Goal: Task Accomplishment & Management: Manage account settings

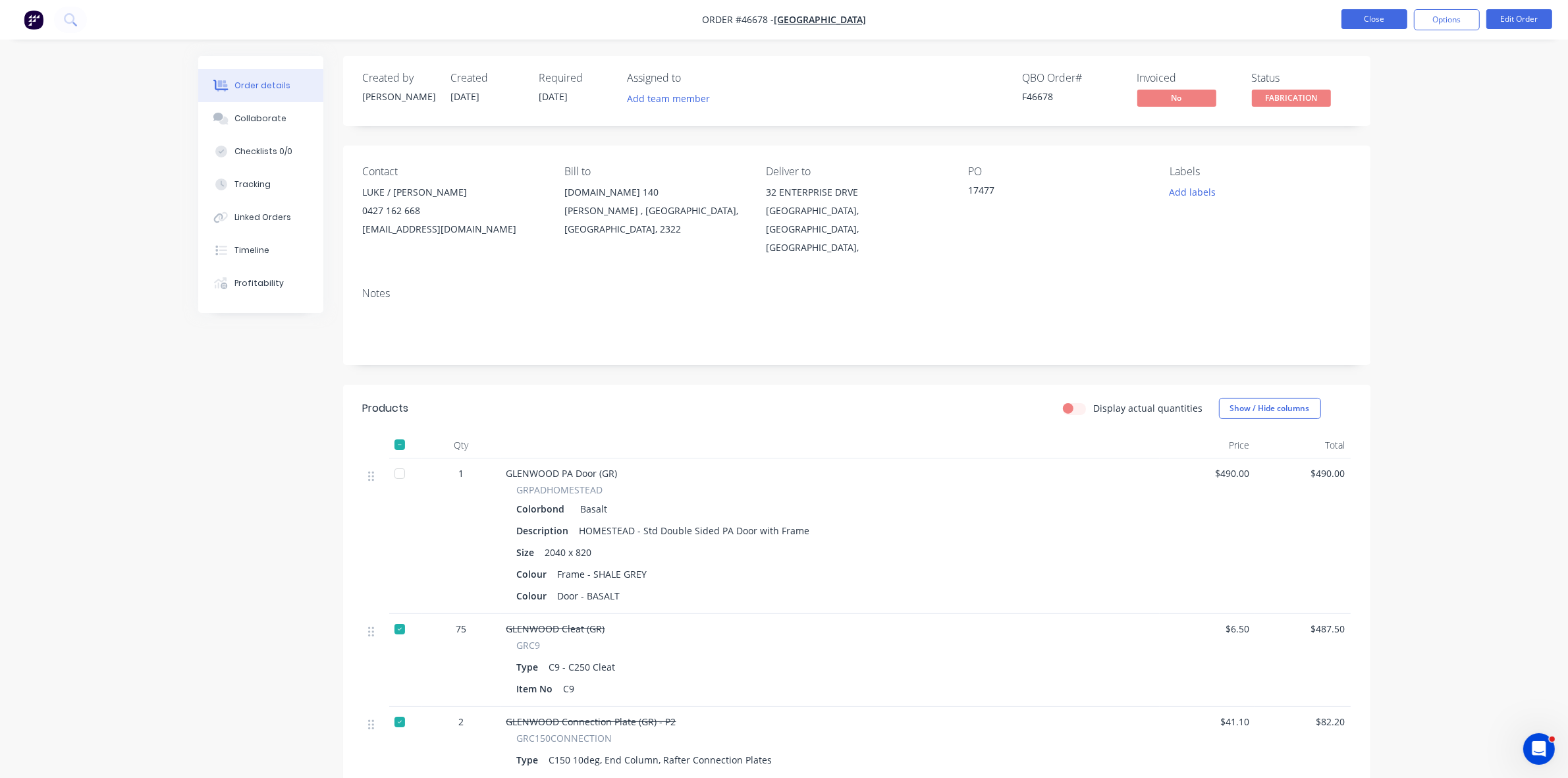
click at [1379, 17] on button "Close" at bounding box center [1375, 19] width 66 height 20
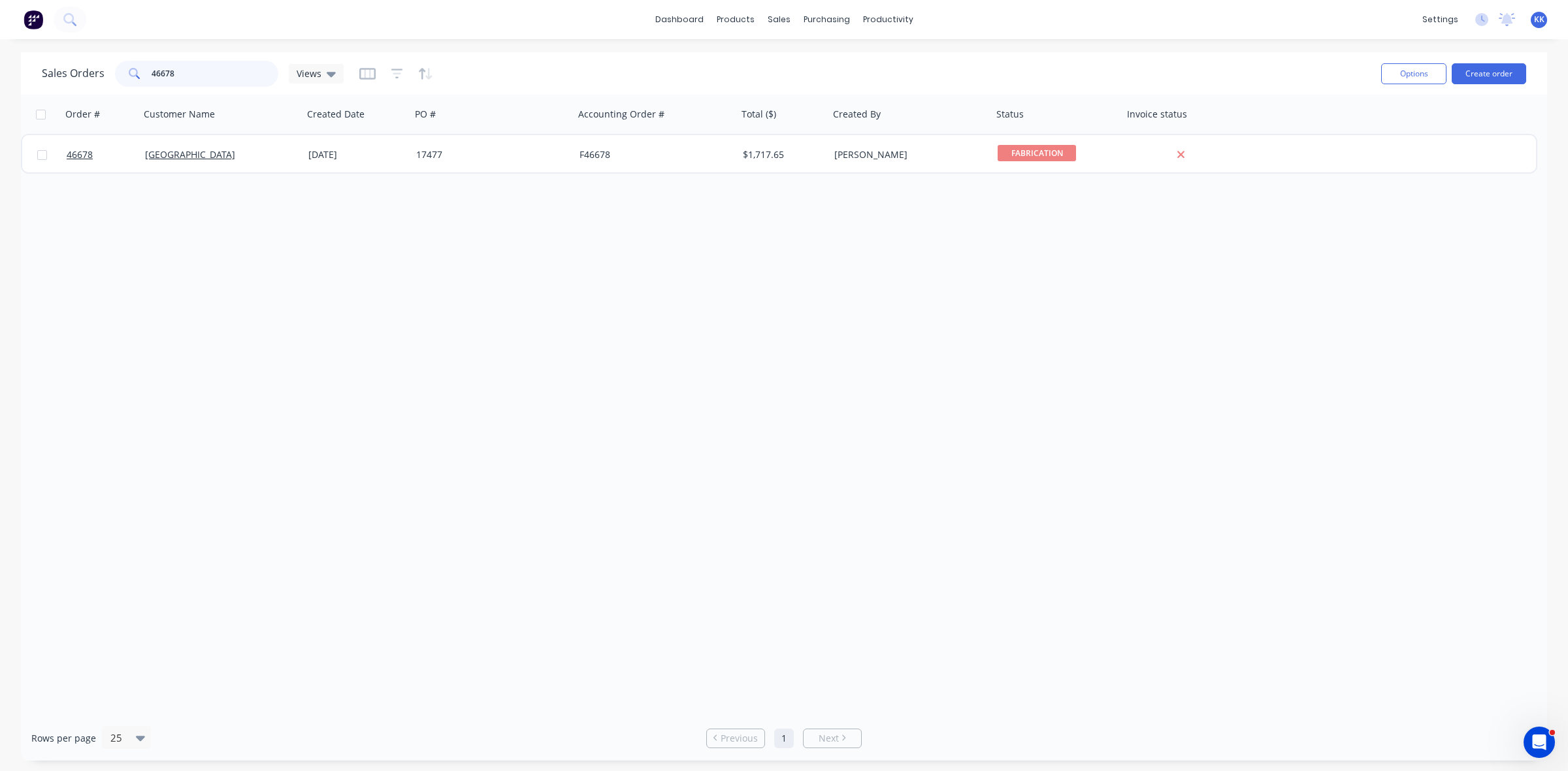
drag, startPoint x: 182, startPoint y: 69, endPoint x: 151, endPoint y: 65, distance: 31.3
click at [142, 69] on div "46678" at bounding box center [196, 74] width 163 height 26
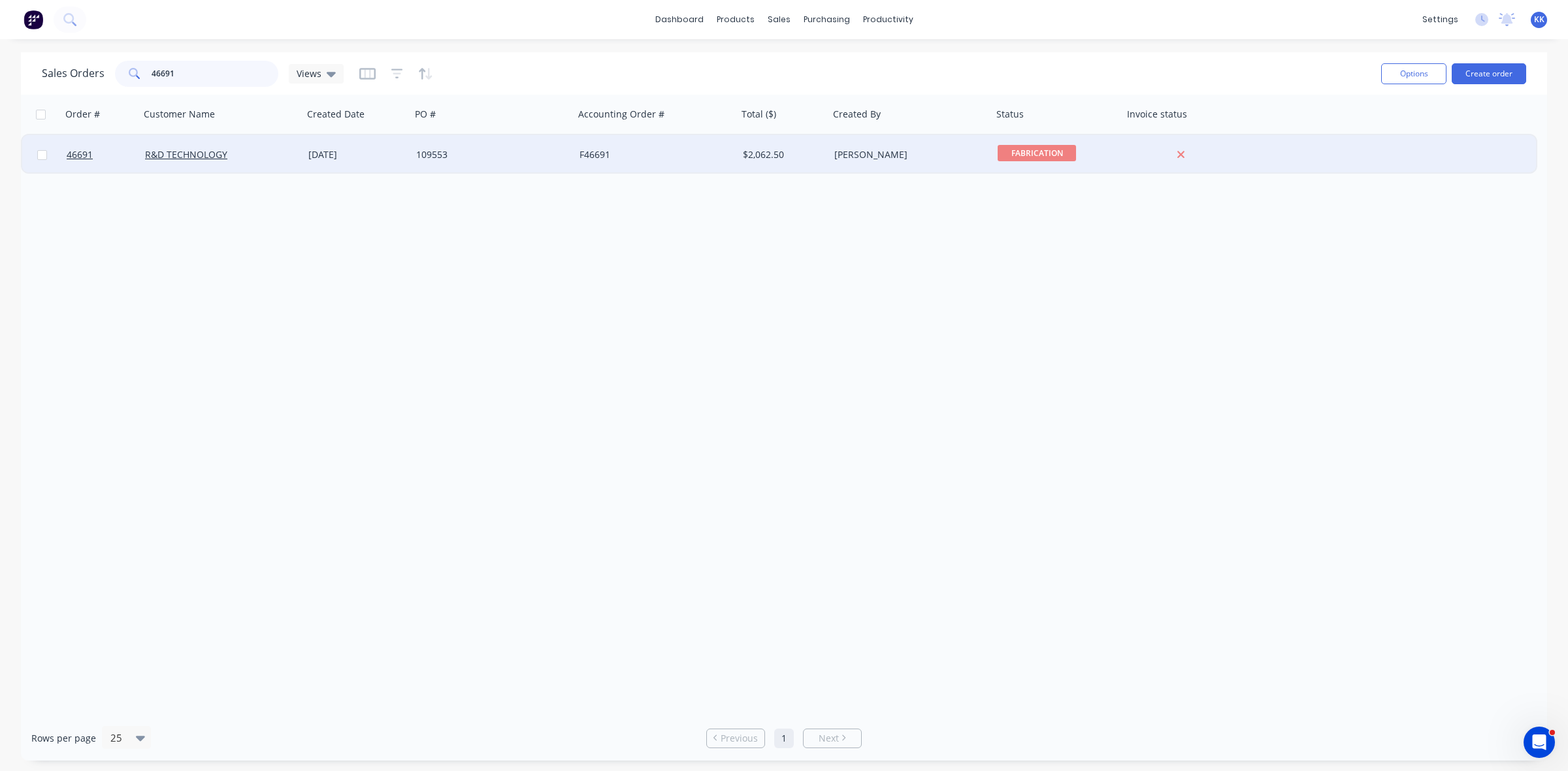
type input "46691"
click at [319, 165] on div "[DATE]" at bounding box center [357, 154] width 108 height 39
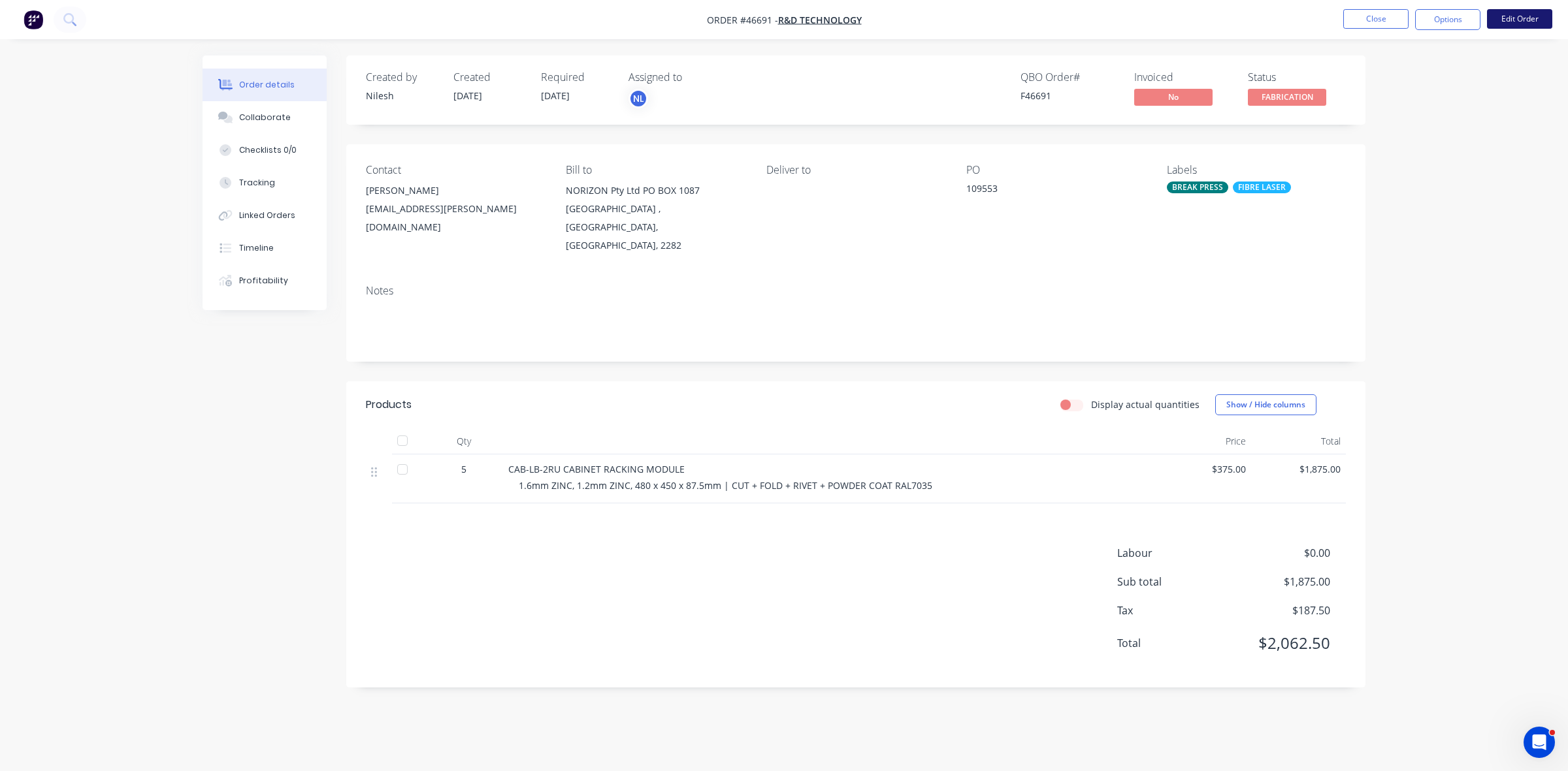
click at [1517, 15] on button "Edit Order" at bounding box center [1520, 19] width 65 height 20
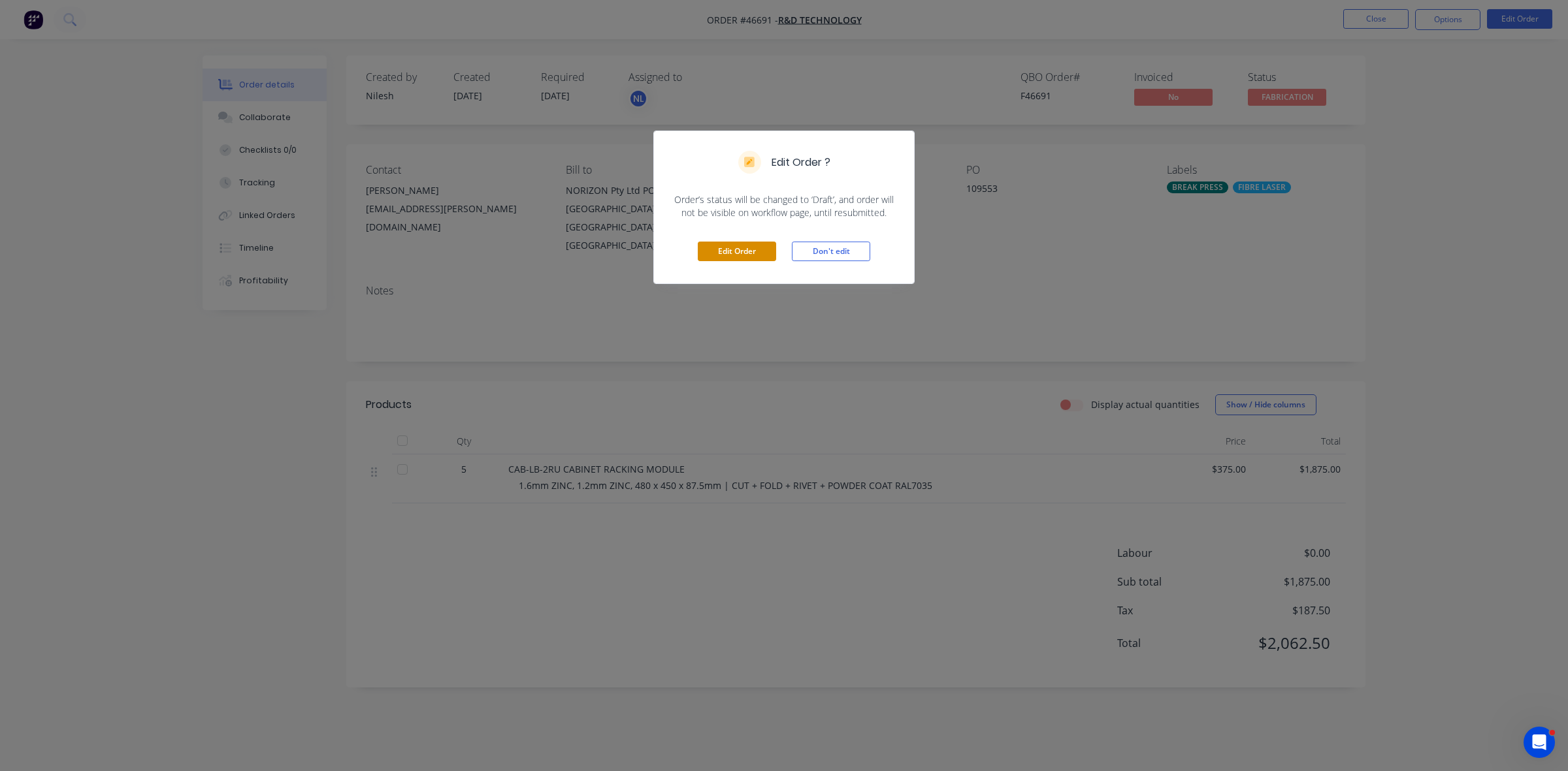
click at [715, 255] on button "Edit Order" at bounding box center [737, 251] width 79 height 20
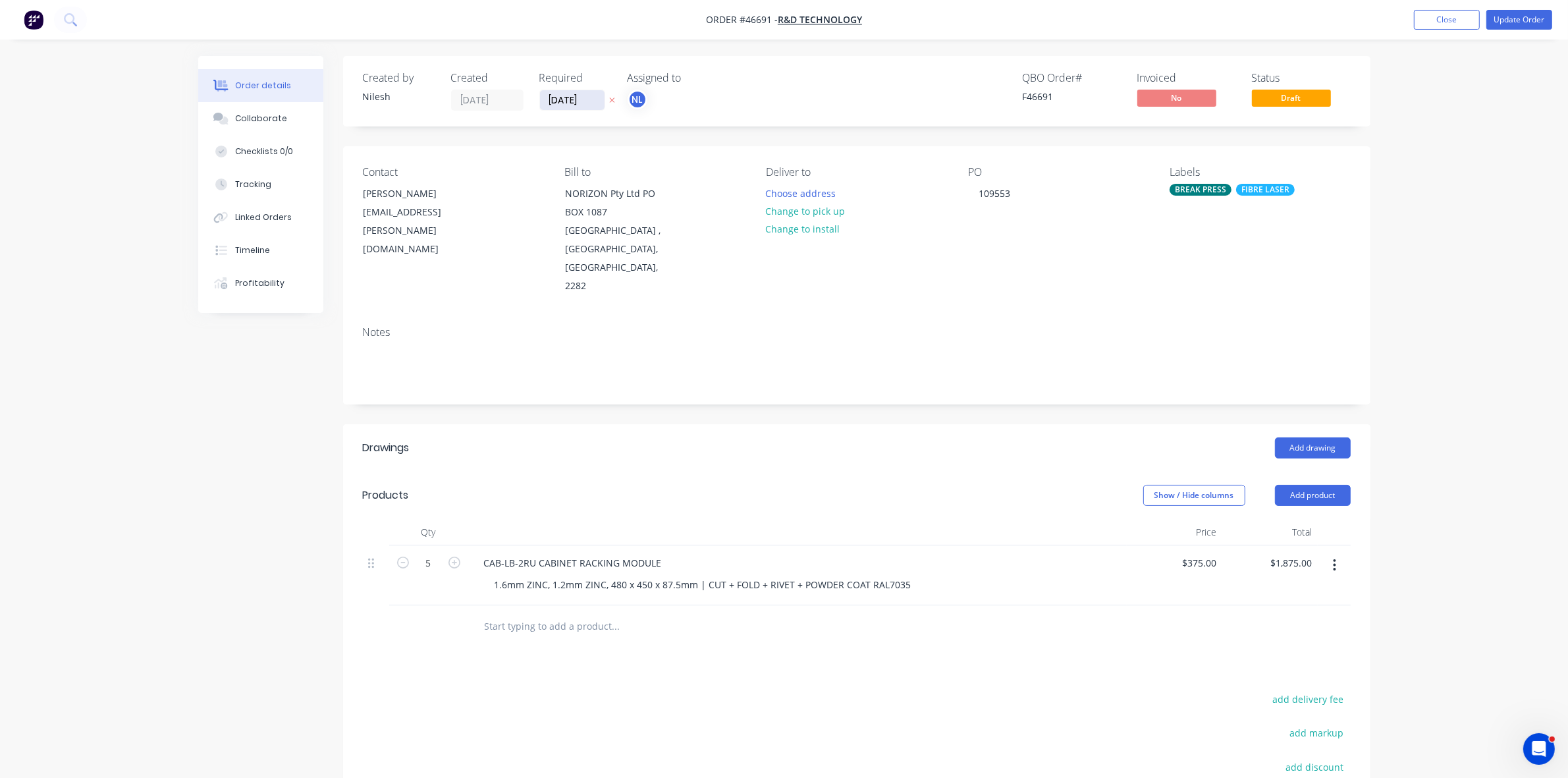
click at [574, 96] on input "29/08/25" at bounding box center [572, 100] width 65 height 20
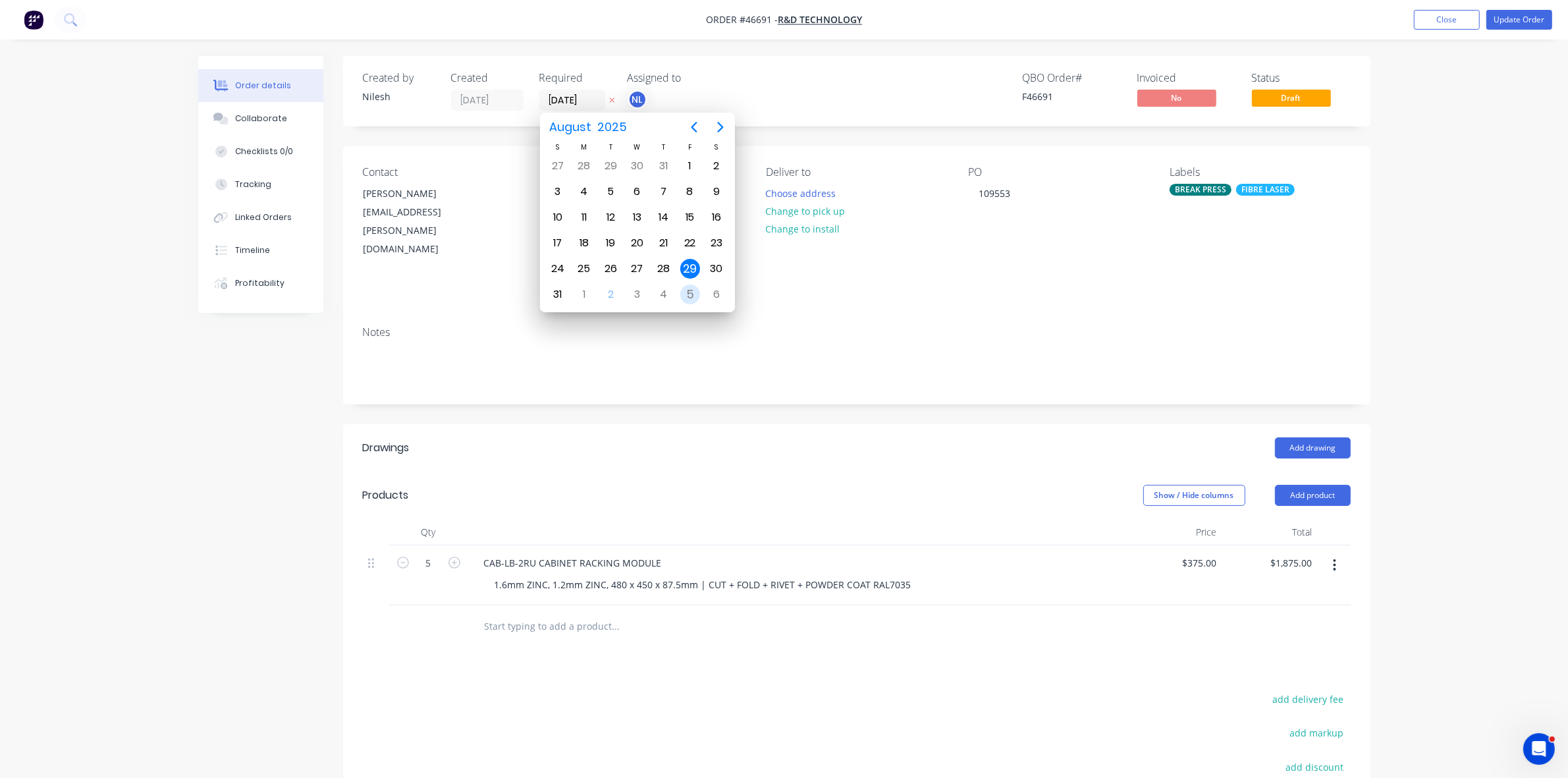
click at [697, 294] on div "5" at bounding box center [690, 295] width 20 height 20
type input "05/09/25"
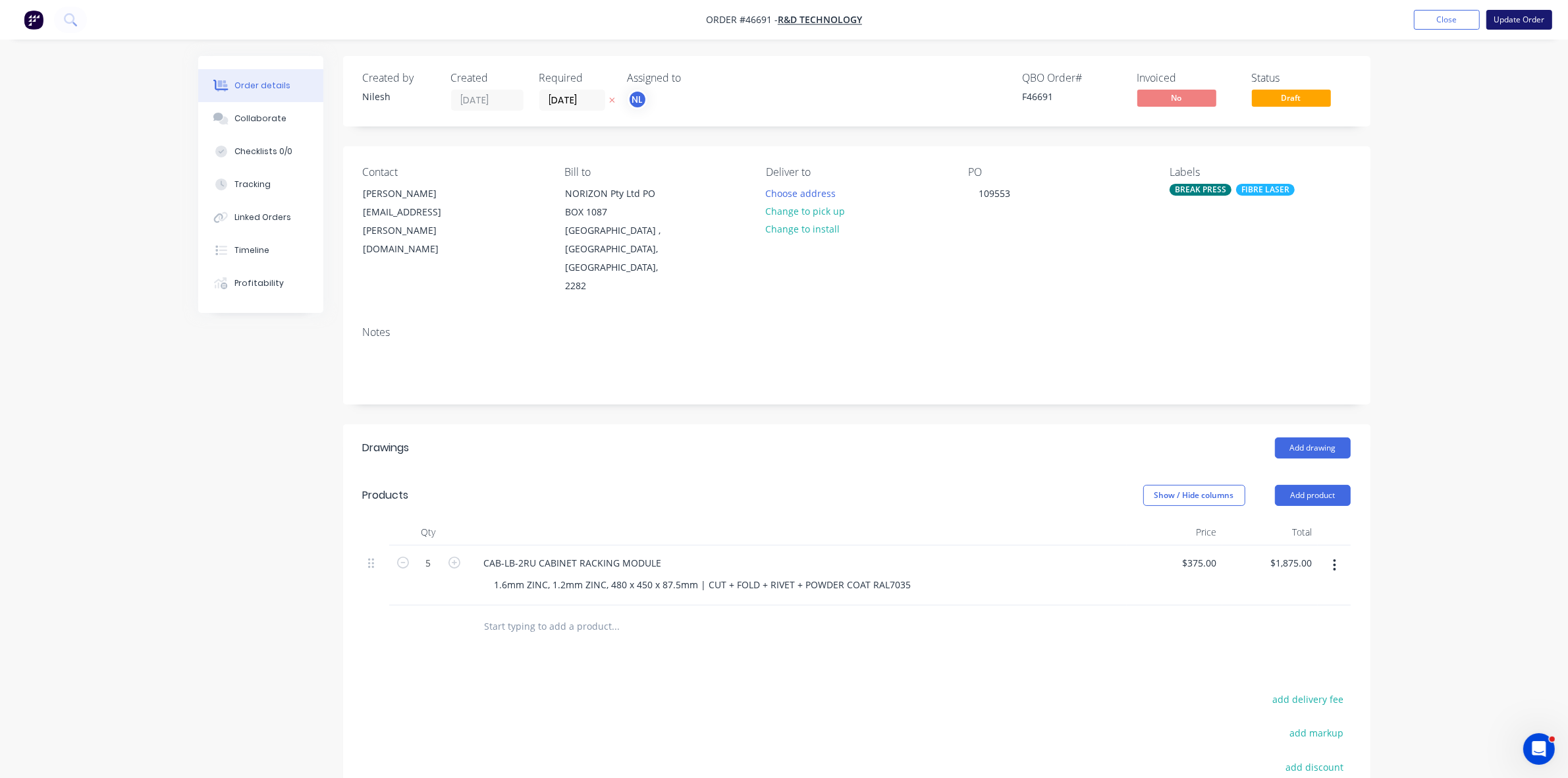
click at [1511, 27] on button "Update Order" at bounding box center [1519, 20] width 66 height 20
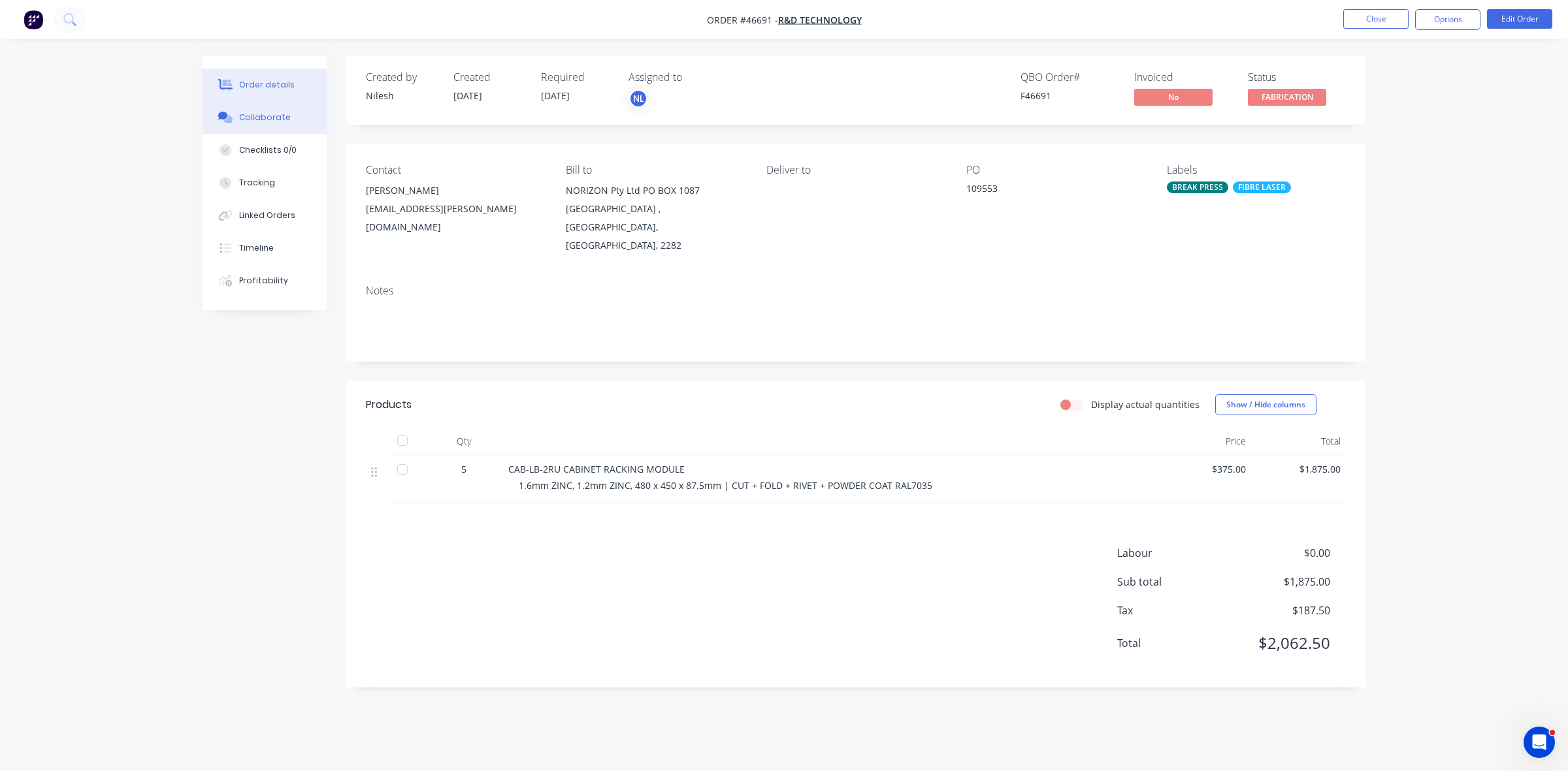
click at [292, 118] on button "Collaborate" at bounding box center [265, 117] width 124 height 32
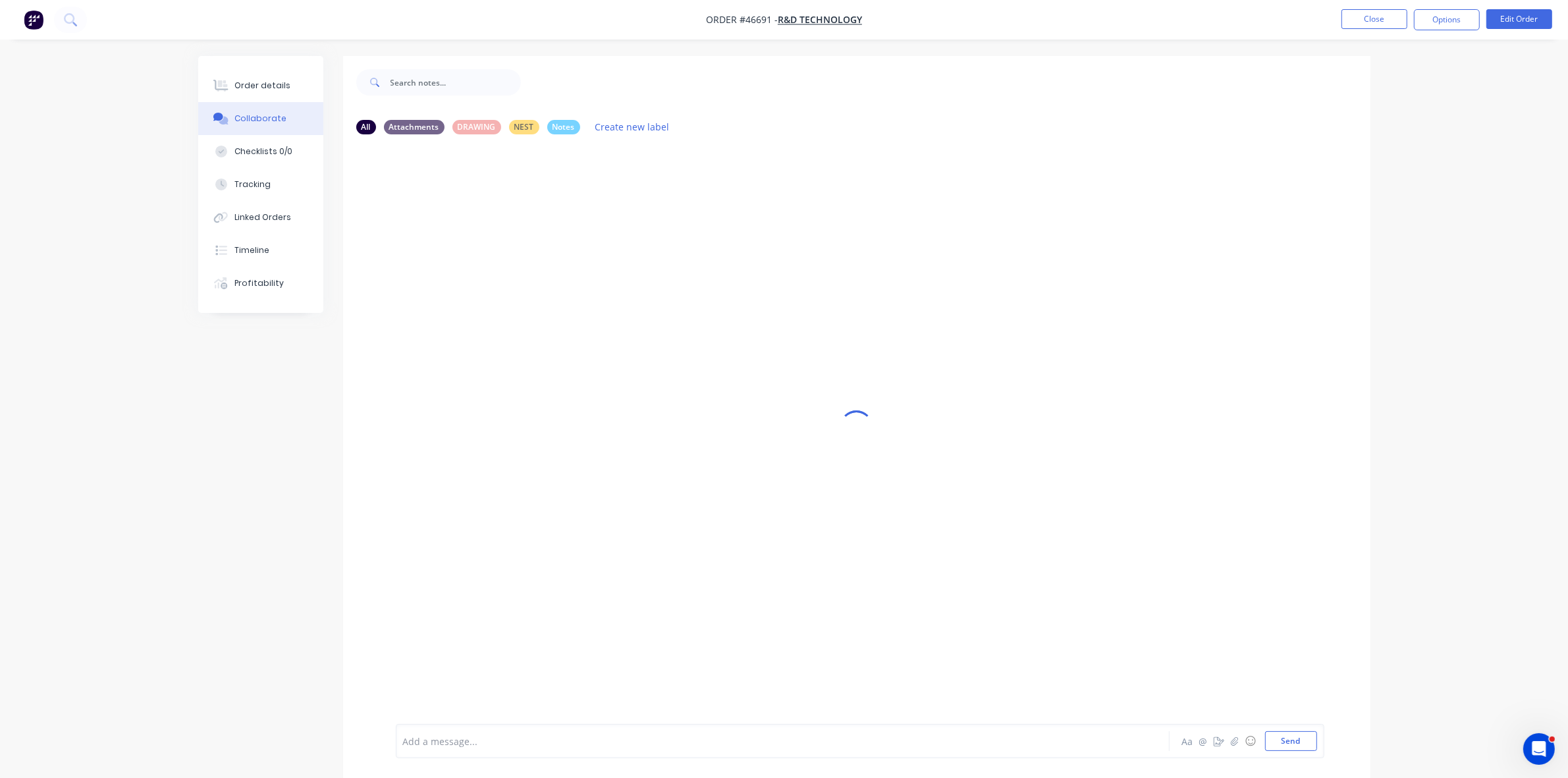
click at [438, 745] on div at bounding box center [746, 741] width 685 height 14
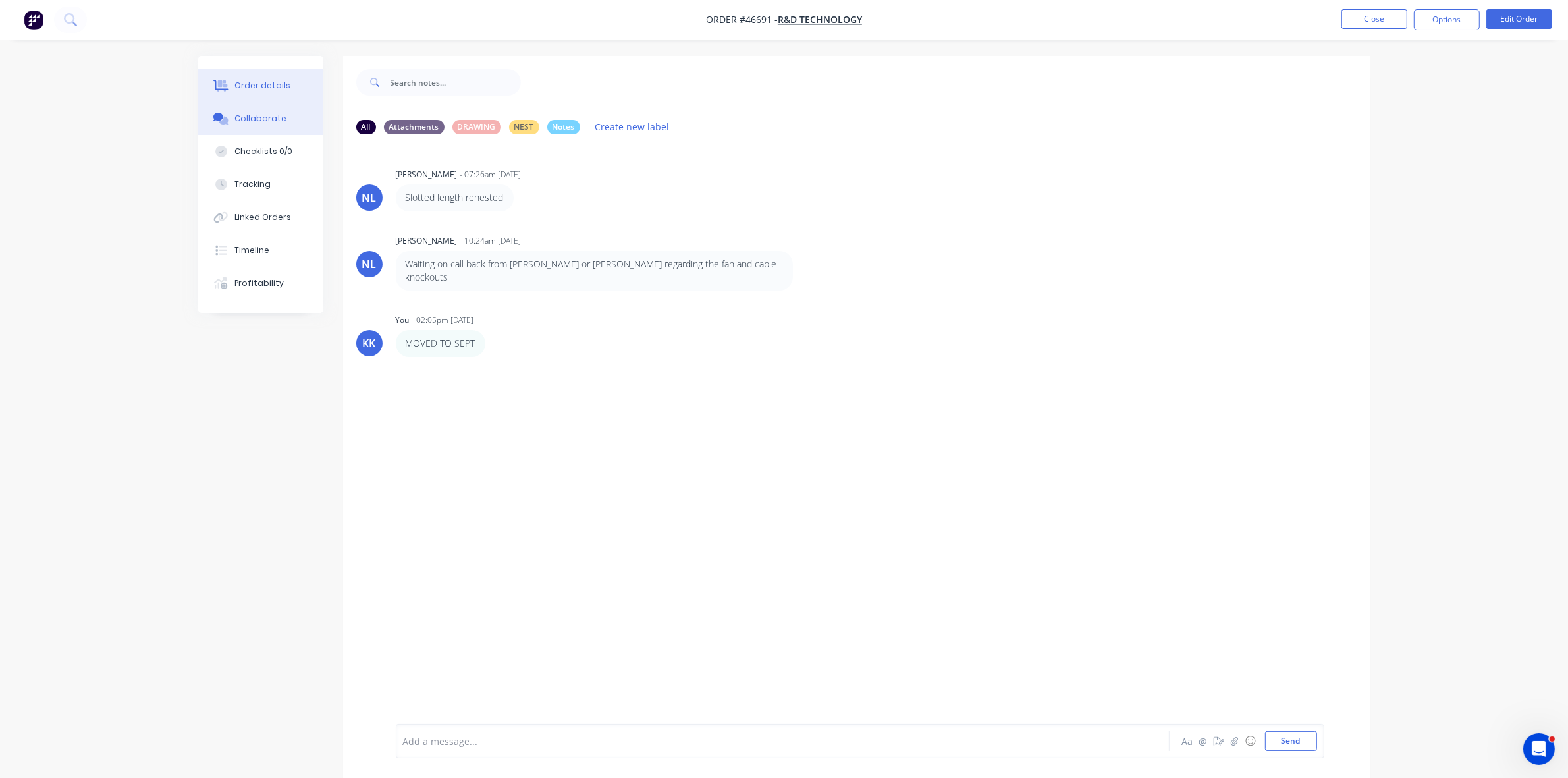
click at [271, 89] on div "Order details" at bounding box center [263, 85] width 56 height 12
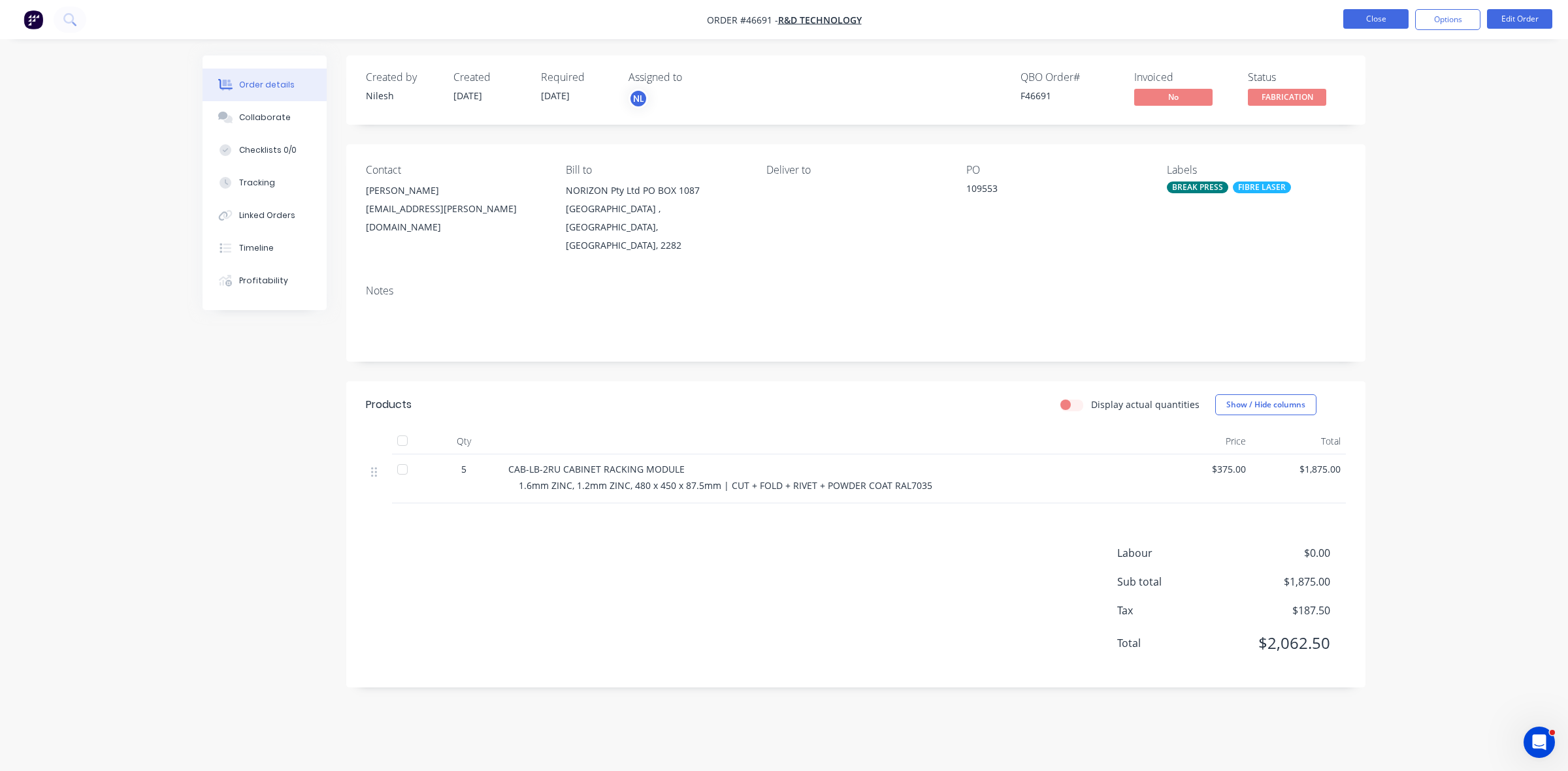
click at [1371, 26] on button "Close" at bounding box center [1375, 19] width 65 height 20
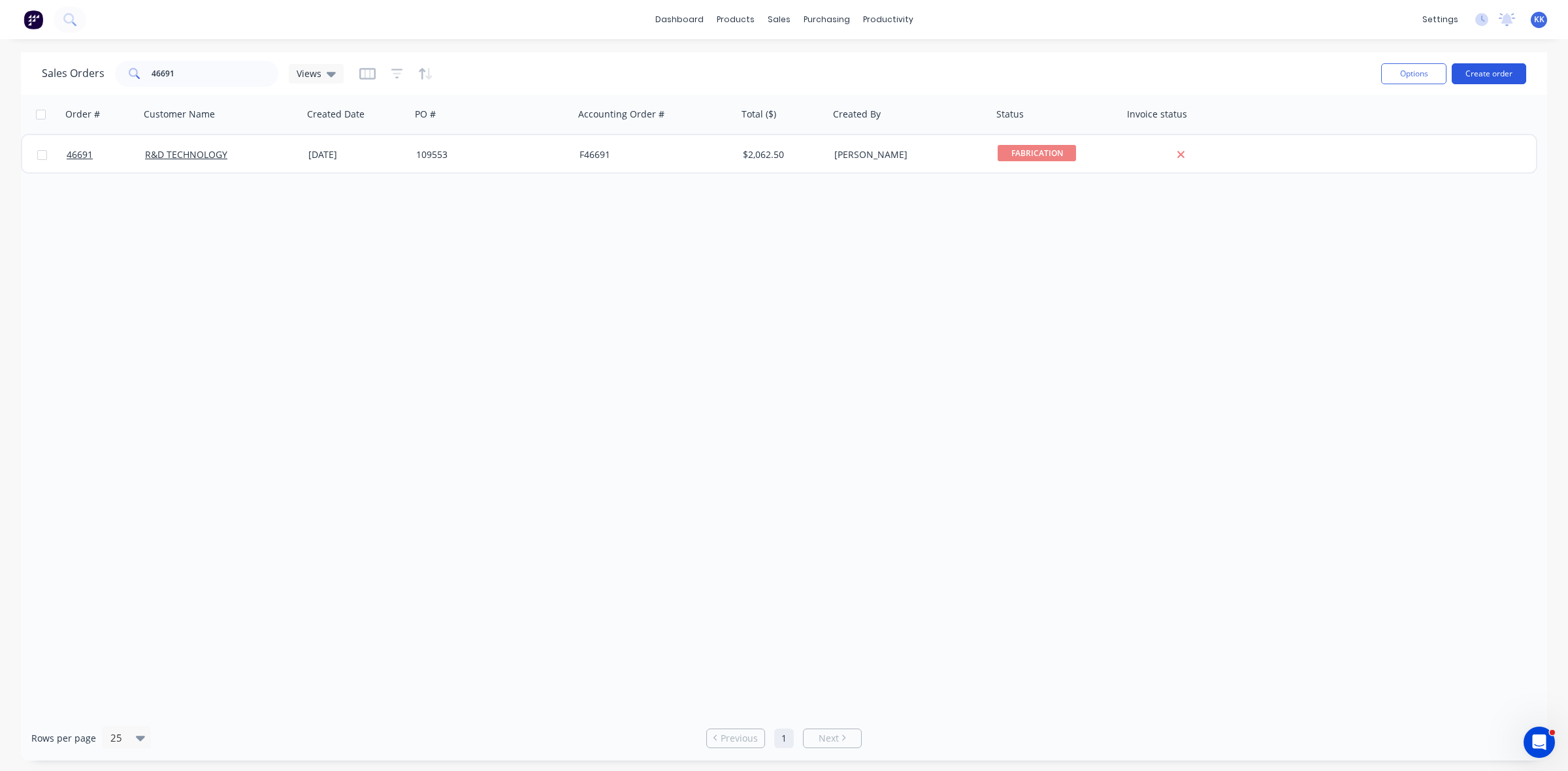
click at [1470, 72] on button "Create order" at bounding box center [1489, 74] width 75 height 21
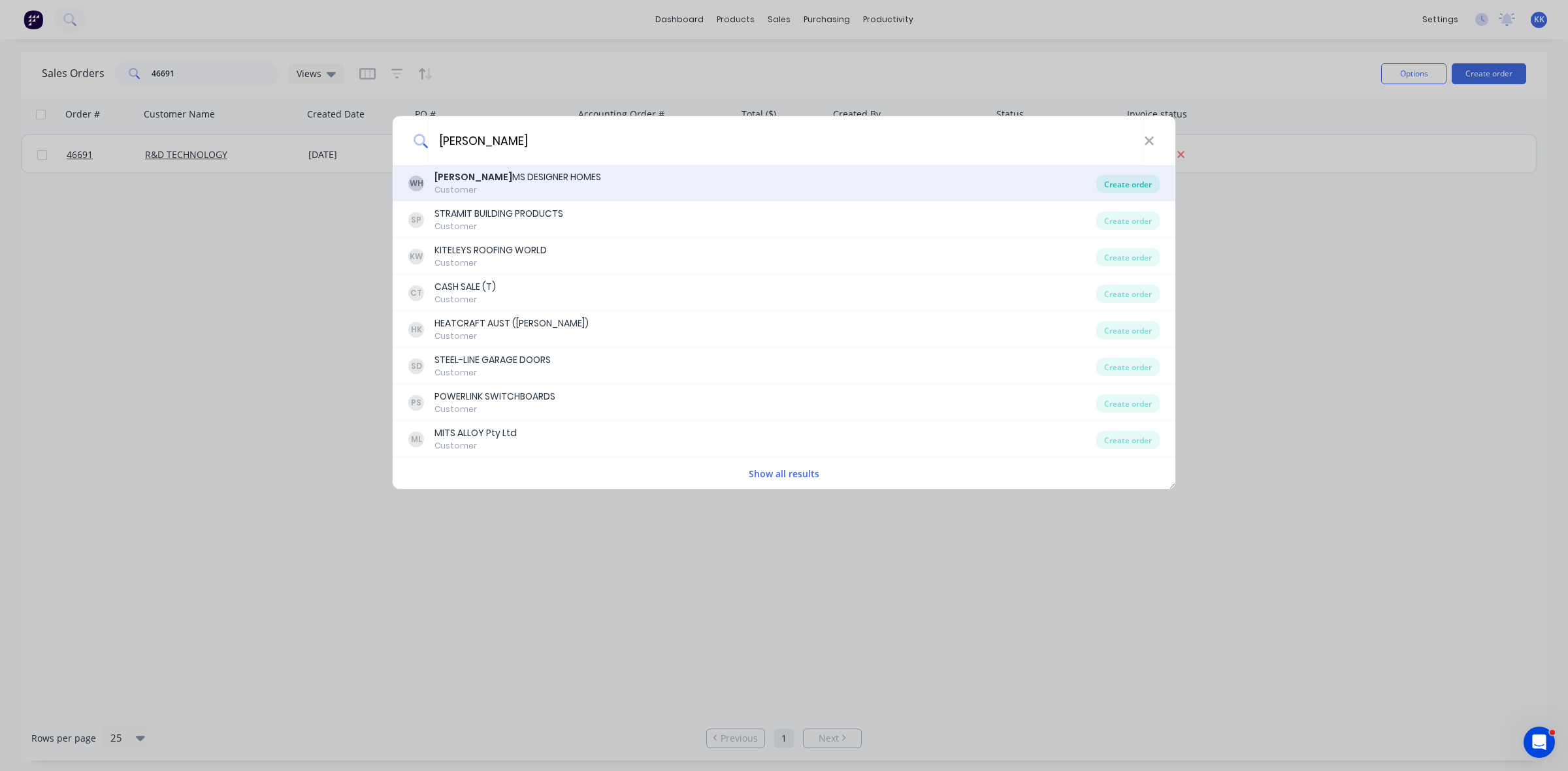
type input "WILLIA"
click at [1126, 179] on div "Create order" at bounding box center [1128, 184] width 64 height 19
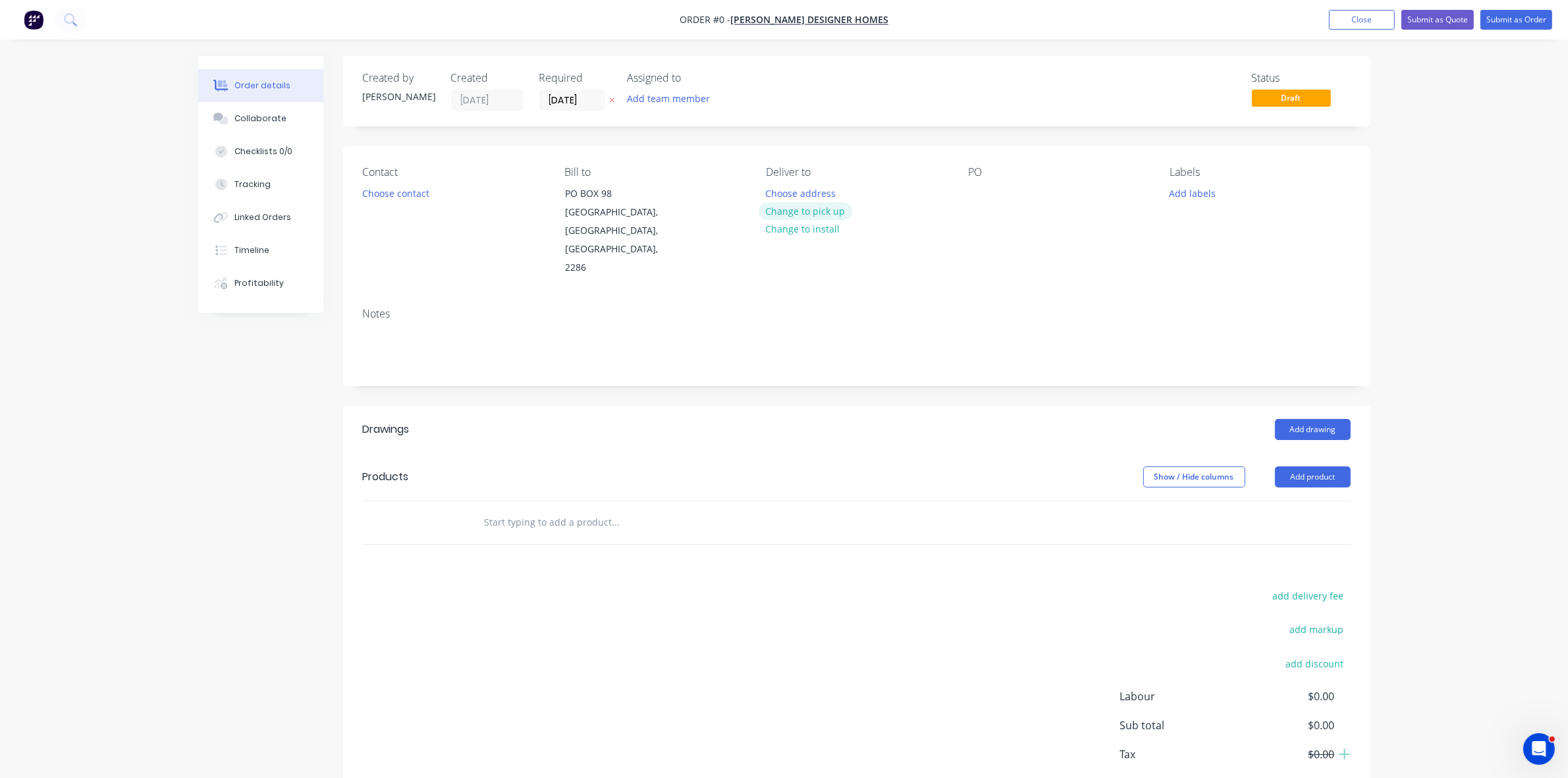
click at [816, 212] on button "Change to pick up" at bounding box center [806, 211] width 93 height 18
click at [430, 192] on button "Choose contact" at bounding box center [395, 193] width 81 height 18
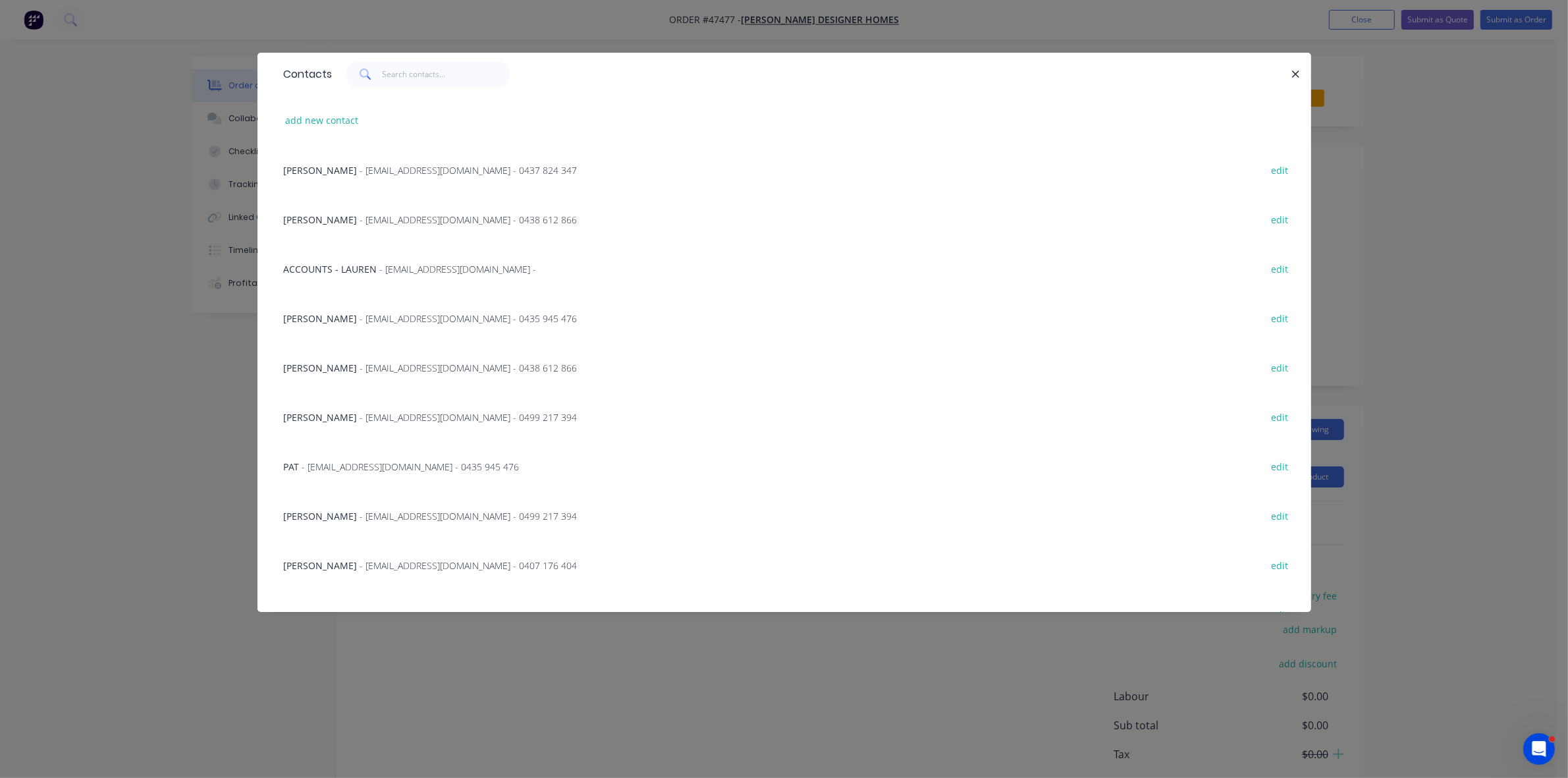
click at [329, 368] on span "MITCHELL ELLIOTT" at bounding box center [321, 368] width 74 height 13
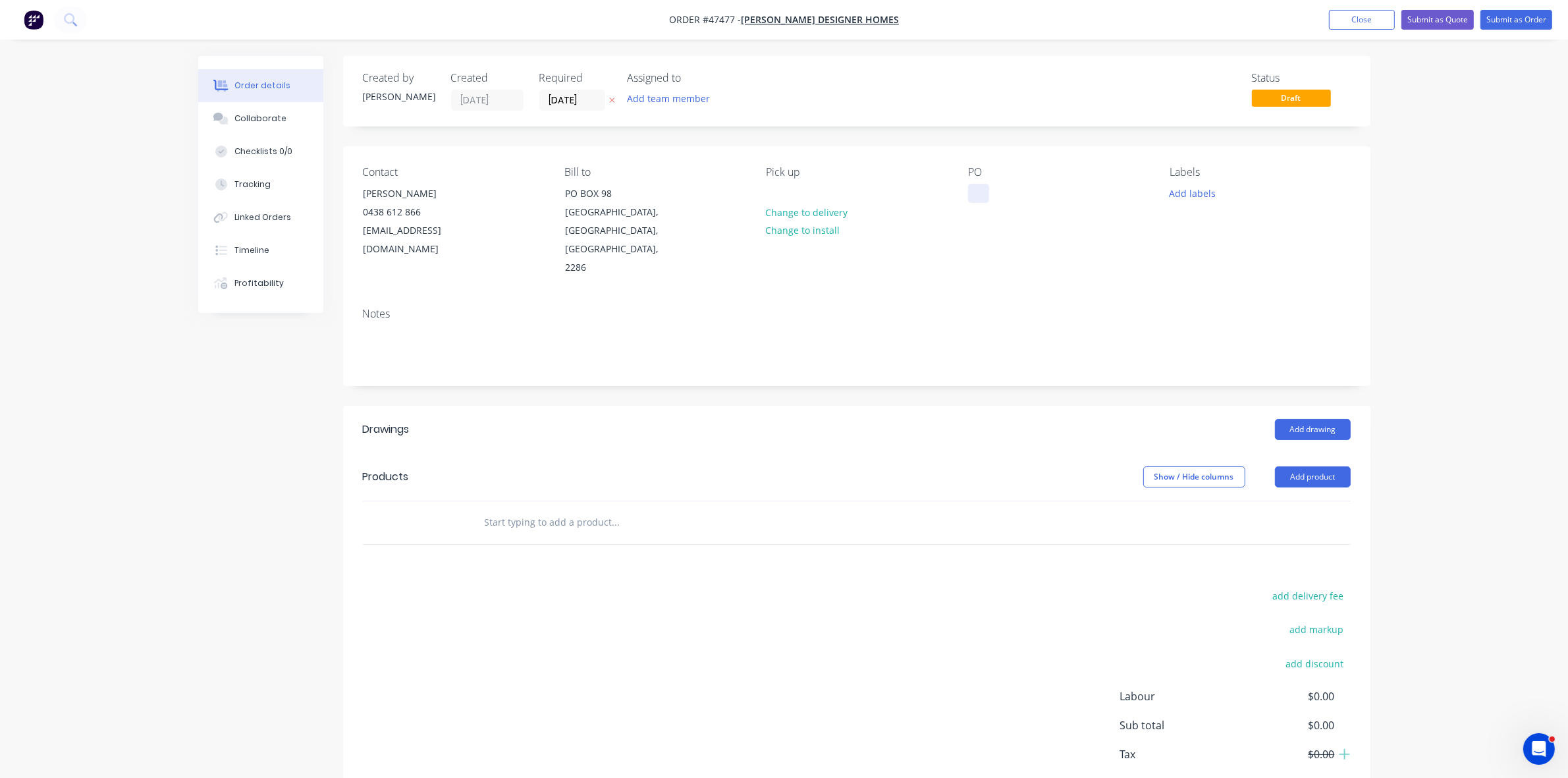
click at [974, 192] on div at bounding box center [979, 193] width 21 height 19
click at [594, 95] on input "[DATE]" at bounding box center [572, 100] width 65 height 20
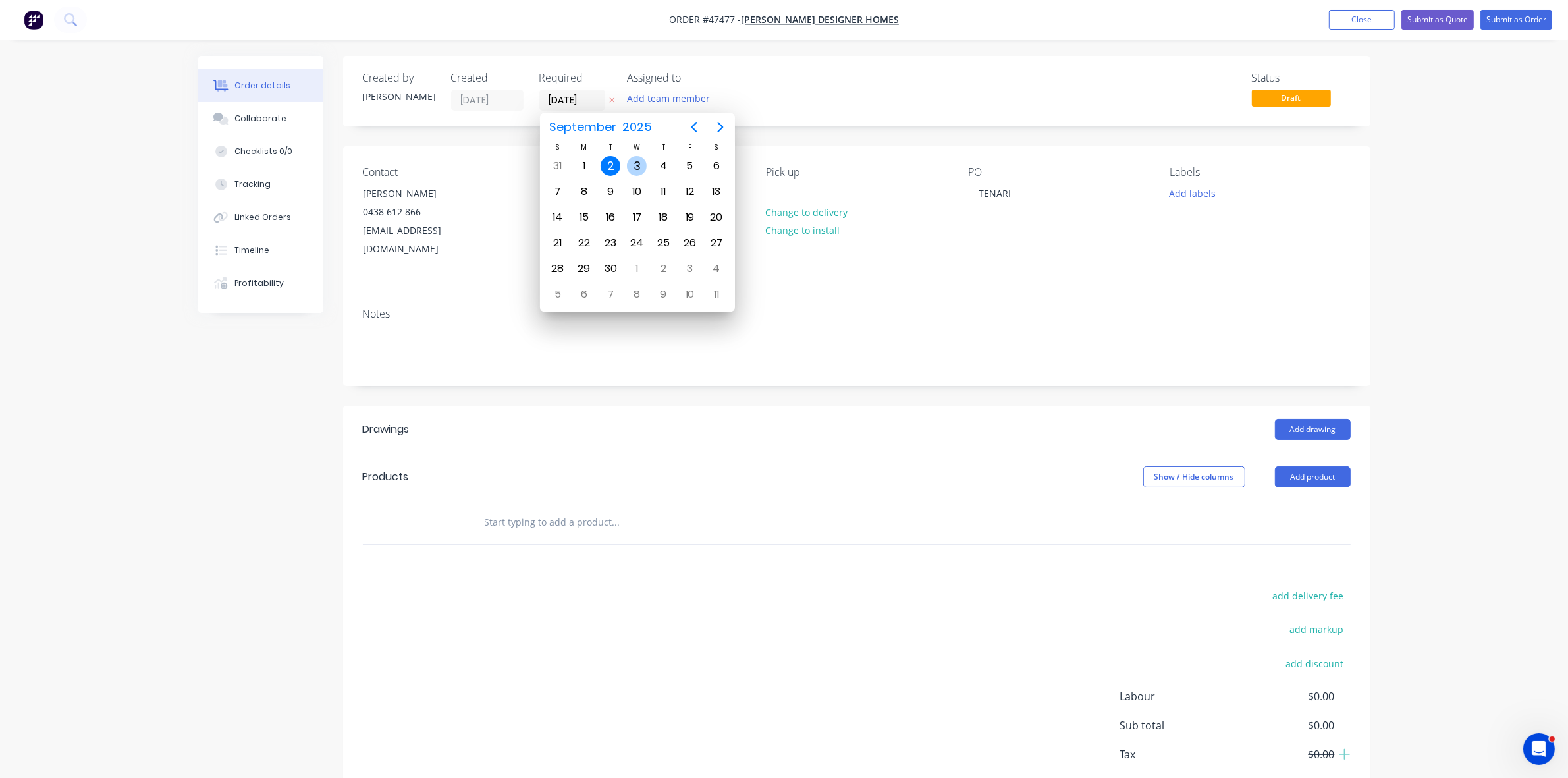
click at [639, 162] on div "3" at bounding box center [637, 166] width 20 height 20
type input "[DATE]"
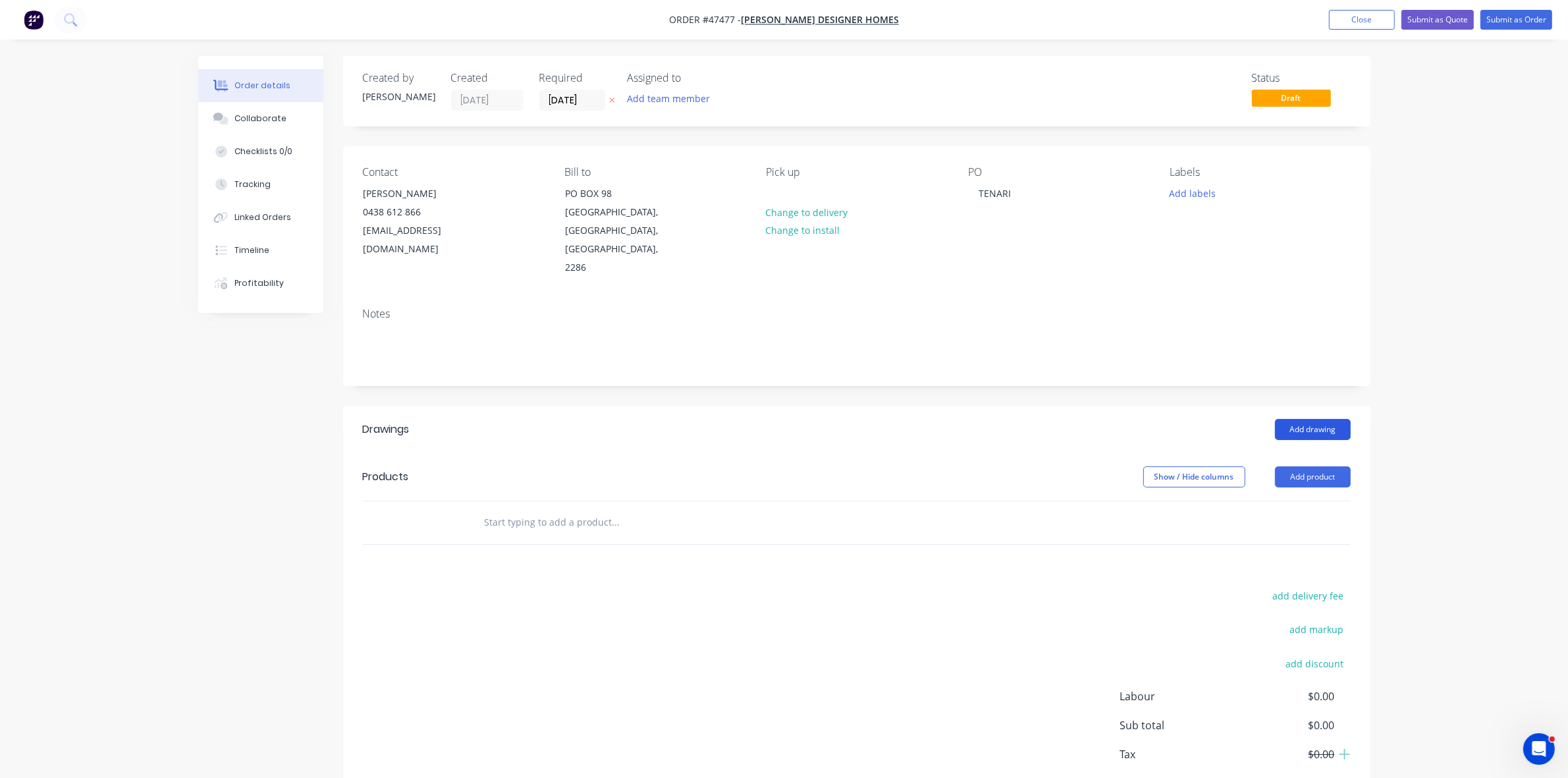
click at [1291, 419] on button "Add drawing" at bounding box center [1313, 430] width 76 height 21
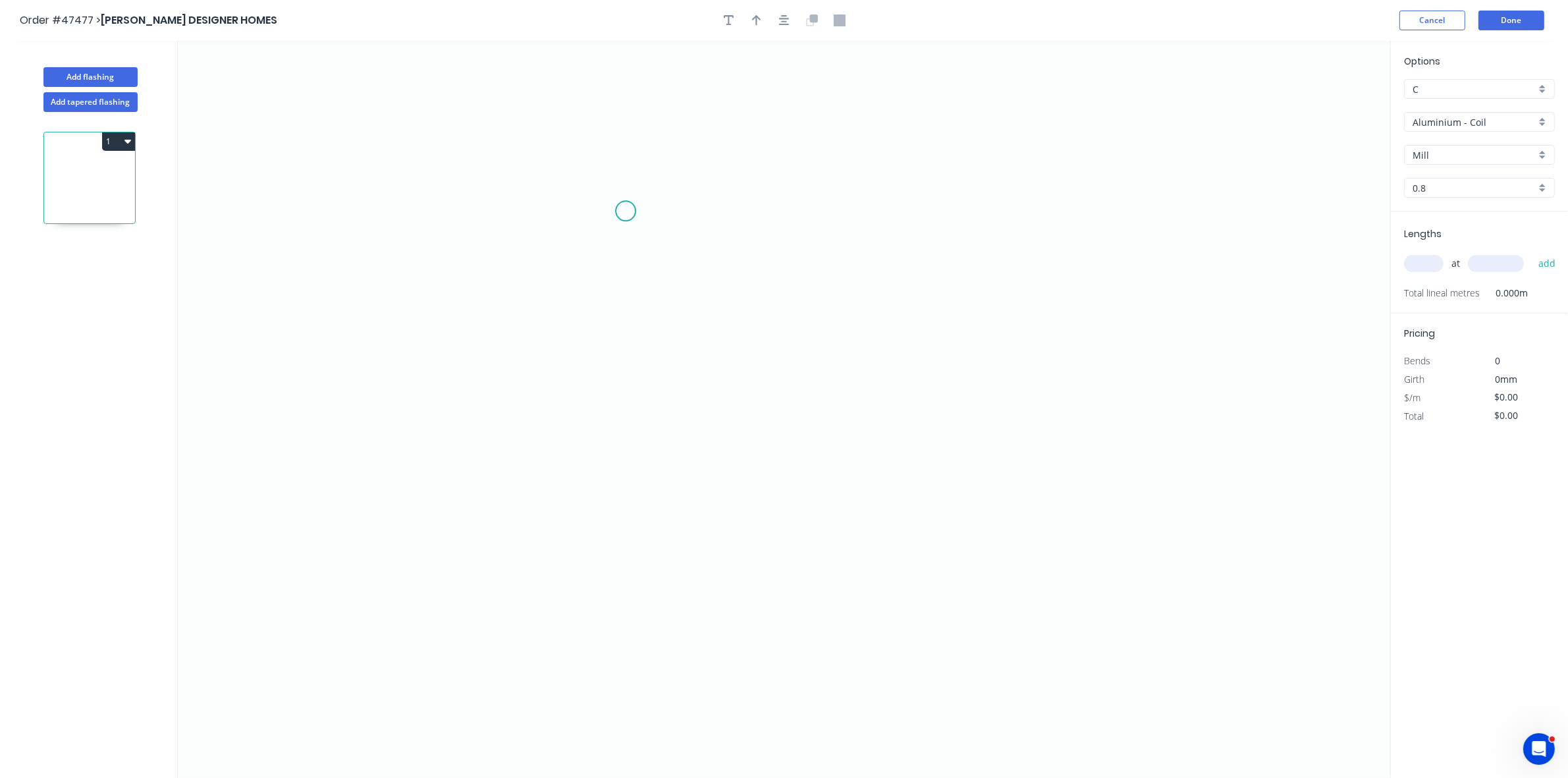
click at [624, 211] on icon "0" at bounding box center [784, 409] width 1213 height 737
drag, startPoint x: 627, startPoint y: 372, endPoint x: 707, endPoint y: 380, distance: 80.4
click at [627, 374] on icon "0" at bounding box center [784, 409] width 1213 height 737
click at [819, 383] on icon "0 ?" at bounding box center [784, 409] width 1213 height 737
click at [841, 419] on div "Crush & Fold" at bounding box center [885, 426] width 133 height 27
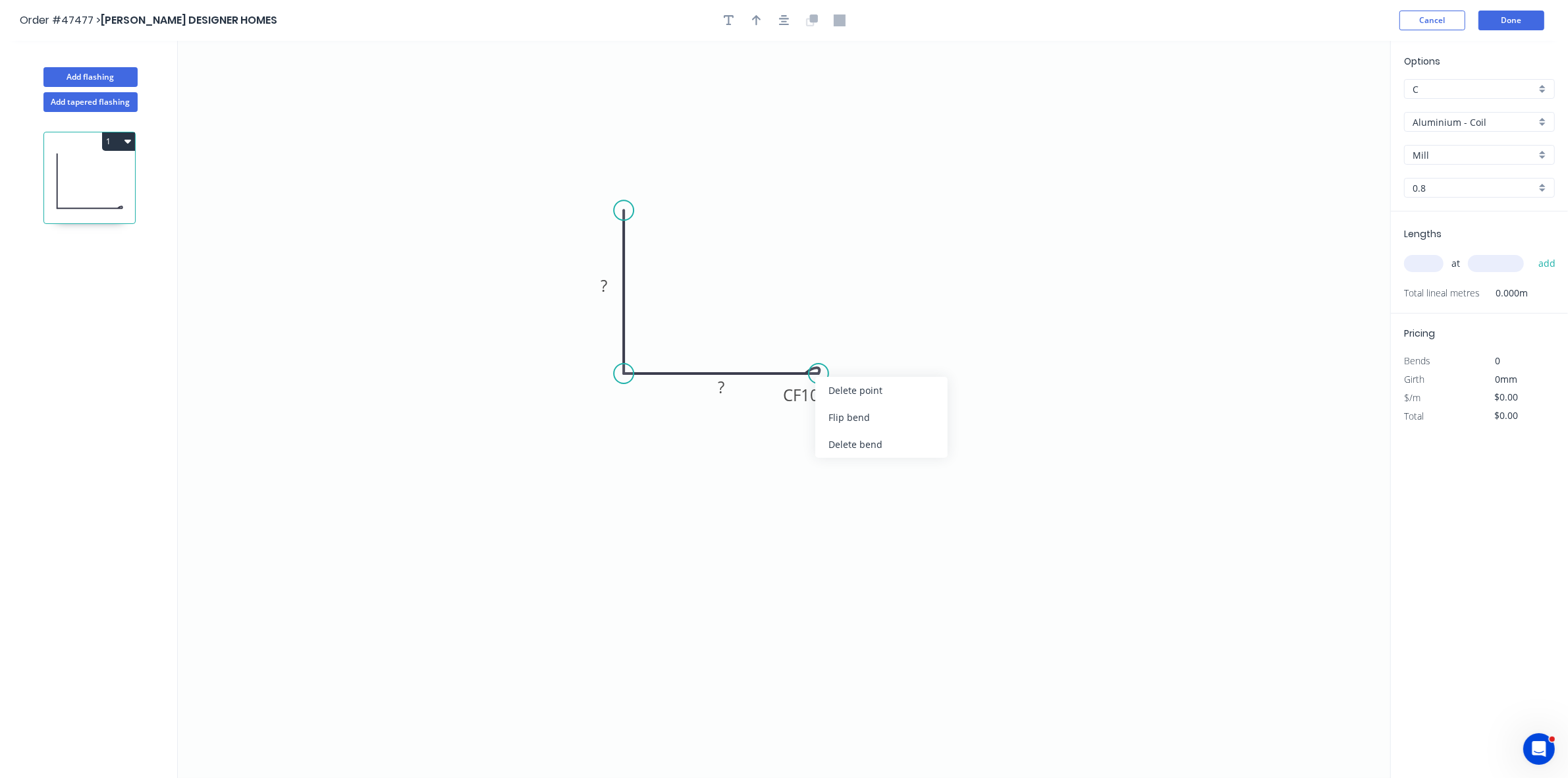
click at [833, 426] on div "Flip bend" at bounding box center [882, 417] width 133 height 27
click at [610, 288] on rect at bounding box center [604, 287] width 27 height 19
type input "$15.44"
click at [760, 25] on icon "button" at bounding box center [757, 21] width 9 height 12
drag, startPoint x: 1327, startPoint y: 101, endPoint x: 684, endPoint y: 334, distance: 683.9
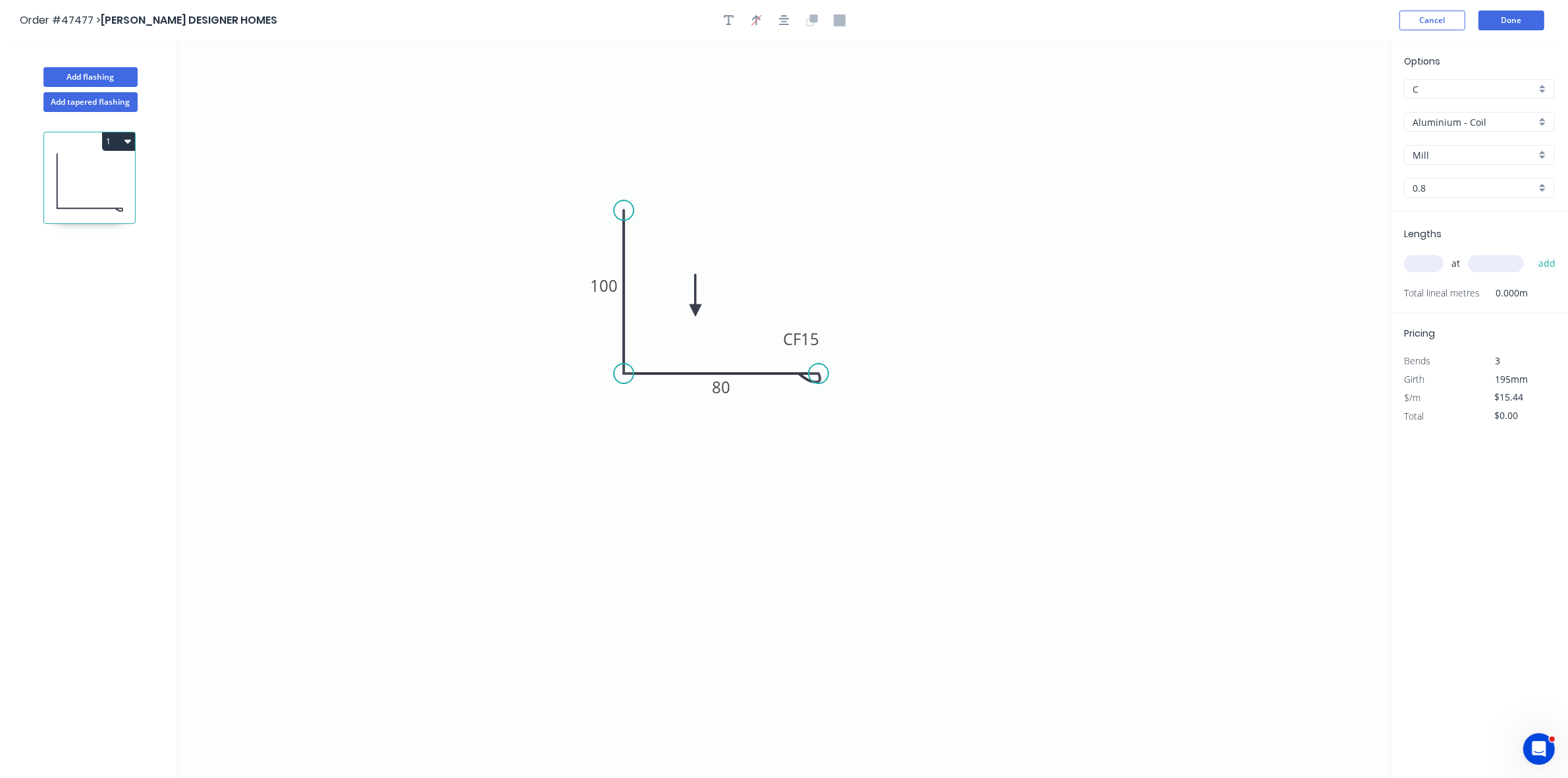
click at [690, 316] on icon at bounding box center [696, 295] width 12 height 42
click at [1426, 121] on input "Aluminium - Coil" at bounding box center [1474, 122] width 123 height 14
click at [1439, 208] on div "Colorbond" at bounding box center [1480, 217] width 149 height 23
type input "Colorbond"
type input "Basalt"
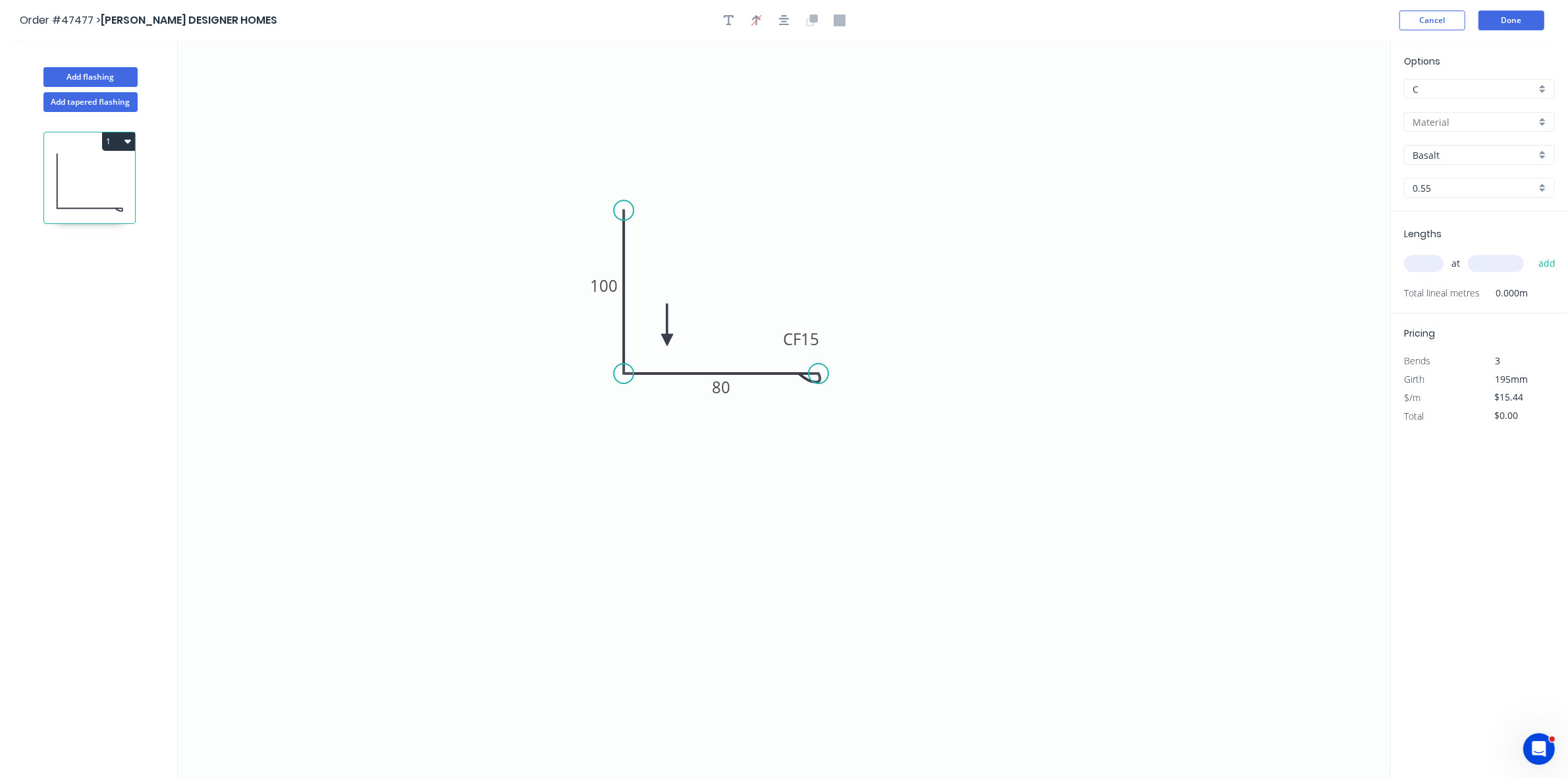
type input "0.55"
type input "$11.27"
click at [1444, 150] on input "Basalt" at bounding box center [1474, 155] width 123 height 14
click at [1438, 186] on div "Surfmist" at bounding box center [1480, 181] width 149 height 23
type input "Surfmist"
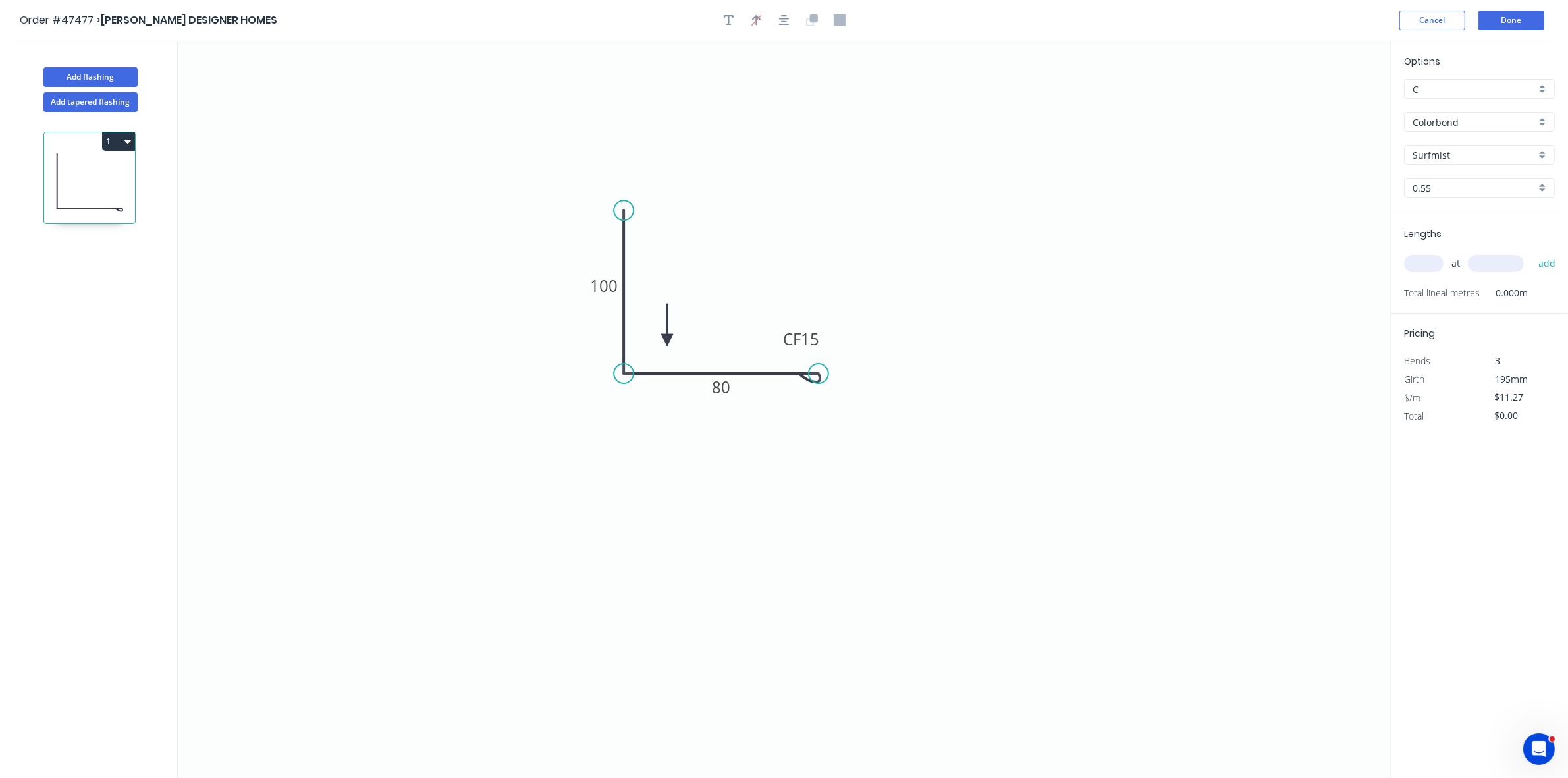
click at [1420, 265] on input "text" at bounding box center [1424, 264] width 39 height 17
type input "1"
type input "1200"
click at [1532, 252] on button "add" at bounding box center [1547, 264] width 31 height 23
type input "$13.52"
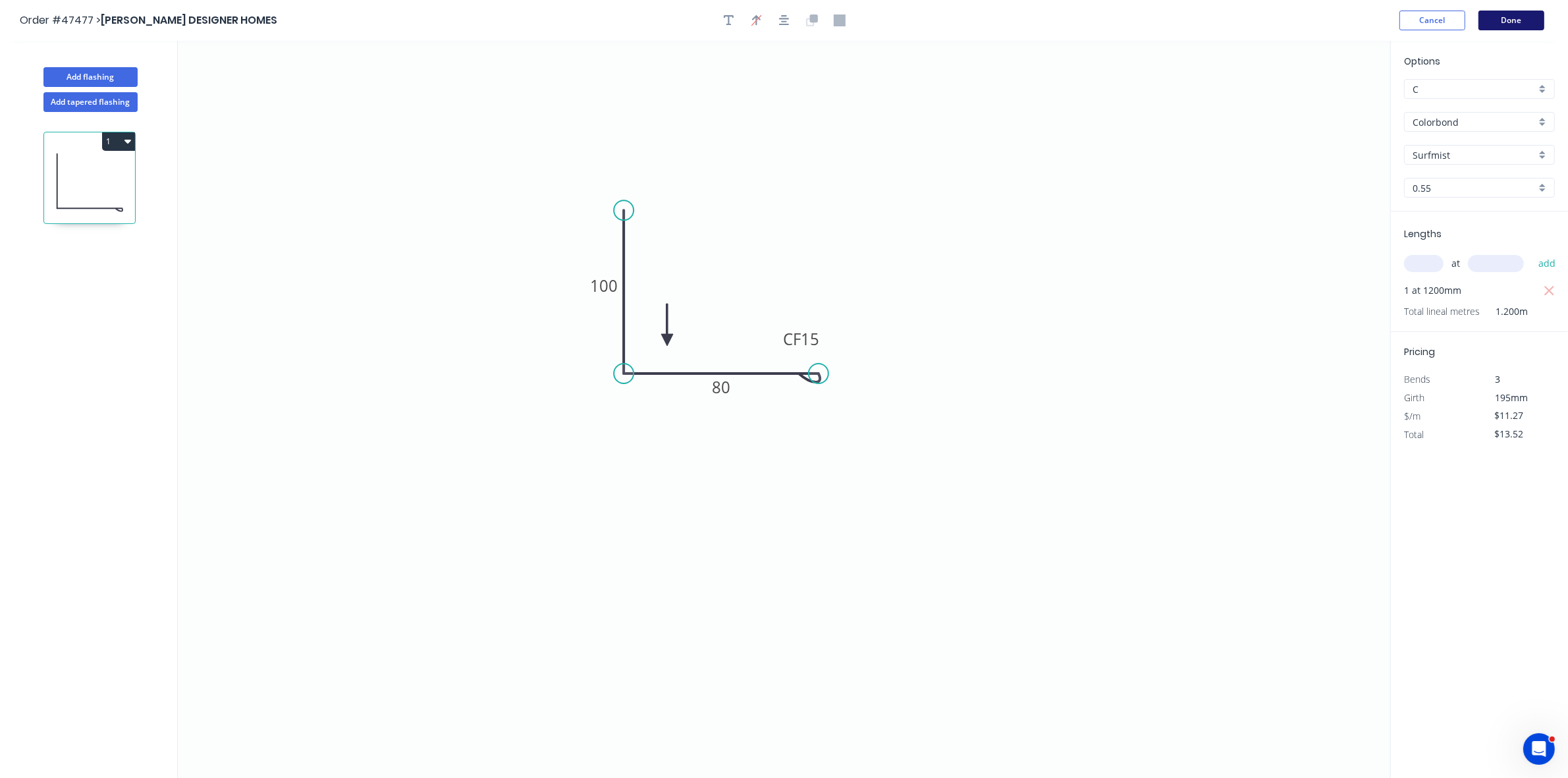
click at [1486, 21] on button "Done" at bounding box center [1511, 21] width 66 height 20
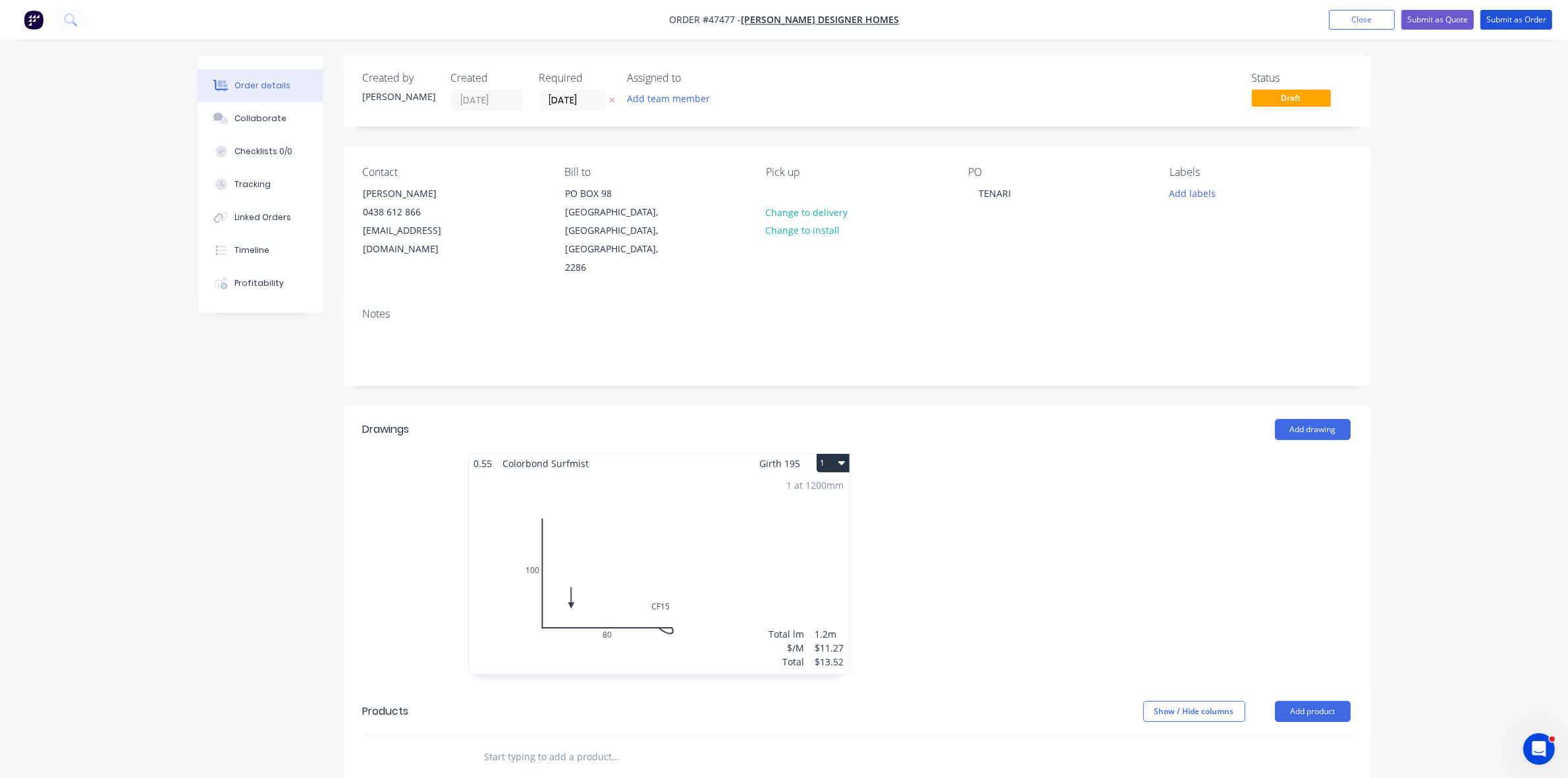
click at [1486, 21] on button "Submit as Order" at bounding box center [1517, 20] width 72 height 20
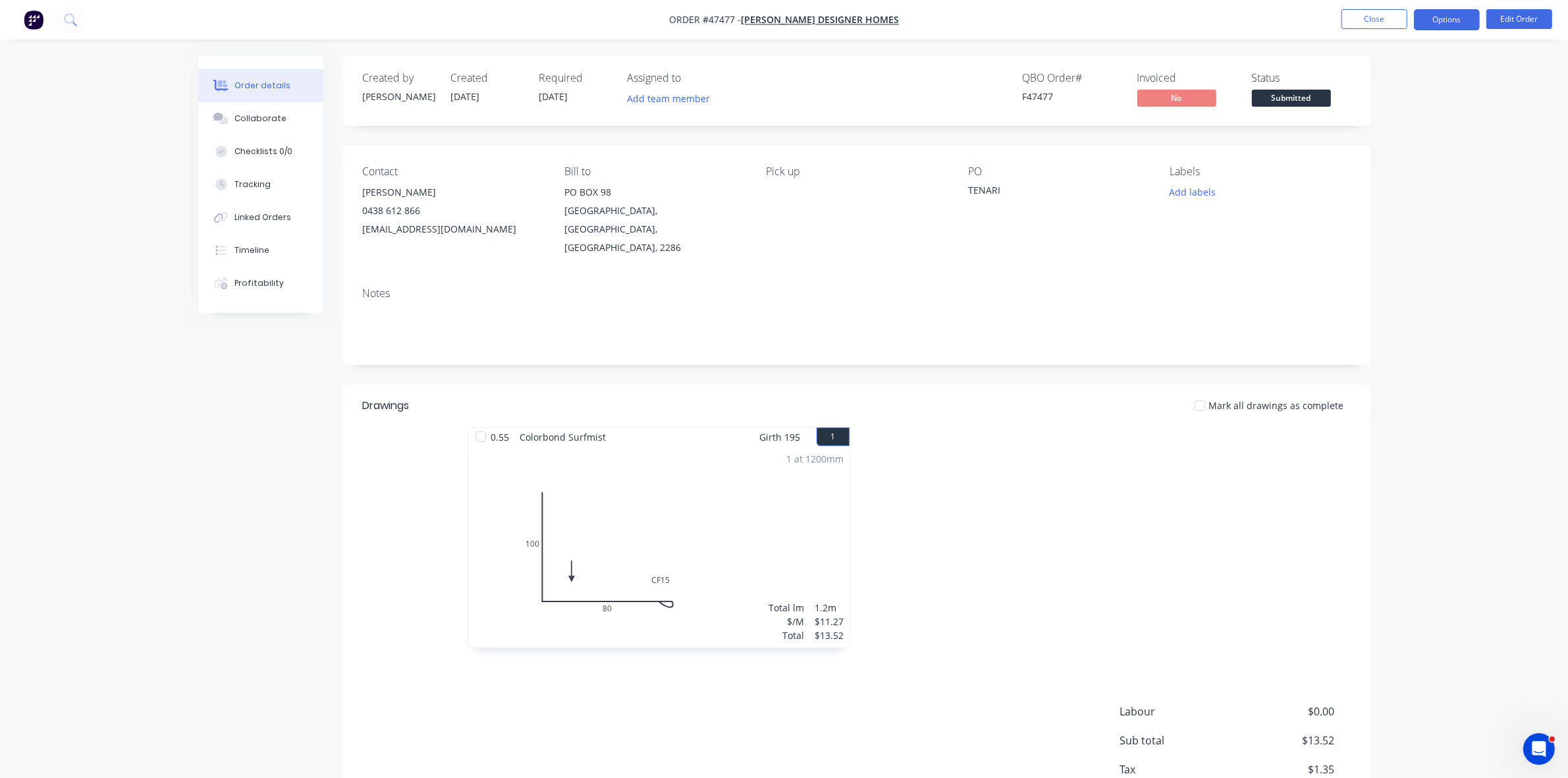
click at [1433, 21] on button "Options" at bounding box center [1447, 20] width 66 height 21
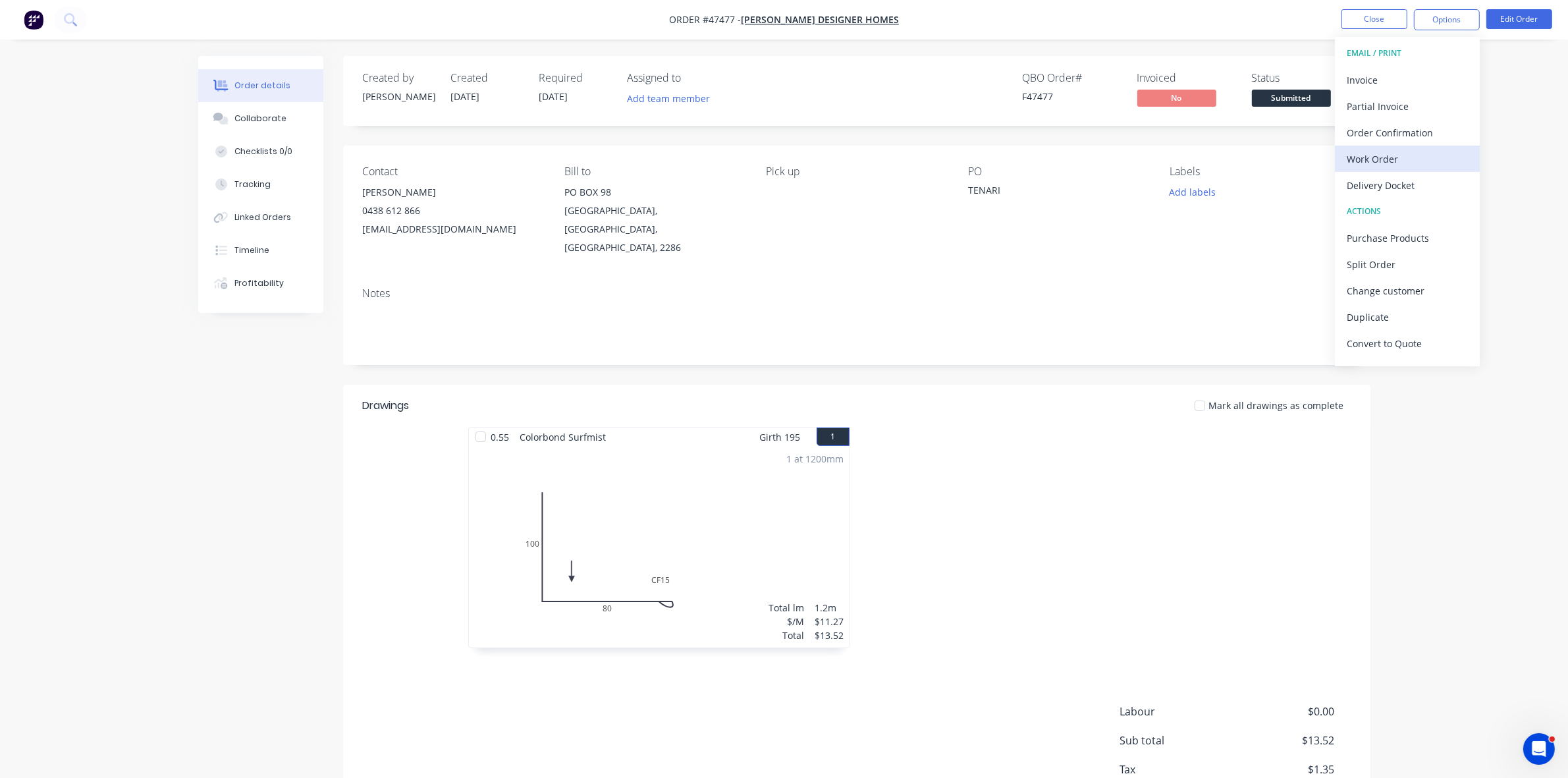
click at [1371, 153] on div "Work Order" at bounding box center [1408, 159] width 121 height 19
click at [1381, 127] on div "Without pricing" at bounding box center [1408, 133] width 121 height 19
click at [1291, 97] on span "Submitted" at bounding box center [1291, 97] width 79 height 17
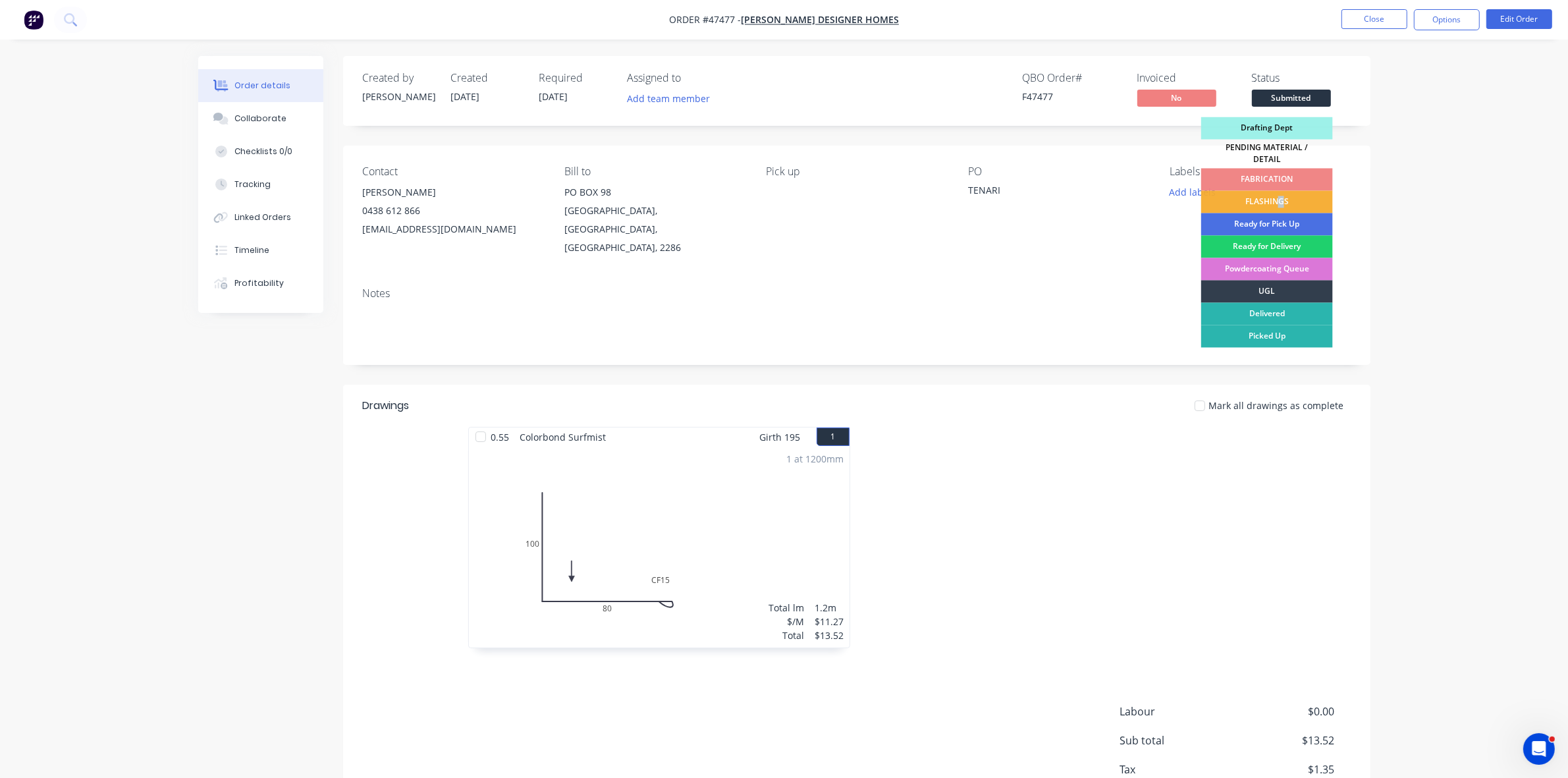
drag, startPoint x: 1280, startPoint y: 189, endPoint x: 1233, endPoint y: 175, distance: 49.0
click at [1279, 191] on div "FLASHINGS" at bounding box center [1267, 202] width 132 height 23
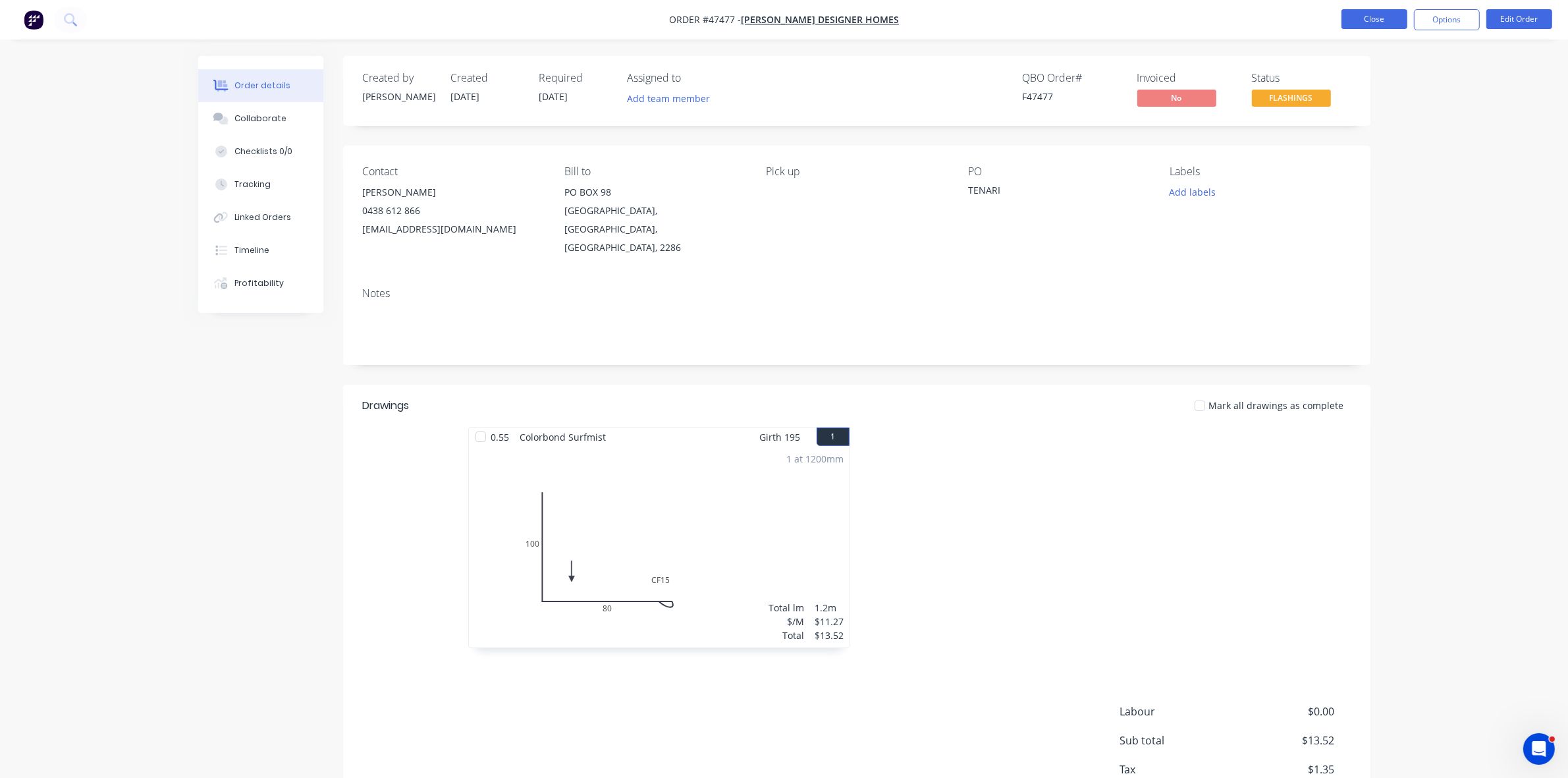
click at [1365, 24] on button "Close" at bounding box center [1375, 19] width 66 height 20
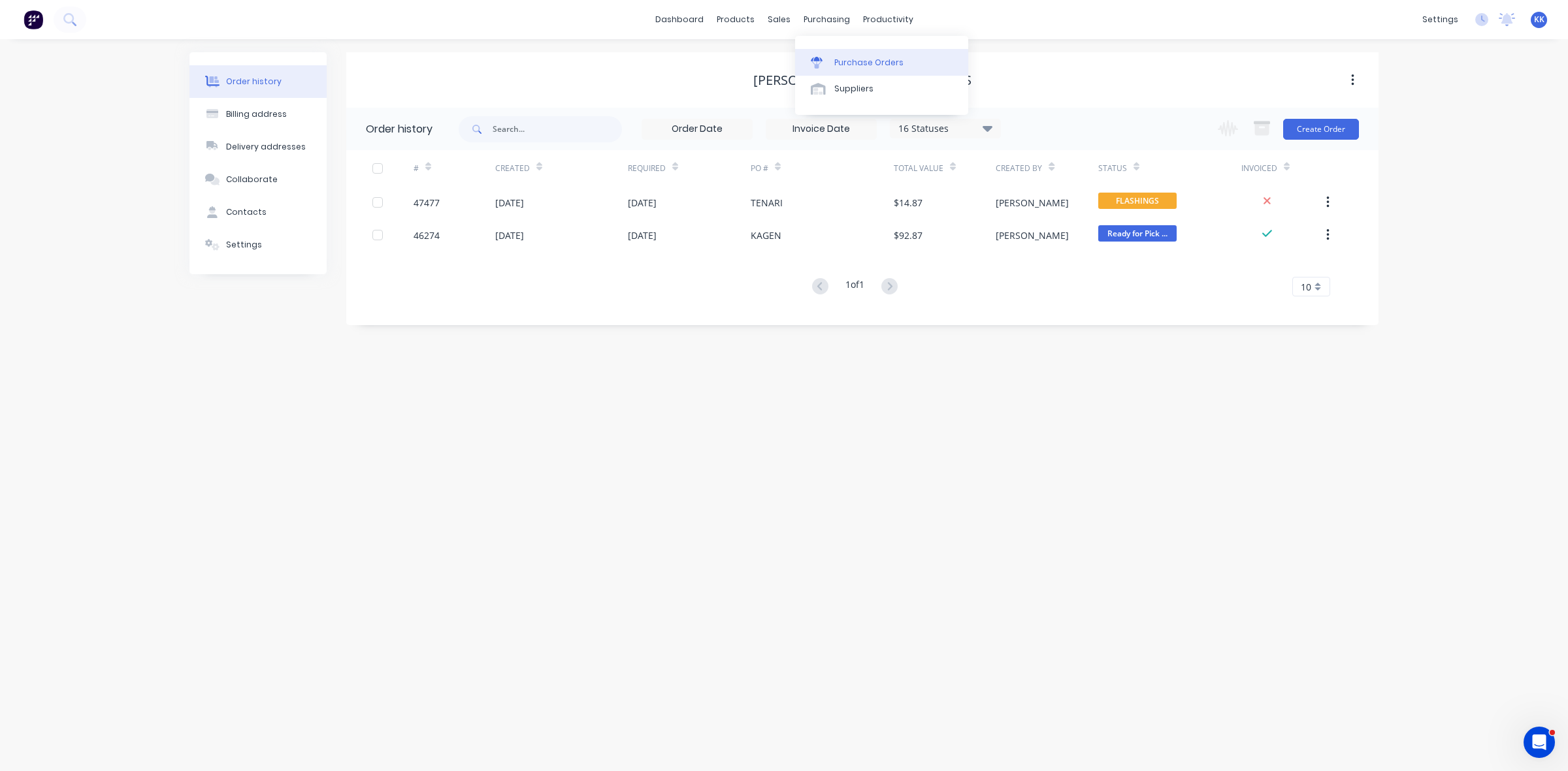
click at [857, 65] on div "Purchase Orders" at bounding box center [869, 63] width 69 height 12
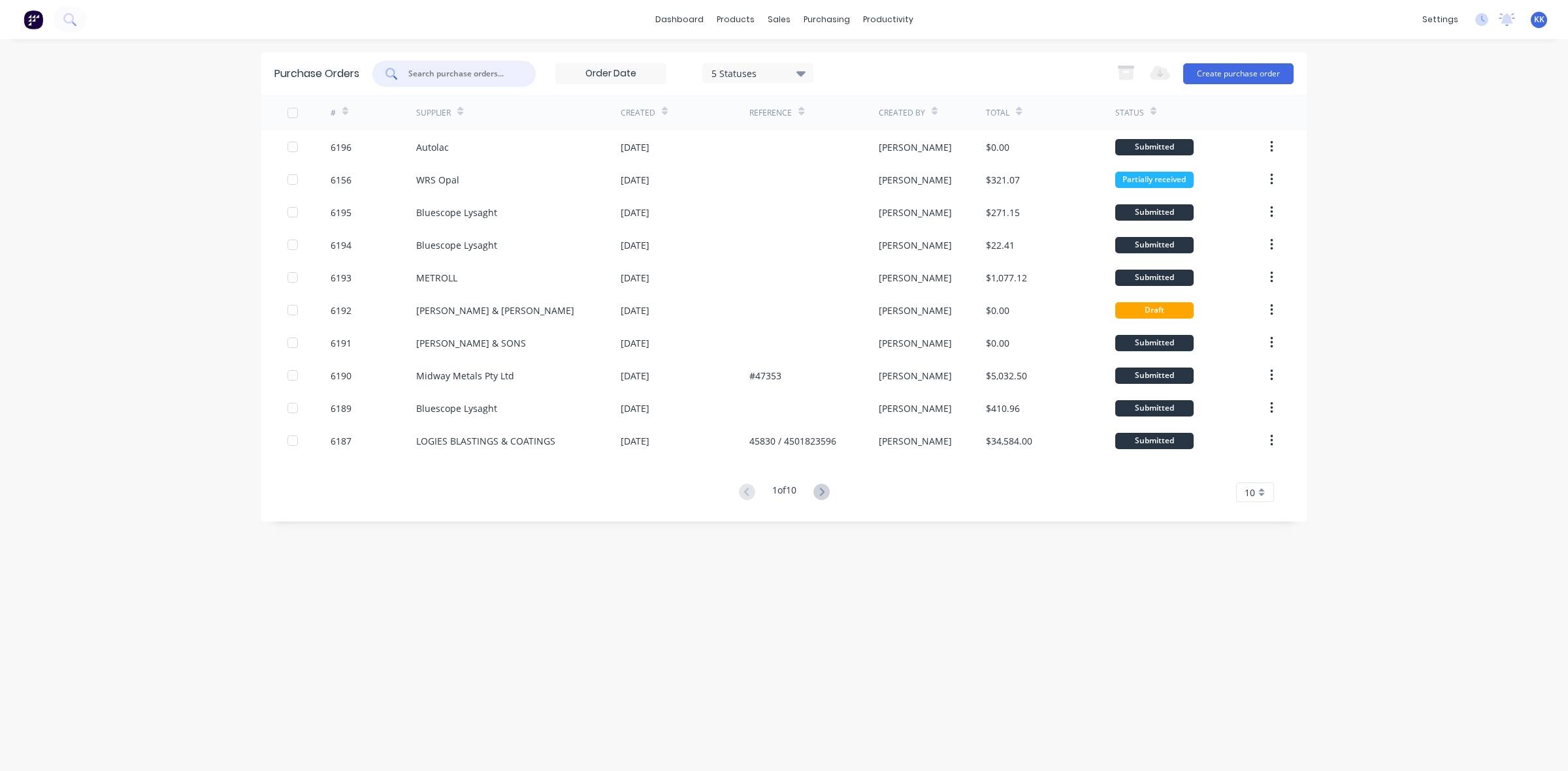
click at [470, 67] on input "text" at bounding box center [461, 74] width 109 height 13
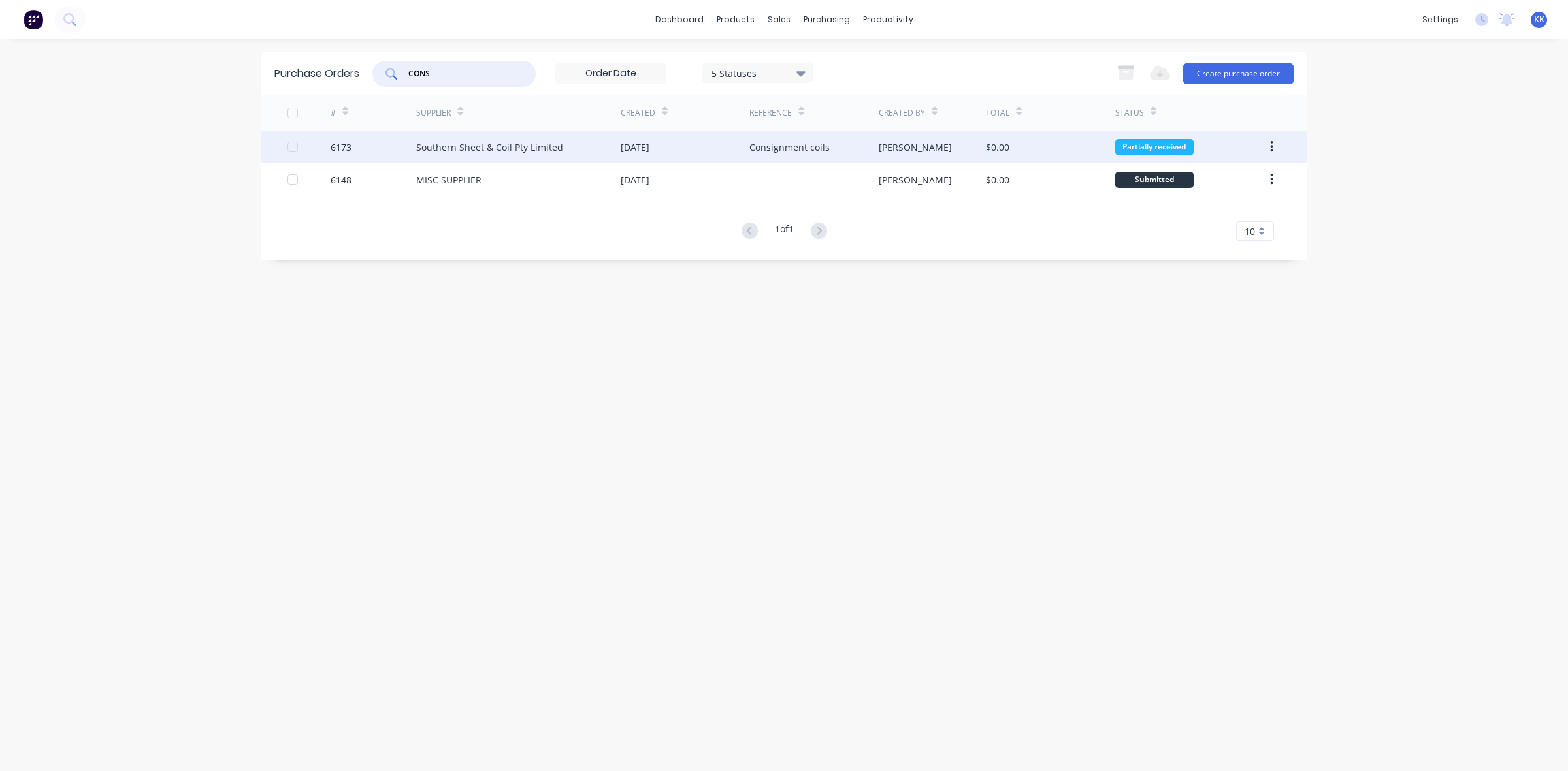
type input "CONS"
click at [513, 150] on div "Southern Sheet & Coil Pty Limited" at bounding box center [490, 147] width 147 height 14
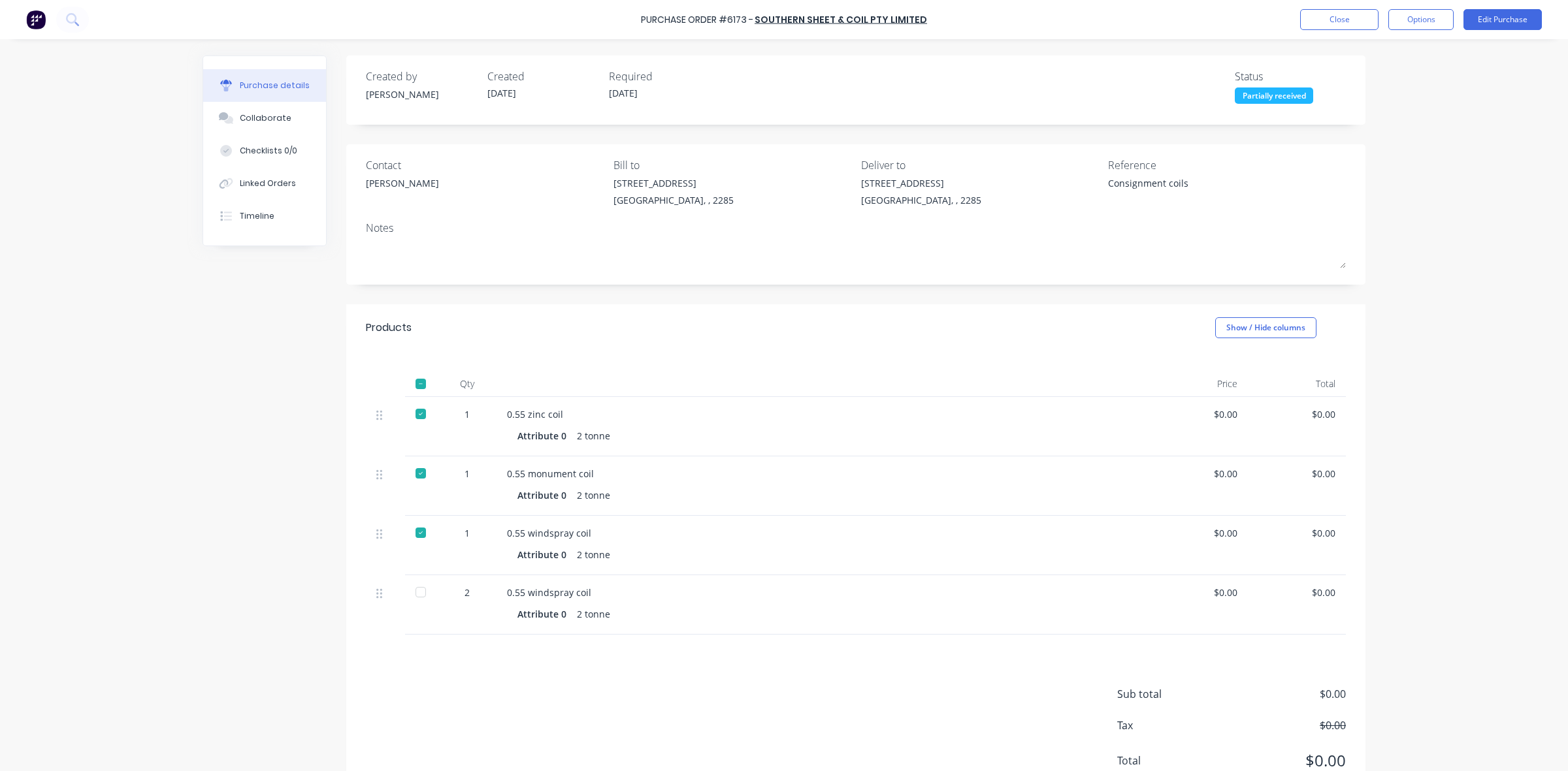
click at [415, 595] on div at bounding box center [421, 592] width 26 height 26
click at [279, 123] on div "Collaborate" at bounding box center [265, 118] width 52 height 12
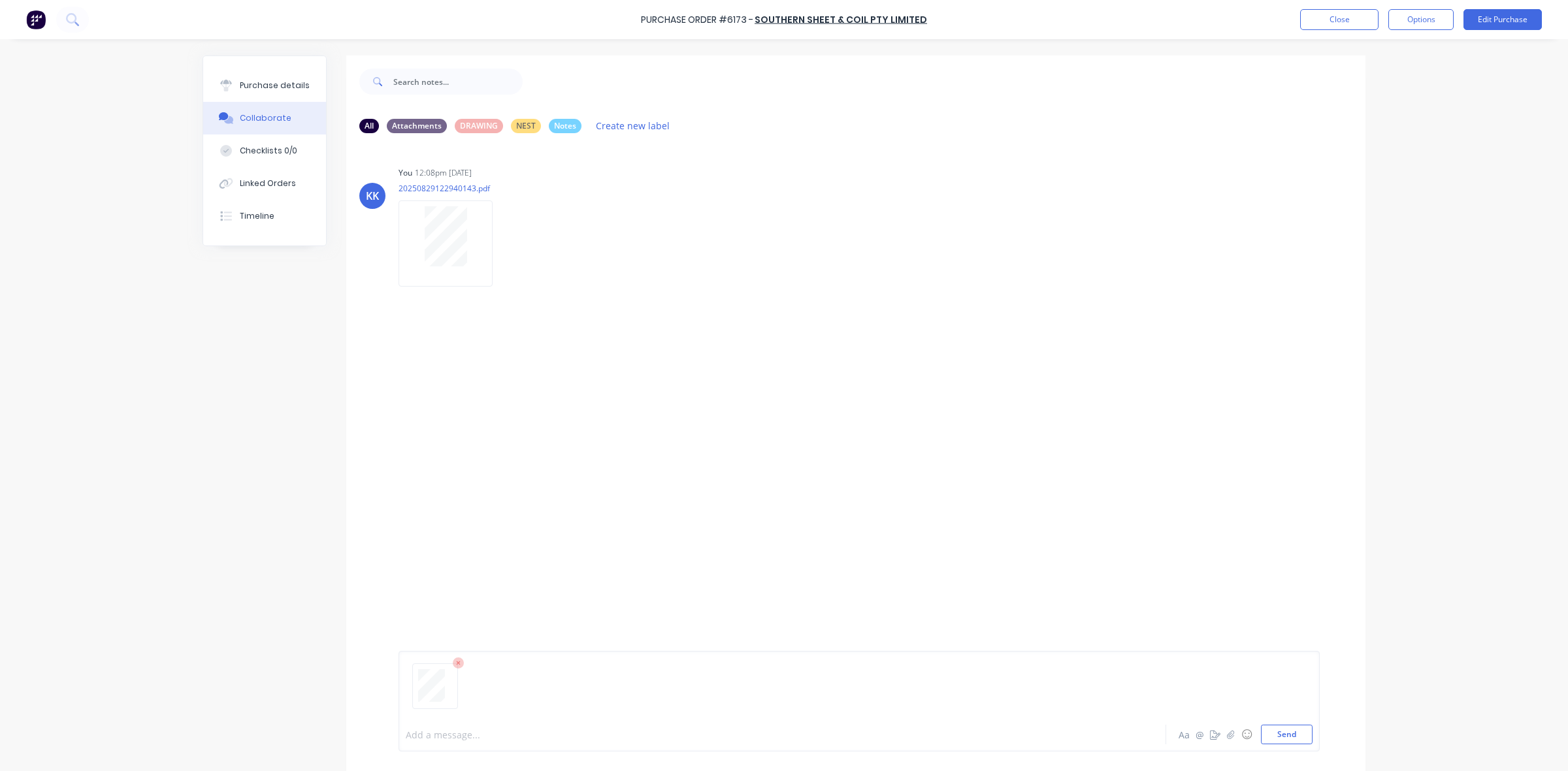
click at [406, 735] on div at bounding box center [746, 735] width 679 height 14
click at [310, 74] on button "Purchase details" at bounding box center [265, 85] width 123 height 32
type textarea "x"
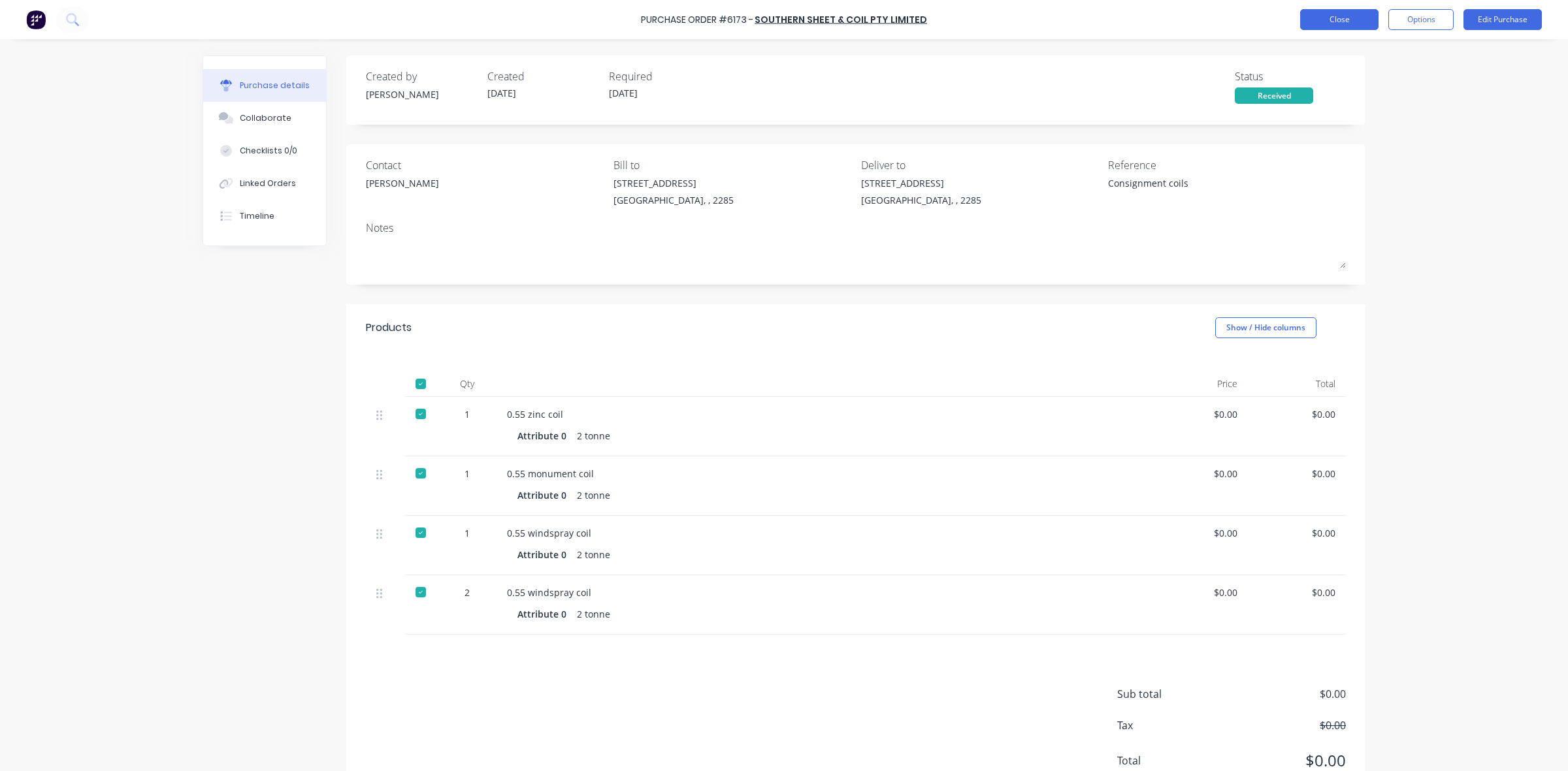
click at [1352, 18] on button "Close" at bounding box center [1339, 20] width 79 height 21
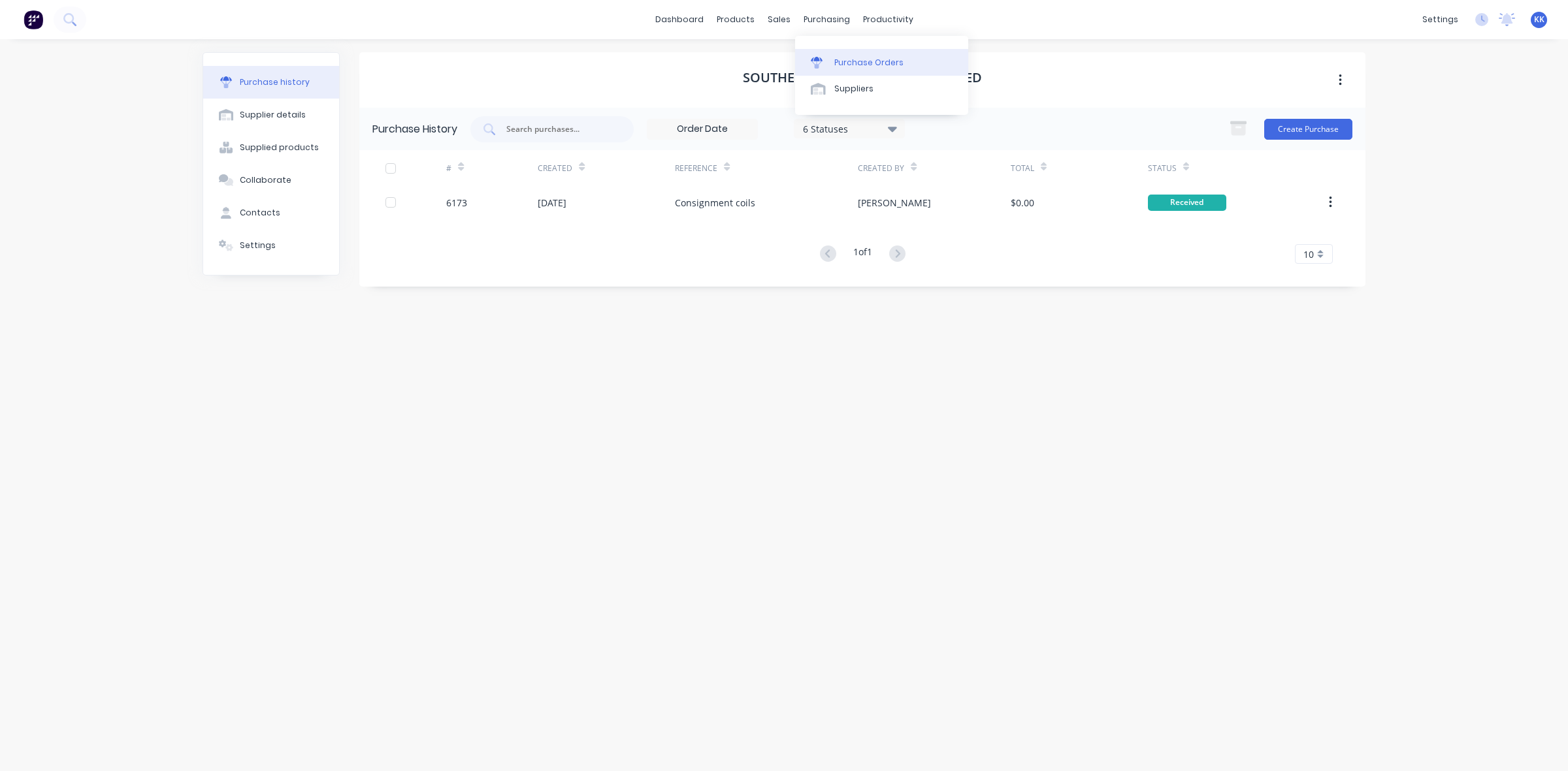
click at [865, 63] on div "Purchase Orders" at bounding box center [869, 63] width 69 height 12
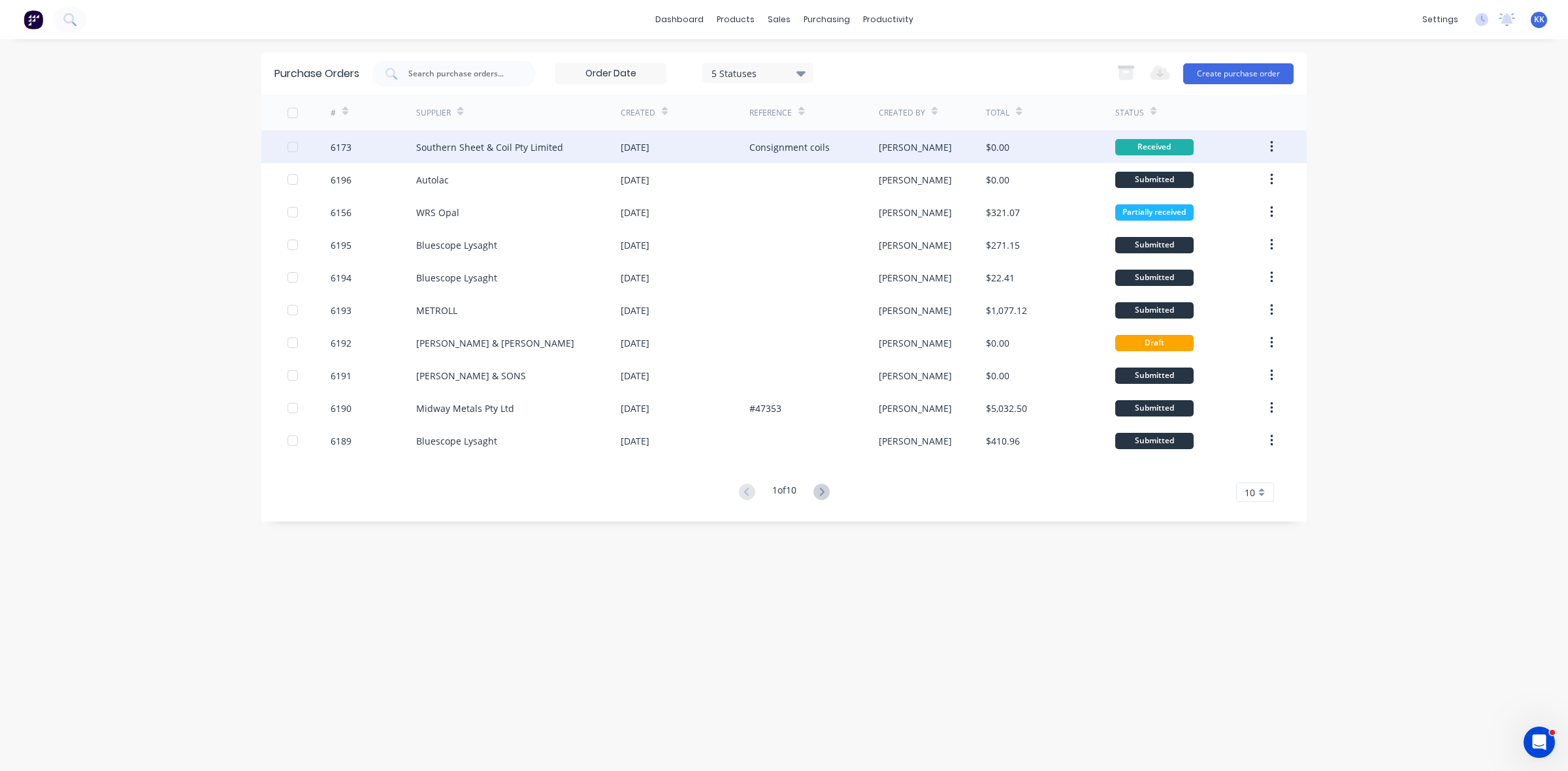
click at [291, 147] on div at bounding box center [293, 147] width 26 height 26
click at [1132, 70] on icon "button" at bounding box center [1126, 74] width 15 height 11
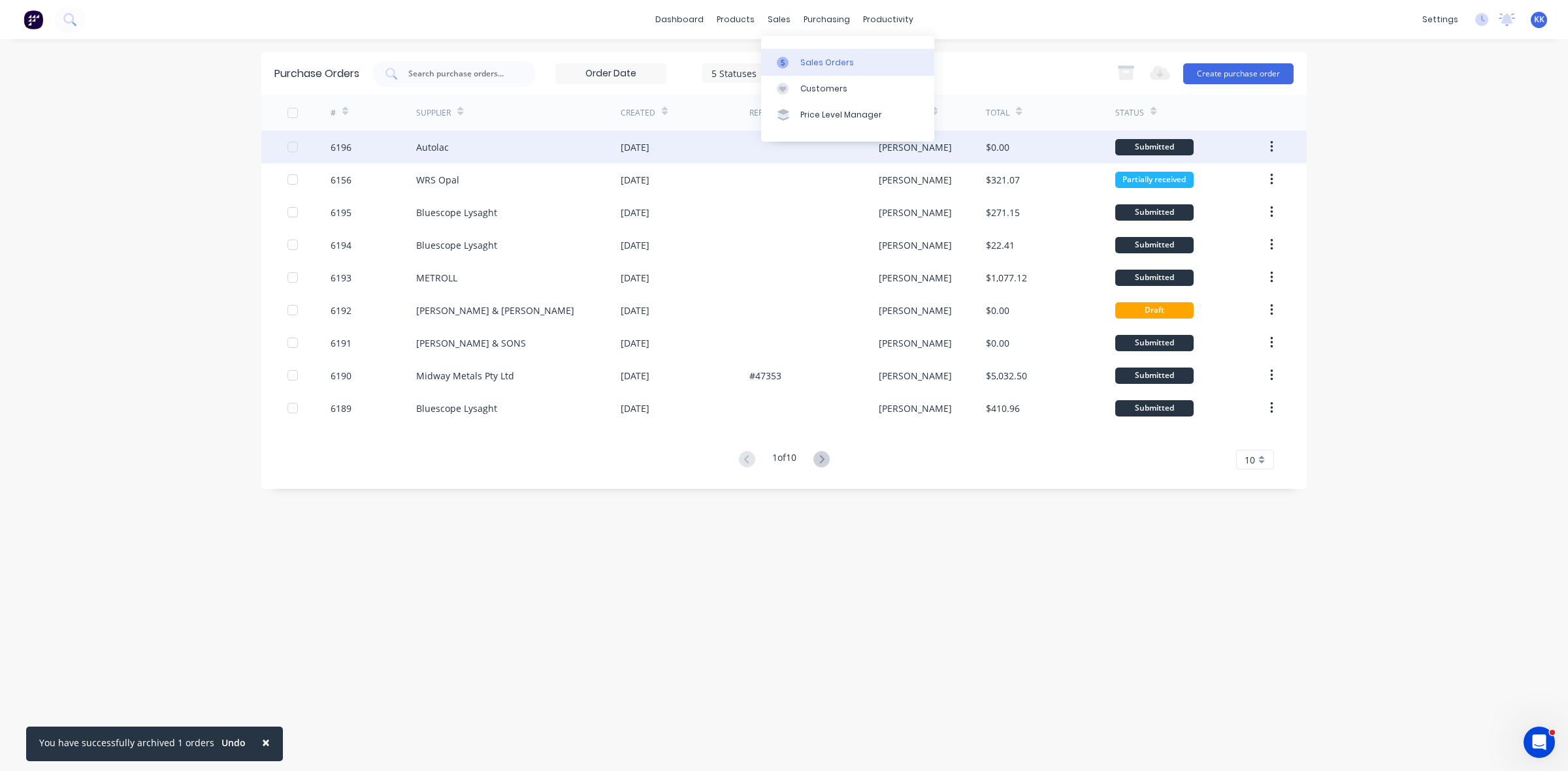
click at [814, 64] on div "Sales Orders" at bounding box center [827, 63] width 54 height 12
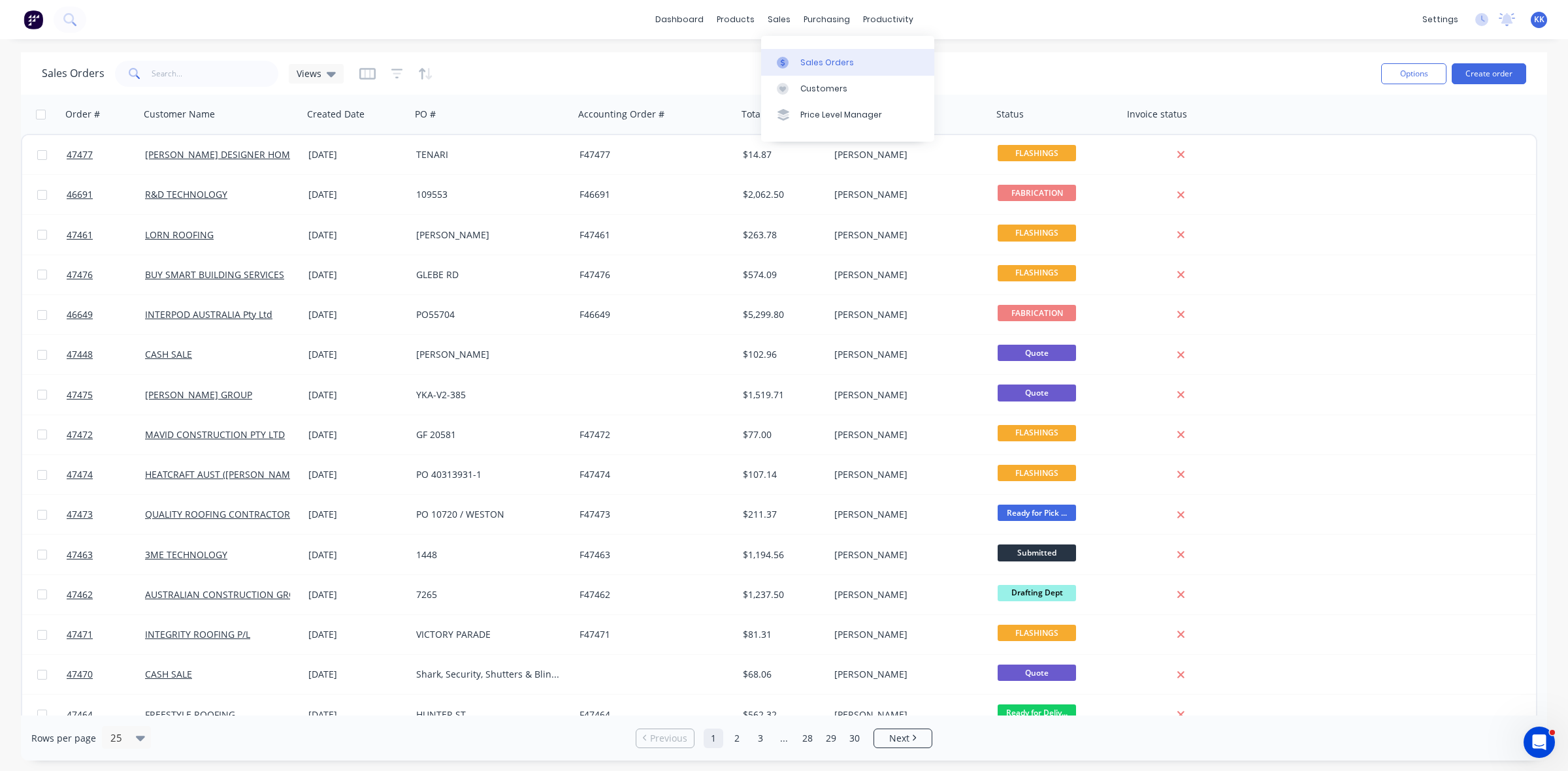
click at [806, 59] on div "Sales Orders" at bounding box center [827, 63] width 54 height 12
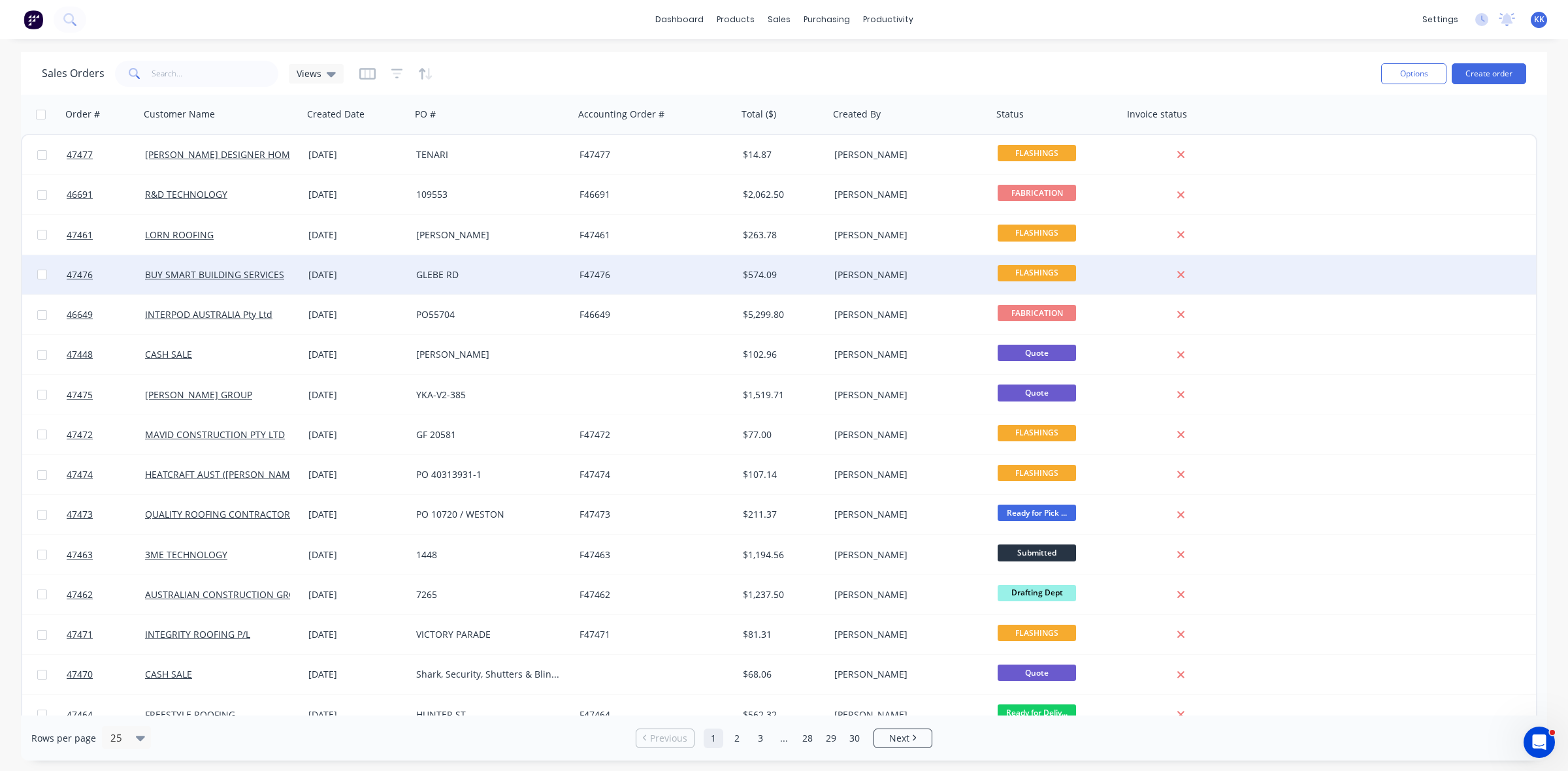
click at [496, 269] on div "GLEBE RD" at bounding box center [488, 275] width 145 height 13
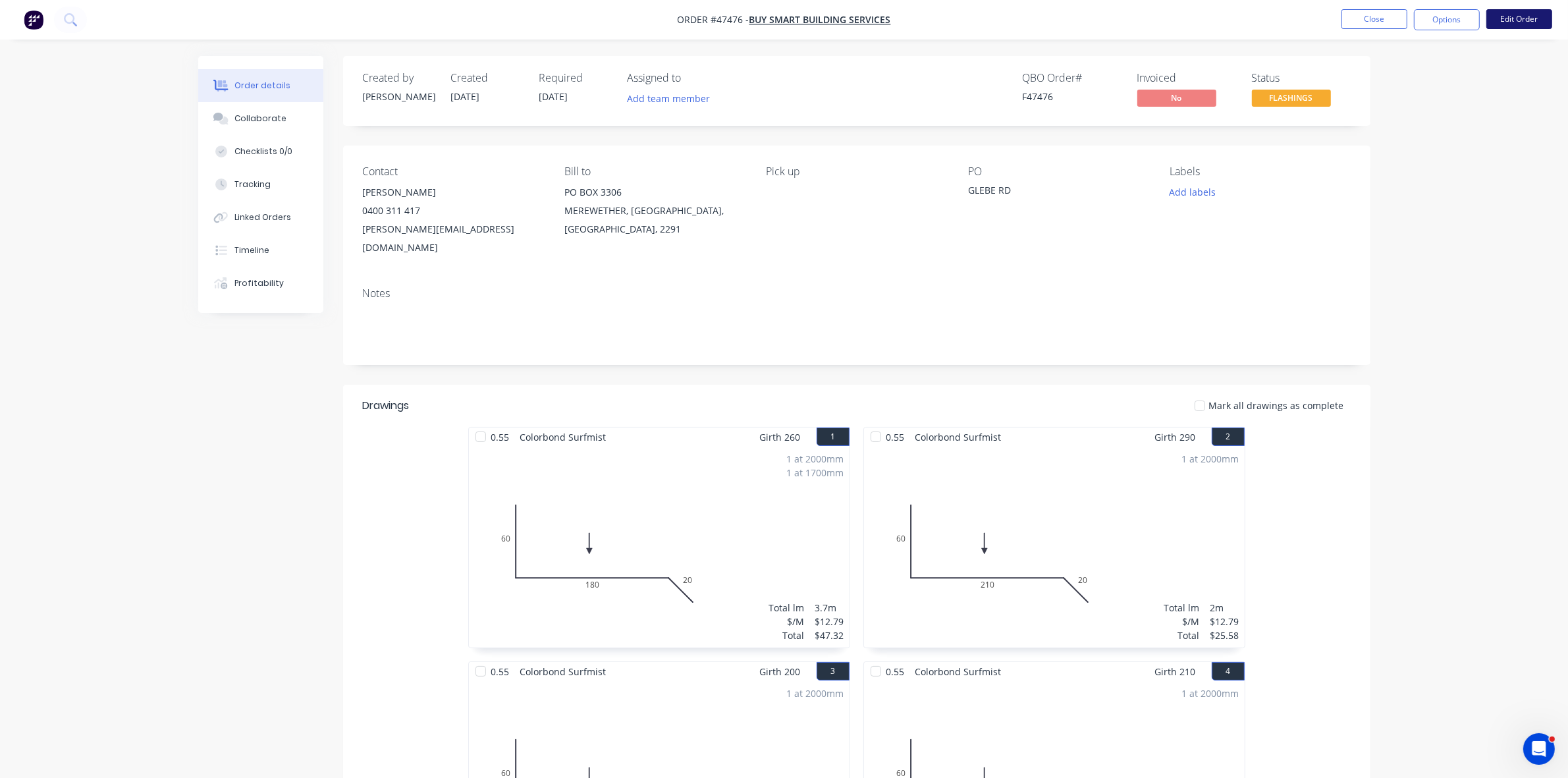
click at [1507, 17] on button "Edit Order" at bounding box center [1519, 19] width 66 height 20
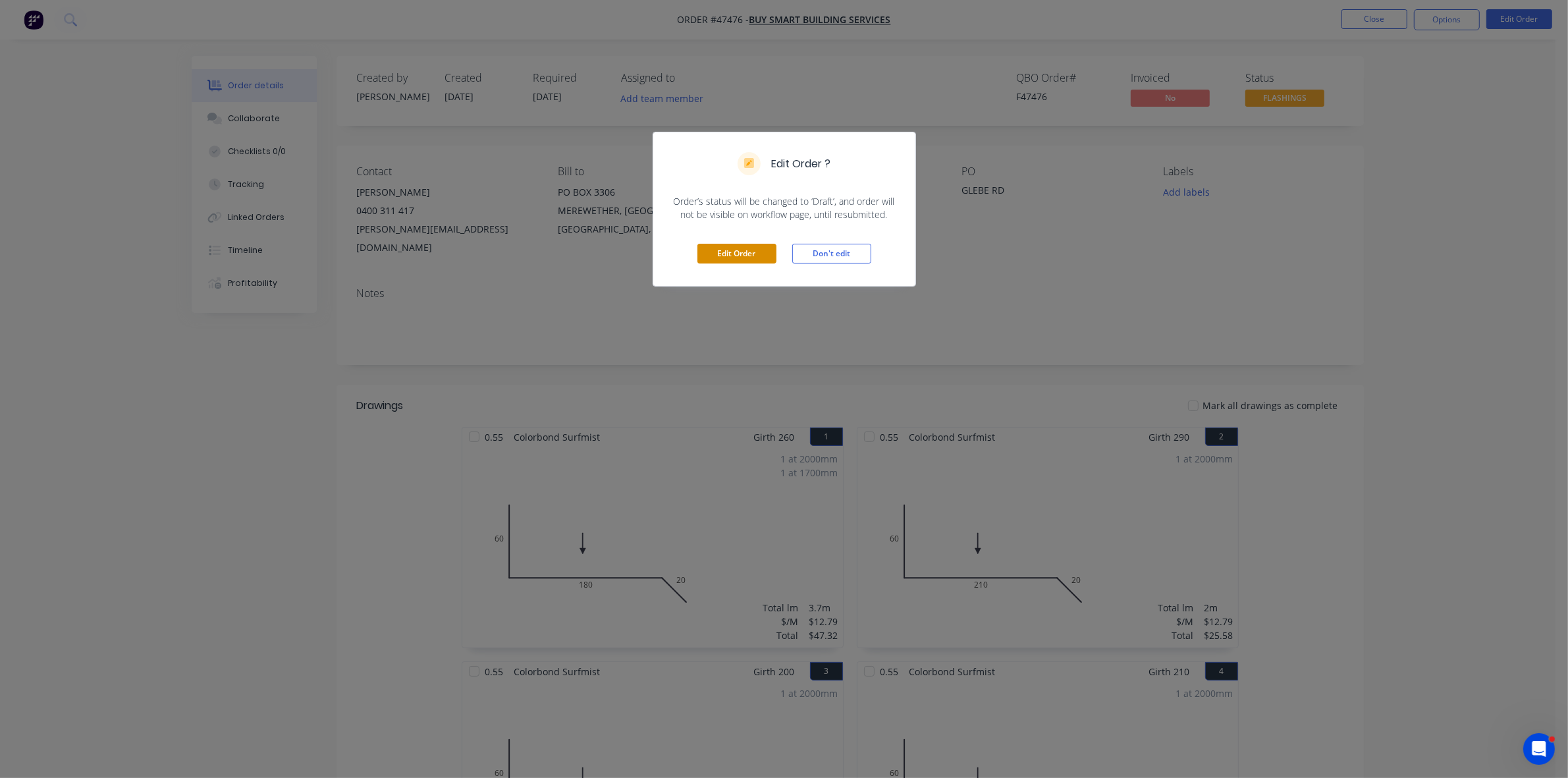
click at [729, 256] on button "Edit Order" at bounding box center [737, 254] width 79 height 20
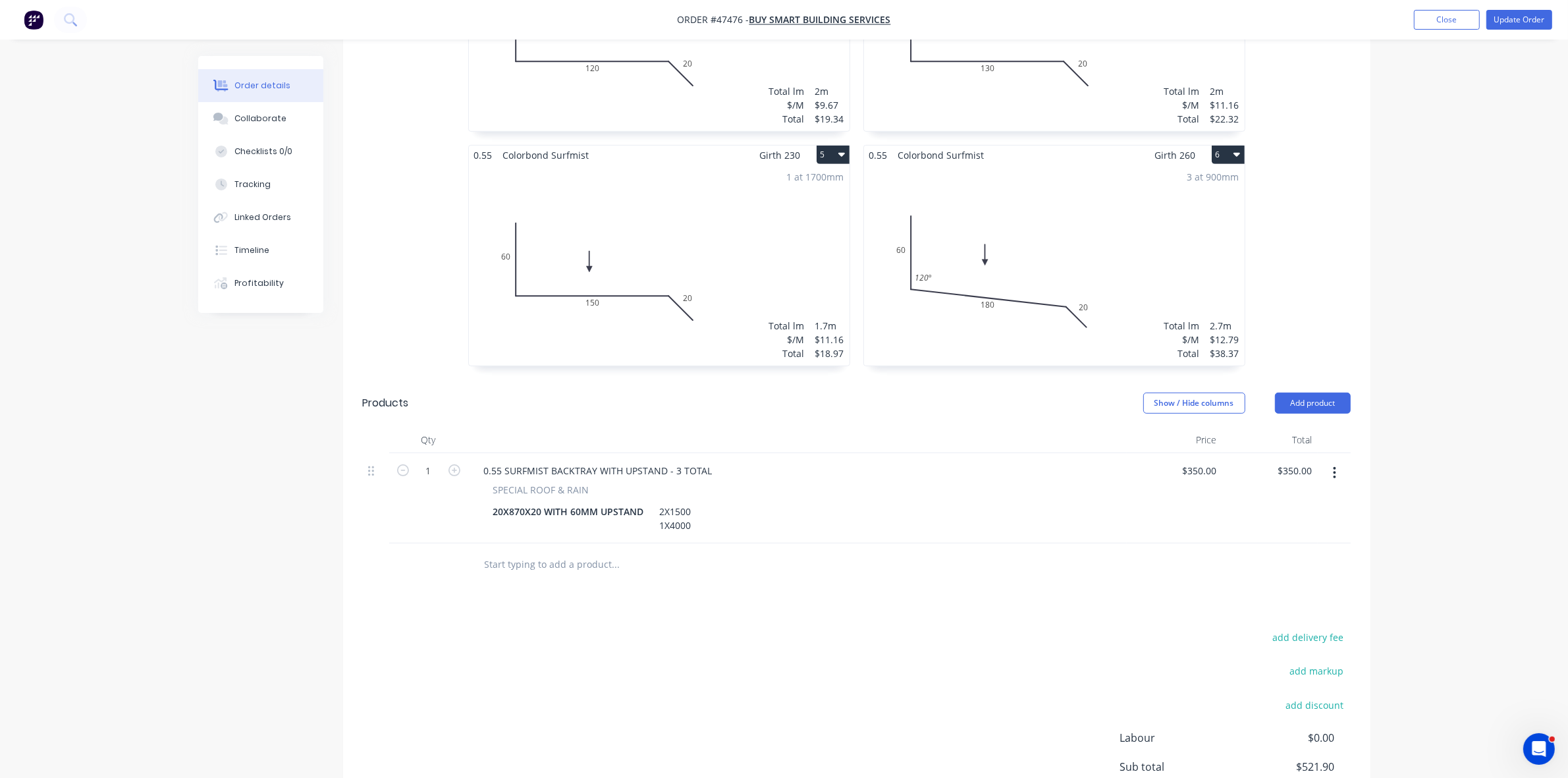
scroll to position [823, 0]
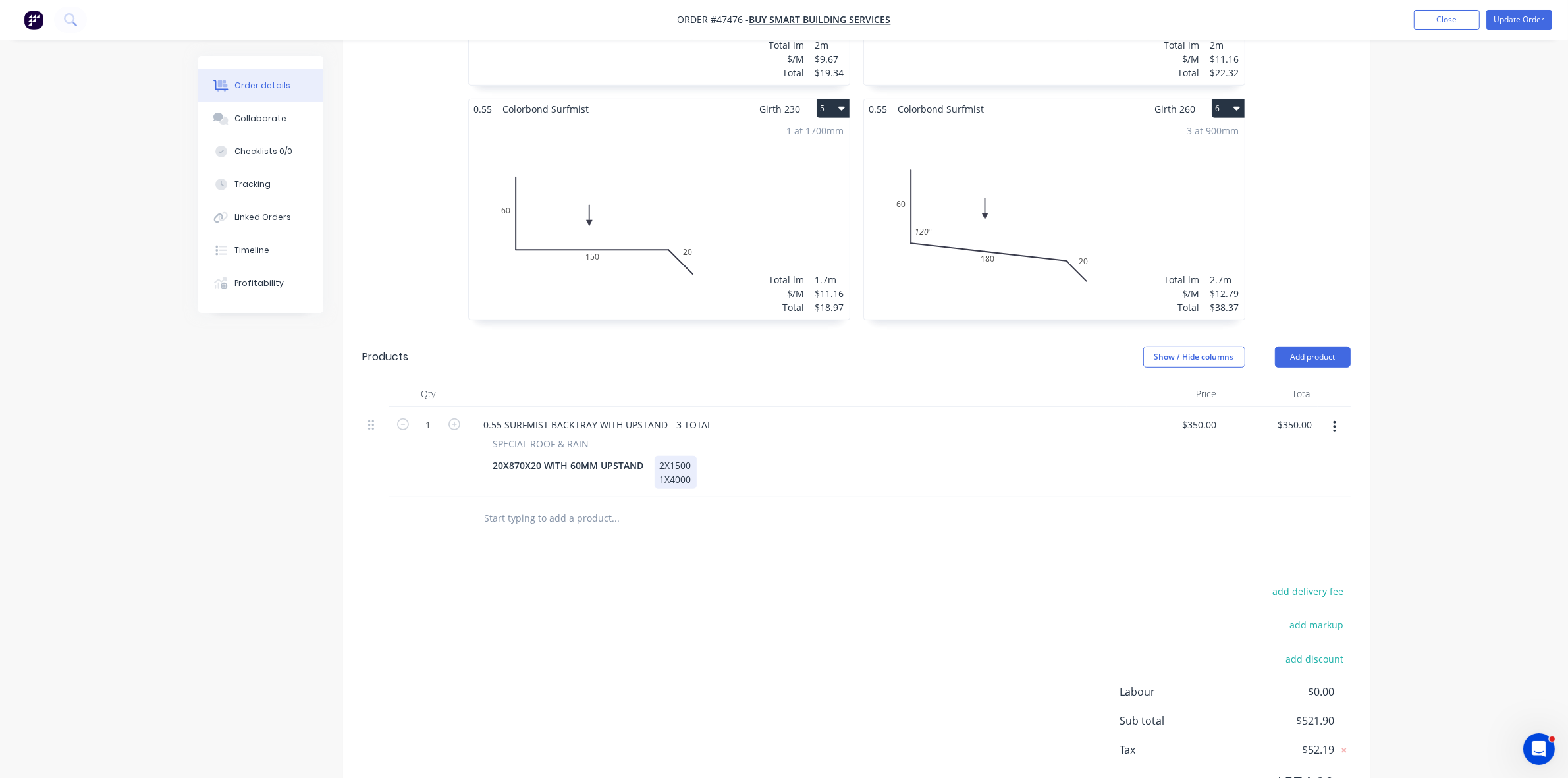
click at [686, 462] on div "2X1500 1X4000" at bounding box center [676, 472] width 42 height 33
drag, startPoint x: 693, startPoint y: 462, endPoint x: 657, endPoint y: 466, distance: 36.2
click at [657, 466] on div "2X1500 1X4000" at bounding box center [676, 472] width 42 height 33
click at [662, 456] on div "2X1500" at bounding box center [676, 465] width 42 height 19
click at [696, 456] on div "3X1500" at bounding box center [676, 465] width 42 height 19
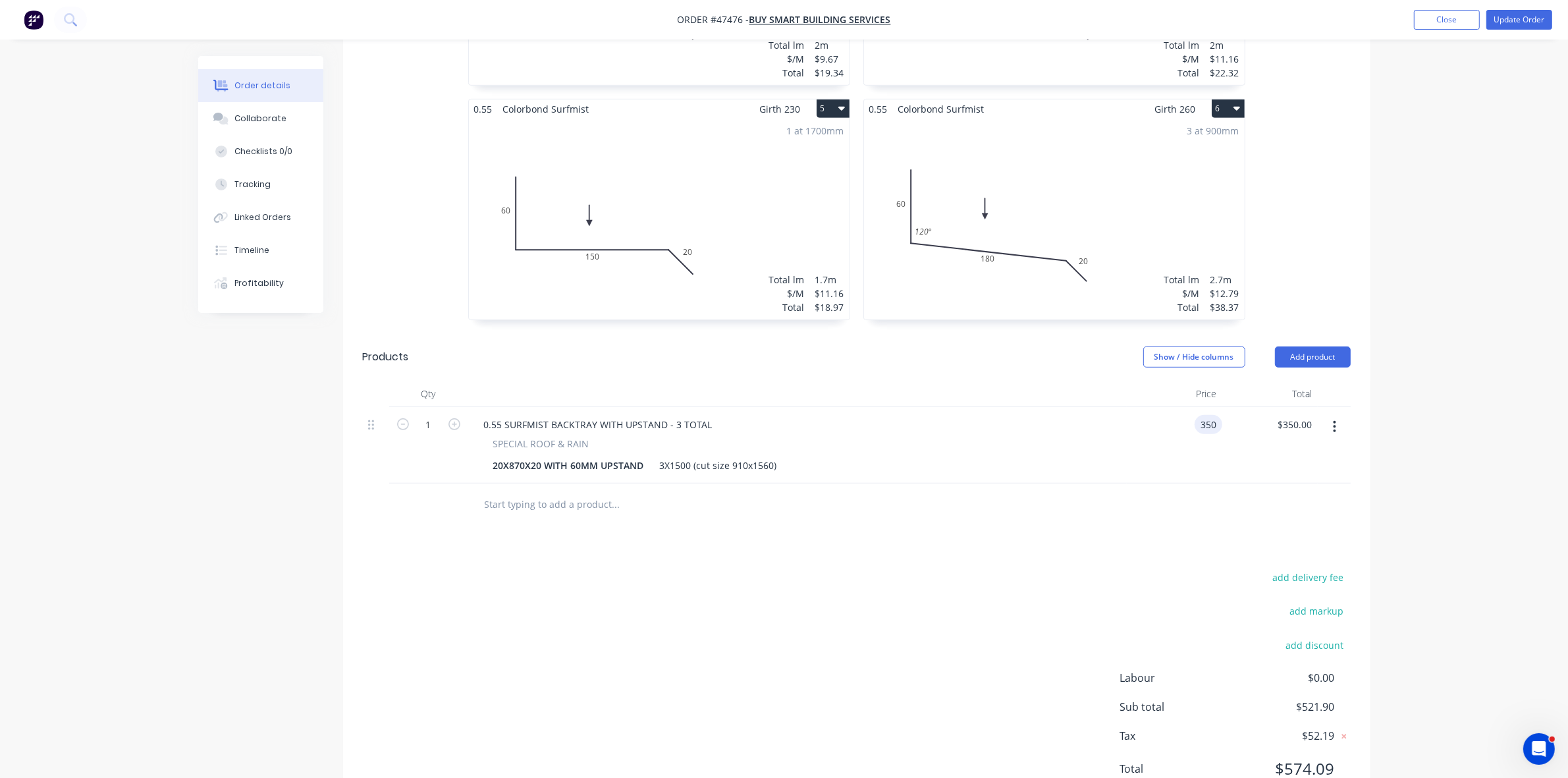
type input "$350.00"
click at [1226, 99] on button "6" at bounding box center [1228, 109] width 33 height 19
click at [1181, 157] on div "Duplicate" at bounding box center [1183, 167] width 101 height 19
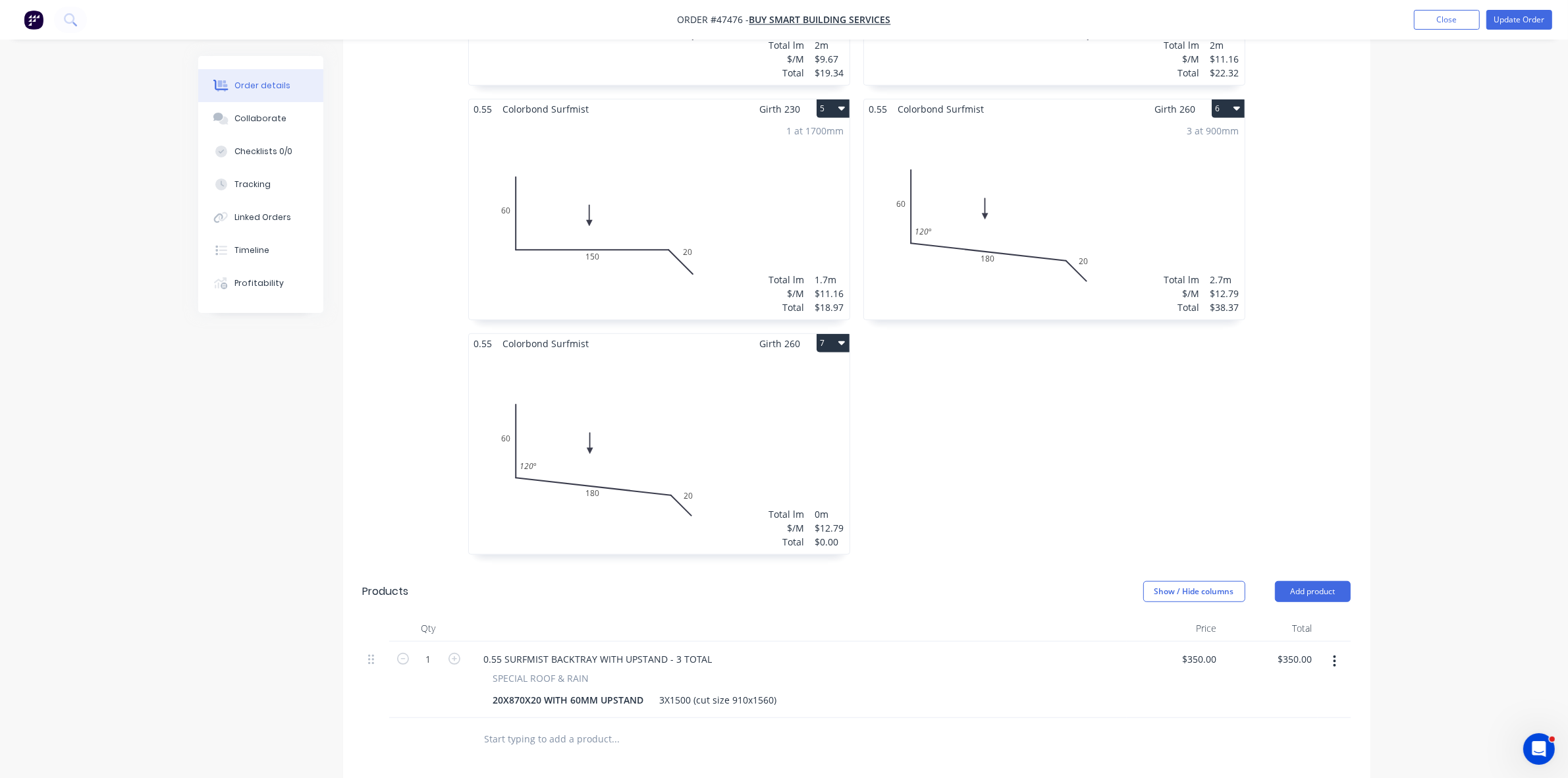
click at [555, 399] on div "Total lm $/M Total 0m $12.79 $0.00" at bounding box center [659, 453] width 381 height 201
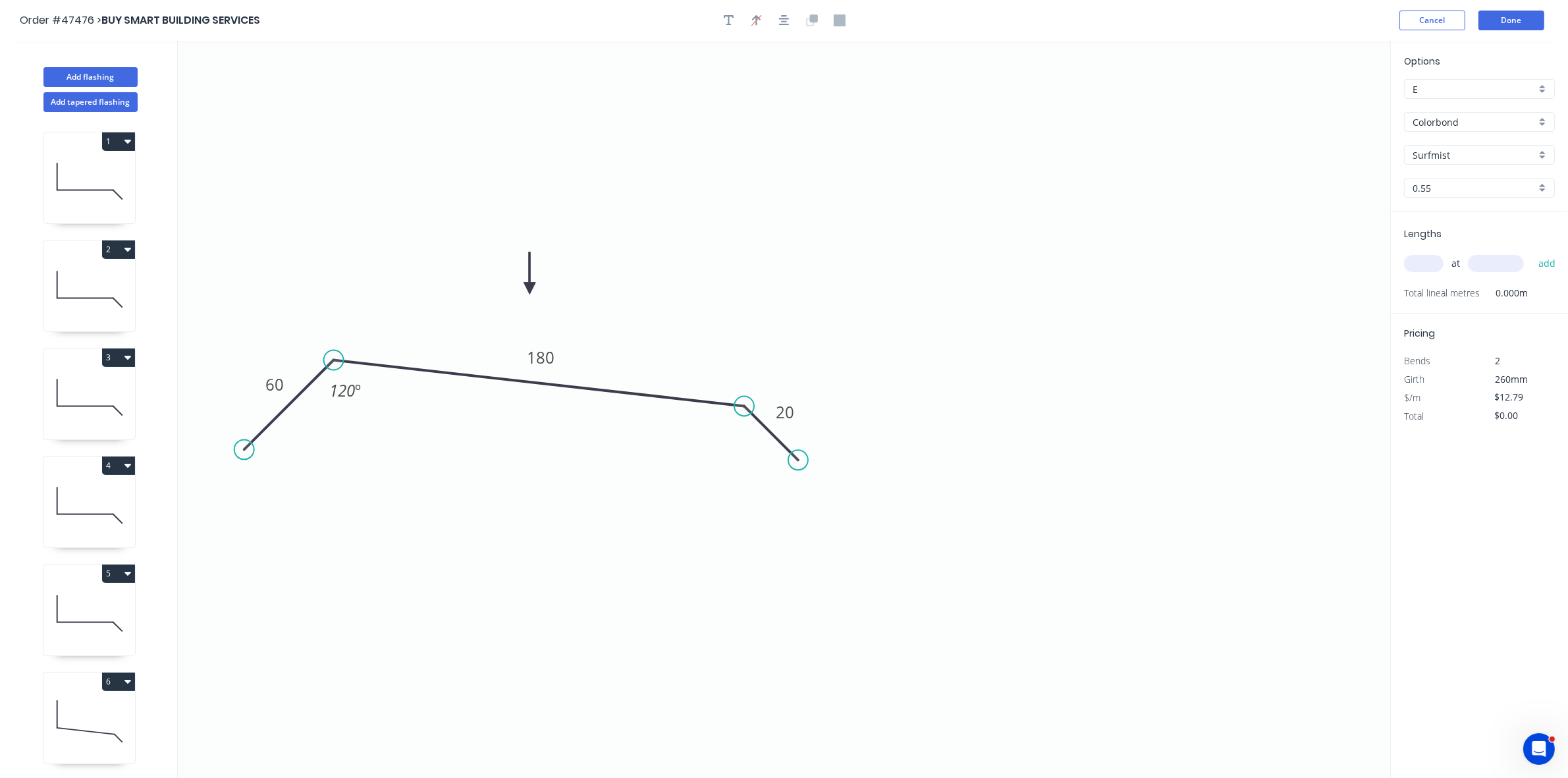
drag, startPoint x: 336, startPoint y: 160, endPoint x: 244, endPoint y: 444, distance: 298.5
click at [244, 444] on circle at bounding box center [245, 450] width 20 height 20
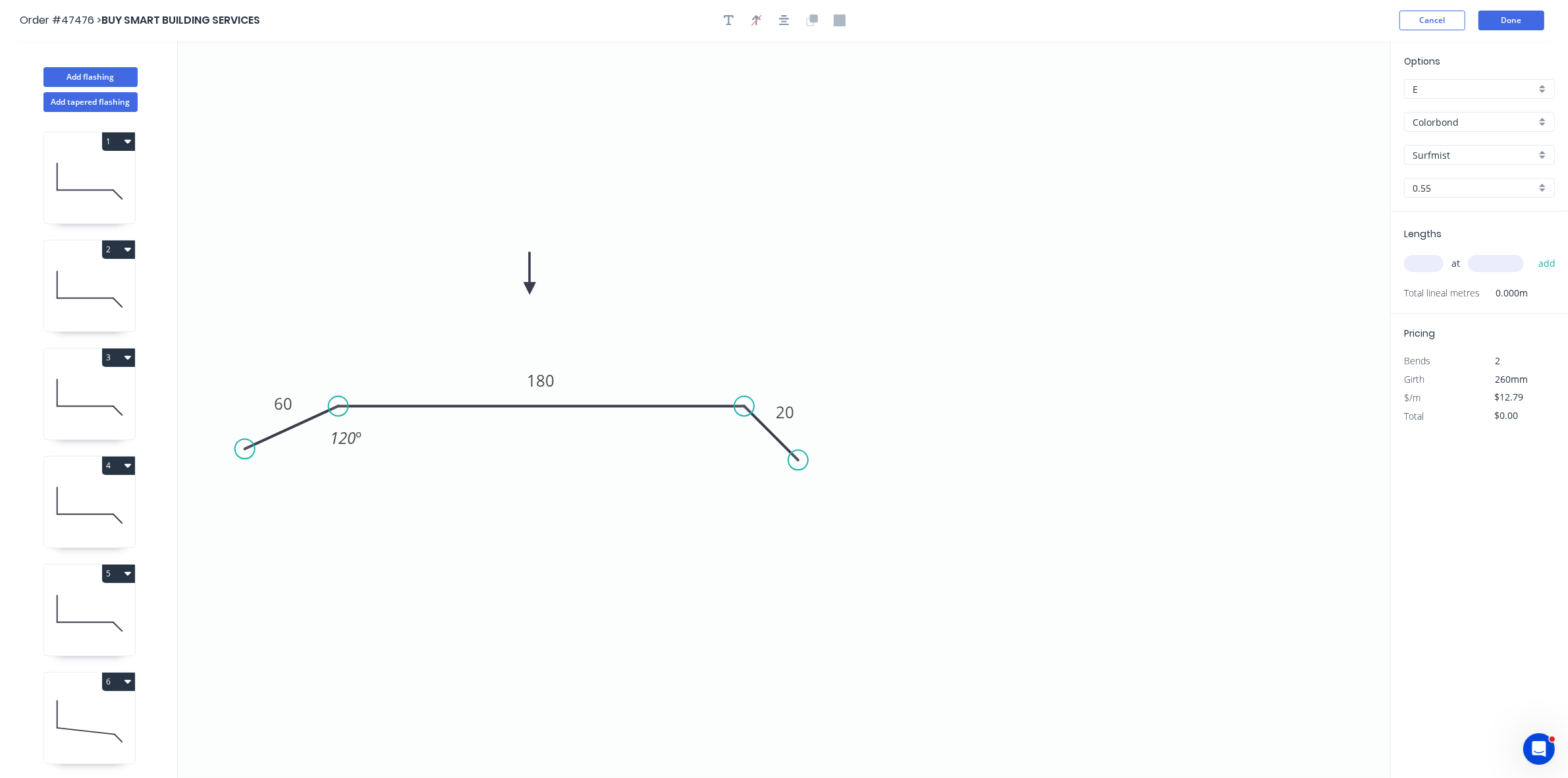
drag, startPoint x: 331, startPoint y: 362, endPoint x: 338, endPoint y: 403, distance: 41.6
click at [338, 403] on circle at bounding box center [339, 407] width 20 height 20
drag, startPoint x: 257, startPoint y: 450, endPoint x: 278, endPoint y: 470, distance: 29.0
click at [278, 470] on circle at bounding box center [279, 466] width 20 height 20
click at [366, 442] on div "Hide angle" at bounding box center [408, 450] width 133 height 27
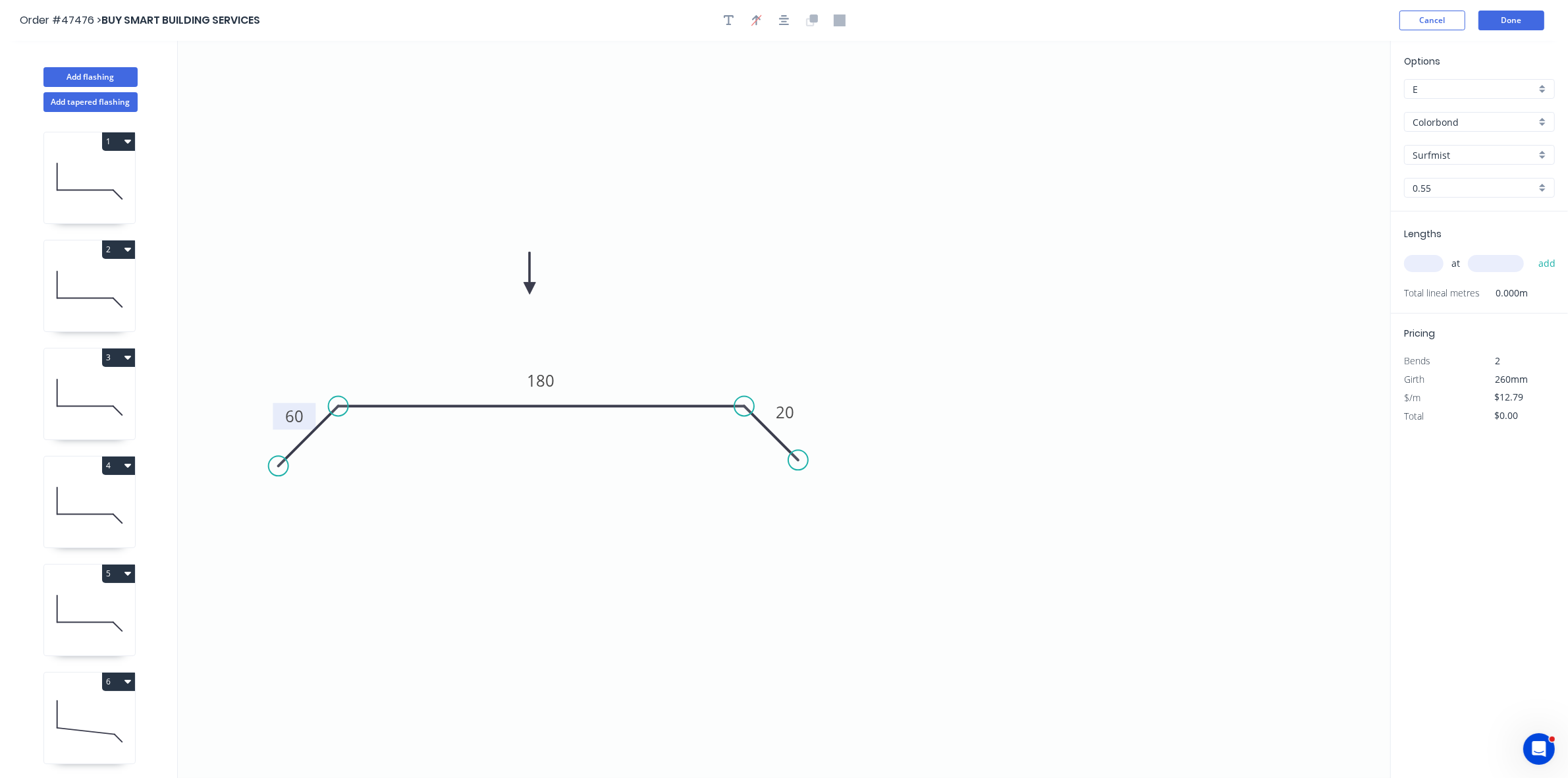
click at [299, 412] on tspan "60" at bounding box center [295, 416] width 19 height 22
type input "$38.23"
drag, startPoint x: 530, startPoint y: 285, endPoint x: 660, endPoint y: 383, distance: 162.8
click at [650, 383] on icon at bounding box center [644, 363] width 12 height 42
click at [1421, 258] on input "text" at bounding box center [1424, 264] width 39 height 17
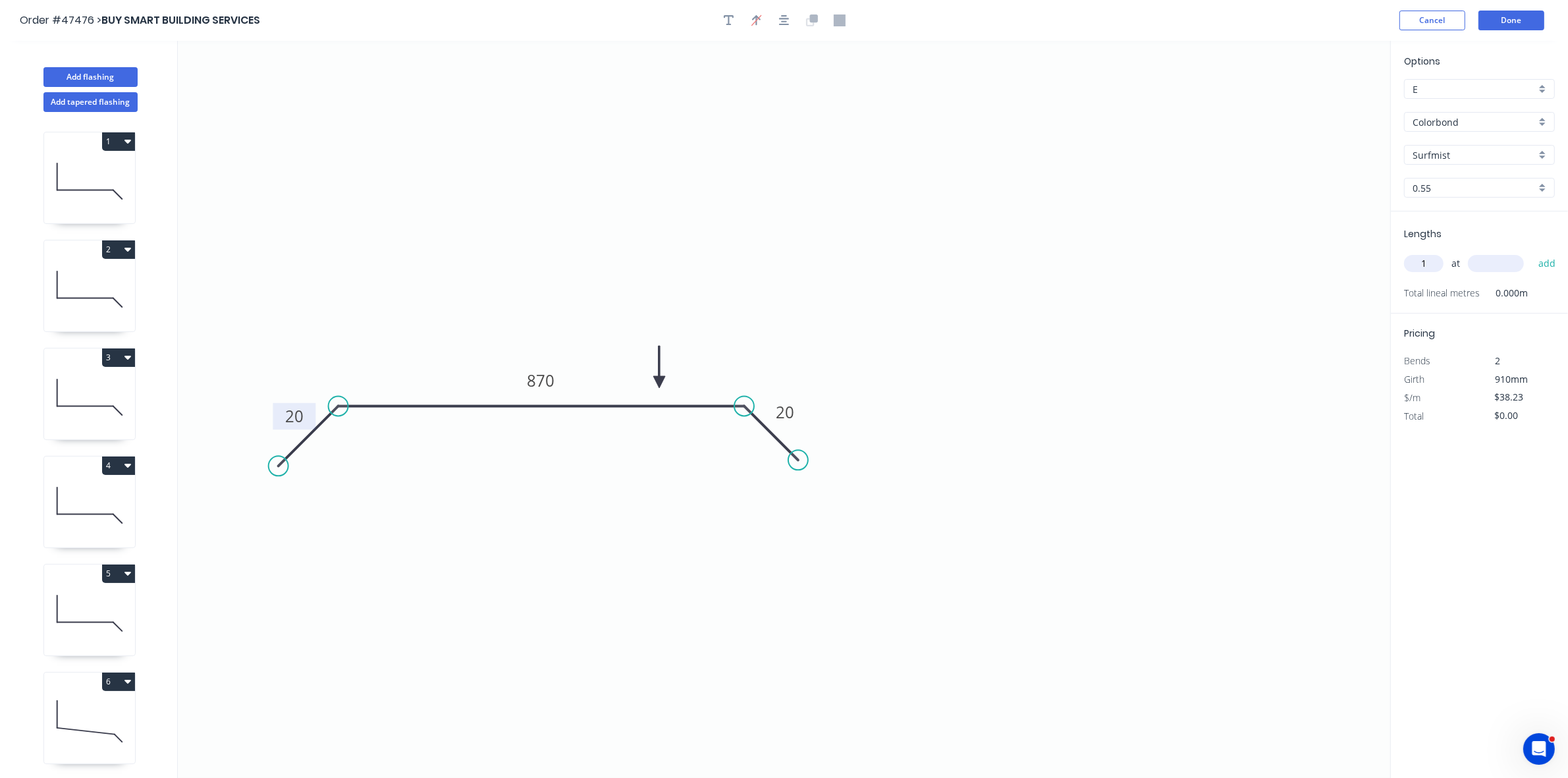
type input "1"
type input "2600"
click at [1532, 252] on button "add" at bounding box center [1547, 264] width 31 height 23
type input "$99.40"
click at [1506, 23] on button "Done" at bounding box center [1511, 21] width 66 height 20
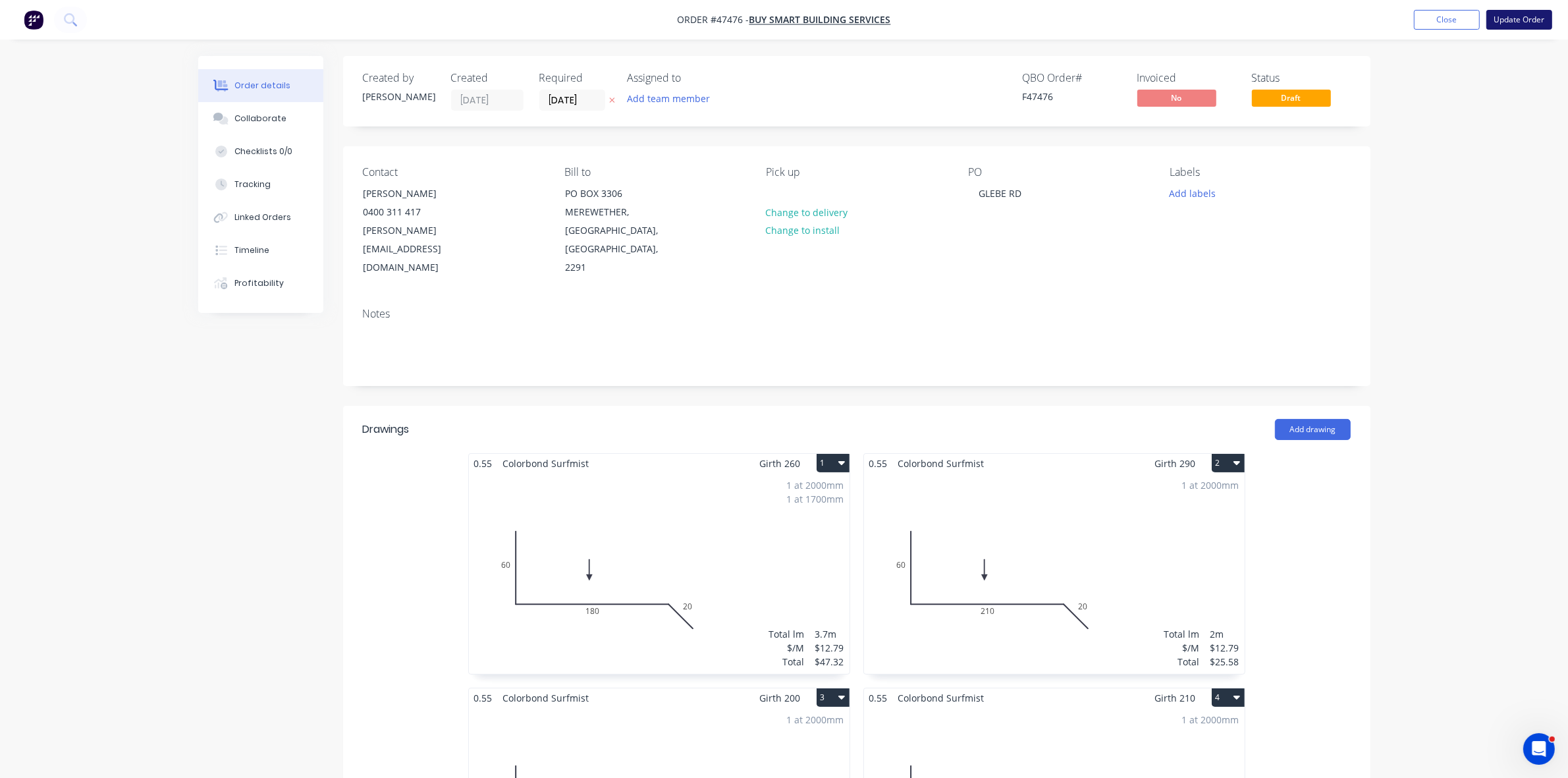
click at [1515, 18] on button "Update Order" at bounding box center [1519, 20] width 66 height 20
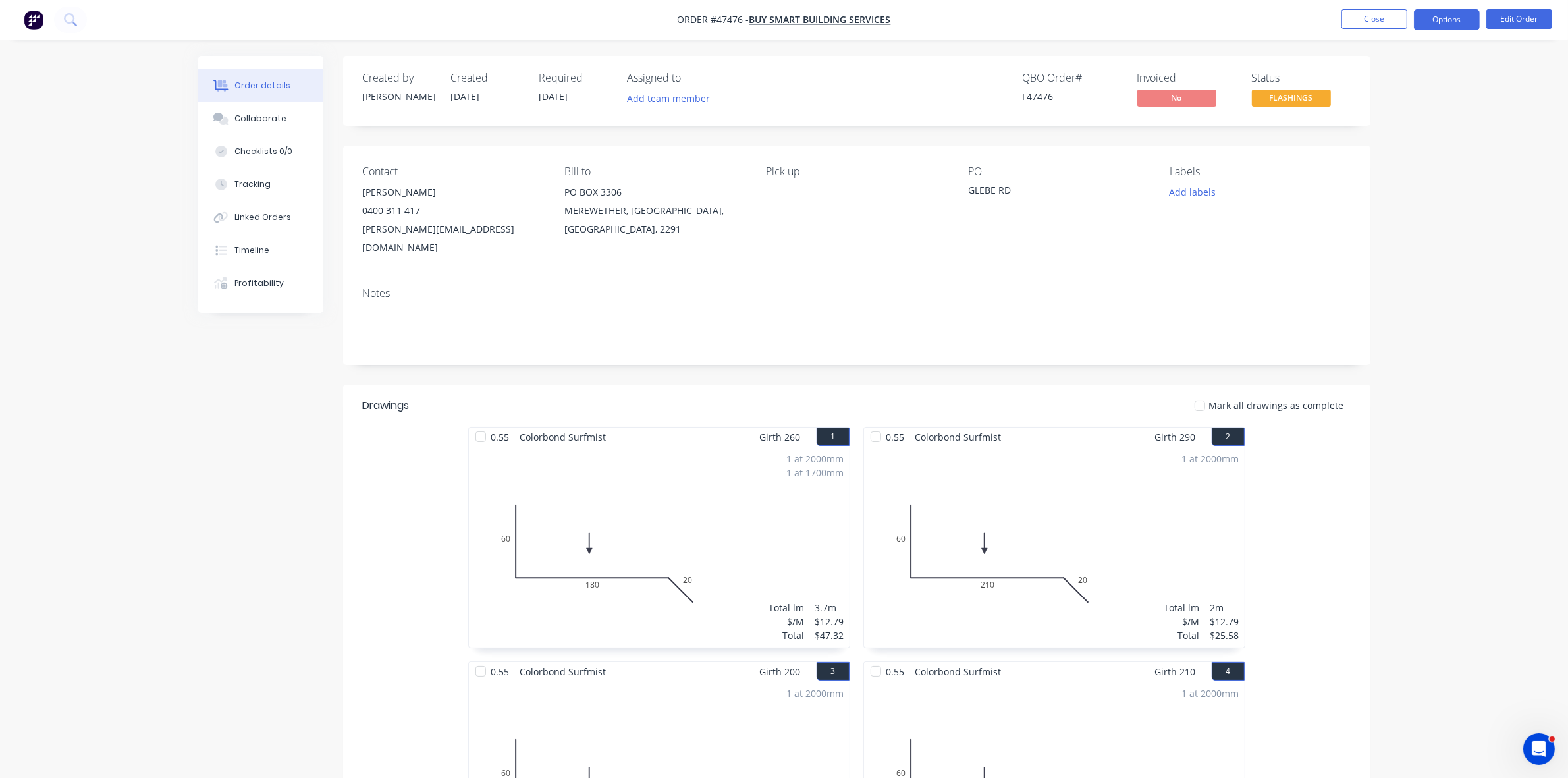
click at [1453, 15] on button "Options" at bounding box center [1447, 20] width 66 height 21
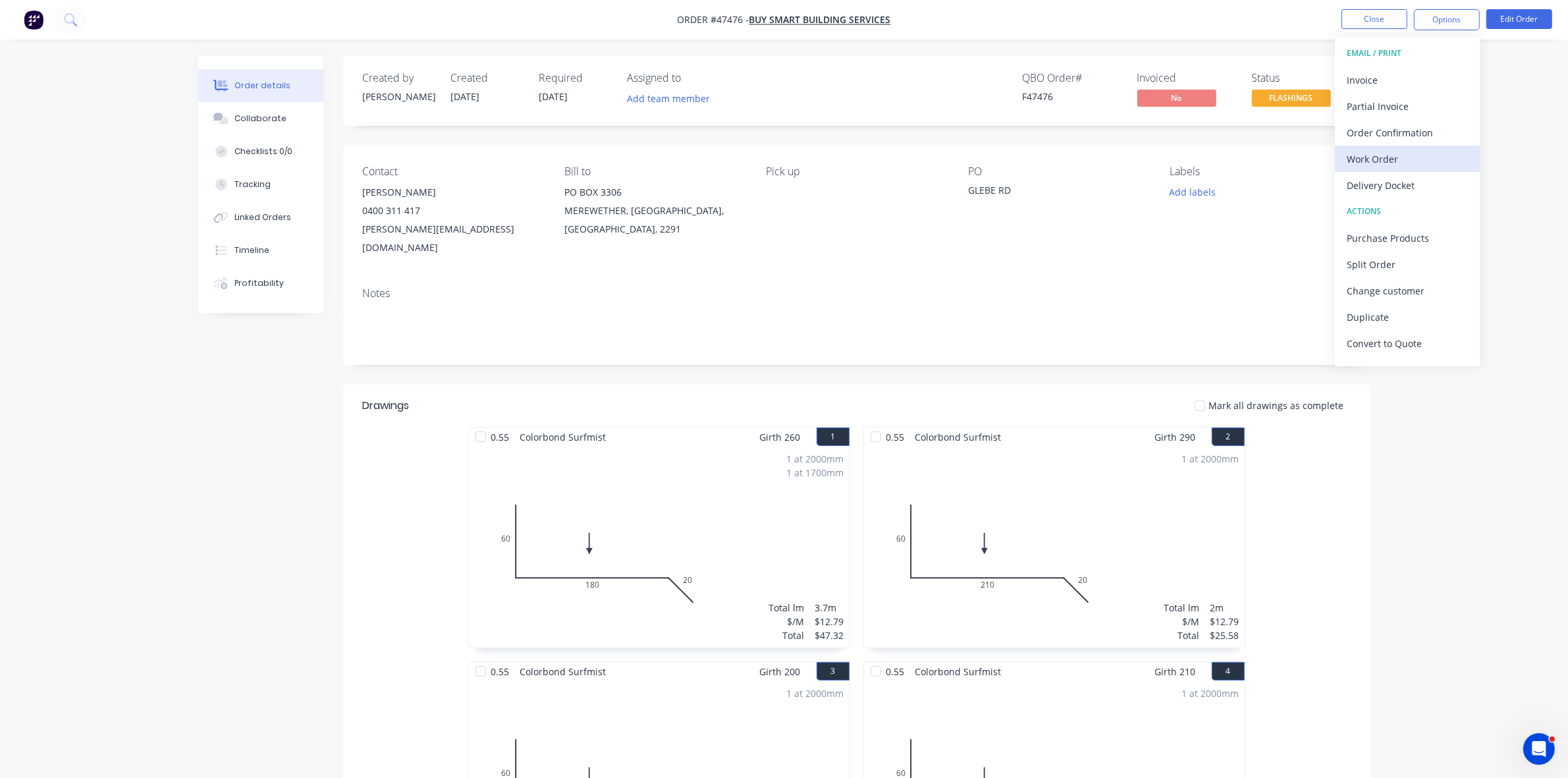
click at [1398, 159] on div "Work Order" at bounding box center [1408, 159] width 121 height 19
click at [1413, 132] on div "Without pricing" at bounding box center [1408, 133] width 121 height 19
click at [1363, 17] on button "Close" at bounding box center [1375, 19] width 66 height 20
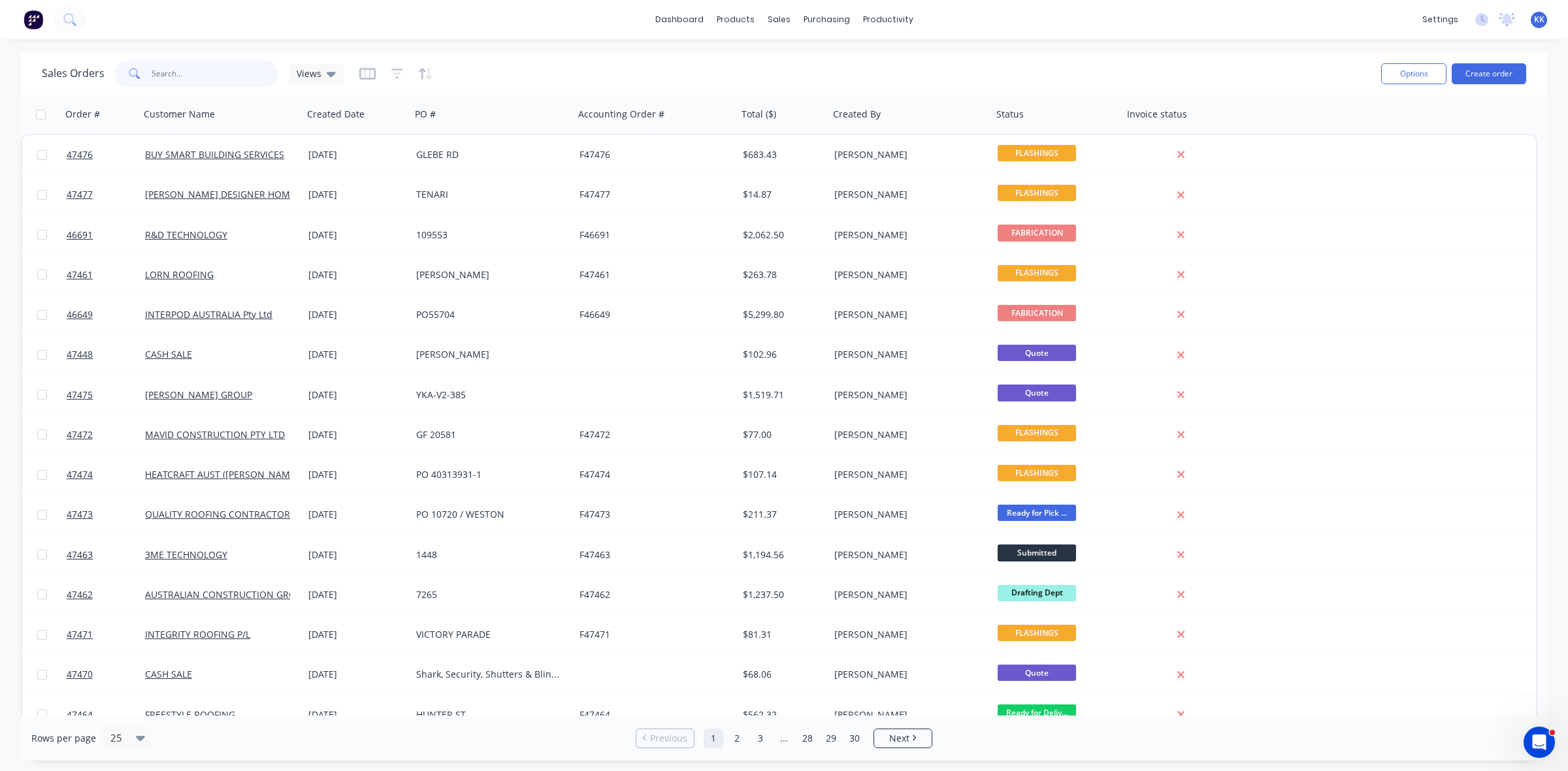
click at [195, 79] on input "text" at bounding box center [215, 74] width 128 height 26
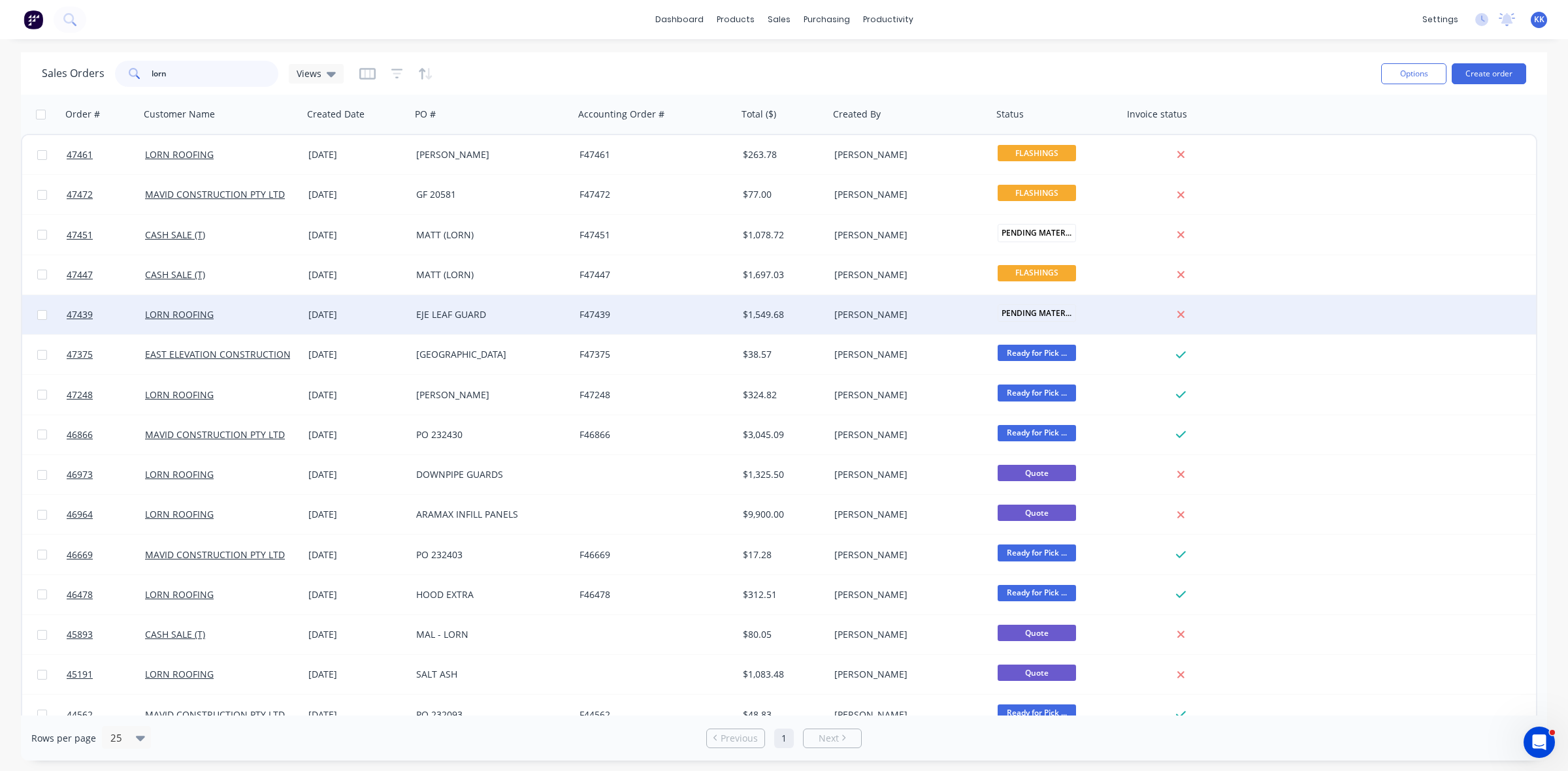
type input "lorn"
click at [456, 310] on div "EJE LEAF GUARD" at bounding box center [488, 315] width 145 height 13
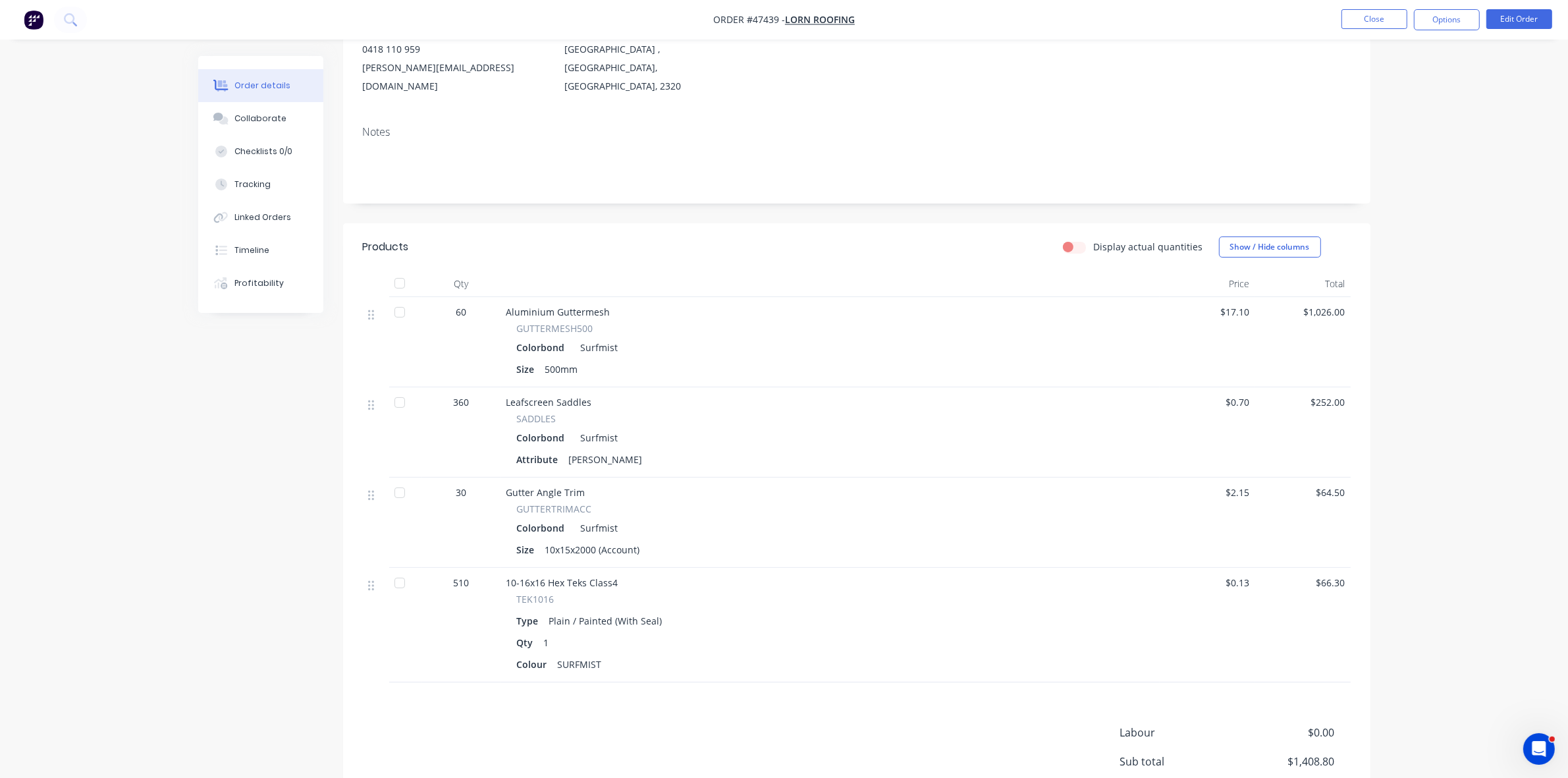
scroll to position [165, 0]
click at [1506, 20] on button "Edit Order" at bounding box center [1519, 19] width 66 height 20
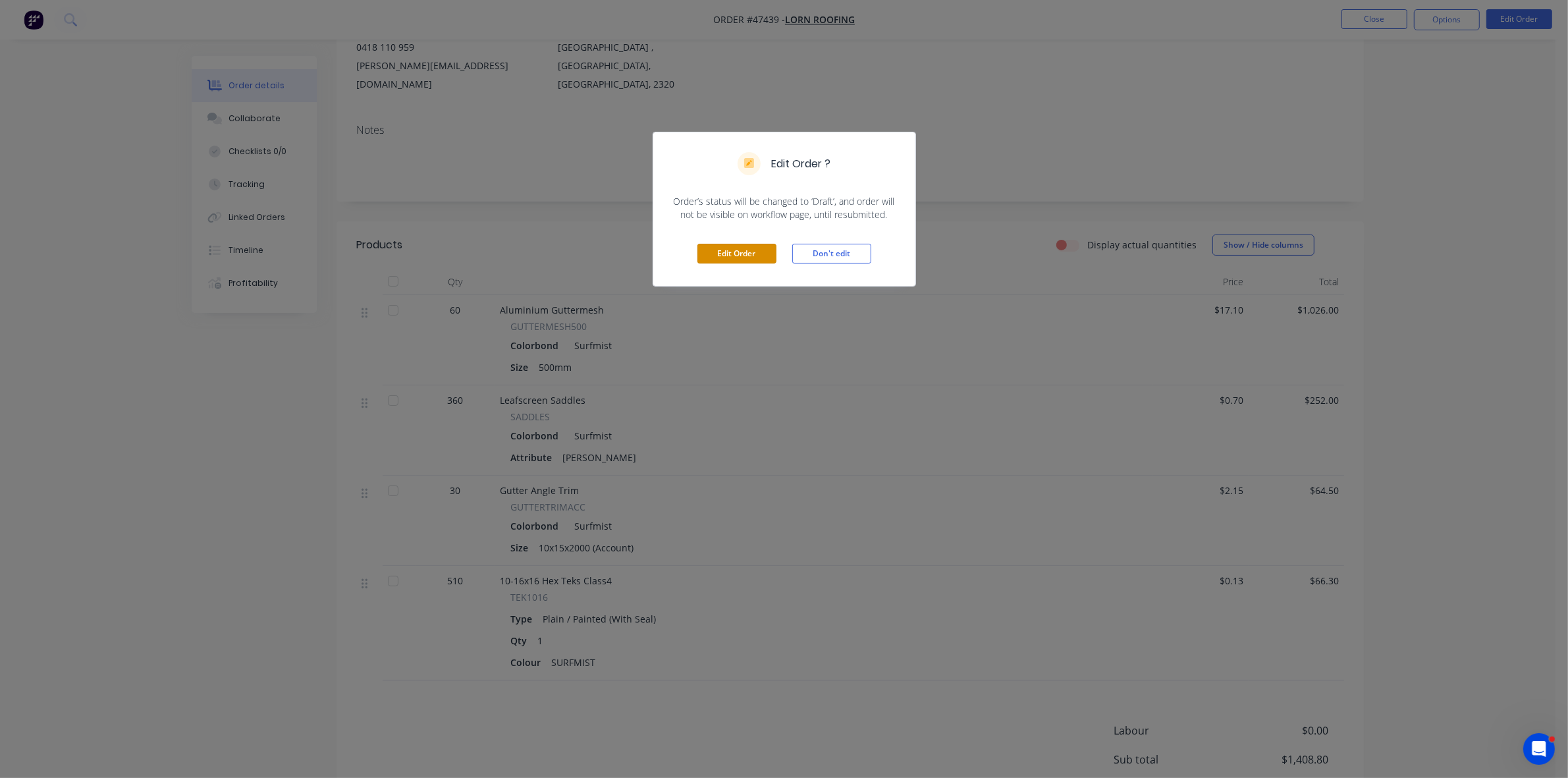
drag, startPoint x: 733, startPoint y: 252, endPoint x: 660, endPoint y: 294, distance: 84.2
click at [732, 252] on button "Edit Order" at bounding box center [737, 254] width 79 height 20
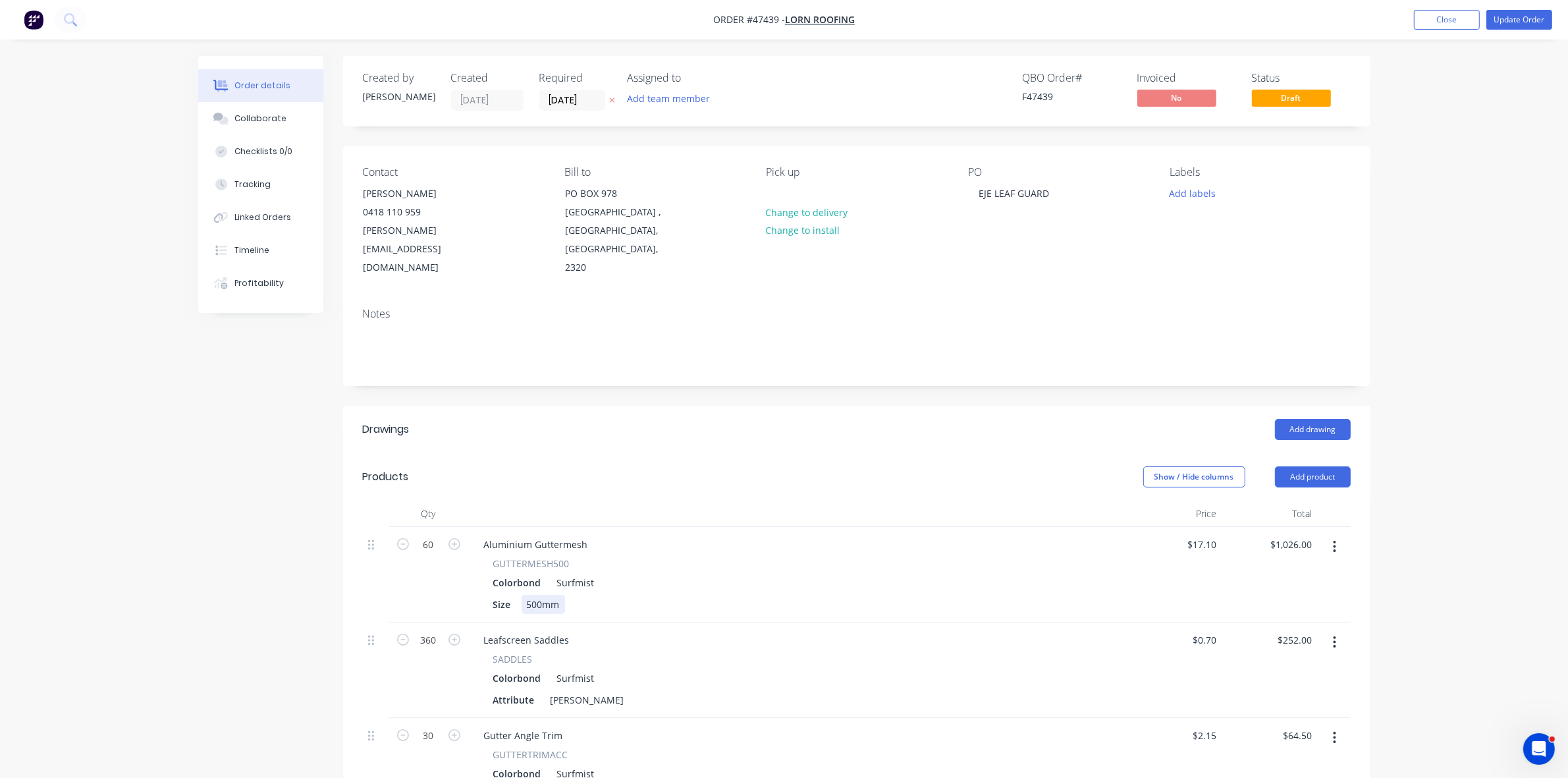
click at [560, 595] on div "500mm" at bounding box center [543, 605] width 43 height 19
click at [1518, 17] on button "Update Order" at bounding box center [1519, 20] width 66 height 20
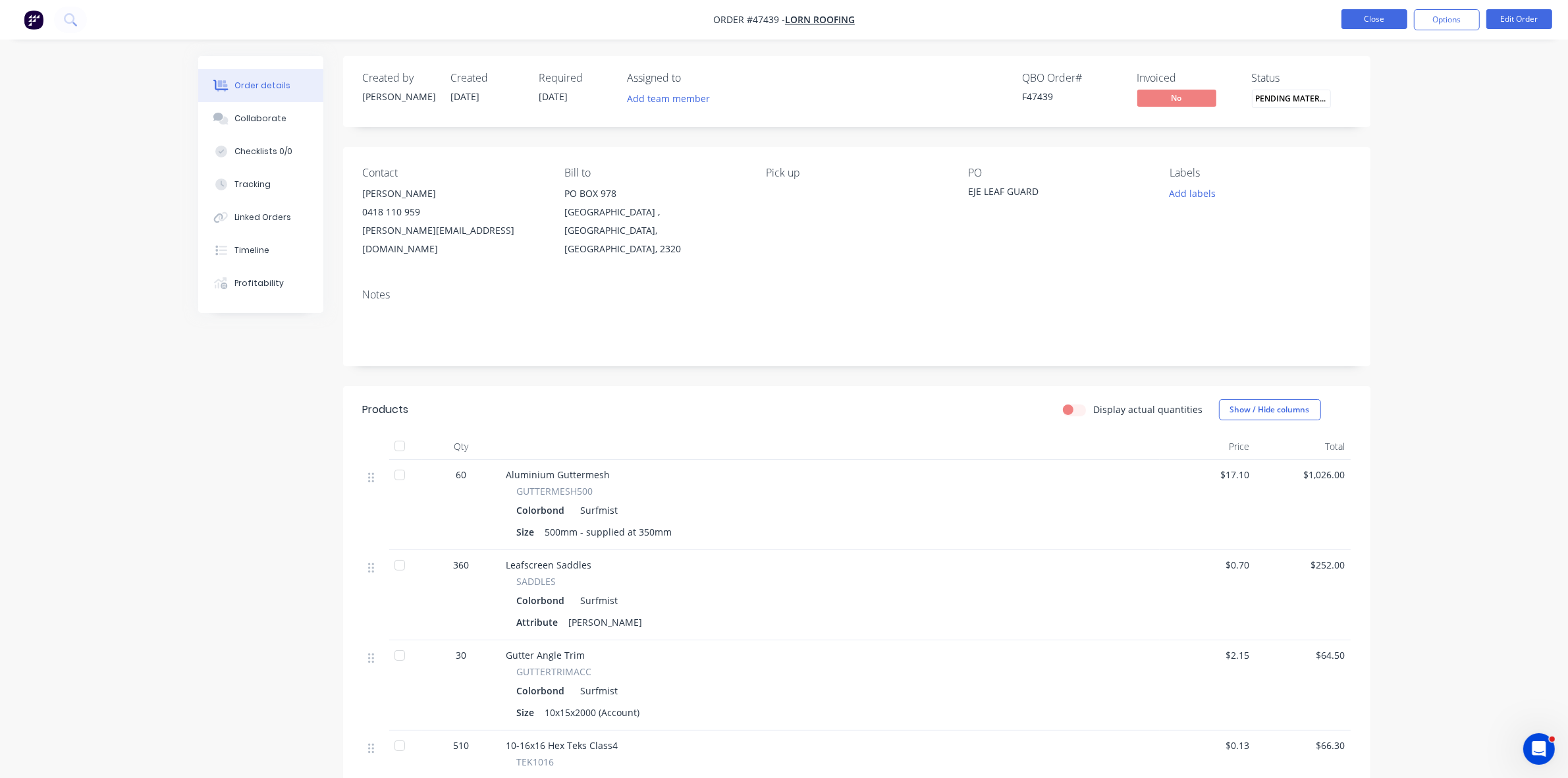
click at [1370, 12] on button "Close" at bounding box center [1375, 19] width 66 height 20
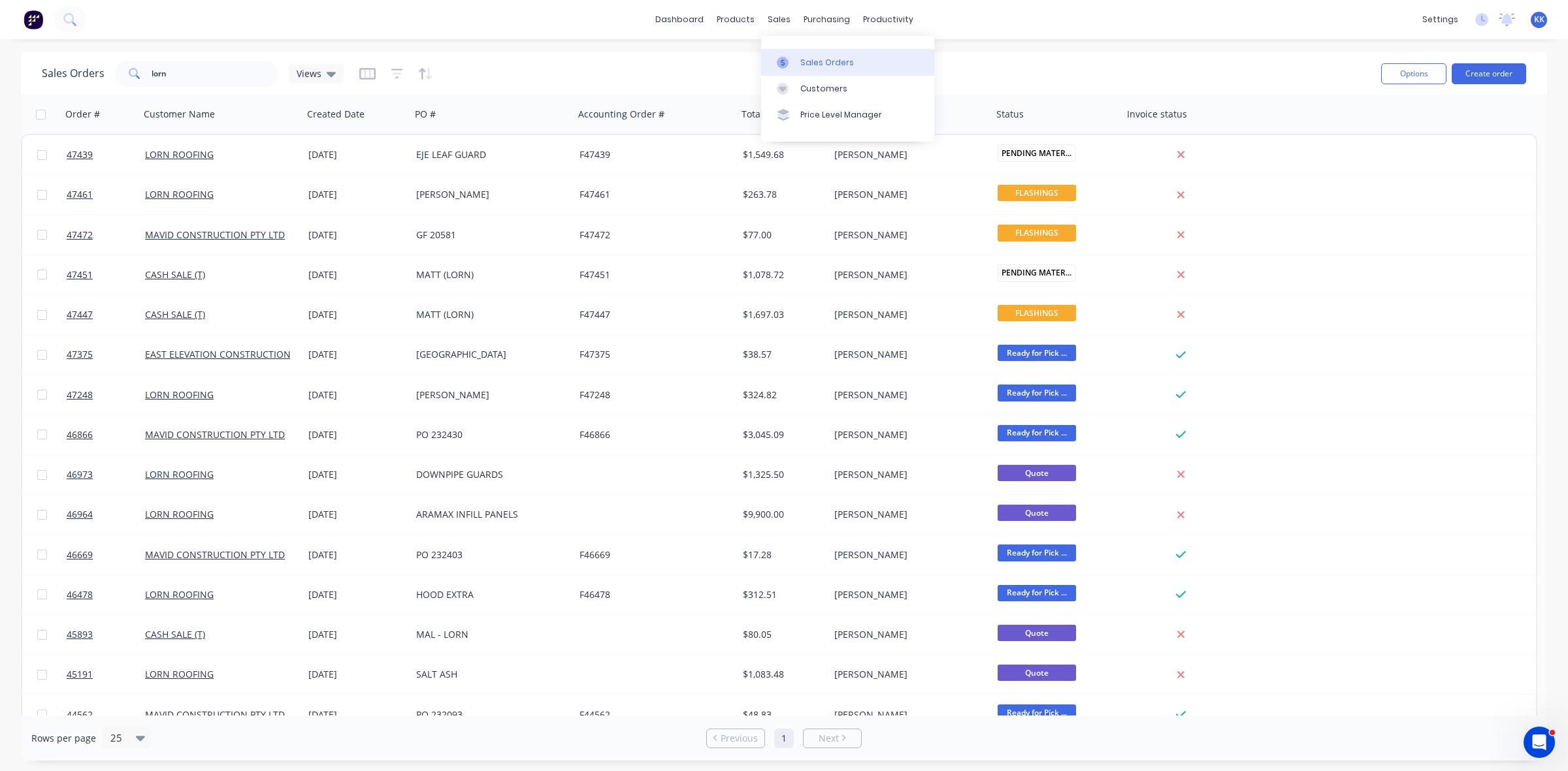
click at [801, 59] on div "Sales Orders" at bounding box center [827, 63] width 54 height 12
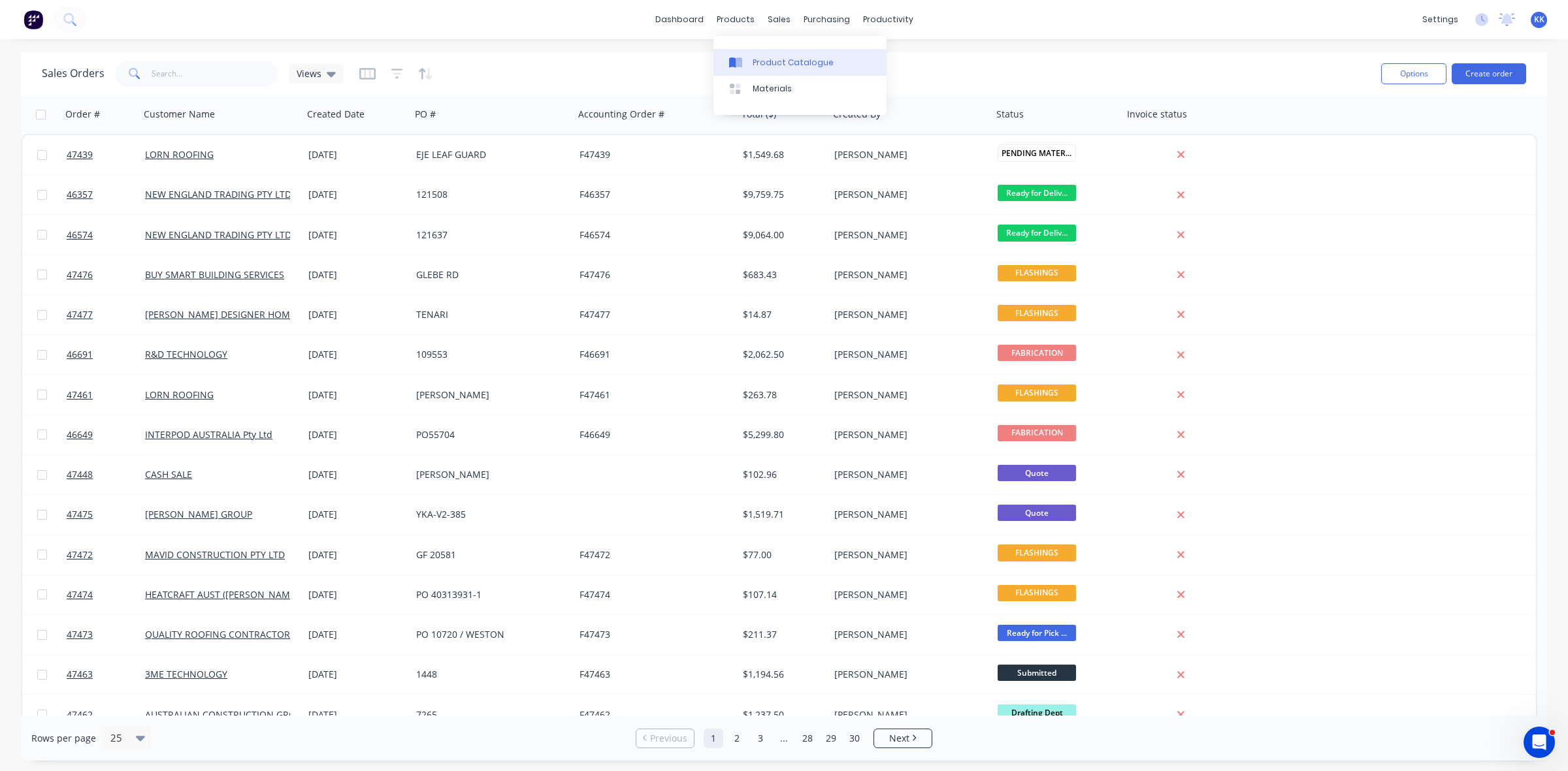
click at [743, 56] on link "Product Catalogue" at bounding box center [800, 62] width 173 height 26
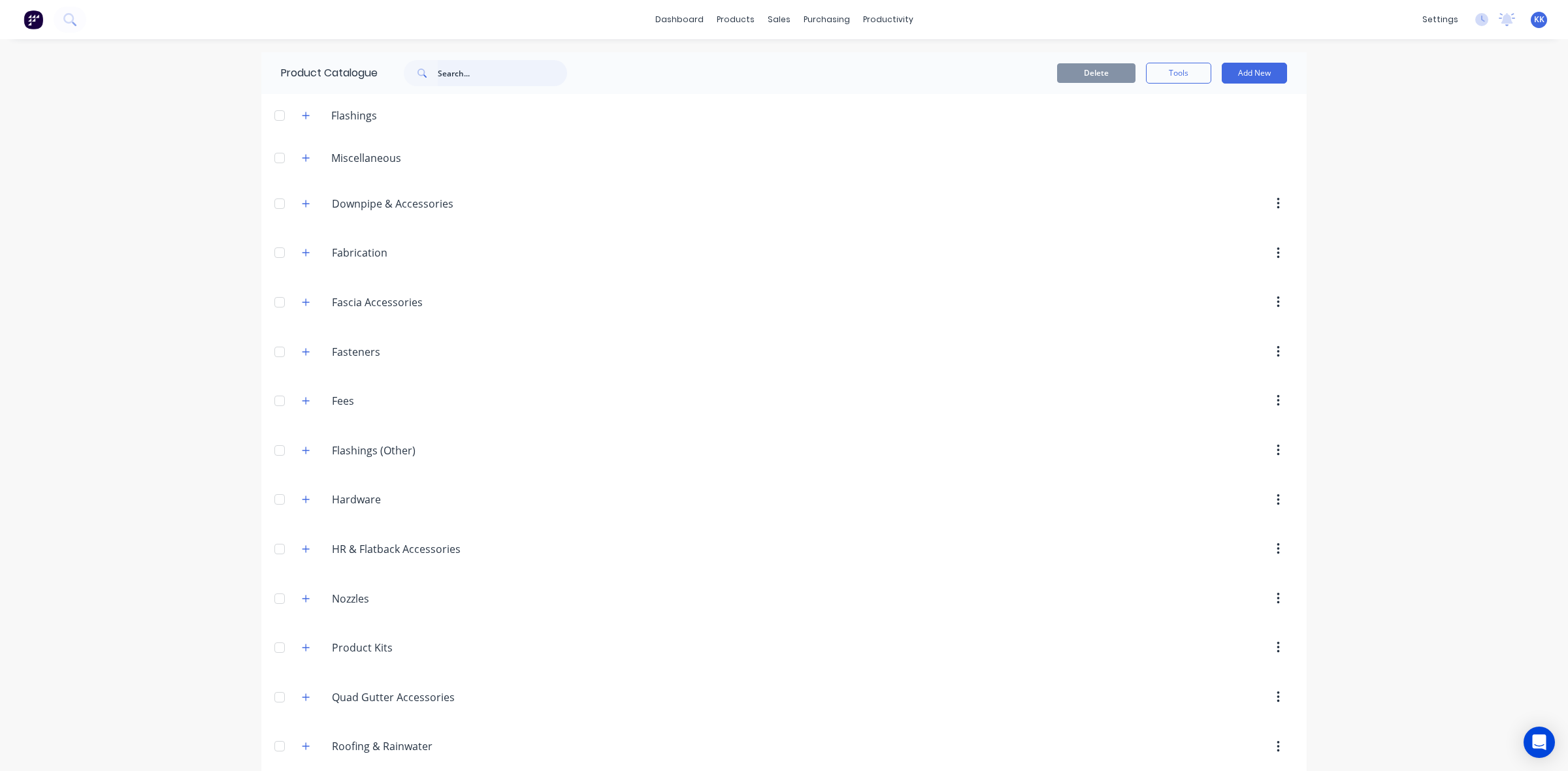
click at [472, 69] on input "text" at bounding box center [503, 73] width 130 height 26
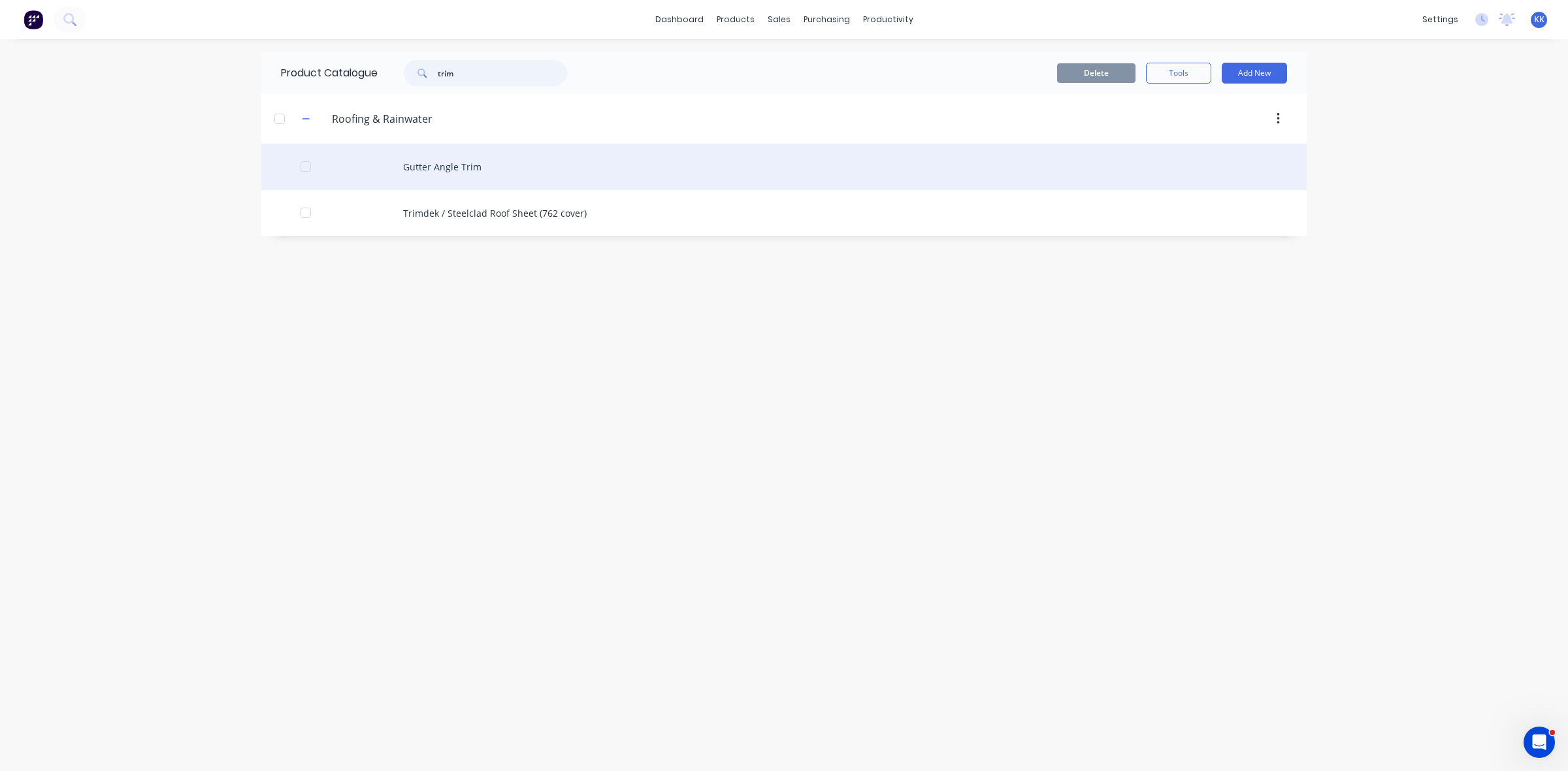
type input "trim"
click at [464, 159] on div "Gutter Angle Trim" at bounding box center [784, 167] width 1045 height 46
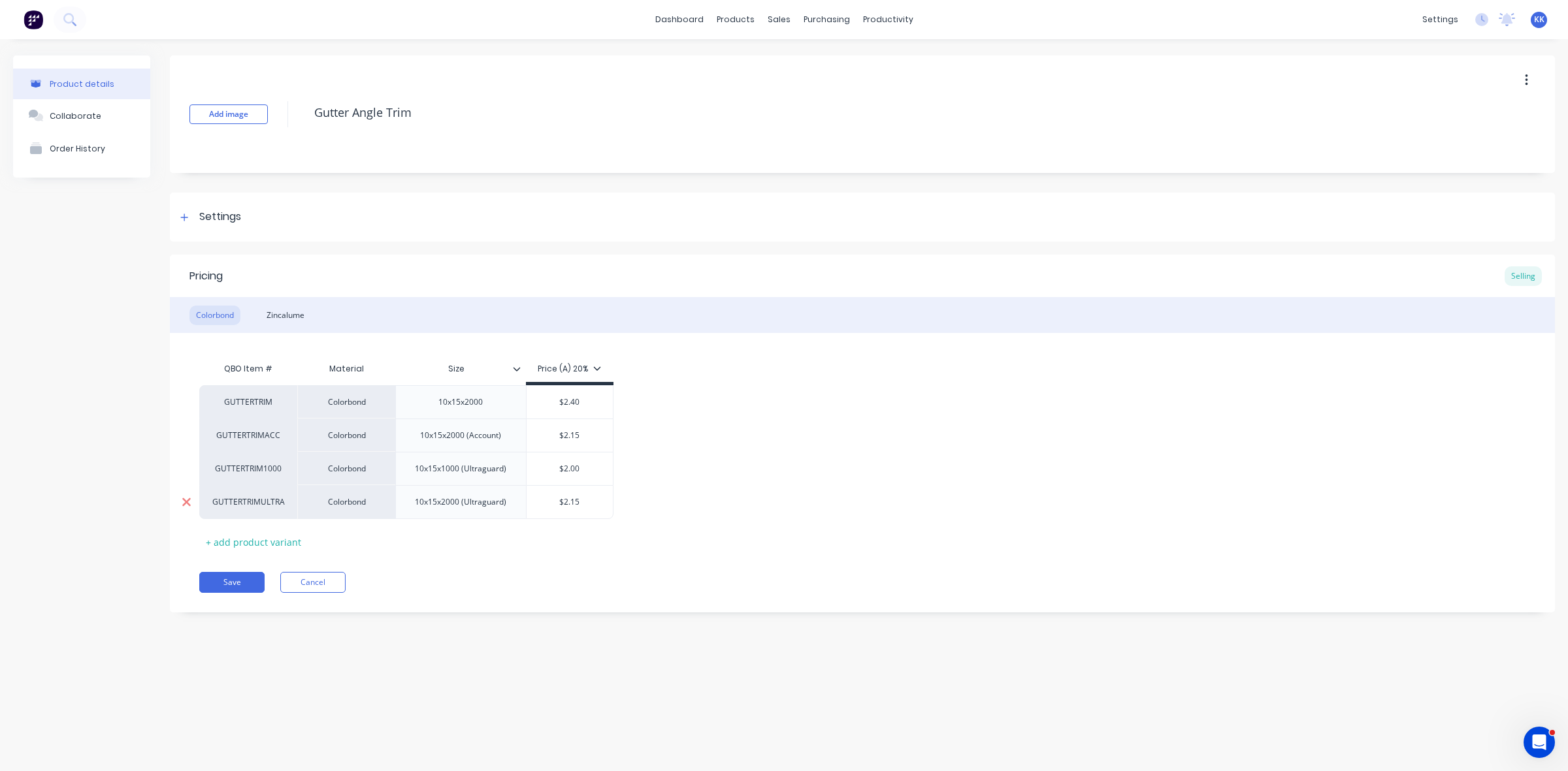
click at [187, 505] on icon at bounding box center [187, 503] width 9 height 9
type textarea "x"
click at [487, 473] on div "10x15x1000 (Ultraguard)" at bounding box center [460, 469] width 112 height 17
click at [484, 473] on div "10x15x1000 (Ultraguard)" at bounding box center [460, 469] width 112 height 17
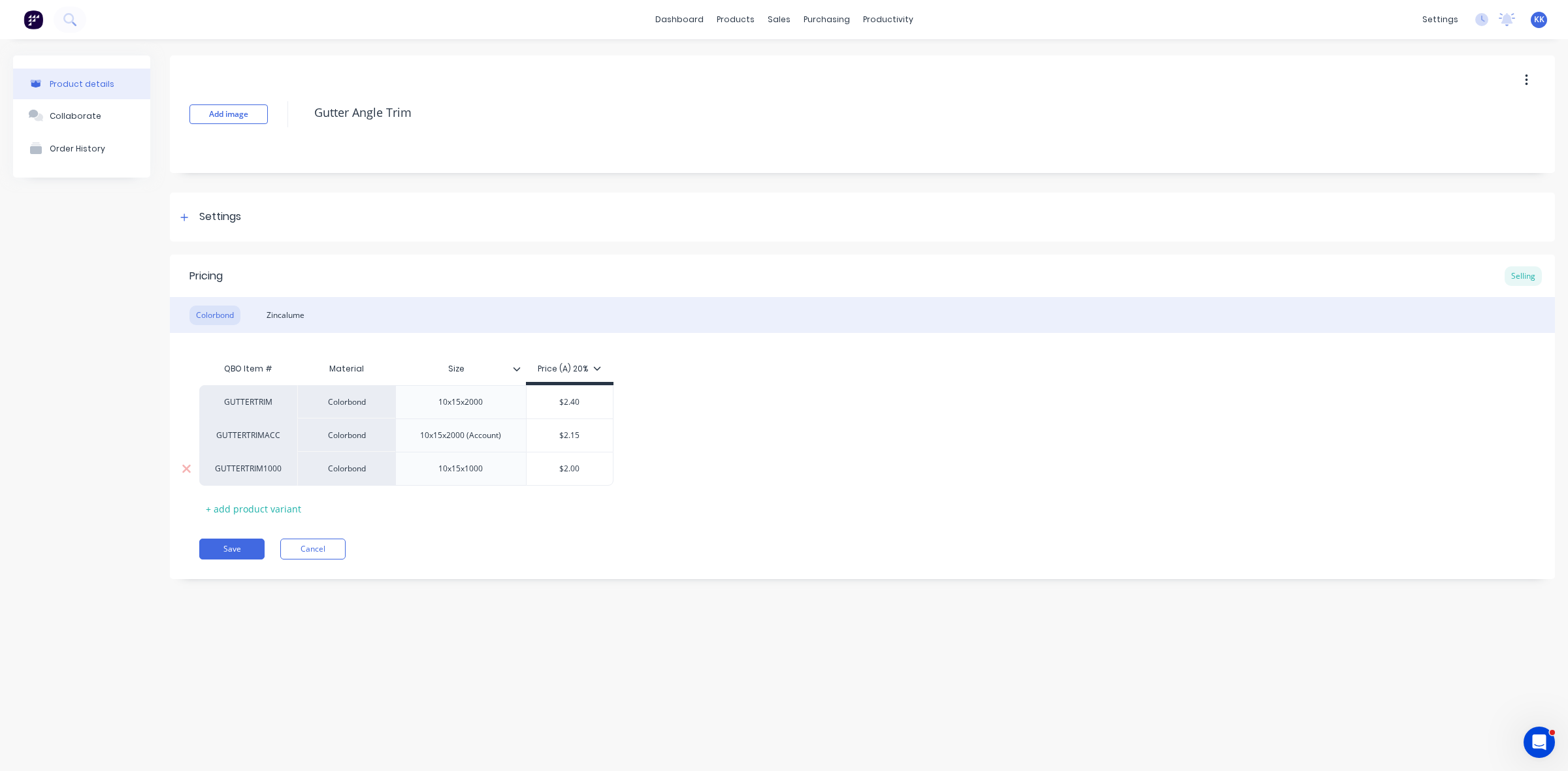
type textarea "x"
type input "$2.00"
click at [565, 466] on input "$2.00" at bounding box center [556, 469] width 87 height 12
type textarea "x"
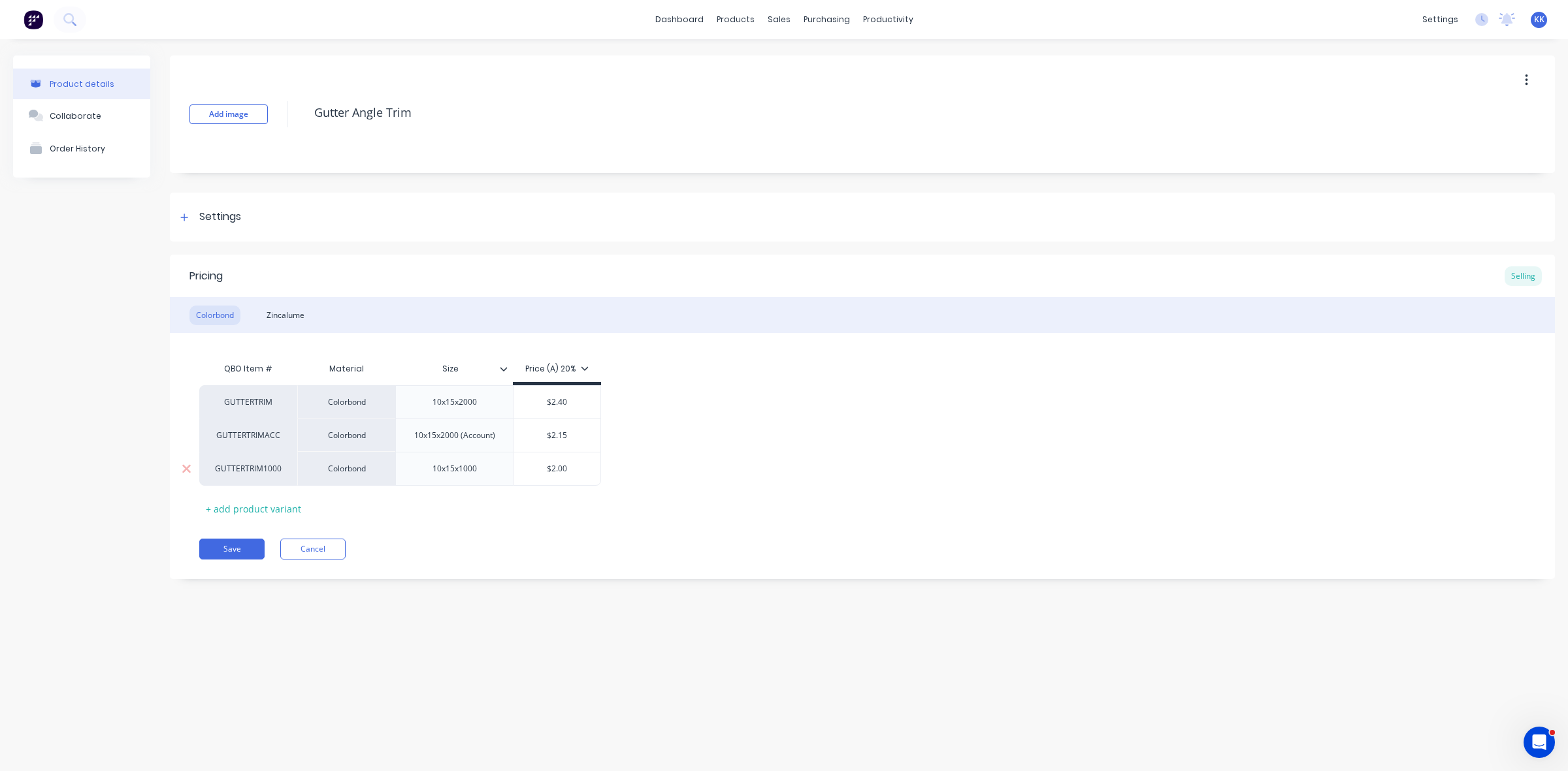
type input "$4"
type textarea "x"
type input "$4."
type textarea "x"
type input "$4.2"
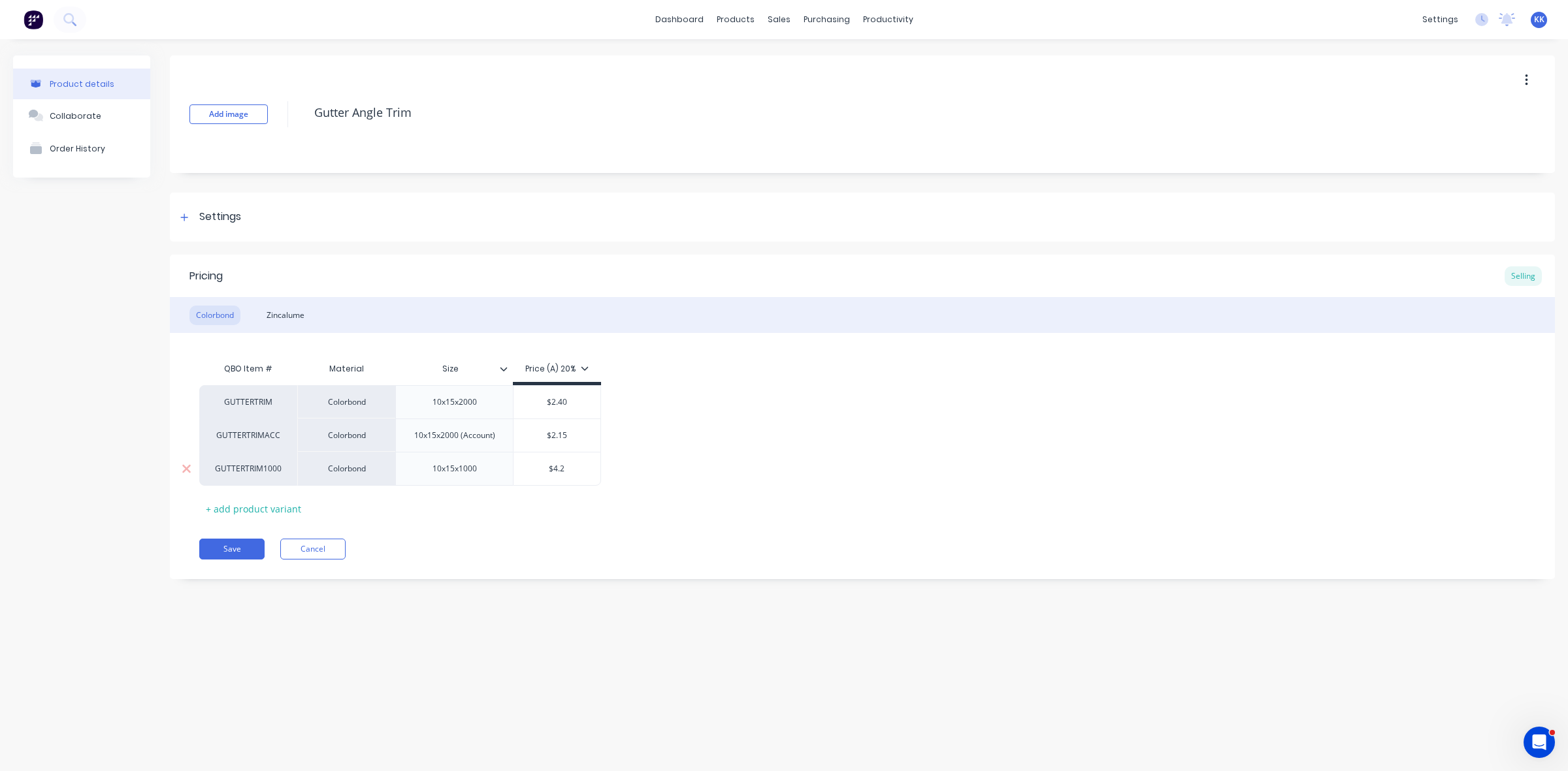
type textarea "x"
type input "$4.25"
click at [239, 547] on button "Save" at bounding box center [232, 549] width 65 height 21
type textarea "x"
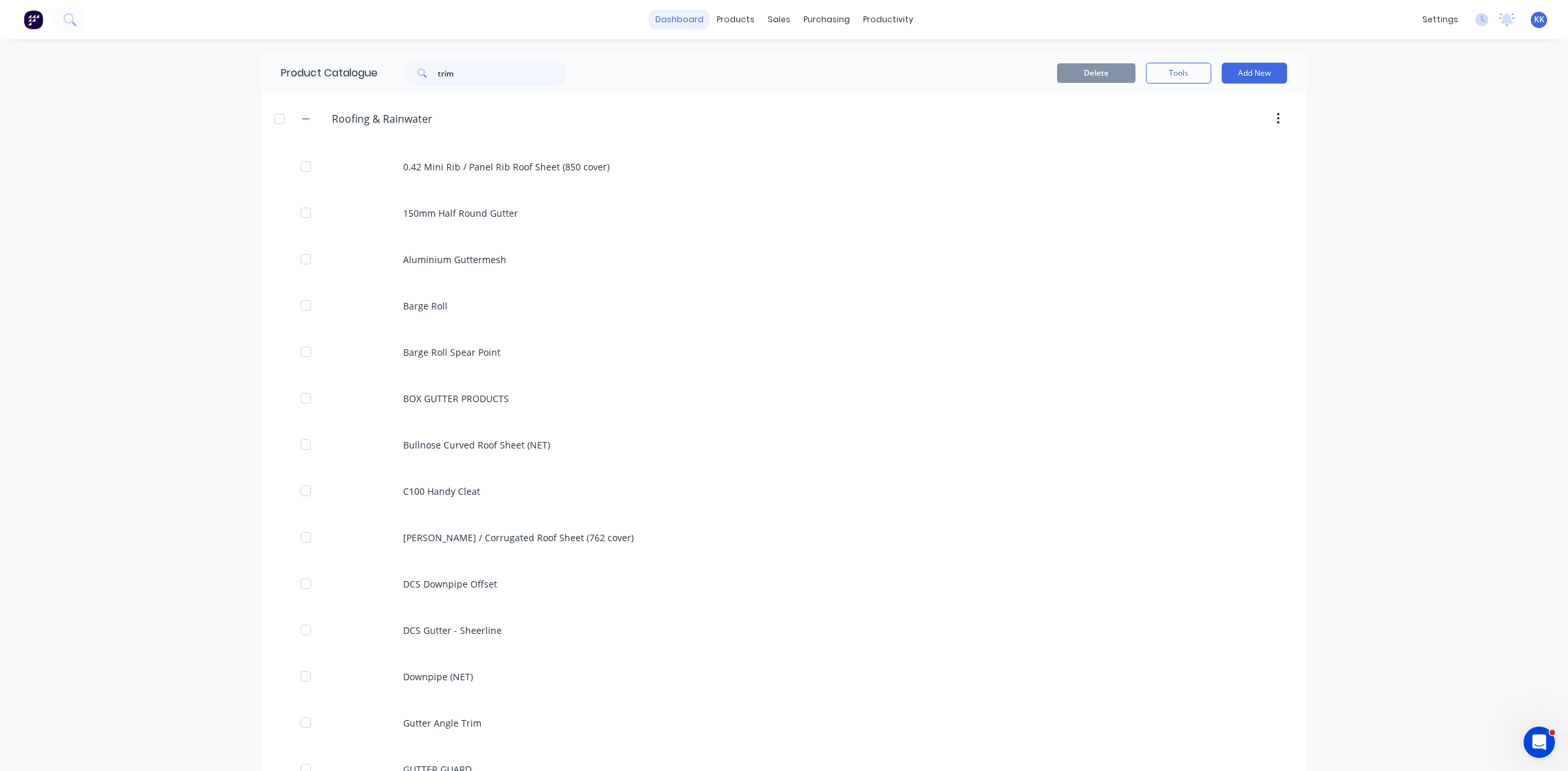
click at [672, 20] on link "dashboard" at bounding box center [679, 20] width 62 height 20
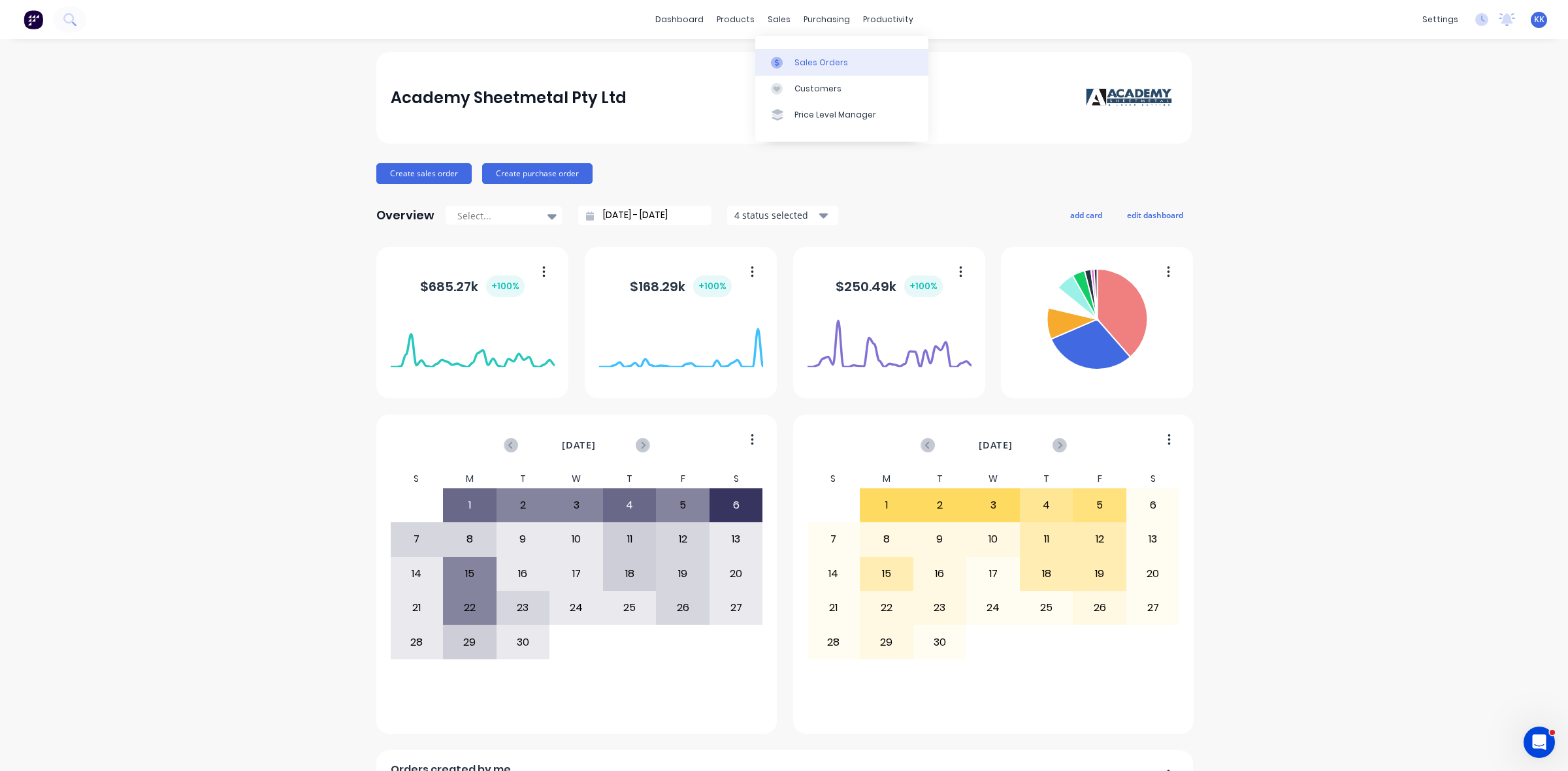
click at [801, 58] on div "Sales Orders" at bounding box center [821, 63] width 54 height 12
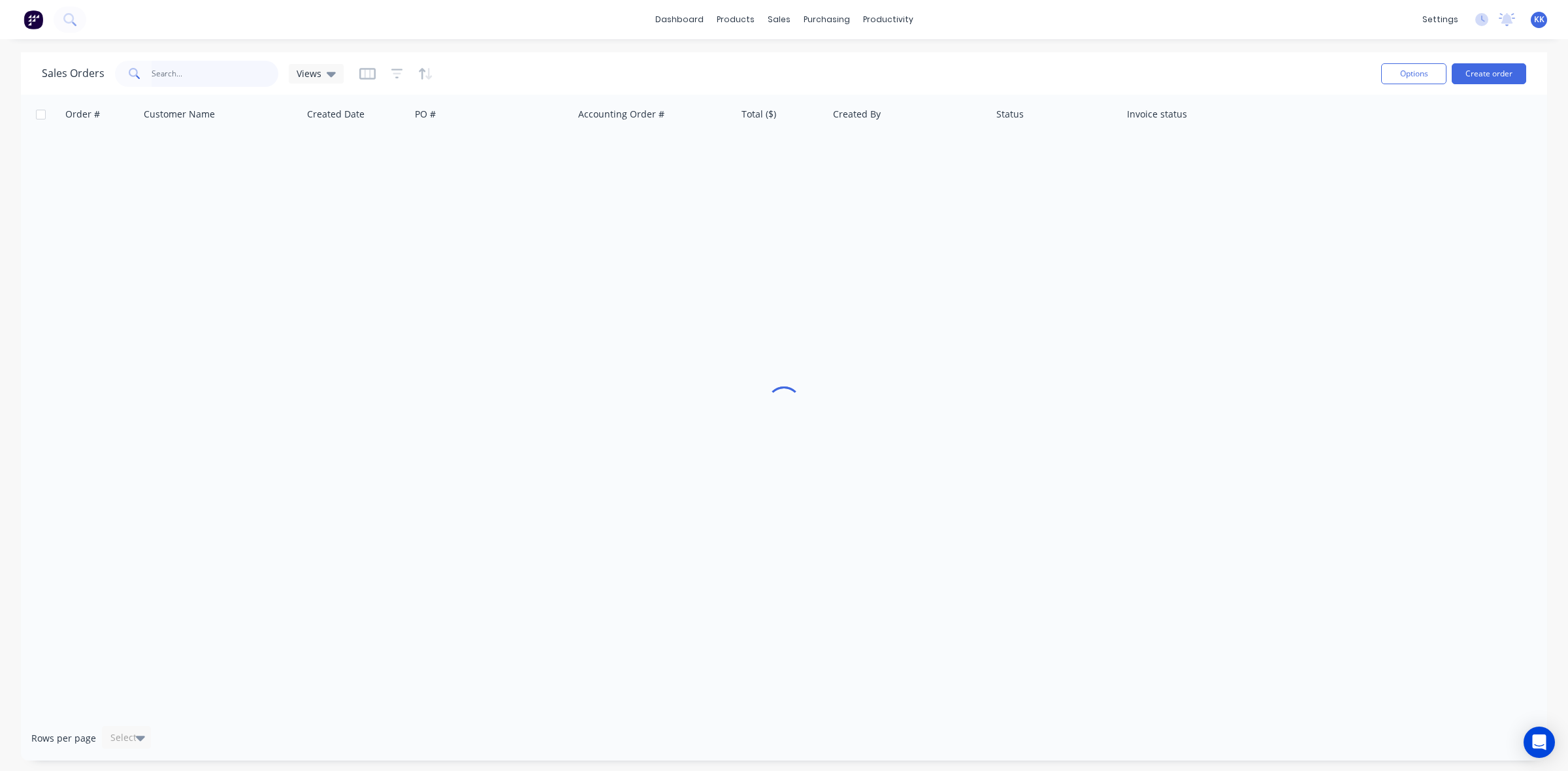
click at [186, 75] on input "text" at bounding box center [215, 74] width 128 height 26
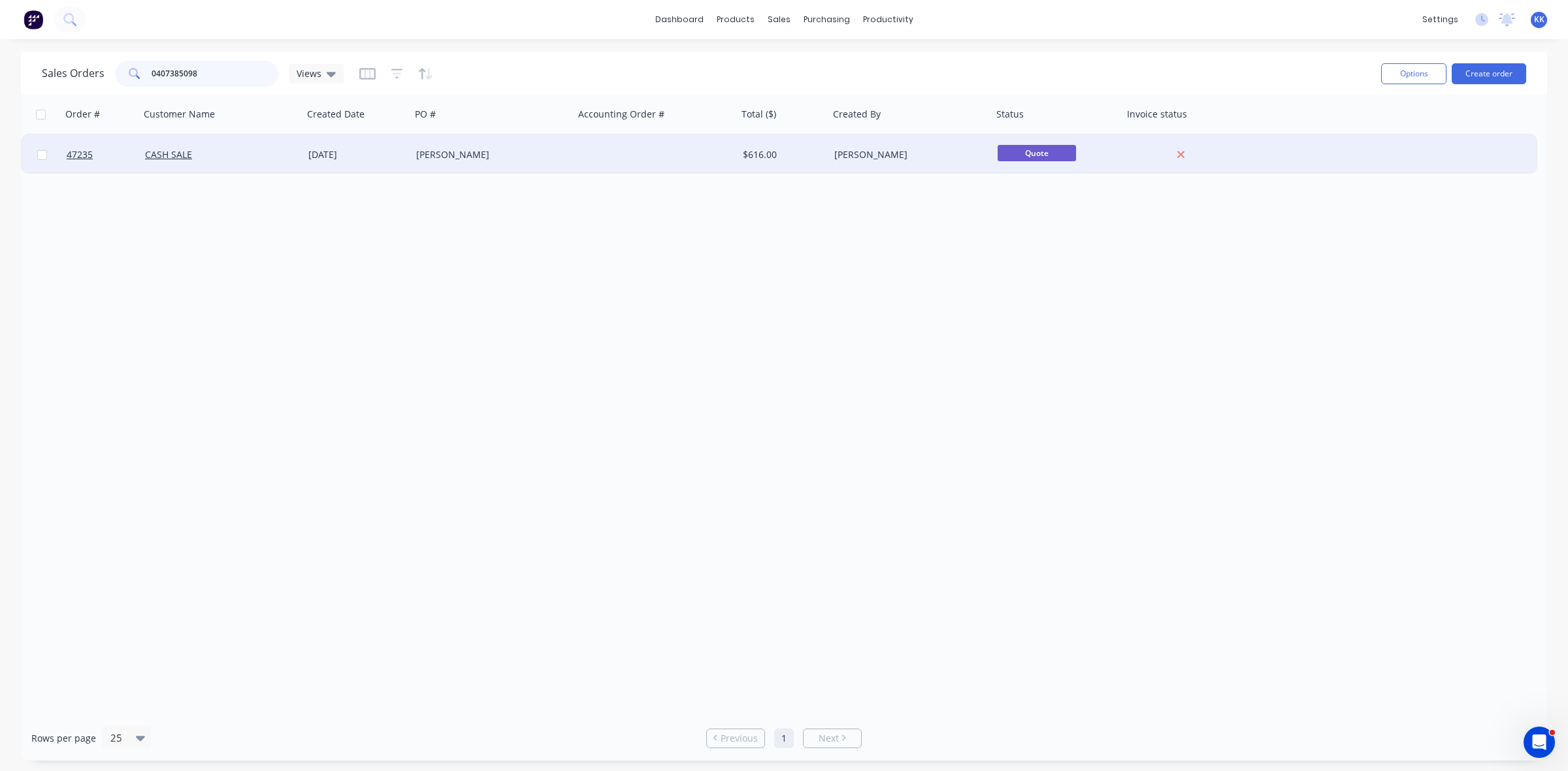
type input "0407385098"
click at [449, 157] on div "[PERSON_NAME]" at bounding box center [488, 155] width 145 height 13
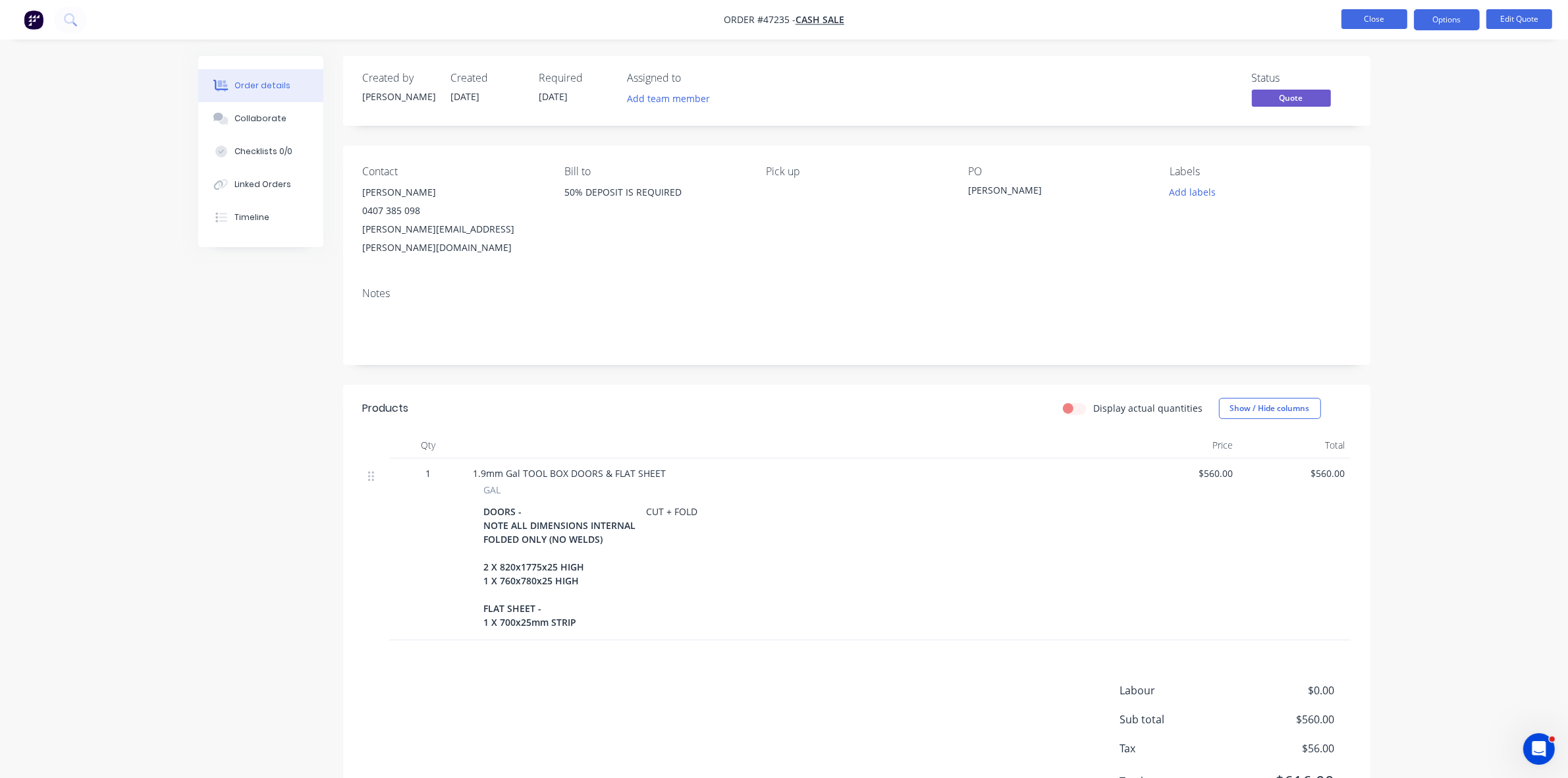
click at [1367, 13] on button "Close" at bounding box center [1375, 19] width 66 height 20
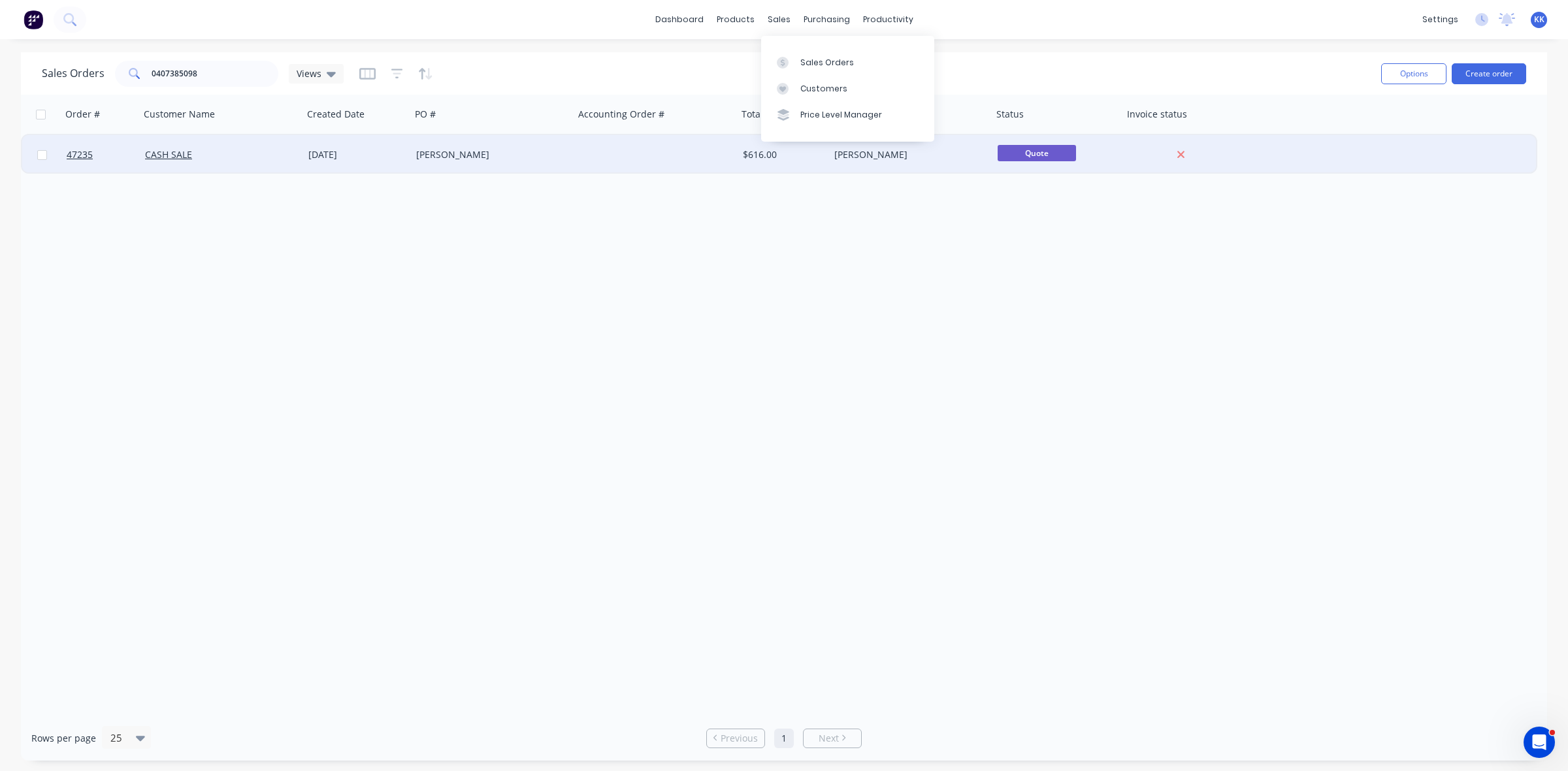
click at [572, 169] on div "[PERSON_NAME]" at bounding box center [492, 154] width 163 height 39
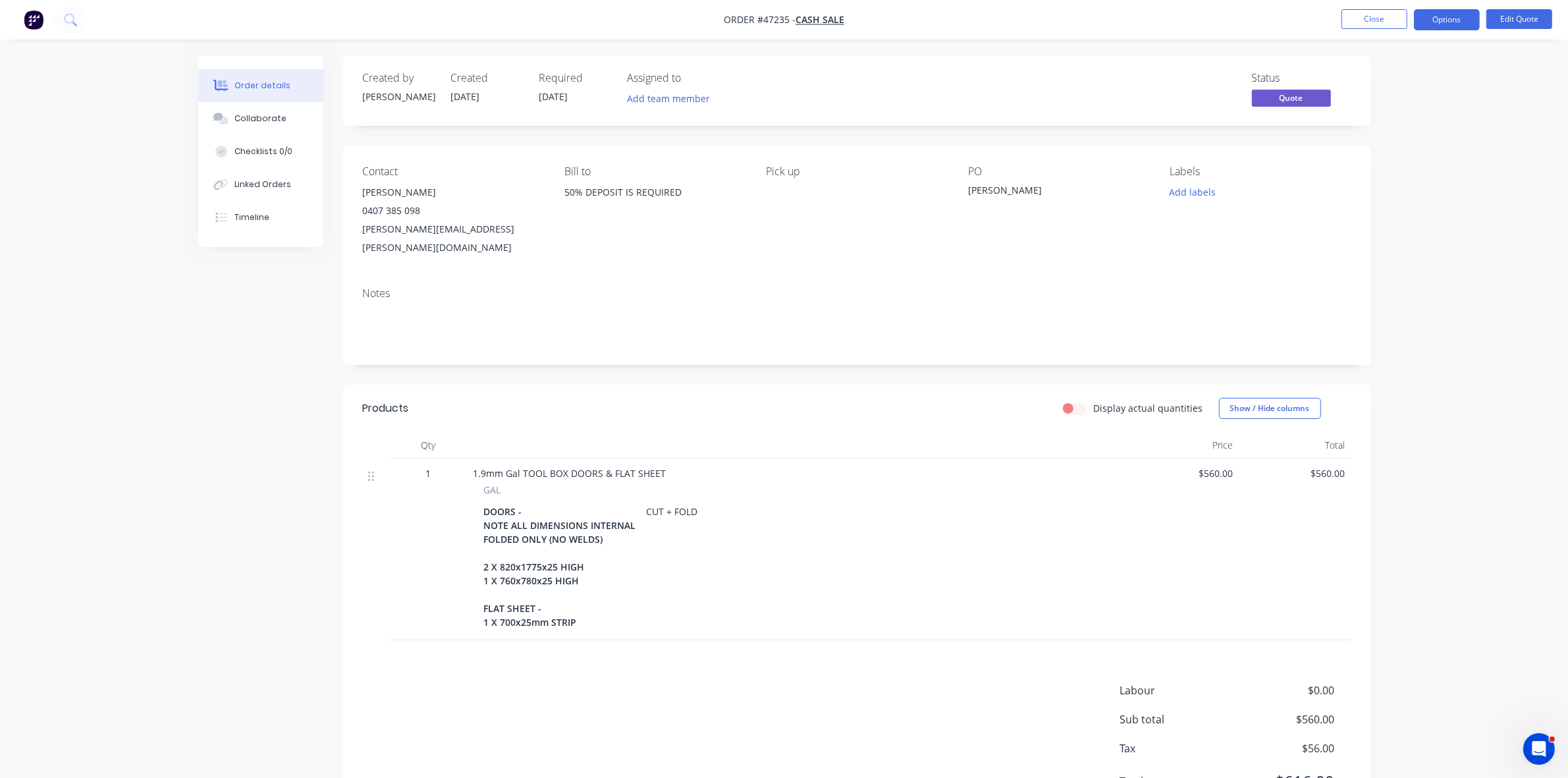
scroll to position [50, 0]
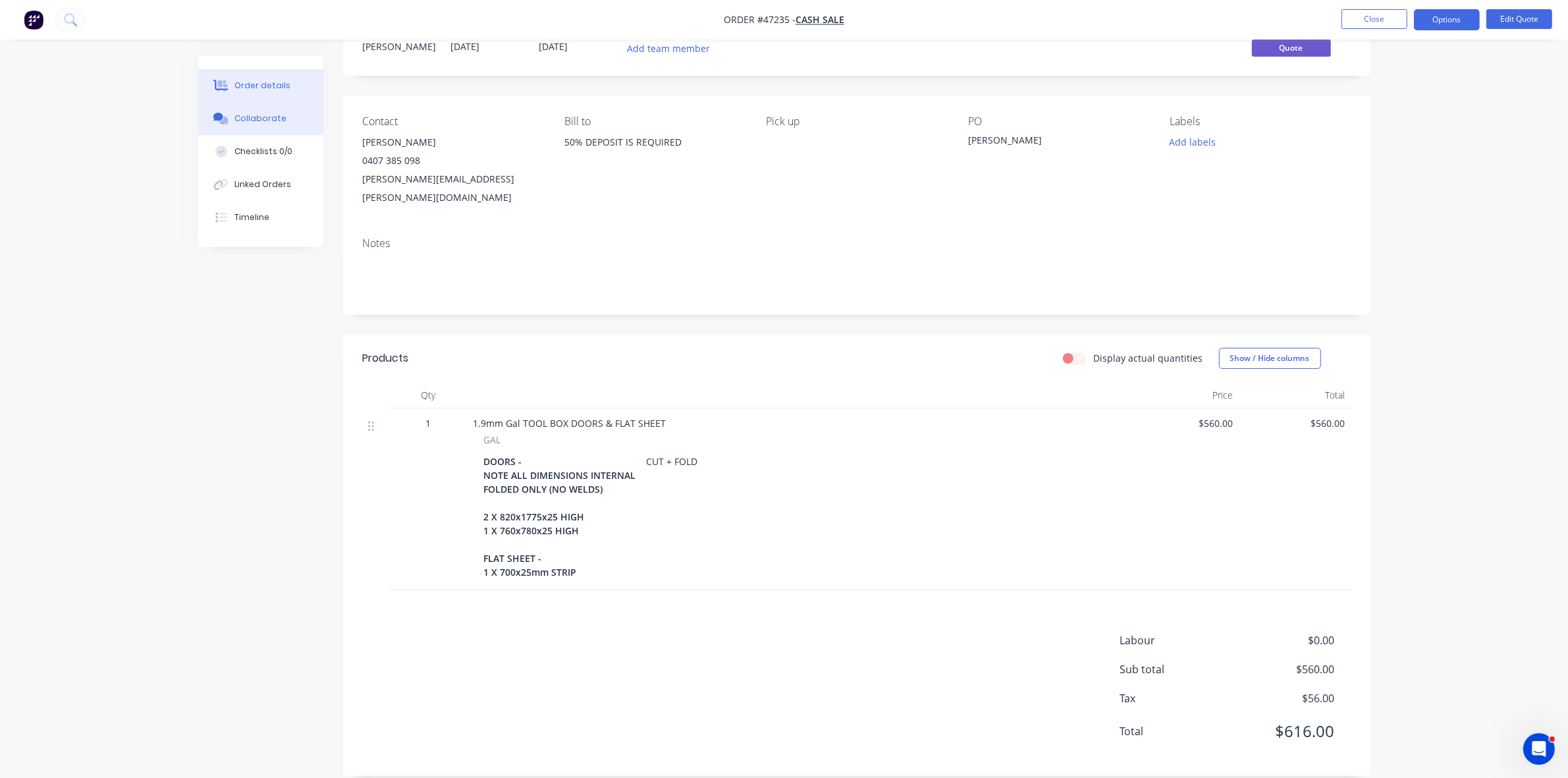
click at [253, 117] on div "Collaborate" at bounding box center [261, 119] width 52 height 12
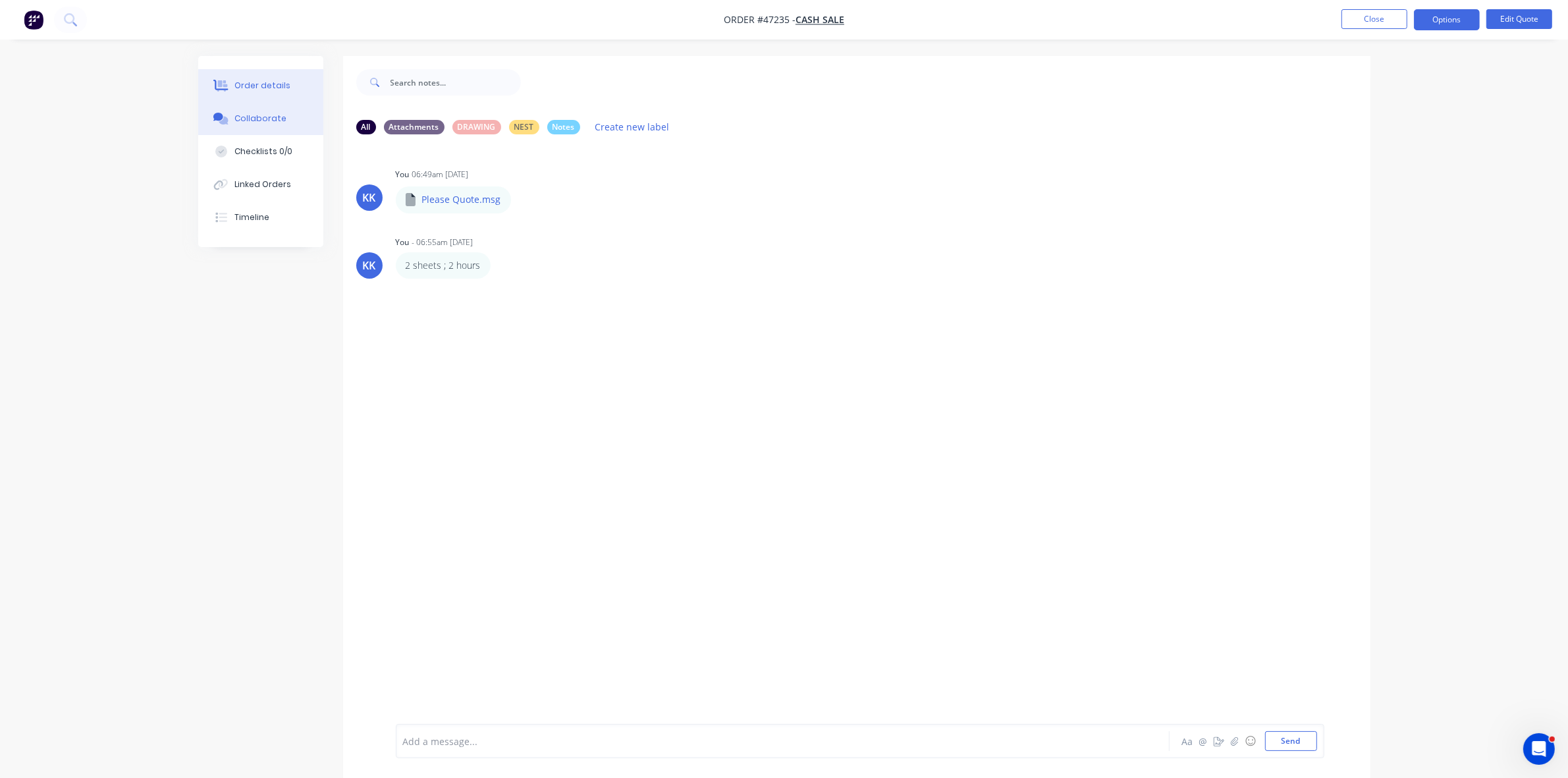
click at [253, 84] on div "Order details" at bounding box center [263, 85] width 56 height 12
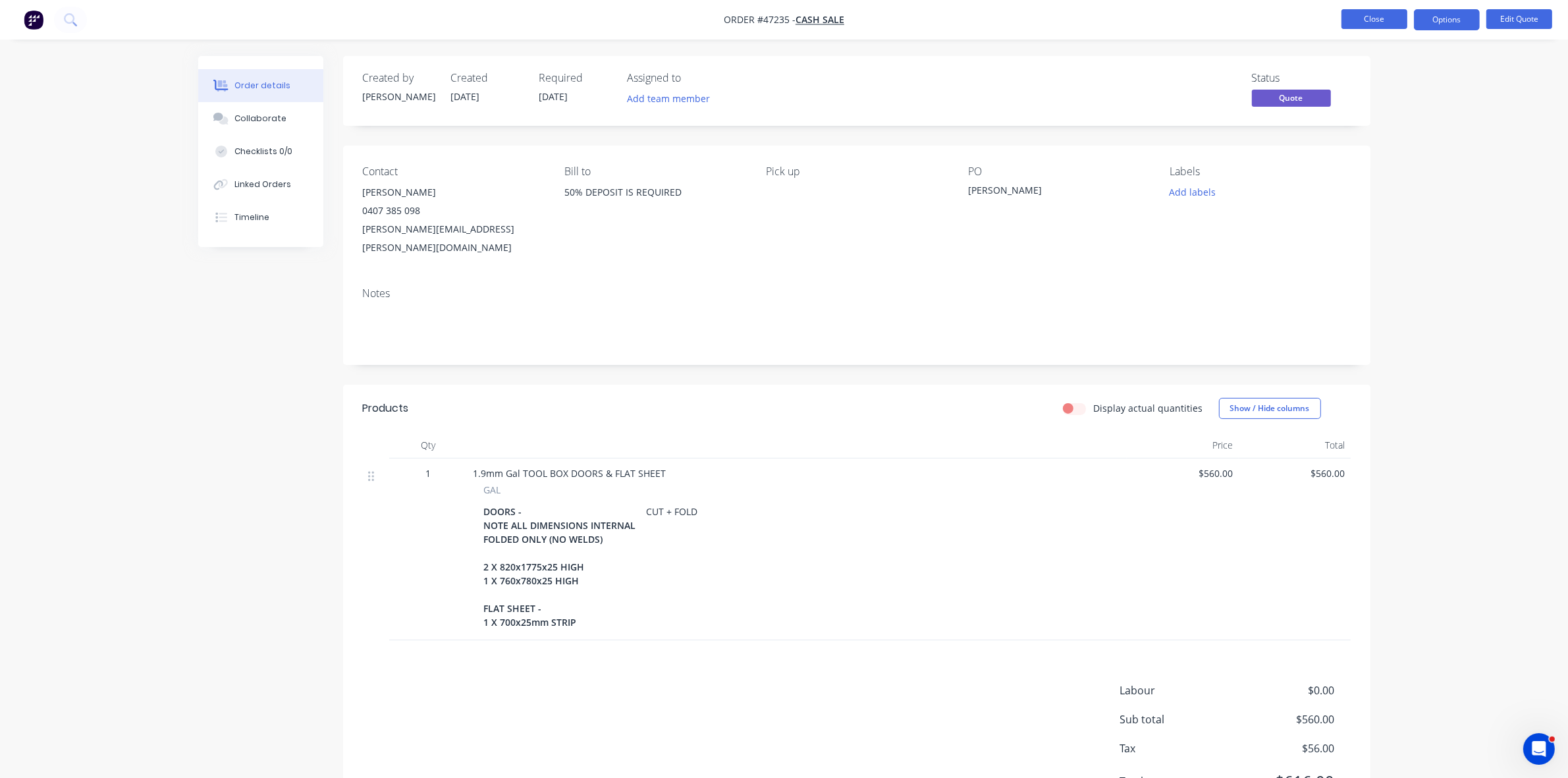
click at [1351, 15] on button "Close" at bounding box center [1375, 19] width 66 height 20
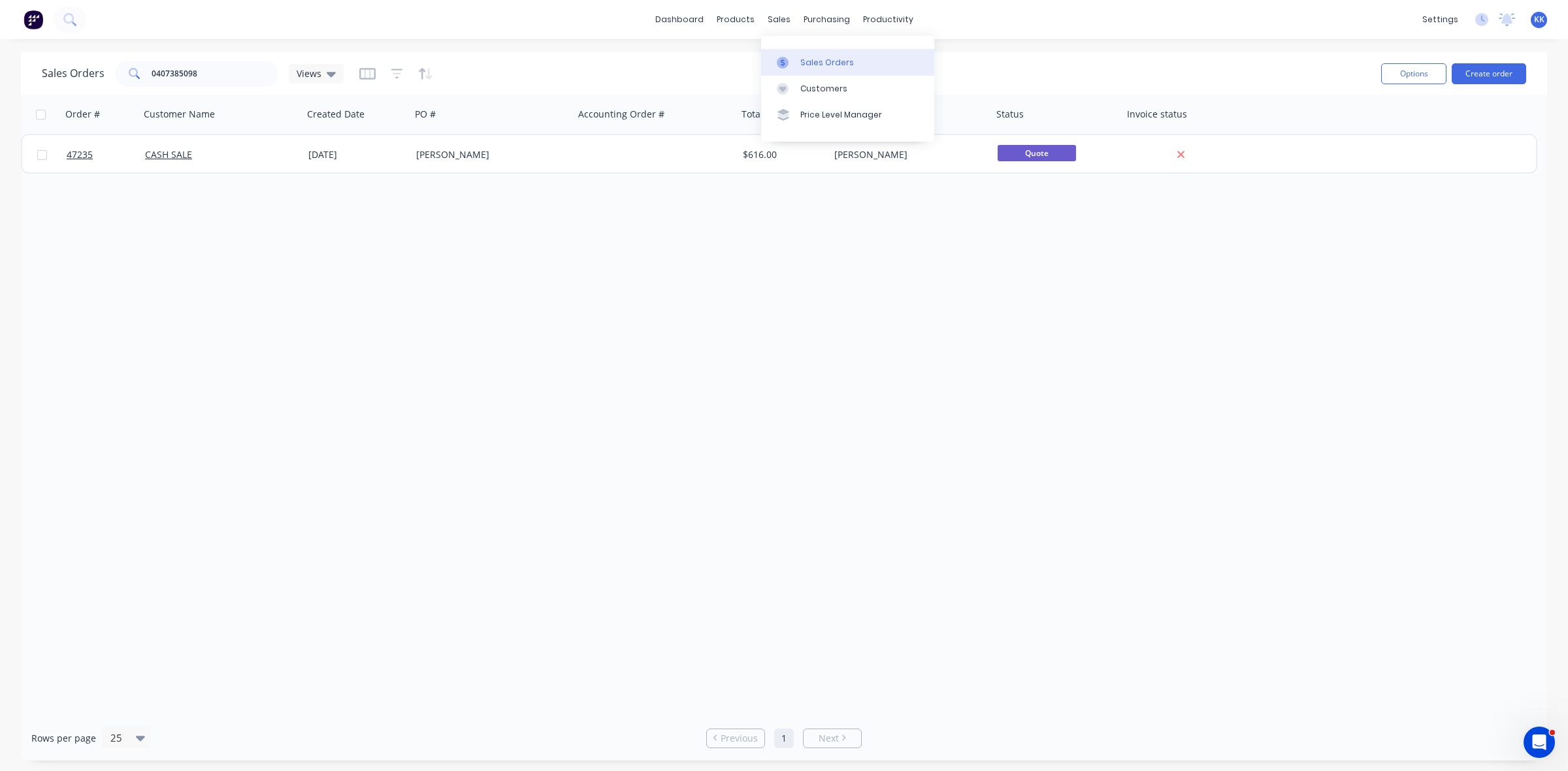
click at [808, 65] on div "Sales Orders" at bounding box center [827, 63] width 54 height 12
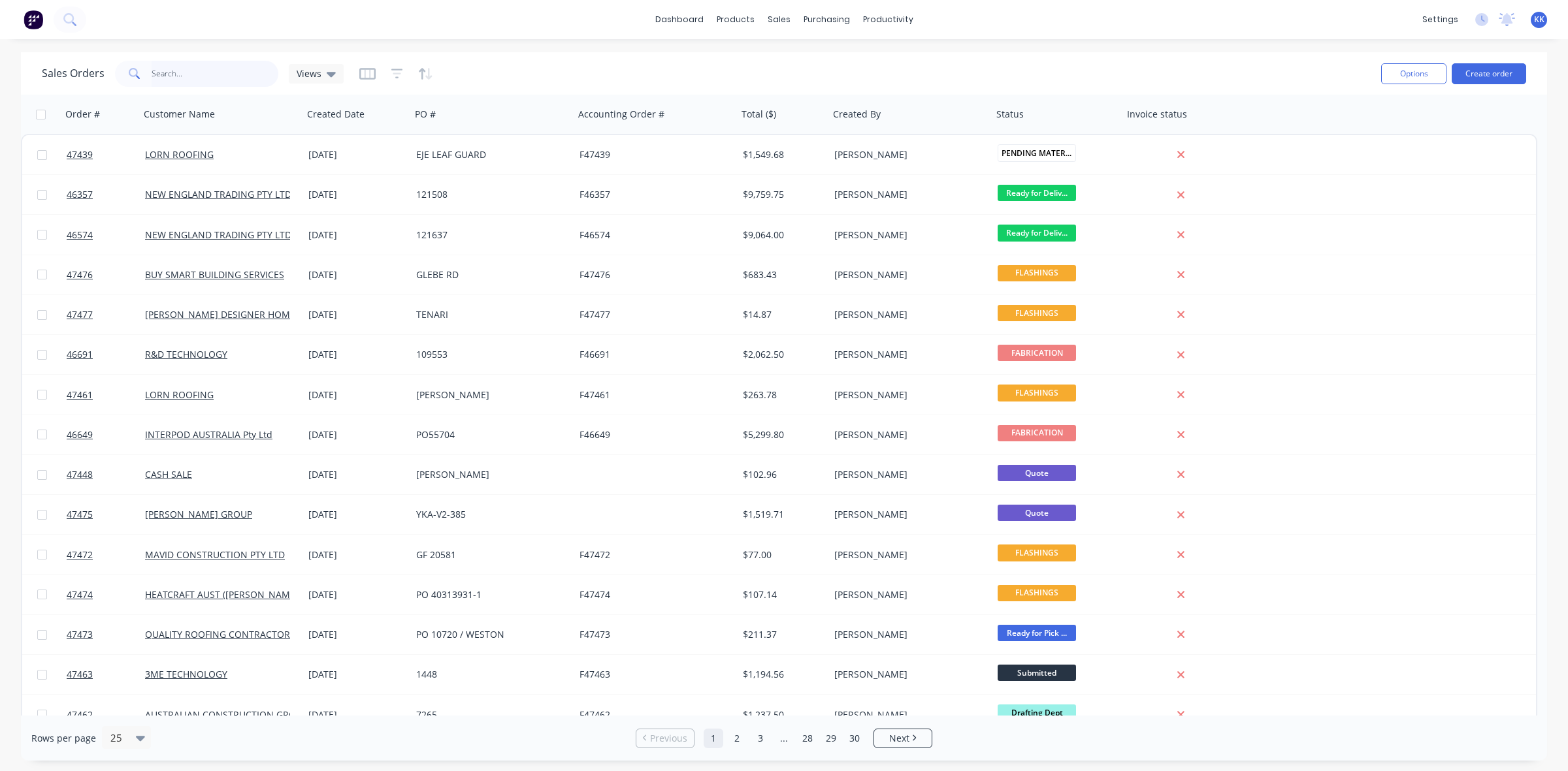
click at [202, 67] on input "text" at bounding box center [215, 74] width 128 height 26
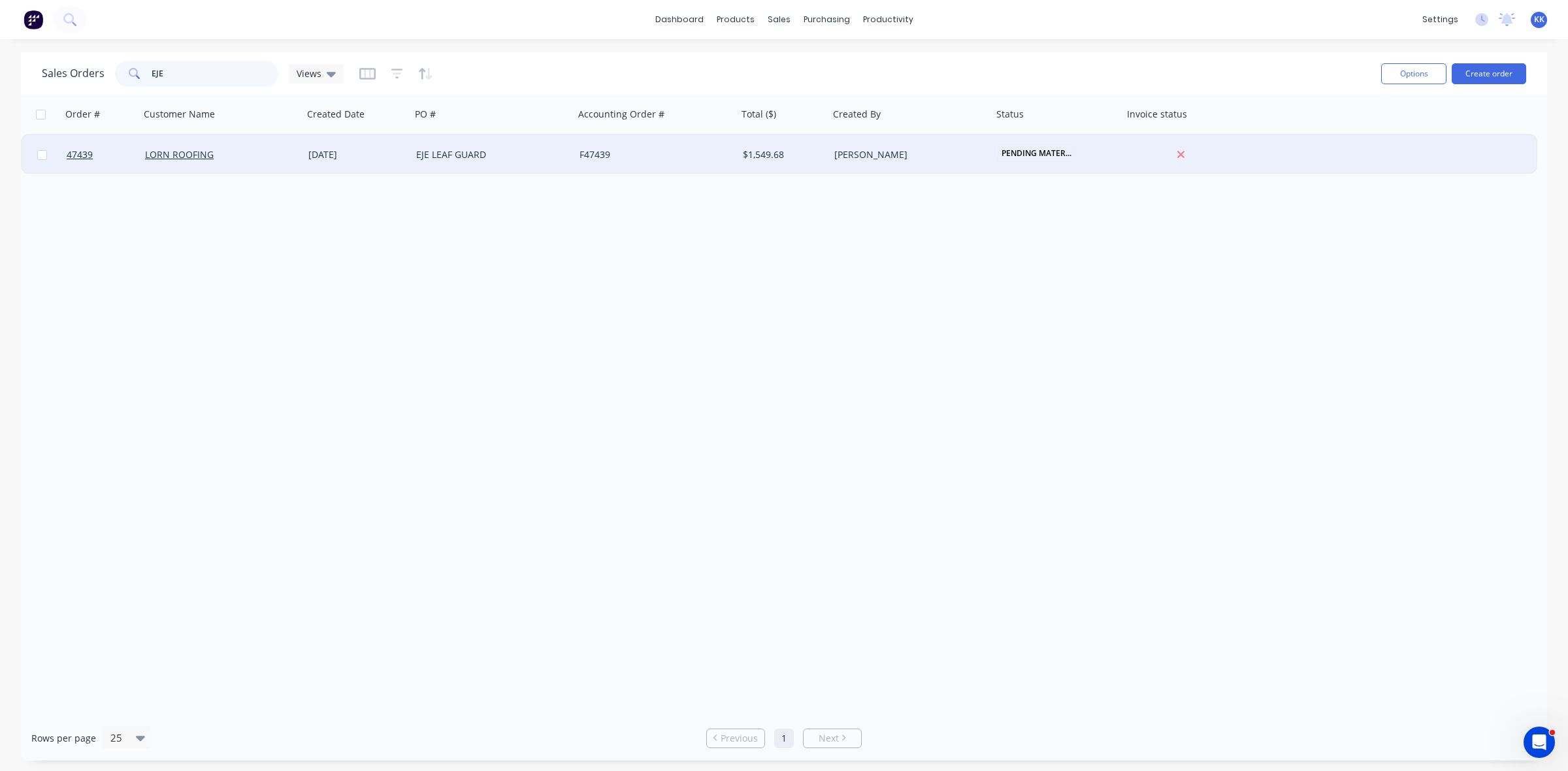
type input "EJE"
click at [526, 155] on div "EJE LEAF GUARD" at bounding box center [488, 155] width 145 height 13
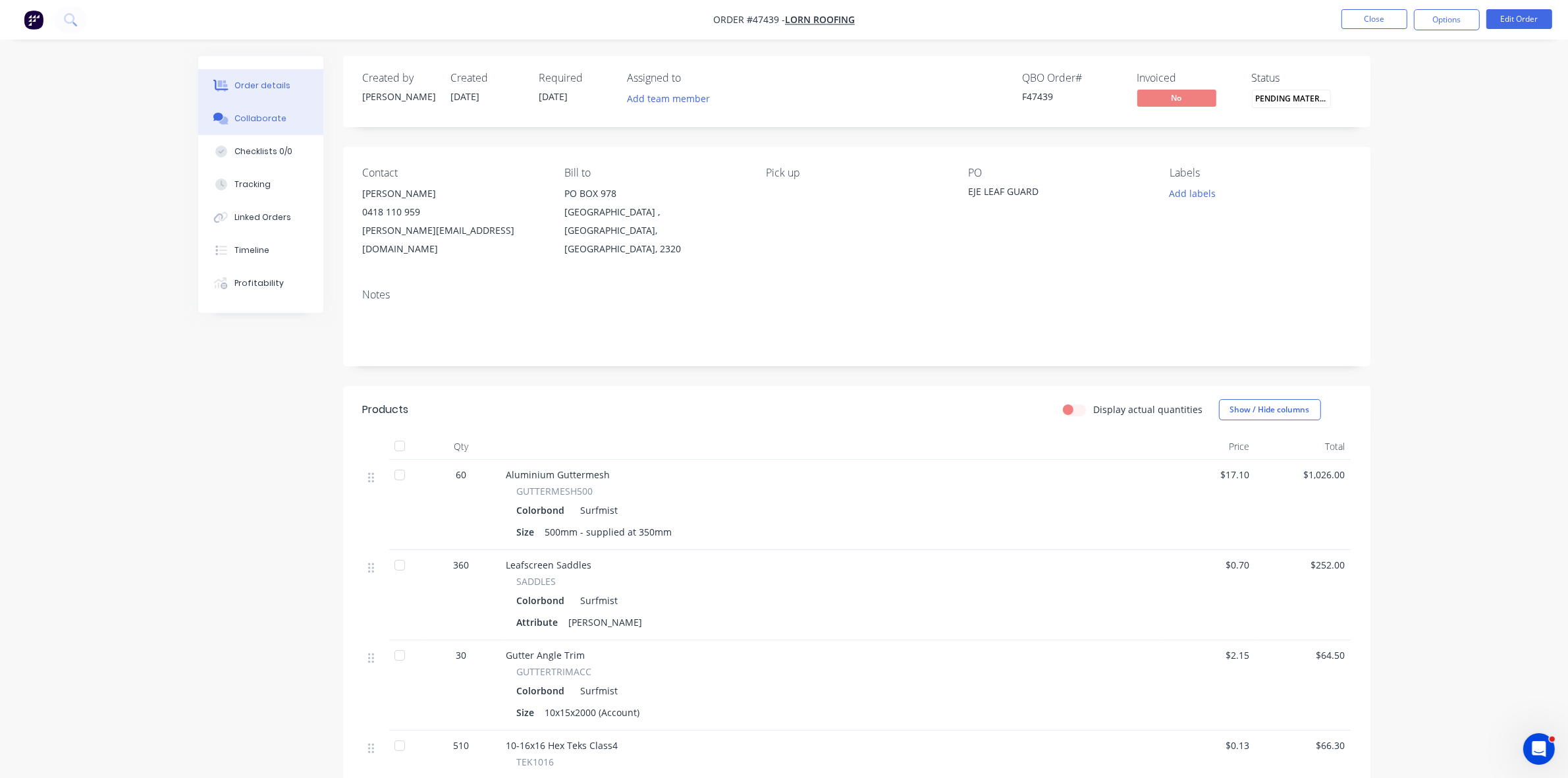
drag, startPoint x: 248, startPoint y: 125, endPoint x: 241, endPoint y: 127, distance: 7.3
click at [248, 126] on button "Collaborate" at bounding box center [261, 118] width 125 height 33
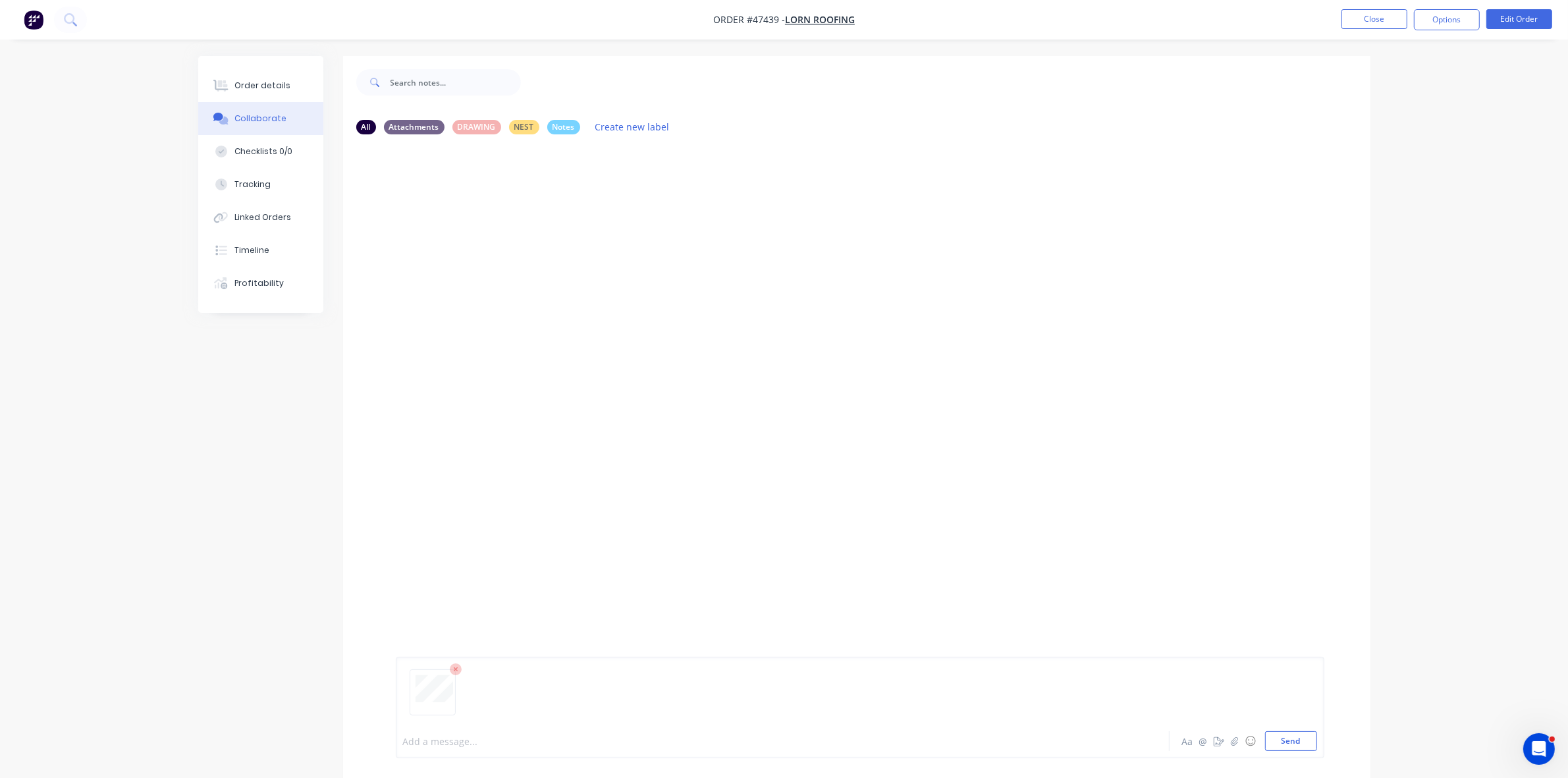
drag, startPoint x: 456, startPoint y: 739, endPoint x: 447, endPoint y: 729, distance: 13.5
click at [458, 737] on div at bounding box center [746, 741] width 685 height 14
click at [1365, 17] on button "Close" at bounding box center [1375, 19] width 66 height 20
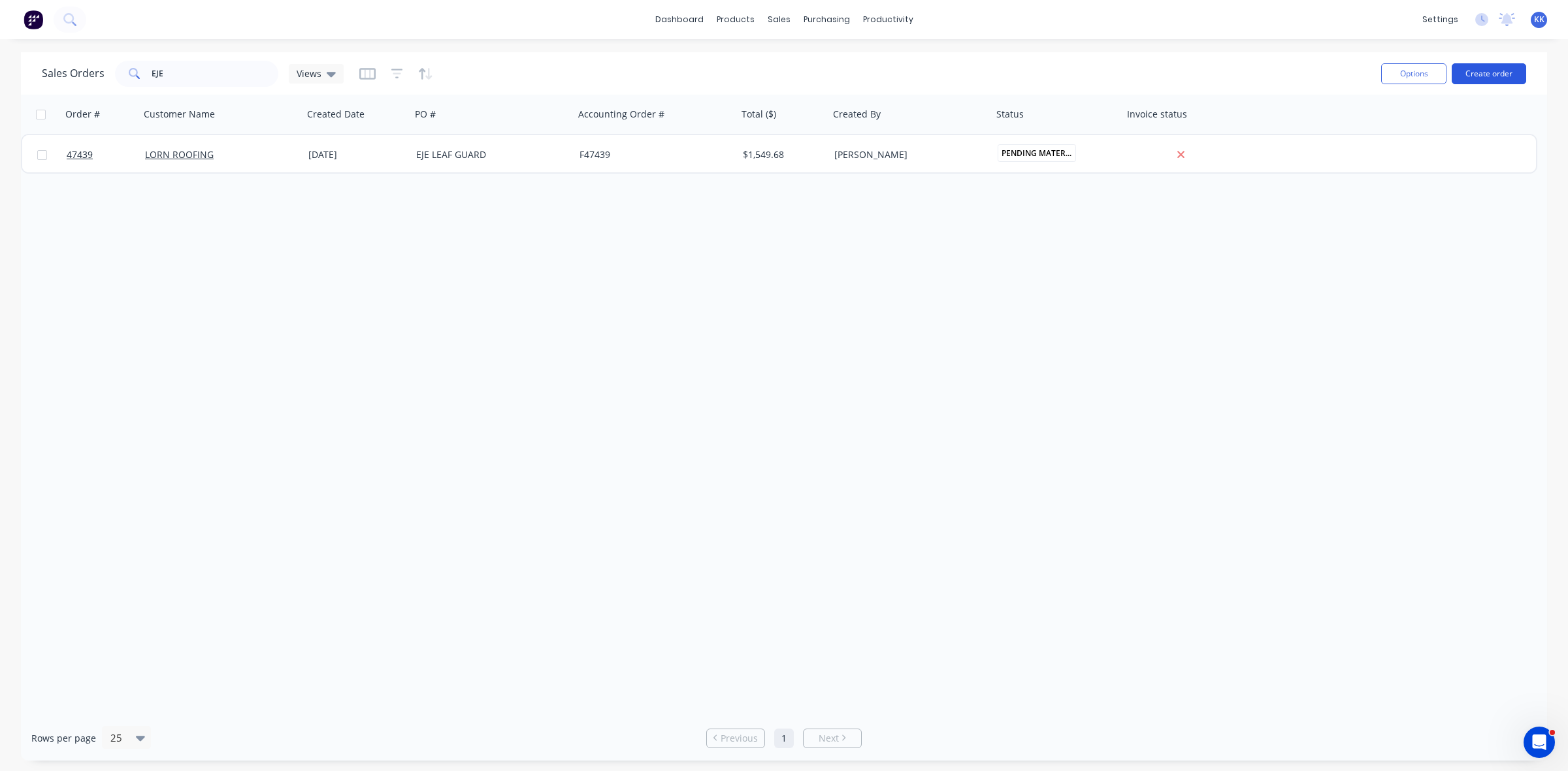
click at [1480, 74] on button "Create order" at bounding box center [1489, 74] width 75 height 21
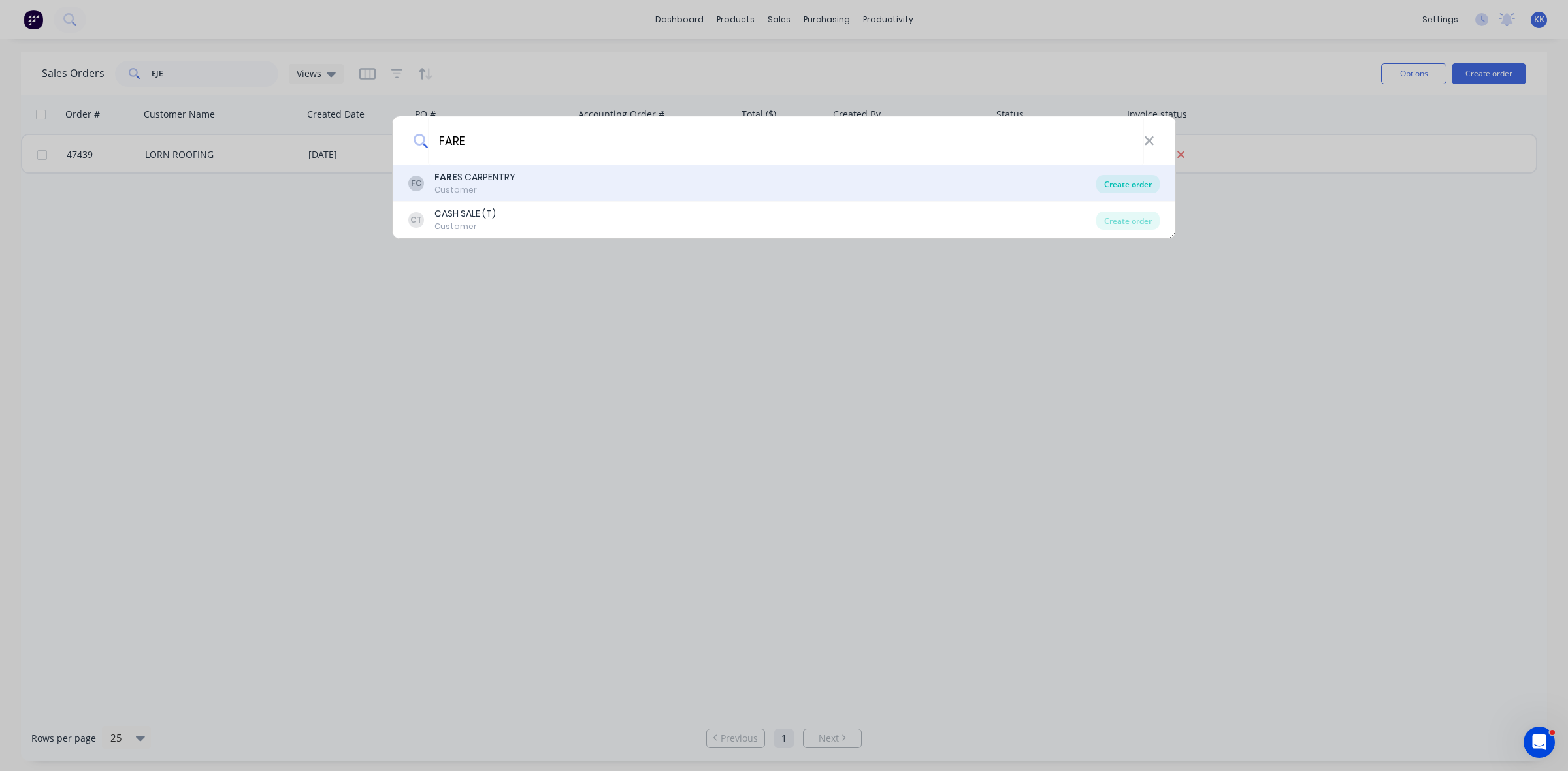
type input "FARE"
click at [1111, 186] on div "Create order" at bounding box center [1128, 184] width 64 height 19
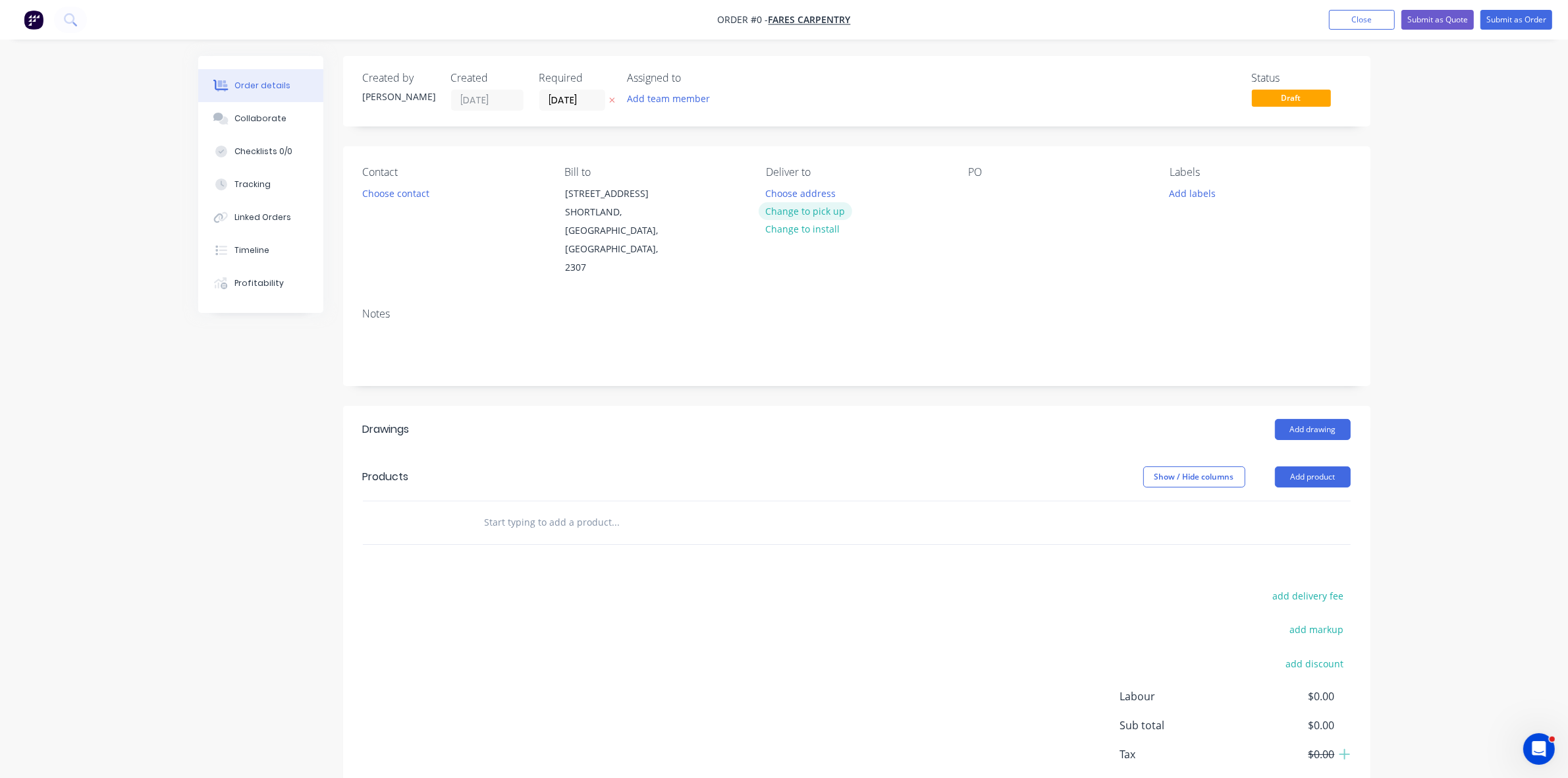
click at [834, 208] on button "Change to pick up" at bounding box center [806, 211] width 93 height 18
click at [393, 191] on button "Choose contact" at bounding box center [395, 193] width 81 height 18
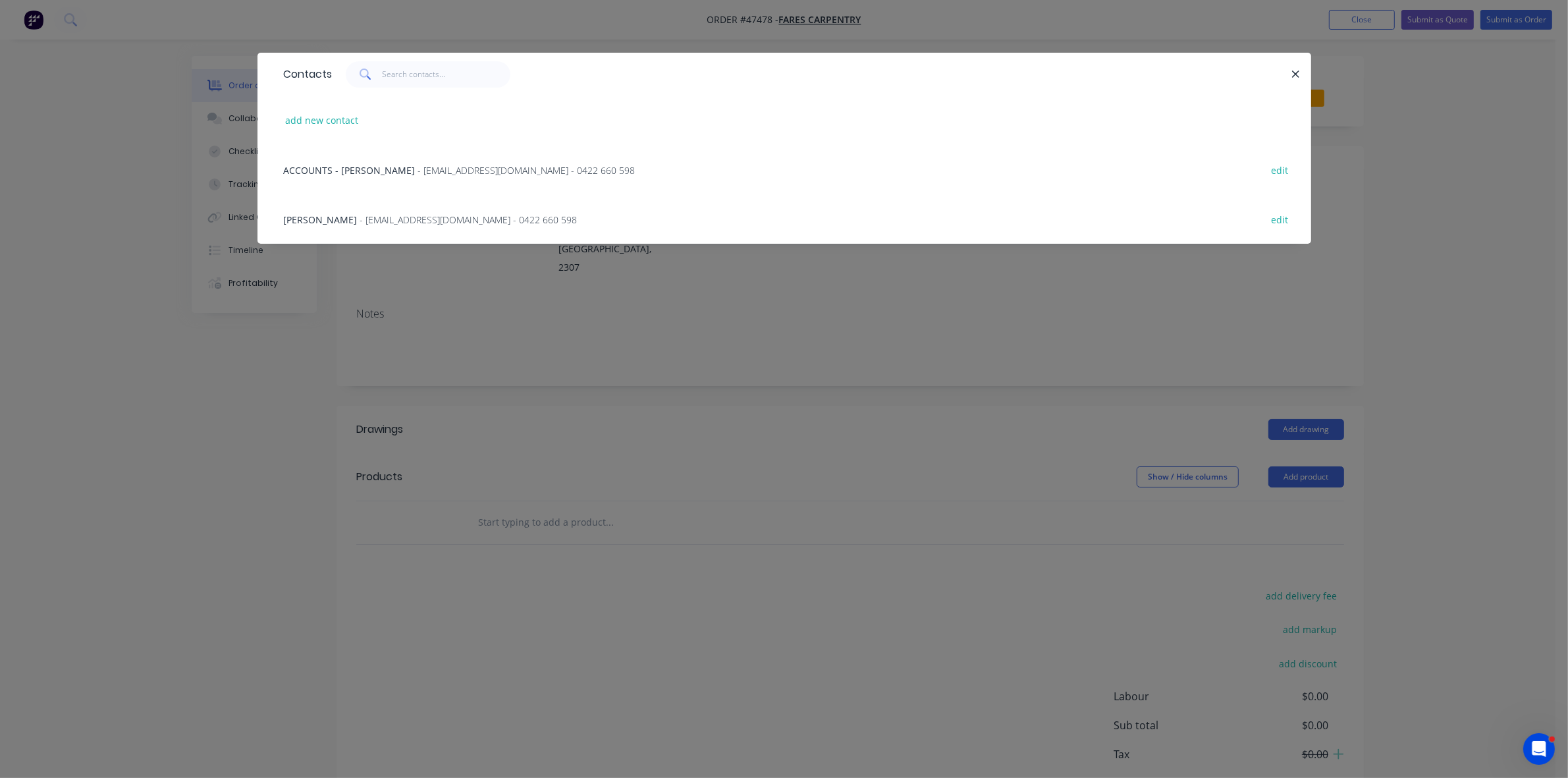
click at [430, 219] on span "- farescarpentry@outlook.com - 0422 660 598" at bounding box center [469, 220] width 217 height 13
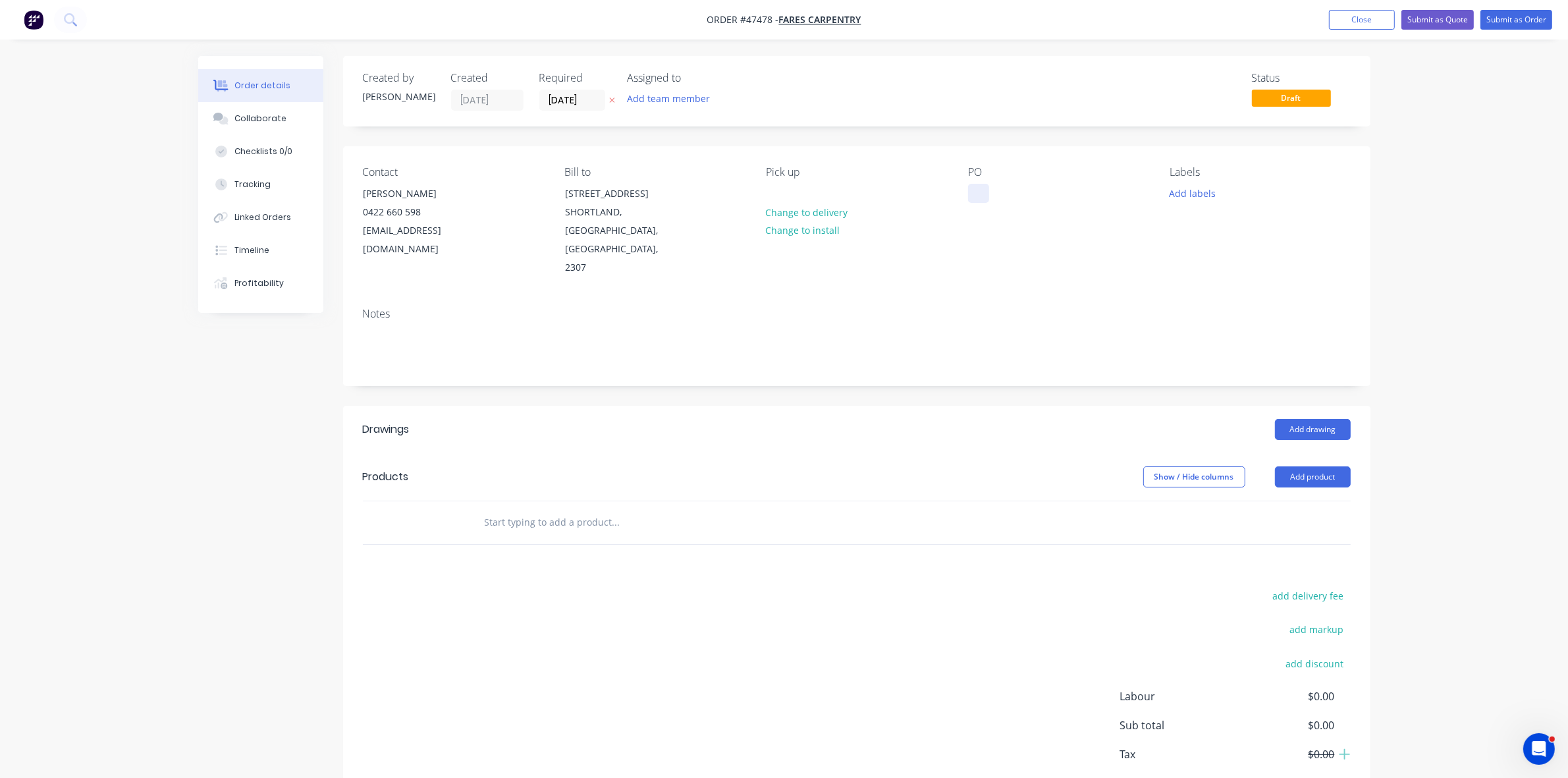
click at [984, 188] on div at bounding box center [979, 193] width 21 height 19
click at [565, 95] on input "[DATE]" at bounding box center [572, 100] width 65 height 20
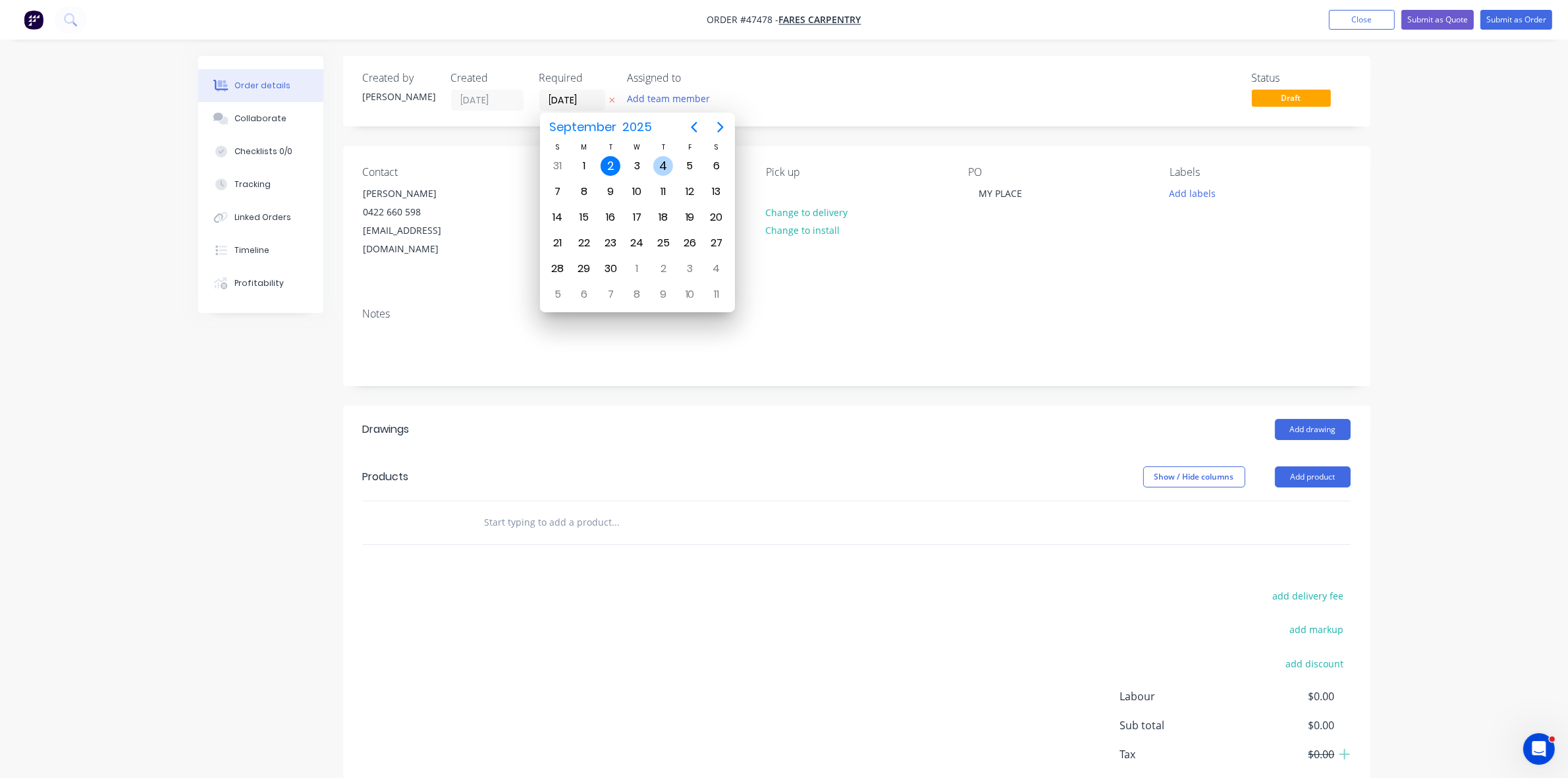
click at [659, 166] on div "4" at bounding box center [664, 166] width 20 height 20
type input "04/09/25"
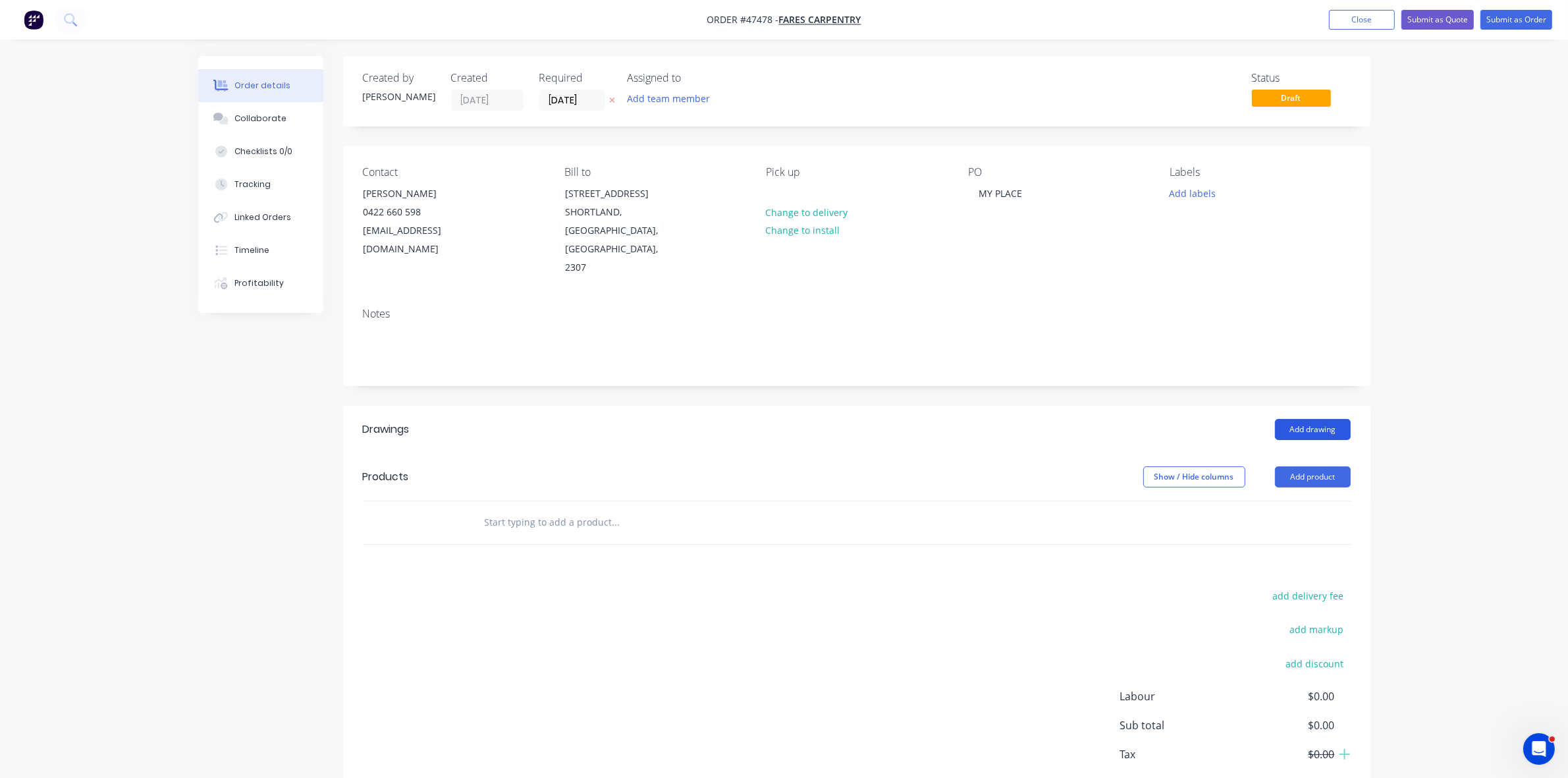
click at [1319, 419] on button "Add drawing" at bounding box center [1313, 430] width 76 height 21
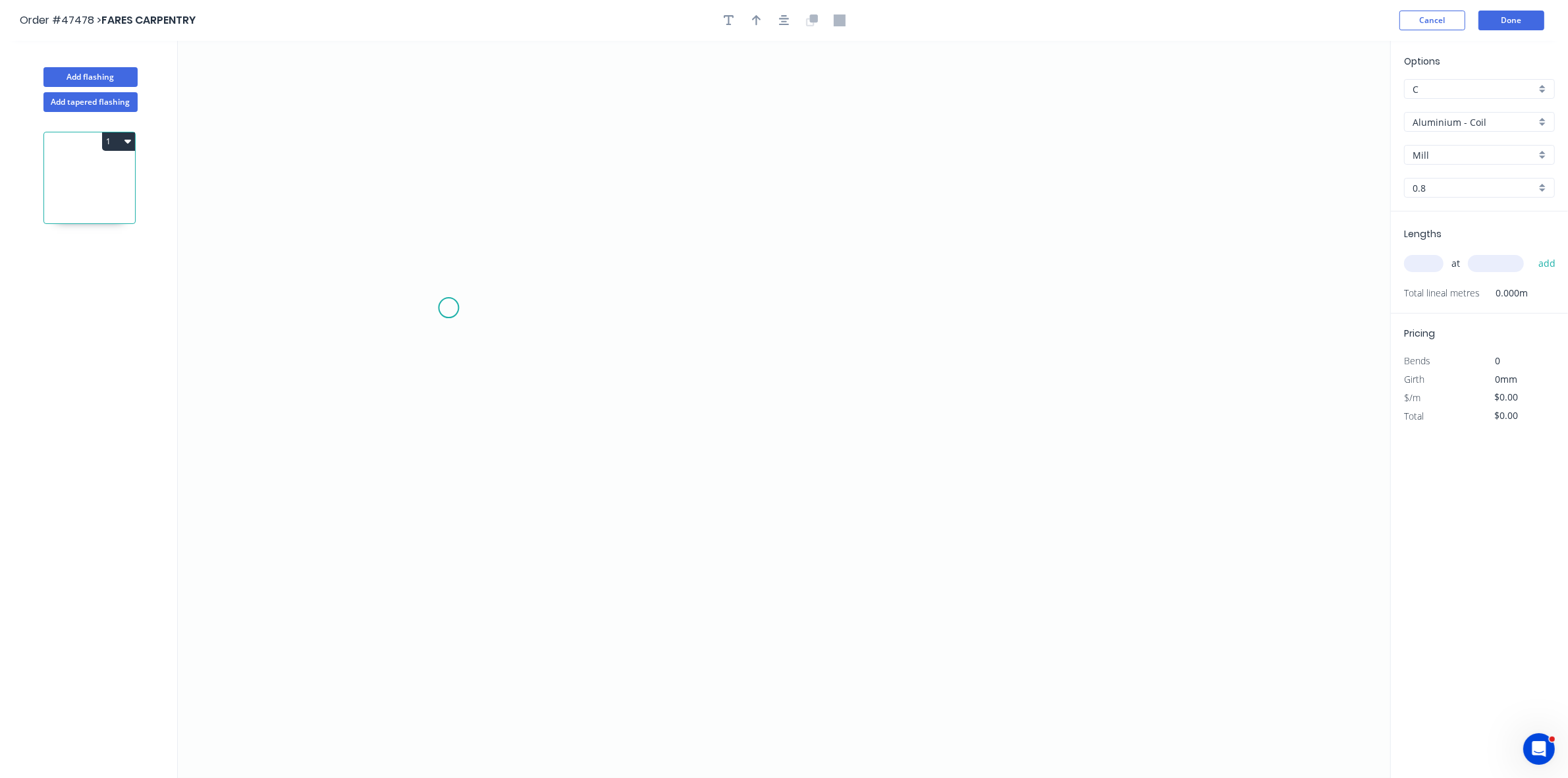
click at [447, 308] on icon "0" at bounding box center [784, 409] width 1213 height 737
click at [465, 282] on icon at bounding box center [457, 295] width 17 height 27
click at [716, 279] on icon "0 ?" at bounding box center [784, 409] width 1213 height 737
click at [718, 334] on icon "0 ? ? ? º" at bounding box center [784, 409] width 1213 height 737
click at [986, 334] on icon "0 ? ? ? ? º" at bounding box center [784, 409] width 1213 height 737
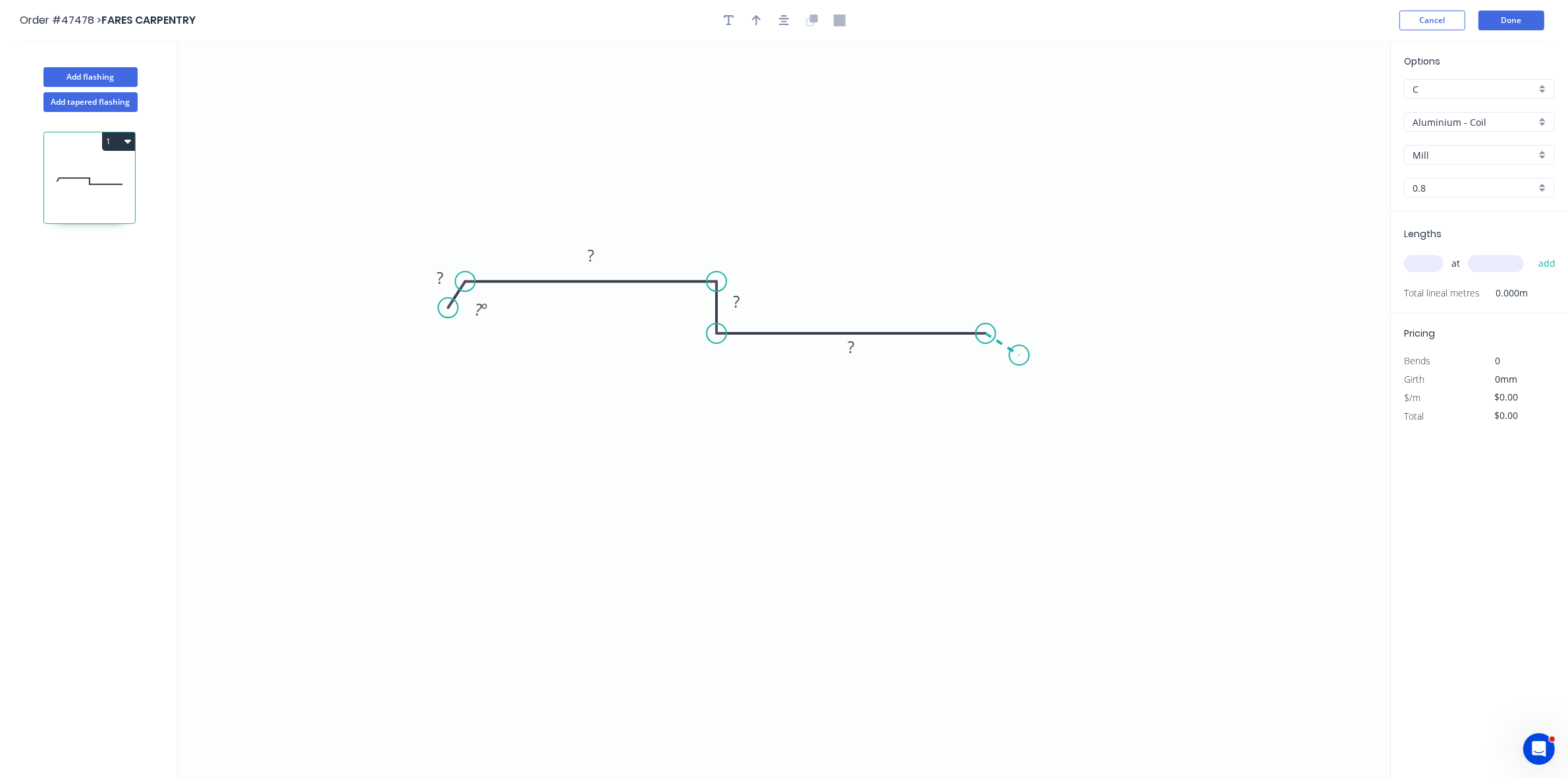
click at [1020, 356] on icon "0 ? ? ? ? ? º" at bounding box center [784, 409] width 1213 height 737
click at [763, 19] on button "button" at bounding box center [757, 21] width 20 height 20
drag, startPoint x: 1325, startPoint y: 103, endPoint x: 909, endPoint y: 314, distance: 466.5
click at [958, 266] on icon at bounding box center [964, 245] width 12 height 42
click at [996, 378] on div "Hide angle" at bounding box center [1050, 379] width 133 height 27
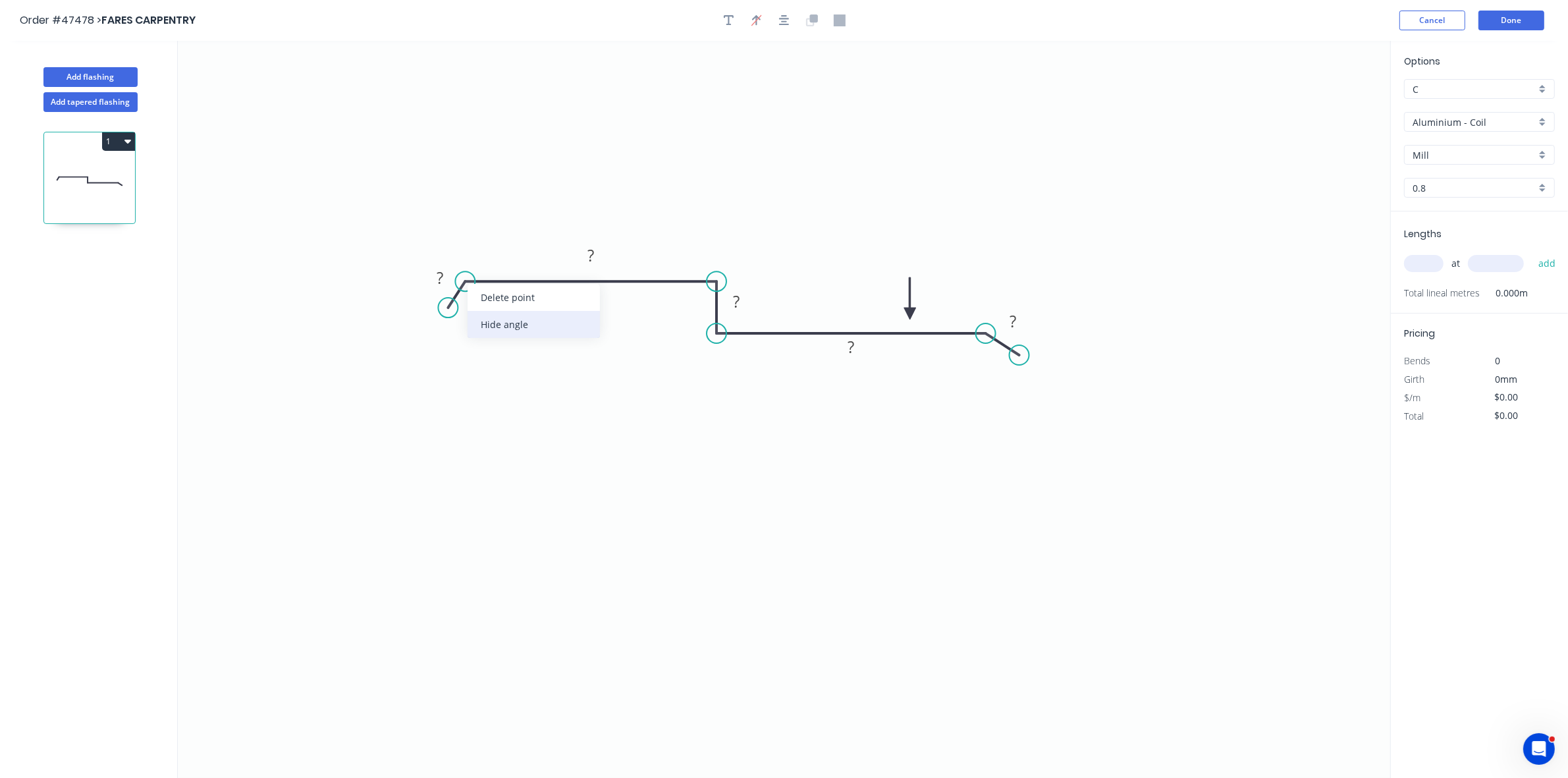
click at [508, 331] on div "Hide angle" at bounding box center [534, 324] width 133 height 27
click at [732, 27] on button "button" at bounding box center [729, 21] width 20 height 20
drag, startPoint x: 255, startPoint y: 90, endPoint x: 508, endPoint y: 314, distance: 337.9
click at [508, 314] on textarea at bounding box center [522, 322] width 107 height 49
type textarea "SUIT CORRO"
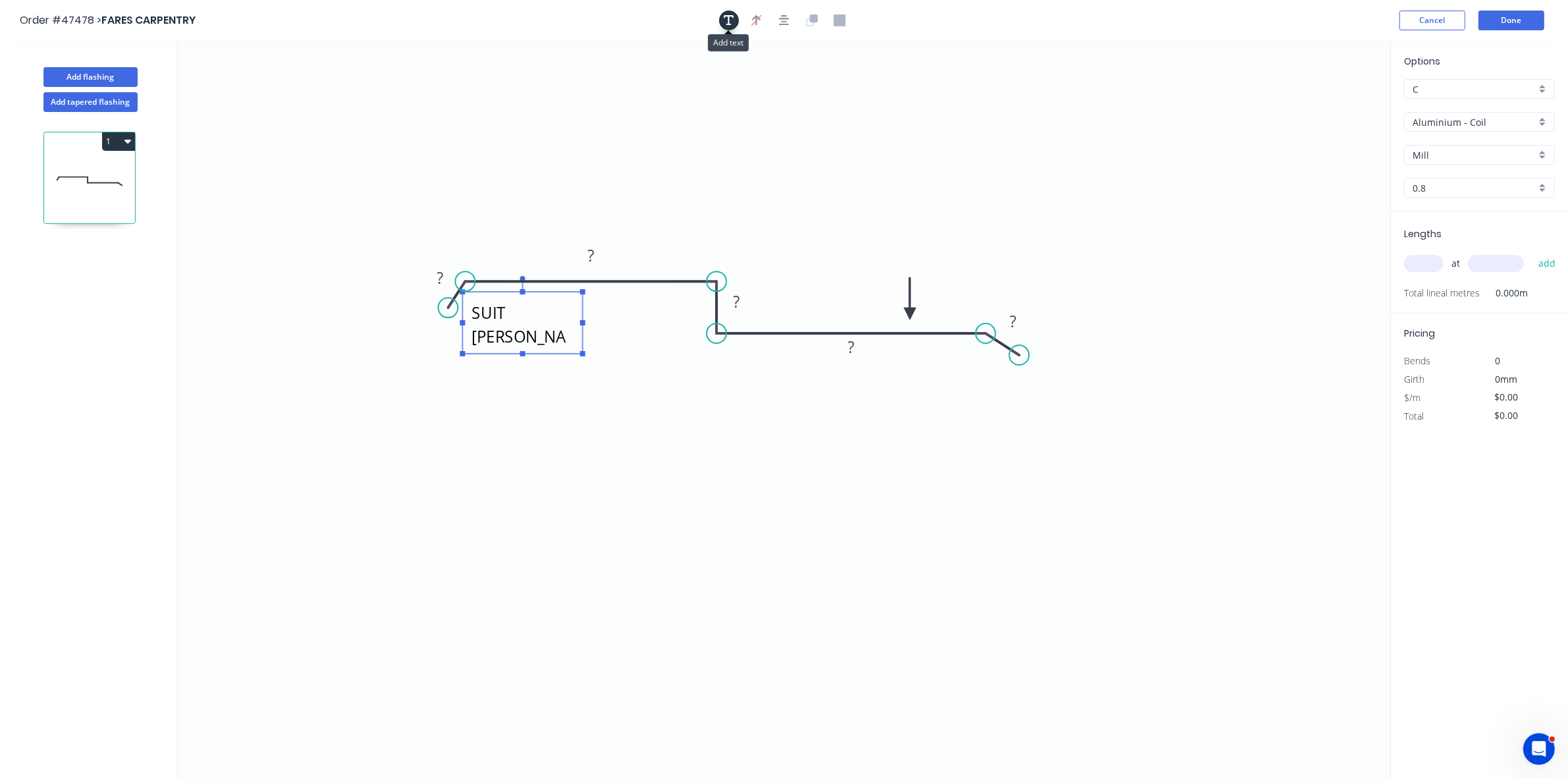
click at [724, 21] on icon "button" at bounding box center [729, 21] width 11 height 12
click at [729, 22] on icon "button" at bounding box center [729, 21] width 11 height 11
drag, startPoint x: 437, startPoint y: 158, endPoint x: 952, endPoint y: 386, distance: 563.2
click at [952, 386] on textarea at bounding box center [966, 384] width 107 height 49
type textarea "SUIT CORRO"
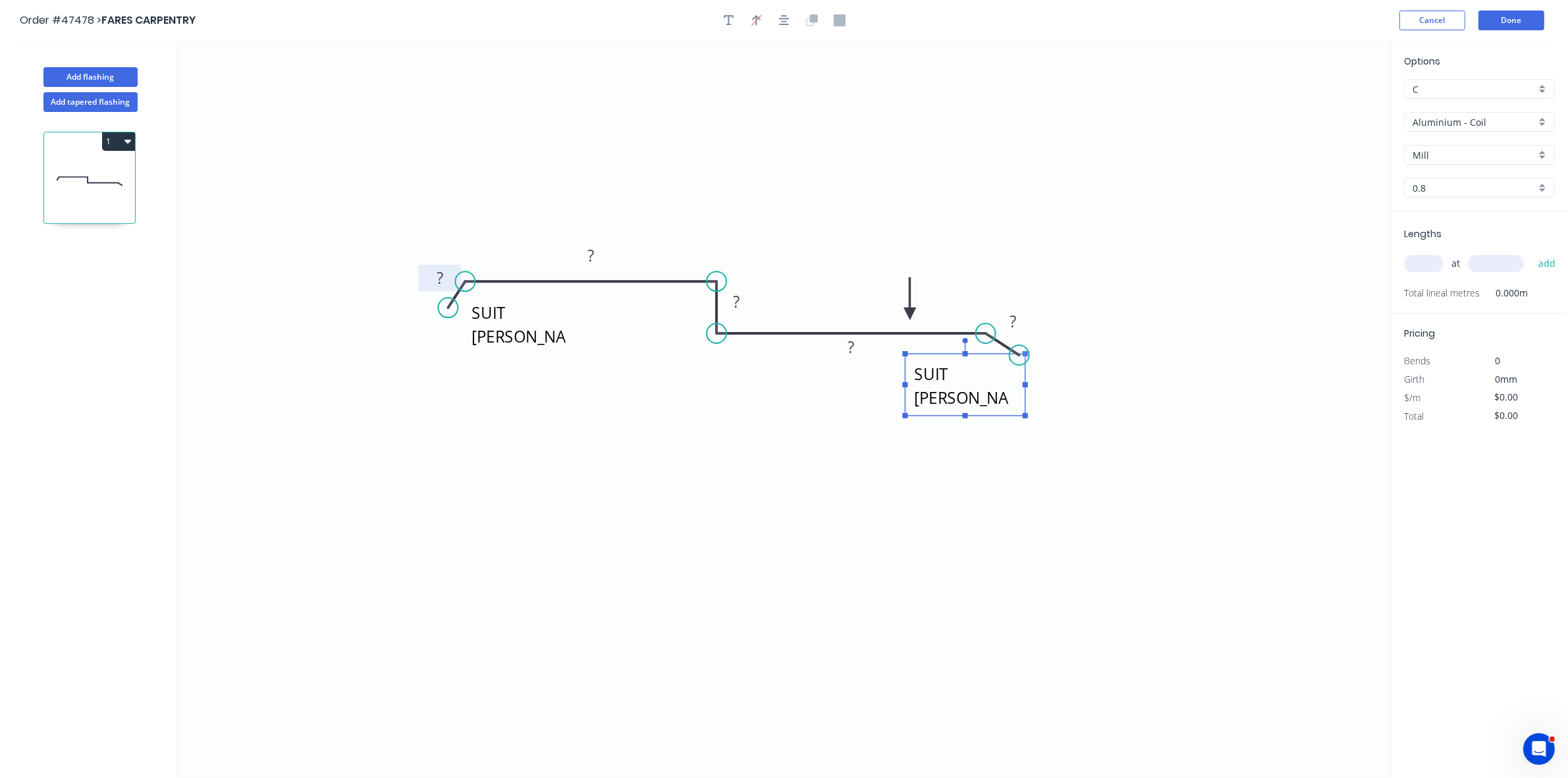
click at [440, 272] on tspan "?" at bounding box center [440, 278] width 7 height 22
type input "$41.78"
click at [1413, 261] on input "text" at bounding box center [1424, 264] width 39 height 17
type input "2"
type input "6000"
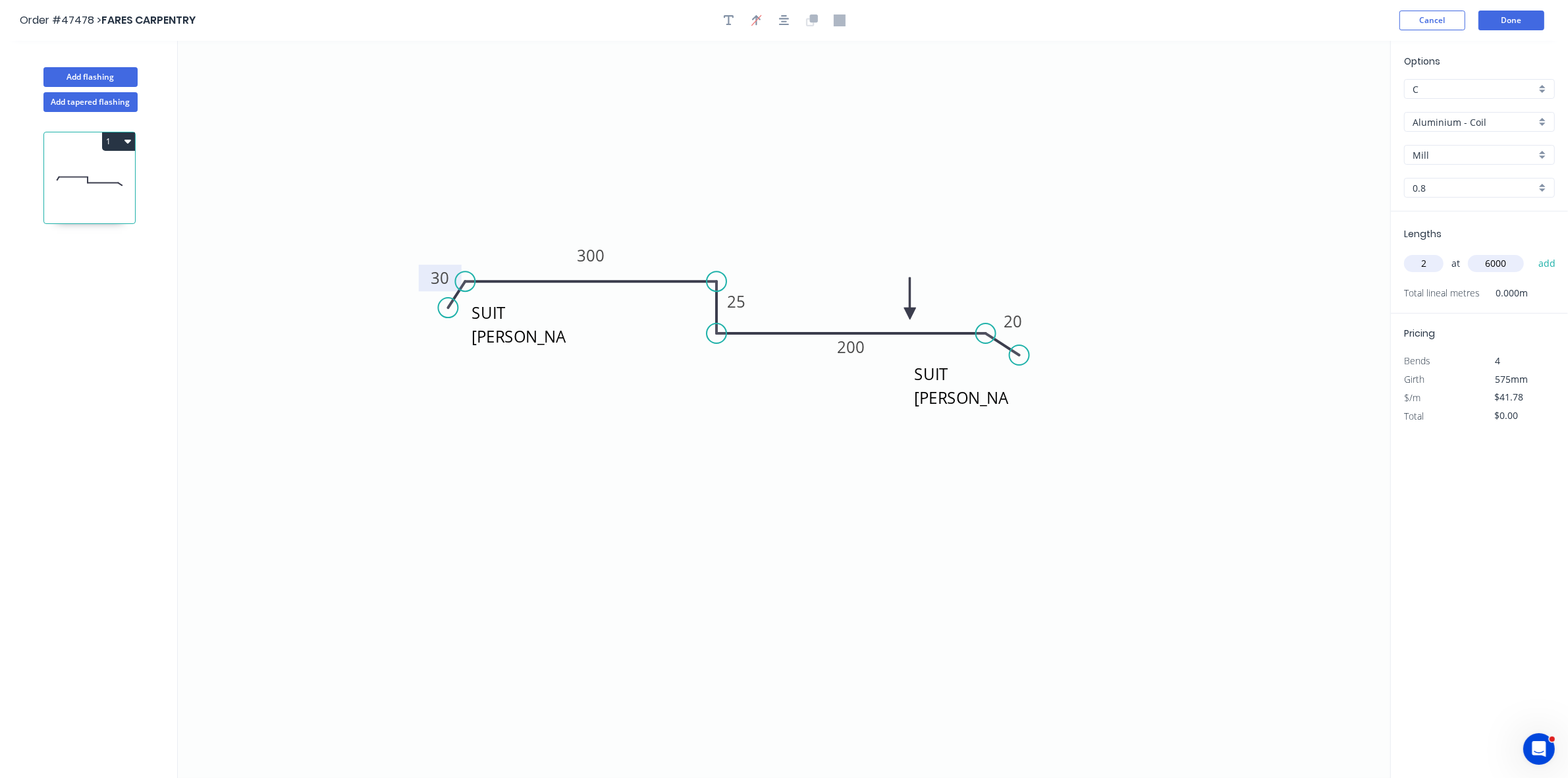
click at [1532, 252] on button "add" at bounding box center [1547, 264] width 31 height 23
type input "$501.36"
click at [1490, 123] on input "Aluminium - Coil" at bounding box center [1474, 122] width 123 height 14
click at [1469, 212] on div "Colorbond" at bounding box center [1480, 217] width 149 height 23
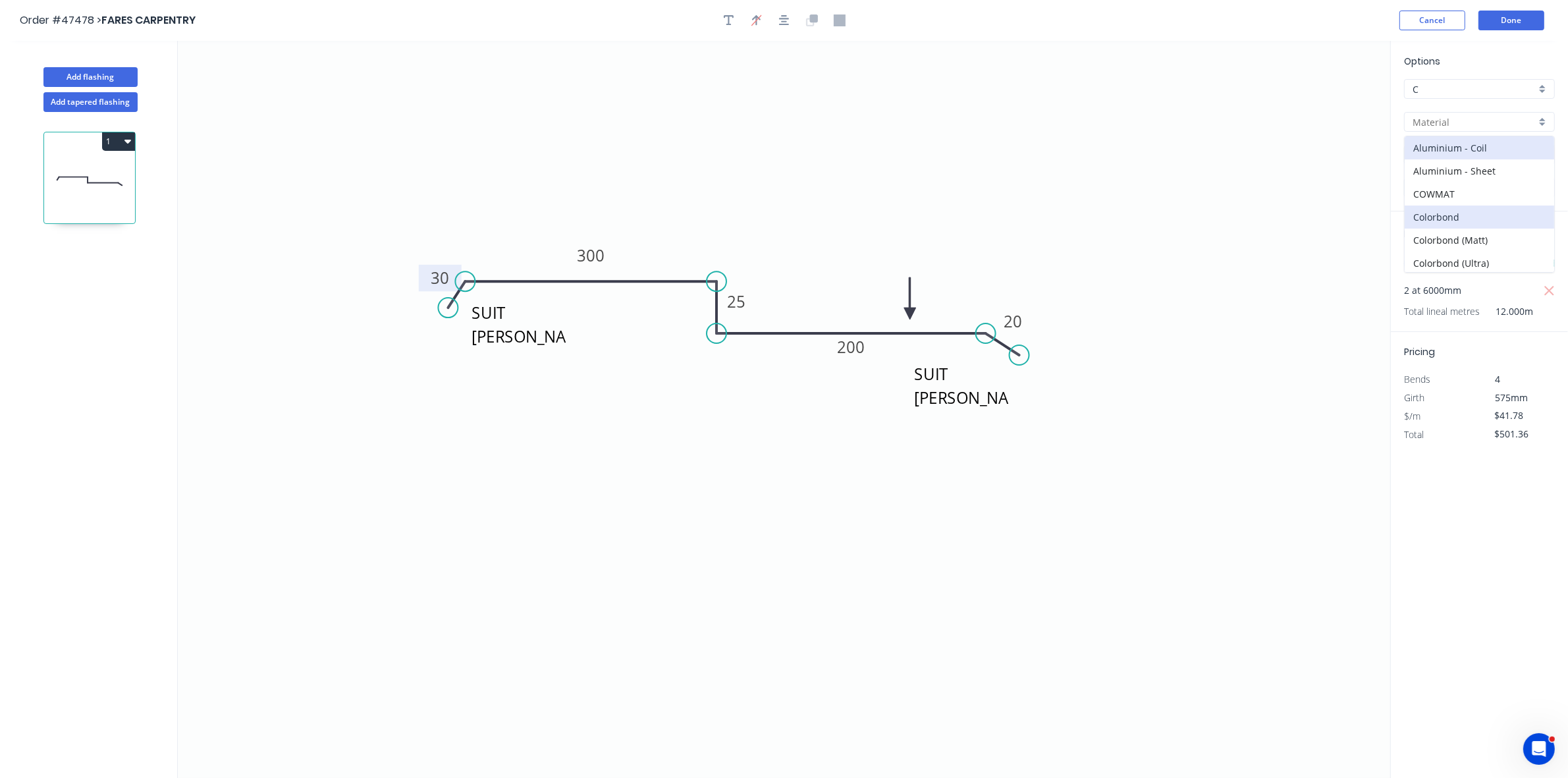
type input "Colorbond"
type input "Basalt"
type input "0.55"
type input "$29.04"
type input "$348.48"
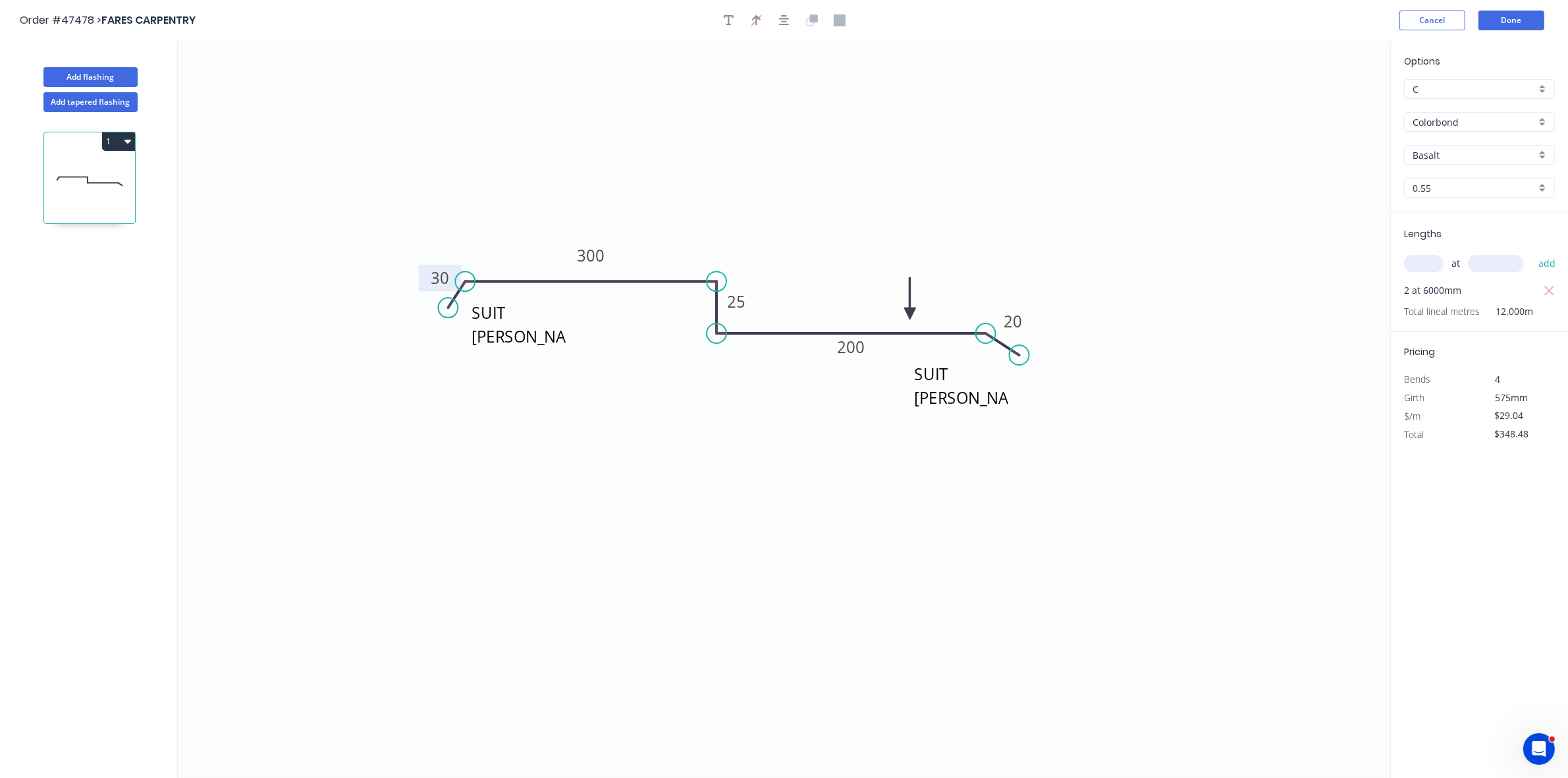
click at [1461, 156] on input "Basalt" at bounding box center [1474, 155] width 123 height 14
drag, startPoint x: 1456, startPoint y: 179, endPoint x: 1503, endPoint y: 112, distance: 81.8
click at [1457, 179] on div "Surfmist" at bounding box center [1480, 181] width 149 height 23
type input "Surfmist"
click at [1513, 22] on button "Done" at bounding box center [1511, 21] width 66 height 20
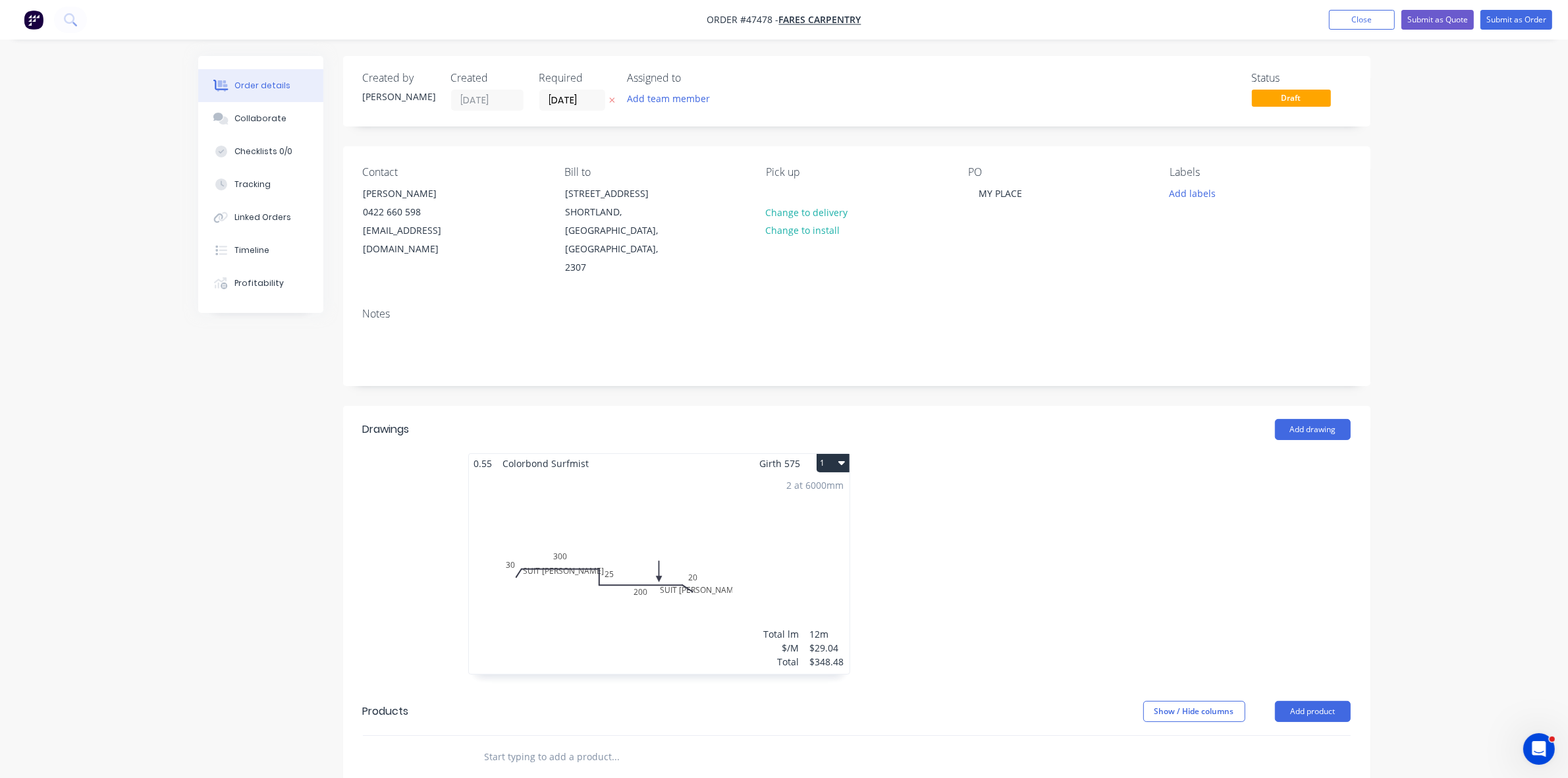
click at [695, 548] on div "2 at 6000mm Total lm $/M Total 12m $29.04 $348.48" at bounding box center [659, 573] width 381 height 201
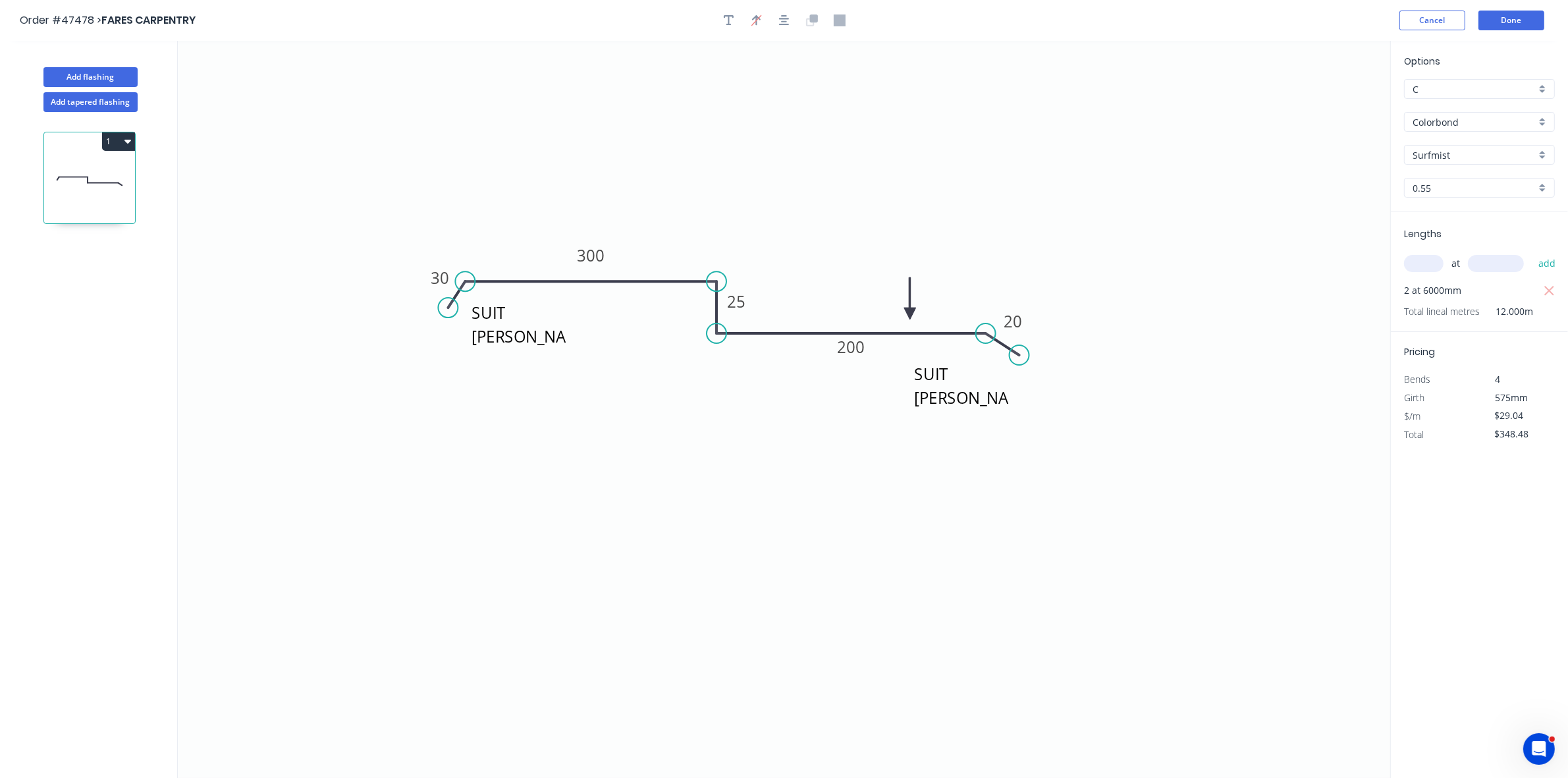
drag, startPoint x: 1477, startPoint y: 151, endPoint x: 1410, endPoint y: 161, distance: 67.7
click at [1410, 161] on div "Surfmist" at bounding box center [1480, 155] width 151 height 20
drag, startPoint x: 1416, startPoint y: 185, endPoint x: 1436, endPoint y: 181, distance: 20.4
click at [1416, 186] on div "Shale Grey" at bounding box center [1480, 181] width 149 height 23
type input "Shale Grey"
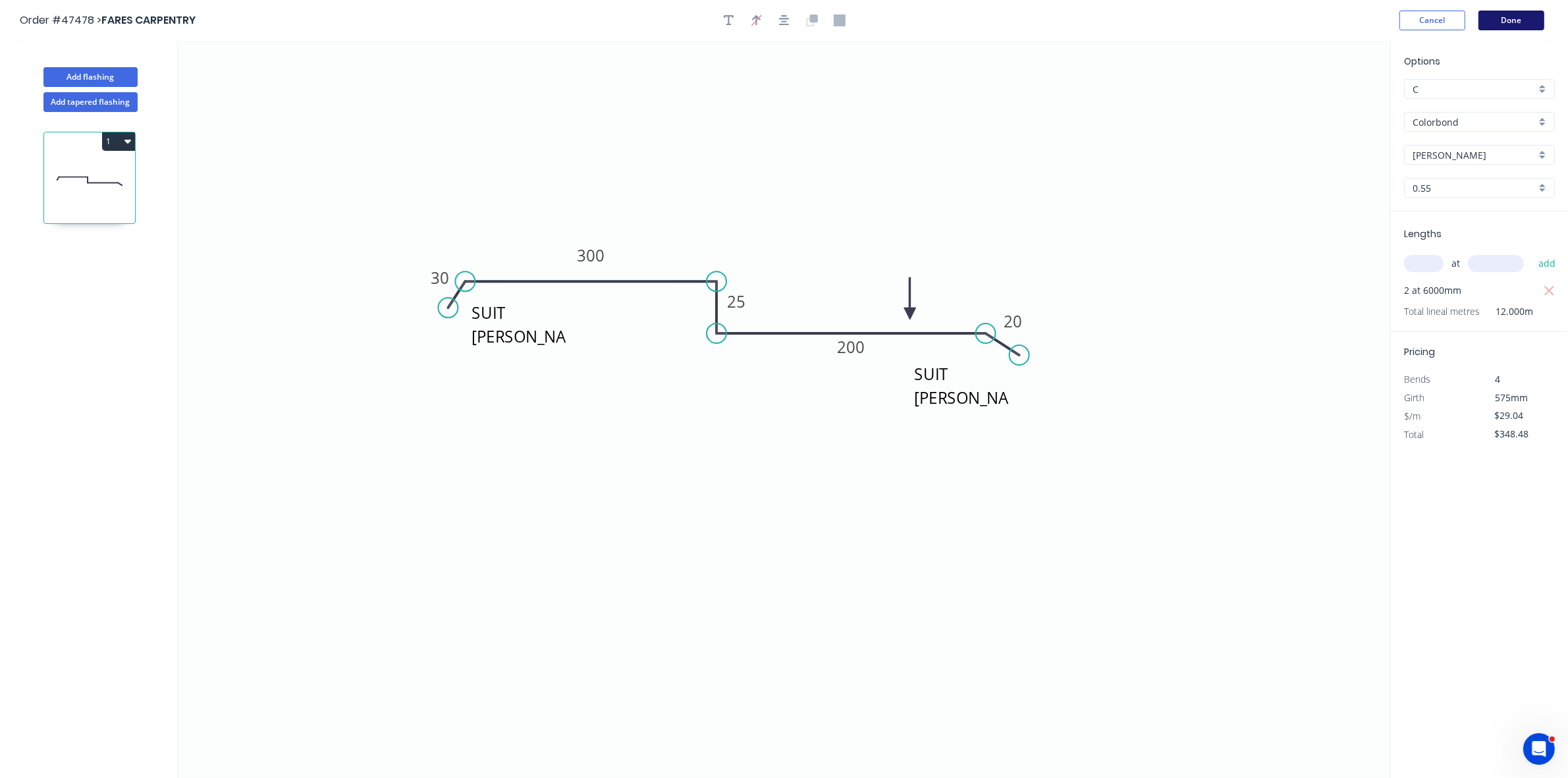
click at [1513, 21] on button "Done" at bounding box center [1511, 21] width 66 height 20
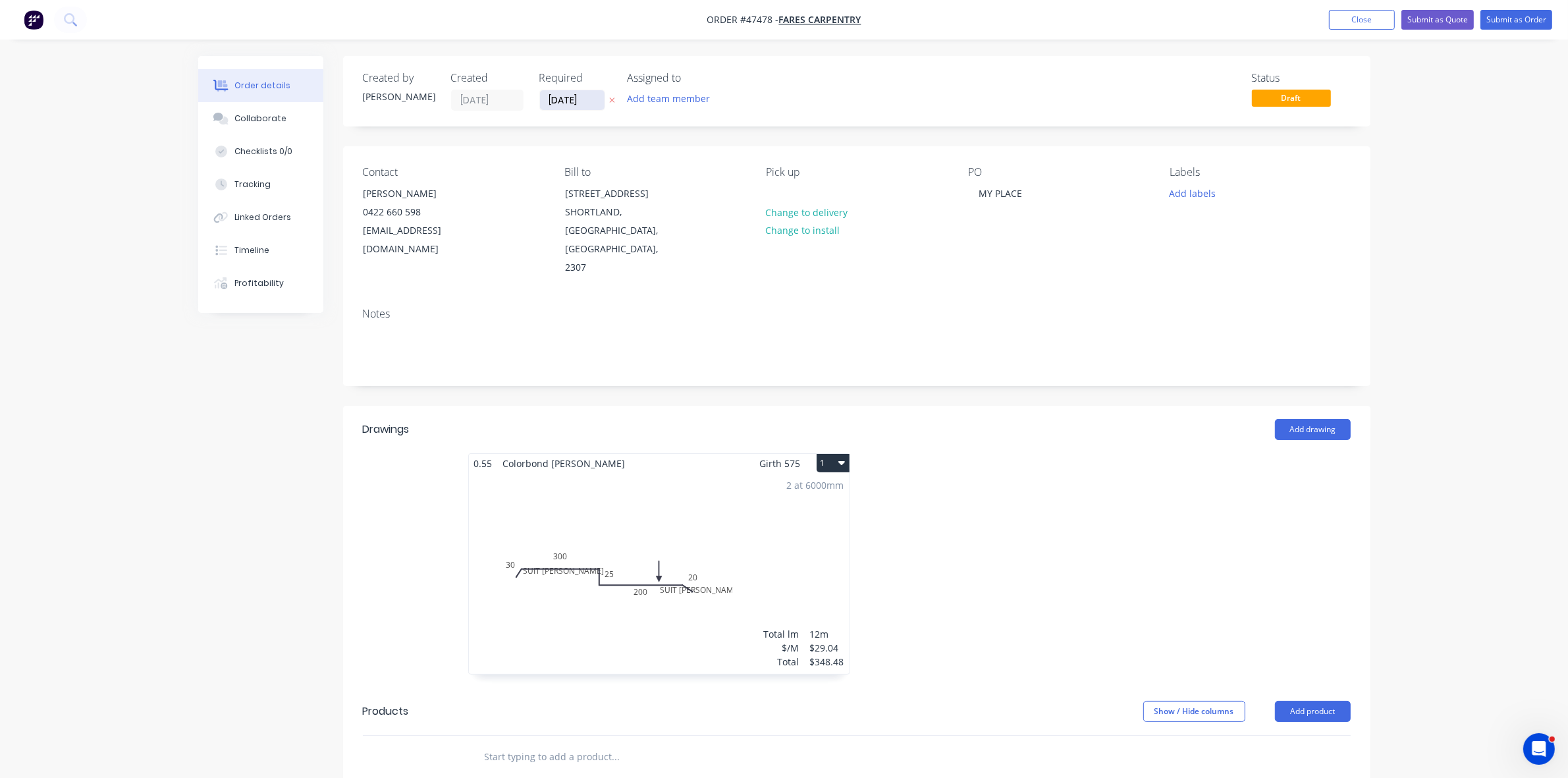
click at [568, 97] on input "04/09/25" at bounding box center [572, 100] width 65 height 20
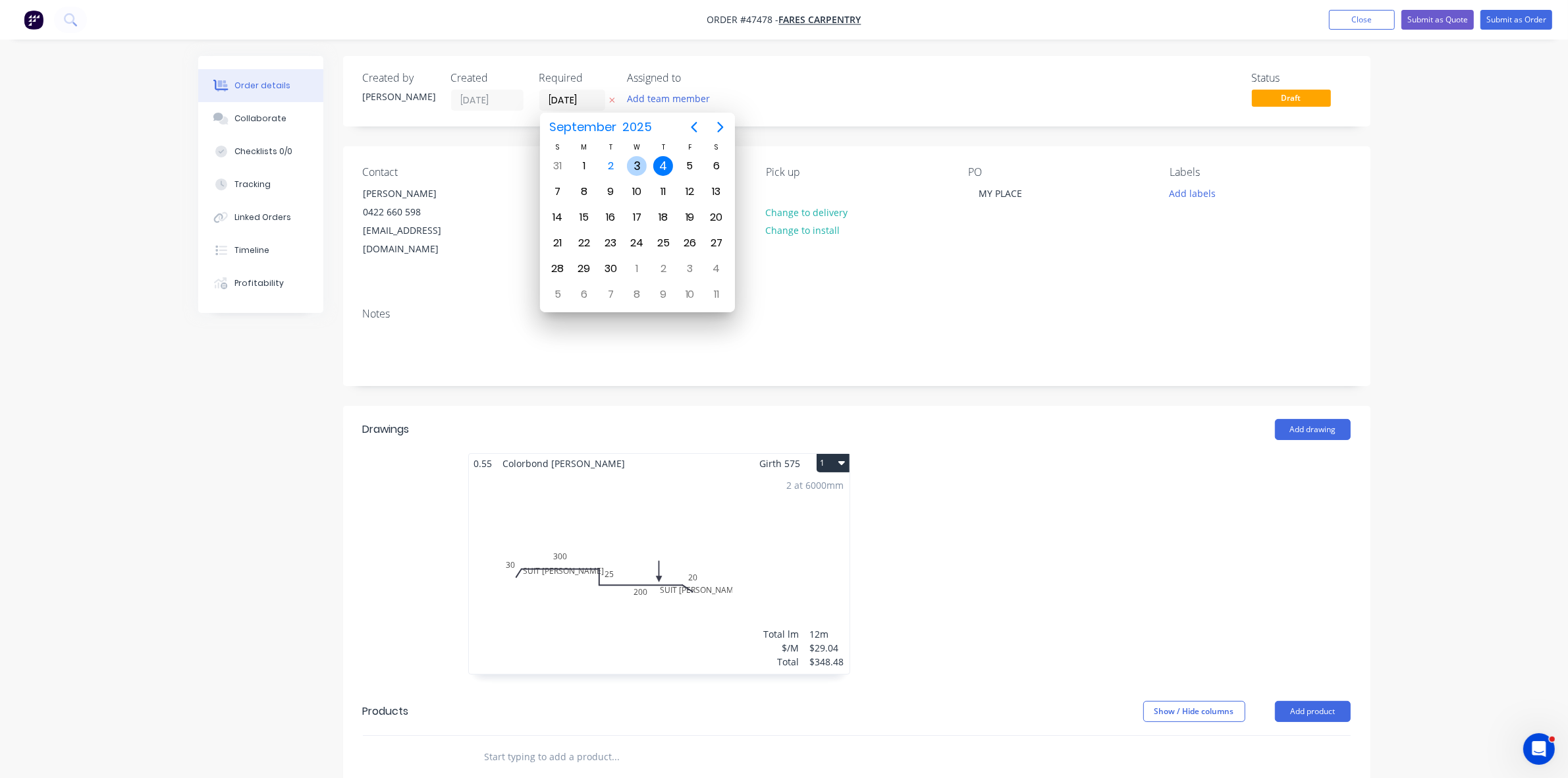
click at [639, 168] on div "3" at bounding box center [637, 166] width 20 height 20
type input "03/09/25"
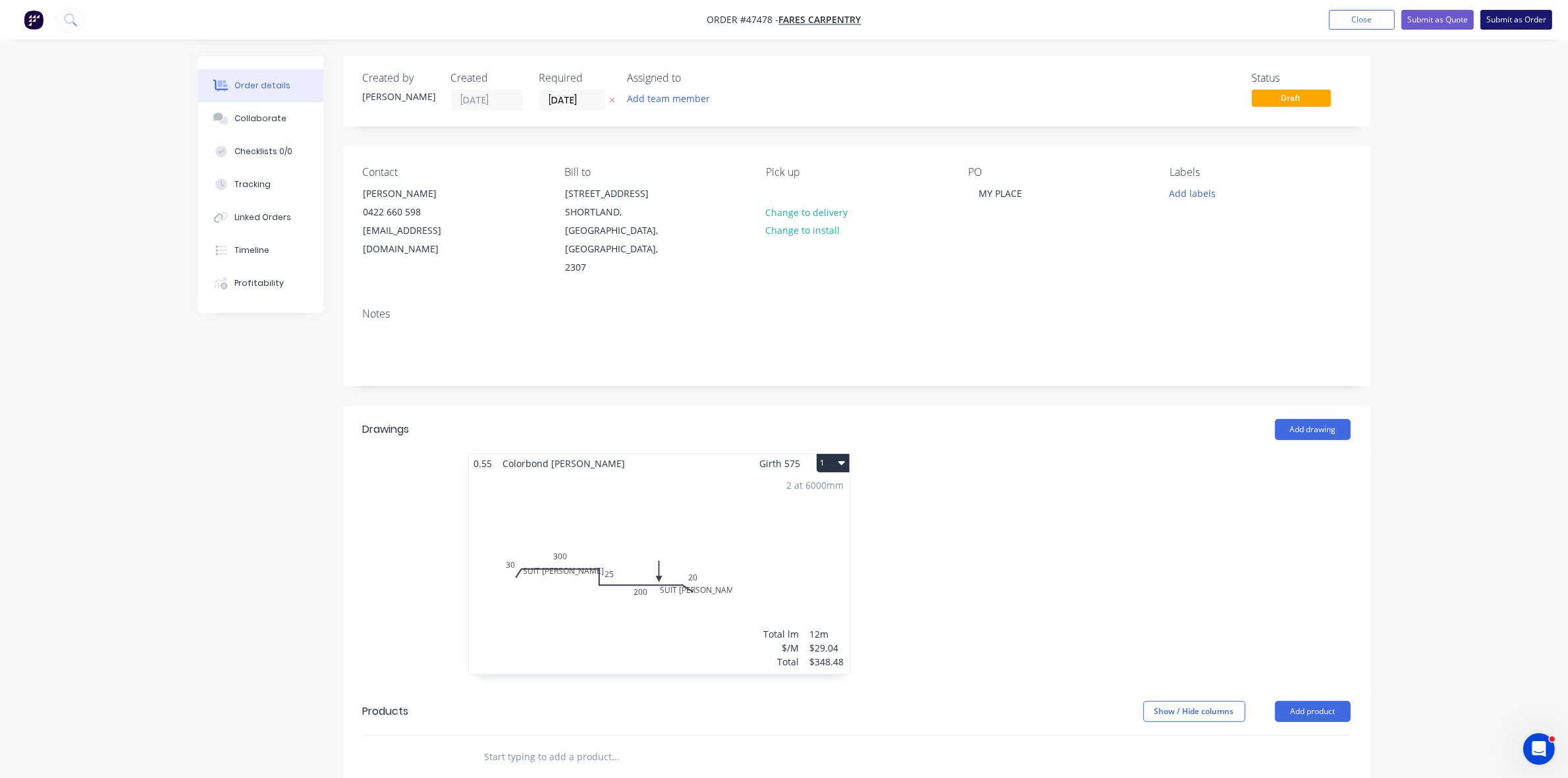
click at [1511, 18] on button "Submit as Order" at bounding box center [1517, 20] width 72 height 20
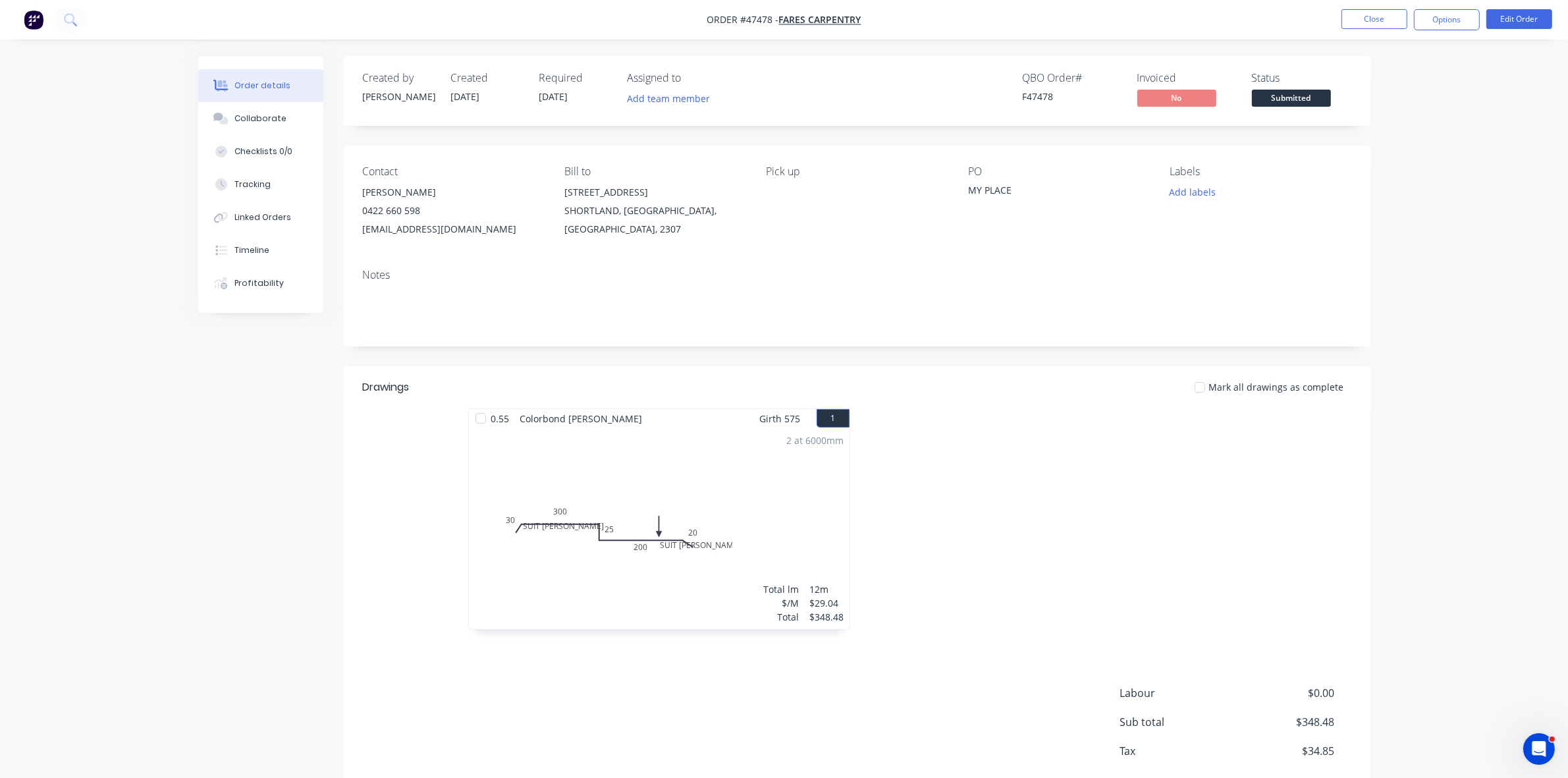
click at [1317, 94] on span "Submitted" at bounding box center [1291, 97] width 79 height 17
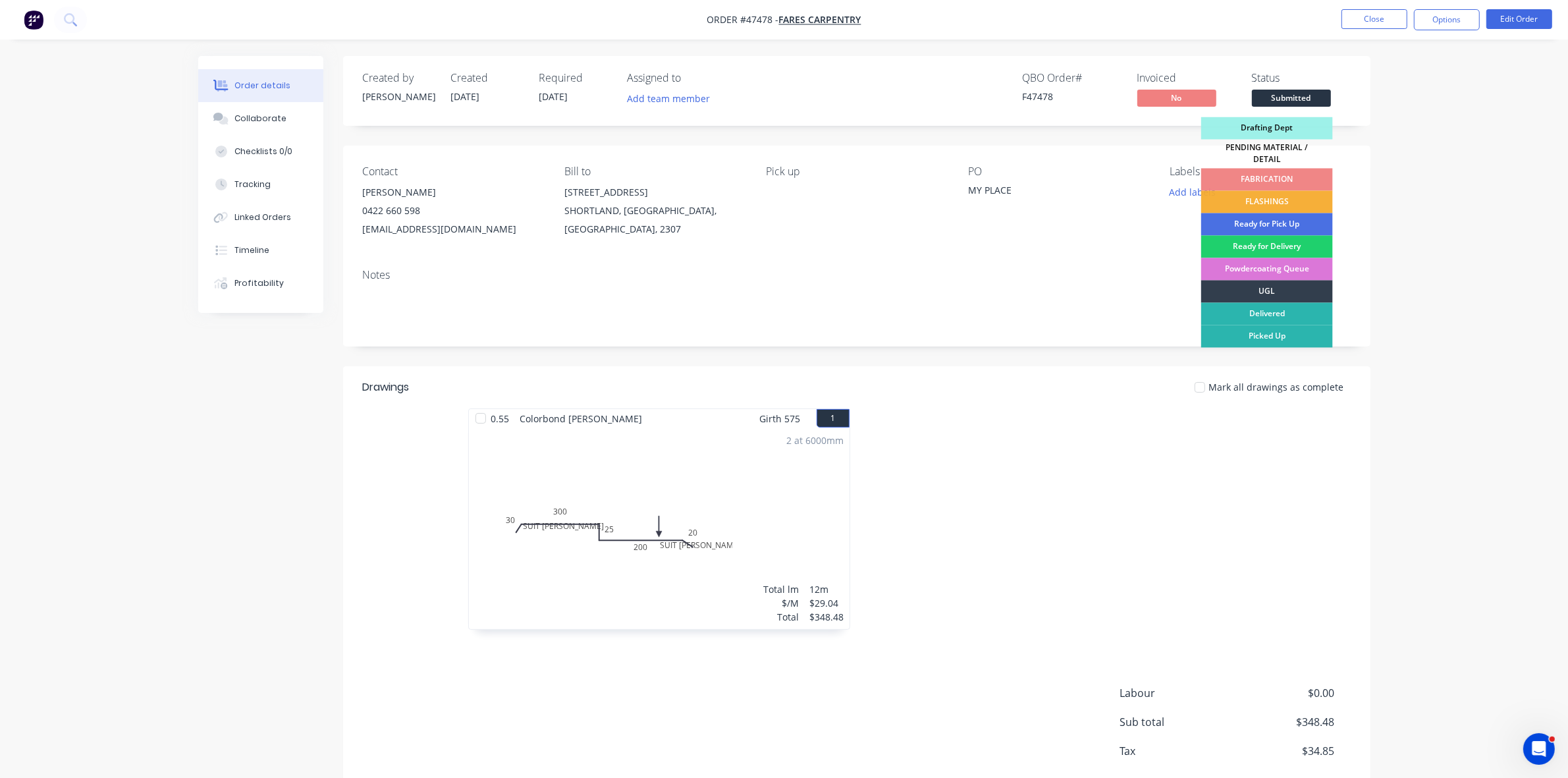
drag, startPoint x: 1282, startPoint y: 198, endPoint x: 1309, endPoint y: 183, distance: 30.9
click at [1282, 198] on div "FLASHINGS" at bounding box center [1267, 202] width 132 height 23
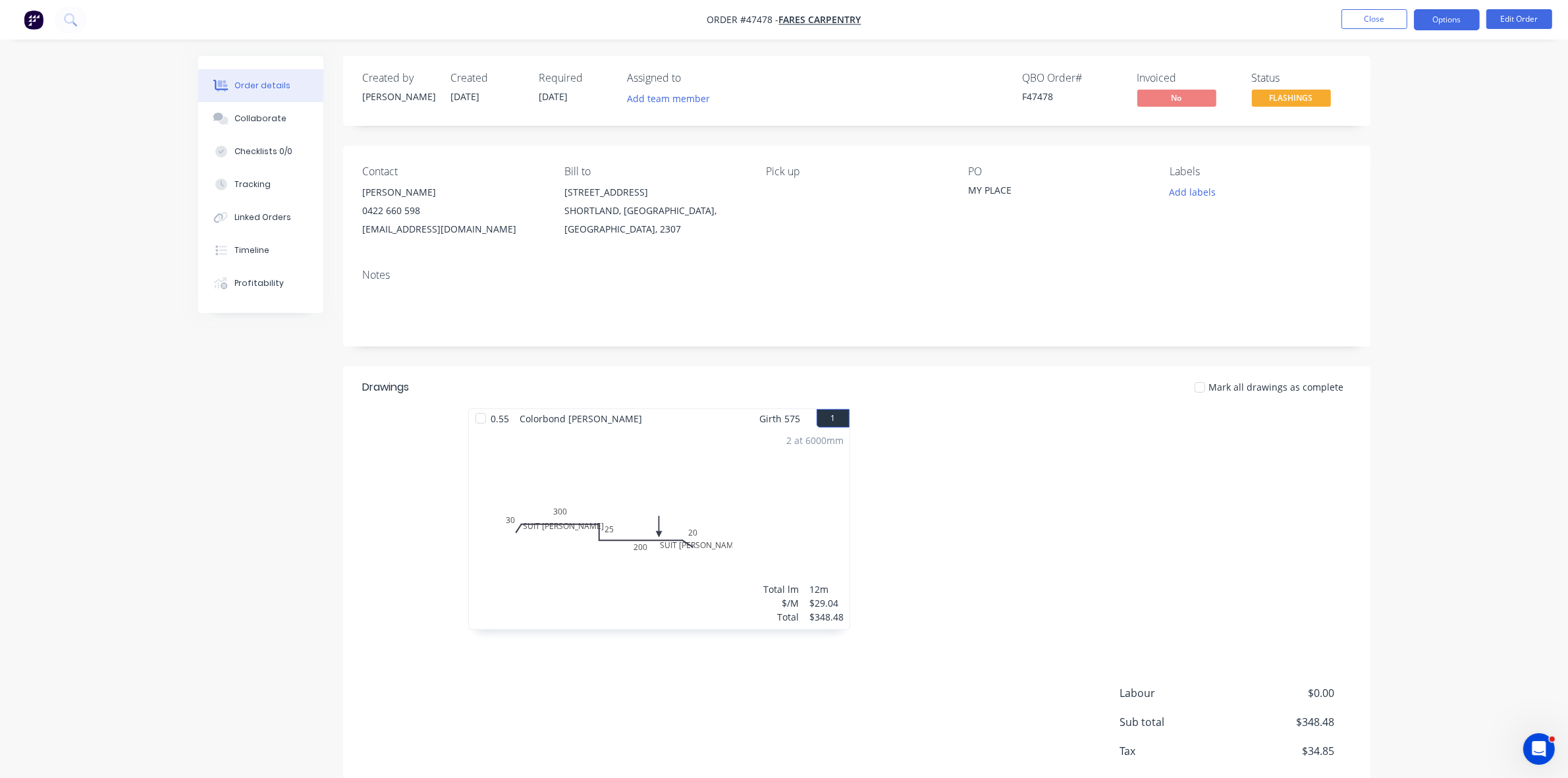
click at [1463, 17] on button "Options" at bounding box center [1447, 20] width 66 height 21
click at [1381, 153] on div "Work Order" at bounding box center [1408, 159] width 121 height 19
click at [1381, 137] on div "Without pricing" at bounding box center [1408, 133] width 121 height 19
click at [1370, 24] on button "Close" at bounding box center [1375, 19] width 66 height 20
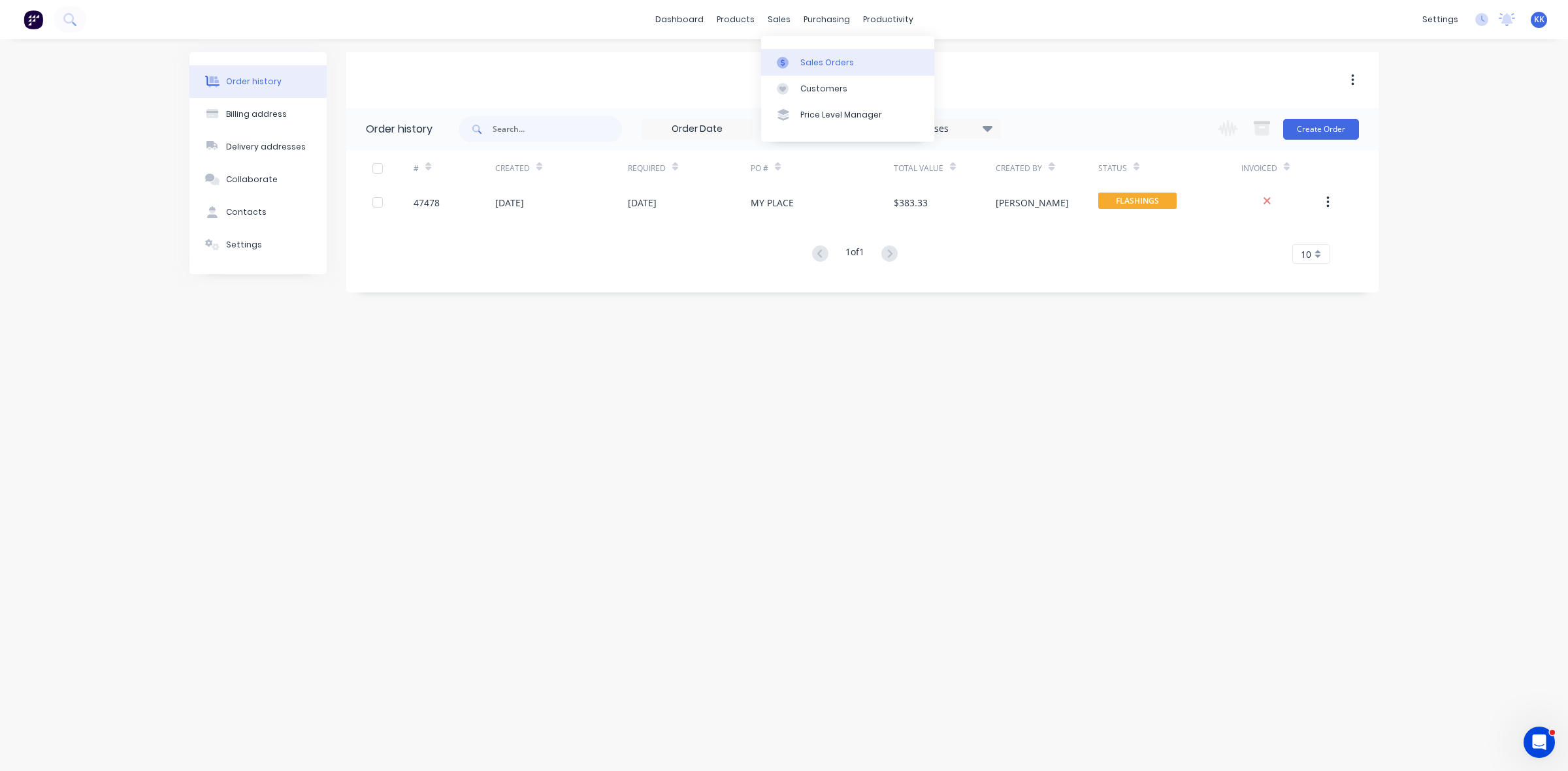
click at [799, 50] on link "Sales Orders" at bounding box center [848, 62] width 173 height 26
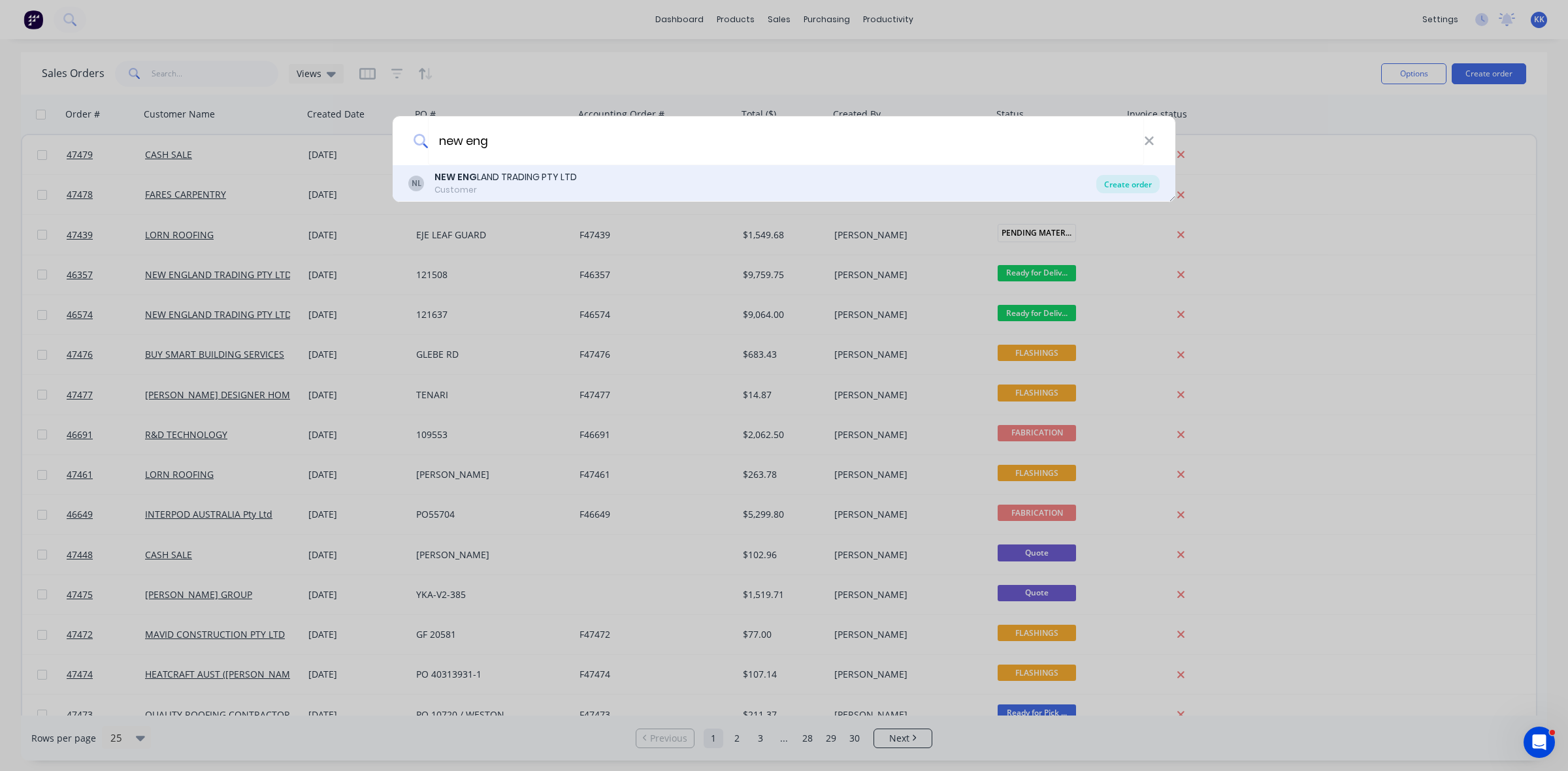
type input "new eng"
click at [1126, 181] on div "Create order" at bounding box center [1128, 184] width 64 height 19
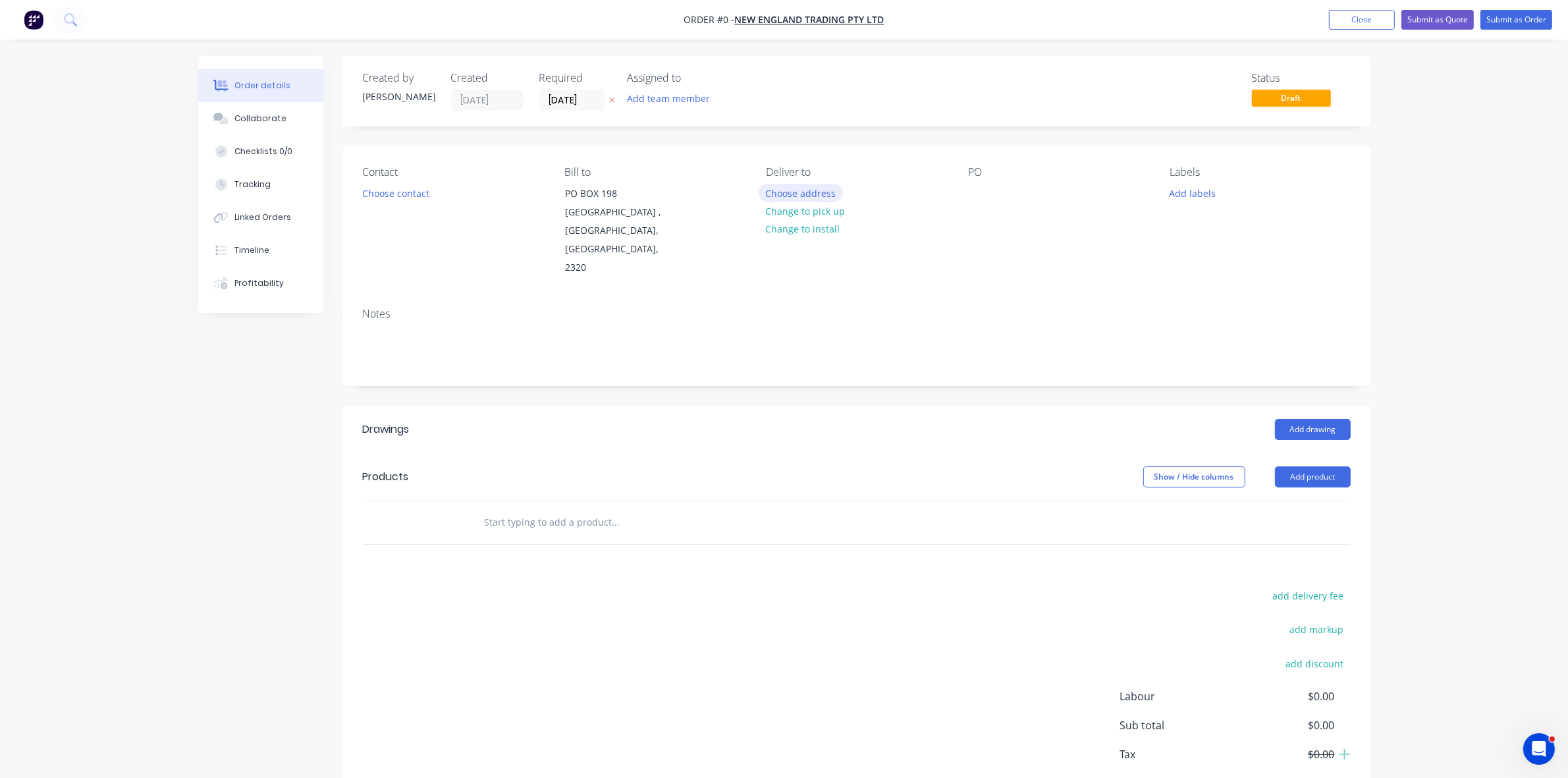
click at [810, 192] on button "Choose address" at bounding box center [801, 193] width 84 height 18
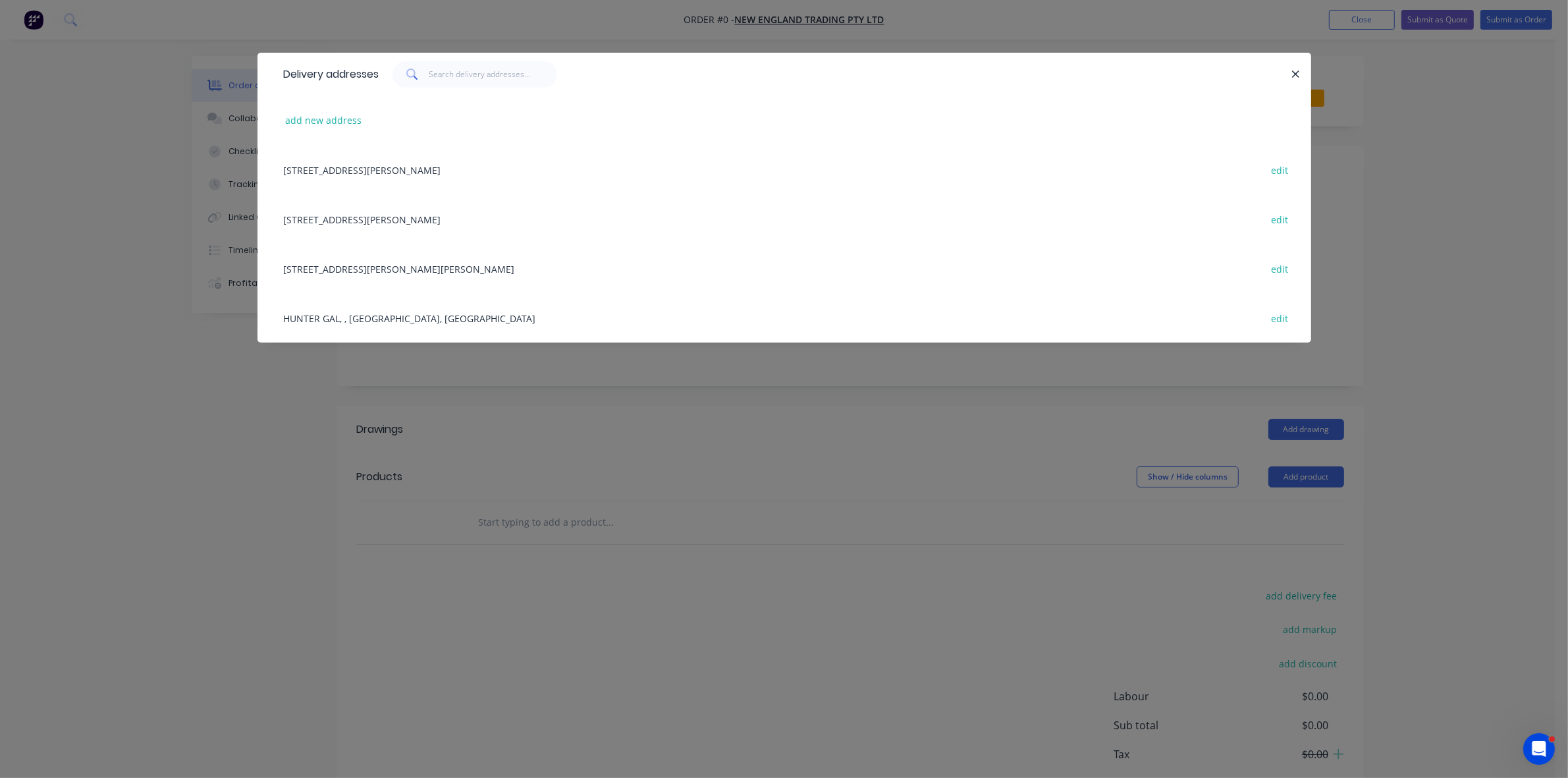
click at [404, 264] on div "[STREET_ADDRESS][PERSON_NAME][PERSON_NAME] edit" at bounding box center [784, 268] width 1014 height 49
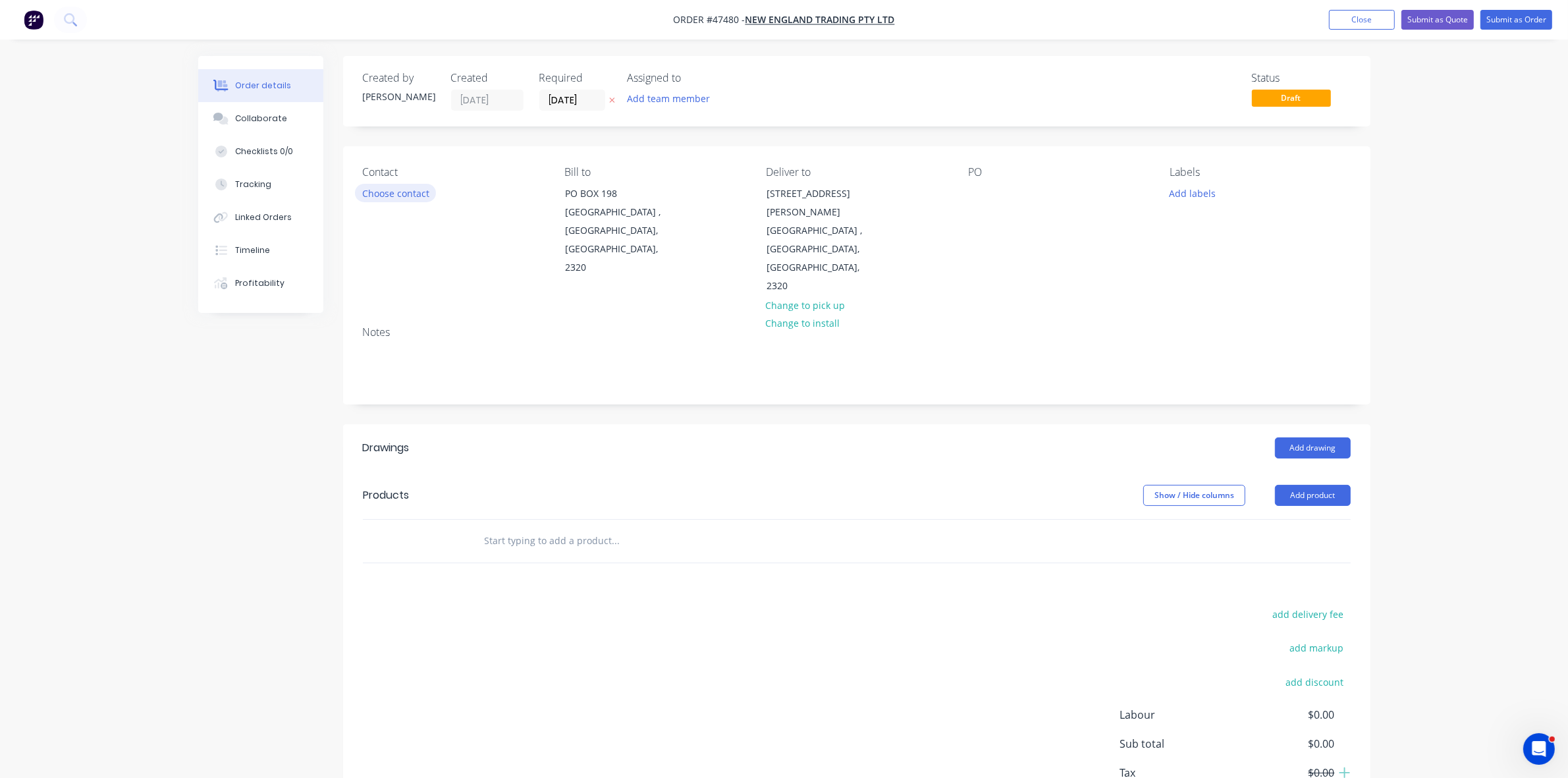
click at [415, 196] on button "Choose contact" at bounding box center [395, 193] width 81 height 18
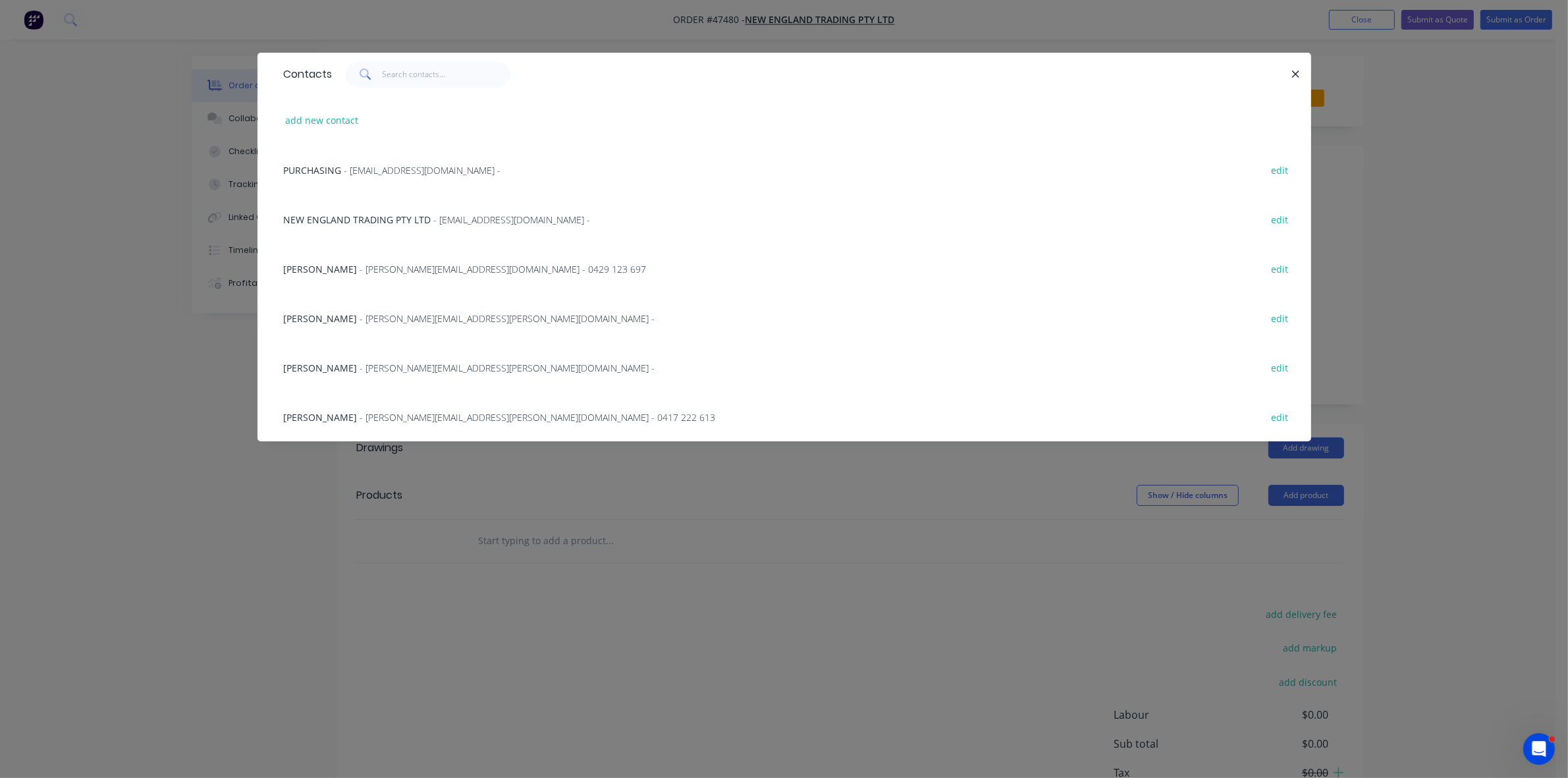
click at [397, 173] on span "- [EMAIL_ADDRESS][DOMAIN_NAME] -" at bounding box center [423, 170] width 157 height 13
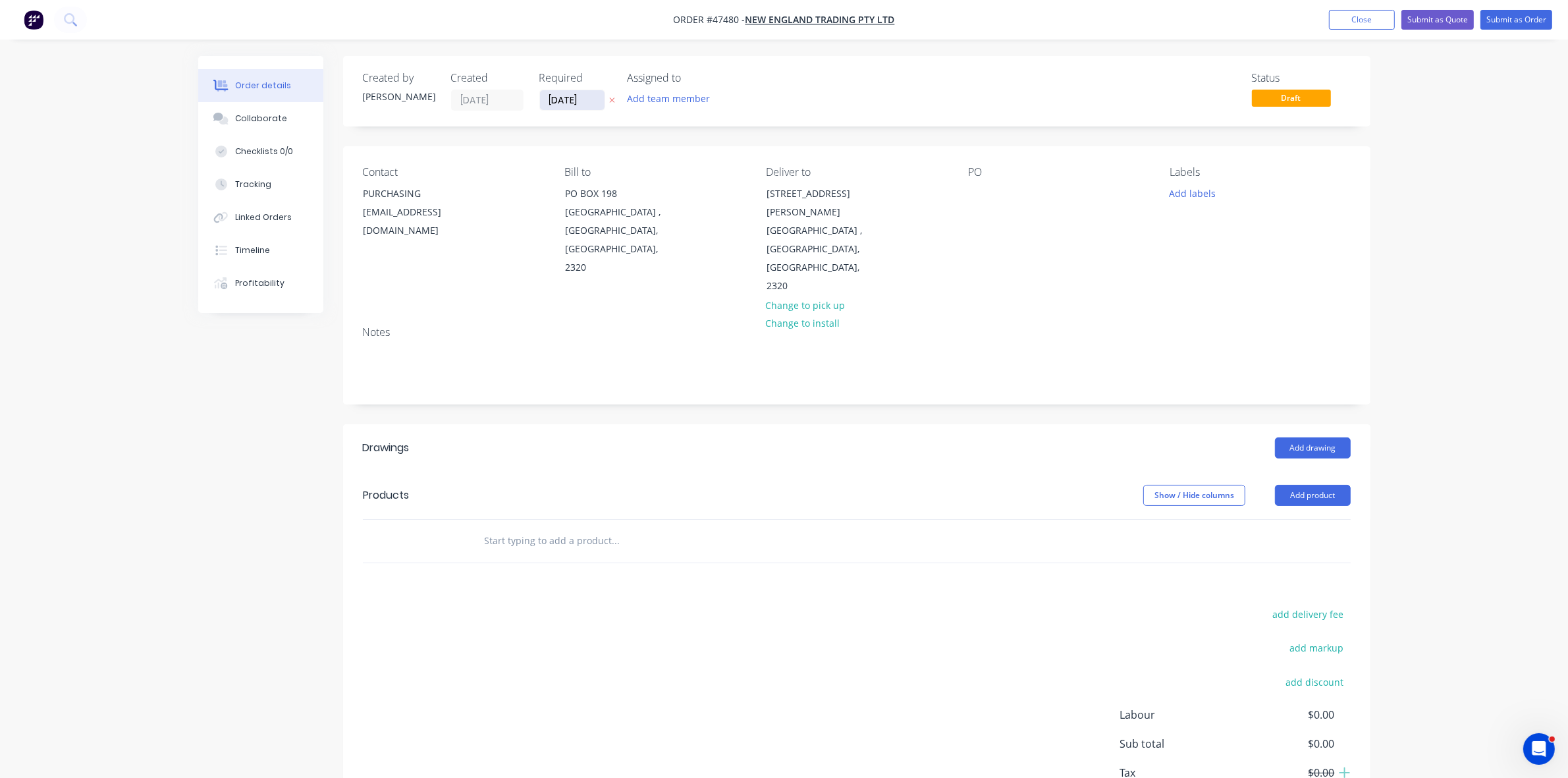
click at [587, 94] on input "[DATE]" at bounding box center [572, 100] width 65 height 20
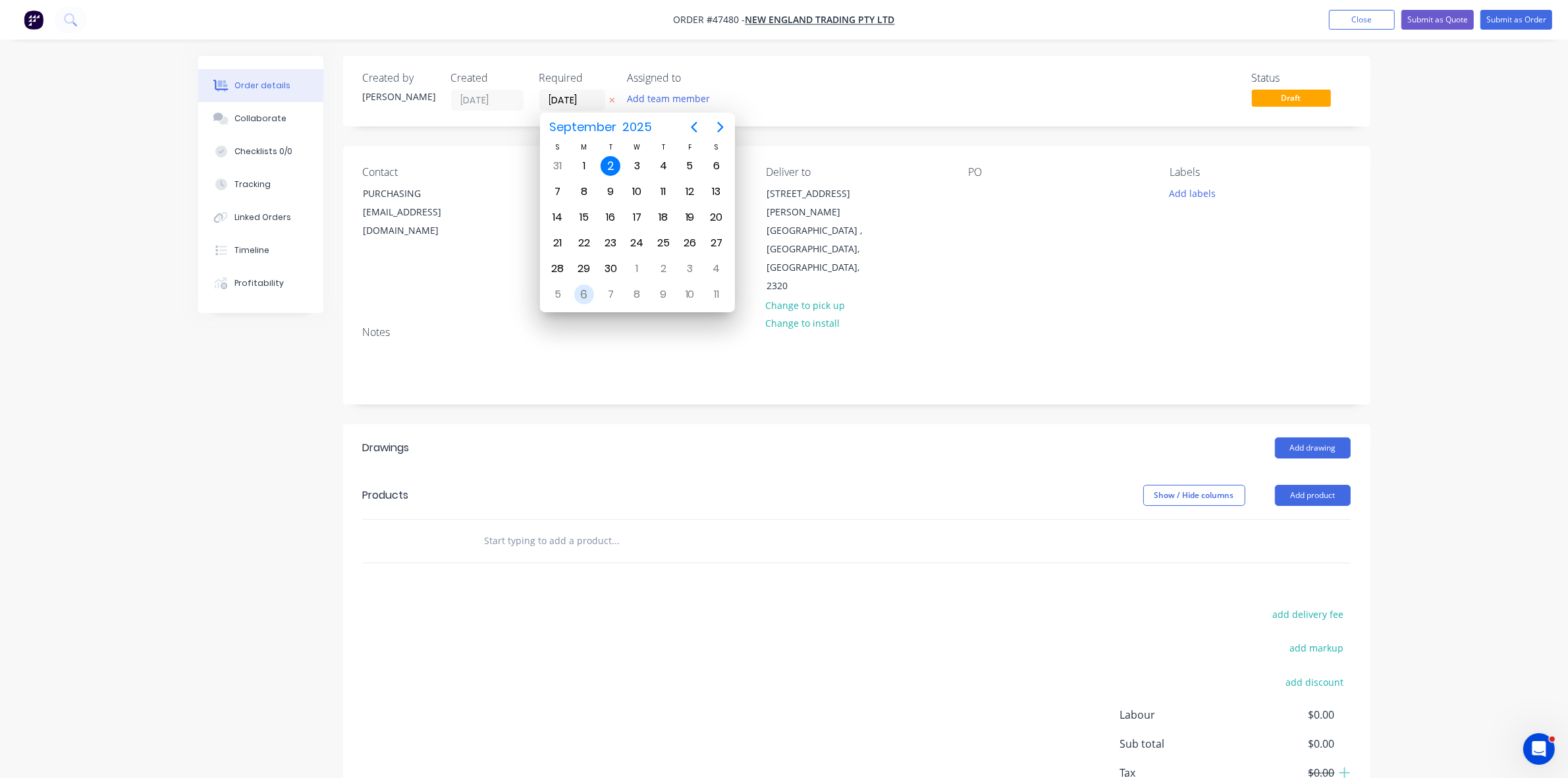
click at [585, 291] on div "6" at bounding box center [584, 295] width 20 height 20
type input "[DATE]"
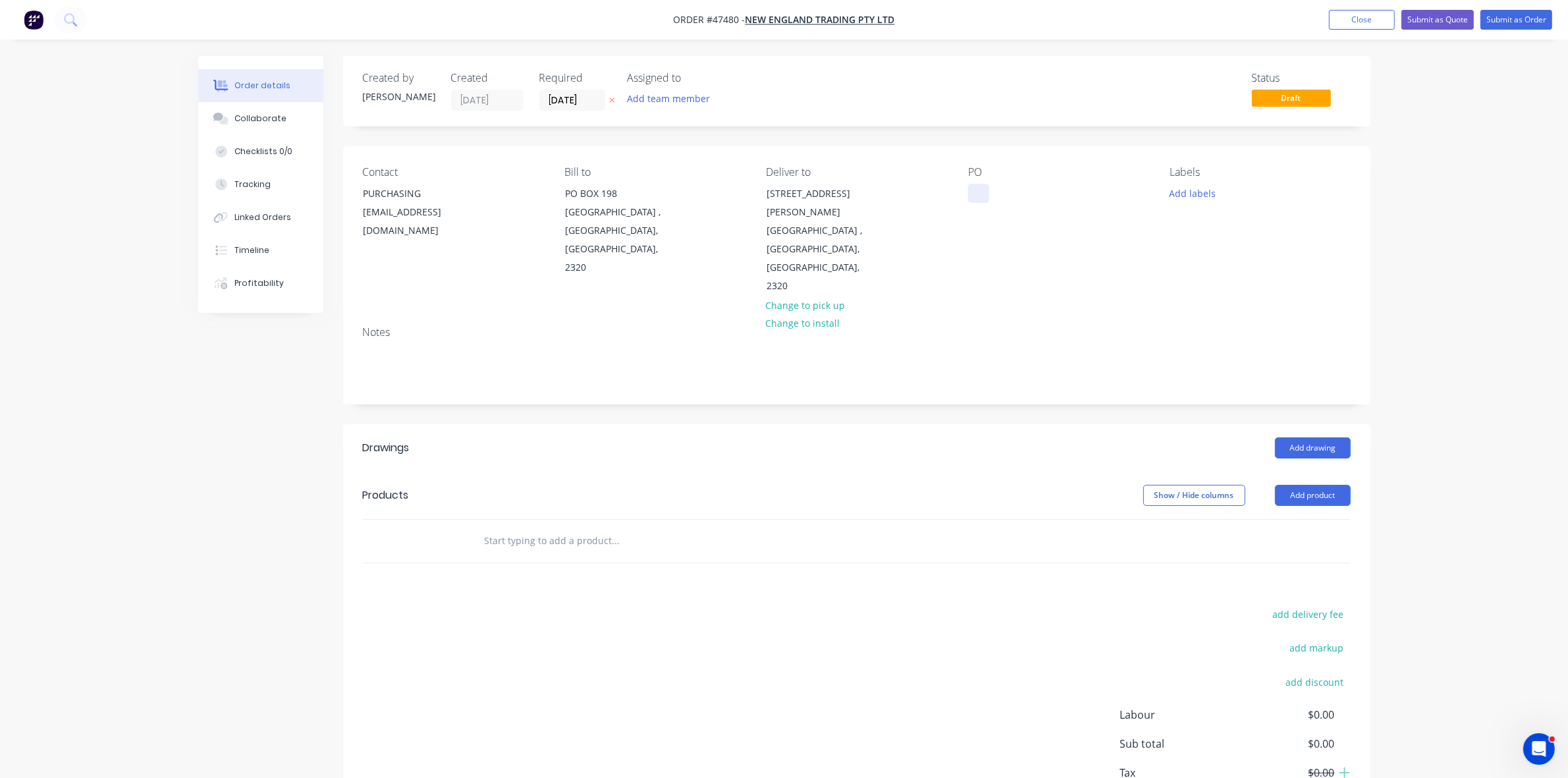
click at [982, 191] on div at bounding box center [979, 193] width 21 height 19
click at [1311, 485] on button "Add product" at bounding box center [1313, 496] width 76 height 21
click at [1316, 516] on button "Product catalogue" at bounding box center [1289, 529] width 125 height 27
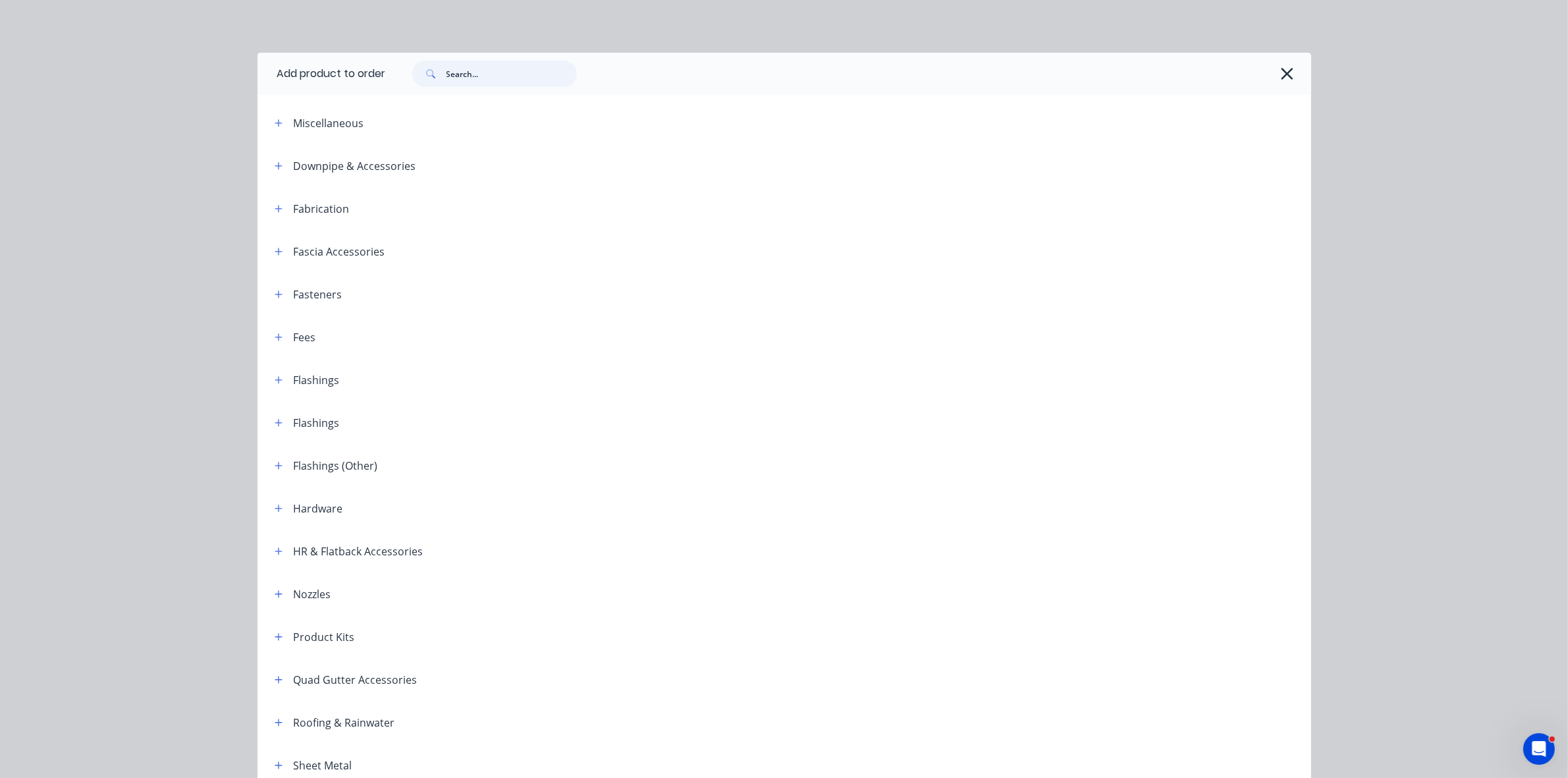
click at [486, 79] on input "text" at bounding box center [512, 74] width 131 height 27
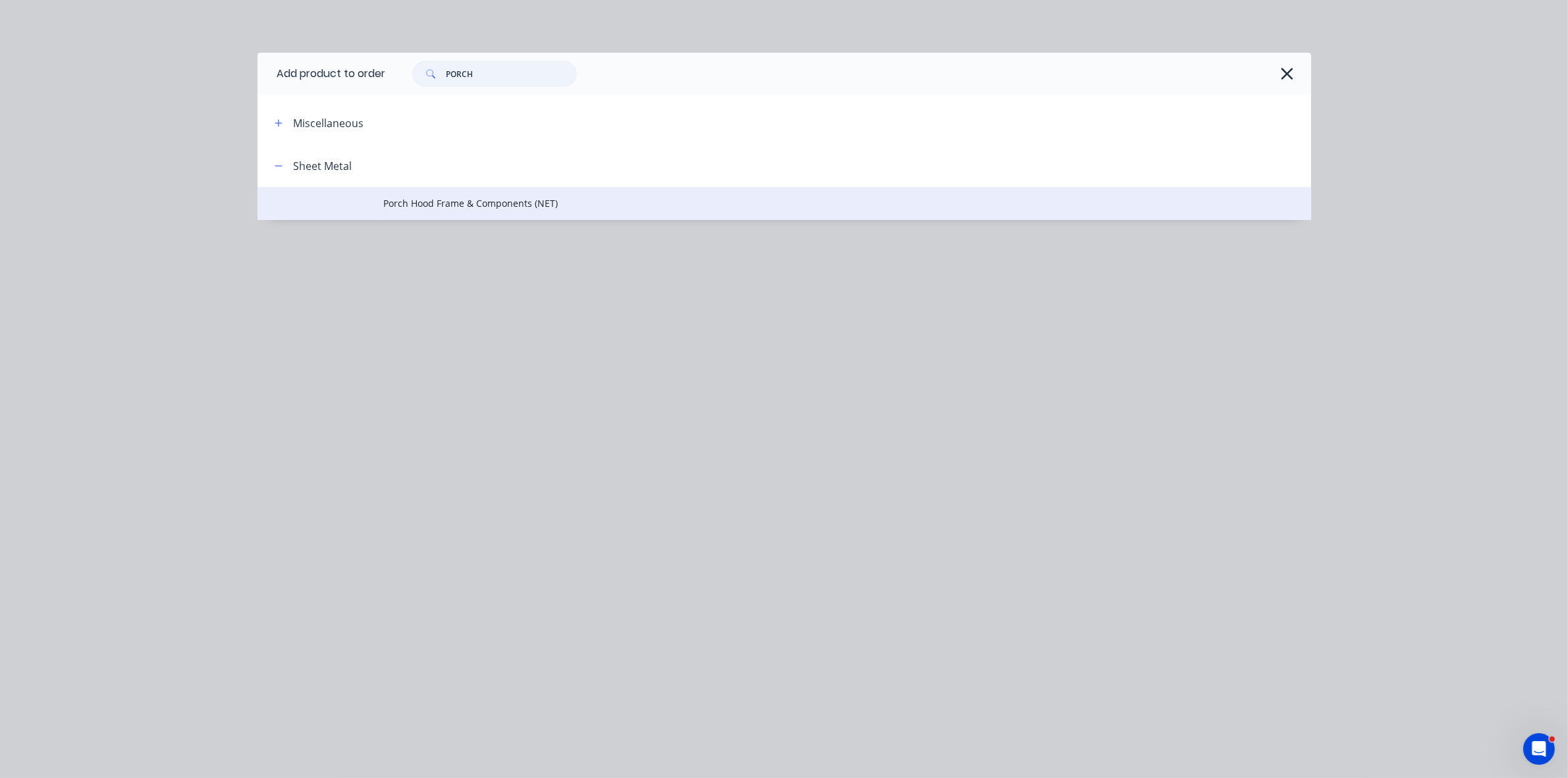
type input "PORCH"
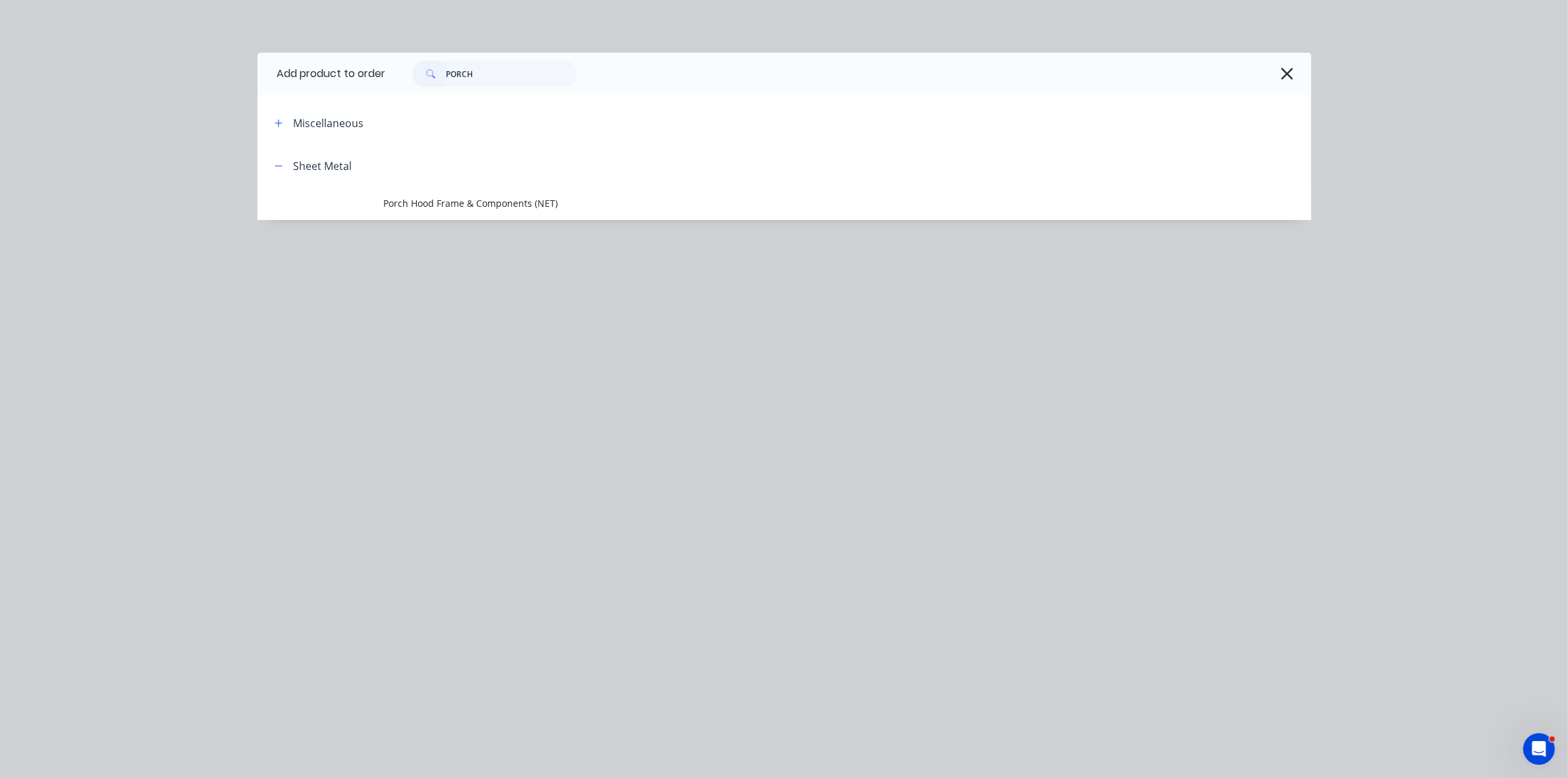
click at [471, 200] on span "Porch Hood Frame & Components (NET)" at bounding box center [755, 203] width 742 height 14
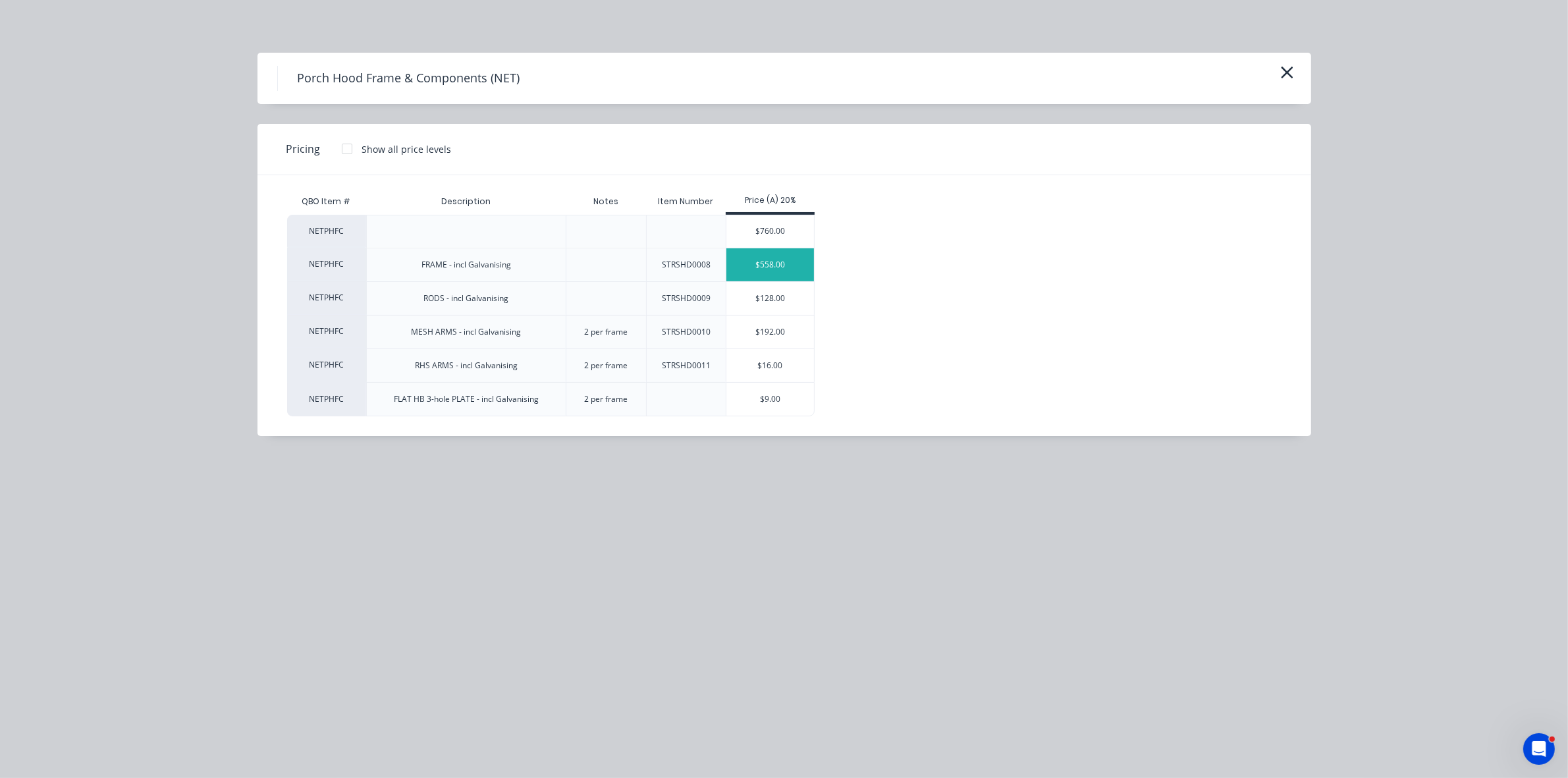
click at [754, 266] on div "$558.00" at bounding box center [770, 264] width 87 height 33
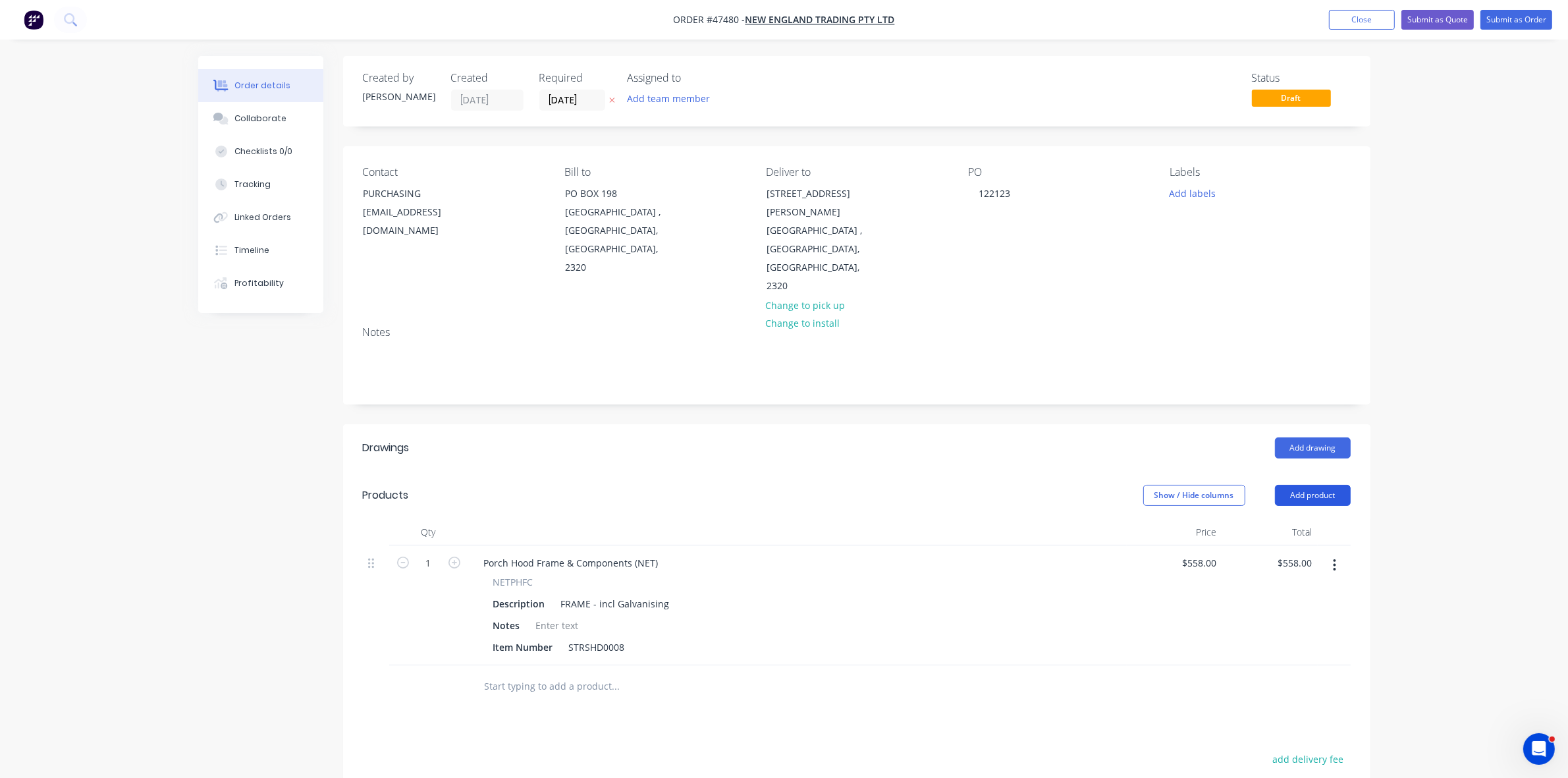
click at [1314, 485] on button "Add product" at bounding box center [1313, 496] width 76 height 21
click at [1308, 519] on div "Product catalogue" at bounding box center [1289, 528] width 101 height 19
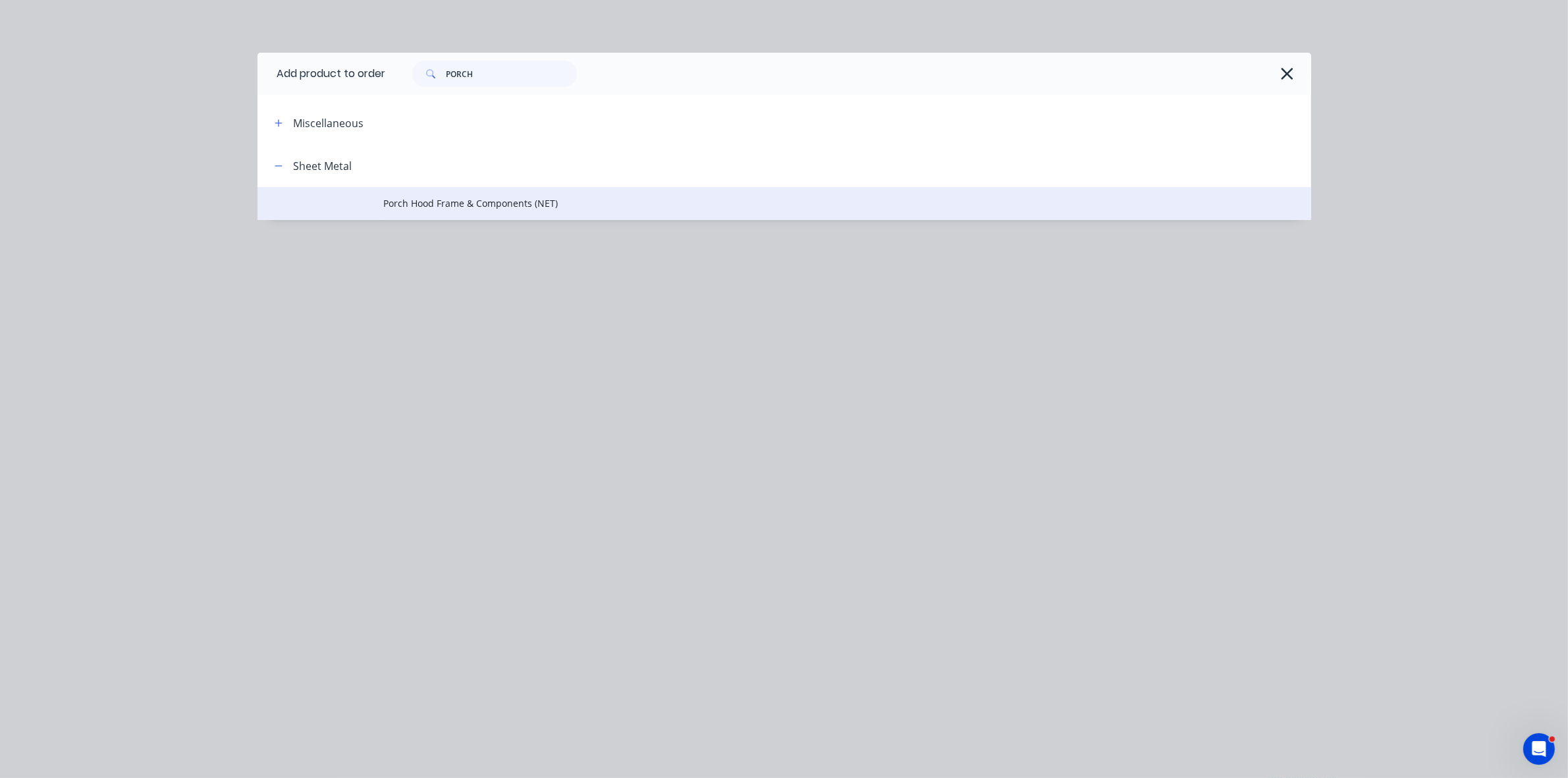
click at [460, 192] on td "Porch Hood Frame & Components (NET)" at bounding box center [848, 203] width 928 height 33
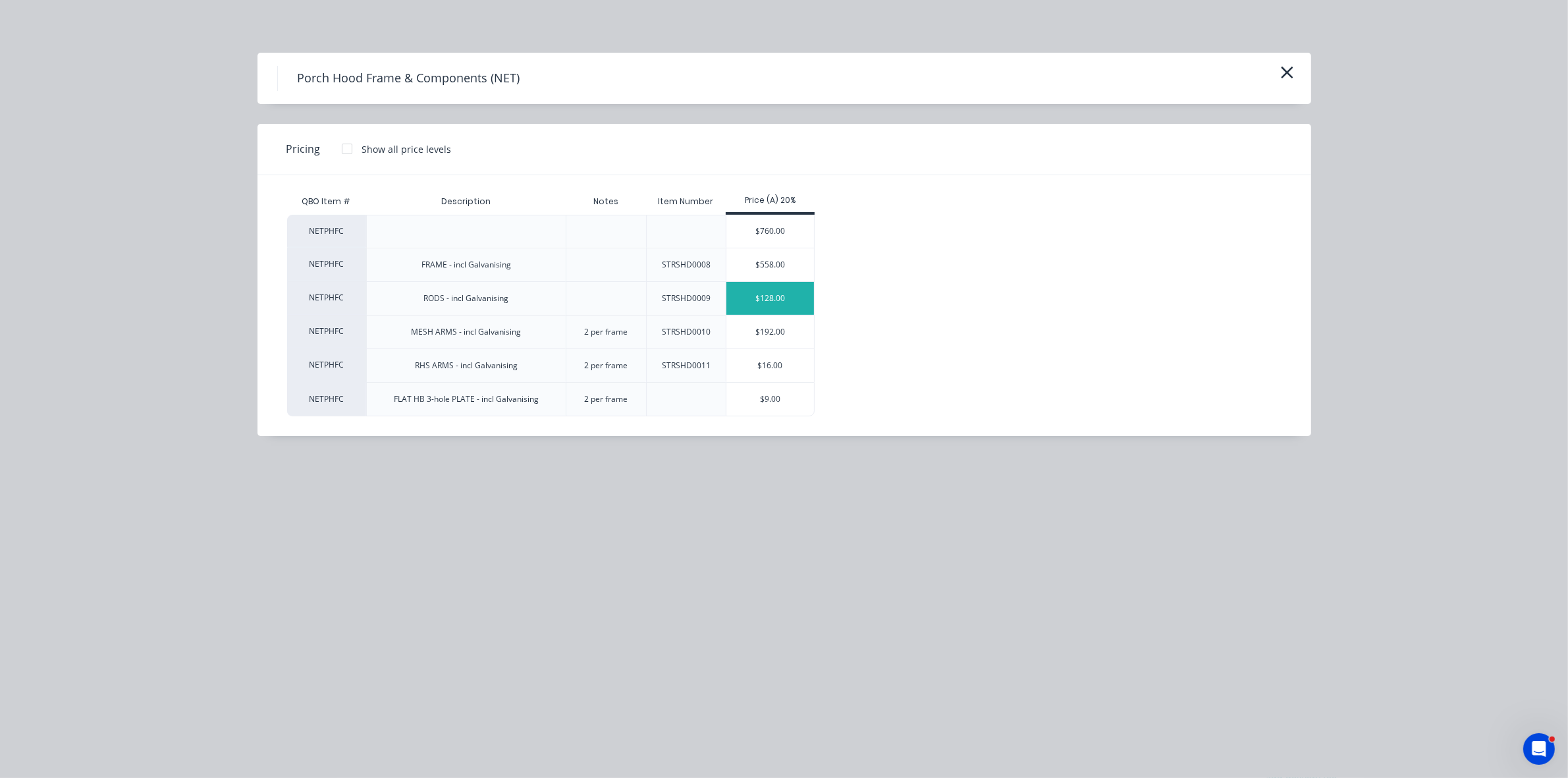
click at [766, 302] on div "$128.00" at bounding box center [770, 298] width 87 height 33
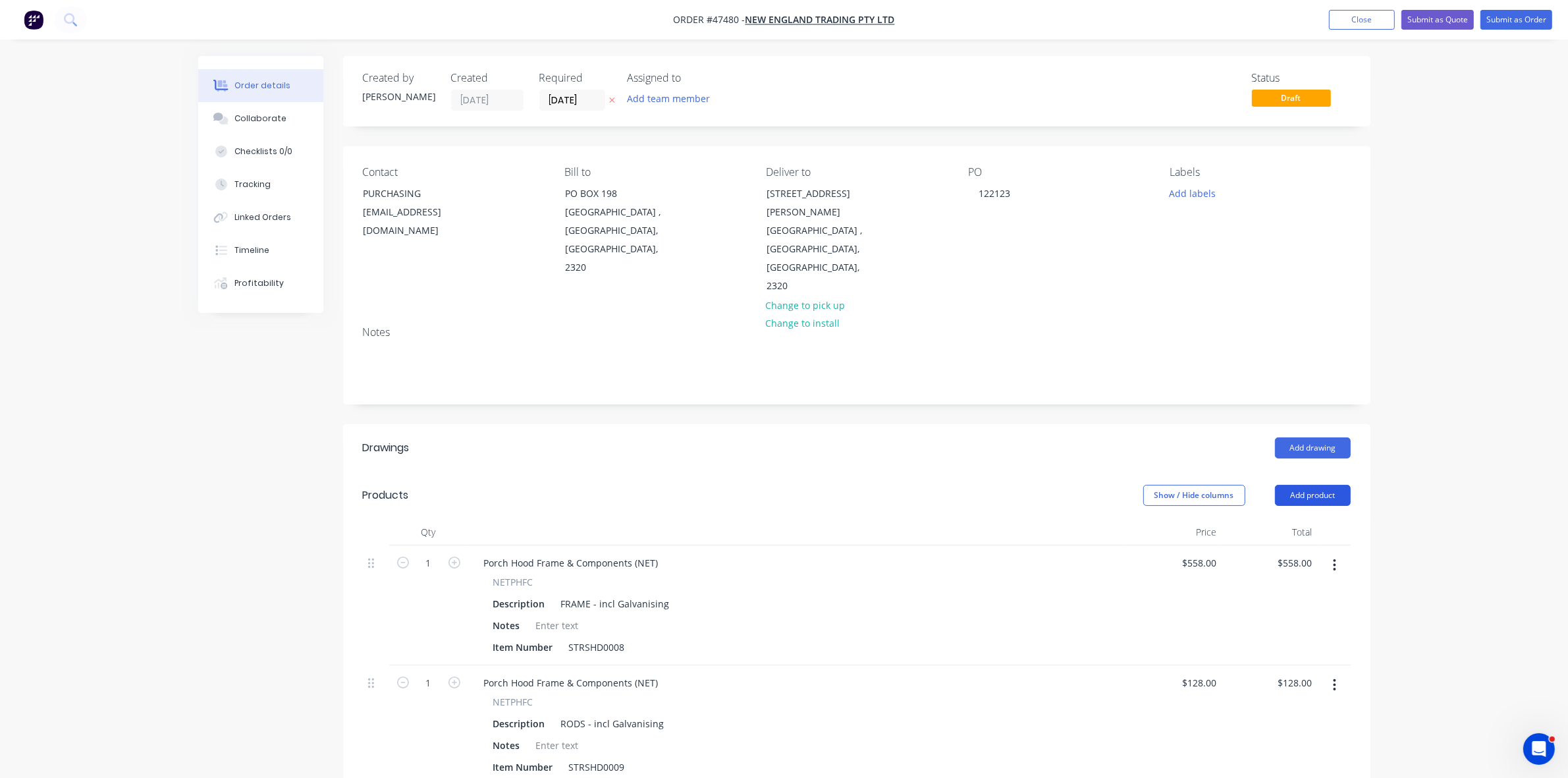
click at [1336, 485] on button "Add product" at bounding box center [1313, 496] width 76 height 21
click at [1332, 519] on div "Product catalogue" at bounding box center [1289, 528] width 101 height 19
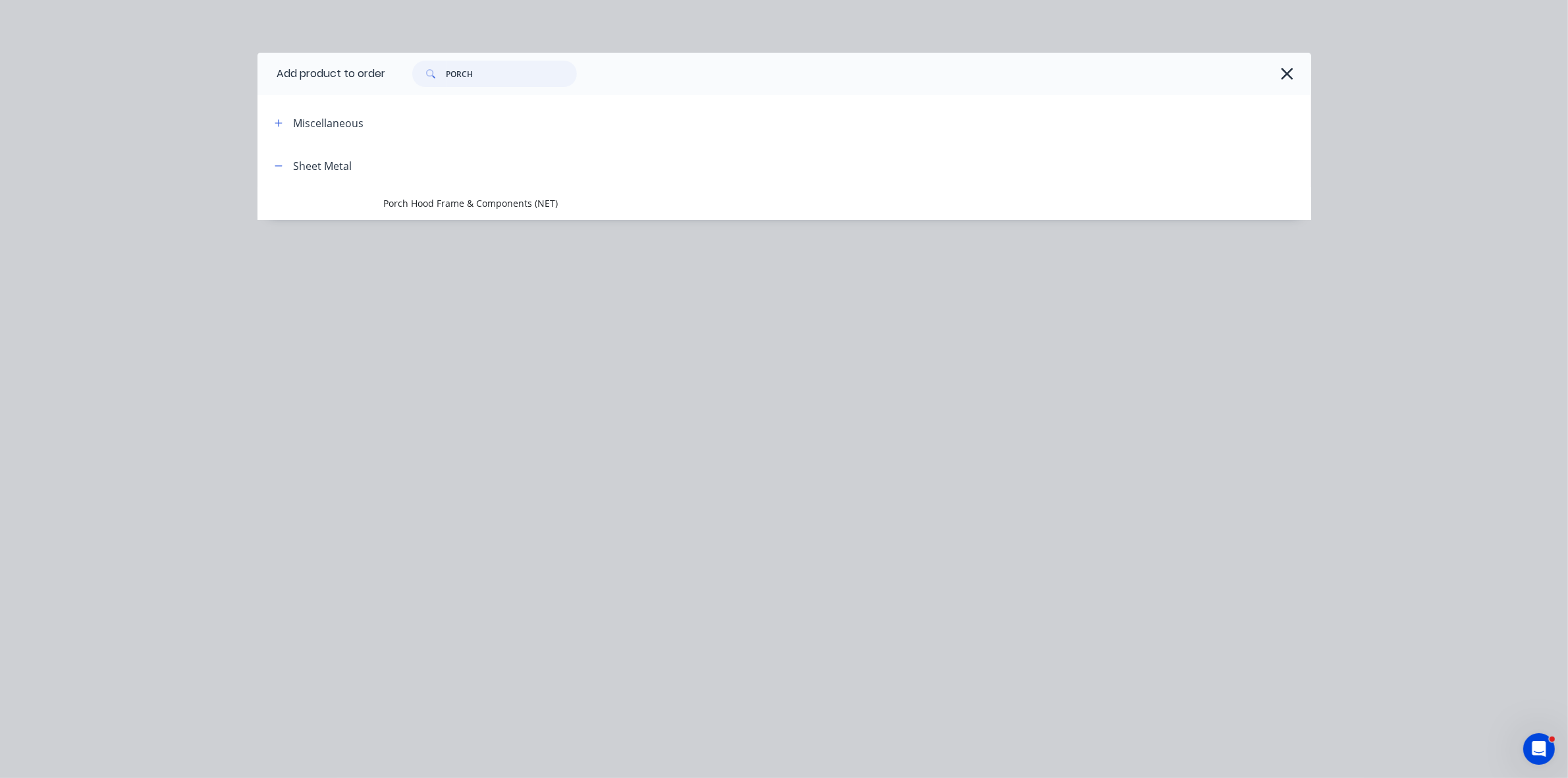
drag, startPoint x: 480, startPoint y: 73, endPoint x: 428, endPoint y: 81, distance: 52.6
click at [430, 77] on div "PORCH" at bounding box center [494, 74] width 165 height 27
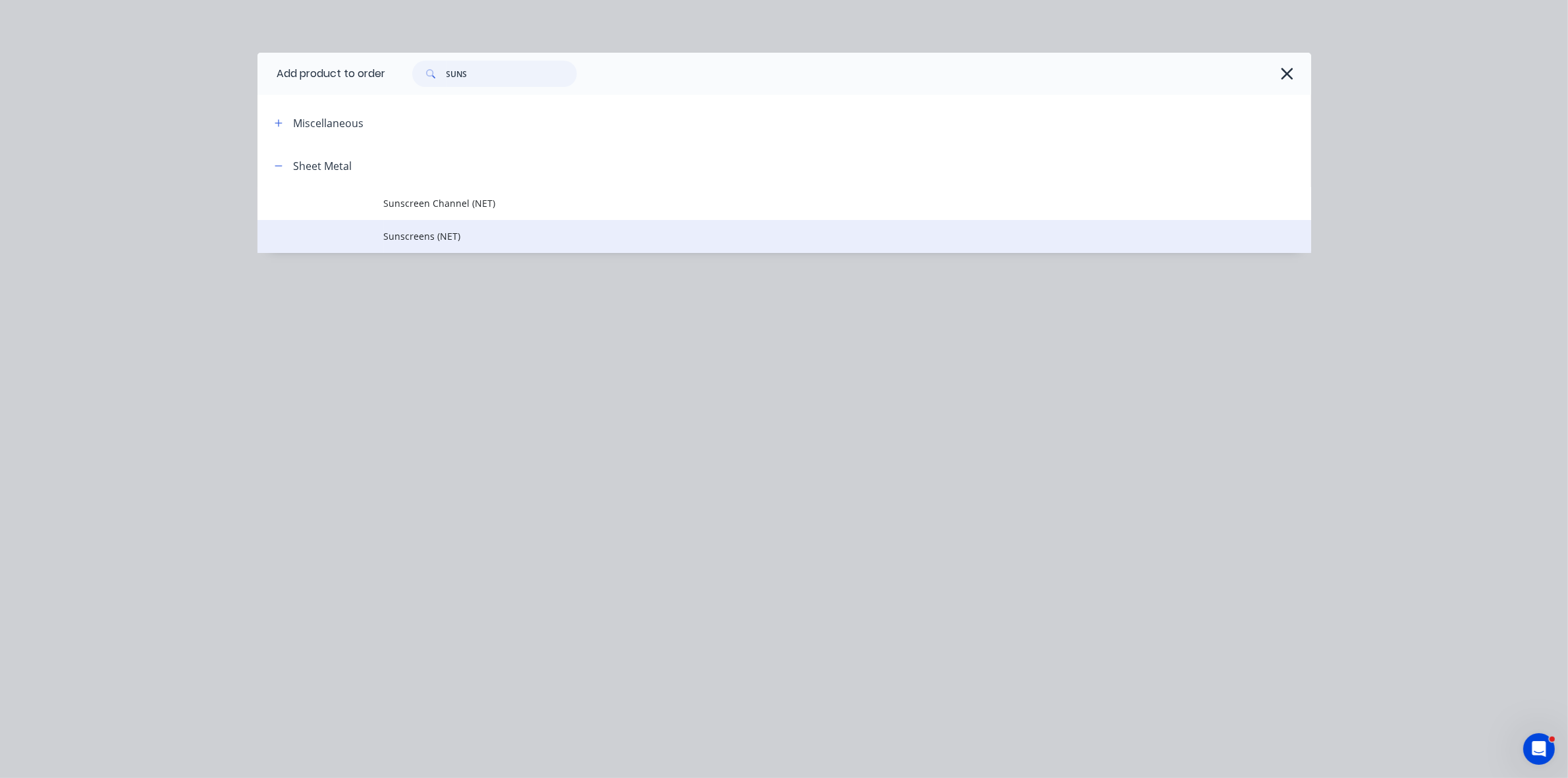
type input "SUNS"
click at [510, 225] on td "Sunscreens (NET)" at bounding box center [848, 236] width 928 height 33
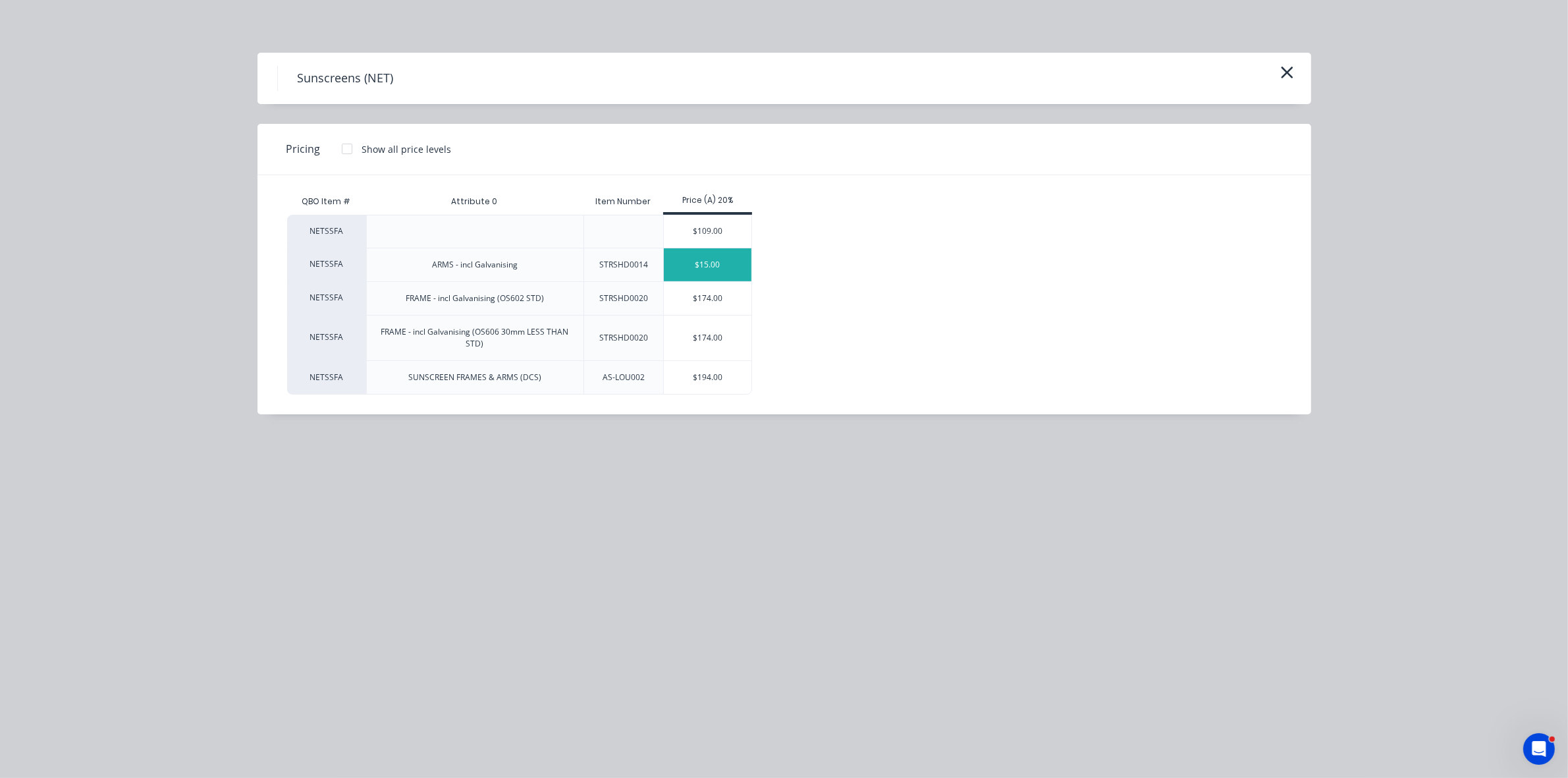
click at [690, 270] on div "$15.00" at bounding box center [707, 264] width 87 height 33
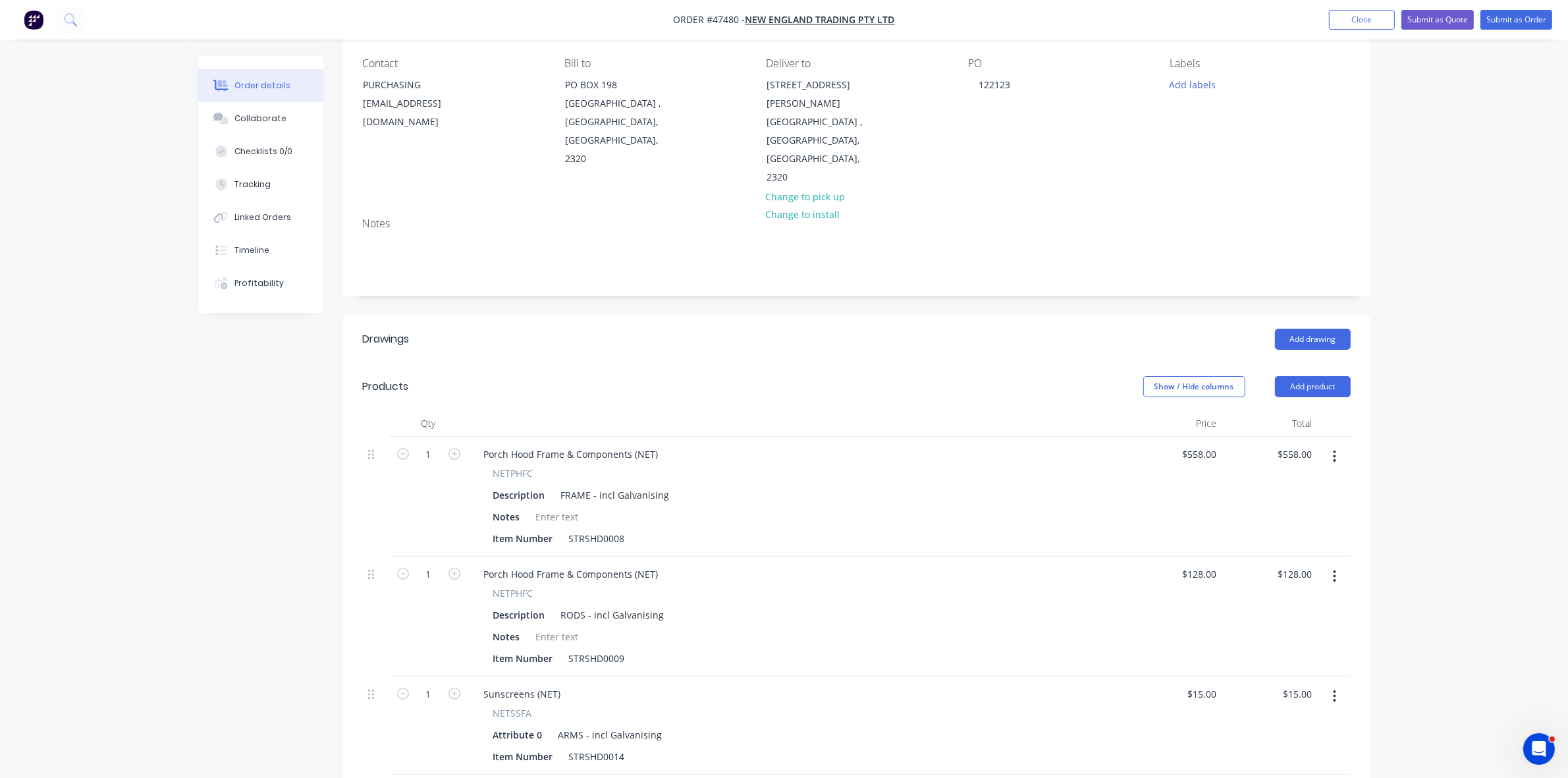
scroll to position [165, 0]
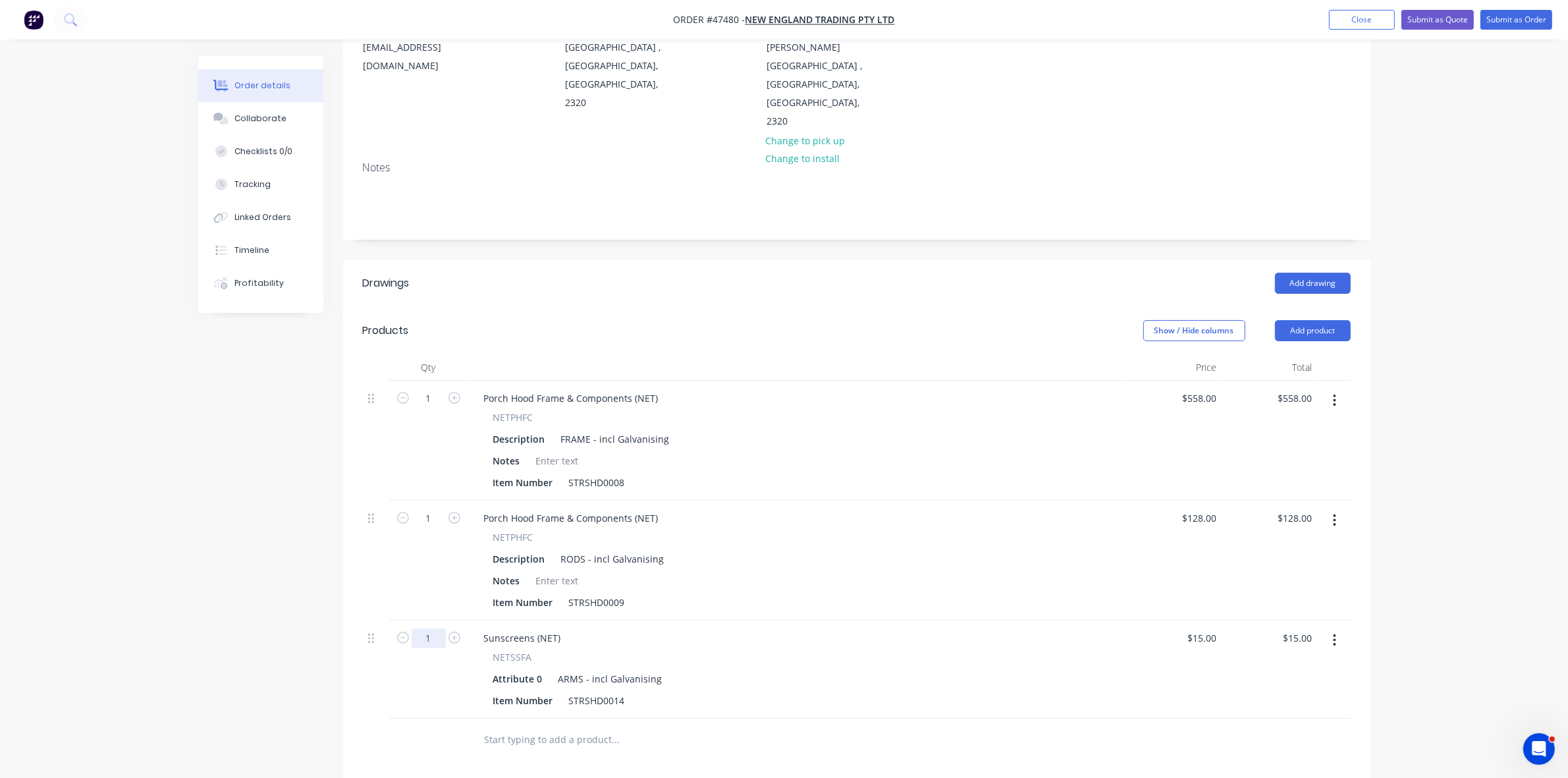
click at [435, 408] on input "1" at bounding box center [428, 399] width 34 height 20
type input "240"
type input "$3,600.00"
drag, startPoint x: 1315, startPoint y: 293, endPoint x: 1311, endPoint y: 302, distance: 9.8
click at [1315, 320] on button "Add product" at bounding box center [1313, 331] width 76 height 21
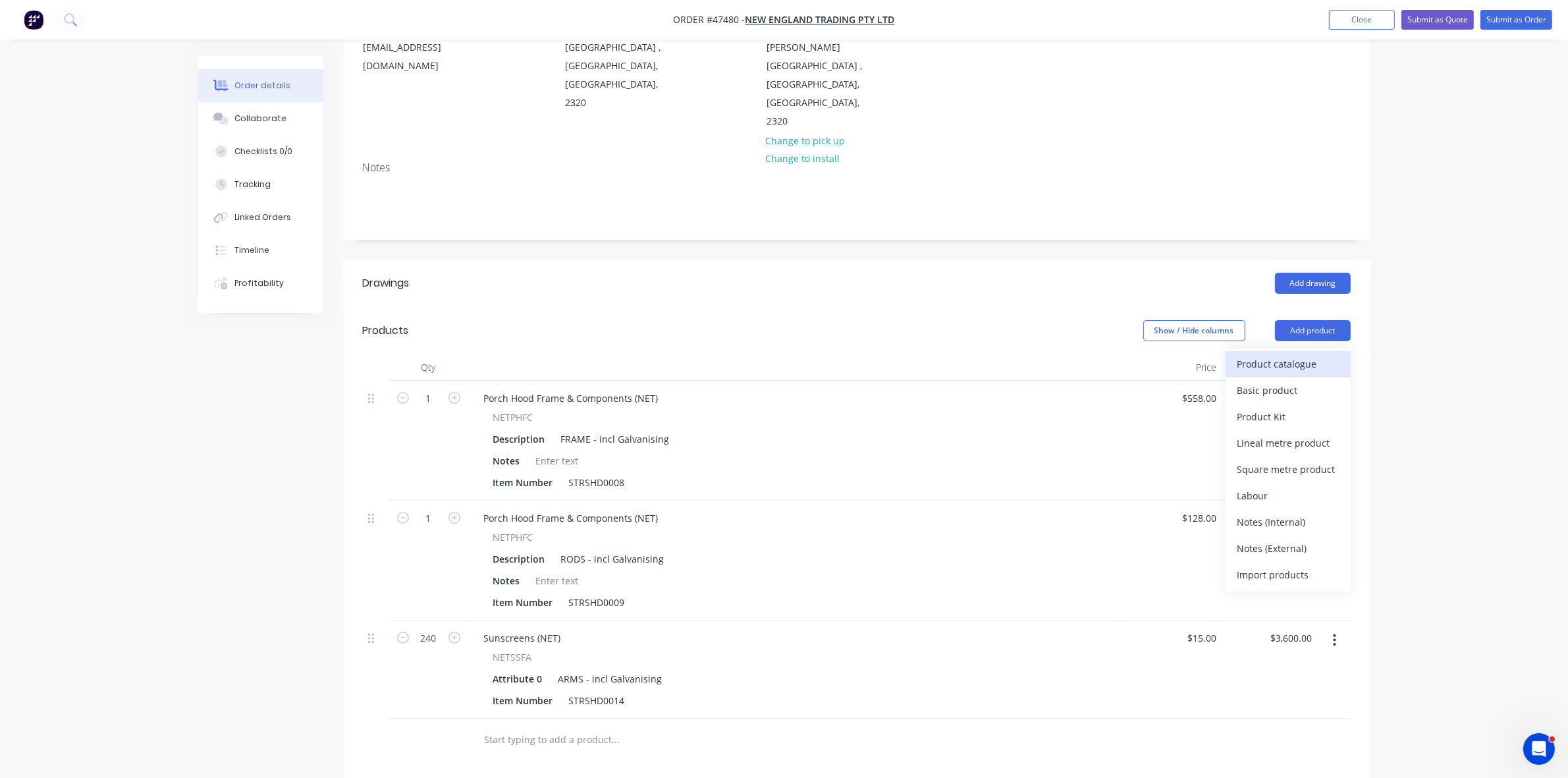
click at [1305, 354] on div "Product catalogue" at bounding box center [1289, 364] width 101 height 19
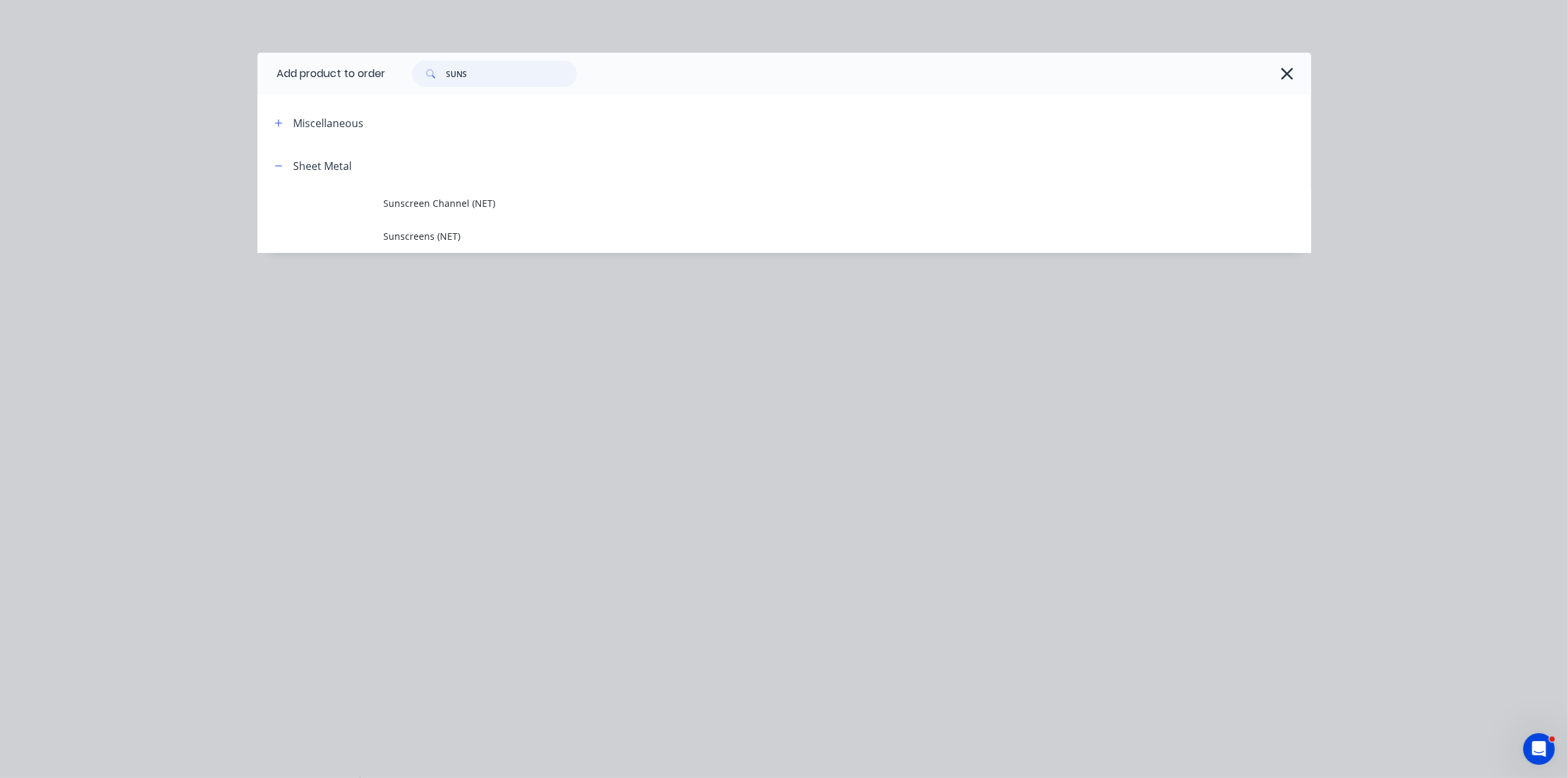
drag, startPoint x: 480, startPoint y: 77, endPoint x: 423, endPoint y: 77, distance: 57.0
click at [423, 77] on div "SUNS" at bounding box center [494, 74] width 165 height 27
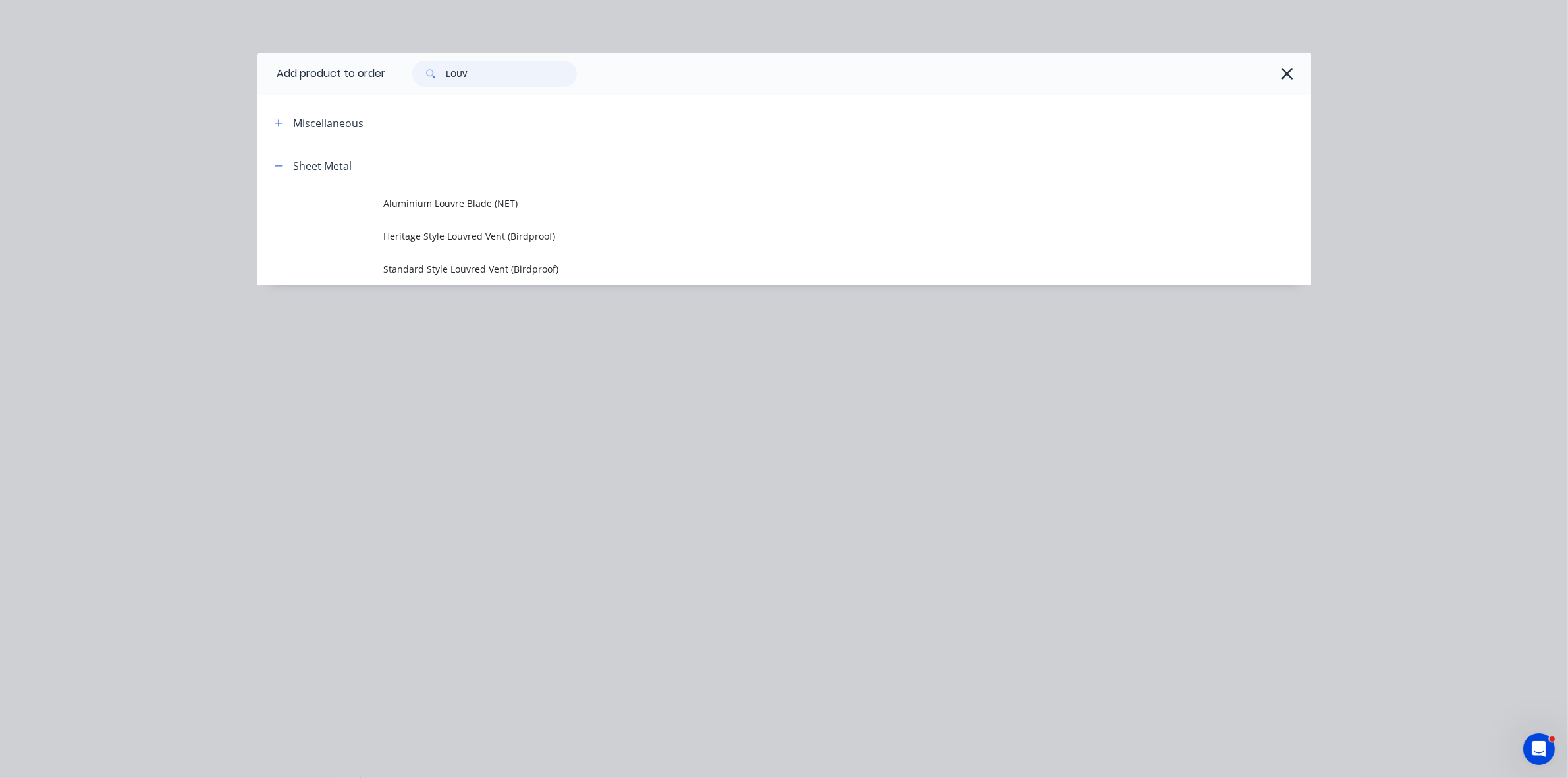
type input "LOUV"
click at [488, 202] on span "Aluminium Louvre Blade (NET)" at bounding box center [755, 203] width 742 height 14
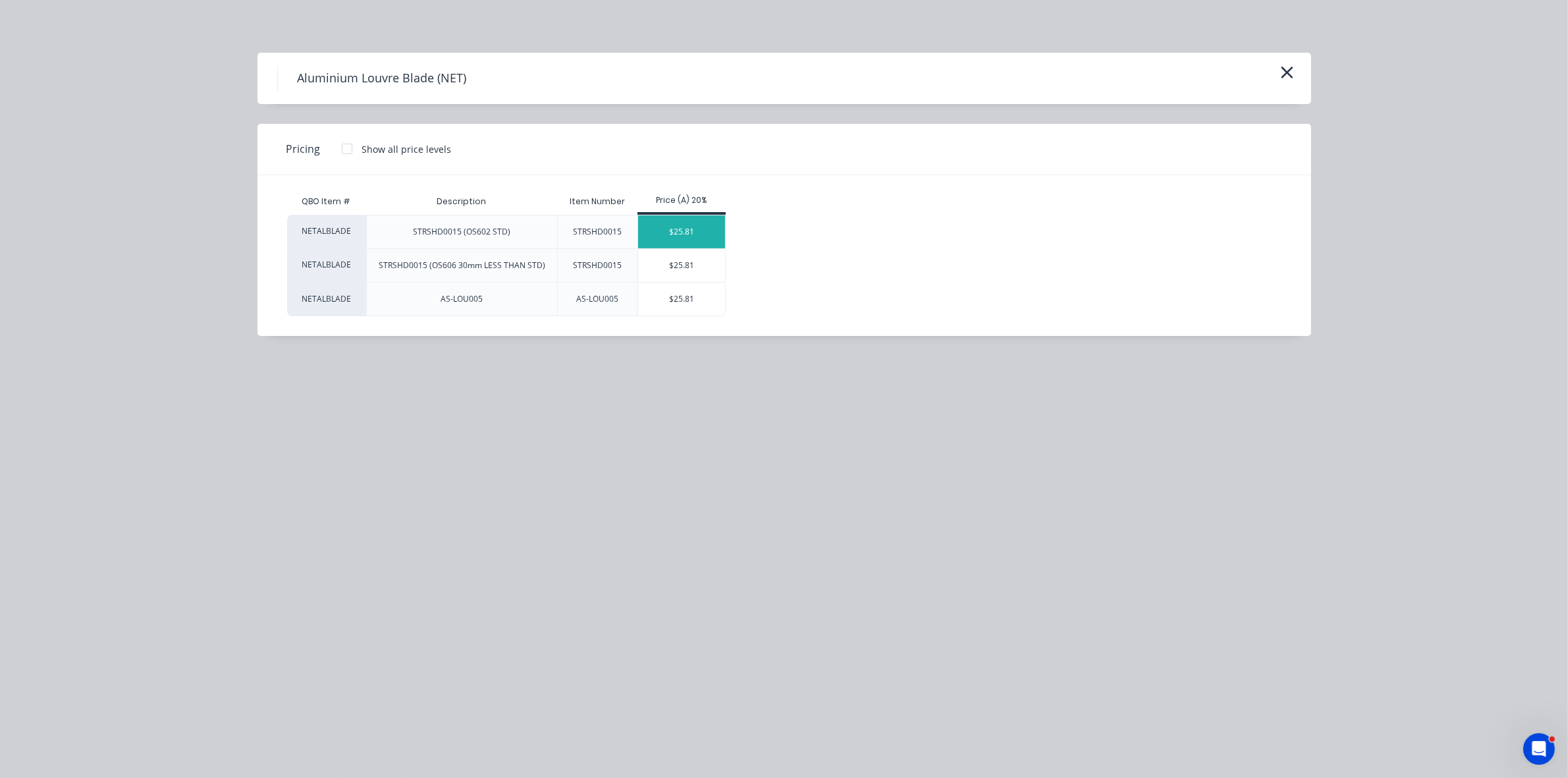
click at [683, 229] on div "$25.81" at bounding box center [682, 232] width 87 height 33
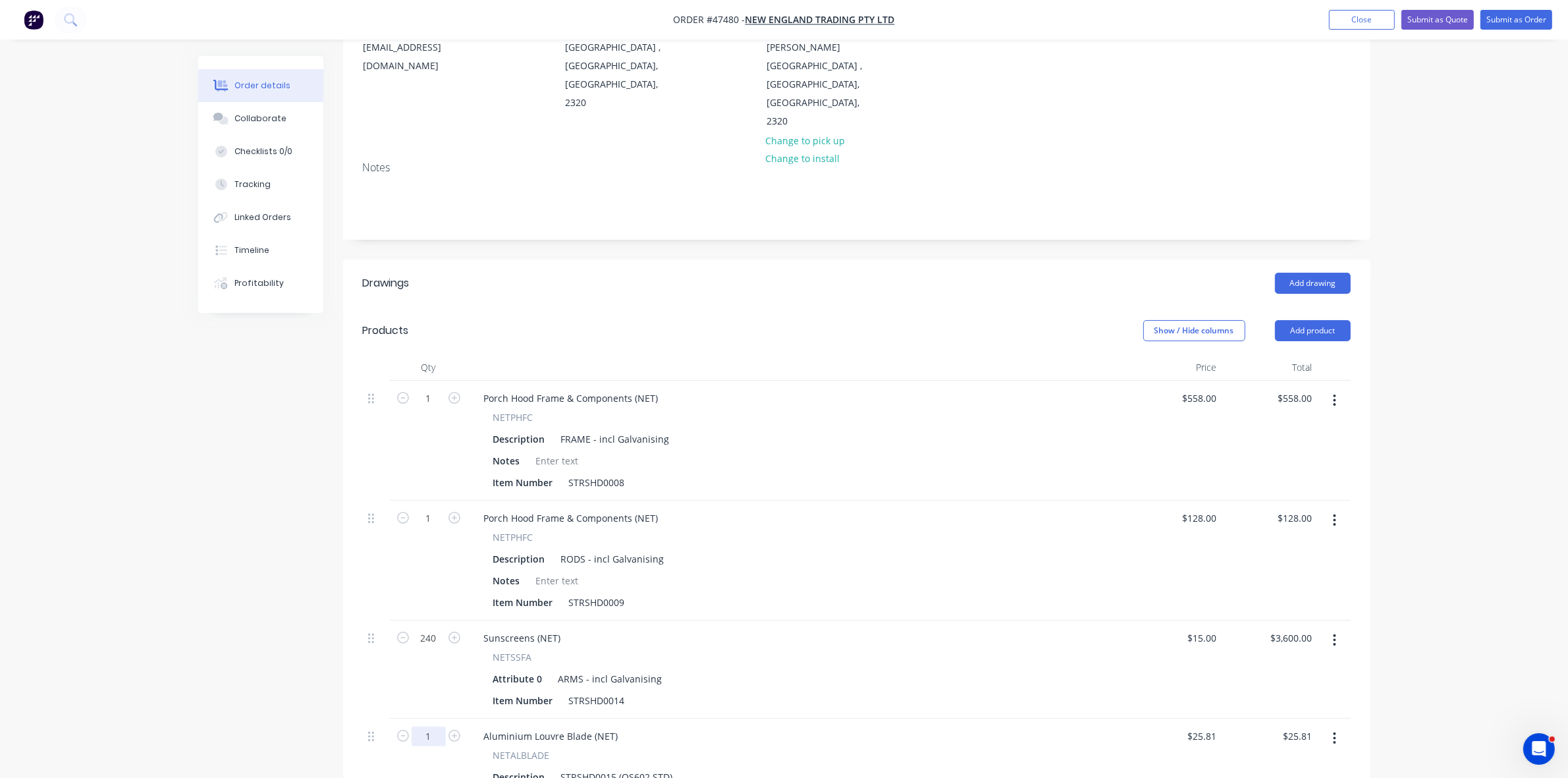
click at [432, 408] on input "1" at bounding box center [428, 399] width 34 height 20
type input "500"
type input "$12,905.00"
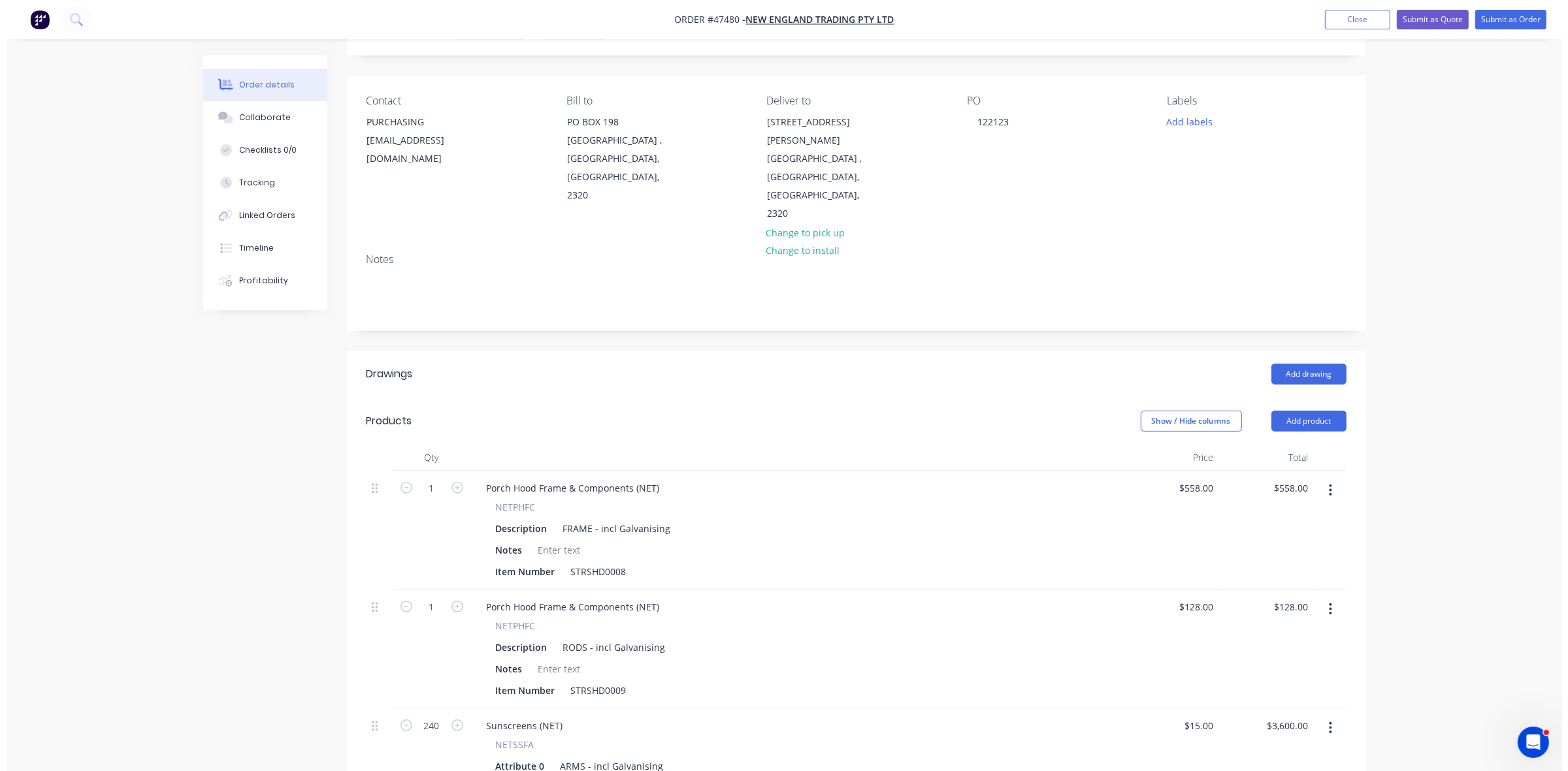
scroll to position [0, 0]
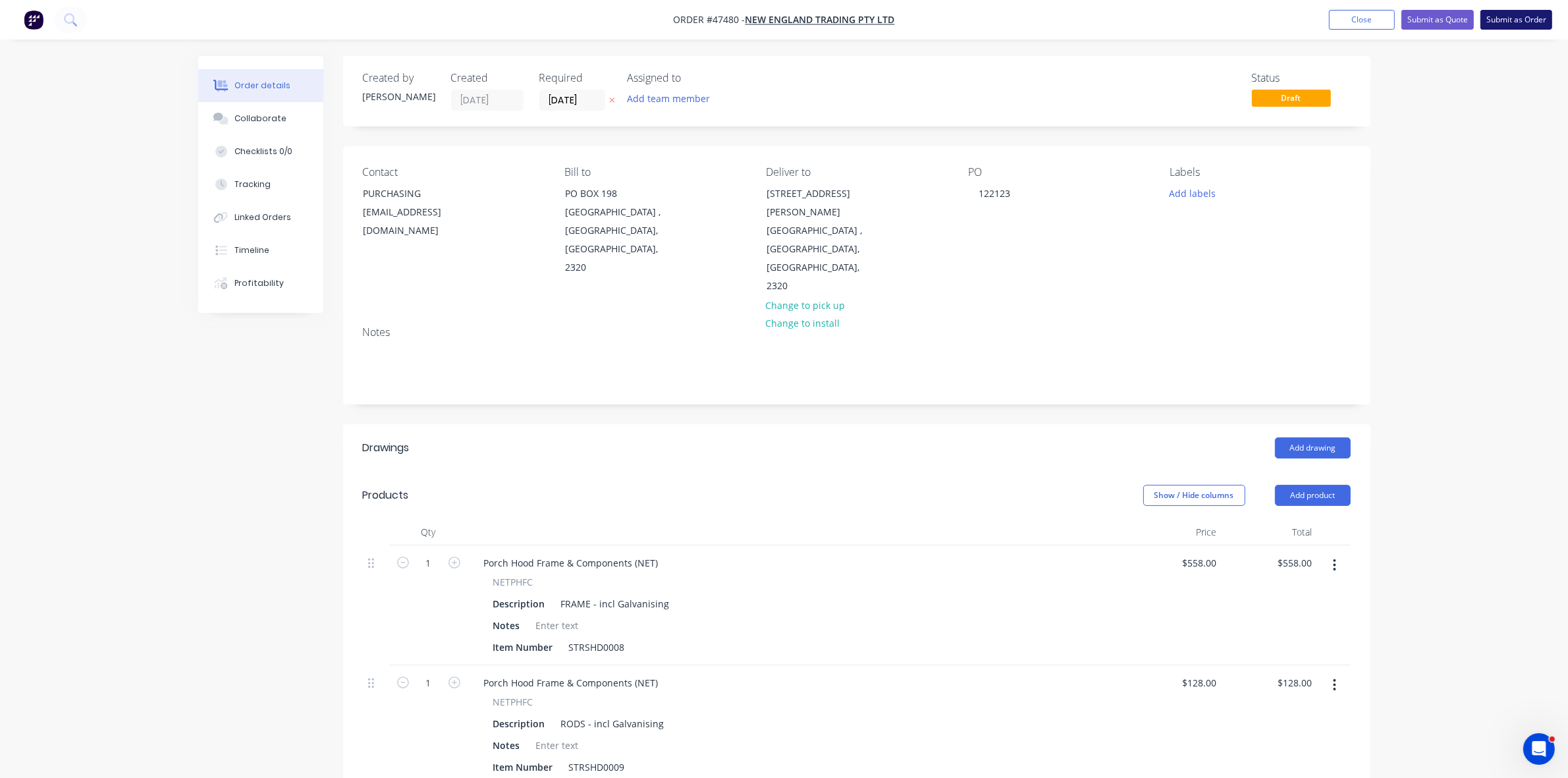
click at [1502, 27] on button "Submit as Order" at bounding box center [1517, 20] width 72 height 20
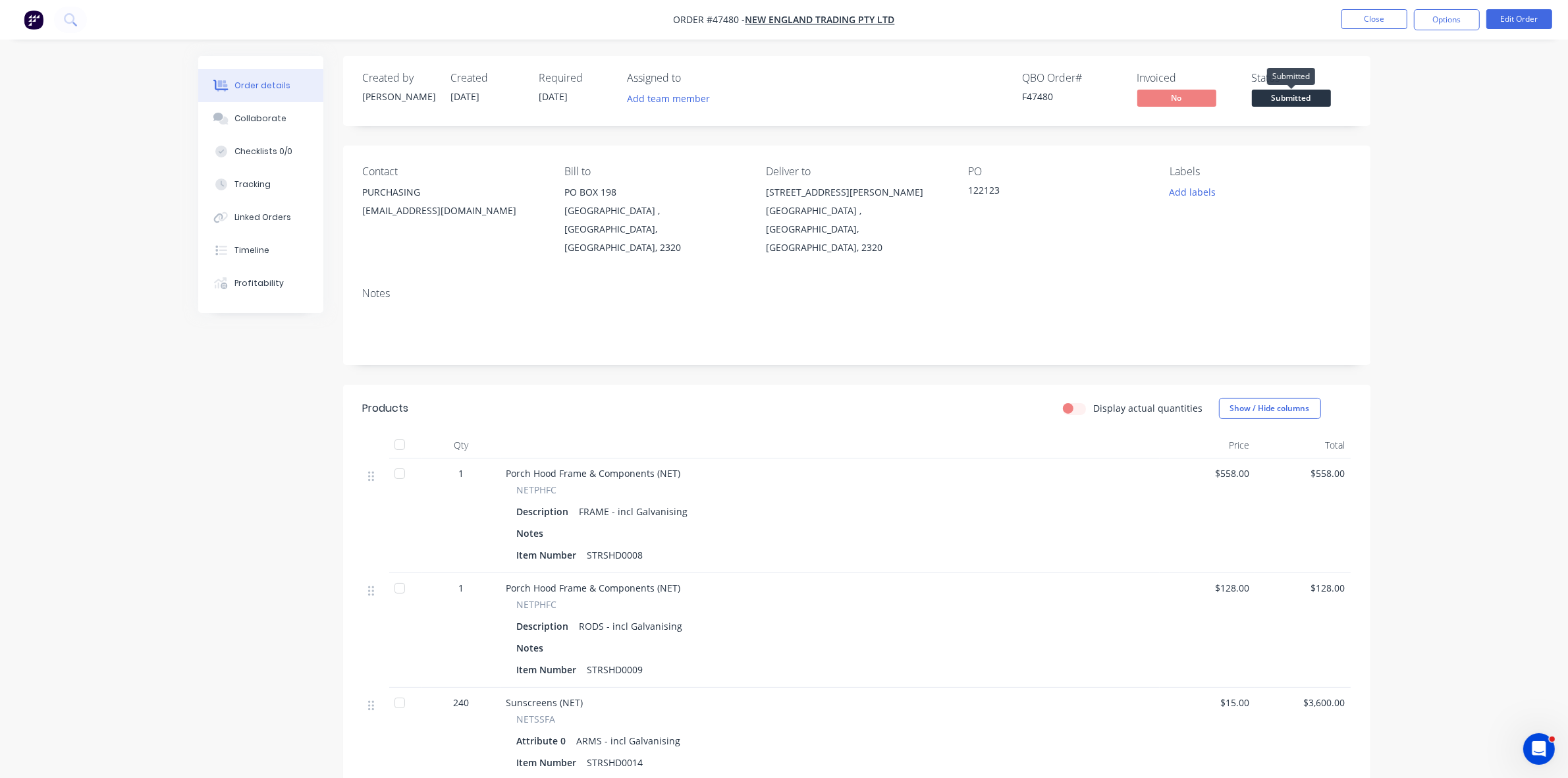
click at [1281, 100] on span "Submitted" at bounding box center [1291, 97] width 79 height 17
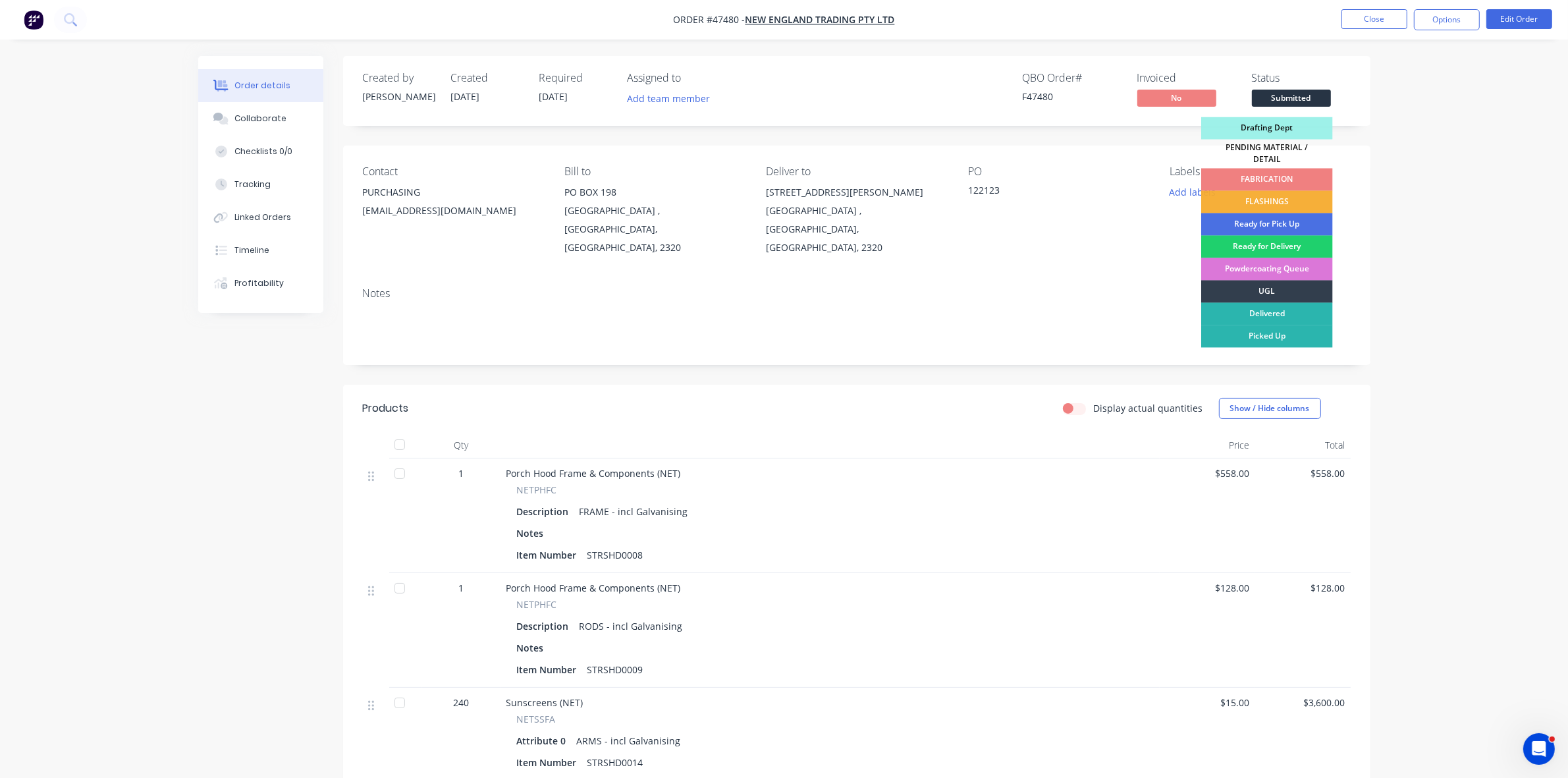
click at [1273, 179] on div "FABRICATION" at bounding box center [1267, 180] width 132 height 23
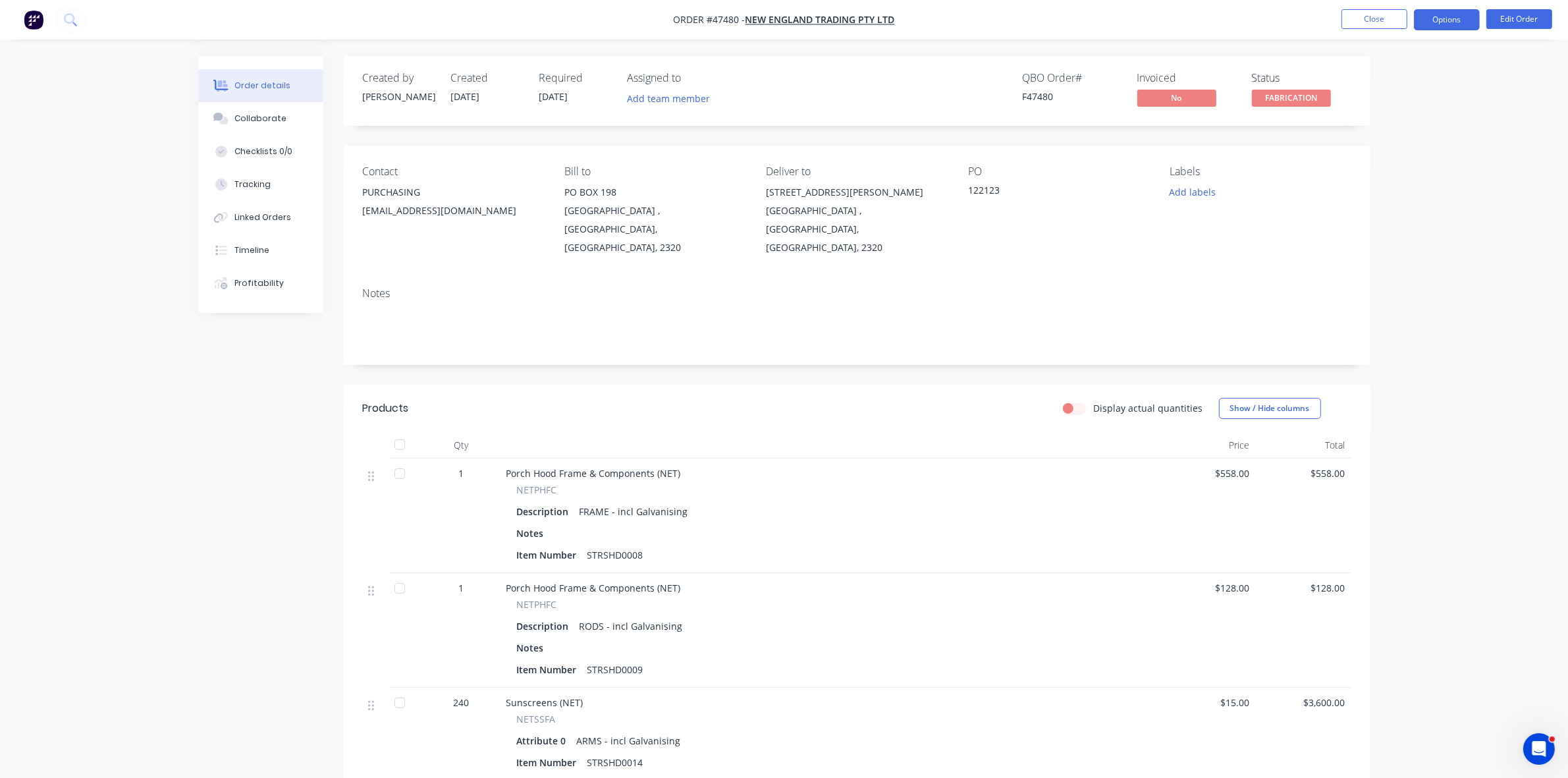
click at [1453, 21] on button "Options" at bounding box center [1447, 20] width 66 height 21
click at [1387, 179] on div "Delivery Docket" at bounding box center [1408, 185] width 121 height 19
click at [1387, 132] on div "Without pricing" at bounding box center [1408, 133] width 121 height 19
click at [1363, 28] on button "Close" at bounding box center [1375, 19] width 66 height 20
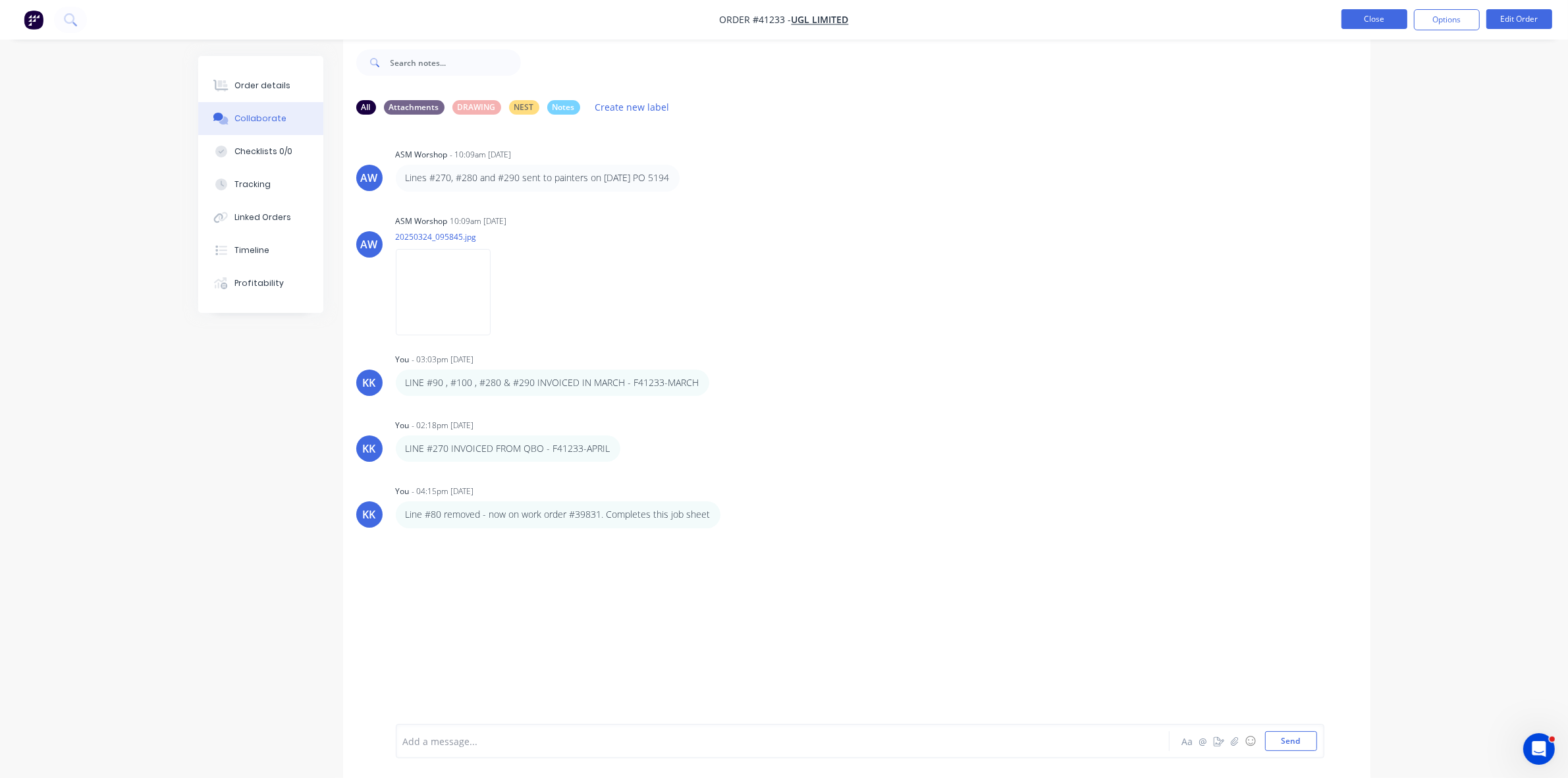
click at [1369, 22] on button "Close" at bounding box center [1375, 19] width 66 height 20
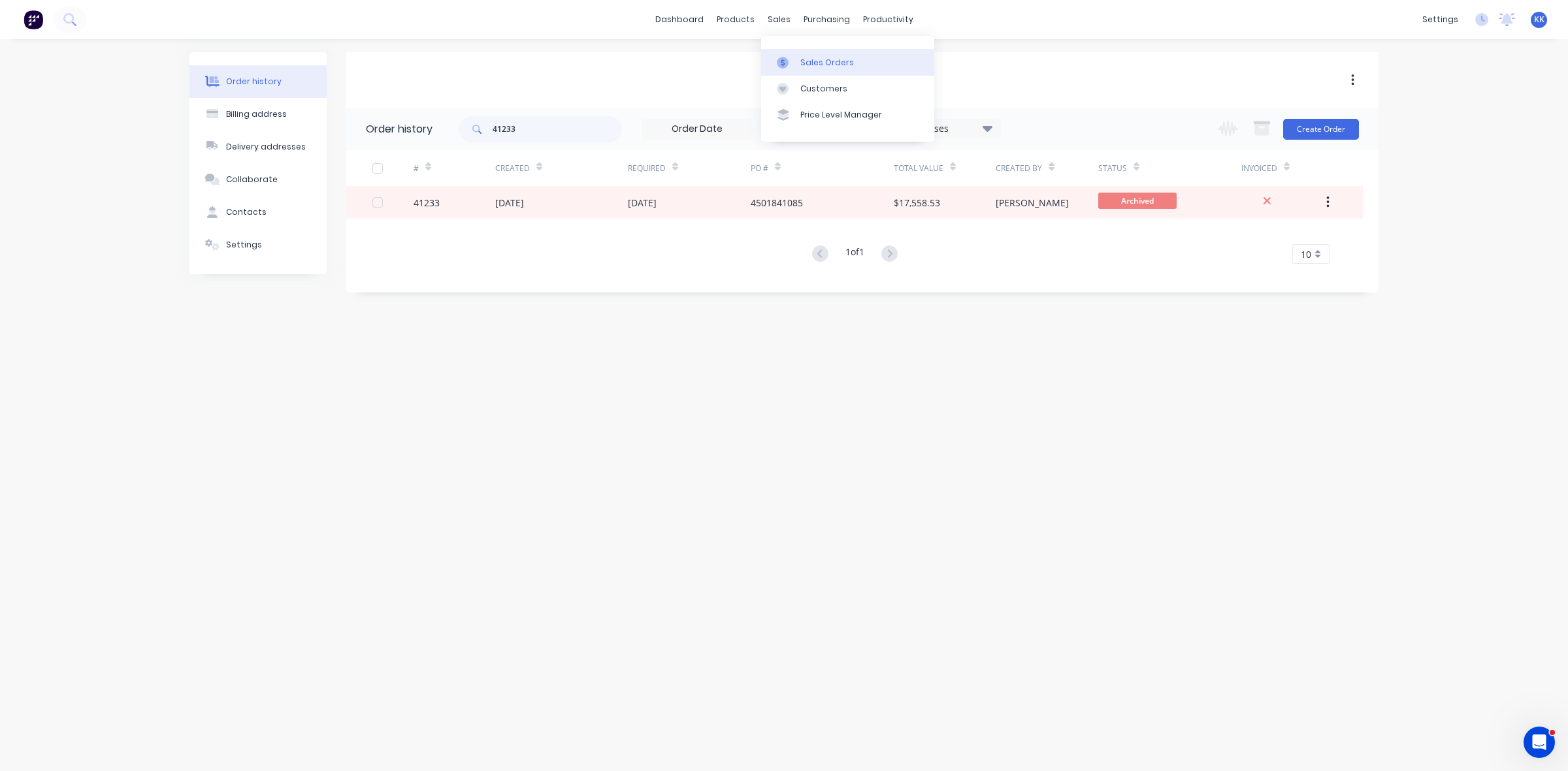
click at [834, 59] on div "Sales Orders" at bounding box center [827, 63] width 54 height 12
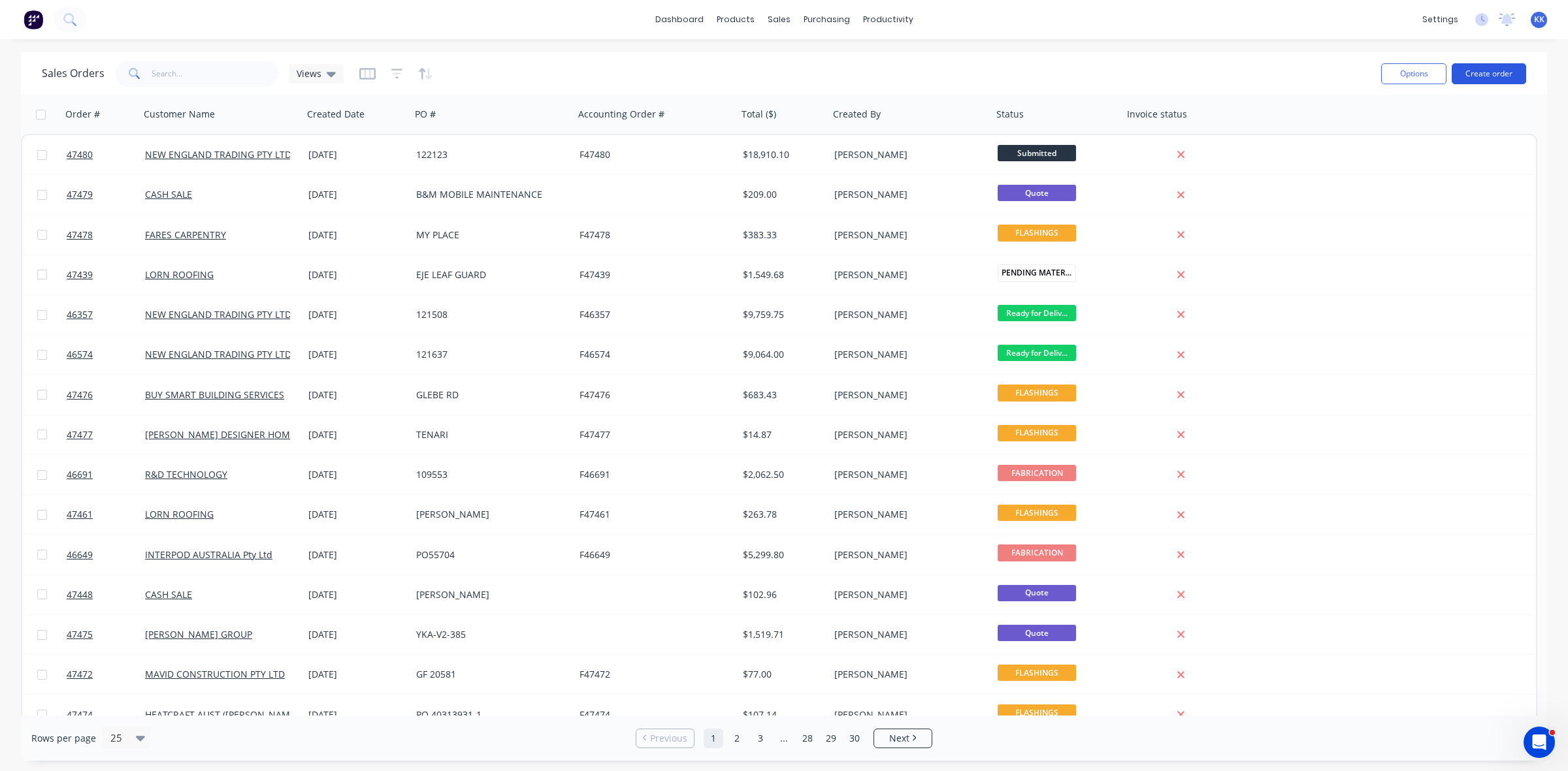
click at [1484, 72] on button "Create order" at bounding box center [1489, 74] width 75 height 21
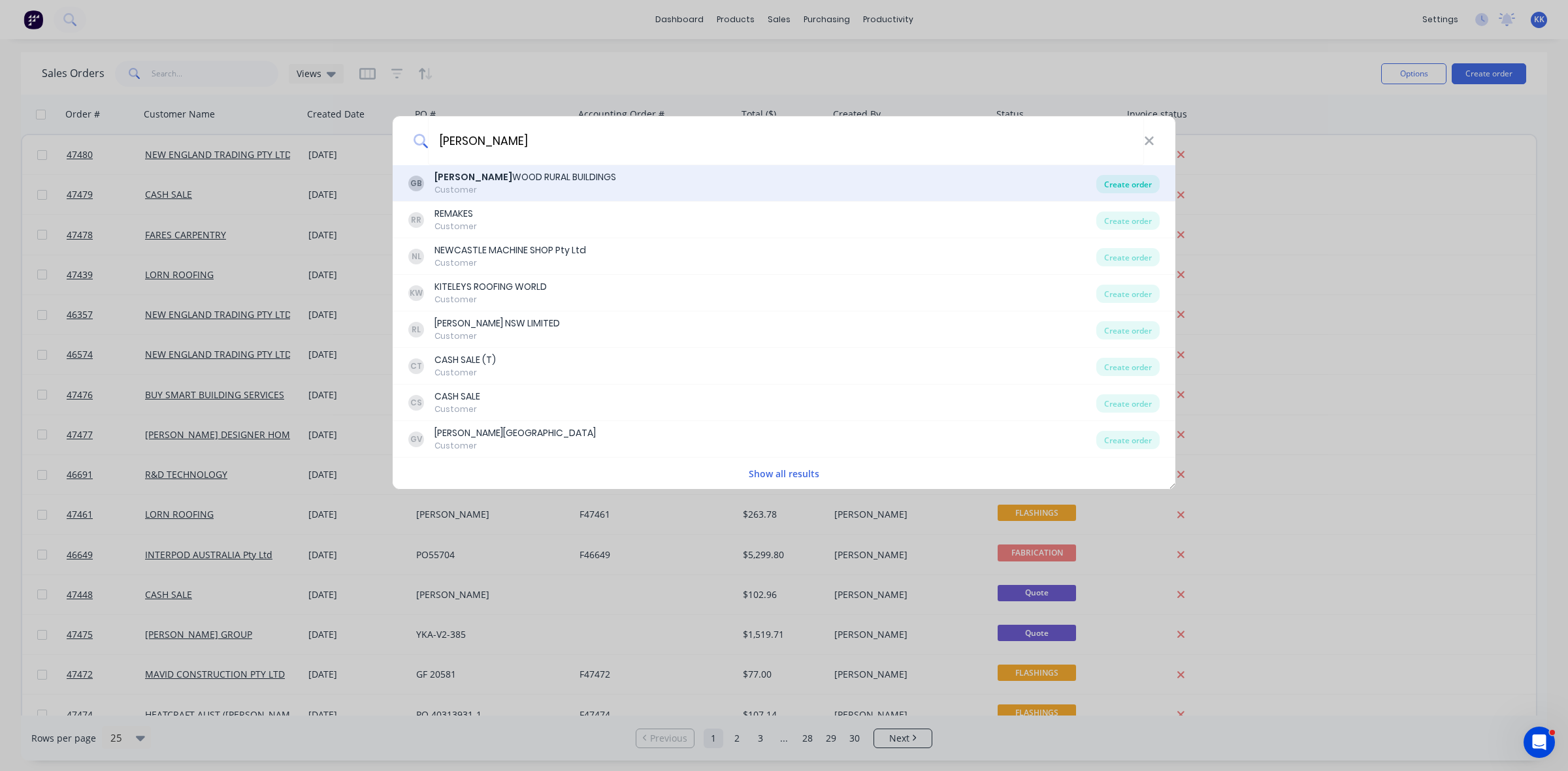
type input "GLEN"
click at [1133, 184] on div "Create order" at bounding box center [1128, 184] width 64 height 19
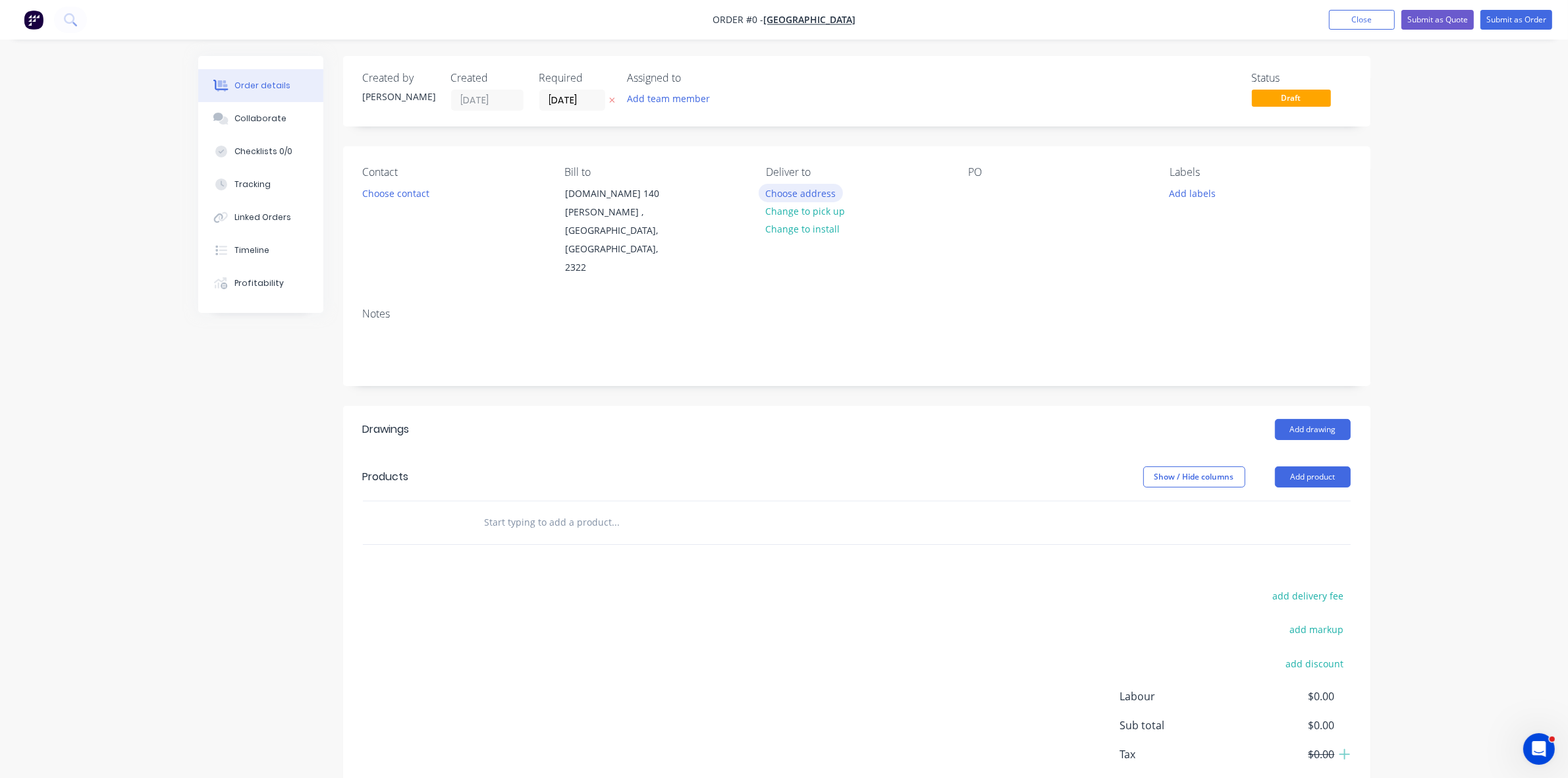
click at [828, 193] on button "Choose address" at bounding box center [801, 193] width 84 height 18
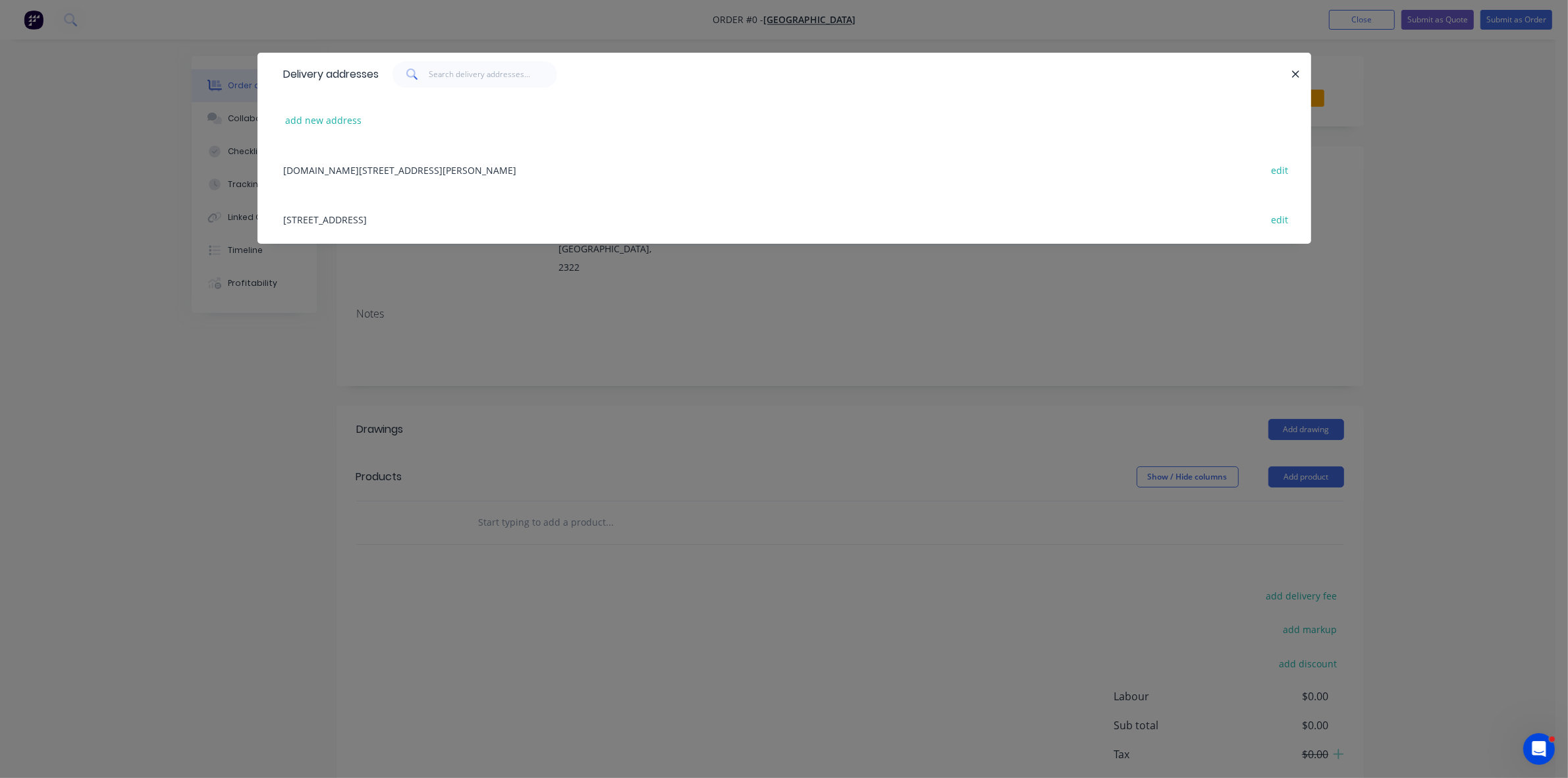
click at [383, 215] on div "32 ENTERPRISE DRVE, BERESFIELD, New South Wales, Australia edit" at bounding box center [784, 219] width 1014 height 49
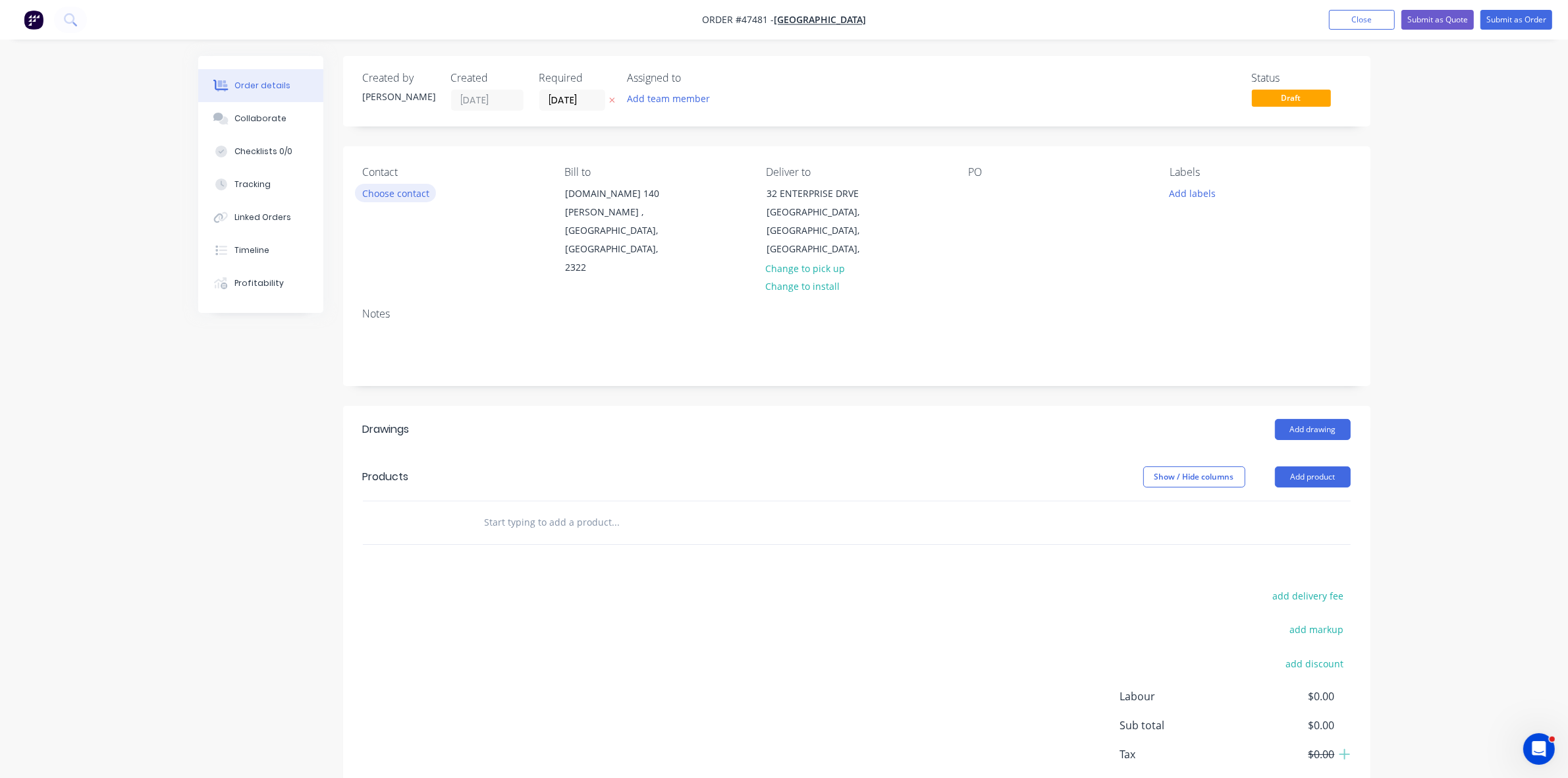
click at [384, 186] on button "Choose contact" at bounding box center [395, 193] width 81 height 18
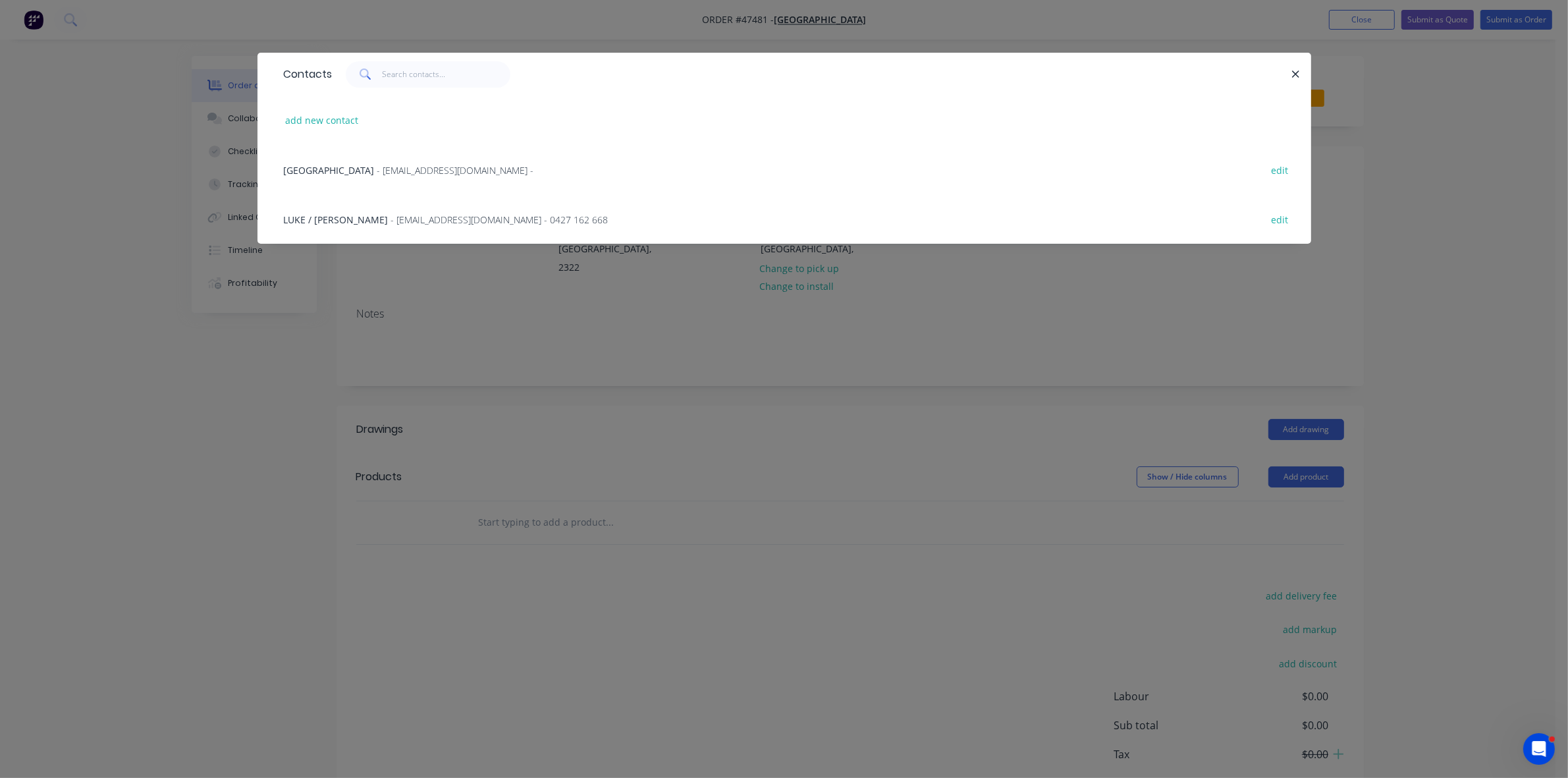
drag, startPoint x: 384, startPoint y: 214, endPoint x: 852, endPoint y: 143, distance: 473.4
click at [391, 215] on span "- admin@glenwoodrural.com.au - 0427 162 668" at bounding box center [500, 220] width 217 height 13
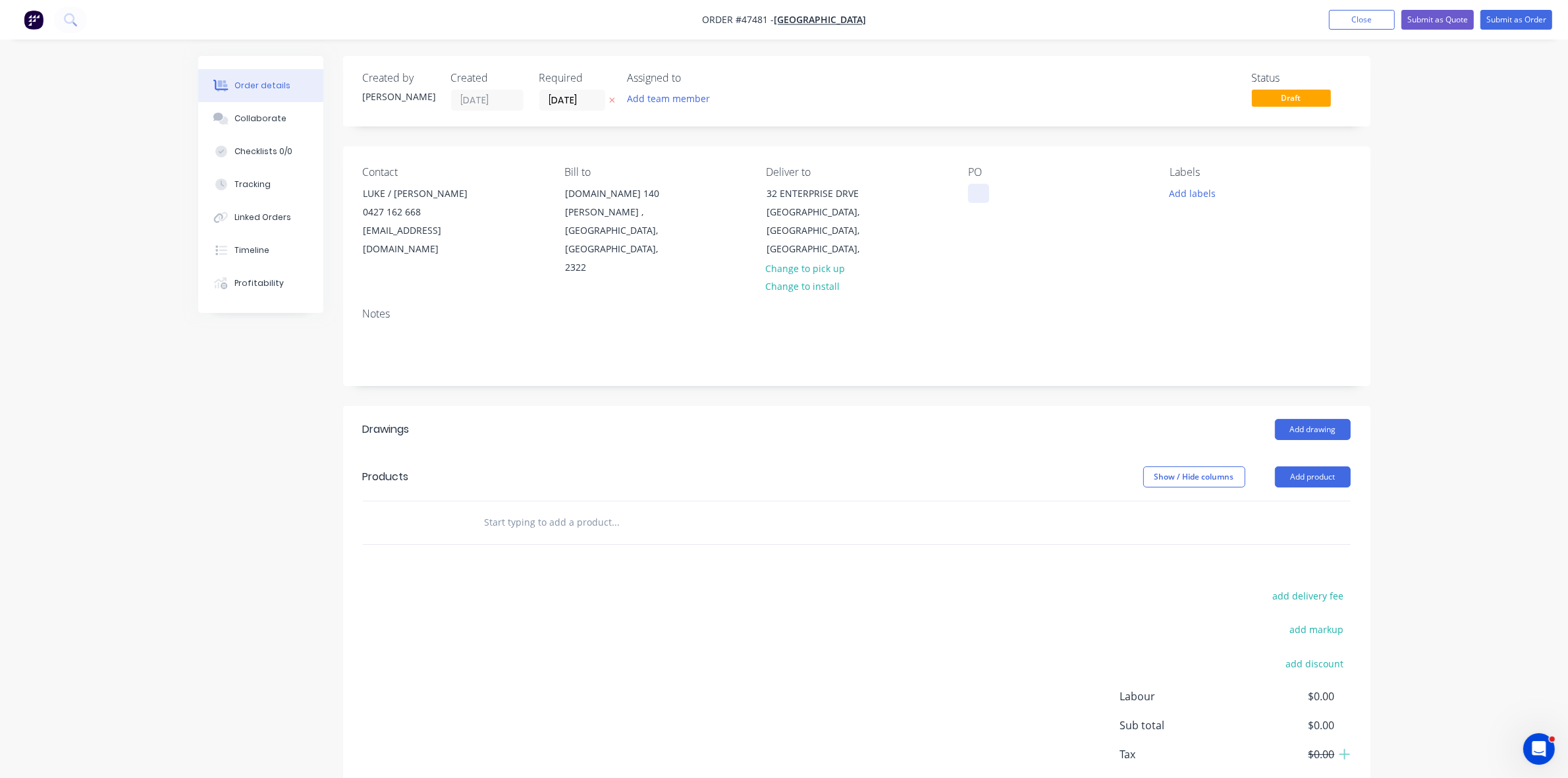
click at [980, 196] on div at bounding box center [979, 193] width 21 height 19
click at [565, 86] on div "Required 02/09/25" at bounding box center [576, 91] width 73 height 39
click at [568, 95] on input "[DATE]" at bounding box center [572, 100] width 65 height 20
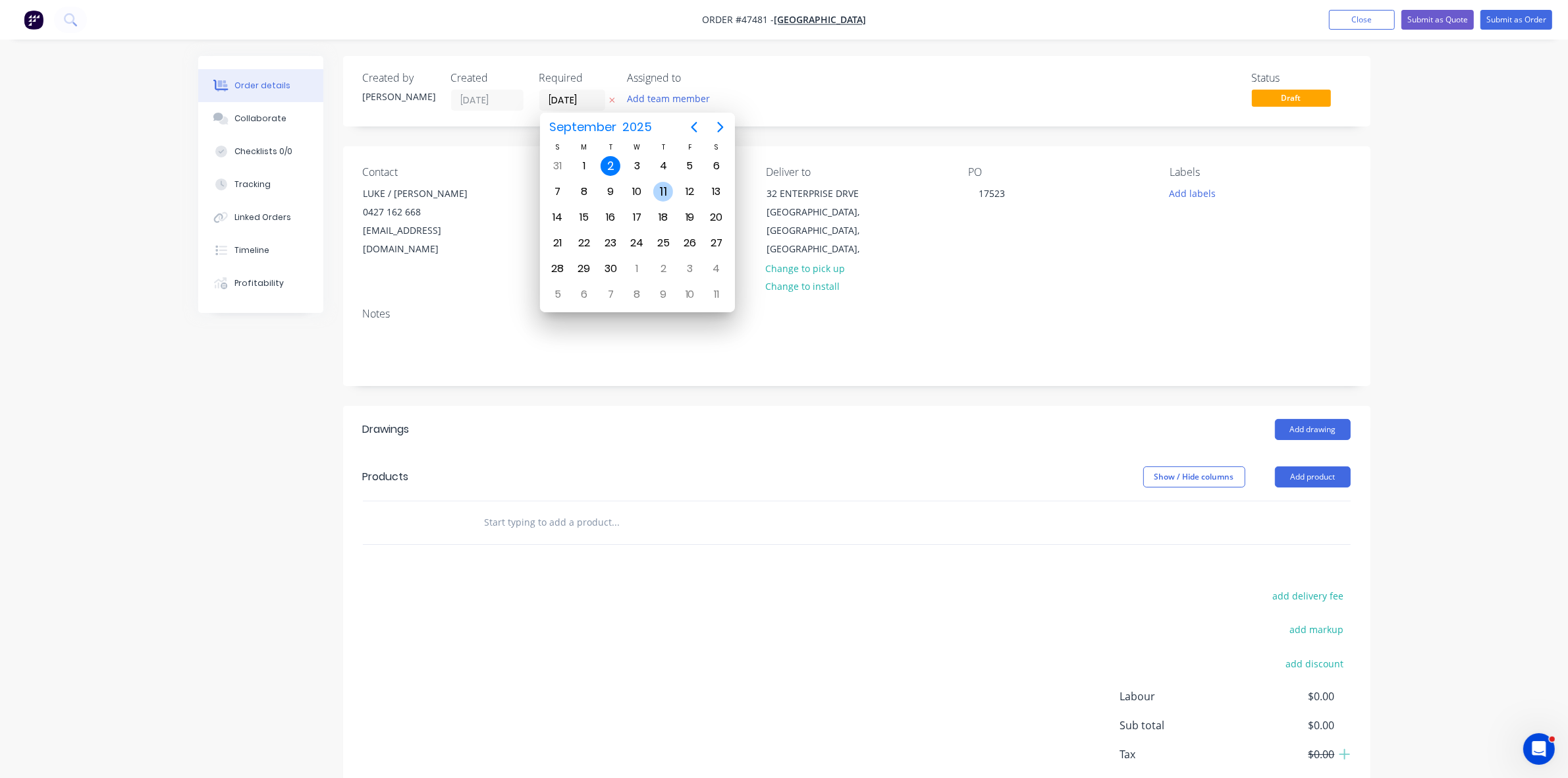
drag, startPoint x: 662, startPoint y: 186, endPoint x: 734, endPoint y: 271, distance: 111.4
click at [661, 186] on div "11" at bounding box center [664, 192] width 20 height 20
type input "11/09/25"
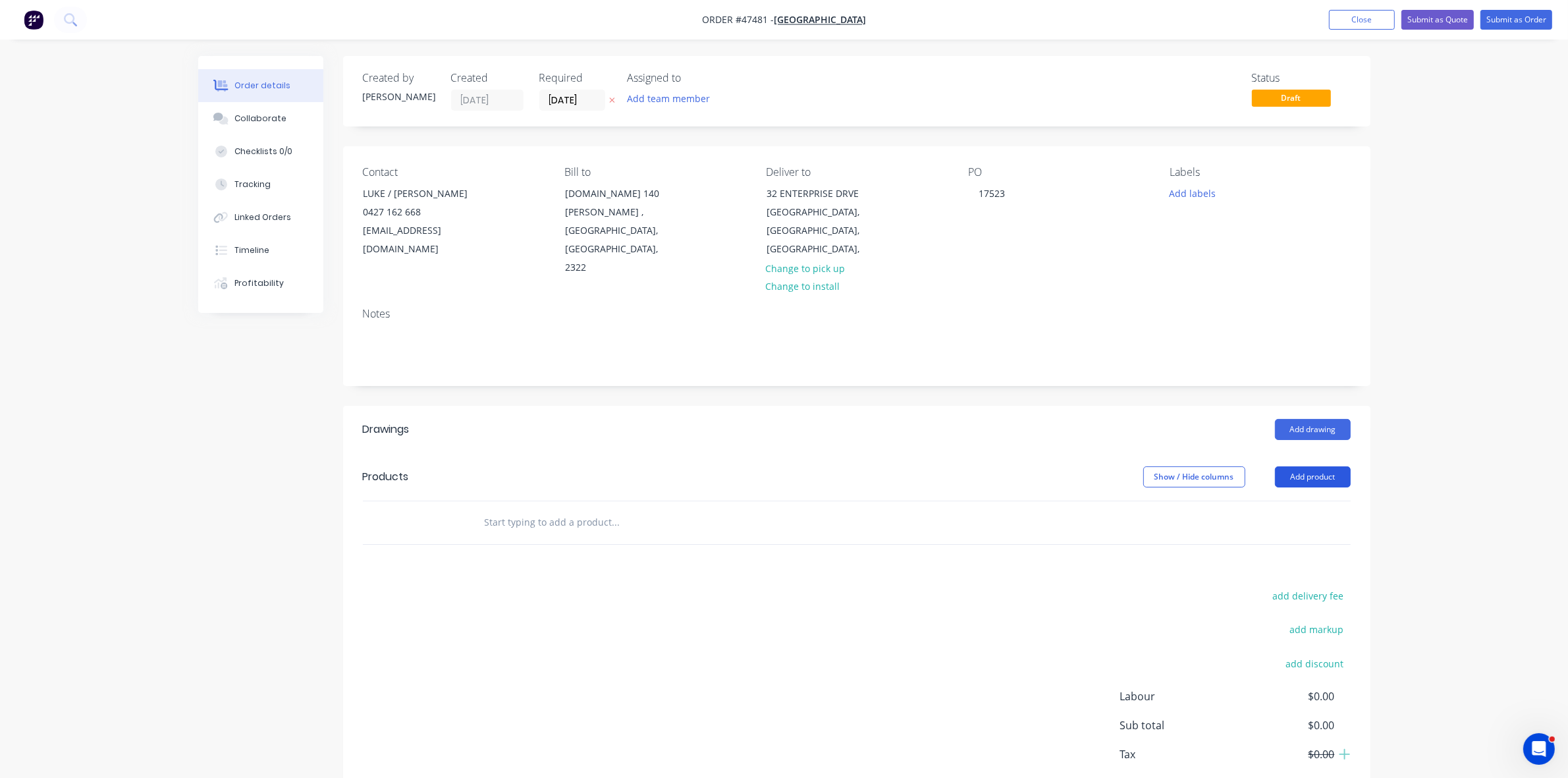
click at [1301, 466] on button "Add product" at bounding box center [1313, 477] width 76 height 21
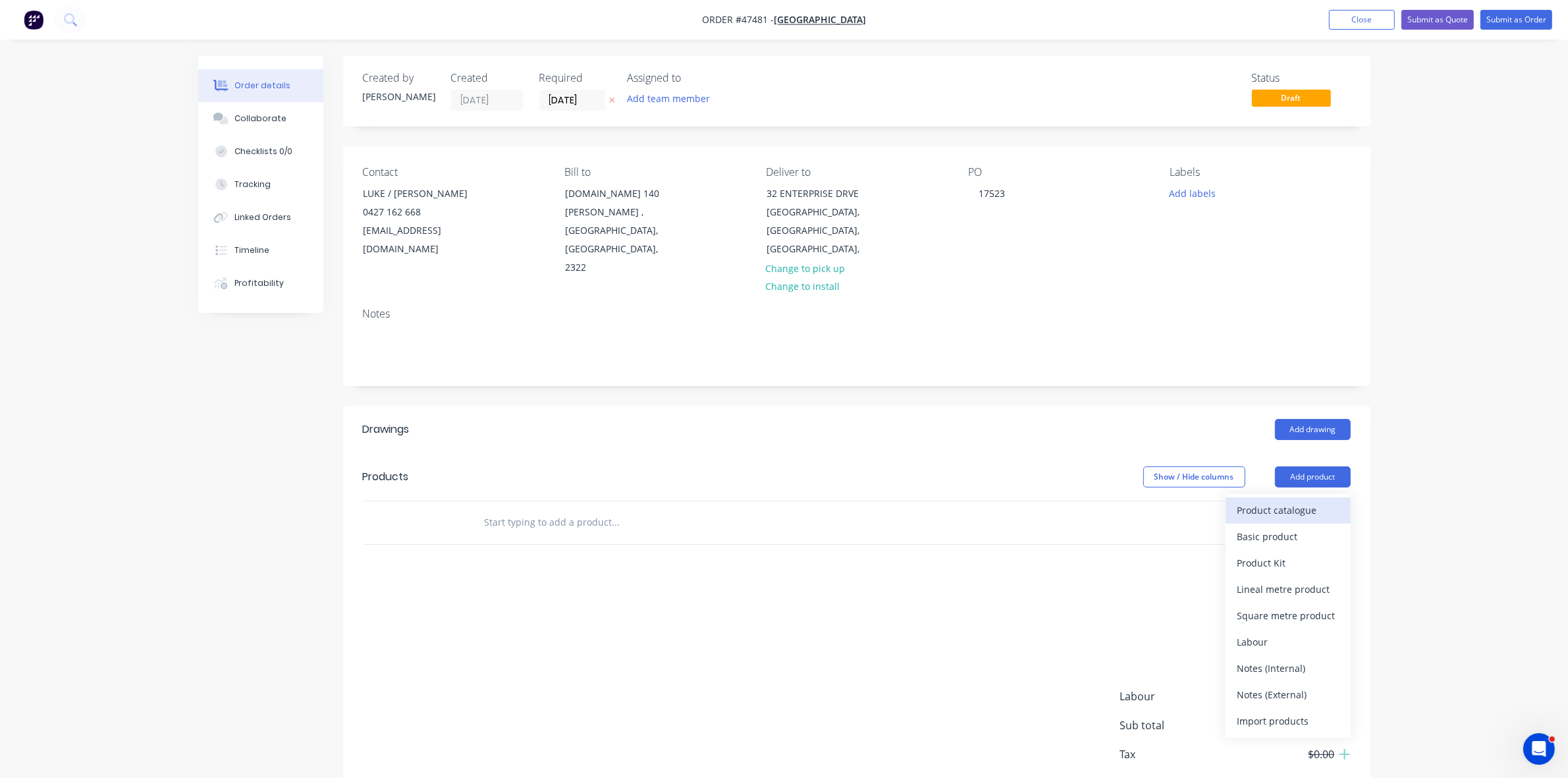
click at [1298, 501] on div "Product catalogue" at bounding box center [1289, 510] width 101 height 19
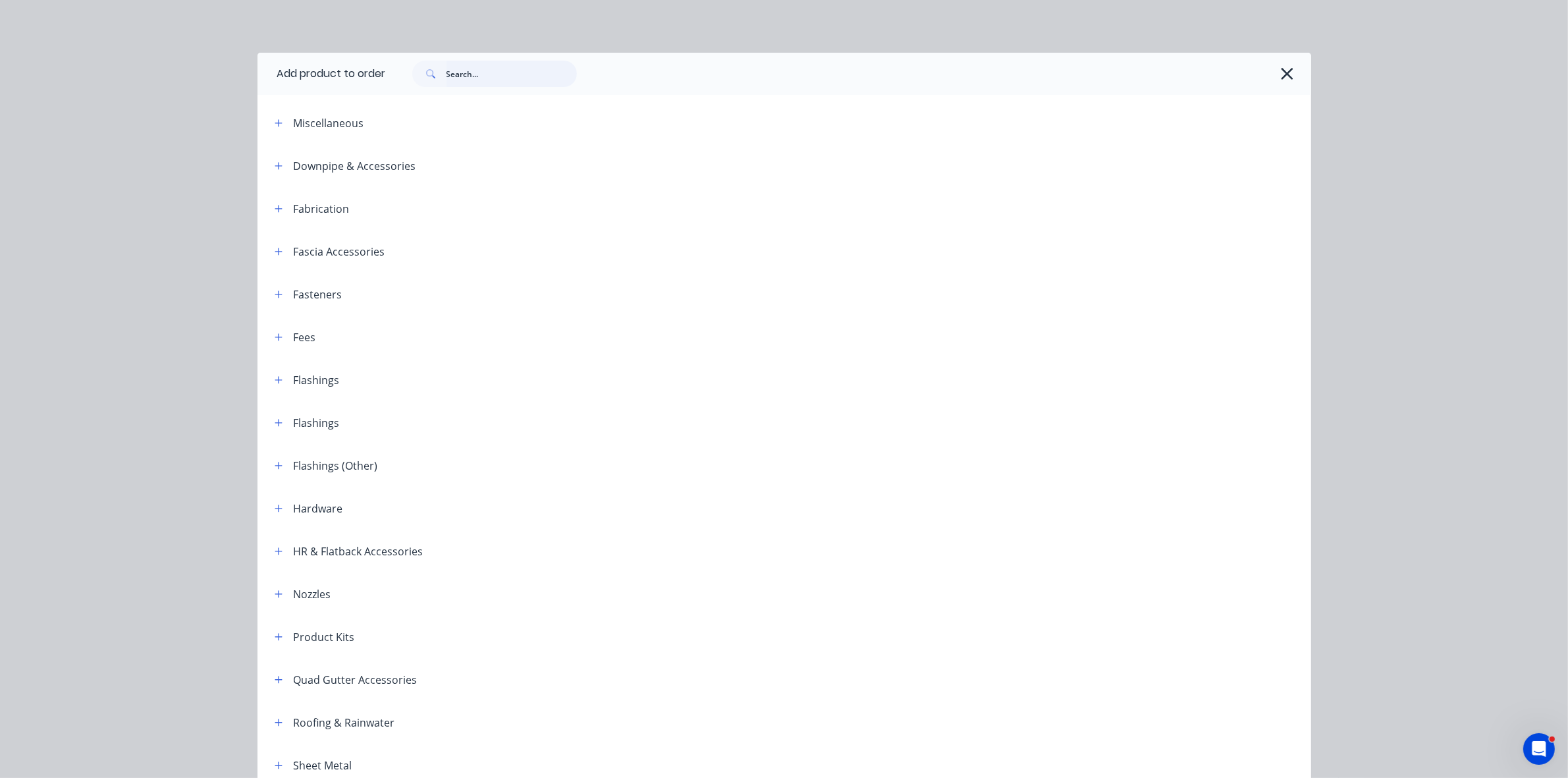
click at [501, 77] on input "text" at bounding box center [512, 74] width 131 height 27
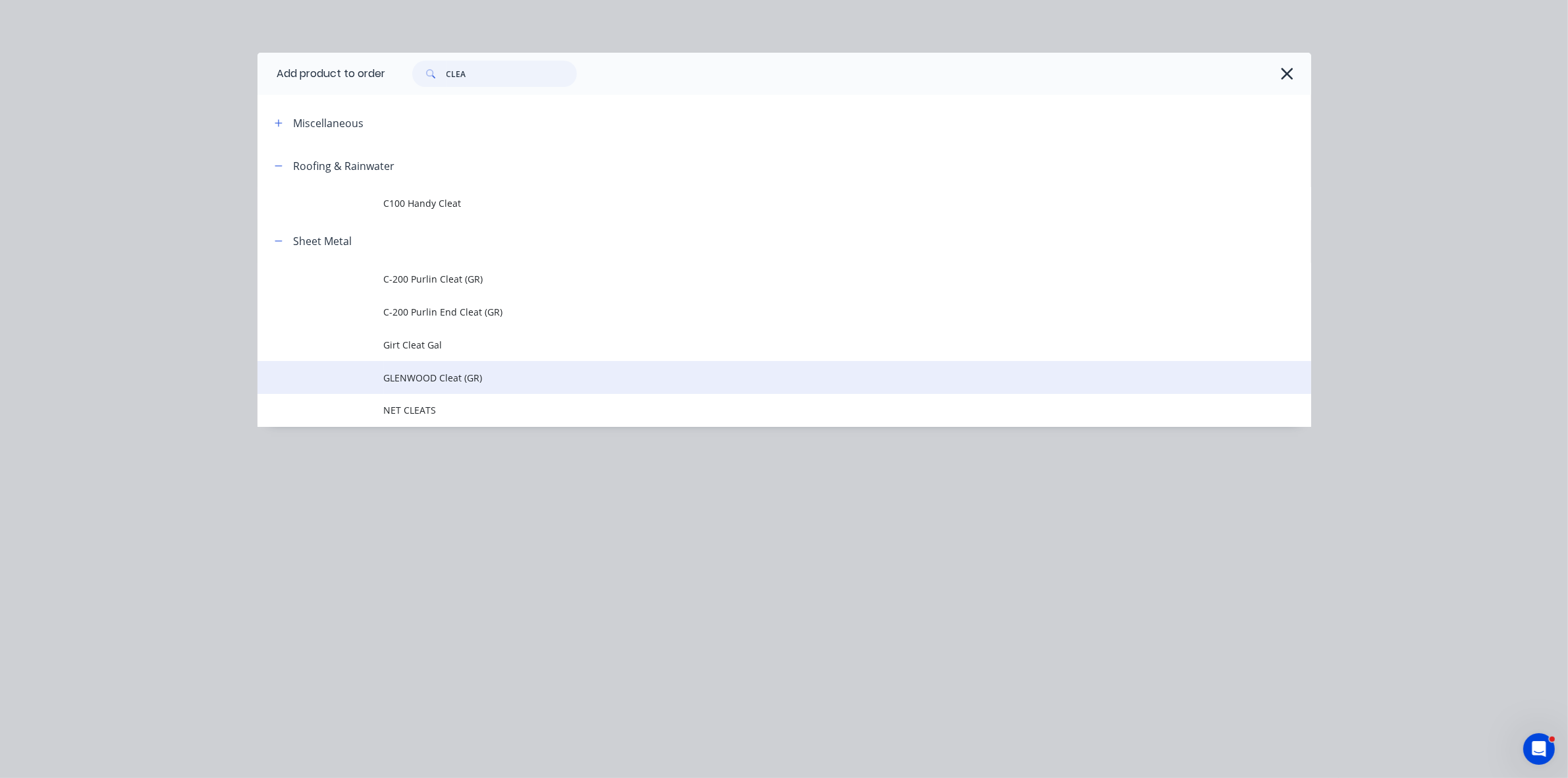
type input "CLEA"
click at [450, 377] on span "GLENWOOD Cleat (GR)" at bounding box center [755, 378] width 742 height 14
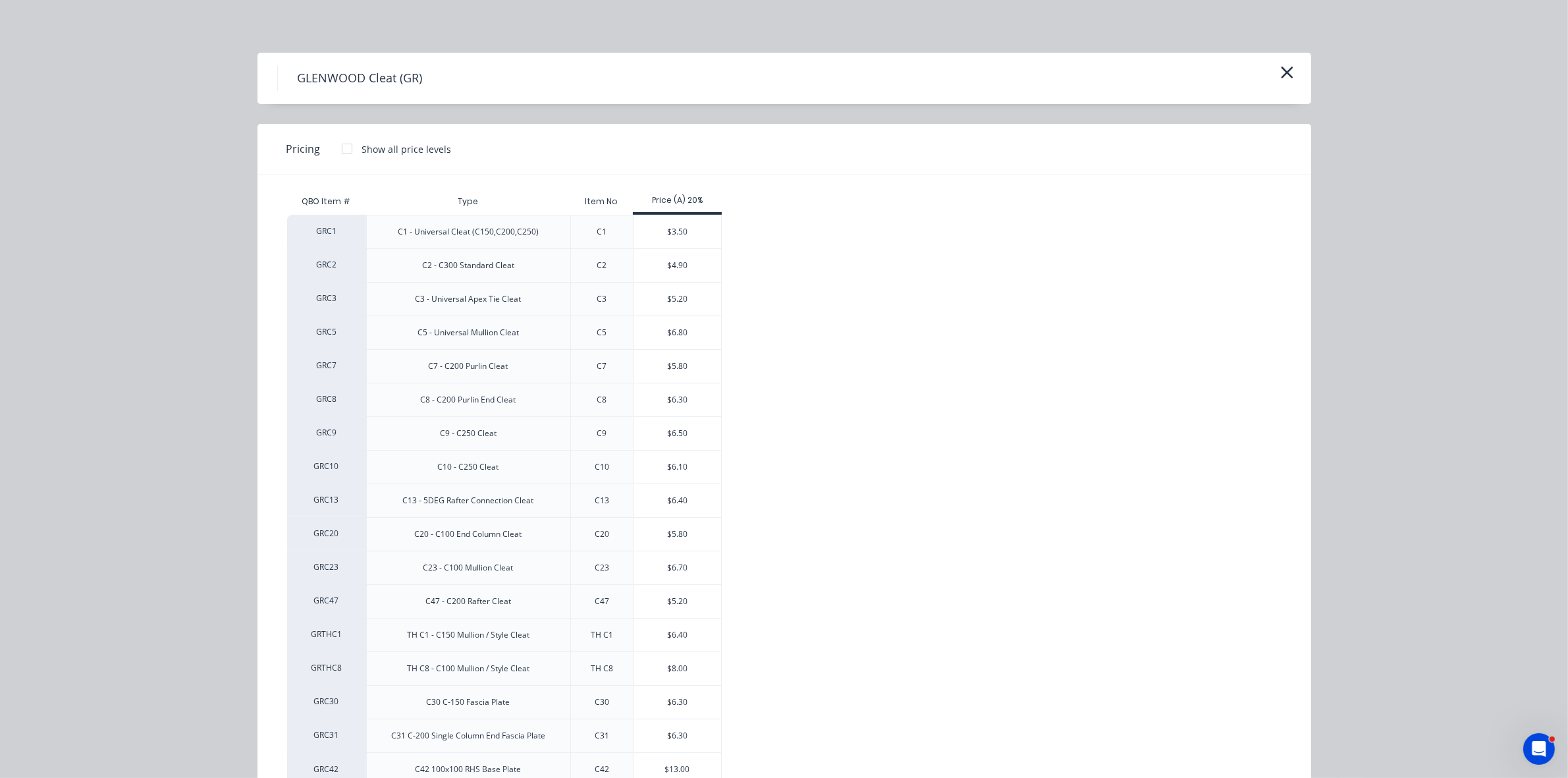
click at [662, 364] on div "$5.80" at bounding box center [677, 366] width 87 height 33
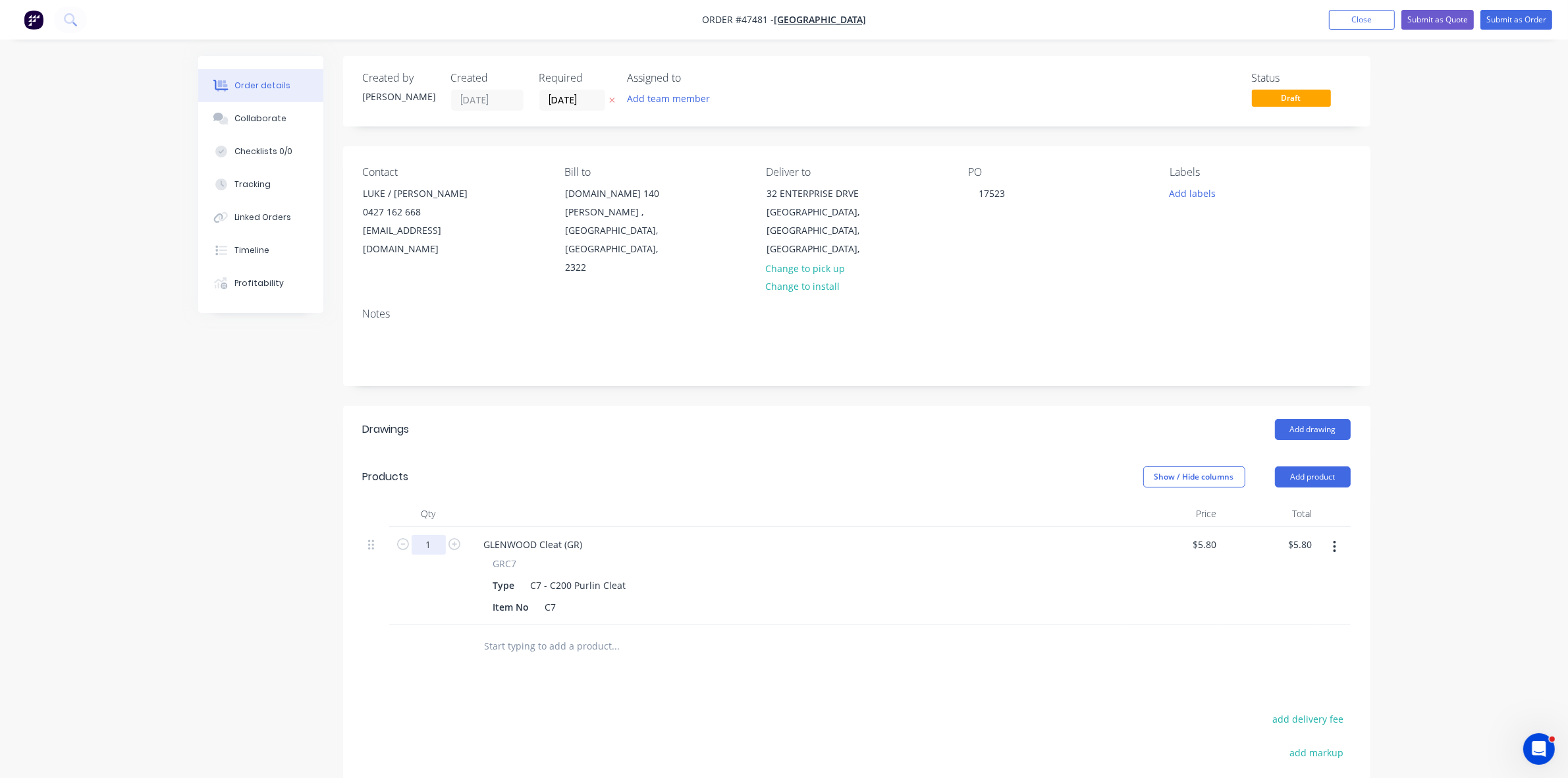
click at [428, 535] on input "1" at bounding box center [428, 545] width 34 height 20
type input "93"
type input "$539.40"
click at [1331, 466] on button "Add product" at bounding box center [1313, 477] width 76 height 21
click at [1322, 501] on div "Product catalogue" at bounding box center [1289, 510] width 101 height 19
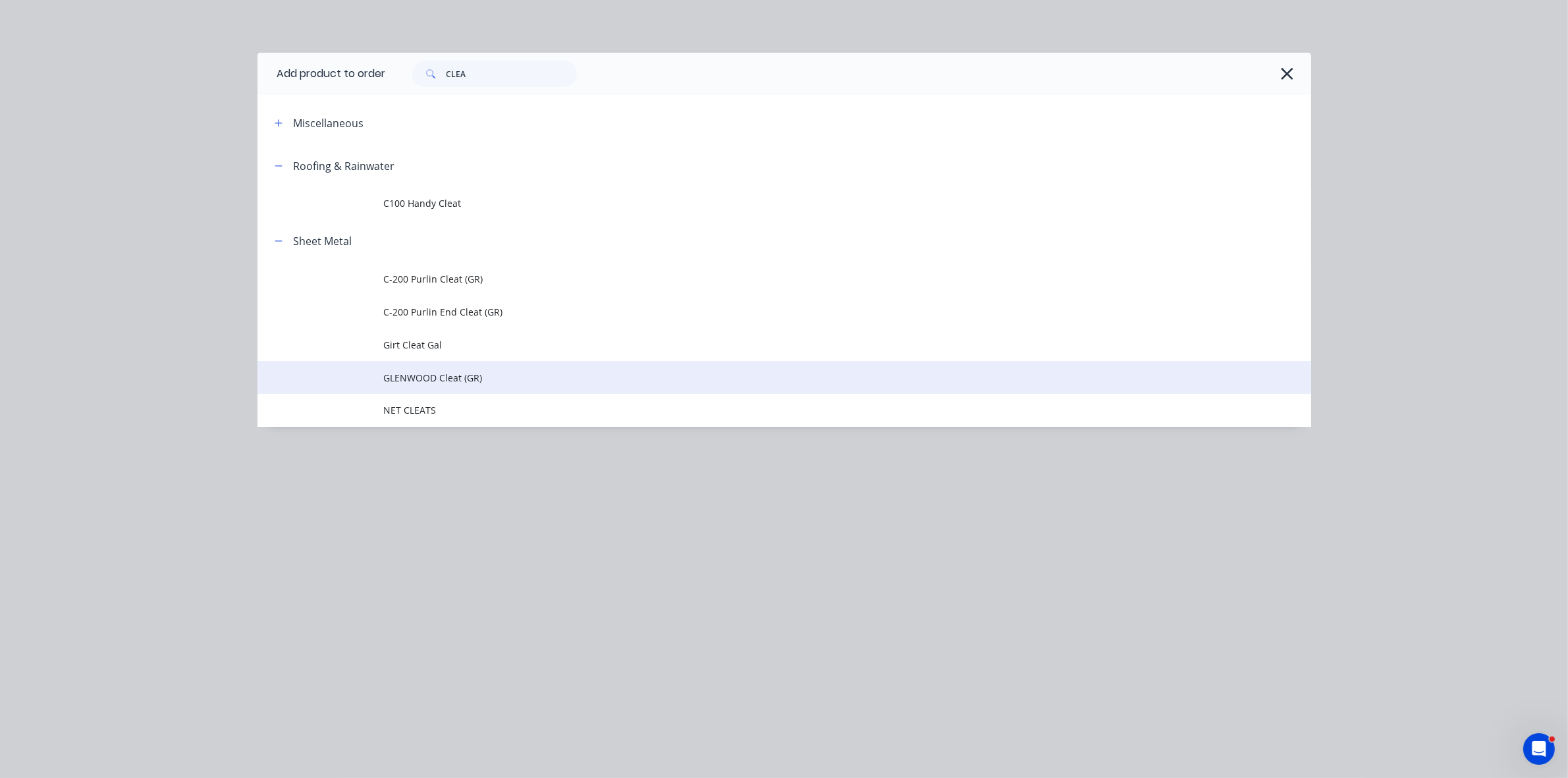
click at [558, 372] on span "GLENWOOD Cleat (GR)" at bounding box center [755, 378] width 742 height 14
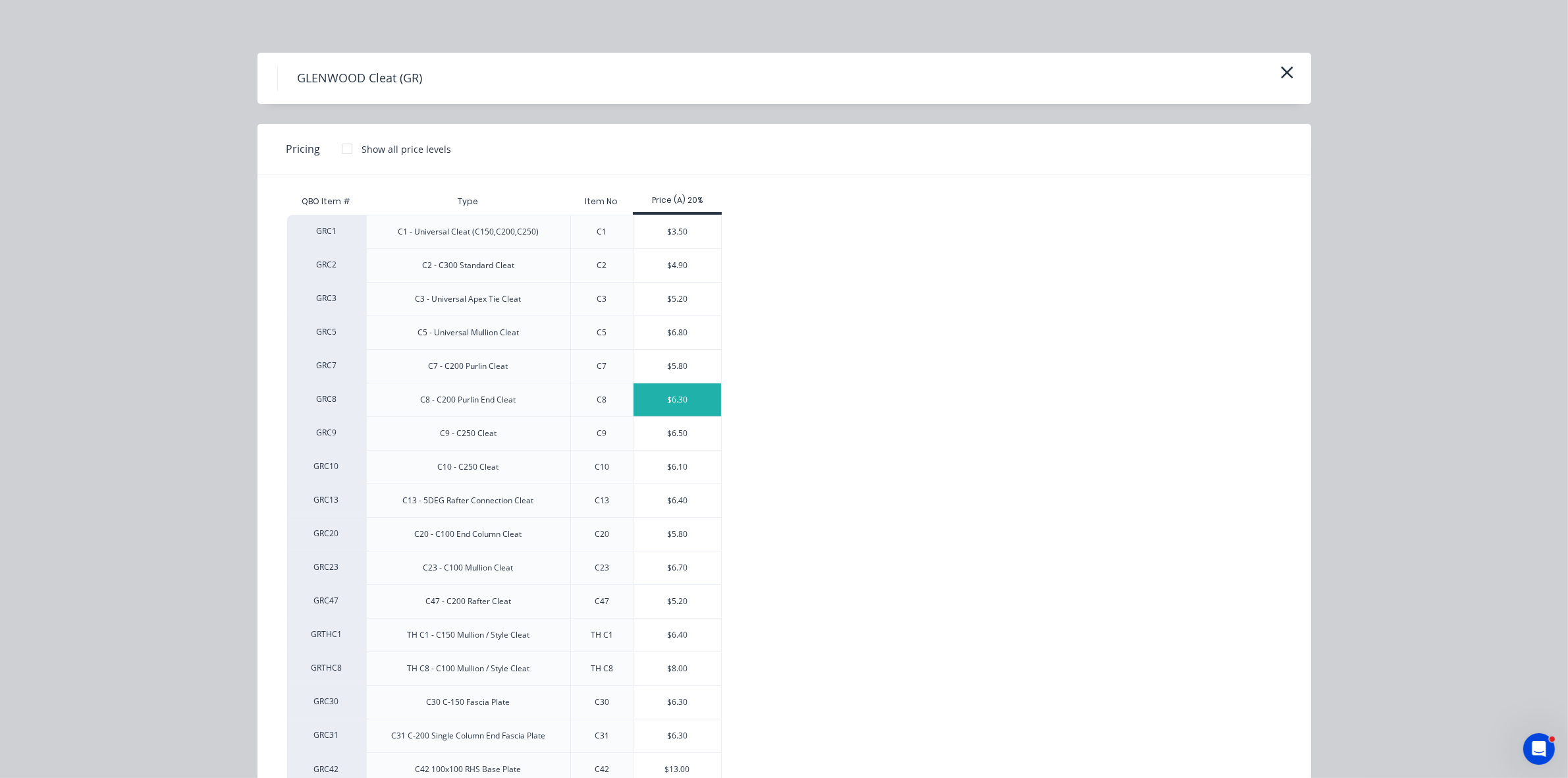
click at [680, 406] on div "$6.30" at bounding box center [677, 400] width 87 height 33
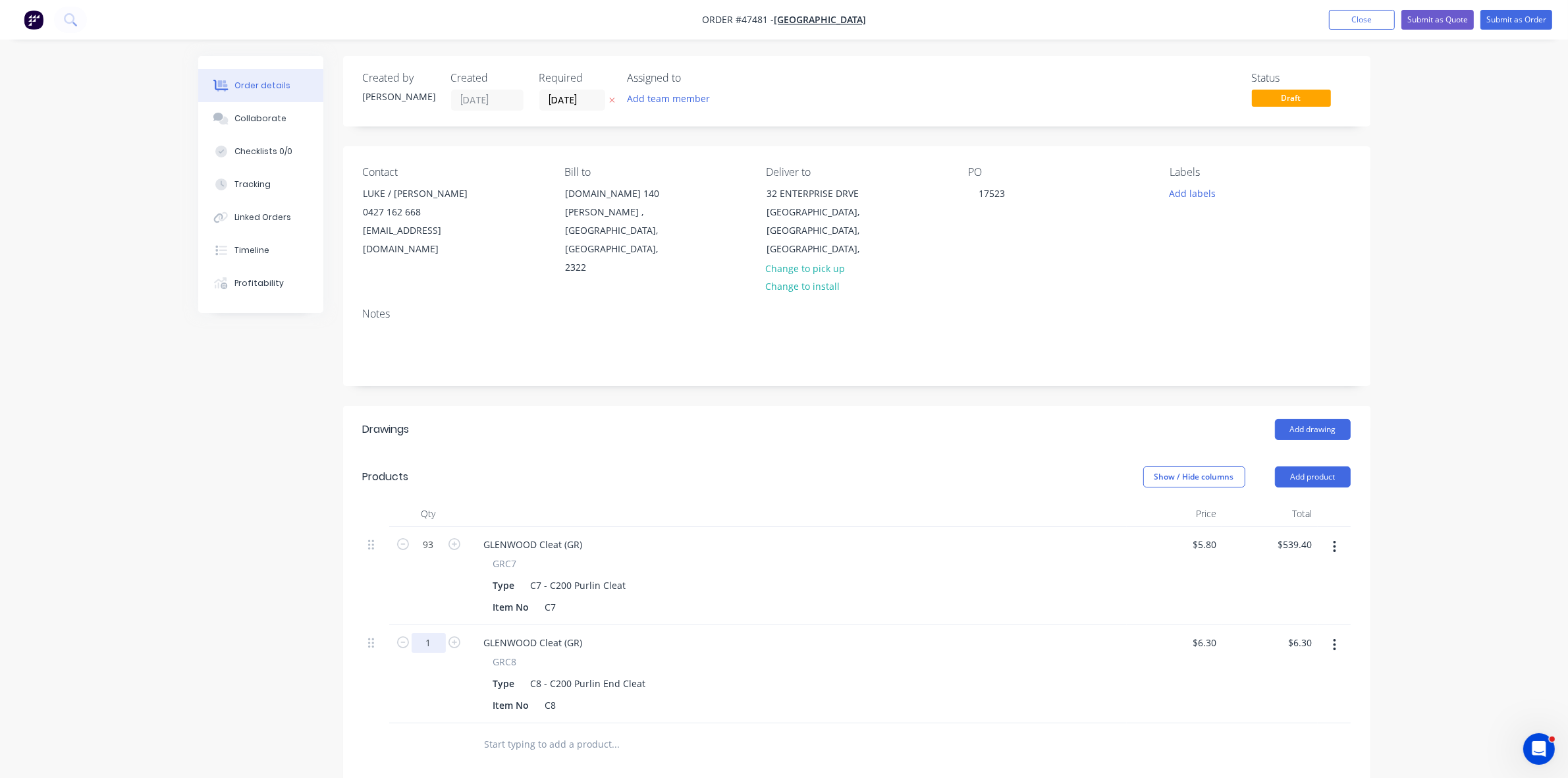
click at [438, 555] on input "1" at bounding box center [428, 545] width 34 height 20
type input "11"
type input "$69.30"
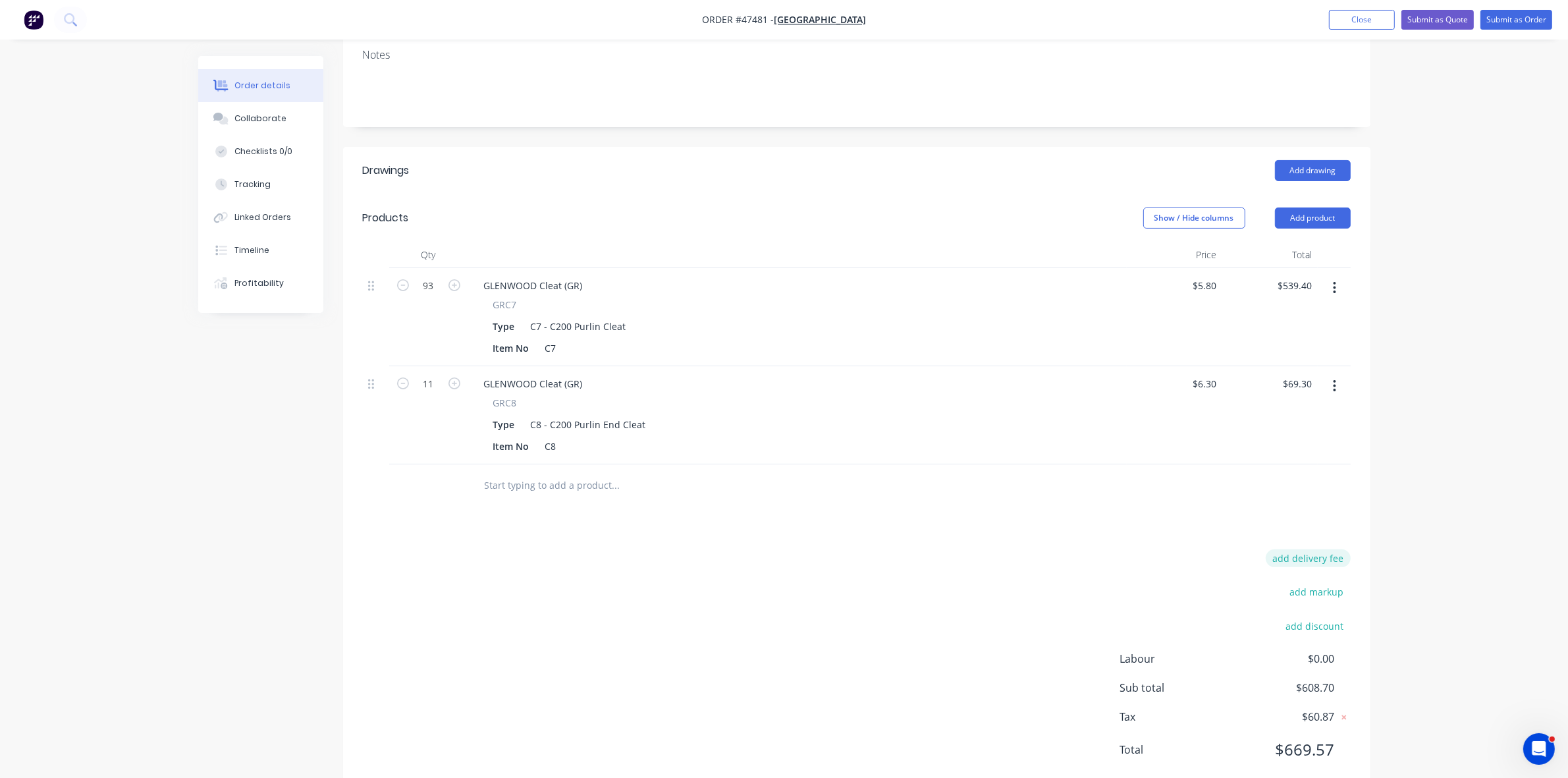
click at [1298, 550] on button "add delivery fee" at bounding box center [1308, 558] width 85 height 18
type input "50"
click input "submit" at bounding box center [0, 0] width 0 height 0
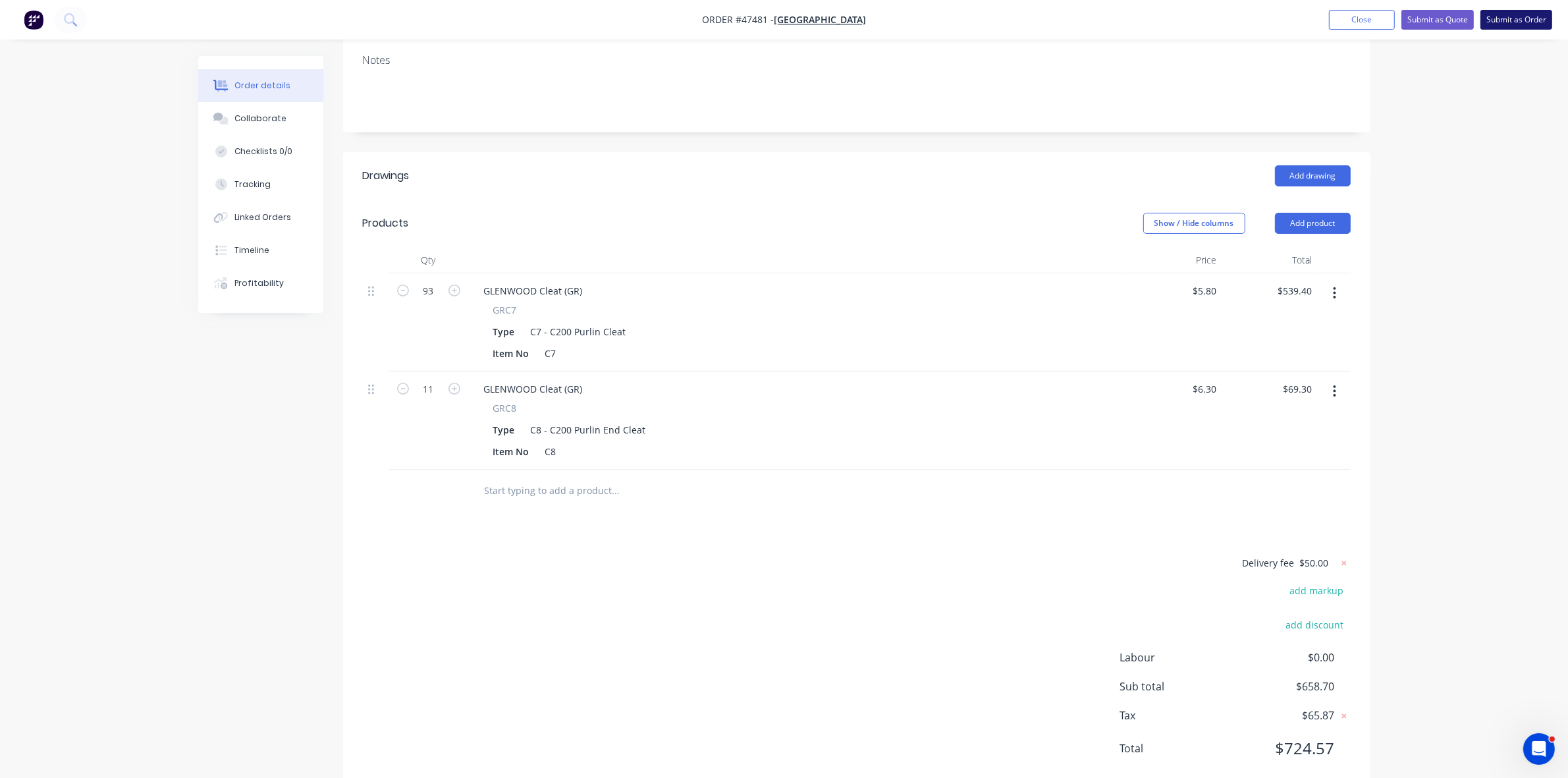
click at [1533, 14] on button "Submit as Order" at bounding box center [1517, 20] width 72 height 20
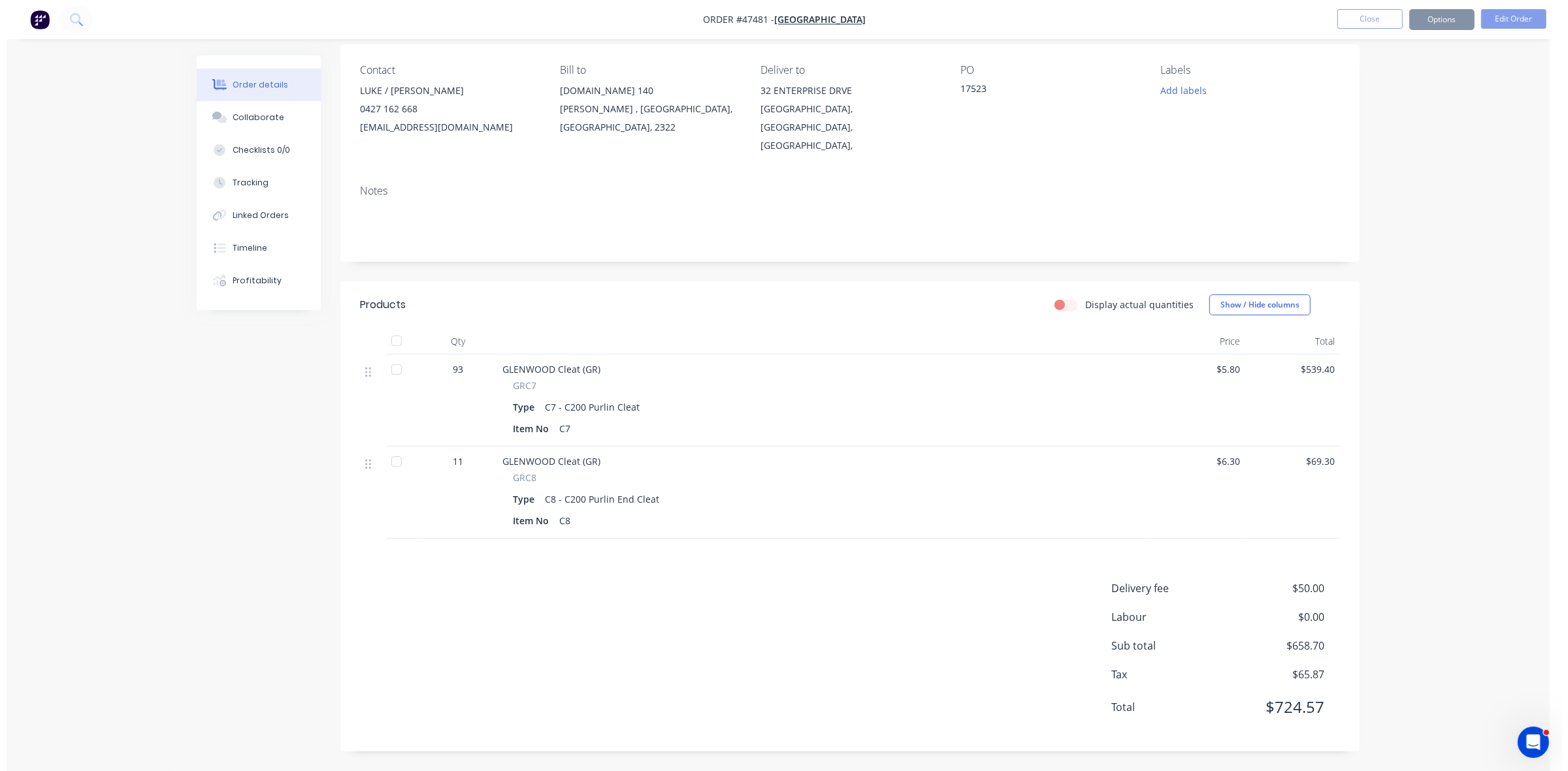
scroll to position [0, 0]
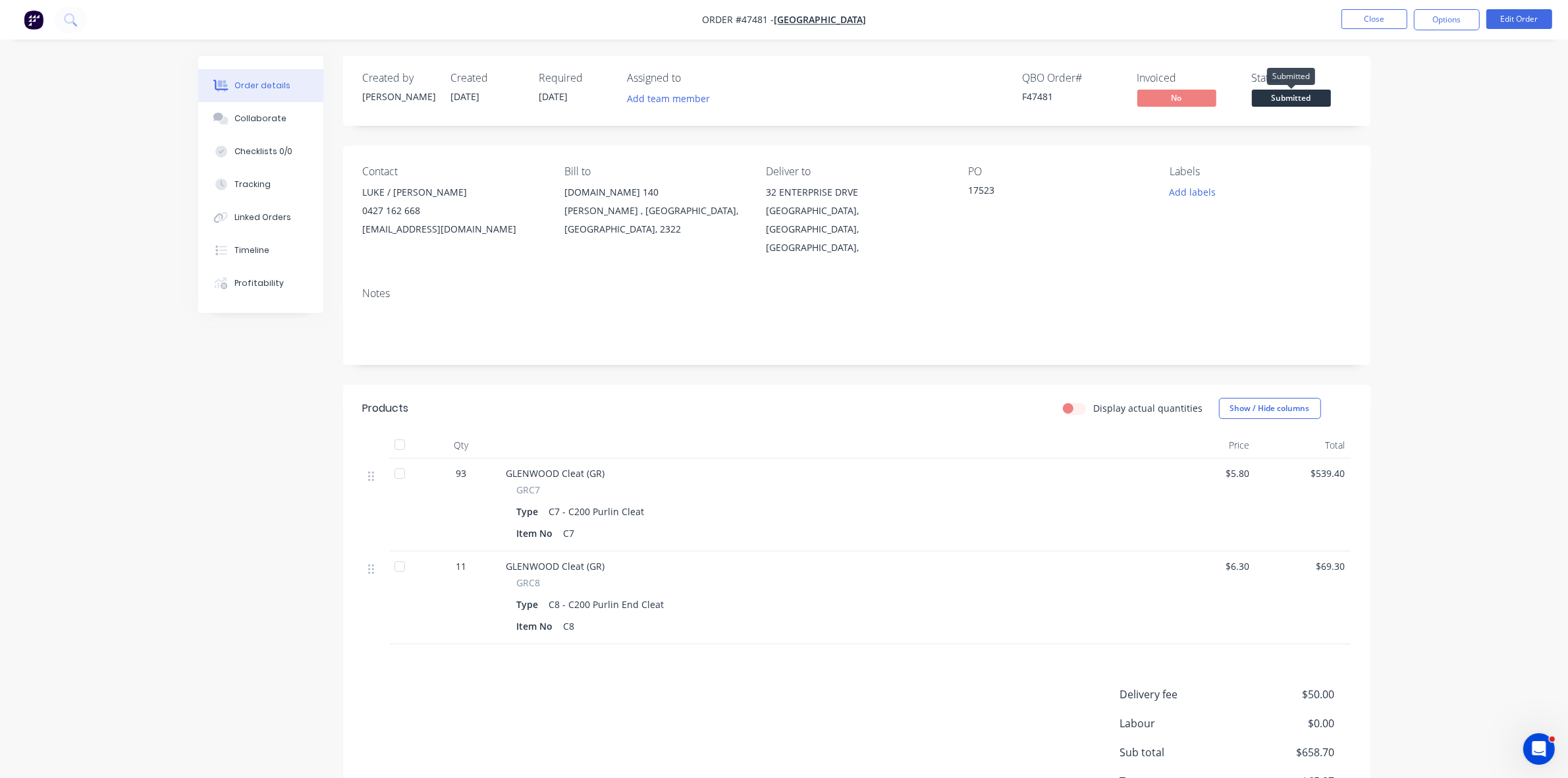
click at [1314, 99] on span "Submitted" at bounding box center [1291, 97] width 79 height 17
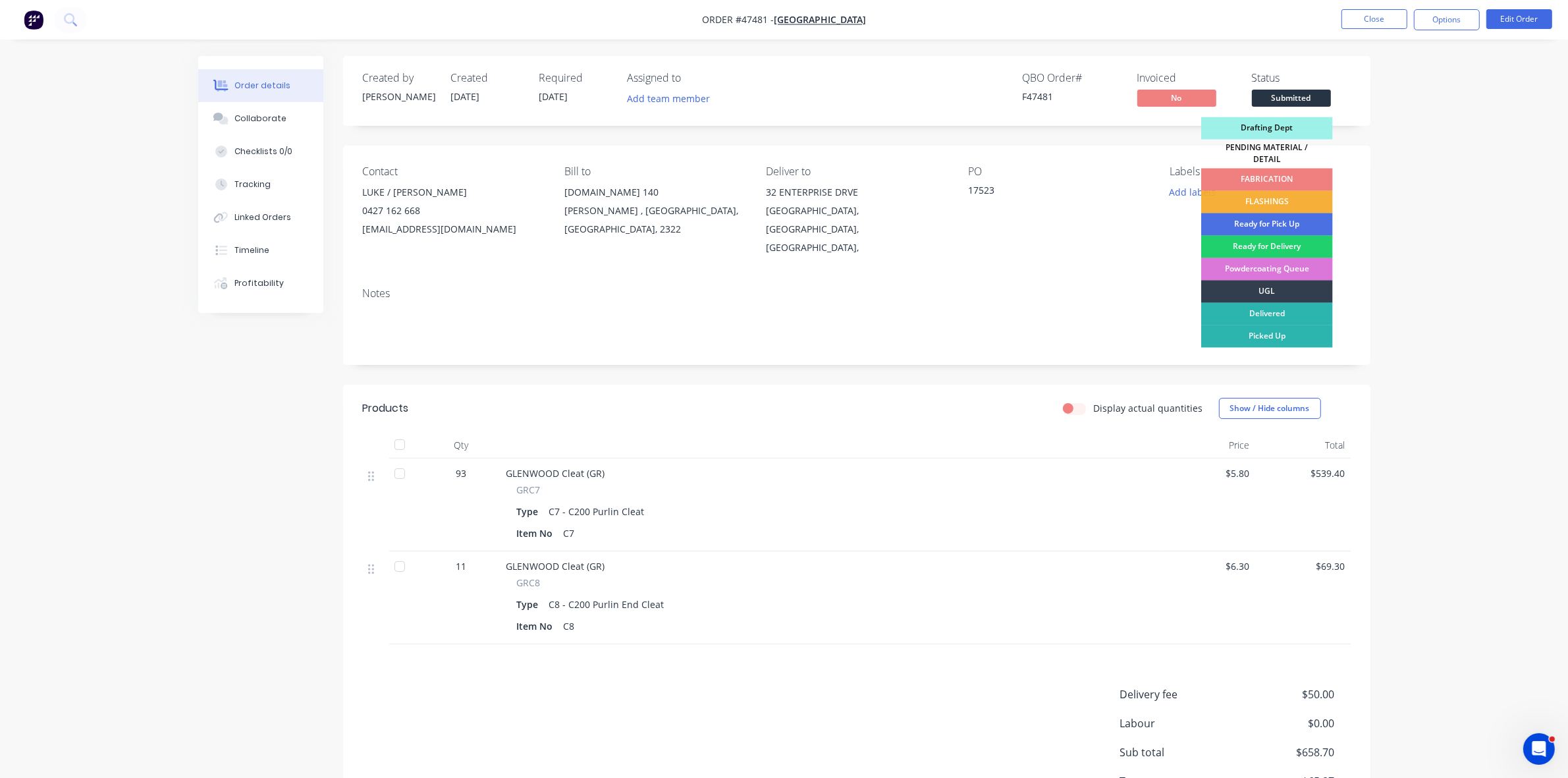
click at [1301, 176] on div "FABRICATION" at bounding box center [1267, 180] width 132 height 23
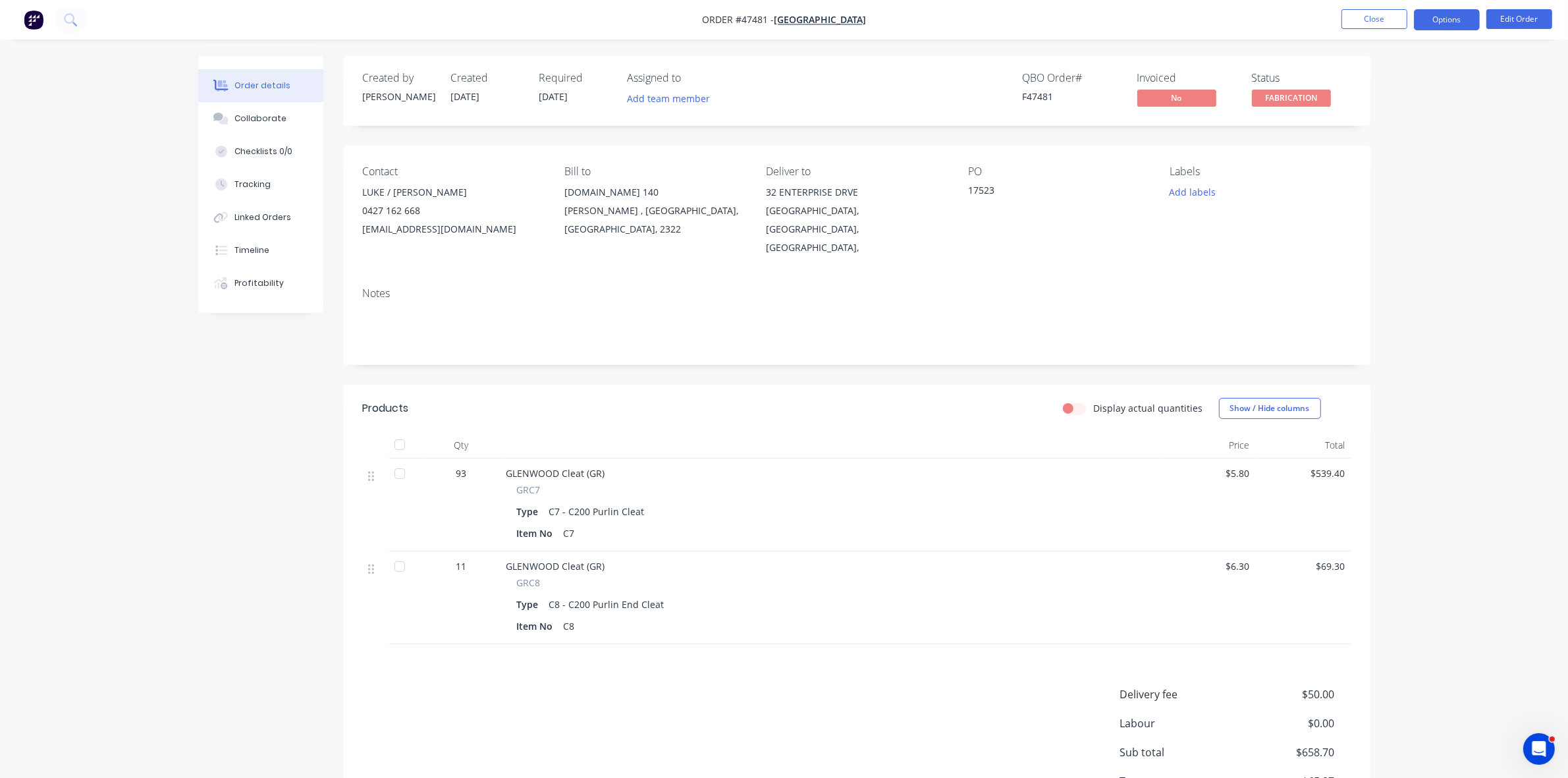
click at [1437, 28] on button "Options" at bounding box center [1447, 20] width 66 height 21
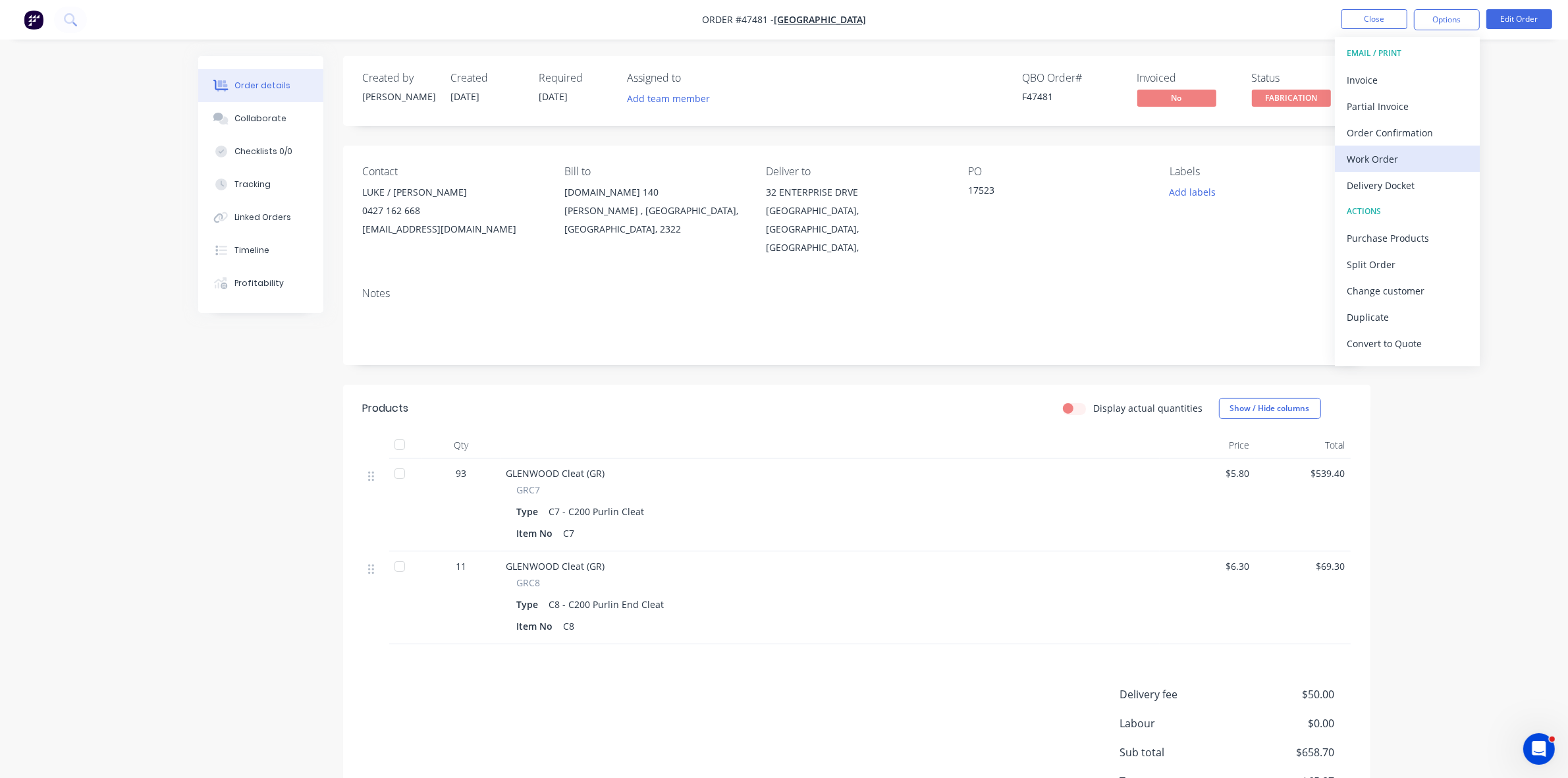
click at [1410, 161] on div "Work Order" at bounding box center [1408, 159] width 121 height 19
drag, startPoint x: 1410, startPoint y: 161, endPoint x: 1407, endPoint y: 138, distance: 23.2
click at [1407, 138] on div "Without pricing" at bounding box center [1408, 133] width 121 height 19
click at [1374, 185] on div "Delivery Docket" at bounding box center [1408, 185] width 121 height 19
click at [1375, 133] on div "Without pricing" at bounding box center [1408, 133] width 121 height 19
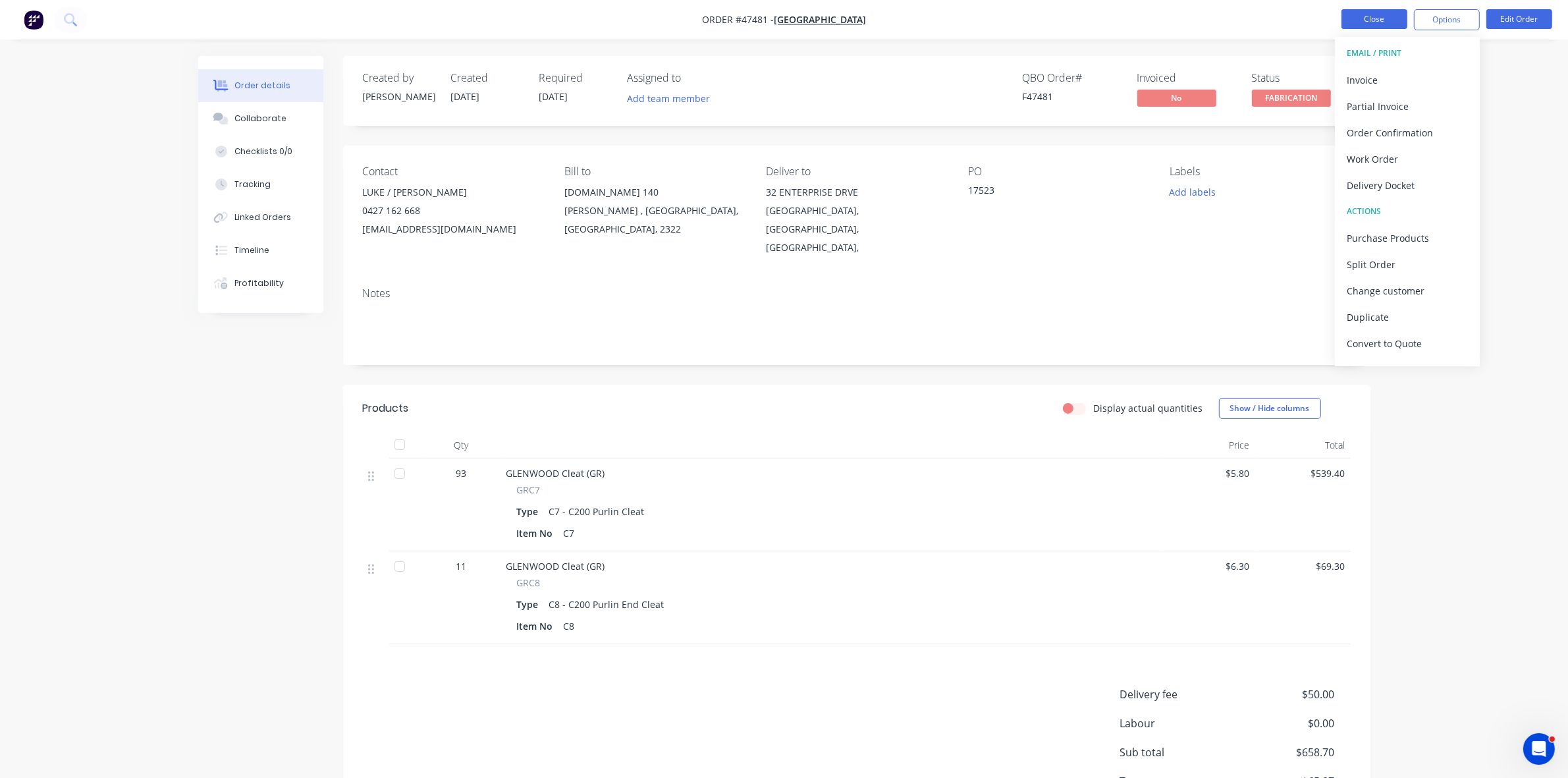
click at [1389, 23] on button "Close" at bounding box center [1375, 19] width 66 height 20
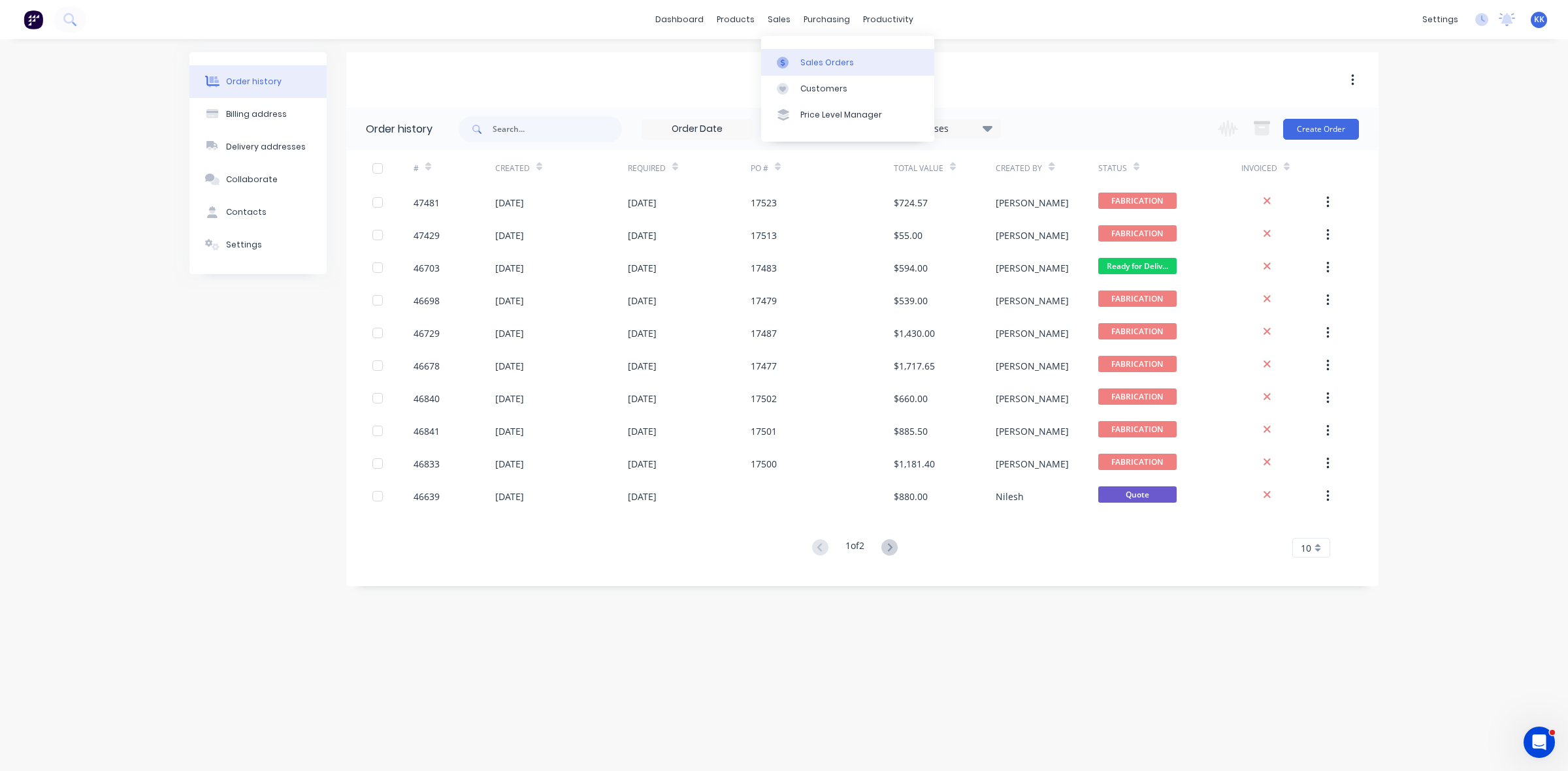
click at [791, 51] on link "Sales Orders" at bounding box center [848, 62] width 173 height 26
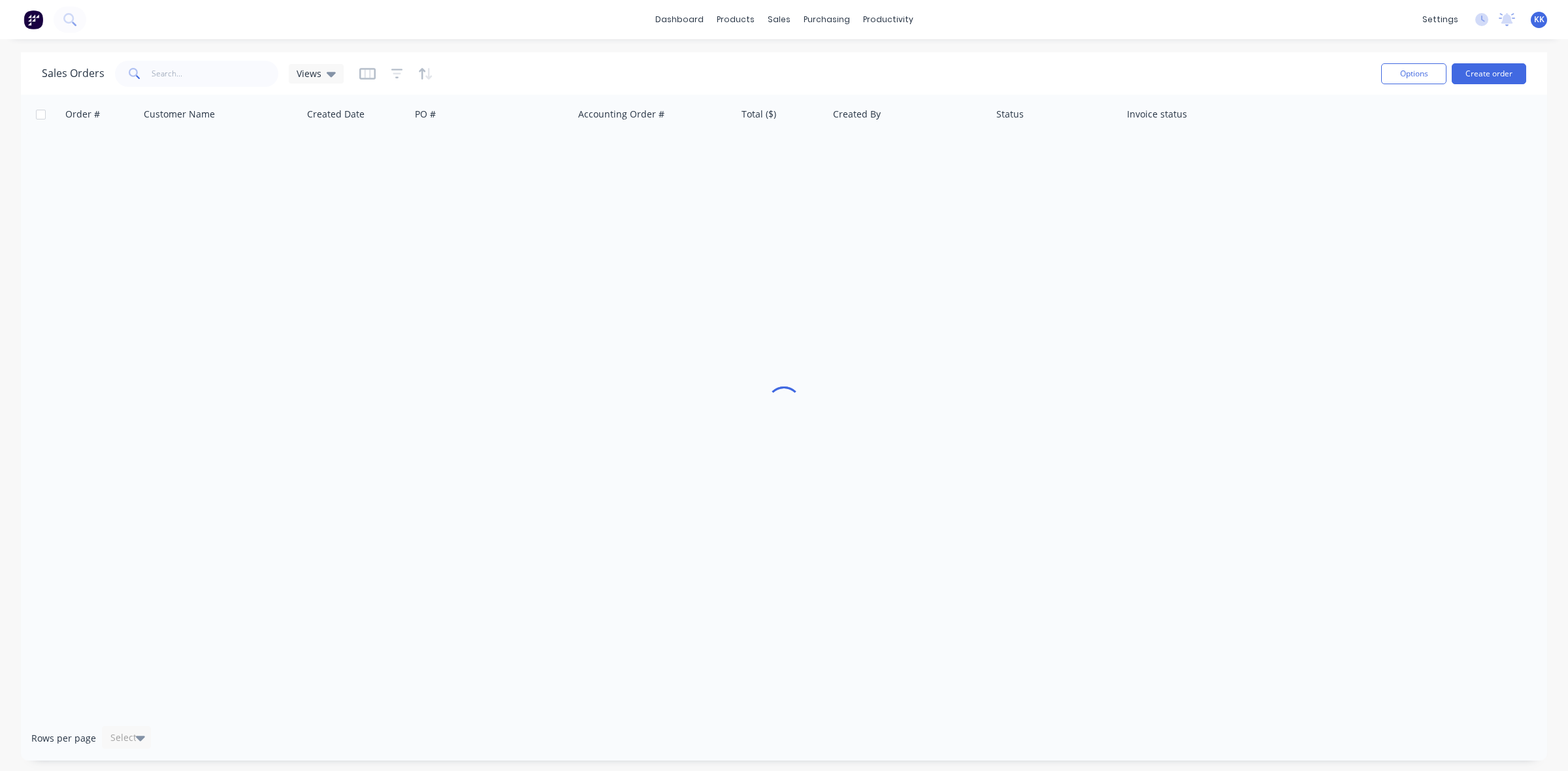
click at [1475, 77] on button "Create order" at bounding box center [1489, 74] width 75 height 21
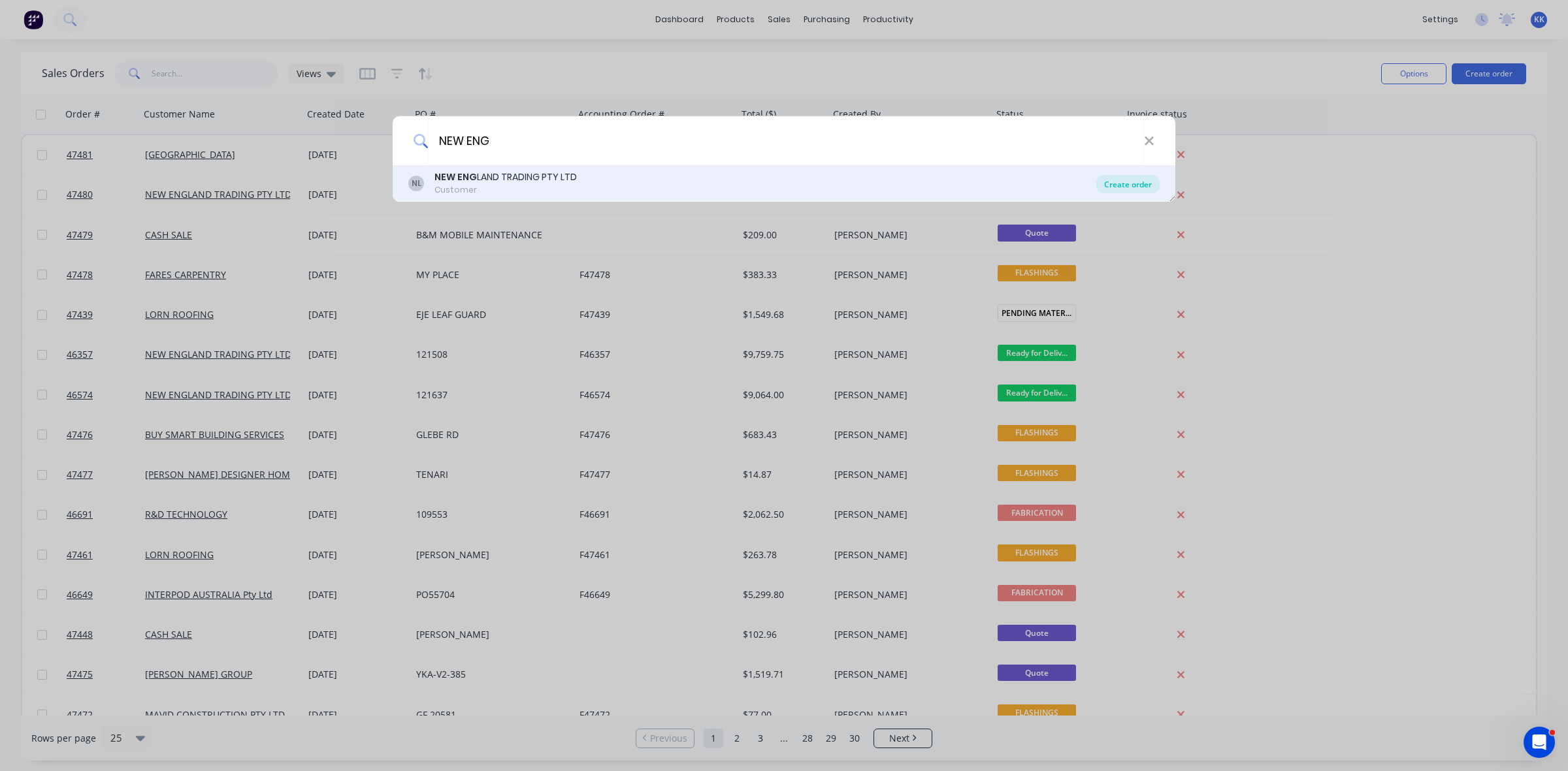
type input "NEW ENG"
click at [1133, 183] on div "Create order" at bounding box center [1128, 184] width 64 height 19
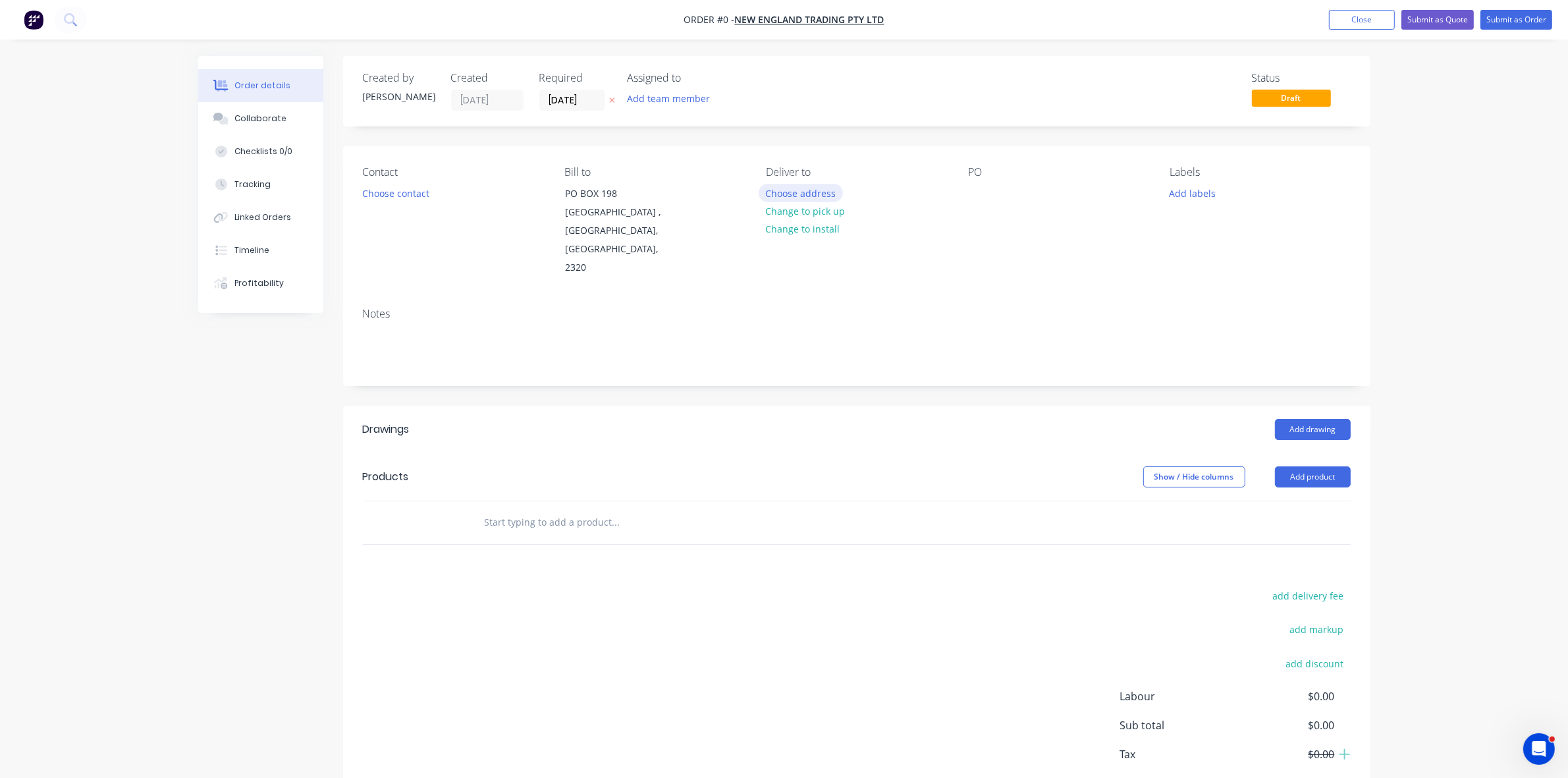
click at [788, 188] on button "Choose address" at bounding box center [801, 193] width 84 height 18
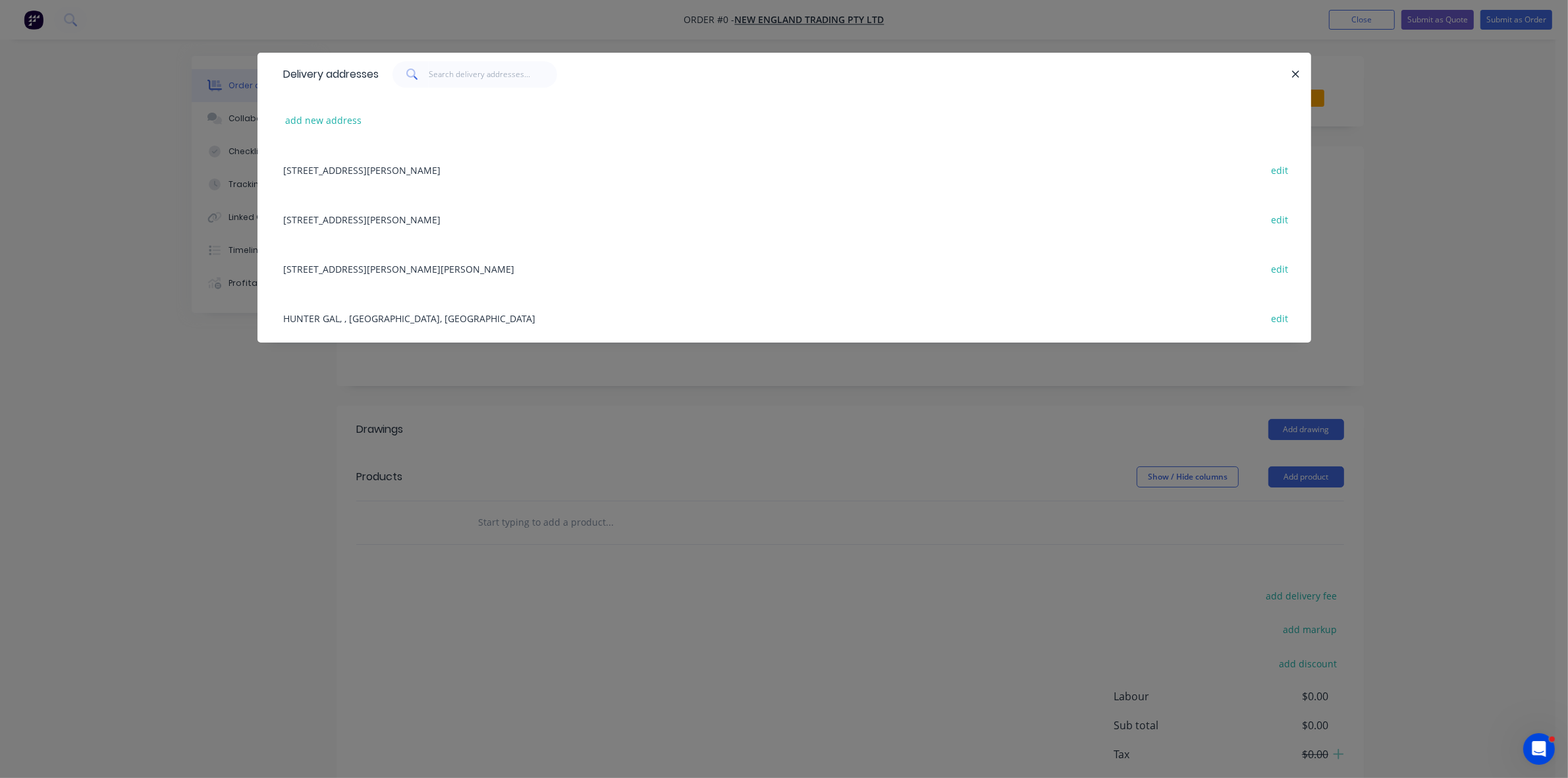
click at [353, 211] on div "17 HINKLER AVE, RUTHERFORD , New South Wales, Australia edit" at bounding box center [784, 219] width 1014 height 49
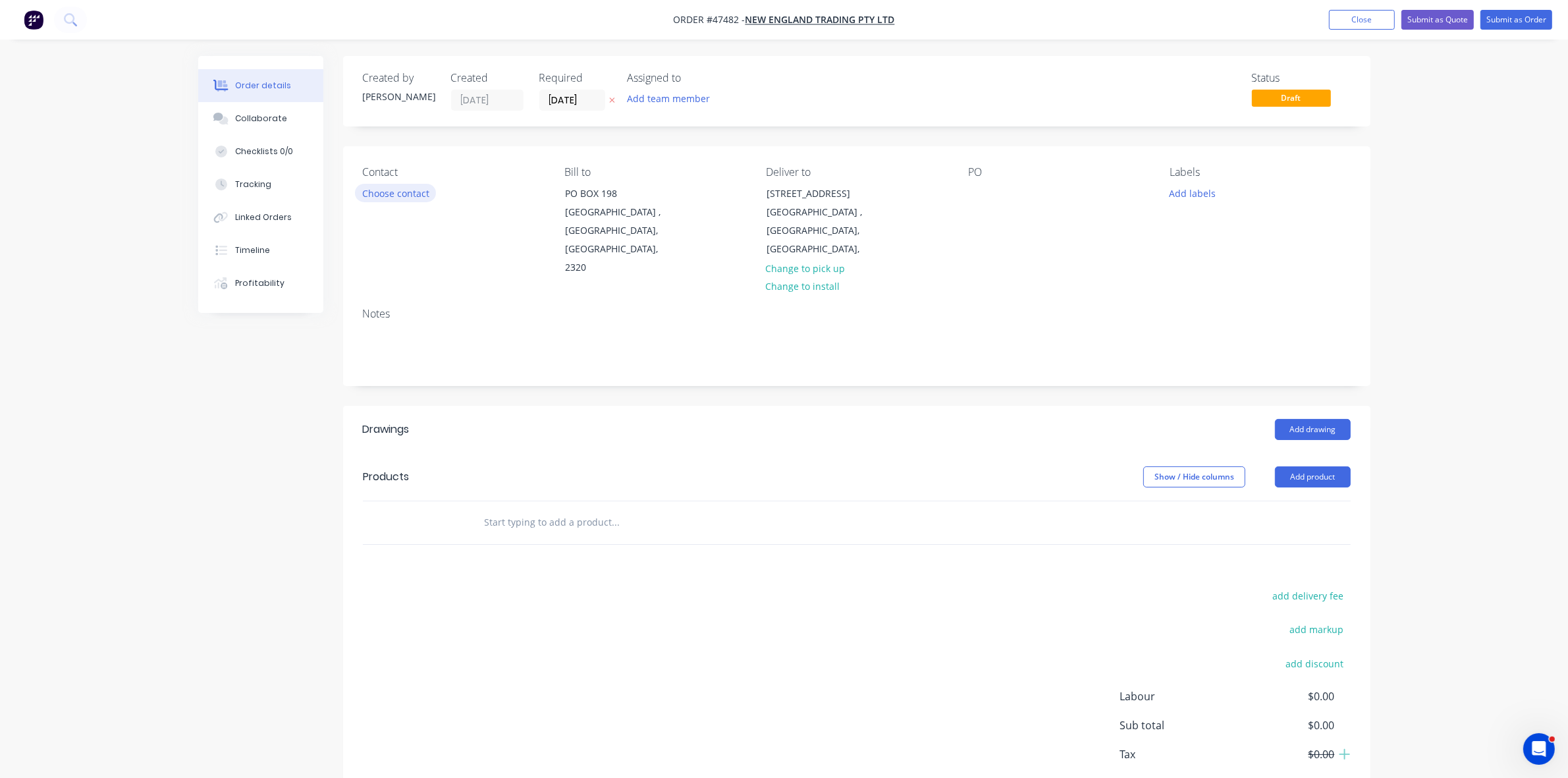
click at [383, 192] on button "Choose contact" at bounding box center [395, 193] width 81 height 18
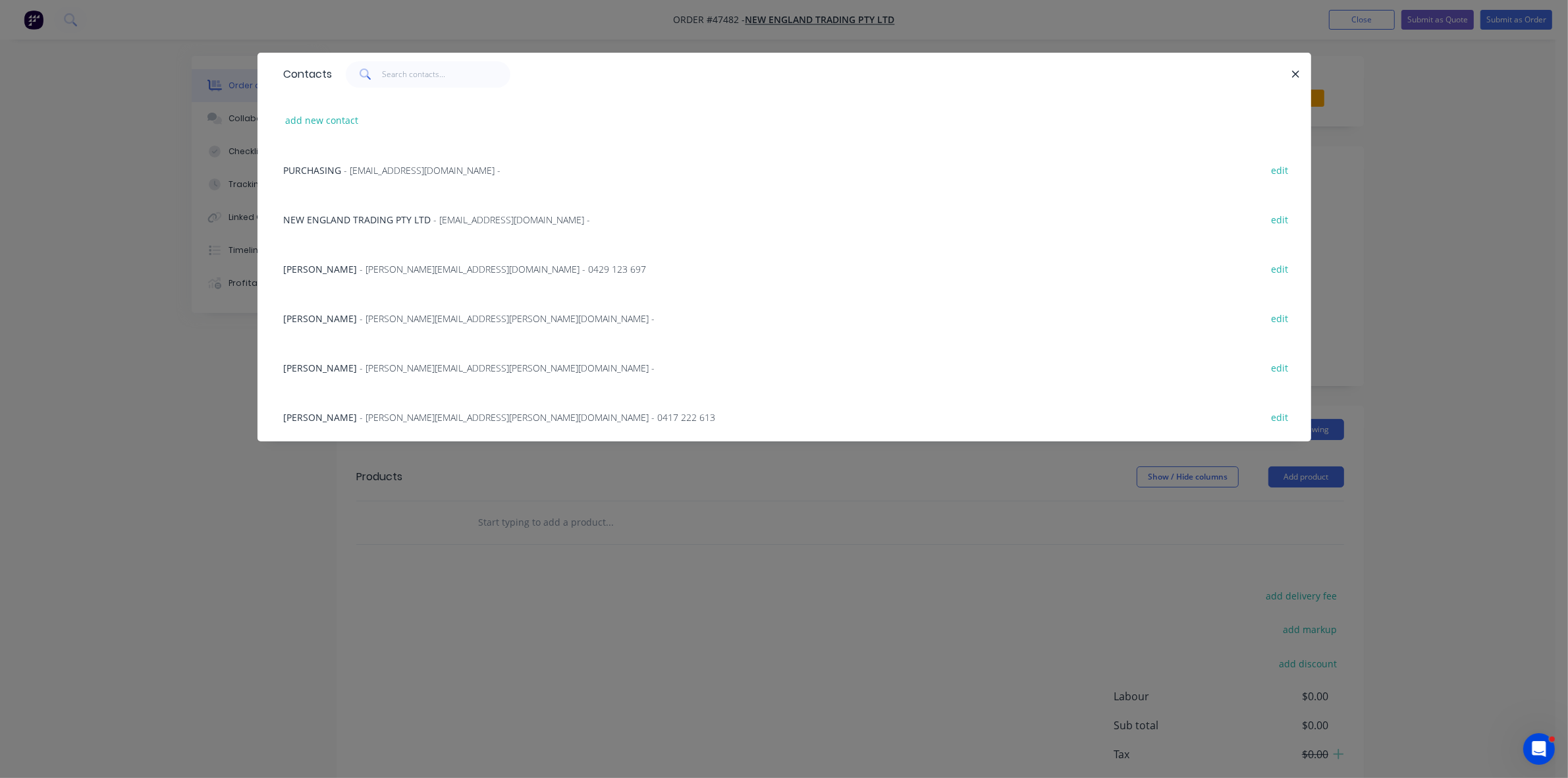
click at [373, 179] on div "PURCHASING - purchasing@netmodular.com.au - edit" at bounding box center [784, 169] width 1014 height 49
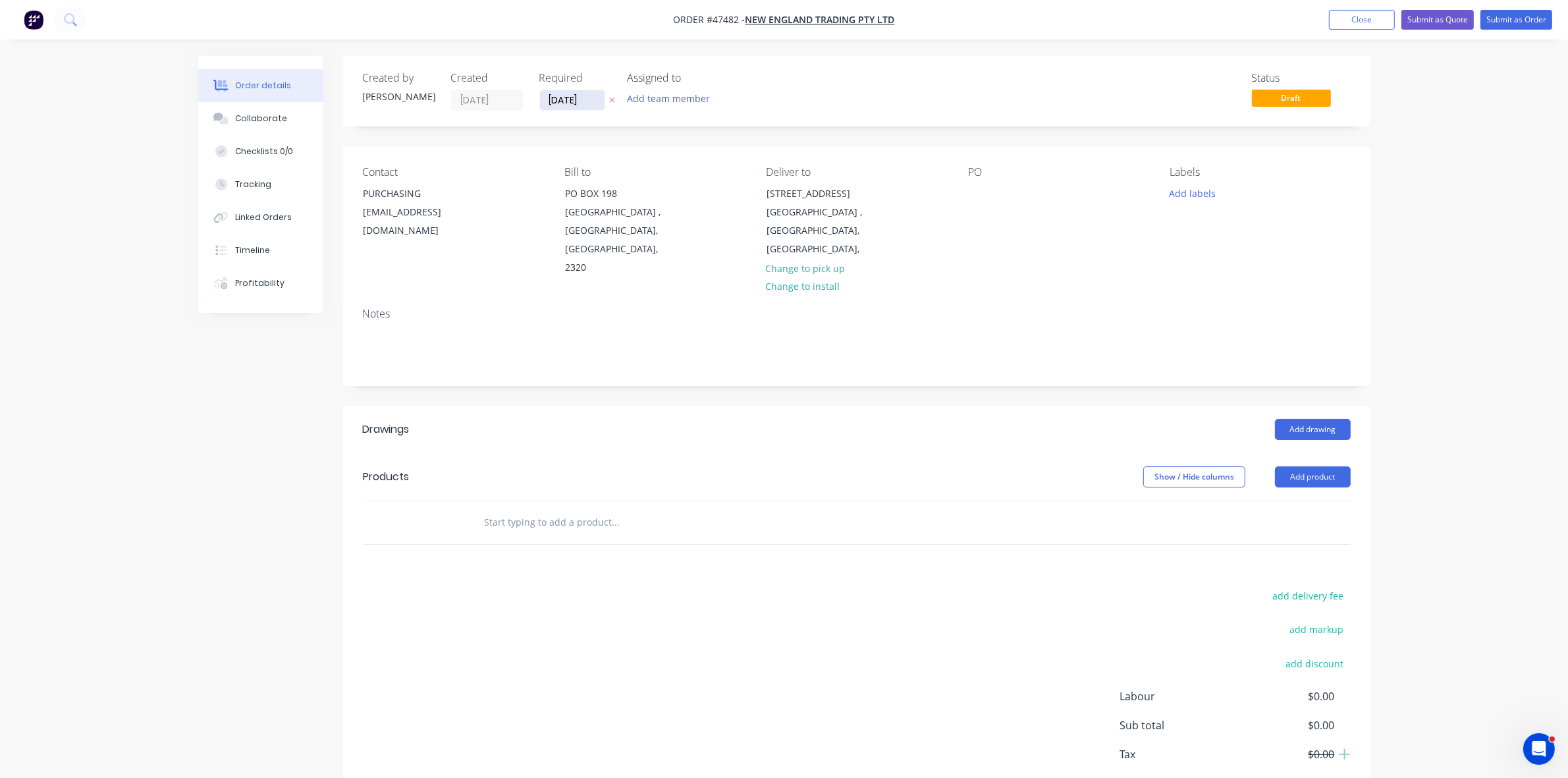
click at [560, 99] on input "[DATE]" at bounding box center [572, 100] width 65 height 20
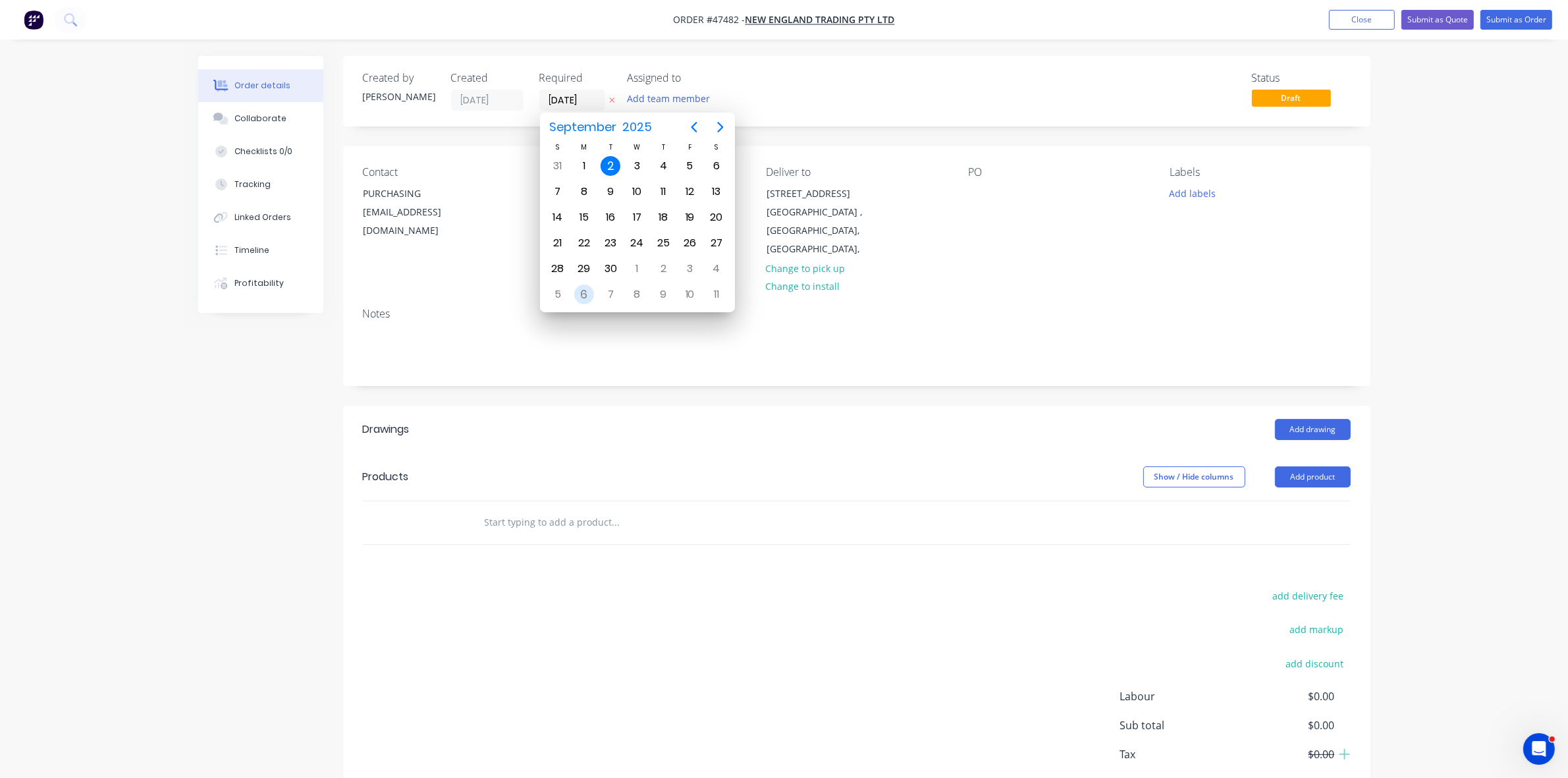
click at [586, 290] on div "6" at bounding box center [584, 295] width 20 height 20
type input "06/10/25"
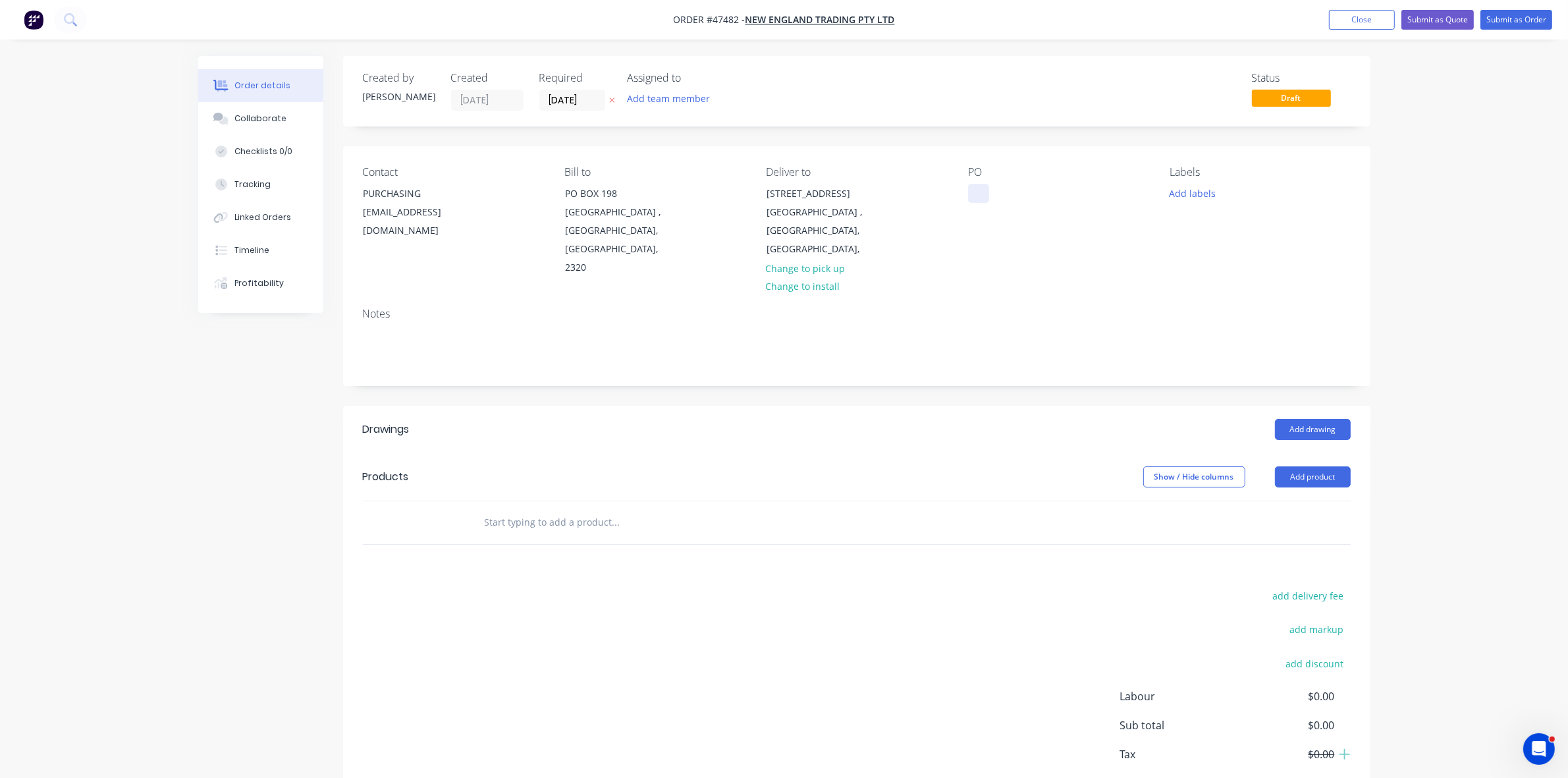
click at [974, 189] on div at bounding box center [979, 193] width 21 height 19
click at [1319, 468] on button "Add product" at bounding box center [1313, 477] width 76 height 21
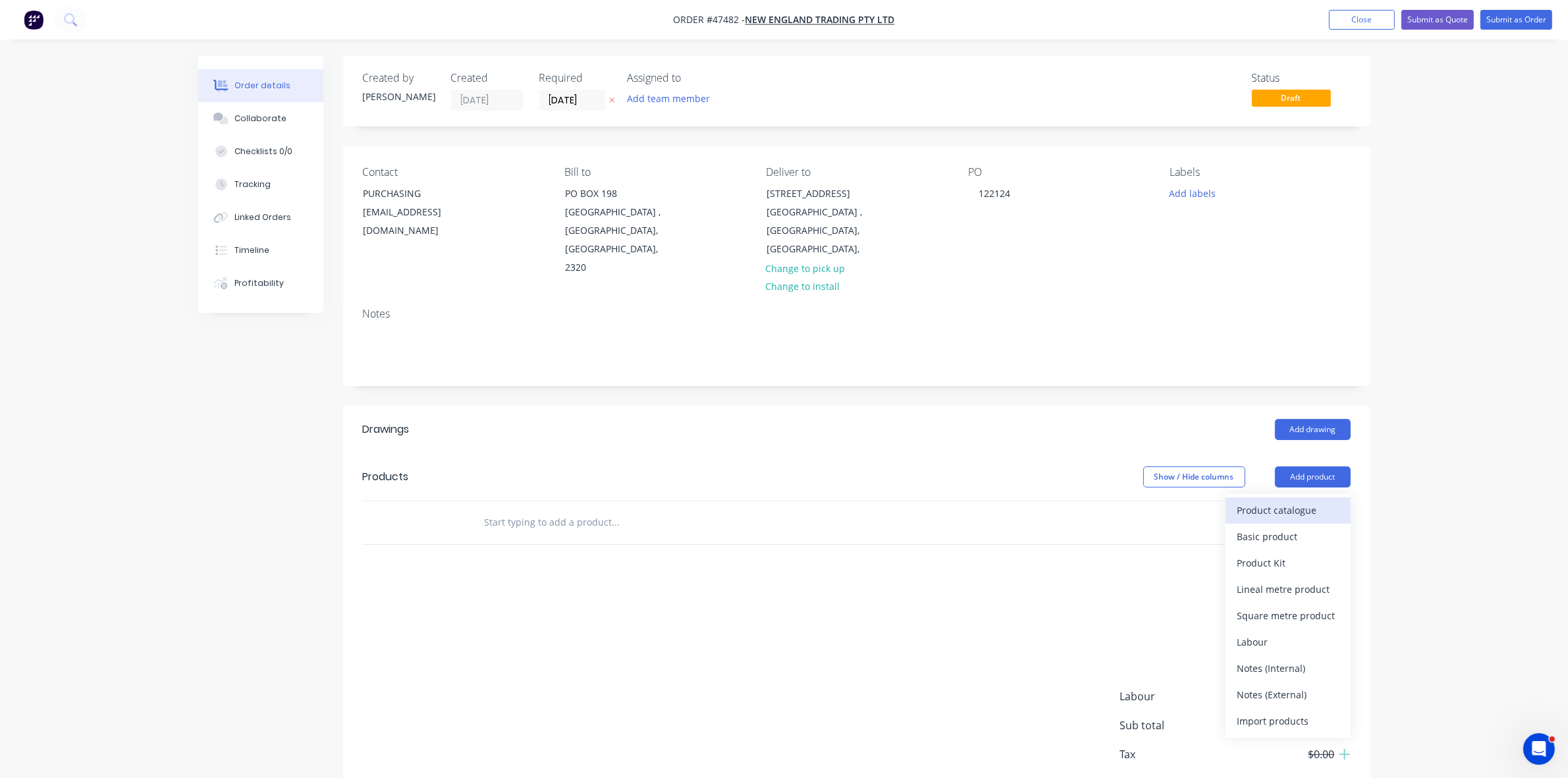
click at [1304, 501] on div "Product catalogue" at bounding box center [1289, 510] width 101 height 19
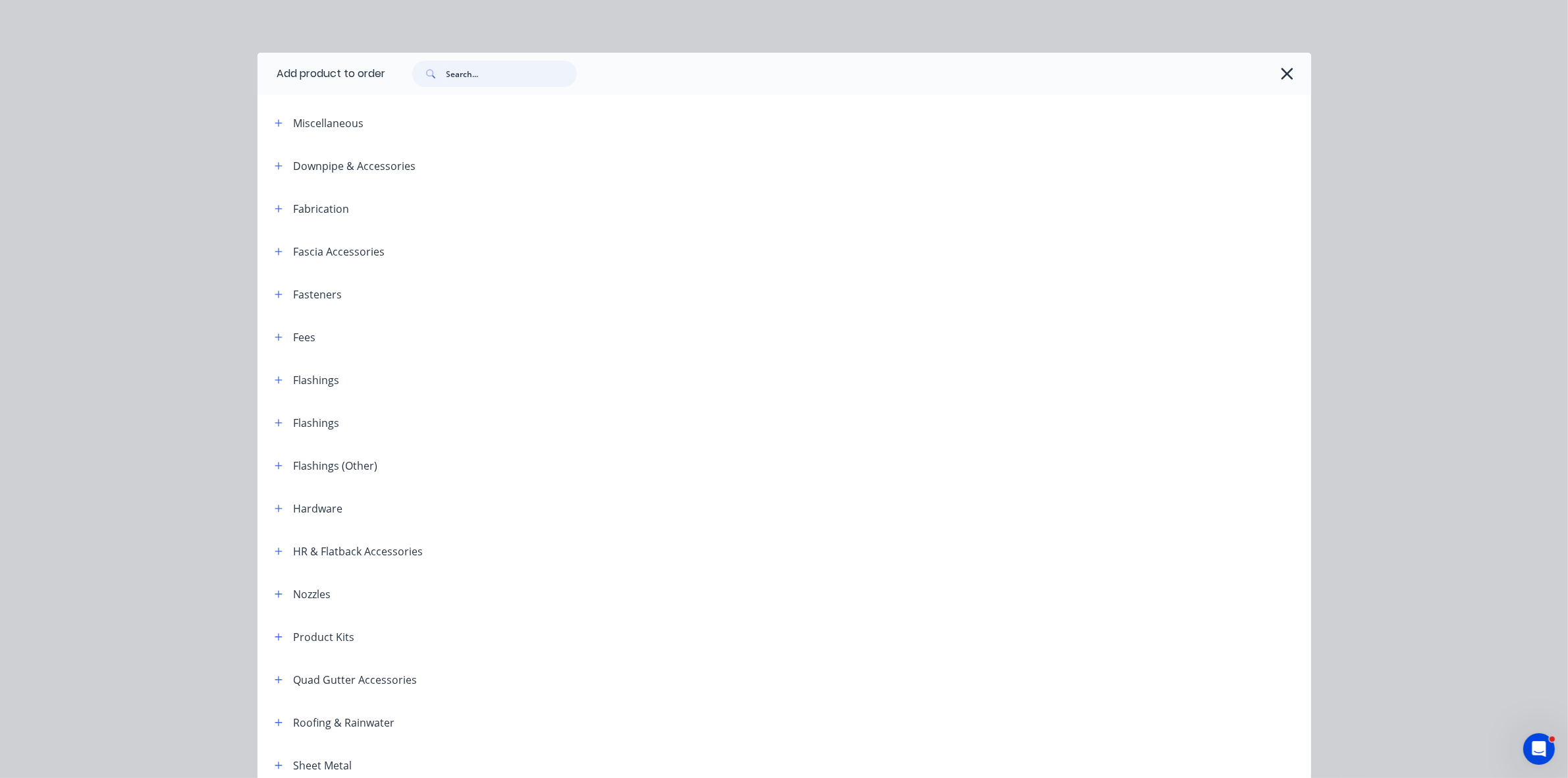
click at [524, 67] on input "text" at bounding box center [512, 74] width 131 height 27
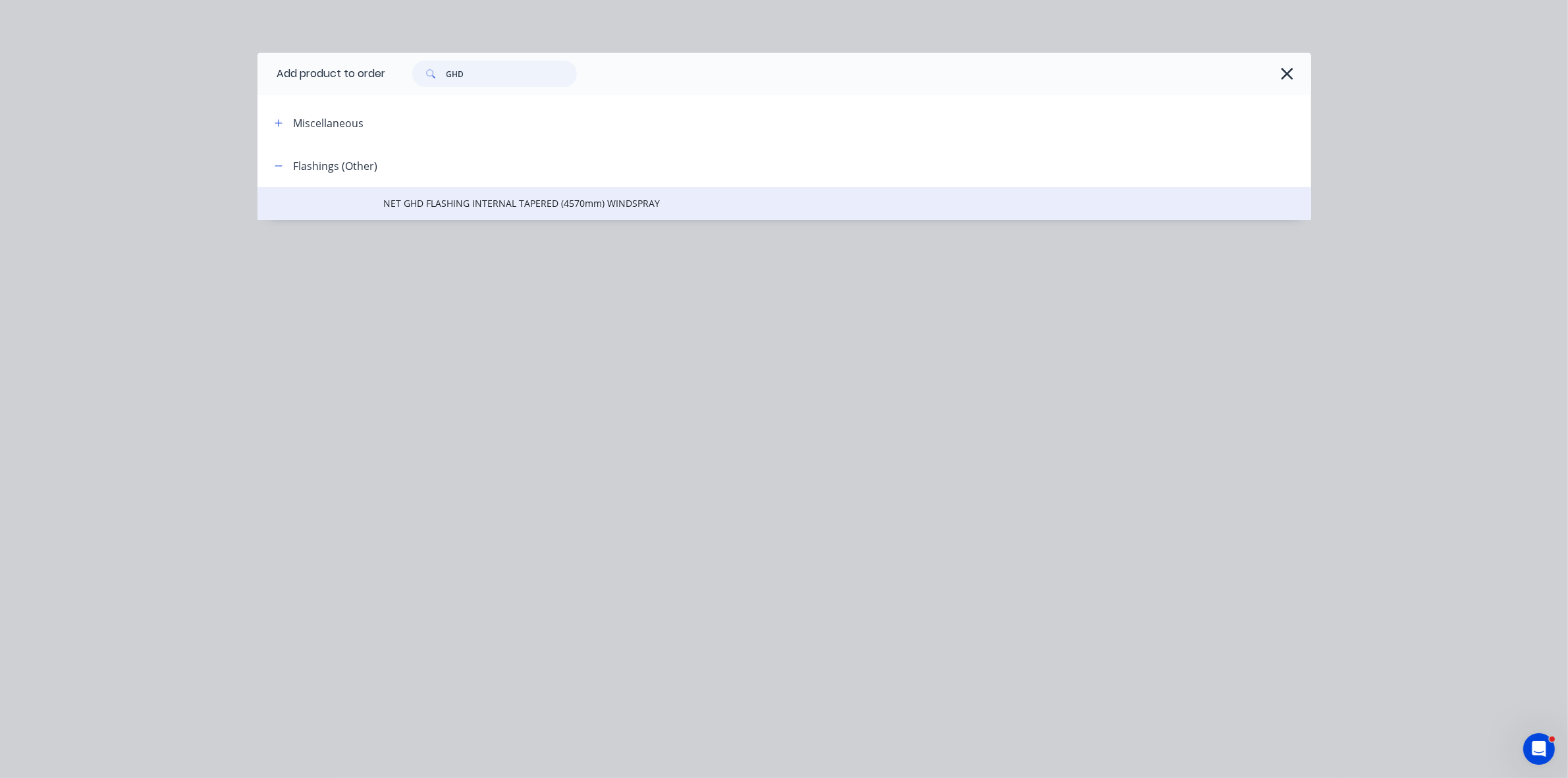
type input "GHD"
click at [432, 204] on span "NET GHD FLASHING INTERNAL TAPERED (4570mm) WINDSPRAY" at bounding box center [755, 203] width 742 height 14
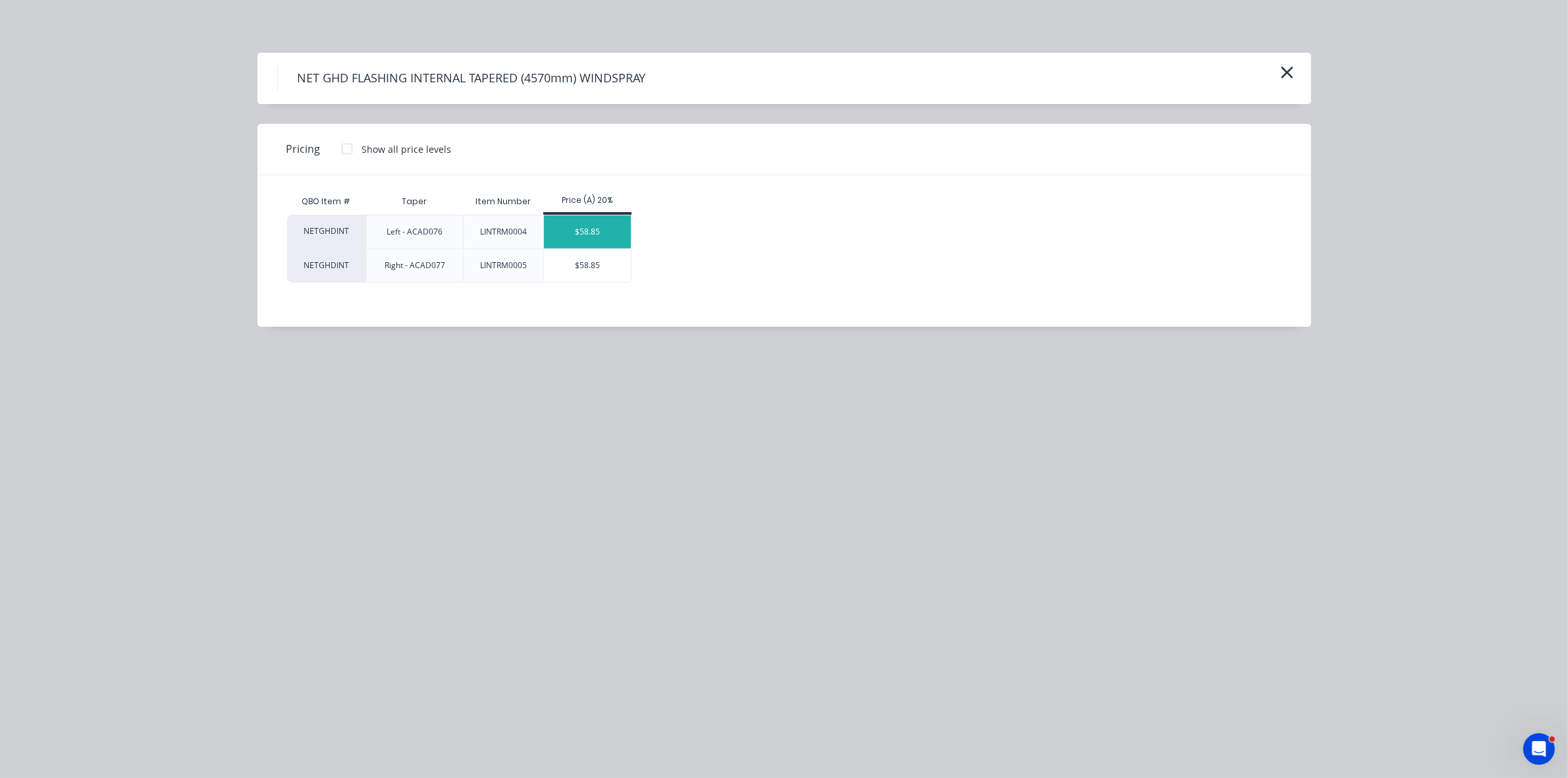
click at [595, 236] on div "$58.85" at bounding box center [588, 232] width 87 height 33
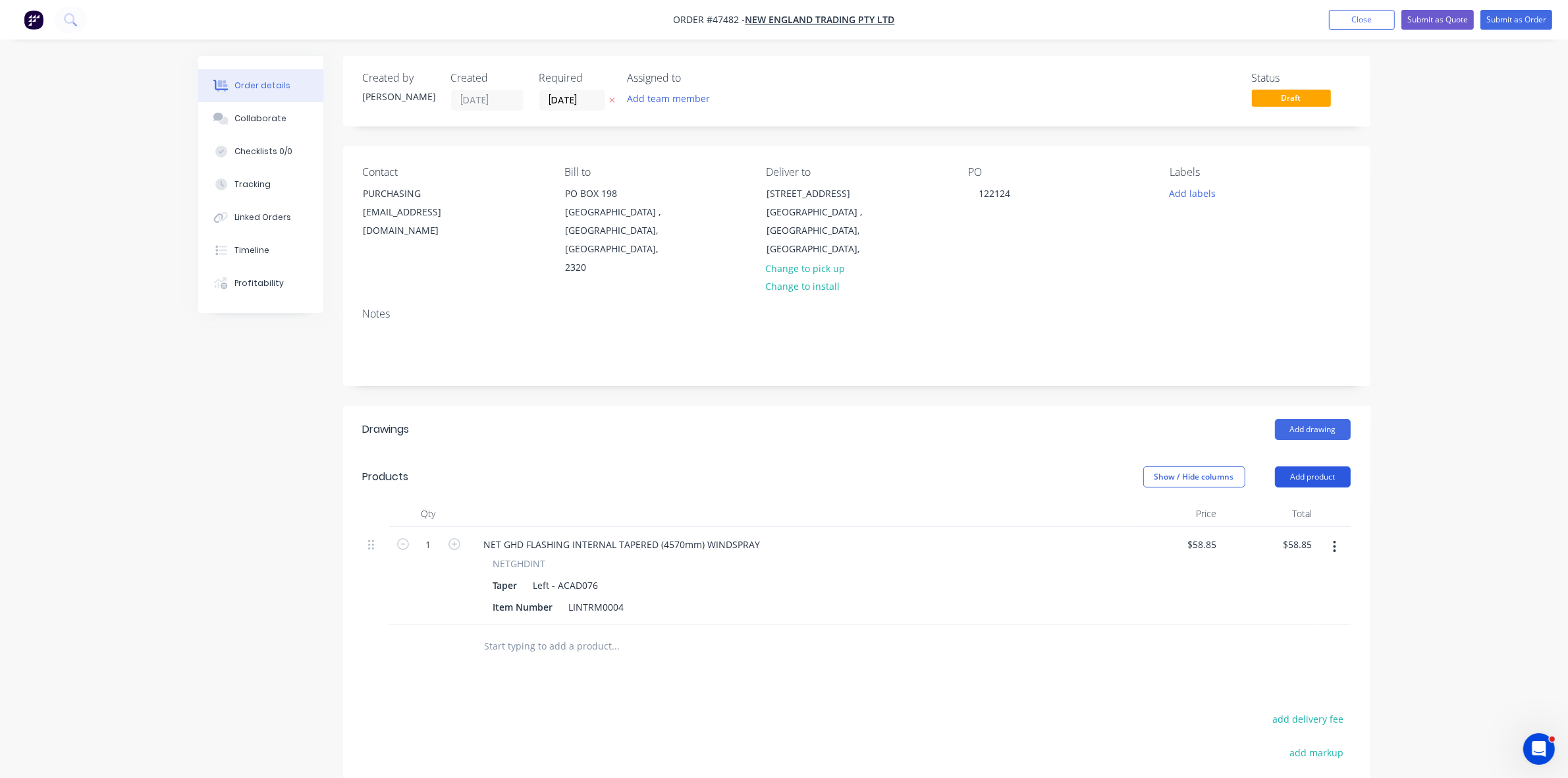
click at [1283, 466] on button "Add product" at bounding box center [1313, 477] width 76 height 21
click at [1276, 501] on div "Product catalogue" at bounding box center [1289, 510] width 101 height 19
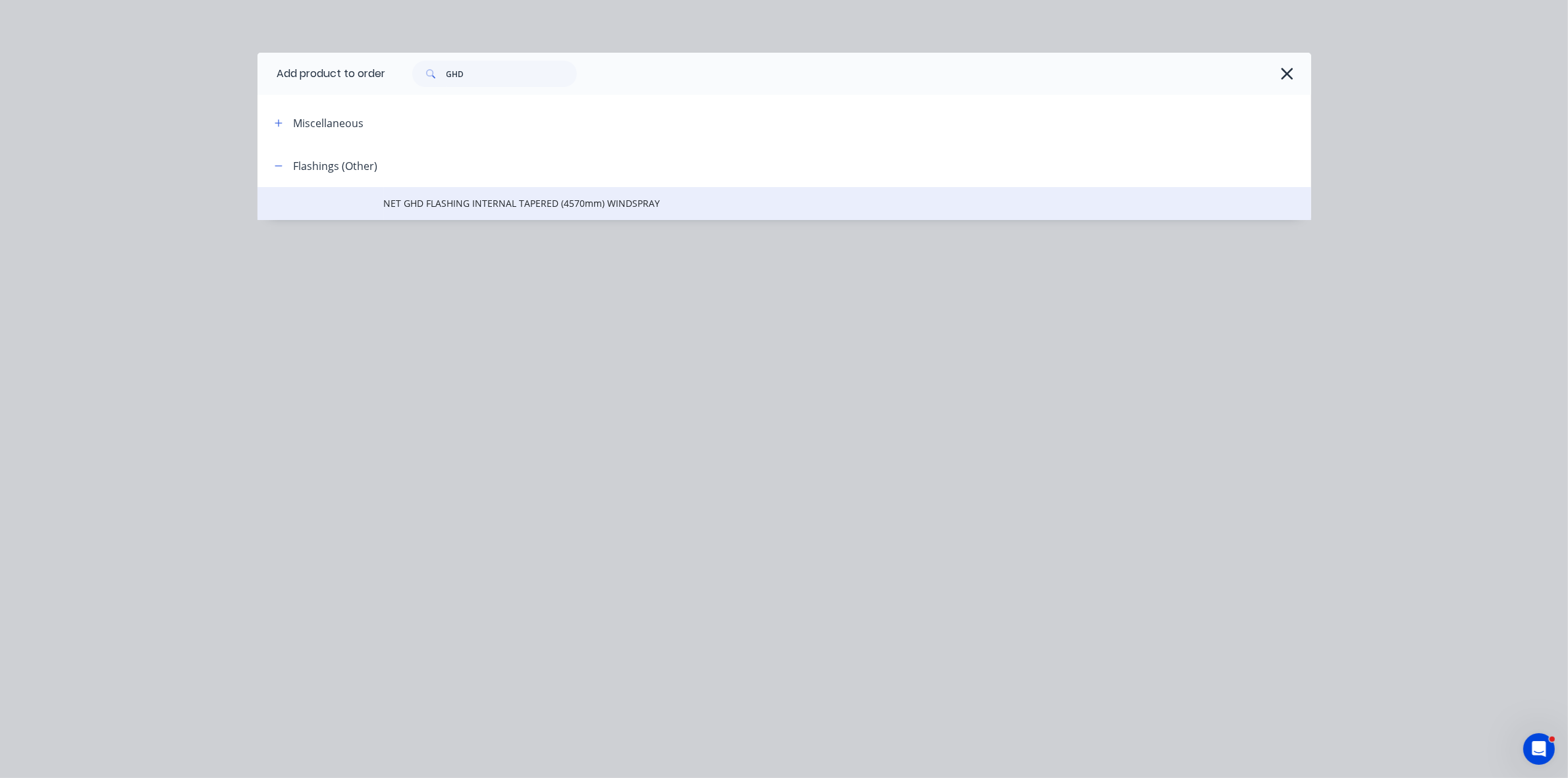
click at [558, 202] on span "NET GHD FLASHING INTERNAL TAPERED (4570mm) WINDSPRAY" at bounding box center [755, 203] width 742 height 14
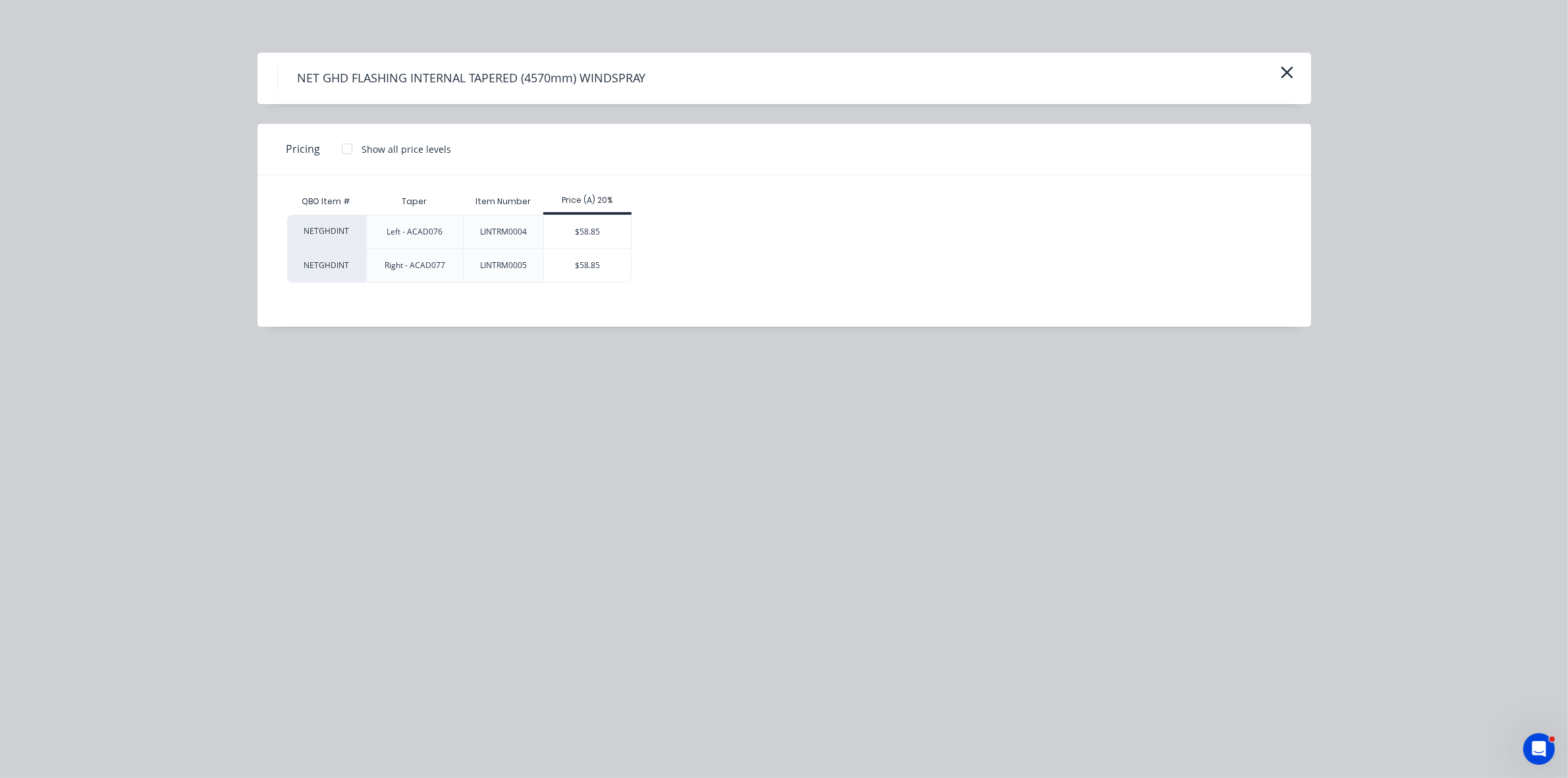
click at [616, 270] on div "$58.85" at bounding box center [588, 265] width 87 height 33
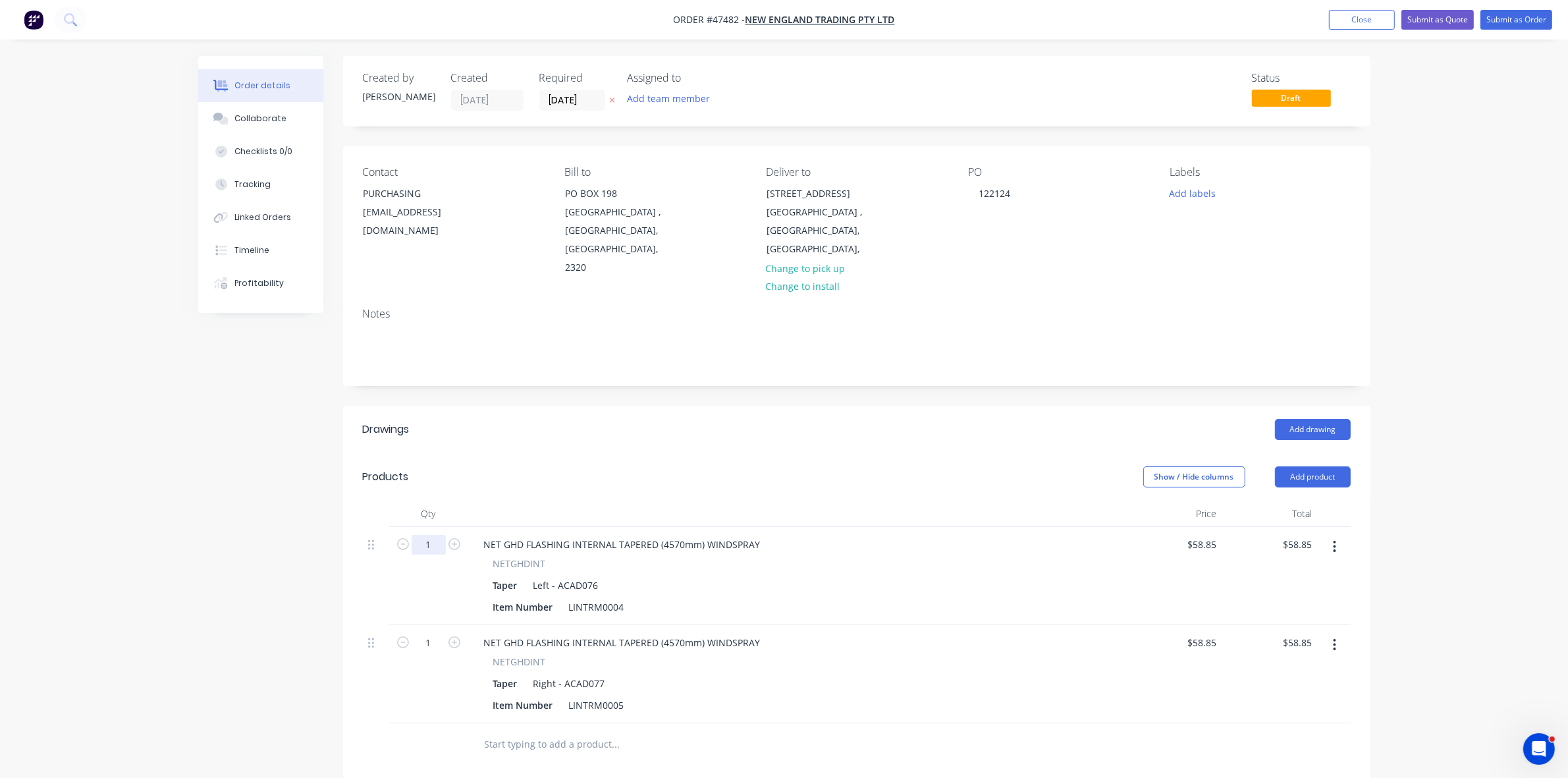
click at [438, 535] on input "1" at bounding box center [428, 545] width 34 height 20
type input "10"
type input "$588.50"
click at [442, 555] on input "1" at bounding box center [428, 545] width 34 height 20
type input "10"
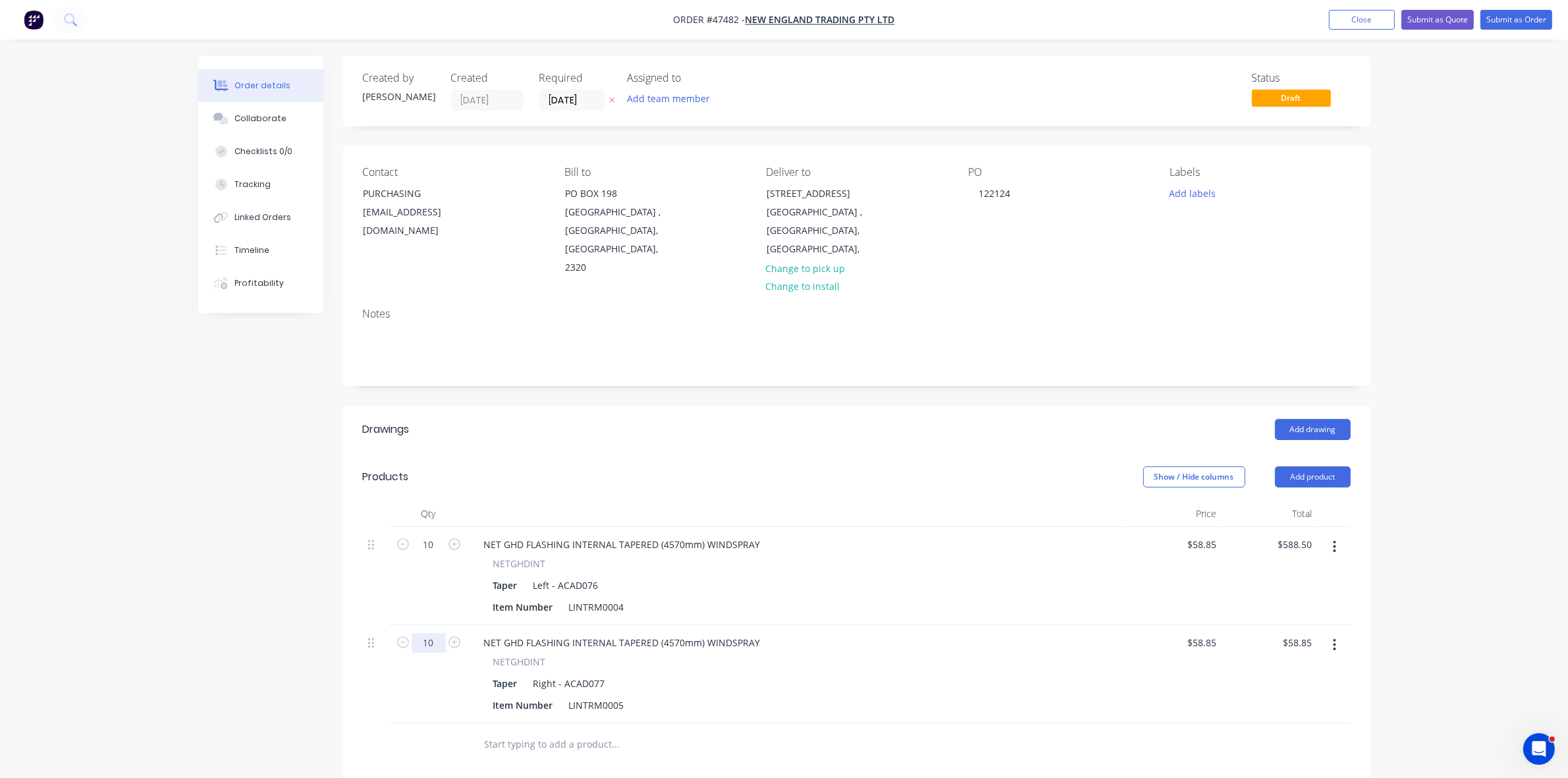
type input "$588.50"
click at [1315, 466] on button "Add product" at bounding box center [1313, 477] width 76 height 21
click at [1304, 501] on div "Product catalogue" at bounding box center [1289, 510] width 101 height 19
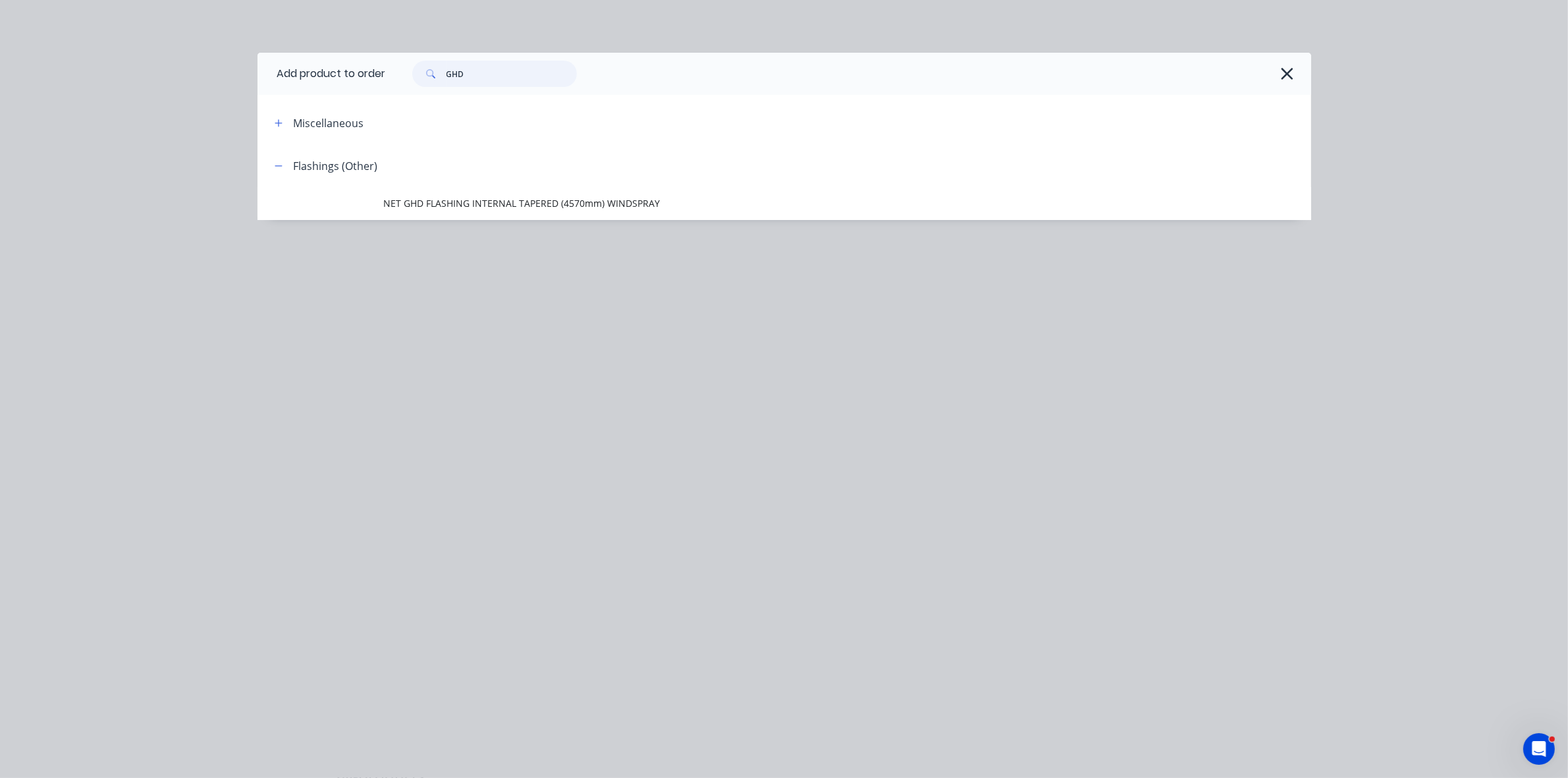
drag, startPoint x: 476, startPoint y: 76, endPoint x: 423, endPoint y: 79, distance: 53.1
click at [423, 79] on div "GHD" at bounding box center [494, 74] width 165 height 27
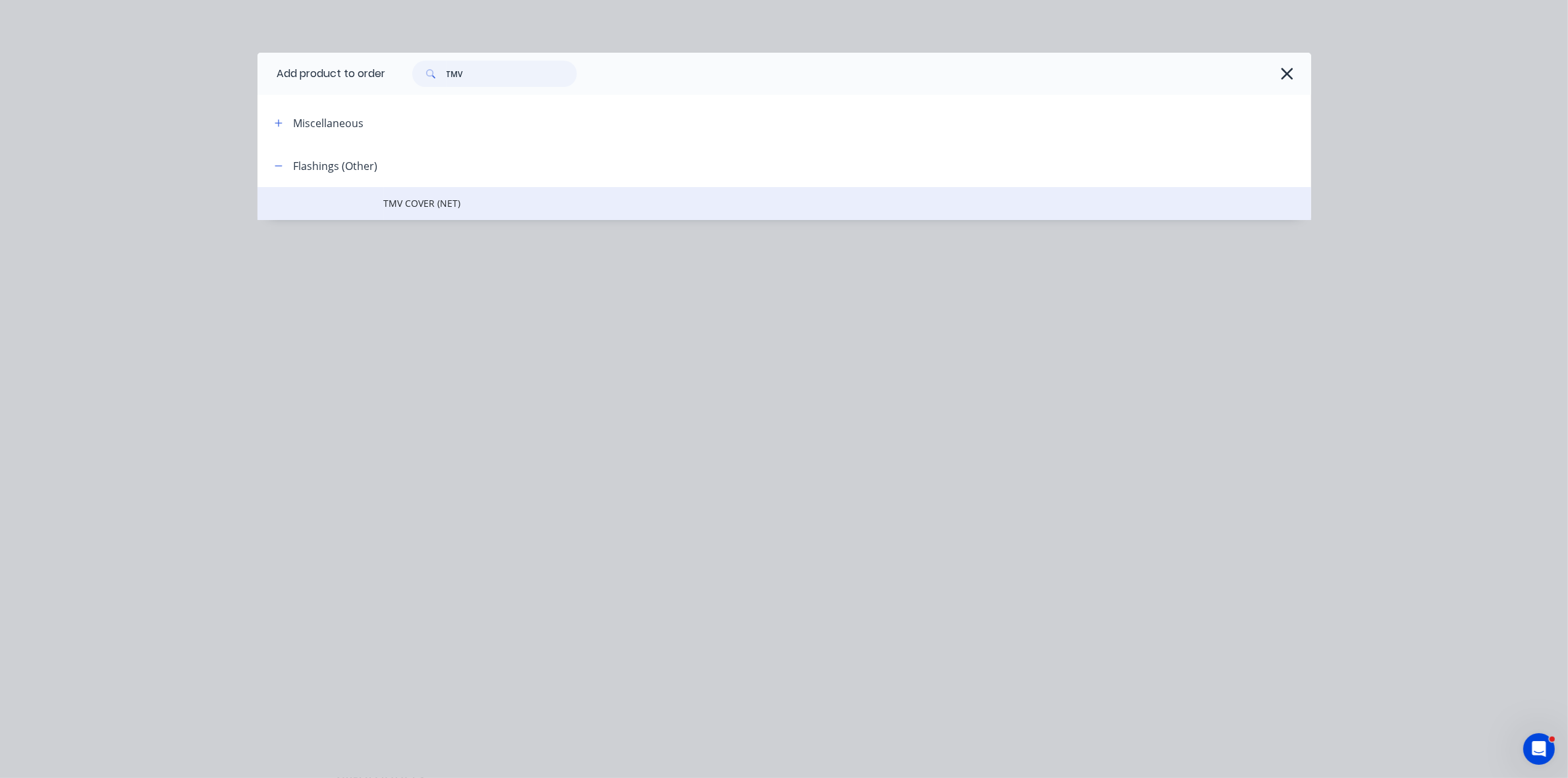
type input "TMV"
click at [476, 198] on span "TMV COVER (NET)" at bounding box center [755, 203] width 742 height 14
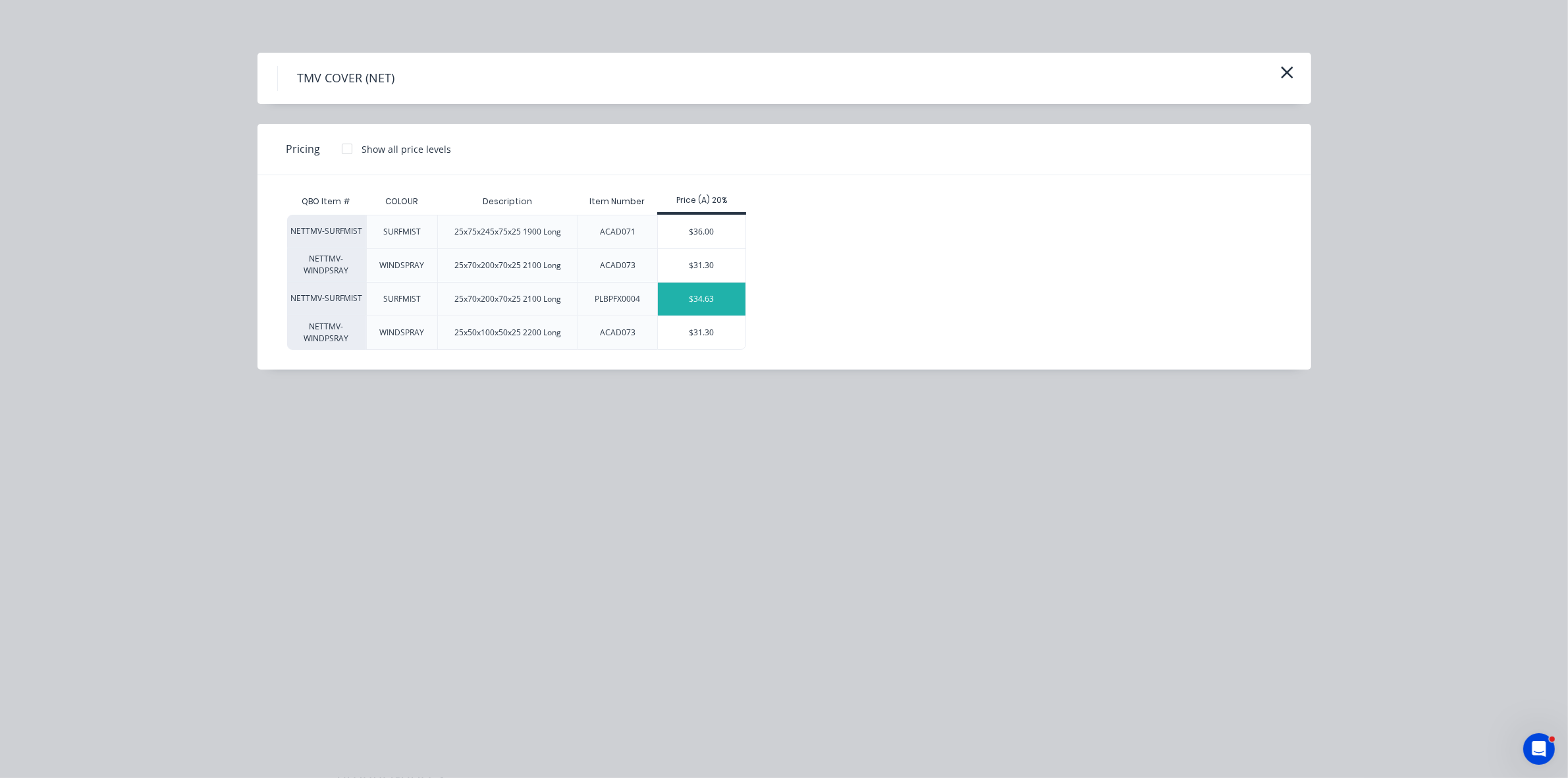
click at [718, 305] on div "$34.63" at bounding box center [702, 299] width 87 height 33
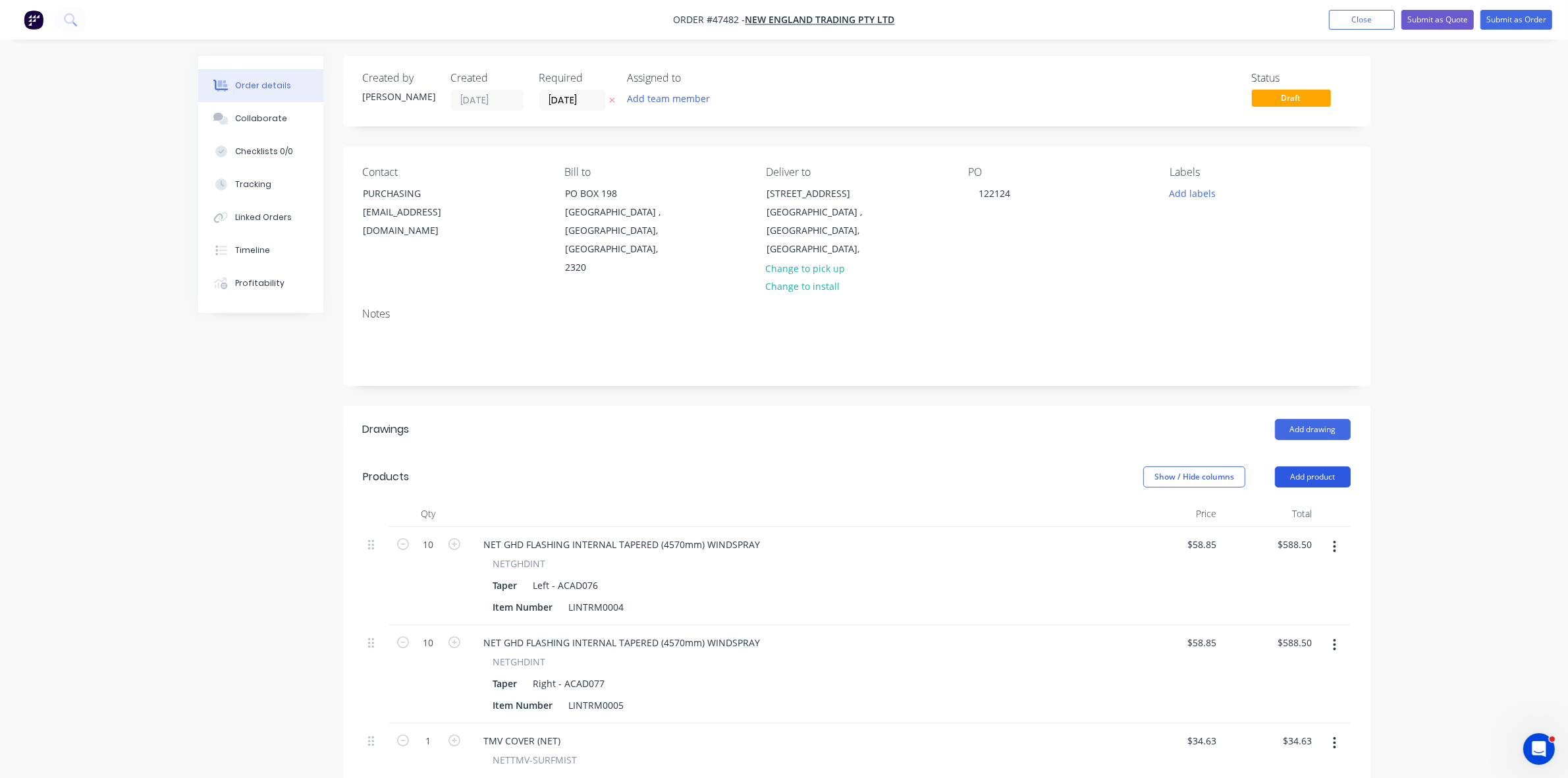
click at [1314, 466] on button "Add product" at bounding box center [1313, 477] width 76 height 21
click at [1307, 501] on div "Product catalogue" at bounding box center [1289, 510] width 101 height 19
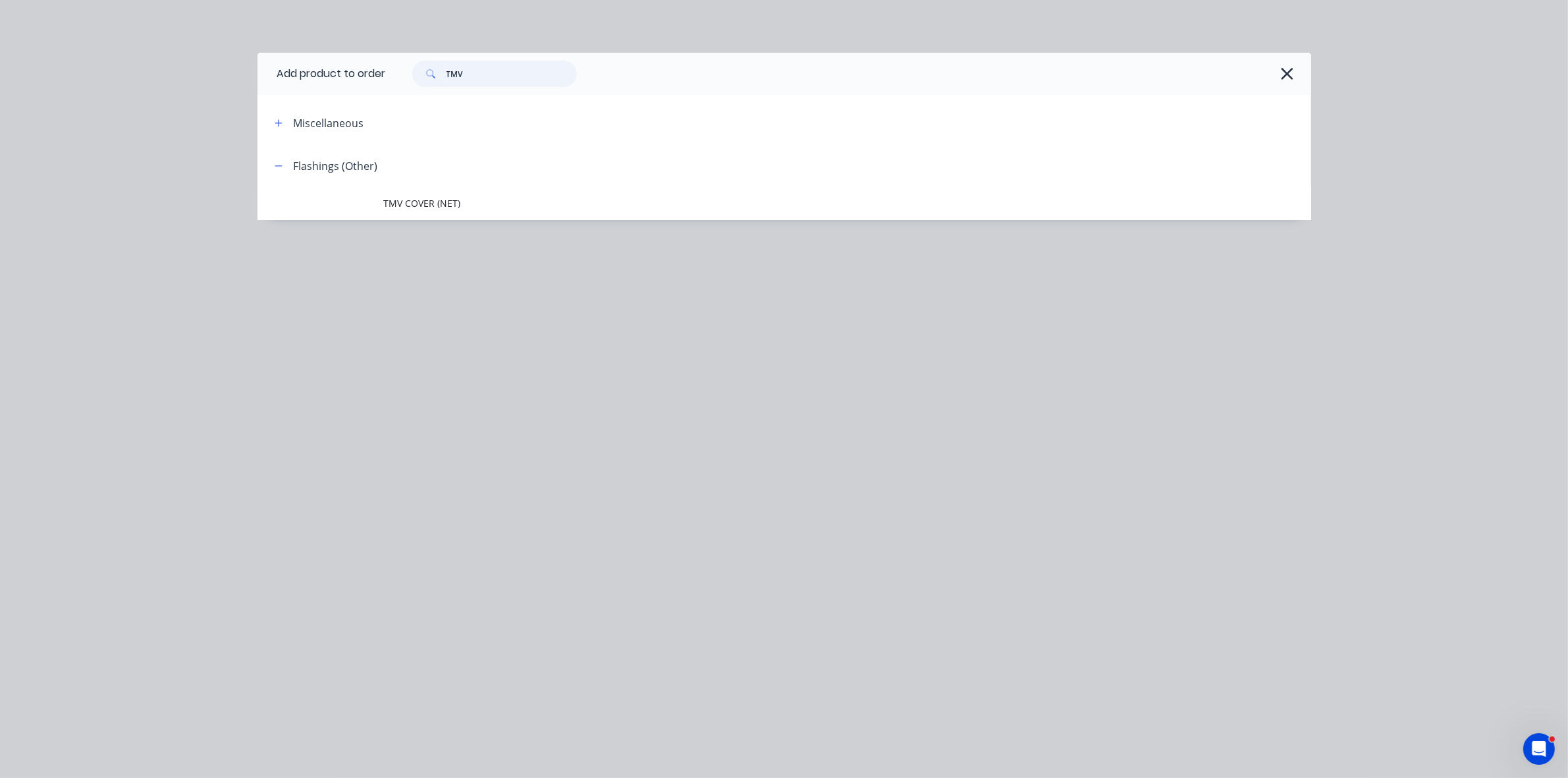
drag, startPoint x: 488, startPoint y: 73, endPoint x: 450, endPoint y: 73, distance: 38.0
click at [450, 73] on input "TMV" at bounding box center [512, 74] width 131 height 27
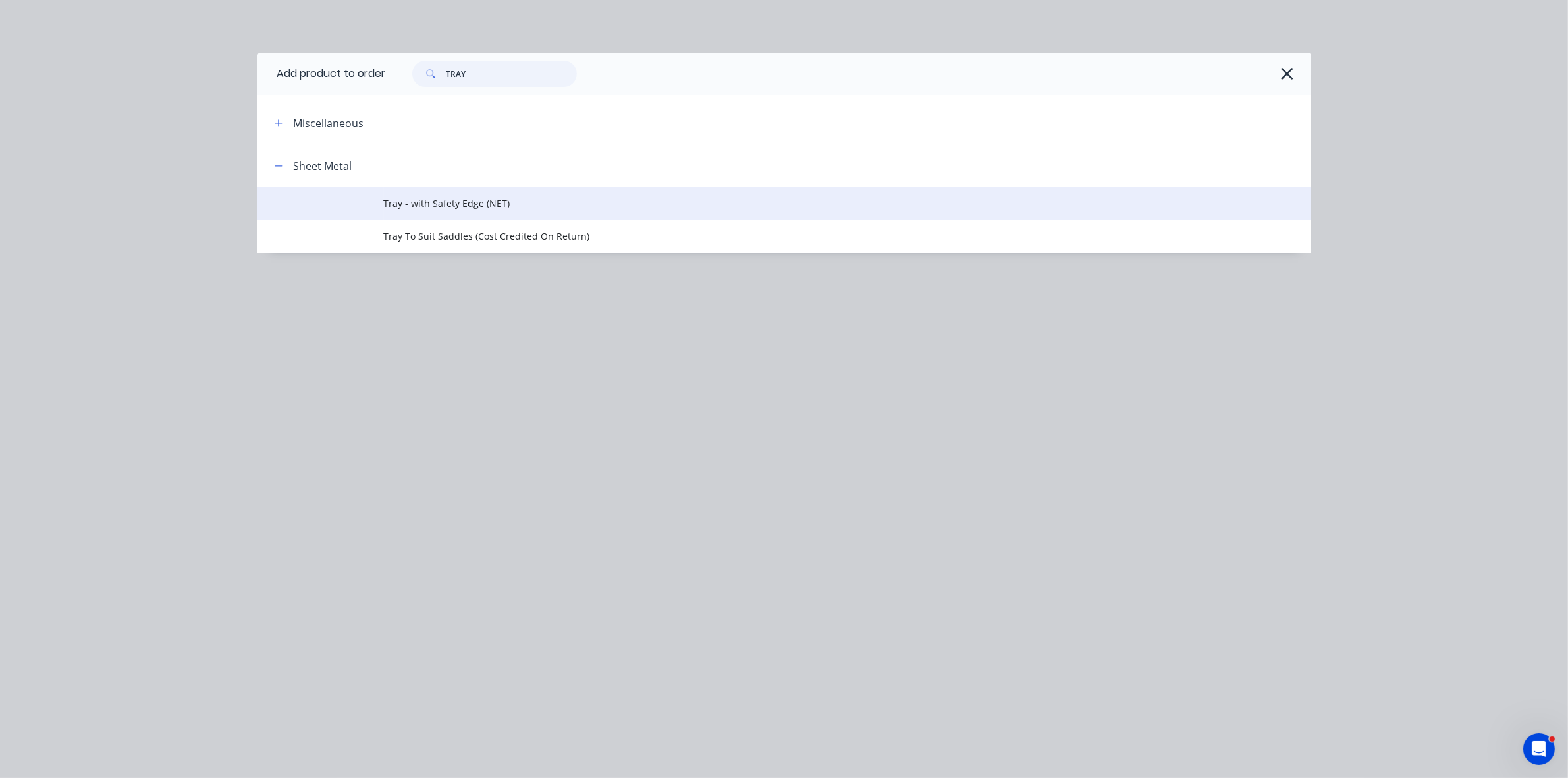
type input "TRAY"
click at [444, 203] on span "Tray - with Safety Edge (NET)" at bounding box center [755, 203] width 742 height 14
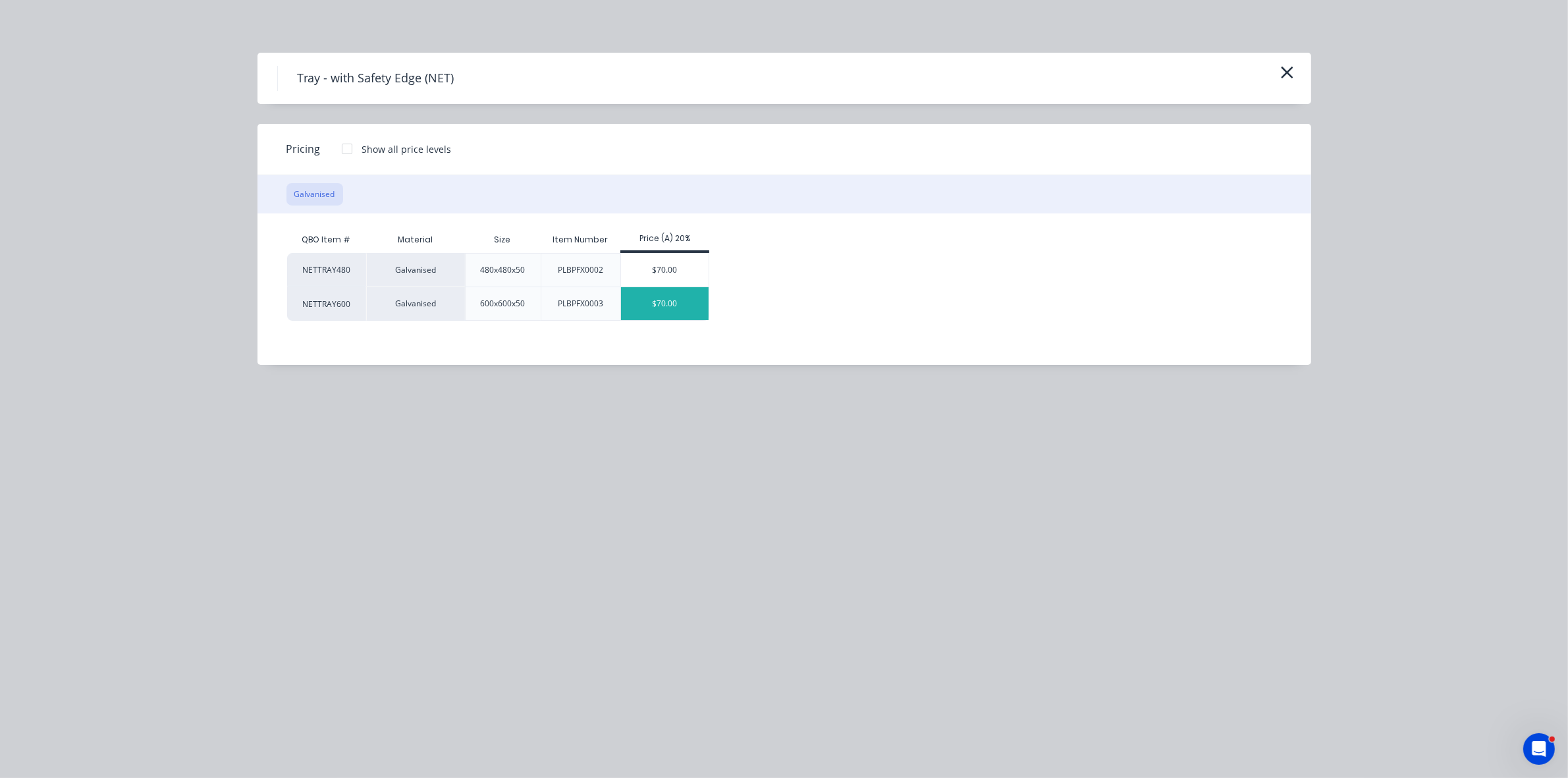
click at [674, 308] on div "$70.00" at bounding box center [664, 304] width 87 height 33
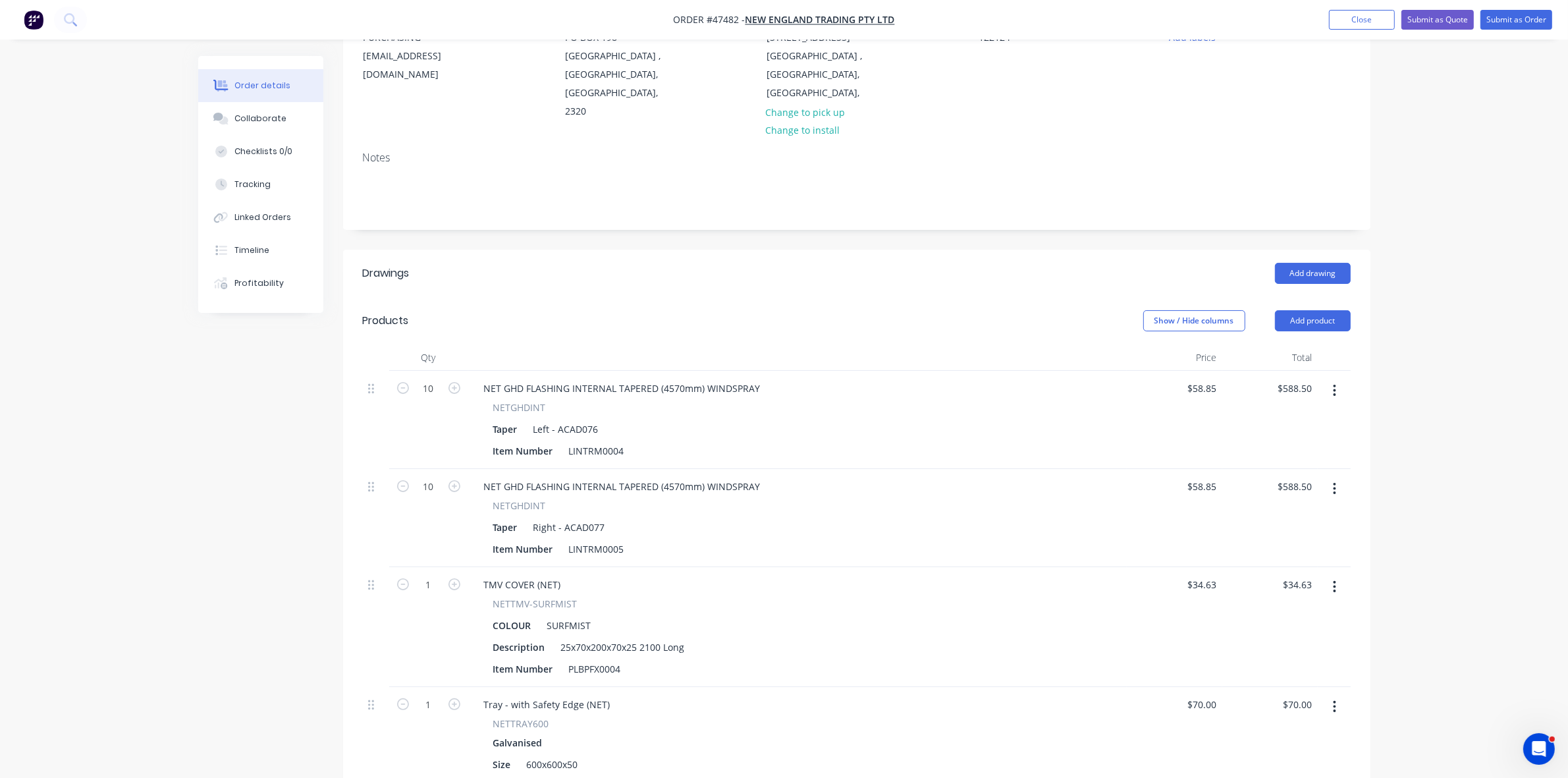
scroll to position [330, 0]
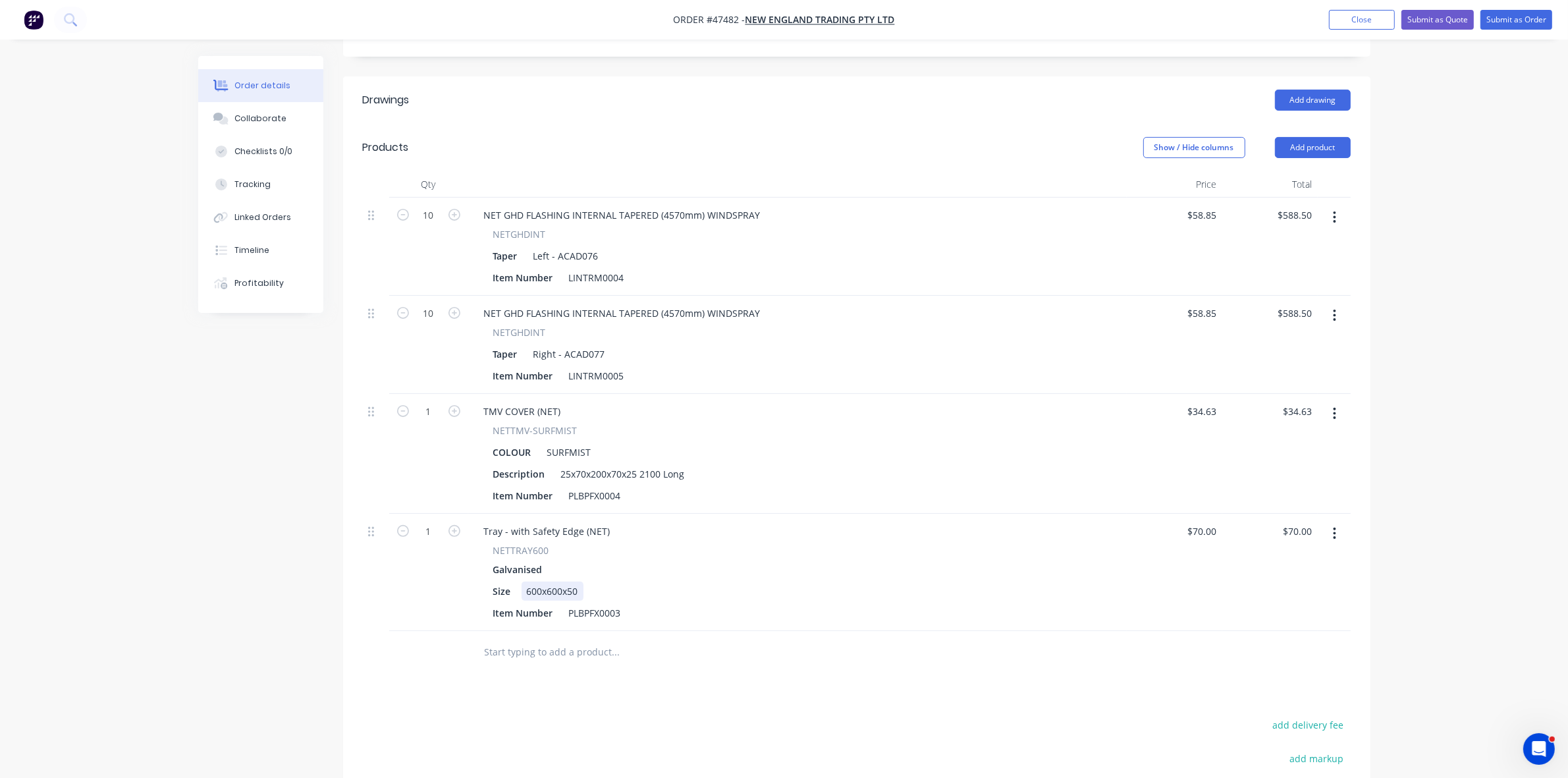
click at [554, 582] on div "600x600x50" at bounding box center [552, 591] width 62 height 19
drag, startPoint x: 614, startPoint y: 593, endPoint x: 626, endPoint y: 593, distance: 12.0
click at [626, 604] on div "PLBPFX0003" at bounding box center [595, 613] width 63 height 19
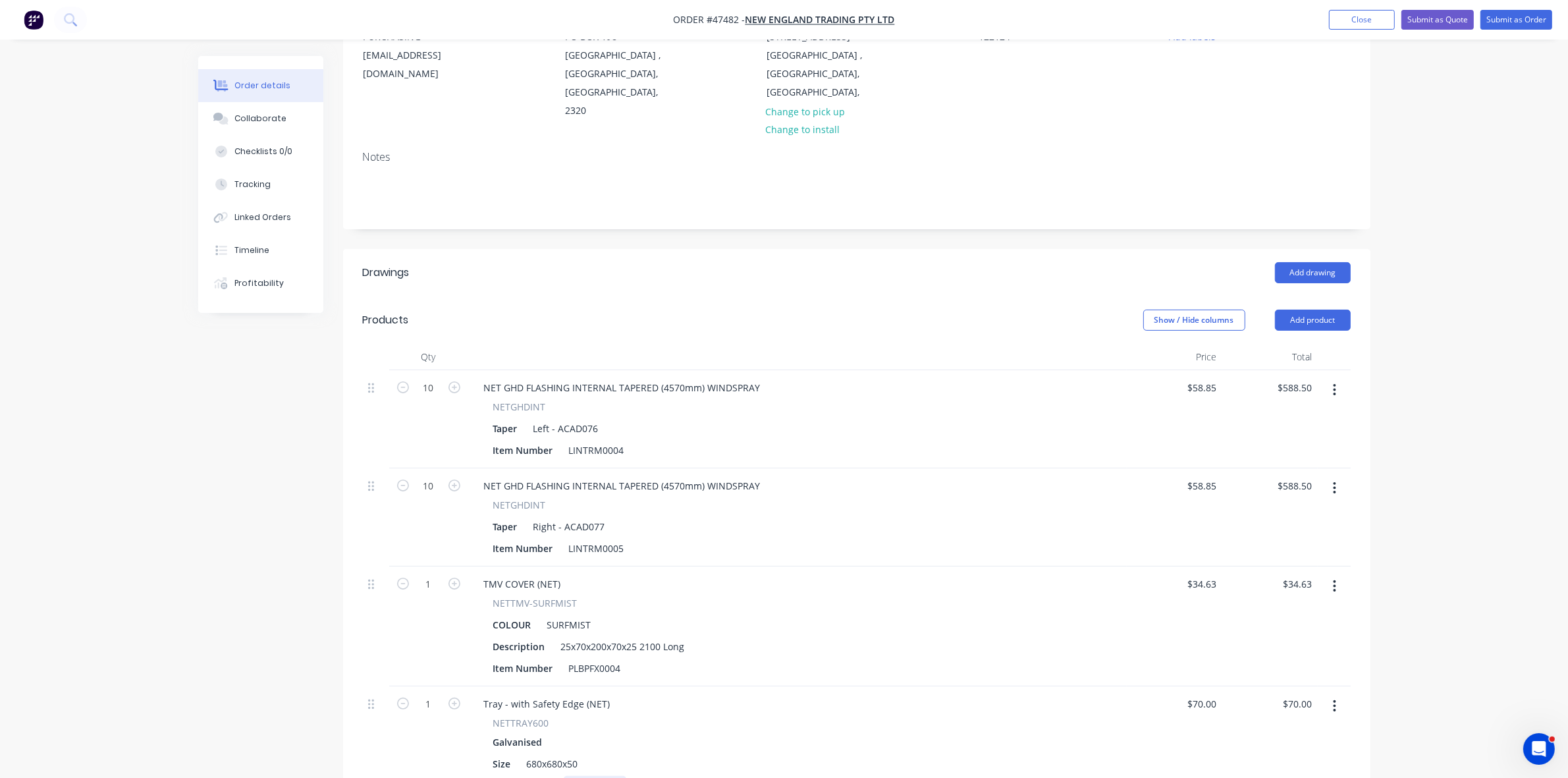
scroll to position [0, 0]
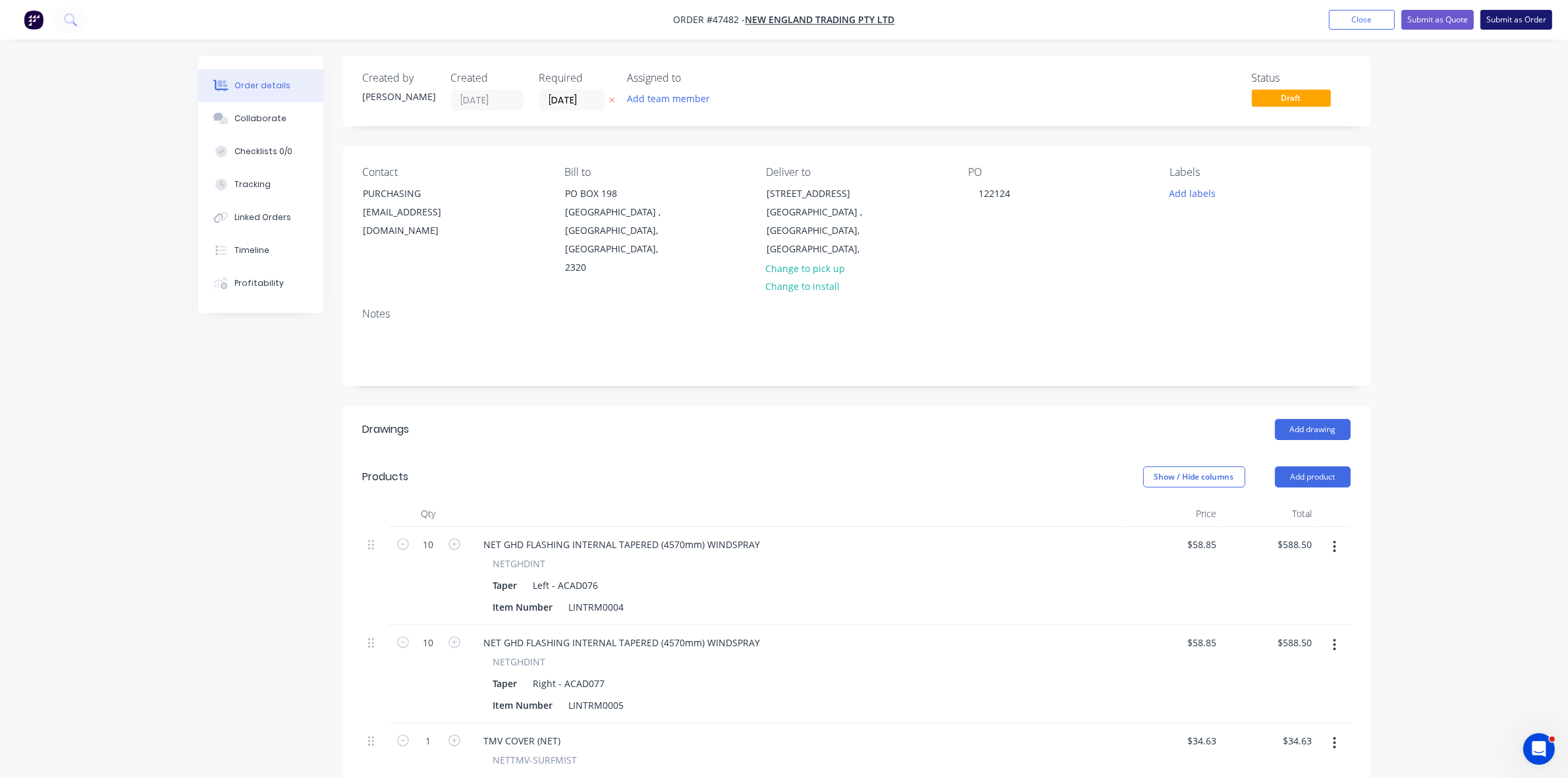
click at [1523, 20] on button "Submit as Order" at bounding box center [1517, 20] width 72 height 20
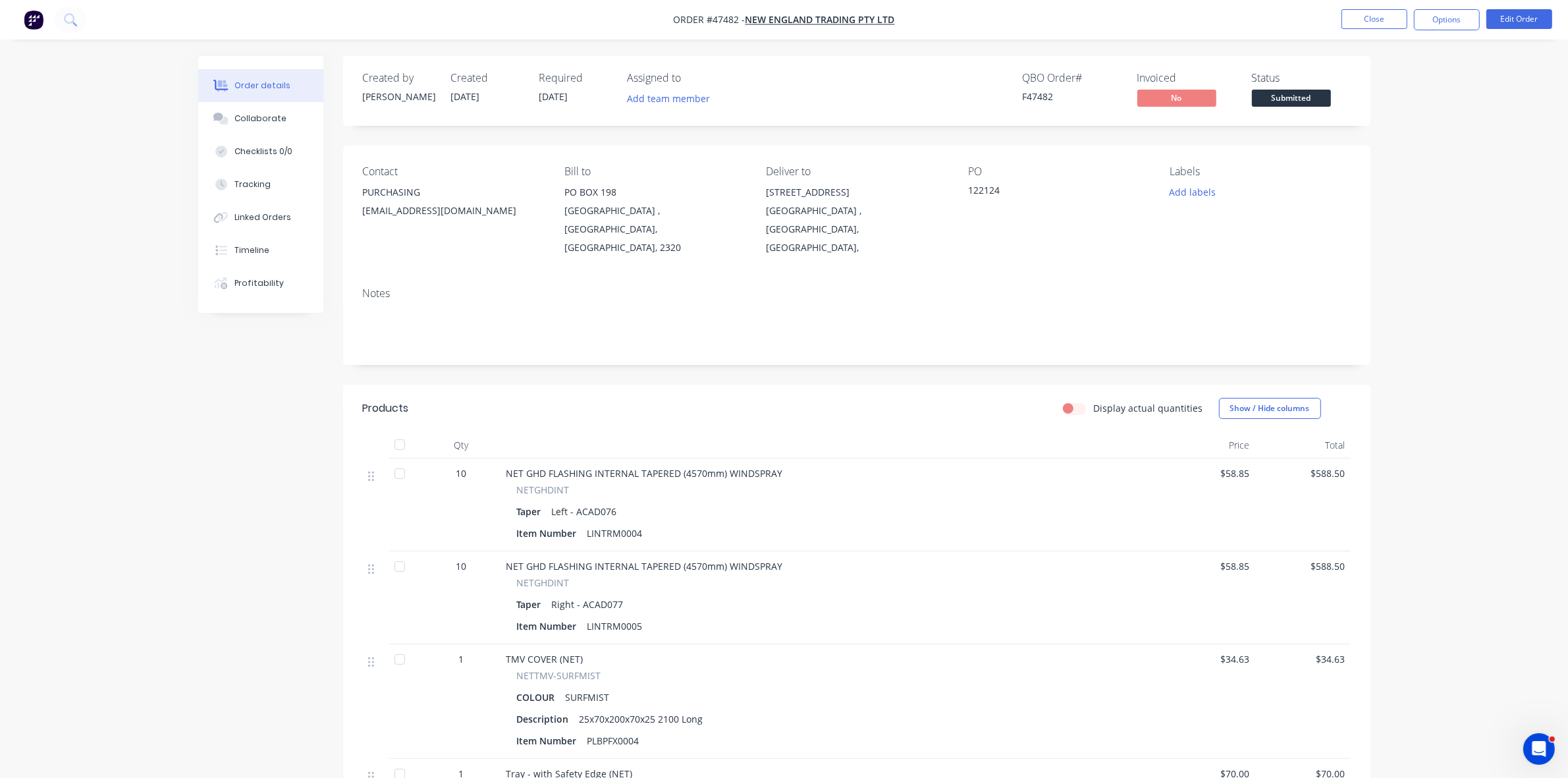
click at [1305, 103] on span "Submitted" at bounding box center [1291, 97] width 79 height 17
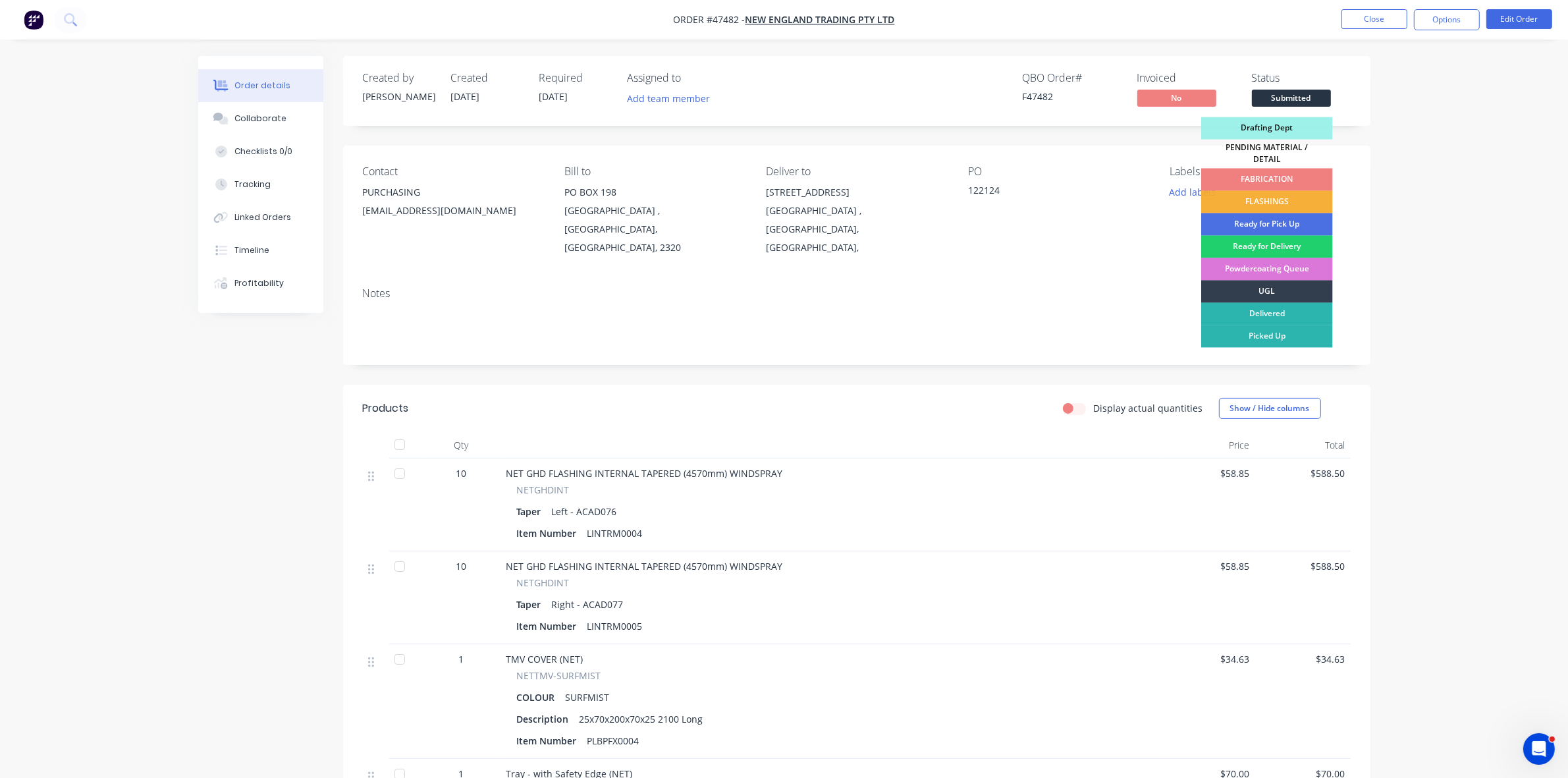
click at [1285, 173] on div "FABRICATION" at bounding box center [1267, 180] width 132 height 23
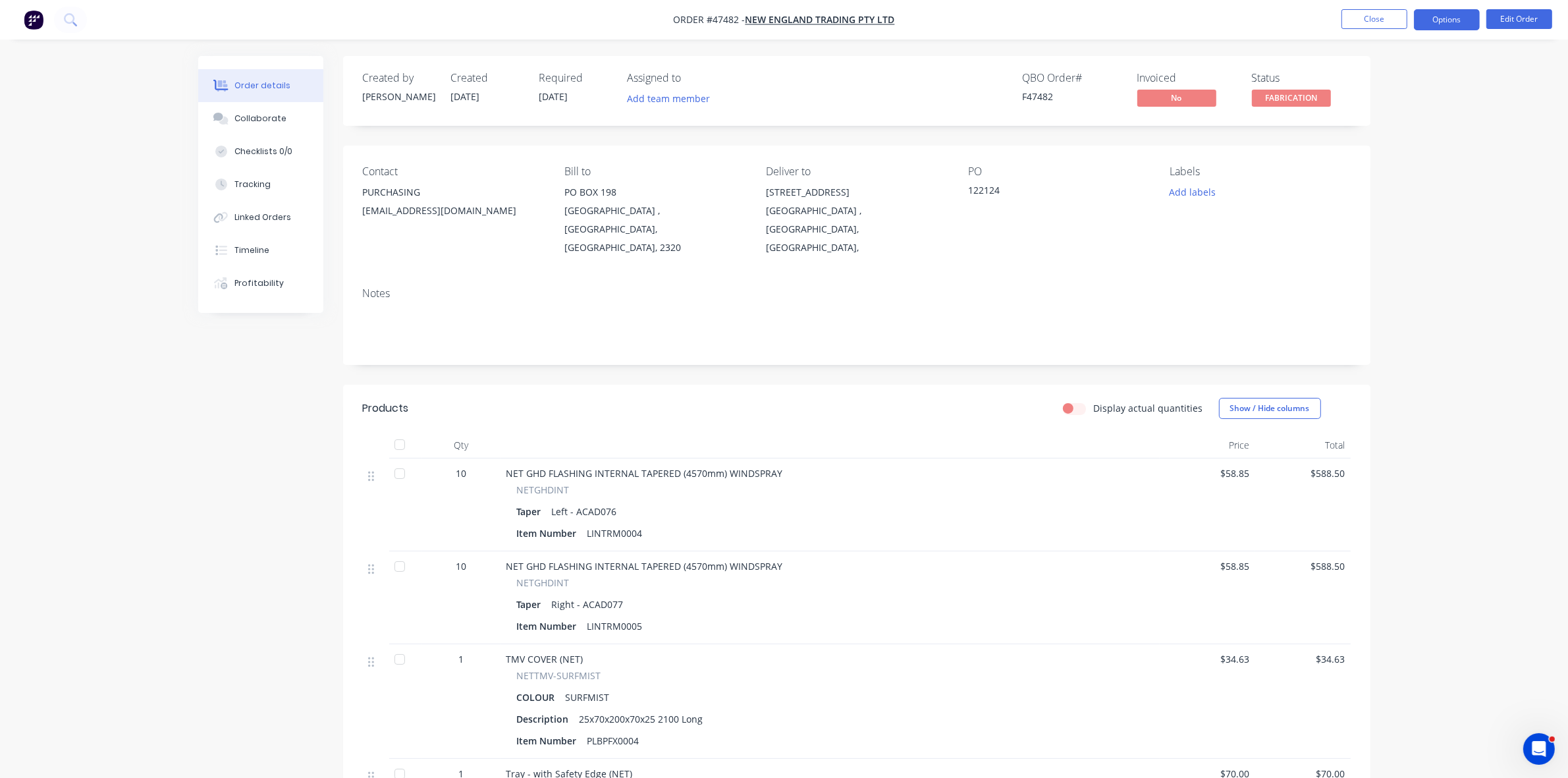
click at [1446, 19] on button "Options" at bounding box center [1447, 20] width 66 height 21
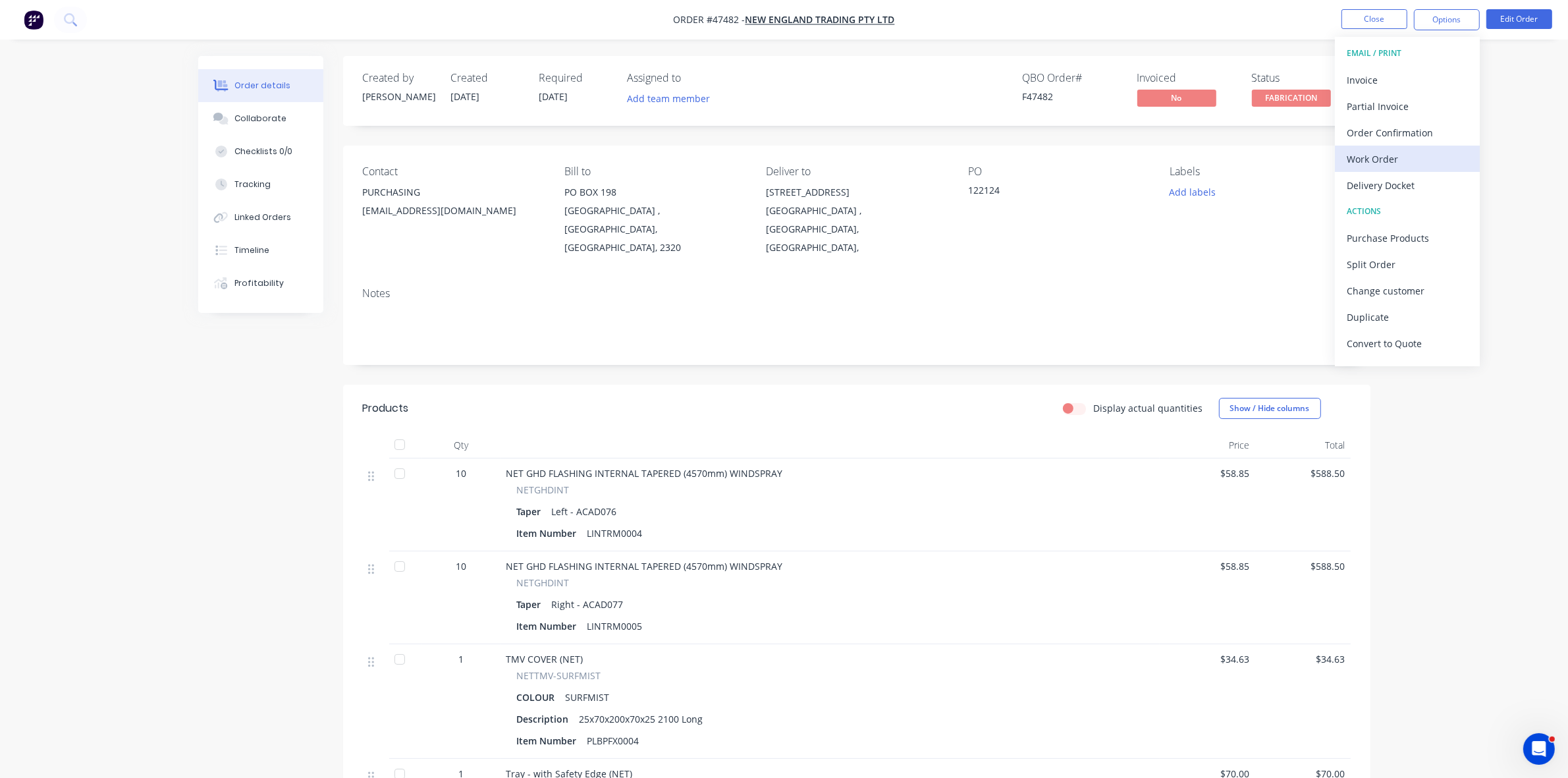
click at [1378, 153] on div "Work Order" at bounding box center [1408, 159] width 121 height 19
click at [1378, 129] on div "Without pricing" at bounding box center [1408, 133] width 121 height 19
click at [1375, 188] on div "Delivery Docket" at bounding box center [1408, 185] width 121 height 19
click at [1373, 139] on div "Without pricing" at bounding box center [1408, 133] width 121 height 19
click at [1391, 18] on button "Close" at bounding box center [1375, 19] width 66 height 20
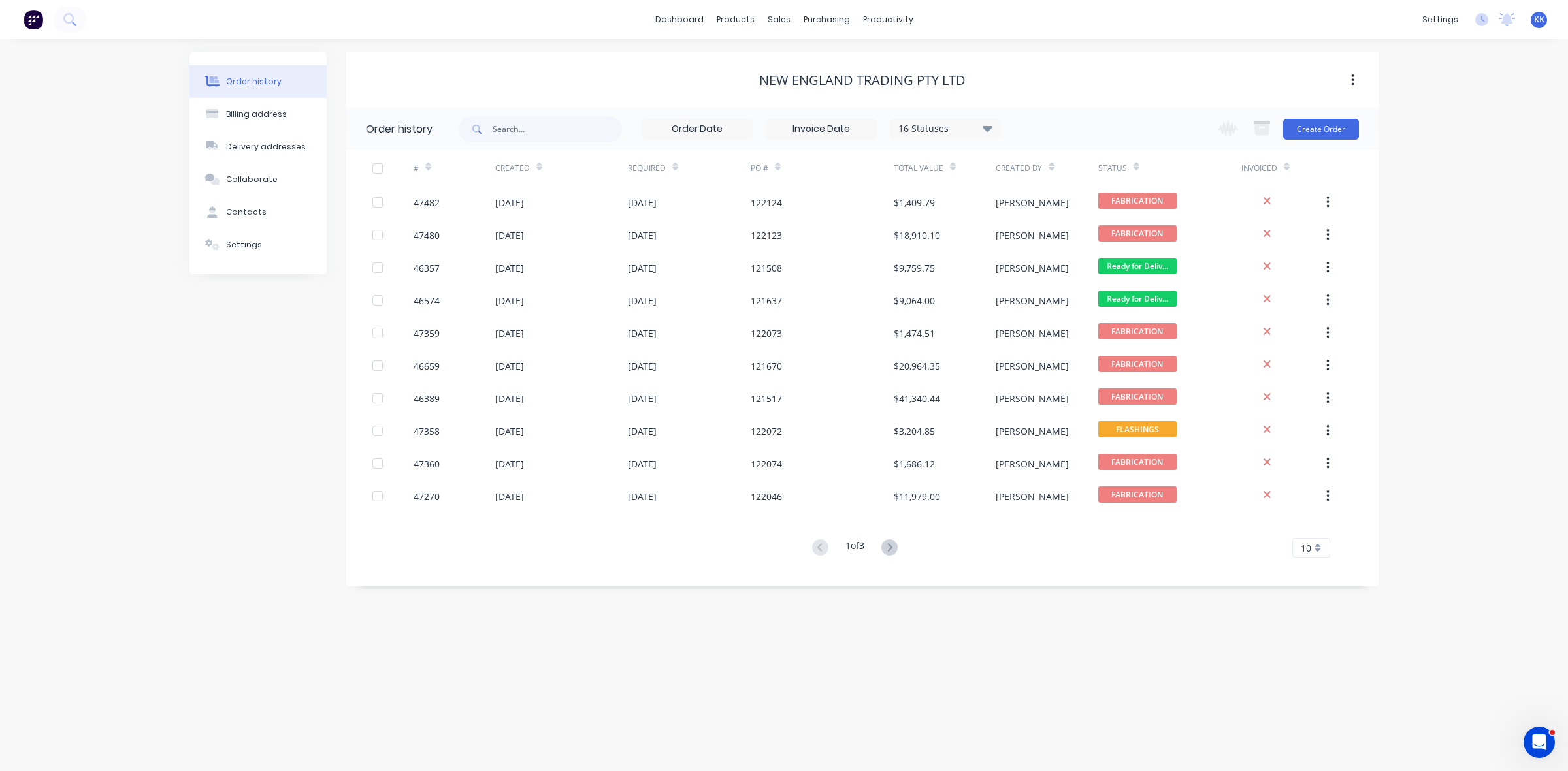
click at [1322, 118] on div "Change order status Submitted Drafting Dept PENDING MATERIAL / DETAIL FABRICATI…" at bounding box center [1284, 129] width 149 height 42
click at [1317, 128] on button "Create Order" at bounding box center [1321, 130] width 76 height 21
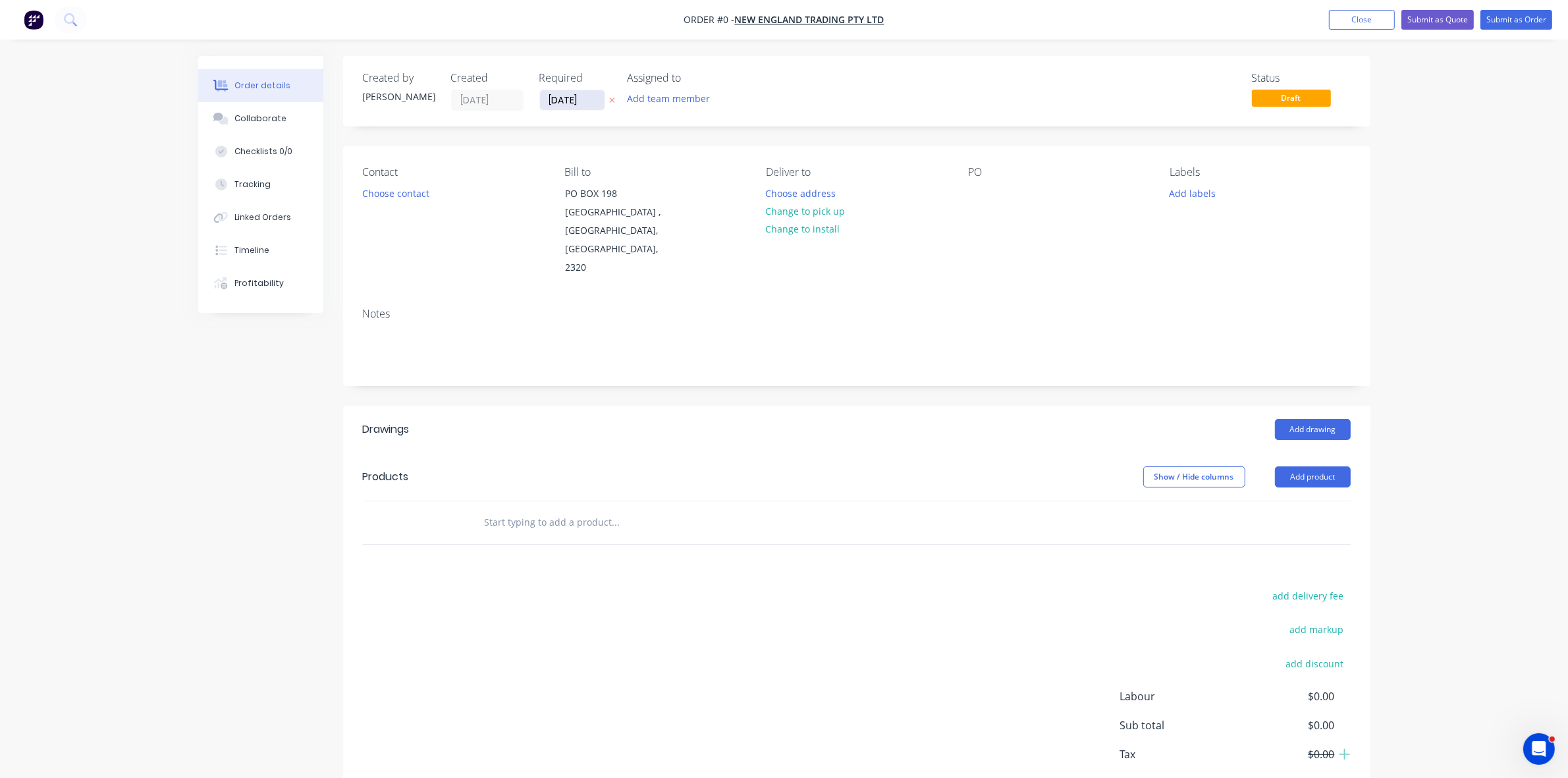
click at [584, 100] on input "[DATE]" at bounding box center [572, 100] width 65 height 20
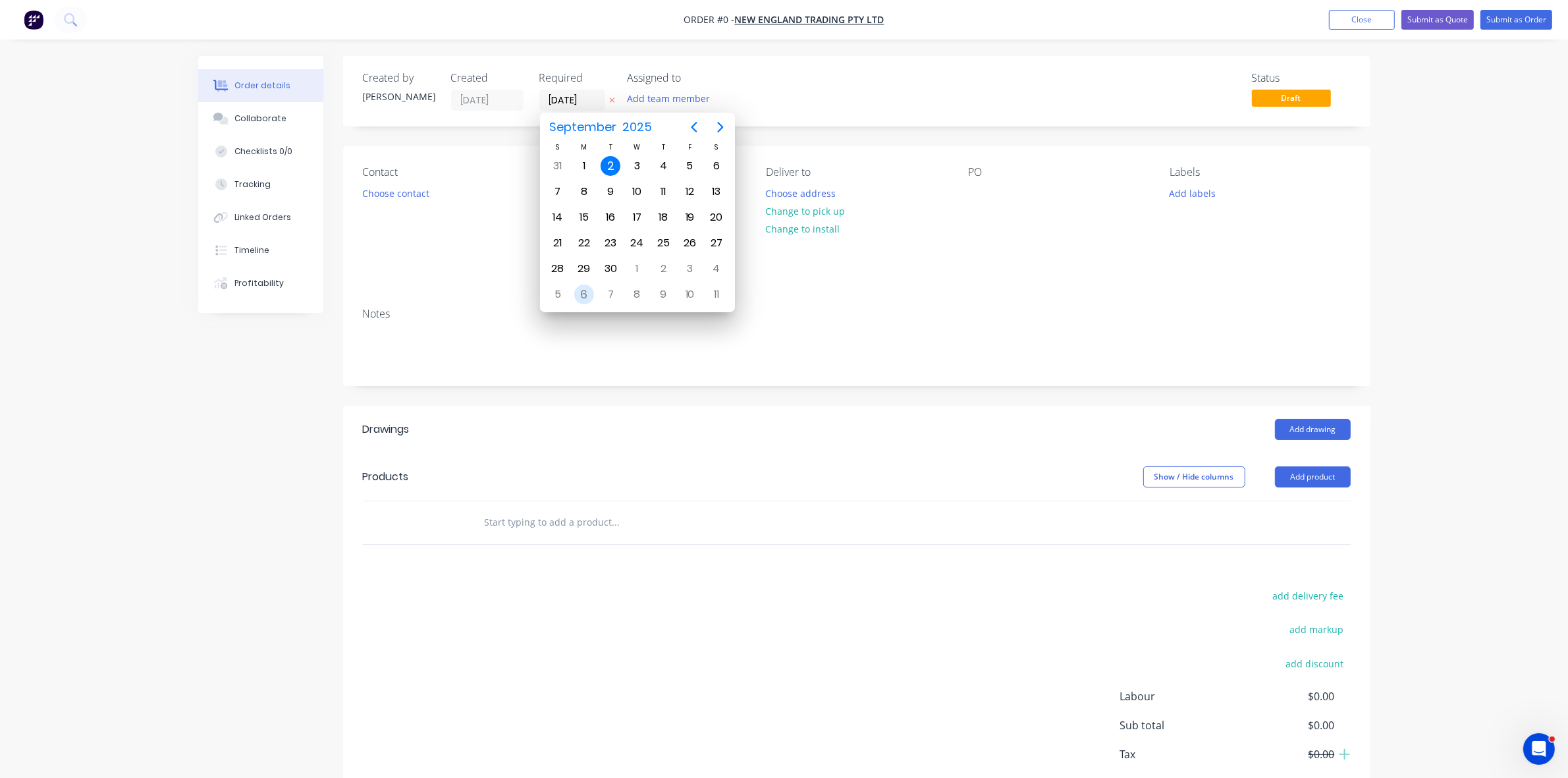
click at [584, 291] on div "6" at bounding box center [584, 295] width 20 height 20
type input "06/10/25"
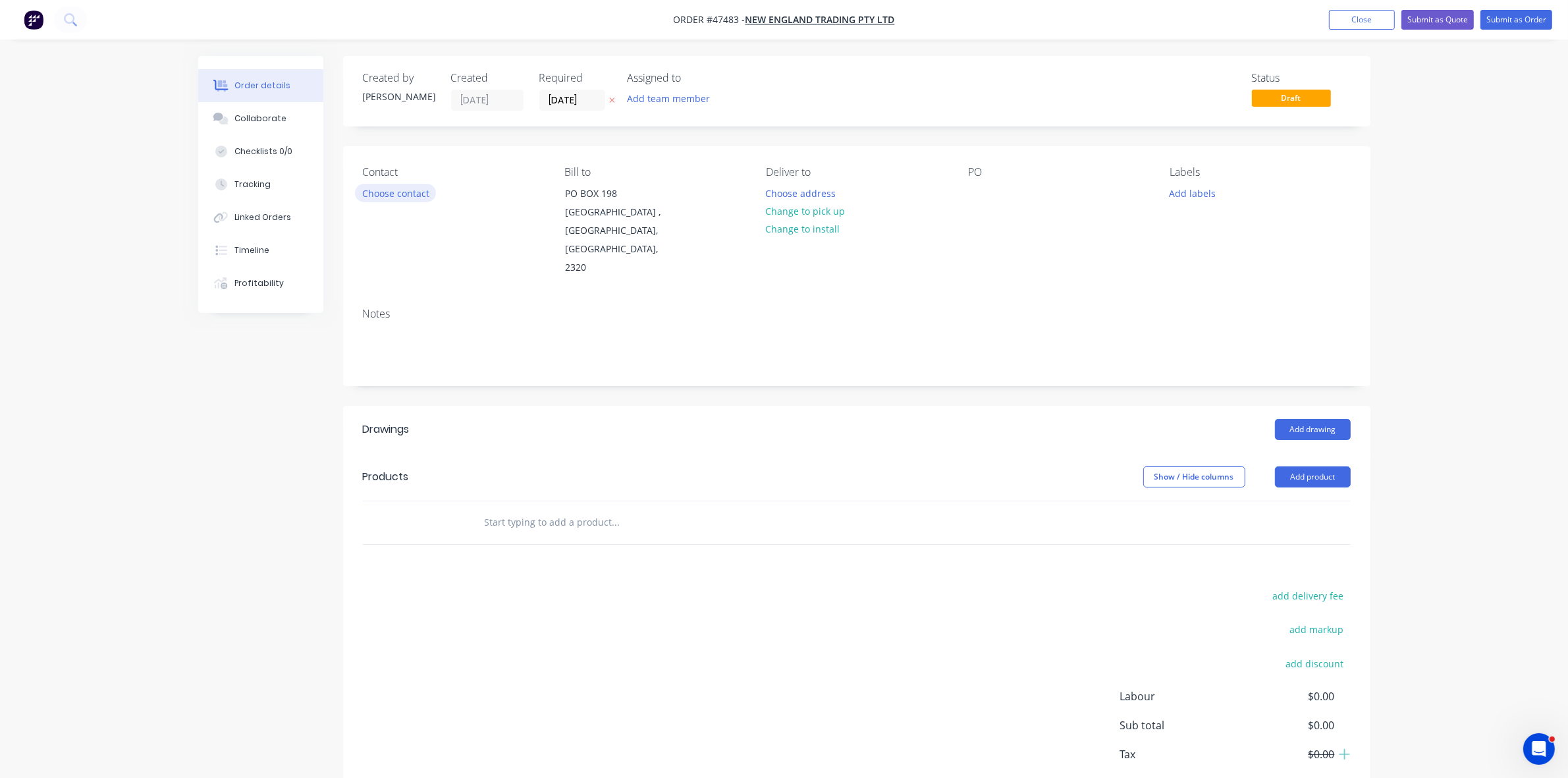
click at [402, 198] on button "Choose contact" at bounding box center [395, 193] width 81 height 18
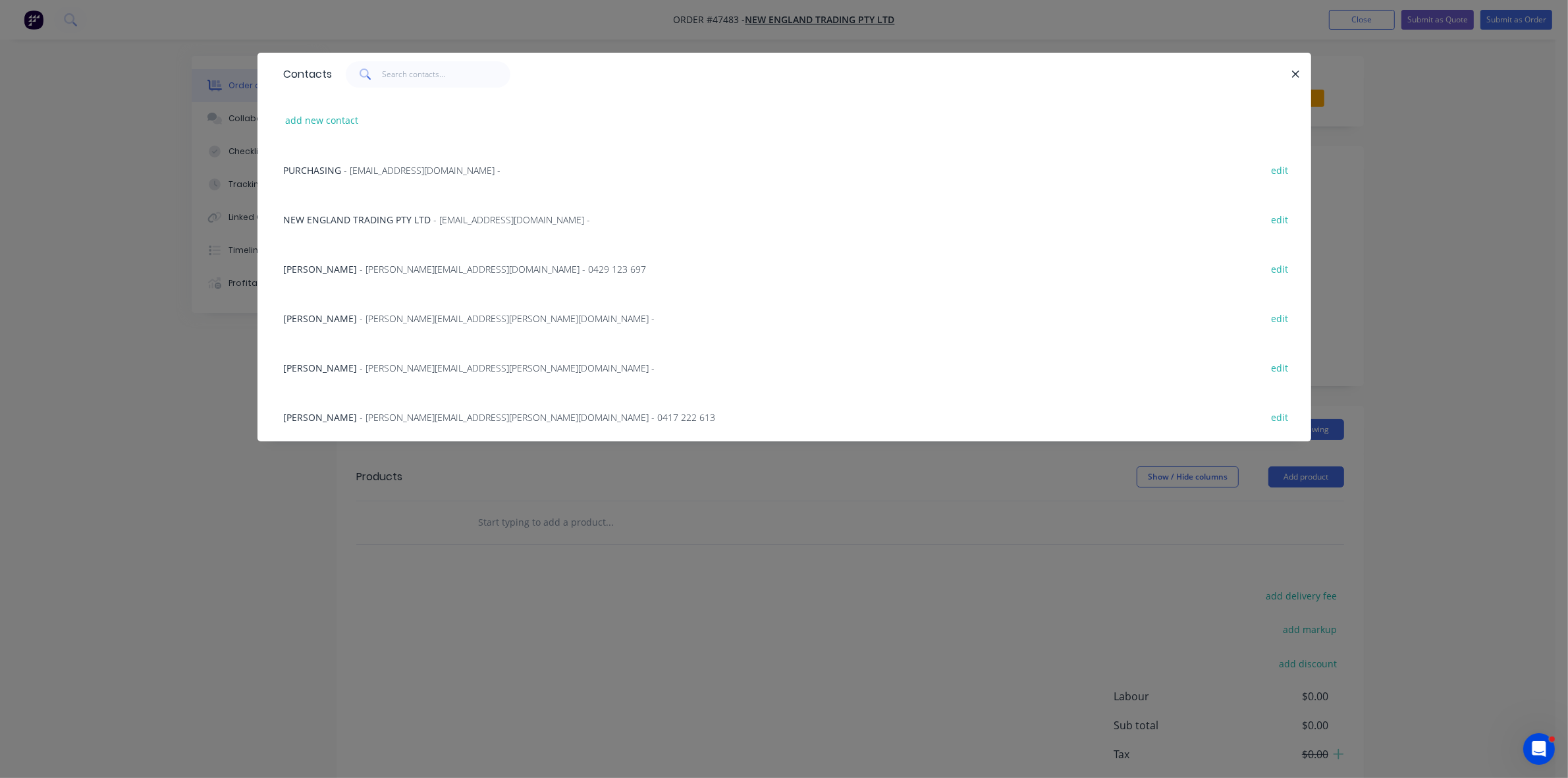
click at [396, 177] on div "PURCHASING - purchasing@netmodular.com.au - edit" at bounding box center [784, 169] width 1014 height 49
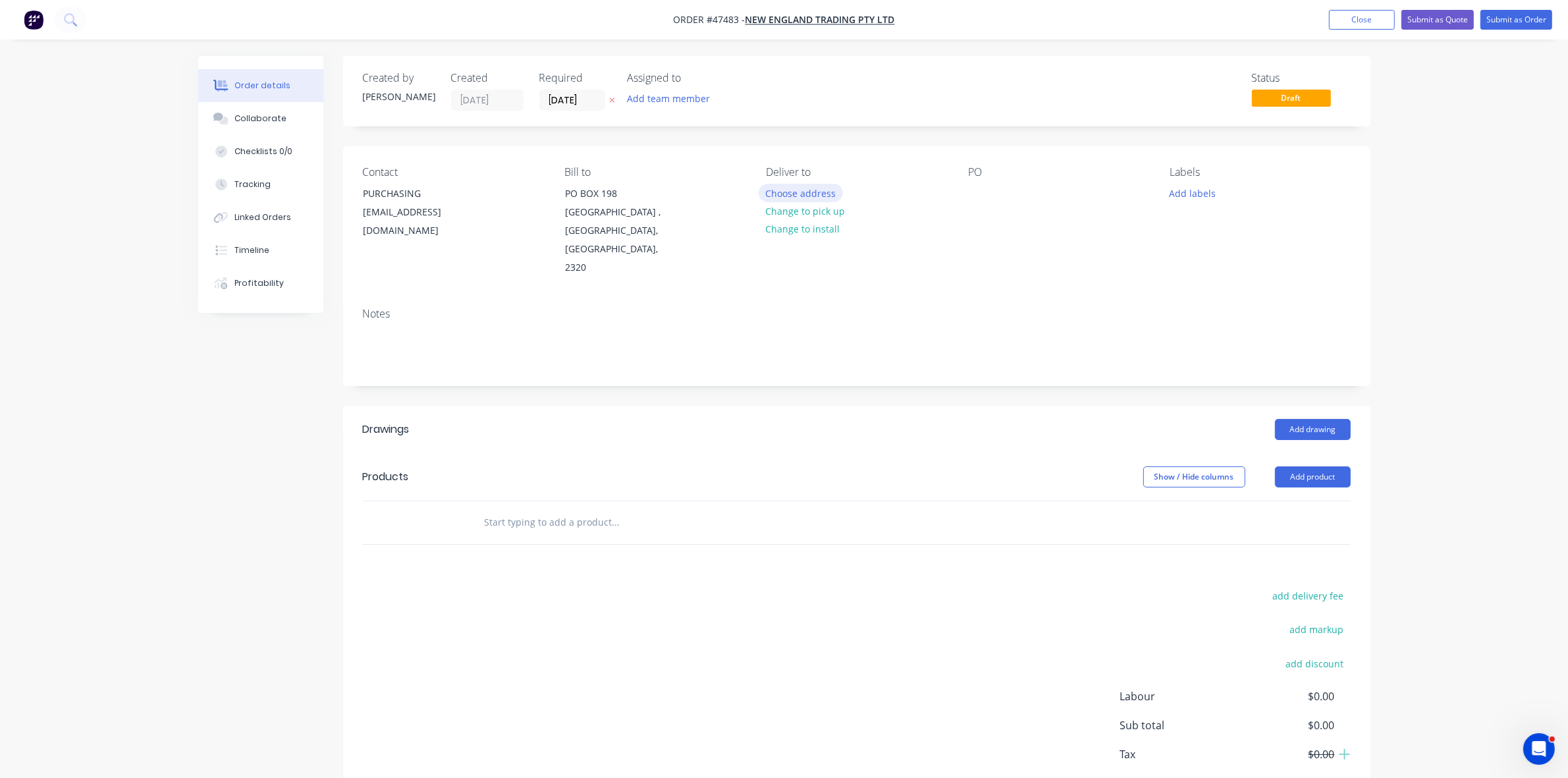
click at [822, 188] on button "Choose address" at bounding box center [801, 193] width 84 height 18
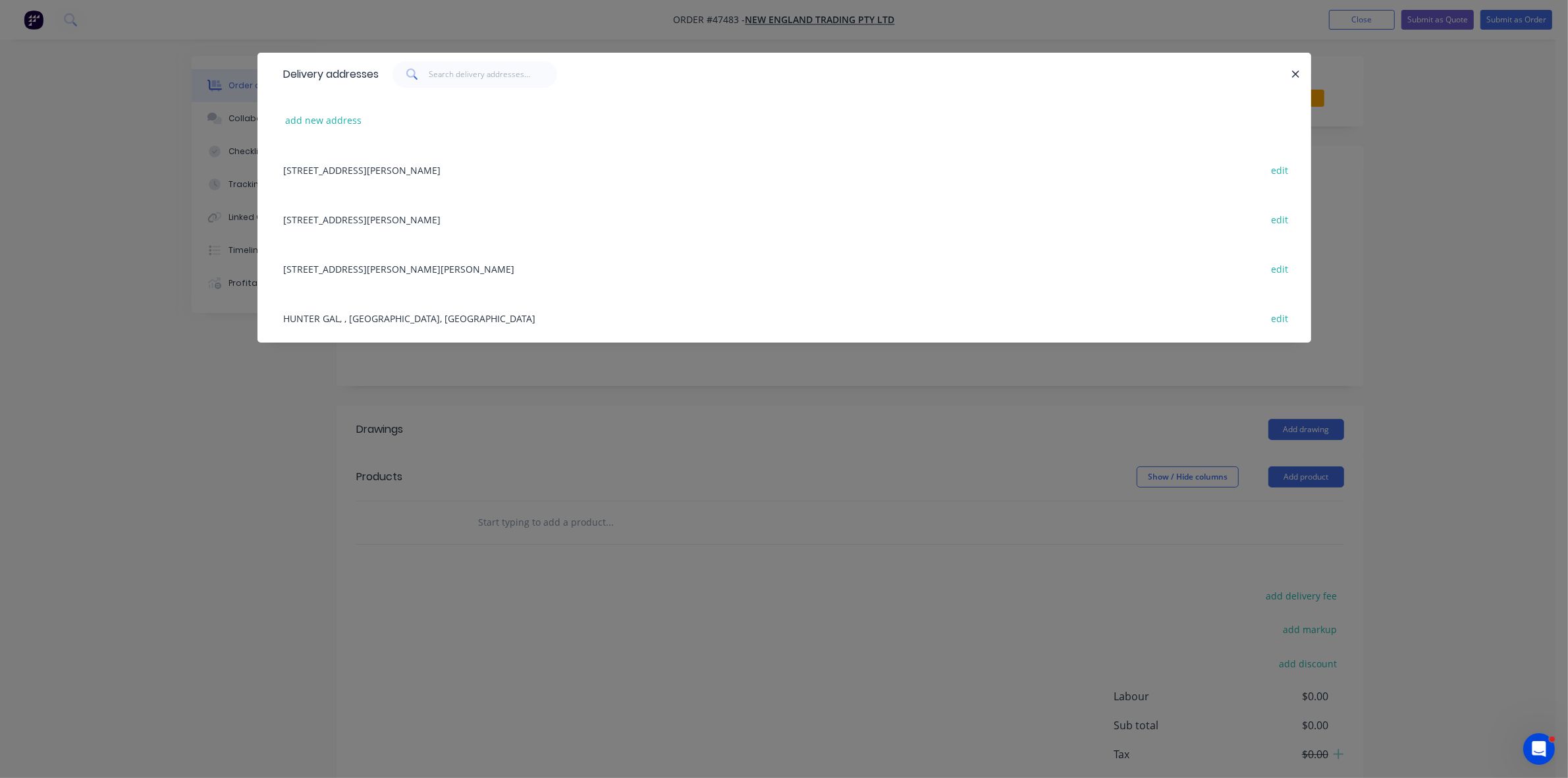
drag, startPoint x: 374, startPoint y: 275, endPoint x: 408, endPoint y: 280, distance: 34.4
click at [373, 275] on div "24 GARDINER ST, RUTHERFORD , New South Wales, Australia, 2320 edit" at bounding box center [784, 268] width 1014 height 49
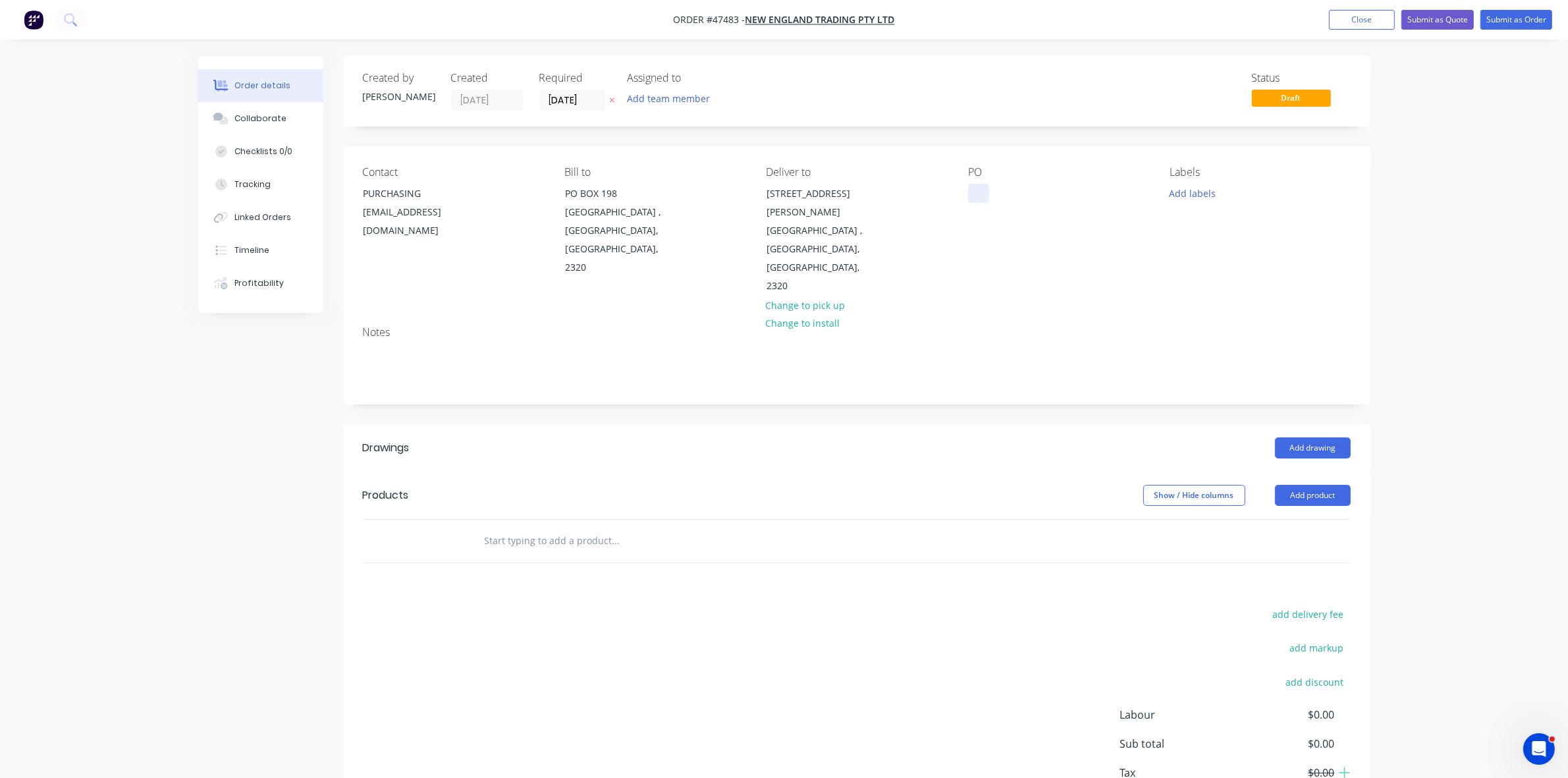
click at [979, 187] on div at bounding box center [979, 193] width 21 height 19
click at [1295, 485] on button "Add product" at bounding box center [1313, 496] width 76 height 21
click at [1291, 519] on div "Product catalogue" at bounding box center [1289, 528] width 101 height 19
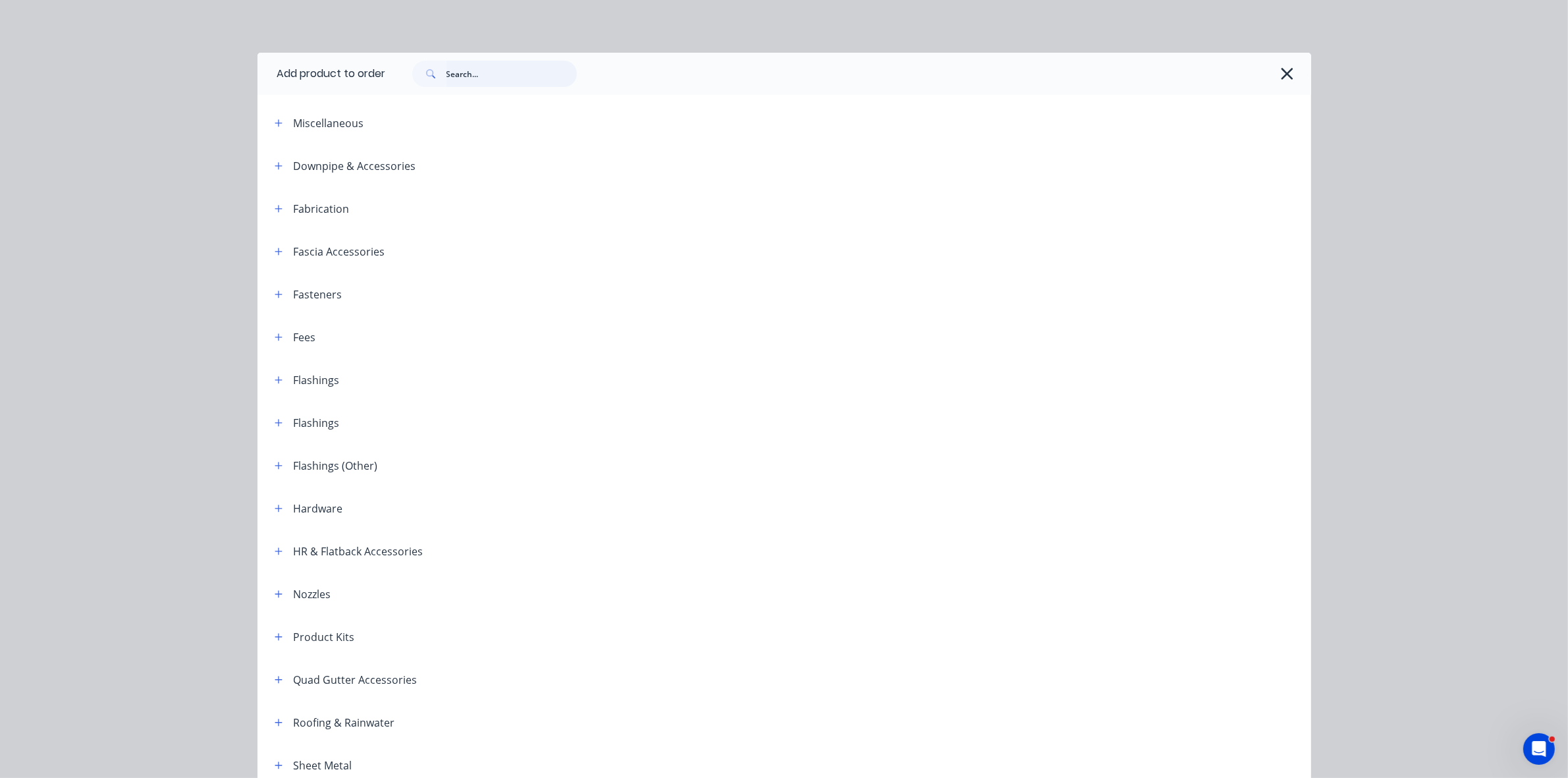
click at [504, 75] on input "text" at bounding box center [512, 74] width 131 height 27
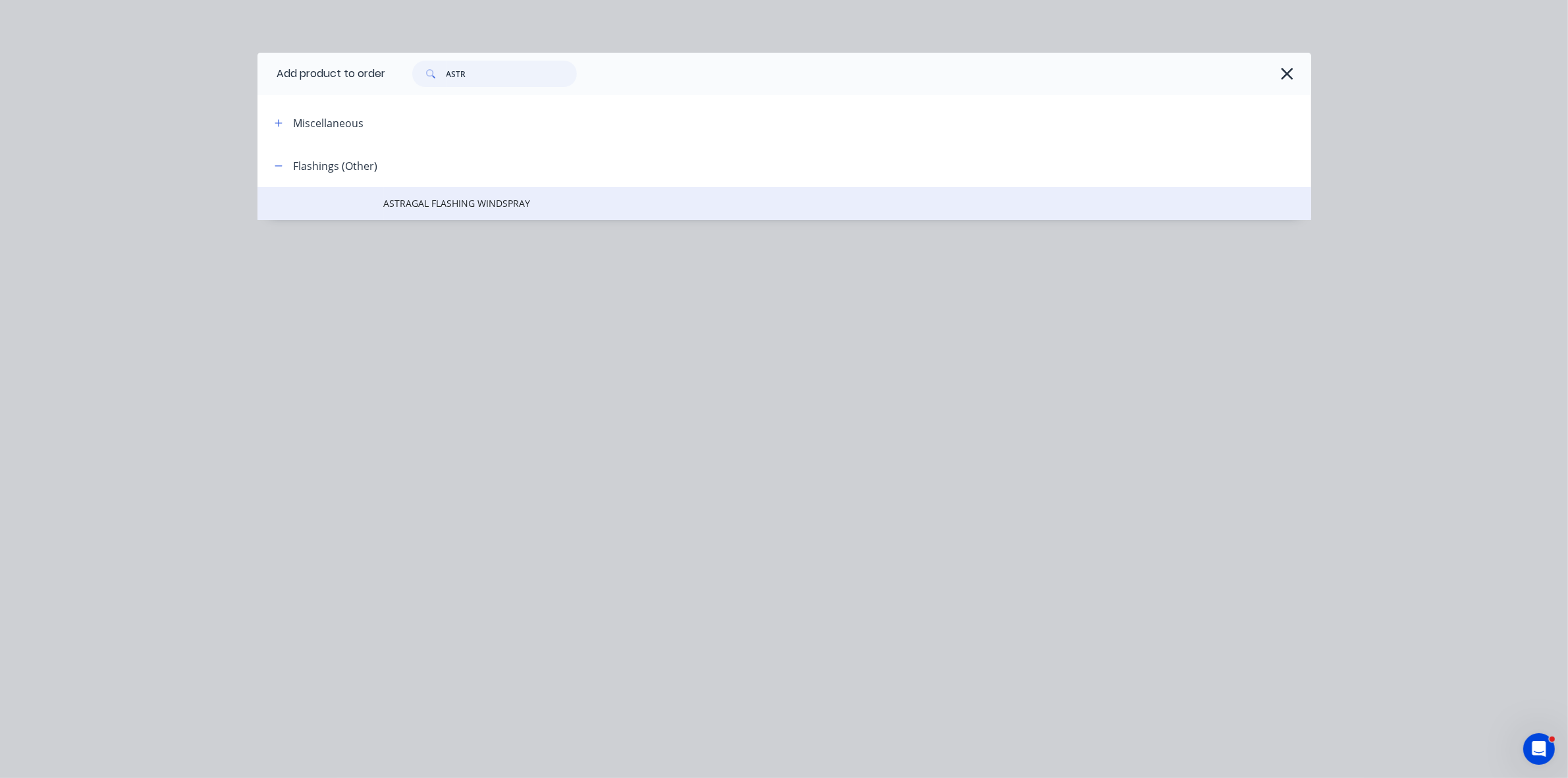
type input "ASTR"
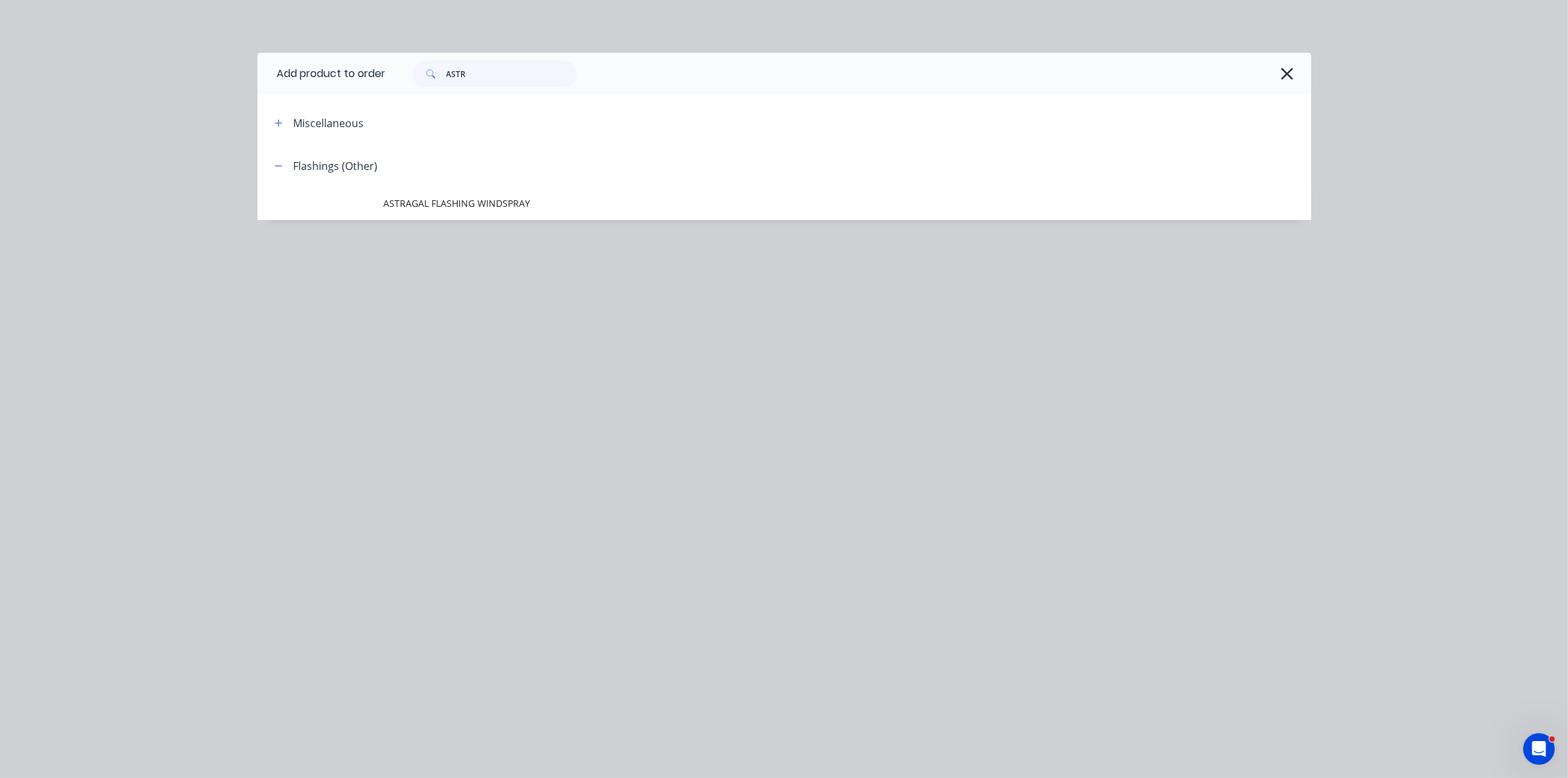
click at [481, 206] on span "ASTRAGAL FLASHING WINDSPRAY" at bounding box center [755, 203] width 742 height 14
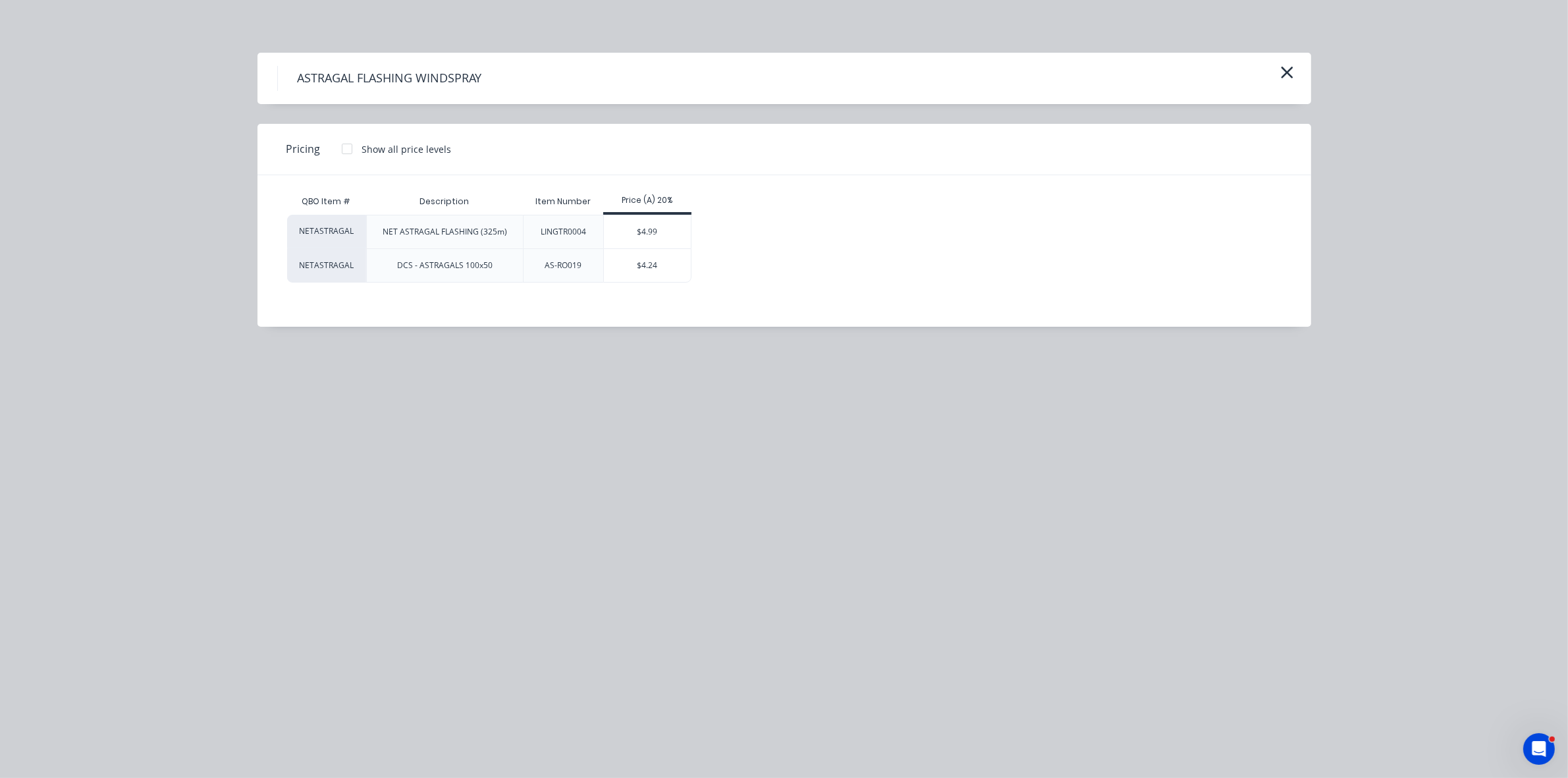
click at [650, 236] on div "$4.99" at bounding box center [648, 232] width 87 height 33
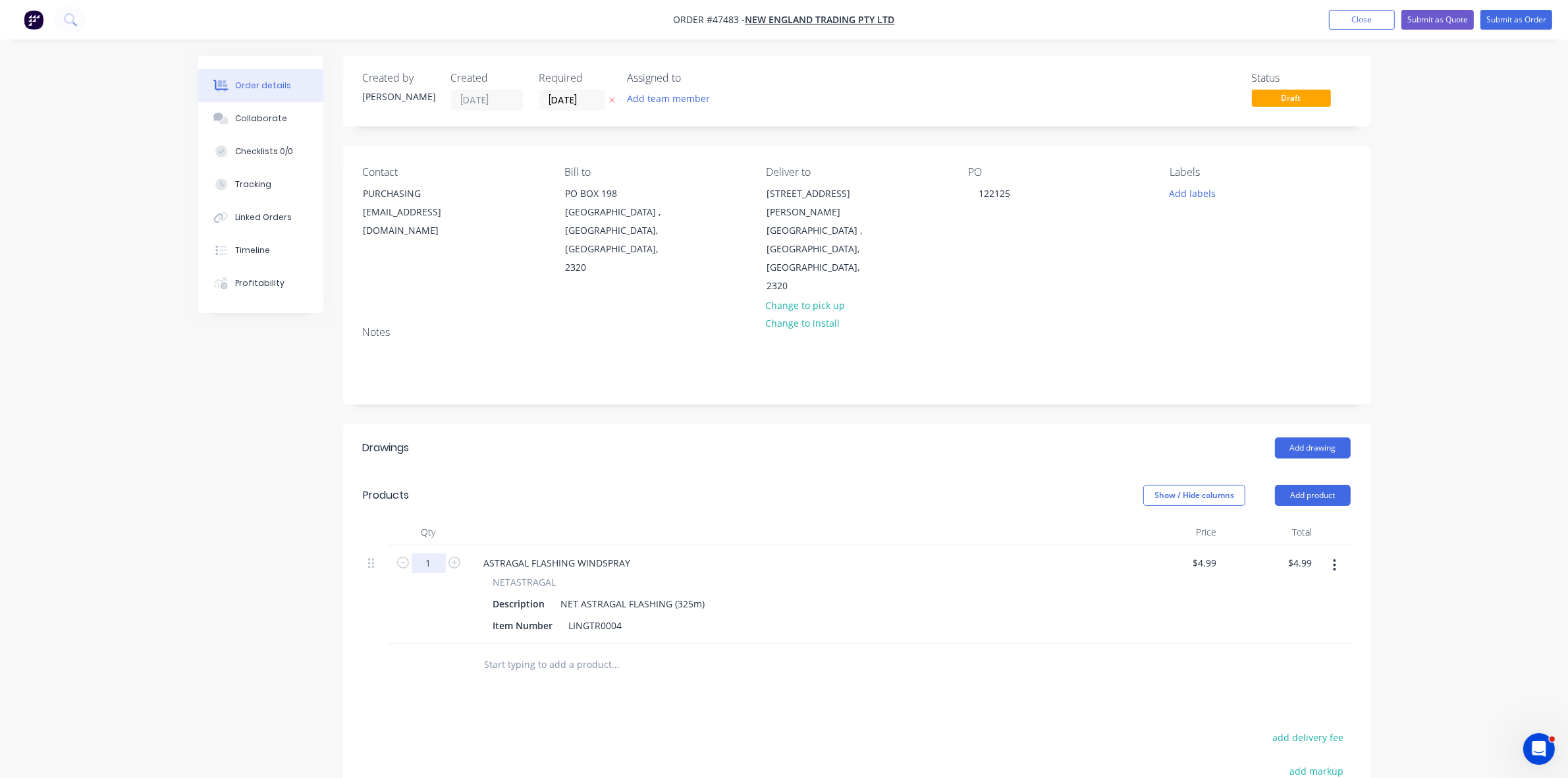
click at [433, 554] on input "1" at bounding box center [428, 564] width 34 height 20
type input "50"
type input "$249.50"
click at [1339, 485] on button "Add product" at bounding box center [1313, 496] width 76 height 21
click at [1333, 519] on div "Product catalogue" at bounding box center [1289, 528] width 101 height 19
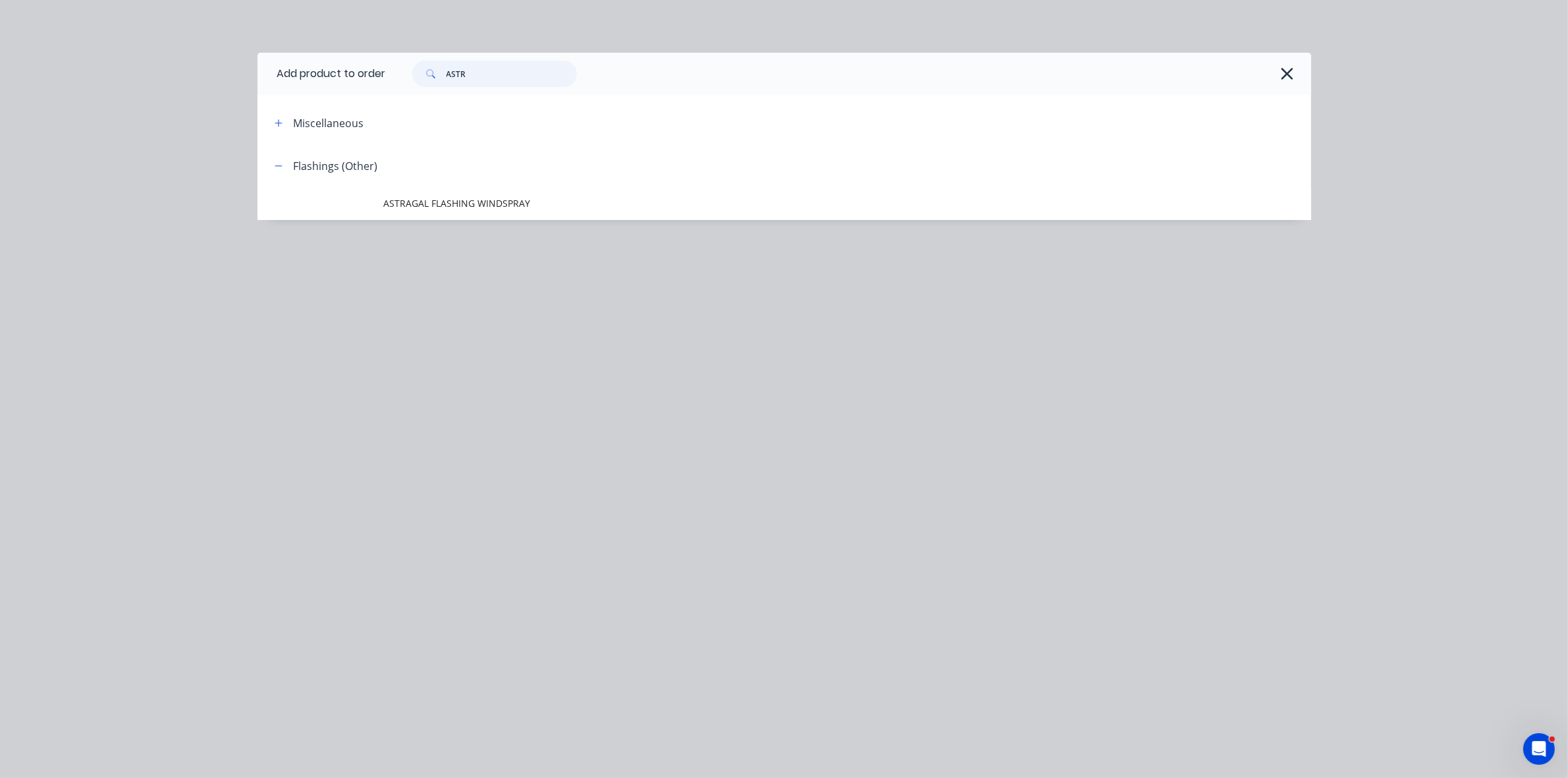
drag, startPoint x: 518, startPoint y: 78, endPoint x: 436, endPoint y: 81, distance: 82.1
click at [438, 81] on div "ASTR" at bounding box center [494, 74] width 165 height 27
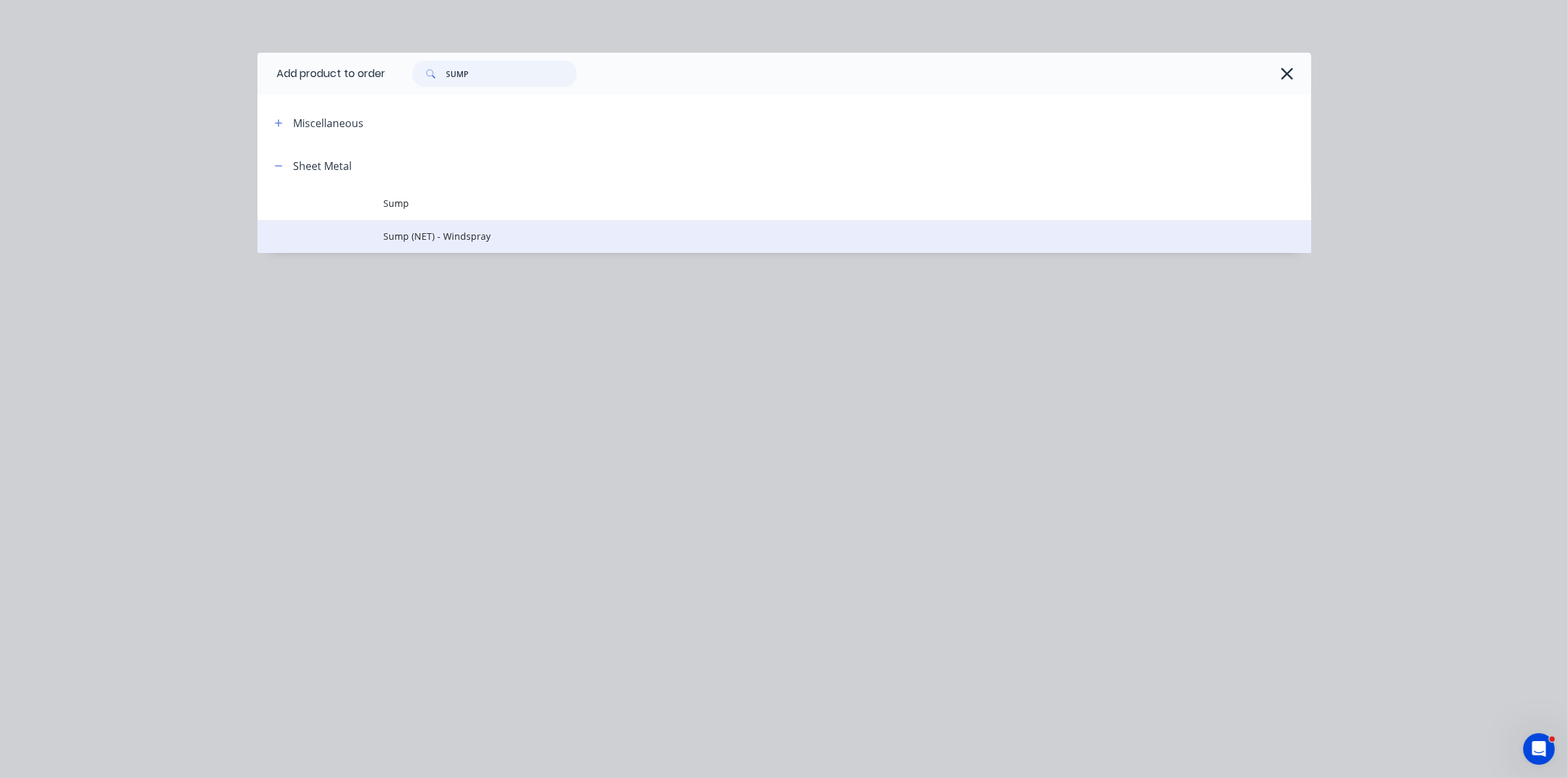
type input "SUMP"
click at [492, 245] on td "Sump (NET) - Windspray" at bounding box center [848, 236] width 928 height 33
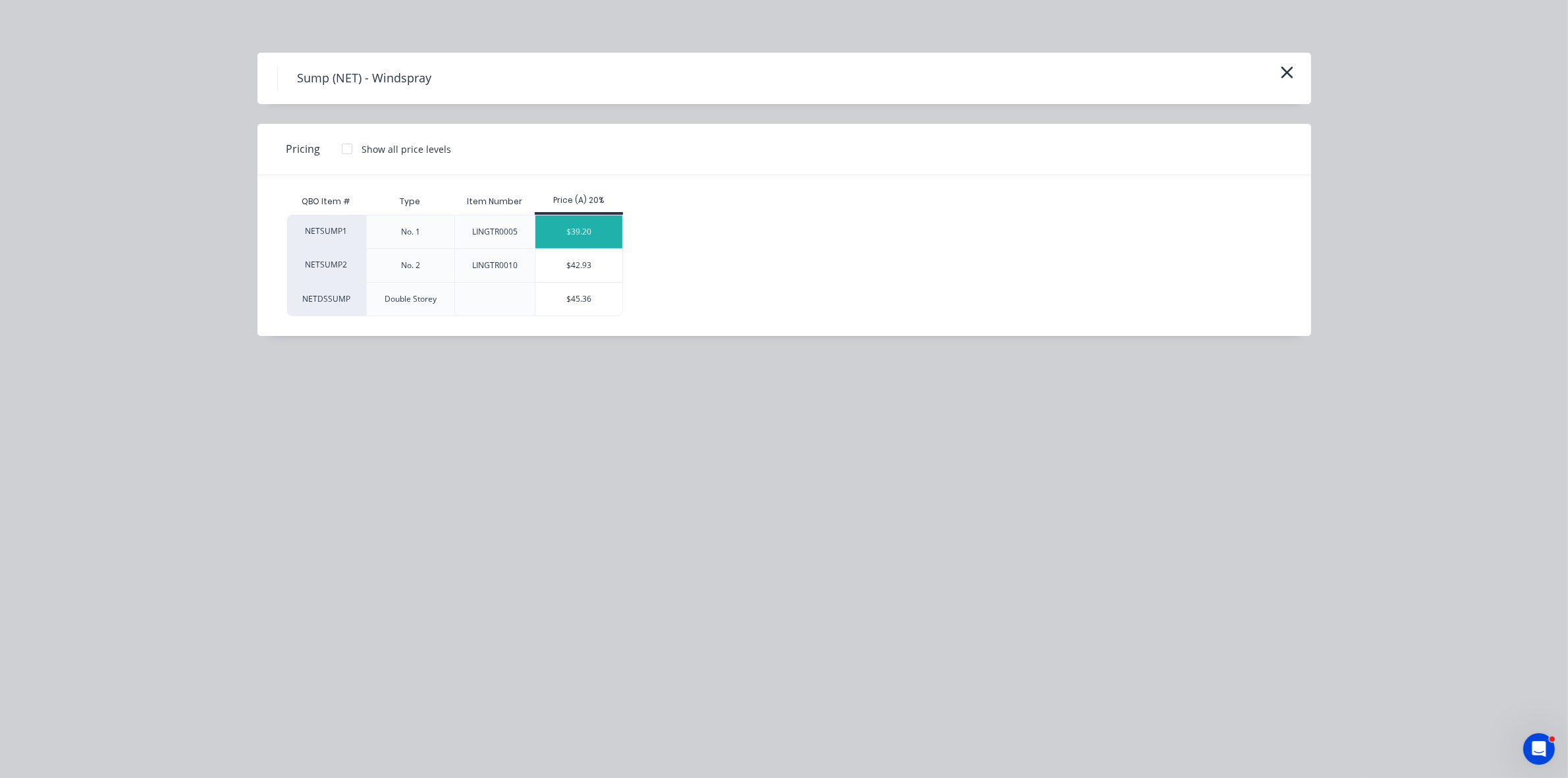
click at [608, 240] on div "$39.20" at bounding box center [579, 232] width 87 height 33
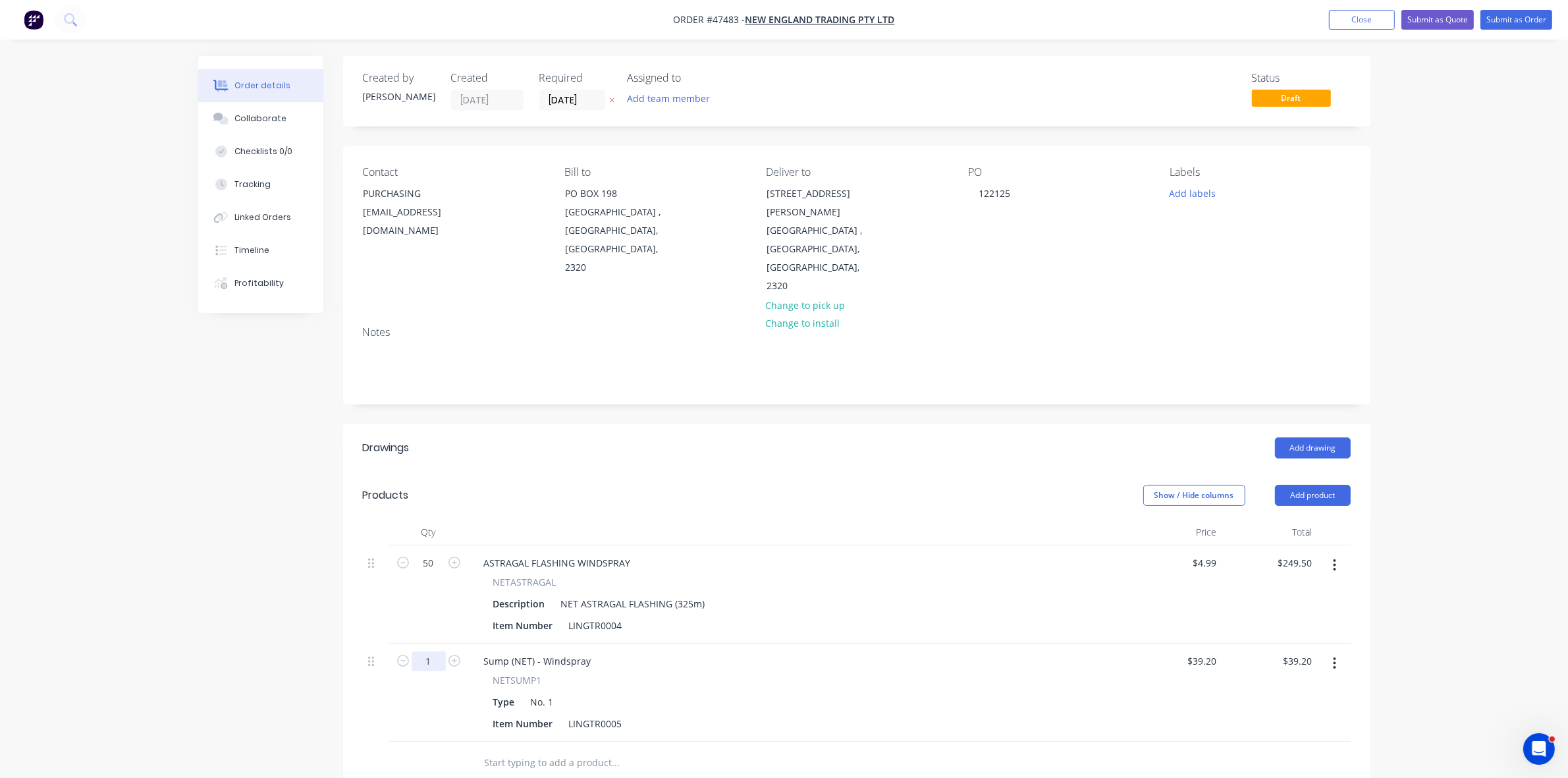
click at [430, 573] on input "1" at bounding box center [428, 564] width 34 height 20
type input "12"
type input "$470.40"
click at [1319, 485] on button "Add product" at bounding box center [1313, 496] width 76 height 21
click at [1295, 519] on div "Product catalogue" at bounding box center [1289, 528] width 101 height 19
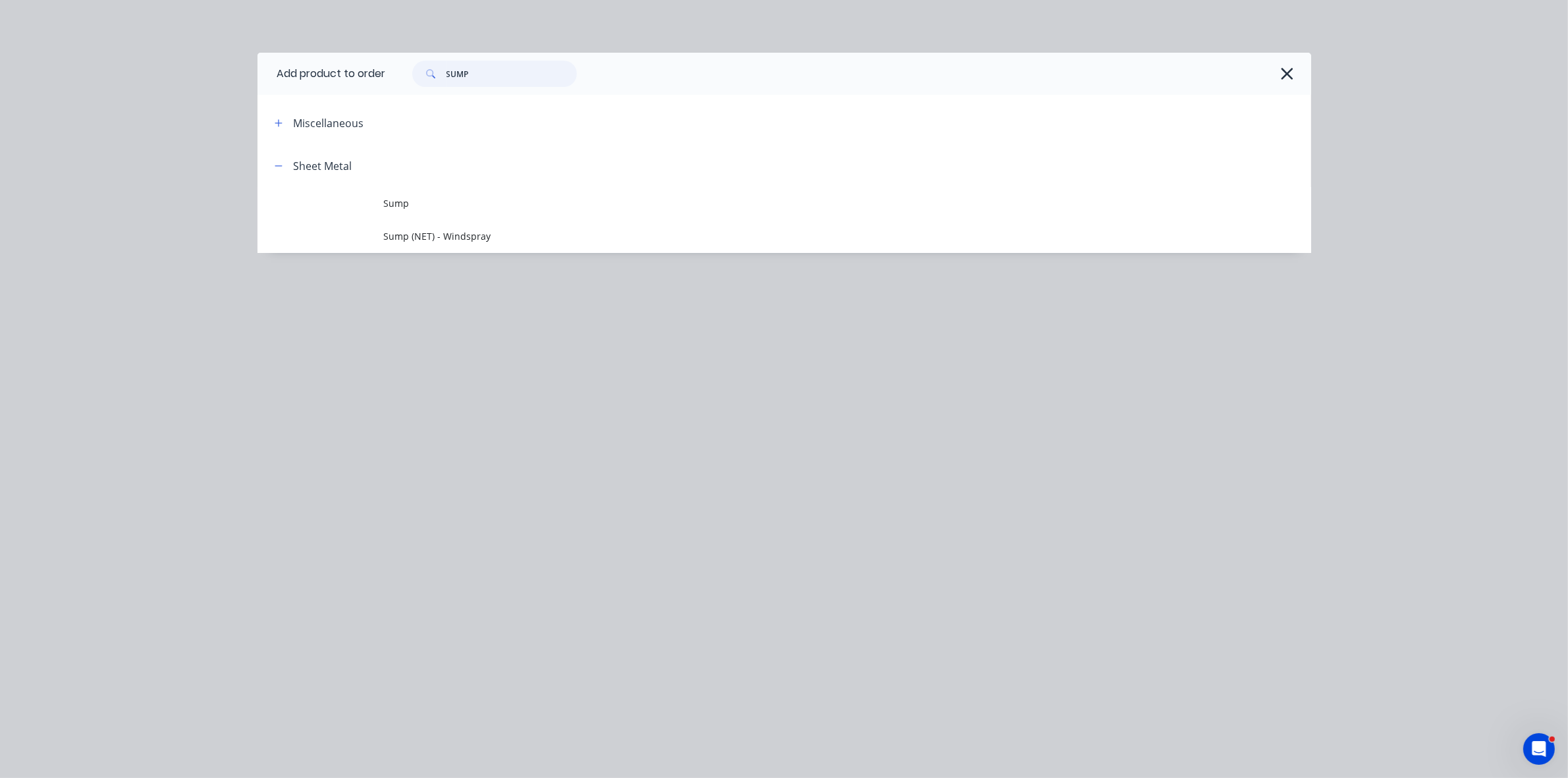
drag, startPoint x: 482, startPoint y: 69, endPoint x: 412, endPoint y: 71, distance: 70.0
click at [412, 71] on div "SUMP" at bounding box center [488, 74] width 178 height 27
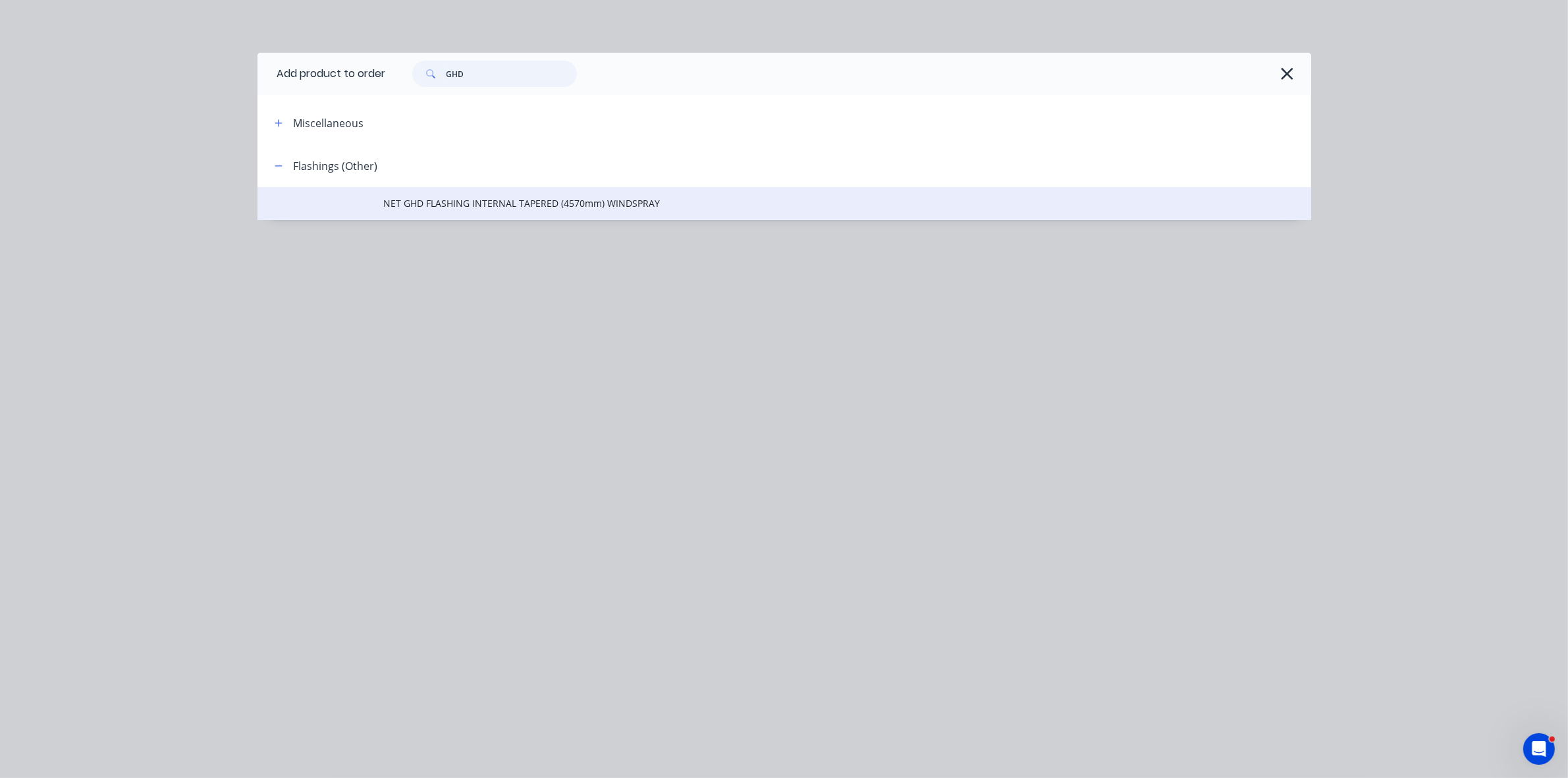
type input "GHD"
click at [531, 189] on td "NET GHD FLASHING INTERNAL TAPERED (4570mm) WINDSPRAY" at bounding box center [848, 203] width 928 height 33
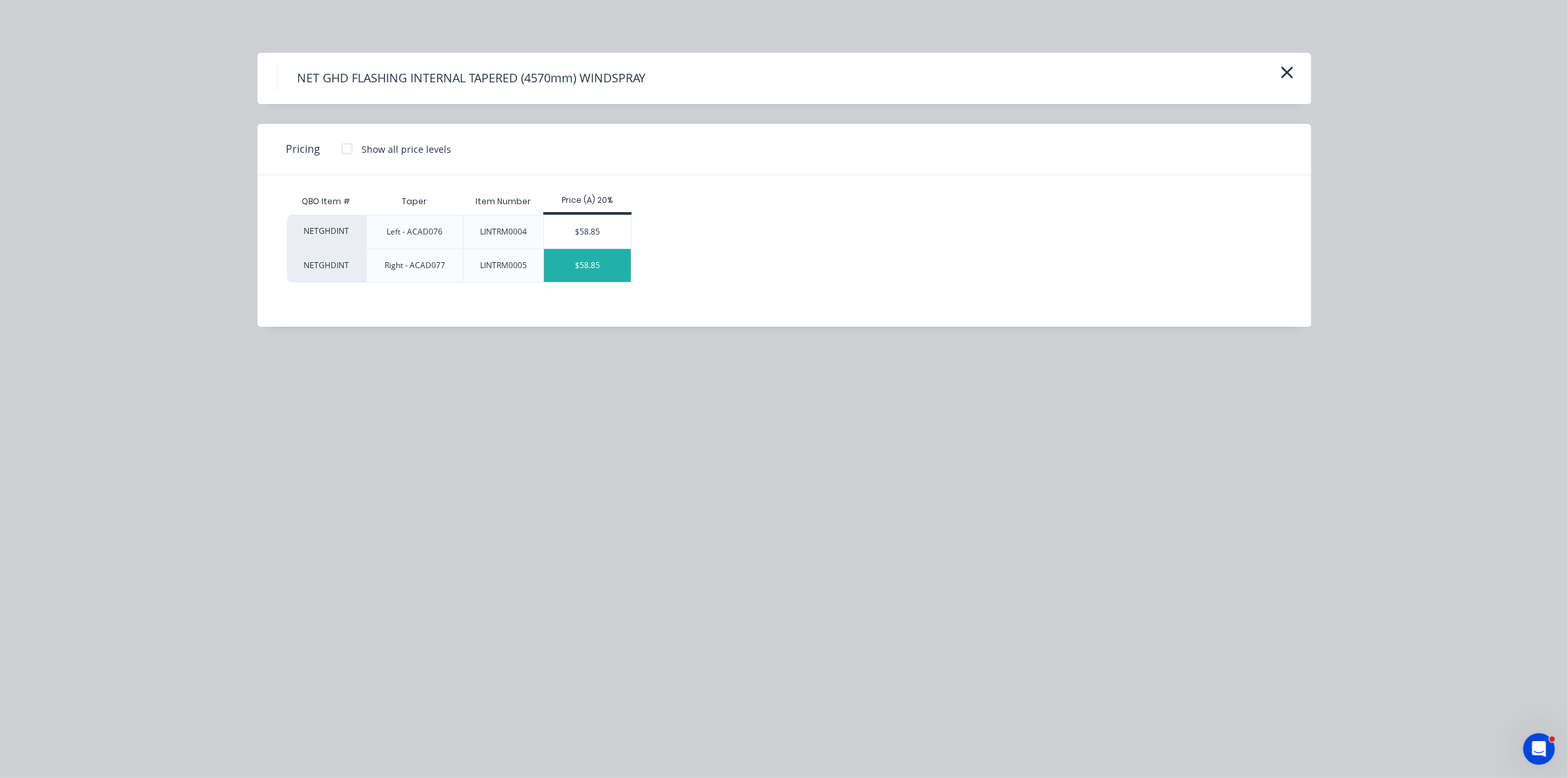
click at [607, 262] on div "$58.85" at bounding box center [588, 265] width 87 height 33
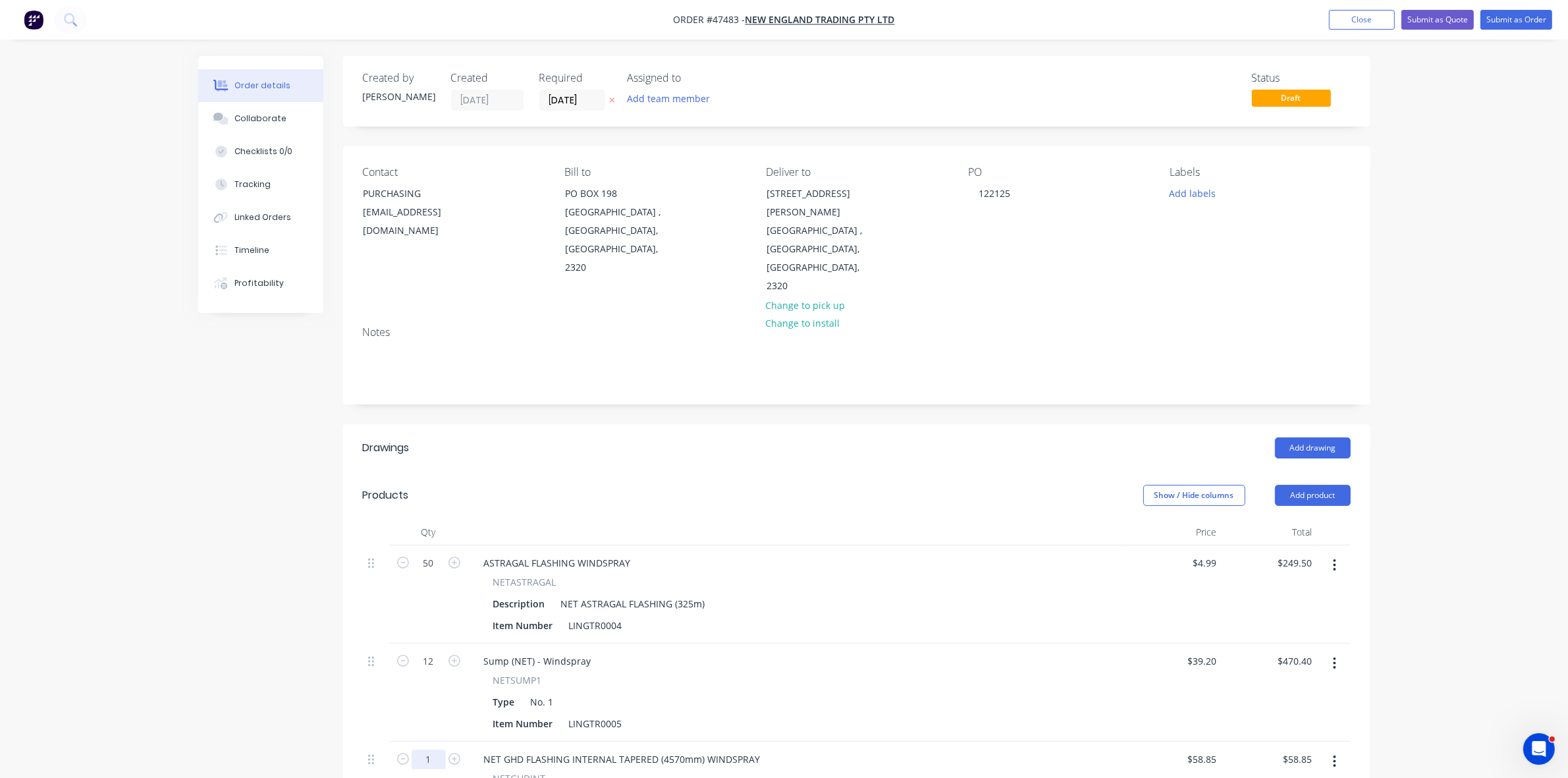
drag, startPoint x: 426, startPoint y: 730, endPoint x: 422, endPoint y: 723, distance: 8.1
click at [426, 573] on input "1" at bounding box center [428, 564] width 34 height 20
type input "20"
type input "$1,177.00"
click at [1335, 485] on button "Add product" at bounding box center [1313, 496] width 76 height 21
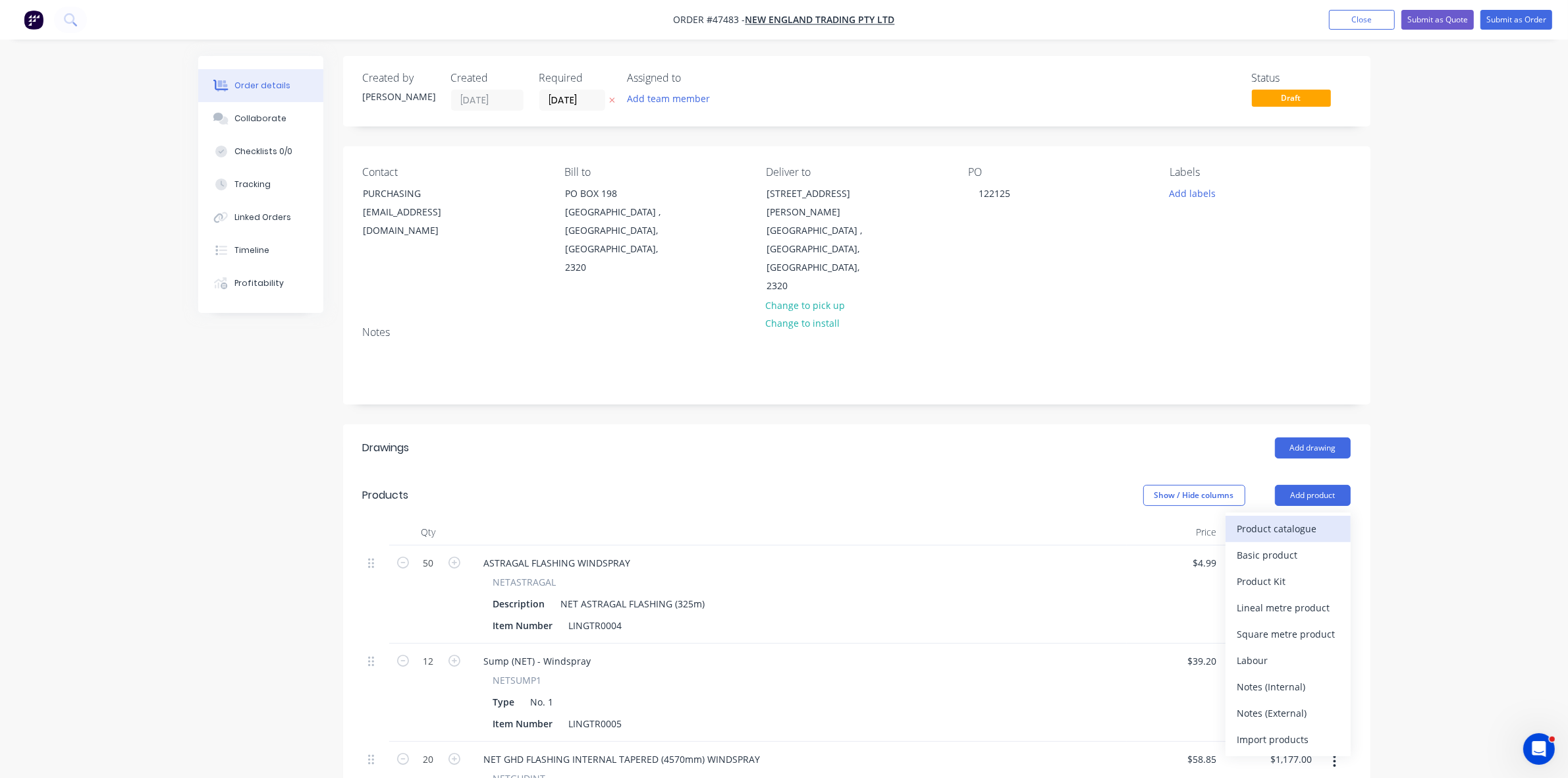
click at [1324, 519] on div "Product catalogue" at bounding box center [1289, 528] width 101 height 19
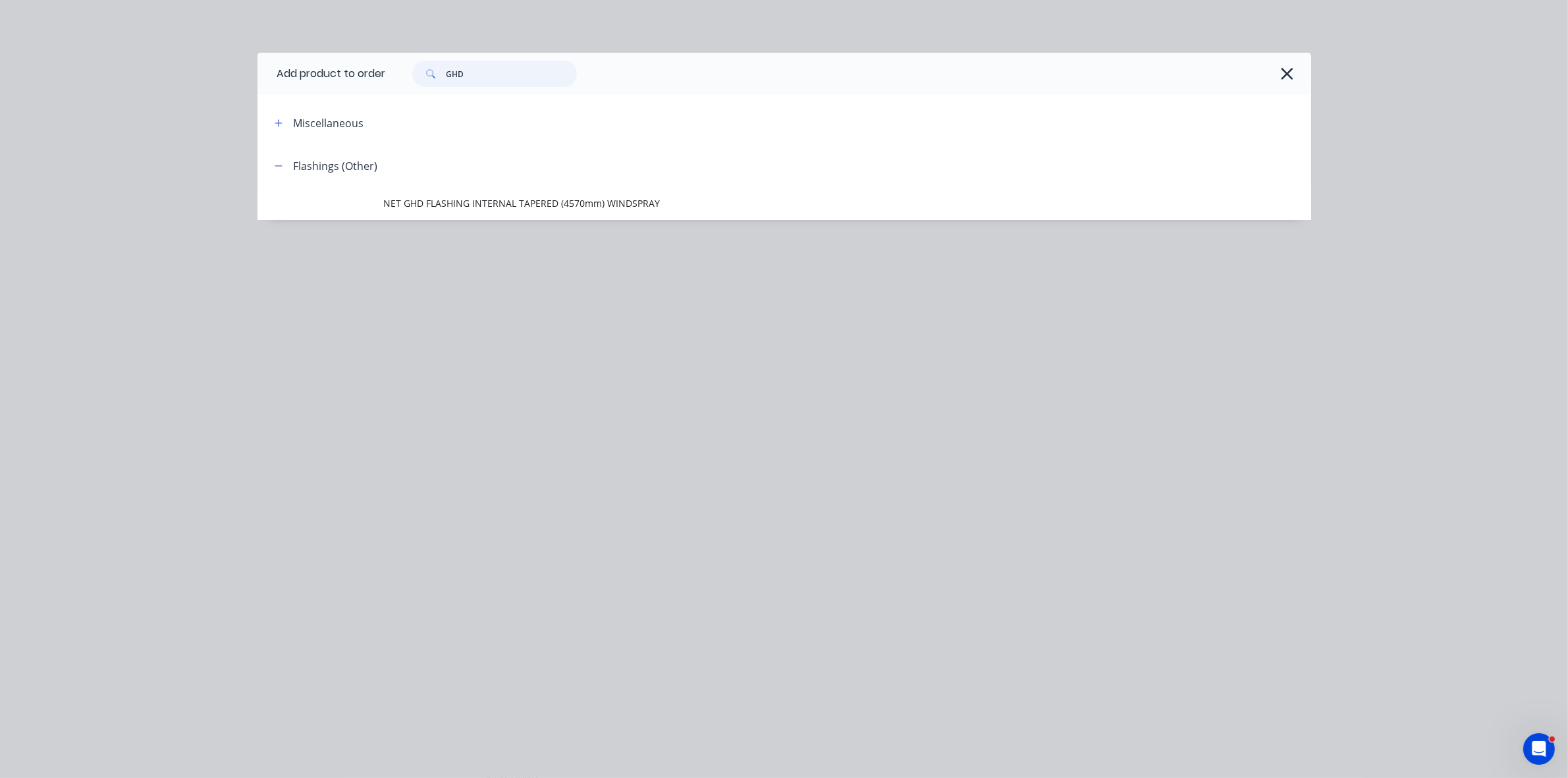
drag, startPoint x: 446, startPoint y: 68, endPoint x: 437, endPoint y: 68, distance: 9.0
click at [439, 68] on div "GHD" at bounding box center [494, 74] width 165 height 27
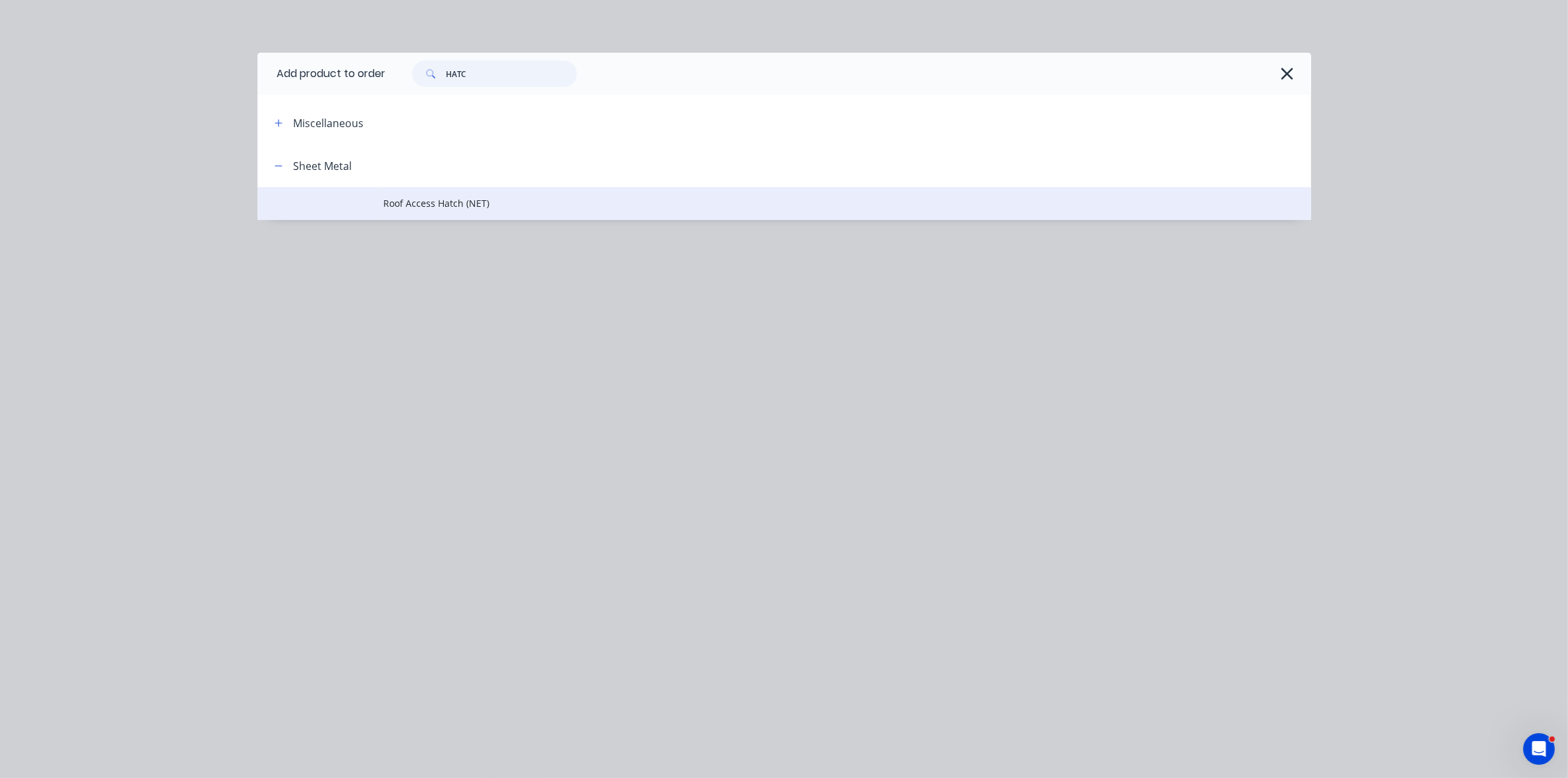
type input "HATC"
click at [444, 206] on span "Roof Access Hatch (NET)" at bounding box center [755, 203] width 742 height 14
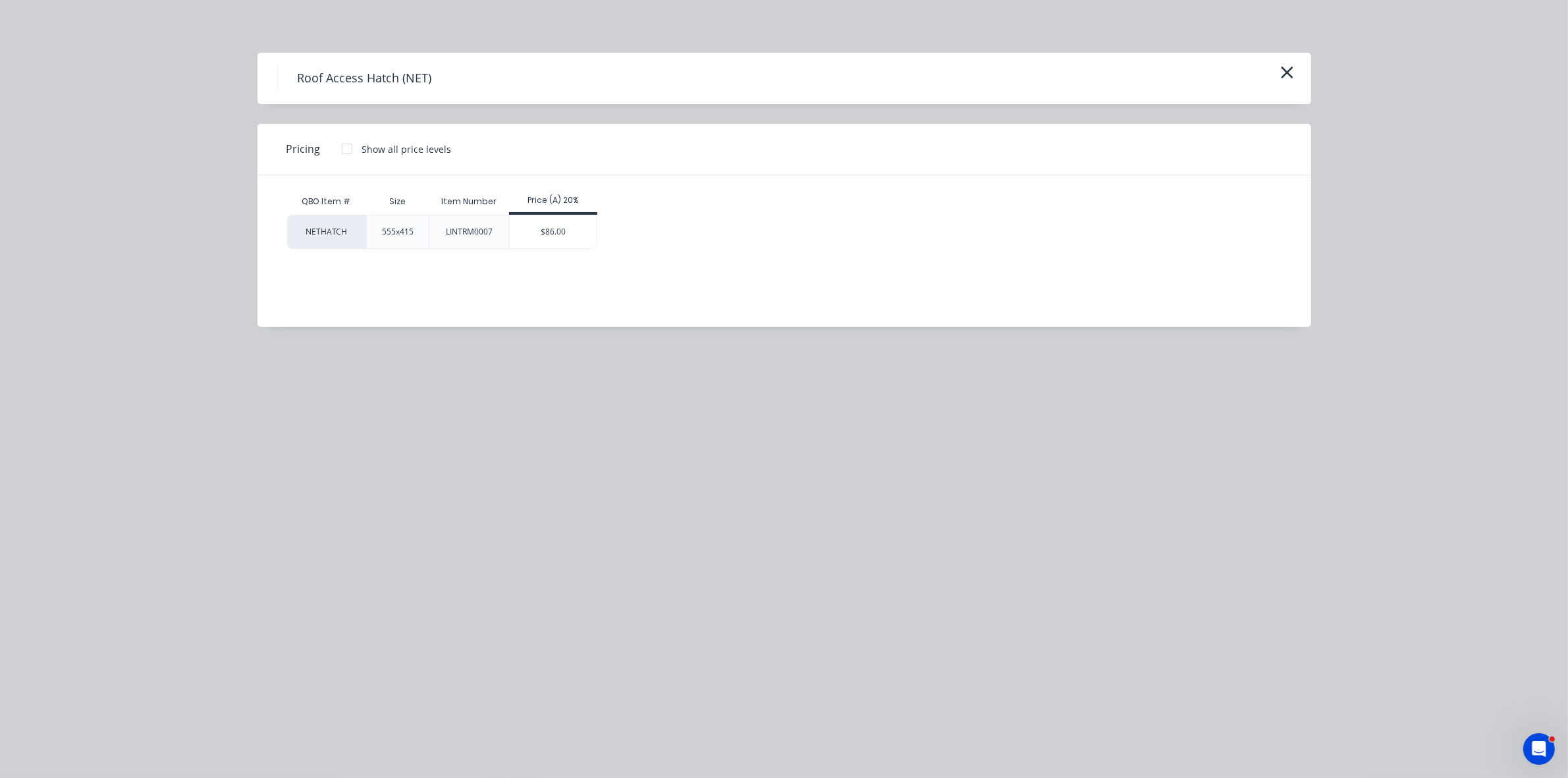
drag, startPoint x: 573, startPoint y: 216, endPoint x: 570, endPoint y: 238, distance: 22.2
click at [571, 216] on div "$86.00" at bounding box center [553, 232] width 87 height 33
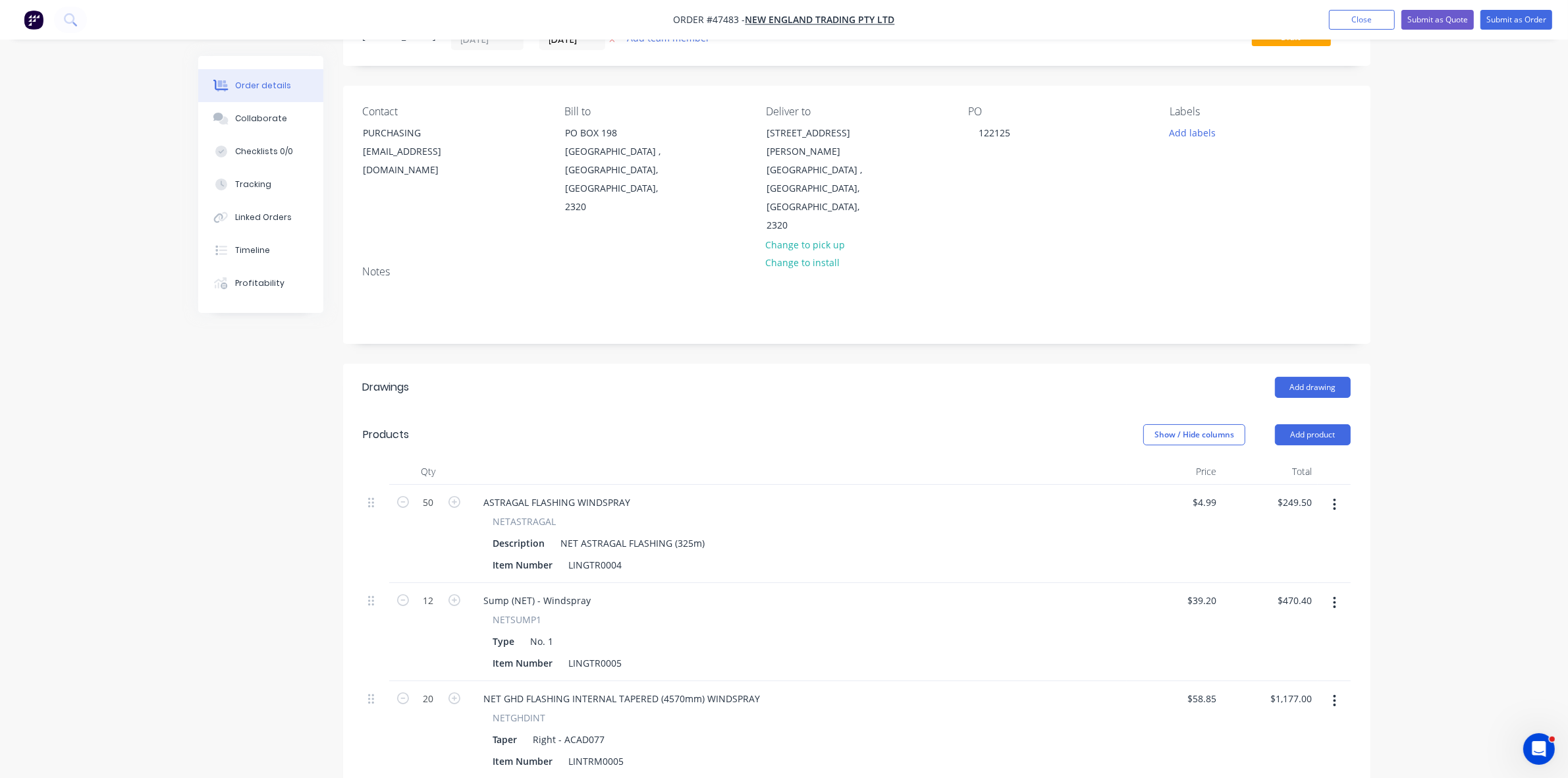
scroll to position [247, 0]
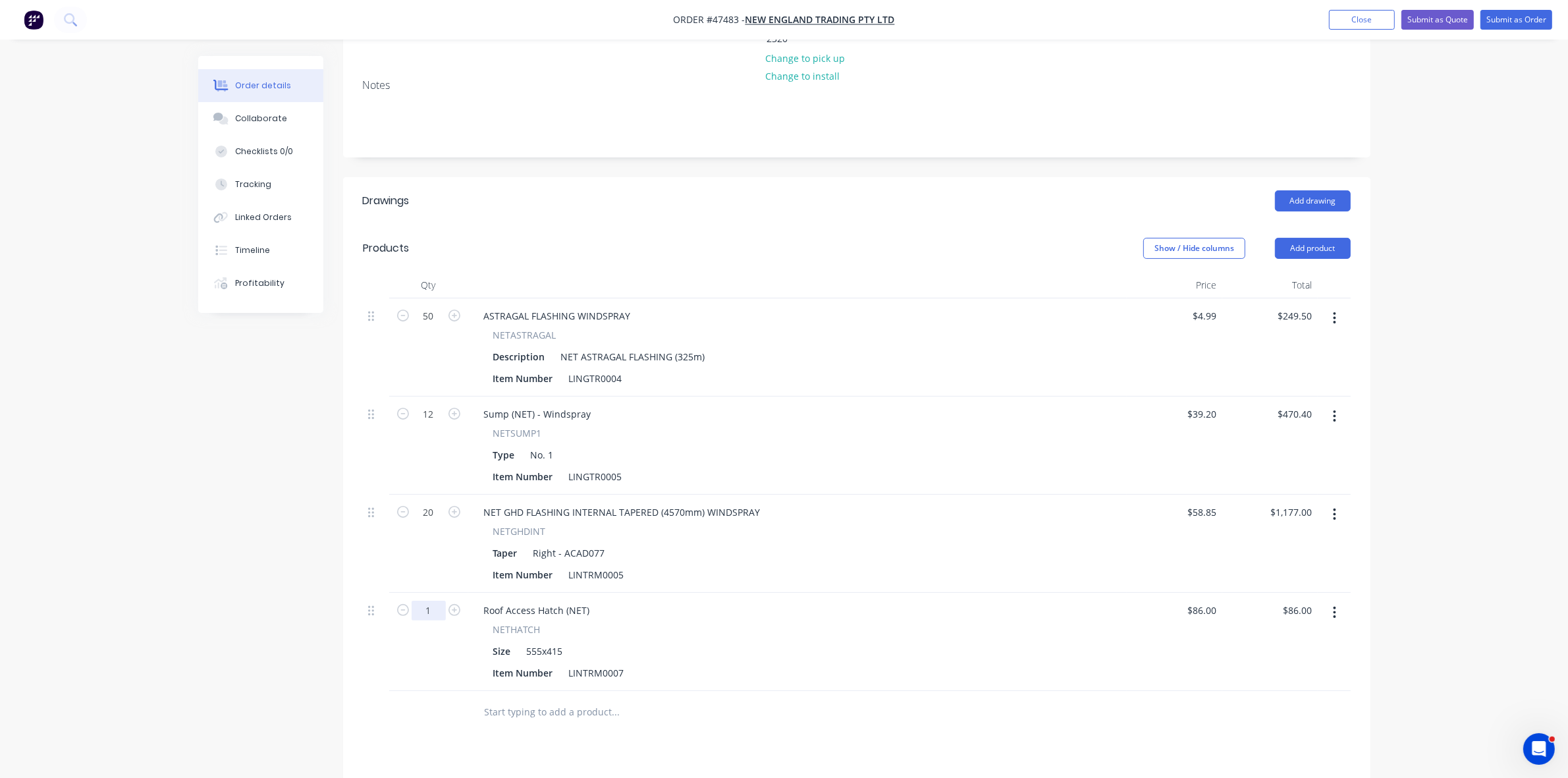
click at [435, 326] on input "1" at bounding box center [428, 316] width 34 height 20
type input "60"
type input "$5,160.00"
click at [1331, 238] on button "Add product" at bounding box center [1313, 249] width 76 height 21
click at [1324, 272] on div "Product catalogue" at bounding box center [1289, 282] width 101 height 19
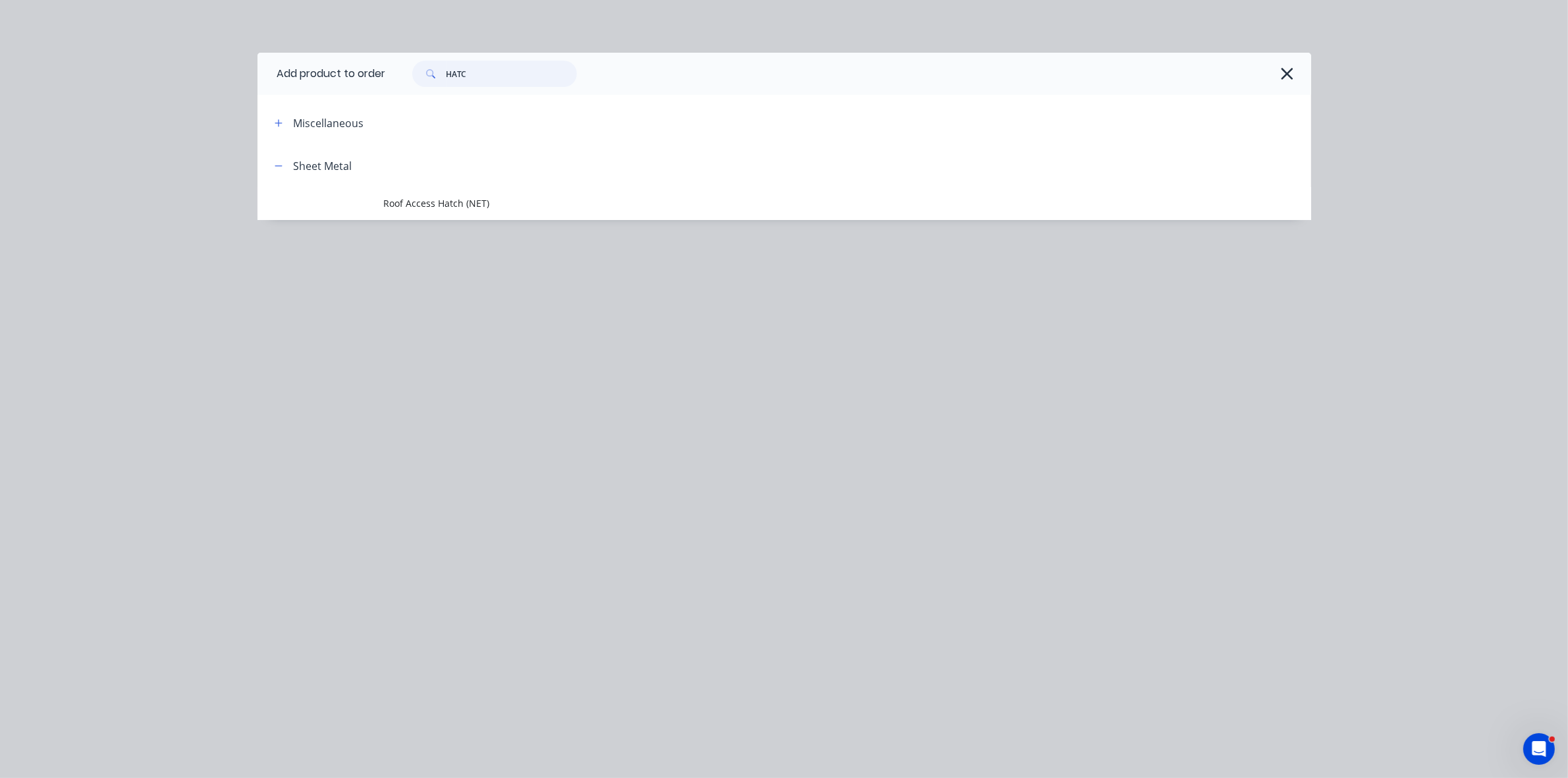
drag, startPoint x: 495, startPoint y: 73, endPoint x: 426, endPoint y: 71, distance: 69.0
click at [427, 71] on div "HATC" at bounding box center [494, 74] width 165 height 27
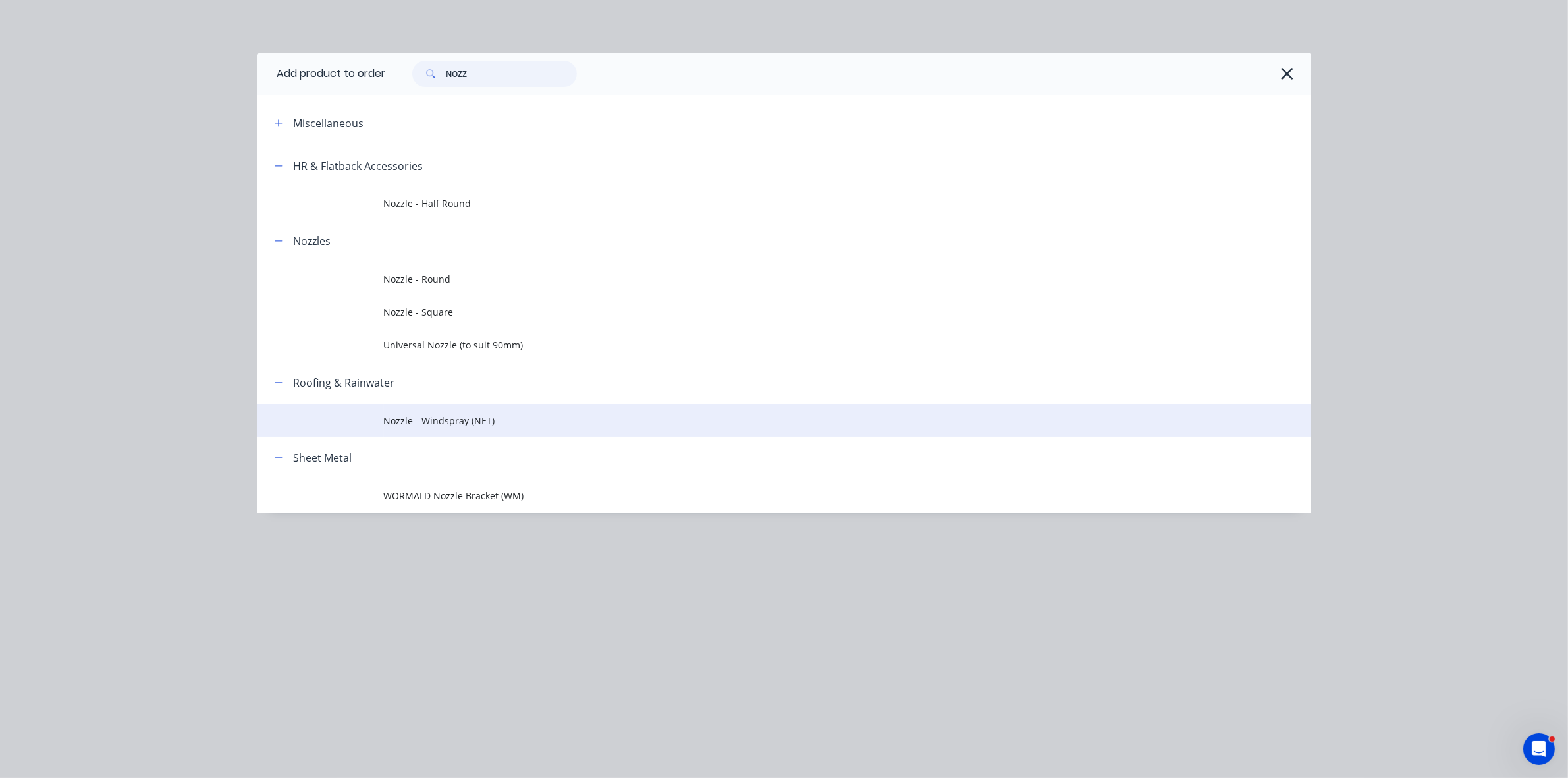
type input "NOZZ"
click at [461, 422] on span "Nozzle - Windspray (NET)" at bounding box center [755, 420] width 742 height 14
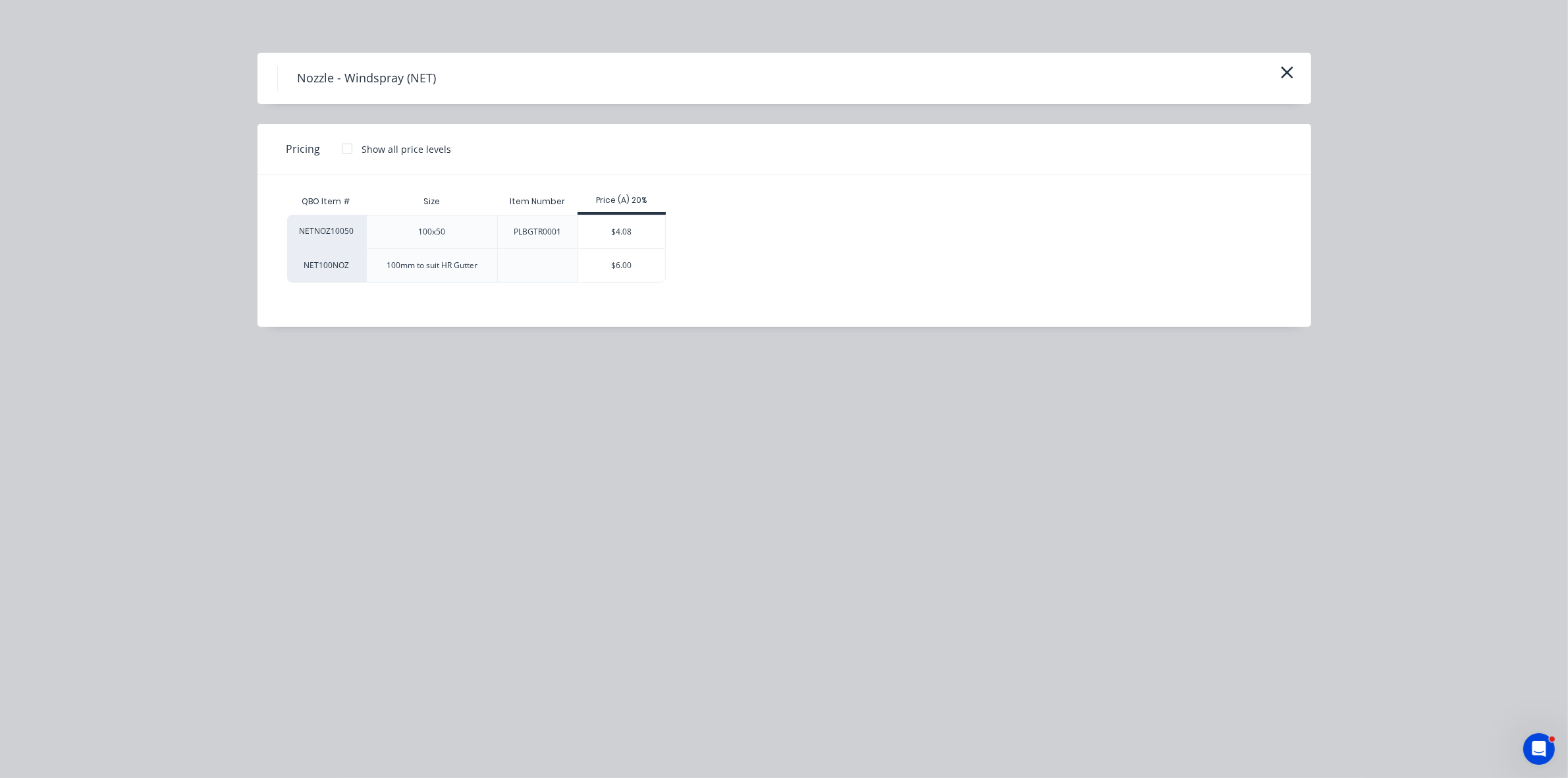
click at [627, 225] on div "$4.08" at bounding box center [622, 232] width 87 height 33
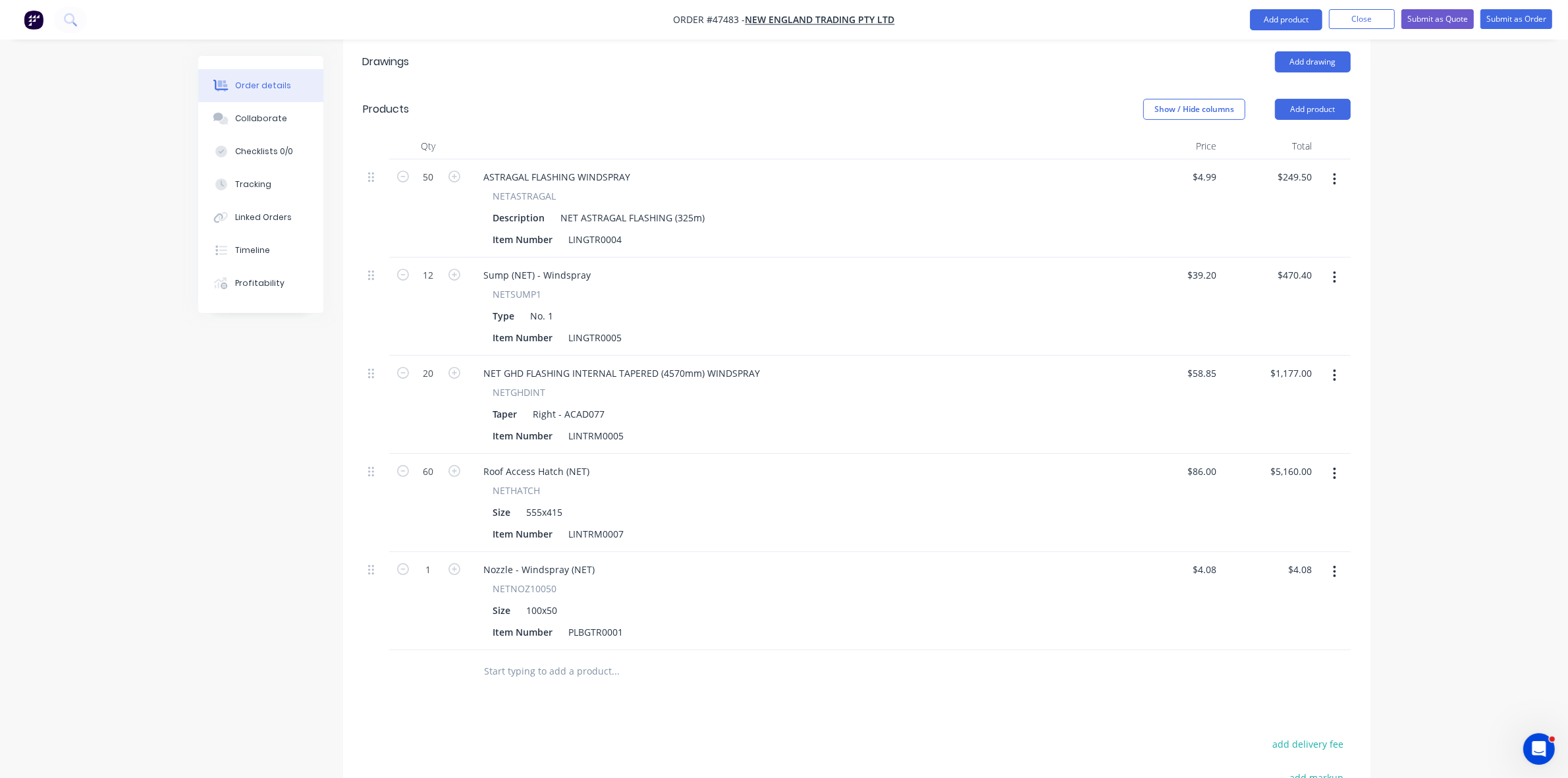
scroll to position [572, 0]
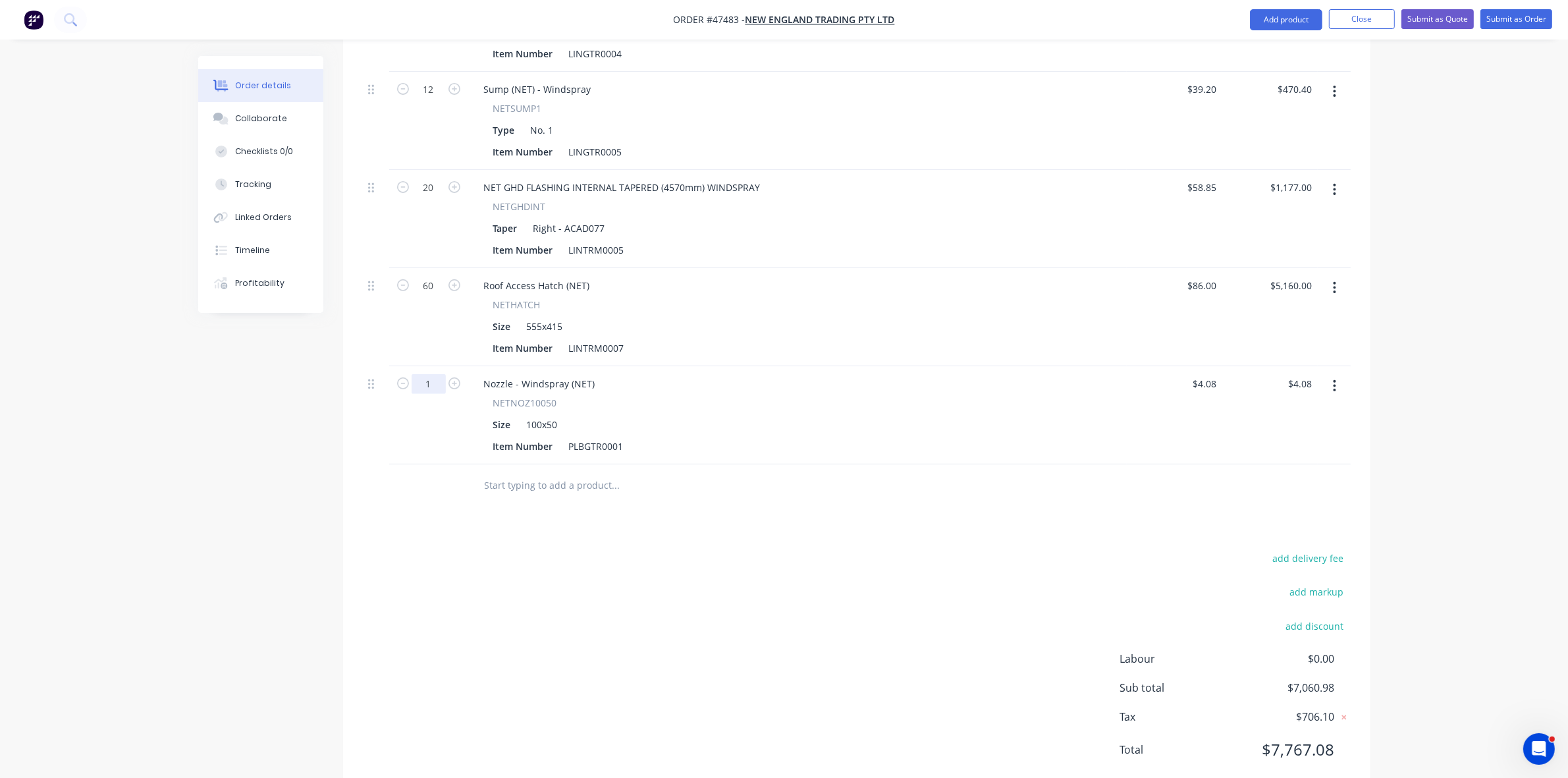
type input "50"
type input "$204.00"
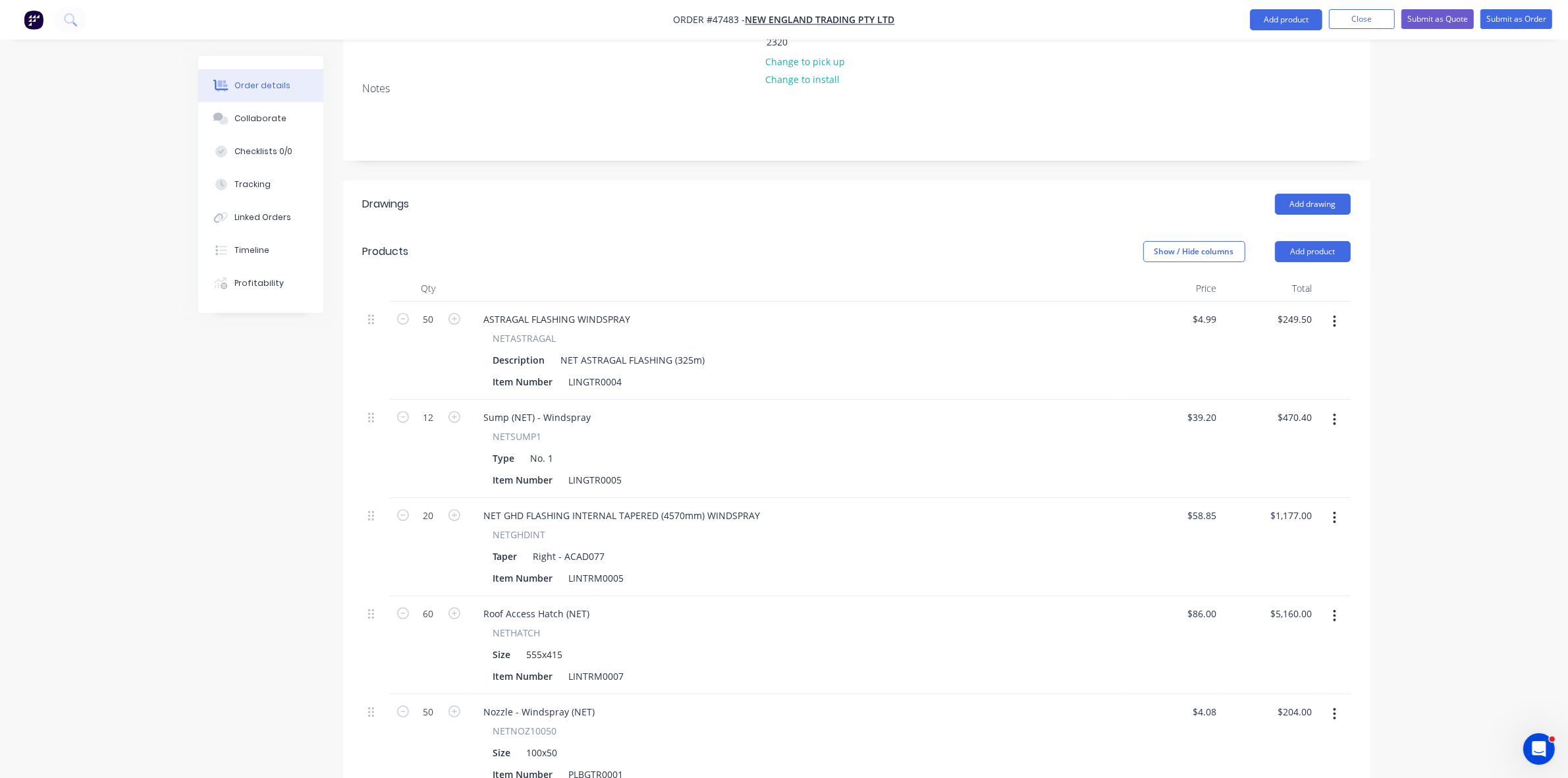
scroll to position [160, 0]
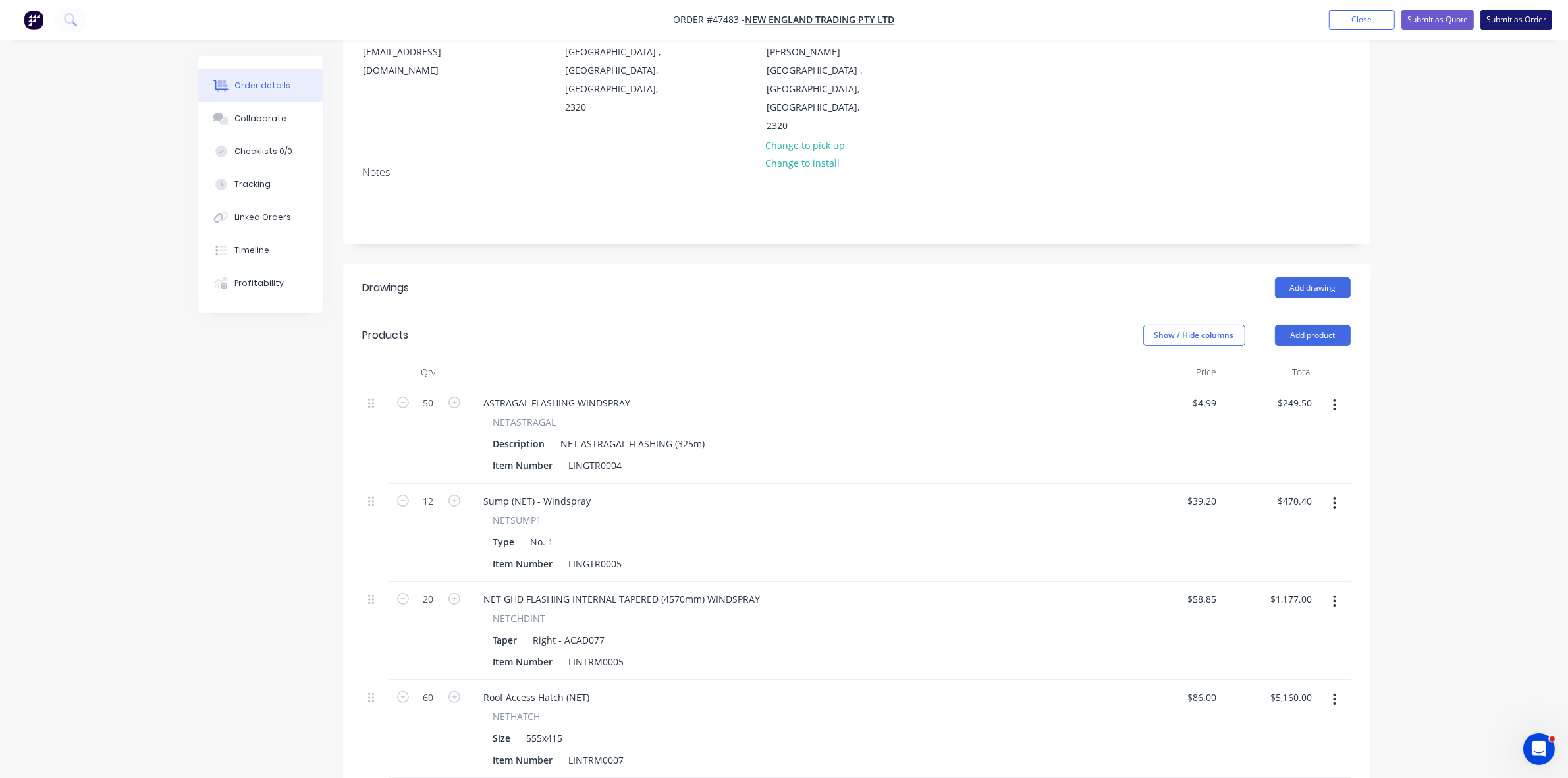
click at [1500, 18] on button "Submit as Order" at bounding box center [1517, 20] width 72 height 20
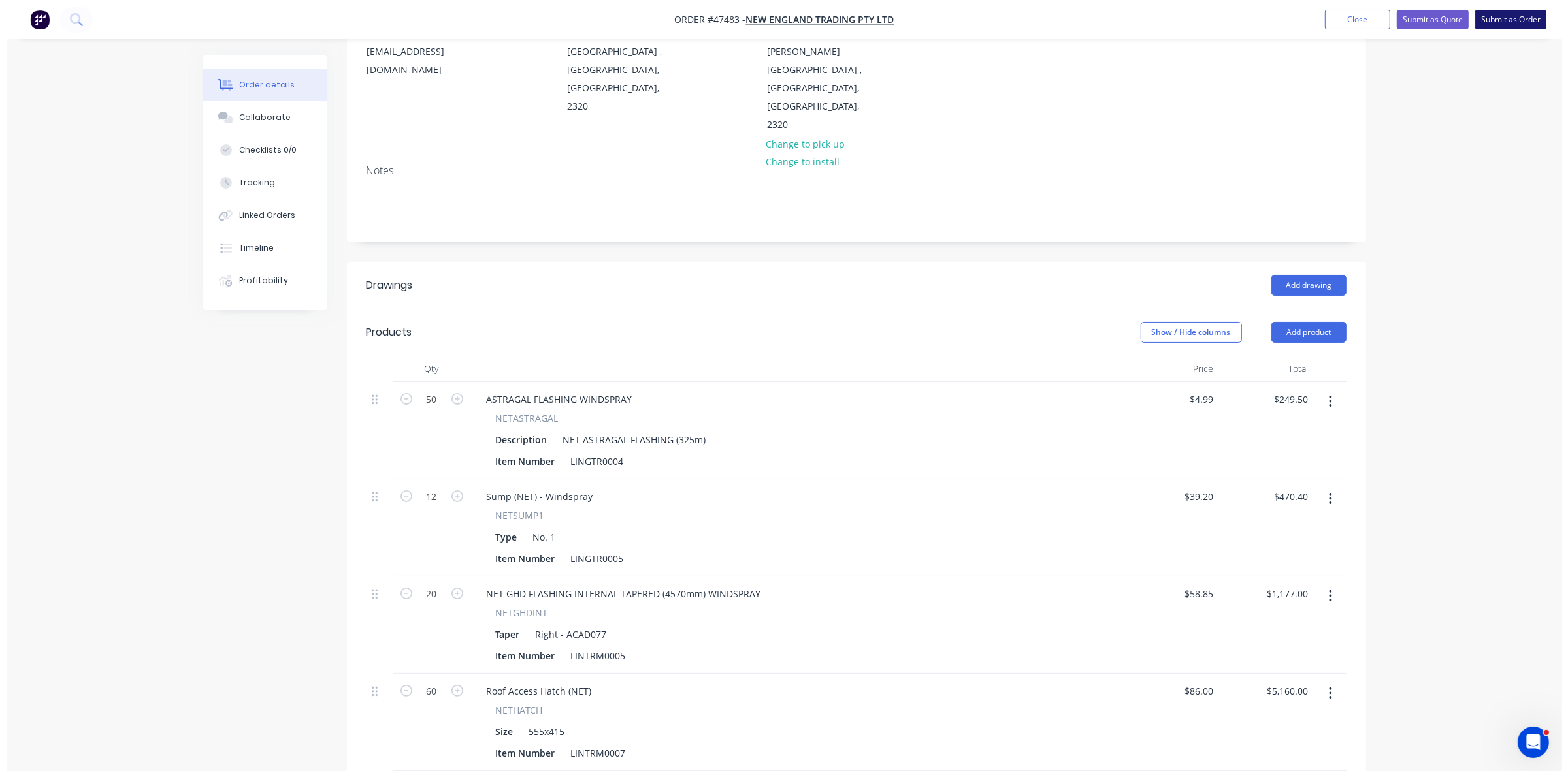
scroll to position [0, 0]
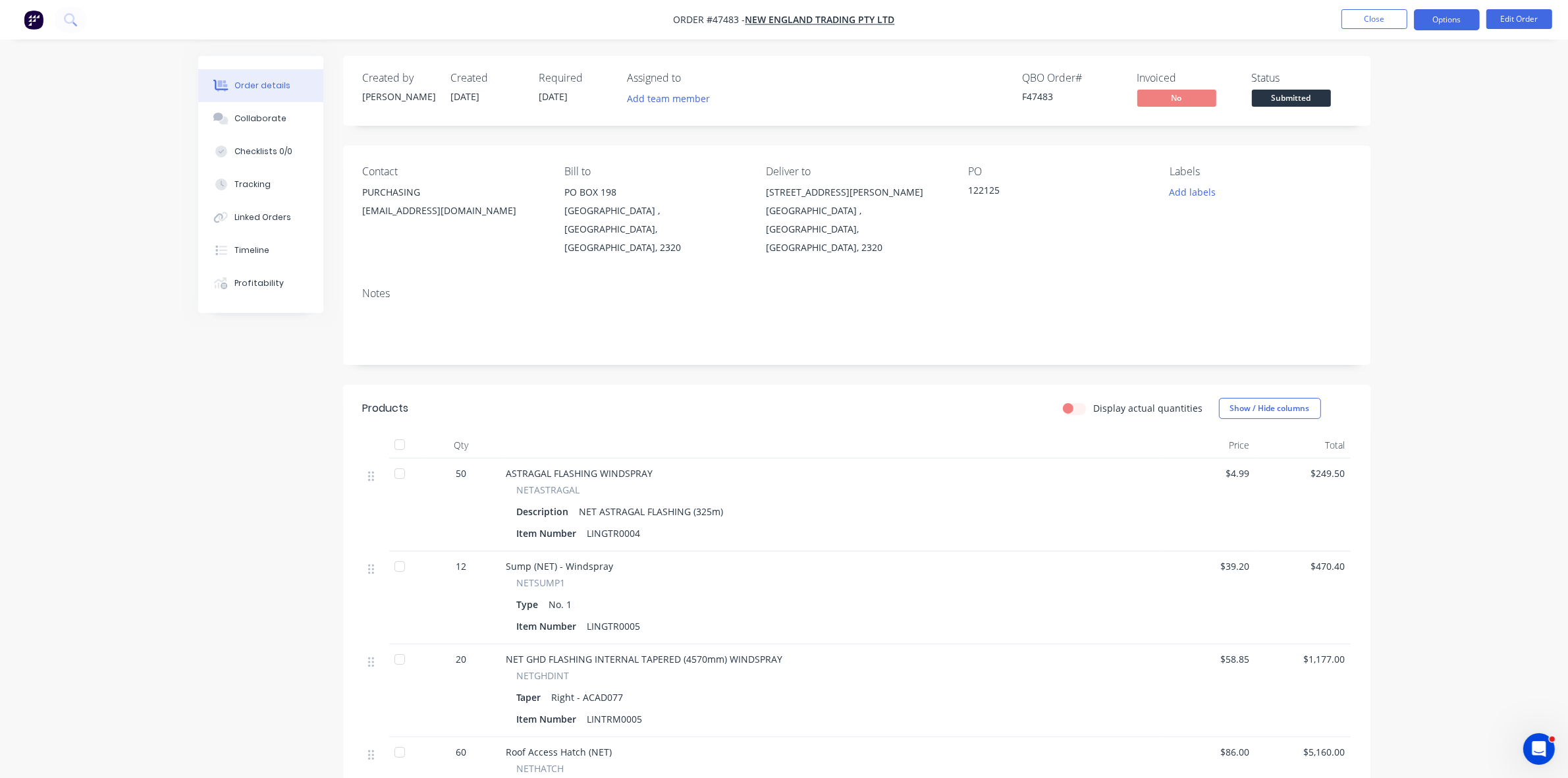
click at [1446, 17] on button "Options" at bounding box center [1447, 20] width 66 height 21
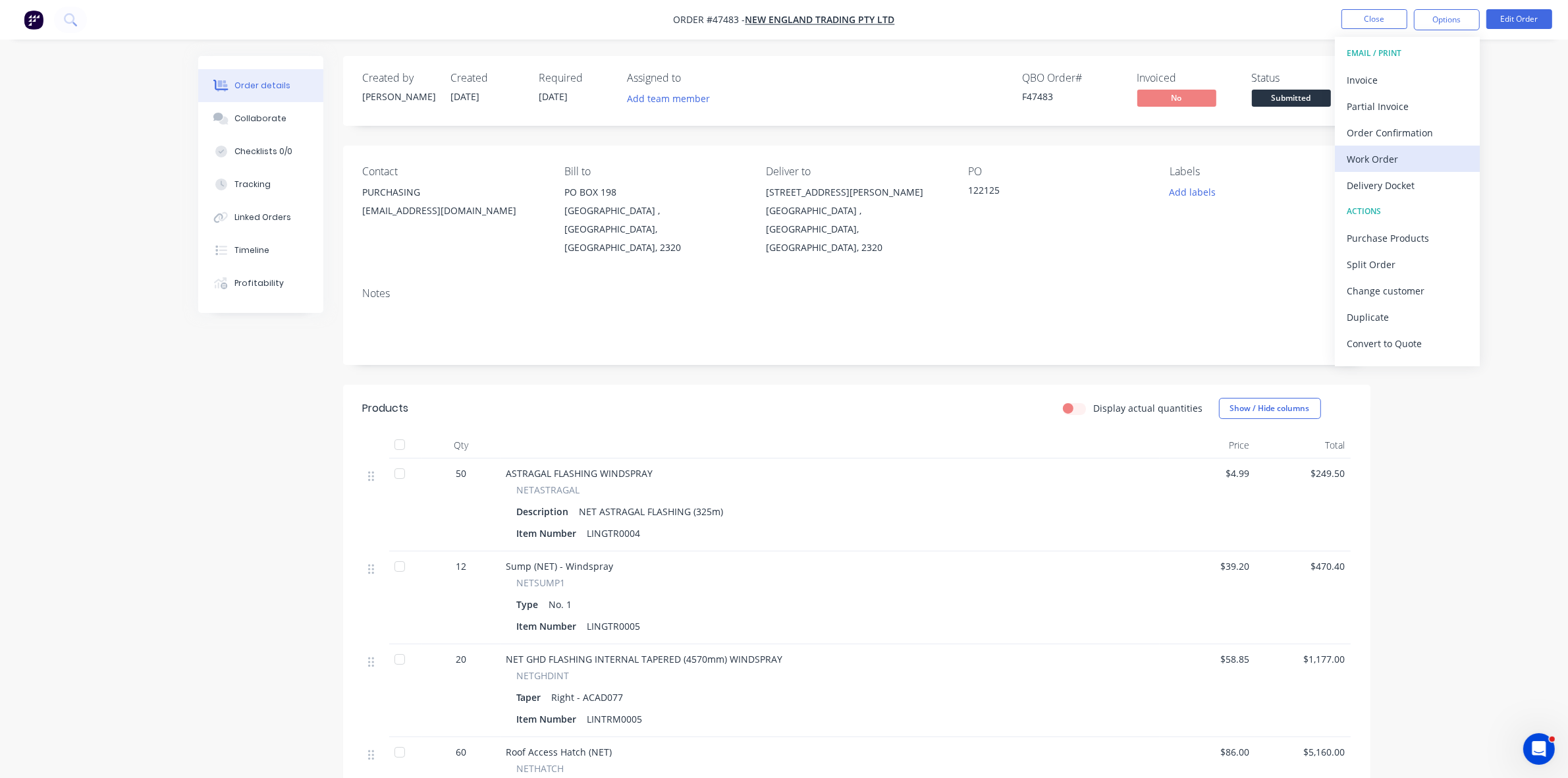
click at [1377, 163] on div "Work Order" at bounding box center [1408, 159] width 121 height 19
click at [1377, 133] on div "Without pricing" at bounding box center [1408, 133] width 121 height 19
drag, startPoint x: 1389, startPoint y: 181, endPoint x: 1388, endPoint y: 175, distance: 6.1
click at [1388, 181] on div "Delivery Docket" at bounding box center [1408, 185] width 121 height 19
click at [1387, 133] on div "Without pricing" at bounding box center [1408, 133] width 121 height 19
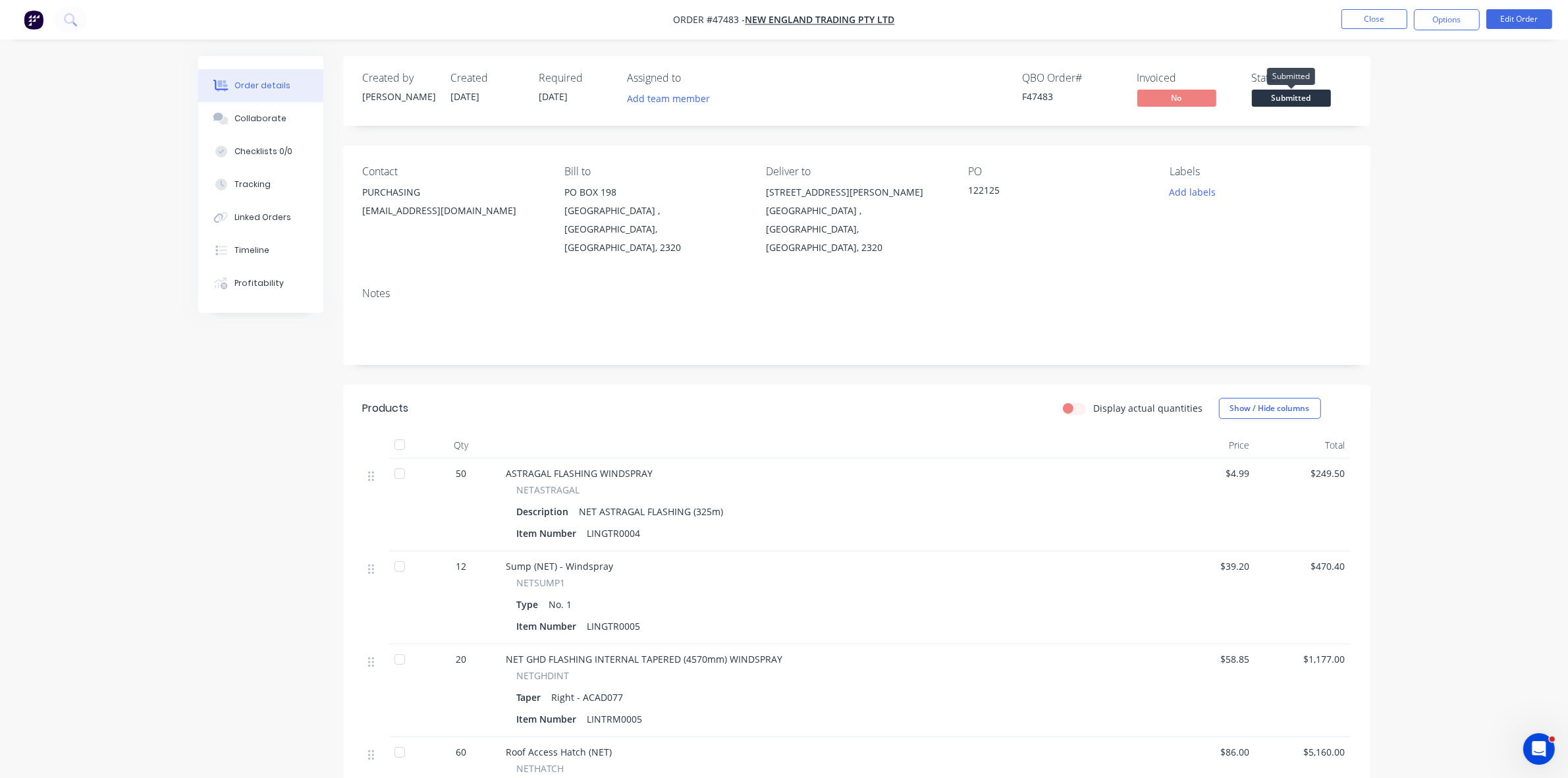
click at [1280, 99] on span "Submitted" at bounding box center [1291, 97] width 79 height 17
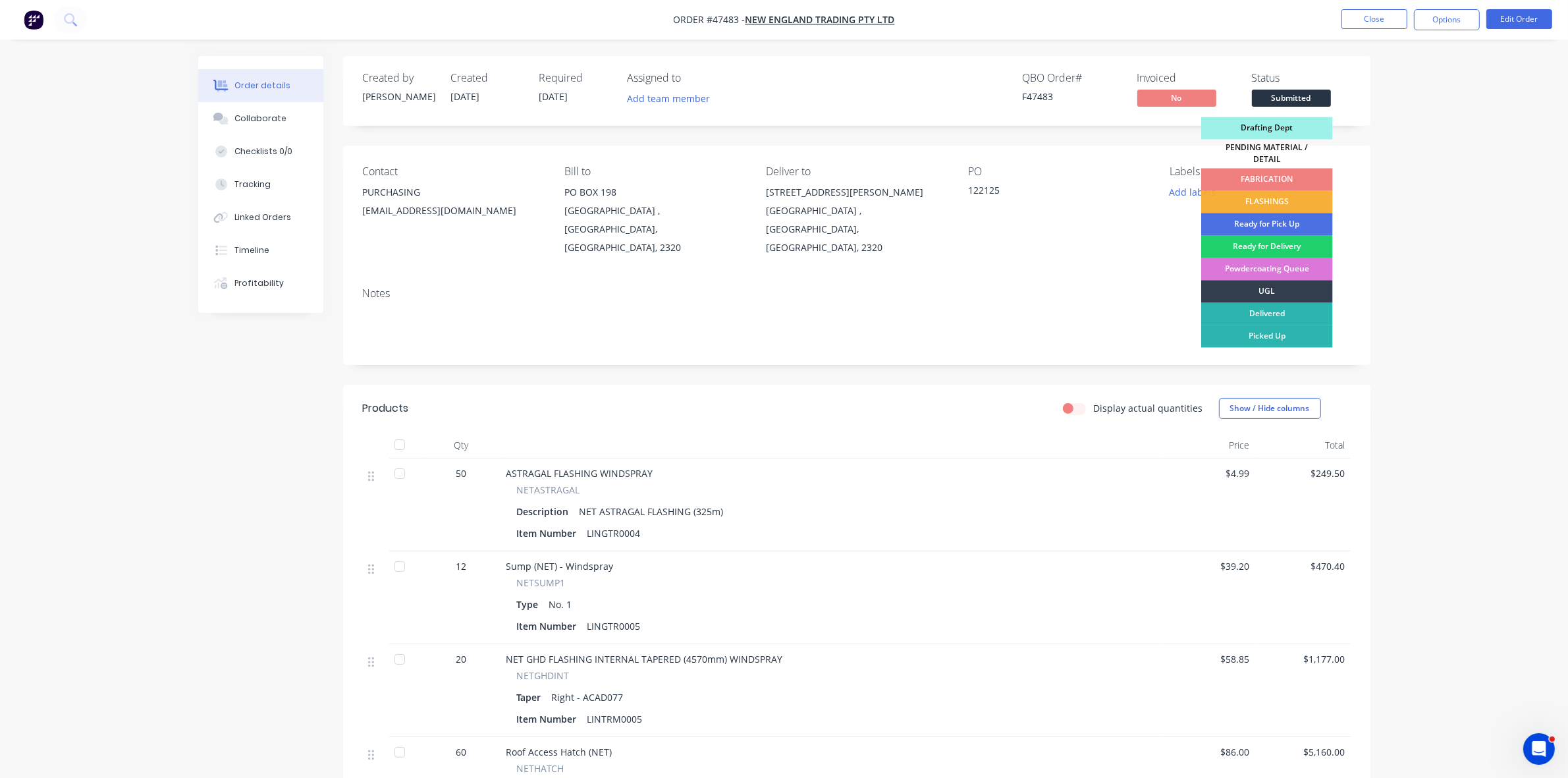
click at [1271, 175] on div "FABRICATION" at bounding box center [1267, 180] width 132 height 23
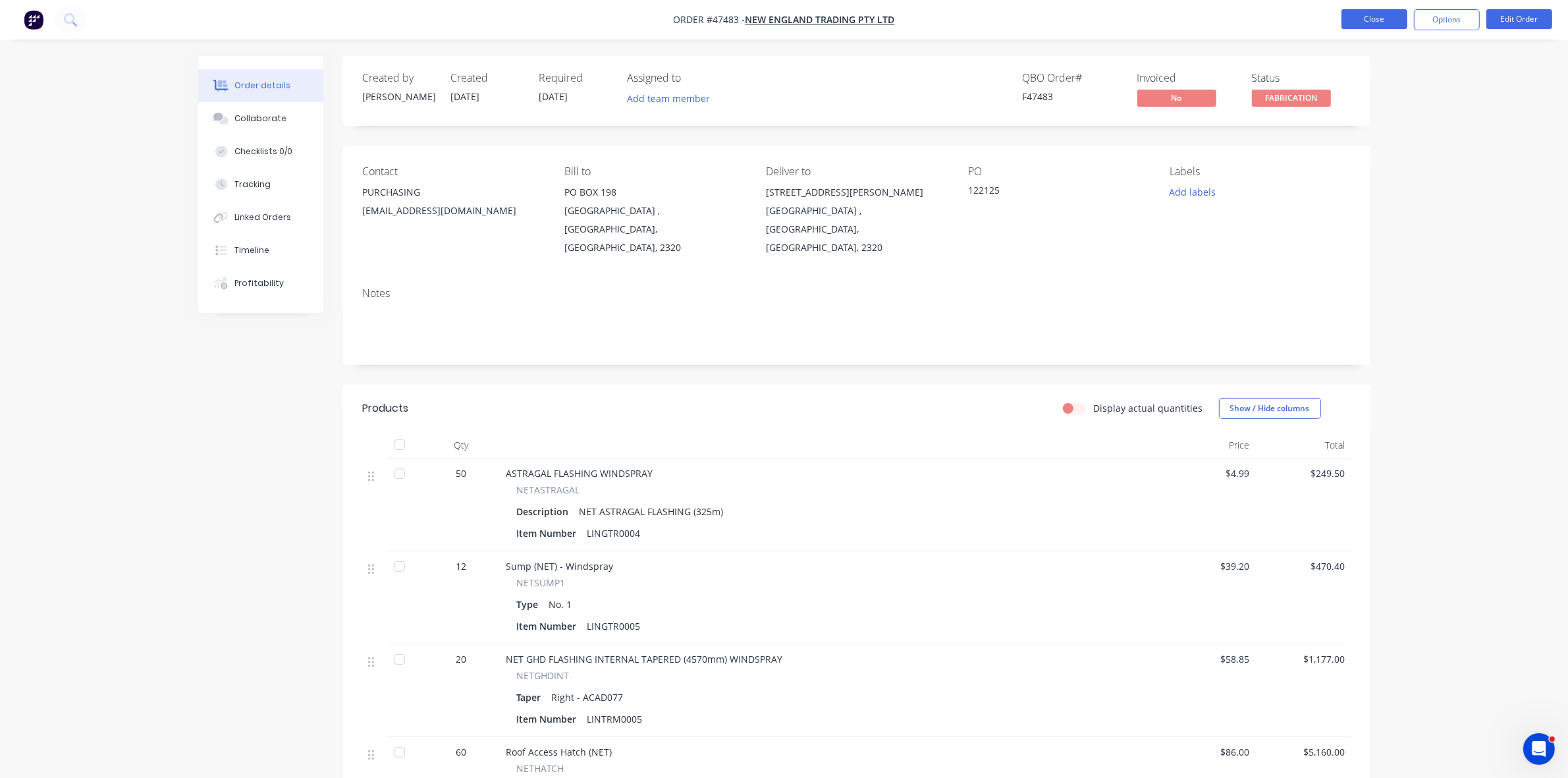
click at [1353, 18] on button "Close" at bounding box center [1375, 19] width 66 height 20
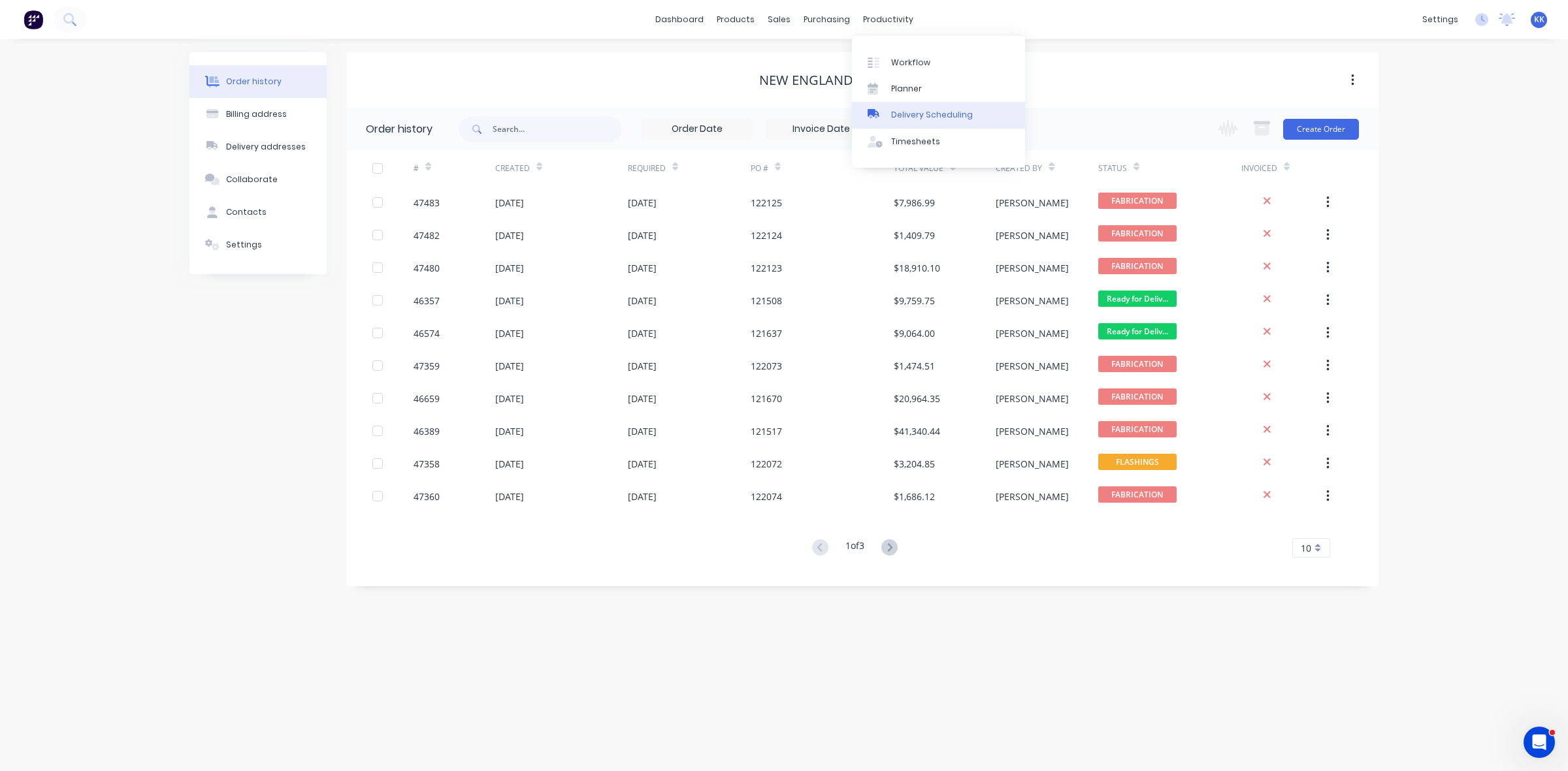
click at [963, 119] on div "Delivery Scheduling" at bounding box center [932, 115] width 81 height 12
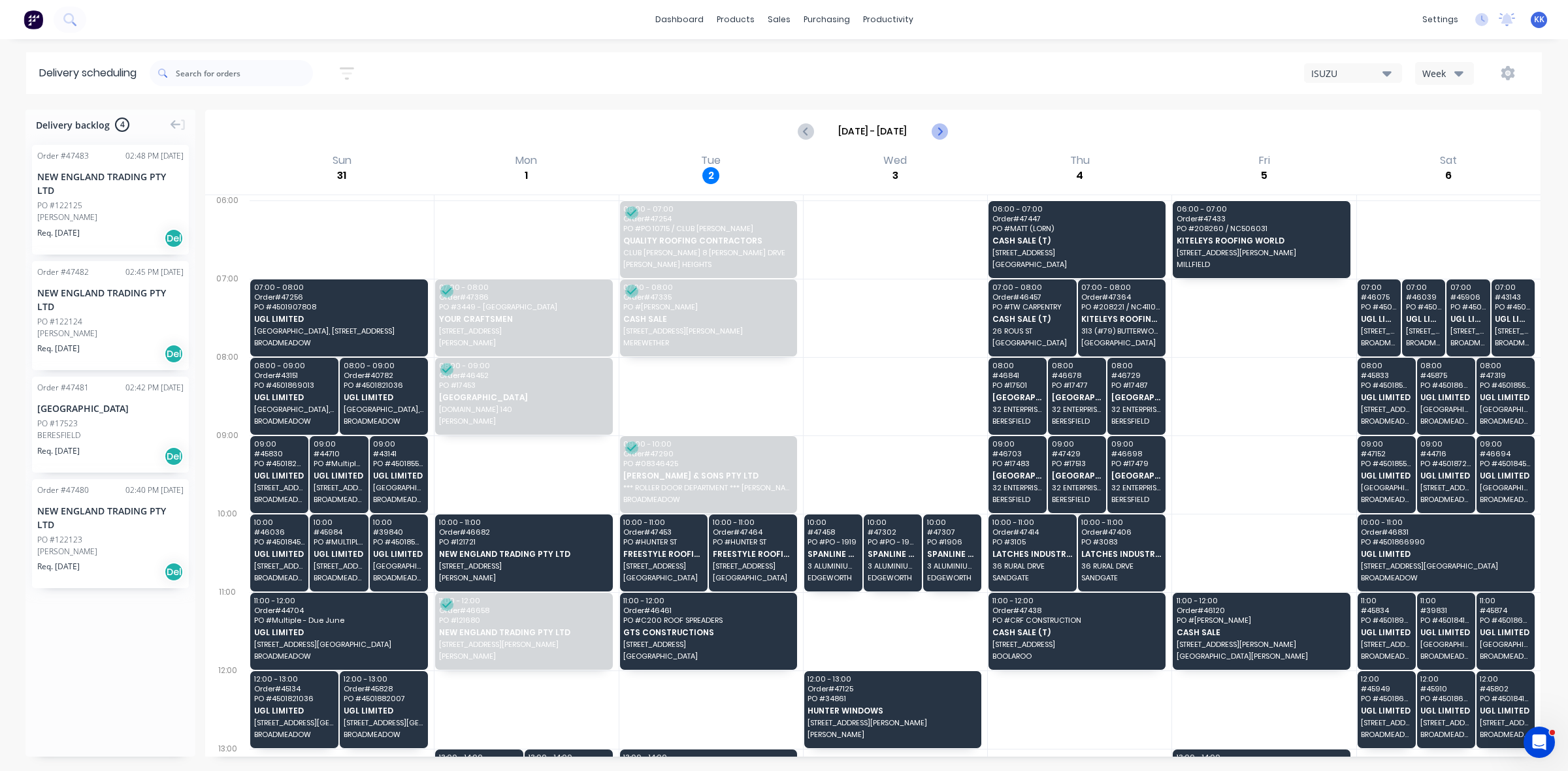
click at [934, 132] on icon "Next page" at bounding box center [939, 132] width 16 height 16
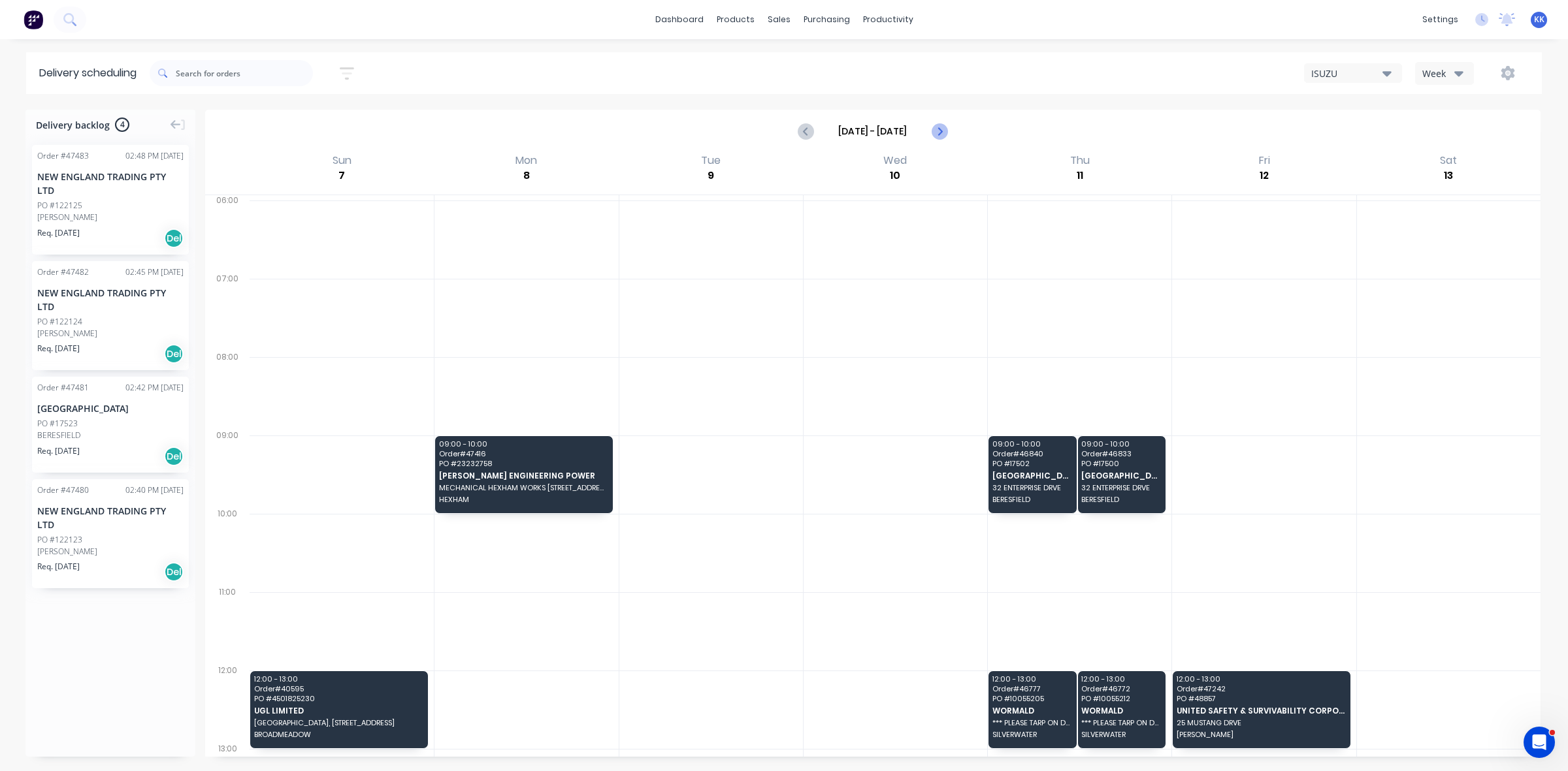
click at [933, 132] on icon "Next page" at bounding box center [939, 132] width 16 height 16
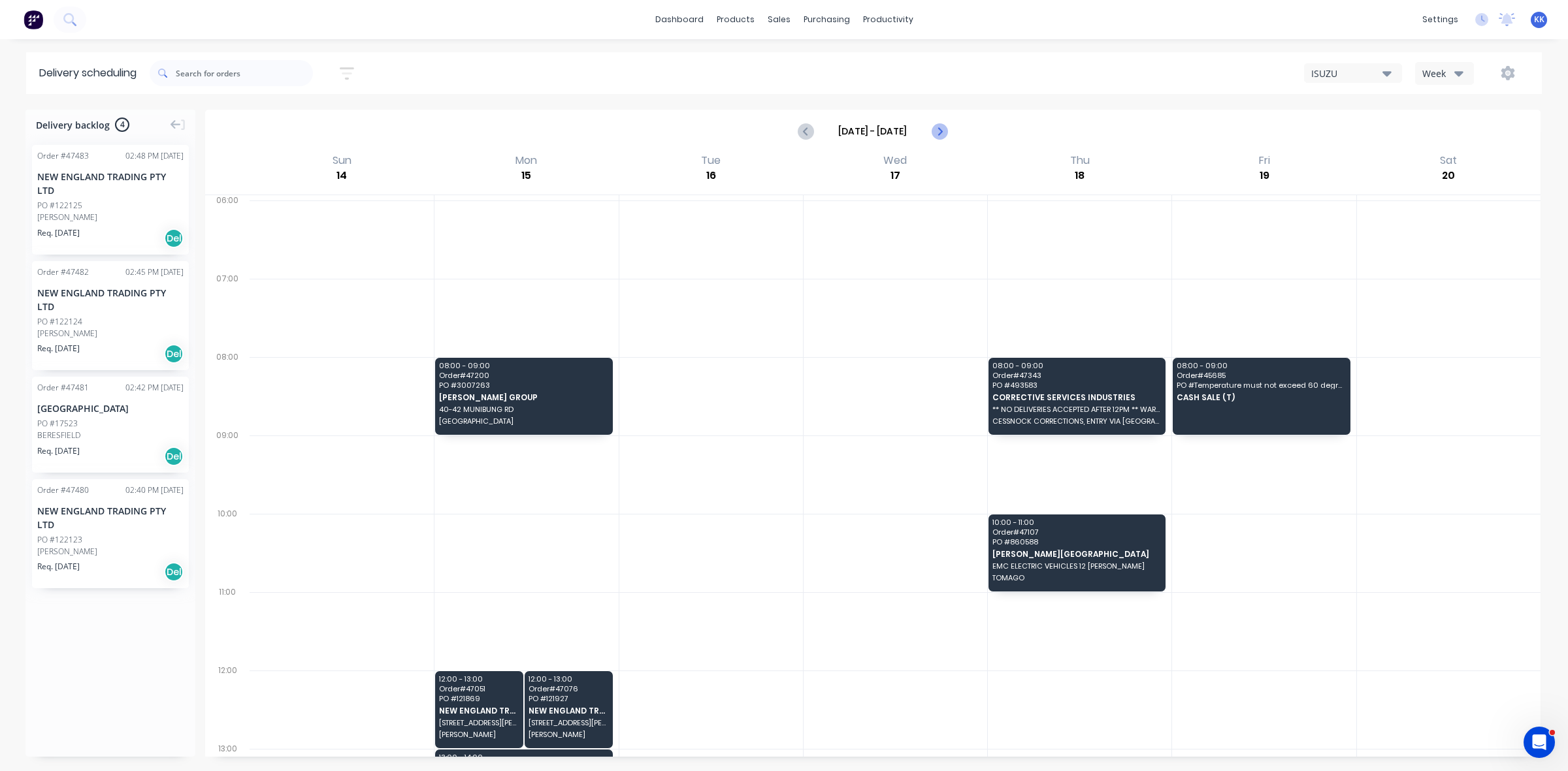
click at [934, 131] on icon "Next page" at bounding box center [939, 132] width 16 height 16
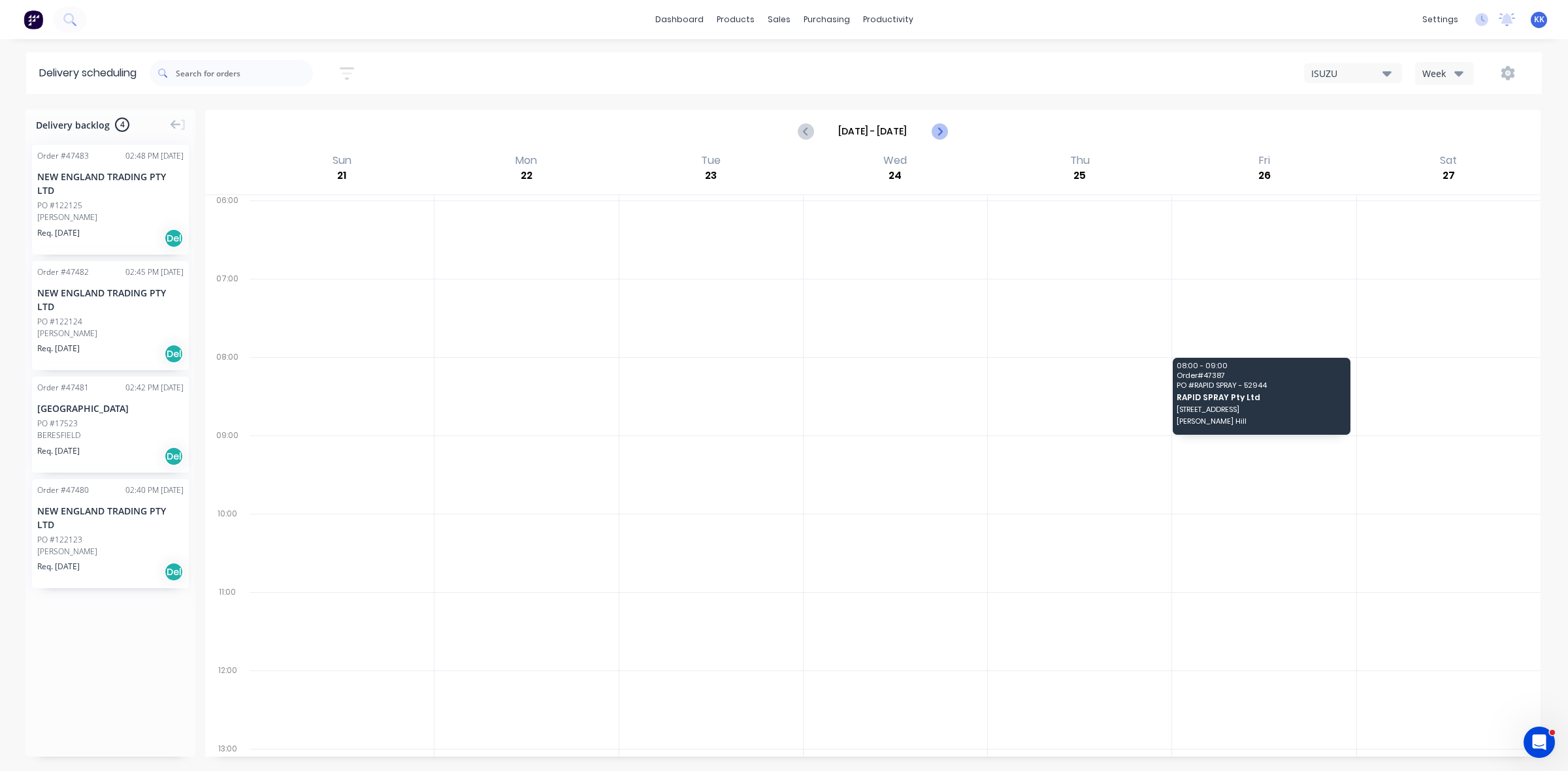
click at [934, 131] on icon "Next page" at bounding box center [939, 132] width 16 height 16
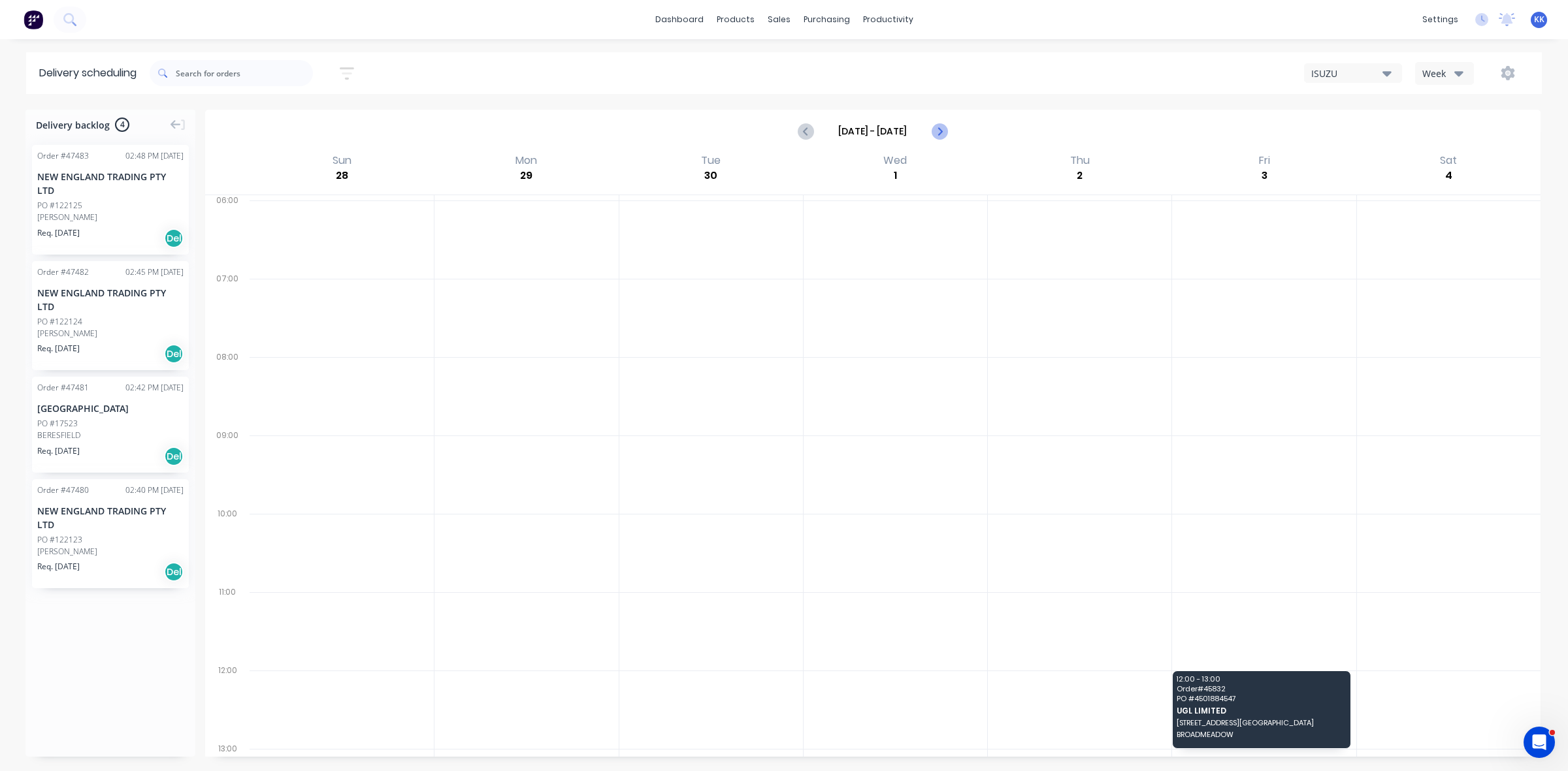
click at [933, 132] on icon "Next page" at bounding box center [939, 132] width 16 height 16
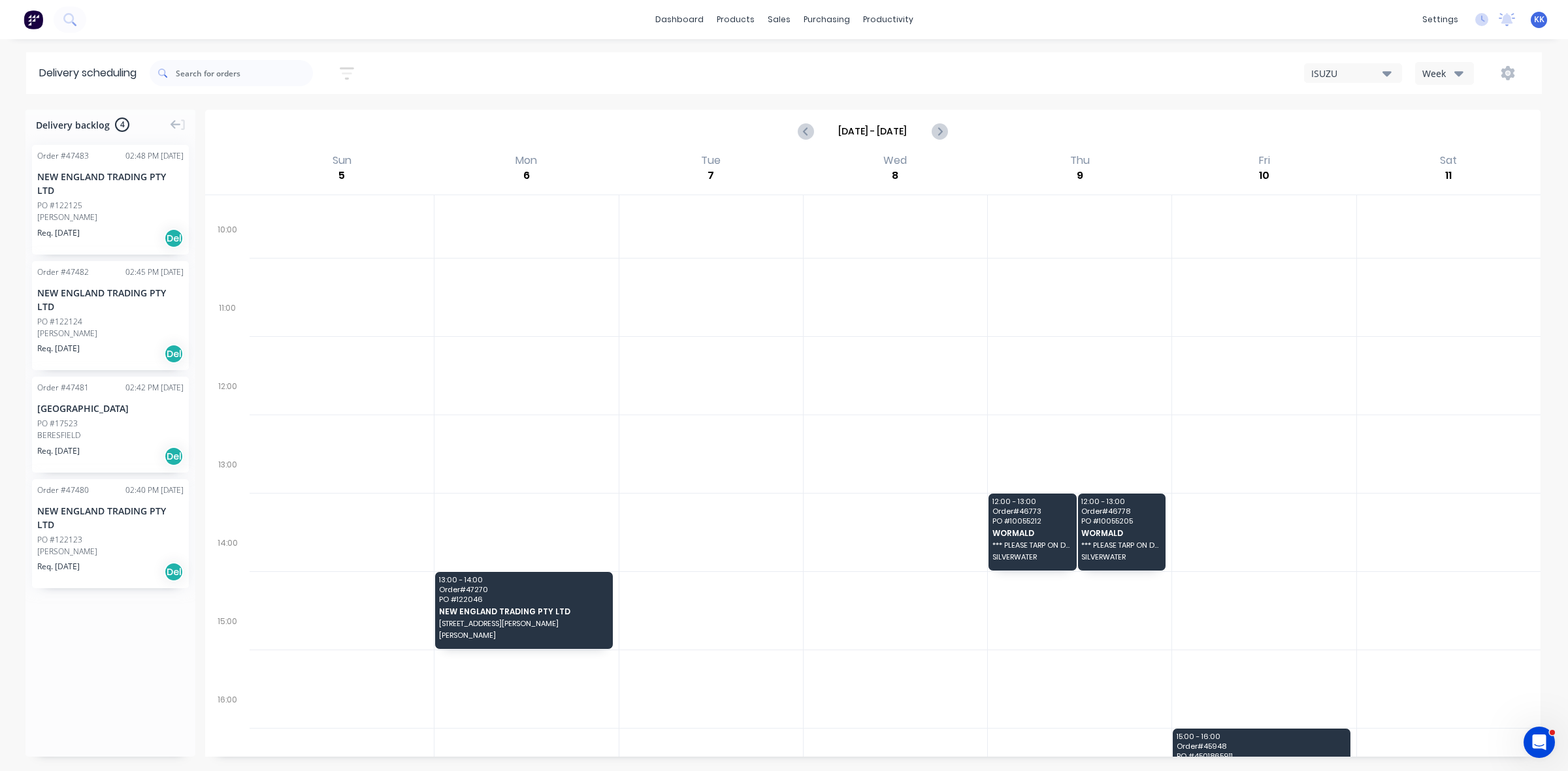
scroll to position [311, 0]
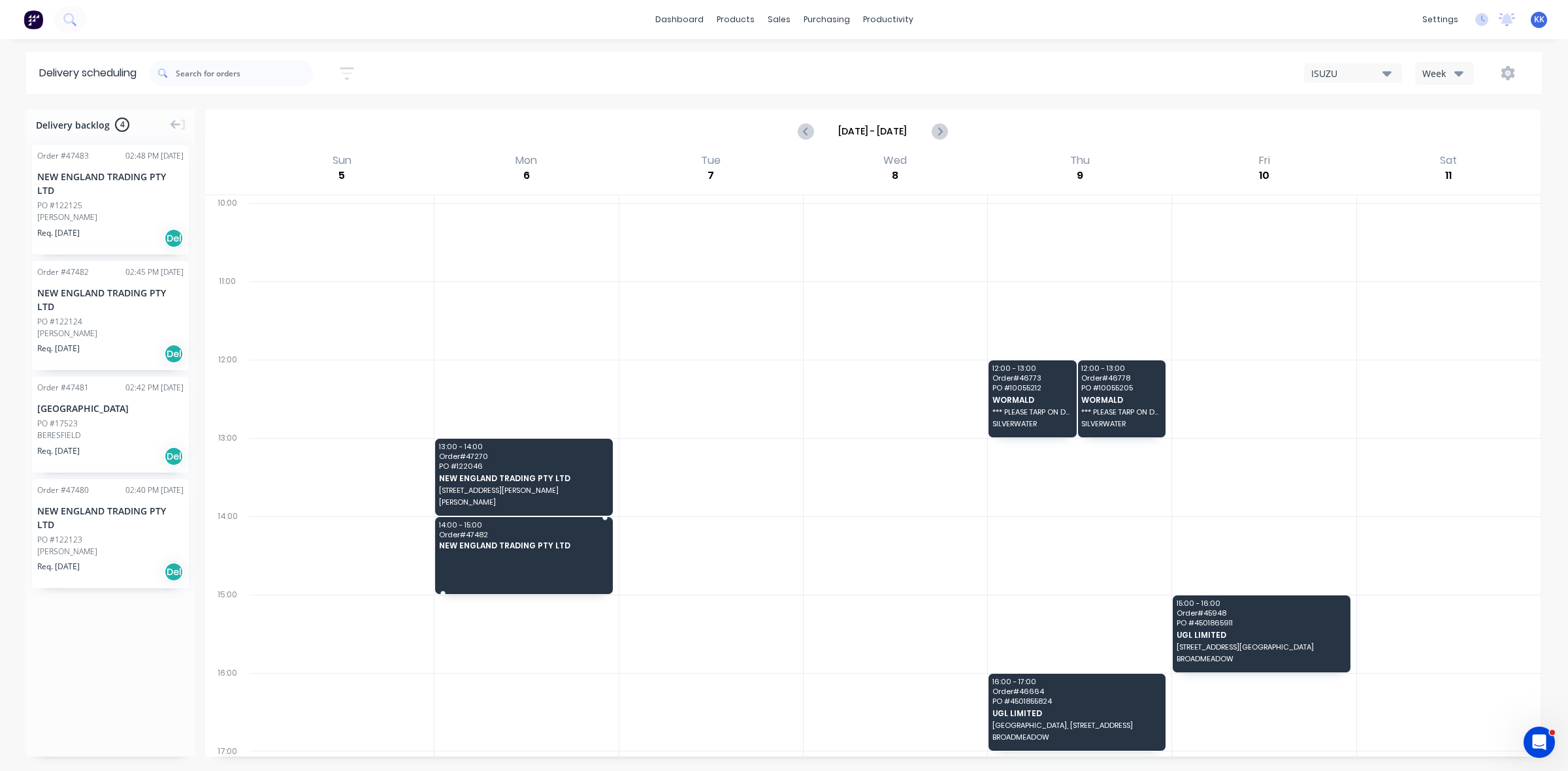
drag, startPoint x: 90, startPoint y: 327, endPoint x: 468, endPoint y: 526, distance: 427.2
drag, startPoint x: 85, startPoint y: 438, endPoint x: 490, endPoint y: 539, distance: 417.4
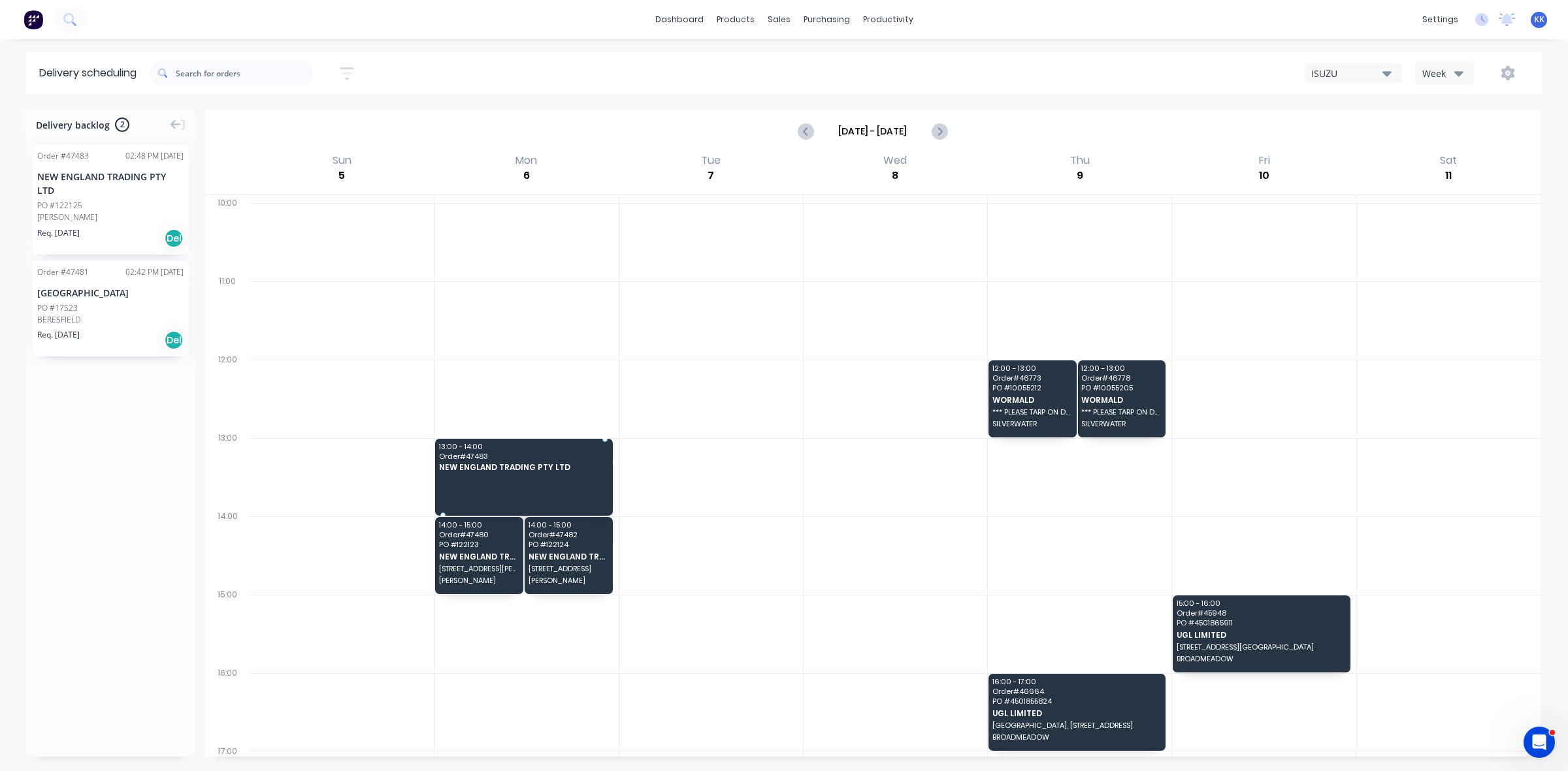
drag, startPoint x: 76, startPoint y: 199, endPoint x: 518, endPoint y: 450, distance: 508.3
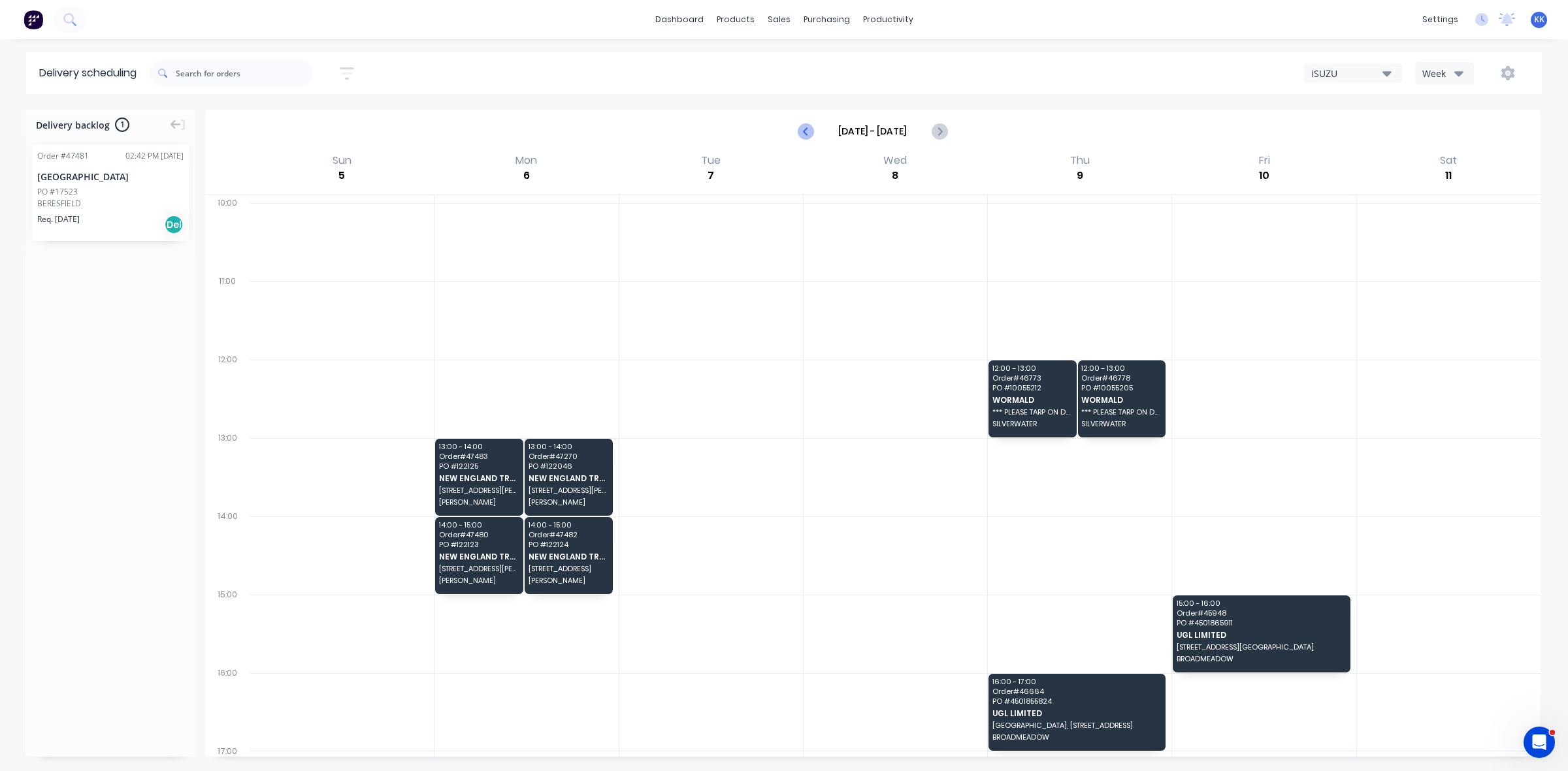
click at [802, 126] on icon "Previous page" at bounding box center [806, 132] width 16 height 16
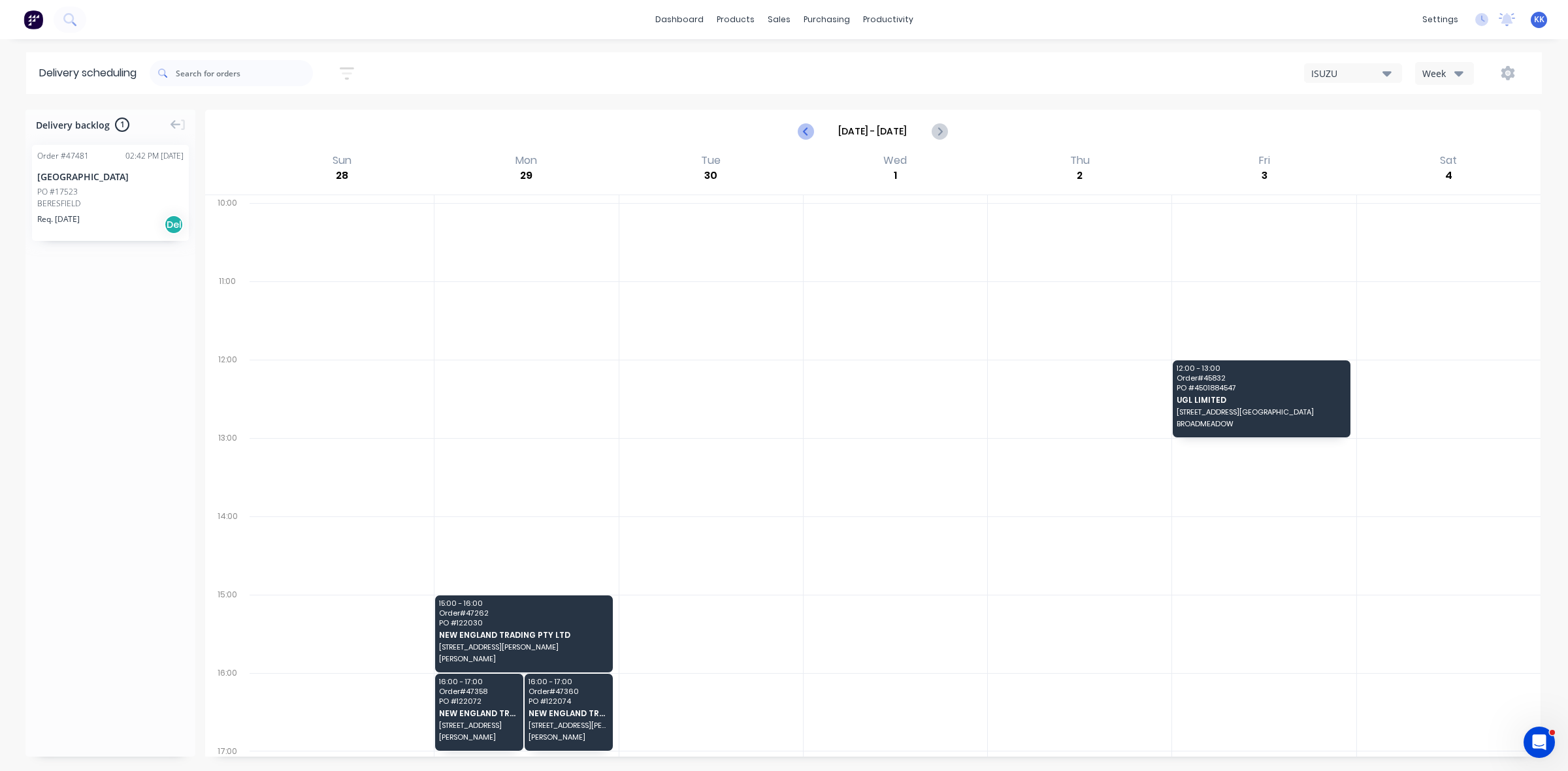
click at [801, 126] on icon "Previous page" at bounding box center [806, 132] width 16 height 16
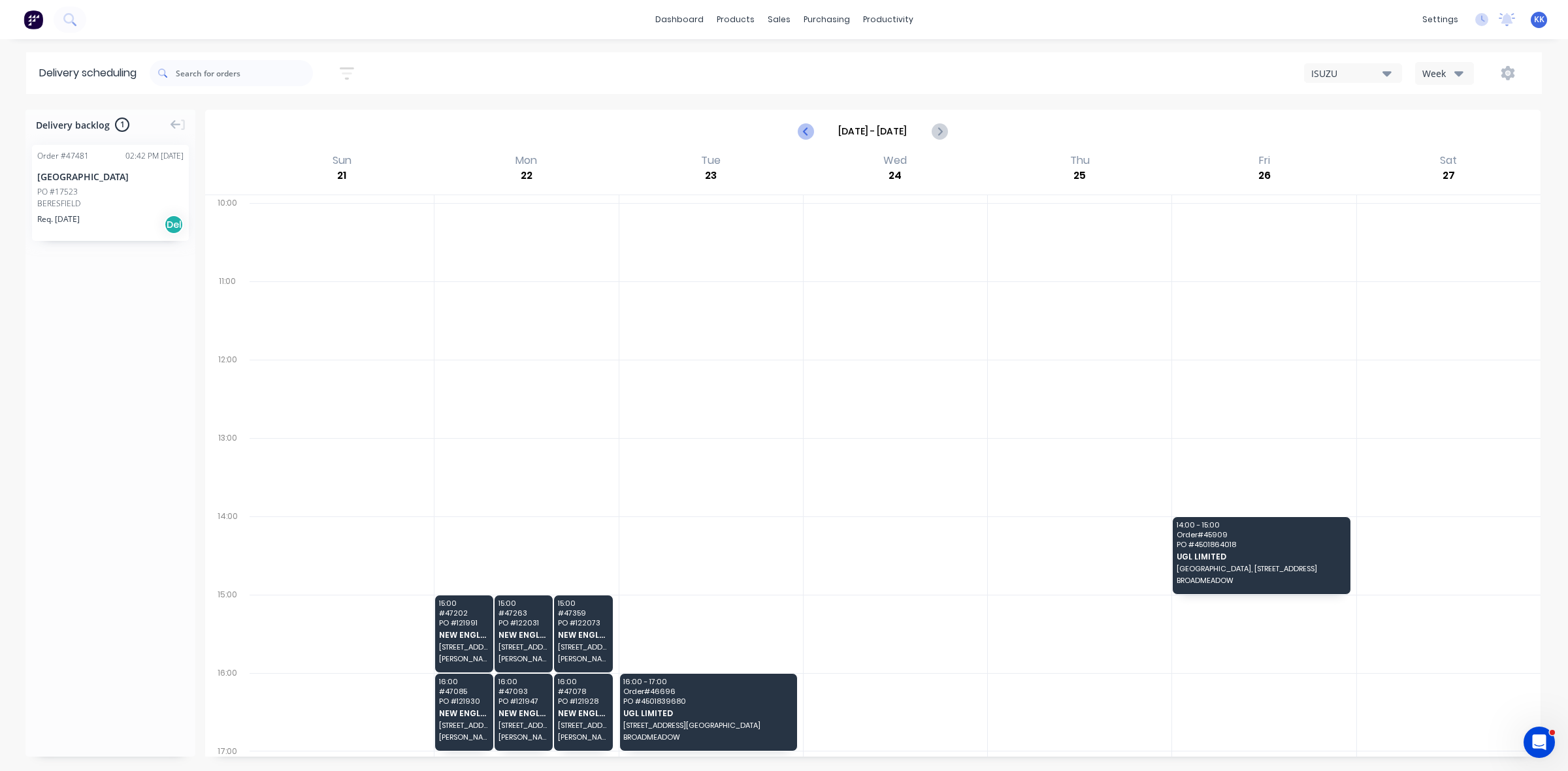
click at [801, 126] on icon "Previous page" at bounding box center [806, 132] width 16 height 16
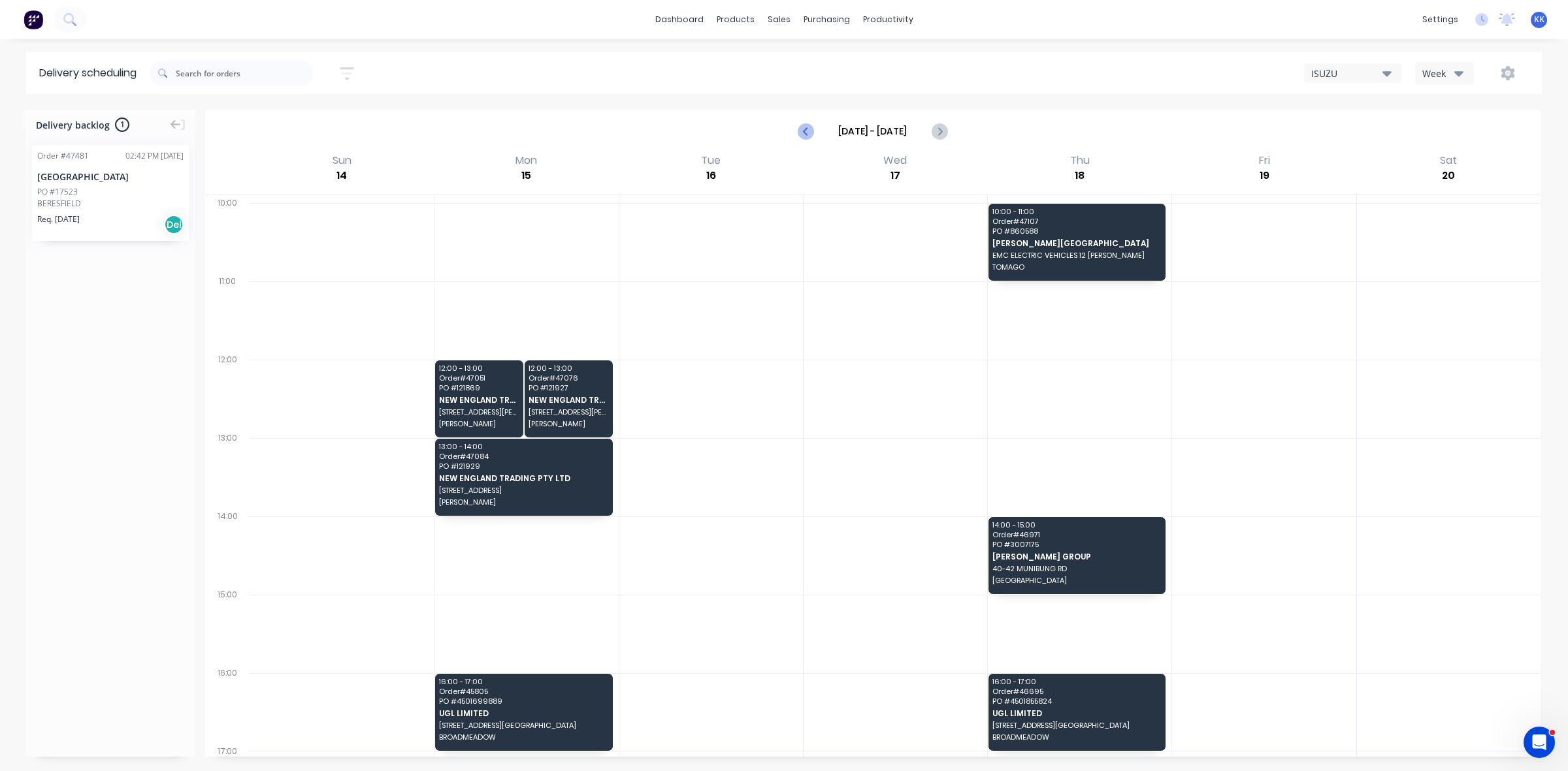
click at [803, 126] on icon "Previous page" at bounding box center [806, 132] width 16 height 16
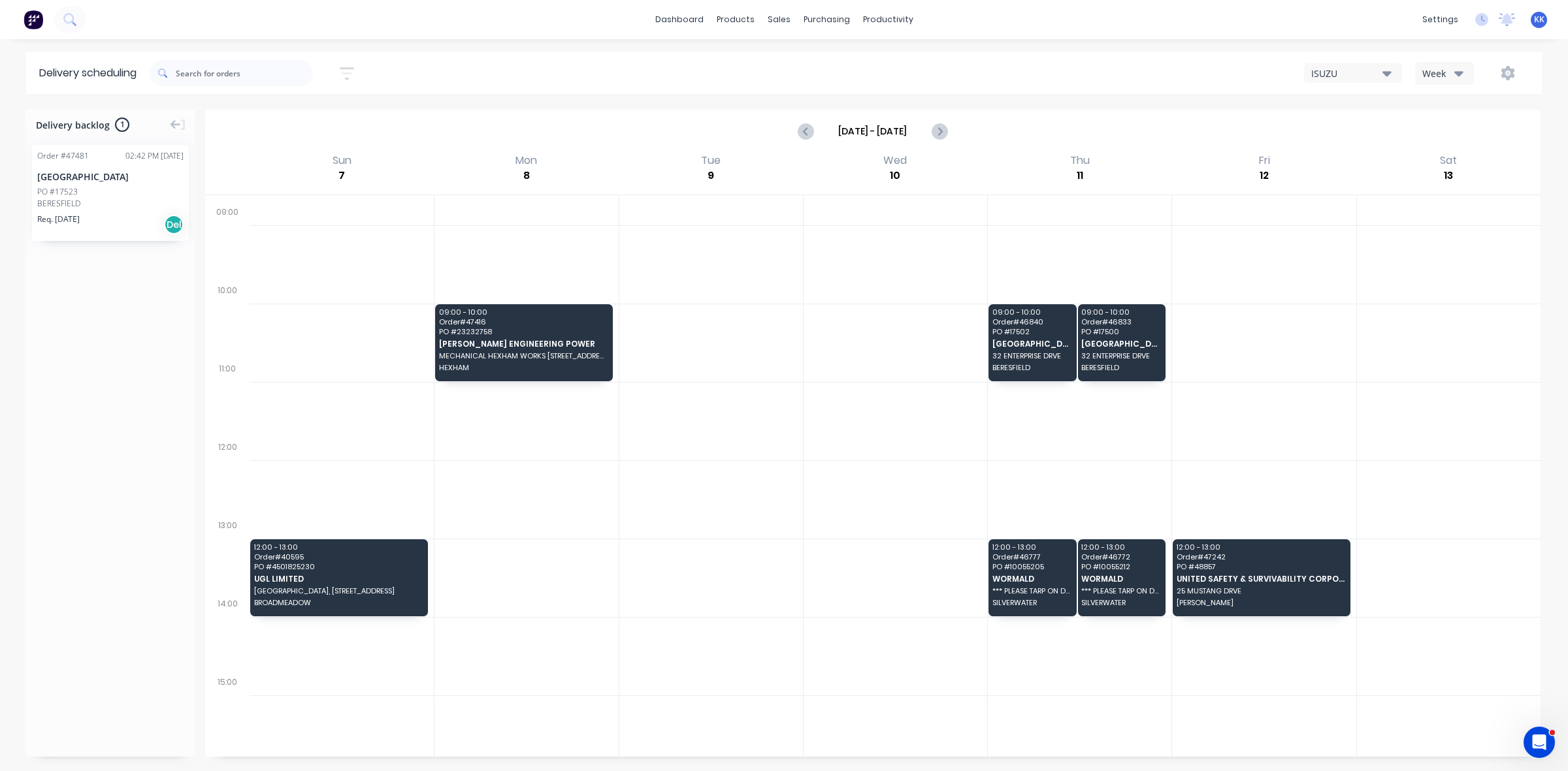
scroll to position [0, 0]
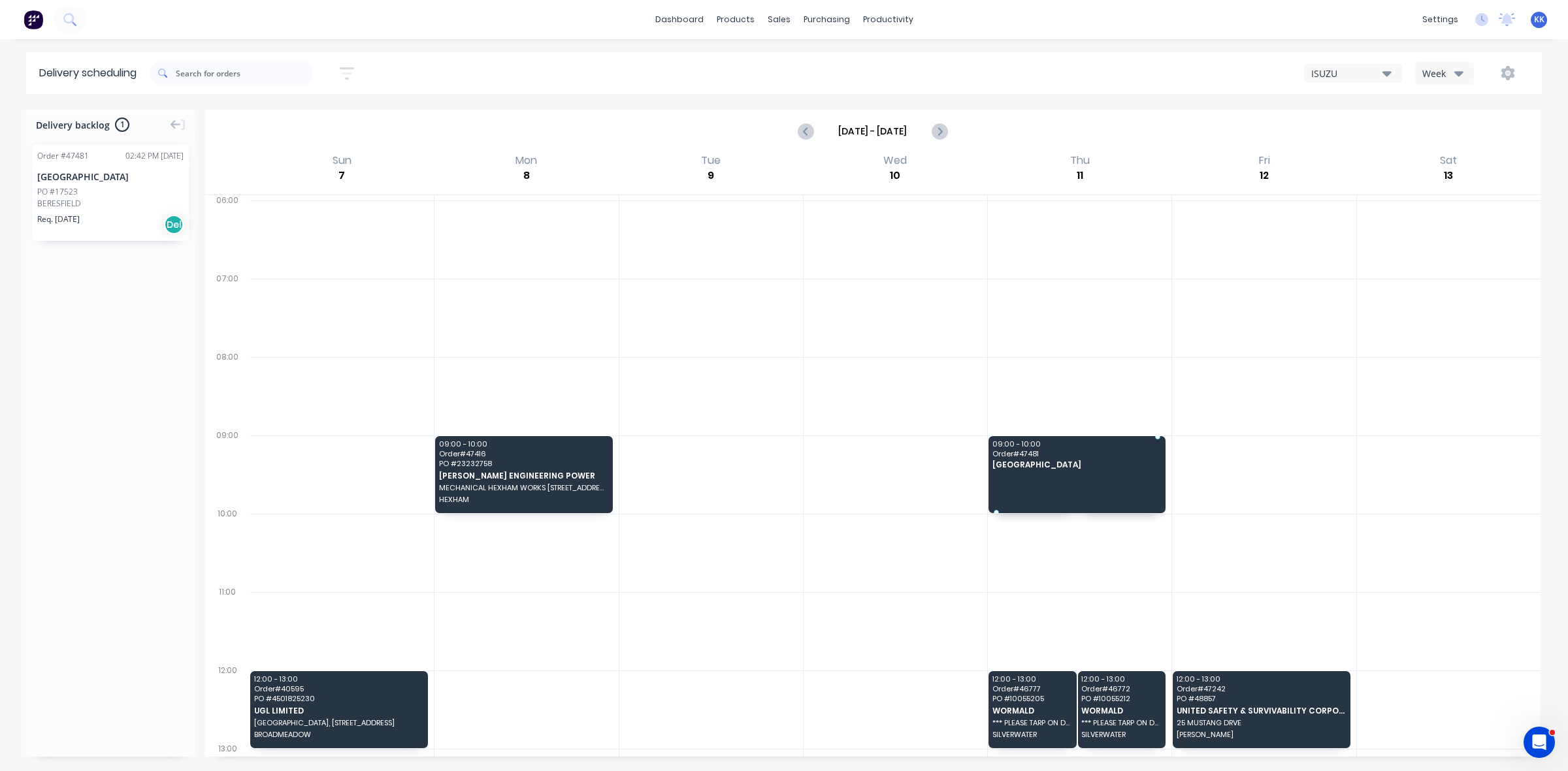
drag, startPoint x: 90, startPoint y: 184, endPoint x: 1096, endPoint y: 454, distance: 1041.6
click at [803, 135] on icon "Previous page" at bounding box center [806, 132] width 16 height 16
type input "Aug 31 - Sep 6"
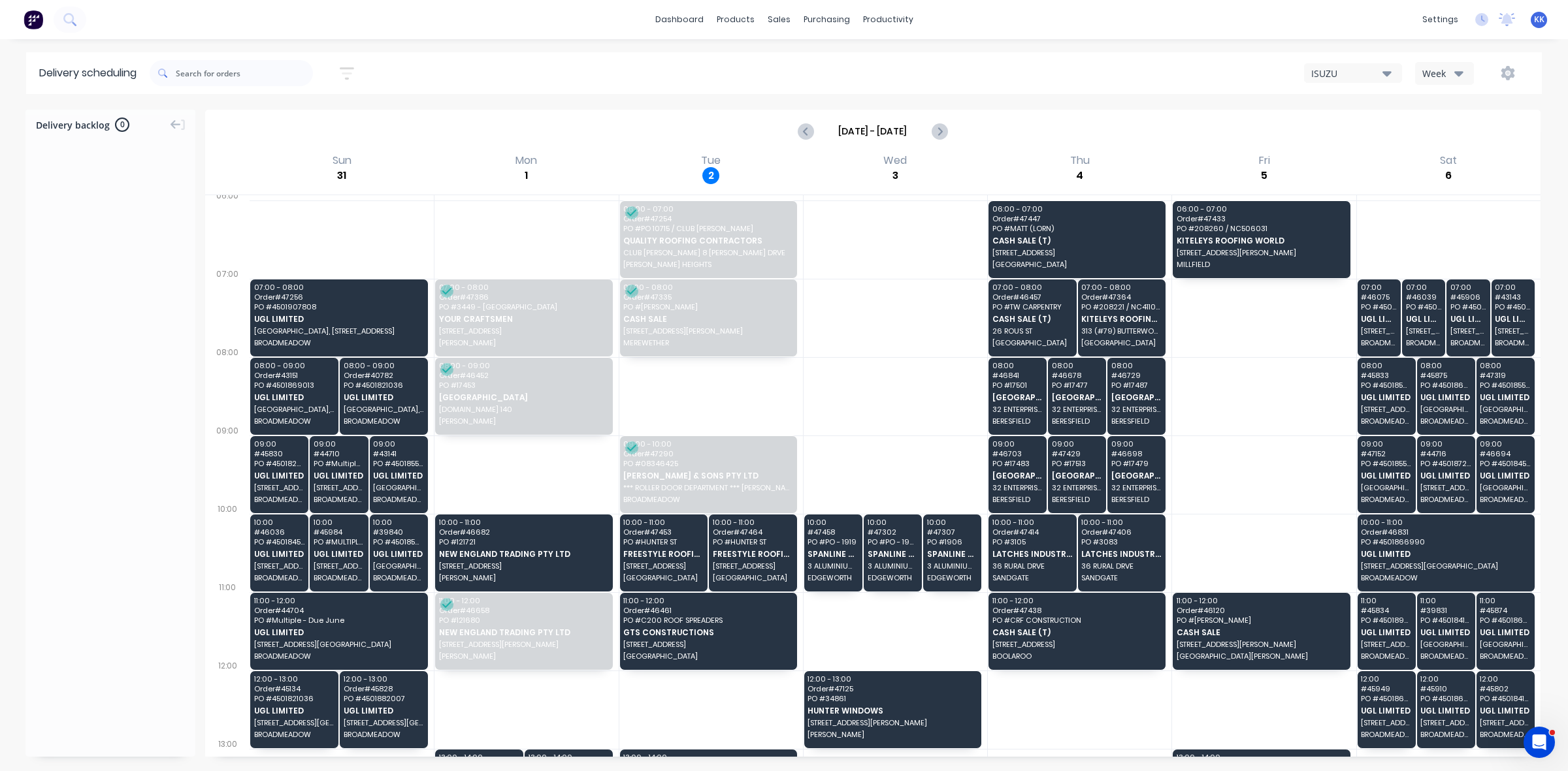
scroll to position [311, 0]
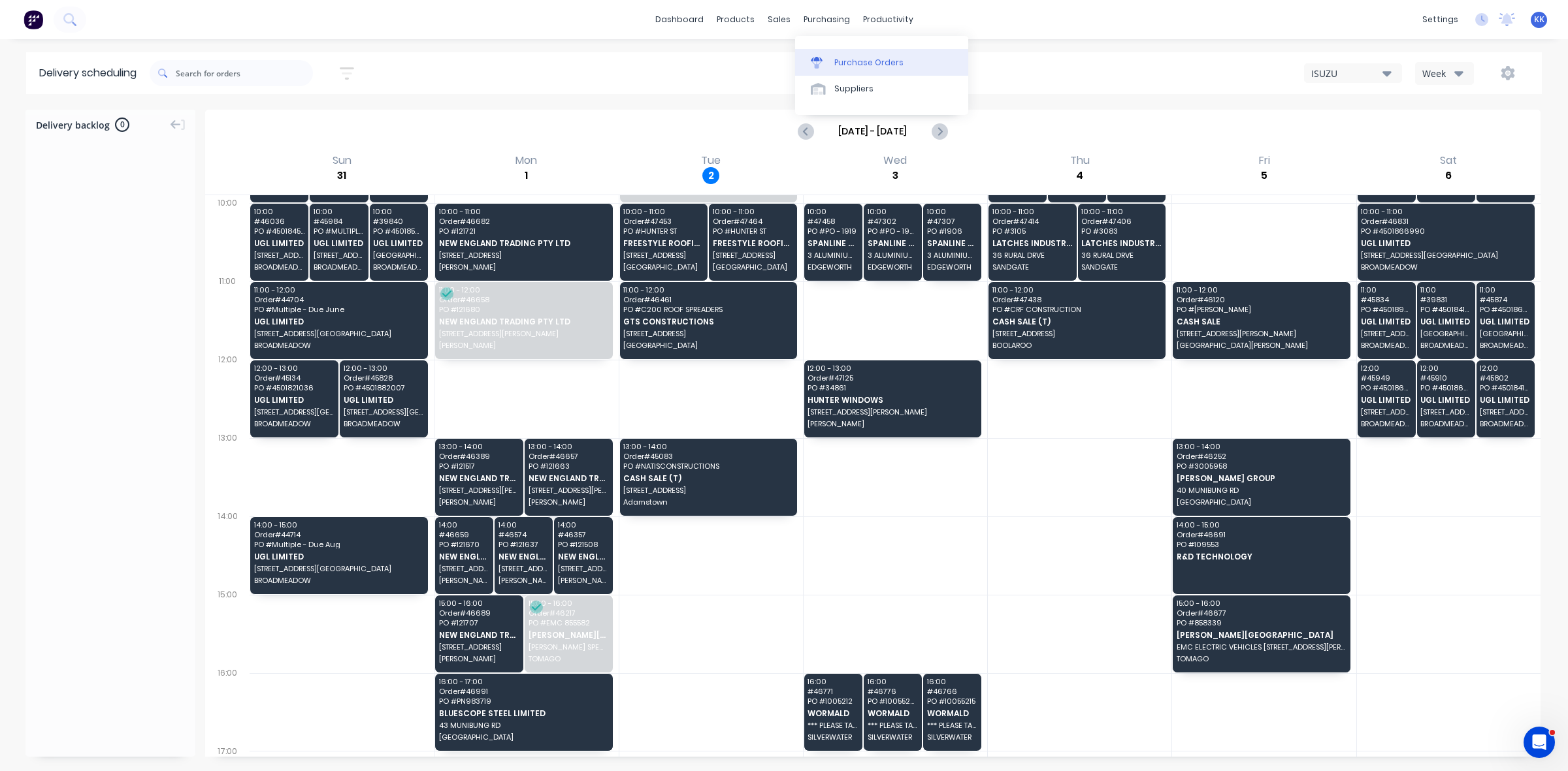
click at [854, 50] on link "Purchase Orders" at bounding box center [882, 62] width 173 height 26
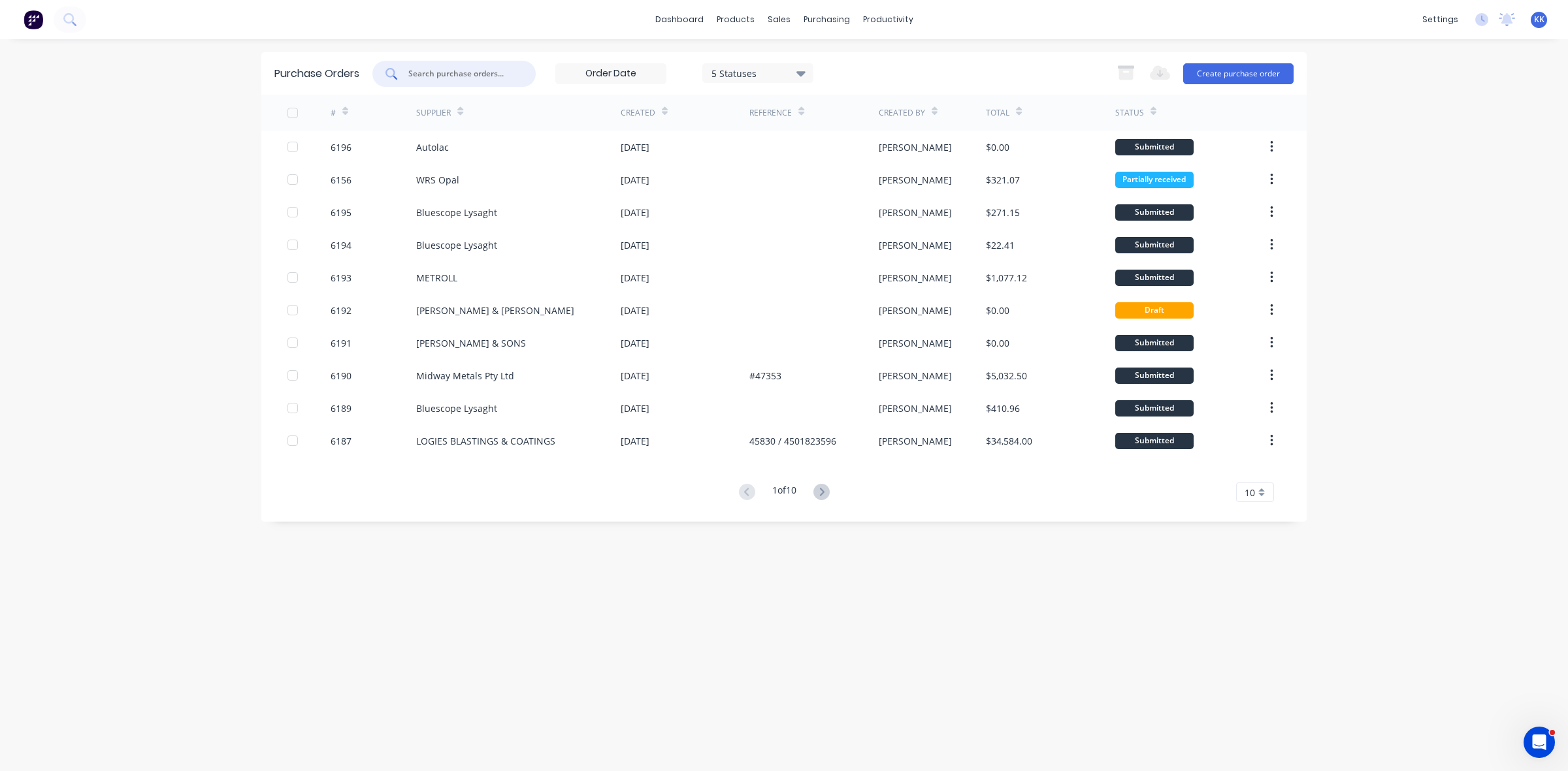
click at [427, 76] on input "text" at bounding box center [461, 74] width 109 height 13
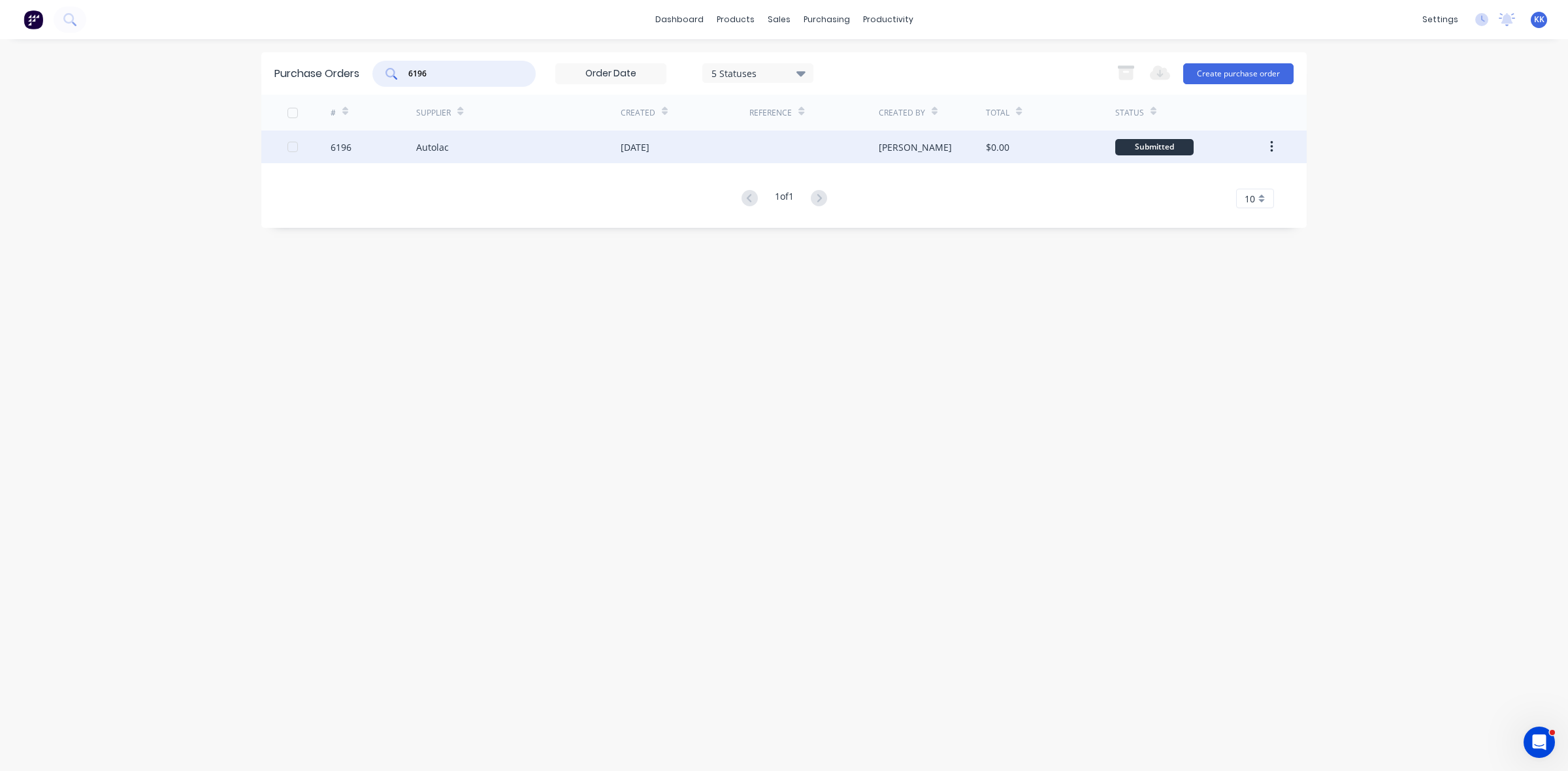
type input "6196"
click at [649, 142] on div "[DATE]" at bounding box center [634, 147] width 28 height 14
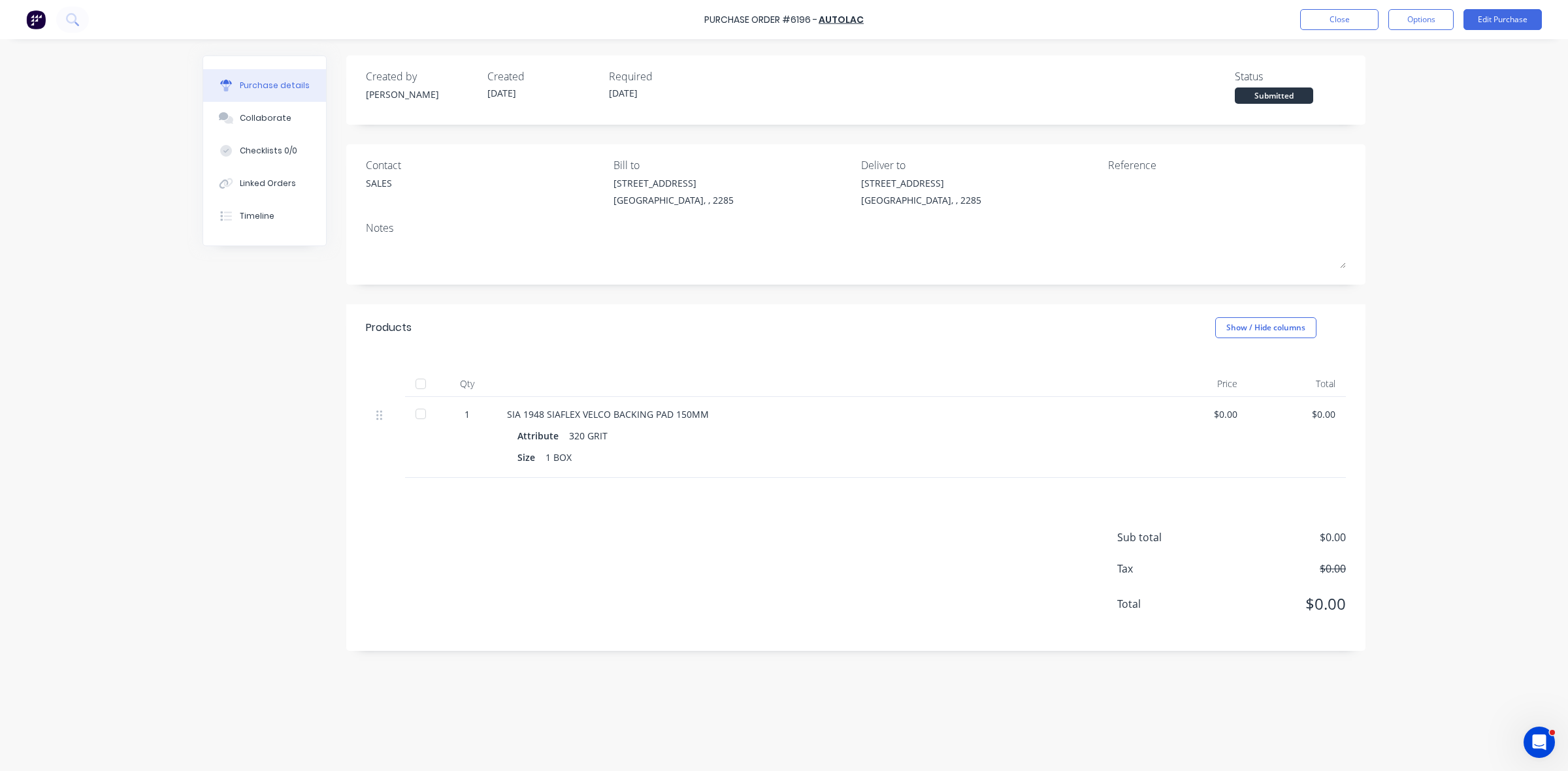
click at [423, 415] on div at bounding box center [421, 414] width 26 height 26
click at [1330, 17] on button "Close" at bounding box center [1339, 20] width 79 height 21
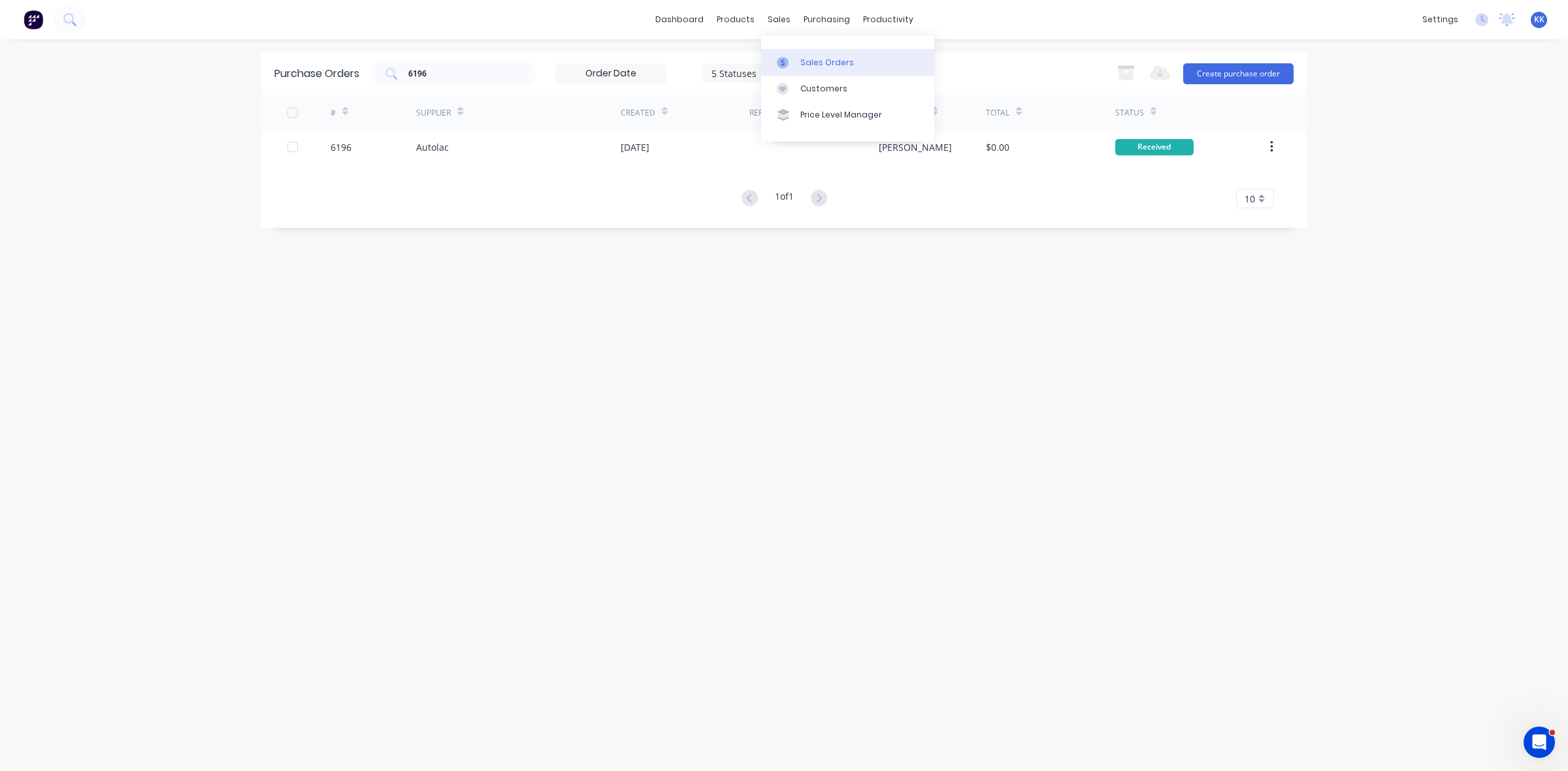
click at [811, 57] on div "Sales Orders" at bounding box center [827, 63] width 54 height 12
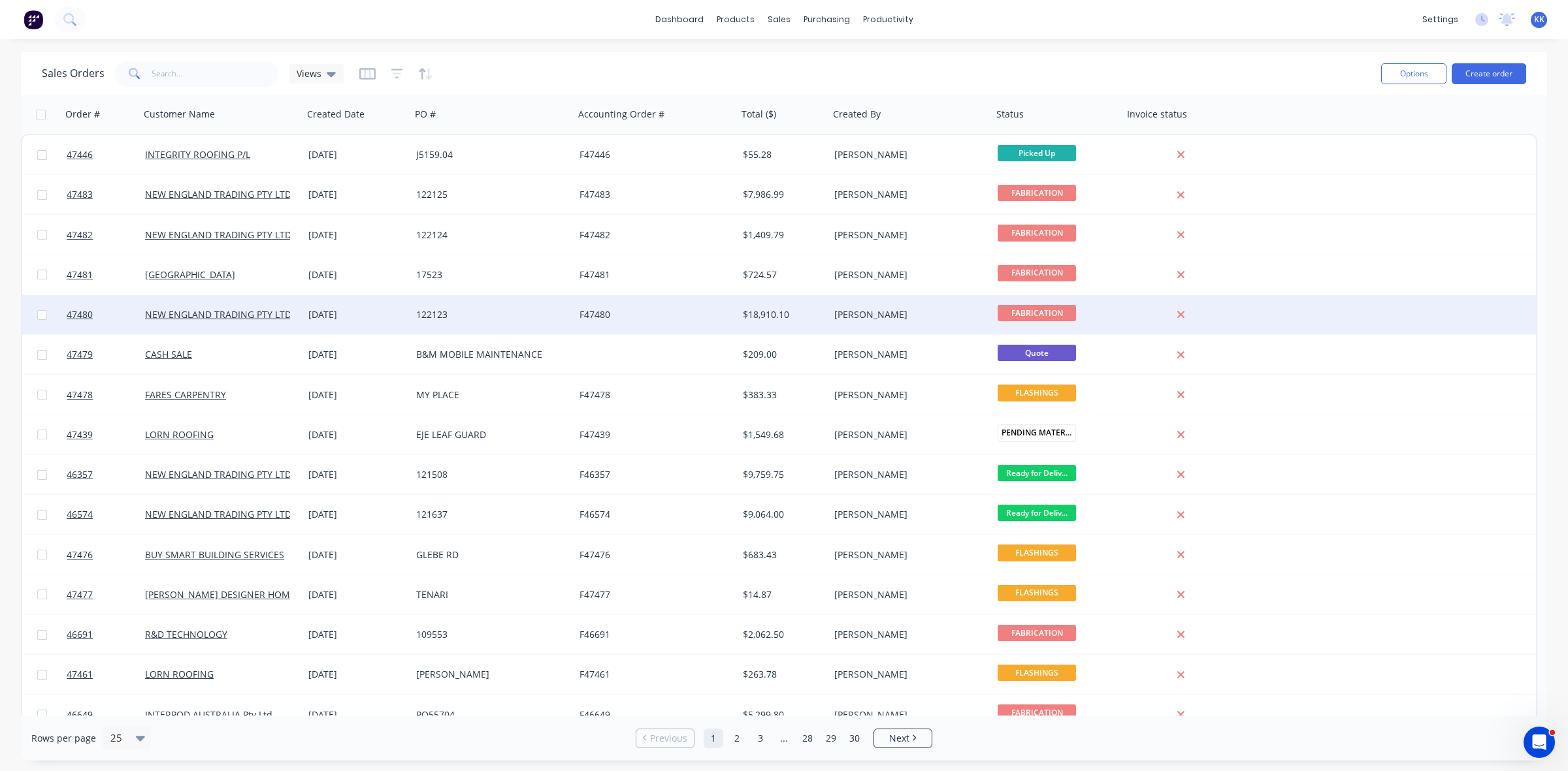
click at [439, 314] on div "122123" at bounding box center [488, 315] width 145 height 13
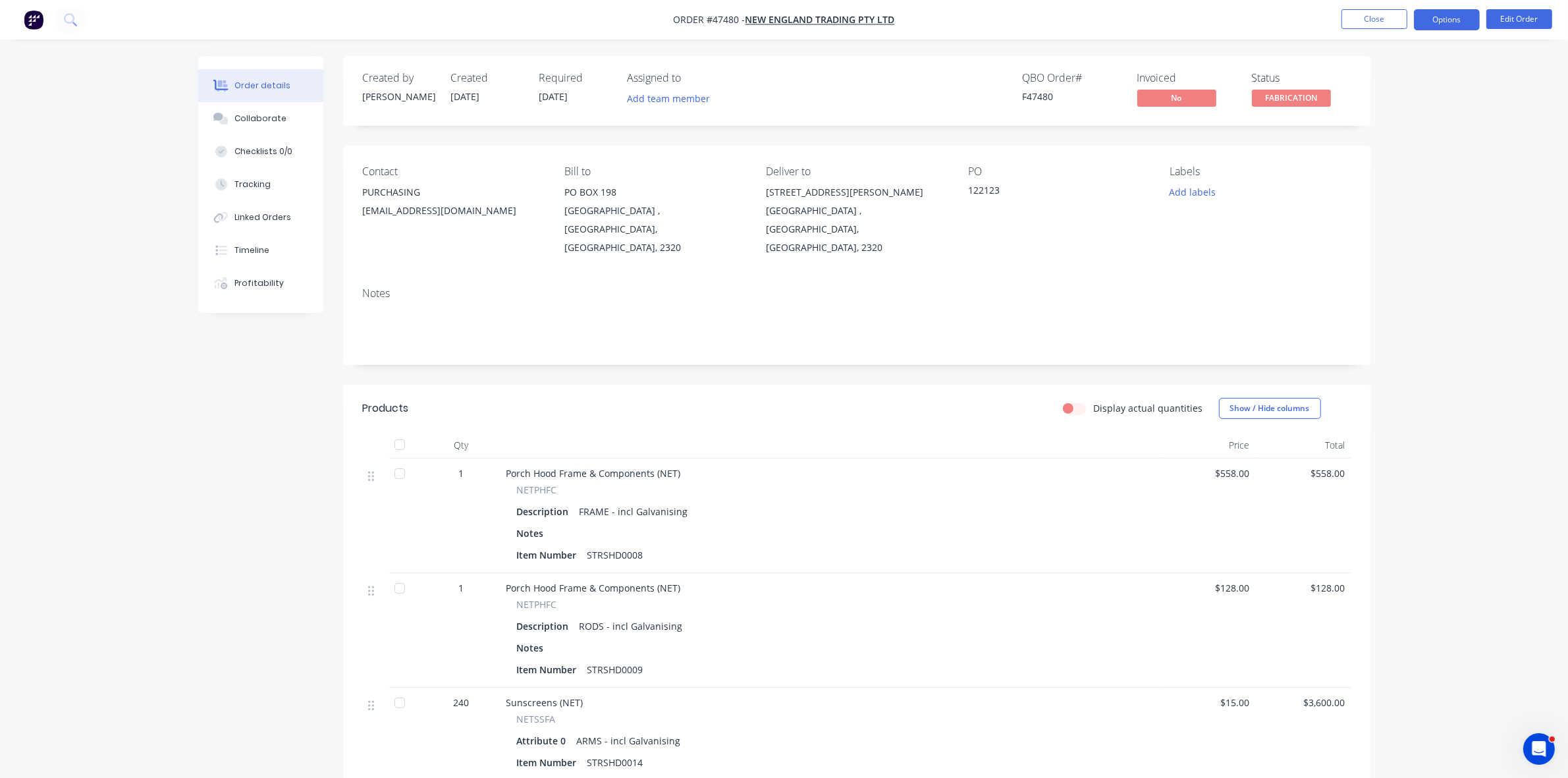
click at [1450, 17] on button "Options" at bounding box center [1447, 20] width 66 height 21
click at [1380, 179] on div "Delivery Docket" at bounding box center [1408, 185] width 121 height 19
click at [1387, 142] on button "Without pricing" at bounding box center [1407, 133] width 145 height 27
click at [1378, 17] on button "Close" at bounding box center [1375, 19] width 66 height 20
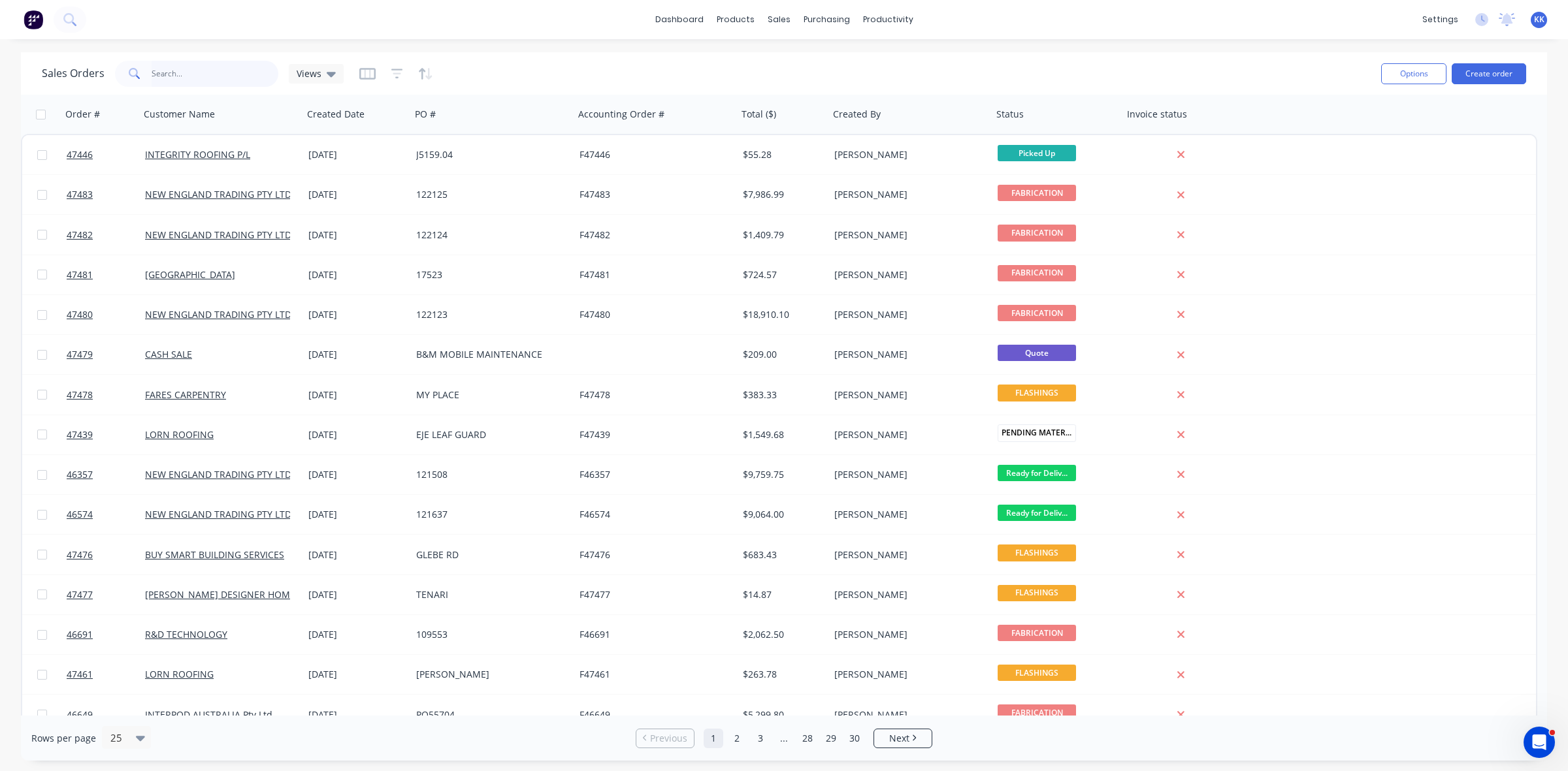
click at [157, 70] on input "text" at bounding box center [215, 74] width 128 height 26
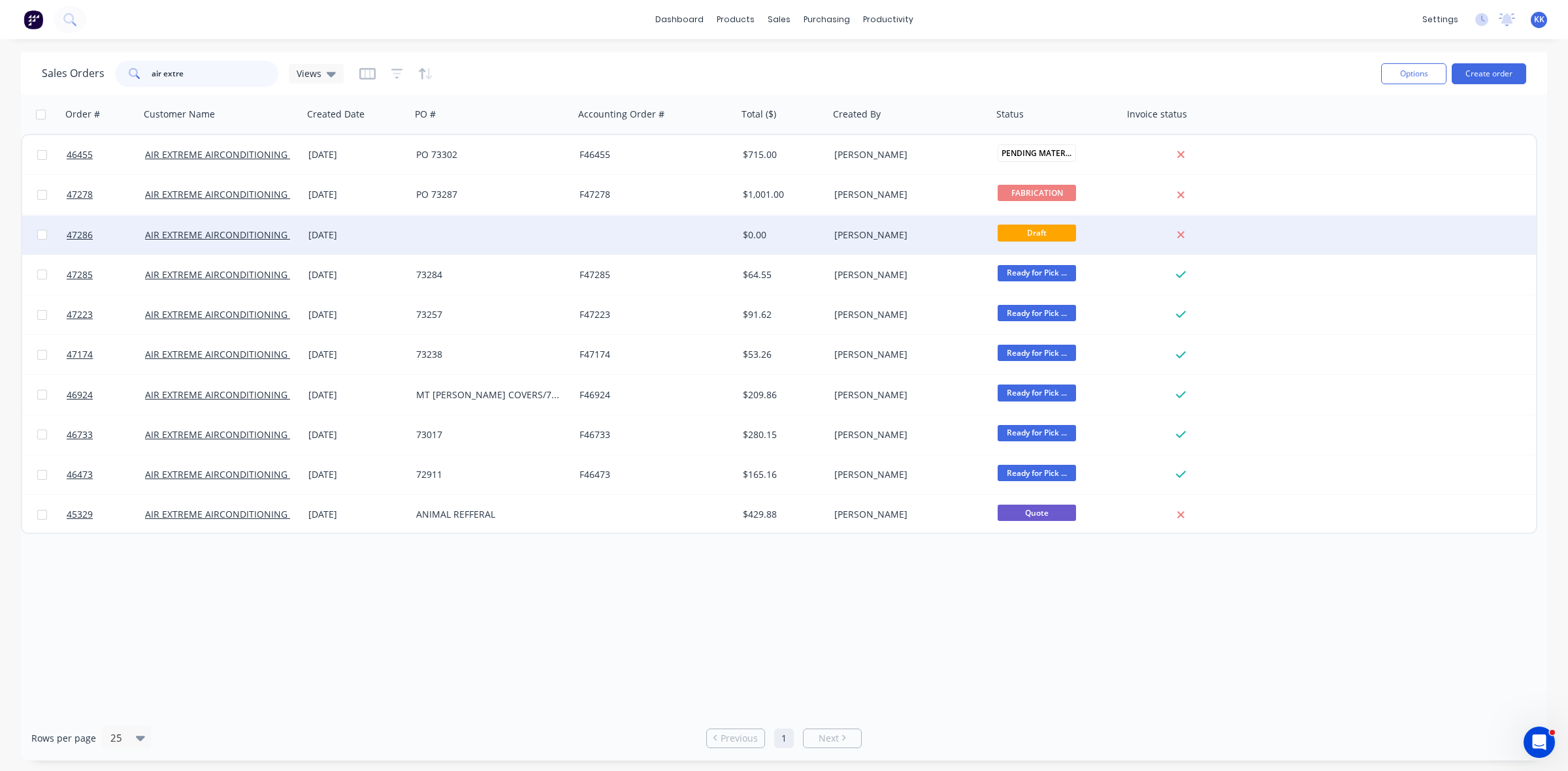
type input "air extre"
click at [543, 233] on div at bounding box center [492, 235] width 163 height 39
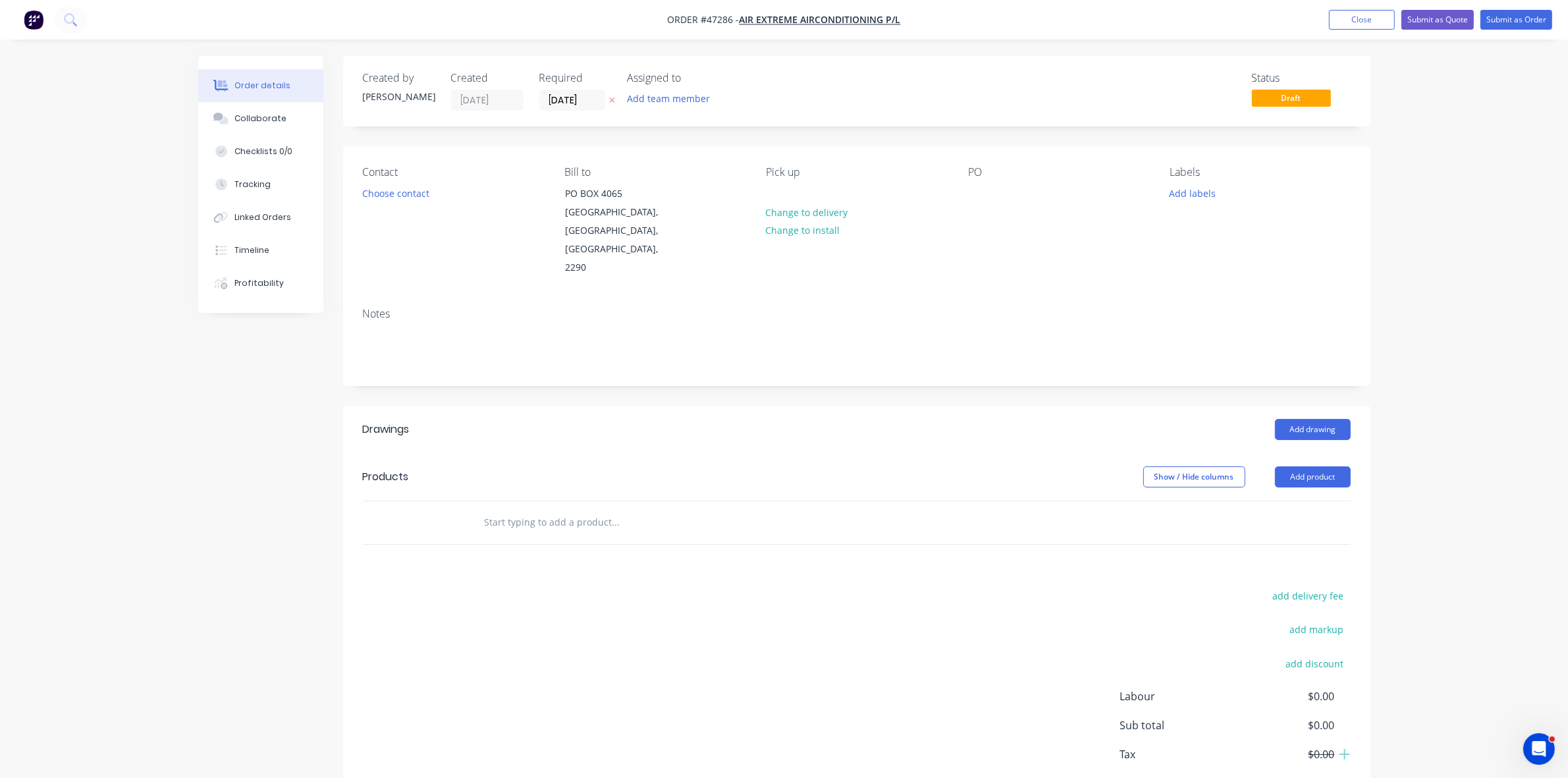
drag, startPoint x: 1342, startPoint y: 13, endPoint x: 1221, endPoint y: 45, distance: 125.2
click at [1344, 15] on button "Close" at bounding box center [1362, 20] width 66 height 20
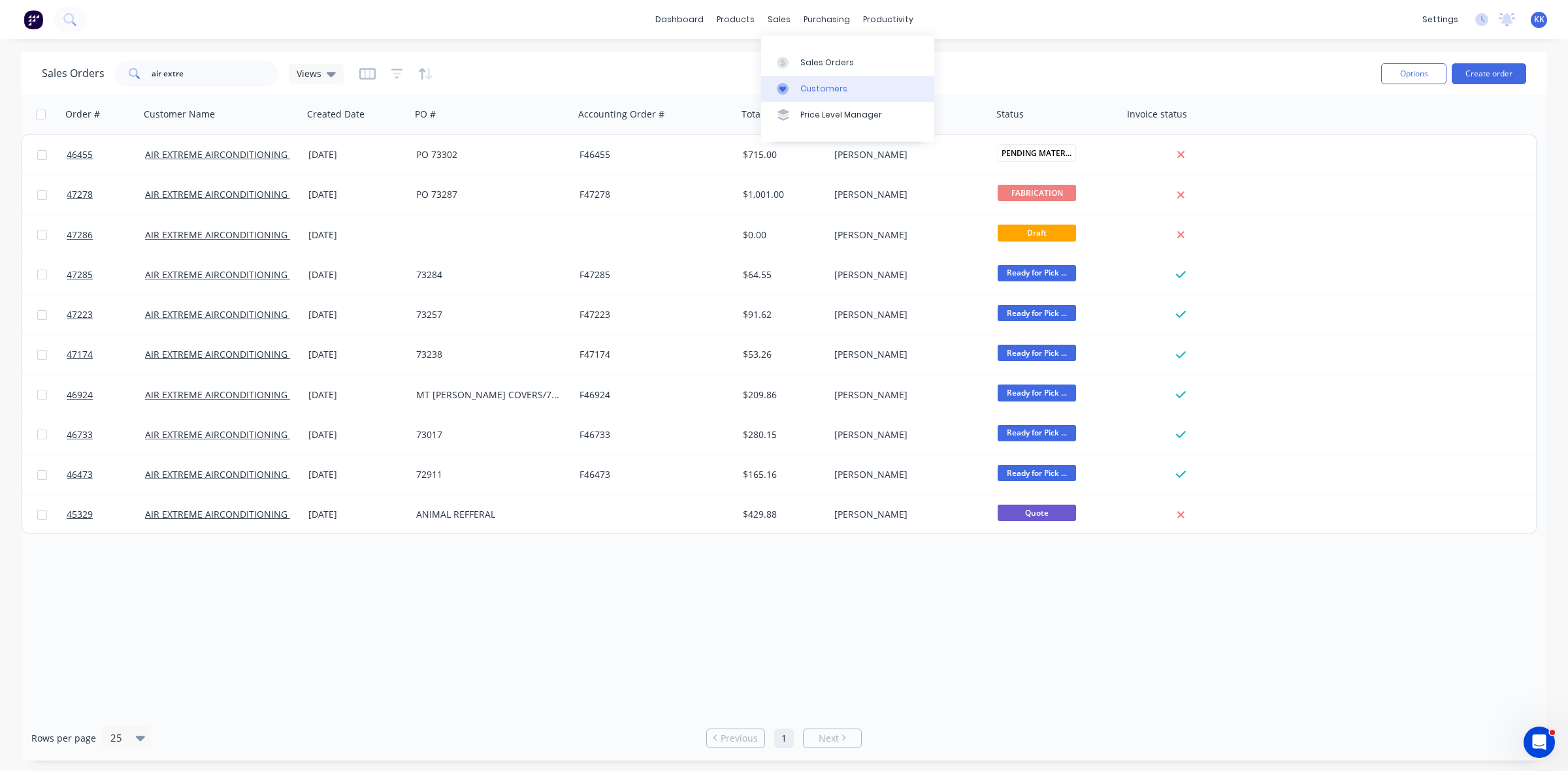
click at [840, 89] on div "Customers" at bounding box center [824, 89] width 47 height 12
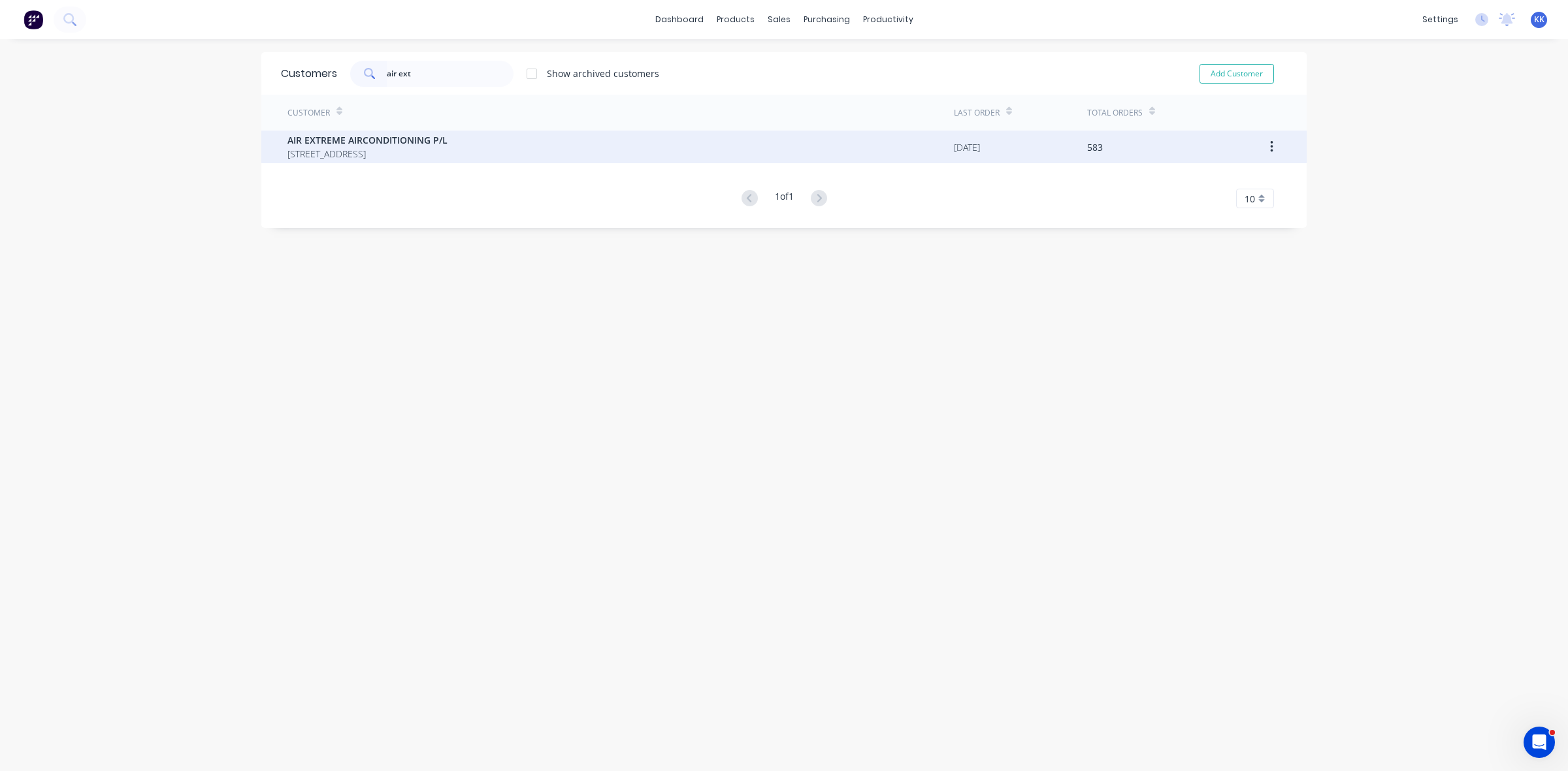
type input "air ext"
click at [384, 139] on span "AIR EXTREME AIRCONDITIONING P/L" at bounding box center [368, 140] width 160 height 14
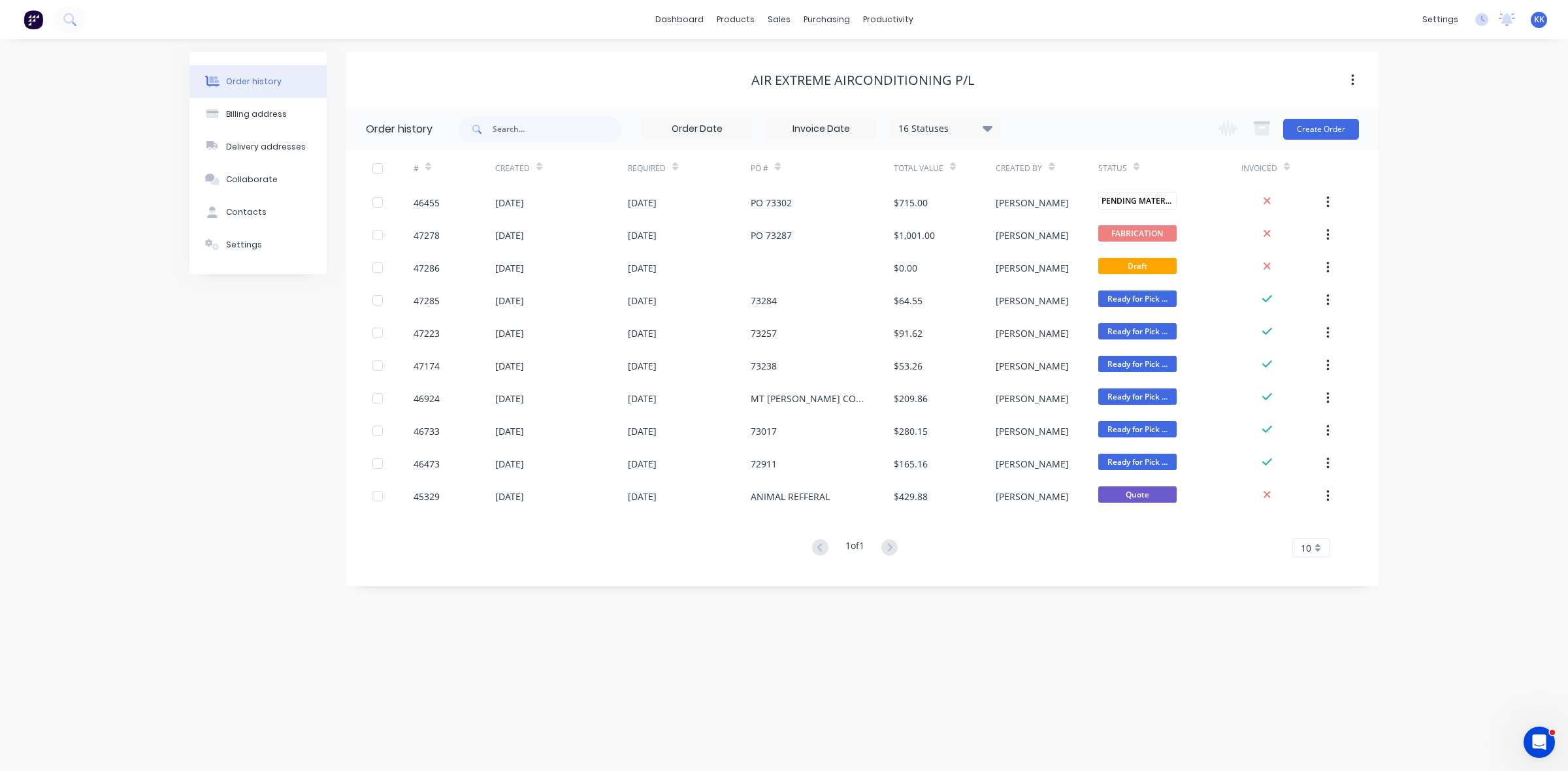
click at [920, 126] on div "16 Statuses" at bounding box center [945, 129] width 110 height 15
click at [1053, 279] on label at bounding box center [1053, 279] width 0 height 0
click at [1053, 284] on input "checkbox" at bounding box center [1059, 285] width 11 height 13
checkbox input "true"
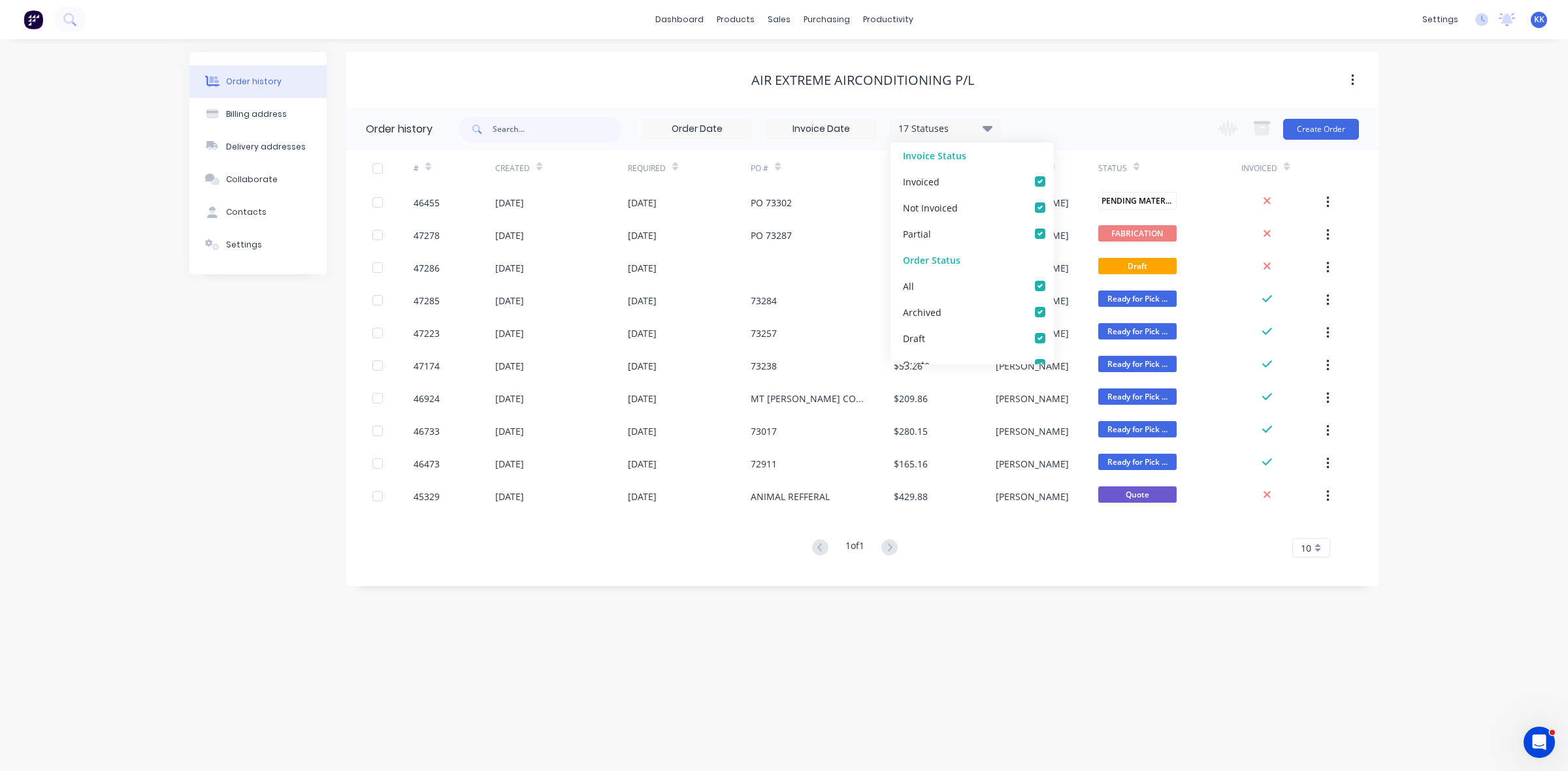
click at [1062, 98] on div "AIR EXTREME AIRCONDITIONING P/L" at bounding box center [862, 80] width 1032 height 56
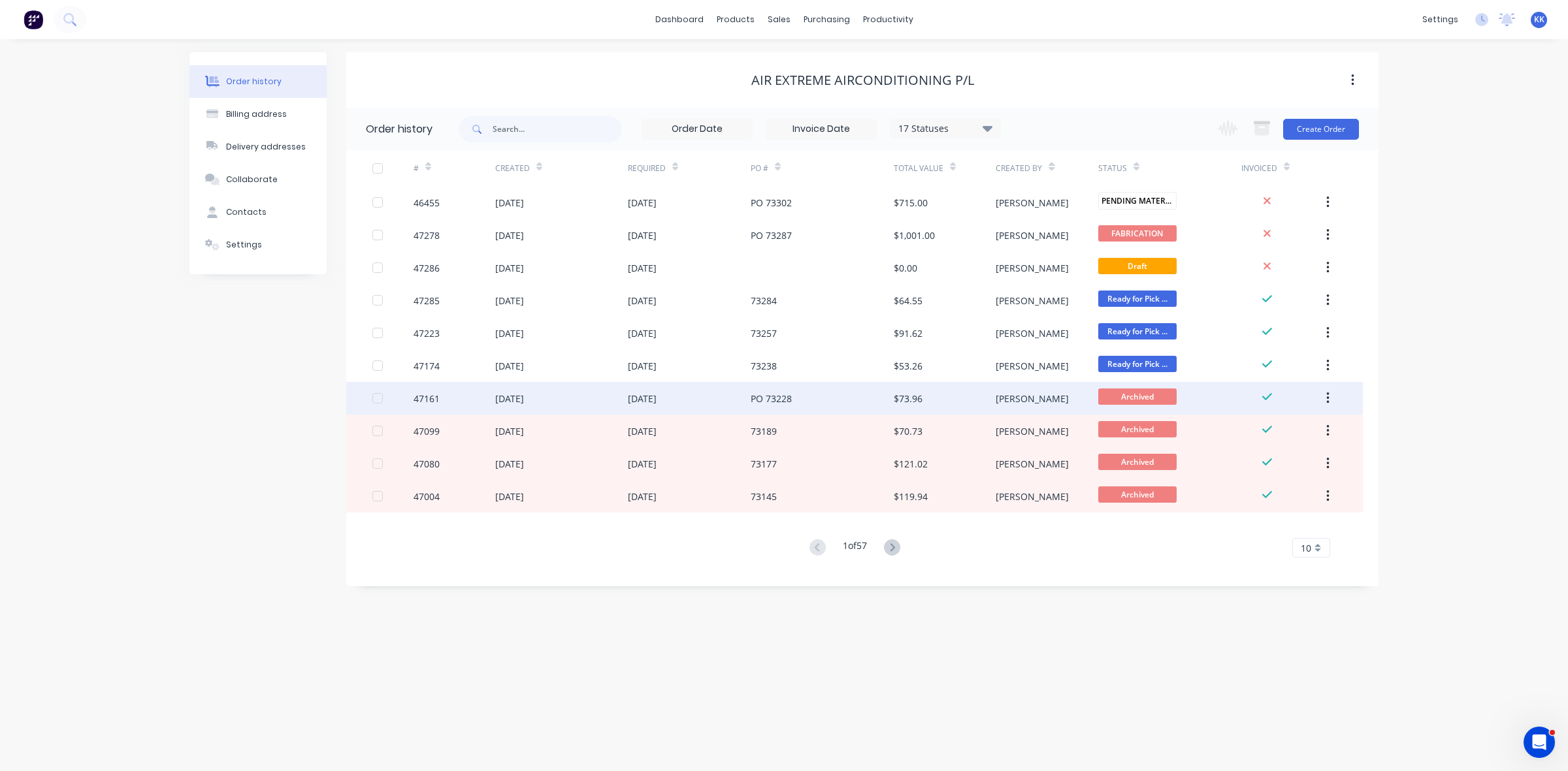
click at [792, 394] on div "PO 73228" at bounding box center [822, 398] width 143 height 32
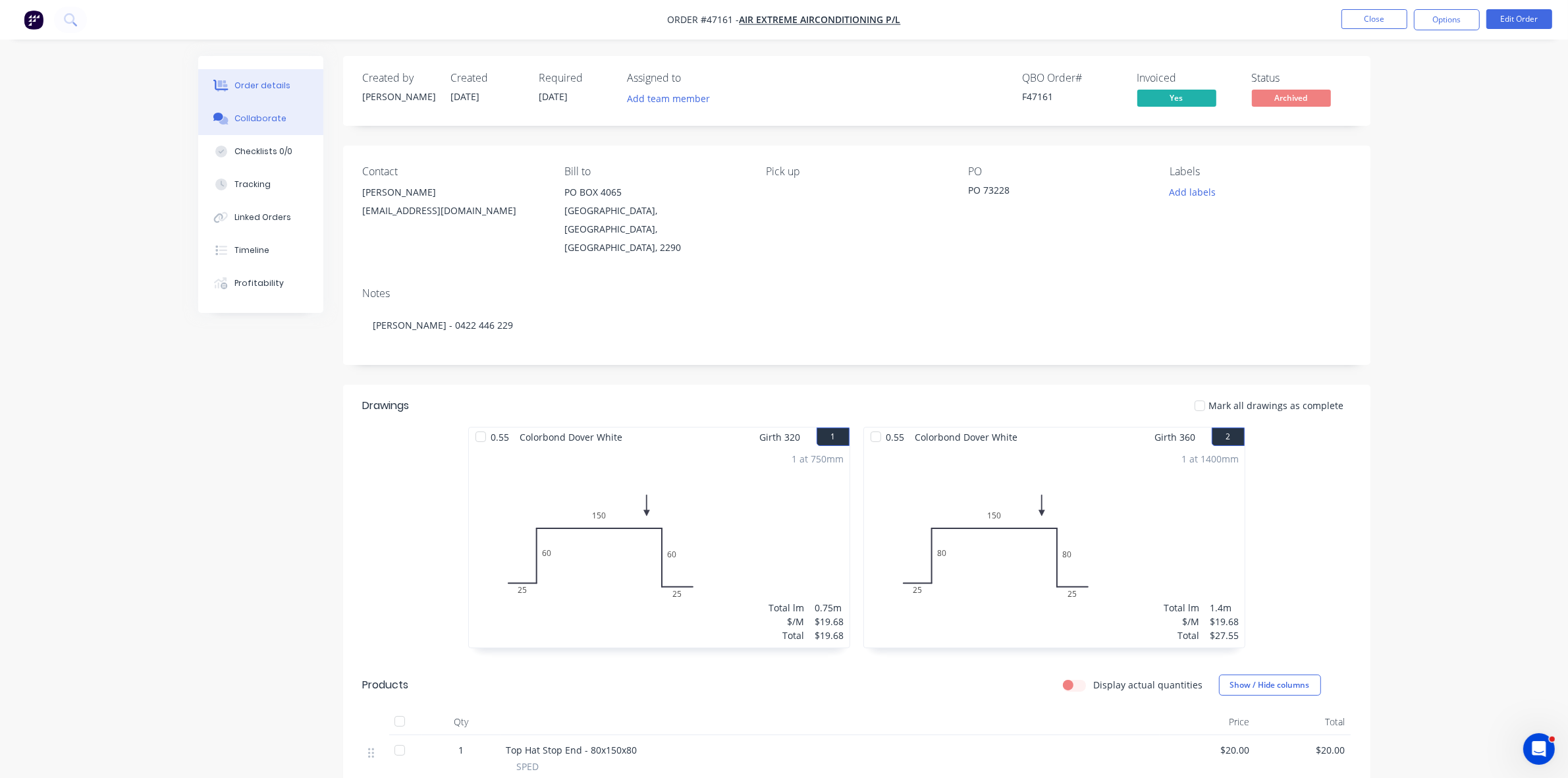
click at [275, 130] on button "Collaborate" at bounding box center [261, 118] width 125 height 33
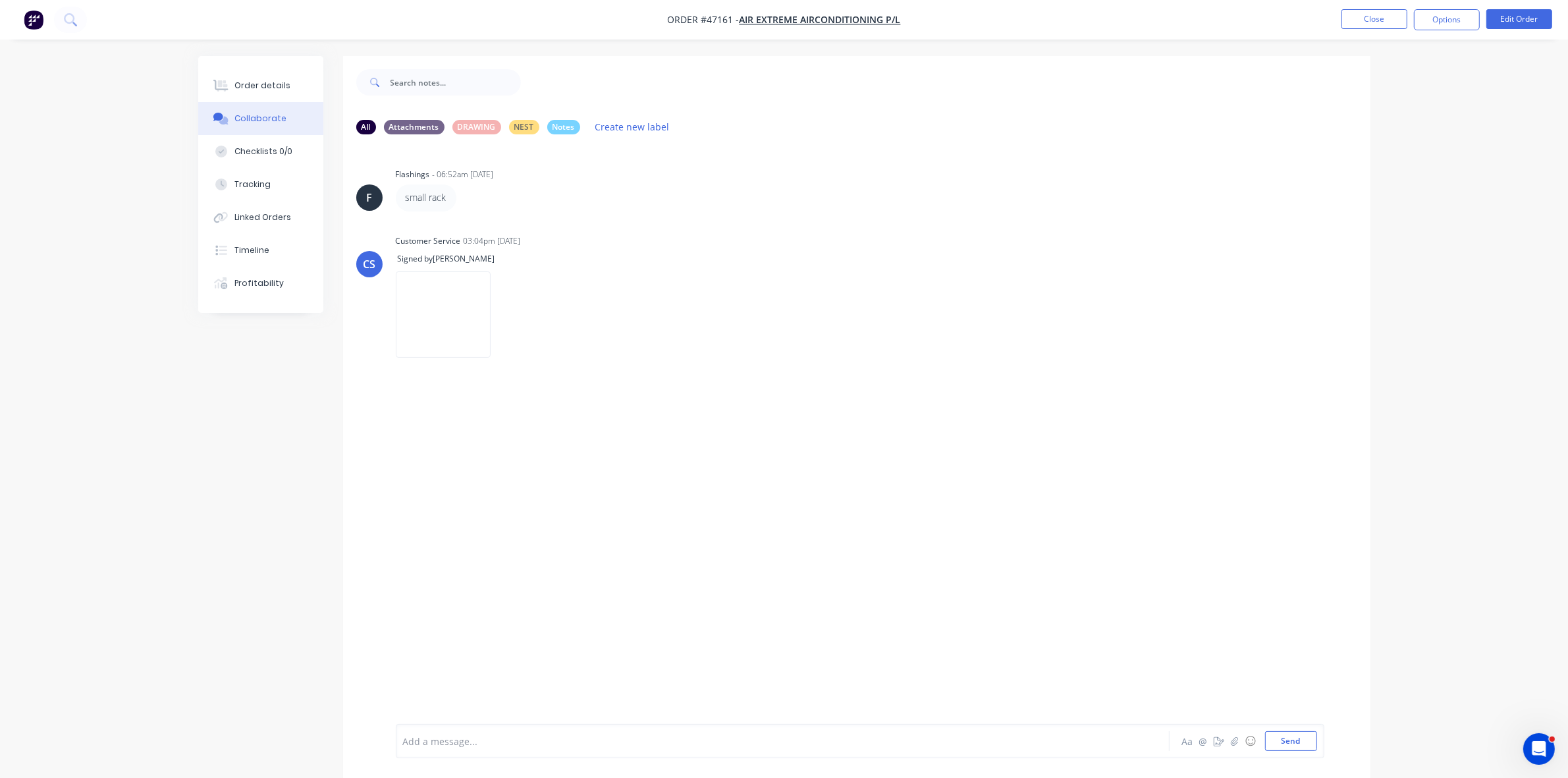
click at [466, 739] on div at bounding box center [746, 741] width 685 height 14
click at [259, 87] on div "Order details" at bounding box center [263, 85] width 56 height 12
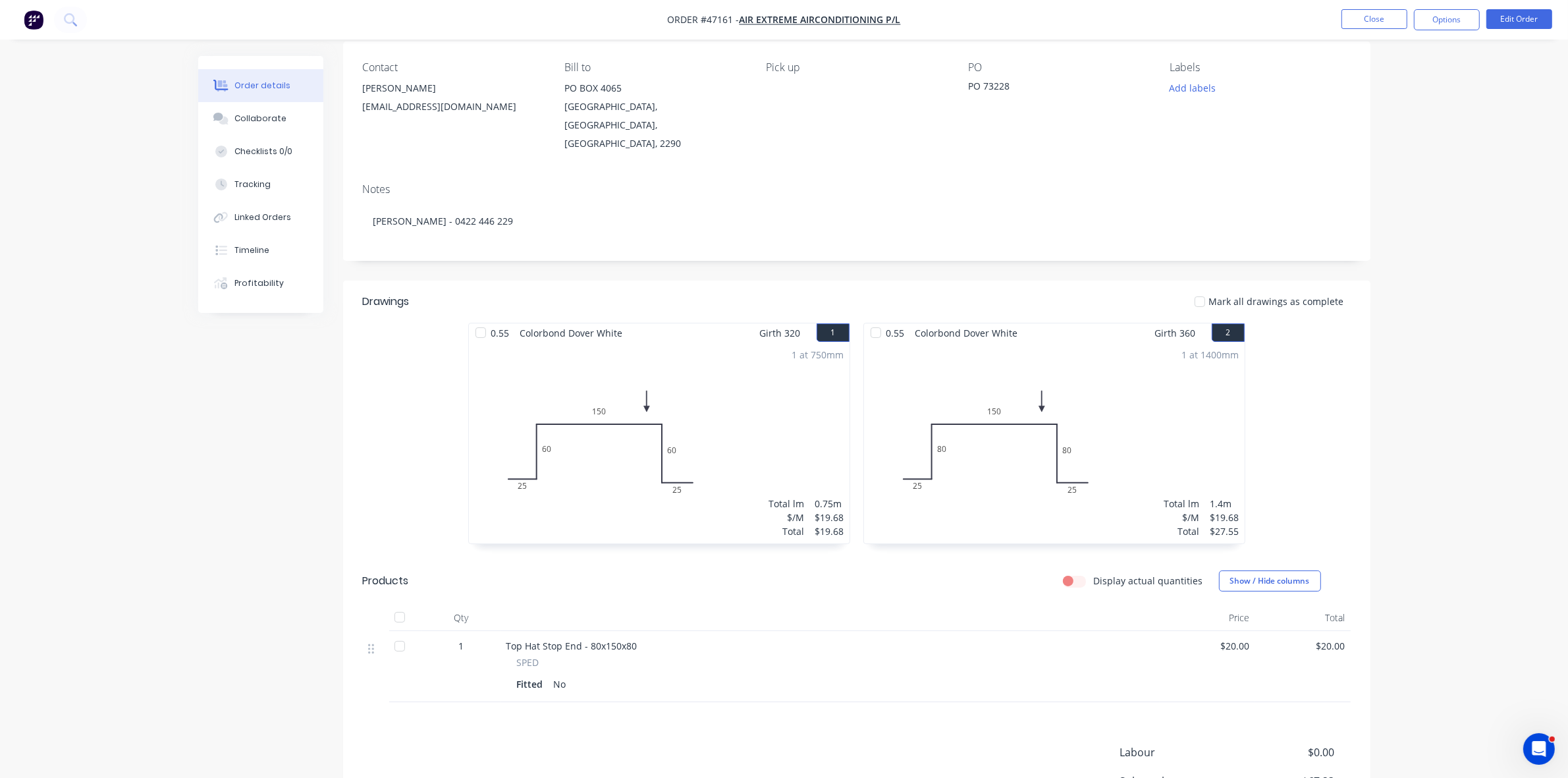
scroll to position [165, 0]
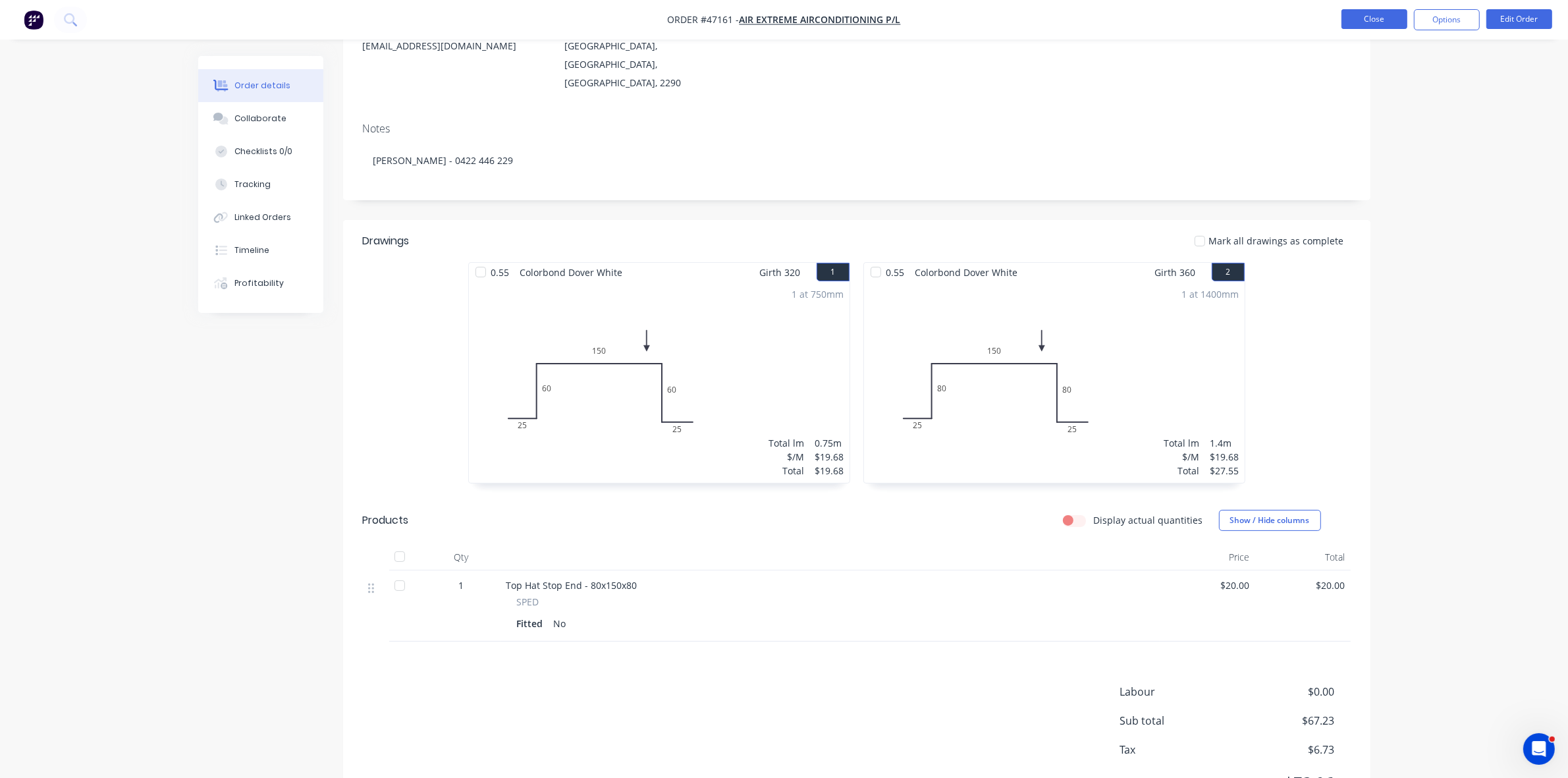
click at [1367, 19] on button "Close" at bounding box center [1375, 19] width 66 height 20
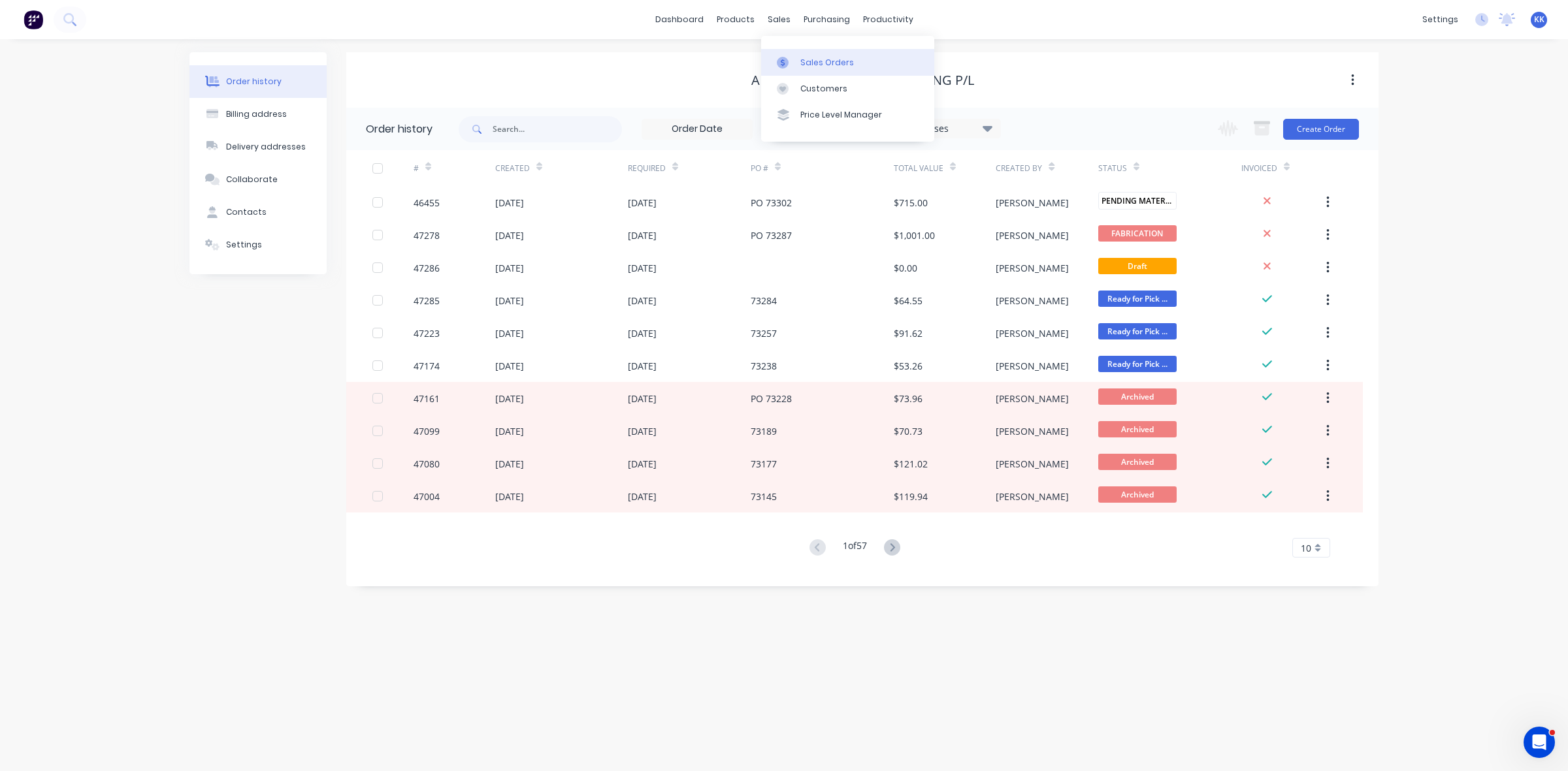
click at [787, 50] on link "Sales Orders" at bounding box center [848, 62] width 173 height 26
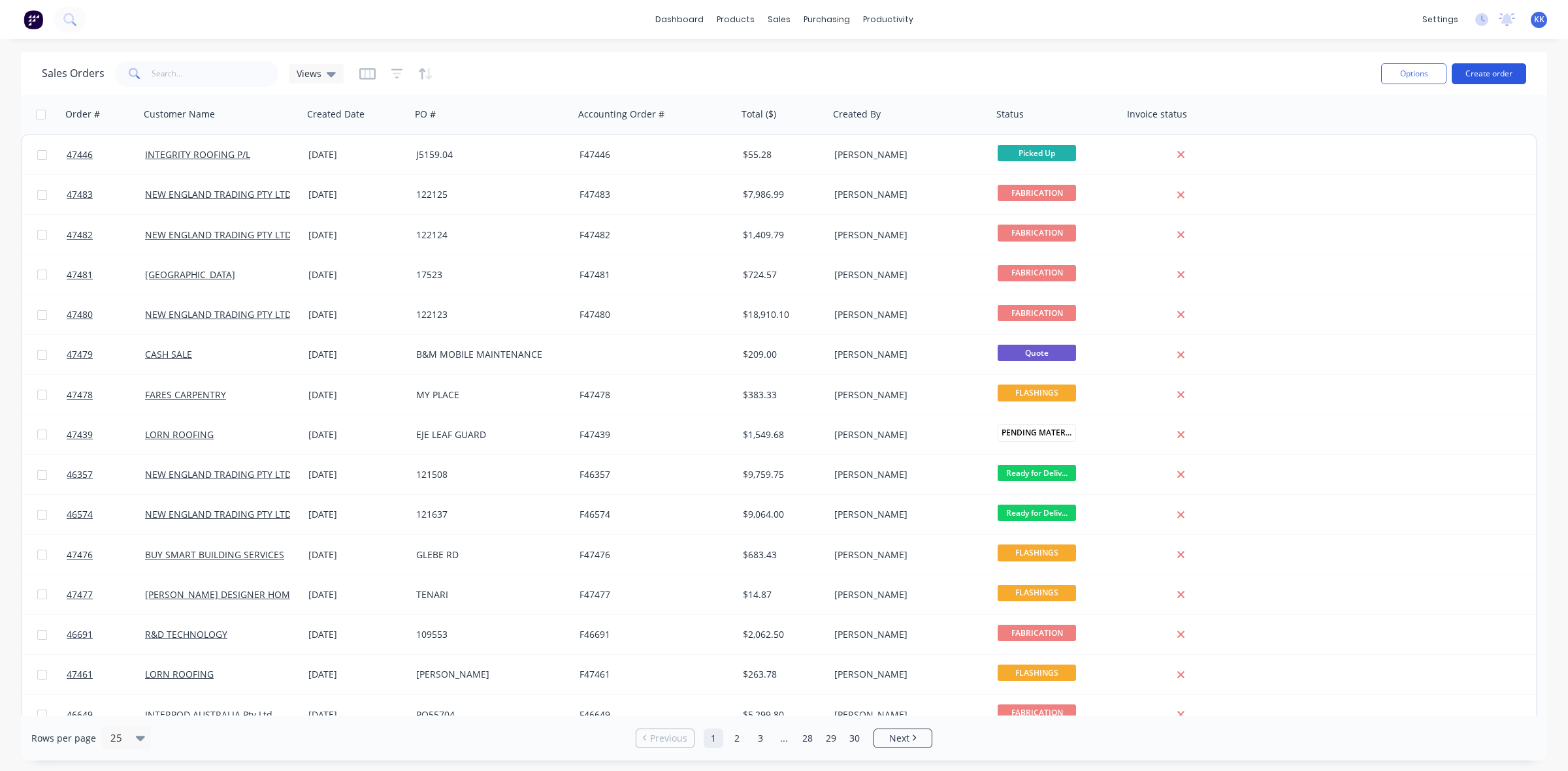
click at [1485, 74] on button "Create order" at bounding box center [1489, 74] width 75 height 21
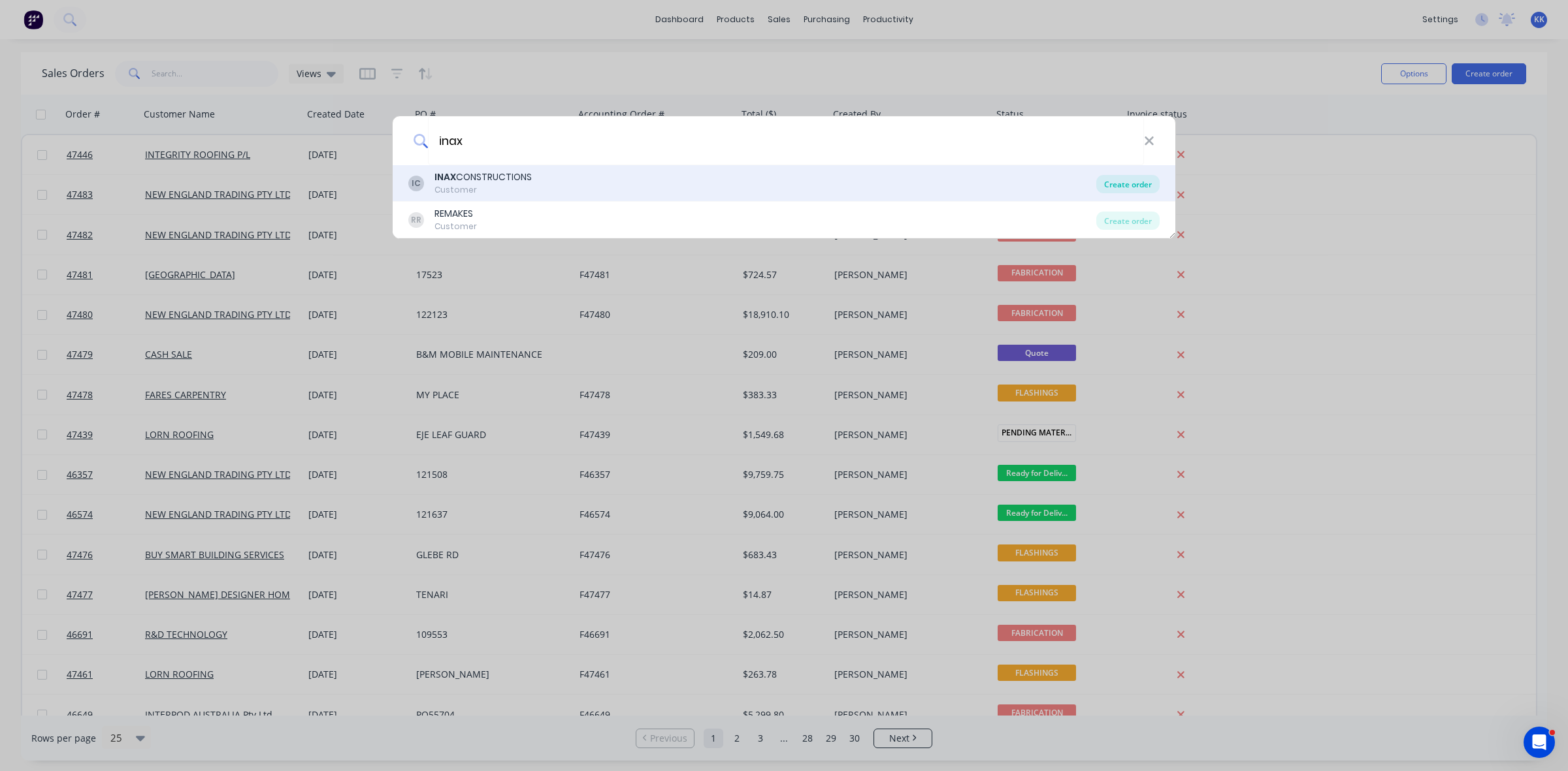
type input "inax"
click at [1115, 177] on div "Create order" at bounding box center [1128, 184] width 64 height 19
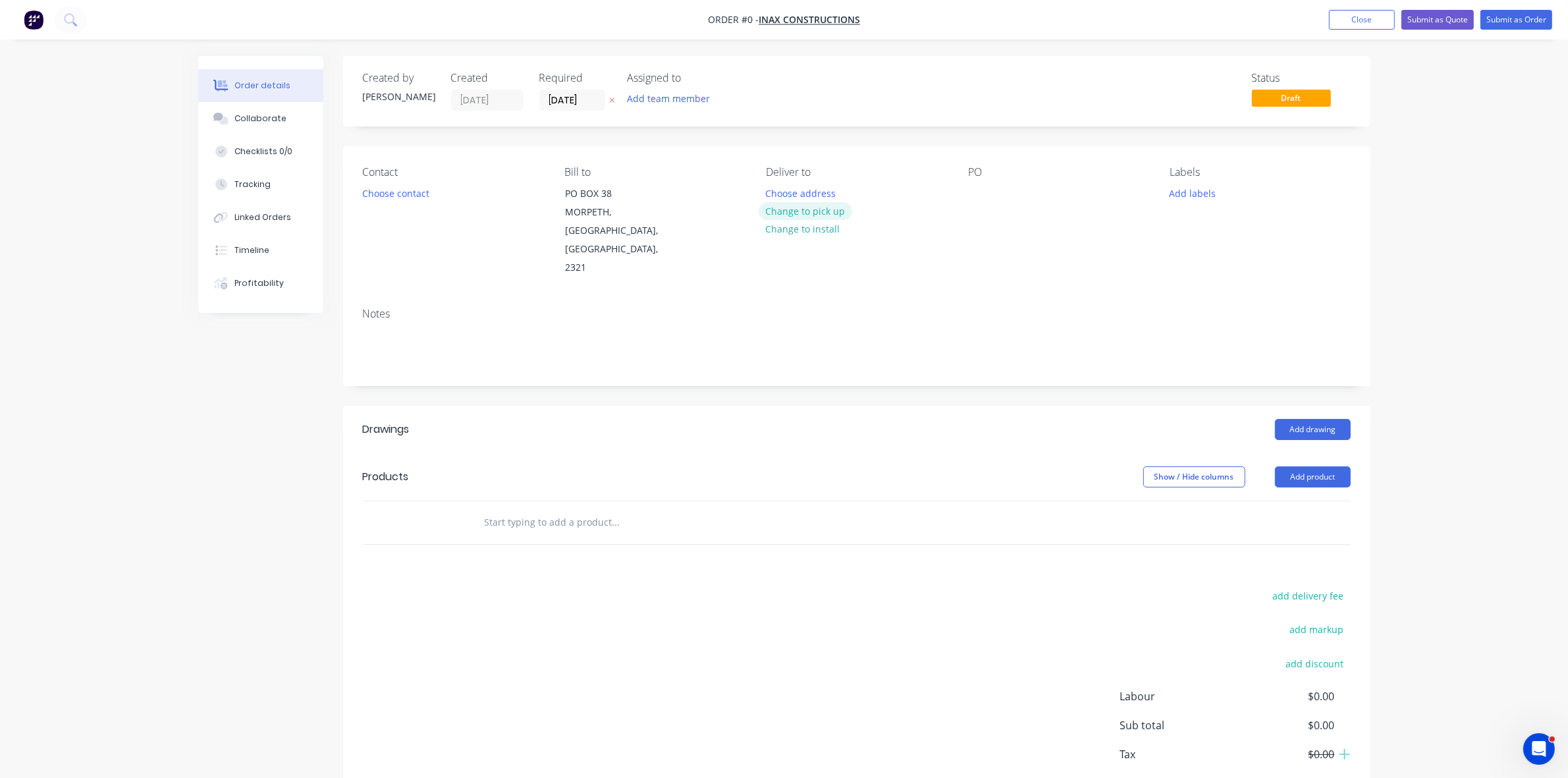
click at [828, 202] on button "Change to pick up" at bounding box center [806, 211] width 93 height 18
click at [398, 189] on button "Choose contact" at bounding box center [395, 193] width 81 height 18
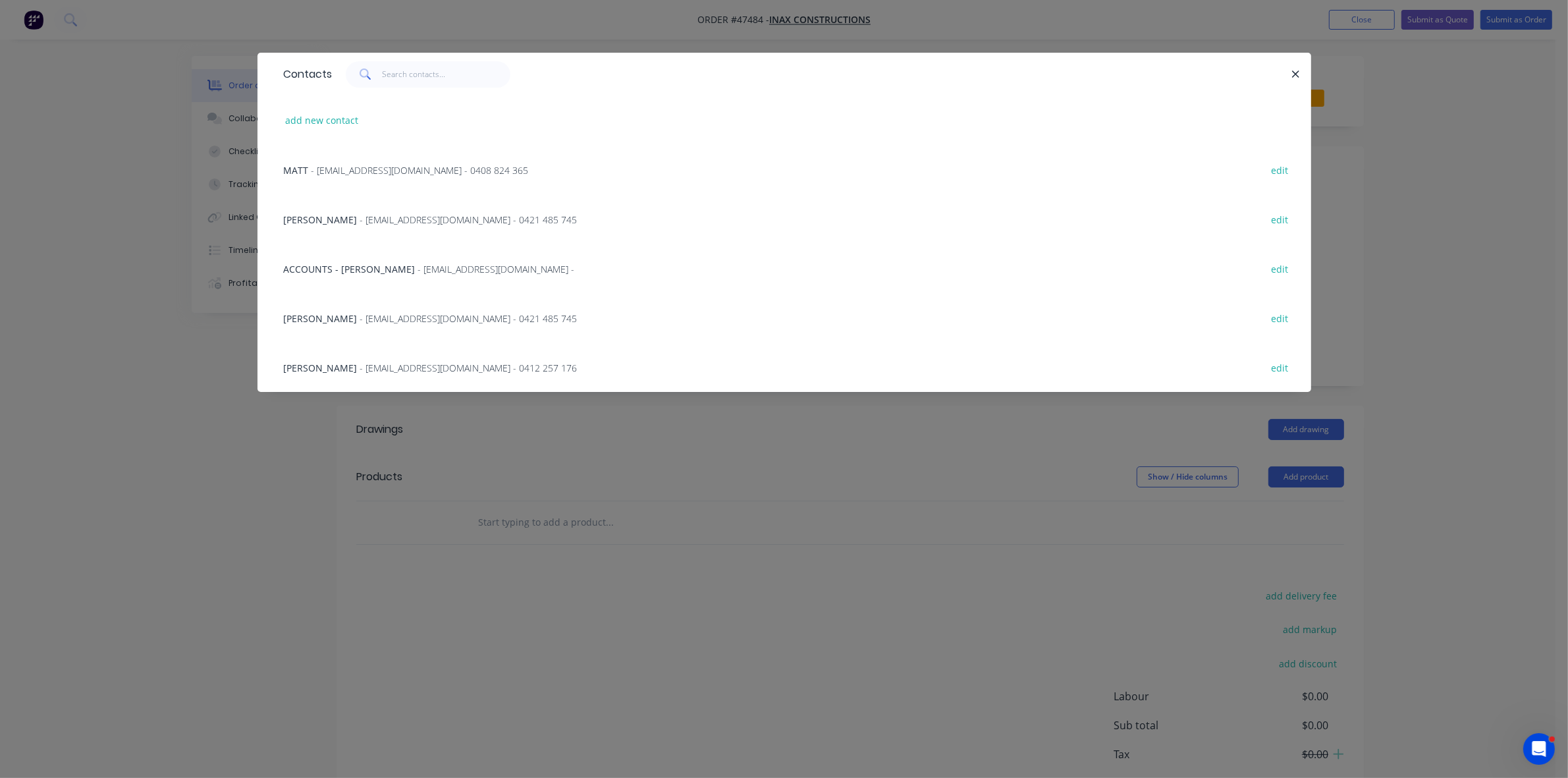
click at [360, 323] on span "- admin@inax.com.au - 0421 485 745" at bounding box center [469, 318] width 217 height 13
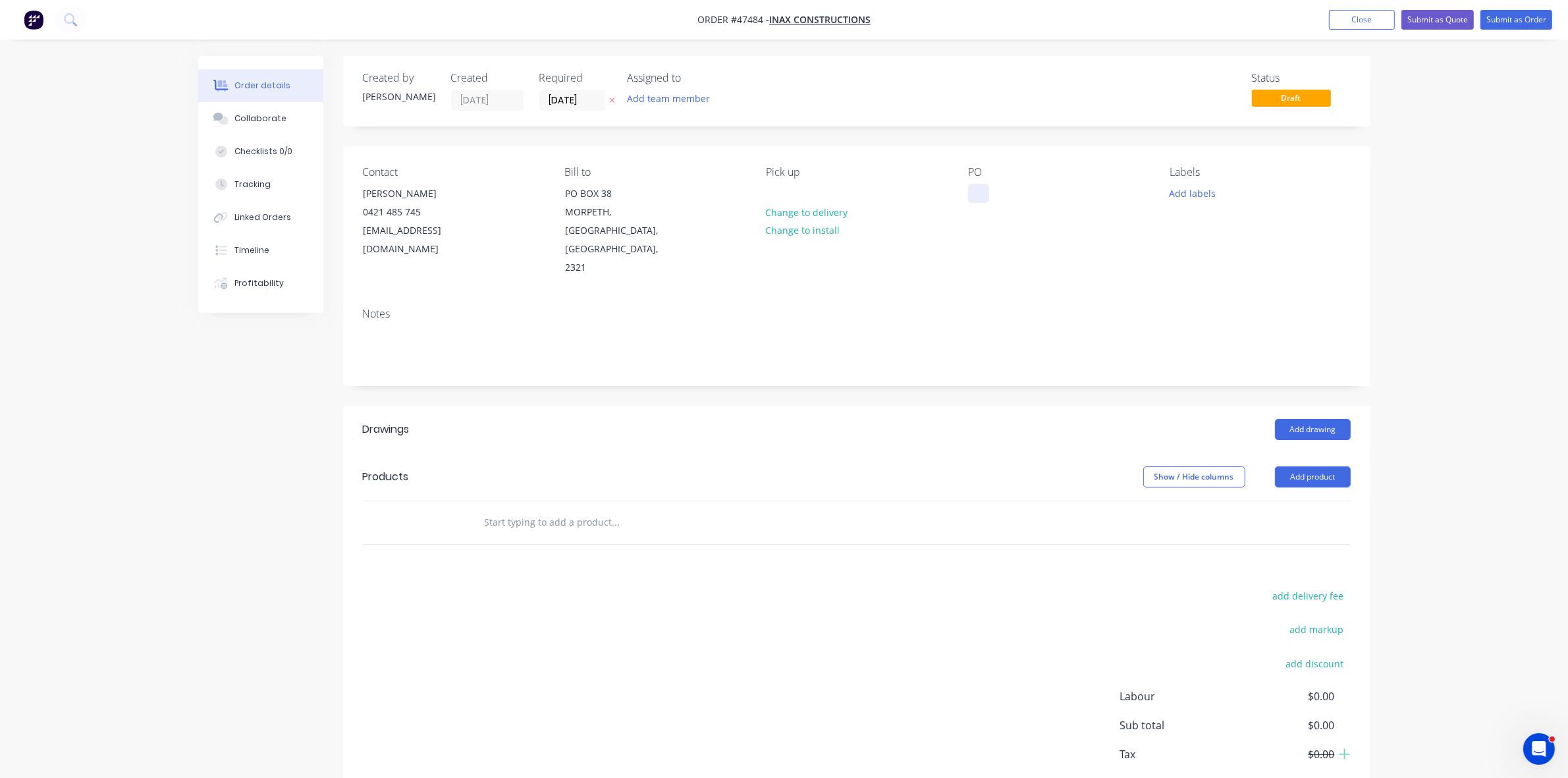
click at [978, 191] on div at bounding box center [979, 193] width 21 height 19
click at [1032, 193] on div "OLD BAR TEVERN" at bounding box center [1026, 193] width 116 height 19
click at [1032, 194] on div "OLD BAR TEVERN" at bounding box center [1026, 193] width 116 height 19
click at [594, 94] on input "[DATE]" at bounding box center [572, 100] width 65 height 20
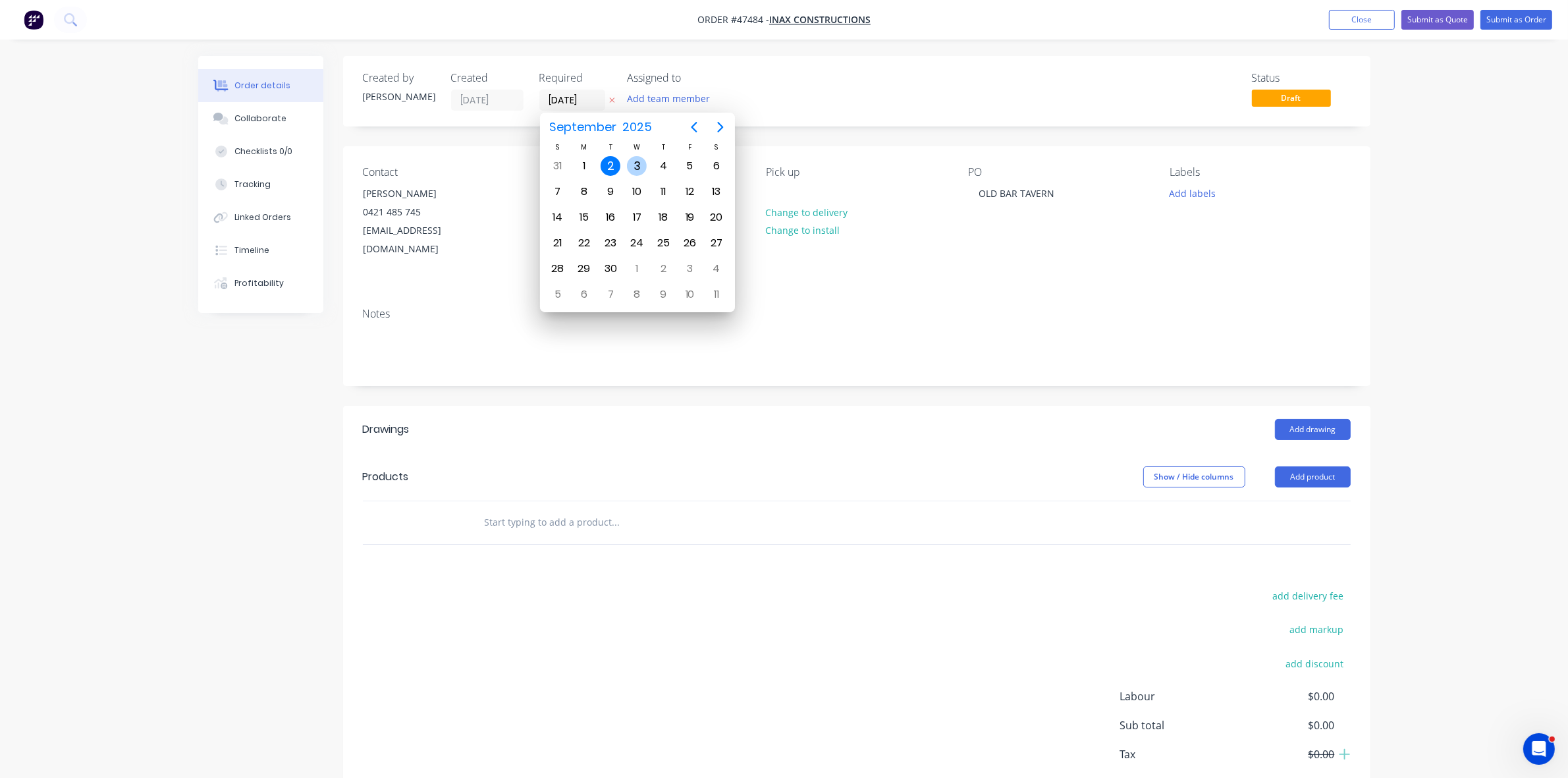
click at [630, 161] on div "3" at bounding box center [637, 166] width 20 height 20
type input "03/09/25"
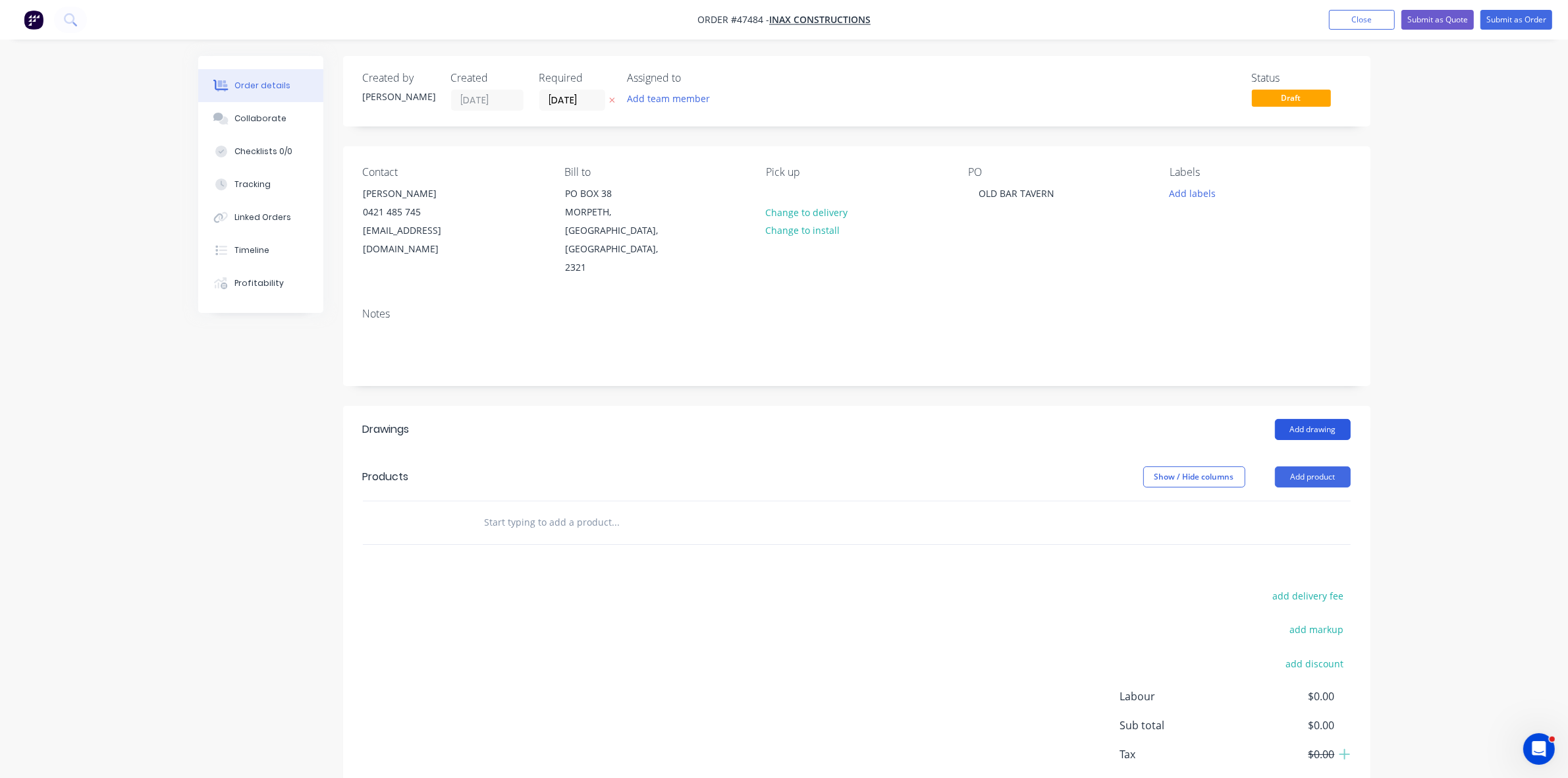
click at [1280, 419] on button "Add drawing" at bounding box center [1313, 430] width 76 height 21
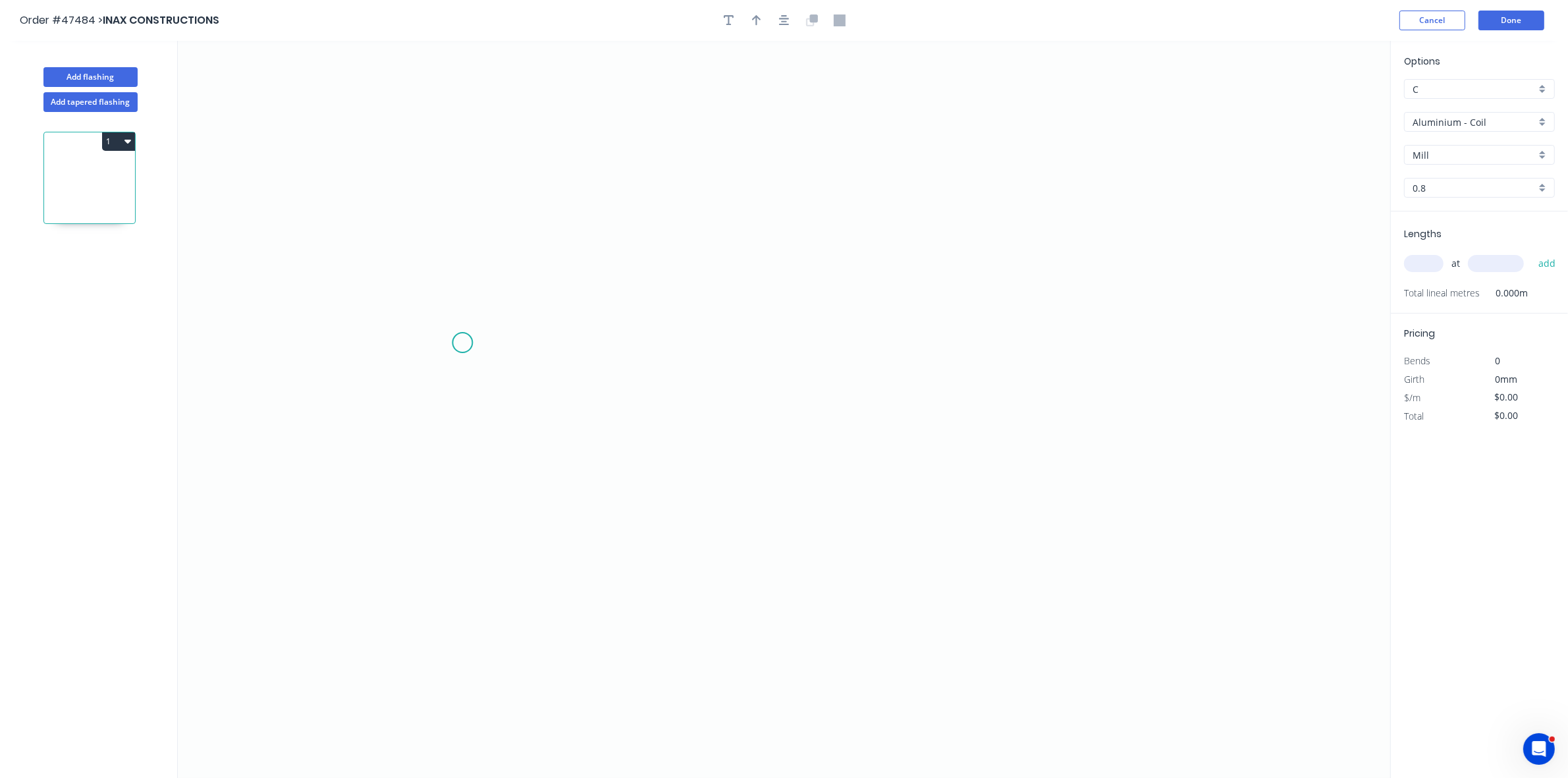
click at [453, 353] on icon "0" at bounding box center [784, 409] width 1213 height 737
click at [520, 294] on icon "0" at bounding box center [784, 409] width 1213 height 737
click at [884, 272] on icon "0 ?" at bounding box center [784, 409] width 1213 height 737
click at [899, 324] on div "Crush & Fold" at bounding box center [954, 334] width 133 height 27
drag, startPoint x: 883, startPoint y: 288, endPoint x: 886, endPoint y: 294, distance: 6.7
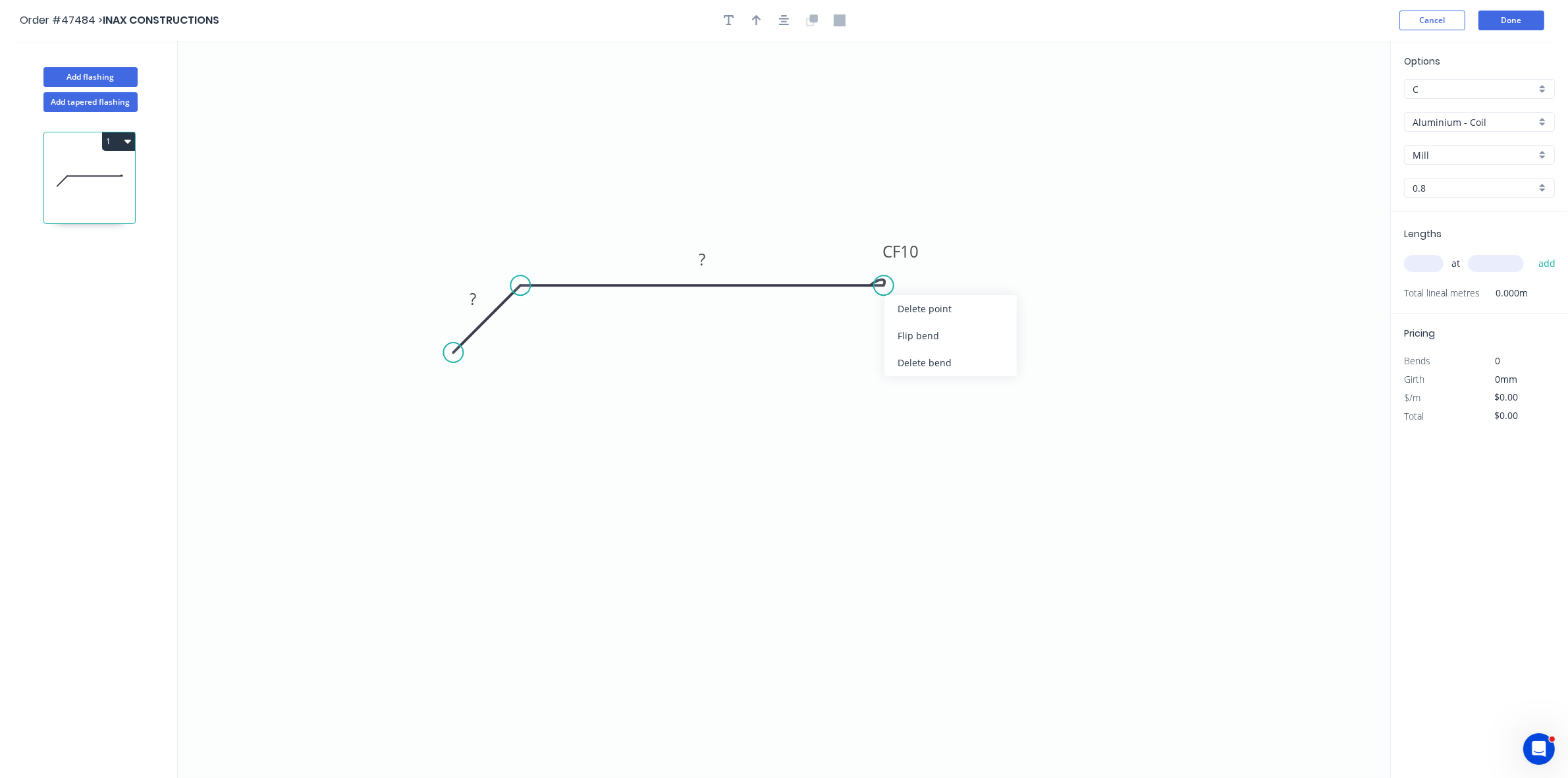
drag, startPoint x: 912, startPoint y: 328, endPoint x: 828, endPoint y: 349, distance: 86.6
click at [910, 330] on div "Flip bend" at bounding box center [950, 336] width 133 height 27
click at [473, 396] on div "Crush & Fold" at bounding box center [513, 401] width 133 height 27
click at [545, 325] on div "Show angle" at bounding box center [586, 329] width 133 height 27
click at [455, 318] on tspan "10" at bounding box center [455, 314] width 19 height 22
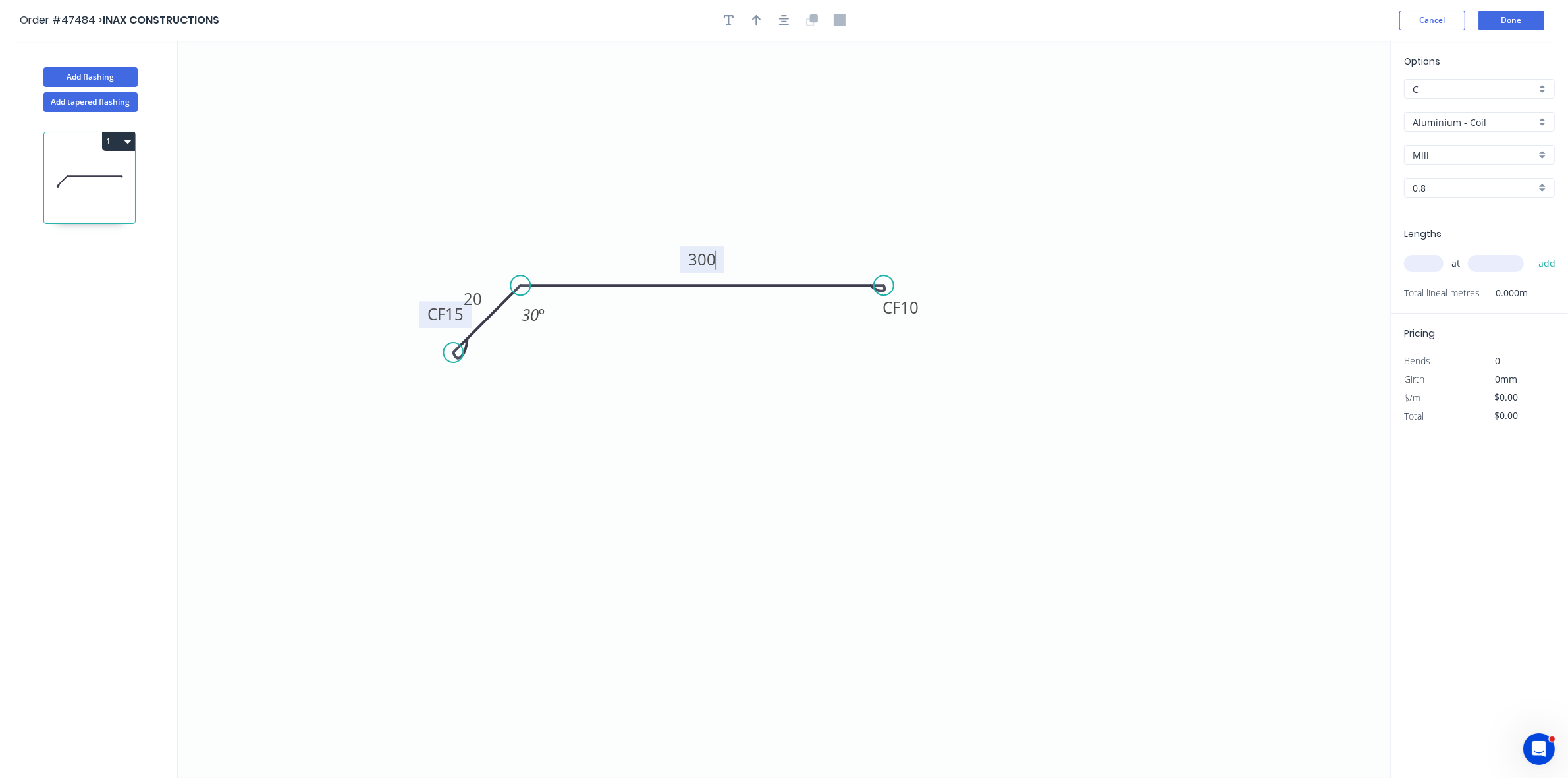
type input "$30.28"
drag, startPoint x: 1427, startPoint y: 268, endPoint x: 1407, endPoint y: 266, distance: 20.1
click at [1426, 268] on input "text" at bounding box center [1424, 264] width 39 height 17
type input "1"
type input "2600"
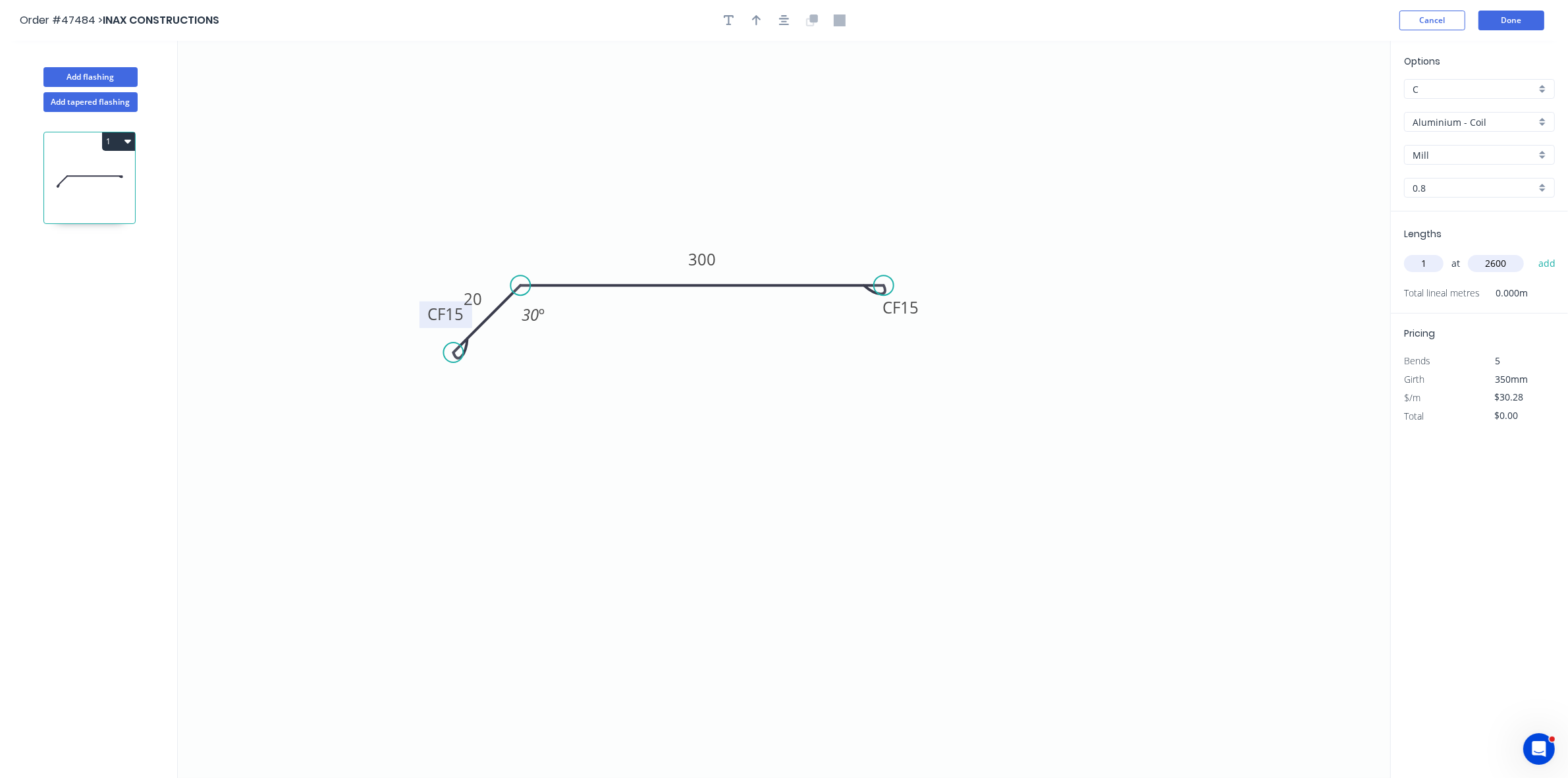
click at [1532, 252] on button "add" at bounding box center [1547, 264] width 31 height 23
type input "$78.73"
drag, startPoint x: 1466, startPoint y: 117, endPoint x: 1469, endPoint y: 129, distance: 12.4
click at [1465, 117] on input "Aluminium - Coil" at bounding box center [1474, 122] width 123 height 14
drag, startPoint x: 1463, startPoint y: 212, endPoint x: 1463, endPoint y: 186, distance: 26.0
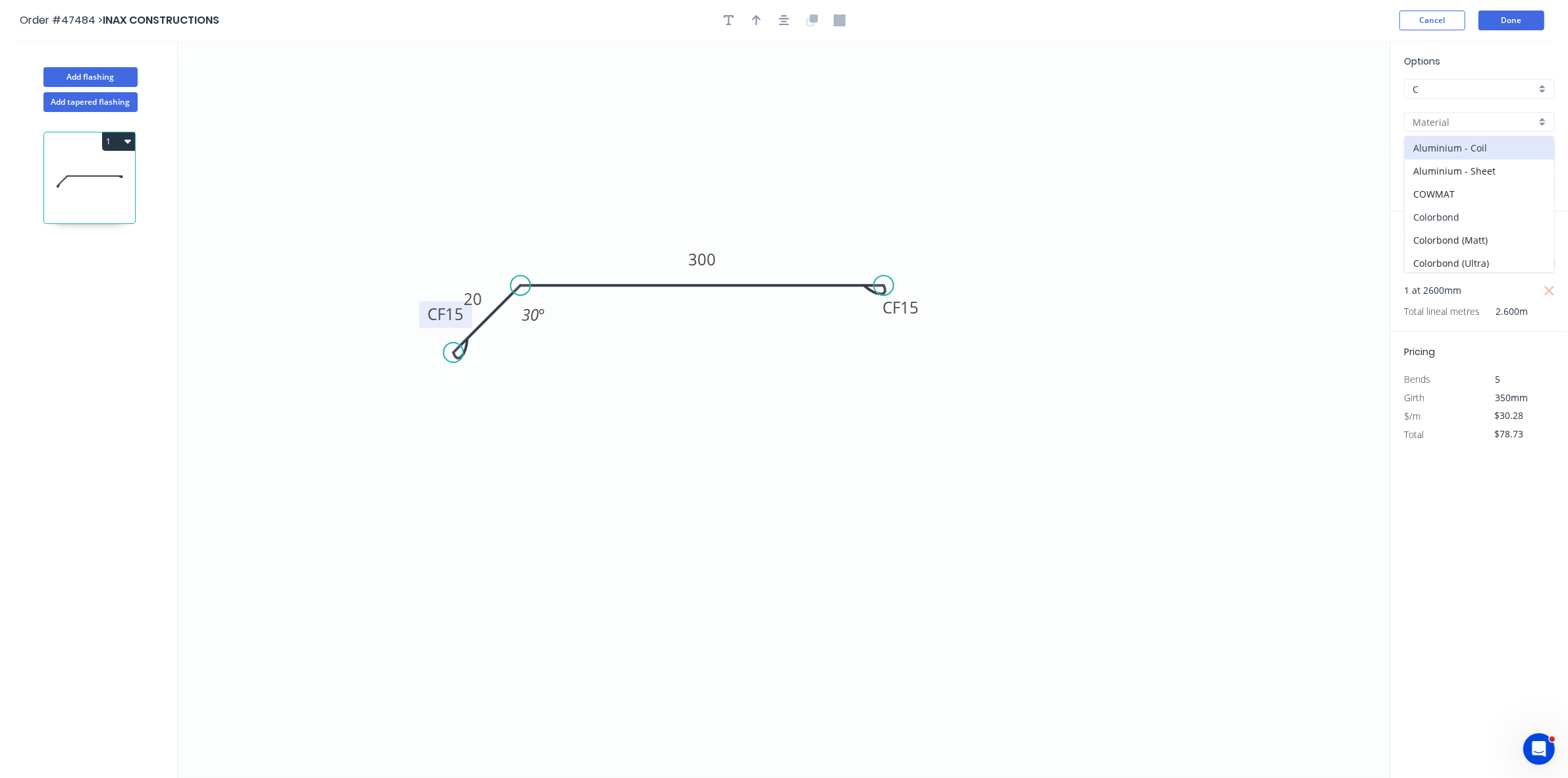
click at [1463, 212] on div "Colorbond" at bounding box center [1480, 217] width 149 height 23
type input "Colorbond"
type input "Basalt"
type input "0.55"
type input "$20.36"
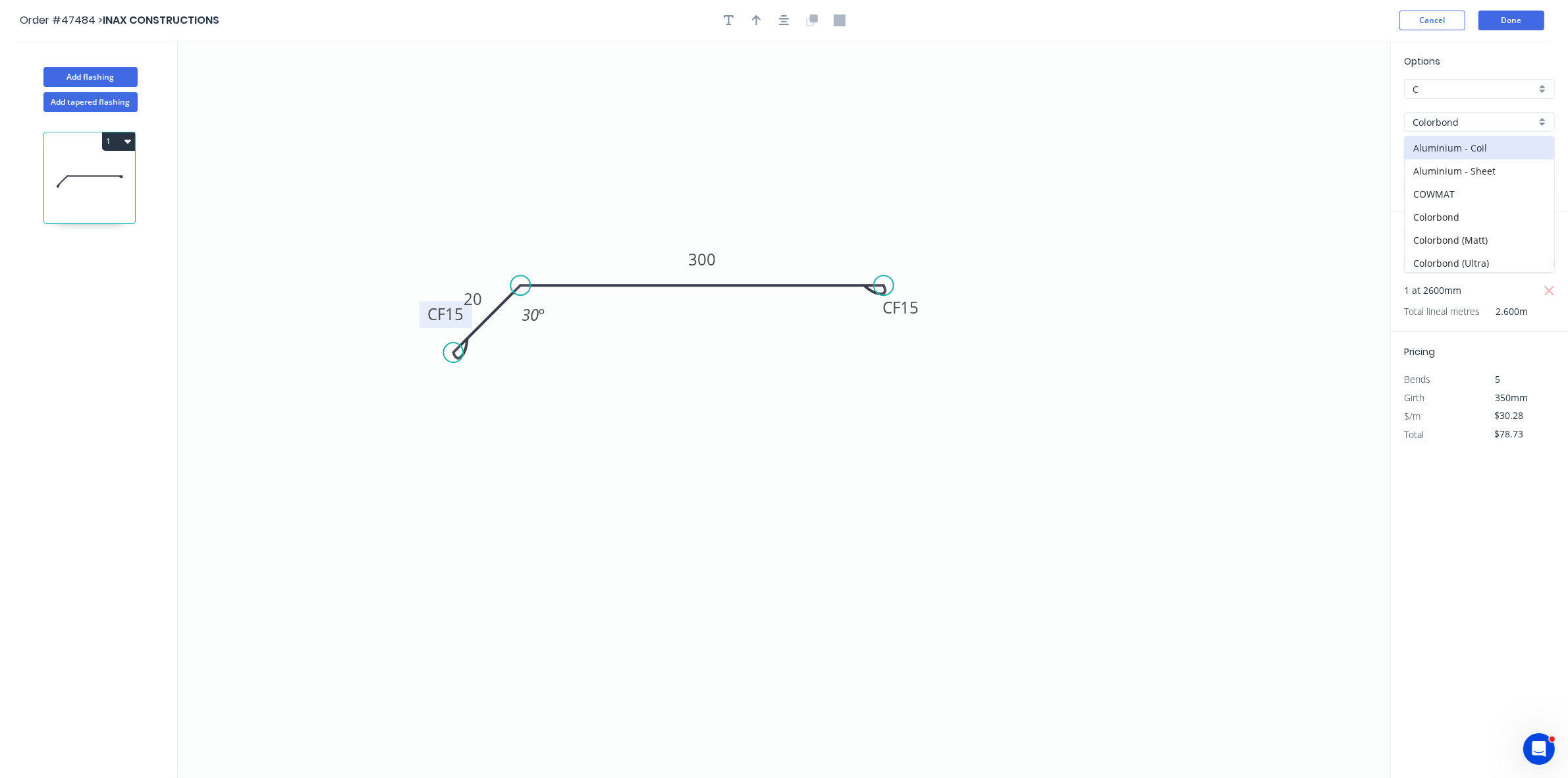
type input "$52.94"
click at [1460, 159] on input "Basalt" at bounding box center [1474, 155] width 123 height 14
click at [1467, 196] on div "Night Sky" at bounding box center [1480, 204] width 149 height 23
type input "Night Sky"
click at [763, 23] on button "button" at bounding box center [757, 21] width 20 height 20
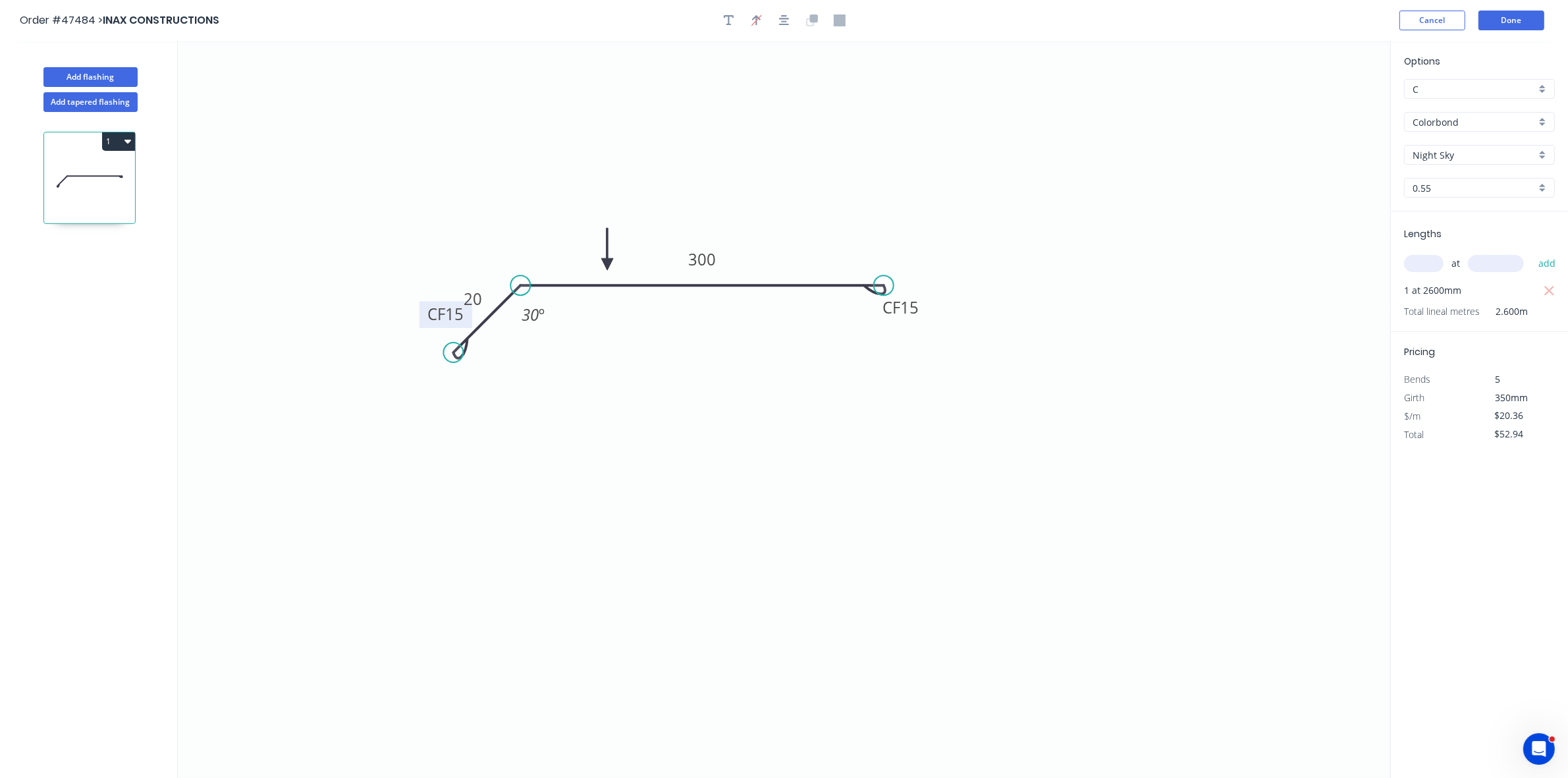
drag, startPoint x: 1321, startPoint y: 105, endPoint x: 608, endPoint y: 265, distance: 730.7
click at [608, 265] on icon at bounding box center [608, 249] width 12 height 42
drag, startPoint x: 456, startPoint y: 350, endPoint x: 450, endPoint y: 337, distance: 14.3
click at [450, 337] on circle at bounding box center [450, 336] width 20 height 20
click at [1529, 15] on button "Done" at bounding box center [1511, 21] width 66 height 20
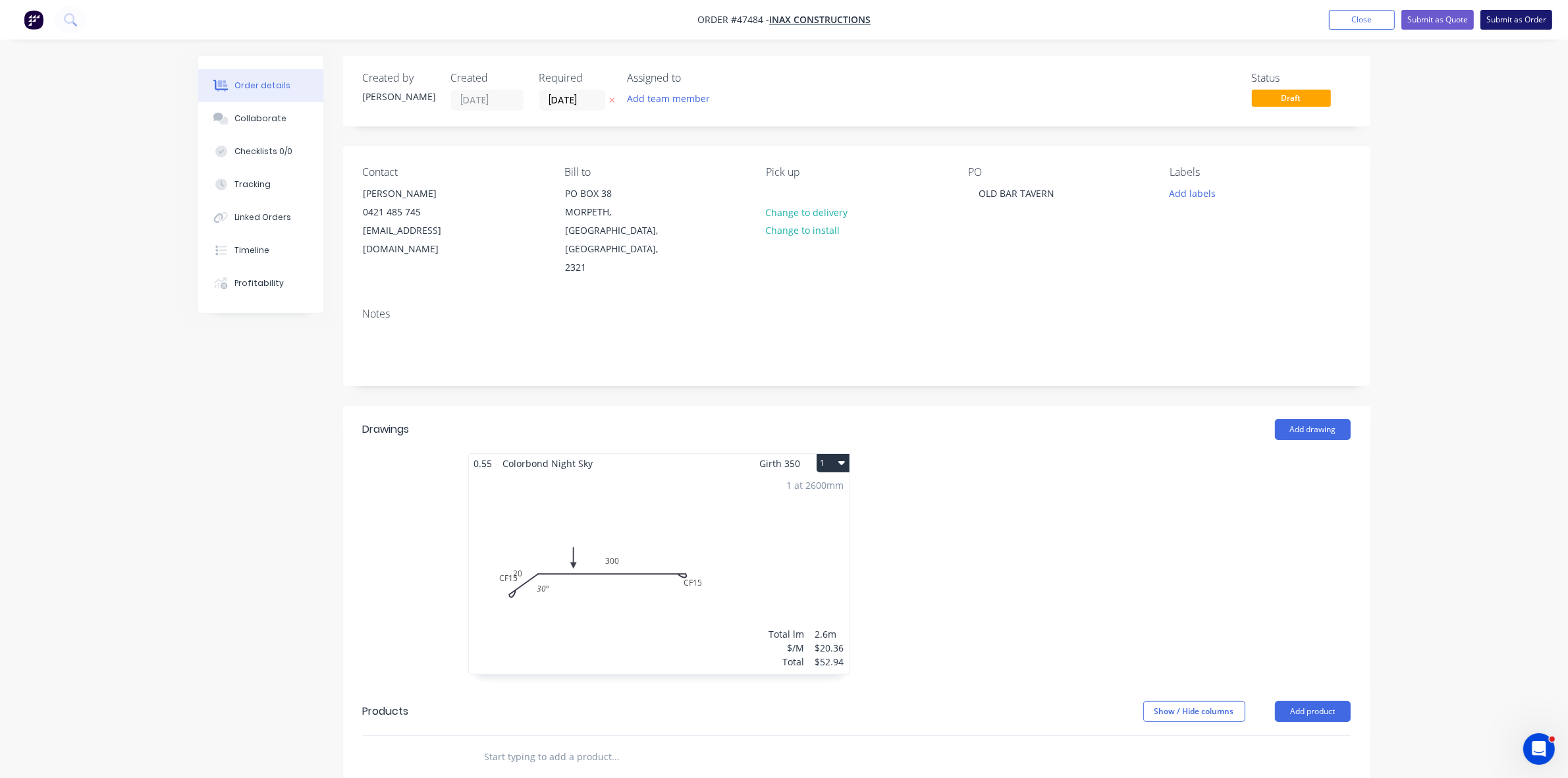
click at [1542, 17] on button "Submit as Order" at bounding box center [1517, 20] width 72 height 20
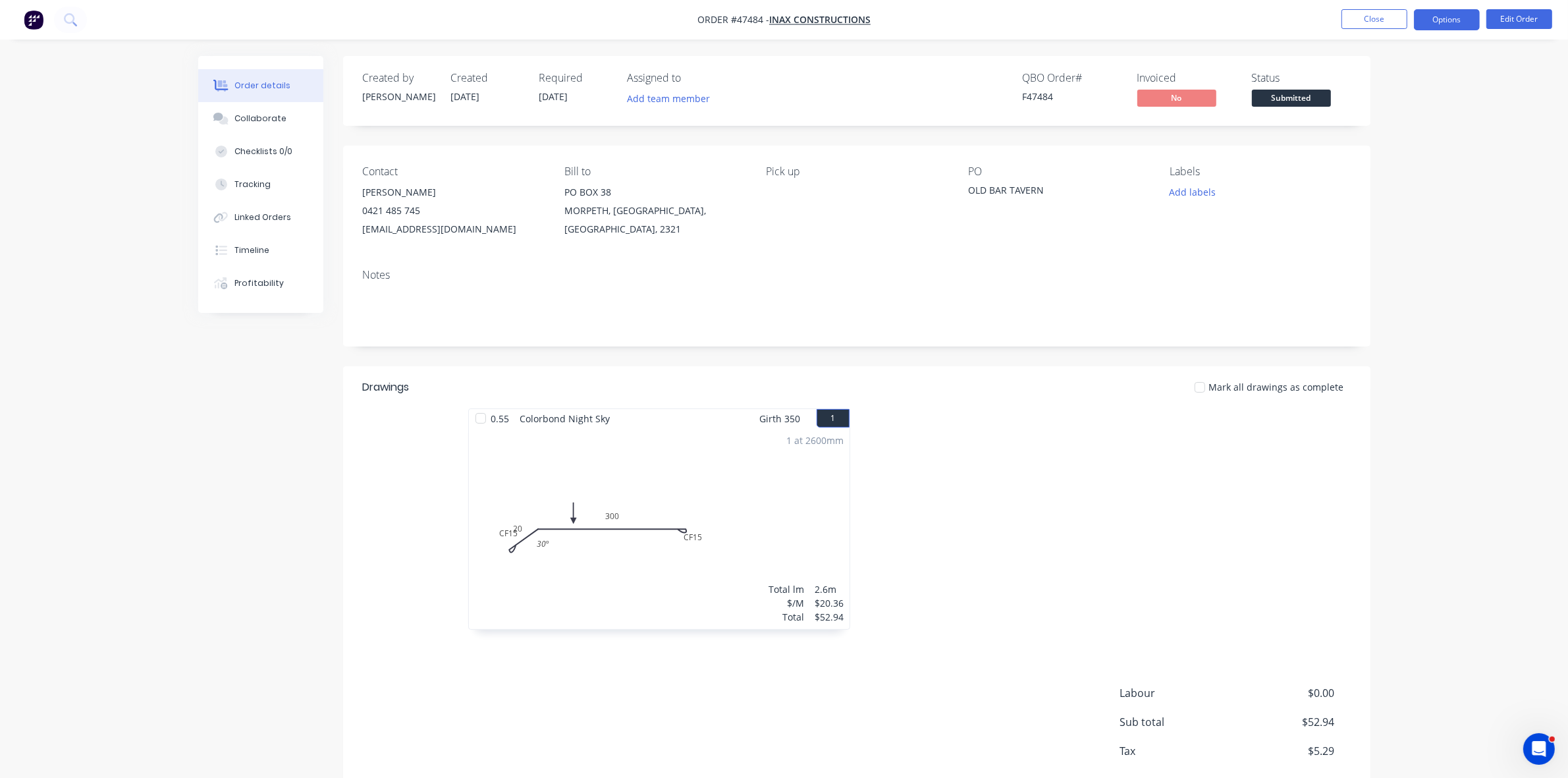
click at [1466, 11] on button "Options" at bounding box center [1447, 20] width 66 height 21
click at [1407, 156] on div "Work Order" at bounding box center [1408, 159] width 121 height 19
click at [1401, 133] on div "Without pricing" at bounding box center [1408, 133] width 121 height 19
click at [1298, 97] on span "Submitted" at bounding box center [1291, 97] width 79 height 17
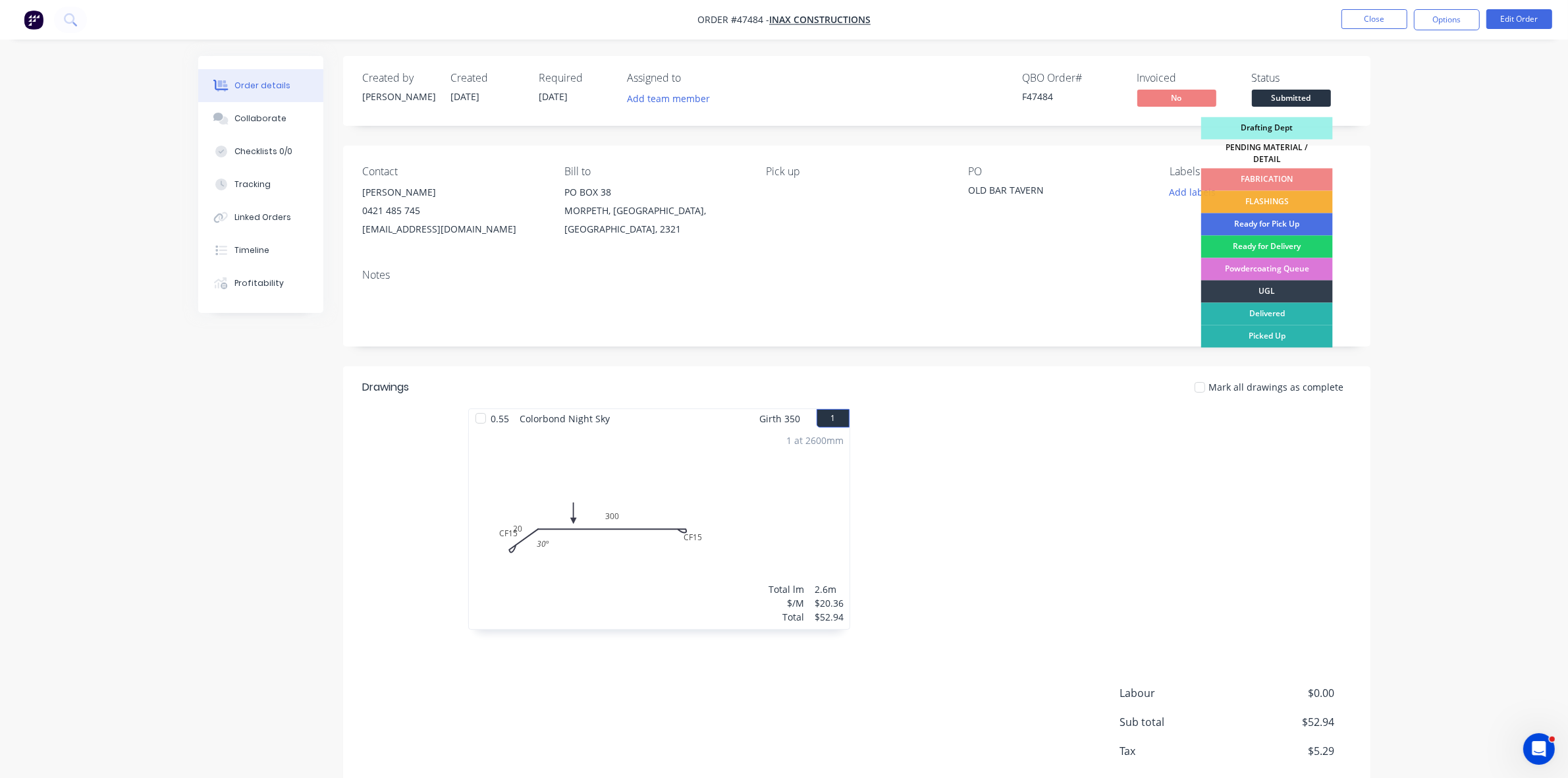
drag, startPoint x: 1293, startPoint y: 189, endPoint x: 1306, endPoint y: 173, distance: 20.6
click at [1293, 191] on div "FLASHINGS" at bounding box center [1267, 202] width 132 height 23
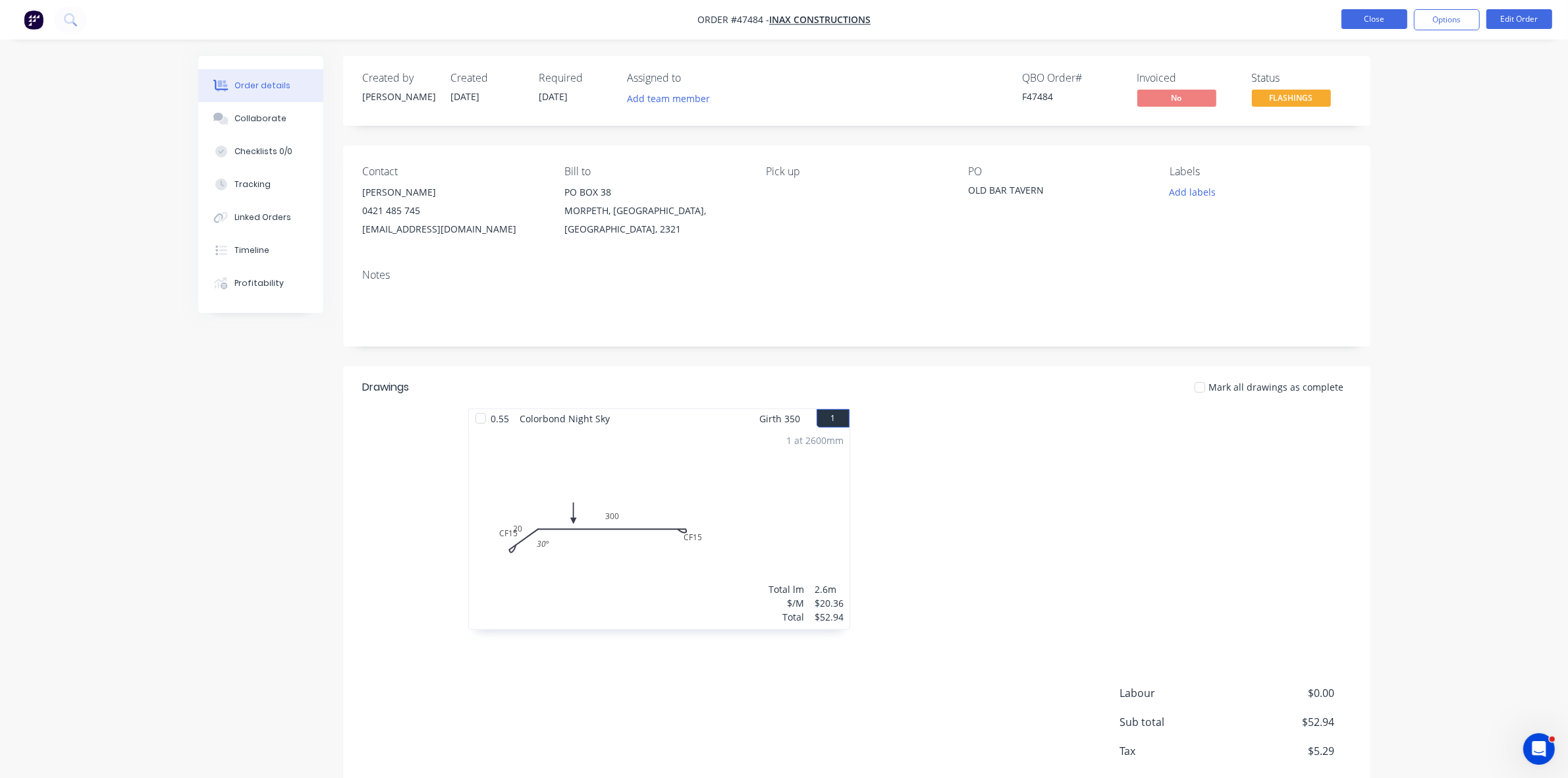
click at [1371, 25] on button "Close" at bounding box center [1375, 19] width 66 height 20
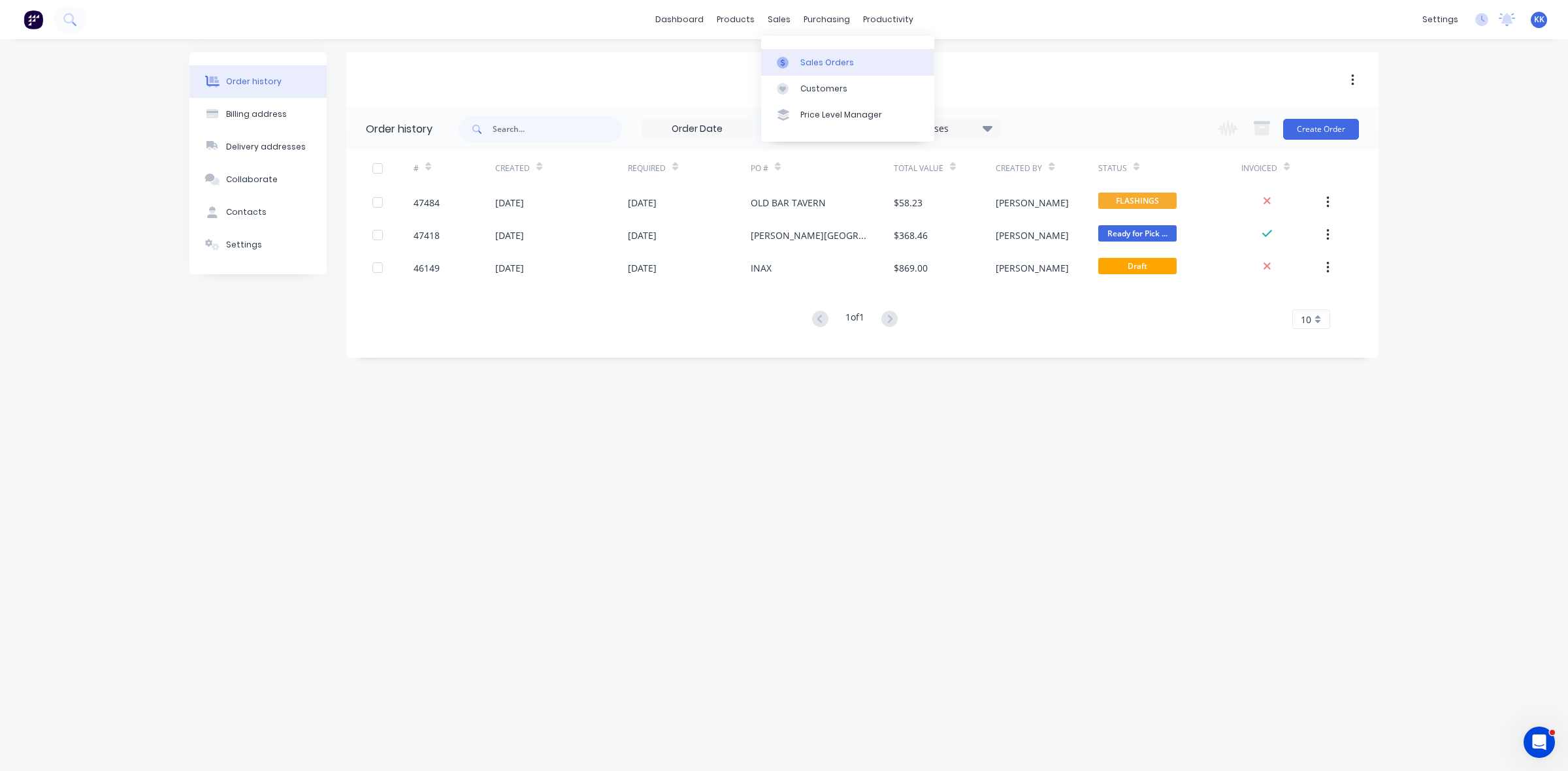
click at [801, 61] on div "Sales Orders" at bounding box center [827, 63] width 54 height 12
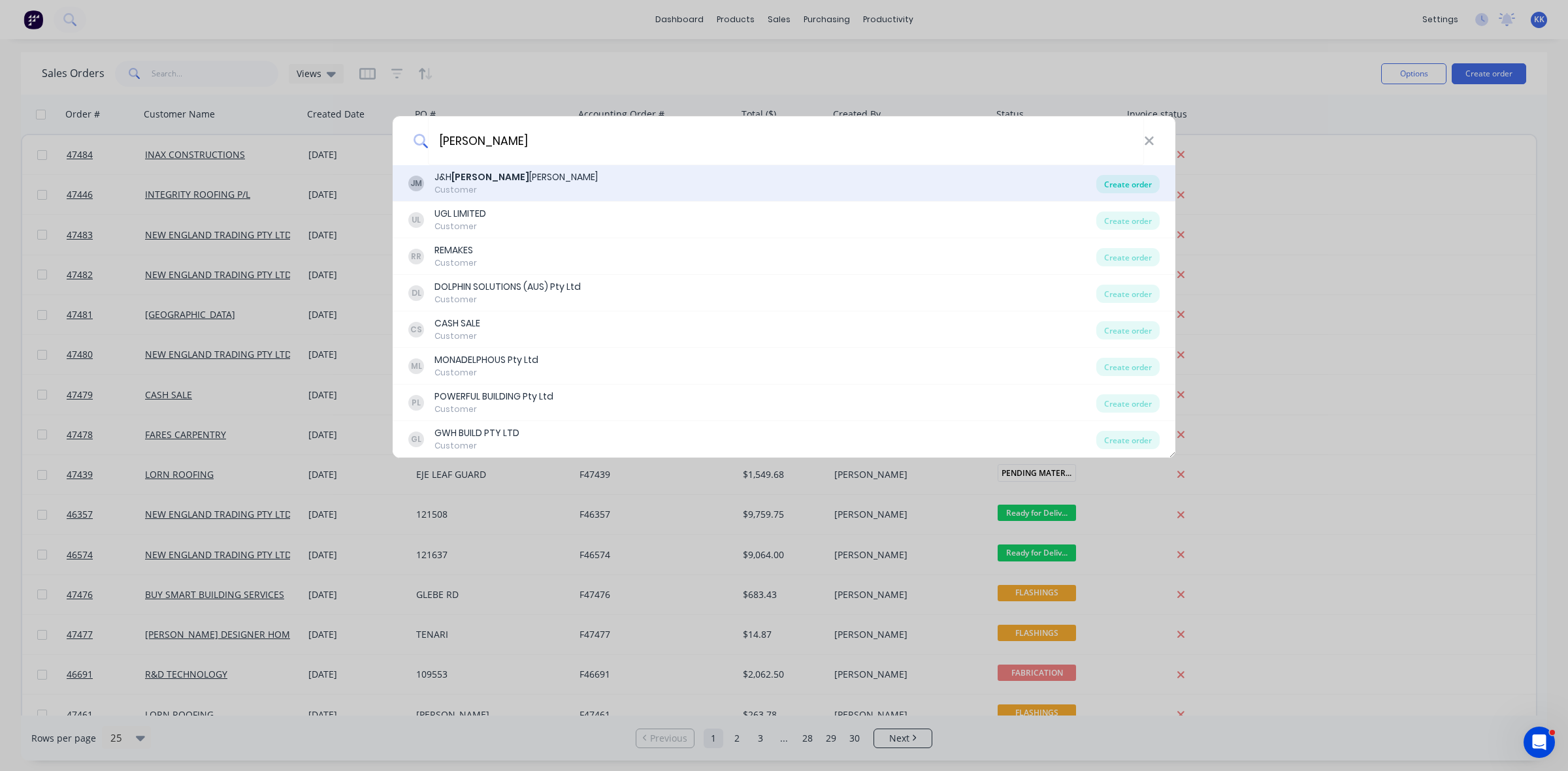
type input "martin"
click at [1106, 183] on div "Create order" at bounding box center [1128, 184] width 64 height 19
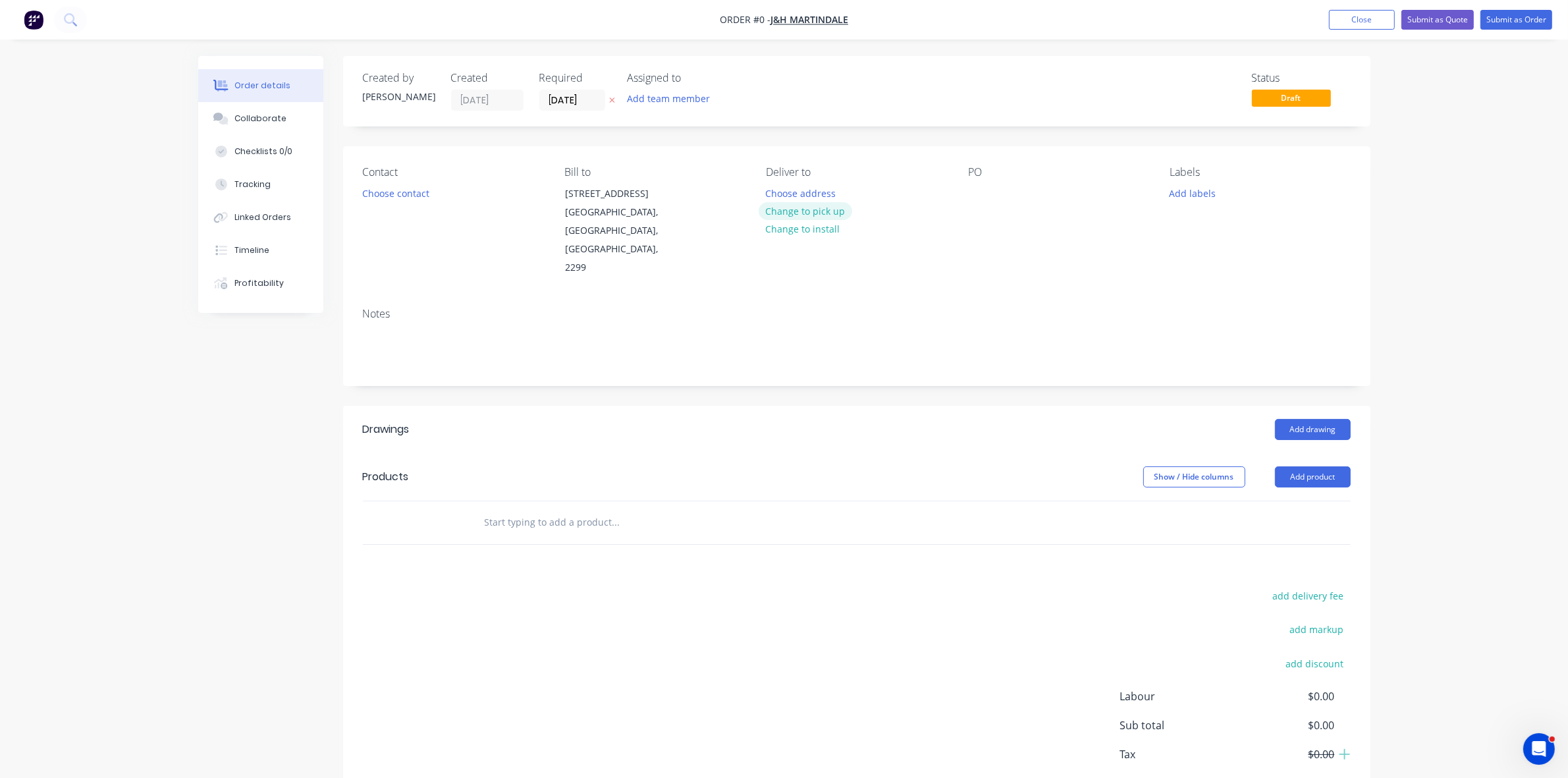
click at [789, 211] on button "Change to pick up" at bounding box center [806, 211] width 93 height 18
click at [423, 196] on button "Choose contact" at bounding box center [395, 193] width 81 height 18
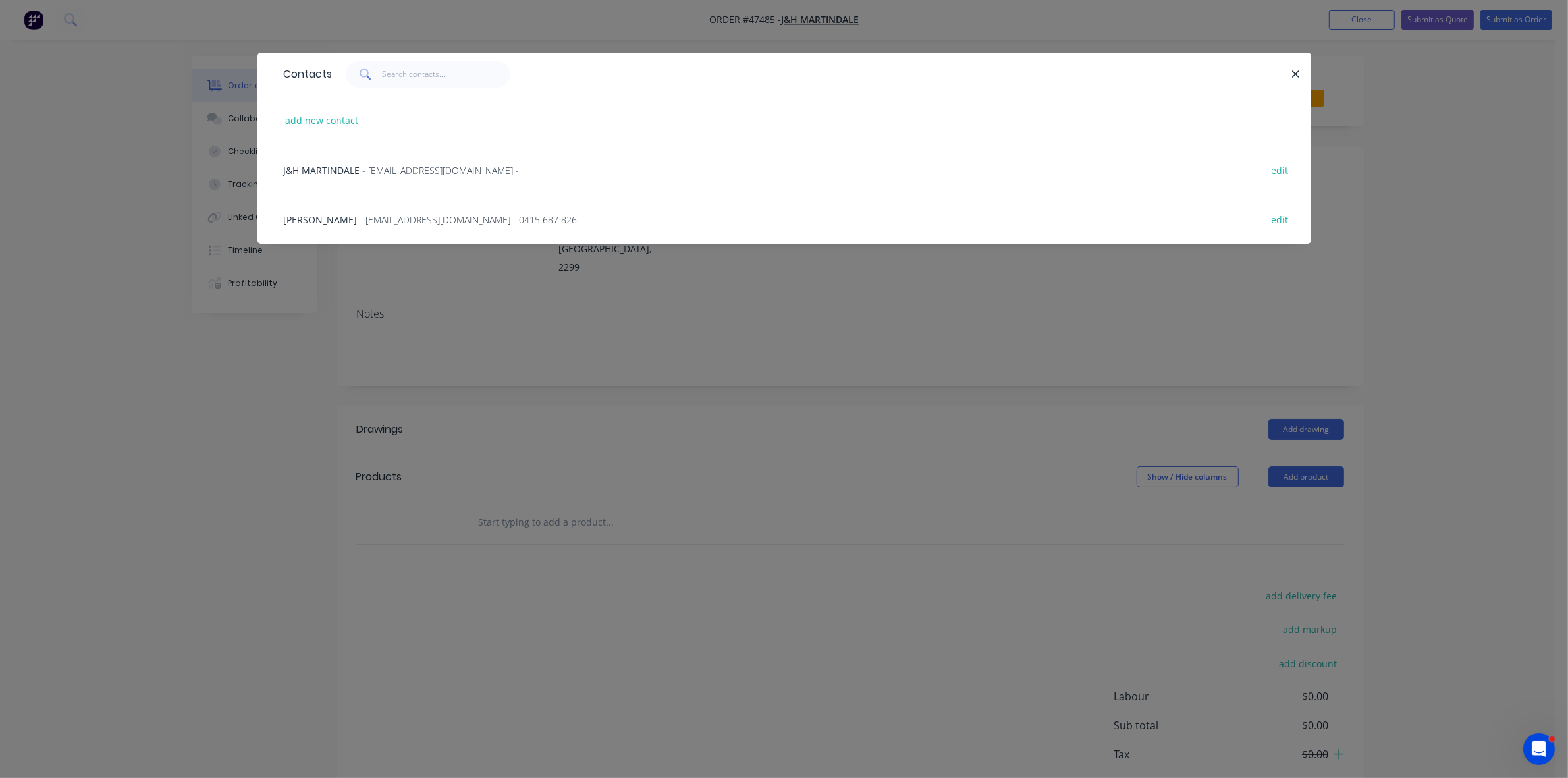
click at [369, 218] on span "- jhmartindale1@bigpond.com - 0415 687 826" at bounding box center [469, 220] width 217 height 13
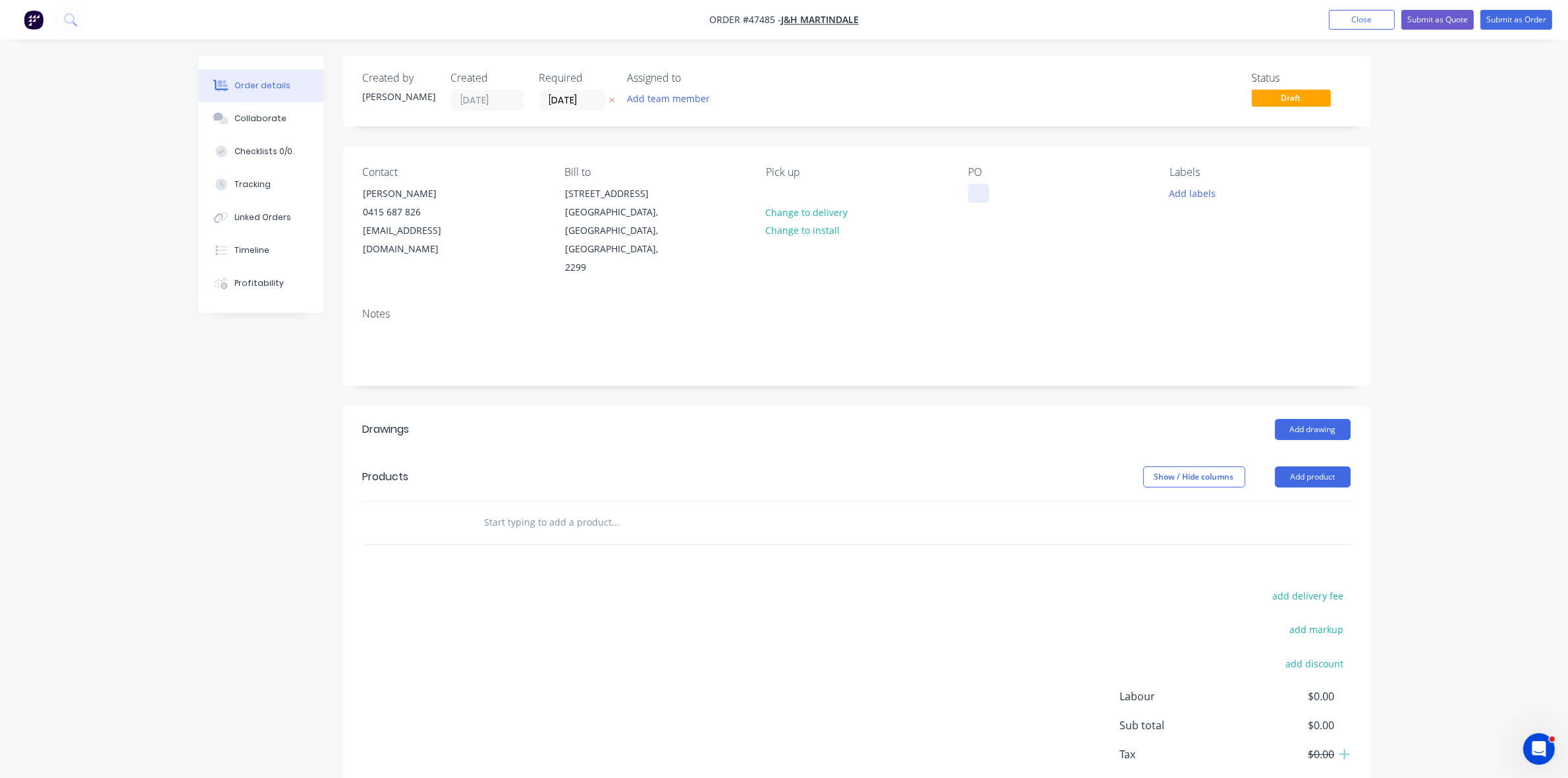
click at [970, 189] on div at bounding box center [979, 193] width 21 height 19
click at [574, 97] on input "[DATE]" at bounding box center [572, 100] width 65 height 20
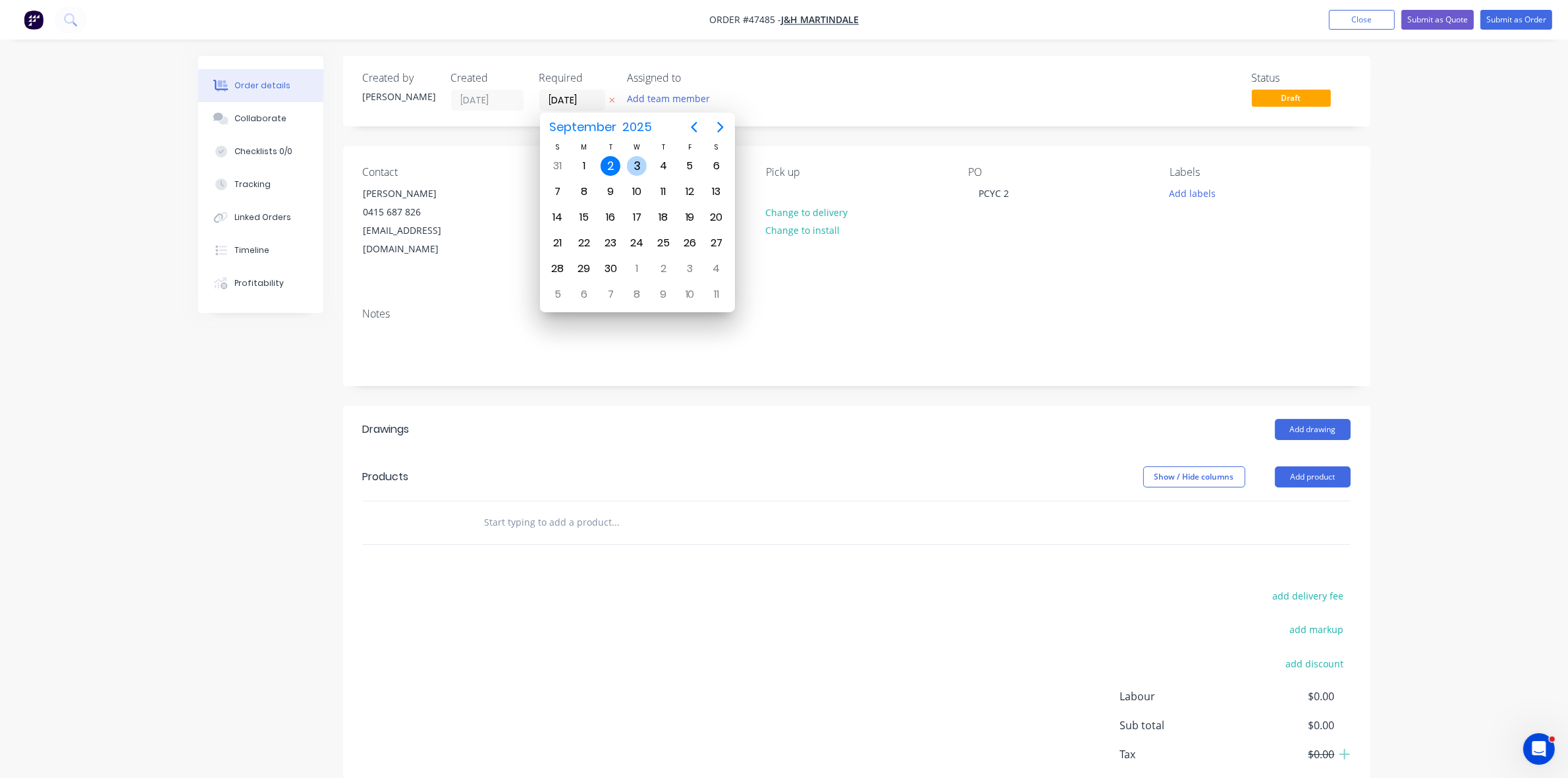
click at [629, 168] on div "3" at bounding box center [637, 166] width 20 height 20
type input "03/09/25"
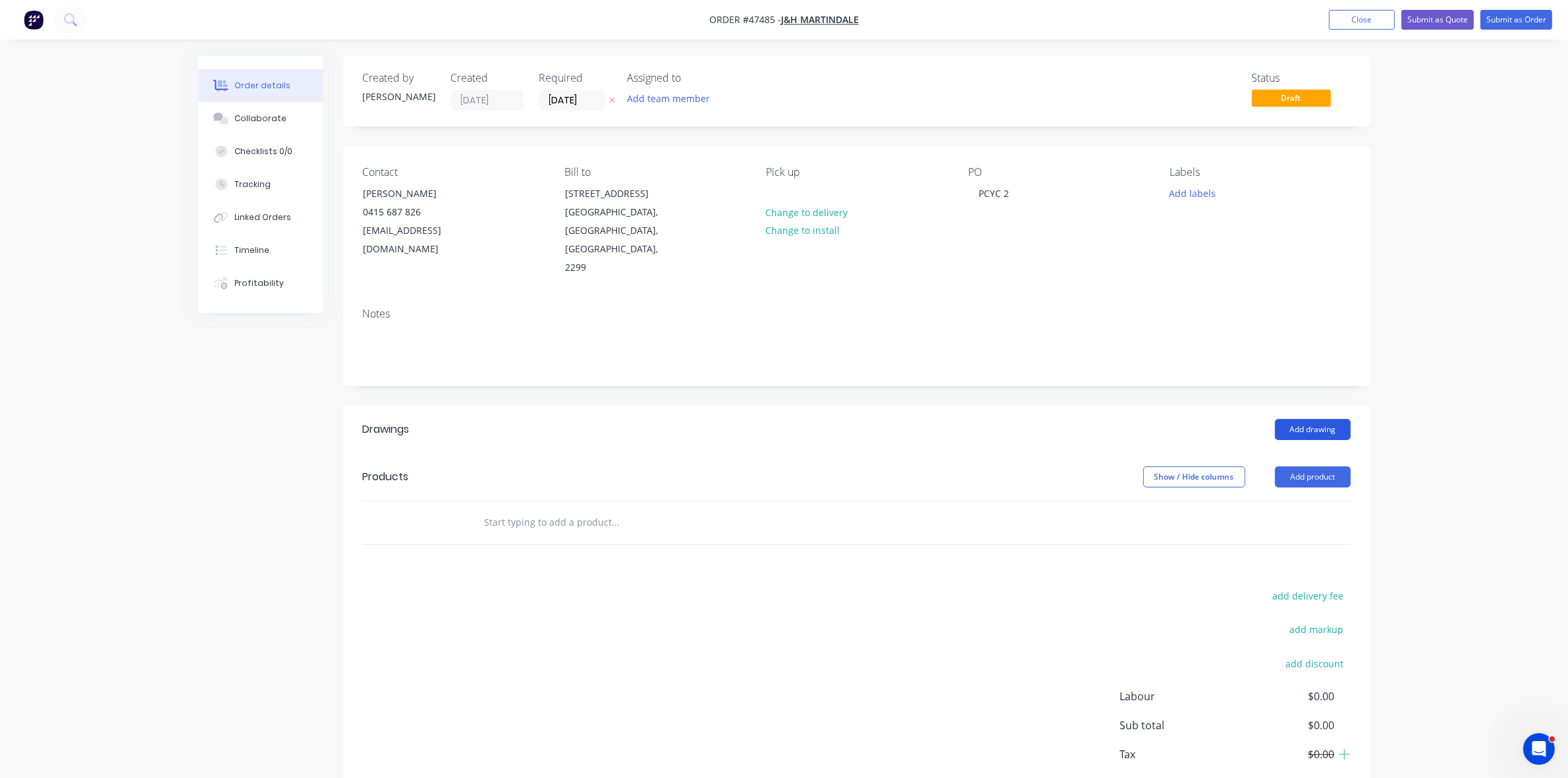
click at [1327, 419] on button "Add drawing" at bounding box center [1313, 430] width 76 height 21
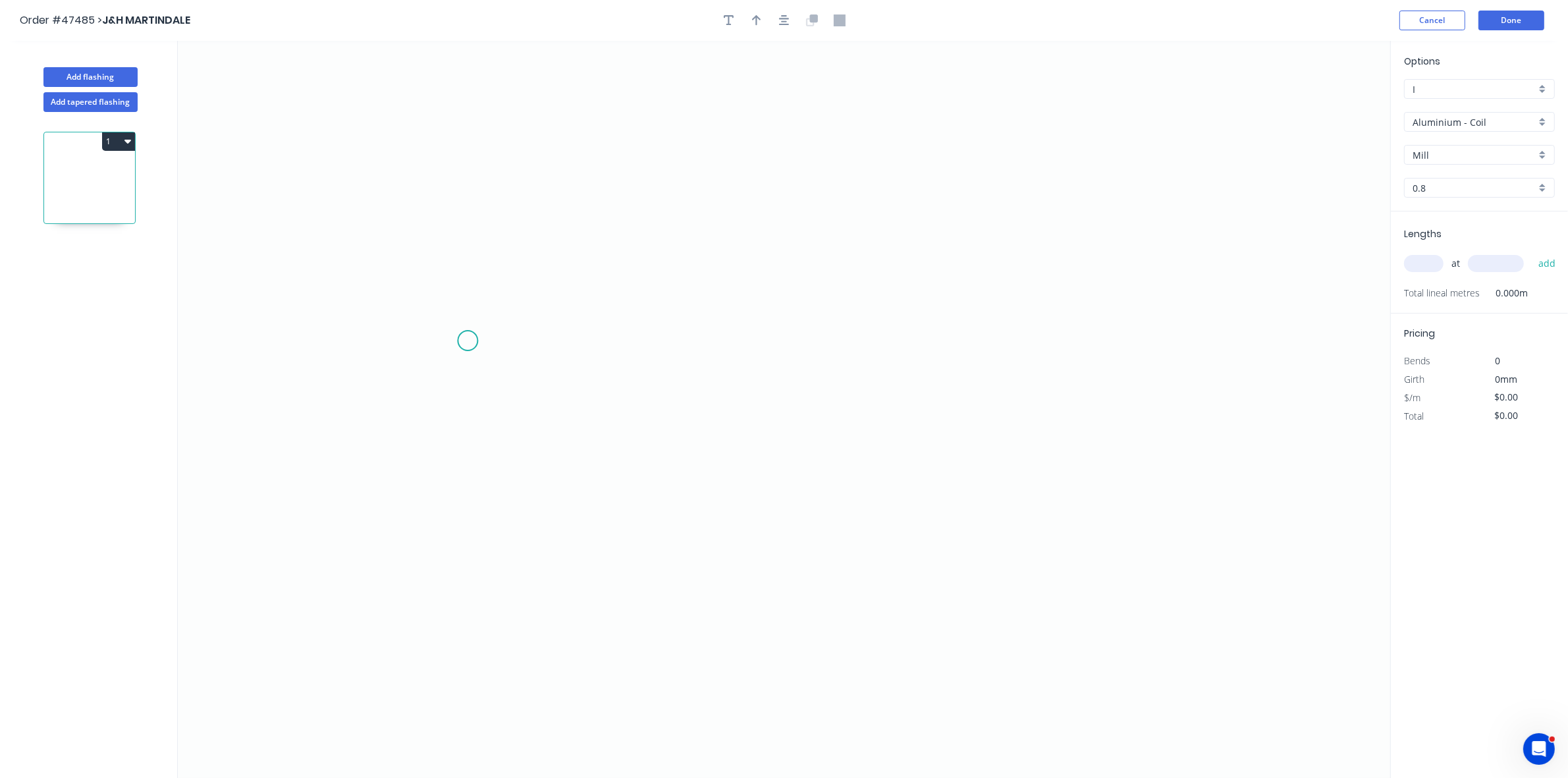
click at [468, 341] on icon "0" at bounding box center [784, 409] width 1213 height 737
click at [514, 300] on icon "0" at bounding box center [784, 409] width 1213 height 737
click at [843, 286] on icon "0 ?" at bounding box center [784, 409] width 1213 height 737
drag, startPoint x: 868, startPoint y: 325, endPoint x: 854, endPoint y: 300, distance: 28.7
click at [868, 325] on div "Crush & Fold" at bounding box center [910, 330] width 133 height 27
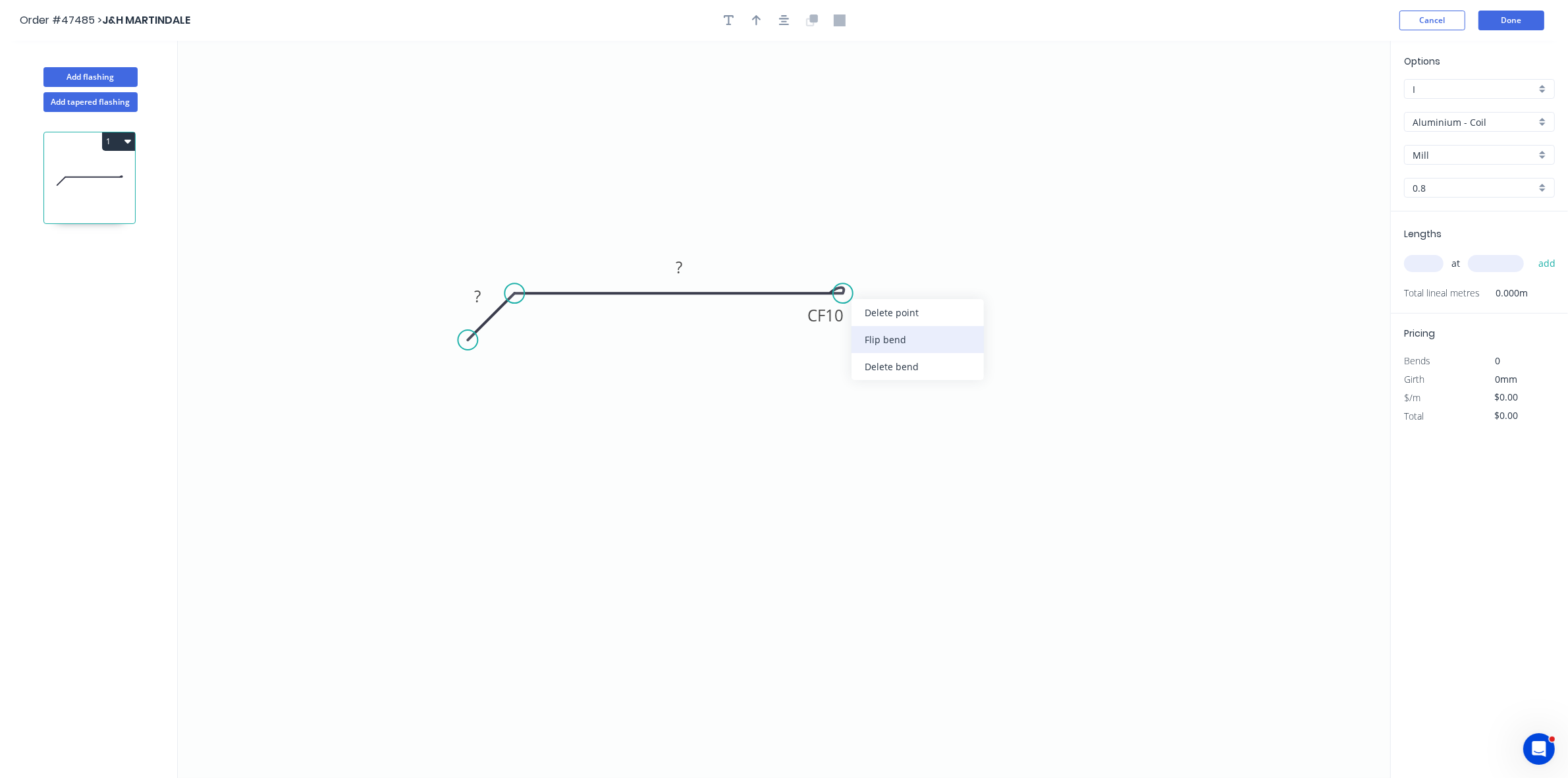
click at [868, 337] on div "Flip bend" at bounding box center [918, 340] width 133 height 27
click at [759, 17] on icon "button" at bounding box center [757, 21] width 9 height 12
drag, startPoint x: 1321, startPoint y: 103, endPoint x: 583, endPoint y: 274, distance: 757.6
click at [583, 274] on icon at bounding box center [583, 258] width 12 height 42
click at [480, 298] on tspan "?" at bounding box center [478, 296] width 7 height 22
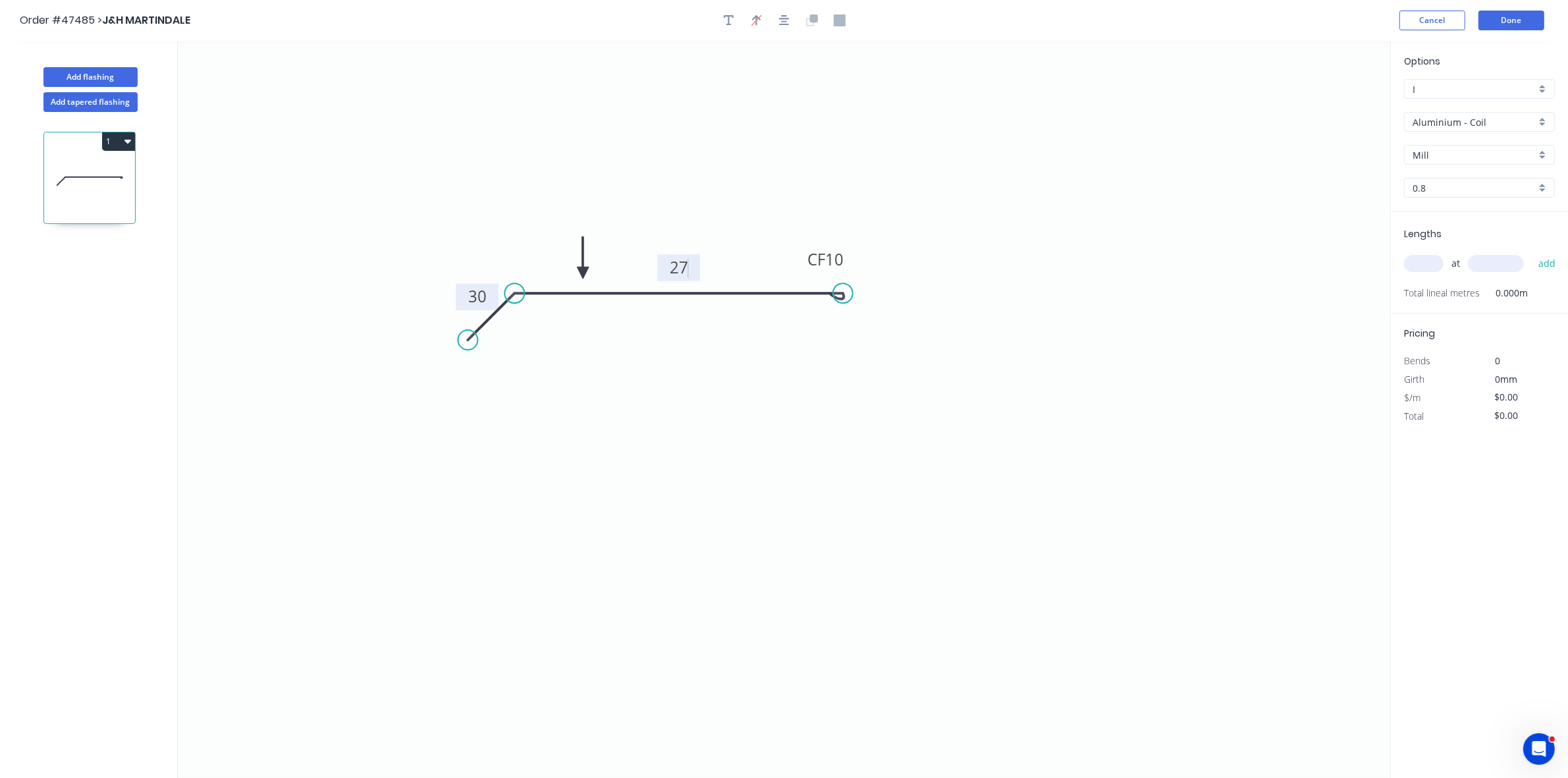
type input "$21.52"
click at [1418, 264] on input "text" at bounding box center [1424, 264] width 39 height 17
type input "4"
type input "3000"
click at [1532, 252] on button "add" at bounding box center [1547, 264] width 31 height 23
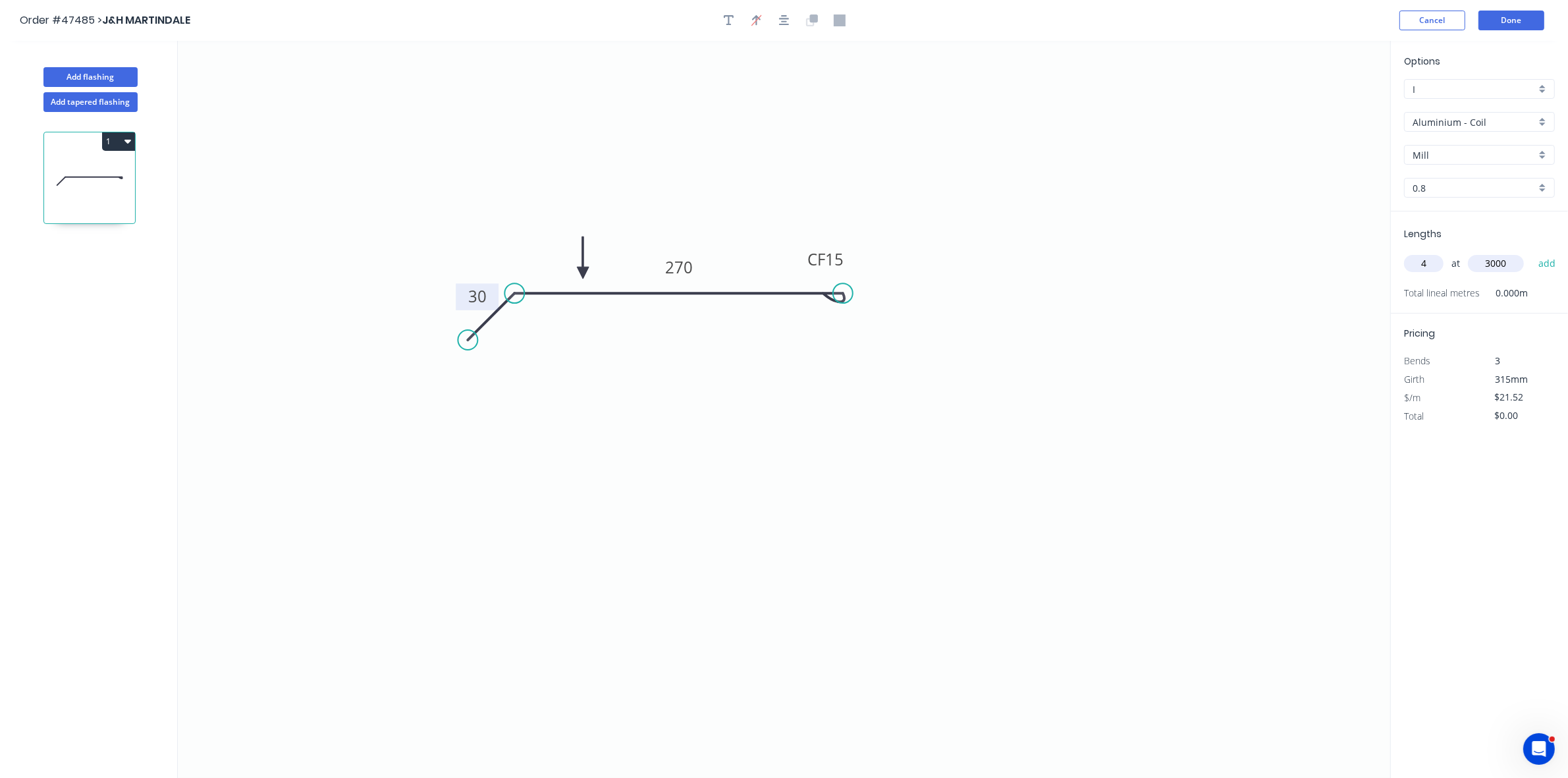
type input "$258.24"
click at [1463, 123] on input "Aluminium - Coil" at bounding box center [1474, 122] width 123 height 14
click at [1447, 241] on div "Zincalume" at bounding box center [1480, 238] width 149 height 23
type input "Zincalume"
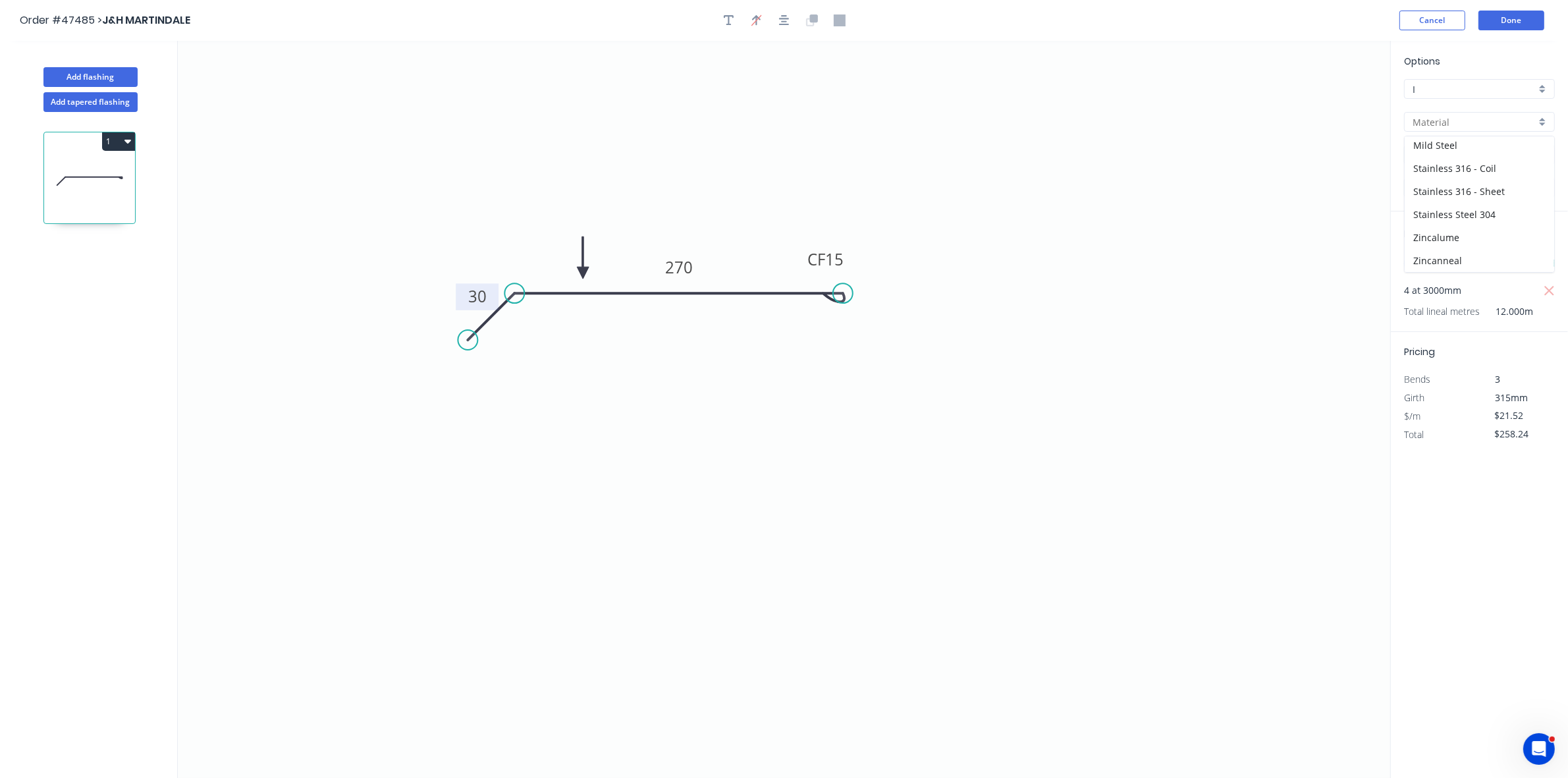
type input "Zincalume"
type input "0.55"
type input "$14.24"
type input "$170.88"
drag, startPoint x: 93, startPoint y: 77, endPoint x: 167, endPoint y: 97, distance: 76.7
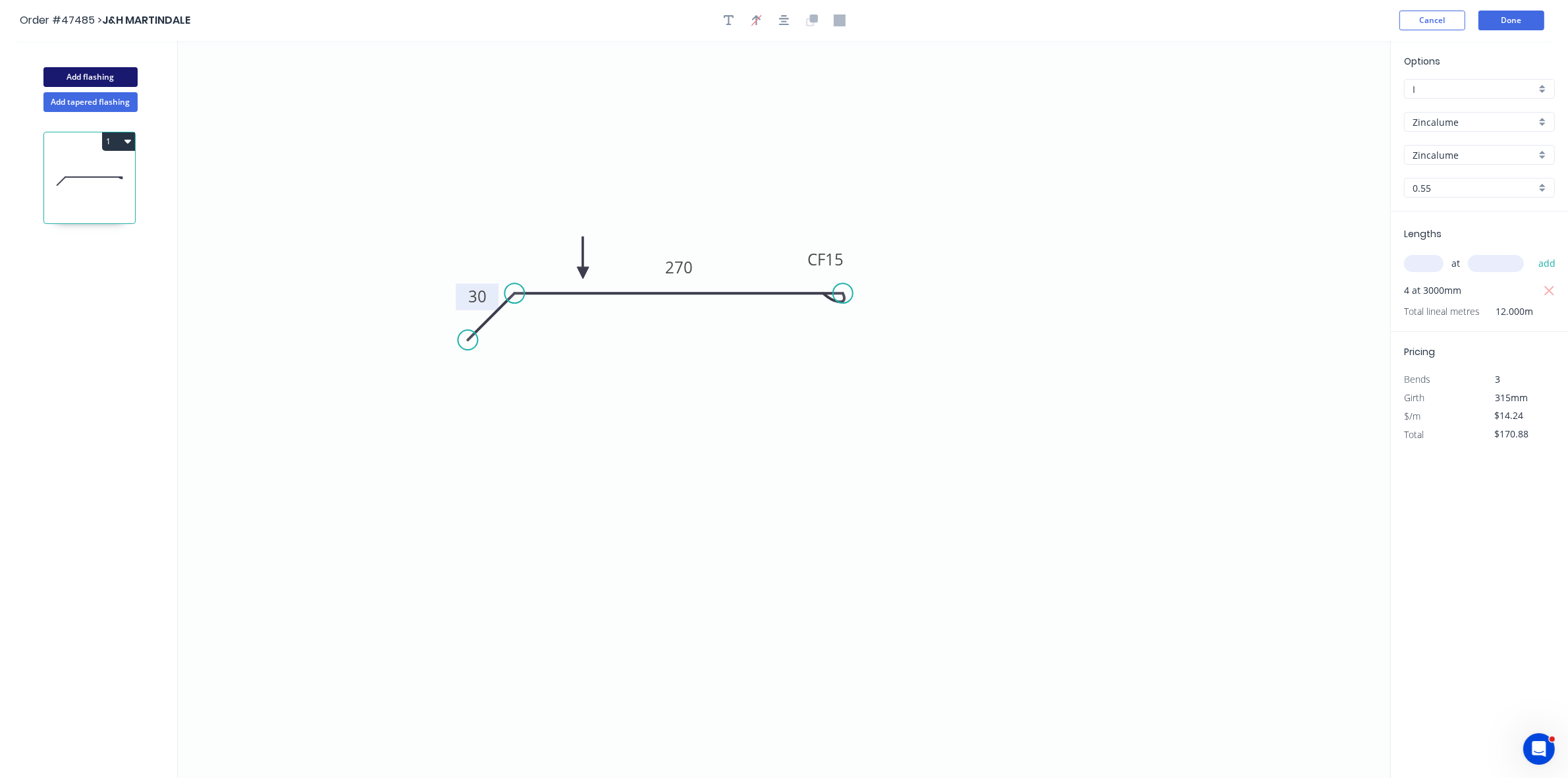
click at [92, 77] on button "Add flashing" at bounding box center [90, 77] width 94 height 20
type input "$0.00"
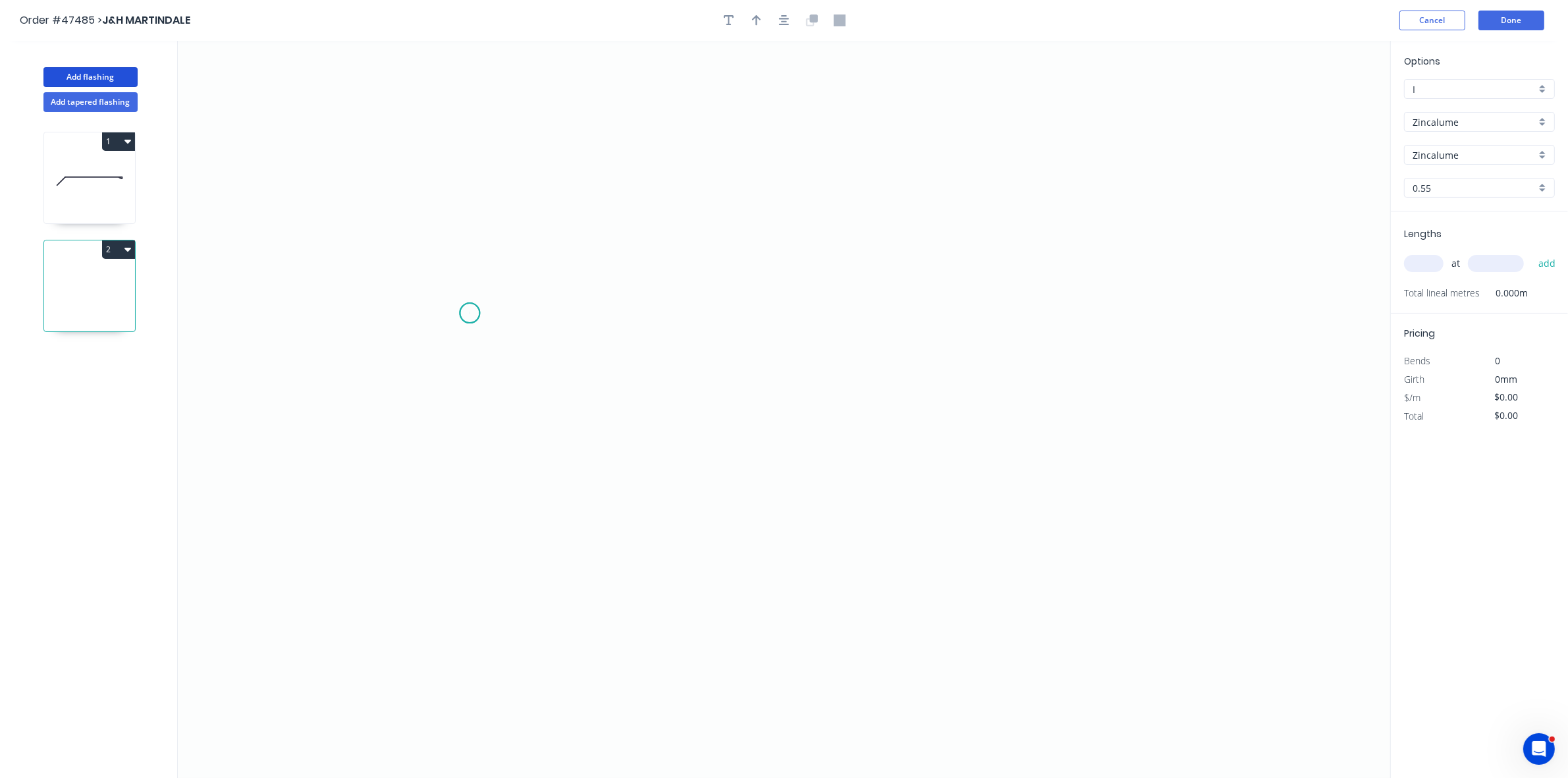
click at [470, 314] on icon "0" at bounding box center [784, 409] width 1213 height 737
click at [505, 278] on icon "0" at bounding box center [784, 409] width 1213 height 737
click at [749, 222] on icon "0 ?" at bounding box center [784, 409] width 1213 height 737
click at [1010, 289] on icon "0 ? ? ? º" at bounding box center [784, 409] width 1213 height 737
click at [1026, 316] on icon "0 ? ? ? ? º ? º" at bounding box center [784, 409] width 1213 height 737
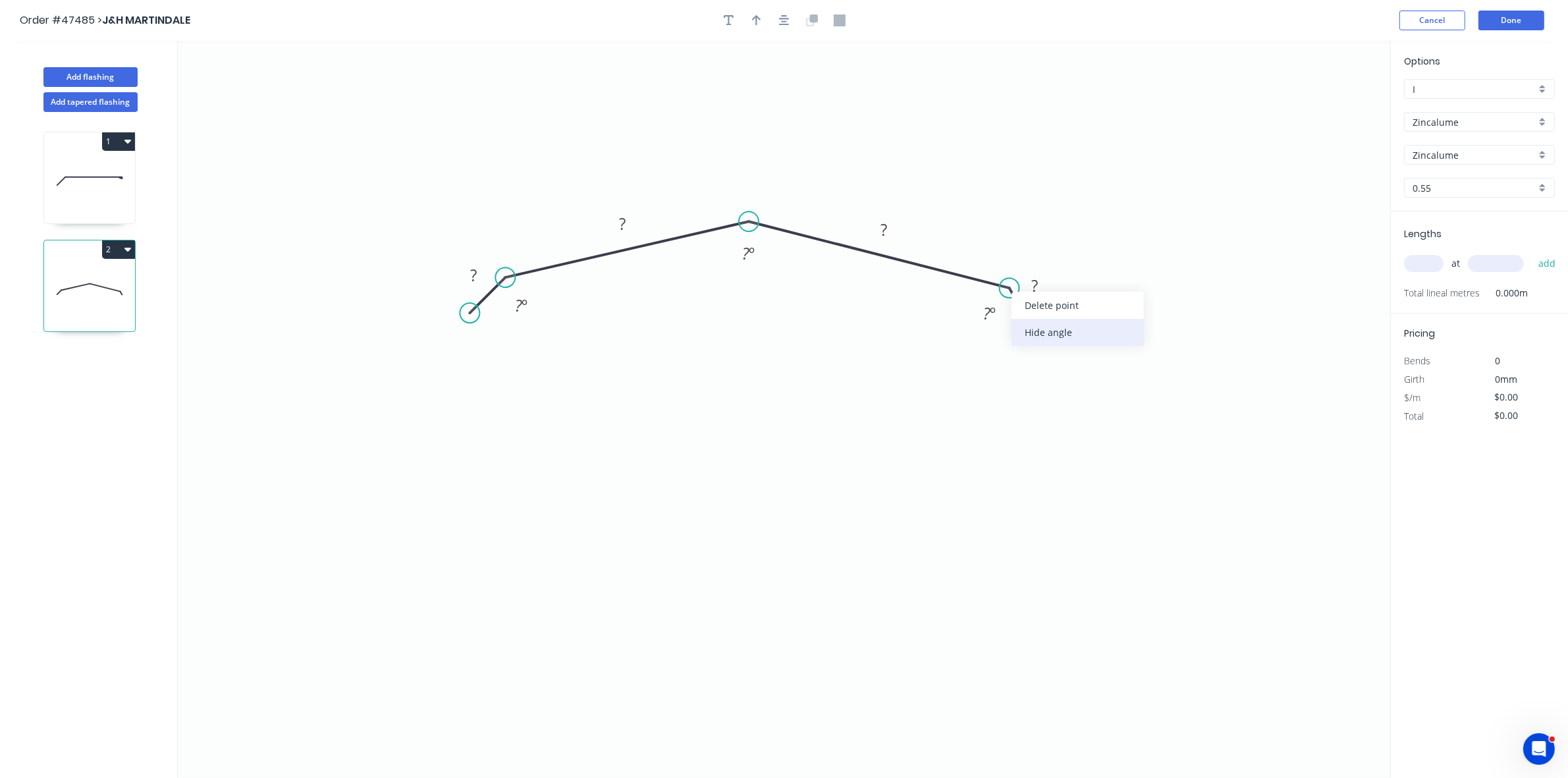
click at [1016, 328] on div "Hide angle" at bounding box center [1078, 332] width 133 height 27
click at [540, 323] on div "Hide angle" at bounding box center [573, 326] width 133 height 27
drag, startPoint x: 468, startPoint y: 310, endPoint x: 474, endPoint y: 308, distance: 6.3
click at [474, 308] on circle at bounding box center [474, 308] width 20 height 20
click at [482, 271] on rect at bounding box center [476, 274] width 27 height 19
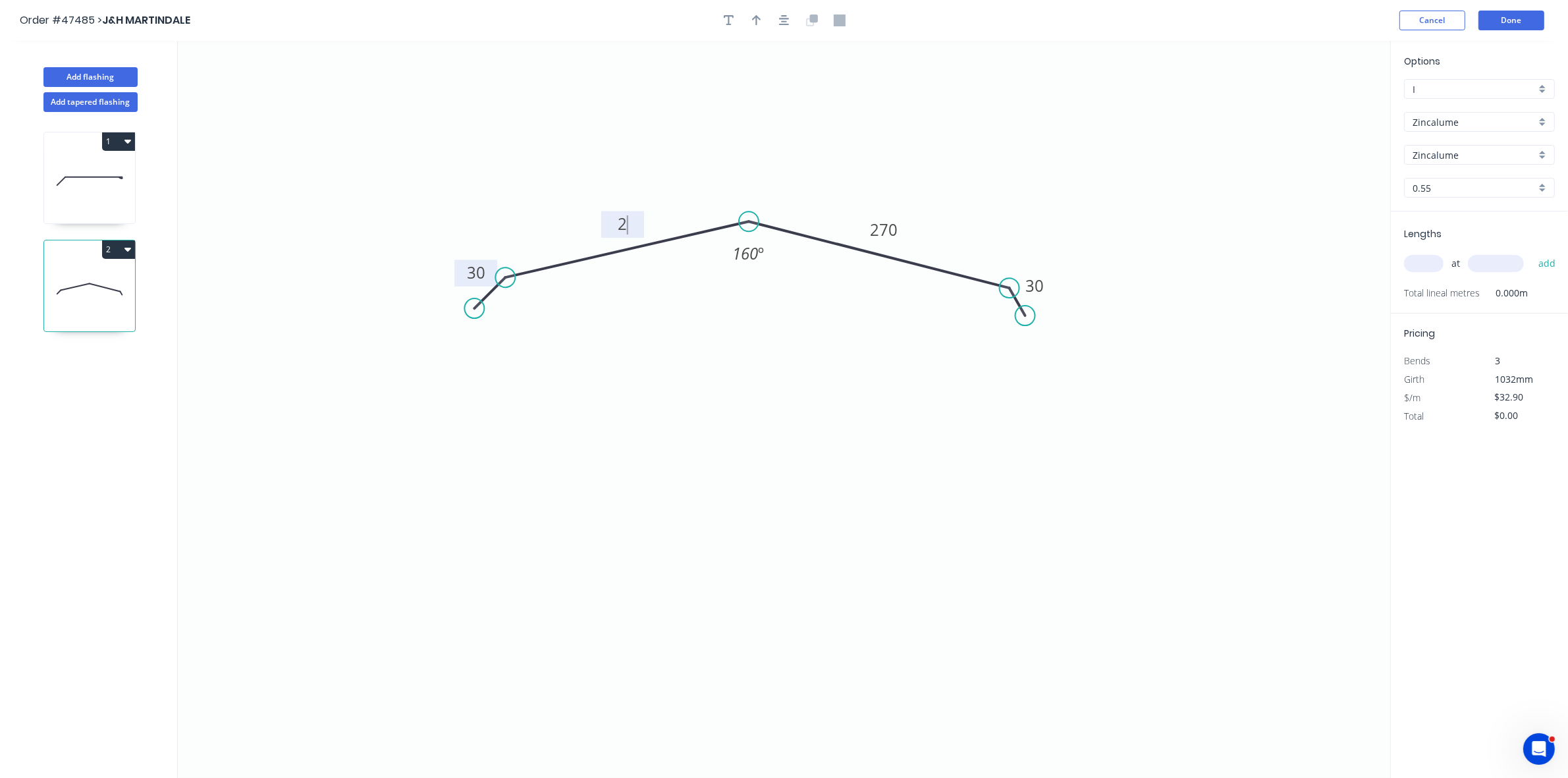
type input "$21.17"
click at [1423, 264] on input "text" at bounding box center [1424, 264] width 39 height 17
type input "1"
type input "2400"
click at [1532, 252] on button "add" at bounding box center [1547, 264] width 31 height 23
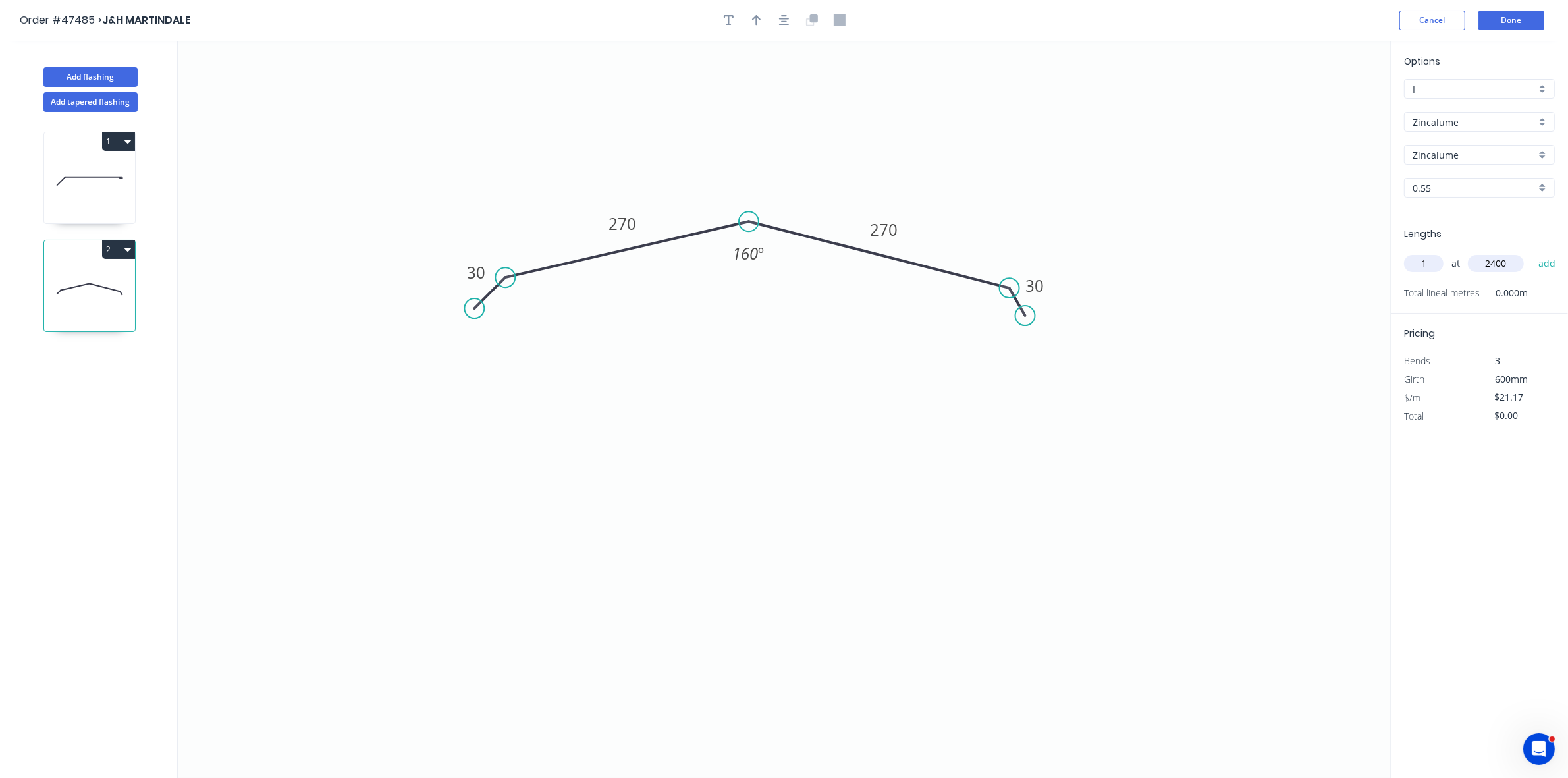
type input "$50.81"
drag, startPoint x: 760, startPoint y: 14, endPoint x: 775, endPoint y: 25, distance: 18.6
click at [760, 15] on button "button" at bounding box center [757, 21] width 20 height 20
drag, startPoint x: 1325, startPoint y: 107, endPoint x: 561, endPoint y: 238, distance: 775.1
click at [561, 238] on icon at bounding box center [562, 222] width 12 height 42
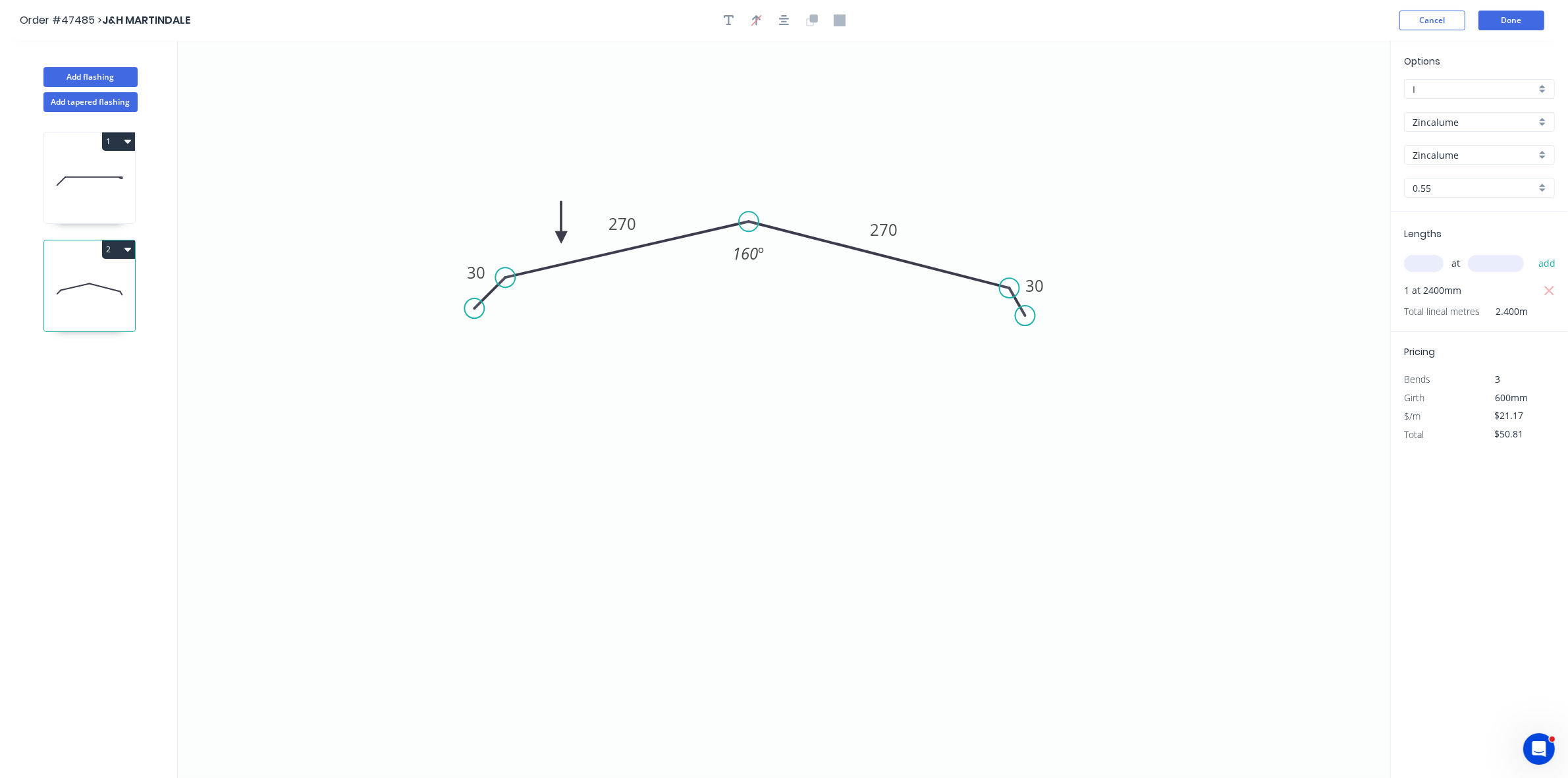
click at [106, 142] on button "1" at bounding box center [118, 142] width 33 height 19
click at [100, 170] on div "Duplicate" at bounding box center [73, 174] width 101 height 19
type input "$14.24"
type input "$0.00"
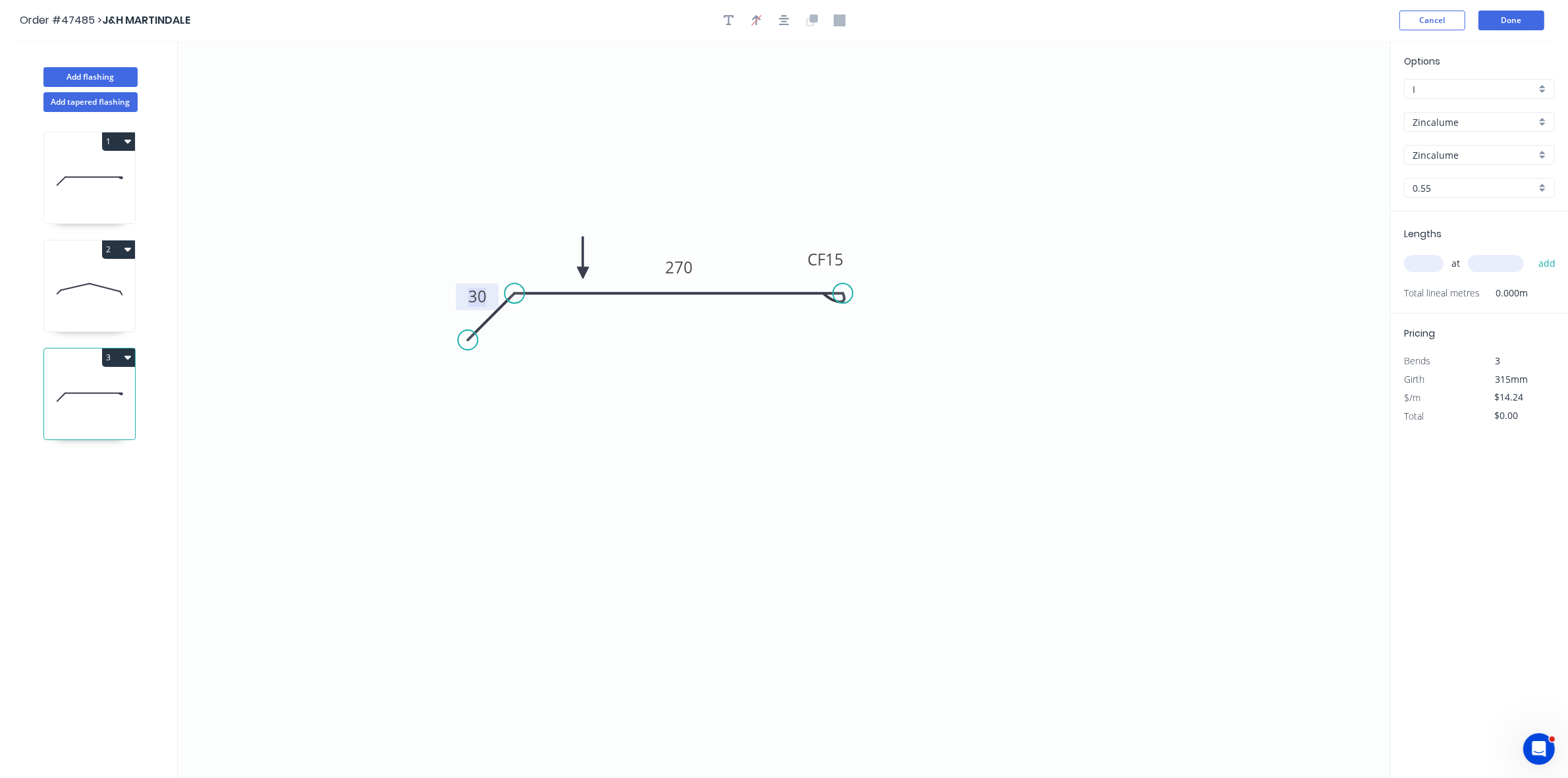
click at [484, 290] on tspan "30" at bounding box center [478, 296] width 19 height 22
type input "$21.17"
click at [1413, 260] on input "text" at bounding box center [1424, 264] width 39 height 17
type input "1"
type input "3200"
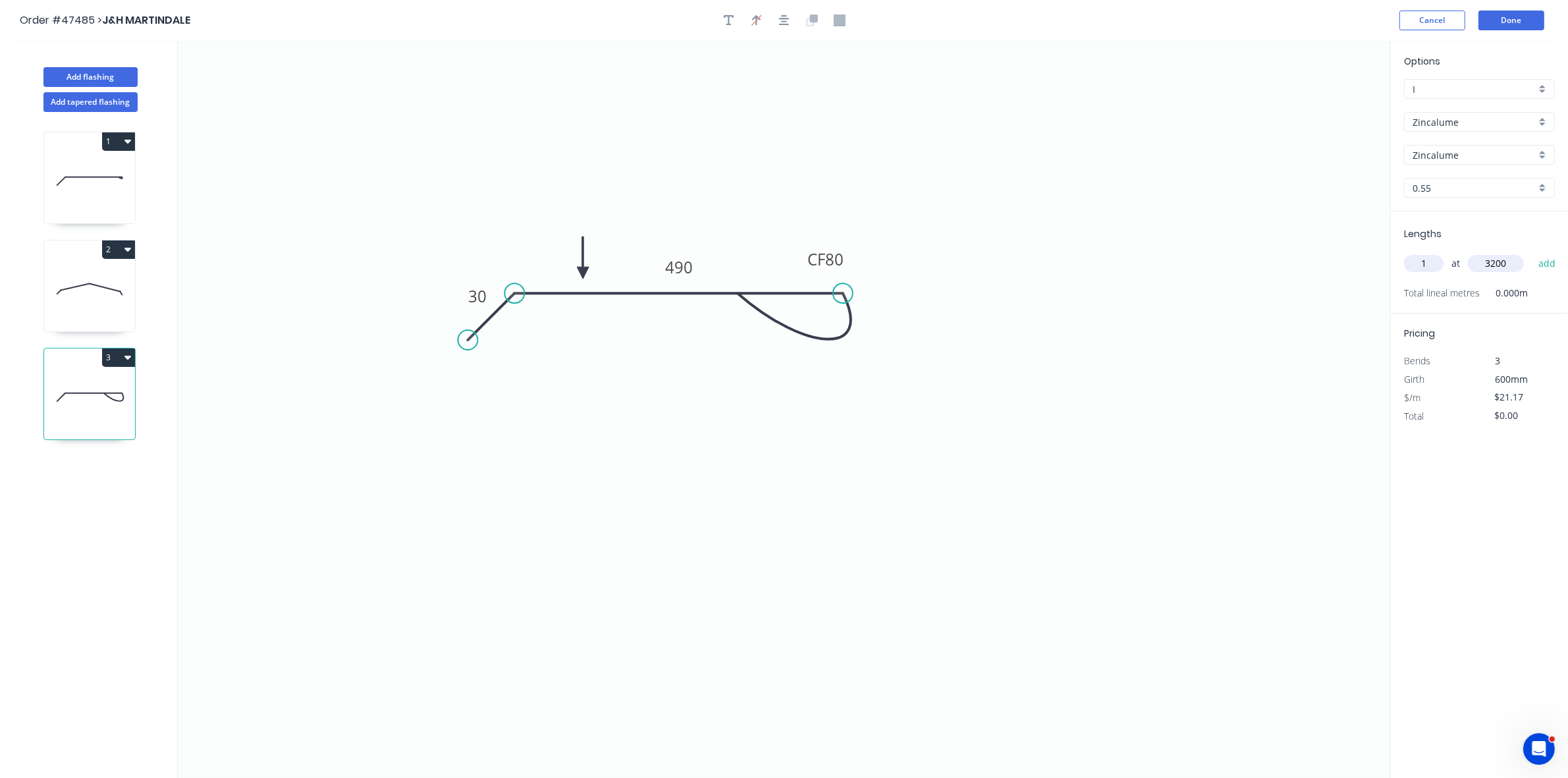
click at [1532, 252] on button "add" at bounding box center [1547, 264] width 31 height 23
type input "$67.74"
click at [880, 357] on div "Delete bend" at bounding box center [910, 359] width 133 height 27
type input "$19.61"
type input "$62.75"
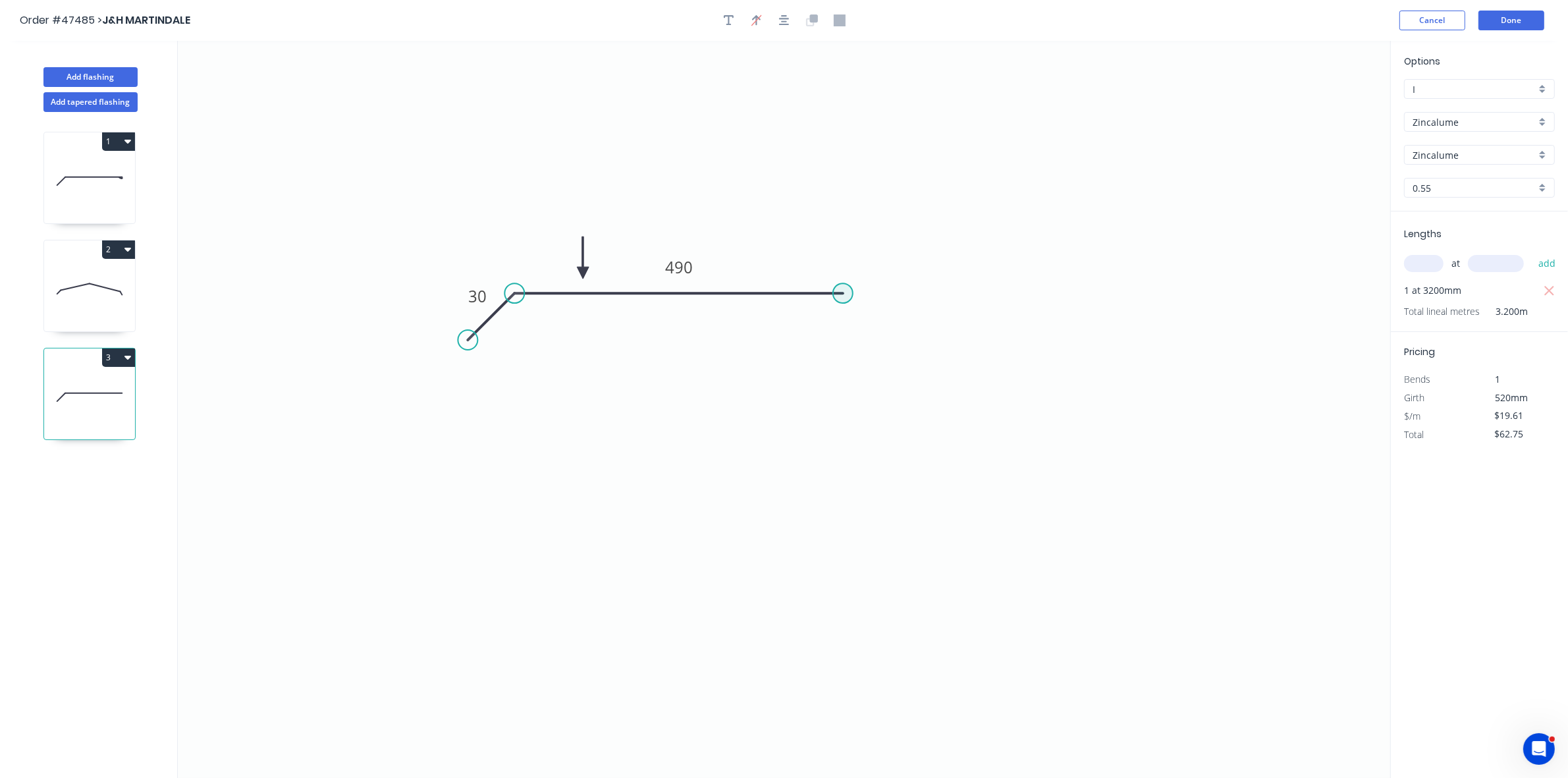
click at [846, 293] on circle at bounding box center [843, 294] width 20 height 20
click at [844, 310] on icon "0 30 490" at bounding box center [784, 409] width 1213 height 737
type input "$20.37"
type input "$65.18"
click at [716, 314] on icon "0 30 490 ?" at bounding box center [784, 409] width 1213 height 737
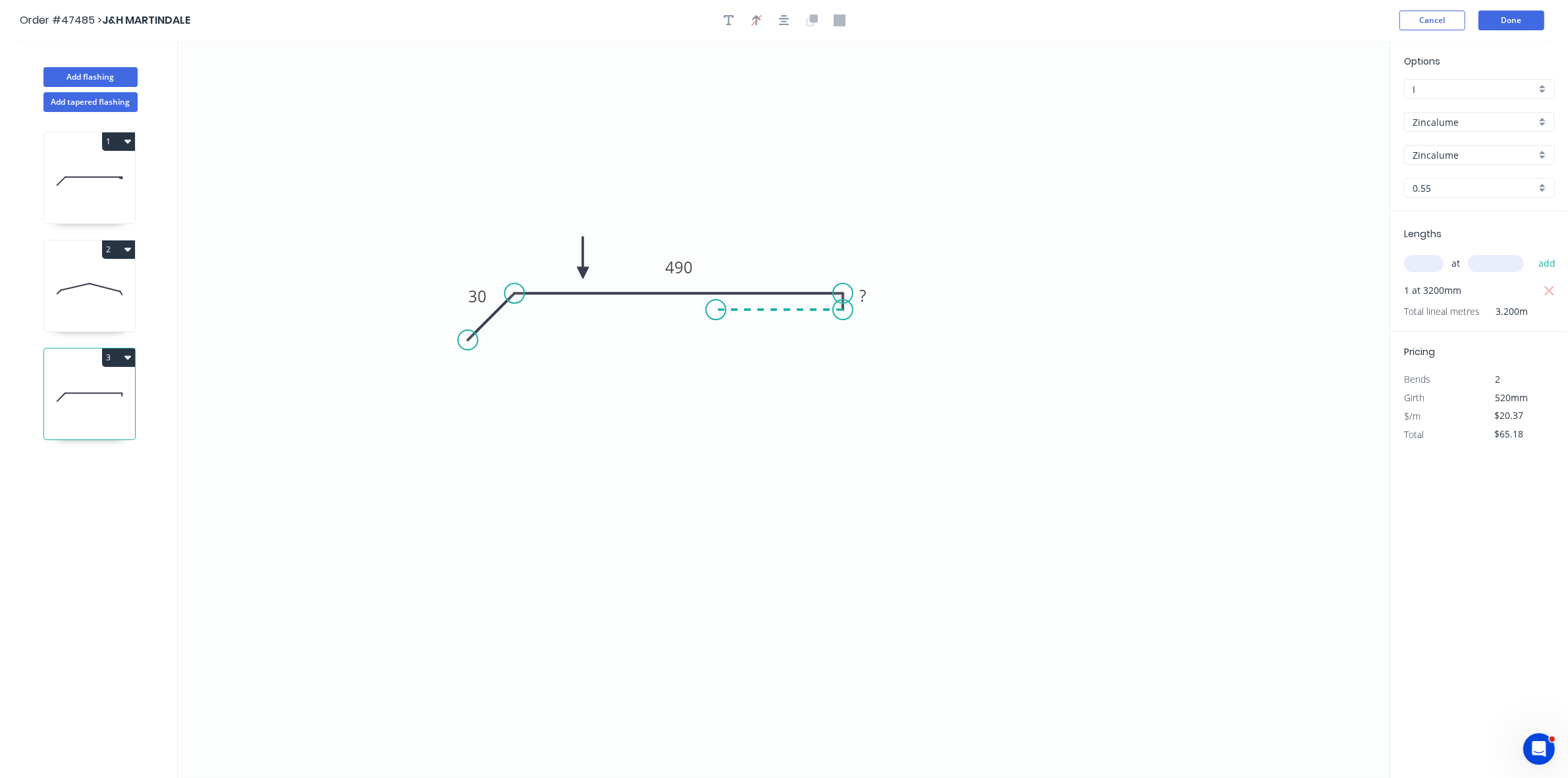
type input "$0.00"
click at [780, 324] on tspan "?" at bounding box center [780, 323] width 7 height 22
click at [886, 311] on div "Hide measurement" at bounding box center [929, 307] width 133 height 27
type input "$21.17"
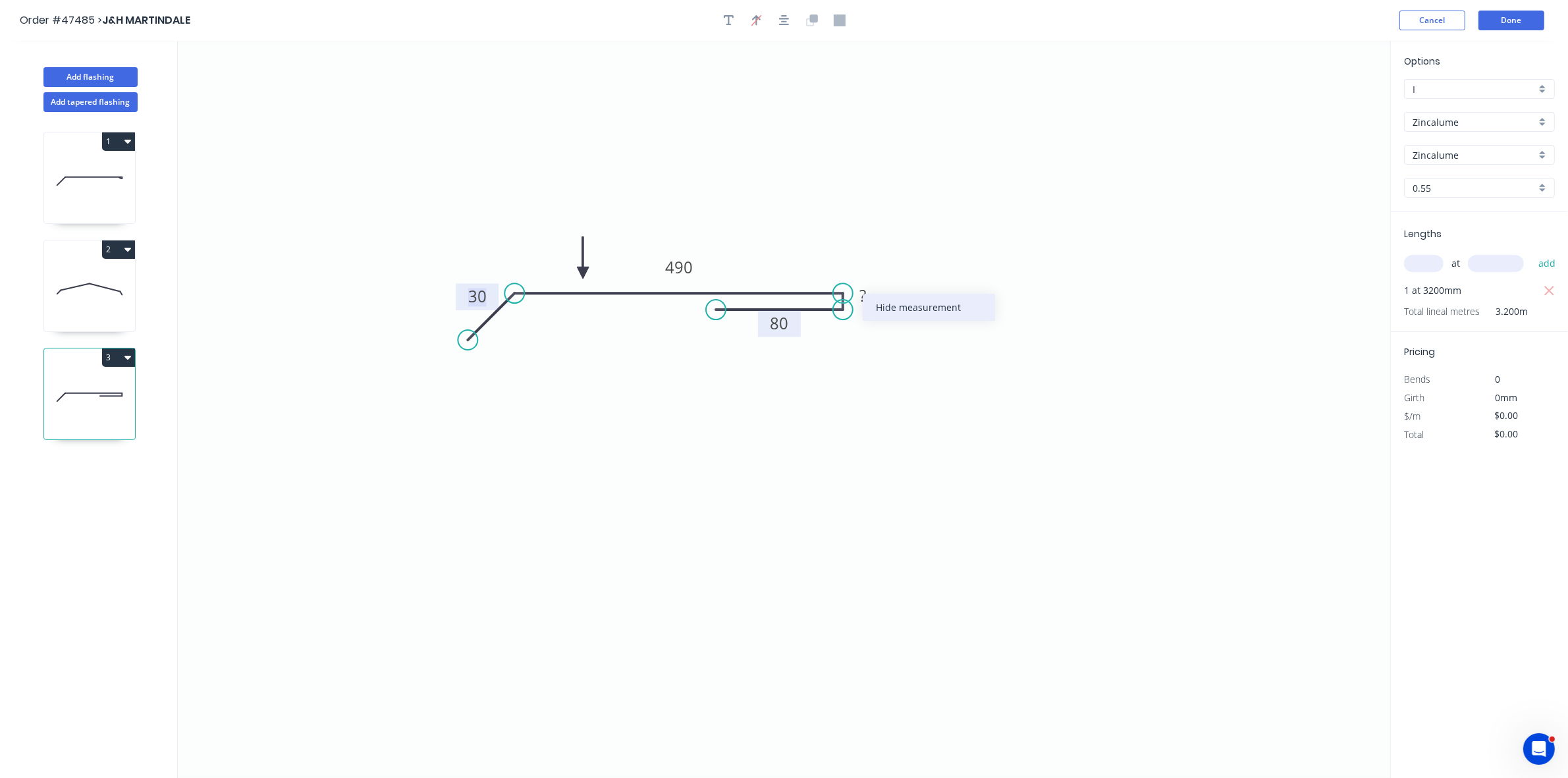
type input "$67.74"
drag, startPoint x: 113, startPoint y: 71, endPoint x: 122, endPoint y: 69, distance: 9.2
click at [114, 71] on button "Add flashing" at bounding box center [90, 77] width 94 height 20
type input "$0.00"
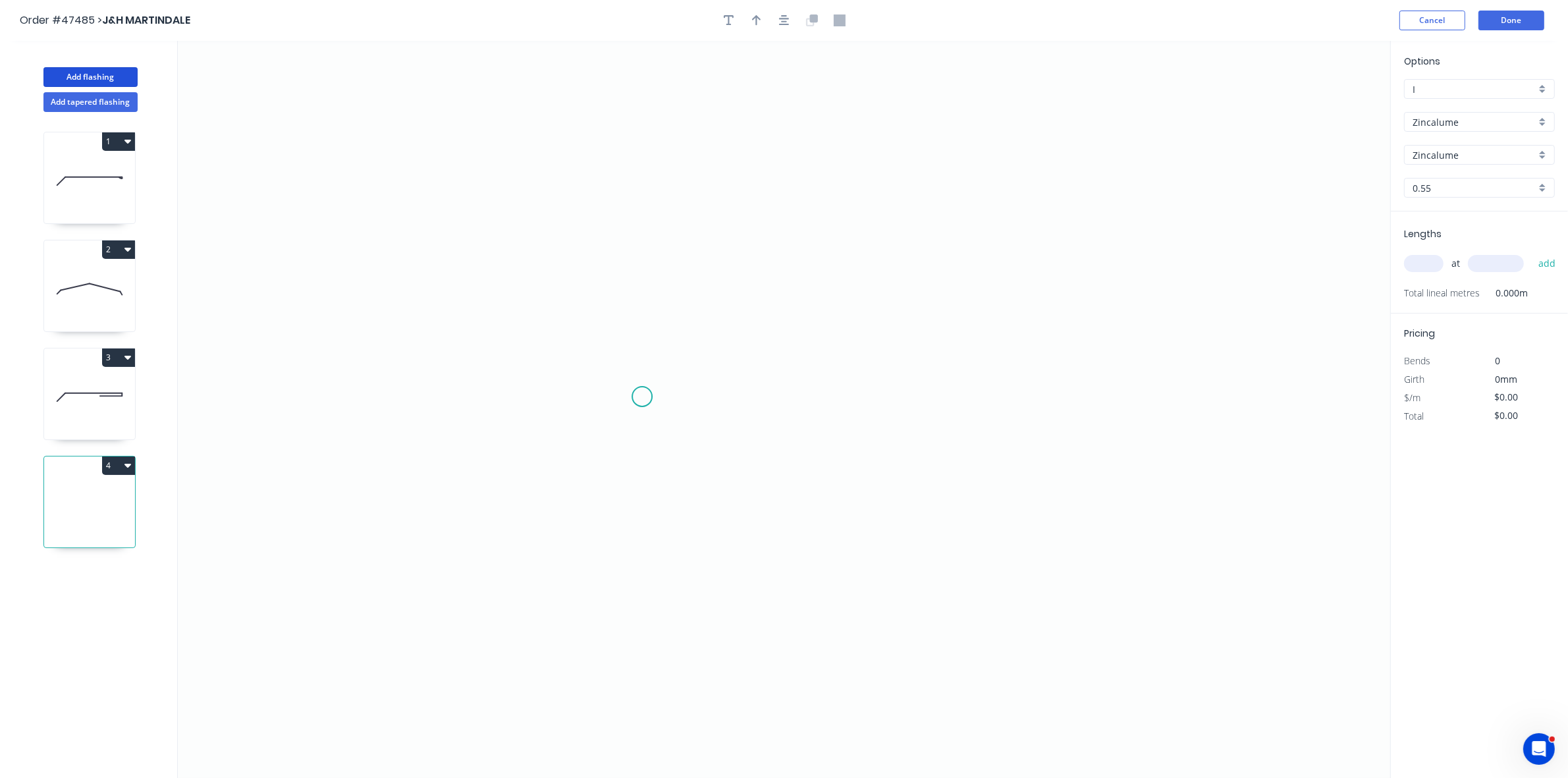
click at [626, 398] on icon "0" at bounding box center [784, 409] width 1213 height 737
click at [620, 254] on icon "0" at bounding box center [784, 409] width 1213 height 737
click at [789, 256] on icon "0 ?" at bounding box center [784, 409] width 1213 height 737
click at [607, 317] on tspan "?" at bounding box center [607, 320] width 7 height 22
type input "$9.97"
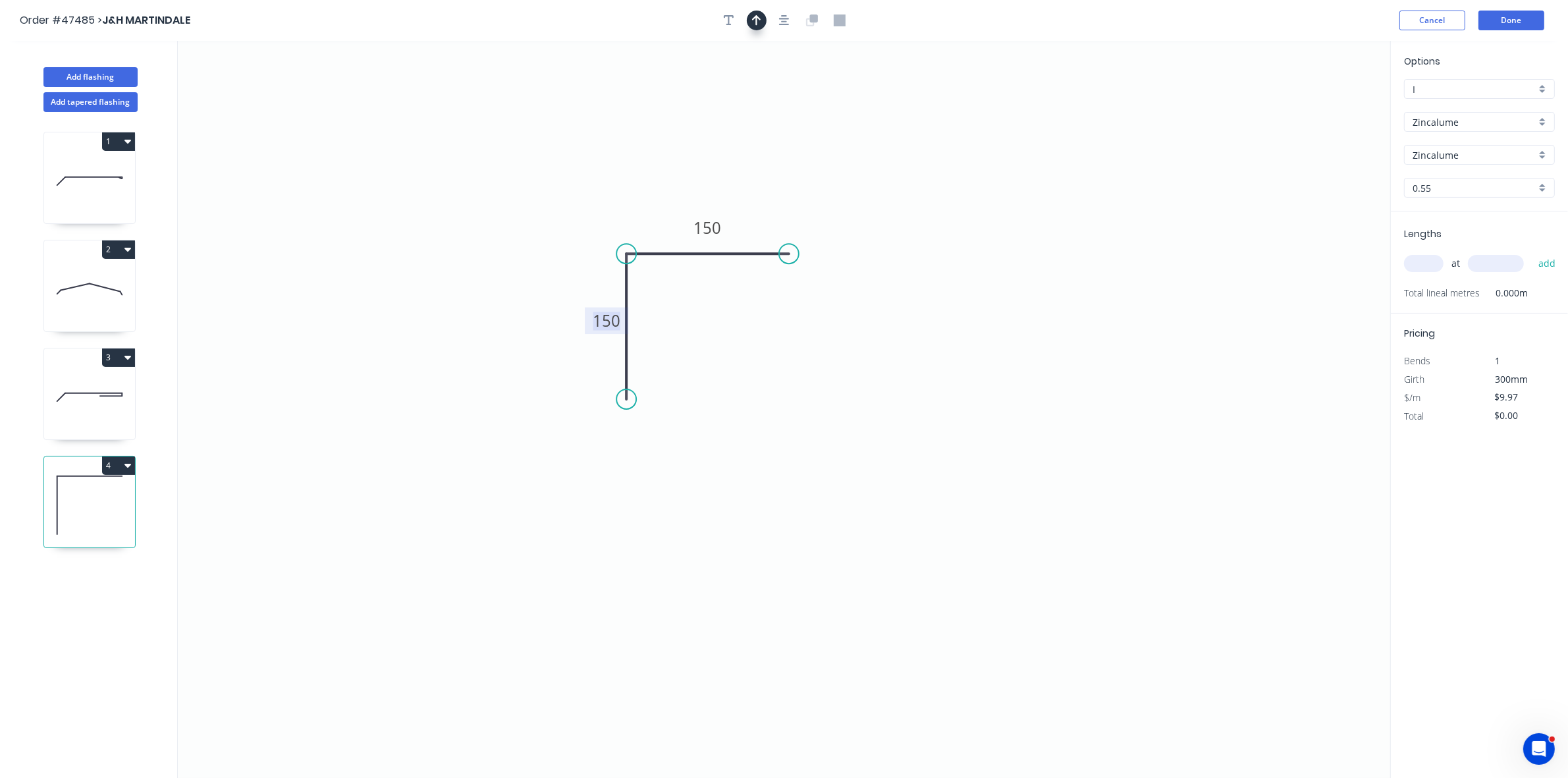
click at [754, 24] on icon "button" at bounding box center [757, 21] width 9 height 12
drag, startPoint x: 1324, startPoint y: 101, endPoint x: 642, endPoint y: 311, distance: 713.6
click at [710, 296] on icon at bounding box center [716, 275] width 12 height 42
click at [642, 311] on icon at bounding box center [642, 295] width 12 height 42
click at [642, 311] on icon at bounding box center [652, 300] width 38 height 38
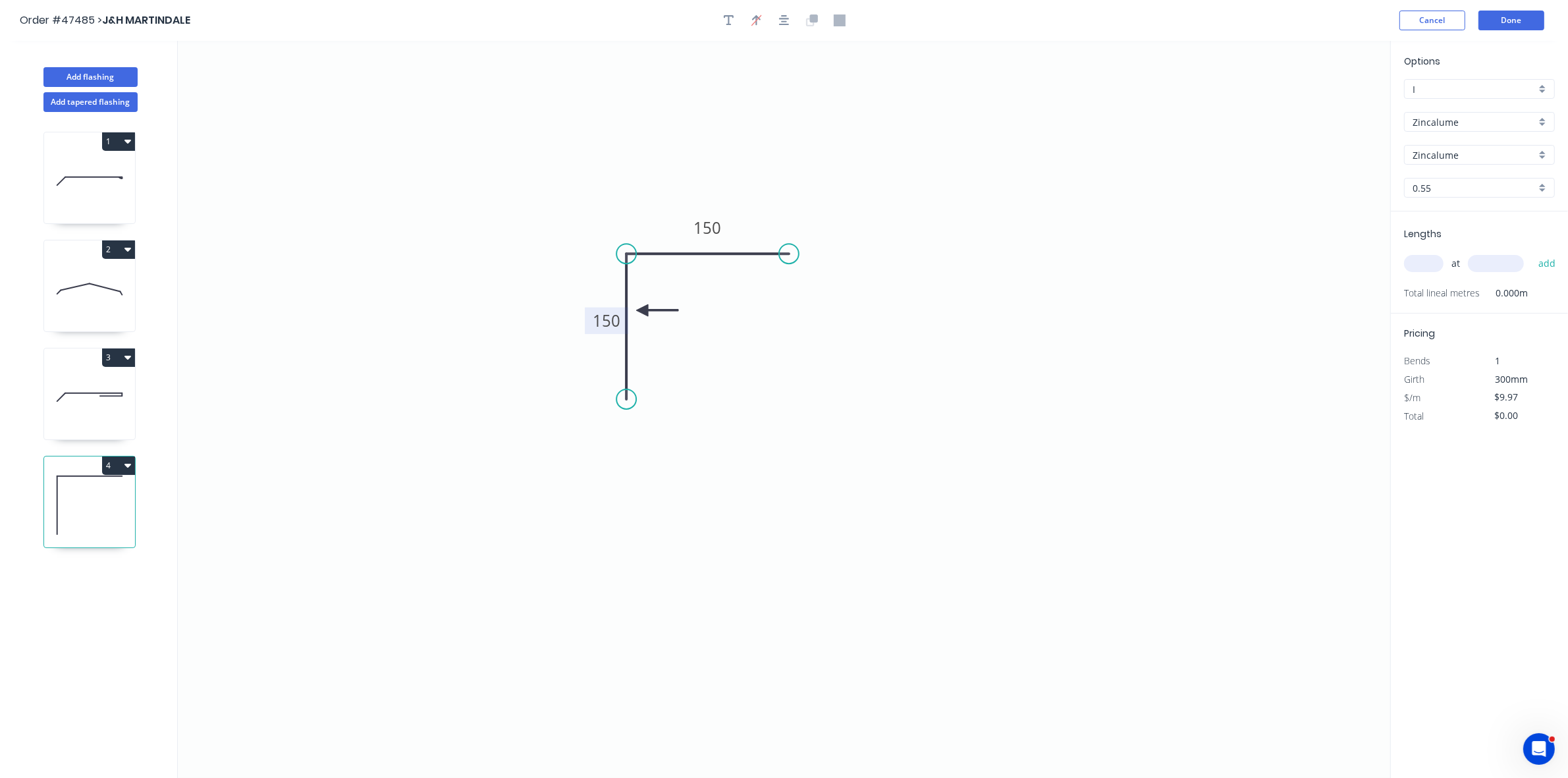
click at [1419, 261] on input "text" at bounding box center [1424, 264] width 39 height 17
type input "1"
type input "3000"
click at [1532, 252] on button "add" at bounding box center [1547, 264] width 31 height 23
type input "$29.91"
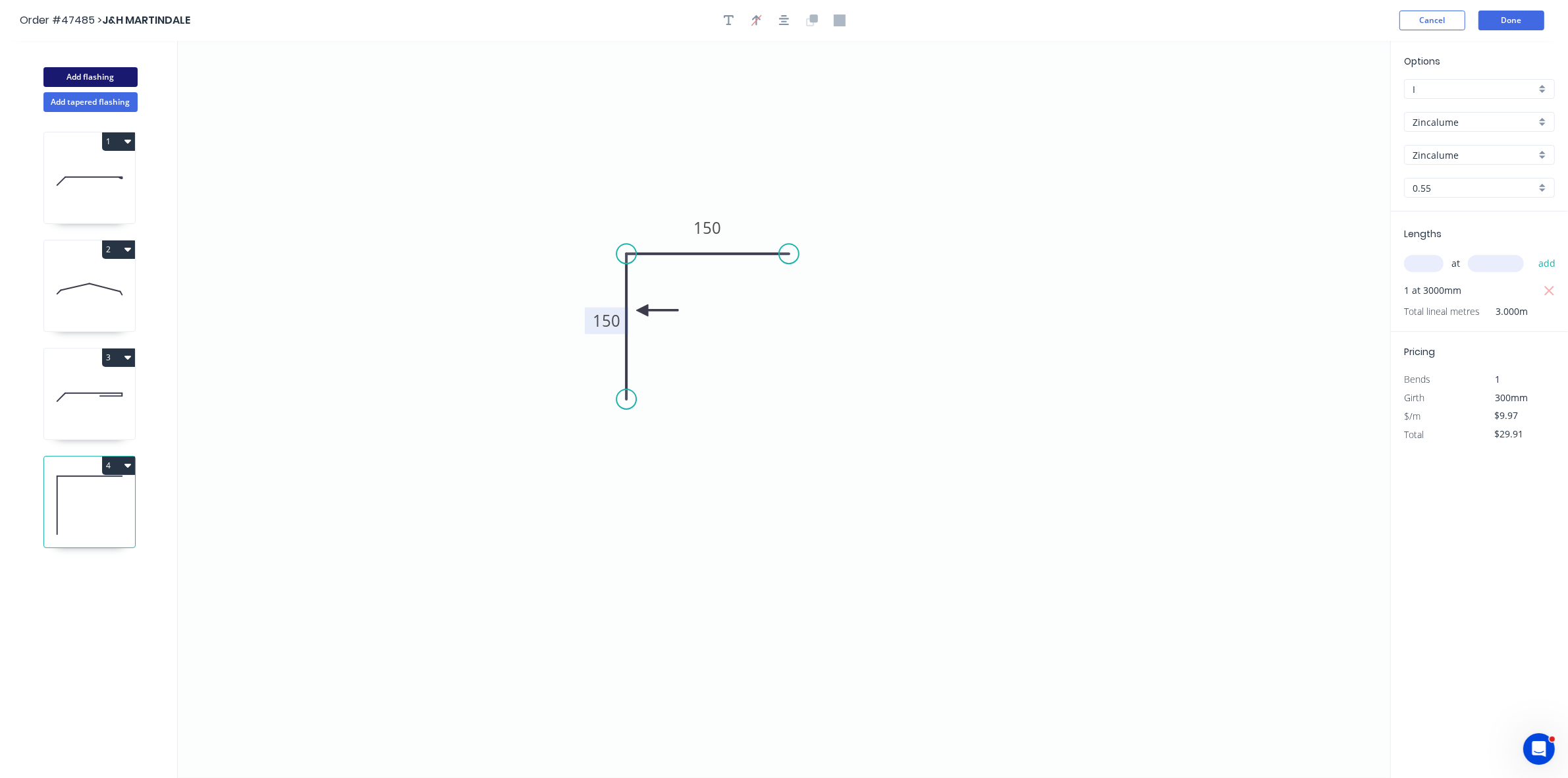
click at [101, 77] on button "Add flashing" at bounding box center [90, 77] width 94 height 20
type input "$0.00"
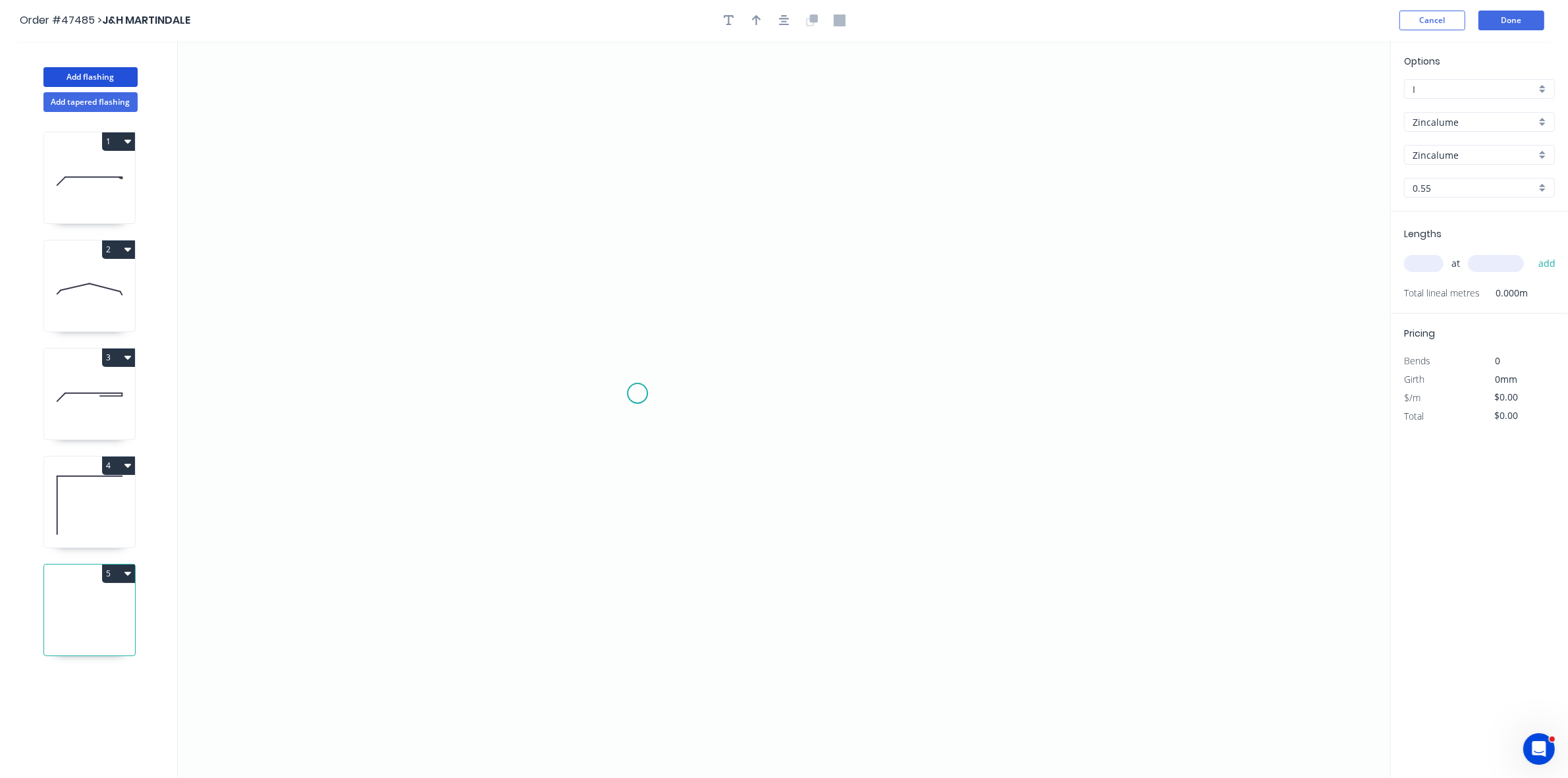
click at [636, 394] on icon "0" at bounding box center [784, 409] width 1213 height 737
click at [618, 416] on icon "0" at bounding box center [784, 409] width 1213 height 737
click at [628, 277] on icon "0 ?" at bounding box center [784, 409] width 1213 height 737
click at [804, 271] on icon "0 ? ? ? º" at bounding box center [784, 409] width 1213 height 737
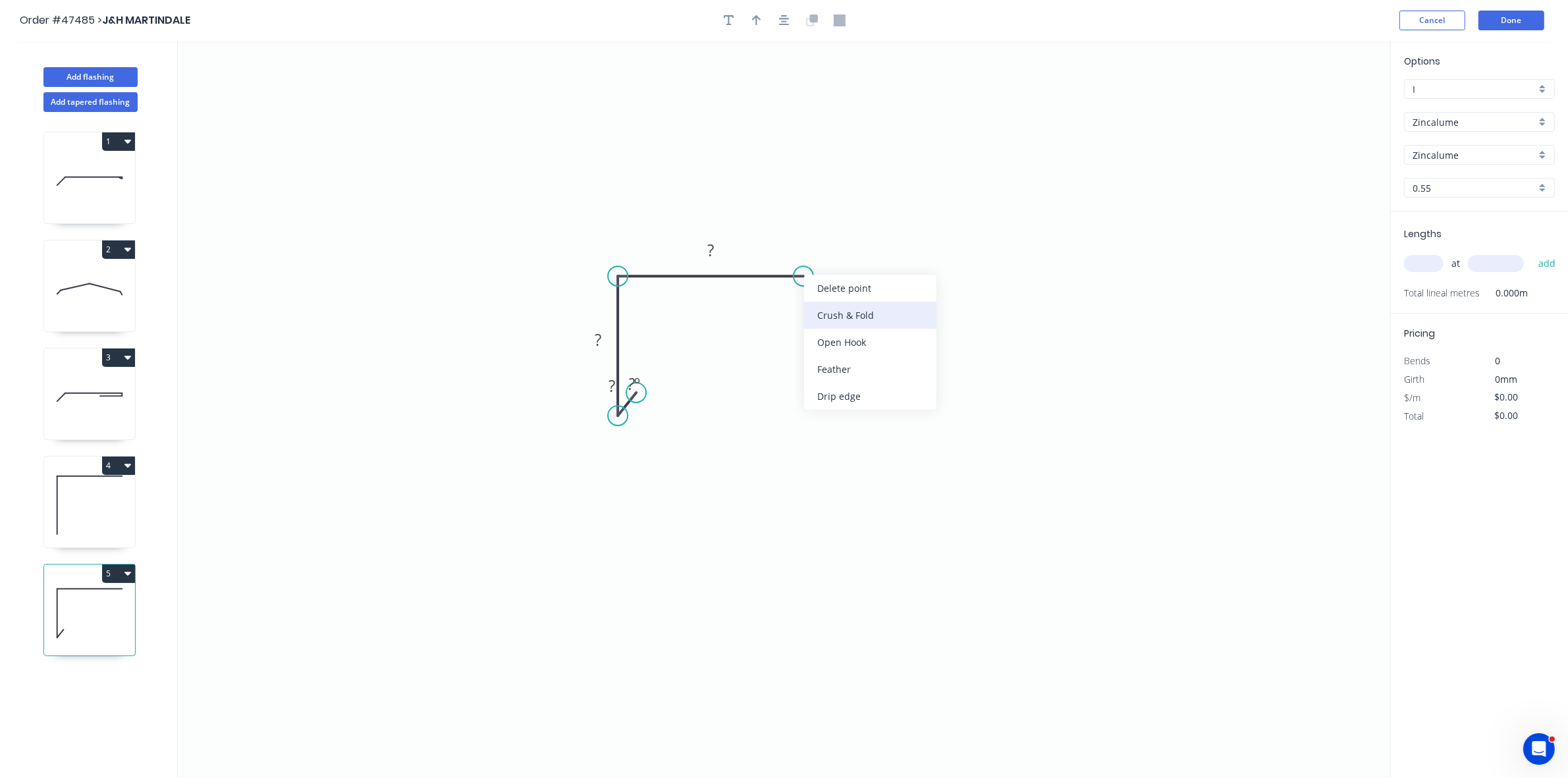
click at [827, 310] on div "Crush & Fold" at bounding box center [870, 315] width 133 height 27
click at [826, 330] on div "Flip bend" at bounding box center [871, 323] width 133 height 27
click at [634, 456] on div "Hide angle" at bounding box center [688, 464] width 133 height 27
drag, startPoint x: 602, startPoint y: 397, endPoint x: 646, endPoint y: 423, distance: 51.1
click at [646, 423] on rect at bounding box center [656, 412] width 43 height 27
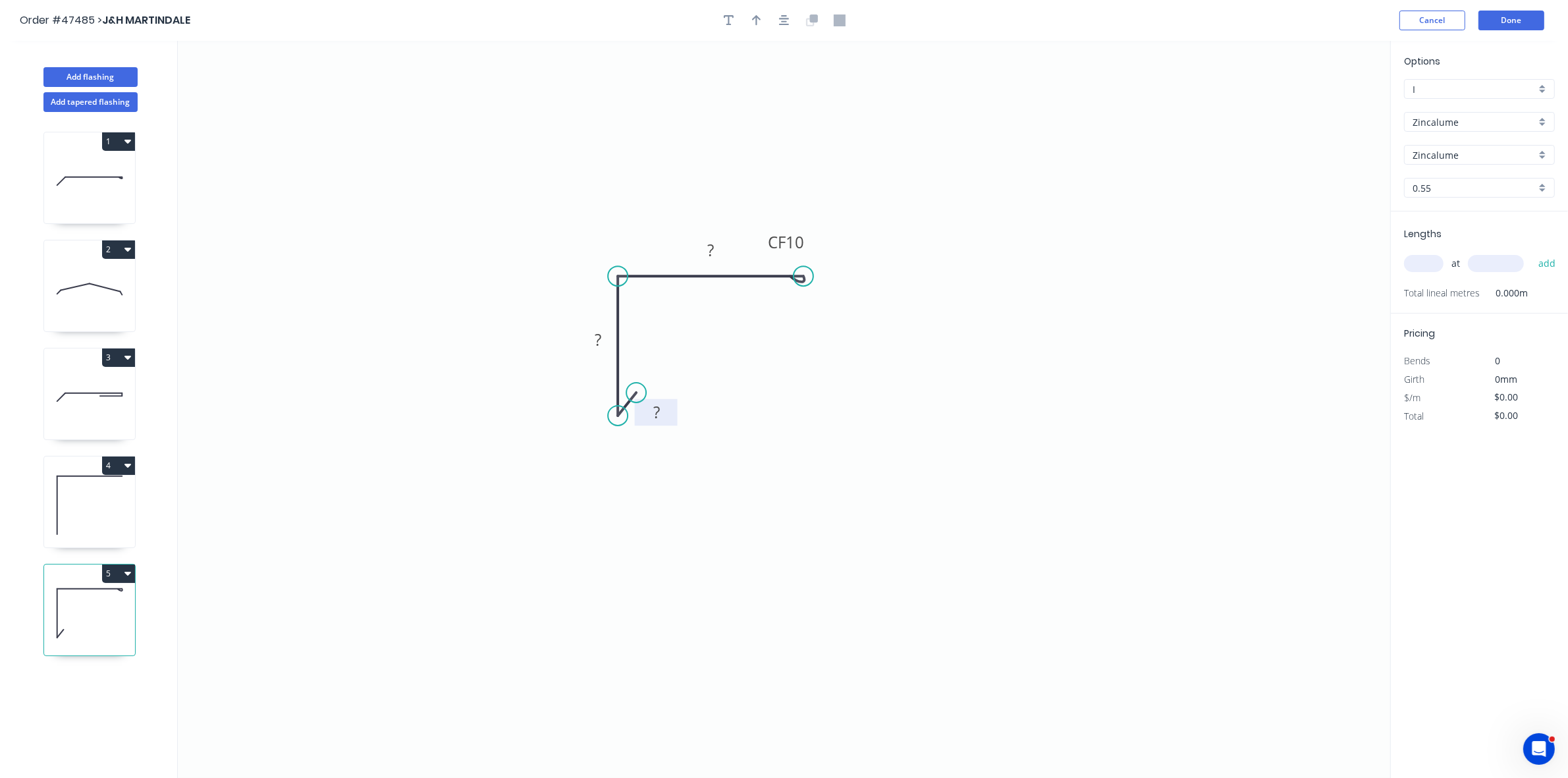
click at [664, 412] on rect at bounding box center [657, 413] width 27 height 19
type input "$5.82"
click at [1421, 264] on input "text" at bounding box center [1424, 264] width 39 height 17
type input "2"
type input "6000"
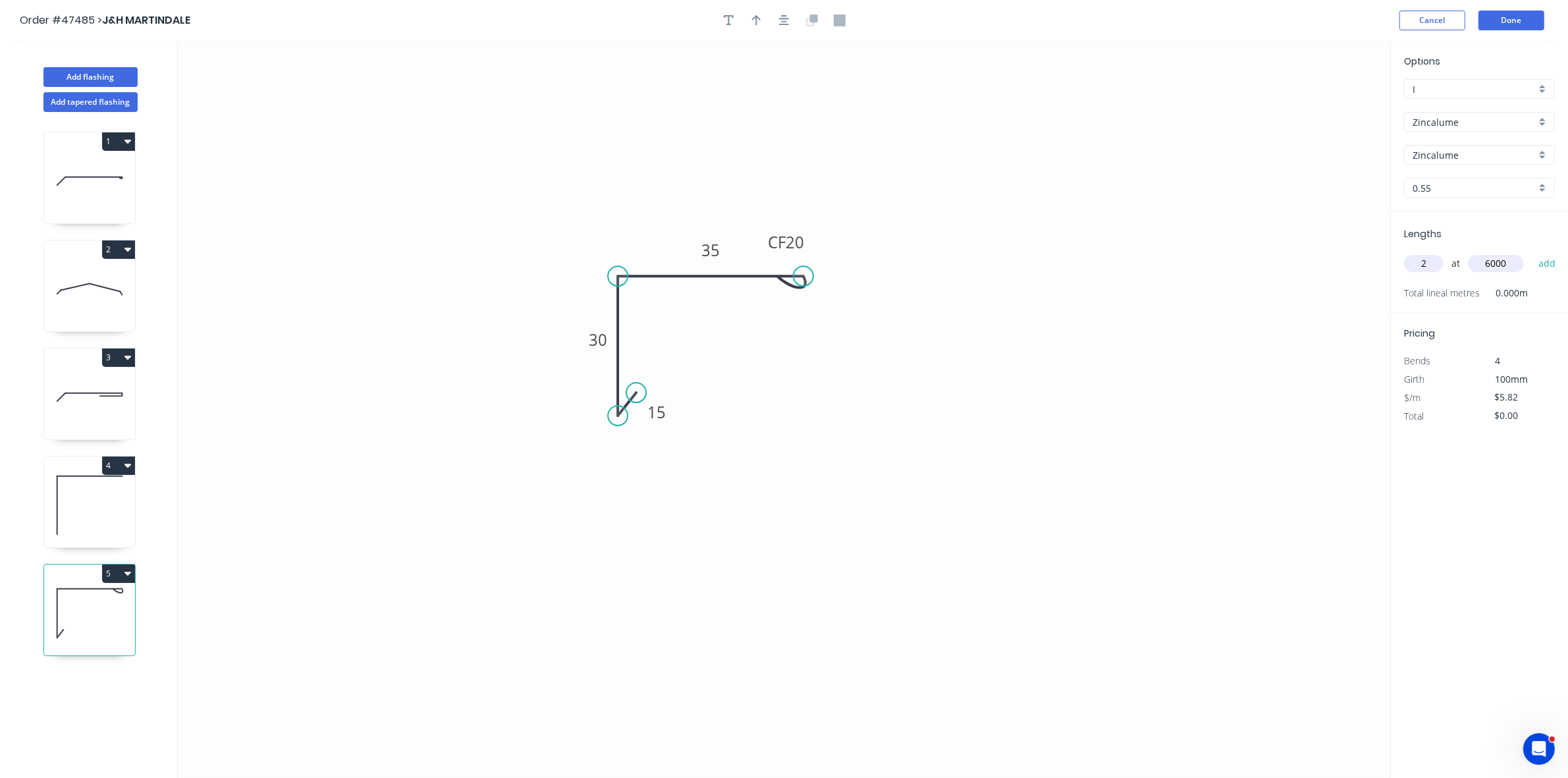
click at [1532, 252] on button "add" at bounding box center [1547, 264] width 31 height 23
drag, startPoint x: 112, startPoint y: 574, endPoint x: 102, endPoint y: 583, distance: 13.5
click at [111, 575] on button "5" at bounding box center [118, 574] width 33 height 19
click at [97, 597] on button "Duplicate" at bounding box center [73, 607] width 125 height 27
type input "$0.00"
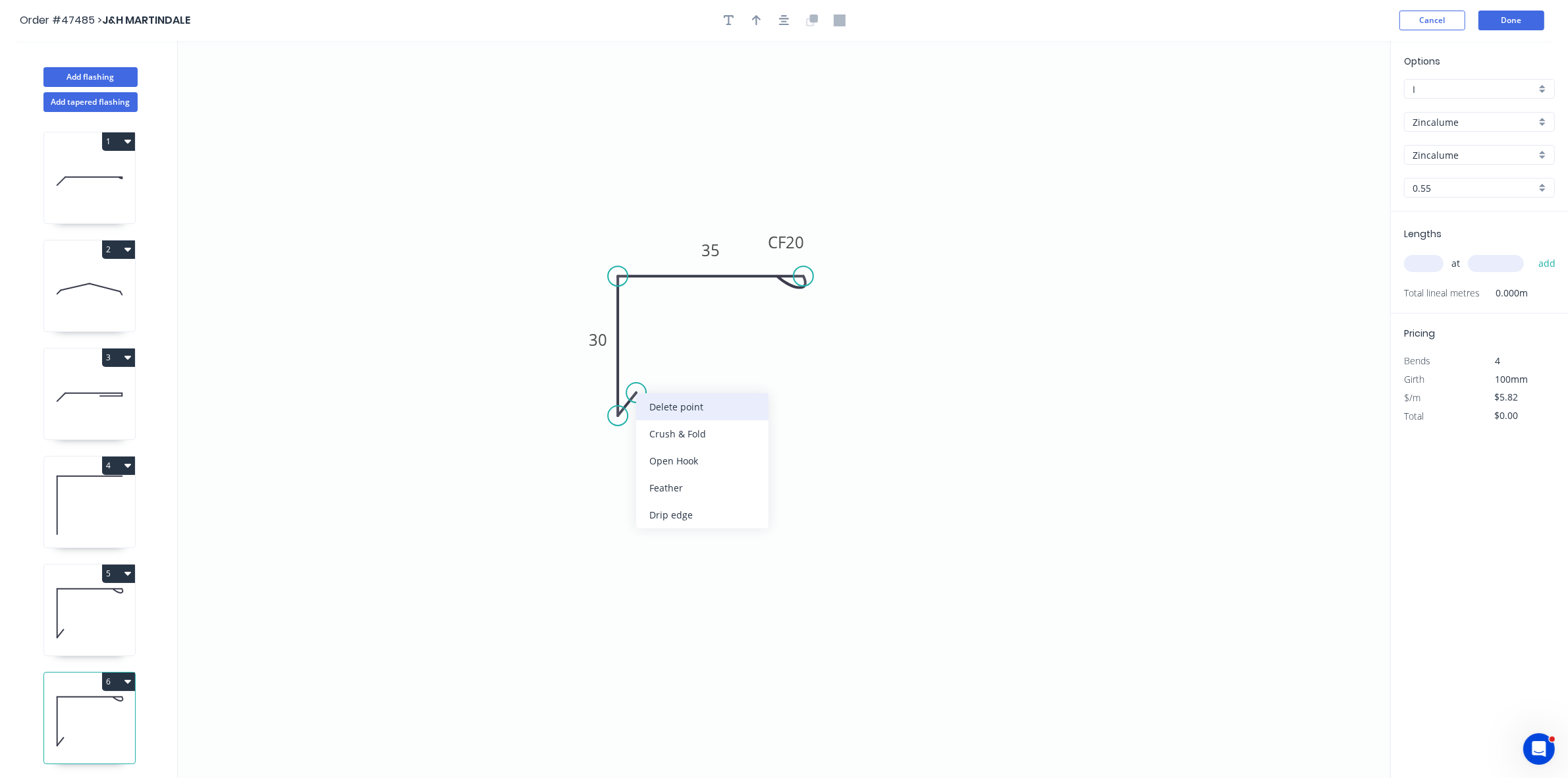
click at [658, 406] on div "Delete point" at bounding box center [702, 407] width 133 height 27
click at [640, 453] on div "Crush & Fold" at bounding box center [687, 458] width 133 height 27
click at [603, 398] on tspan "10" at bounding box center [599, 392] width 19 height 22
type input "$12.11"
drag, startPoint x: 619, startPoint y: 422, endPoint x: 620, endPoint y: 534, distance: 112.0
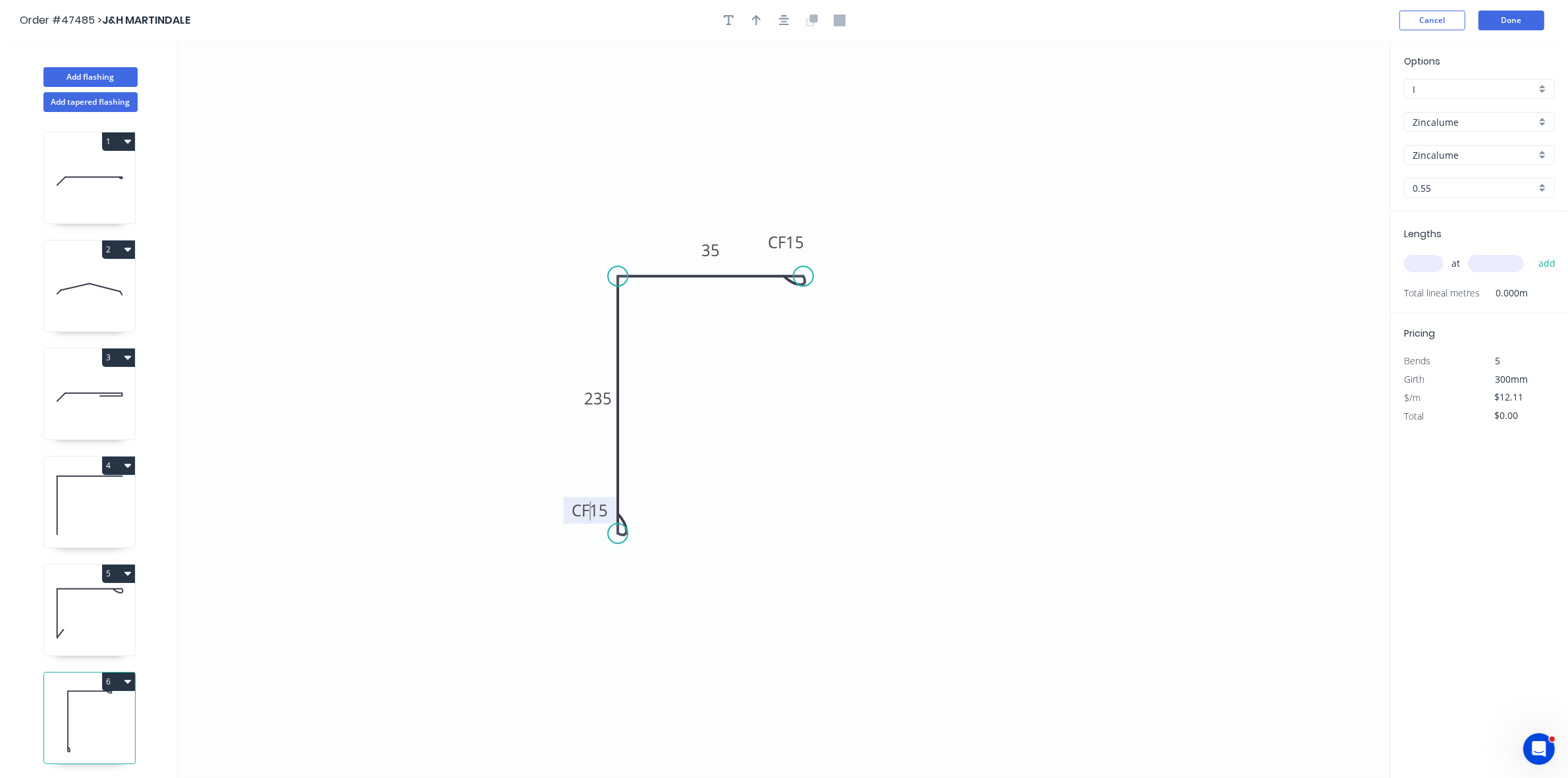
click at [620, 534] on circle at bounding box center [618, 534] width 20 height 20
click at [1424, 268] on input "text" at bounding box center [1424, 264] width 39 height 17
type input "4"
type input "7000"
click at [1532, 252] on button "add" at bounding box center [1547, 264] width 31 height 23
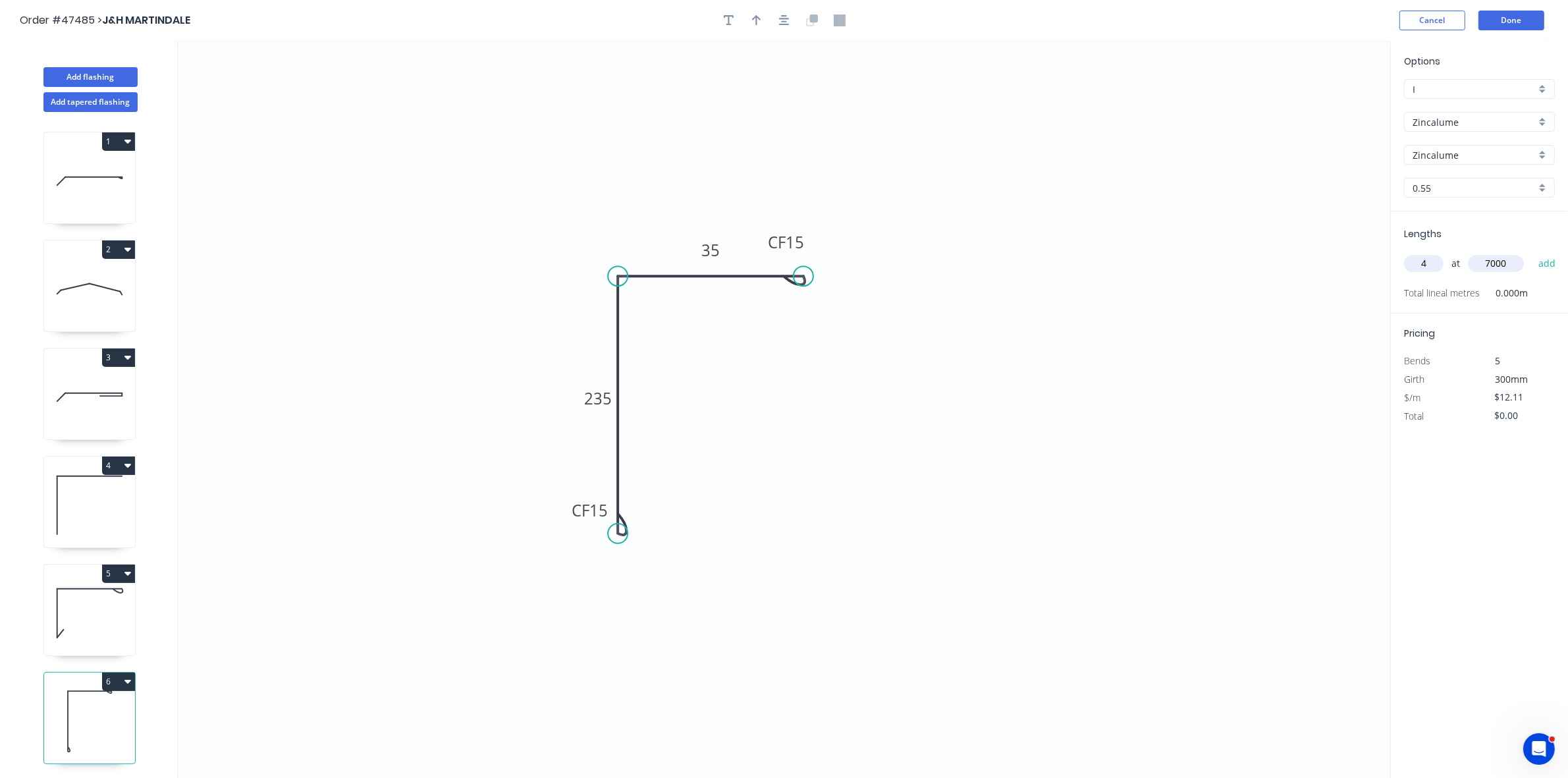
type input "$339.08"
click at [648, 604] on div "Delete bend" at bounding box center [680, 606] width 133 height 27
type input "$11.07"
type input "$309.96"
drag, startPoint x: 620, startPoint y: 537, endPoint x: 626, endPoint y: 527, distance: 11.7
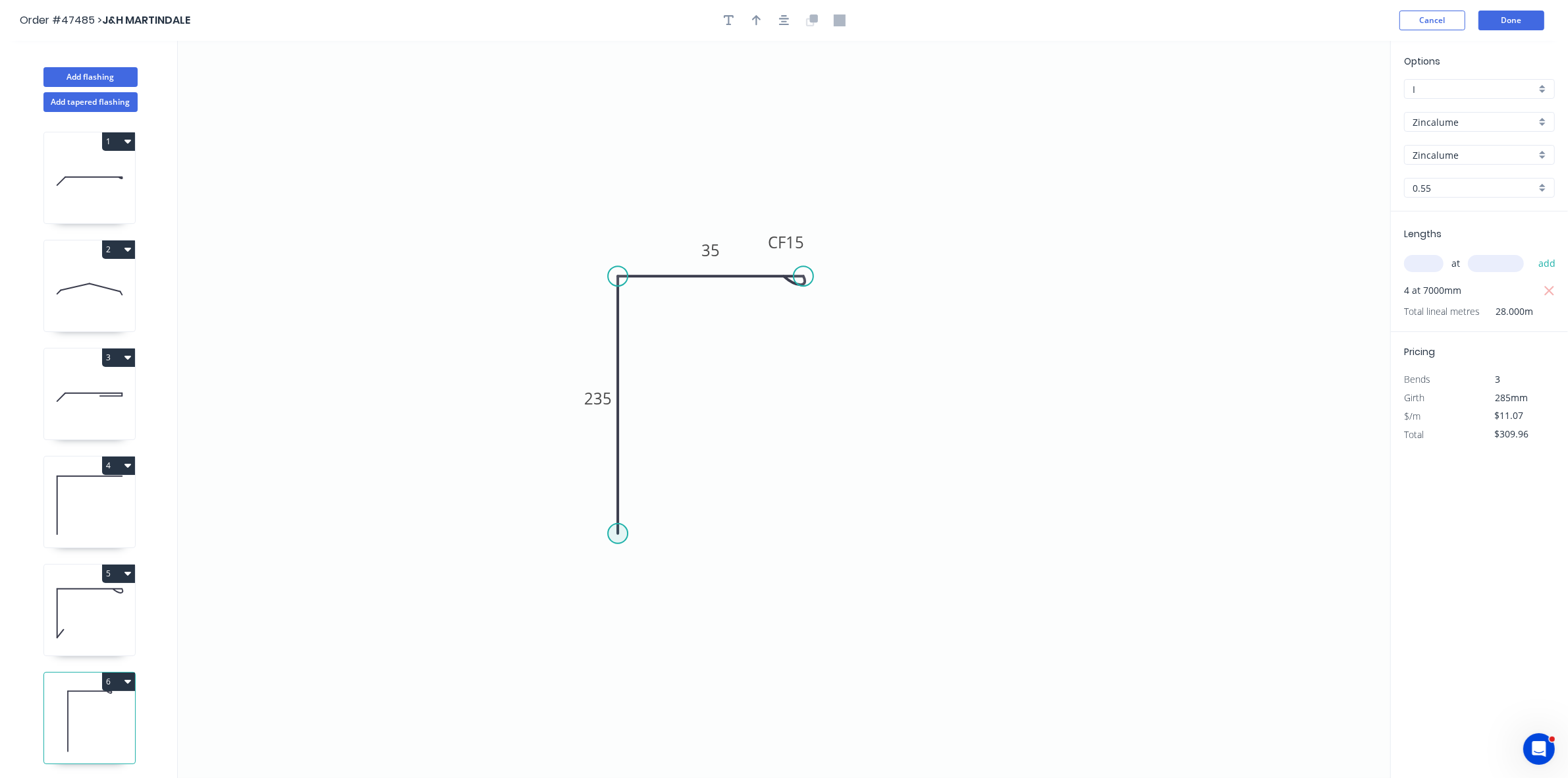
click at [620, 535] on circle at bounding box center [618, 534] width 20 height 20
click at [621, 532] on circle at bounding box center [618, 534] width 20 height 20
click at [641, 500] on icon at bounding box center [629, 517] width 23 height 33
type input "$11.54"
type input "$323.12"
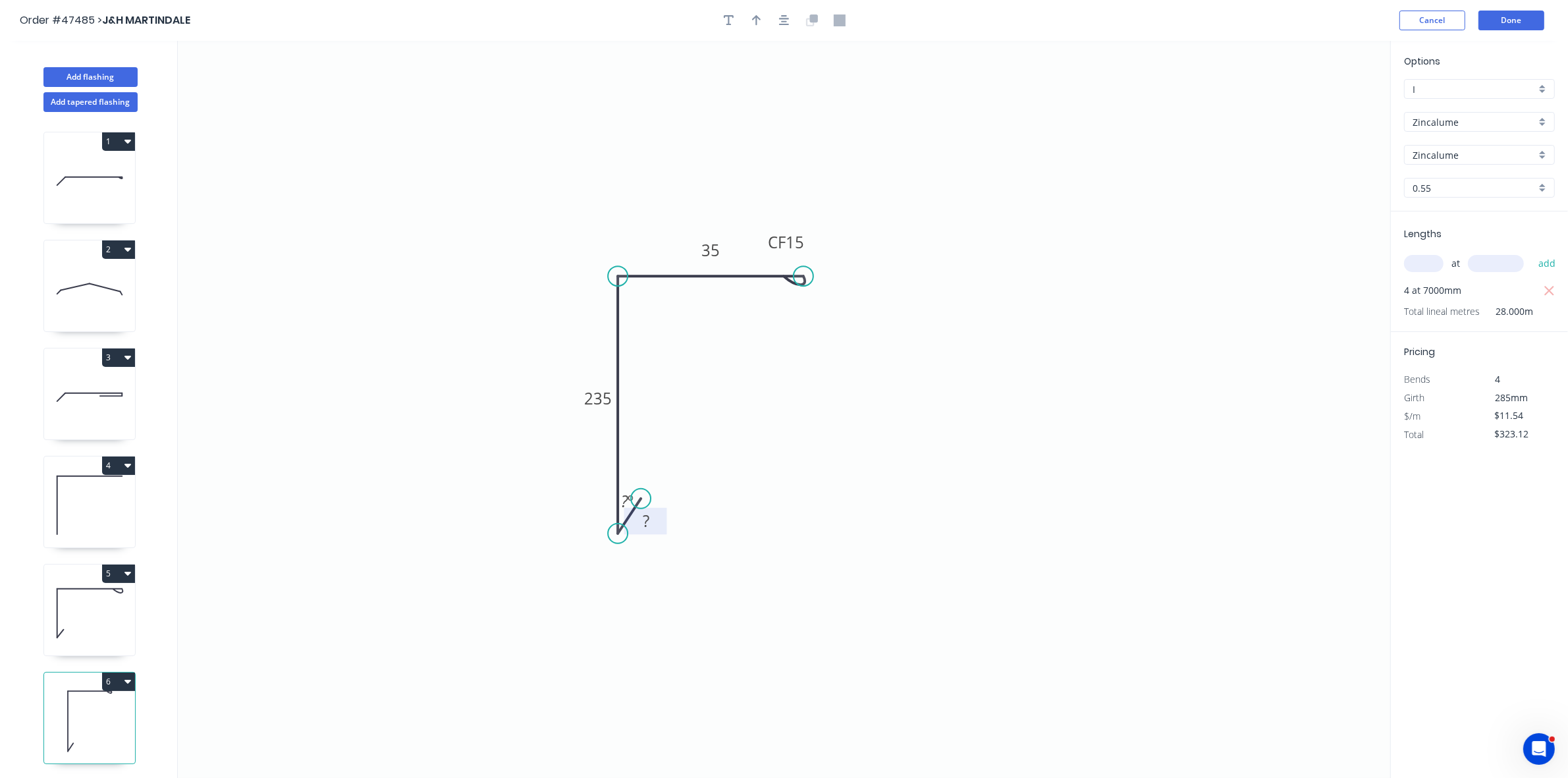
click at [649, 522] on tspan "?" at bounding box center [646, 520] width 7 height 22
click at [633, 576] on div "Hide angle" at bounding box center [688, 574] width 133 height 27
click at [117, 78] on button "Add flashing" at bounding box center [90, 77] width 94 height 20
type input "$0.00"
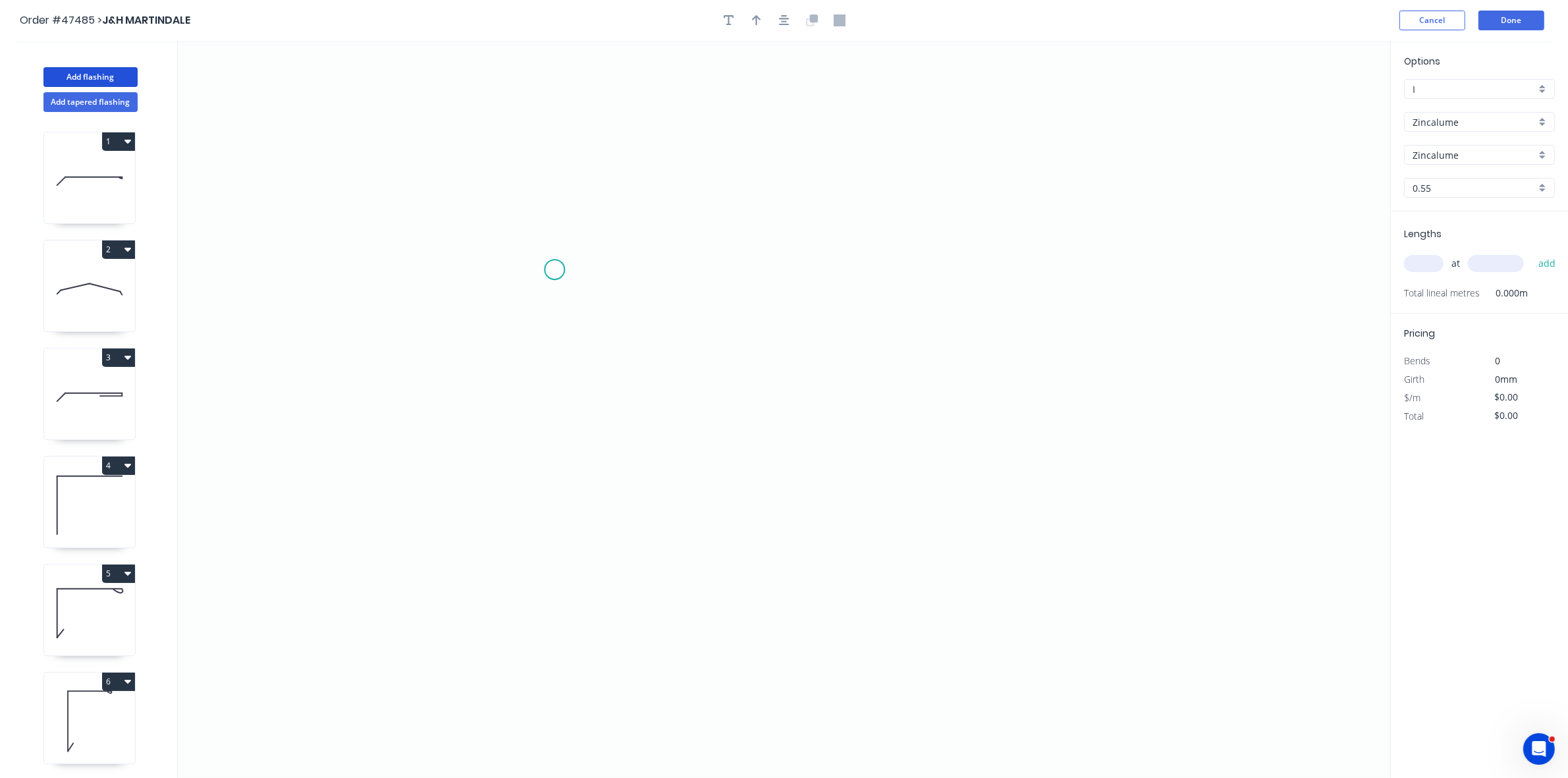
click at [554, 270] on icon "0" at bounding box center [784, 409] width 1213 height 737
click at [560, 414] on icon "0" at bounding box center [784, 409] width 1213 height 737
click at [752, 402] on icon "0 ?" at bounding box center [784, 409] width 1213 height 737
click at [775, 440] on icon "0 ? ?" at bounding box center [784, 409] width 1213 height 737
click at [758, 17] on icon "button" at bounding box center [757, 21] width 9 height 11
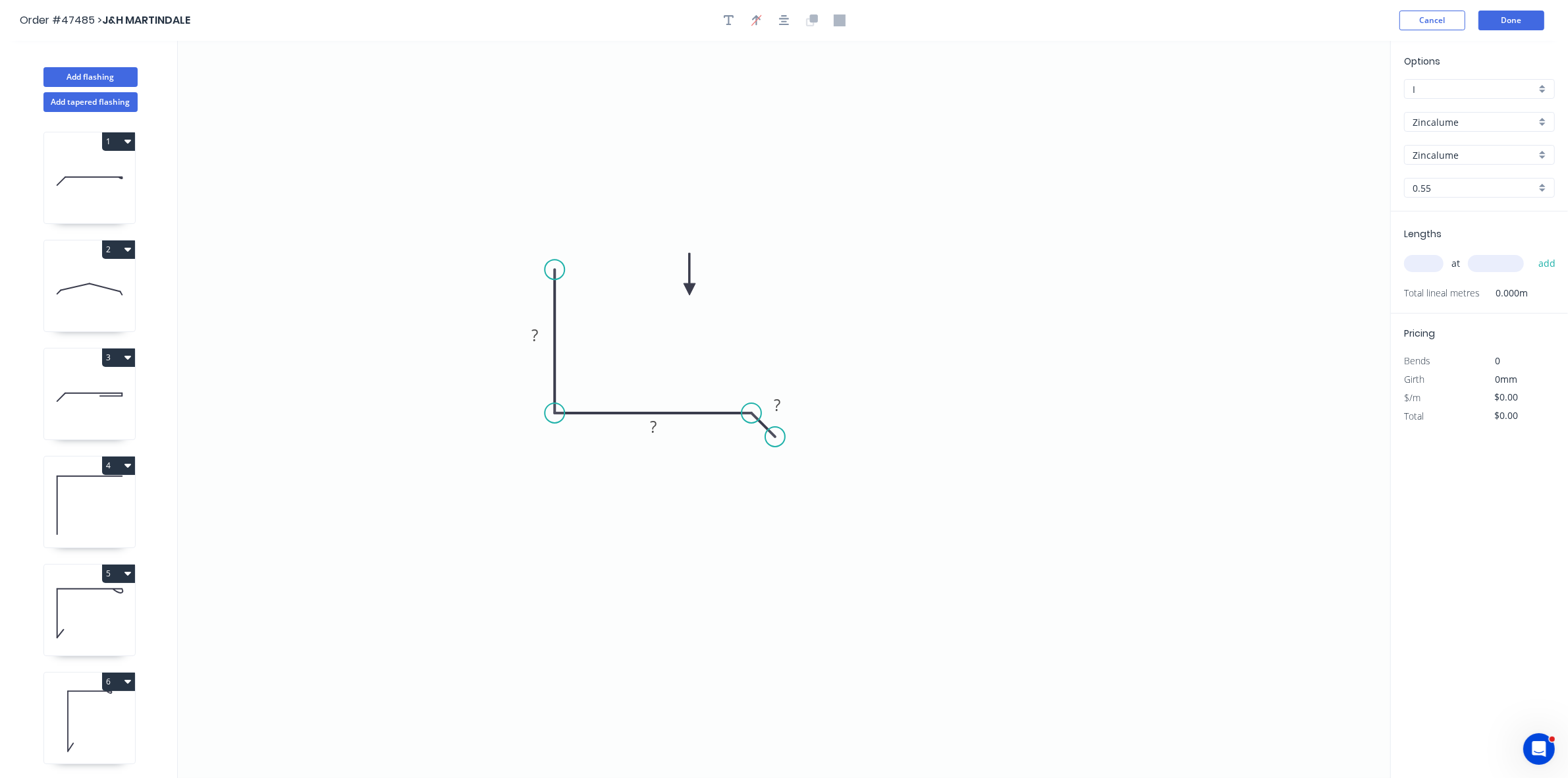
drag, startPoint x: 1293, startPoint y: 113, endPoint x: 639, endPoint y: 348, distance: 694.9
click at [684, 295] on icon at bounding box center [690, 274] width 12 height 42
click at [541, 330] on rect at bounding box center [535, 336] width 27 height 19
type input "$6.39"
click at [1427, 260] on input "text" at bounding box center [1424, 264] width 39 height 17
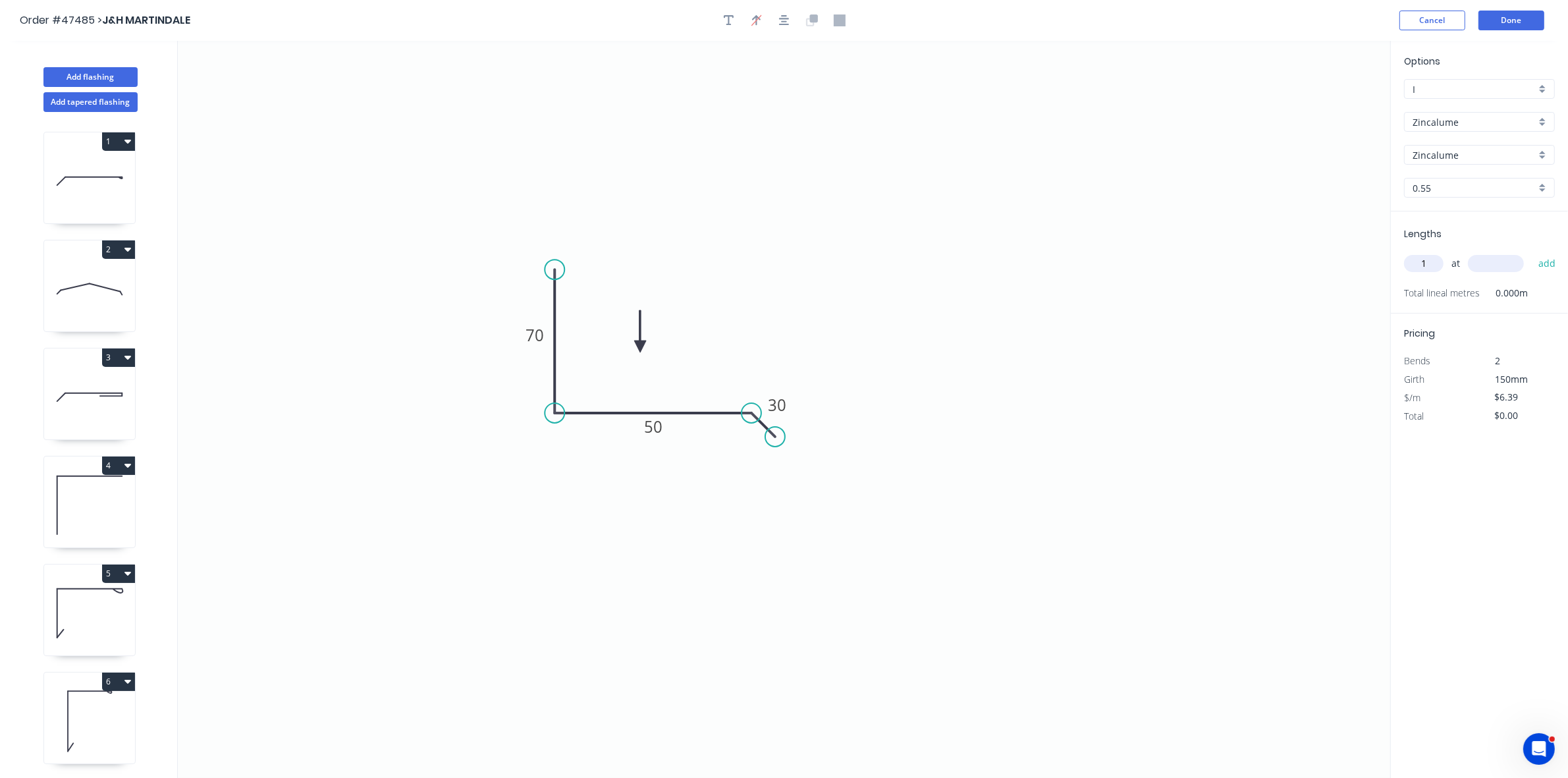
type input "1"
type input "1000"
click at [1532, 252] on button "add" at bounding box center [1547, 264] width 31 height 23
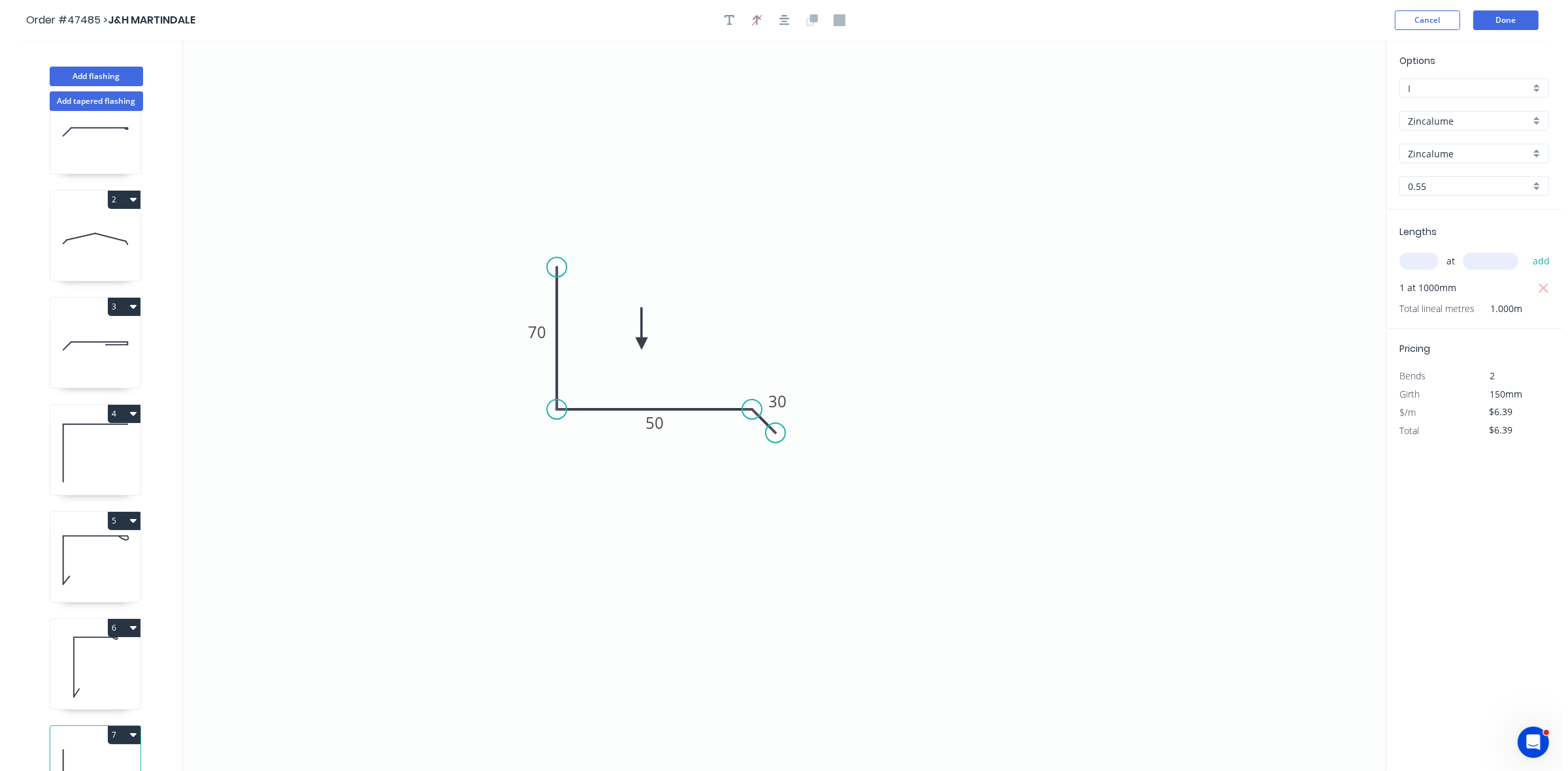
scroll to position [96, 0]
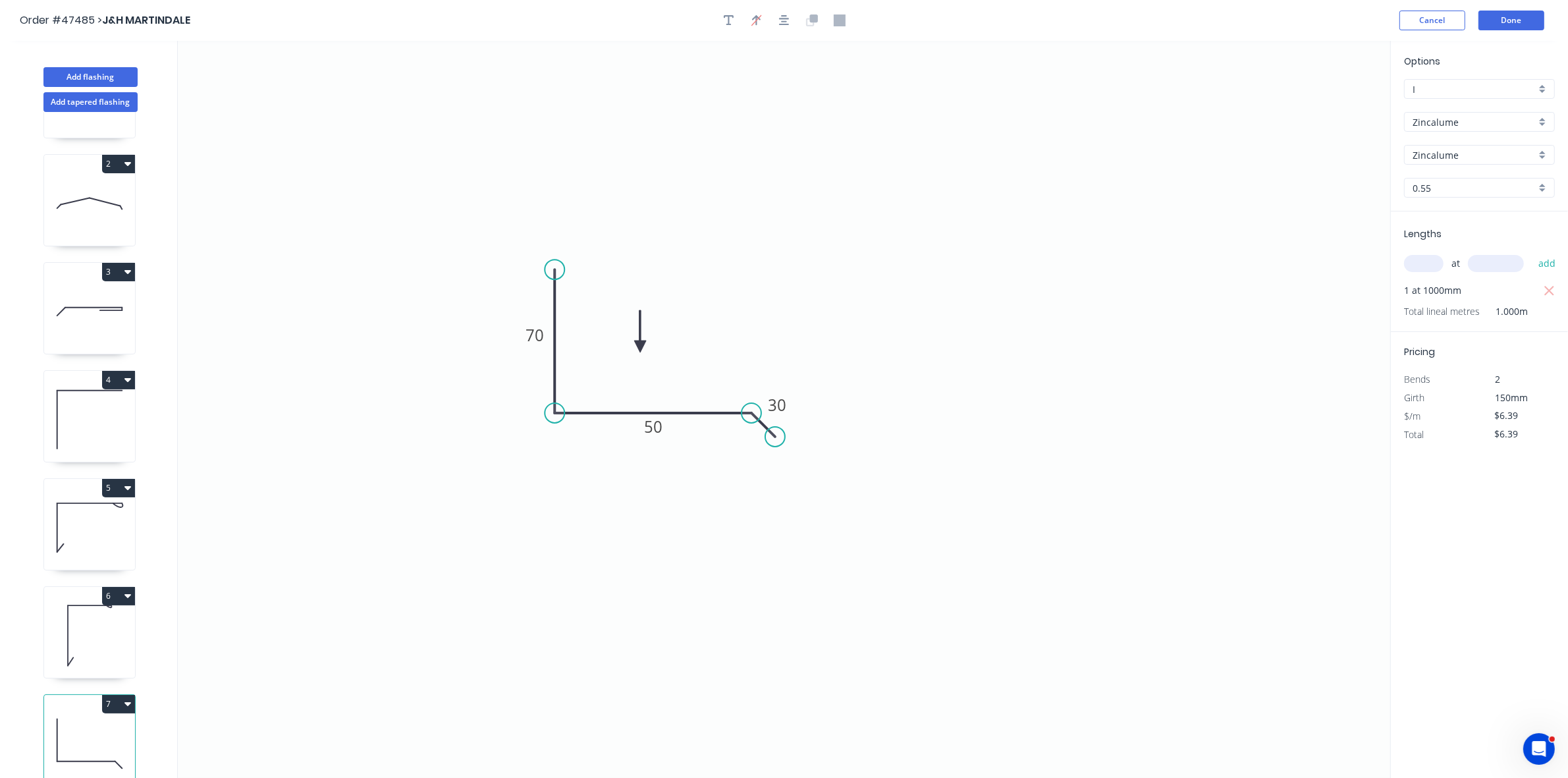
click at [117, 695] on button "7" at bounding box center [118, 705] width 33 height 19
click at [95, 723] on button "Duplicate" at bounding box center [73, 737] width 125 height 27
type input "$0.00"
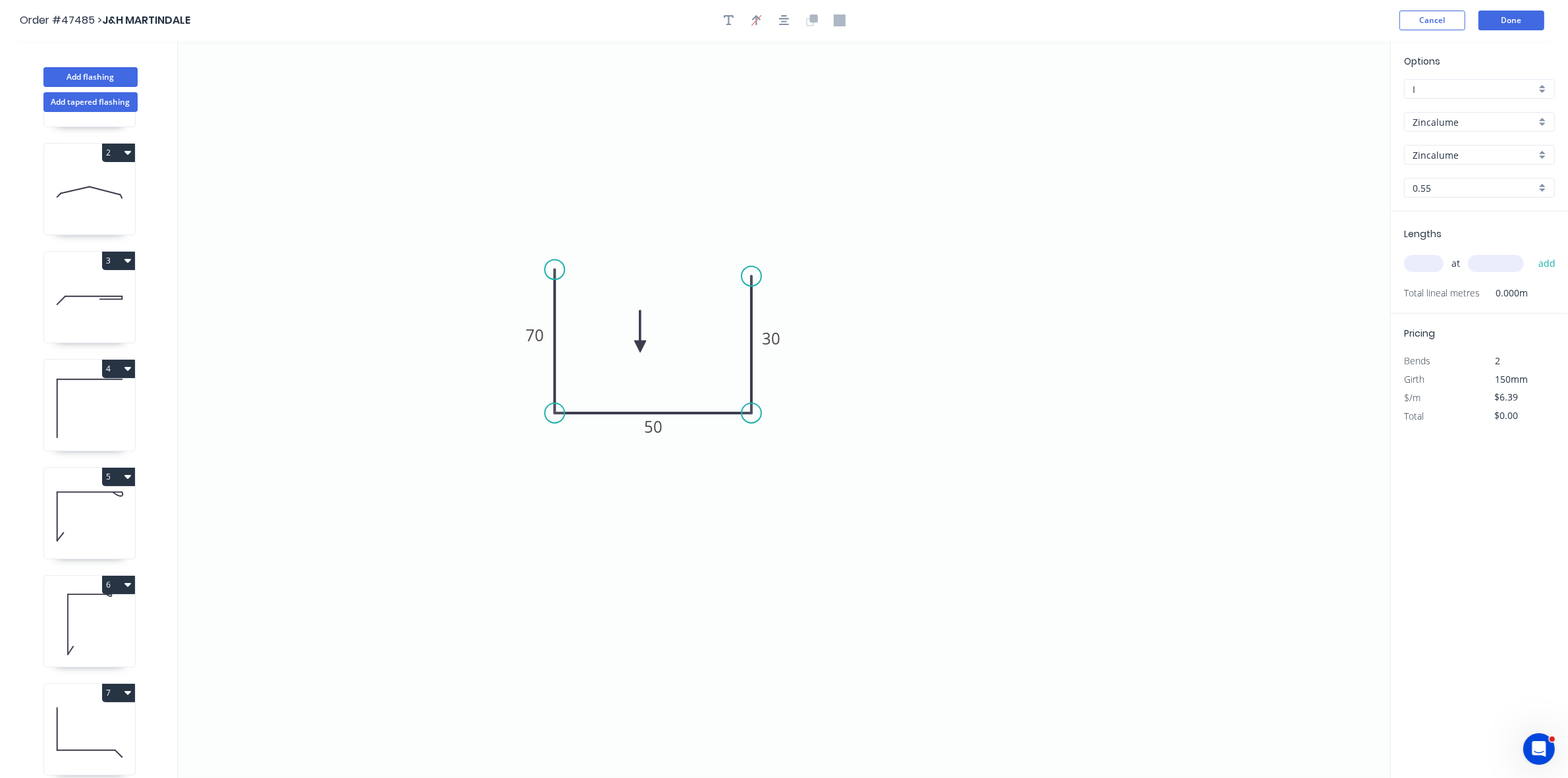
drag, startPoint x: 772, startPoint y: 440, endPoint x: 758, endPoint y: 277, distance: 163.6
click at [758, 277] on circle at bounding box center [752, 276] width 20 height 20
click at [542, 340] on tspan "70" at bounding box center [535, 335] width 19 height 22
type input "$17.17"
click at [1425, 126] on input "Zincalume" at bounding box center [1474, 122] width 123 height 14
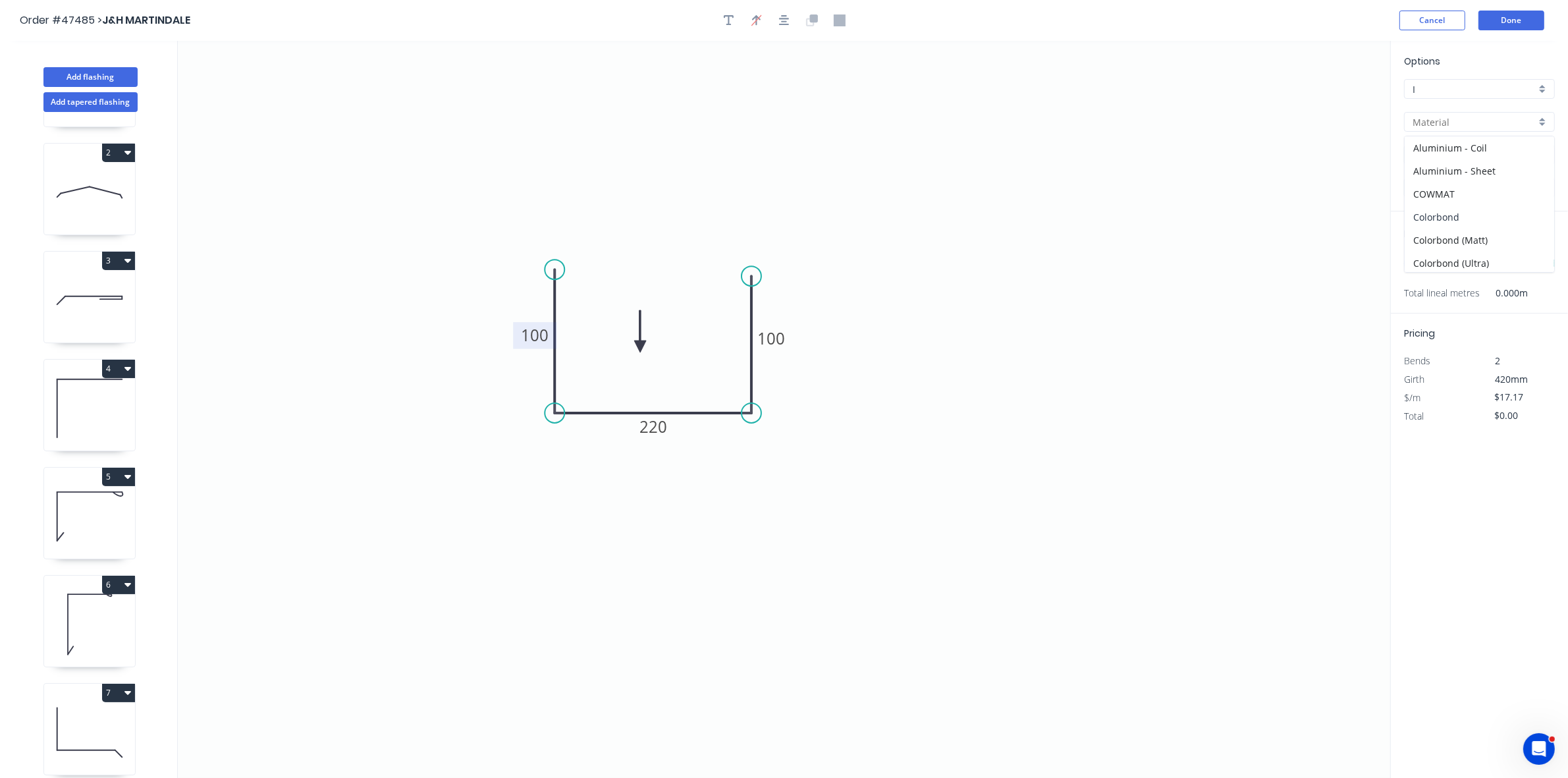
drag, startPoint x: 1457, startPoint y: 216, endPoint x: 1463, endPoint y: 186, distance: 30.6
click at [1458, 216] on div "Colorbond" at bounding box center [1480, 217] width 149 height 23
type input "Colorbond"
type input "Basalt"
type input "$17.42"
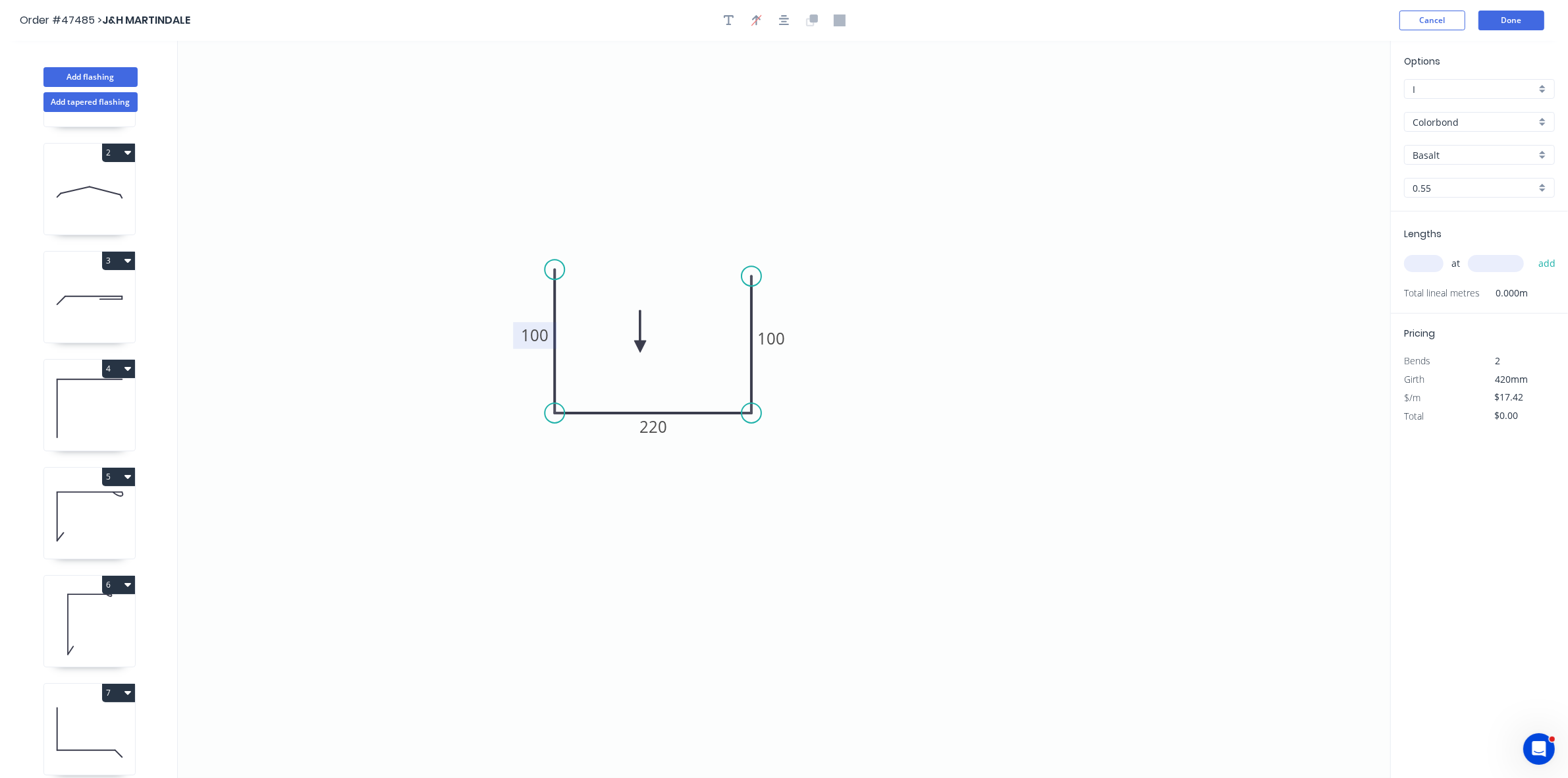
click at [1469, 155] on input "Basalt" at bounding box center [1474, 155] width 123 height 14
click at [1463, 176] on div "Surfmist" at bounding box center [1480, 181] width 149 height 23
type input "Surfmist"
click at [1430, 261] on input "text" at bounding box center [1424, 264] width 39 height 17
type input "1"
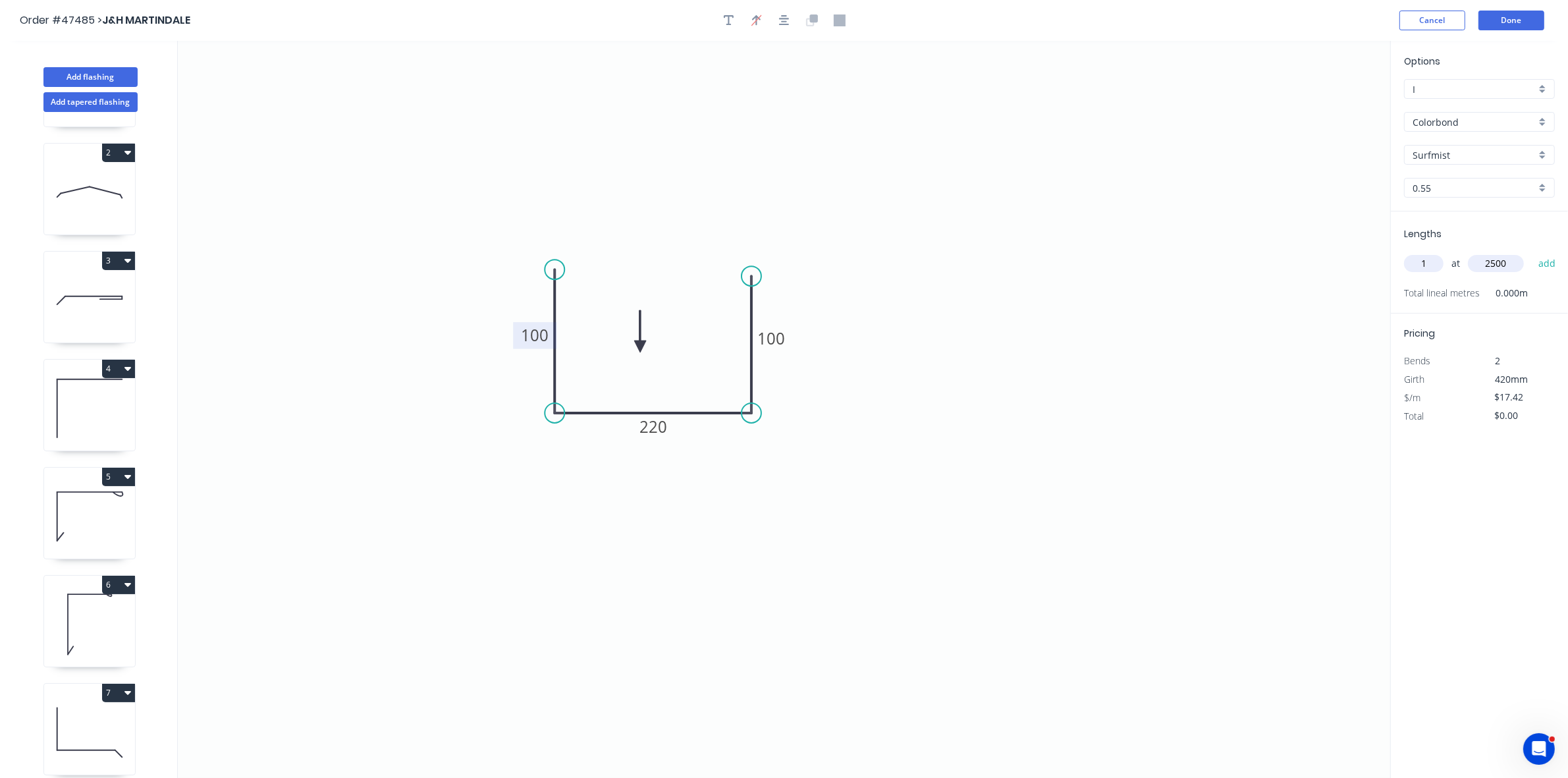
type input "2500"
click at [1532, 252] on button "add" at bounding box center [1547, 264] width 31 height 23
type input "$43.55"
click at [1487, 22] on button "Done" at bounding box center [1511, 21] width 66 height 20
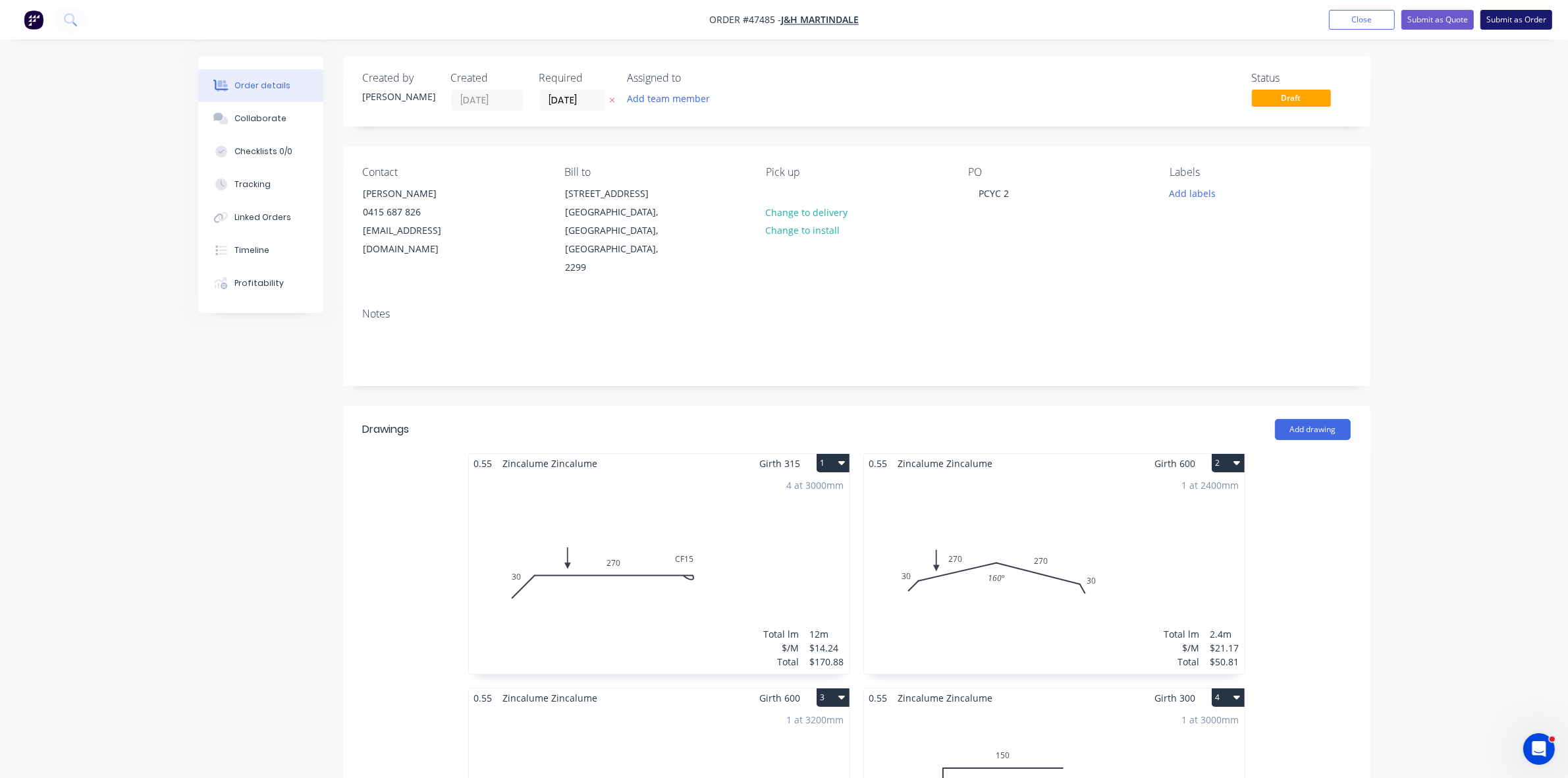
click at [1494, 23] on button "Submit as Order" at bounding box center [1517, 20] width 72 height 20
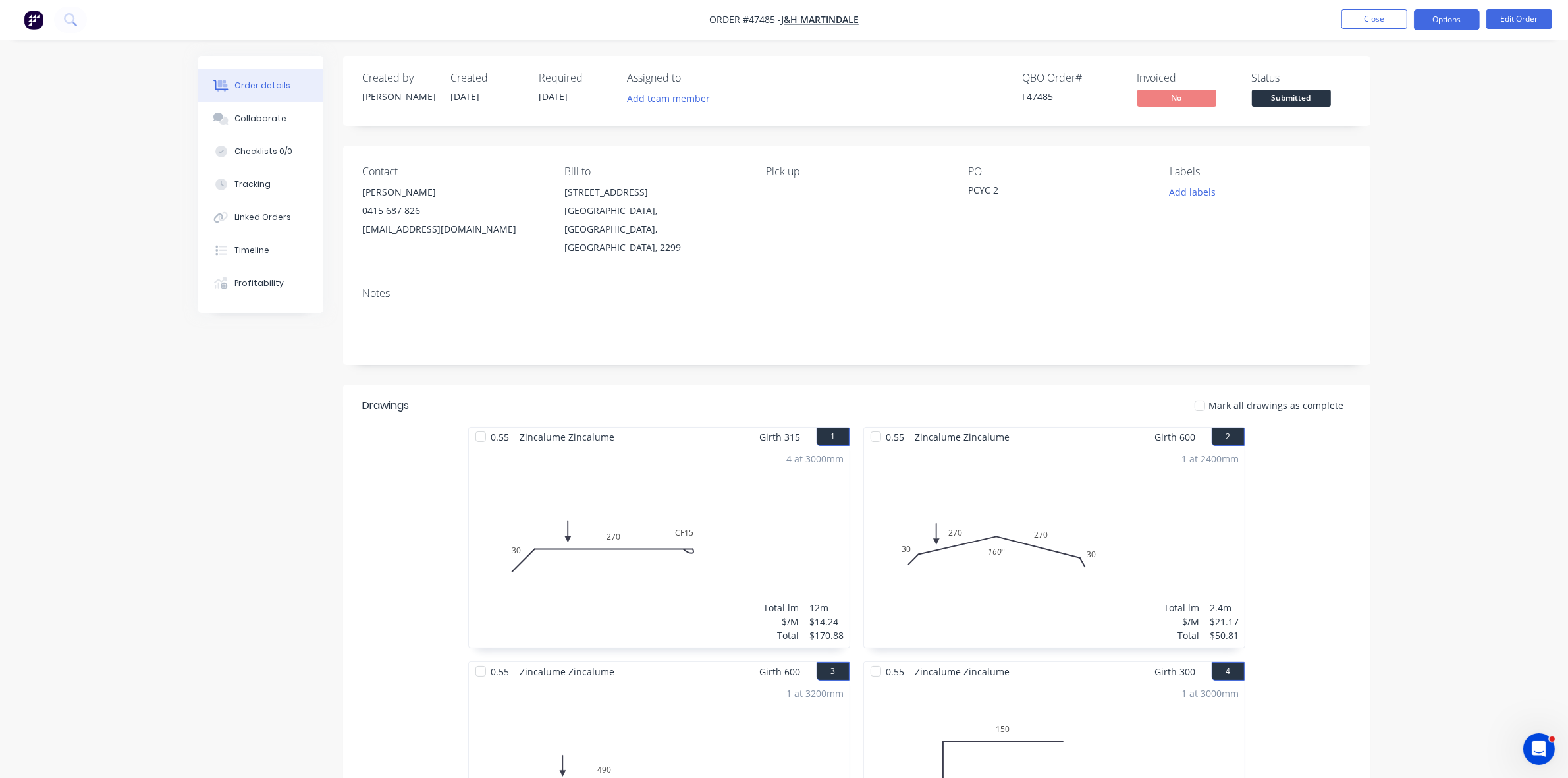
click at [1462, 21] on button "Options" at bounding box center [1447, 20] width 66 height 21
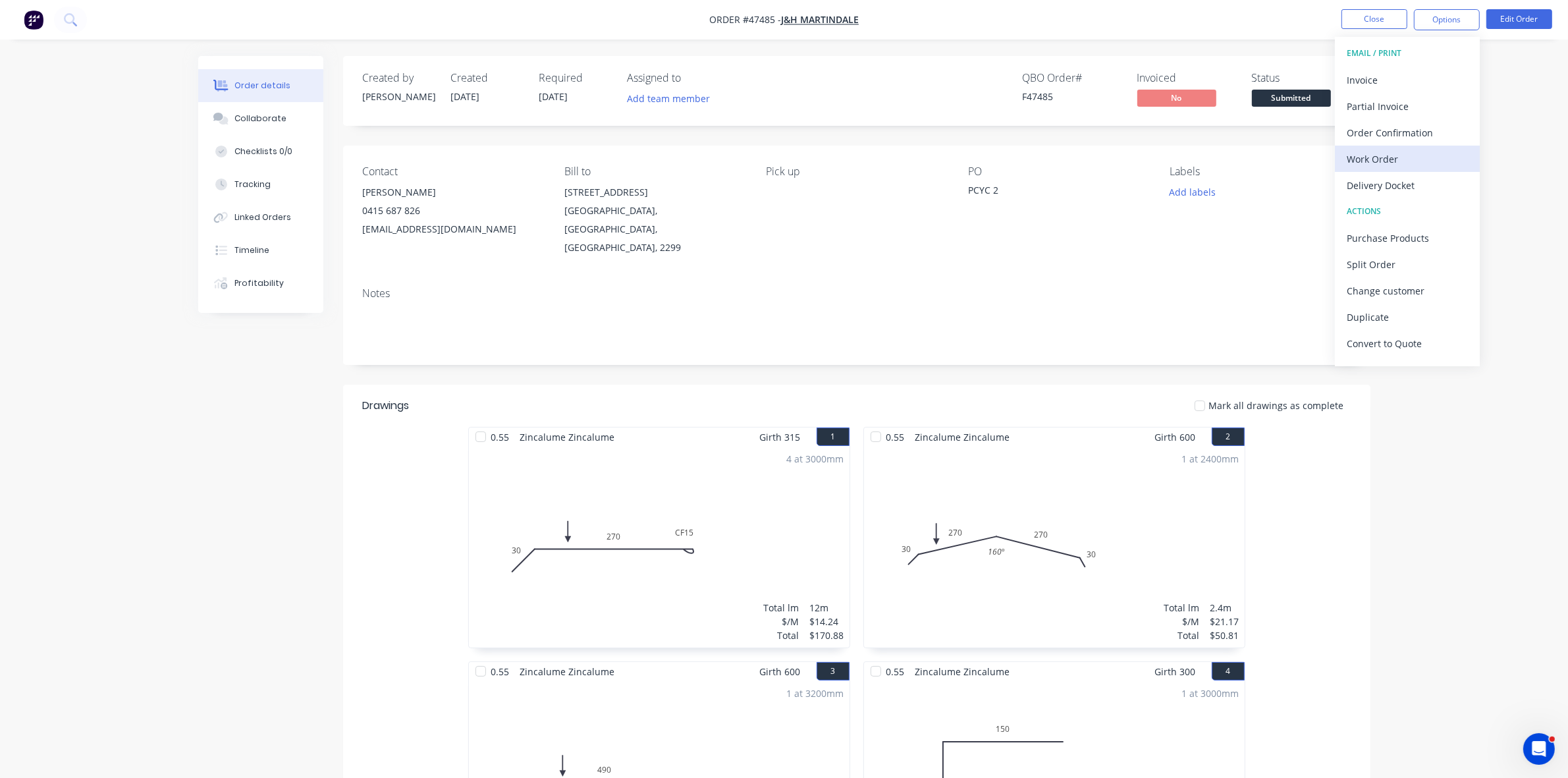
click at [1389, 163] on div "Work Order" at bounding box center [1408, 159] width 121 height 19
click at [1392, 133] on div "Without pricing" at bounding box center [1408, 133] width 121 height 19
click at [1280, 95] on span "Submitted" at bounding box center [1291, 97] width 79 height 17
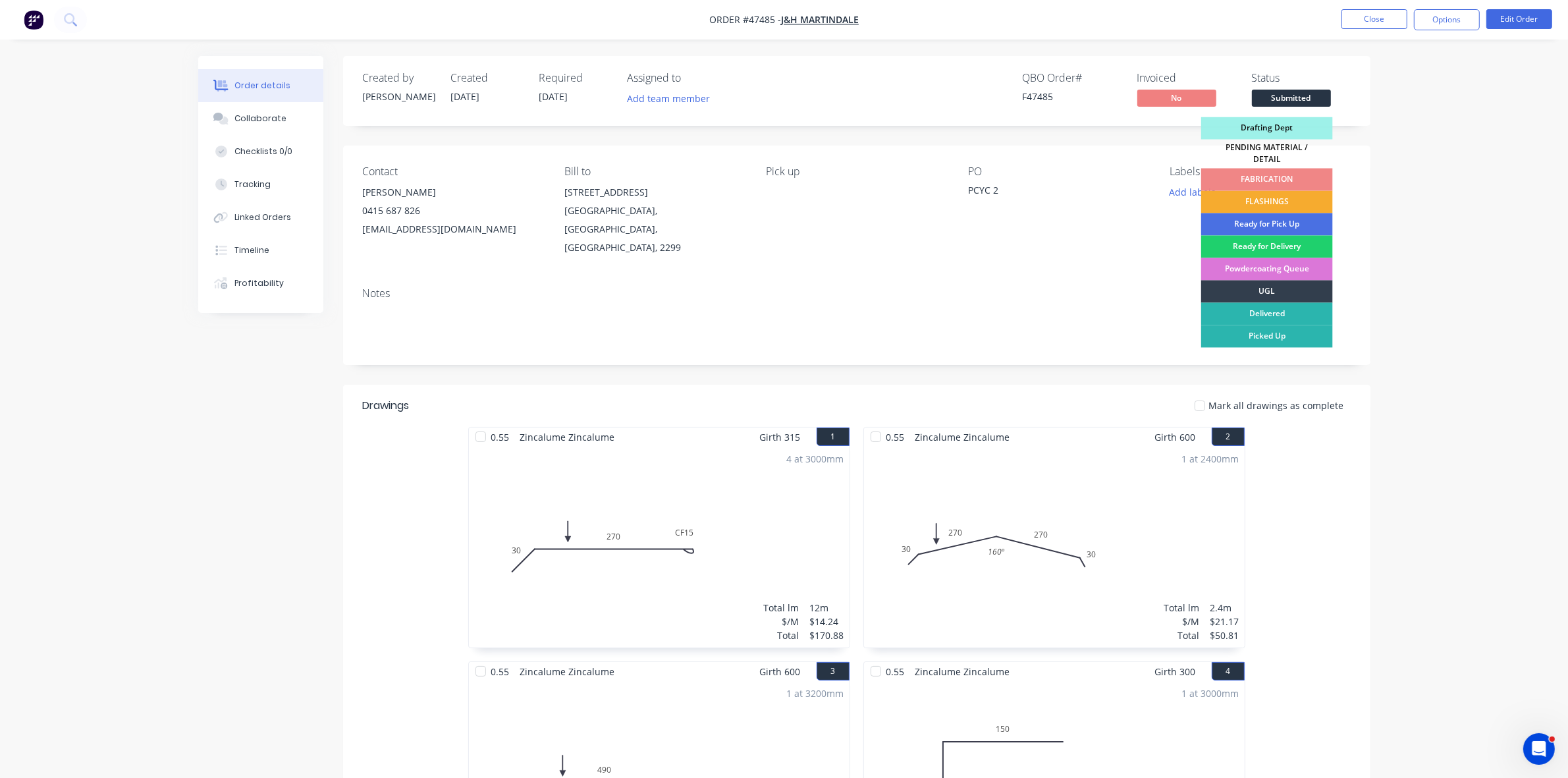
click at [1295, 196] on div "FLASHINGS" at bounding box center [1267, 202] width 132 height 23
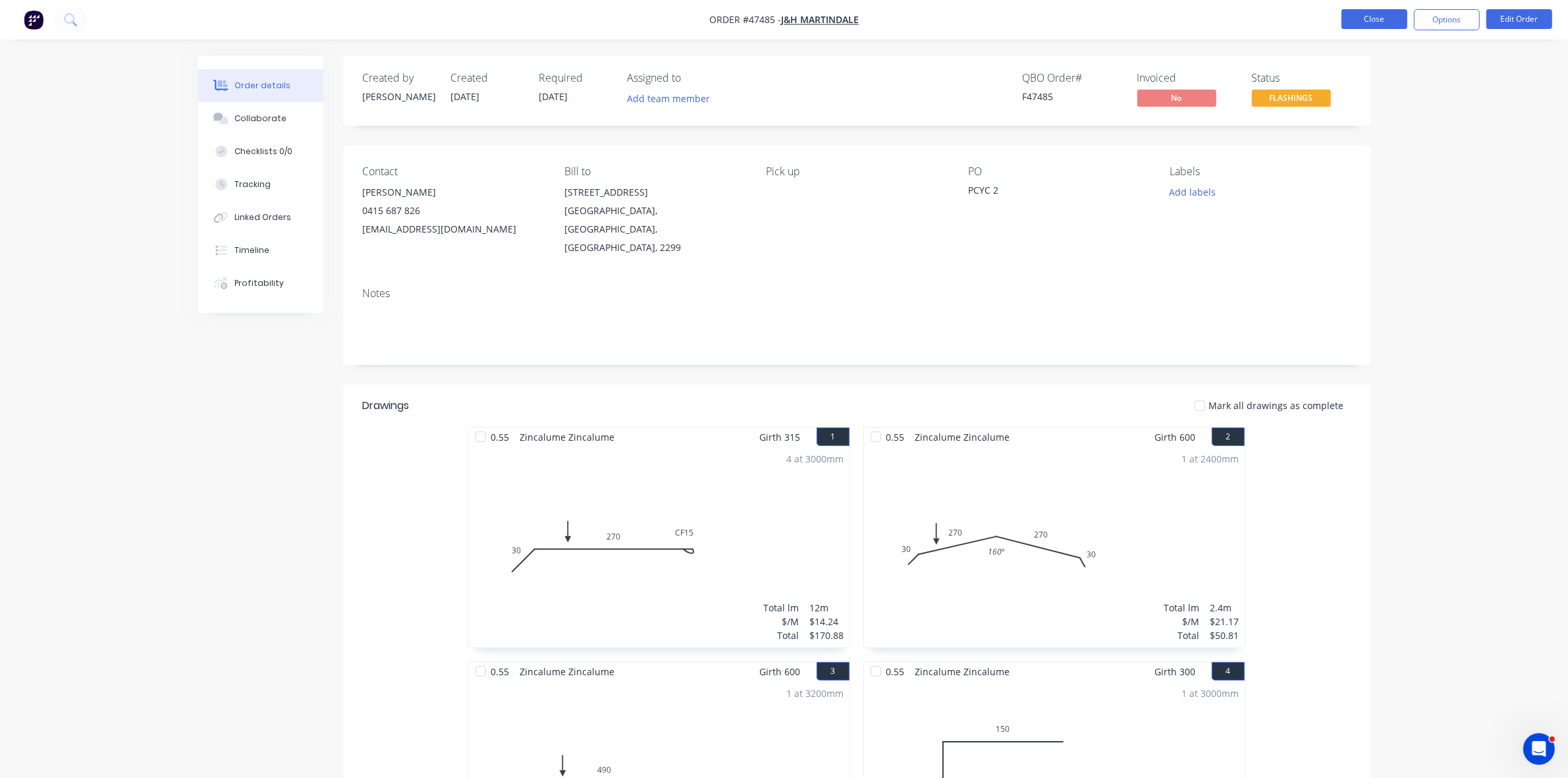
click at [1371, 27] on button "Close" at bounding box center [1375, 19] width 66 height 20
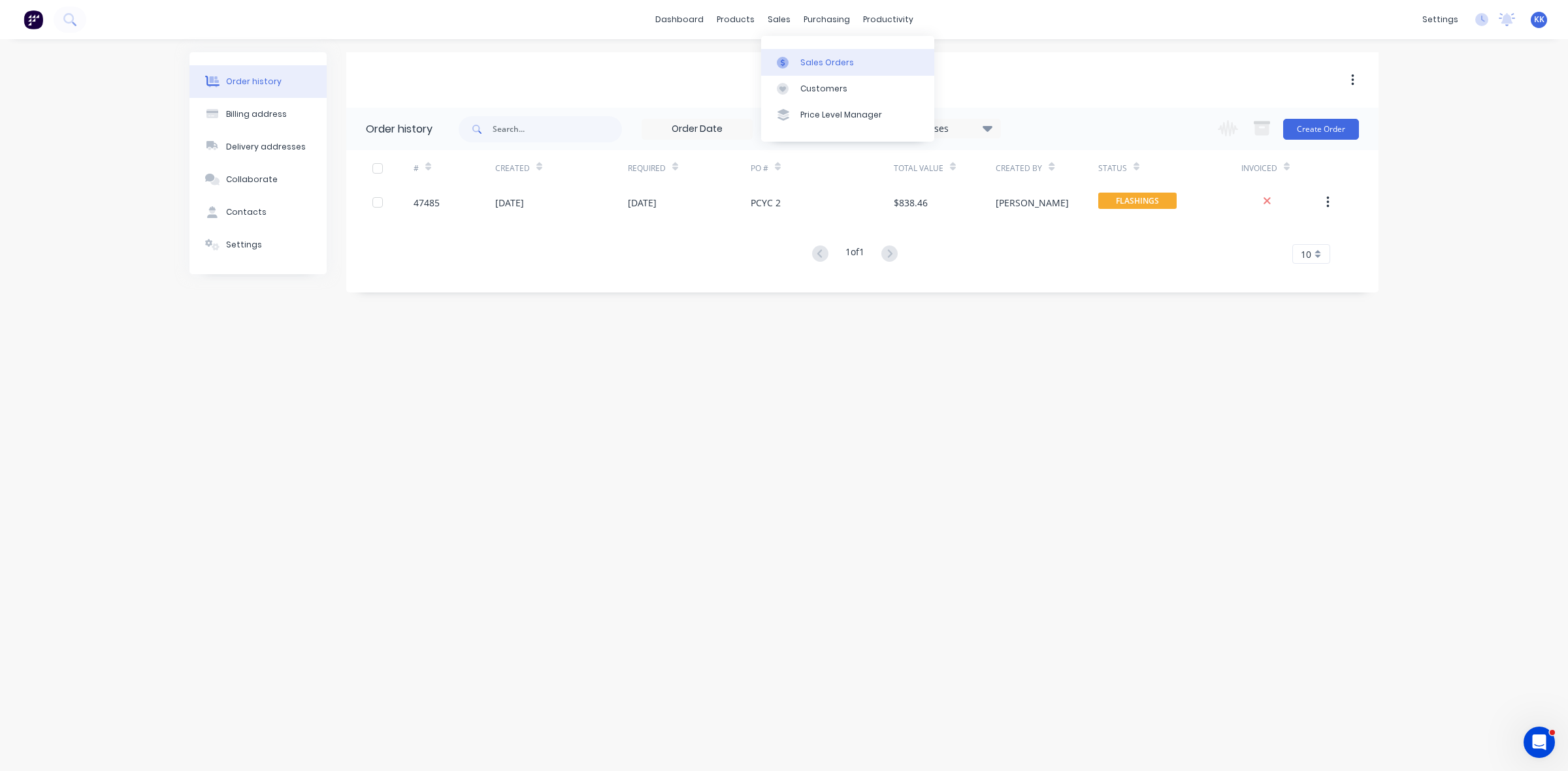
click at [801, 53] on link "Sales Orders" at bounding box center [848, 62] width 173 height 26
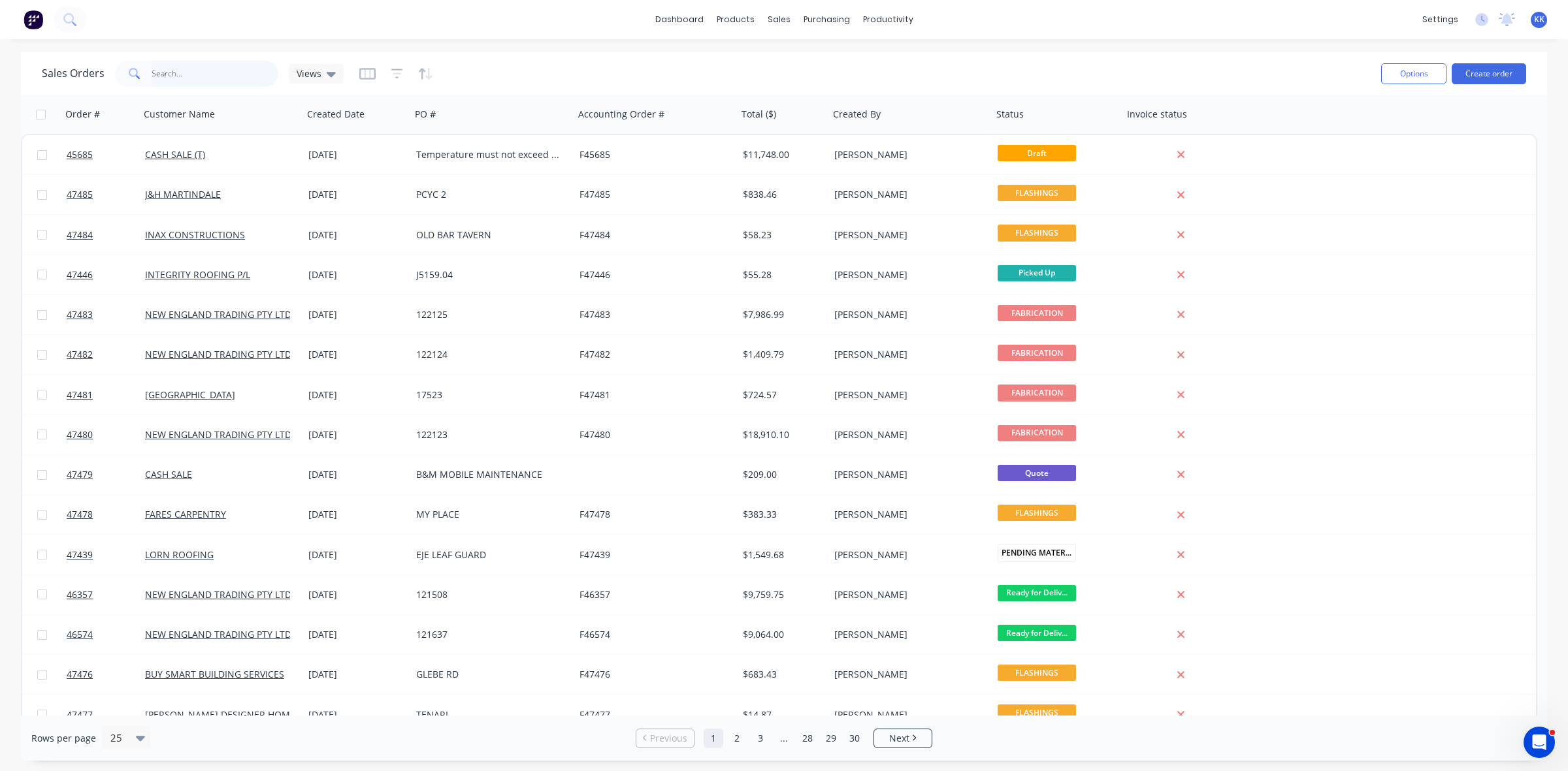
click at [203, 67] on input "text" at bounding box center [215, 74] width 128 height 26
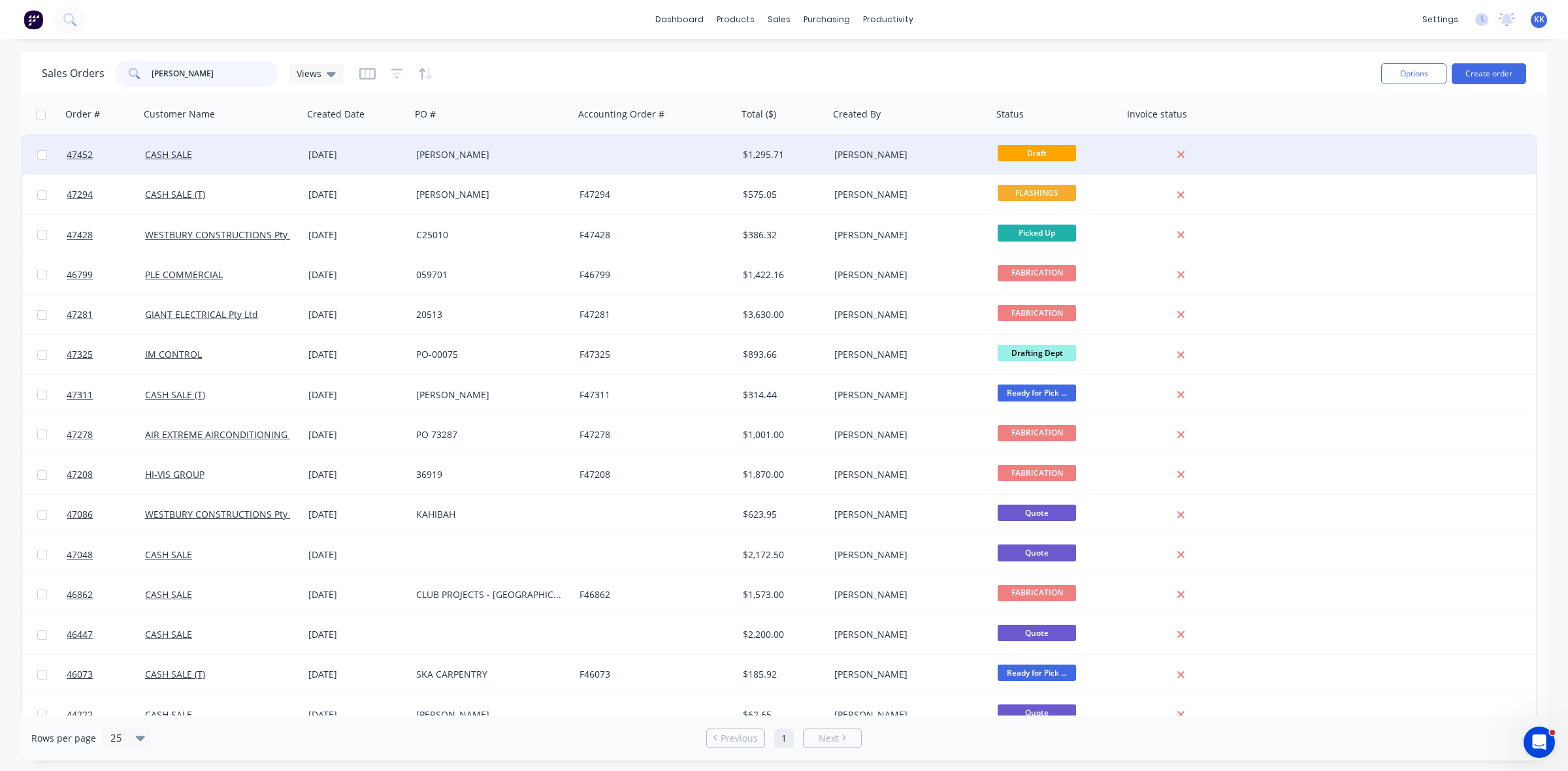
type input "[PERSON_NAME]"
click at [455, 149] on div "[PERSON_NAME]" at bounding box center [488, 155] width 145 height 13
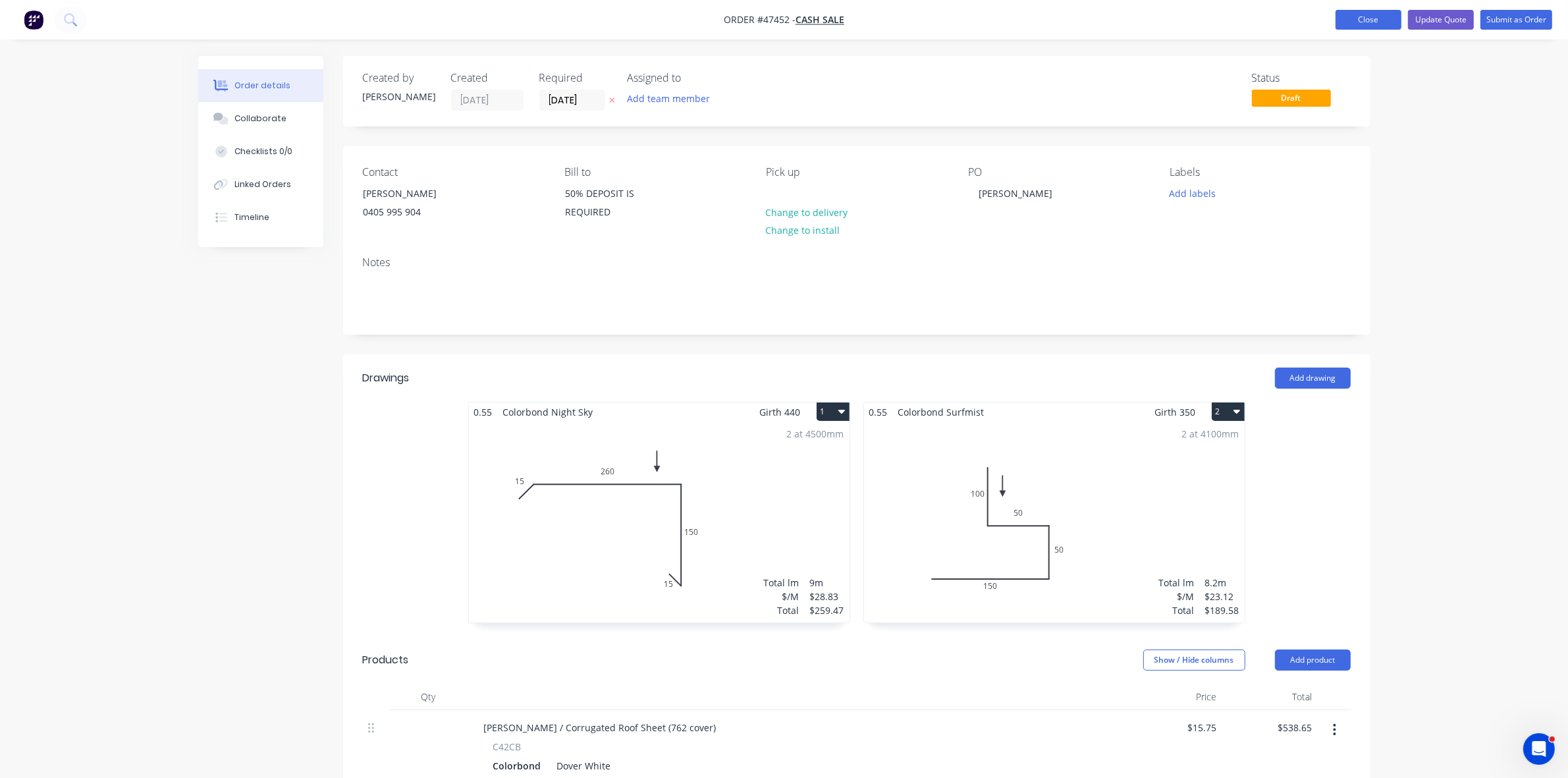
click at [1361, 27] on button "Close" at bounding box center [1369, 20] width 66 height 20
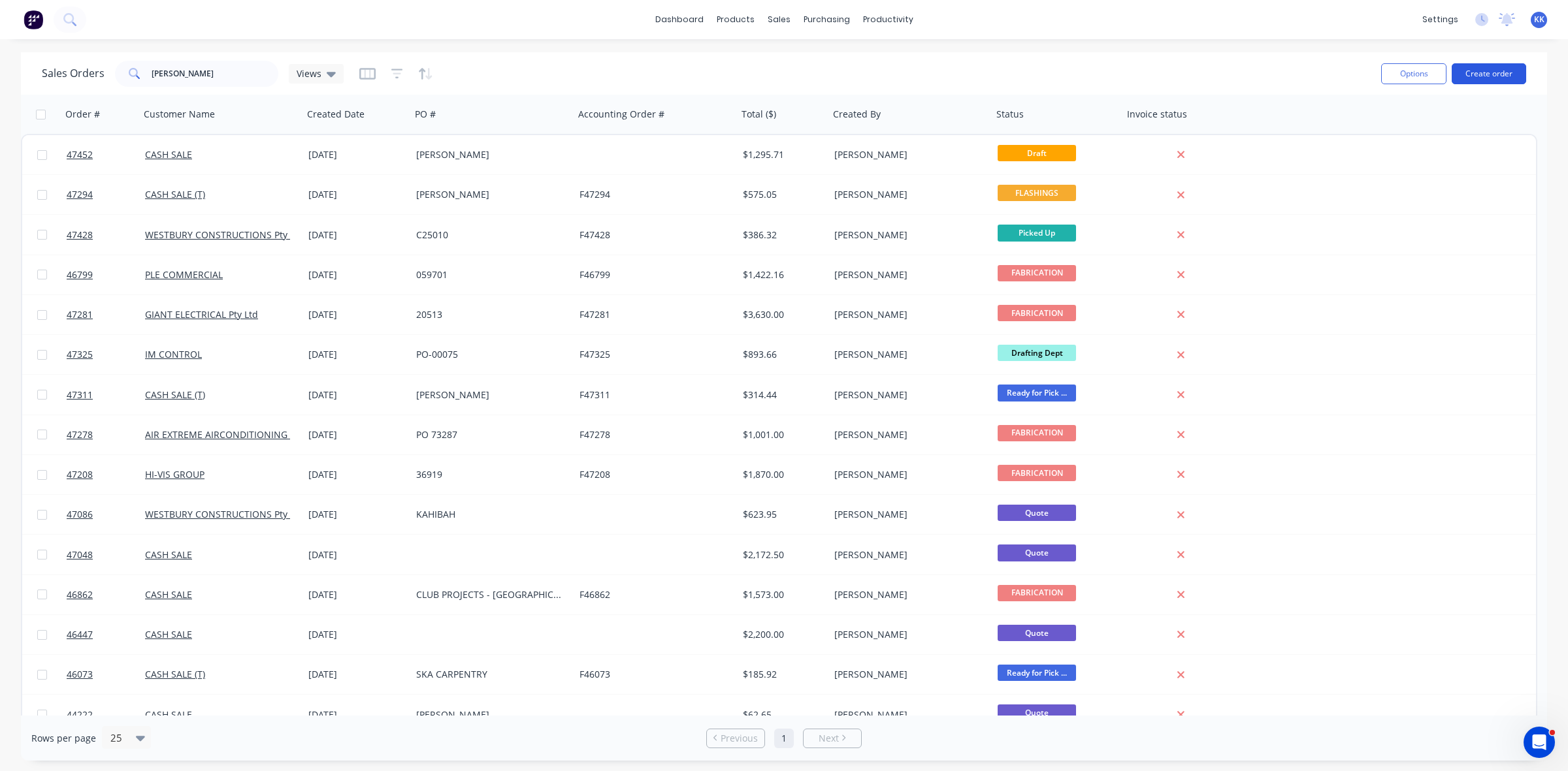
click at [1474, 77] on button "Create order" at bounding box center [1489, 74] width 75 height 21
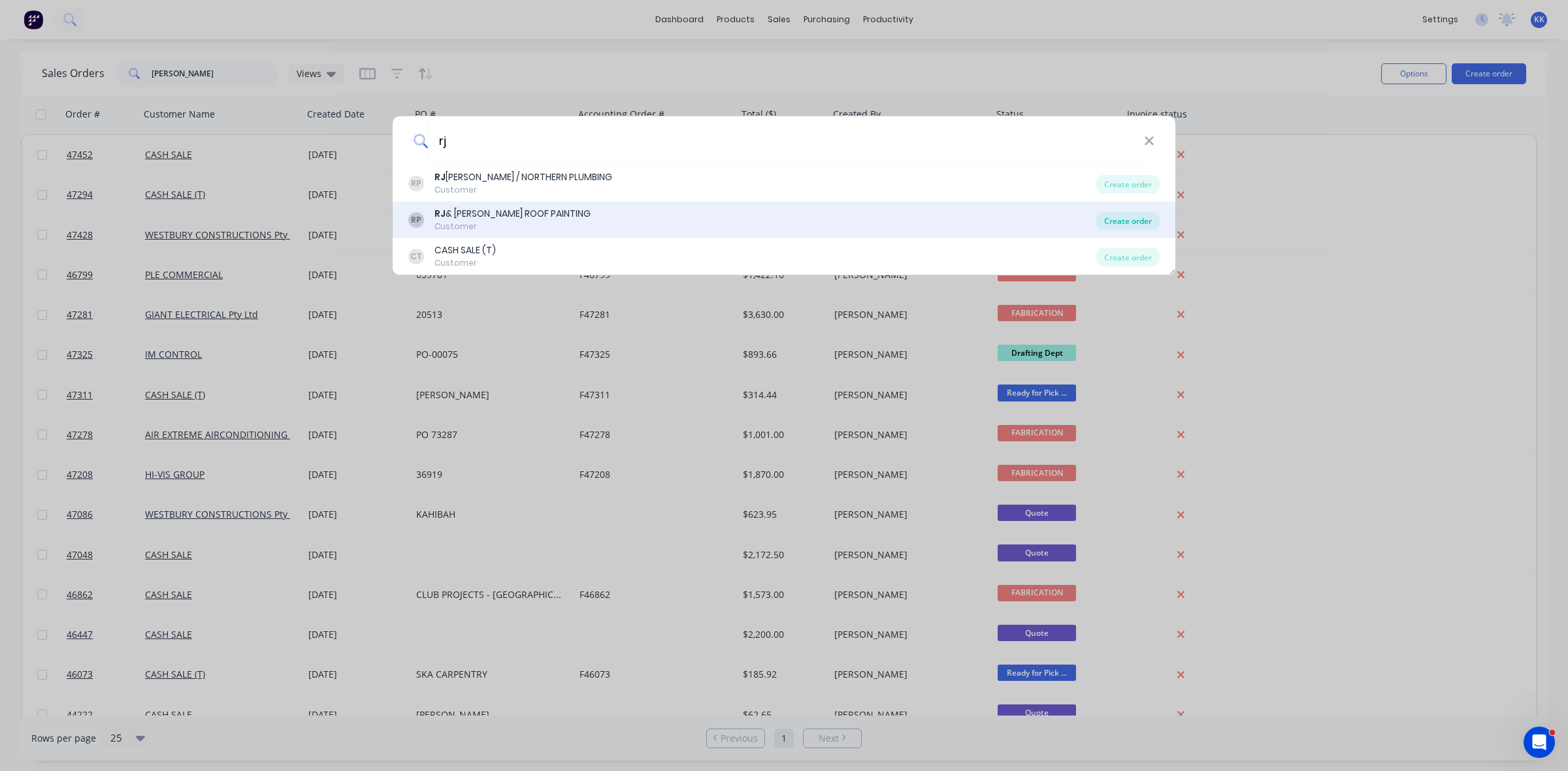
type input "rj"
click at [1117, 217] on div "Create order" at bounding box center [1128, 221] width 64 height 19
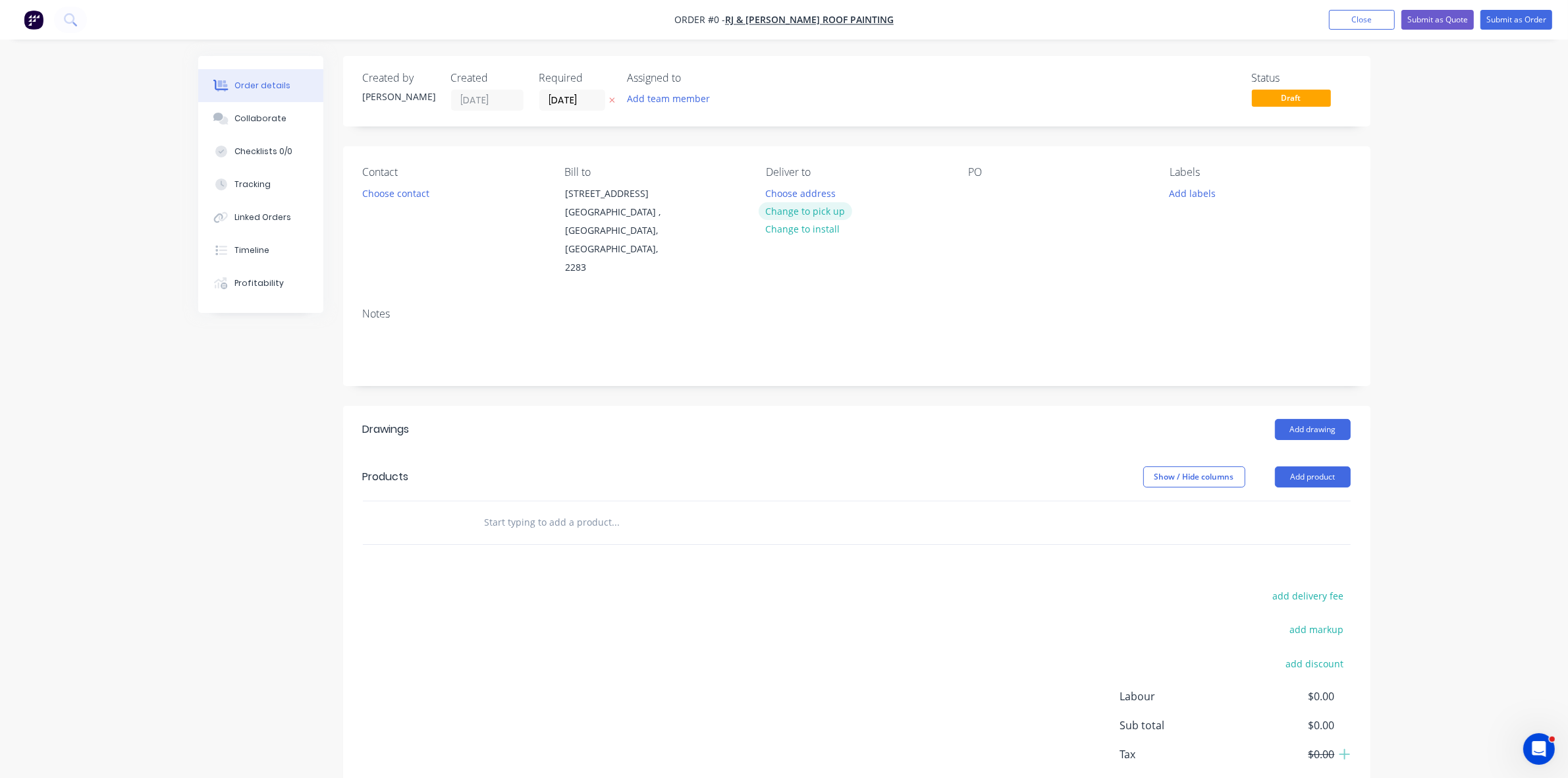
click at [833, 205] on button "Change to pick up" at bounding box center [806, 211] width 93 height 18
click at [412, 188] on button "Choose contact" at bounding box center [395, 193] width 81 height 18
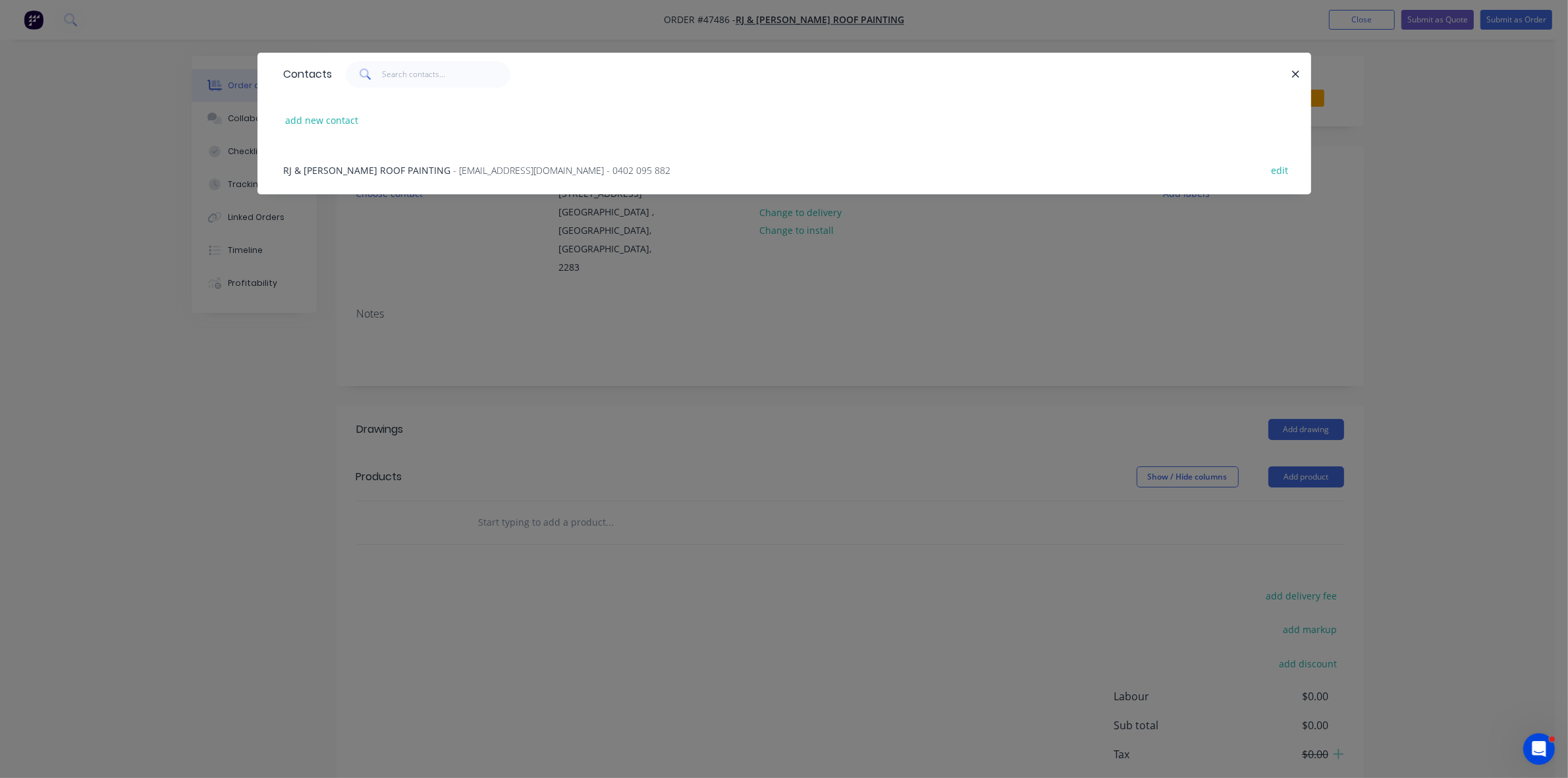
click at [405, 172] on span "RJ & [PERSON_NAME] ROOF PAINTING" at bounding box center [367, 170] width 167 height 13
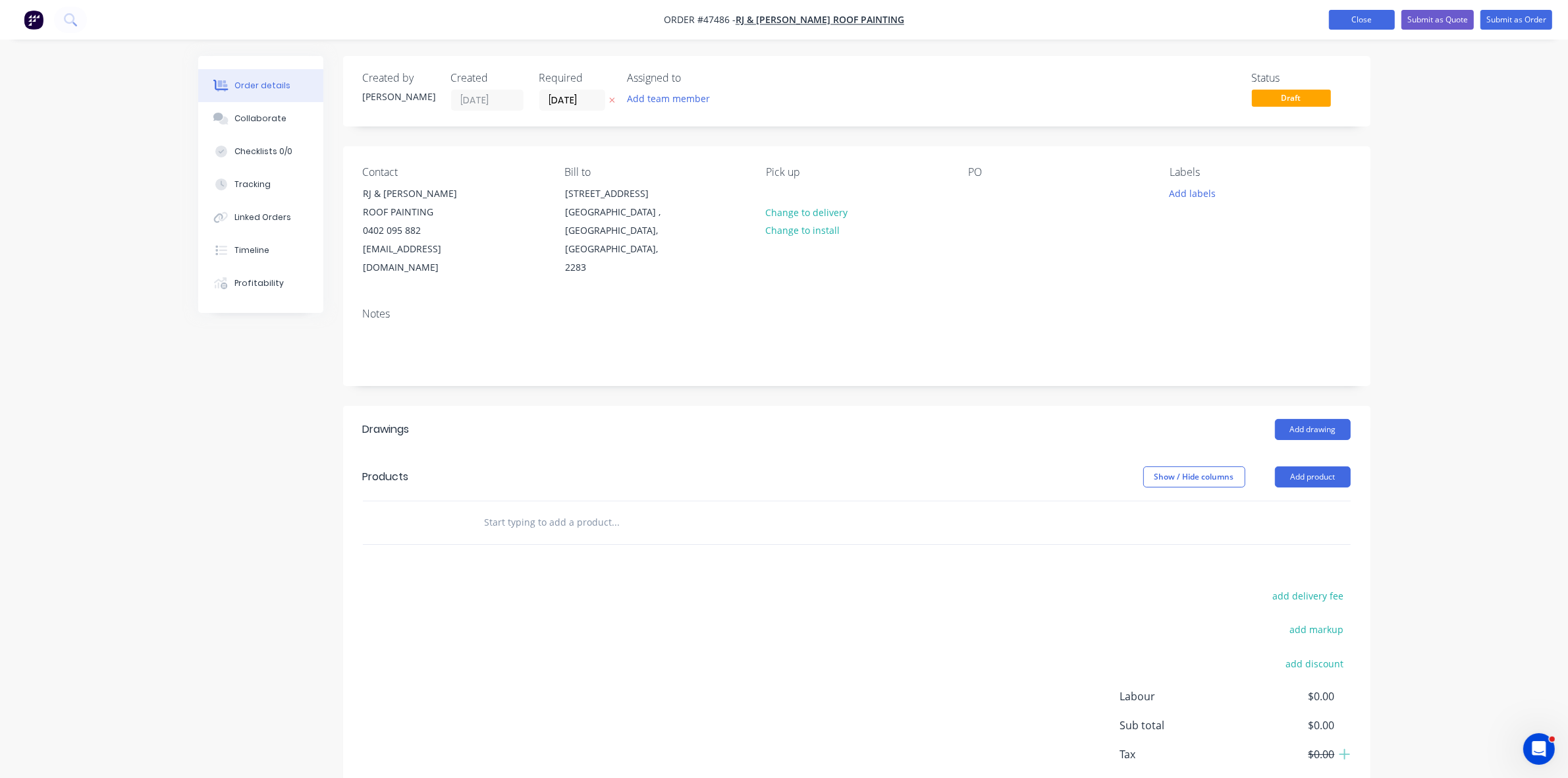
click at [1358, 17] on button "Close" at bounding box center [1362, 20] width 66 height 20
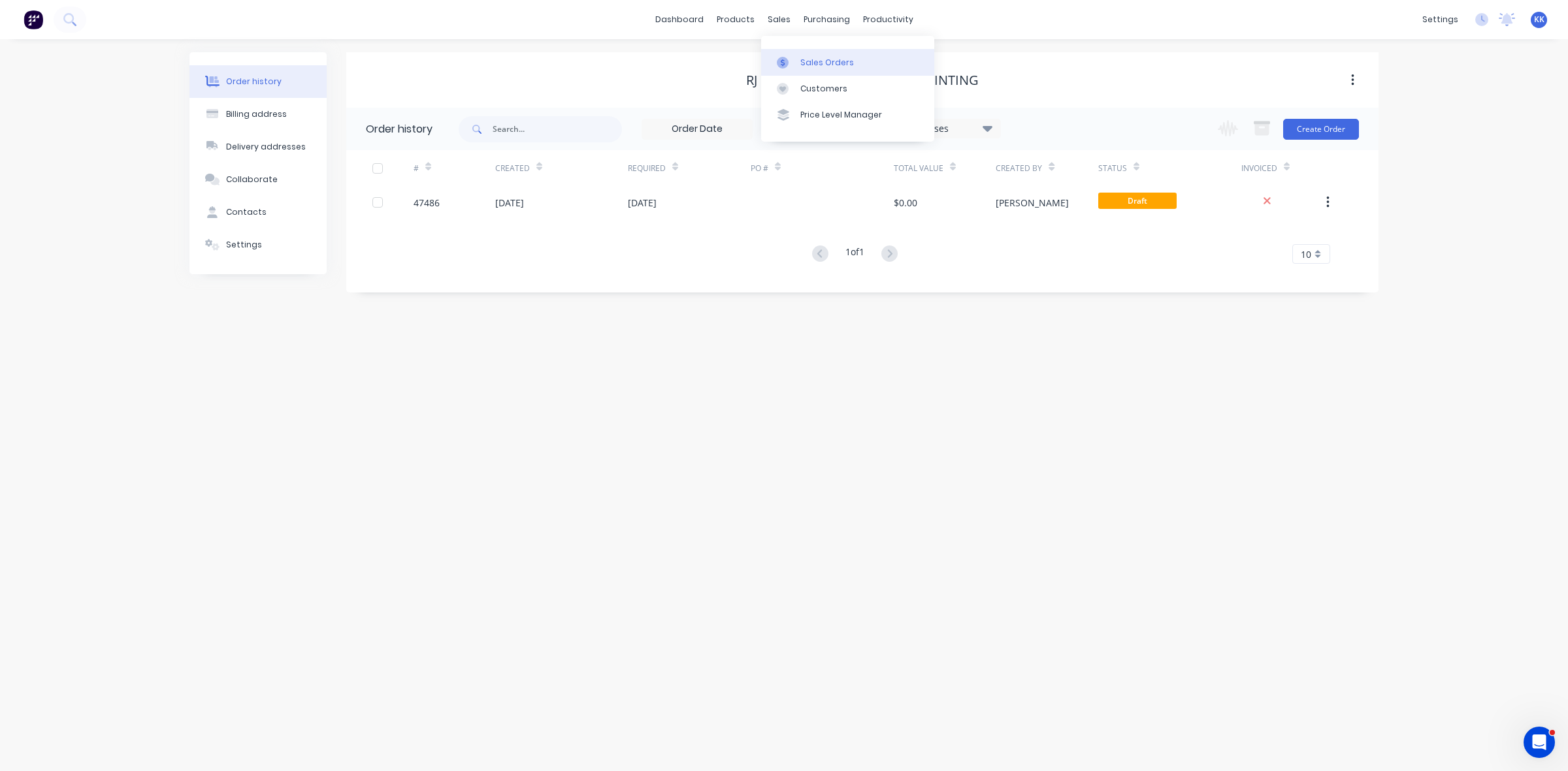
click at [795, 60] on div at bounding box center [787, 63] width 20 height 12
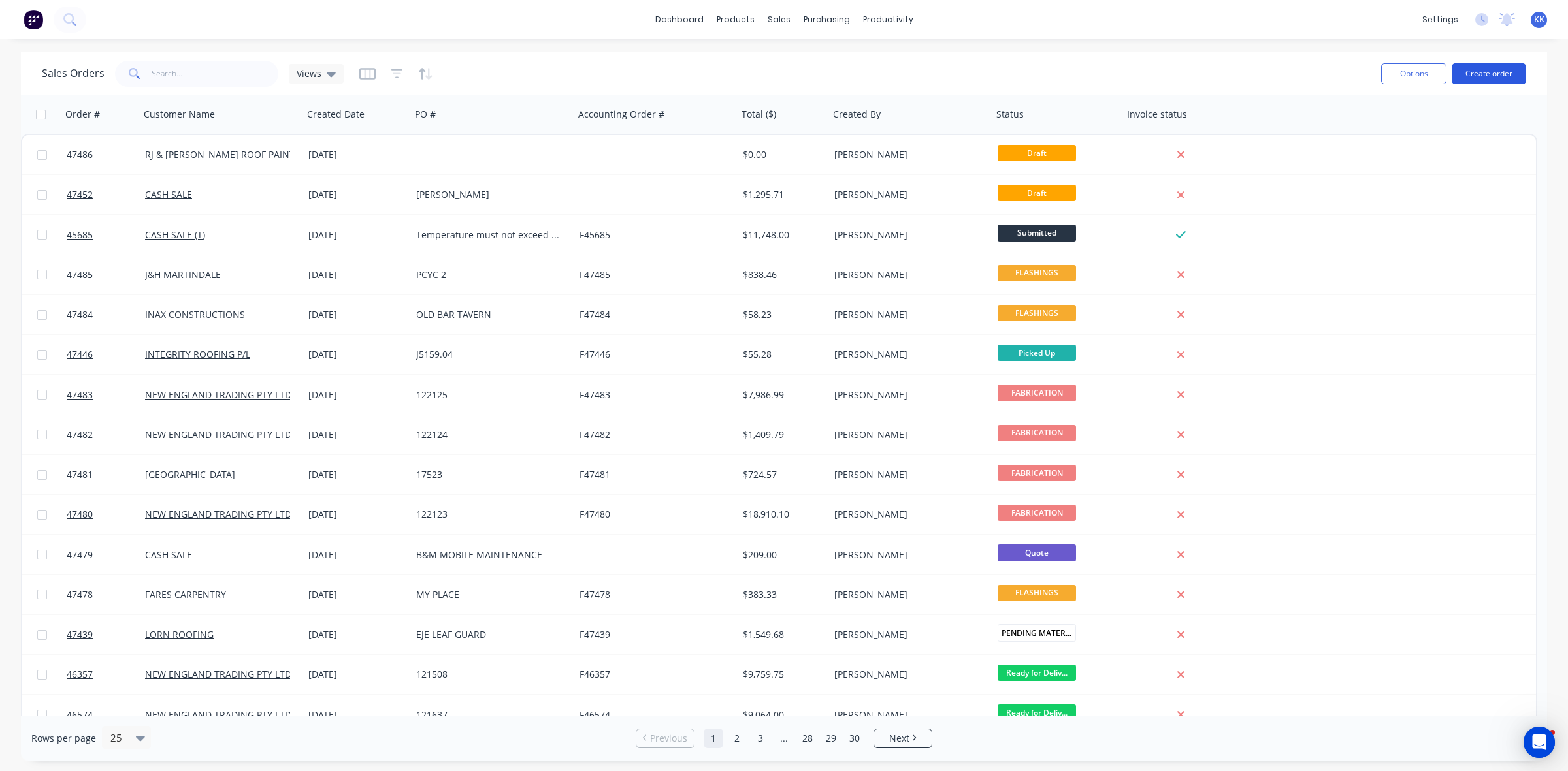
click at [1472, 72] on button "Create order" at bounding box center [1489, 74] width 75 height 21
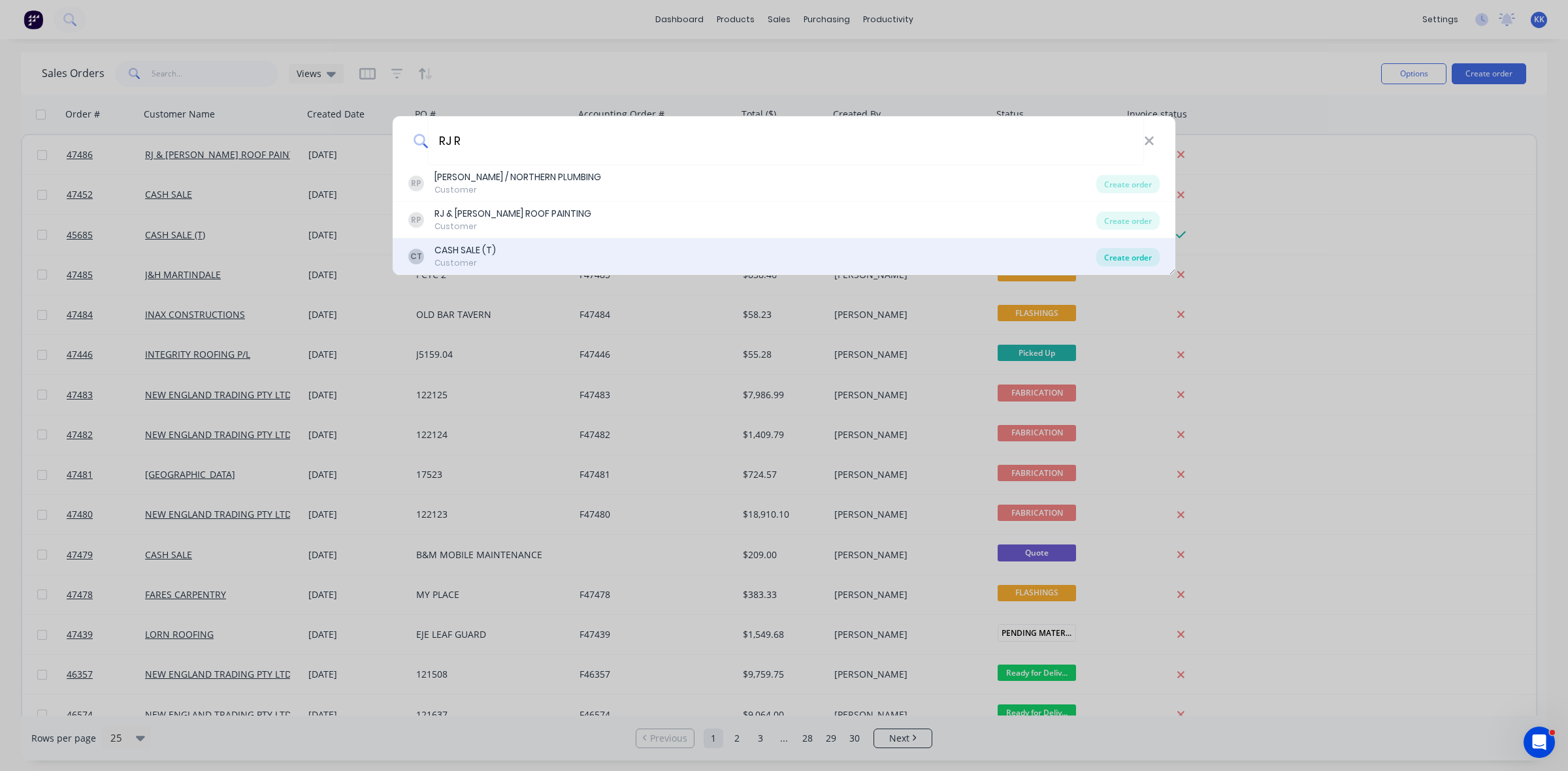
type input "RJ R"
click at [1142, 253] on div "Create order" at bounding box center [1128, 257] width 64 height 19
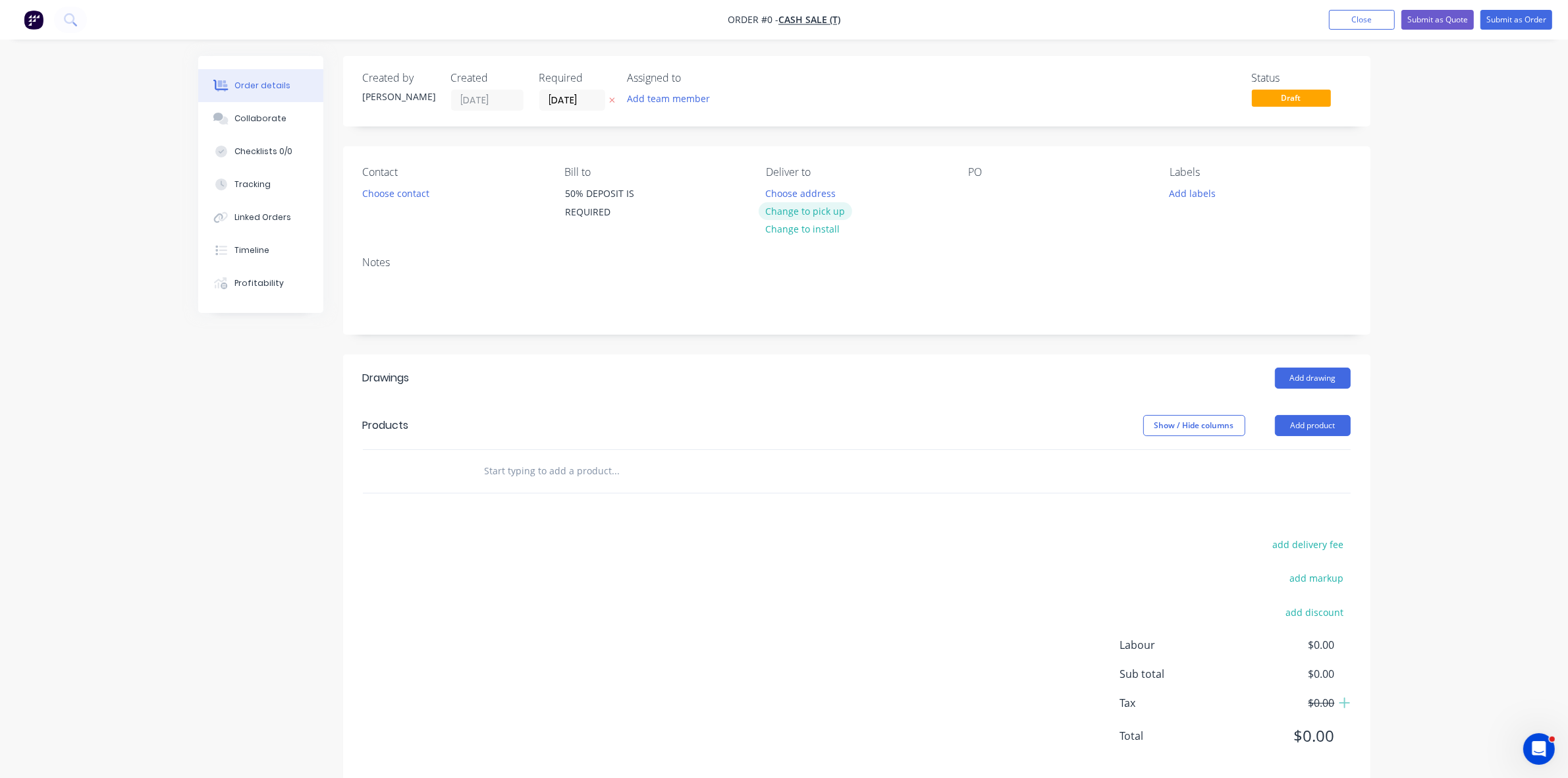
click at [804, 215] on button "Change to pick up" at bounding box center [806, 211] width 93 height 18
click at [420, 199] on button "Choose contact" at bounding box center [395, 193] width 81 height 18
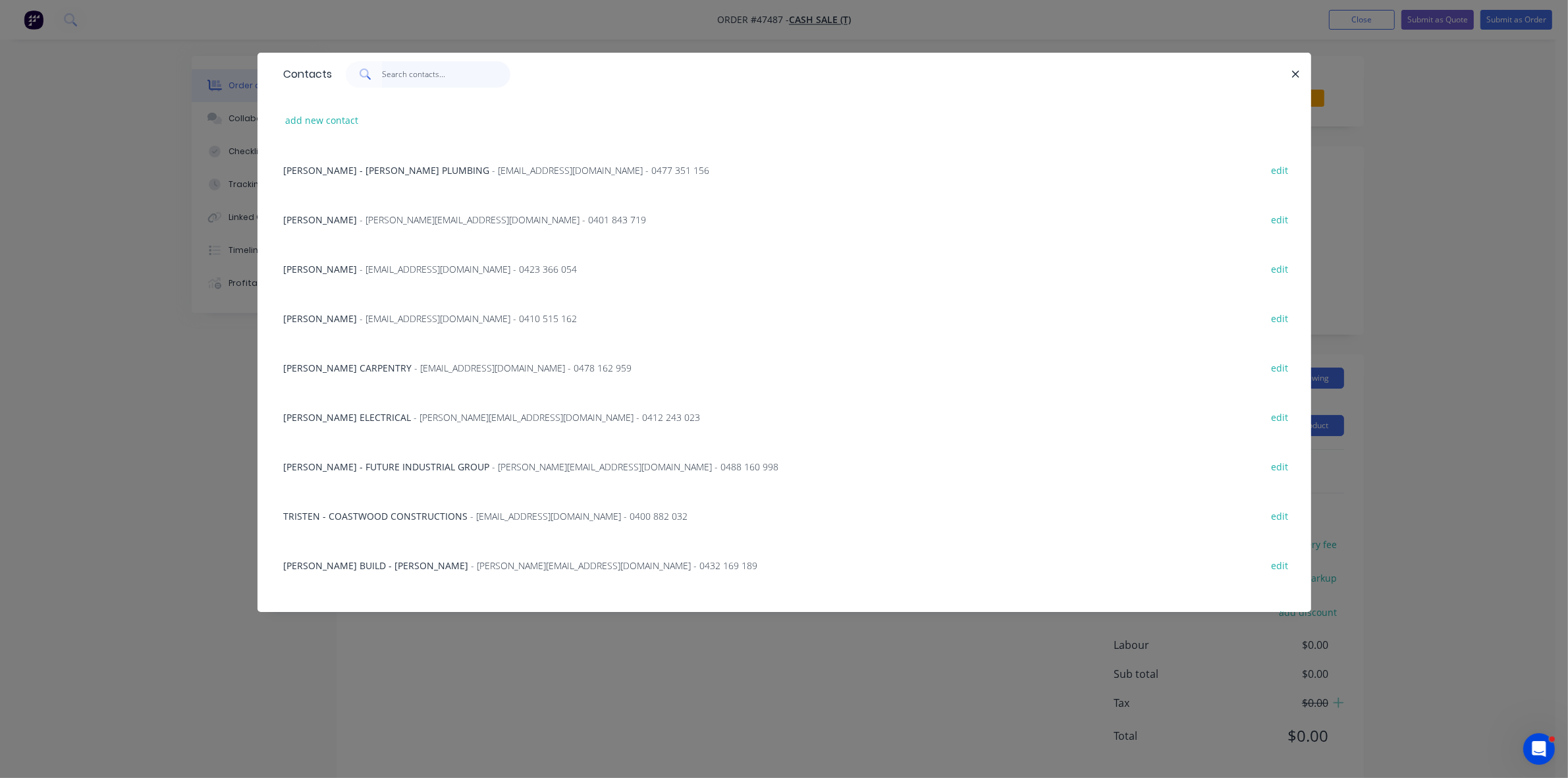
click at [410, 74] on input "text" at bounding box center [446, 75] width 129 height 27
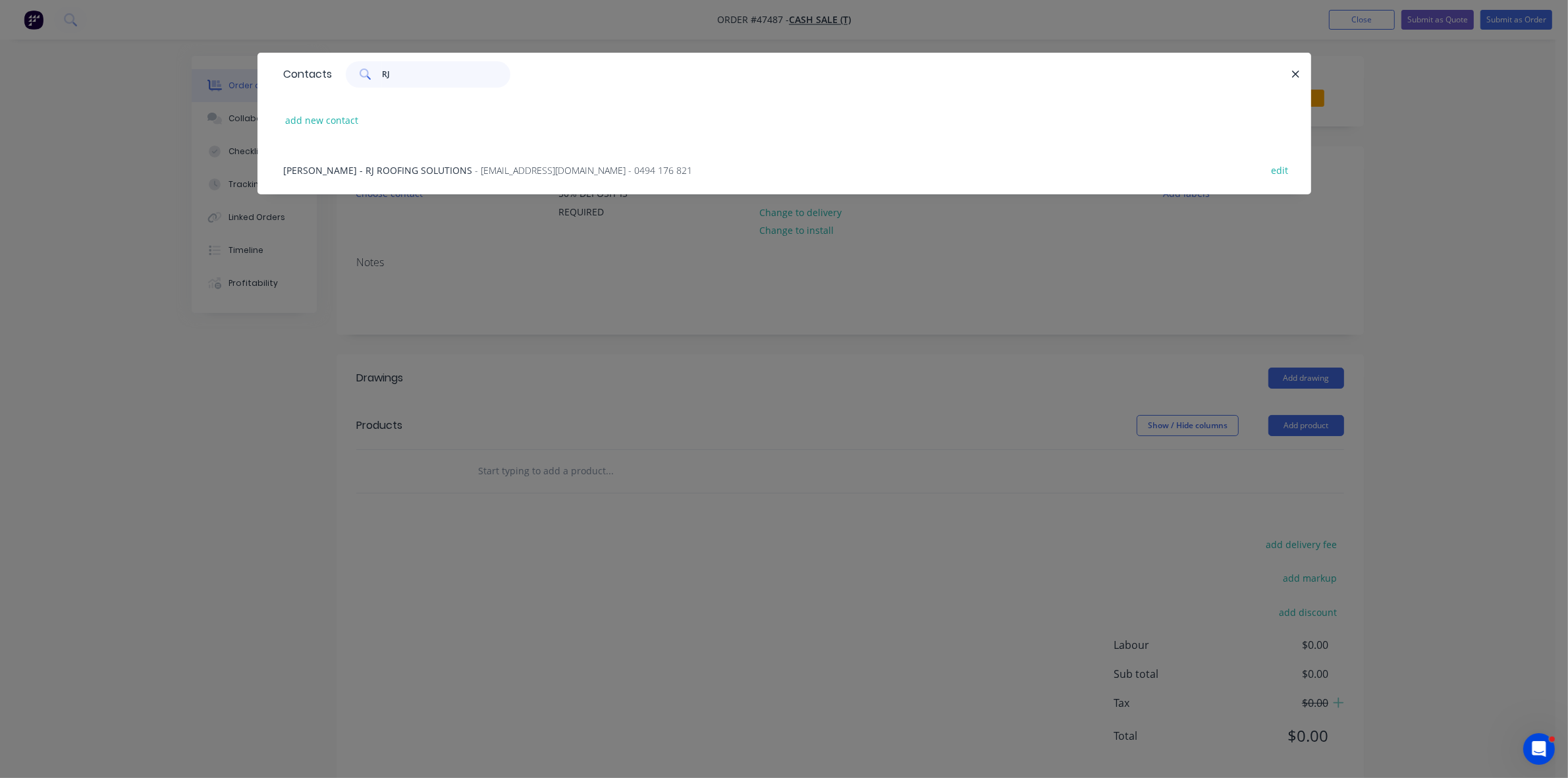
type input "RJ"
drag, startPoint x: 432, startPoint y: 159, endPoint x: 442, endPoint y: 163, distance: 10.8
click at [433, 159] on div "REECE MCKEON - RJ ROOFING SOLUTIONS - RJMCKEON13@GMAIL.COM - 0494 176 821 edit" at bounding box center [784, 169] width 1014 height 49
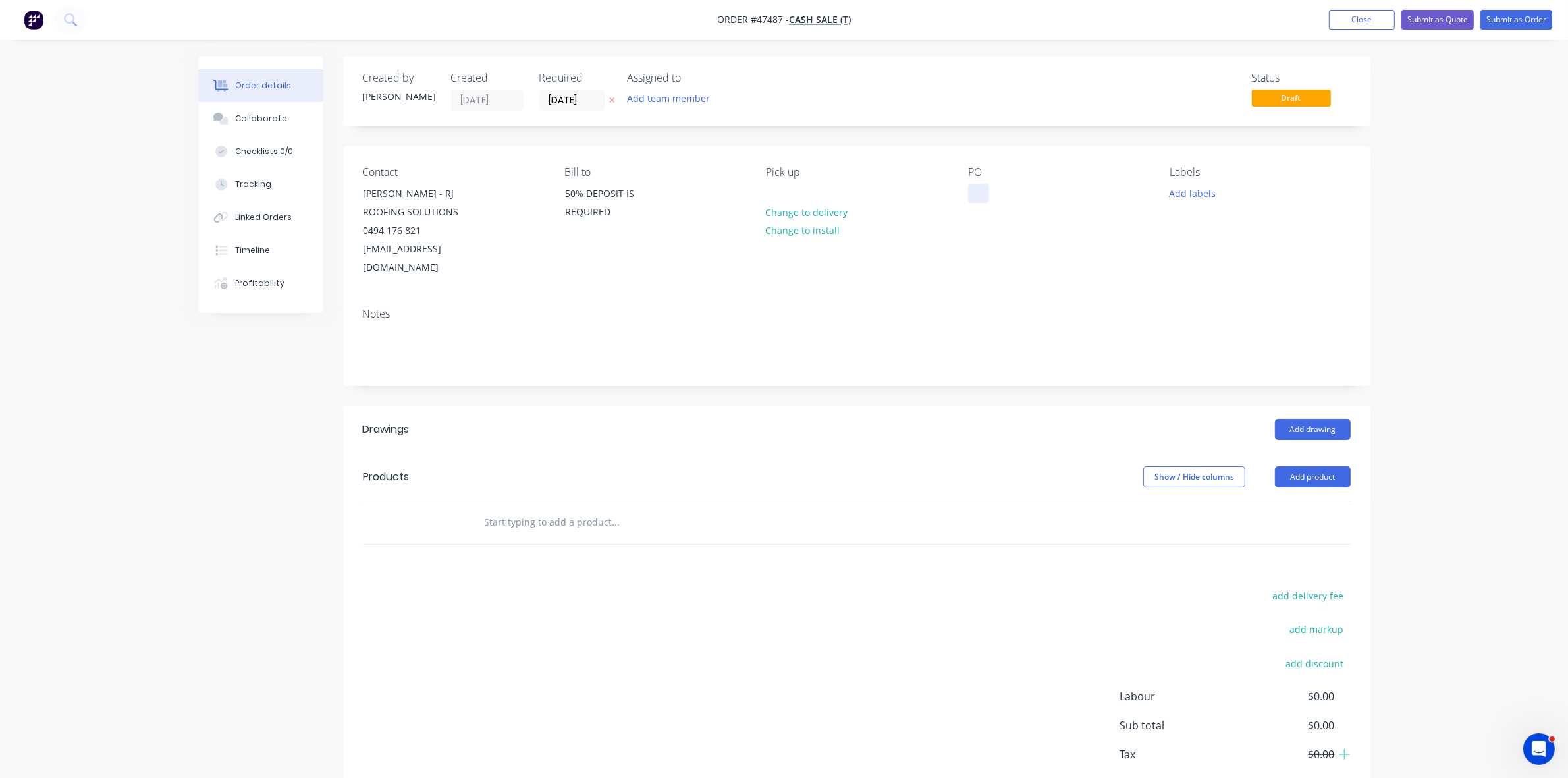
click at [980, 198] on div at bounding box center [979, 193] width 21 height 19
click at [1319, 419] on button "Add drawing" at bounding box center [1313, 430] width 76 height 21
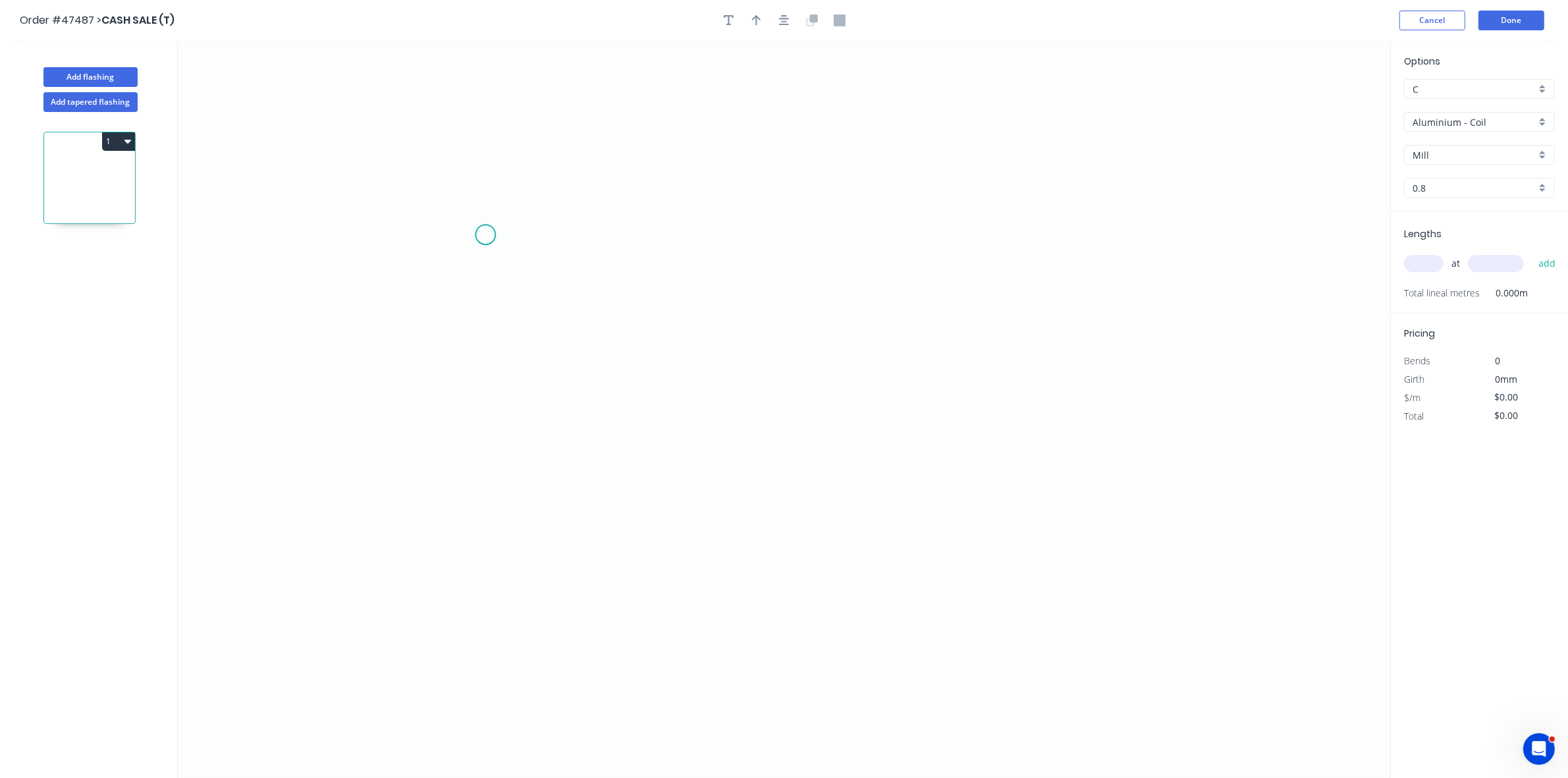
click at [485, 235] on icon "0" at bounding box center [784, 409] width 1213 height 737
click at [544, 231] on icon "0" at bounding box center [784, 409] width 1213 height 737
click at [552, 351] on icon "0 ?" at bounding box center [784, 409] width 1213 height 737
click at [863, 330] on icon "0 ? ? ? º" at bounding box center [784, 409] width 1213 height 737
click at [900, 356] on icon "0 ? ? ? ? º ? º" at bounding box center [784, 409] width 1213 height 737
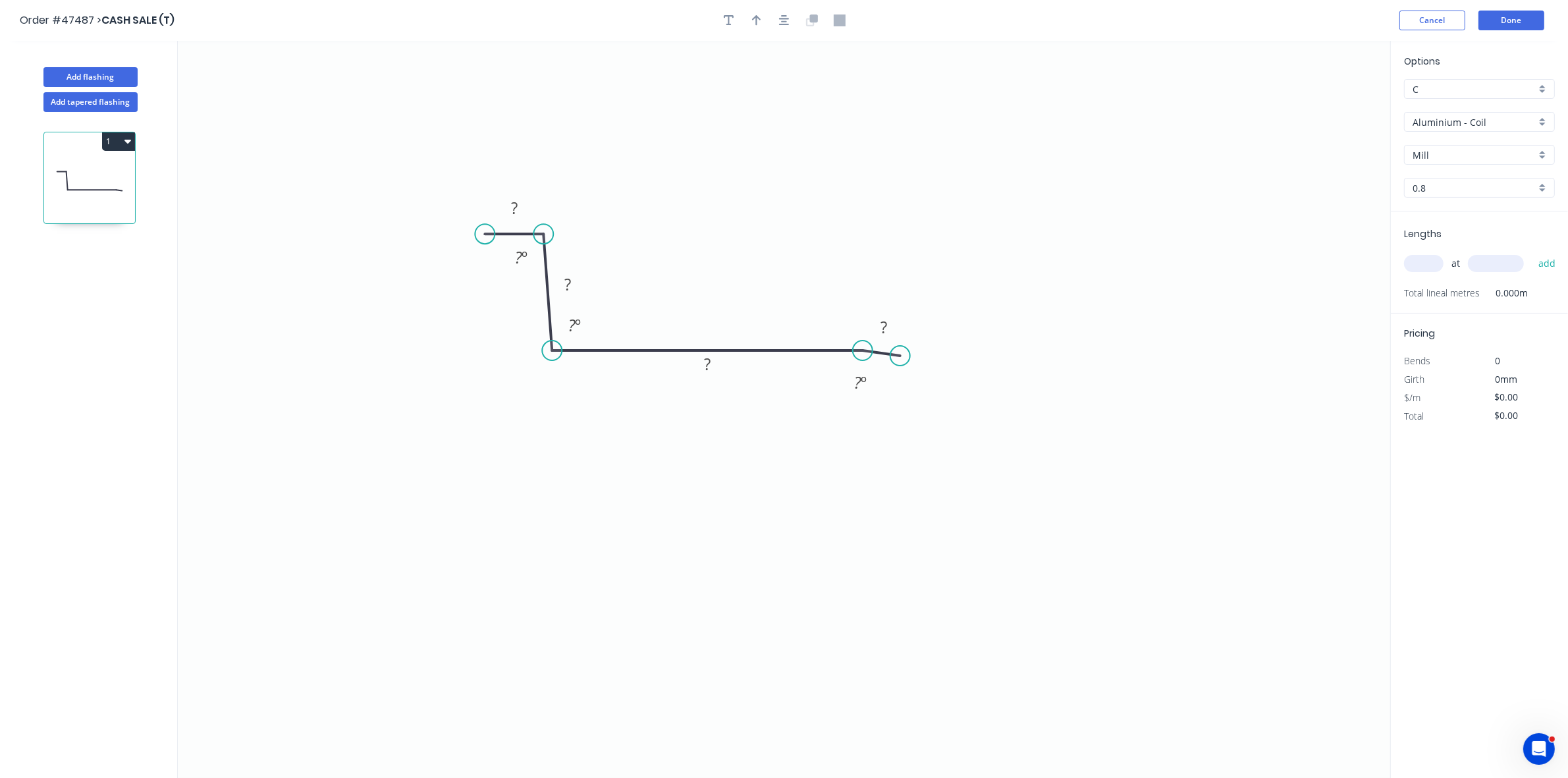
drag, startPoint x: 534, startPoint y: 348, endPoint x: 526, endPoint y: 348, distance: 8.0
click at [526, 348] on icon "0 ? ? ? ? ? º ? º ? º" at bounding box center [784, 409] width 1213 height 737
drag, startPoint x: 561, startPoint y: 348, endPoint x: 539, endPoint y: 353, distance: 22.6
click at [539, 353] on circle at bounding box center [544, 351] width 20 height 20
click at [886, 394] on div "Hide angle" at bounding box center [927, 395] width 133 height 27
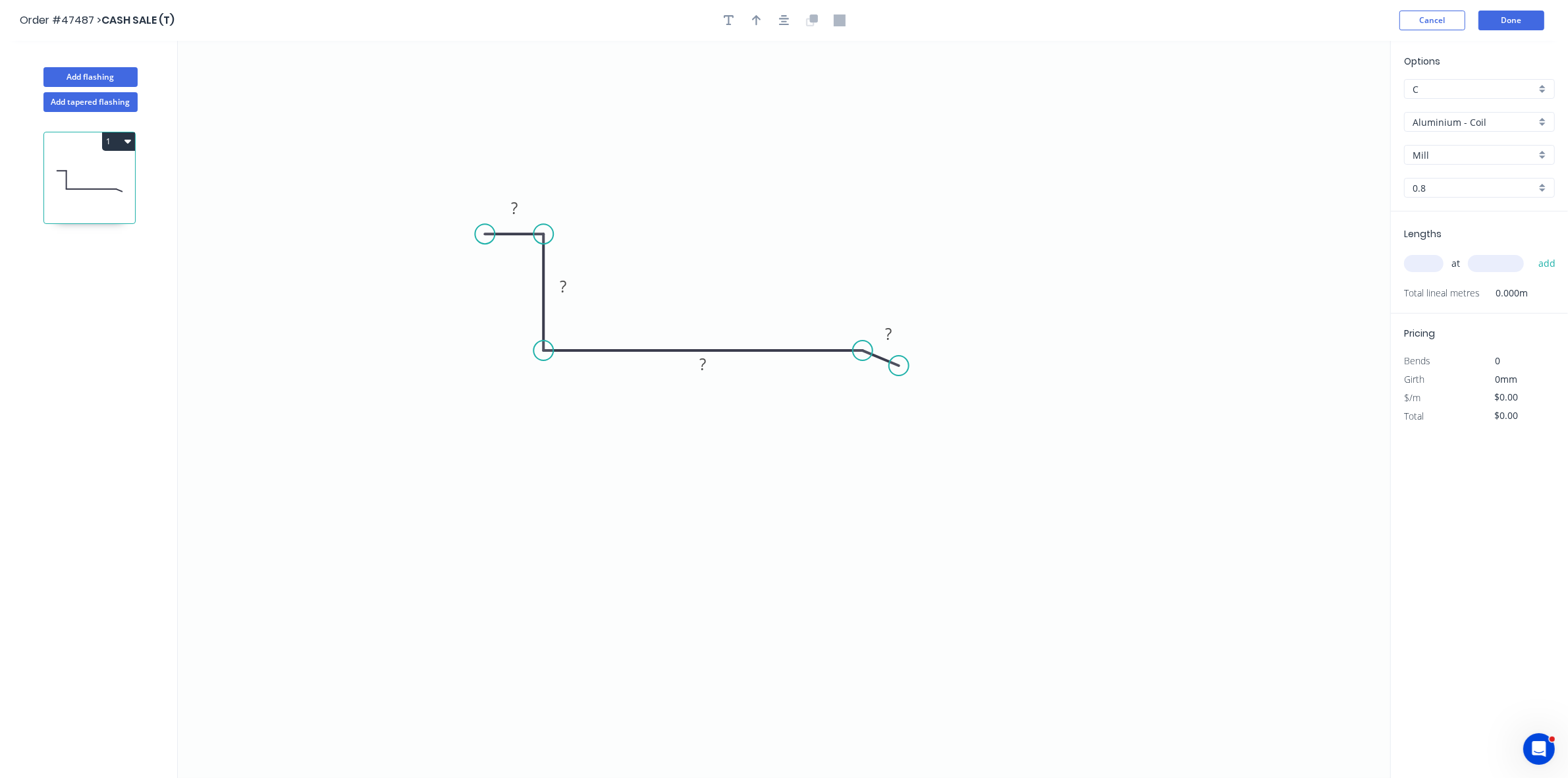
click at [898, 369] on circle at bounding box center [899, 366] width 20 height 20
click at [750, 20] on button "button" at bounding box center [757, 21] width 20 height 20
drag, startPoint x: 1322, startPoint y: 105, endPoint x: 742, endPoint y: 292, distance: 609.4
click at [793, 267] on icon at bounding box center [799, 246] width 12 height 42
click at [519, 208] on rect at bounding box center [515, 209] width 27 height 19
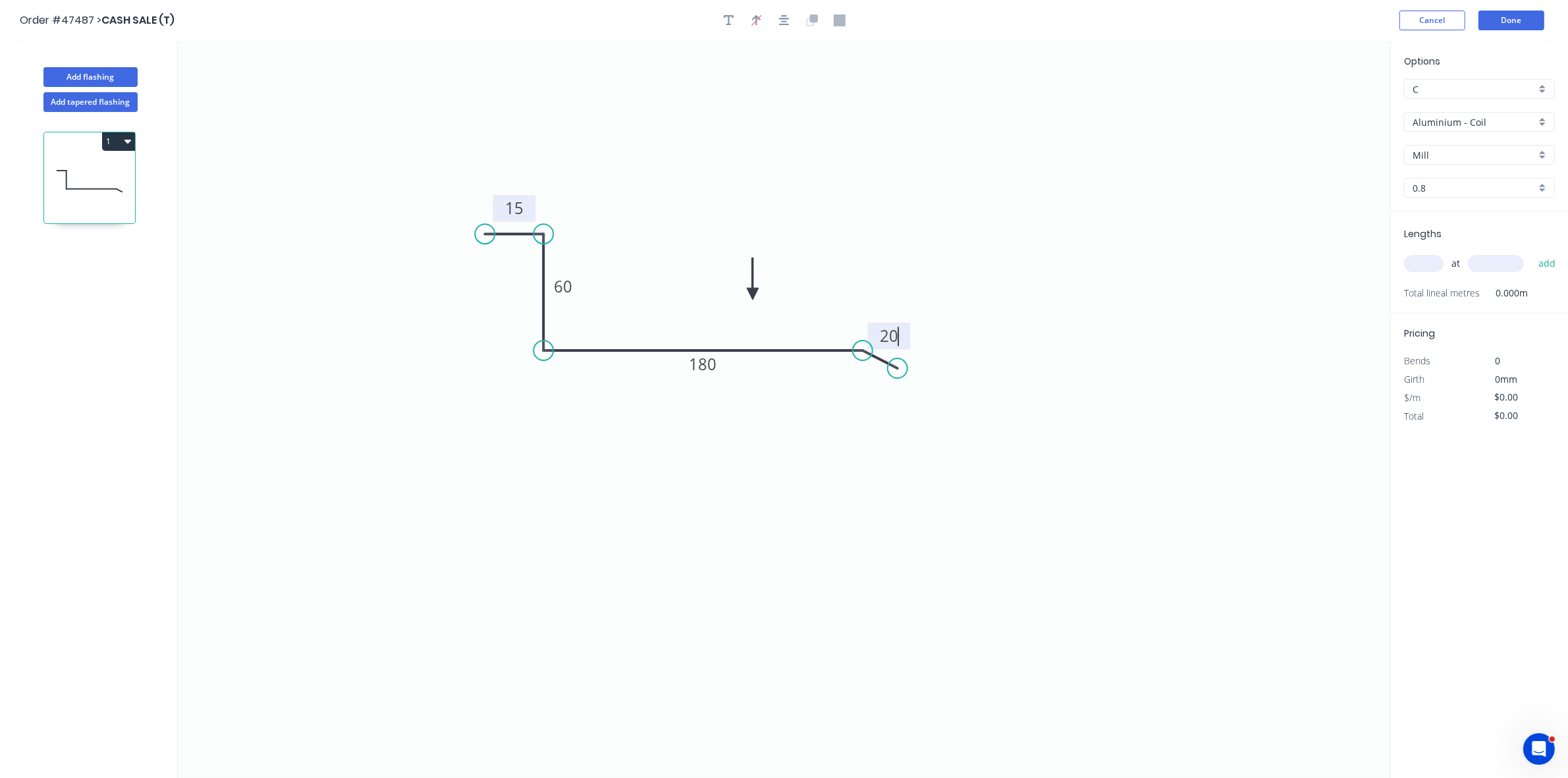
type input "$22.04"
drag, startPoint x: 858, startPoint y: 354, endPoint x: 854, endPoint y: 379, distance: 25.3
click at [854, 379] on circle at bounding box center [854, 378] width 20 height 20
drag, startPoint x: 898, startPoint y: 370, endPoint x: 886, endPoint y: 406, distance: 37.9
click at [886, 406] on circle at bounding box center [886, 410] width 20 height 20
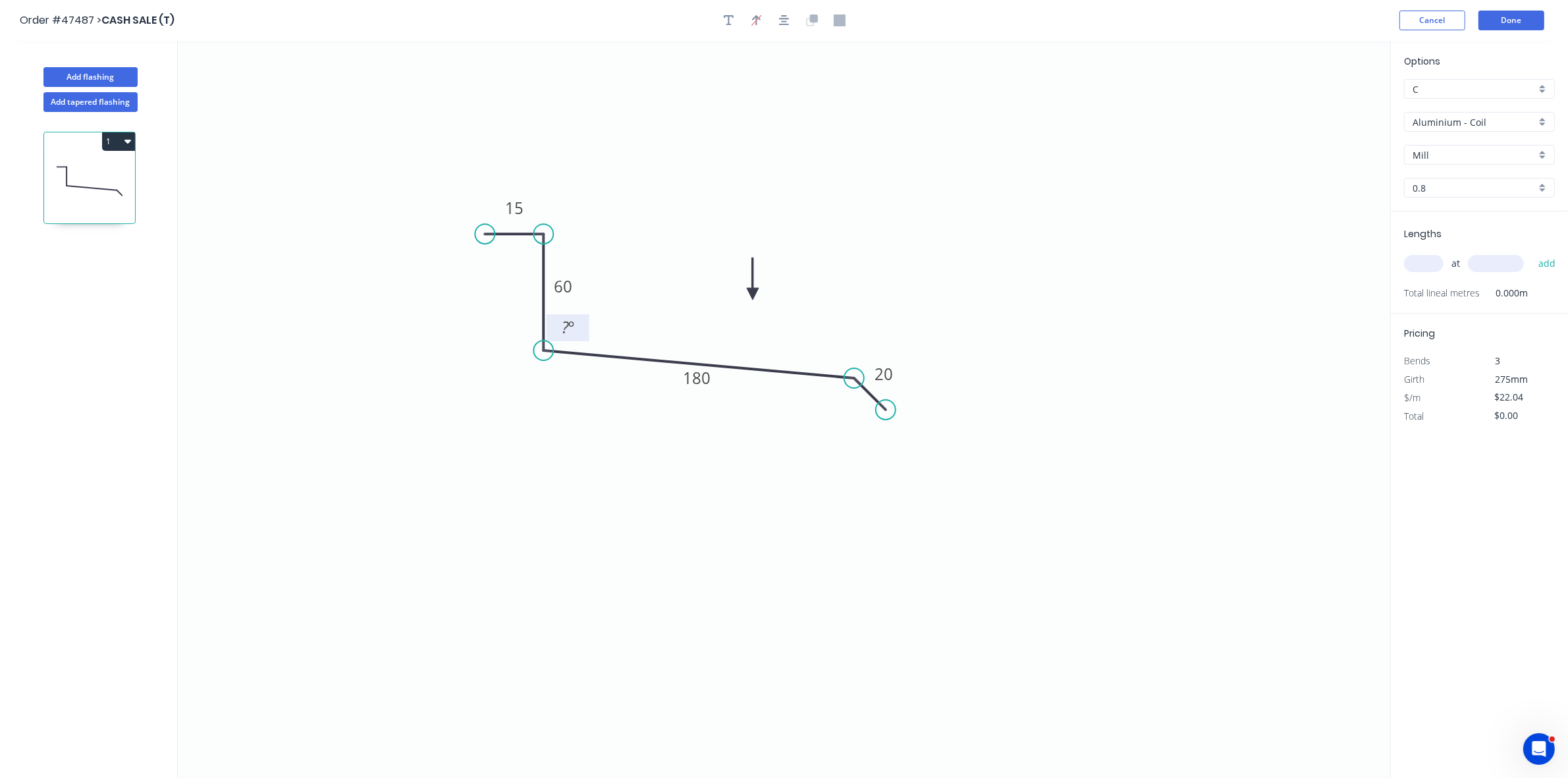
click at [570, 328] on tspan "º" at bounding box center [571, 327] width 6 height 22
click at [1423, 260] on input "text" at bounding box center [1424, 264] width 39 height 17
type input "1"
type input "2500"
click at [1532, 252] on button "add" at bounding box center [1547, 264] width 31 height 23
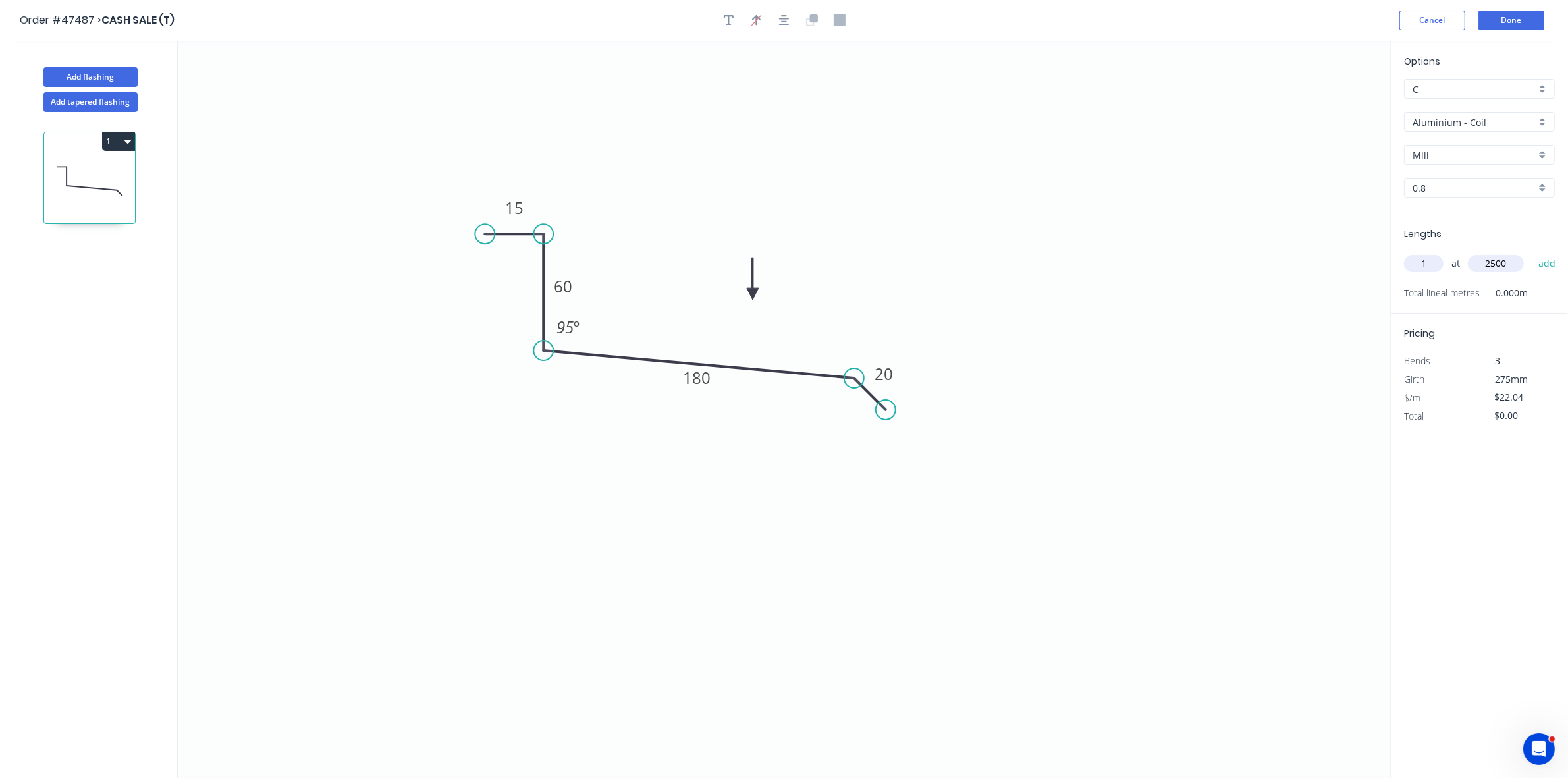
type input "$55.10"
click at [1463, 119] on input "Aluminium - Coil" at bounding box center [1474, 122] width 123 height 14
click at [1450, 208] on div "Colorbond" at bounding box center [1480, 217] width 149 height 23
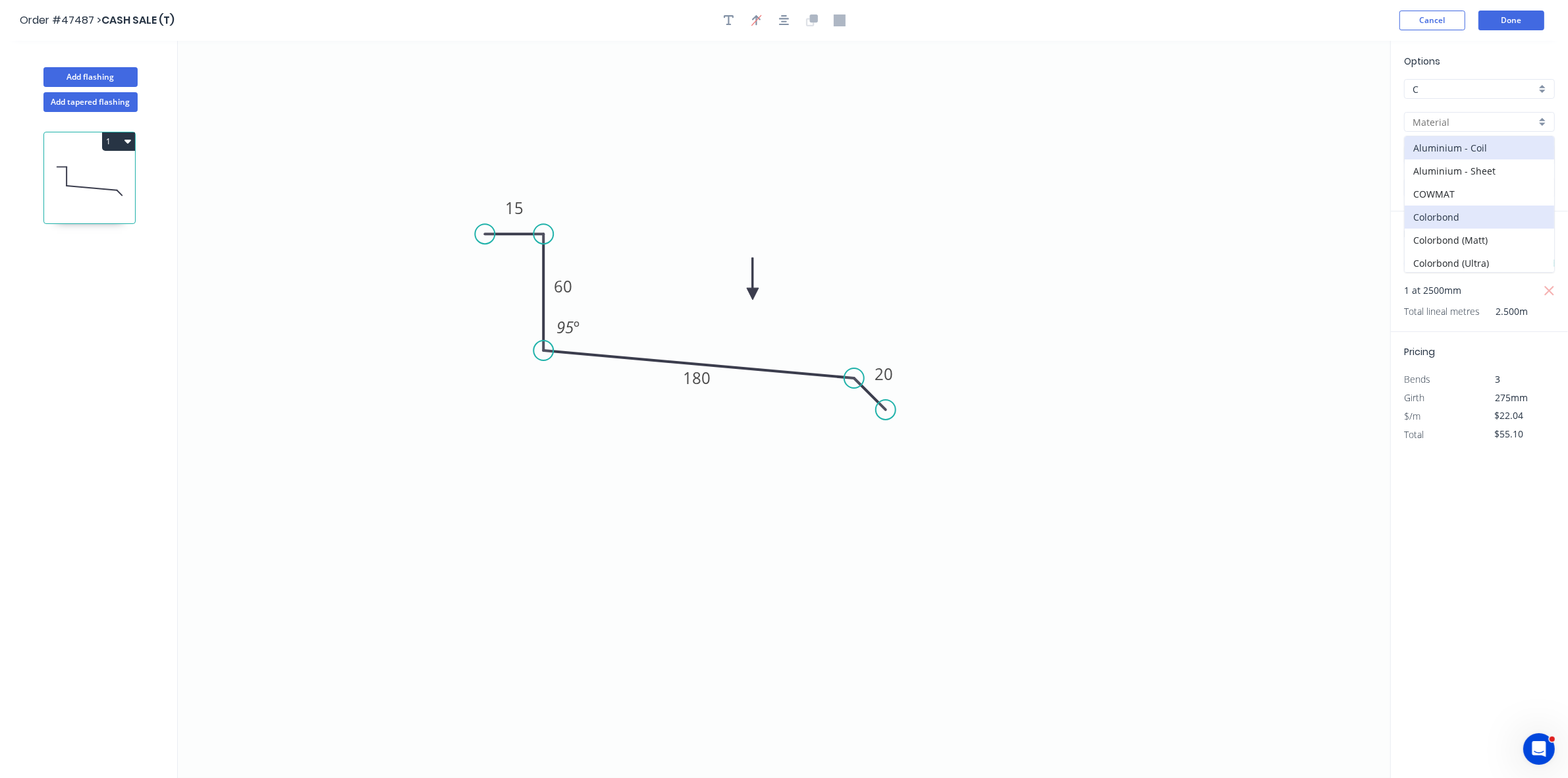
type input "Colorbond"
type input "Basalt"
type input "0.55"
type input "$14.61"
type input "$36.53"
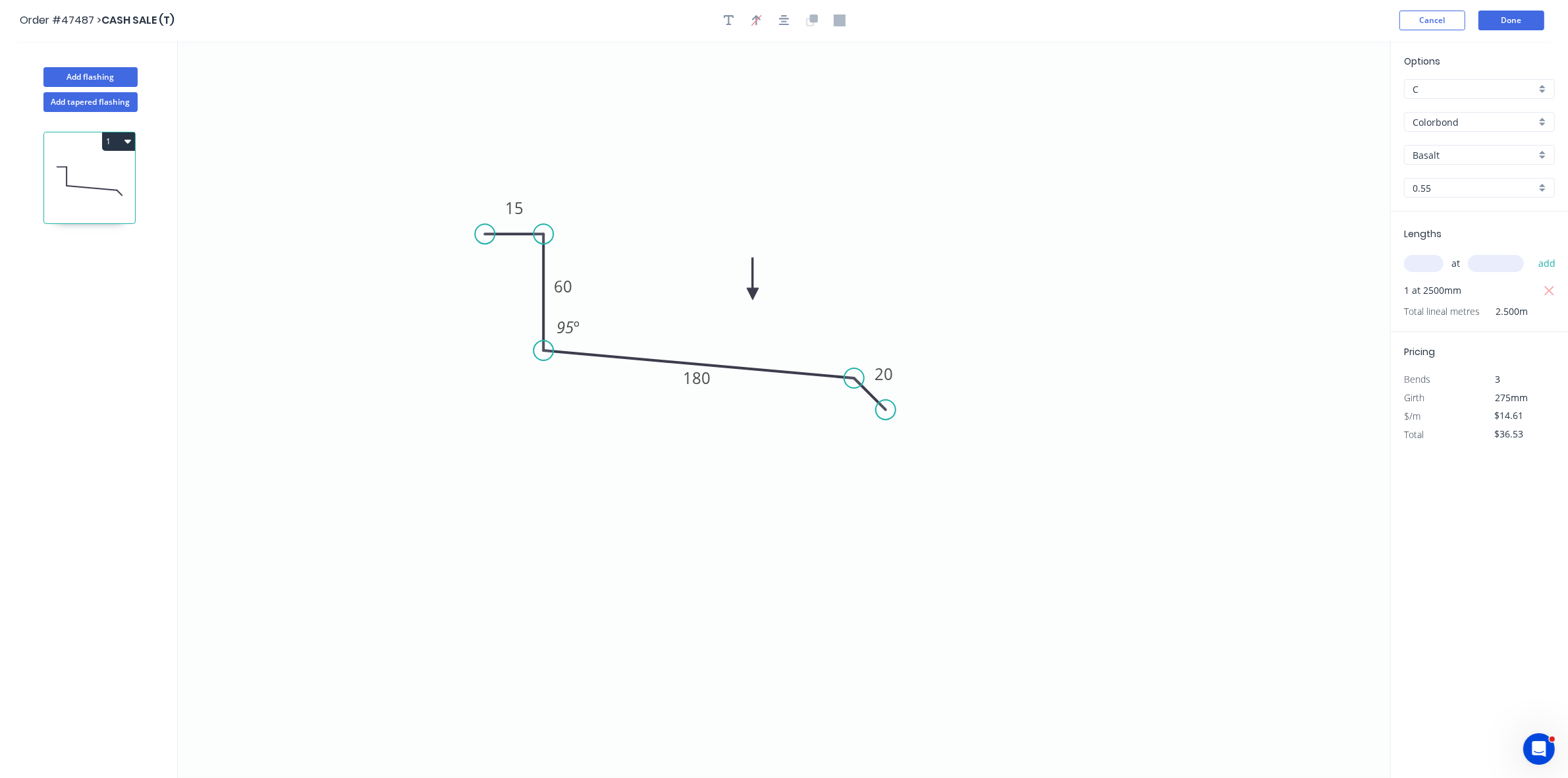
click at [1450, 161] on div "Basalt" at bounding box center [1480, 155] width 151 height 20
click at [1446, 152] on input "text" at bounding box center [1474, 155] width 123 height 14
click at [1441, 179] on div "Surfmist" at bounding box center [1480, 181] width 149 height 23
type input "Surfmist"
click at [1434, 259] on input "text" at bounding box center [1424, 264] width 39 height 17
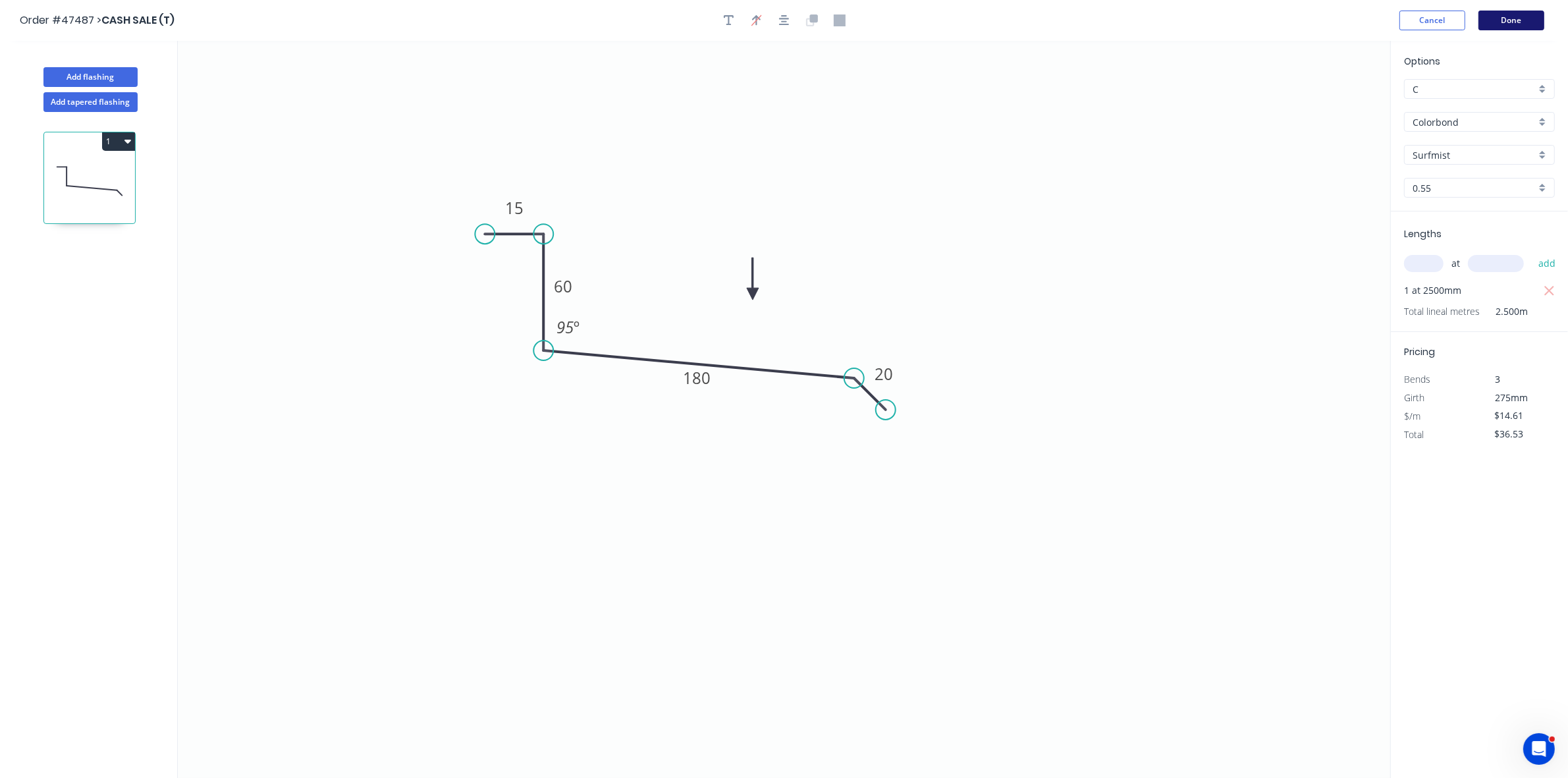
click at [1504, 13] on button "Done" at bounding box center [1511, 21] width 66 height 20
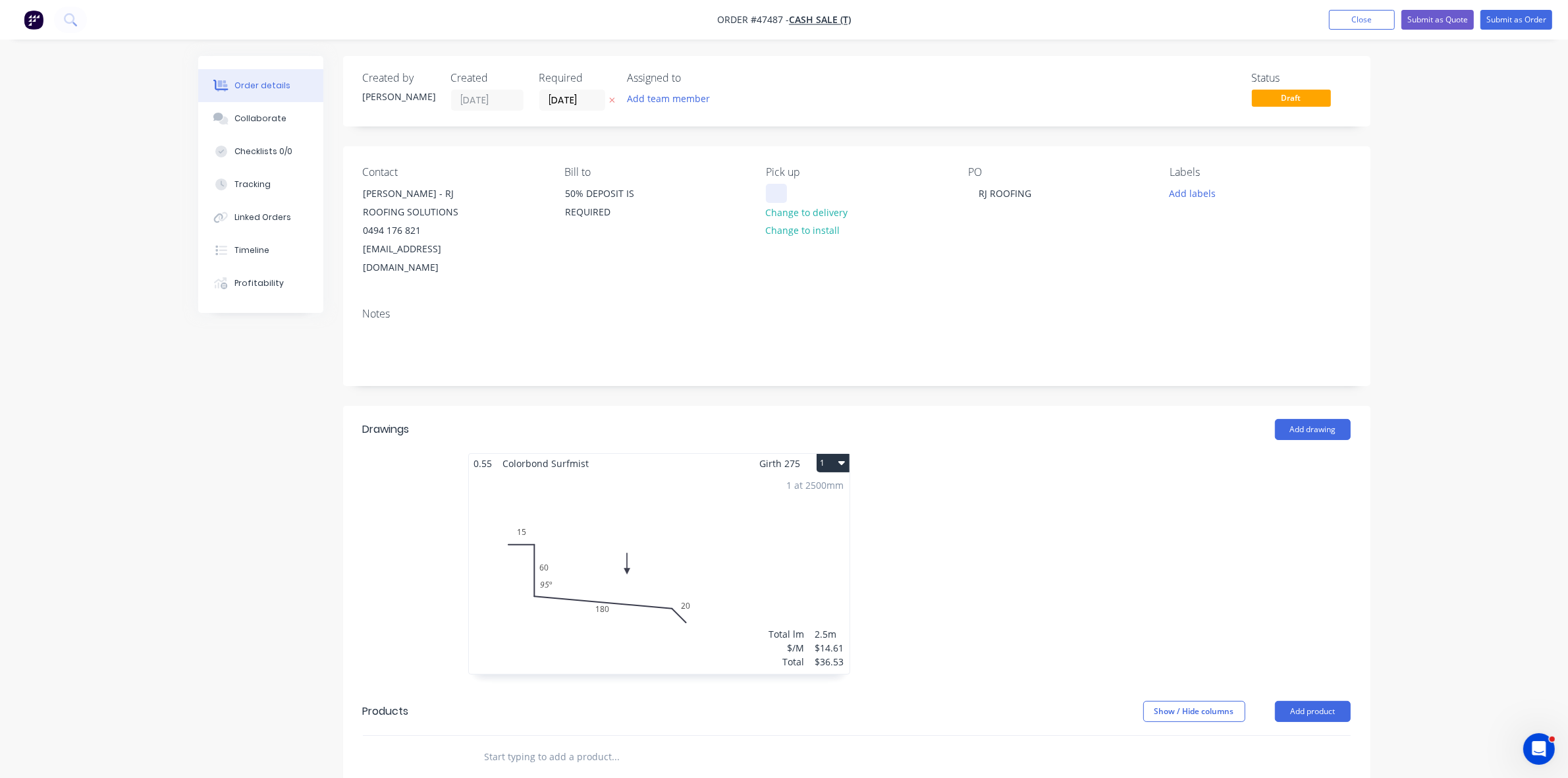
click at [785, 188] on div at bounding box center [777, 193] width 21 height 19
click at [581, 99] on input "[DATE]" at bounding box center [572, 100] width 65 height 20
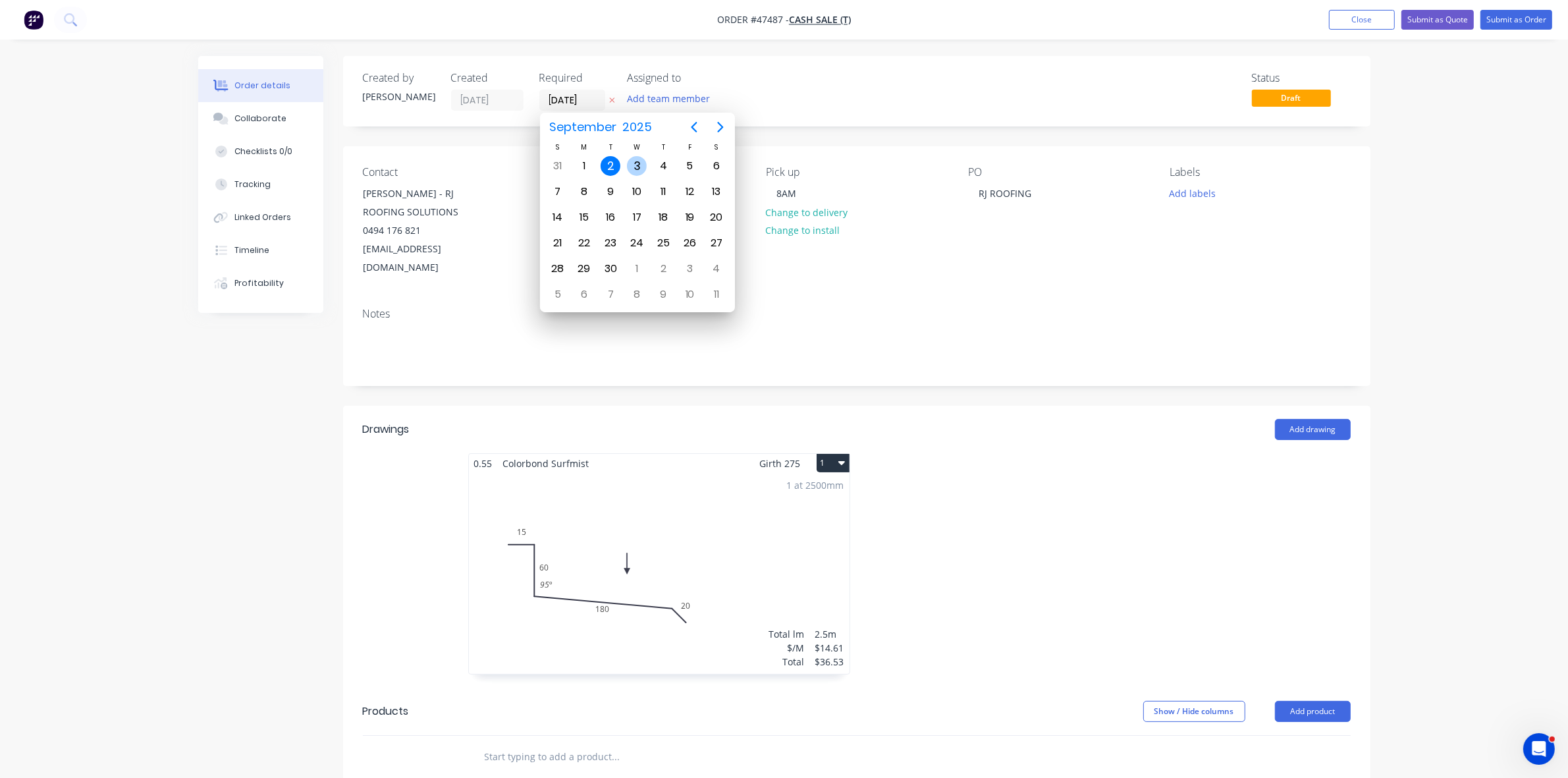
drag, startPoint x: 640, startPoint y: 163, endPoint x: 886, endPoint y: 195, distance: 248.1
click at [642, 163] on div "3" at bounding box center [637, 166] width 20 height 20
type input "03/09/25"
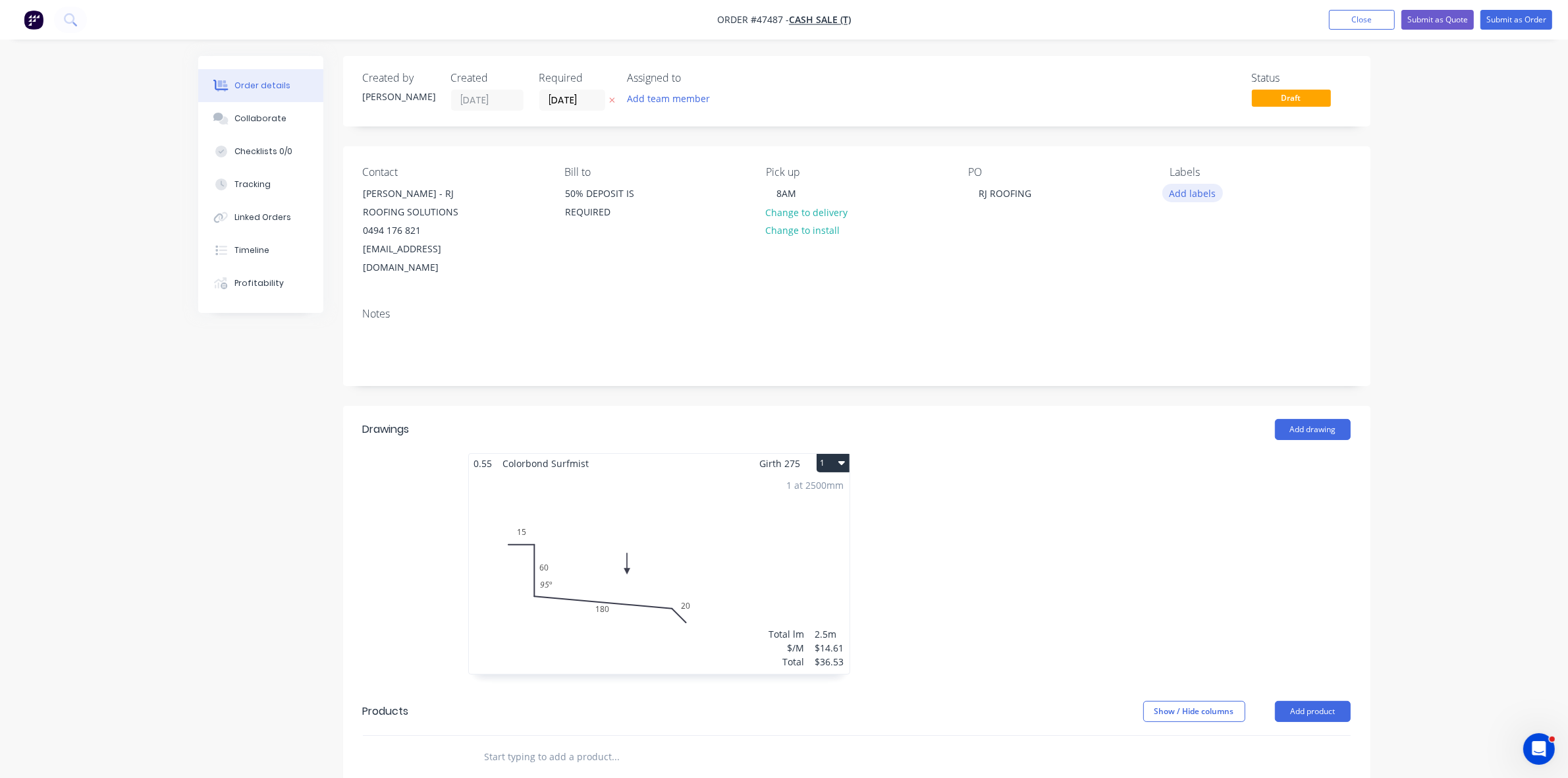
click at [1191, 192] on button "Add labels" at bounding box center [1193, 193] width 61 height 18
click at [1246, 314] on div "TO BE PAID" at bounding box center [1232, 312] width 53 height 15
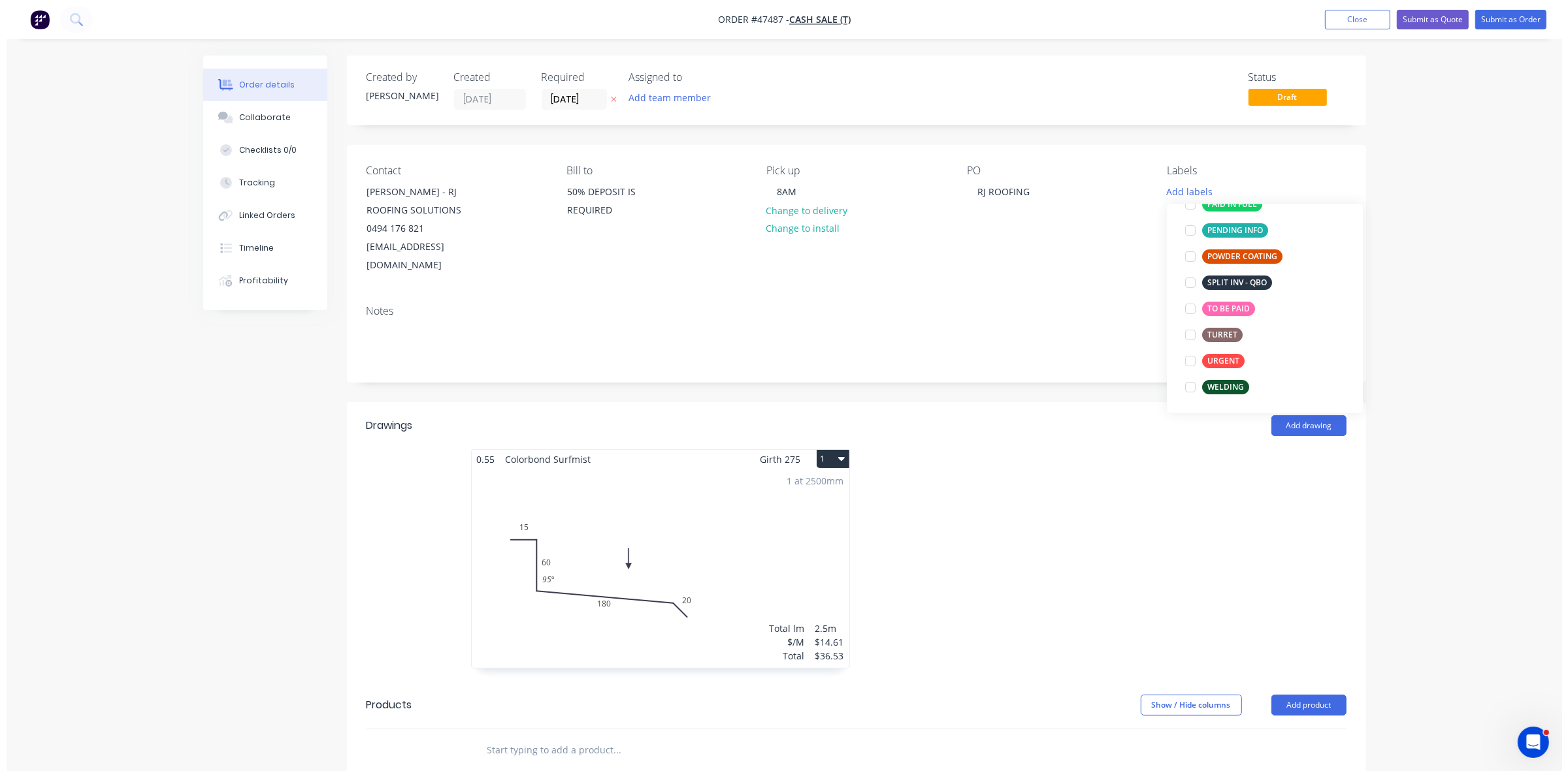
scroll to position [0, 0]
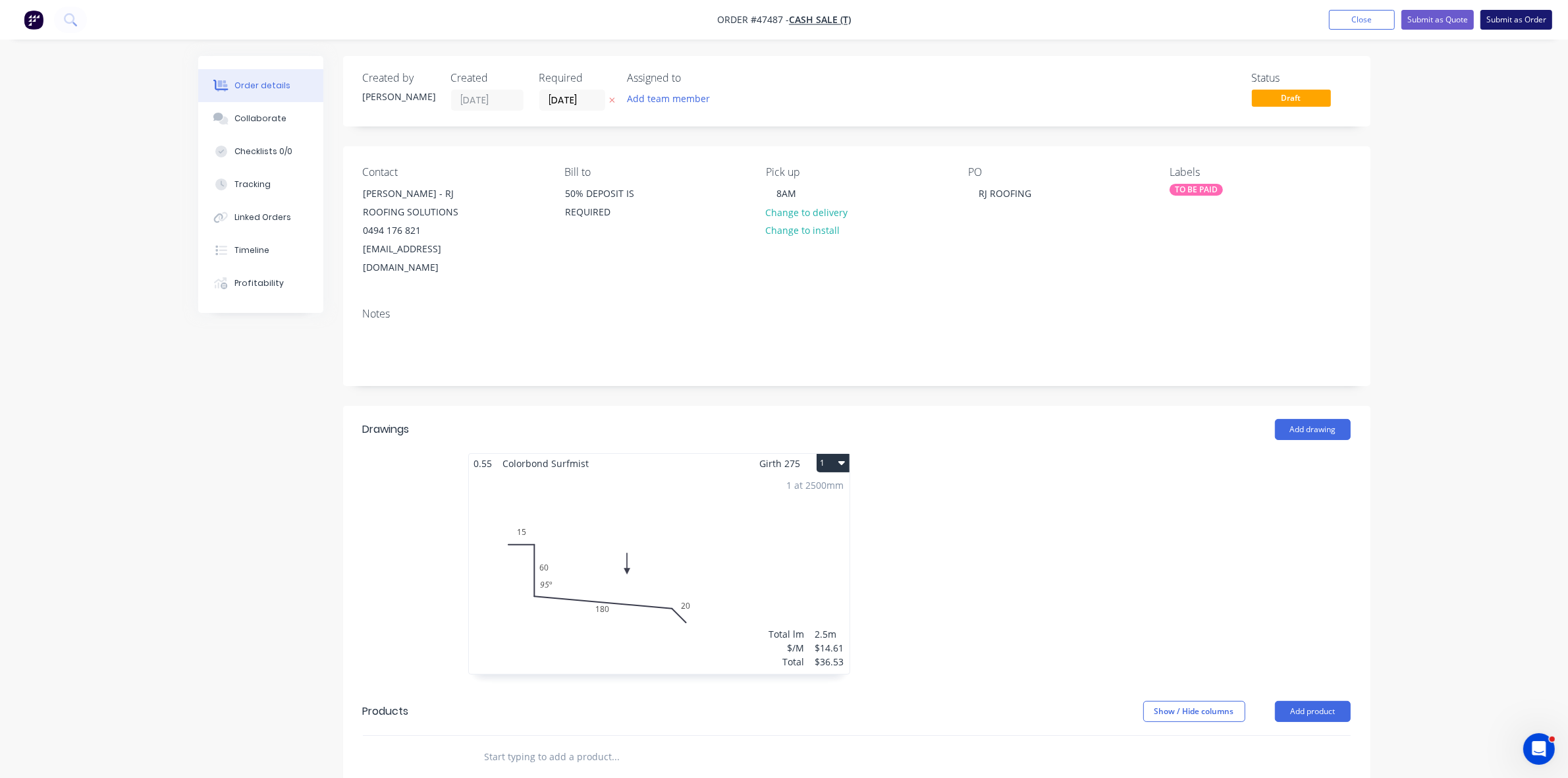
click at [1538, 20] on button "Submit as Order" at bounding box center [1517, 20] width 72 height 20
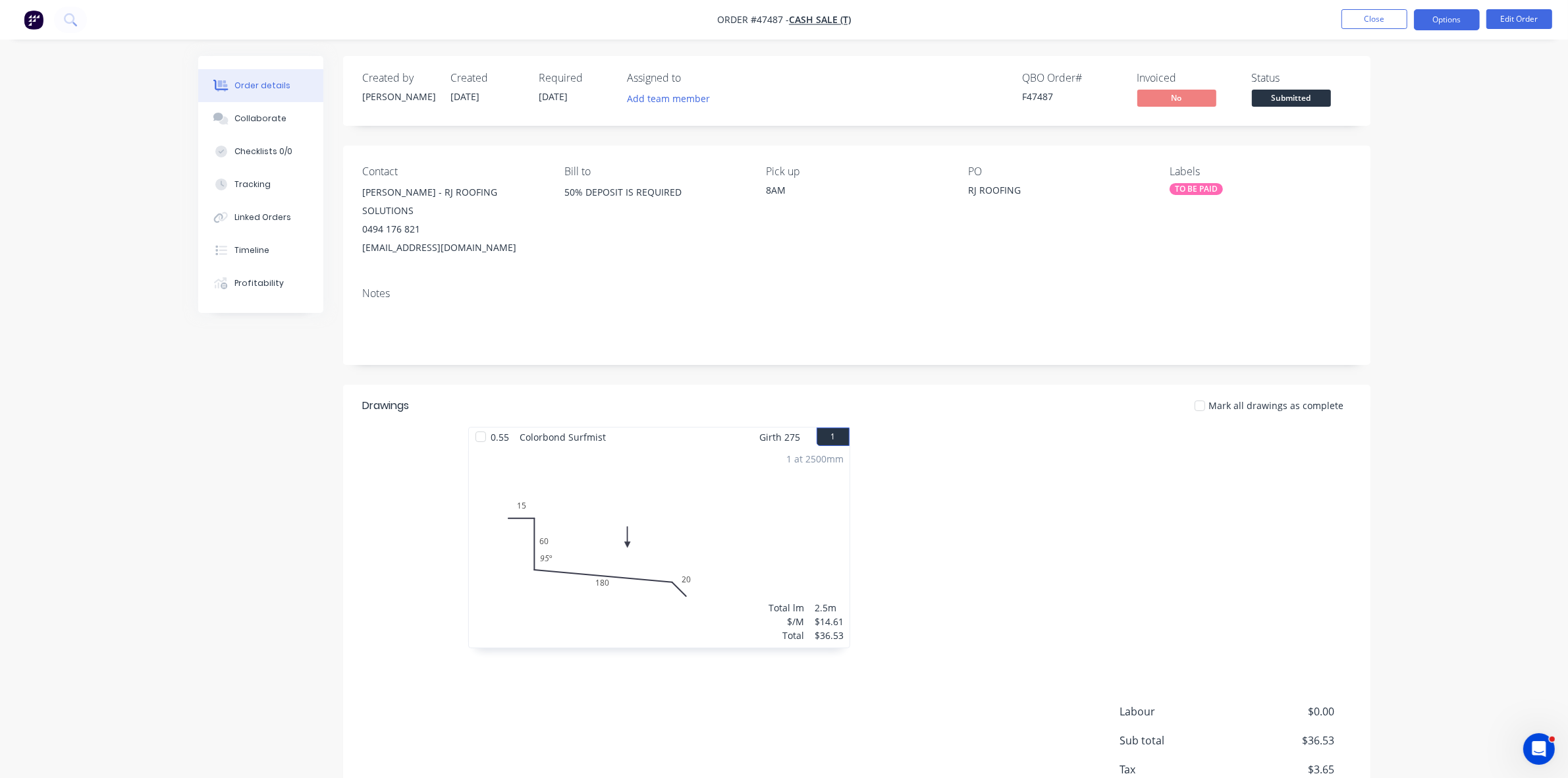
click at [1458, 17] on button "Options" at bounding box center [1447, 20] width 66 height 21
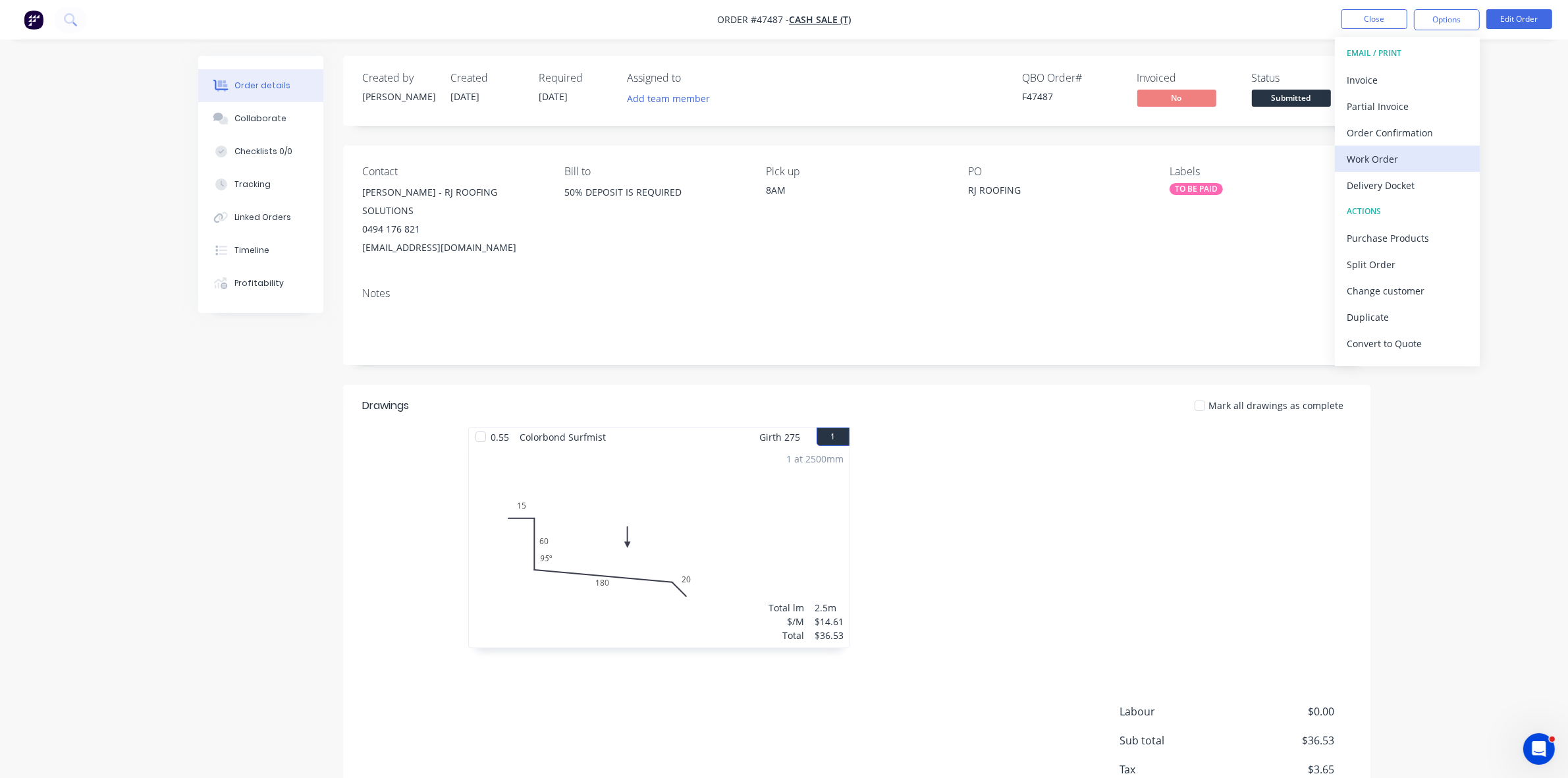
click at [1382, 158] on div "Work Order" at bounding box center [1408, 159] width 121 height 19
click at [1384, 139] on div "Without pricing" at bounding box center [1408, 133] width 121 height 19
click at [1280, 90] on span "Submitted" at bounding box center [1291, 97] width 79 height 17
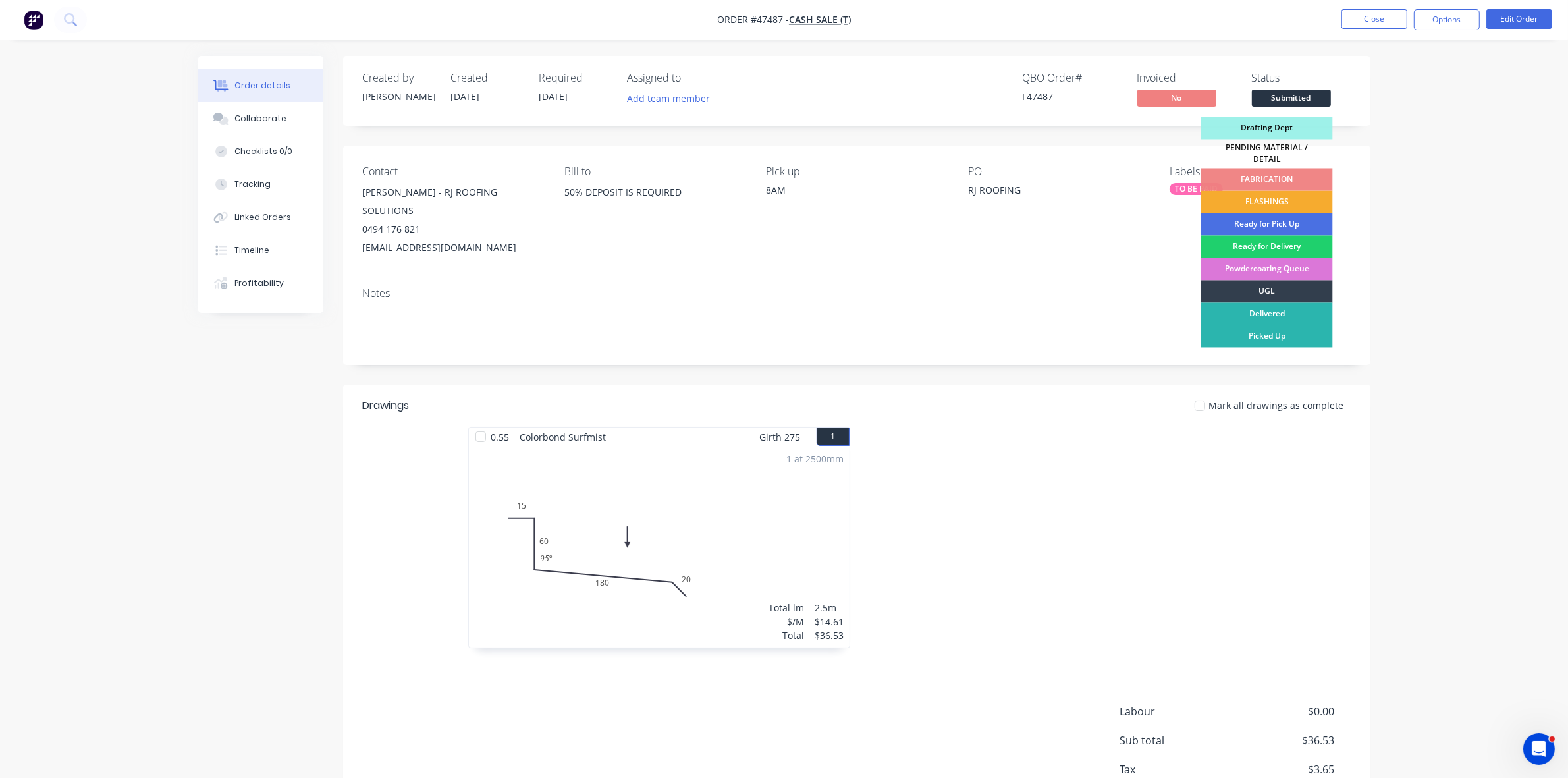
click at [1295, 191] on div "FLASHINGS" at bounding box center [1267, 202] width 132 height 23
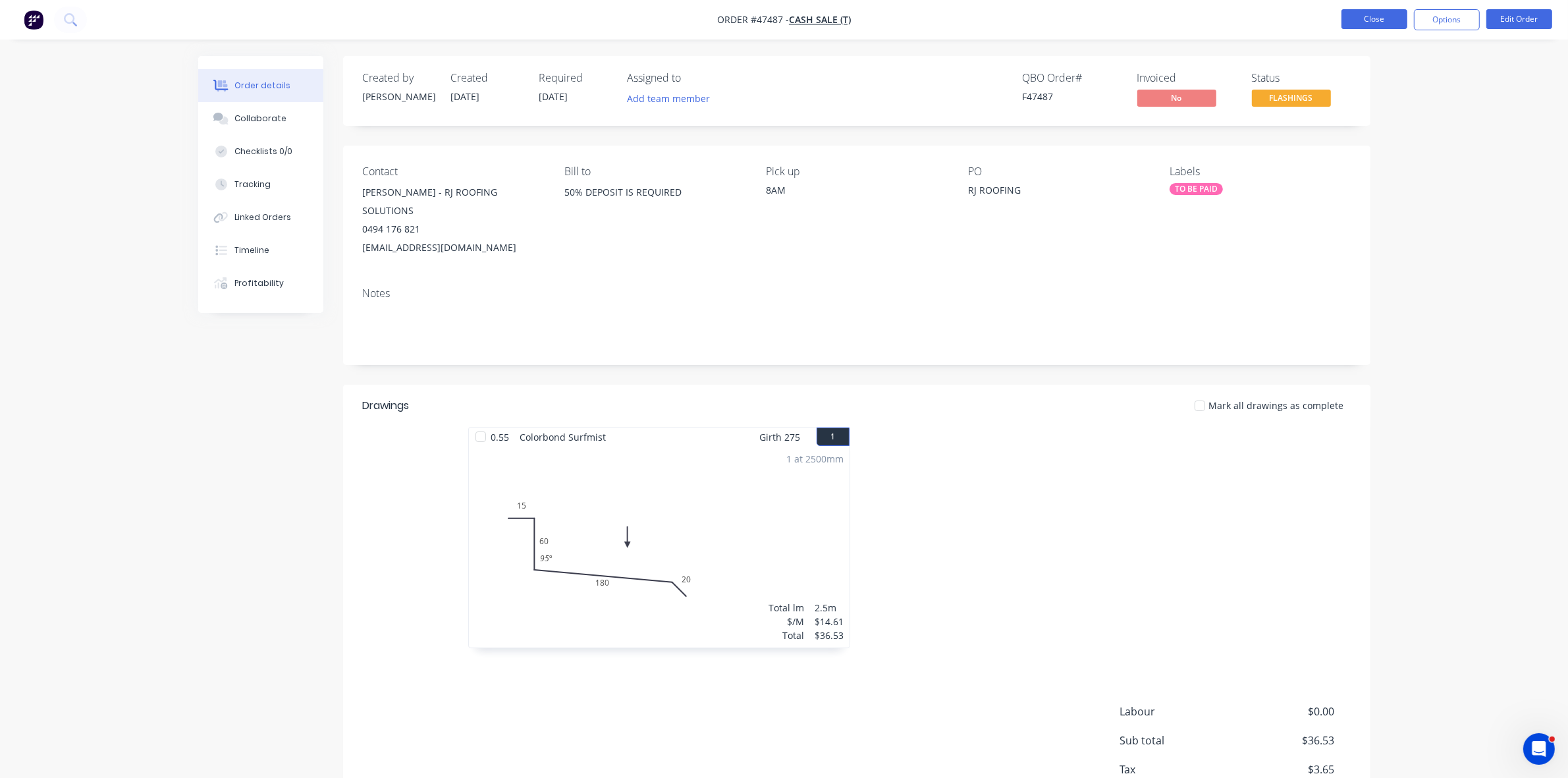
click at [1375, 20] on button "Close" at bounding box center [1375, 19] width 66 height 20
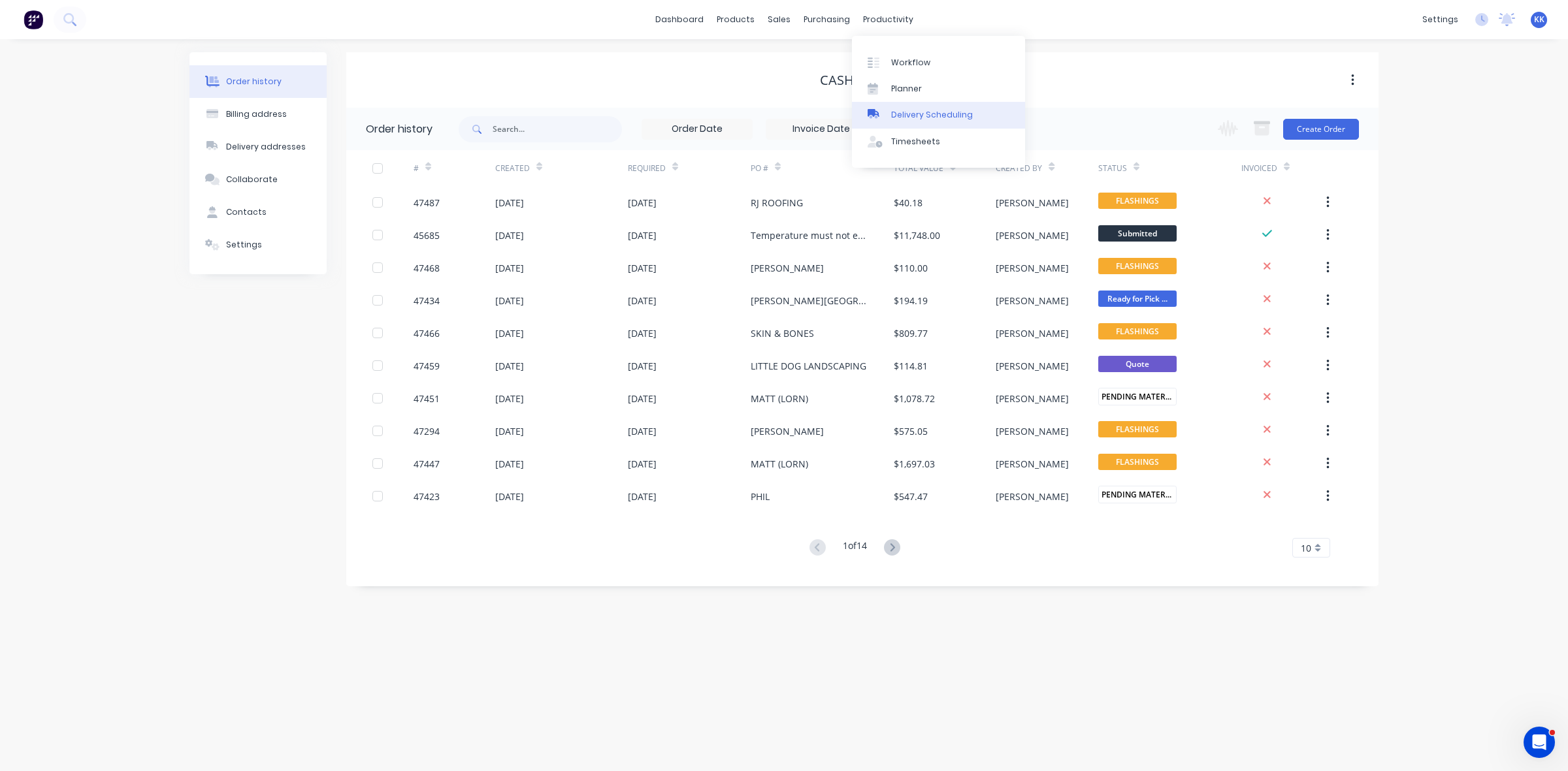
click at [935, 104] on link "Delivery Scheduling" at bounding box center [939, 115] width 173 height 26
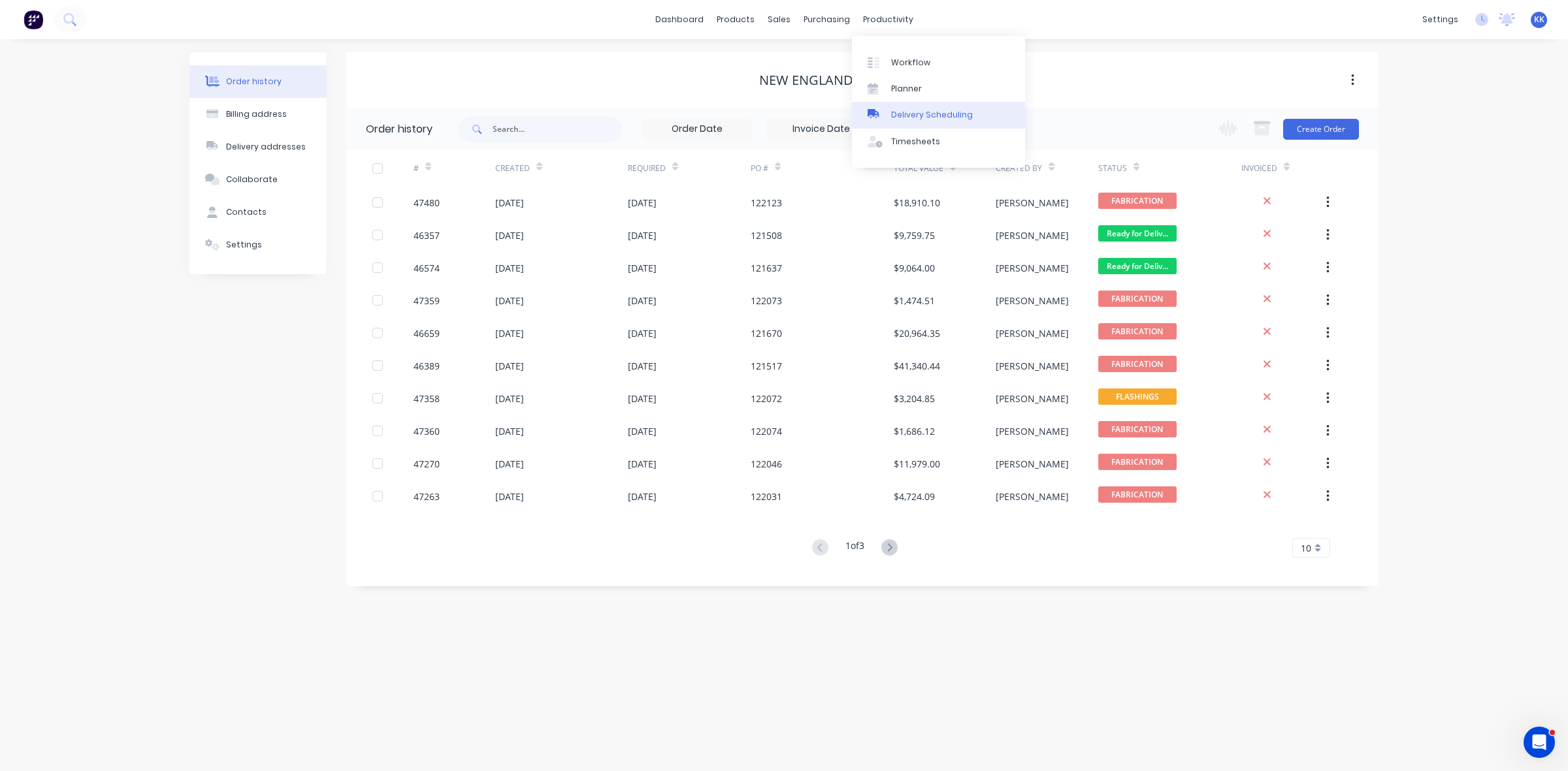
click at [925, 110] on div "Delivery Scheduling" at bounding box center [932, 115] width 81 height 12
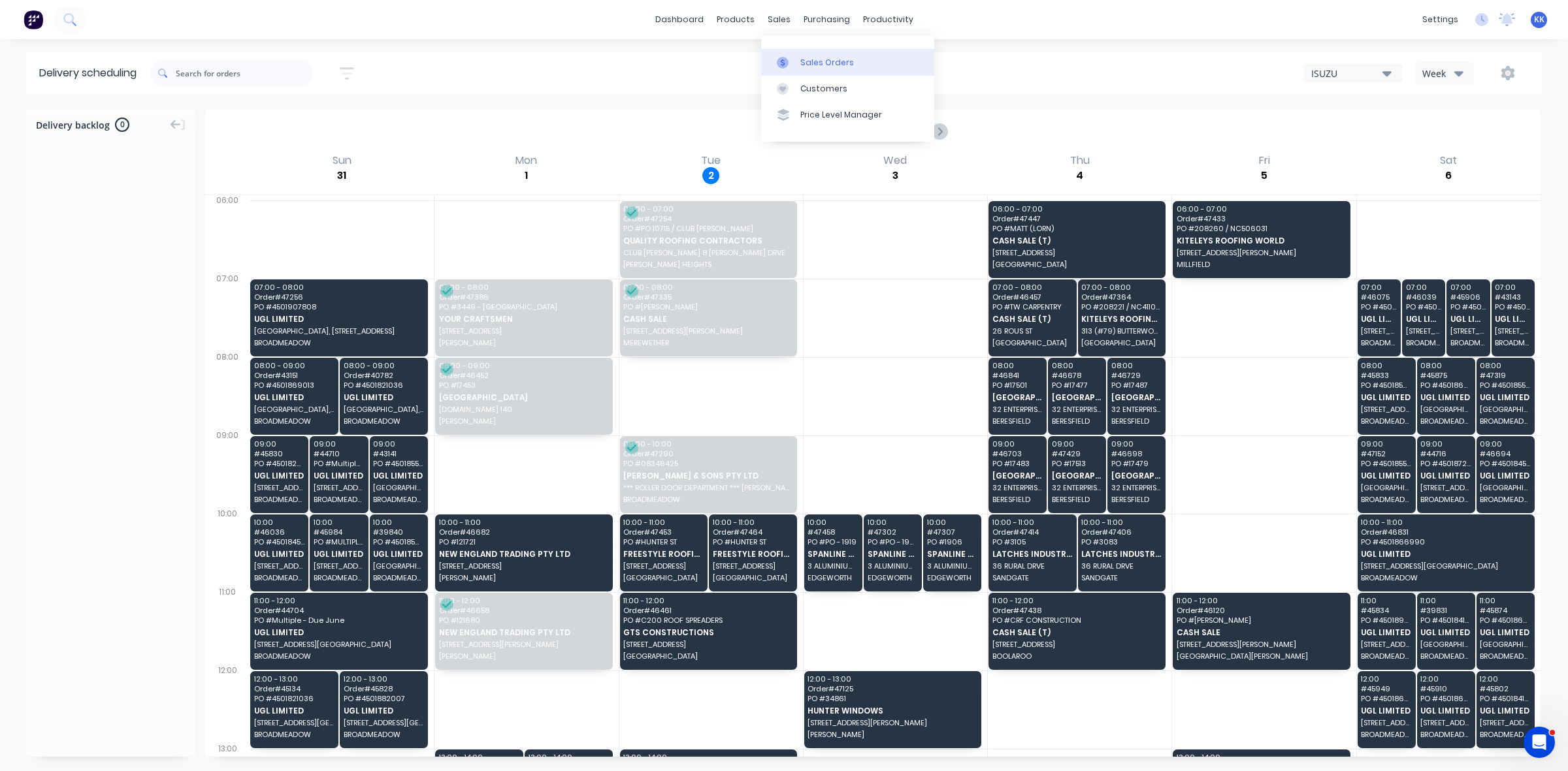
click at [789, 53] on link "Sales Orders" at bounding box center [848, 62] width 173 height 26
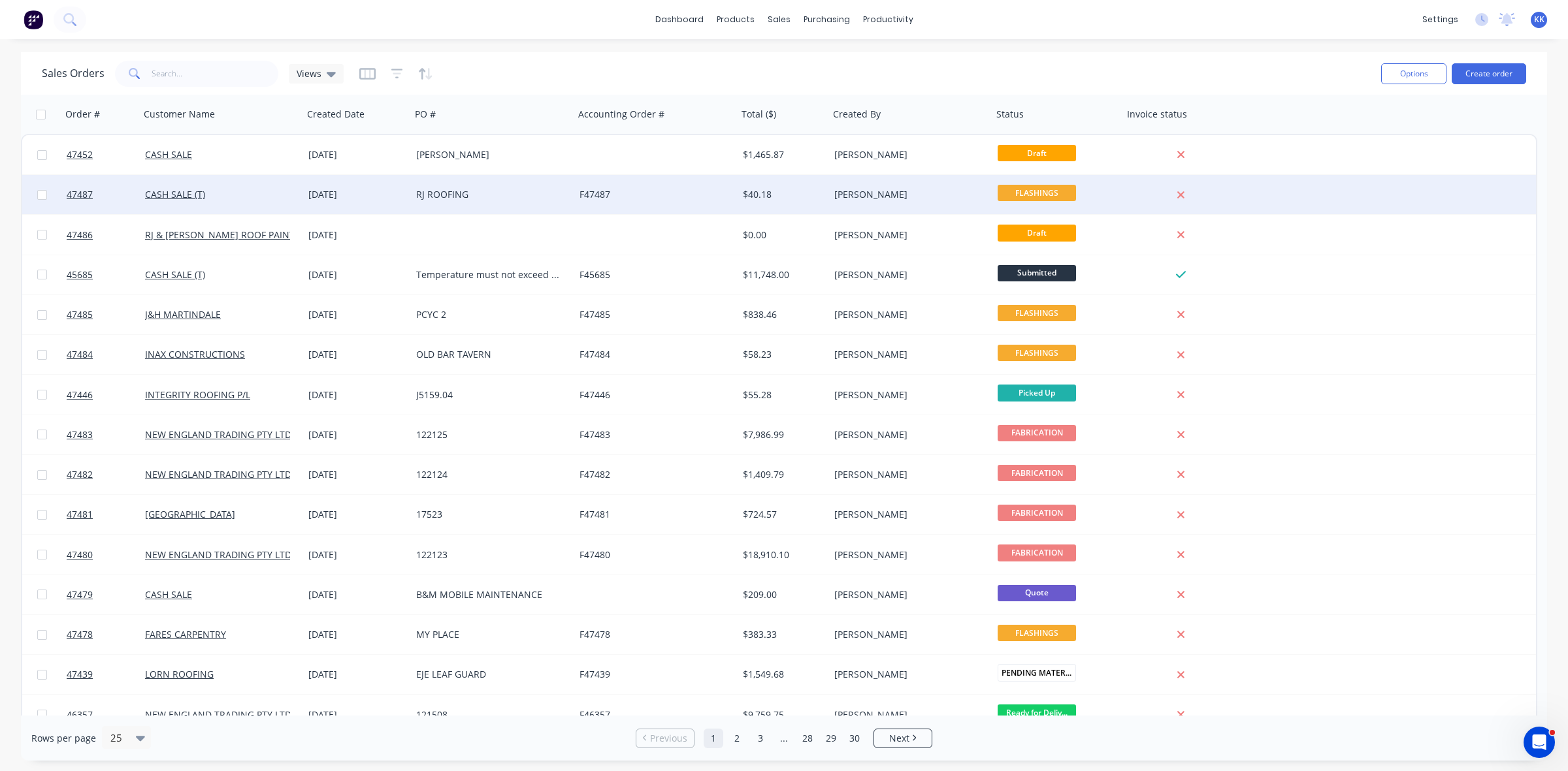
click at [674, 188] on div "F47487" at bounding box center [656, 194] width 163 height 39
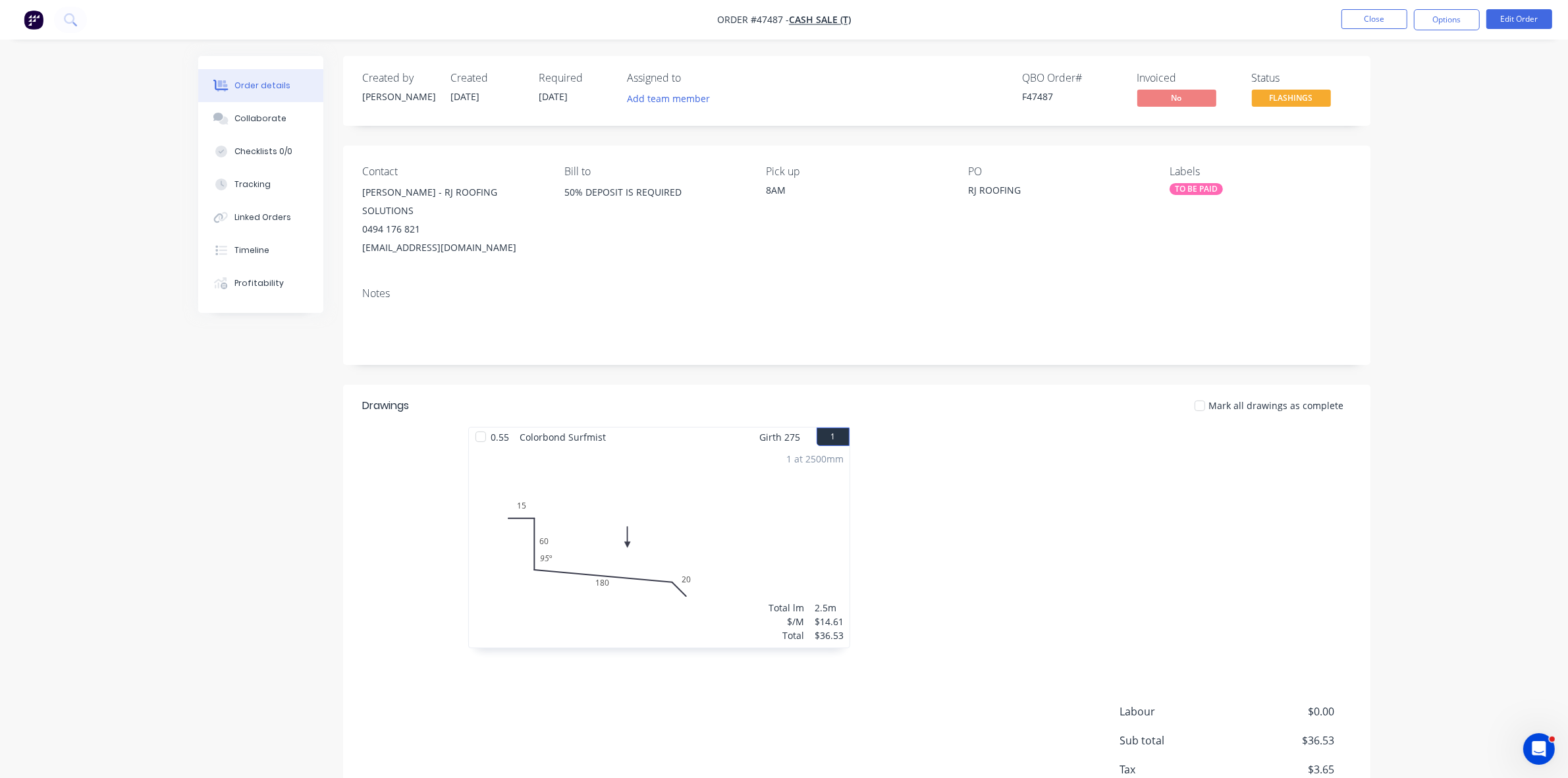
click at [1449, 31] on nav "Order #47487 - CASH SALE (T) Close Options Edit Order" at bounding box center [784, 19] width 1568 height 39
click at [1446, 21] on button "Options" at bounding box center [1447, 20] width 66 height 21
click at [1380, 80] on div "Invoice" at bounding box center [1408, 80] width 121 height 19
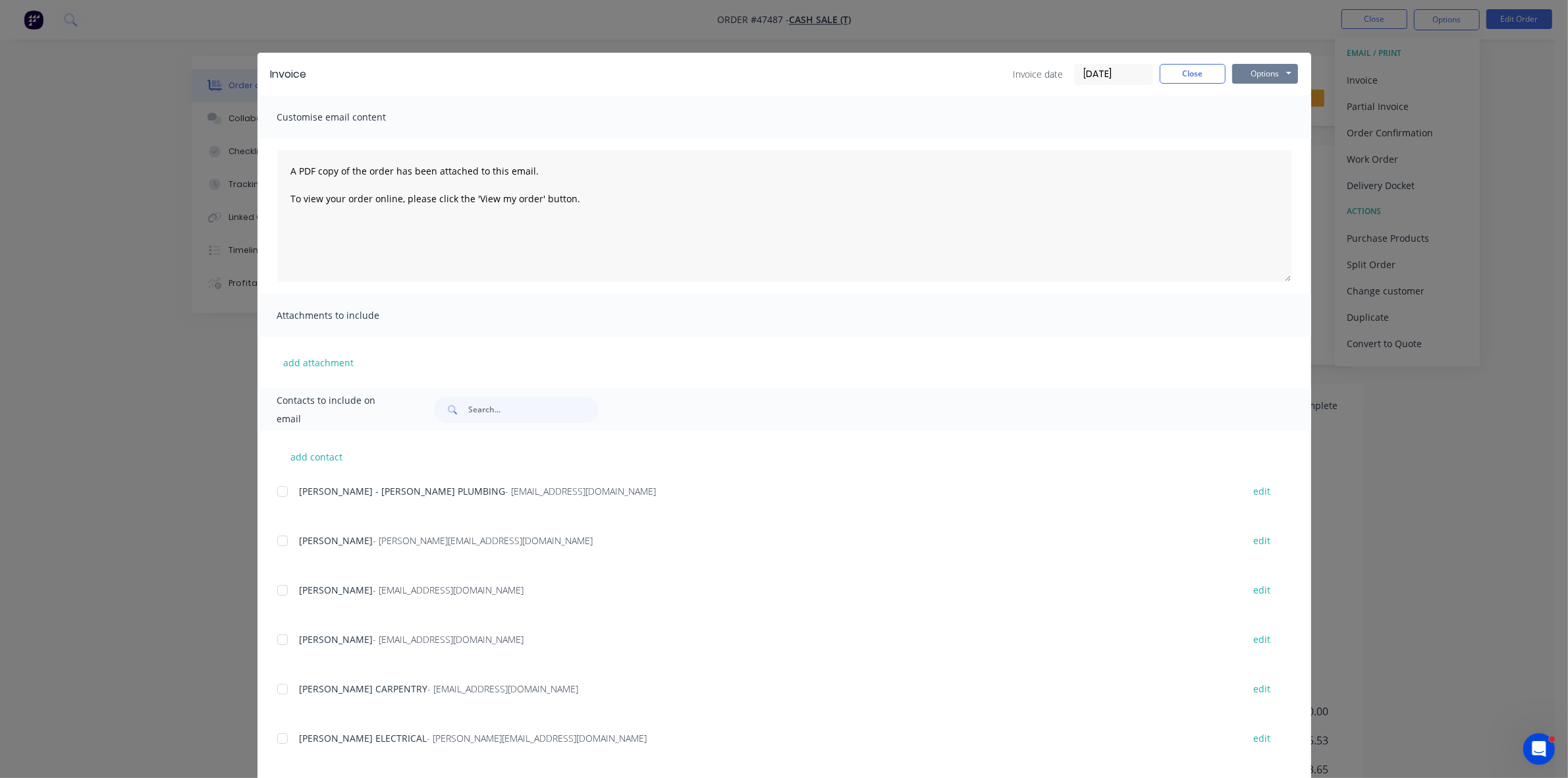
click at [1265, 67] on button "Options" at bounding box center [1265, 74] width 66 height 20
click at [1259, 117] on button "Print" at bounding box center [1275, 119] width 84 height 22
drag, startPoint x: 163, startPoint y: 142, endPoint x: 208, endPoint y: 122, distance: 49.2
click at [165, 141] on div "Invoice Invoice date 02/09/25 Close Options Preview Print Email Customise email…" at bounding box center [784, 389] width 1568 height 778
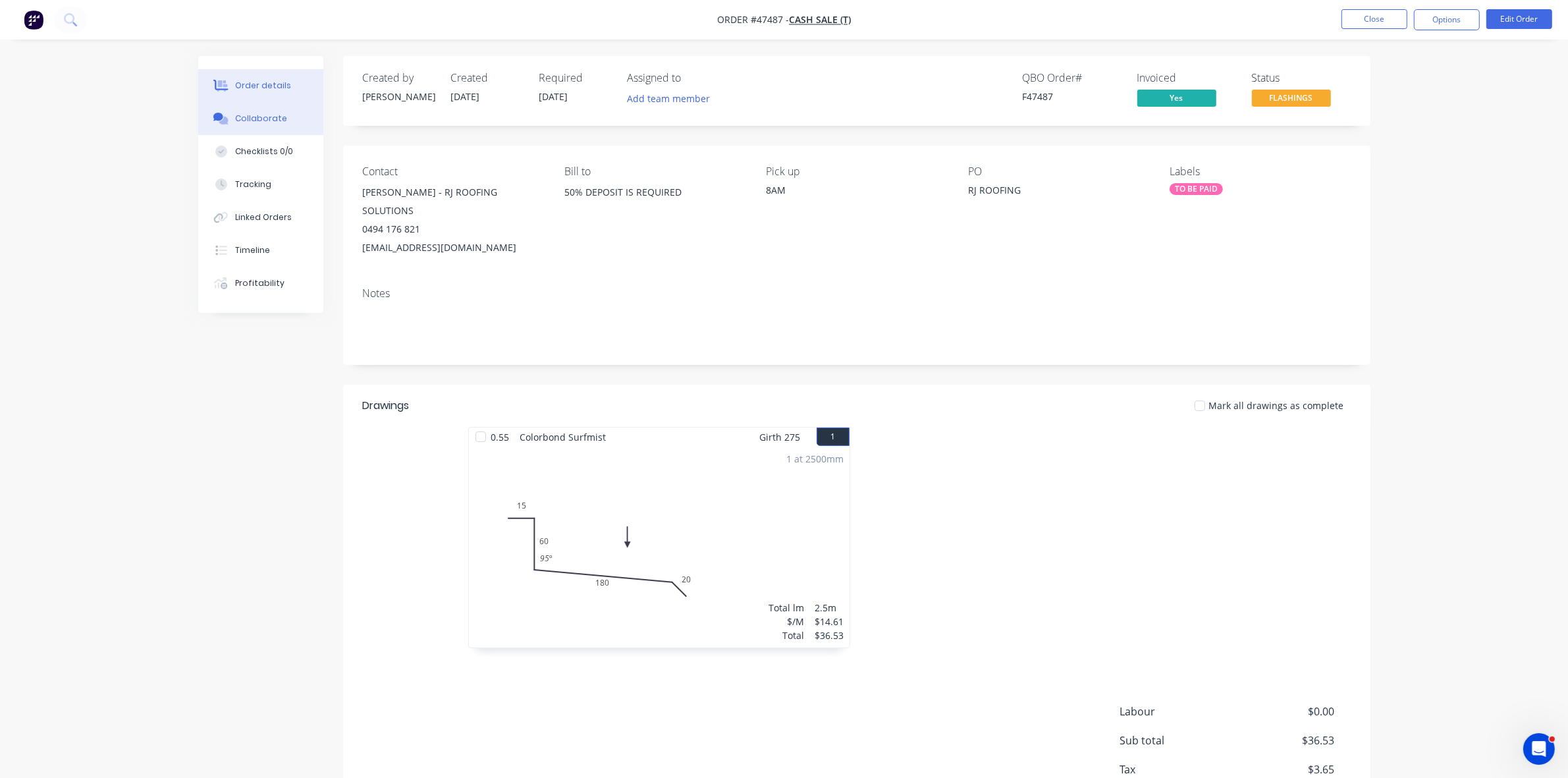
drag, startPoint x: 233, startPoint y: 117, endPoint x: 307, endPoint y: 122, distance: 74.2
click at [233, 117] on button "Collaborate" at bounding box center [261, 118] width 125 height 33
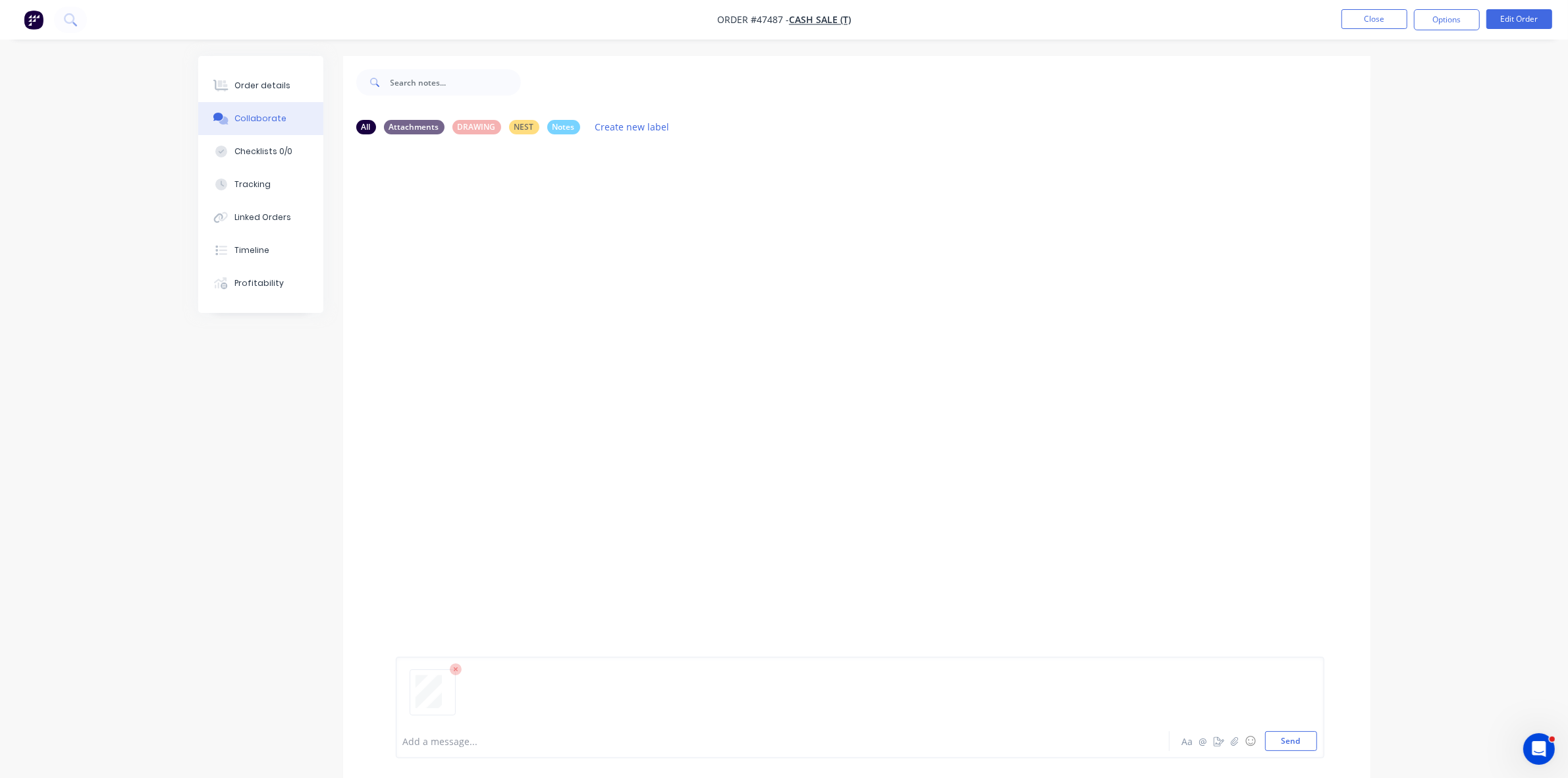
click at [417, 737] on div at bounding box center [746, 741] width 685 height 14
drag, startPoint x: 293, startPoint y: 89, endPoint x: 39, endPoint y: 97, distance: 254.1
click at [292, 89] on button "Order details" at bounding box center [261, 85] width 125 height 33
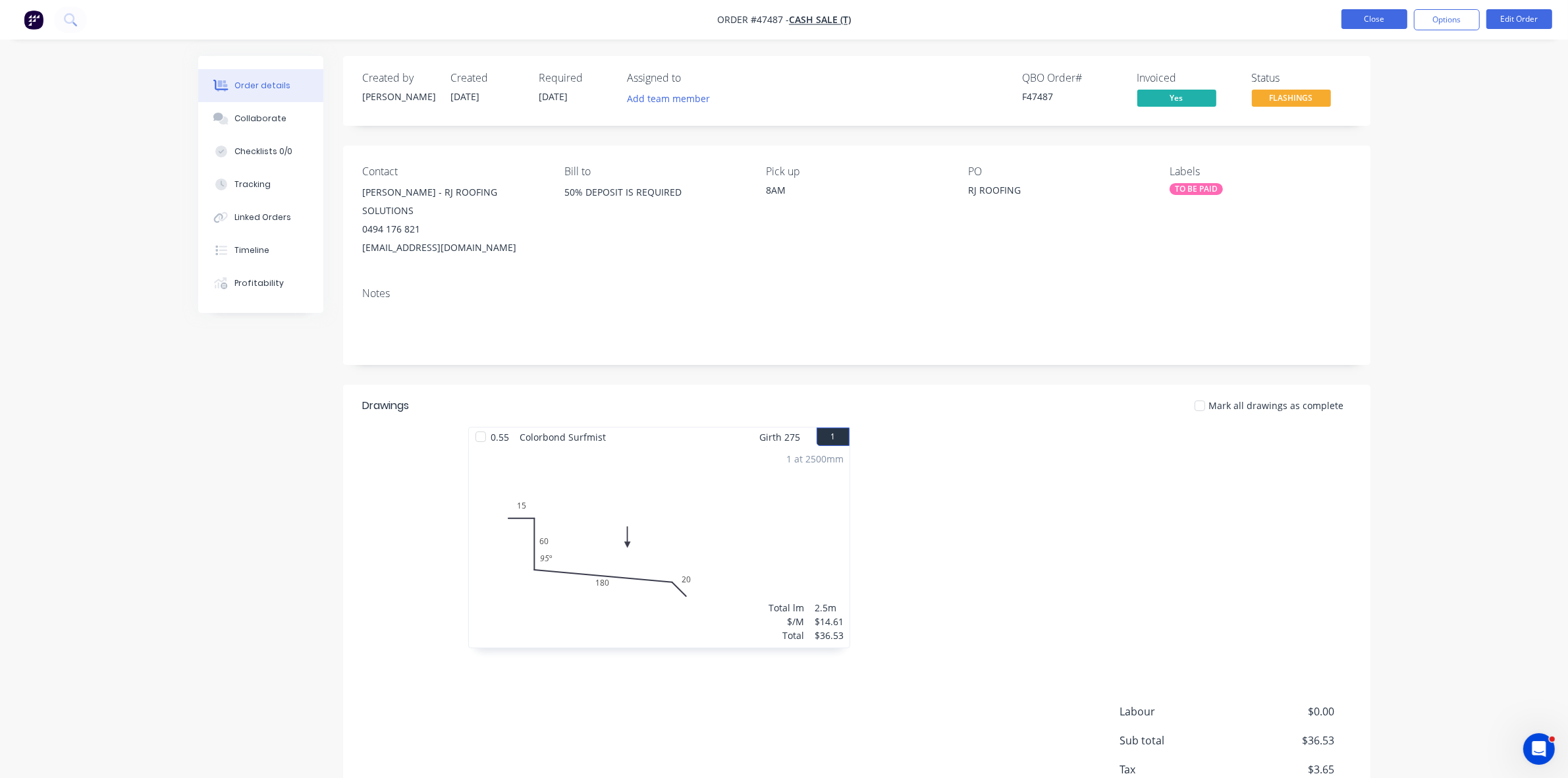
click at [1400, 23] on button "Close" at bounding box center [1375, 19] width 66 height 20
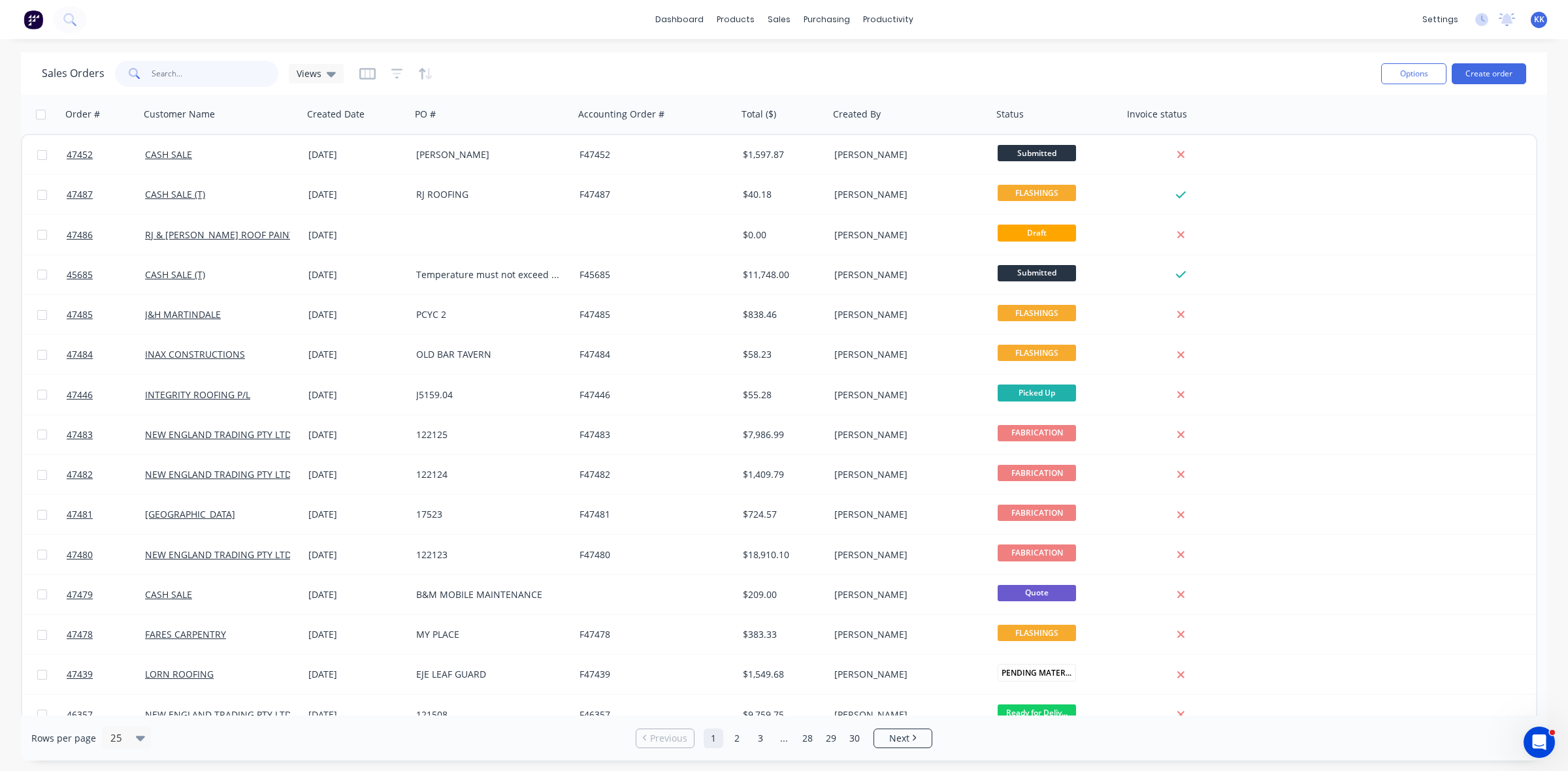
click at [206, 75] on input "text" at bounding box center [215, 74] width 128 height 26
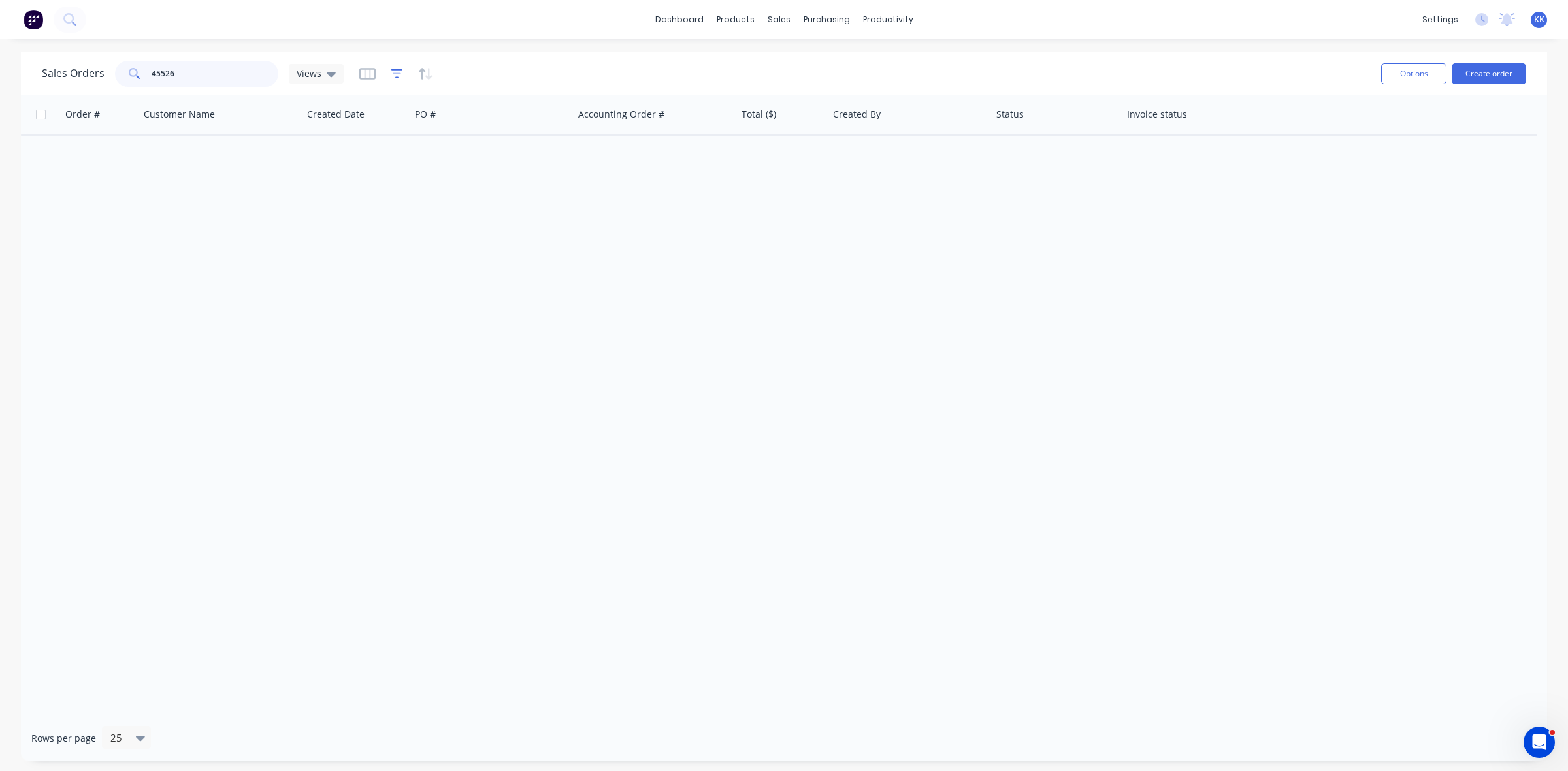
type input "45526"
drag, startPoint x: 393, startPoint y: 73, endPoint x: 394, endPoint y: 83, distance: 10.0
click at [393, 73] on icon "button" at bounding box center [397, 73] width 9 height 2
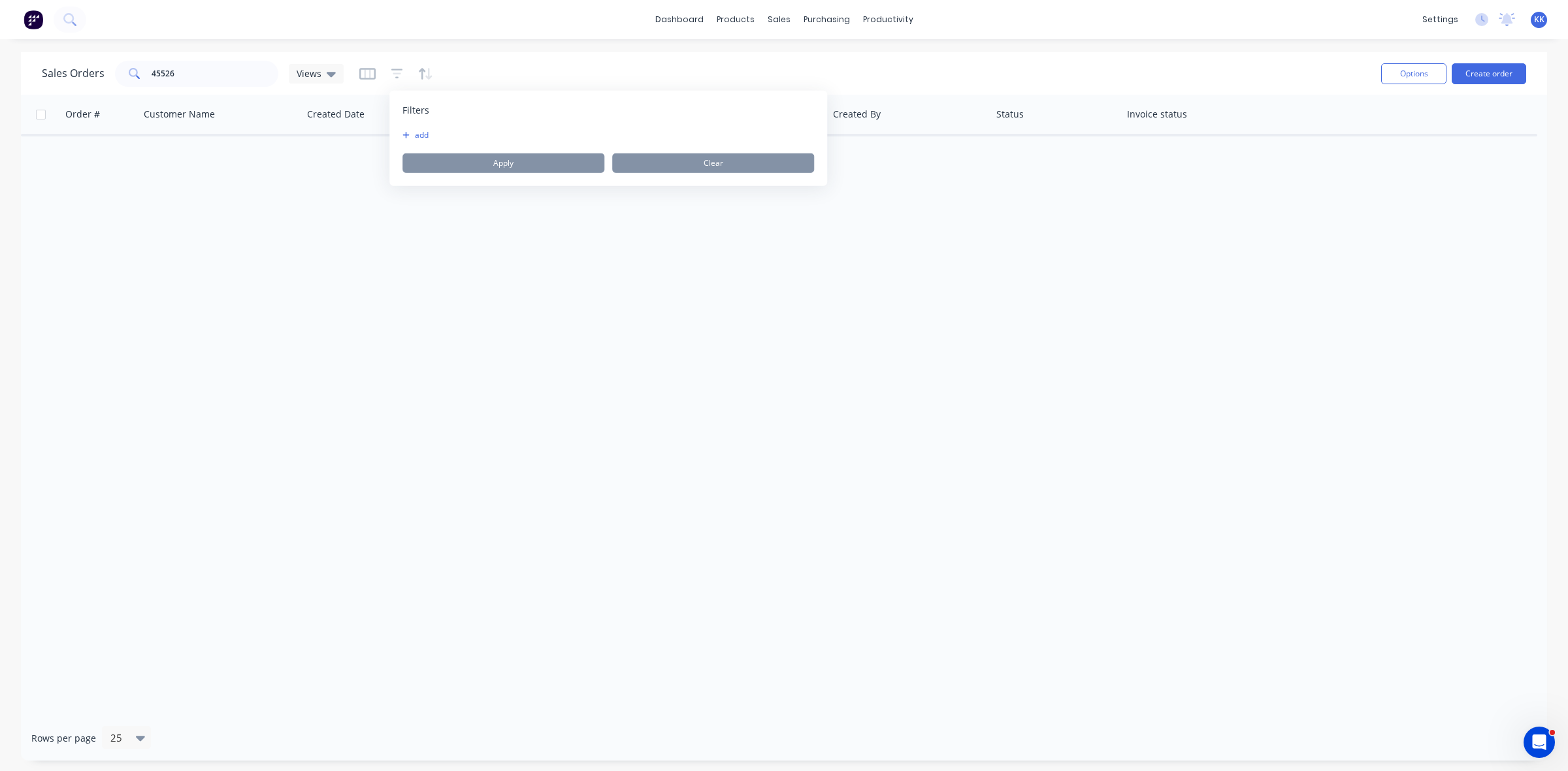
click at [421, 134] on button "add" at bounding box center [418, 136] width 32 height 11
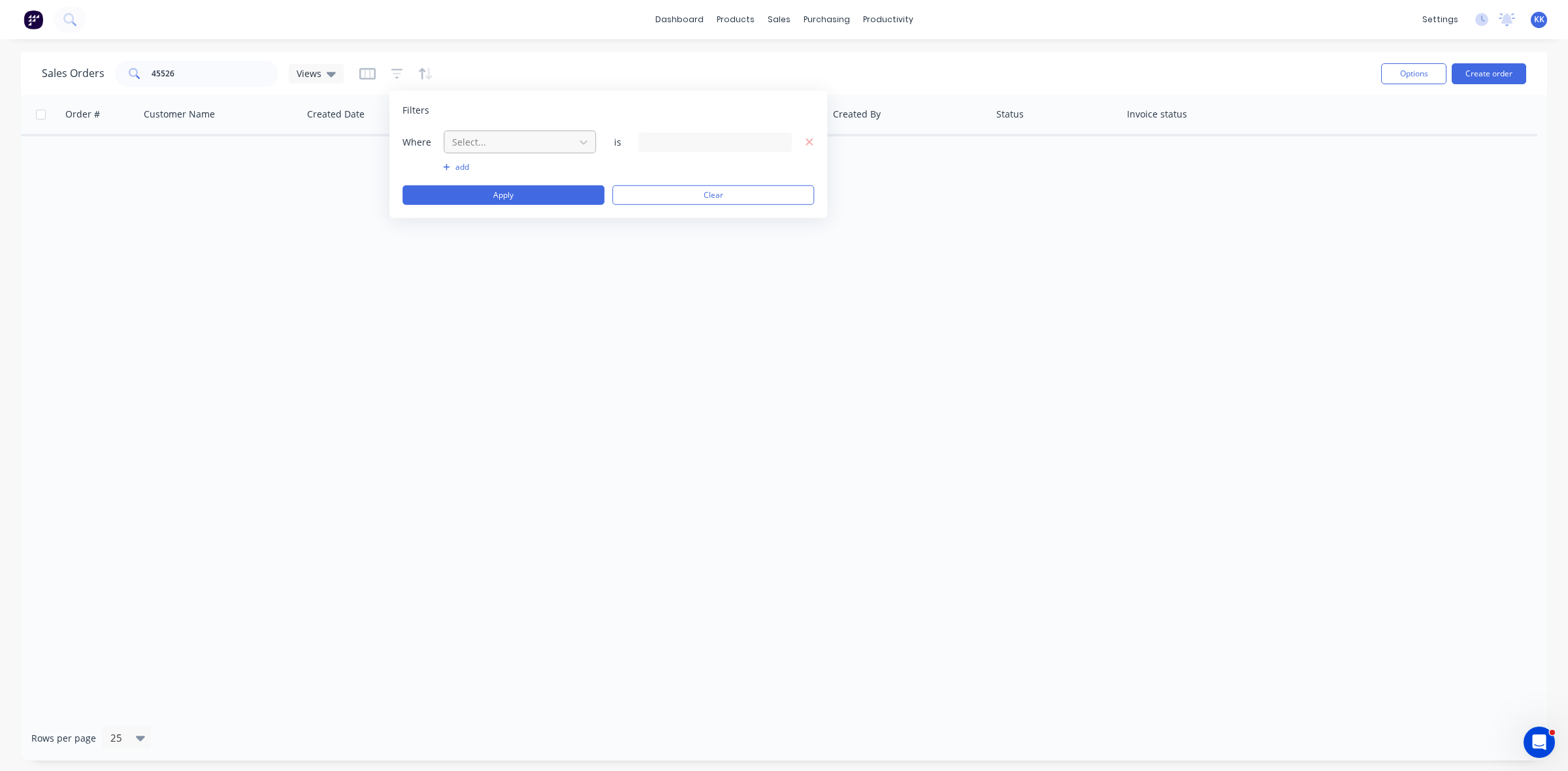
click at [464, 134] on div at bounding box center [509, 142] width 117 height 17
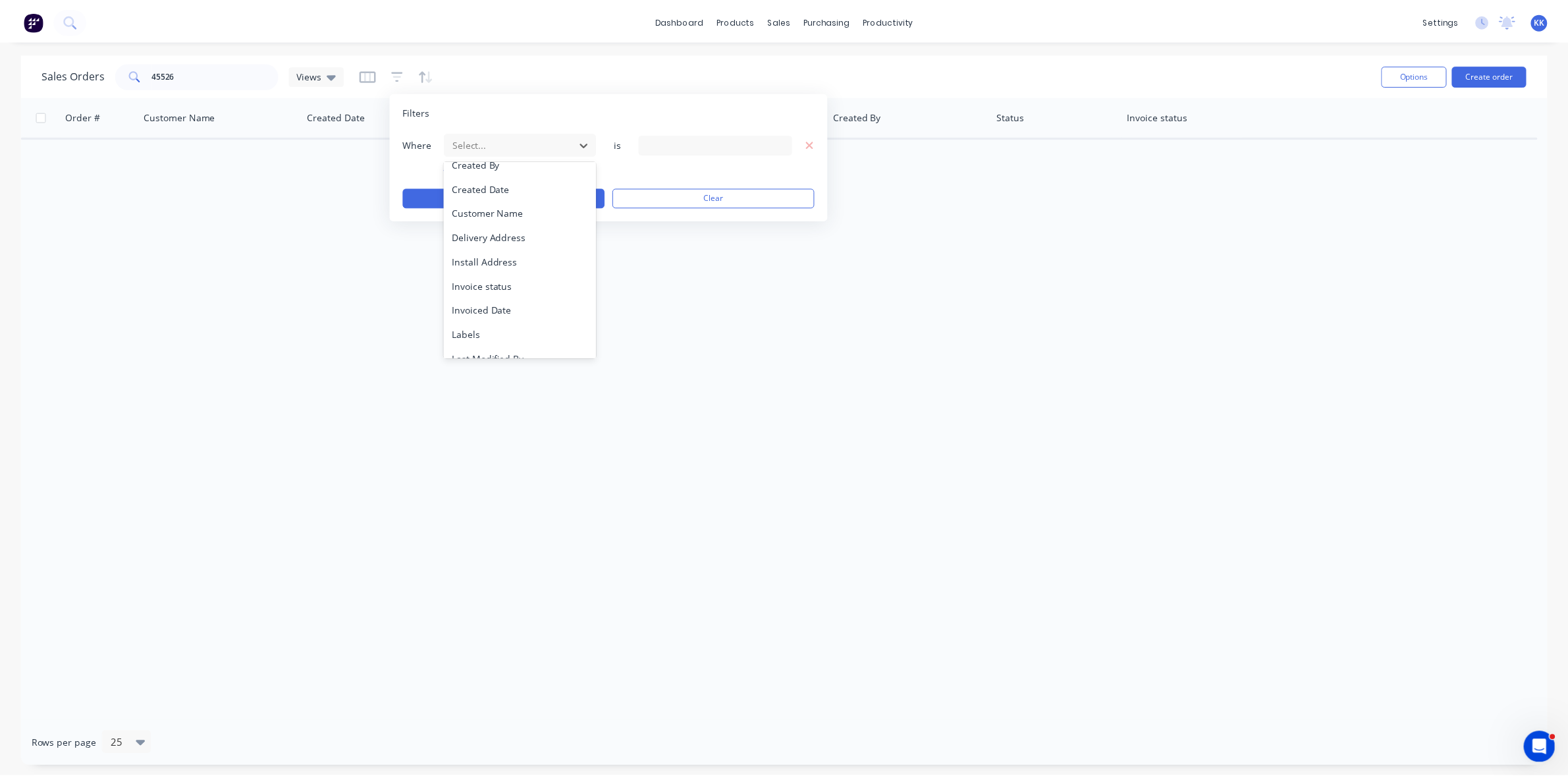
scroll to position [318, 0]
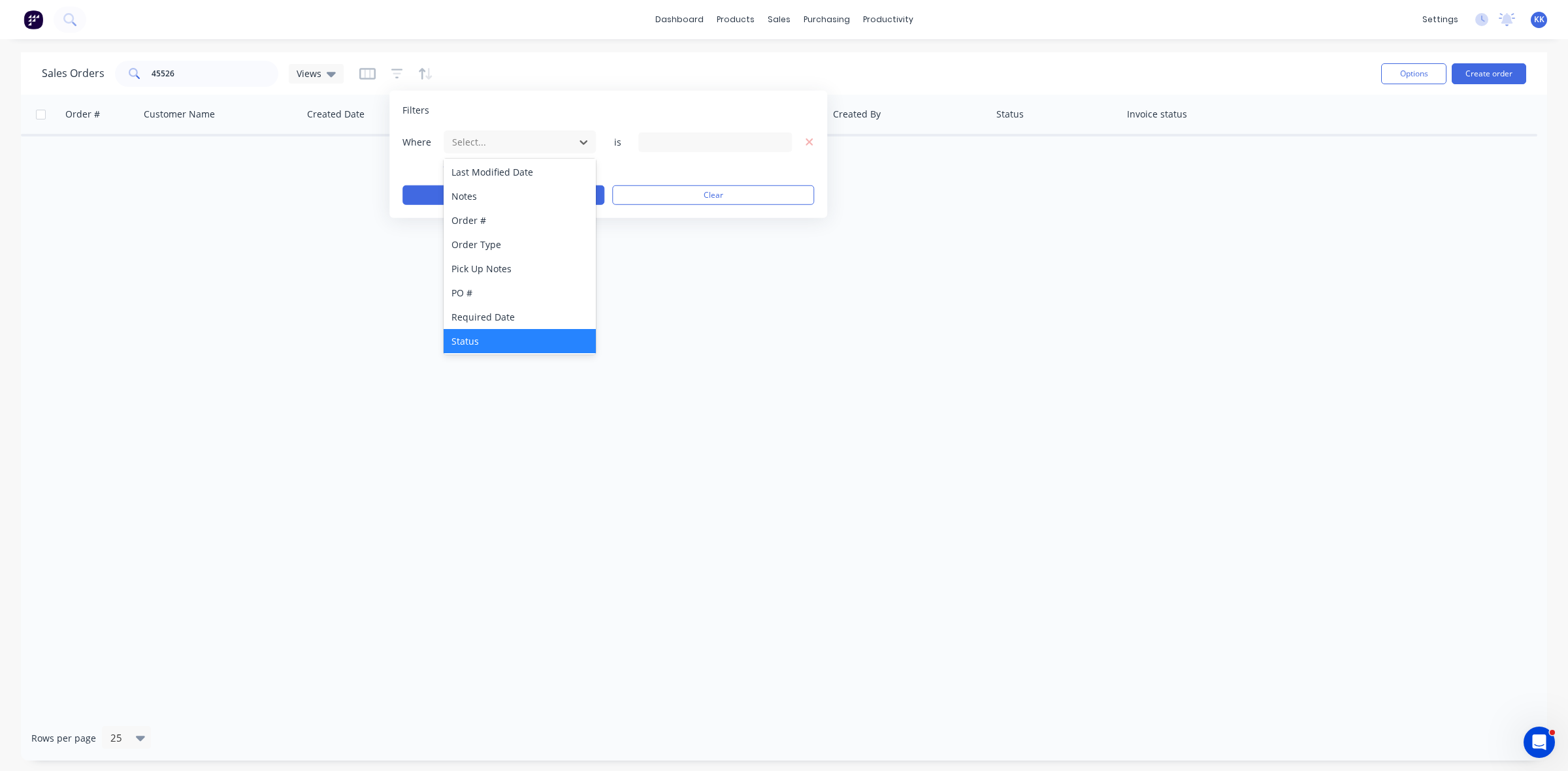
click at [482, 335] on div "Status" at bounding box center [520, 341] width 152 height 24
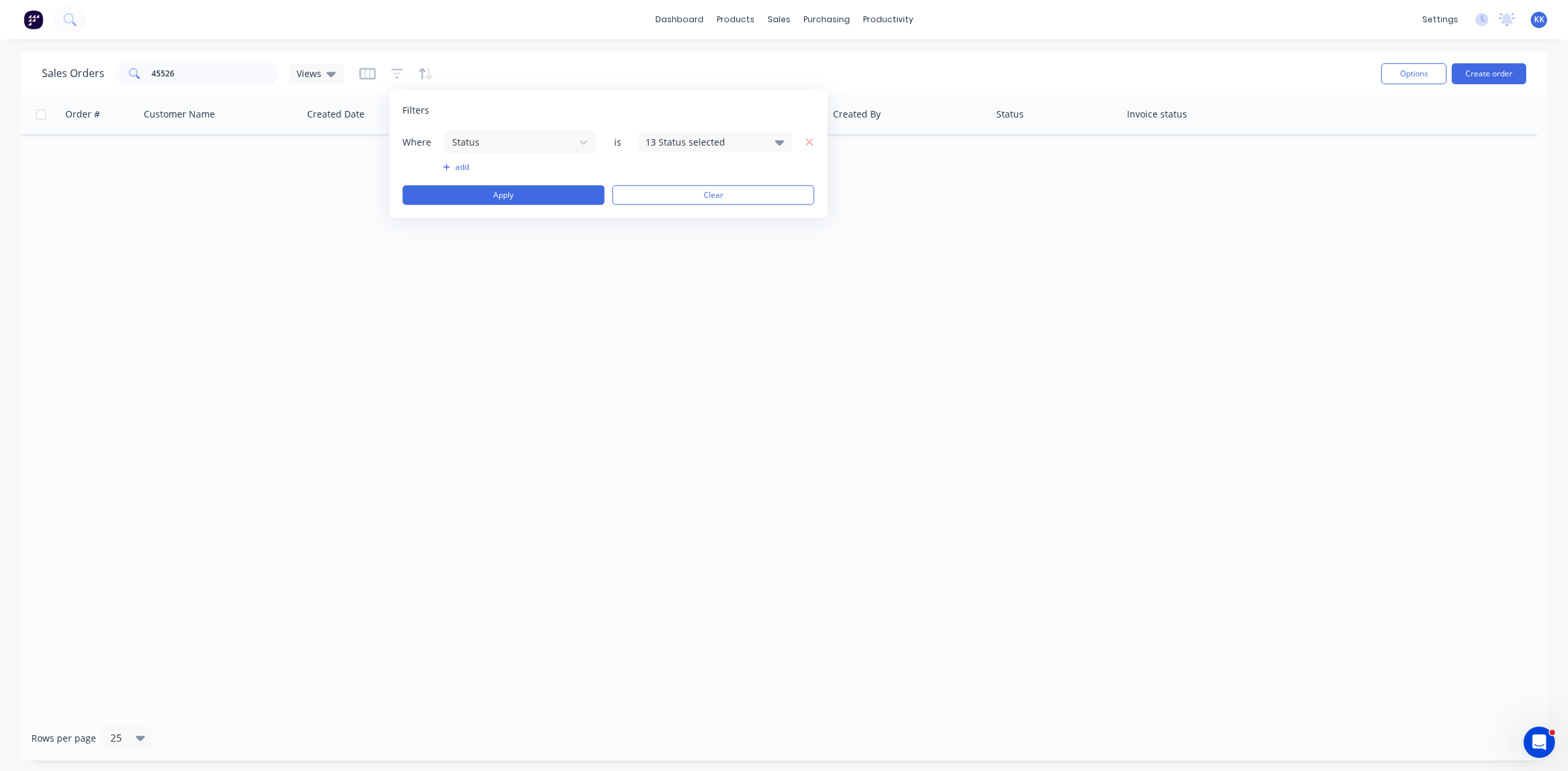
click at [733, 135] on div "13 Status selected" at bounding box center [705, 142] width 118 height 14
click at [698, 211] on div "All" at bounding box center [757, 214] width 157 height 14
click at [492, 198] on button "Apply" at bounding box center [503, 195] width 202 height 20
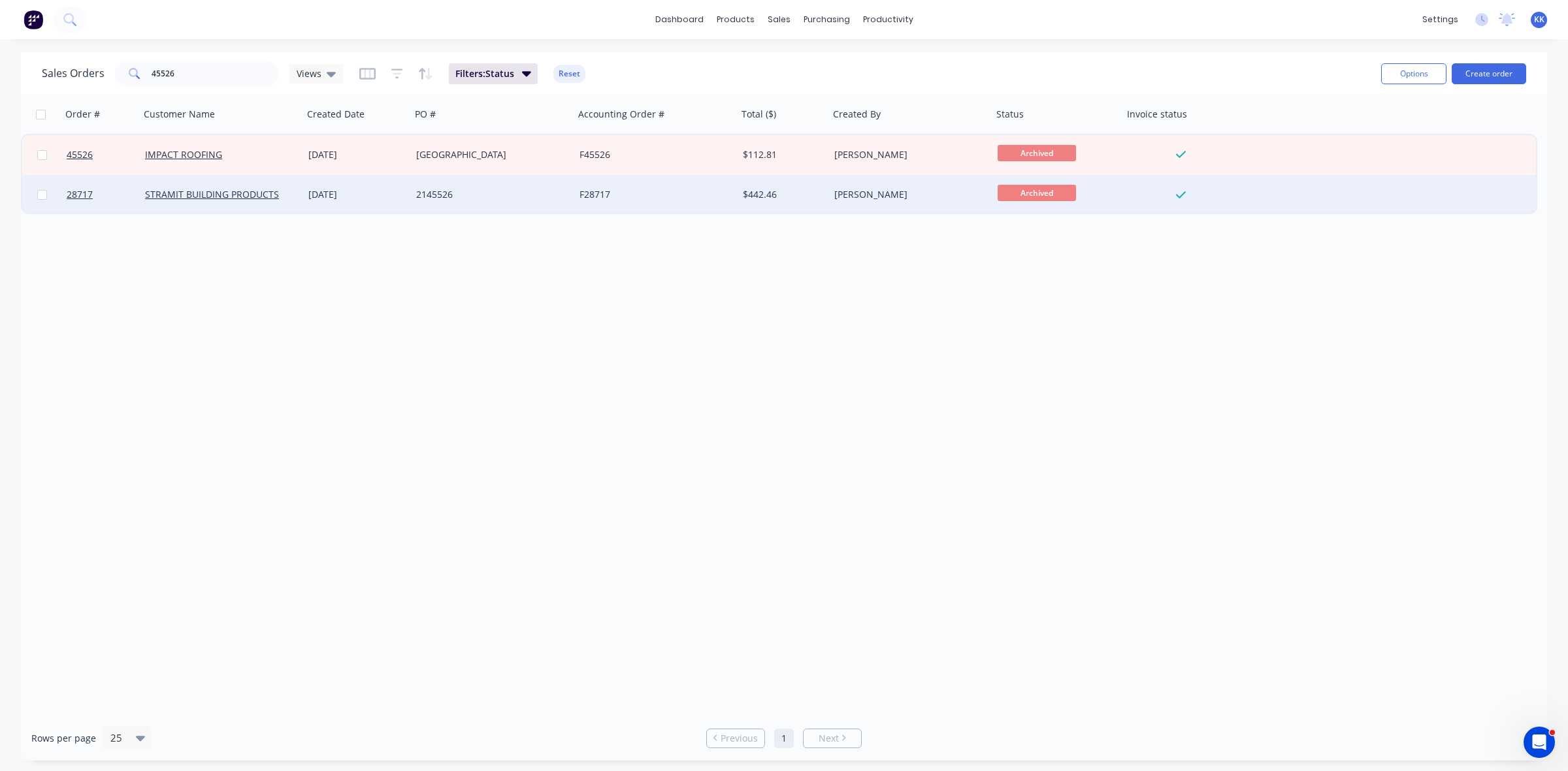
click at [492, 196] on div "2145526" at bounding box center [488, 194] width 145 height 13
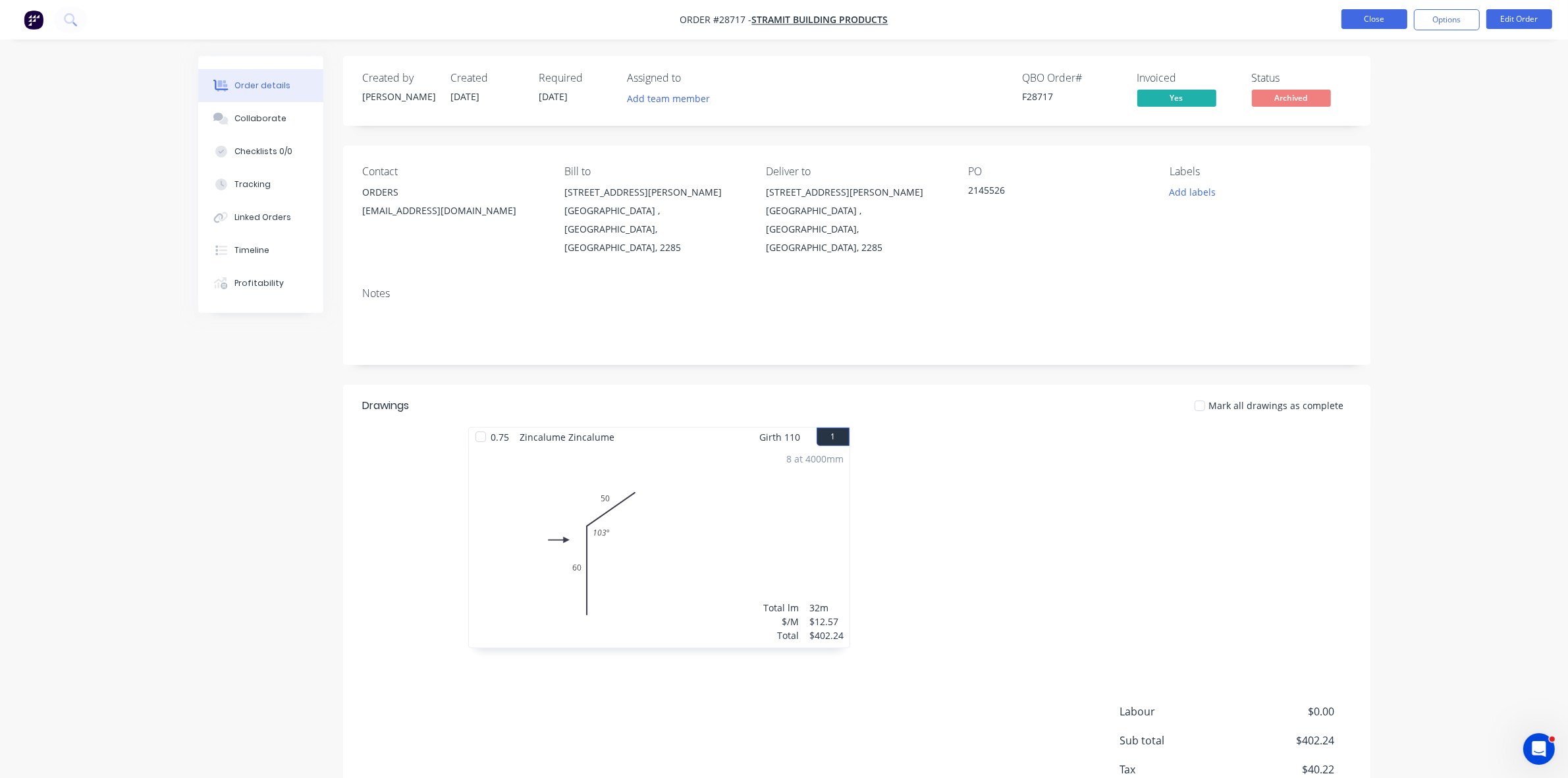
click at [1372, 19] on button "Close" at bounding box center [1375, 19] width 66 height 20
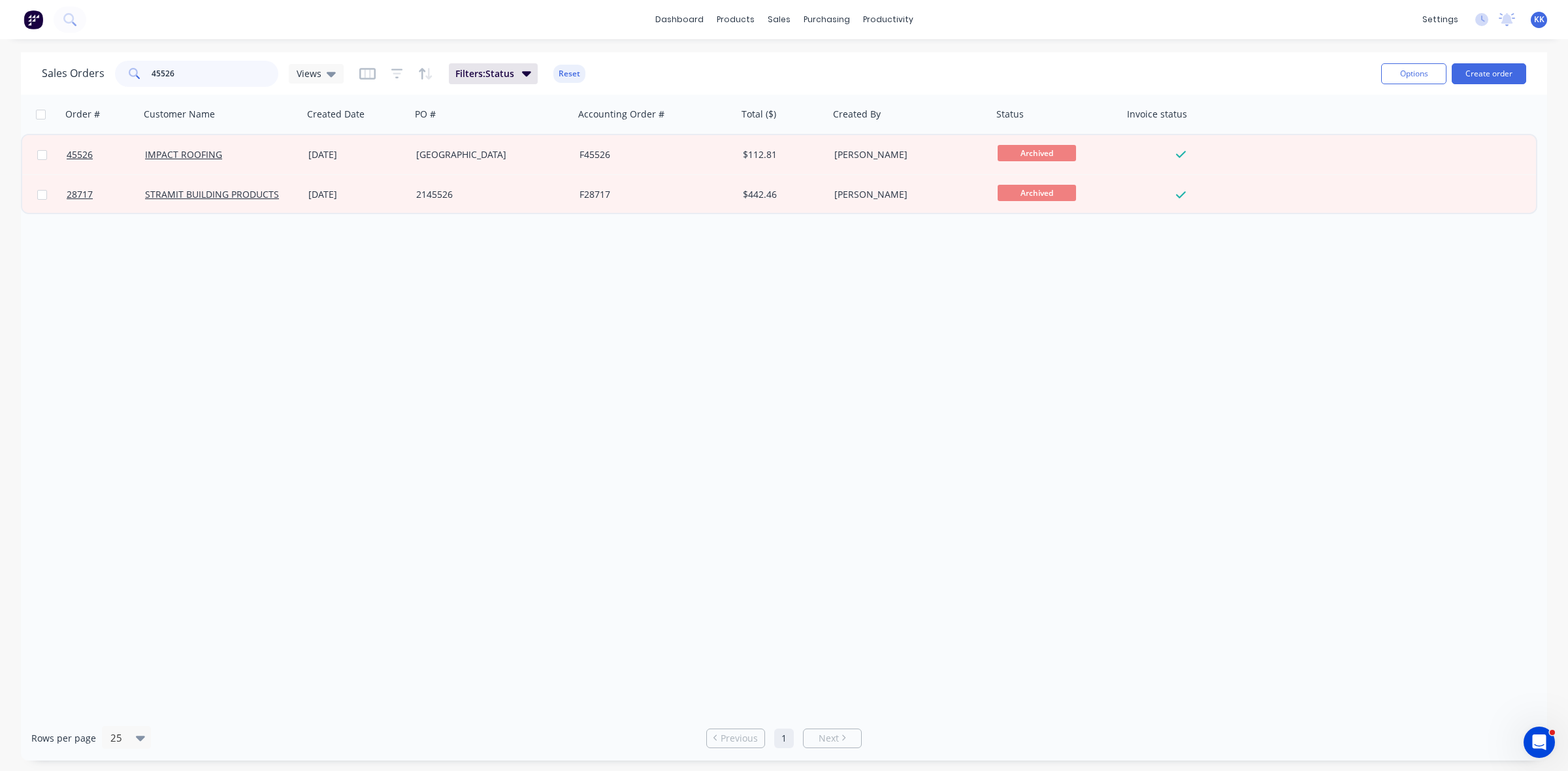
click at [160, 69] on input "45526" at bounding box center [215, 74] width 128 height 26
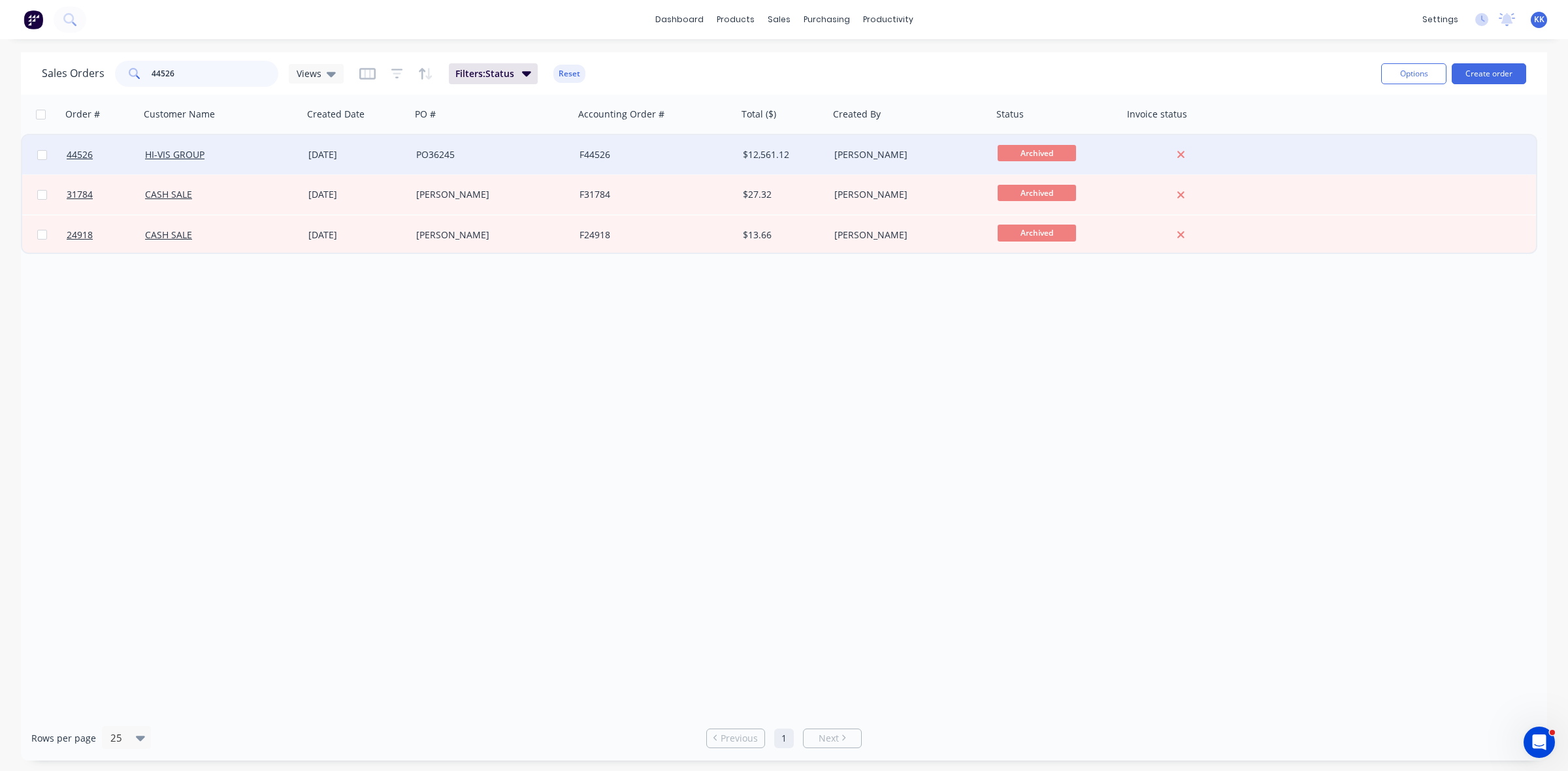
type input "44526"
click at [308, 165] on div "19 May 2025" at bounding box center [357, 154] width 108 height 39
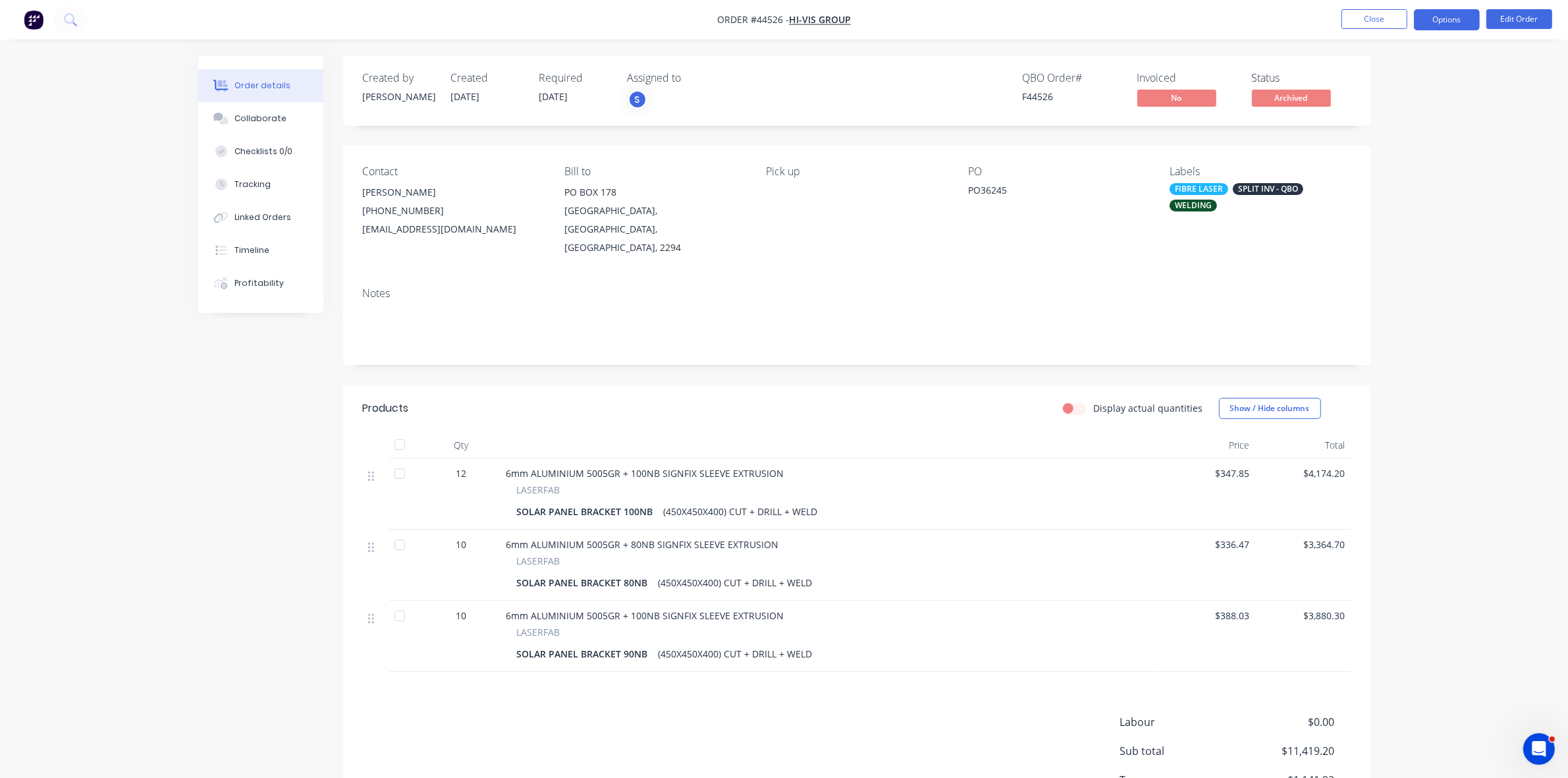
drag, startPoint x: 1446, startPoint y: 23, endPoint x: 1439, endPoint y: 27, distance: 8.1
click at [1443, 24] on button "Options" at bounding box center [1447, 20] width 66 height 21
click at [1374, 310] on div "Duplicate" at bounding box center [1408, 317] width 121 height 19
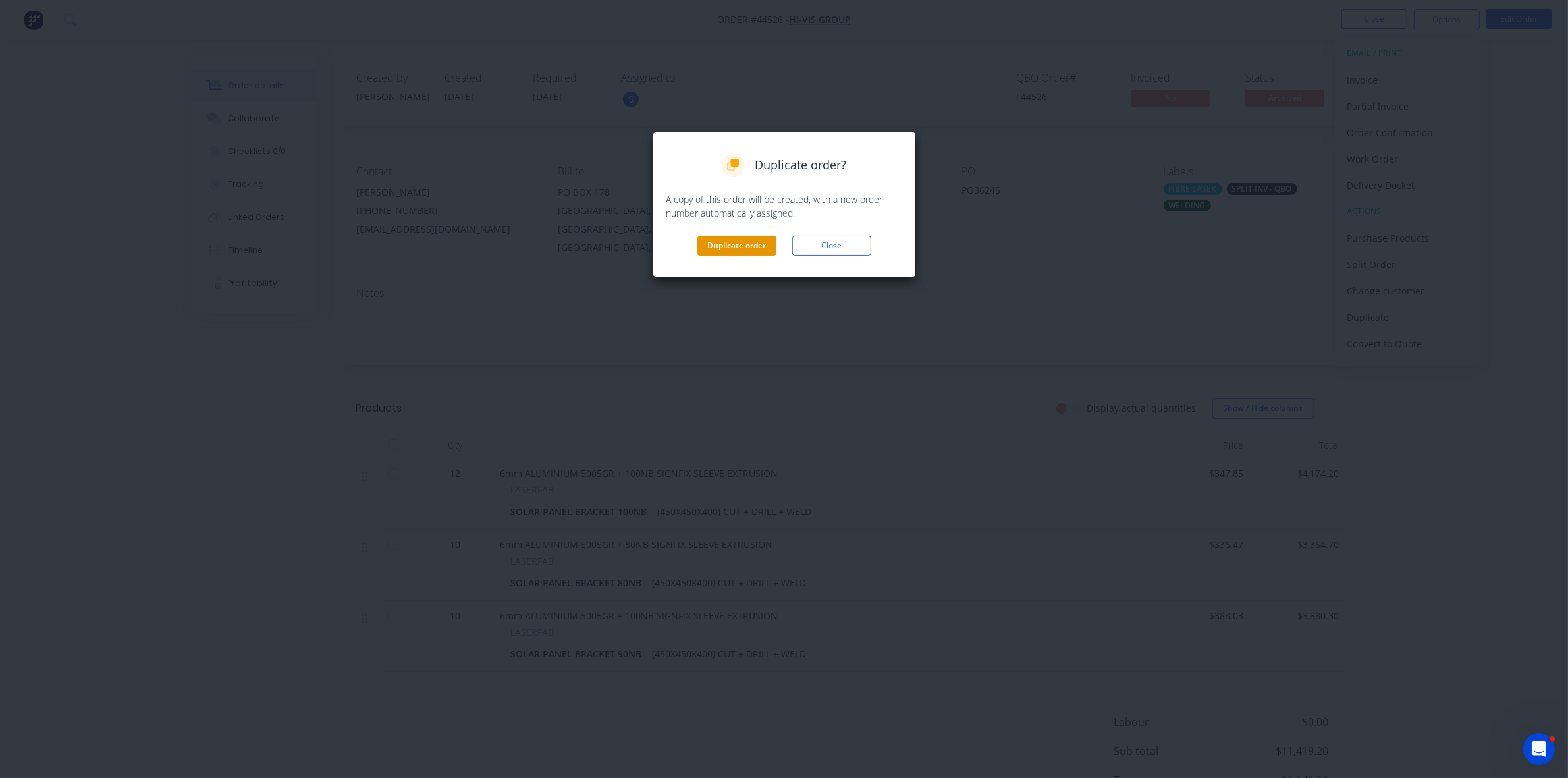
click at [720, 238] on button "Duplicate order" at bounding box center [737, 246] width 79 height 20
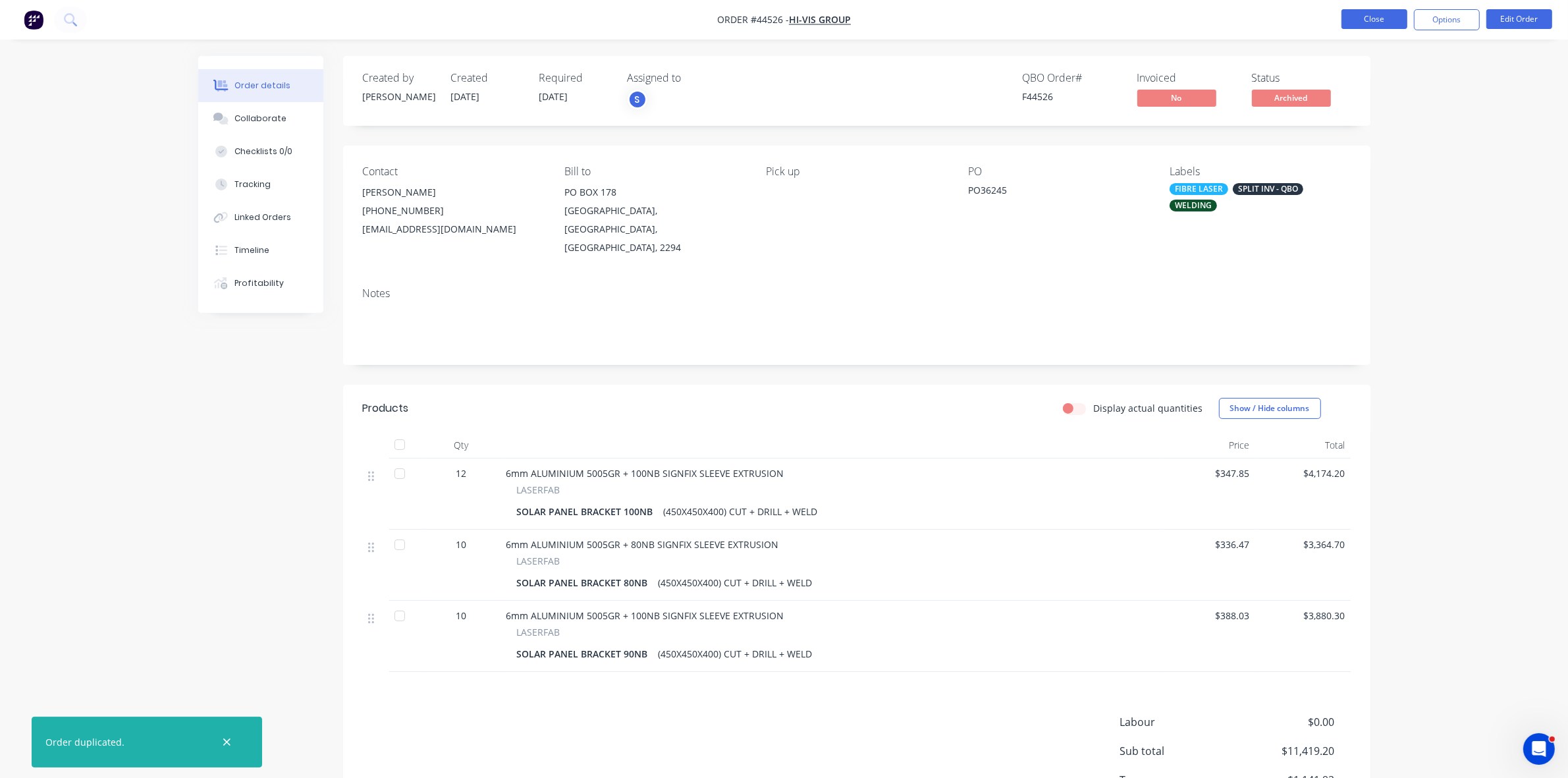
click at [1357, 17] on button "Close" at bounding box center [1375, 19] width 66 height 20
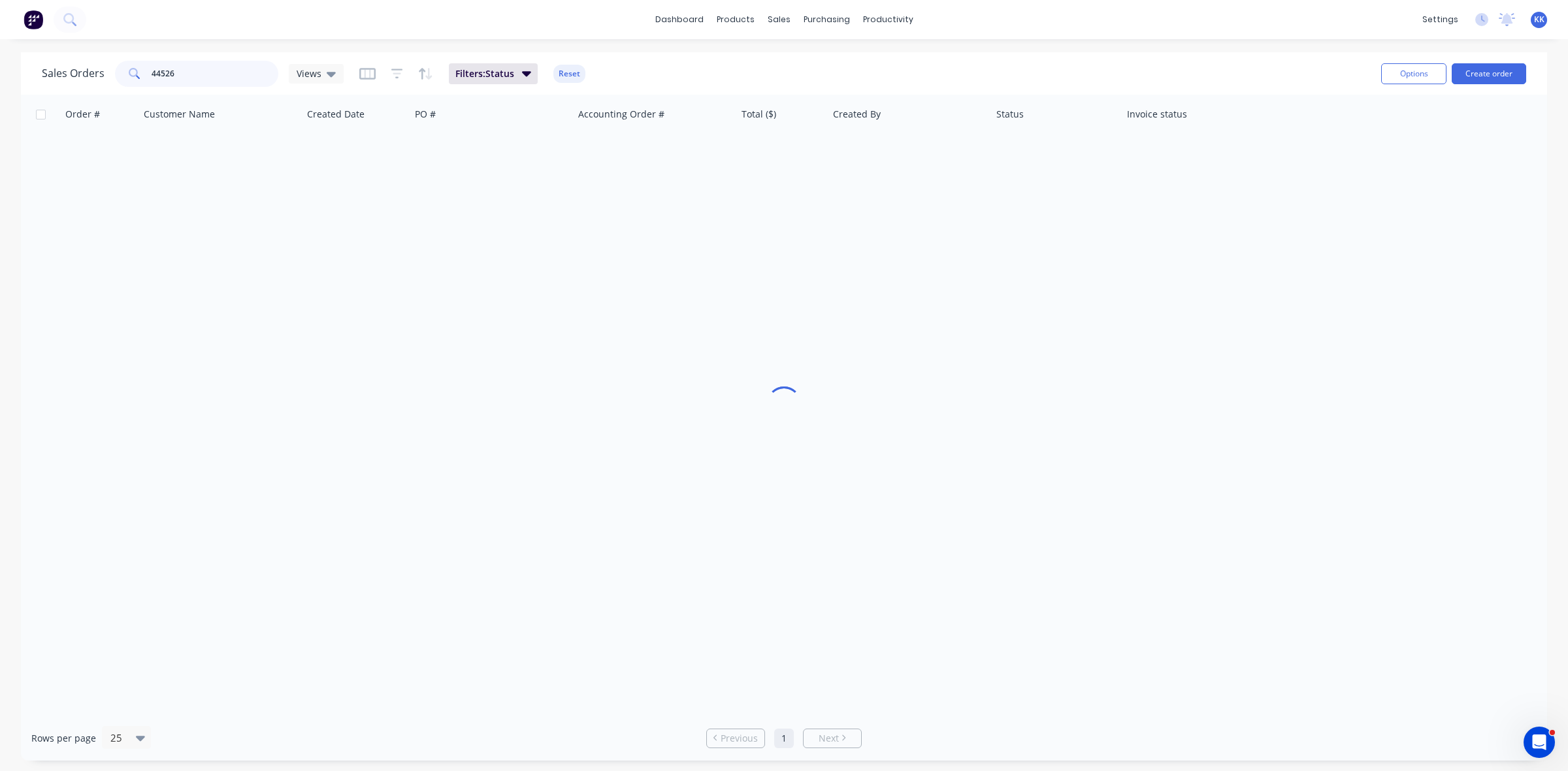
drag, startPoint x: 214, startPoint y: 77, endPoint x: 144, endPoint y: 66, distance: 70.9
click at [144, 66] on div "44526" at bounding box center [196, 74] width 163 height 26
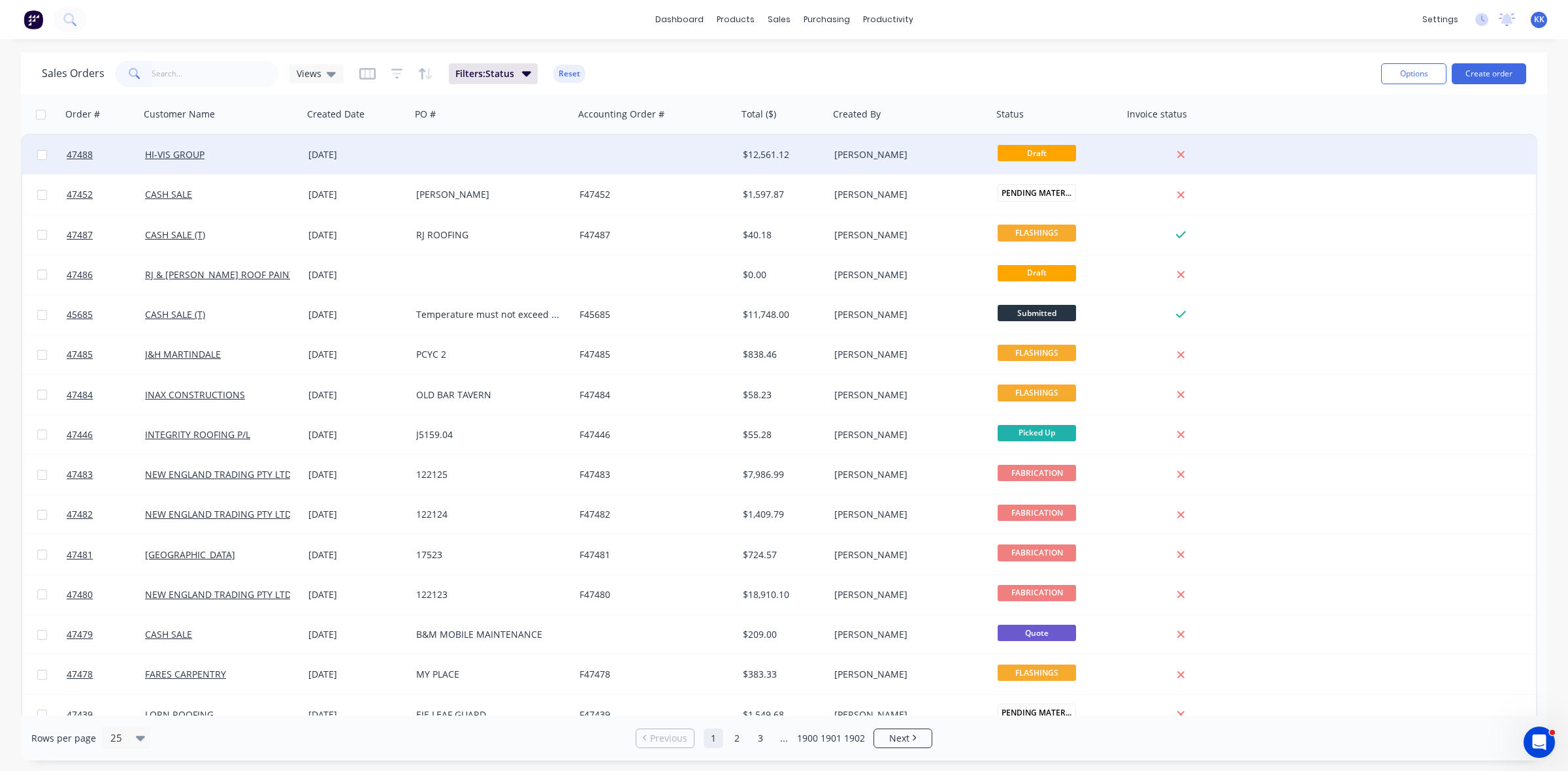
click at [652, 165] on div at bounding box center [656, 154] width 163 height 39
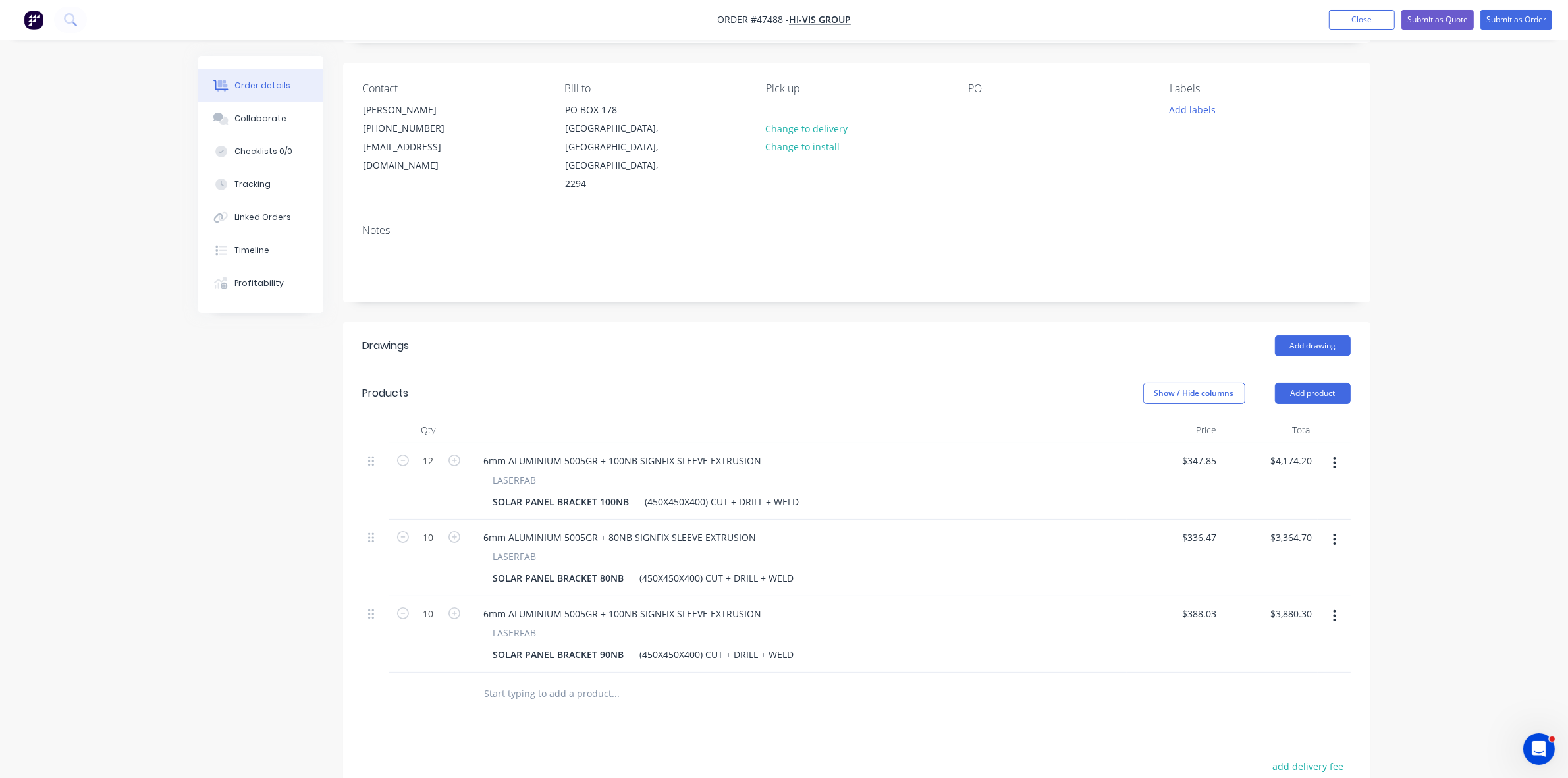
scroll to position [165, 0]
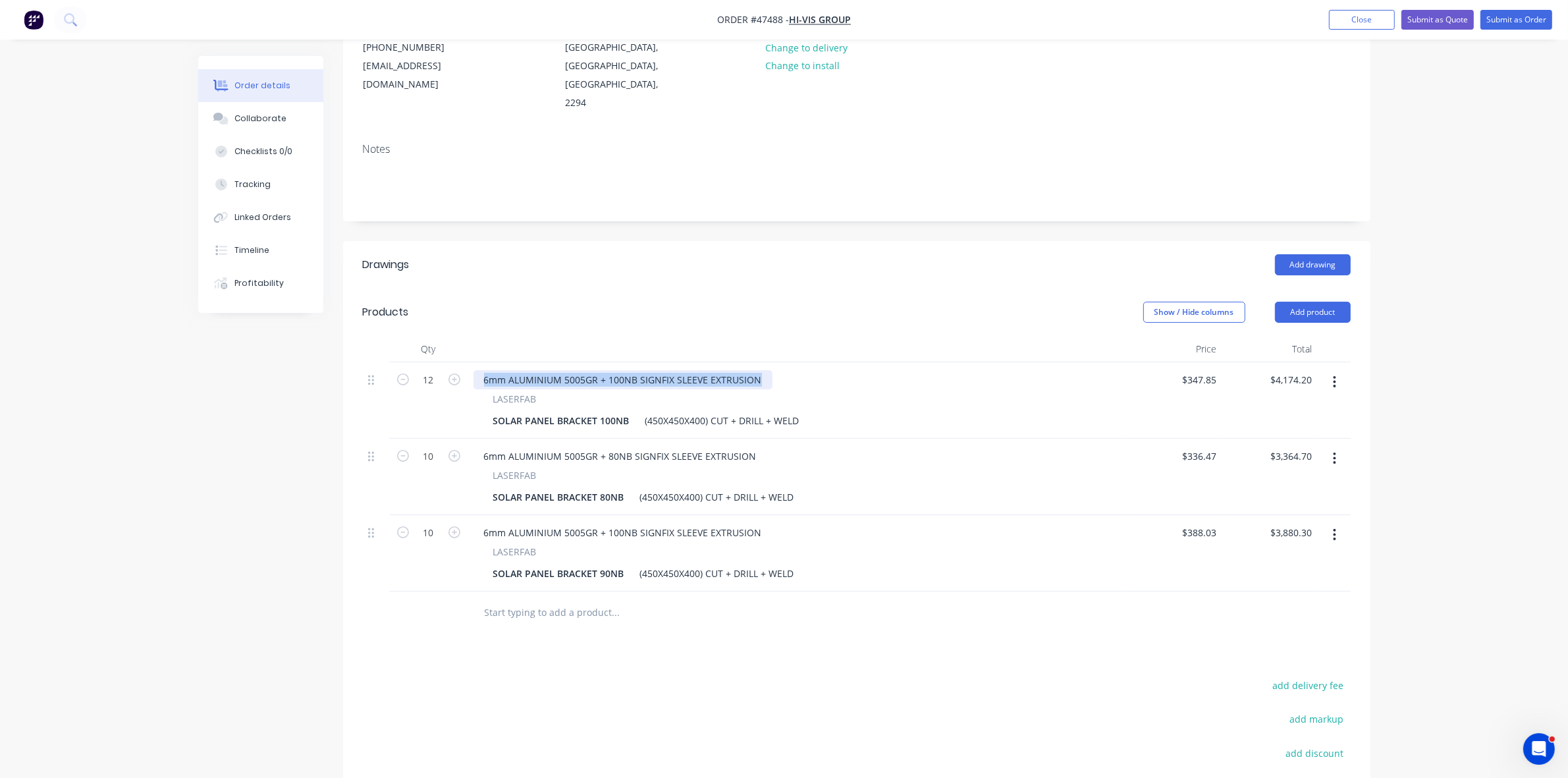
drag, startPoint x: 763, startPoint y: 361, endPoint x: 450, endPoint y: 346, distance: 313.4
click at [450, 362] on div "12 6mm ALUMINIUM 5005GR + 100NB SIGNFIX SLEEVE EXTRUSION LASERFAB SOLAR PANEL B…" at bounding box center [856, 400] width 988 height 77
paste div
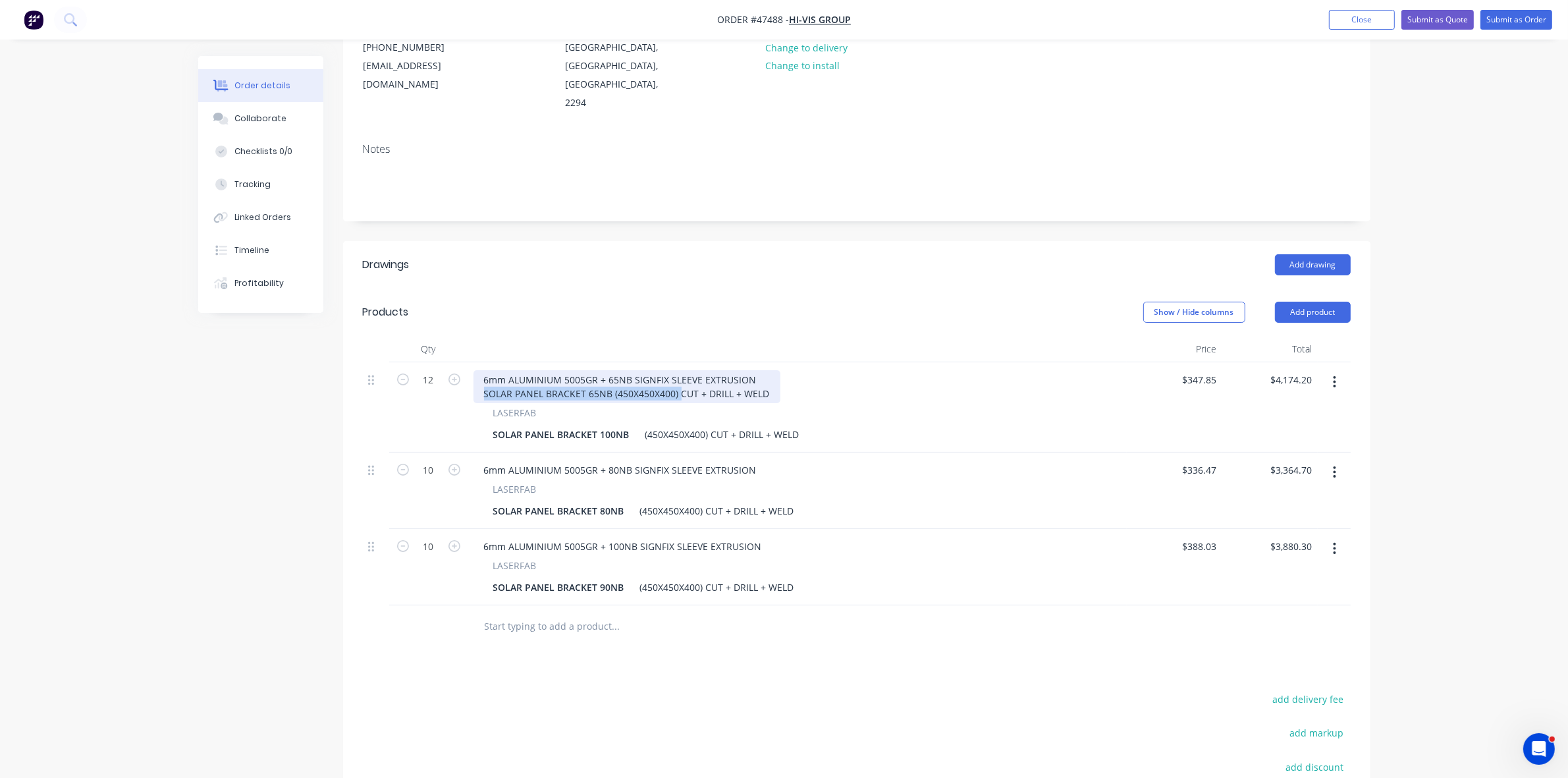
drag, startPoint x: 677, startPoint y: 376, endPoint x: 478, endPoint y: 370, distance: 199.1
click at [478, 370] on div "6mm ALUMINIUM 5005GR + 65NB SIGNFIX SLEEVE EXTRUSION SOLAR PANEL BRACKET 65NB (…" at bounding box center [627, 386] width 307 height 33
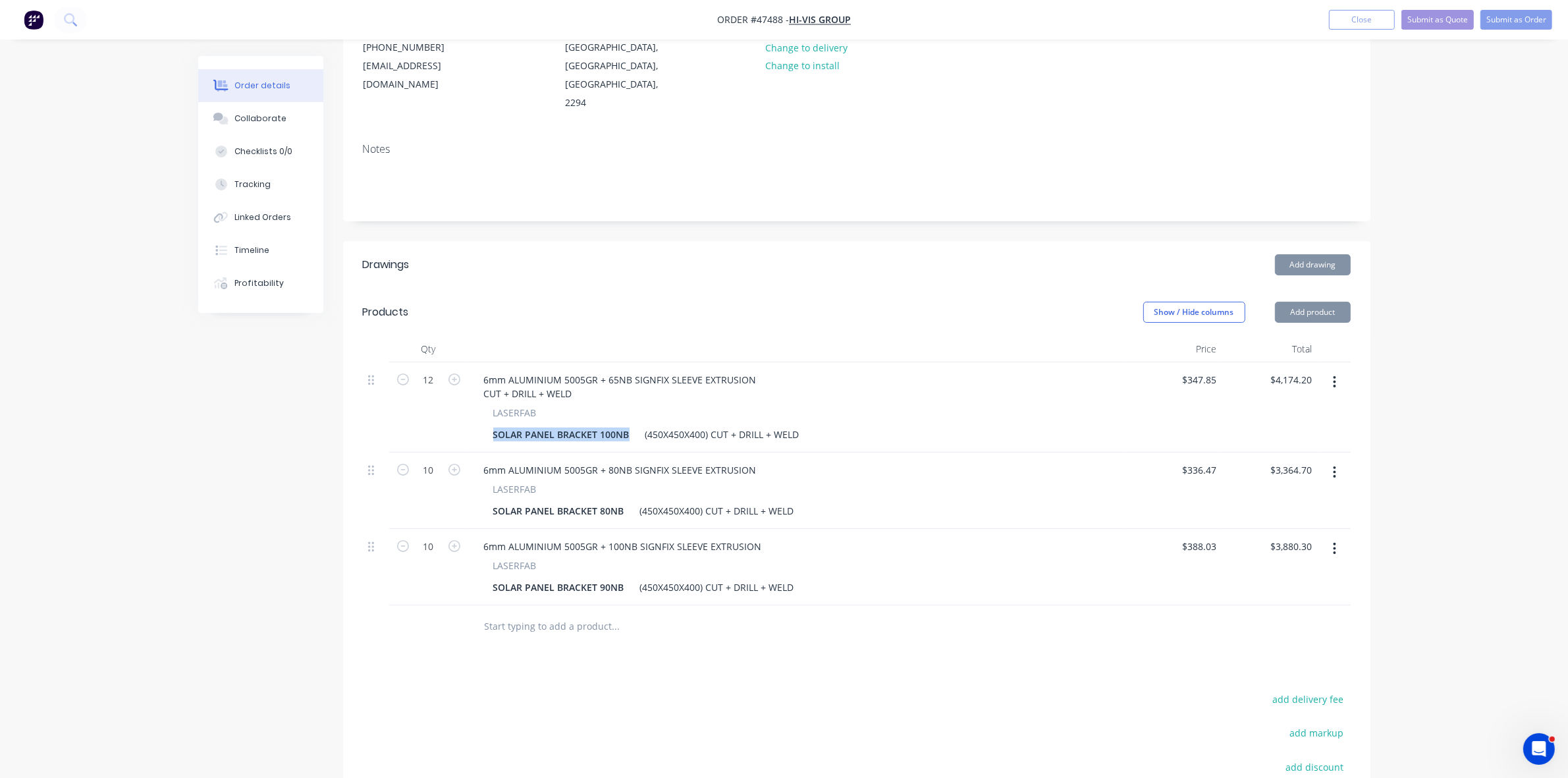
drag, startPoint x: 630, startPoint y: 419, endPoint x: 491, endPoint y: 413, distance: 139.1
click at [491, 425] on div "SOLAR PANEL BRACKET 100NB" at bounding box center [562, 434] width 147 height 19
paste div
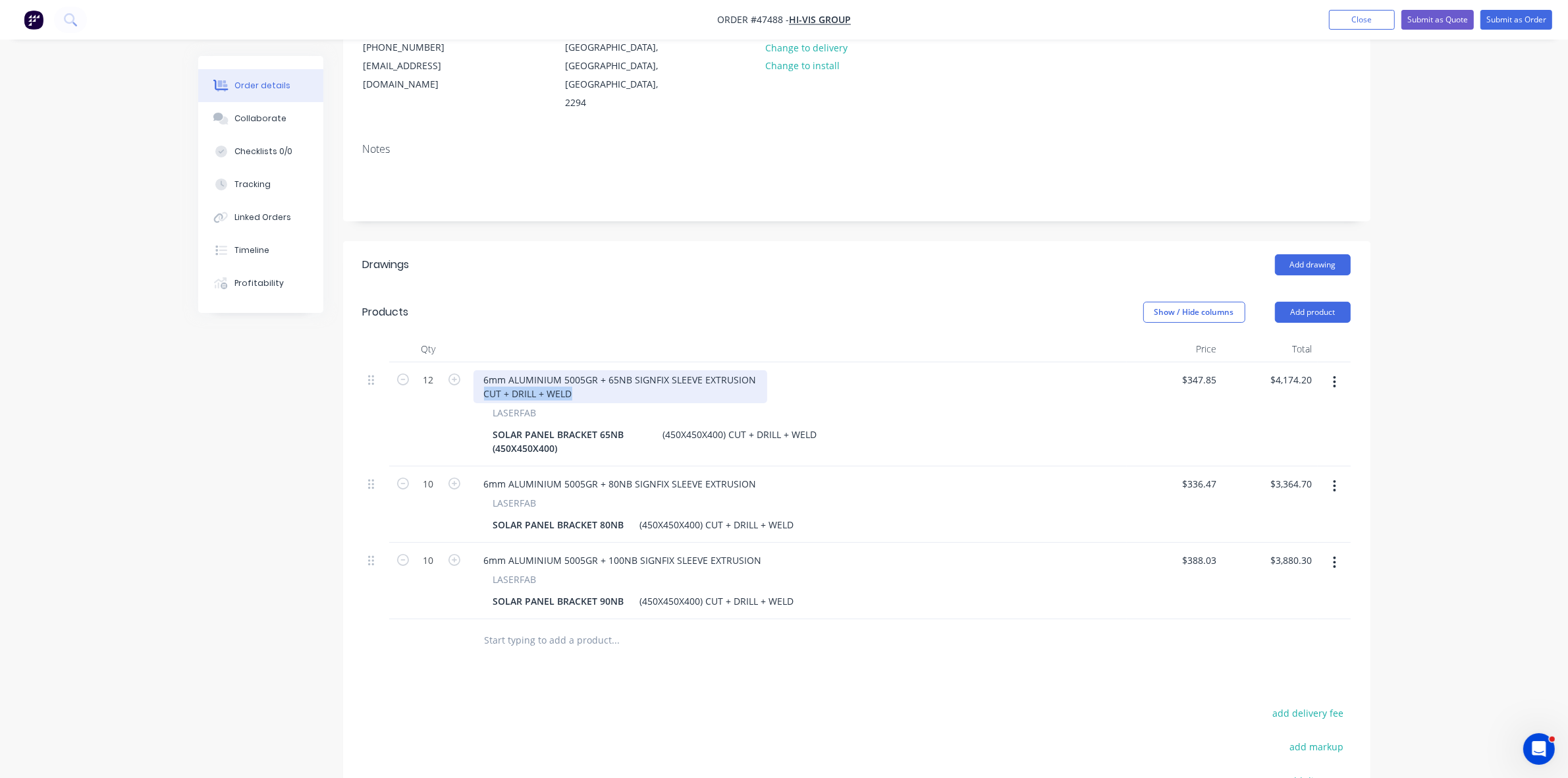
drag, startPoint x: 592, startPoint y: 376, endPoint x: 482, endPoint y: 374, distance: 110.0
click at [482, 374] on div "6mm ALUMINIUM 5005GR + 65NB SIGNFIX SLEEVE EXTRUSION CUT + DRILL + WELD" at bounding box center [620, 386] width 293 height 33
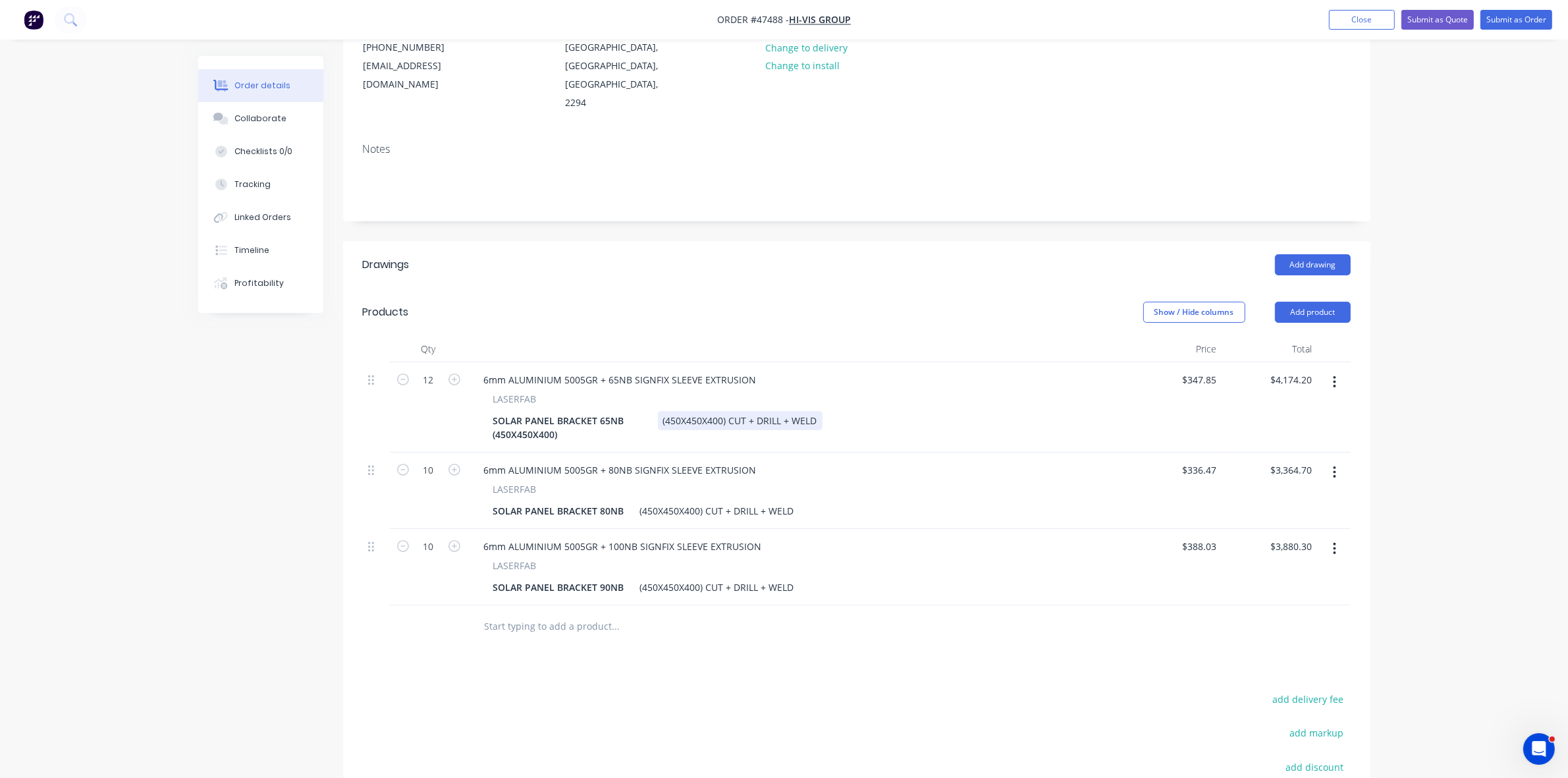
click at [751, 420] on div "SOLAR PANEL BRACKET 65NB (450X450X400) (450X450X400) CUT + DRILL + WELD" at bounding box center [795, 427] width 614 height 33
click at [575, 419] on div "SOLAR PANEL BRACKET 65NB (450X450X400)" at bounding box center [570, 427] width 165 height 33
drag, startPoint x: 583, startPoint y: 418, endPoint x: 480, endPoint y: 416, distance: 103.0
click at [480, 416] on div "LASERFAB SOLAR PANEL BRACKET 65NB (450X450X400) (450X450X400) CUT + DRILL + WELD" at bounding box center [798, 418] width 648 height 52
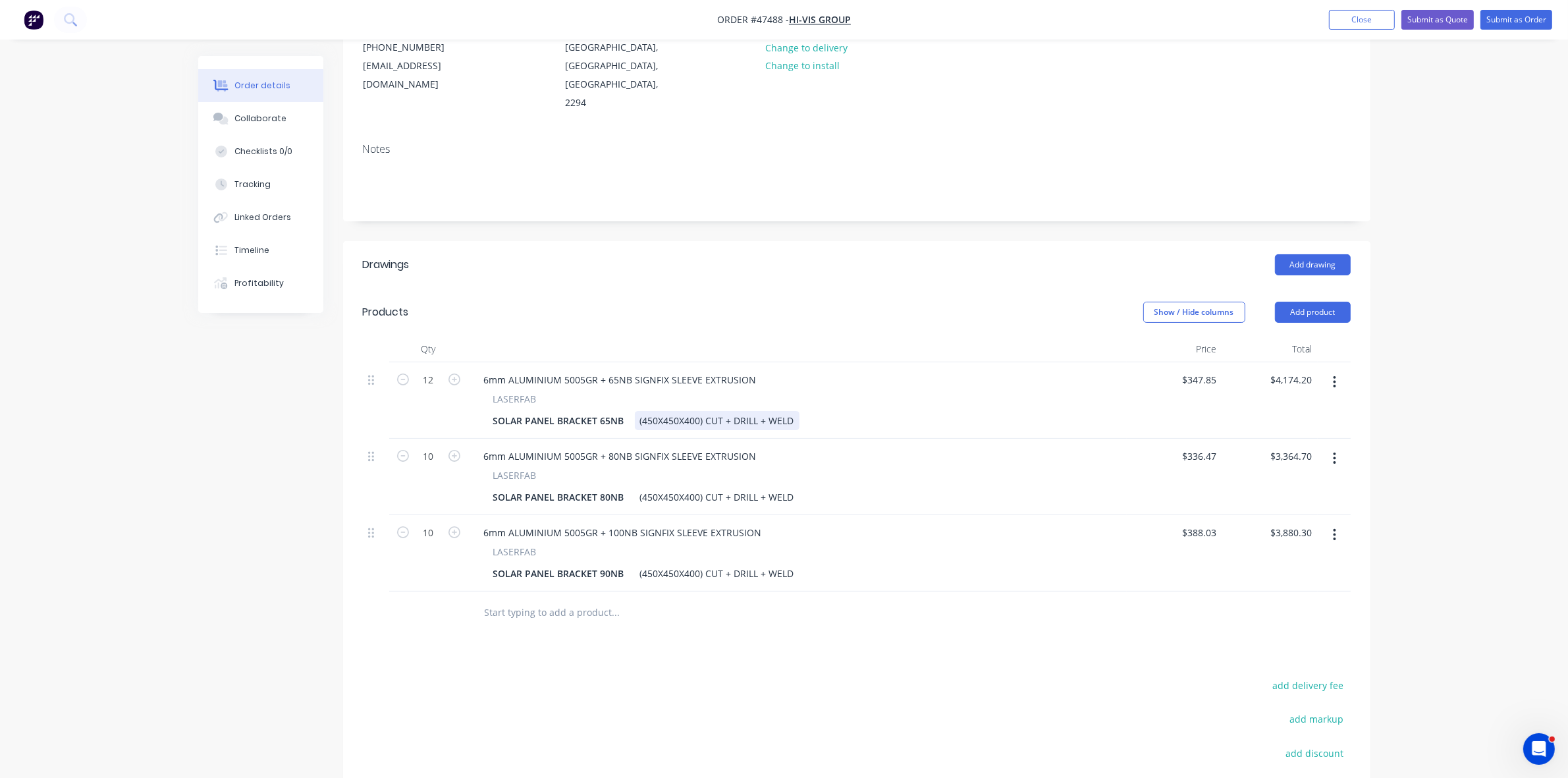
click at [770, 411] on div "(450X450X400) CUT + DRILL + WELD" at bounding box center [717, 420] width 165 height 19
click at [770, 411] on div "(450X450X400) CUT + DRILL + tap +WELD" at bounding box center [728, 420] width 187 height 19
click at [1333, 449] on button "button" at bounding box center [1335, 459] width 31 height 24
click at [1282, 562] on div "Delete" at bounding box center [1289, 572] width 101 height 19
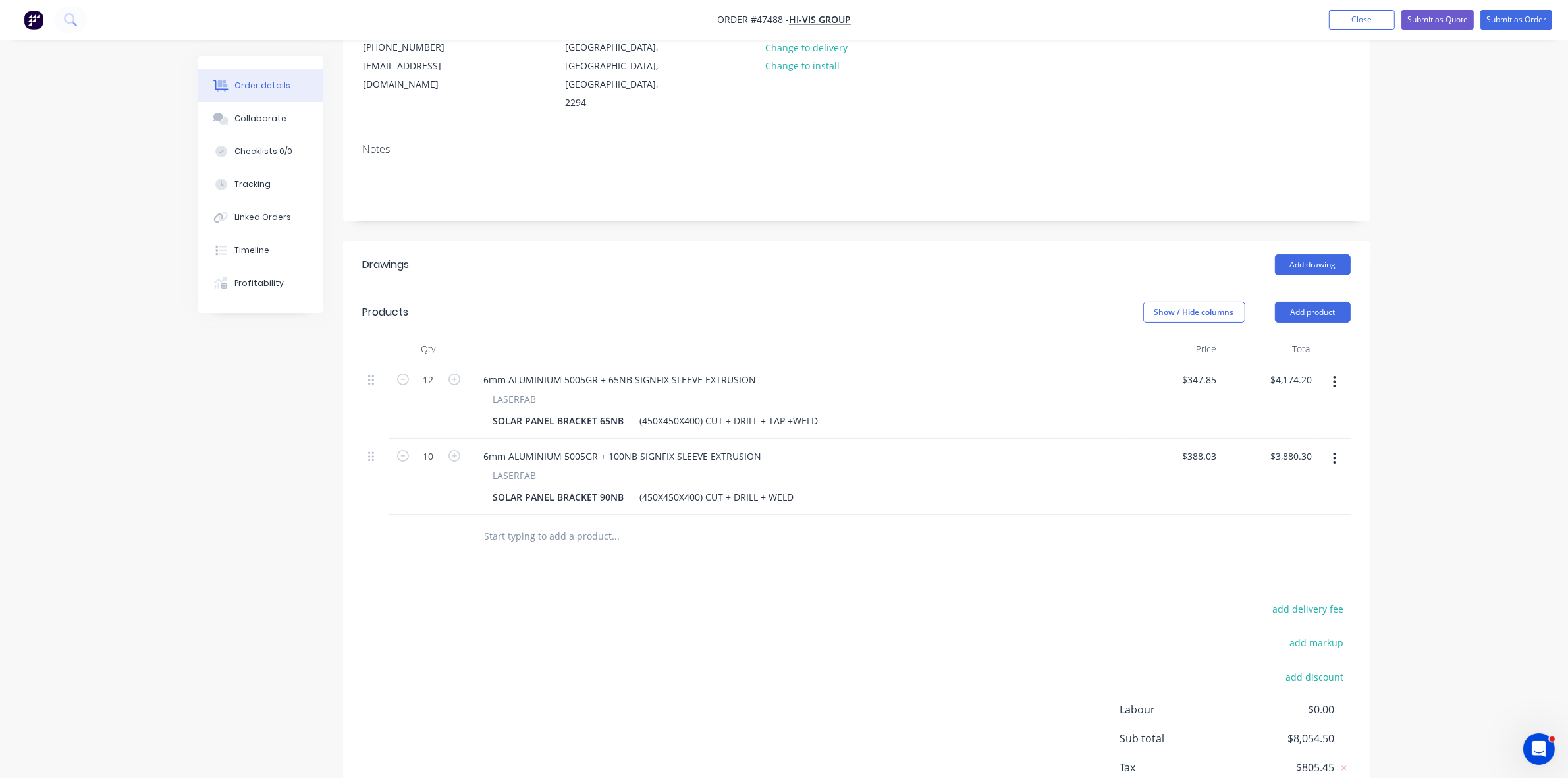
click at [1332, 447] on button "button" at bounding box center [1335, 459] width 31 height 24
click at [1283, 562] on div "Delete" at bounding box center [1289, 572] width 101 height 19
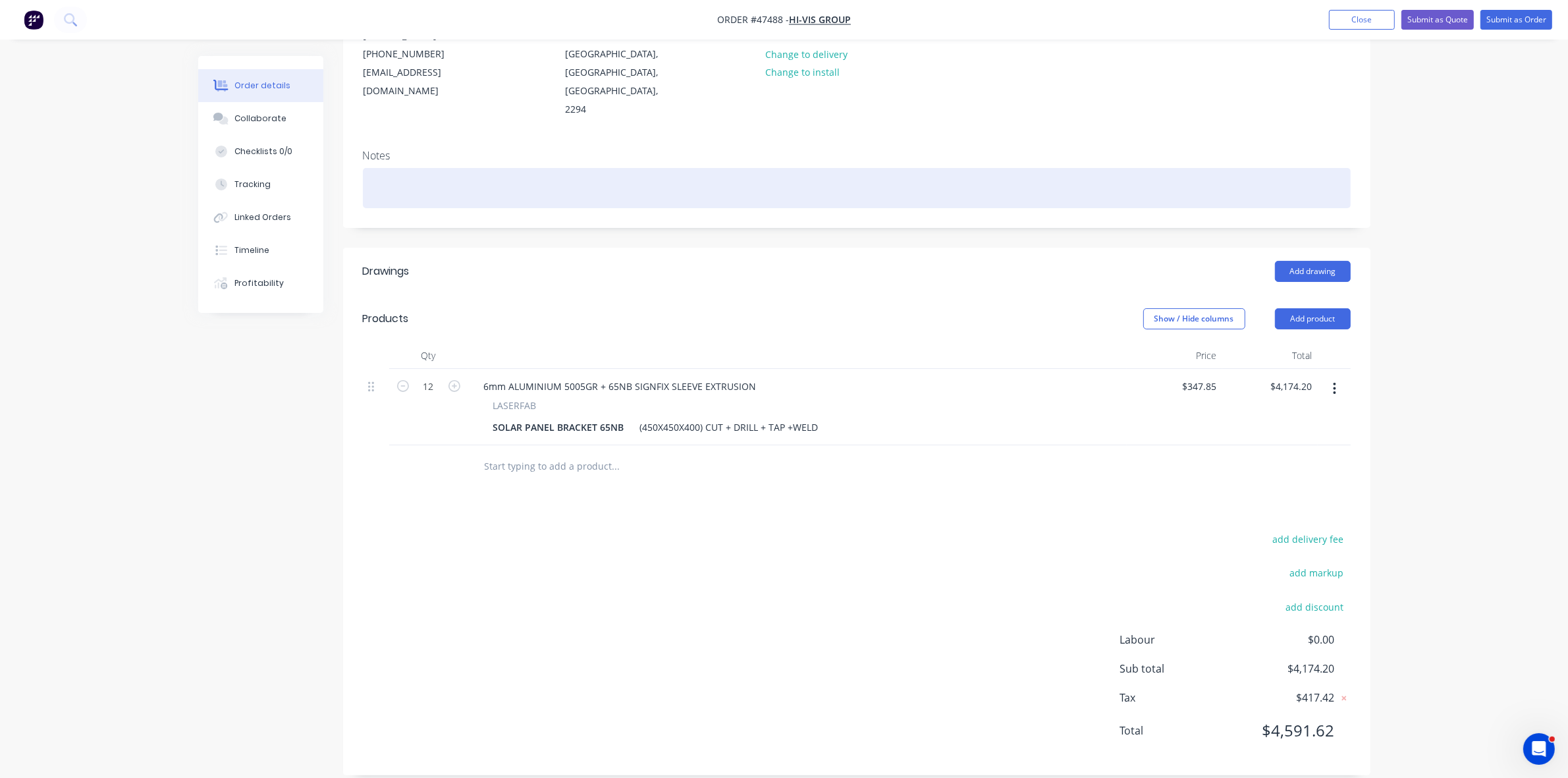
click at [463, 179] on div at bounding box center [856, 188] width 988 height 40
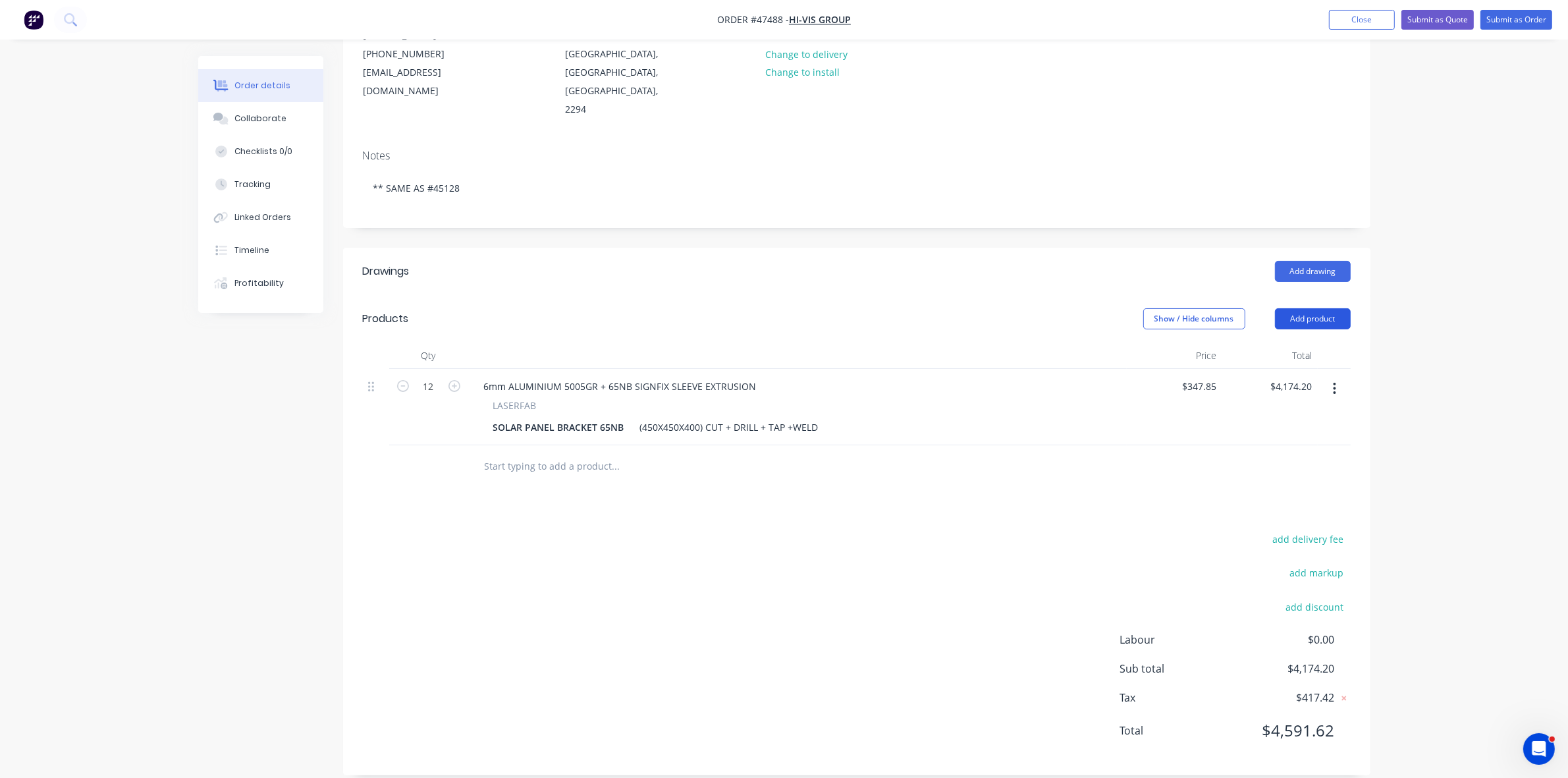
click at [1311, 308] on button "Add product" at bounding box center [1313, 319] width 76 height 21
click at [1252, 501] on div "Notes (Internal)" at bounding box center [1289, 510] width 101 height 19
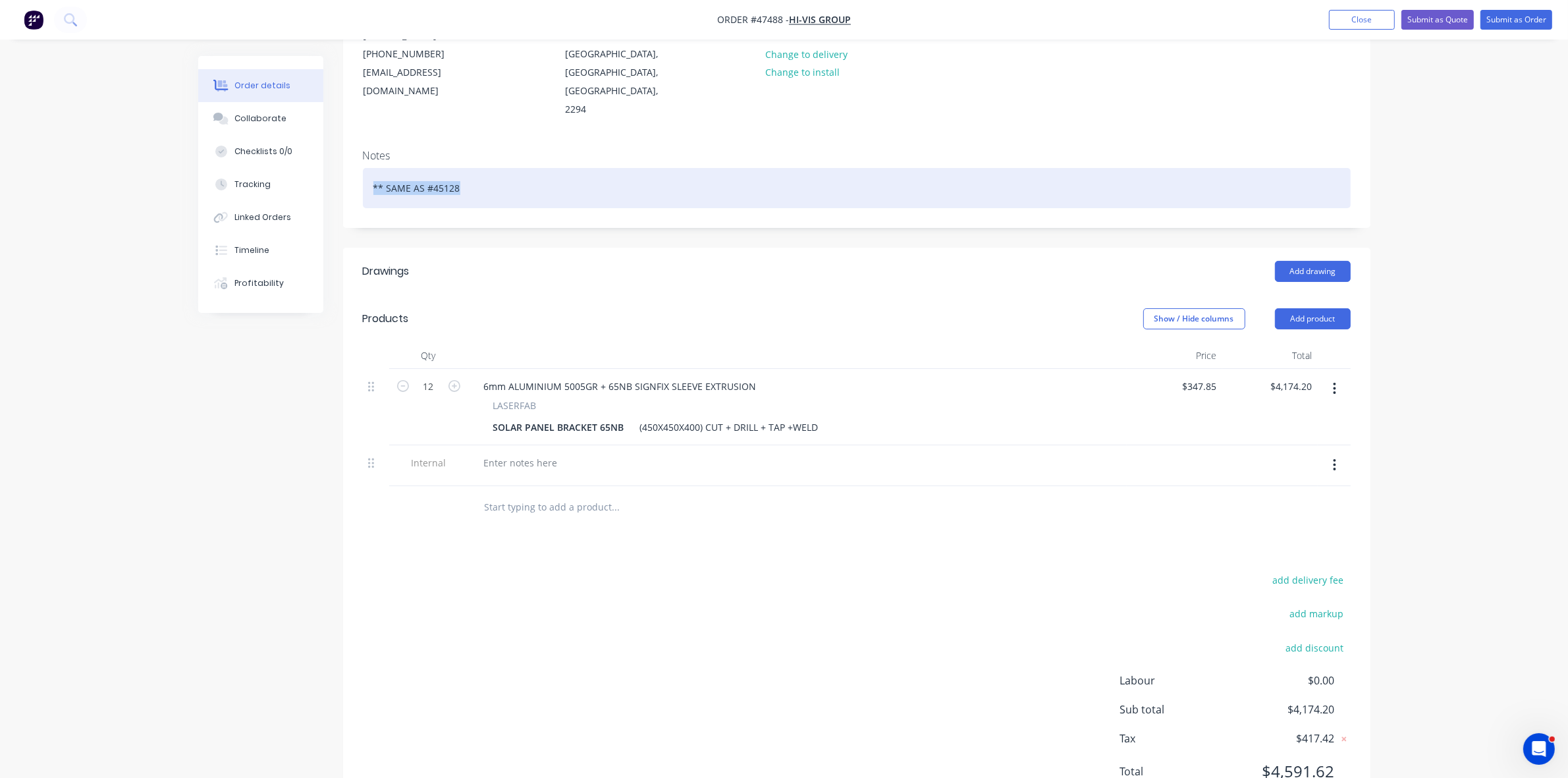
drag, startPoint x: 476, startPoint y: 167, endPoint x: 365, endPoint y: 153, distance: 111.9
click at [365, 168] on div "** SAME AS #45128" at bounding box center [856, 188] width 988 height 40
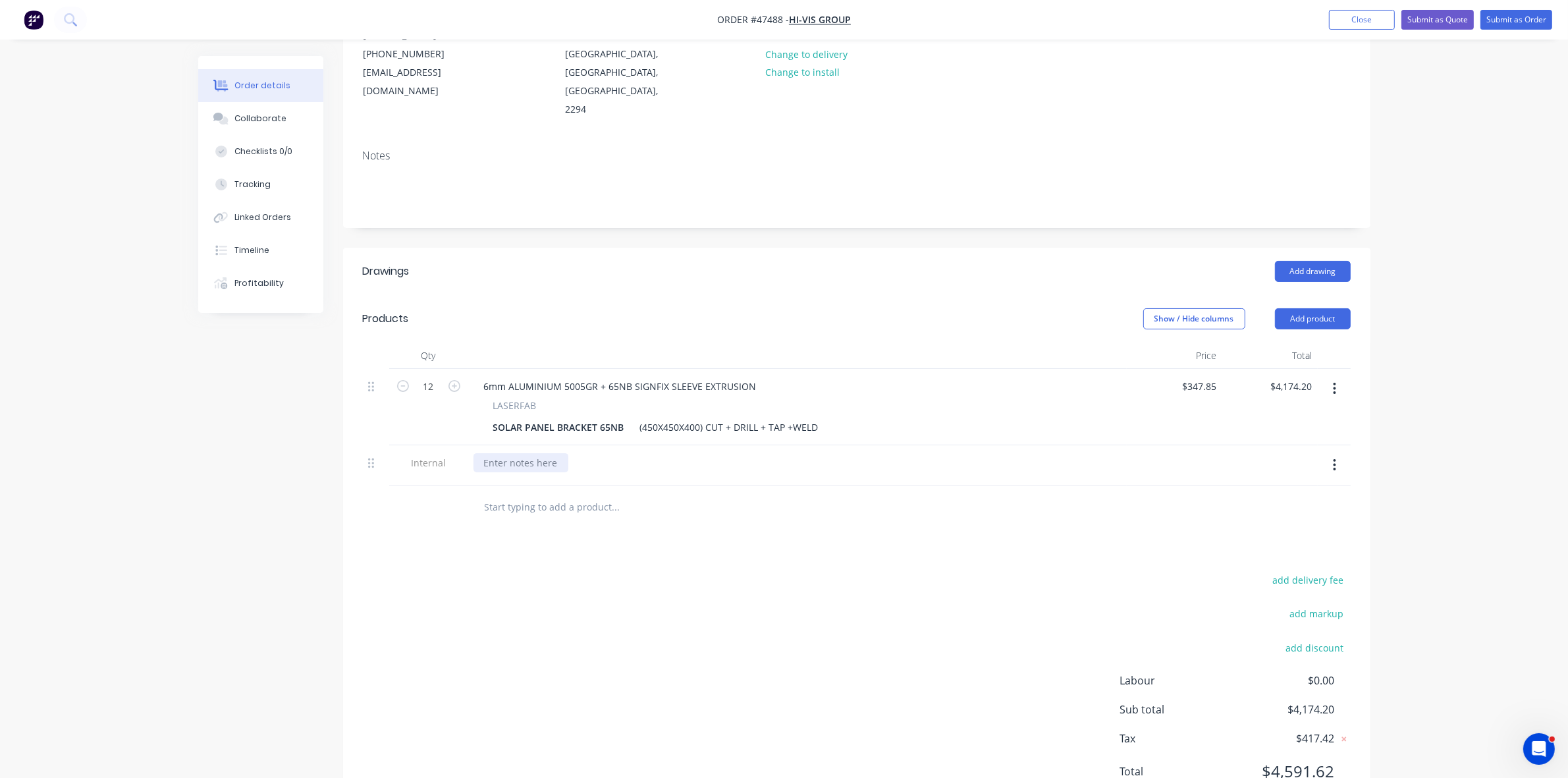
click at [520, 453] on div at bounding box center [521, 462] width 95 height 19
click at [536, 453] on div at bounding box center [521, 462] width 95 height 19
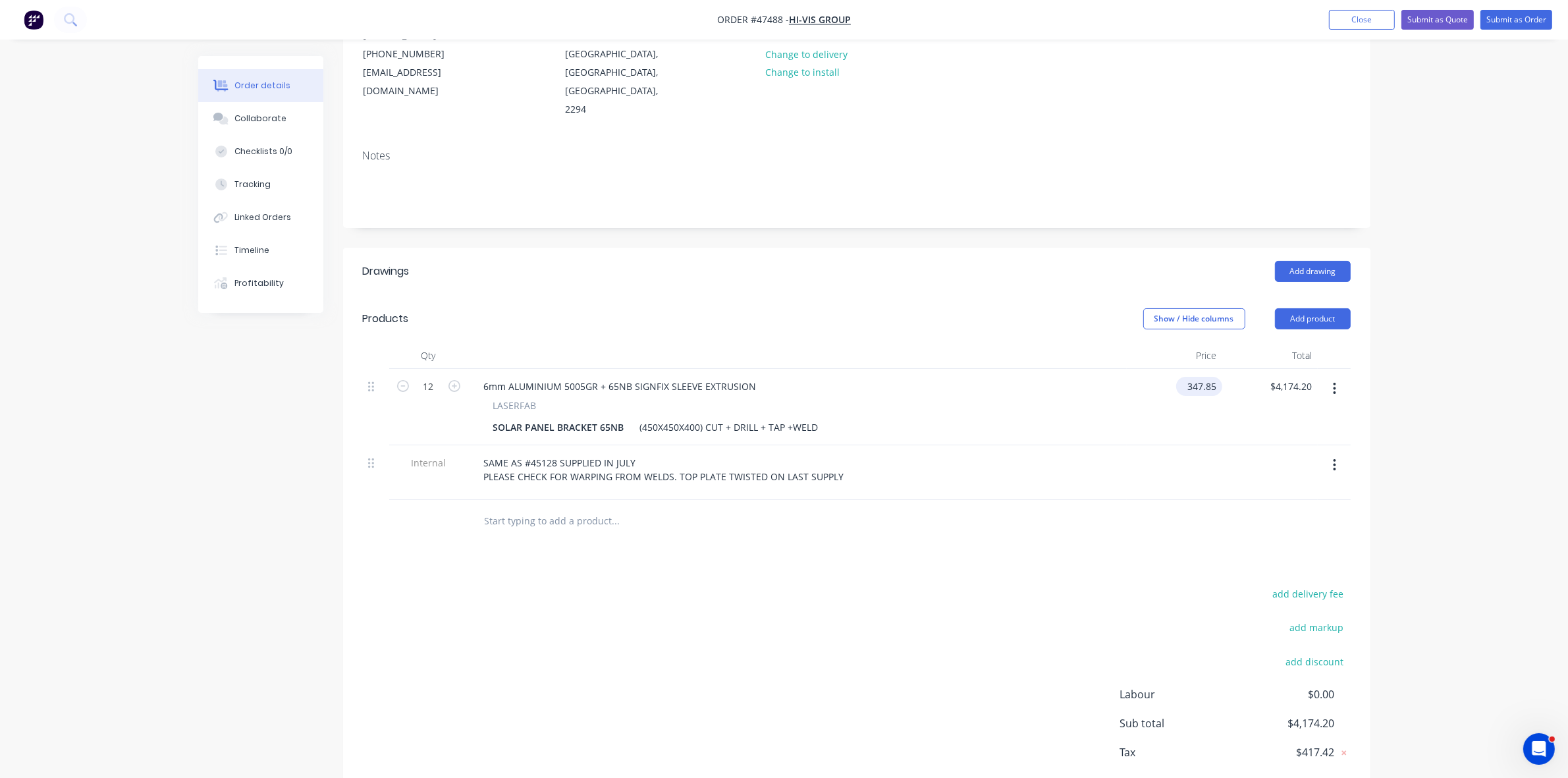
click at [1203, 377] on input "347.85" at bounding box center [1202, 386] width 41 height 19
type input "$413.16"
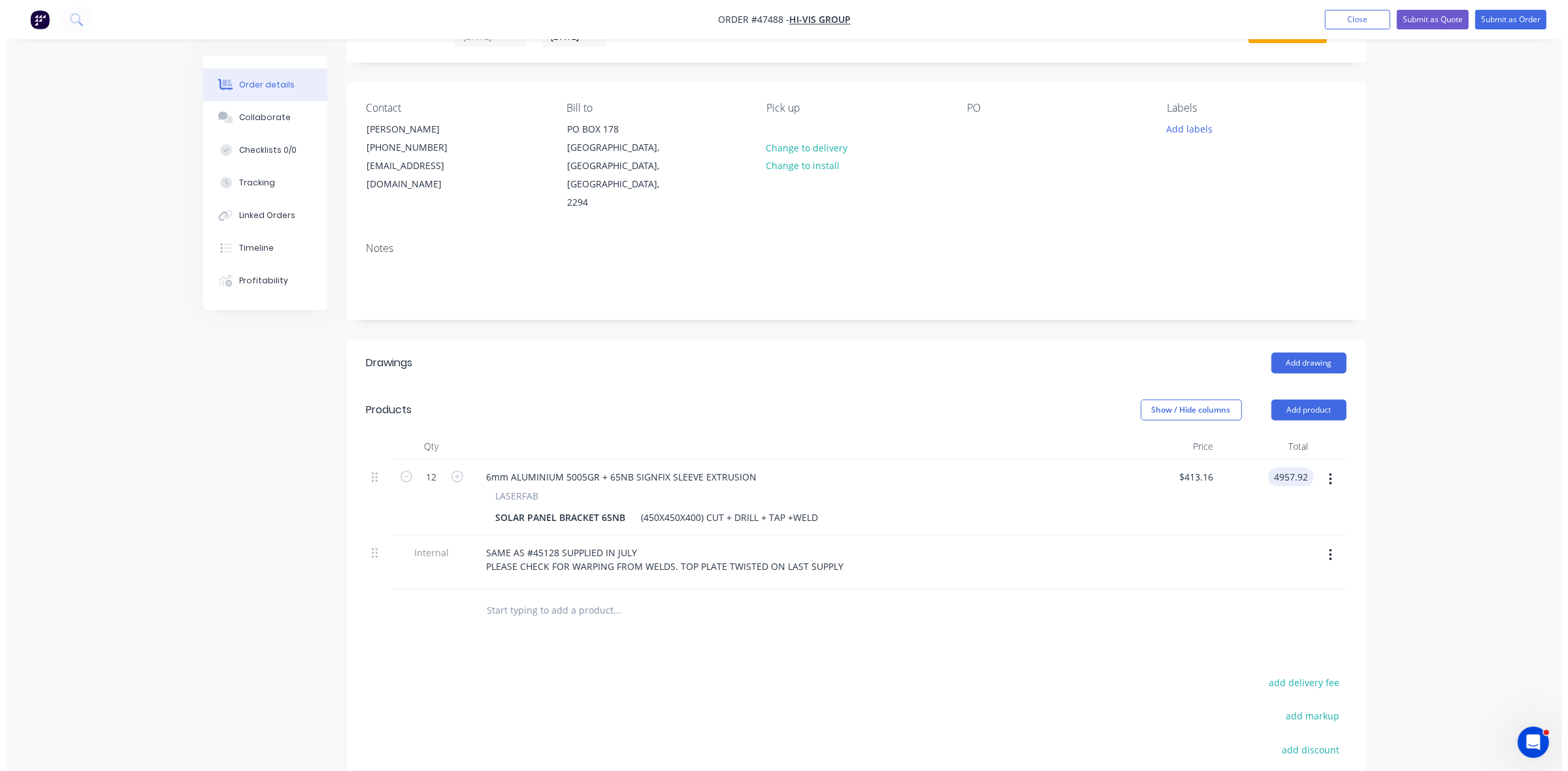
scroll to position [0, 0]
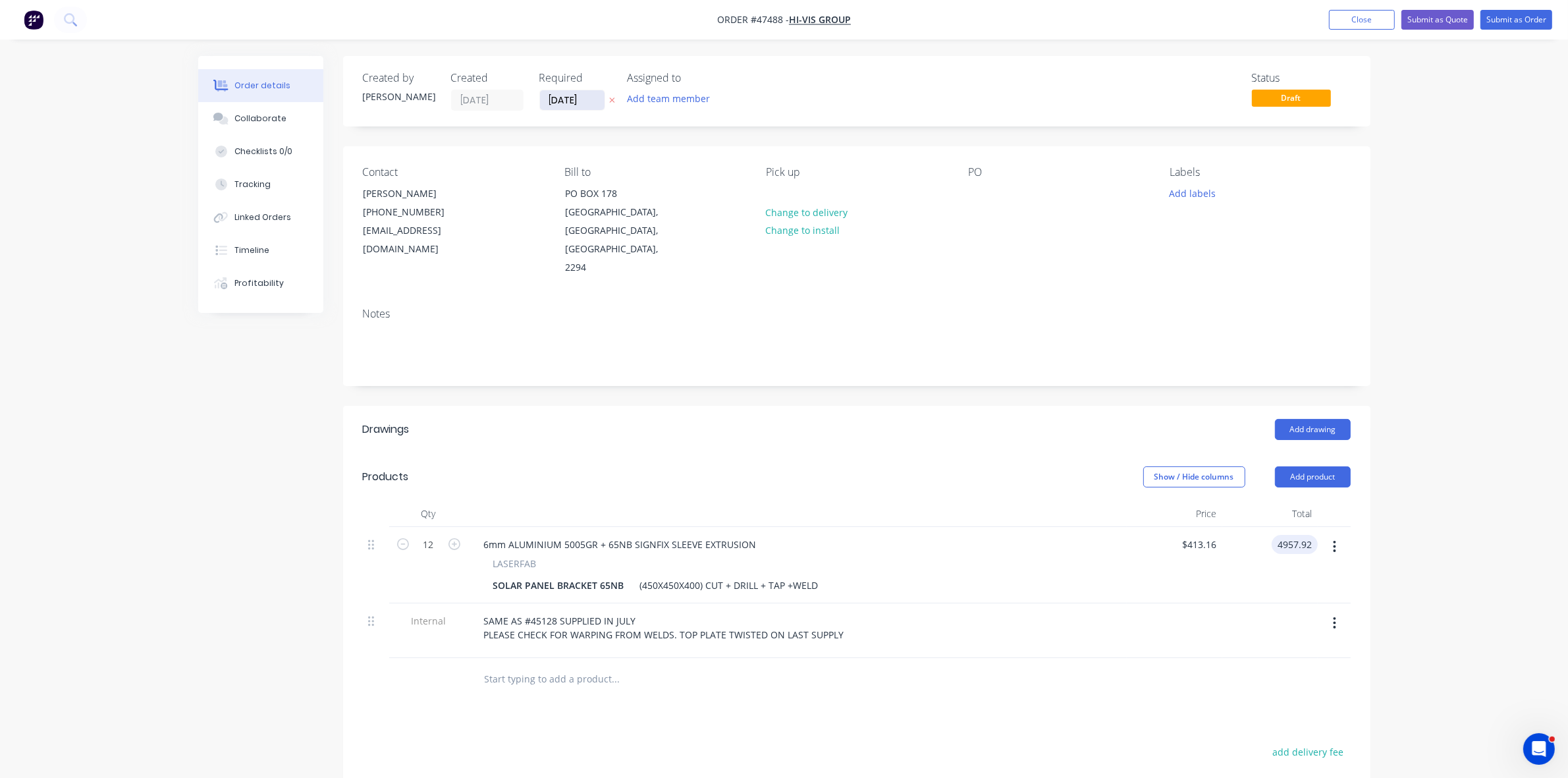
type input "$4,957.92"
click at [580, 99] on input "02/09/25" at bounding box center [572, 100] width 65 height 20
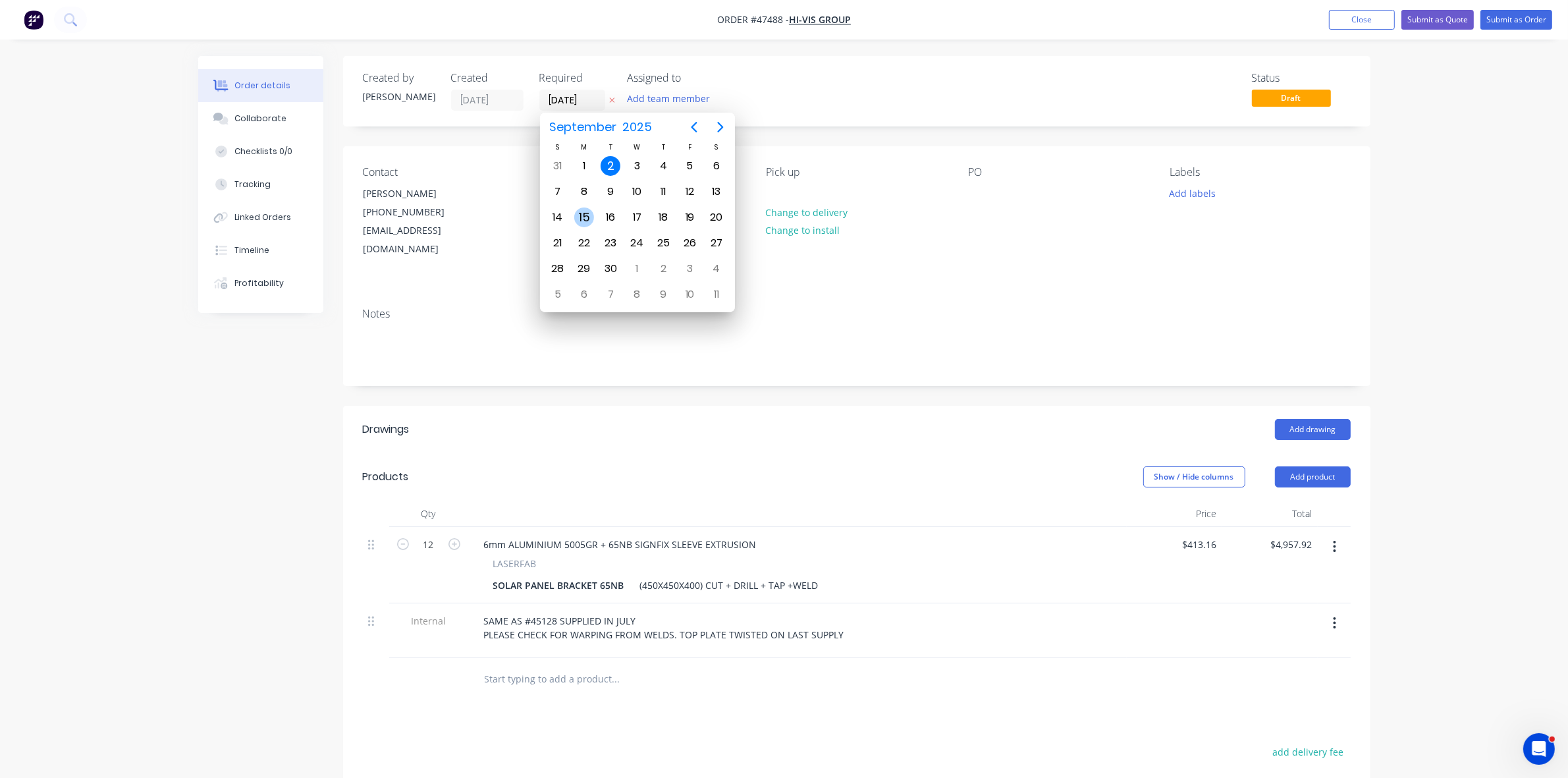
click at [577, 216] on div "15" at bounding box center [584, 218] width 20 height 20
type input "[DATE]"
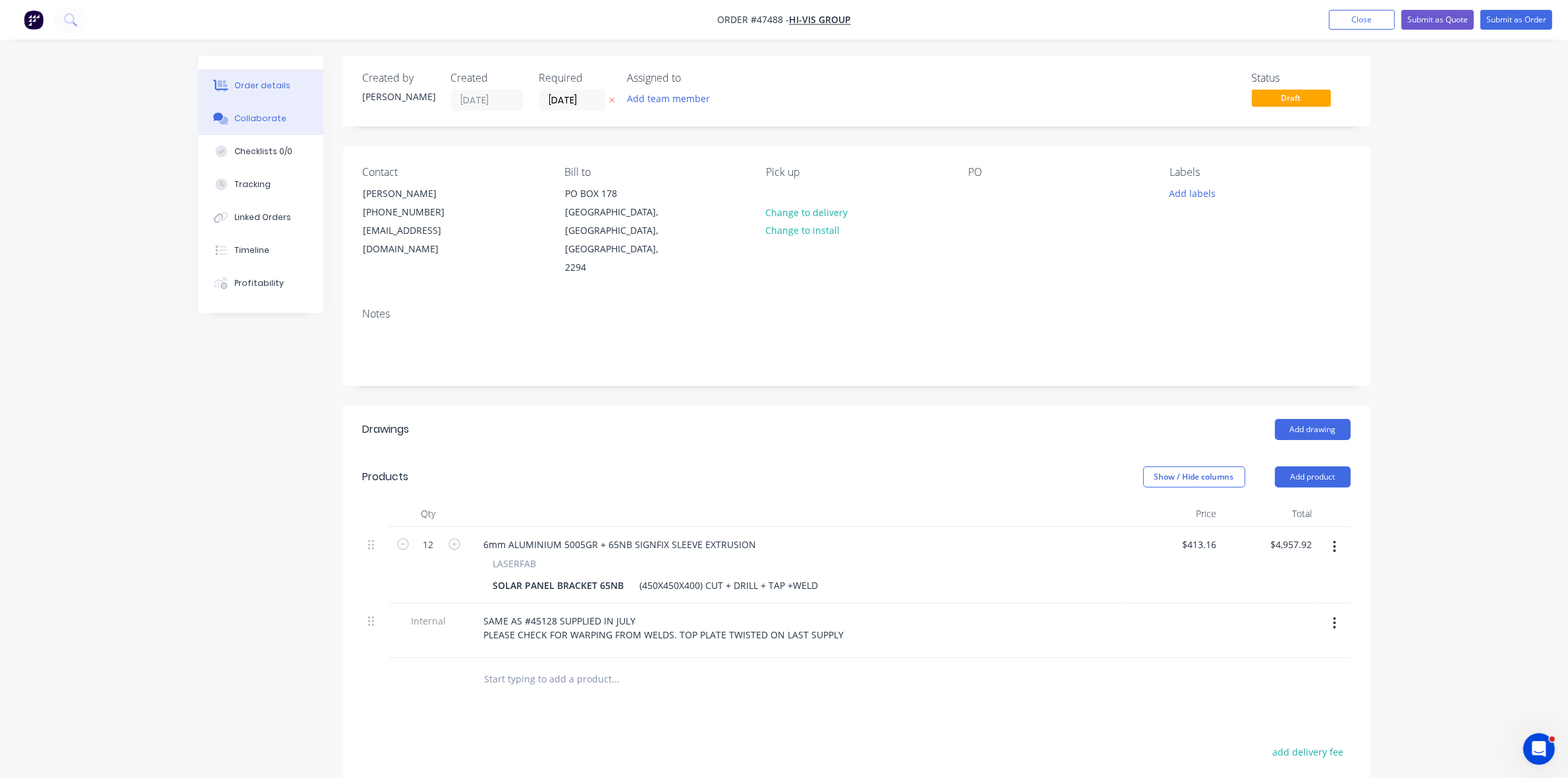
click at [235, 113] on div "Collaborate" at bounding box center [261, 119] width 52 height 12
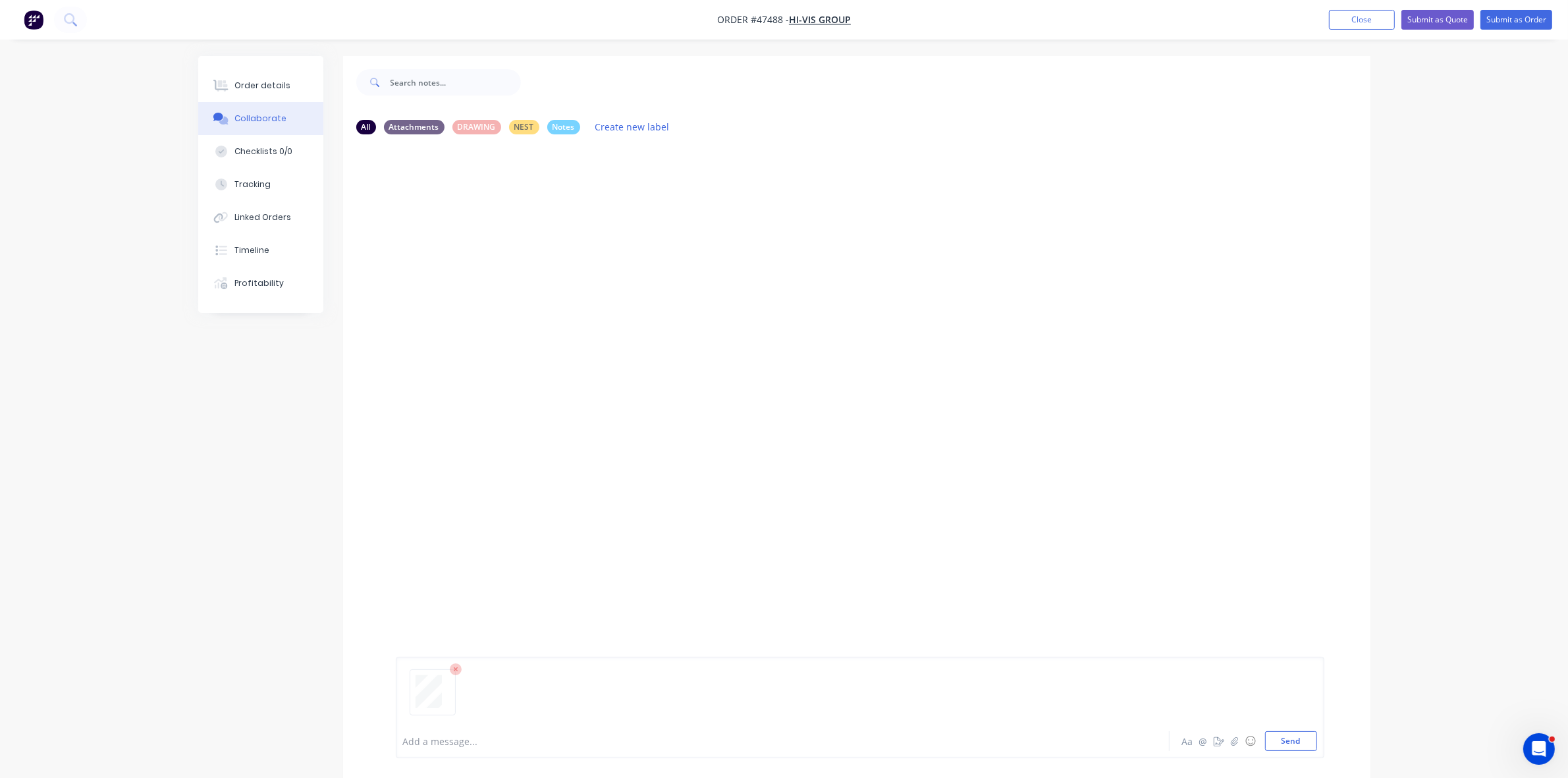
click at [450, 738] on div at bounding box center [746, 741] width 685 height 14
click at [277, 93] on button "Order details" at bounding box center [261, 85] width 125 height 33
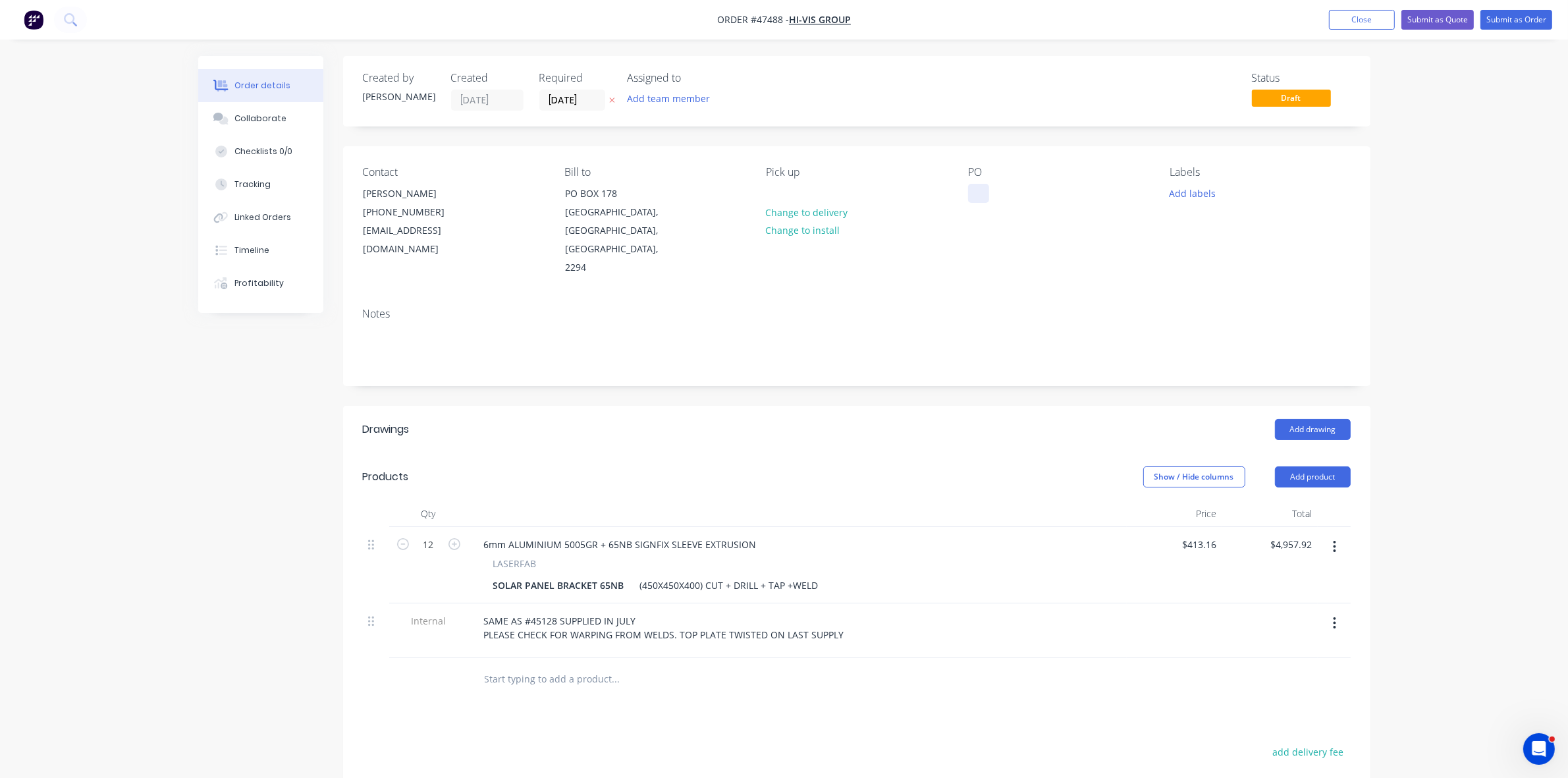
click at [978, 196] on div at bounding box center [979, 193] width 21 height 19
click at [976, 191] on div at bounding box center [979, 193] width 21 height 19
click at [842, 218] on button "Change to delivery" at bounding box center [807, 212] width 96 height 18
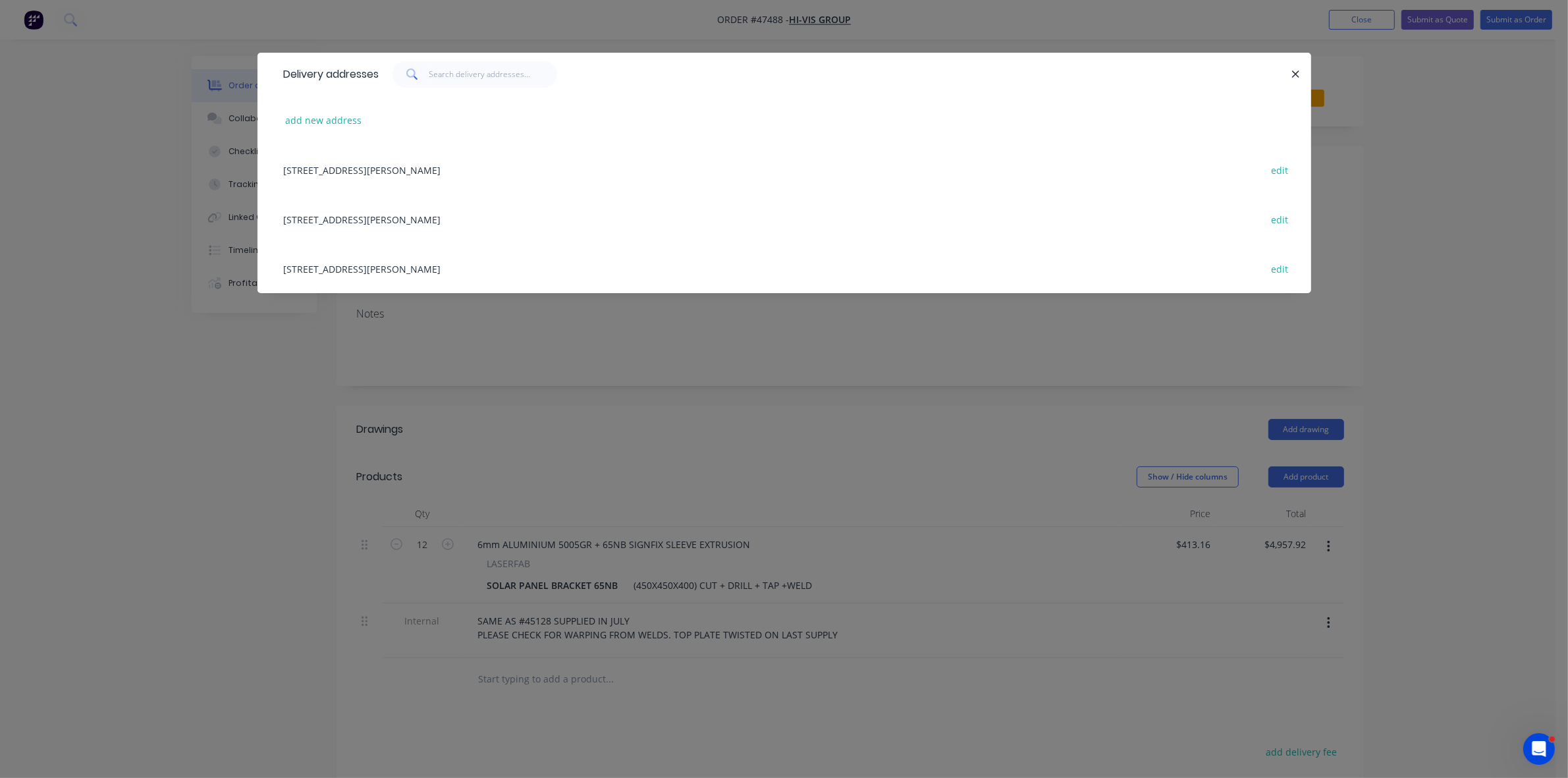
click at [386, 220] on div "40-42 FITZROY ST, CARRINGTON, New South Wales, Australia, 2294 edit" at bounding box center [784, 219] width 1014 height 49
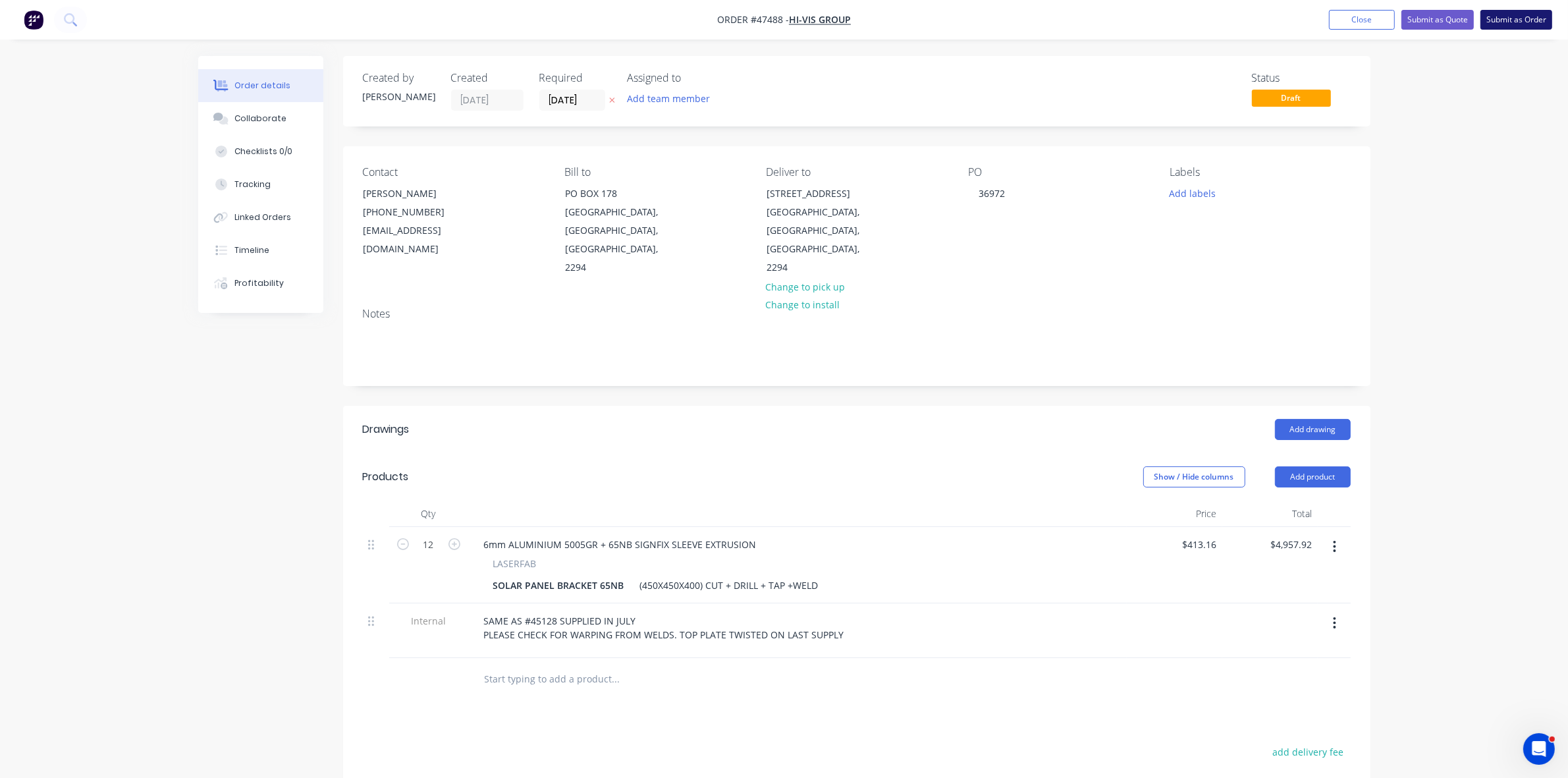
click at [1494, 25] on button "Submit as Order" at bounding box center [1517, 20] width 72 height 20
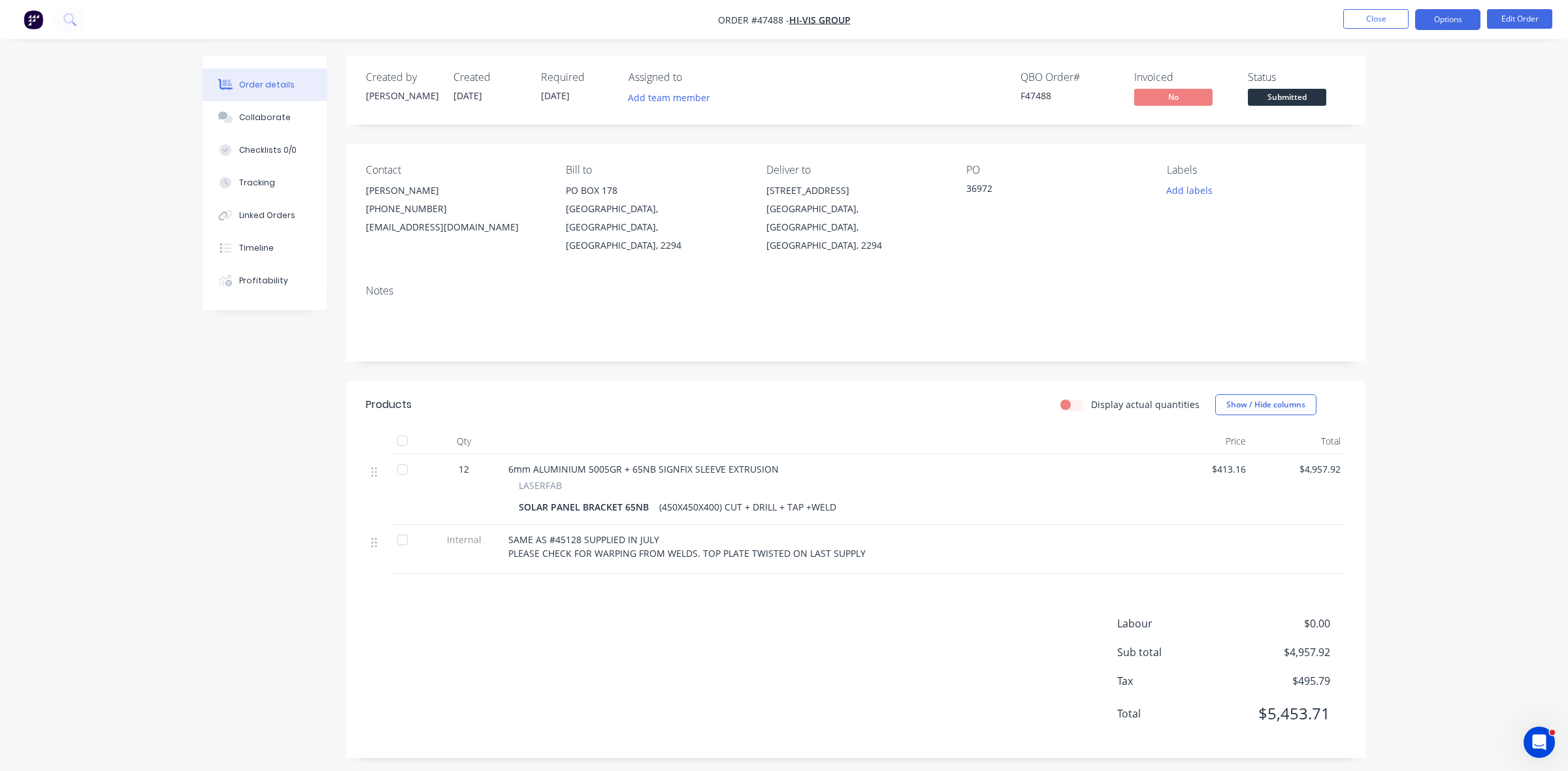
click at [1429, 22] on button "Options" at bounding box center [1448, 20] width 65 height 21
click at [1372, 158] on div "Work Order" at bounding box center [1409, 157] width 120 height 19
click at [1376, 137] on div "Without pricing" at bounding box center [1409, 132] width 120 height 19
click at [1258, 97] on span "Submitted" at bounding box center [1287, 97] width 79 height 17
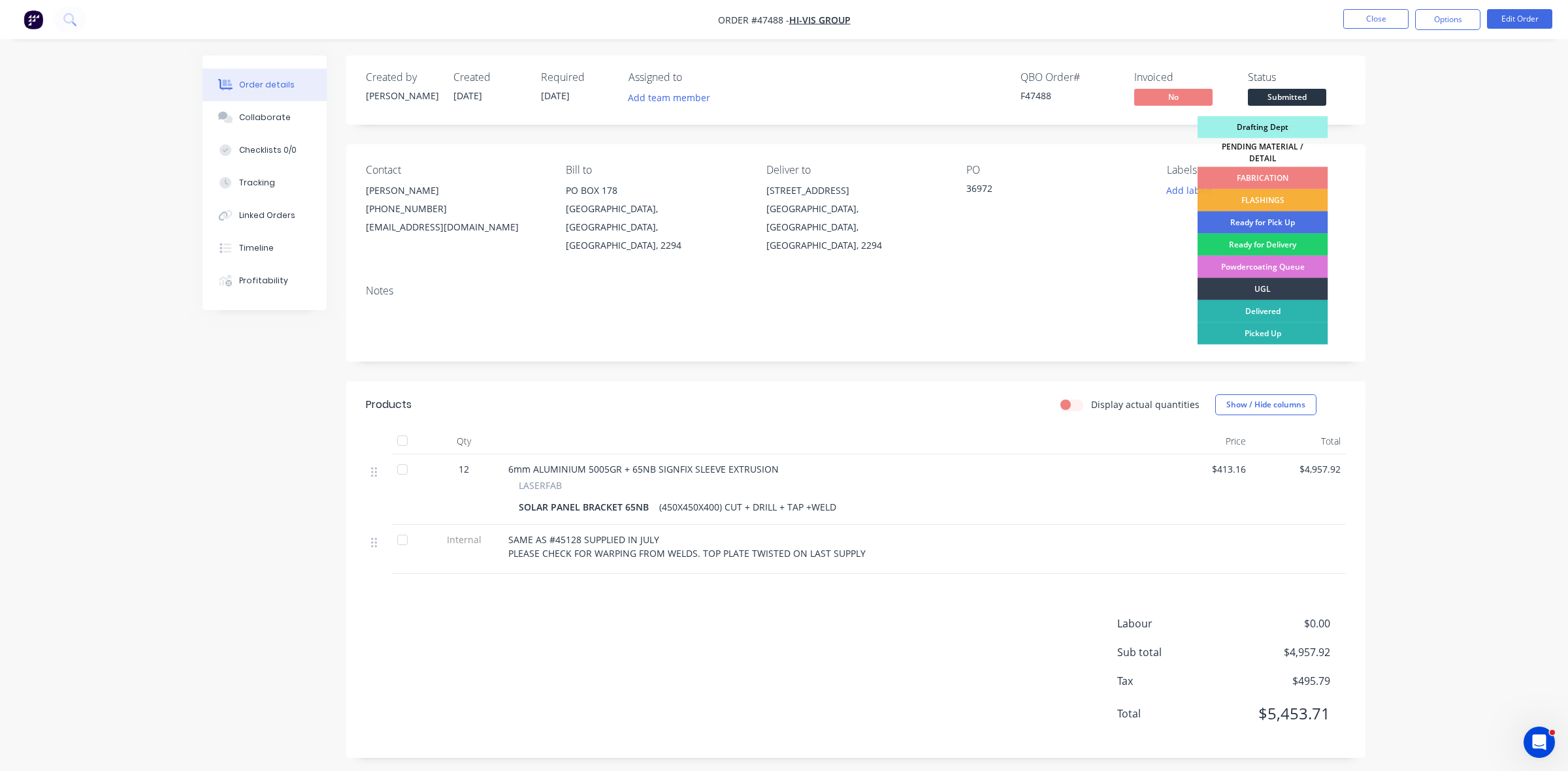
click at [1278, 172] on div "FABRICATION" at bounding box center [1263, 179] width 131 height 22
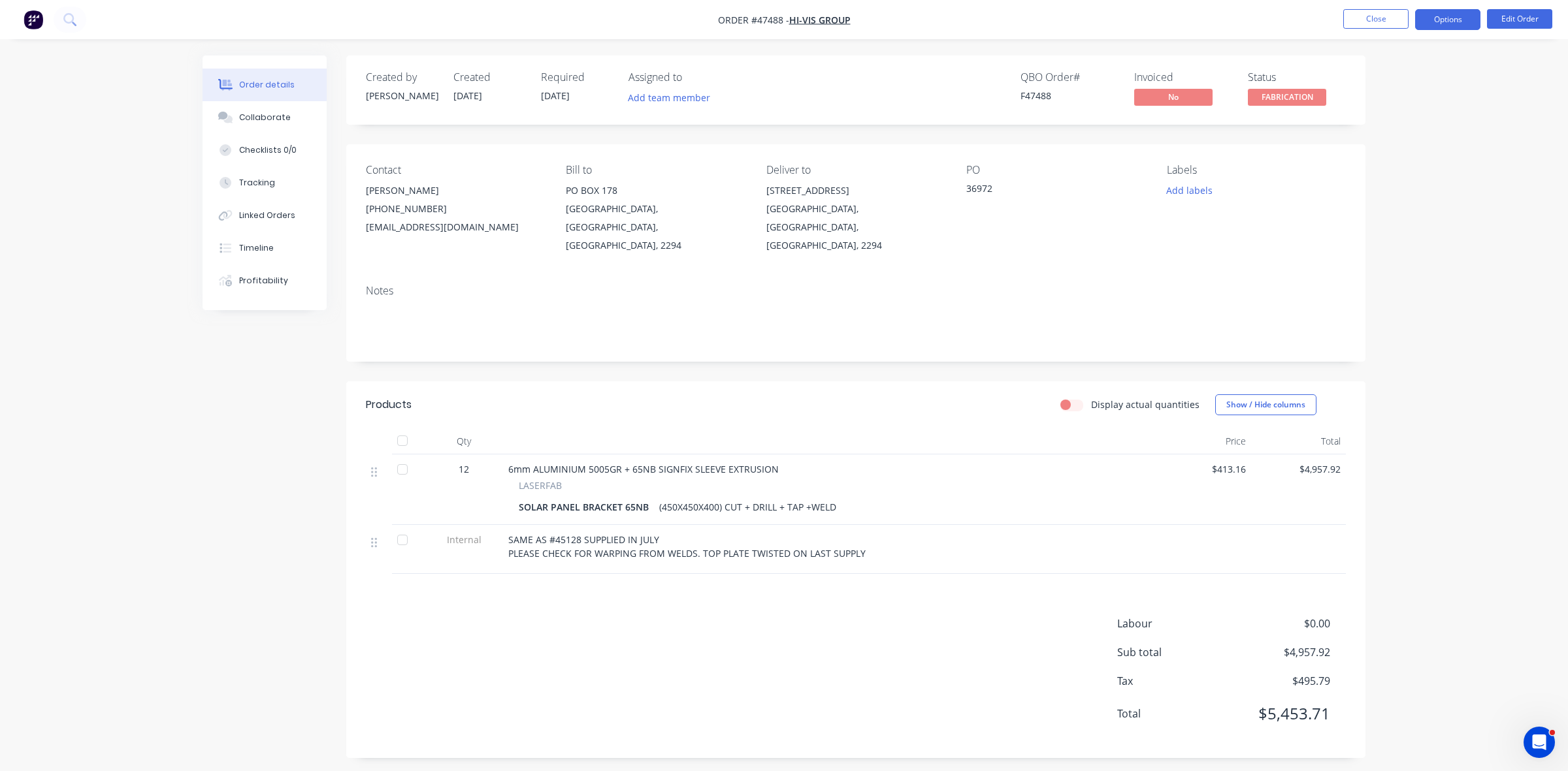
click at [1452, 17] on button "Options" at bounding box center [1448, 20] width 65 height 21
click at [1358, 184] on div "Delivery Docket" at bounding box center [1409, 184] width 120 height 19
click at [1366, 134] on div "Without pricing" at bounding box center [1409, 132] width 120 height 19
click at [1384, 19] on button "Close" at bounding box center [1375, 19] width 65 height 20
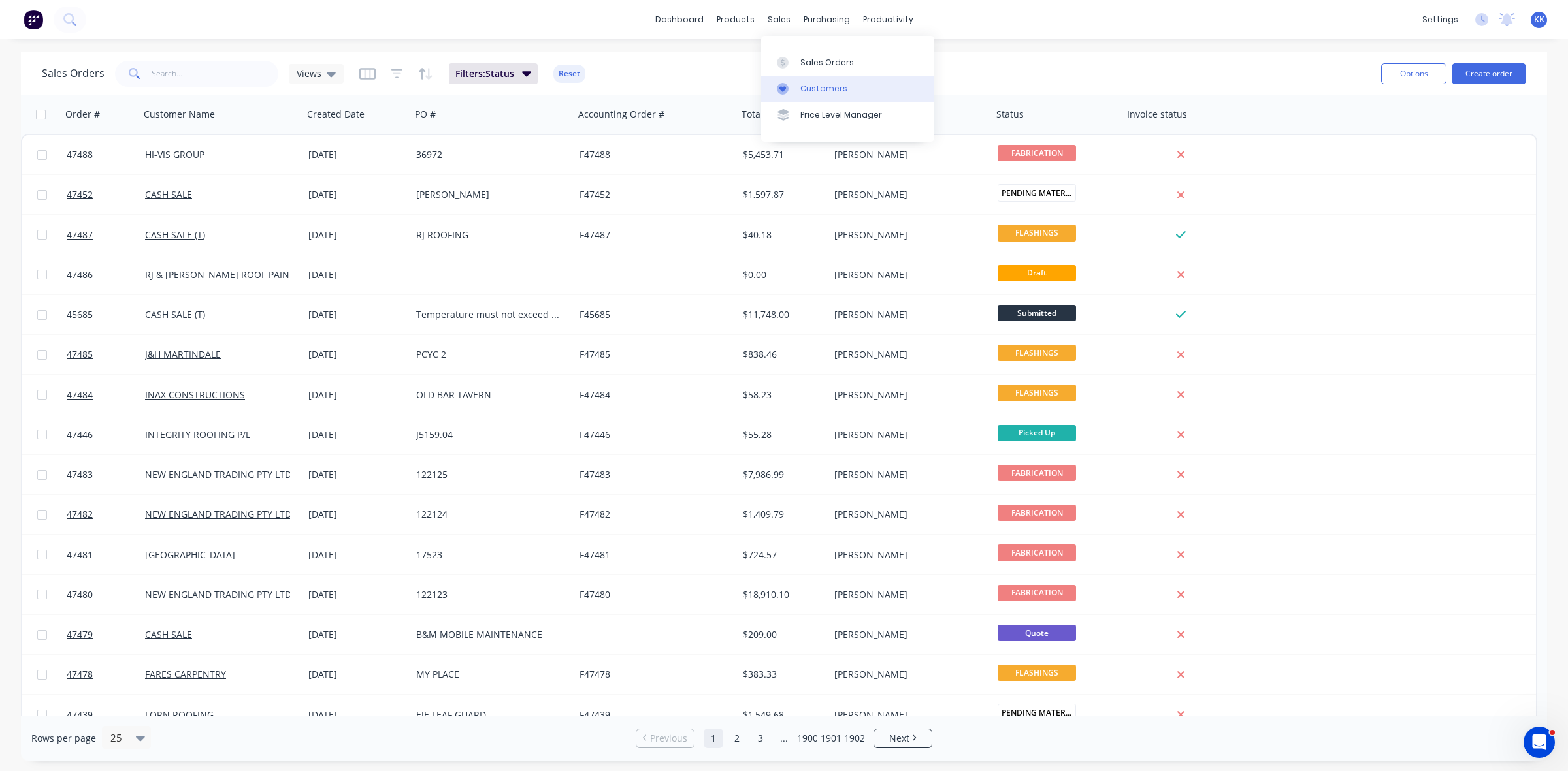
click at [814, 87] on div "Customers" at bounding box center [824, 89] width 47 height 12
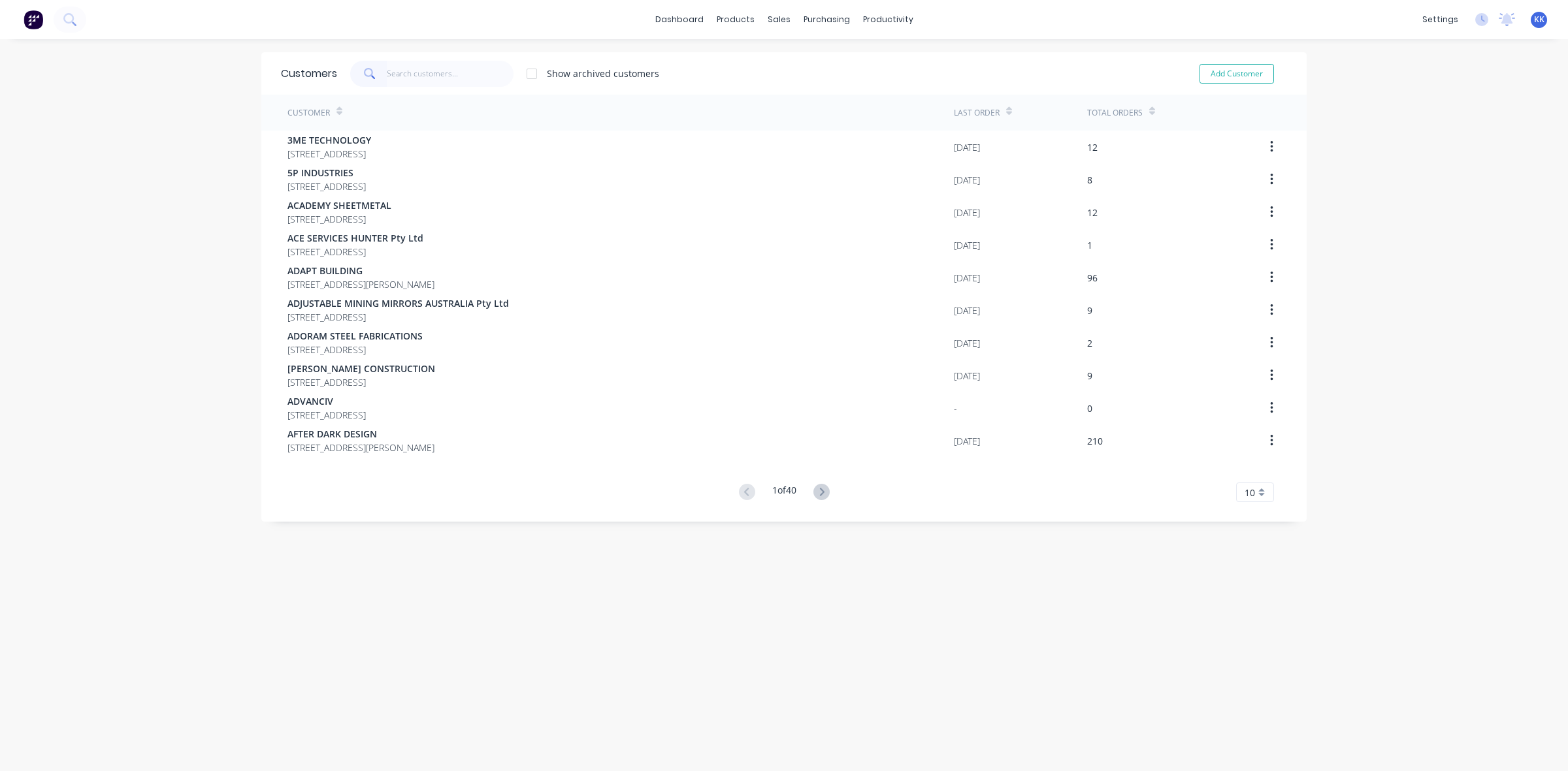
click at [419, 71] on input "text" at bounding box center [451, 74] width 128 height 26
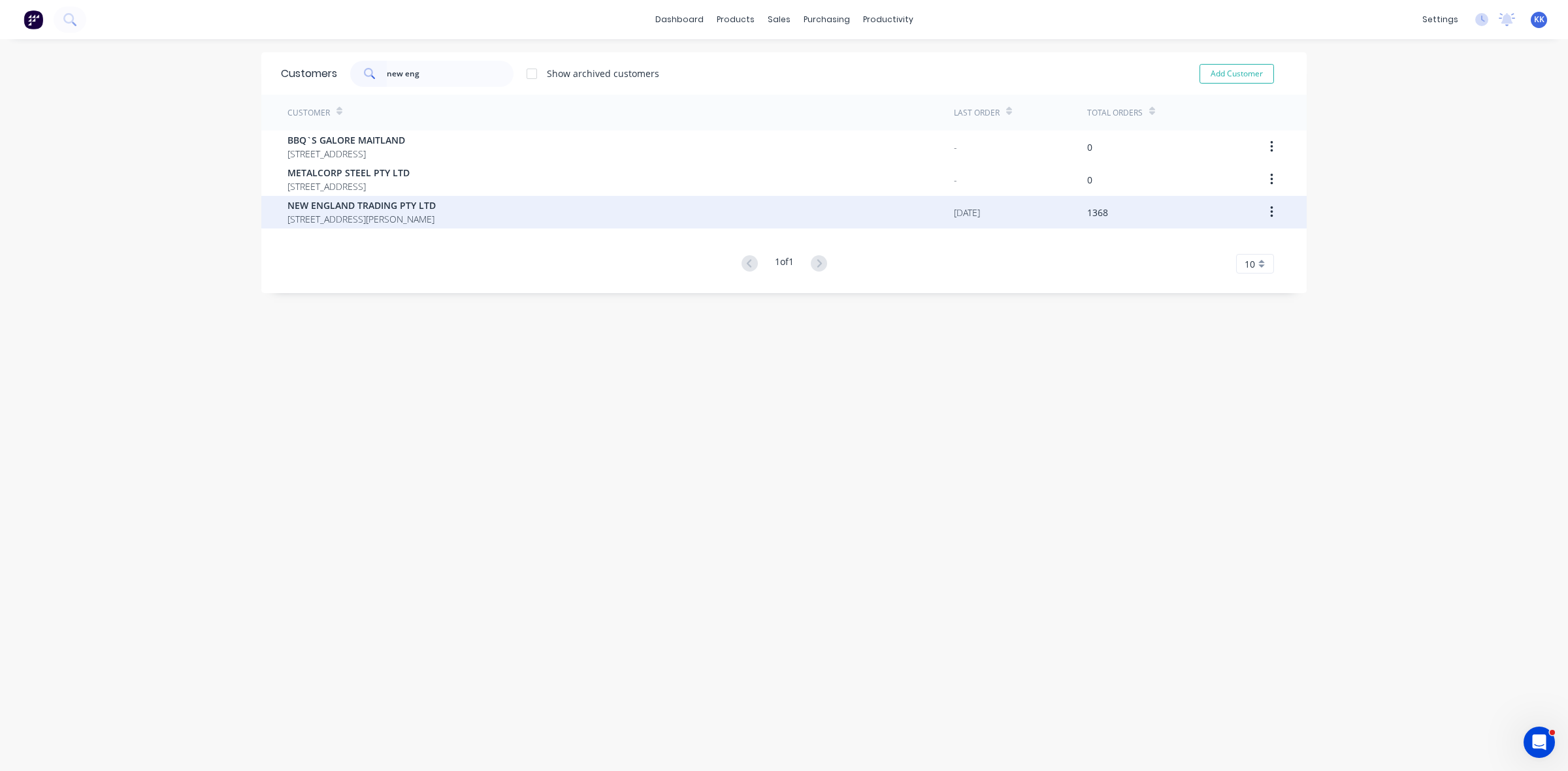
type input "new eng"
click at [380, 218] on span "[STREET_ADDRESS][PERSON_NAME]" at bounding box center [362, 219] width 148 height 14
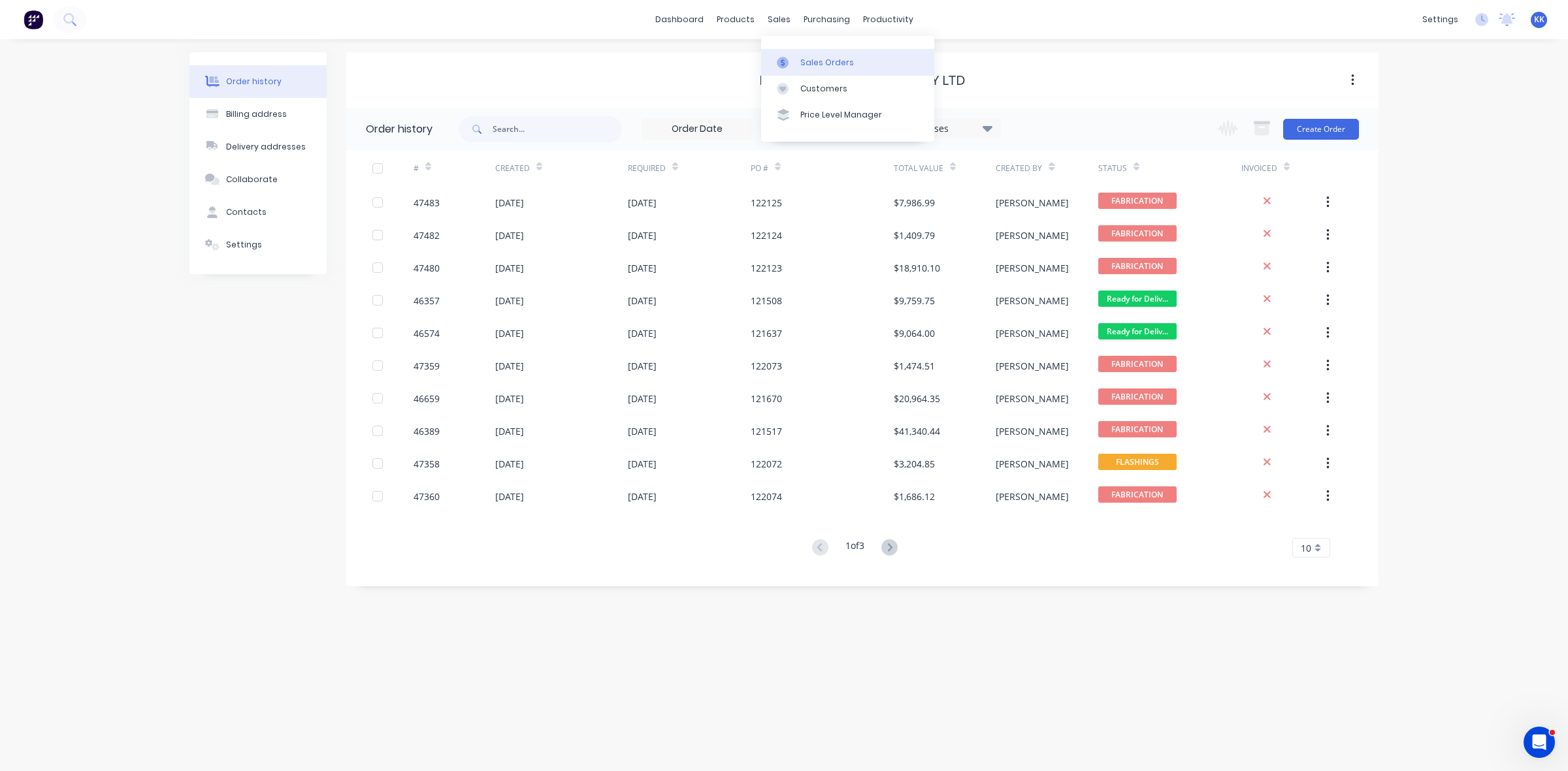
click at [812, 72] on link "Sales Orders" at bounding box center [848, 62] width 173 height 26
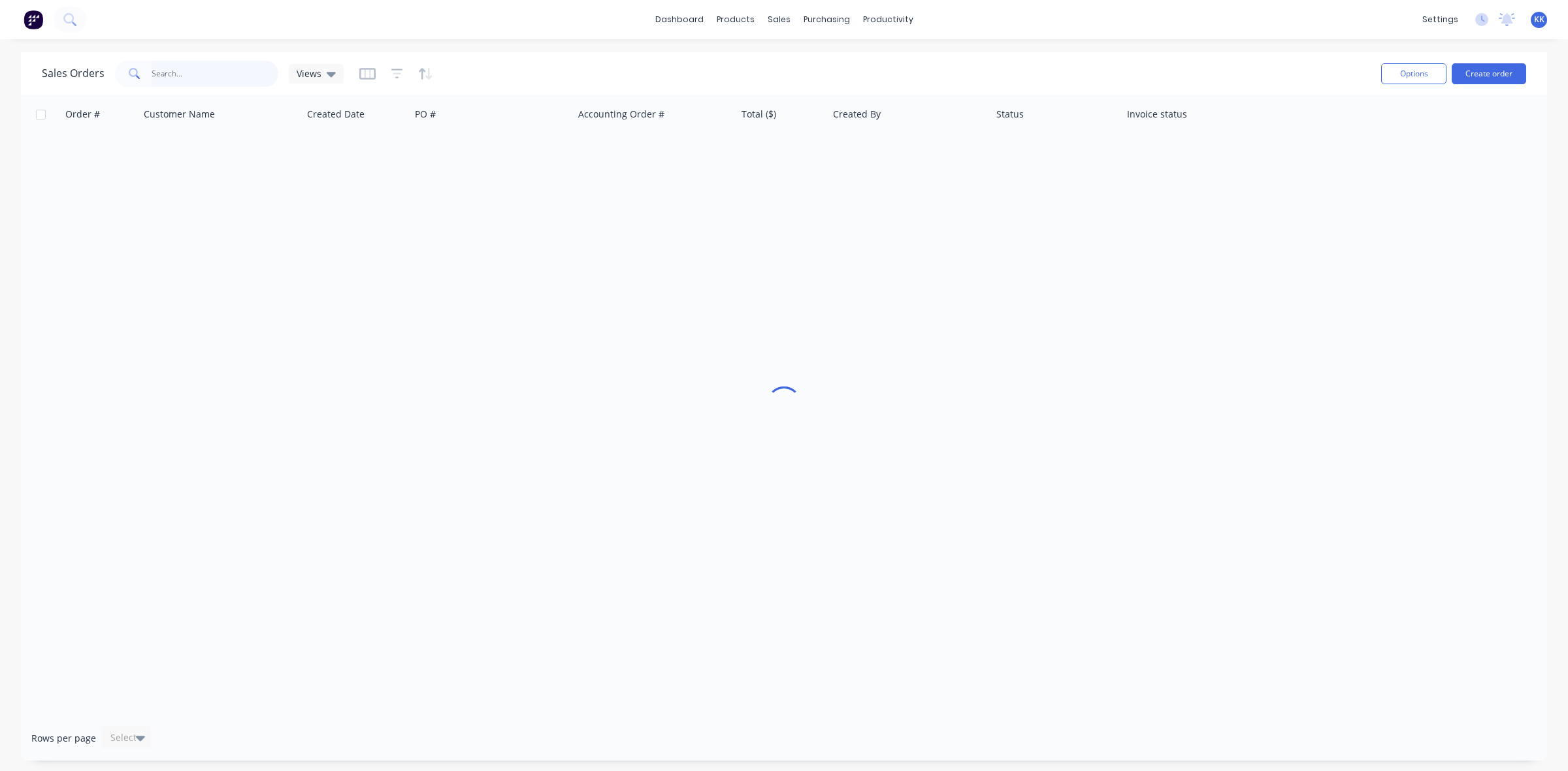
click at [212, 71] on input "text" at bounding box center [215, 74] width 128 height 26
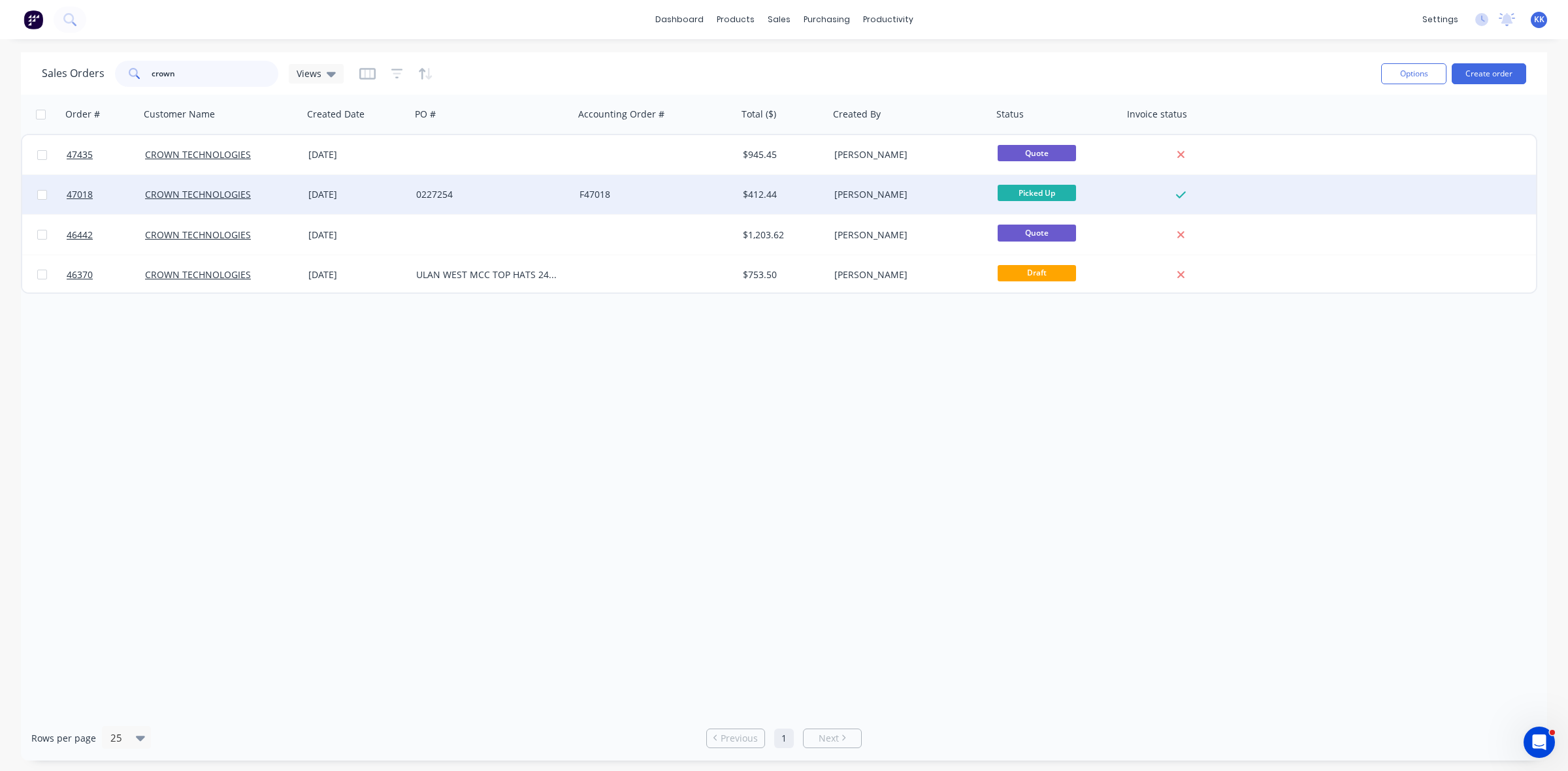
type input "crown"
click at [544, 199] on div "0227254" at bounding box center [488, 194] width 145 height 13
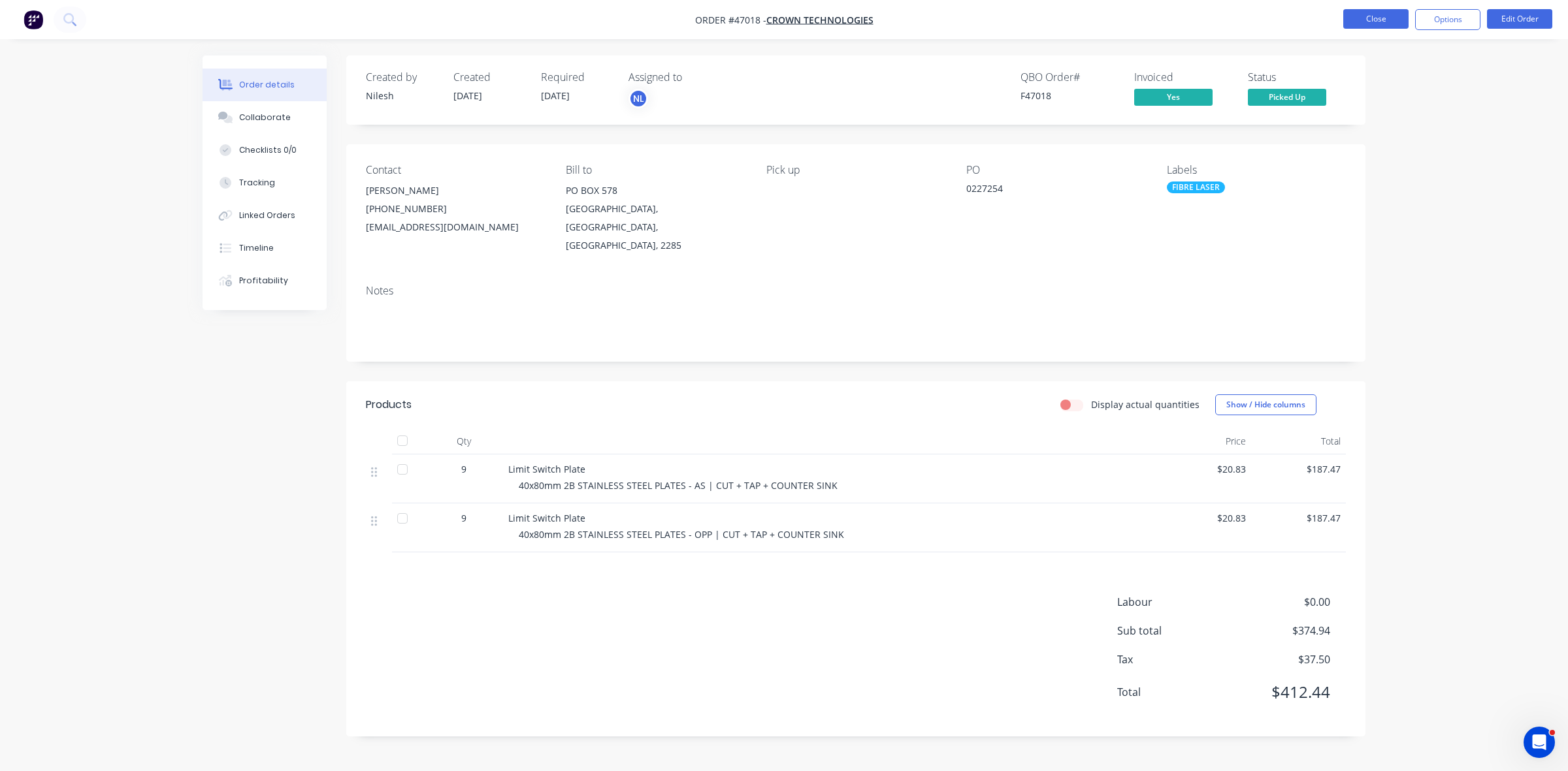
click at [1384, 11] on button "Close" at bounding box center [1375, 19] width 65 height 20
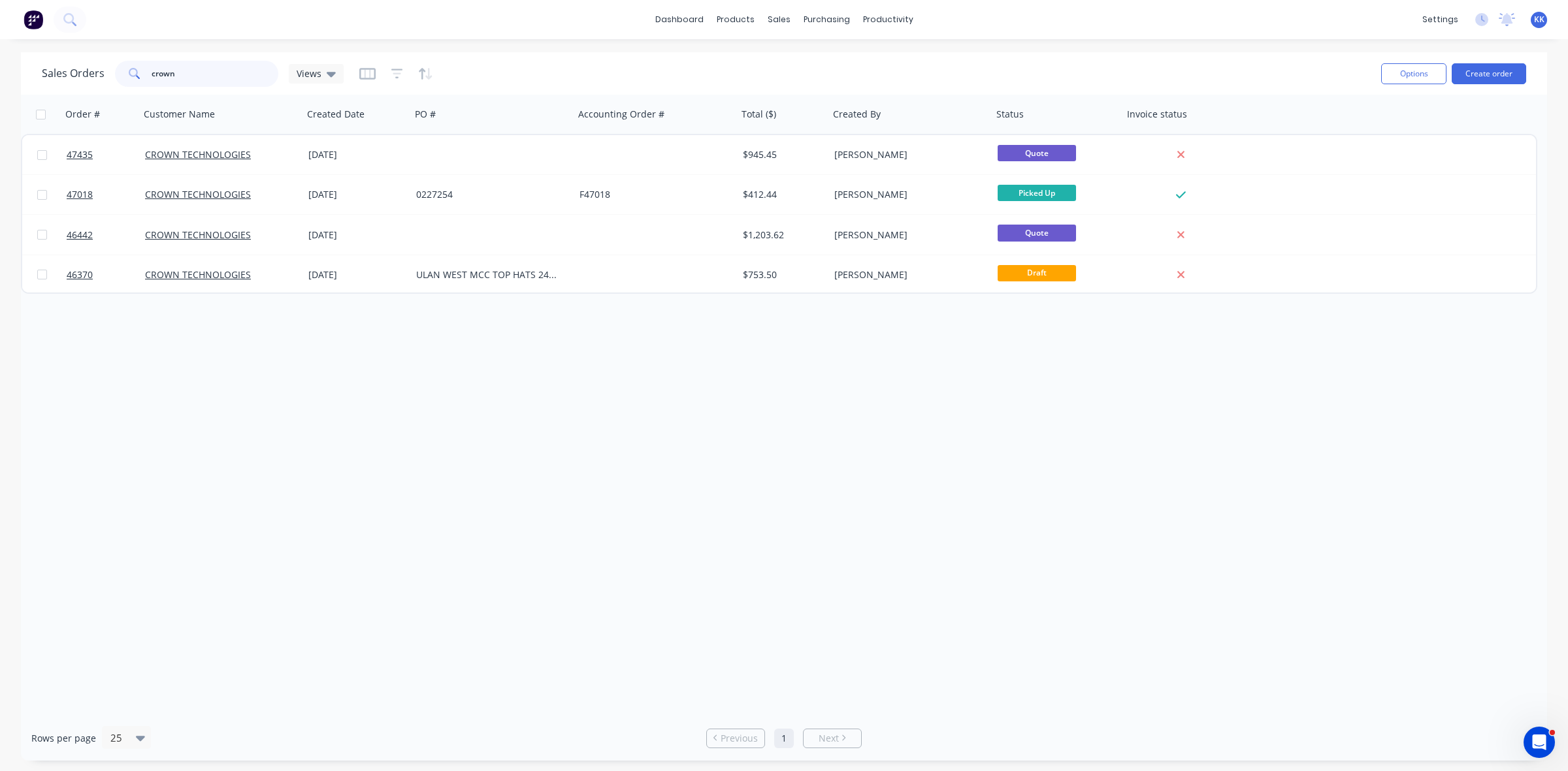
drag, startPoint x: 228, startPoint y: 65, endPoint x: 139, endPoint y: 72, distance: 89.3
click at [139, 72] on div "crown" at bounding box center [196, 74] width 163 height 26
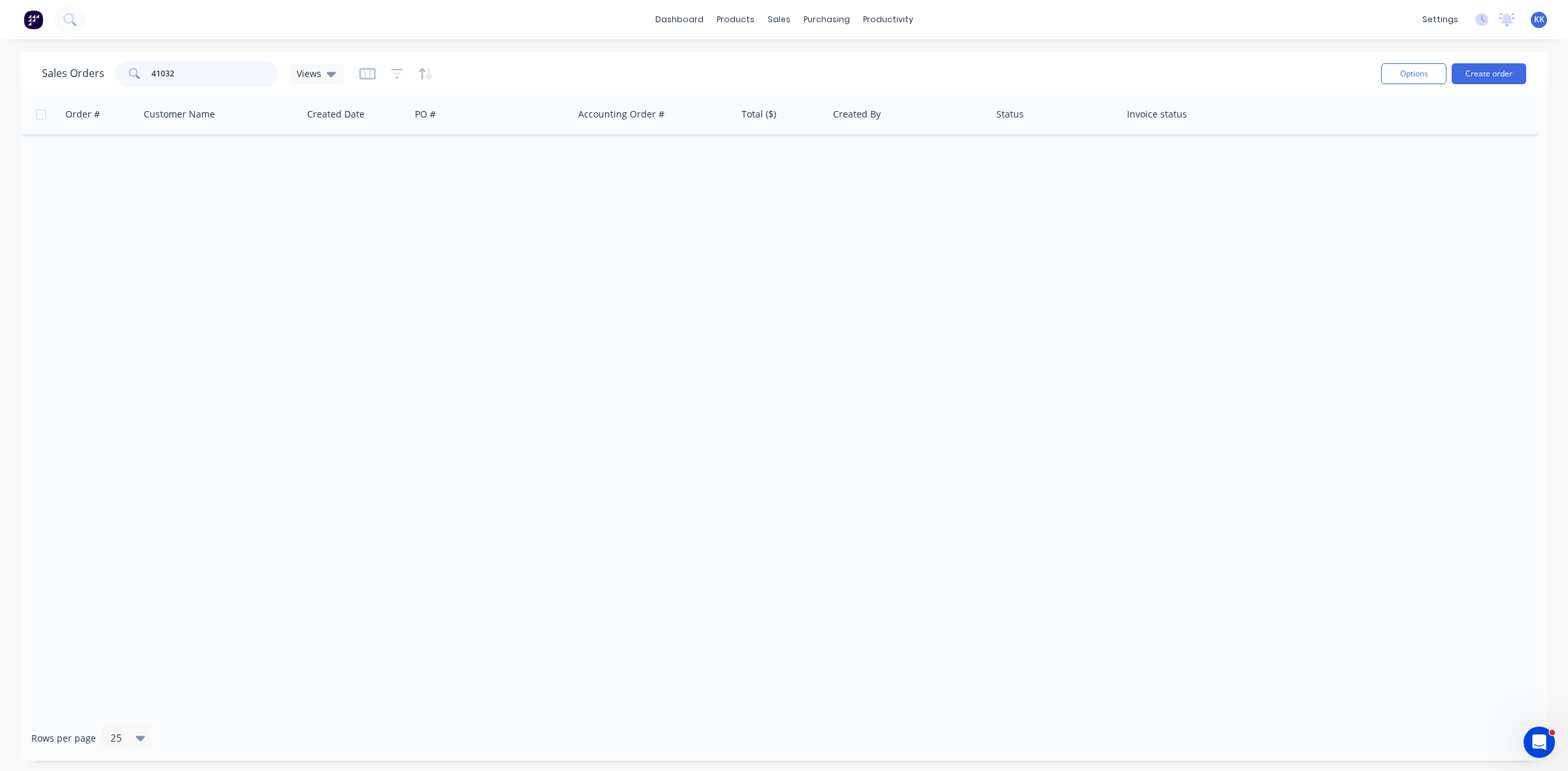
type input "41032"
click at [395, 64] on button "button" at bounding box center [398, 74] width 12 height 21
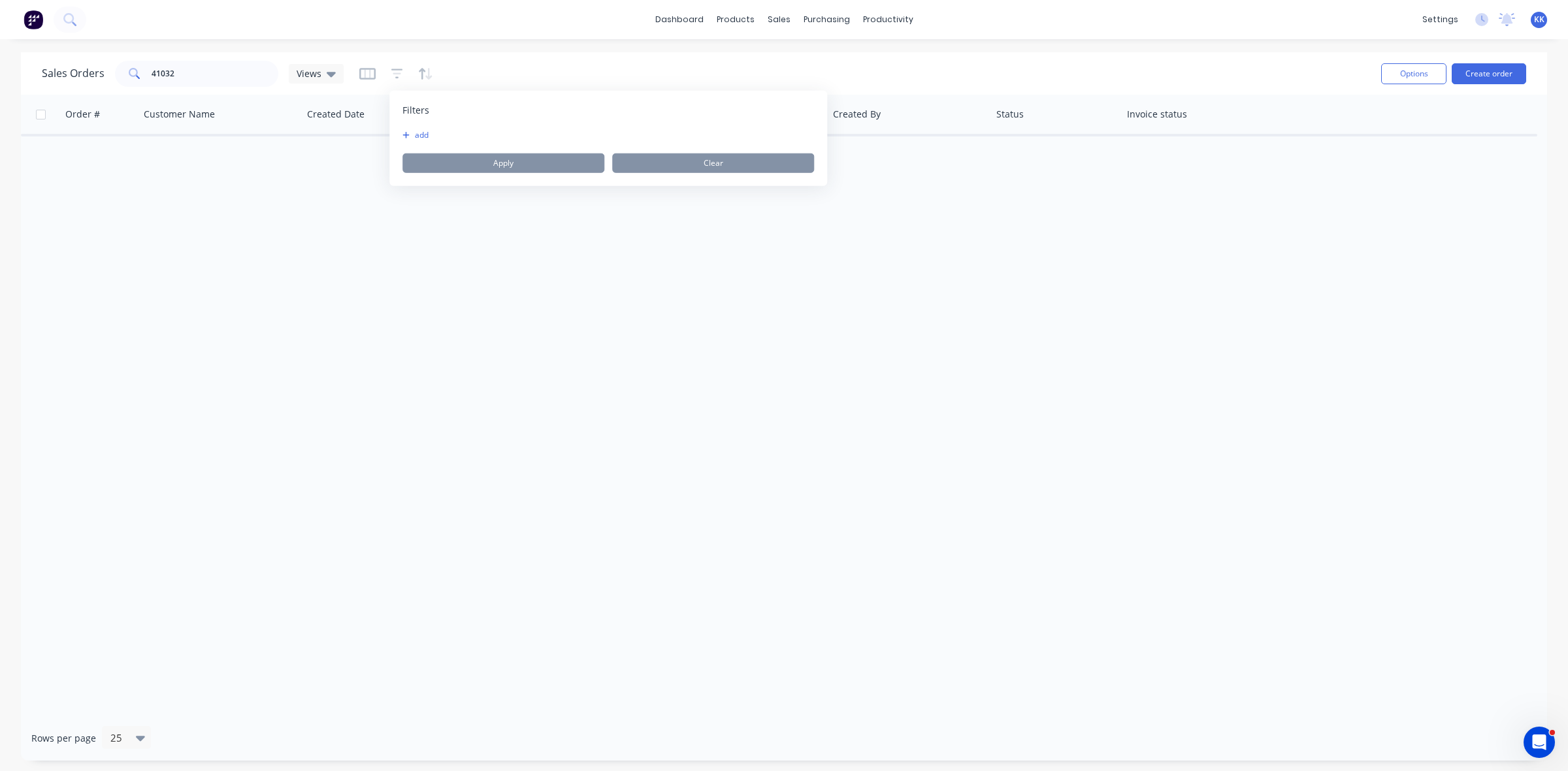
click at [423, 134] on button "add" at bounding box center [418, 136] width 32 height 11
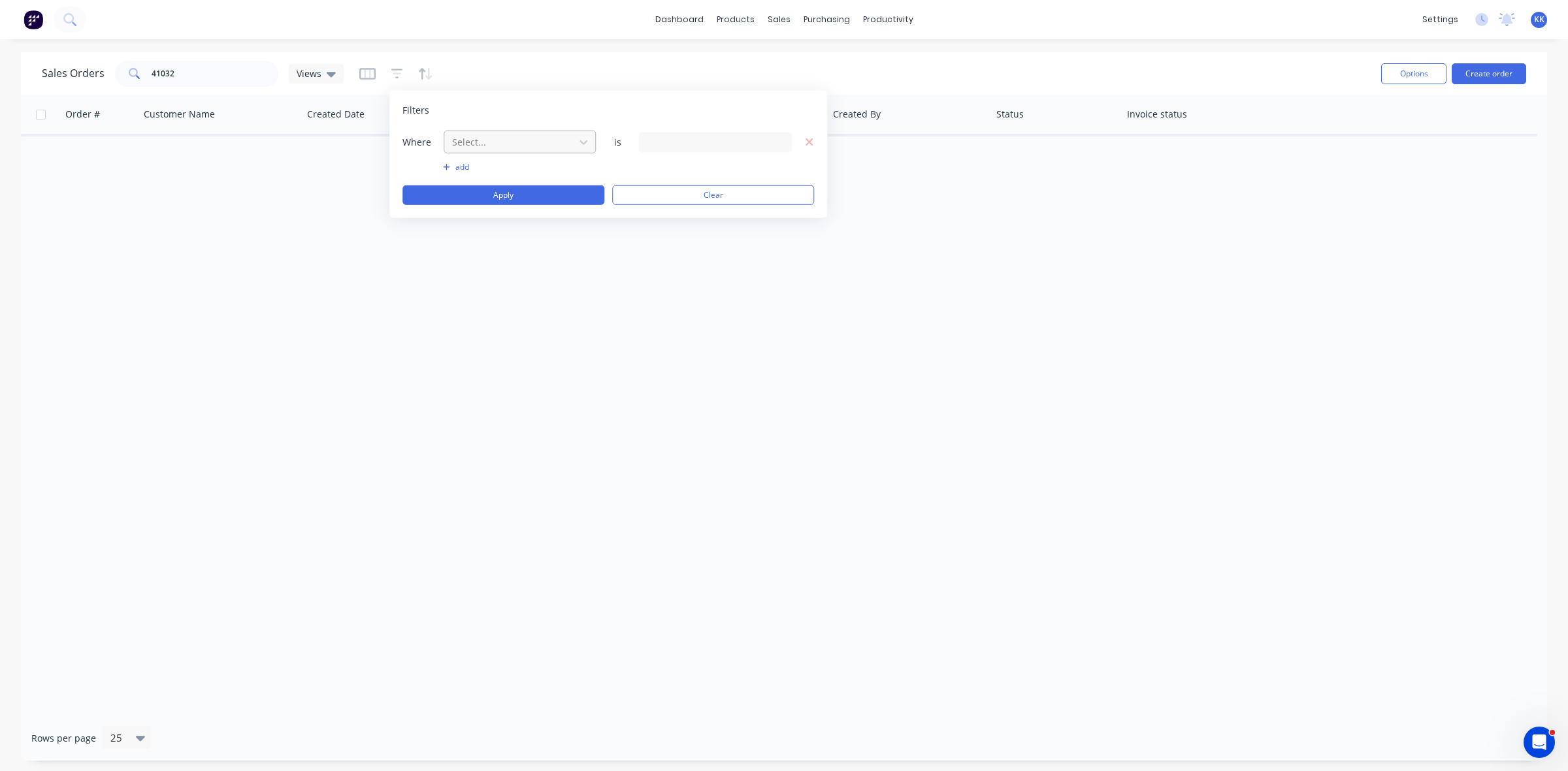
click at [459, 139] on div at bounding box center [509, 142] width 117 height 17
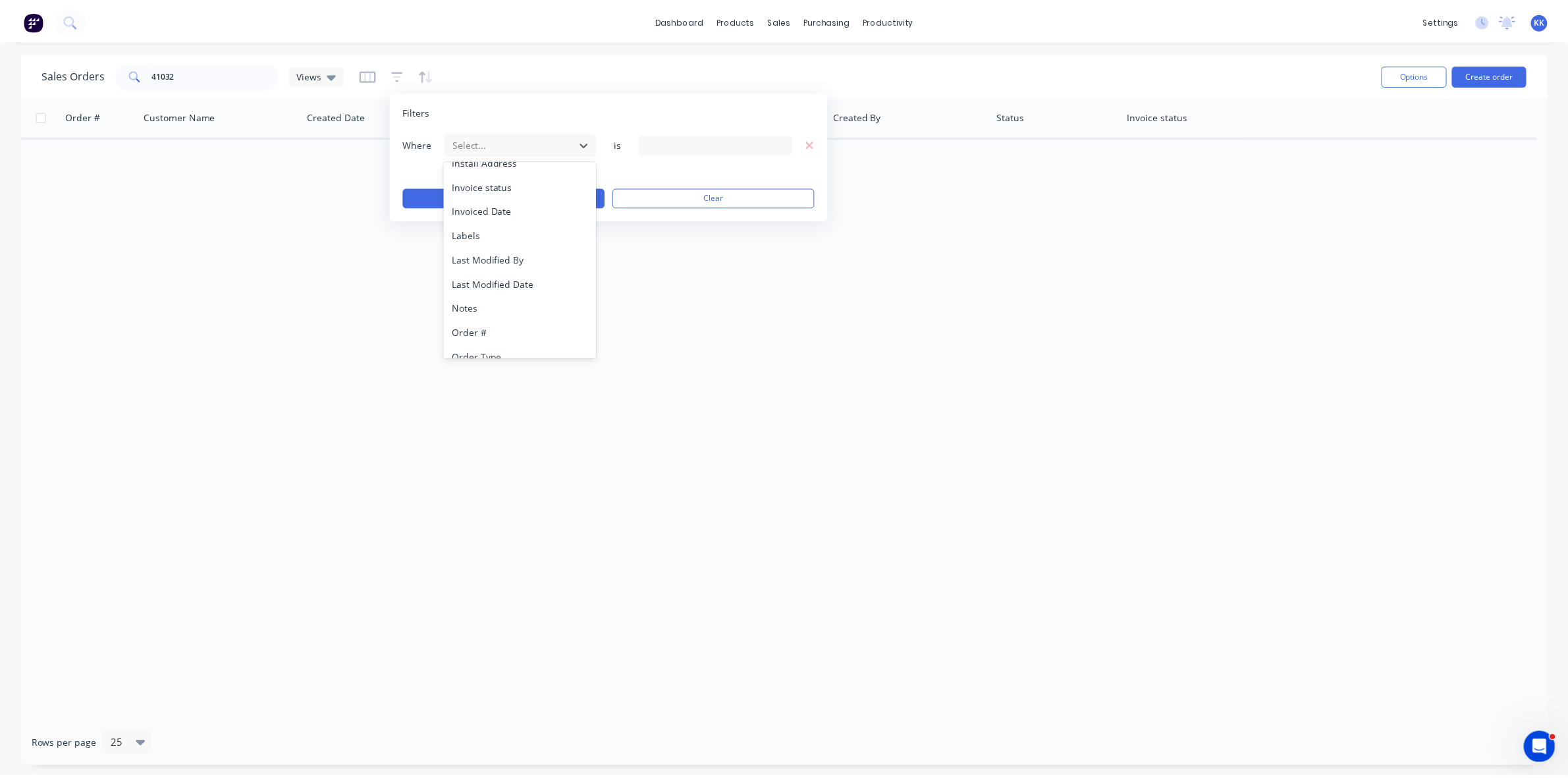
scroll to position [318, 0]
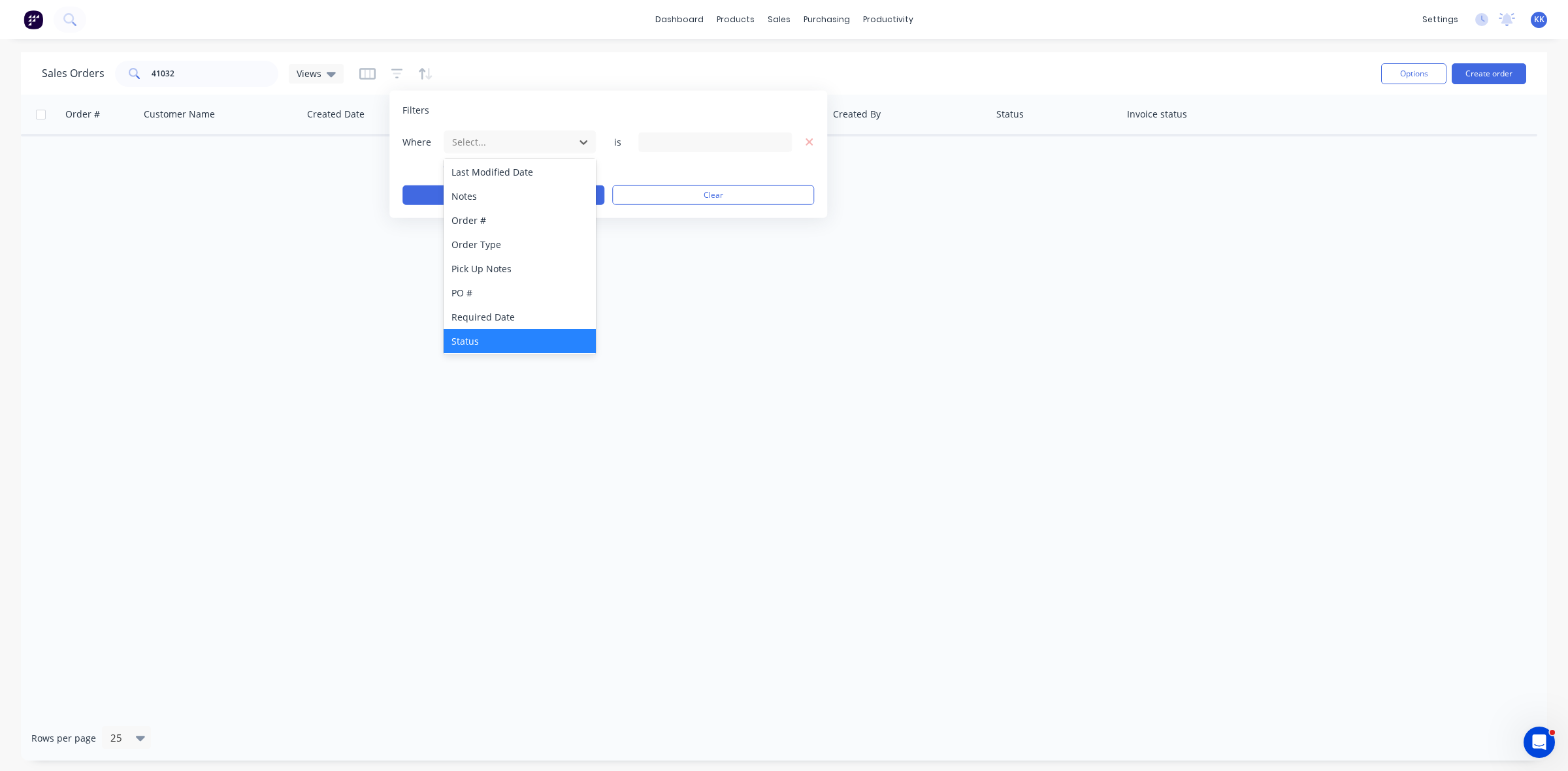
click at [488, 341] on div "Status" at bounding box center [520, 341] width 152 height 24
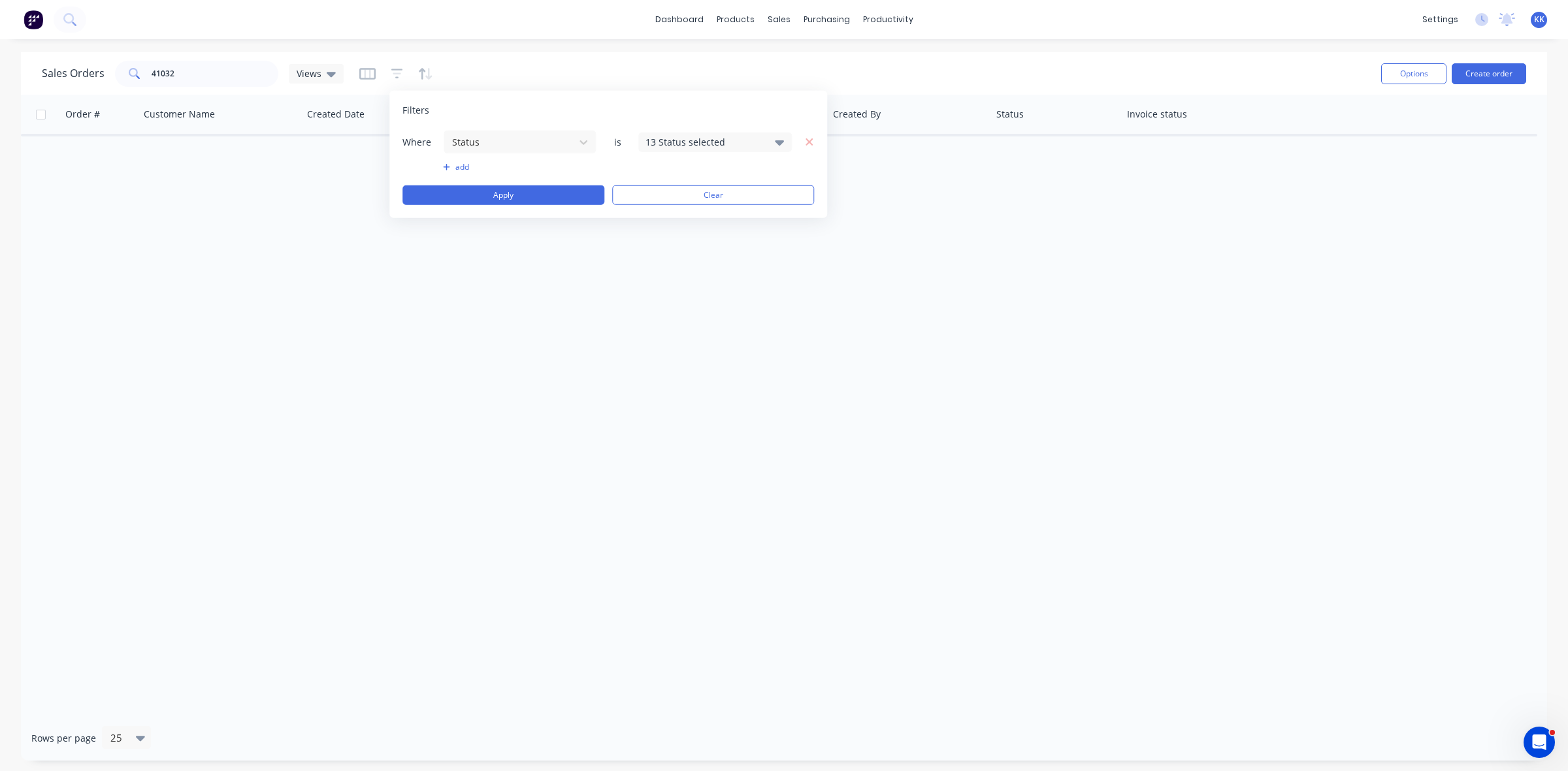
click at [693, 135] on div "13 Status selected" at bounding box center [705, 142] width 118 height 14
drag, startPoint x: 691, startPoint y: 210, endPoint x: 642, endPoint y: 203, distance: 49.5
click at [689, 210] on div "All" at bounding box center [757, 214] width 157 height 14
click at [521, 194] on button "Apply" at bounding box center [503, 195] width 202 height 20
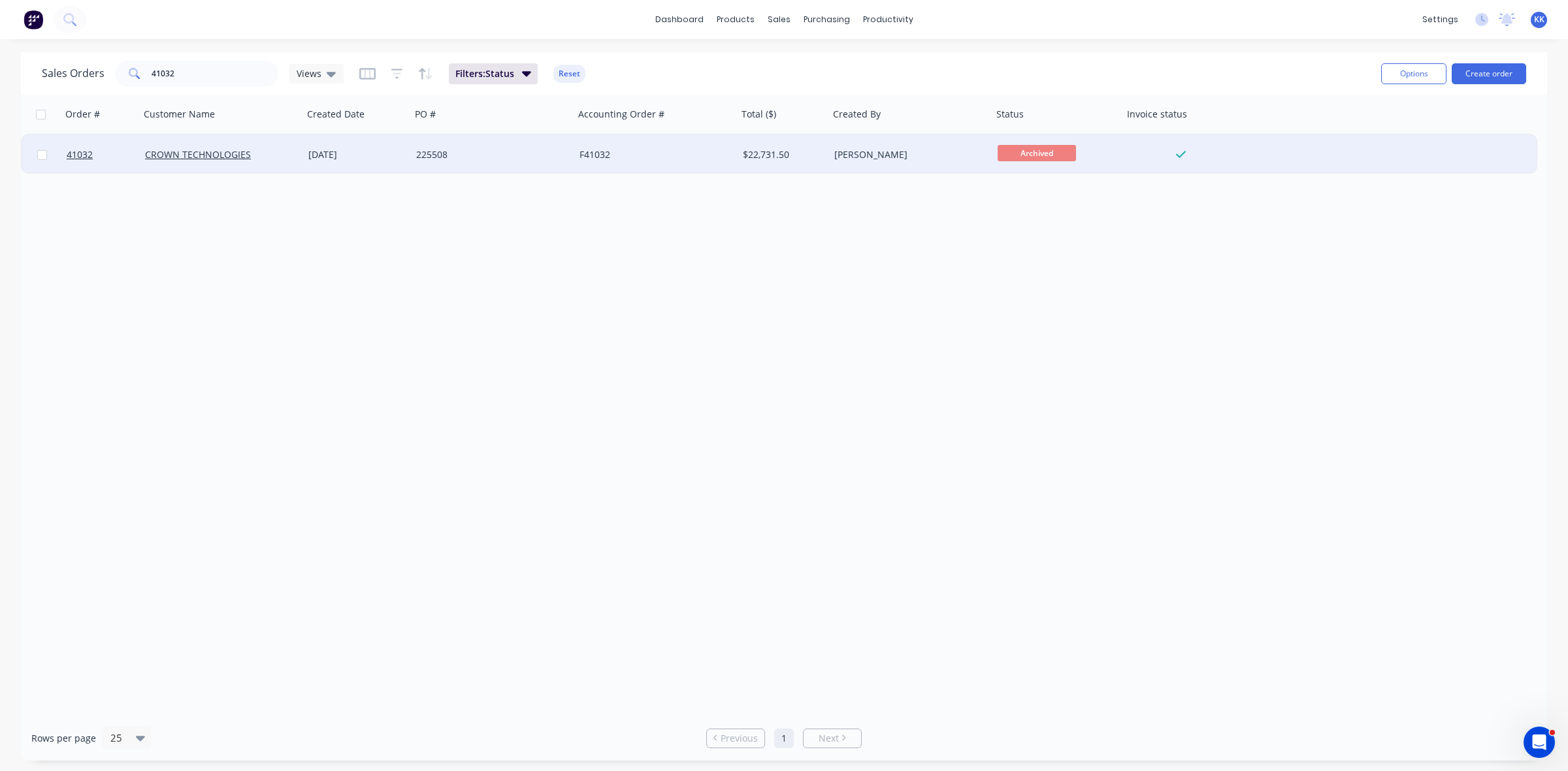
click at [652, 151] on div "F41032" at bounding box center [652, 155] width 145 height 13
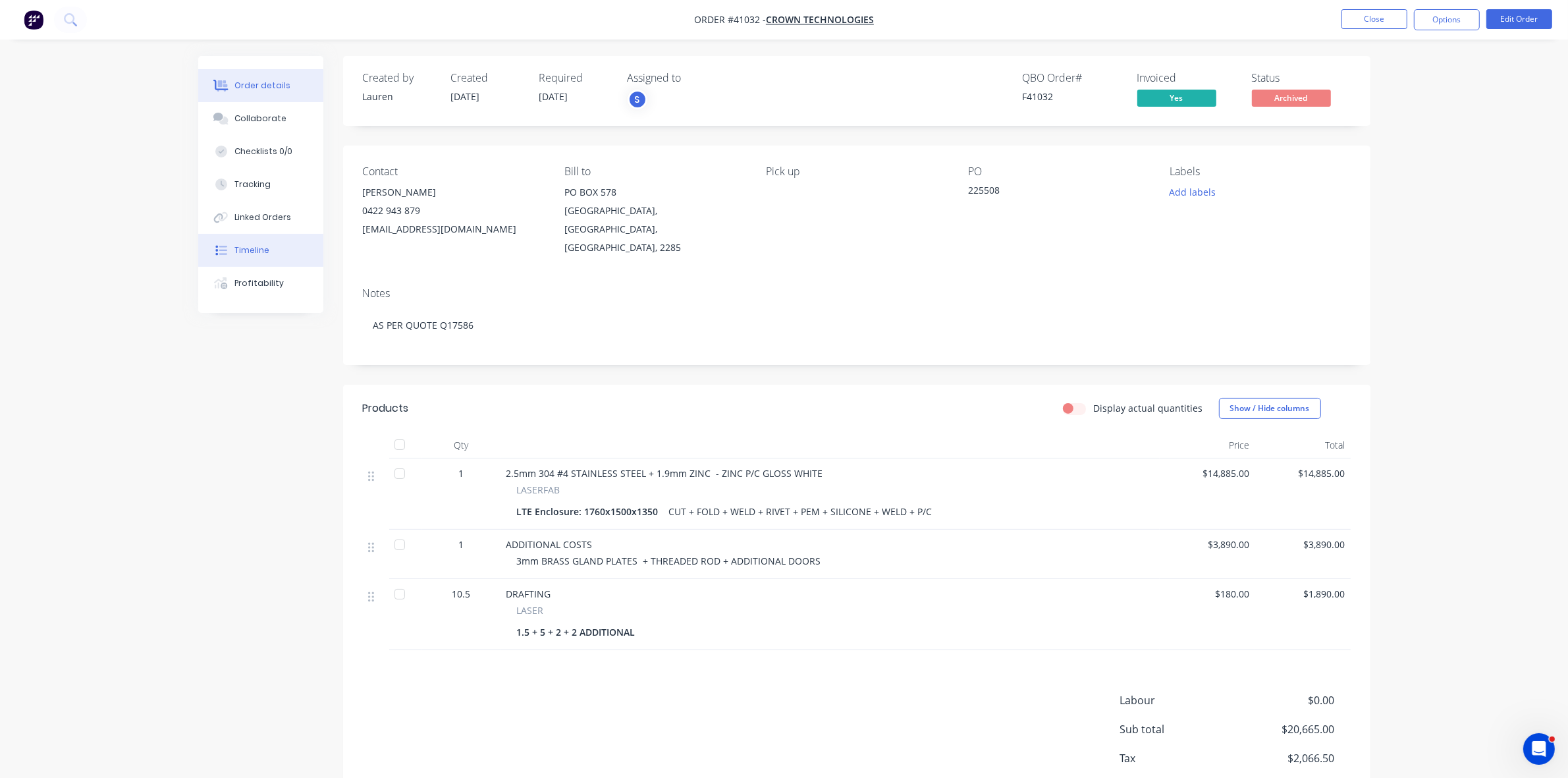
click at [265, 251] on div "Timeline" at bounding box center [252, 250] width 35 height 12
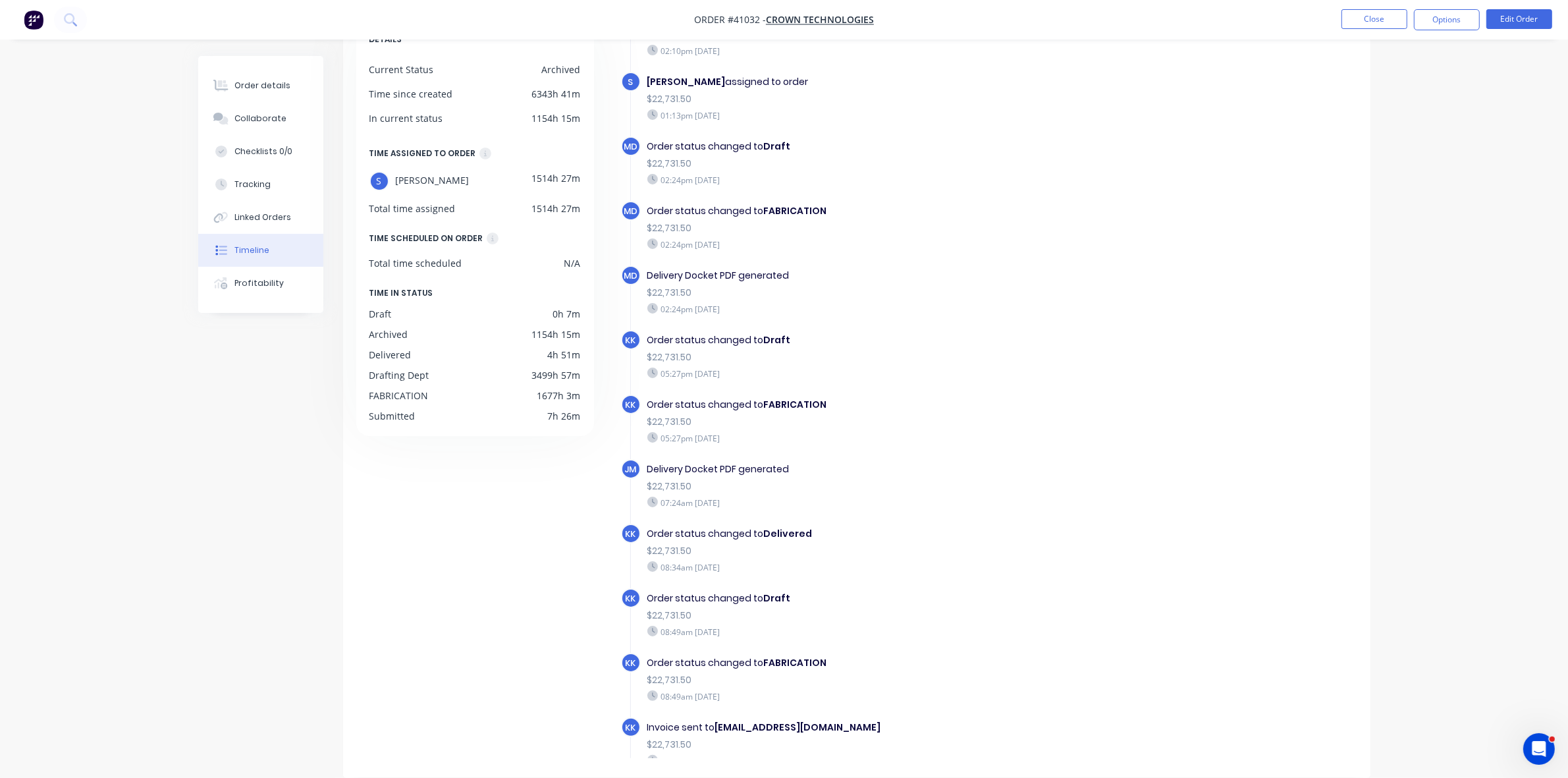
scroll to position [1678, 0]
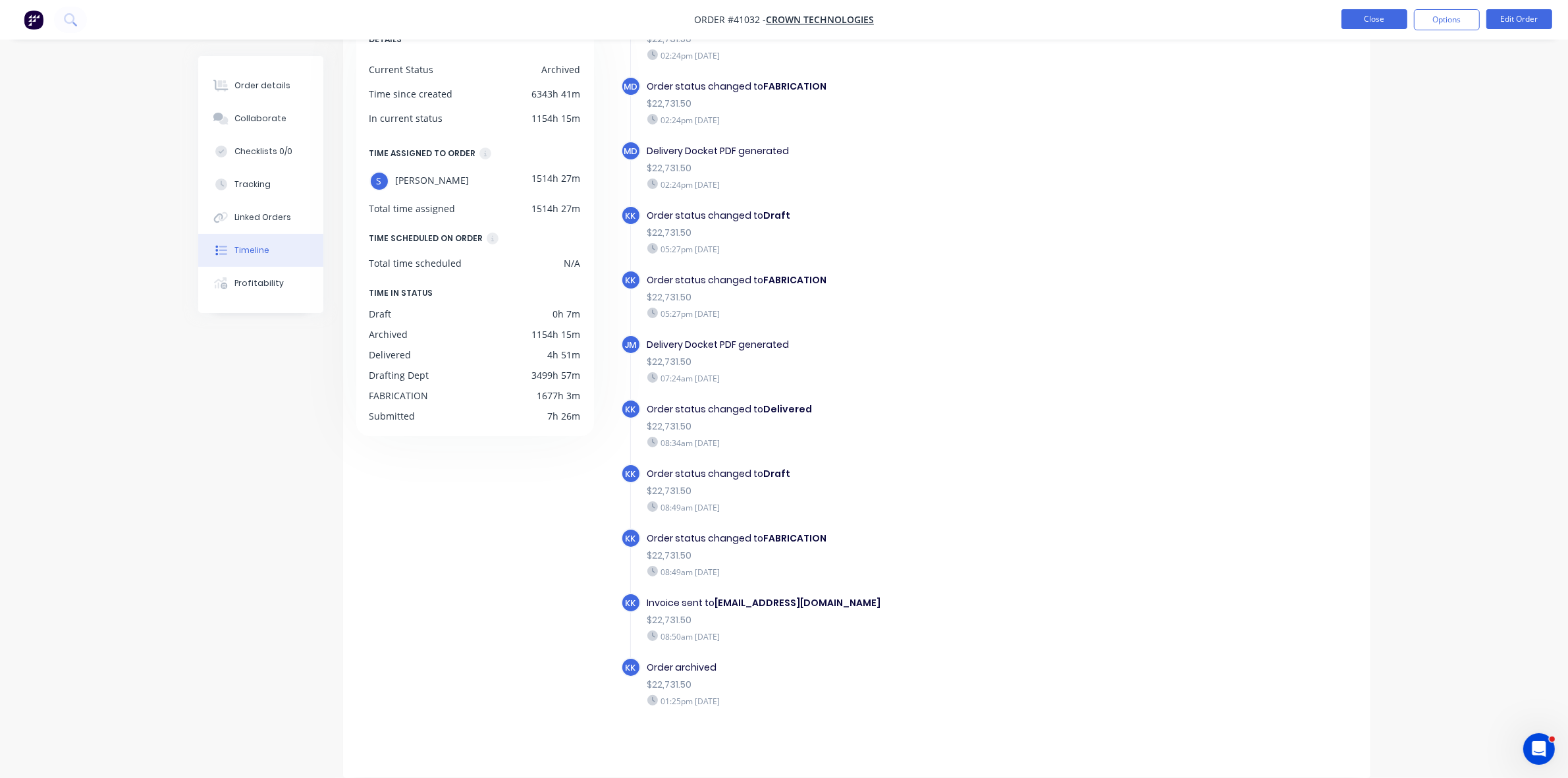
click at [1365, 22] on button "Close" at bounding box center [1375, 19] width 66 height 20
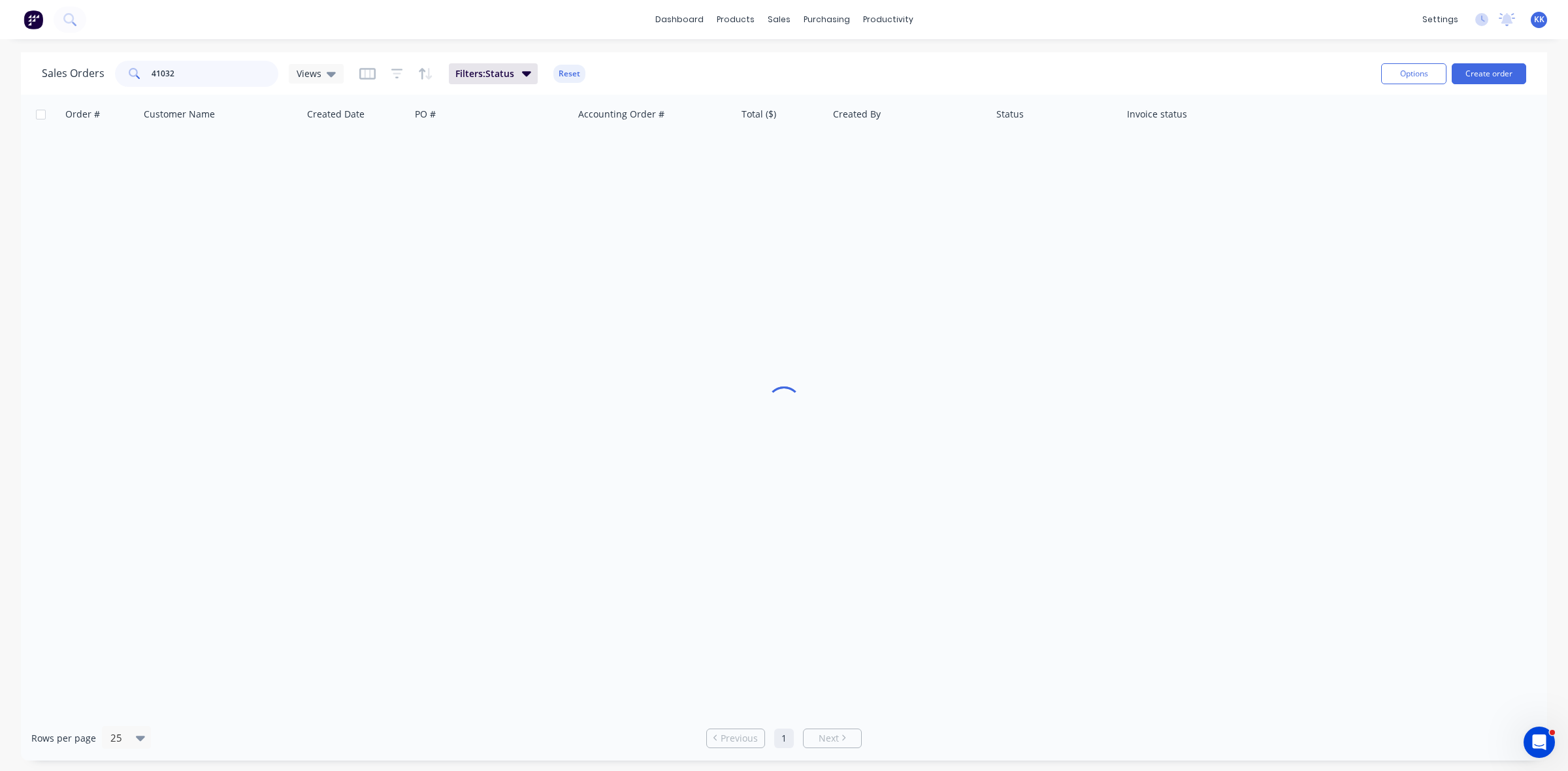
drag, startPoint x: 167, startPoint y: 74, endPoint x: 144, endPoint y: 73, distance: 23.0
click at [144, 73] on div "41032" at bounding box center [196, 74] width 163 height 26
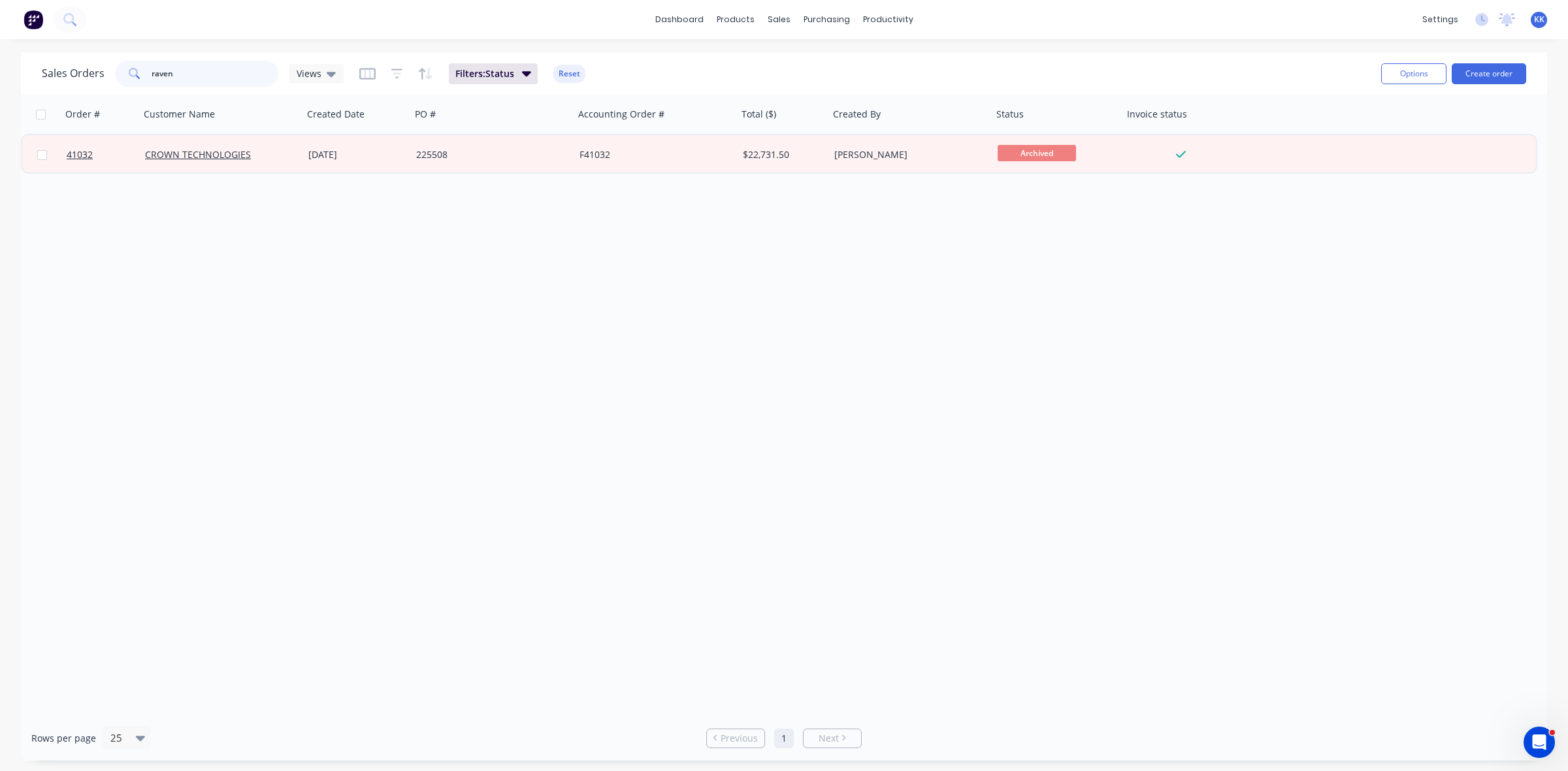
type input "ravenc"
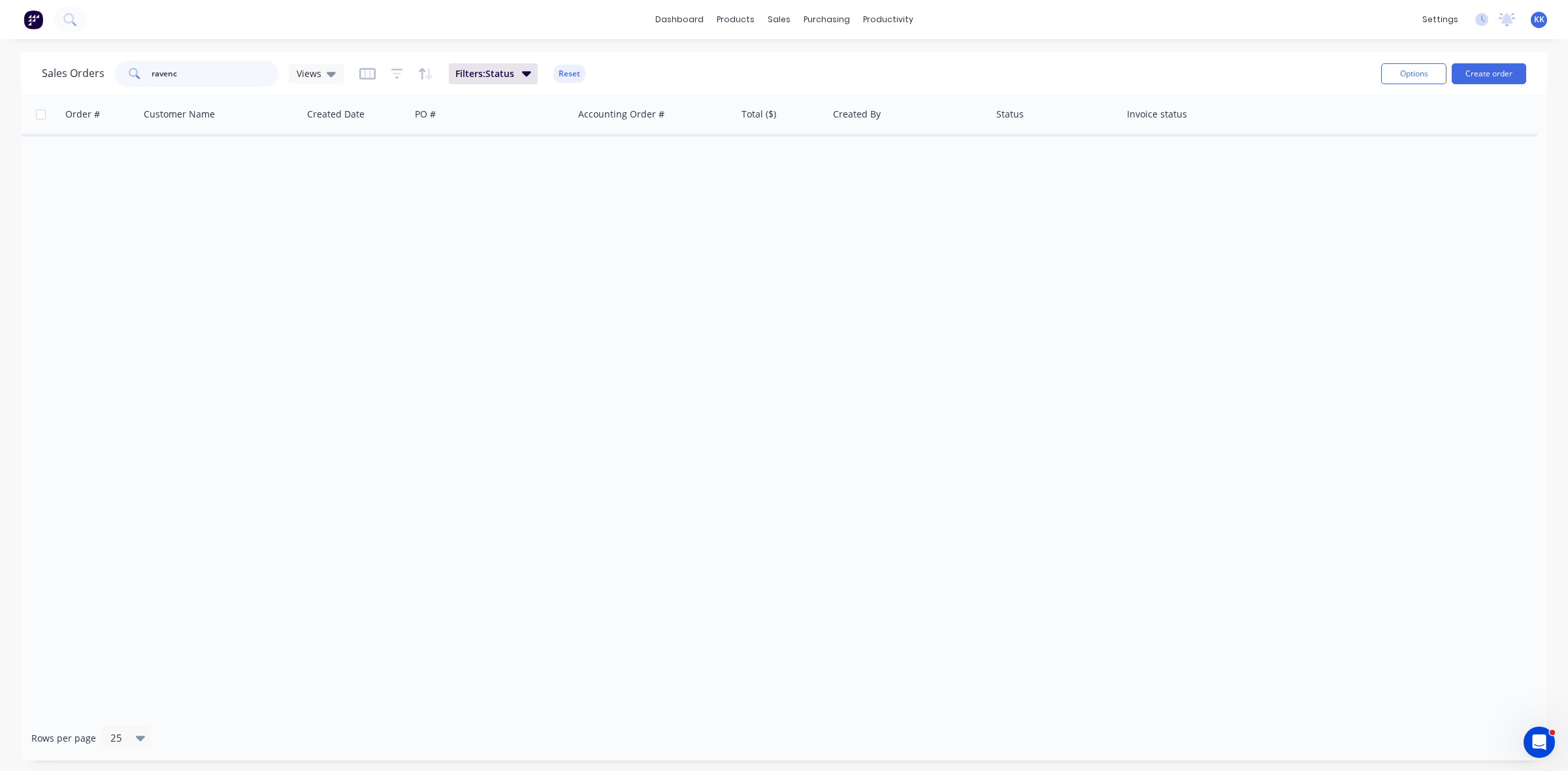
drag, startPoint x: 216, startPoint y: 72, endPoint x: 96, endPoint y: 69, distance: 120.0
click at [96, 69] on div "Sales Orders ravenc Views" at bounding box center [193, 74] width 302 height 26
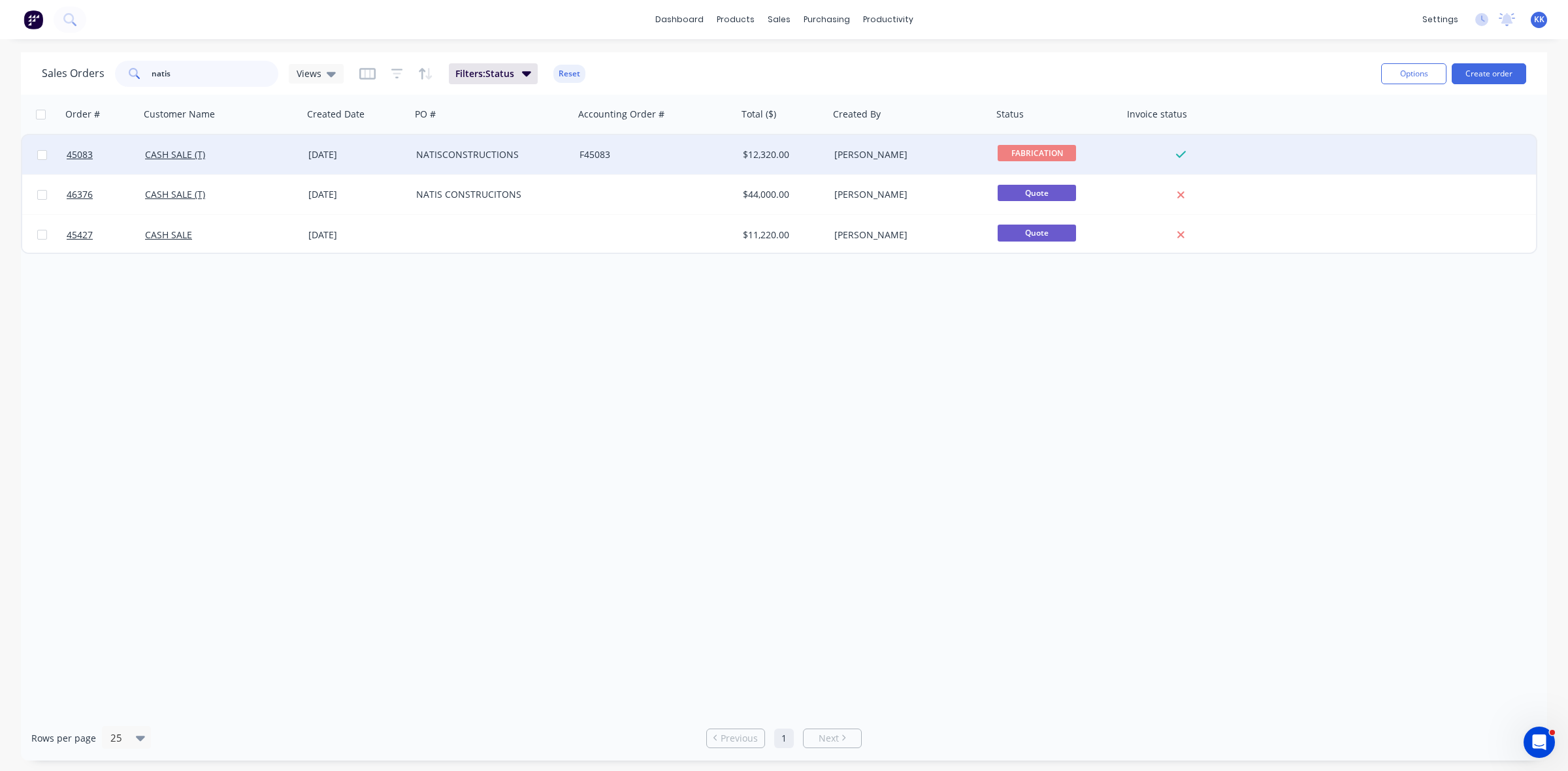
type input "natis"
click at [556, 155] on div "NATISCONSTRUCTIONS" at bounding box center [488, 155] width 145 height 13
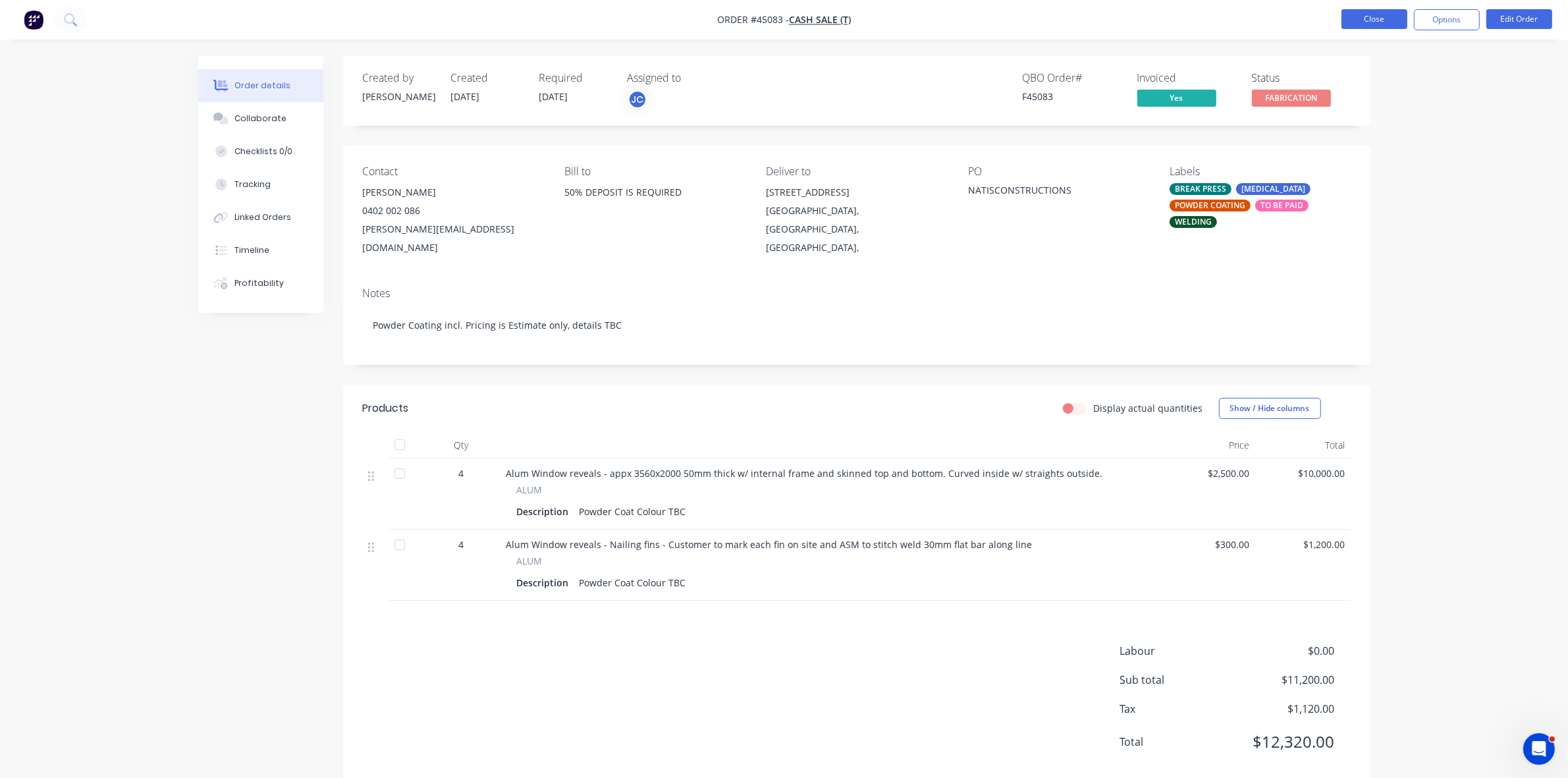
click at [1375, 15] on button "Close" at bounding box center [1375, 19] width 66 height 20
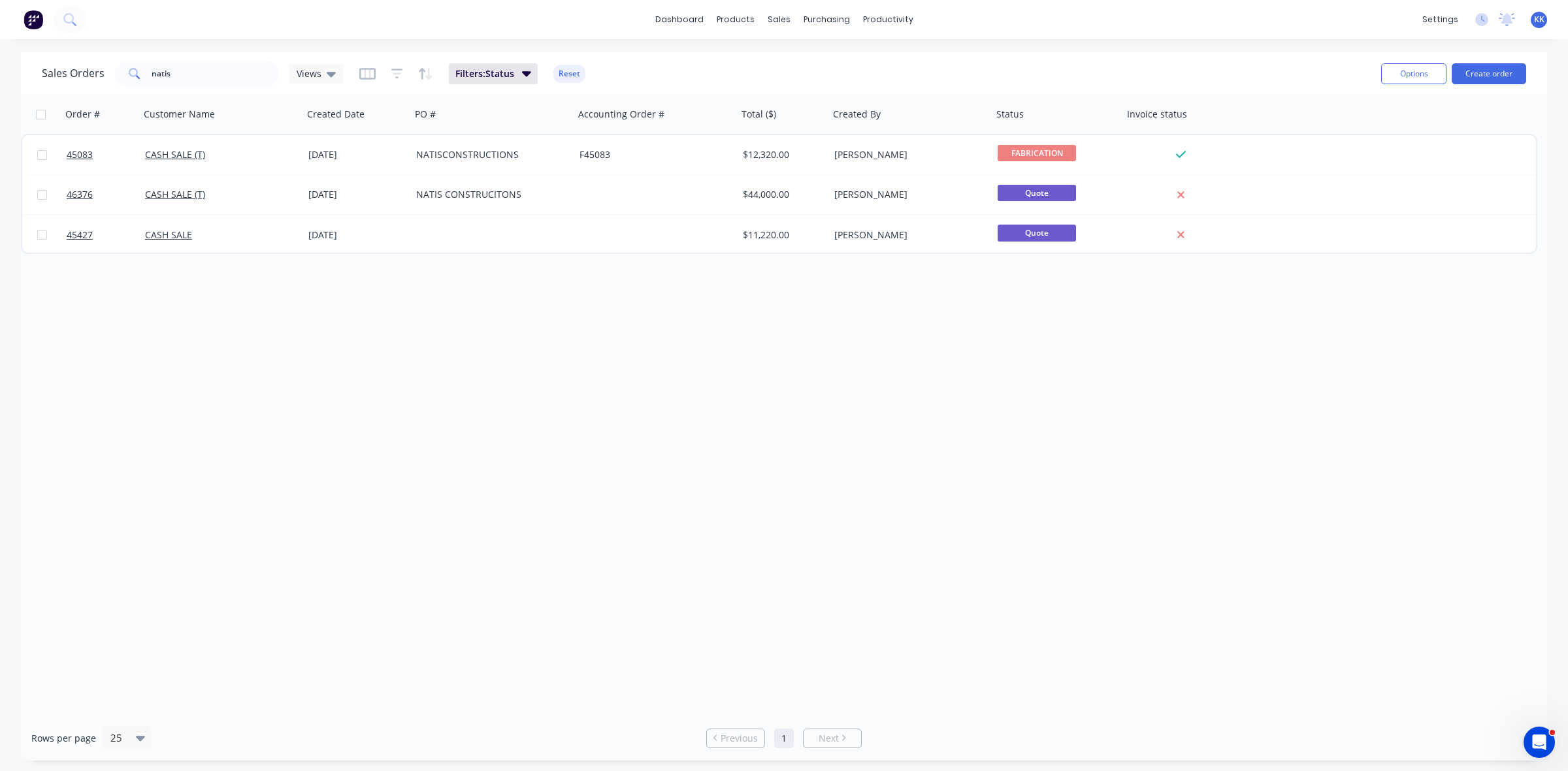
click at [125, 398] on div "Order # Customer Name Created Date PO # Accounting Order # Total ($) Created By…" at bounding box center [784, 405] width 1526 height 621
drag, startPoint x: 147, startPoint y: 79, endPoint x: 128, endPoint y: 79, distance: 19.0
click at [128, 79] on div "natis" at bounding box center [196, 74] width 163 height 26
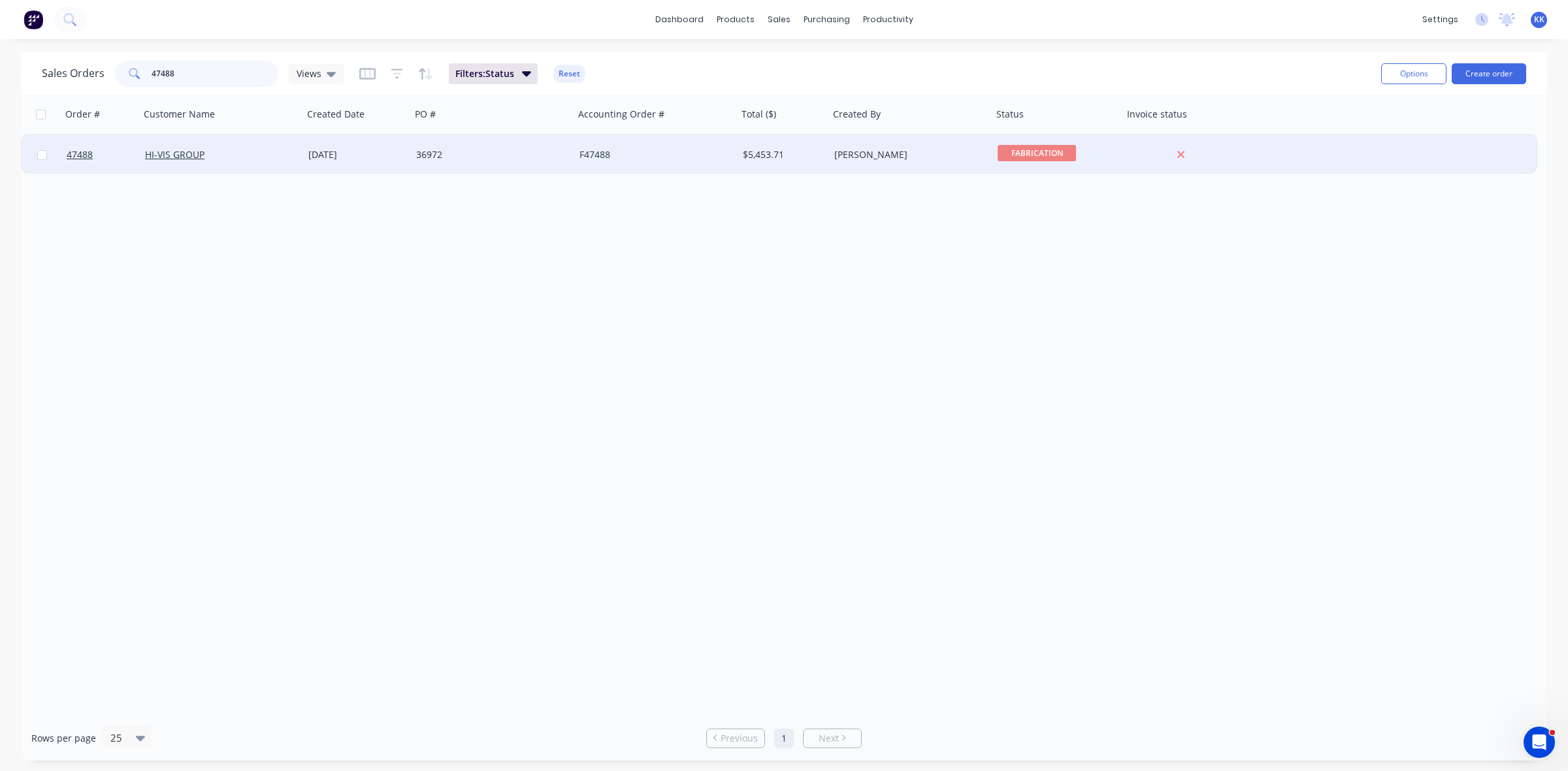
type input "47488"
click at [685, 148] on div "F47488" at bounding box center [652, 155] width 145 height 13
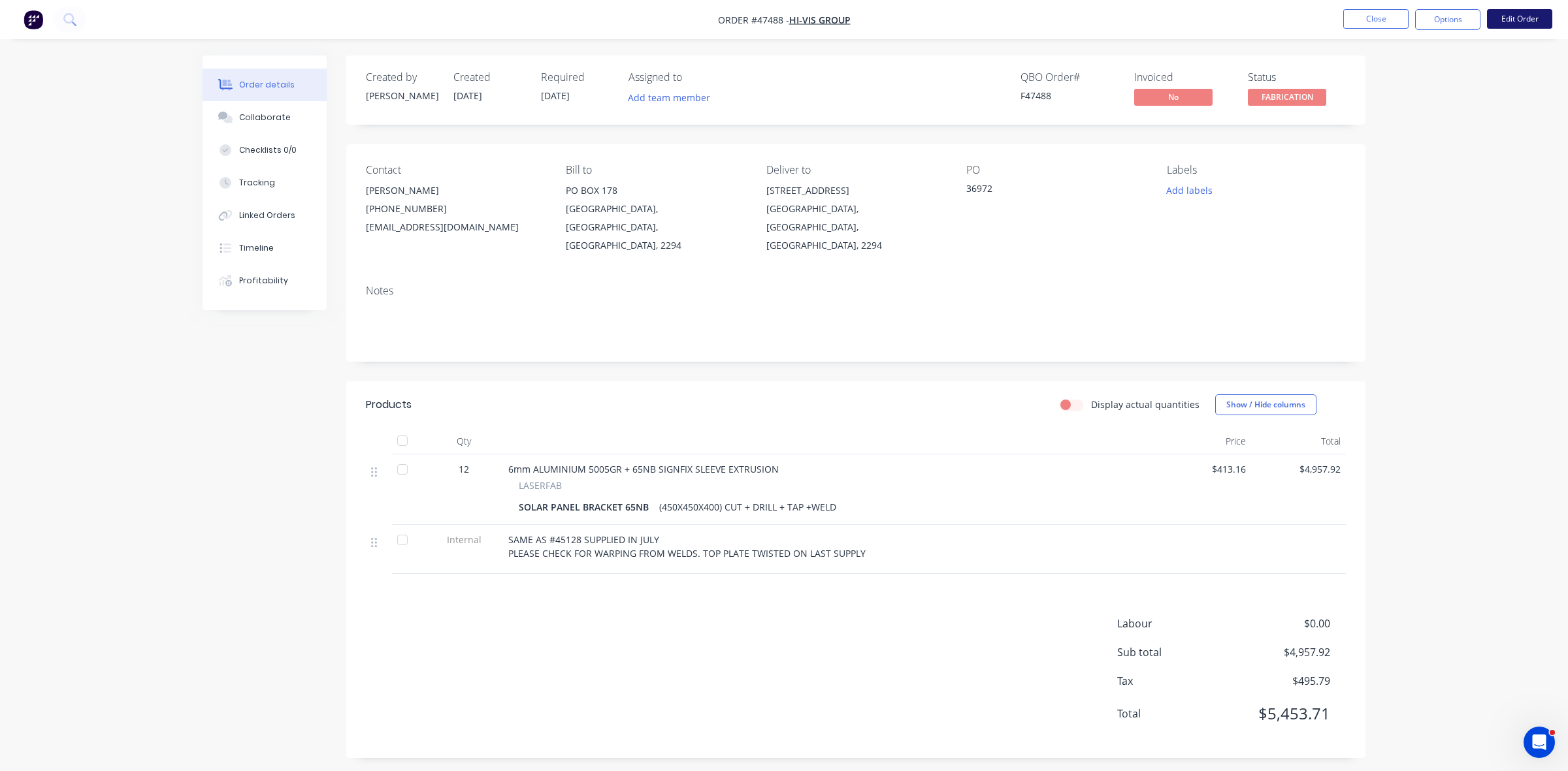
click at [1504, 19] on button "Edit Order" at bounding box center [1520, 19] width 65 height 20
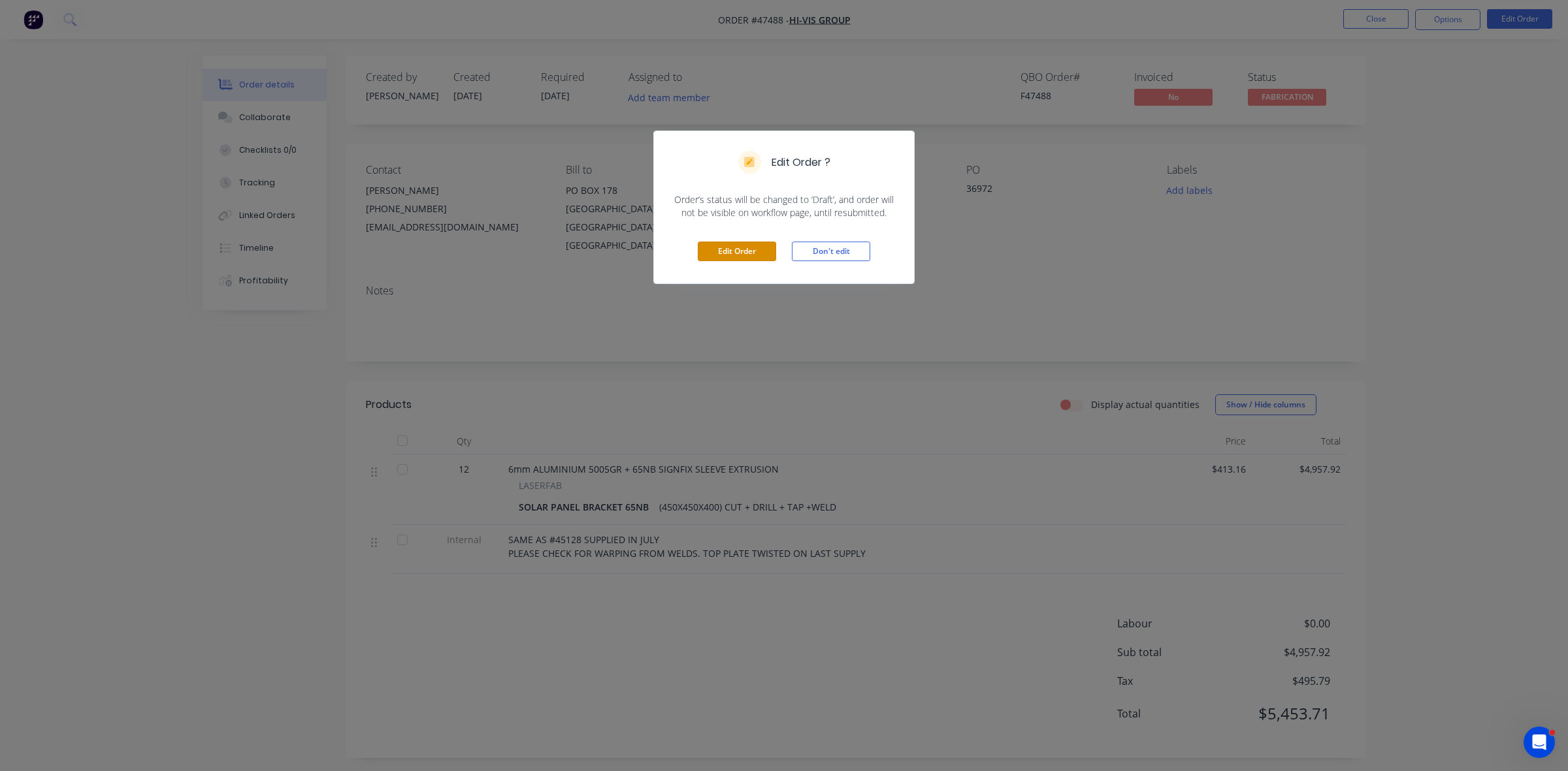
drag, startPoint x: 736, startPoint y: 247, endPoint x: 640, endPoint y: 393, distance: 174.7
click at [736, 248] on button "Edit Order" at bounding box center [737, 251] width 79 height 20
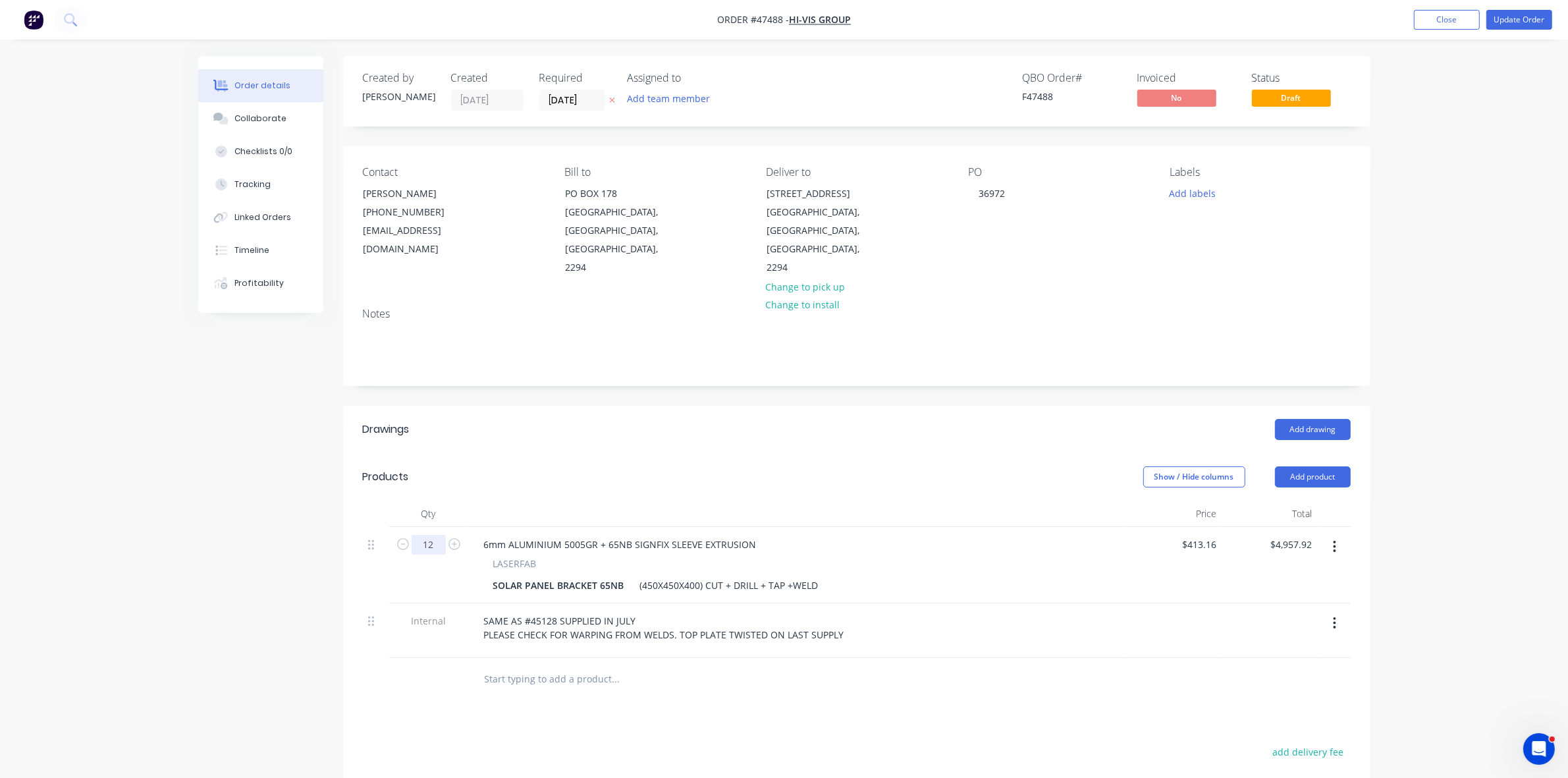
click at [428, 535] on input "12" at bounding box center [428, 545] width 34 height 20
type input "5"
type input "$2,065.80"
click at [1012, 711] on div "Drawings Add drawing Products Show / Hide columns Add product Qty Price Total 5…" at bounding box center [857, 697] width 1028 height 582
click at [1537, 15] on button "Update Order" at bounding box center [1519, 20] width 66 height 20
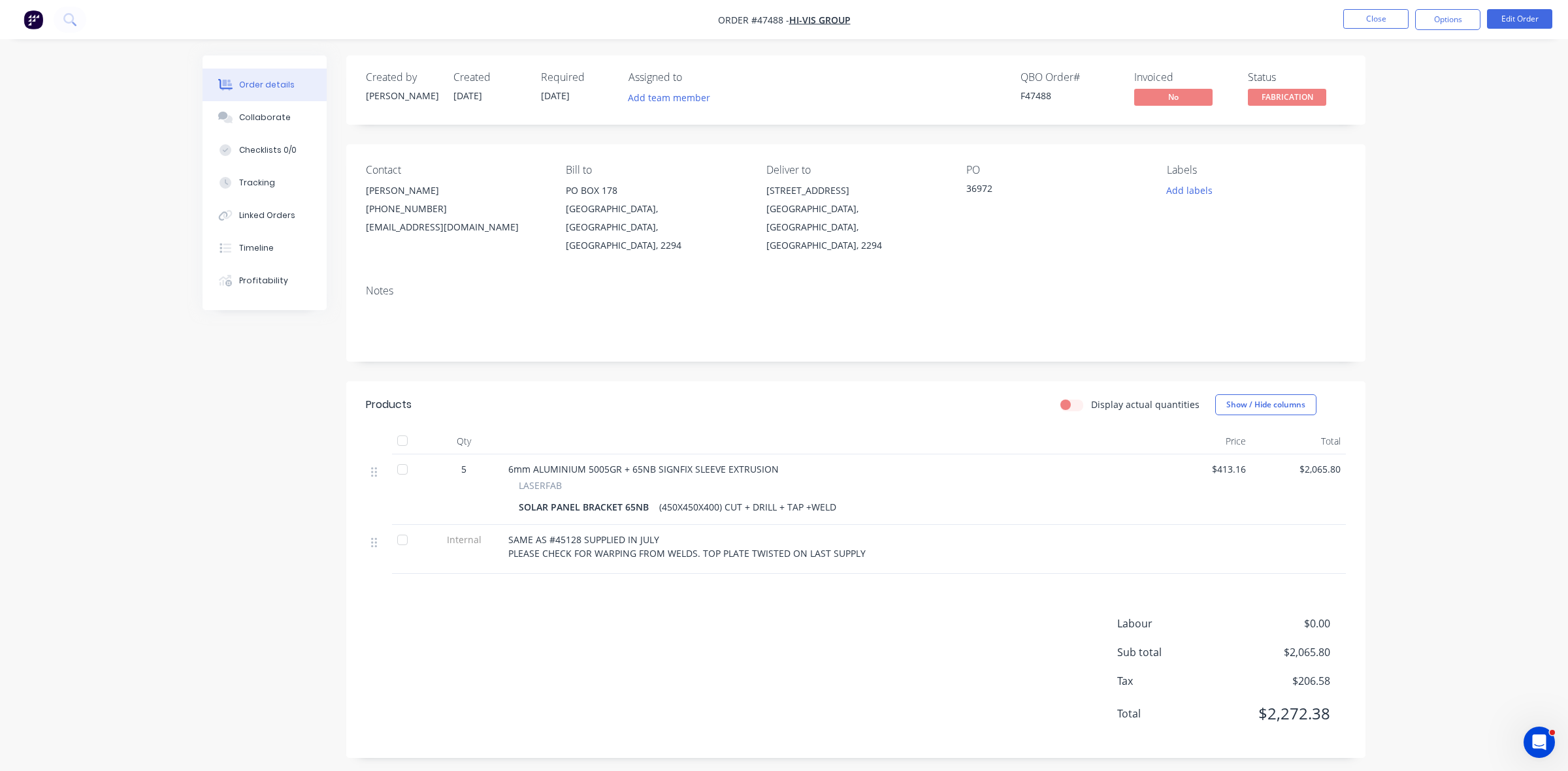
click at [1394, 8] on nav "Order #47488 - HI-VIS GROUP Close Options Edit Order" at bounding box center [784, 19] width 1568 height 39
click at [1391, 27] on button "Close" at bounding box center [1375, 19] width 65 height 20
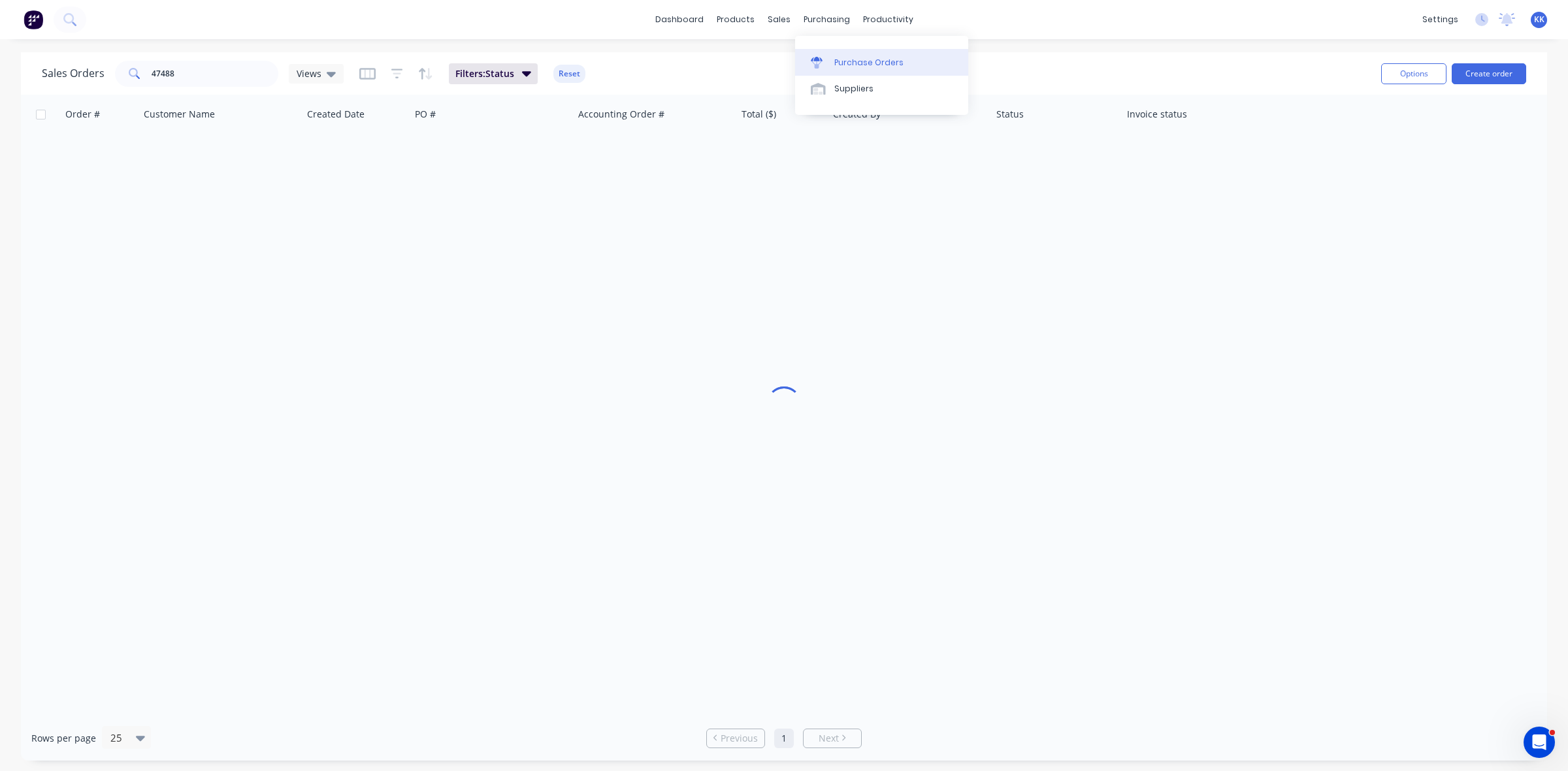
click at [830, 62] on div at bounding box center [821, 63] width 20 height 12
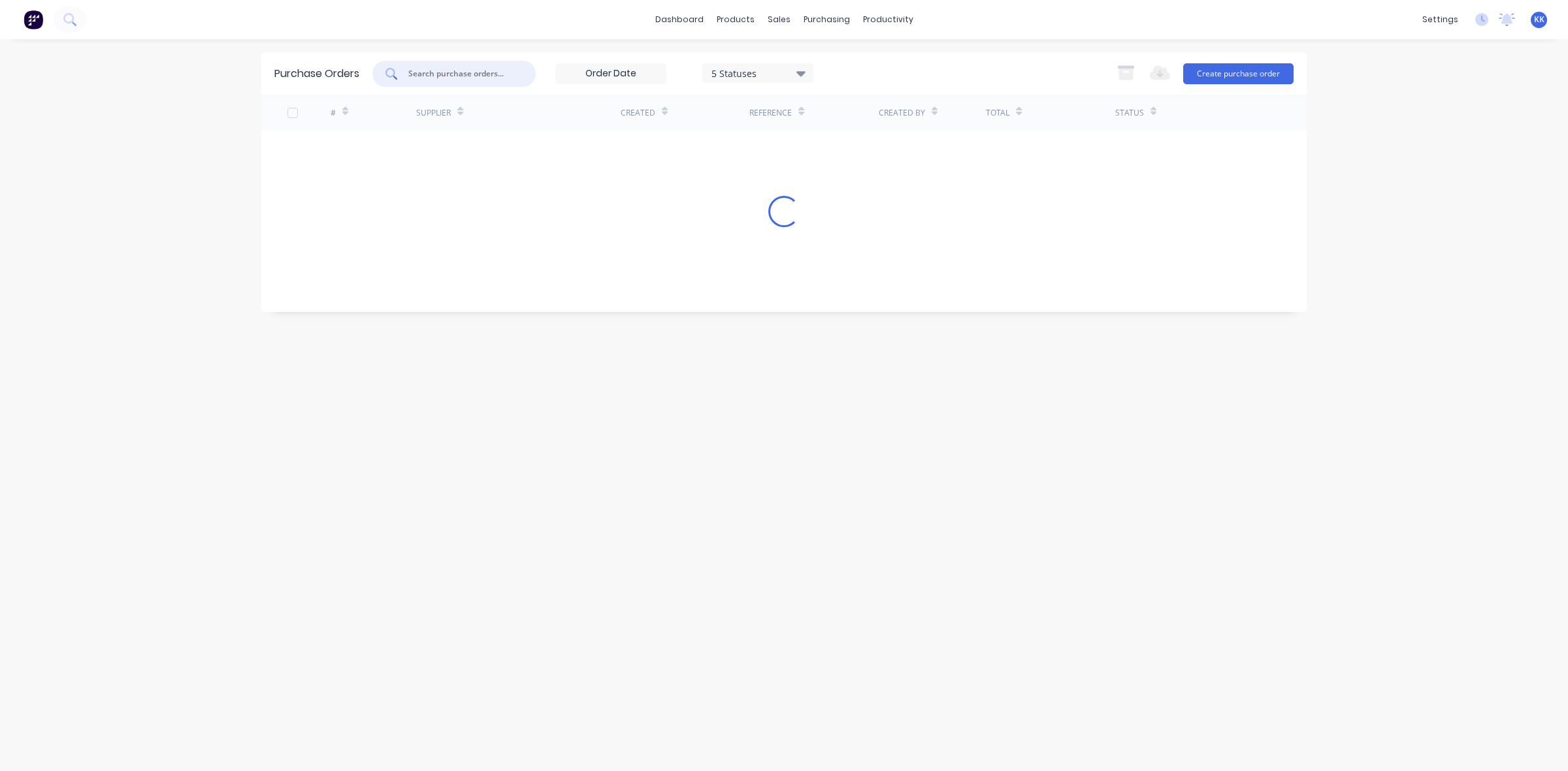
click at [457, 74] on input "text" at bounding box center [461, 74] width 109 height 13
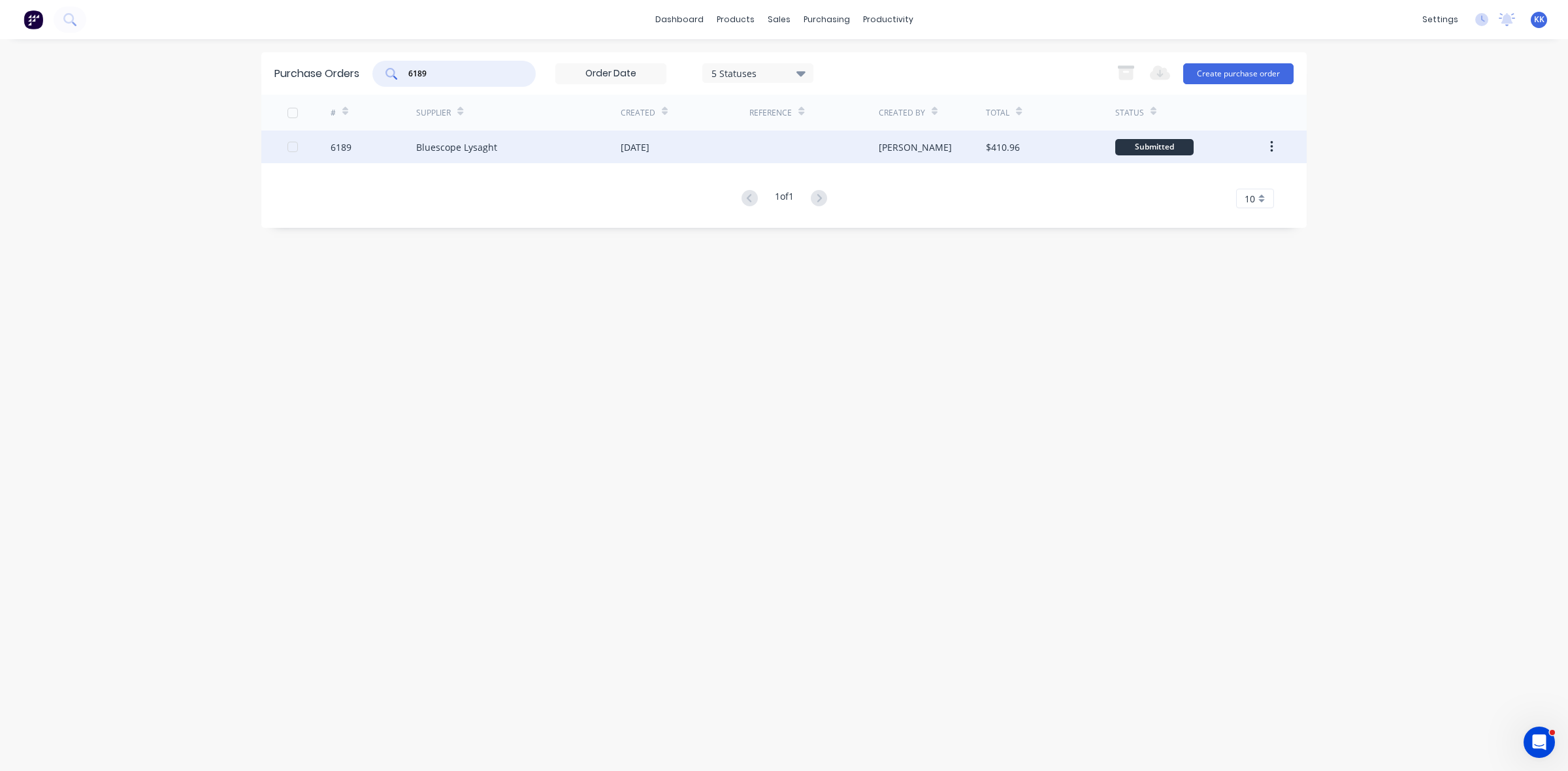
type input "6189"
click at [558, 144] on div "Bluescope Lysaght" at bounding box center [518, 147] width 204 height 32
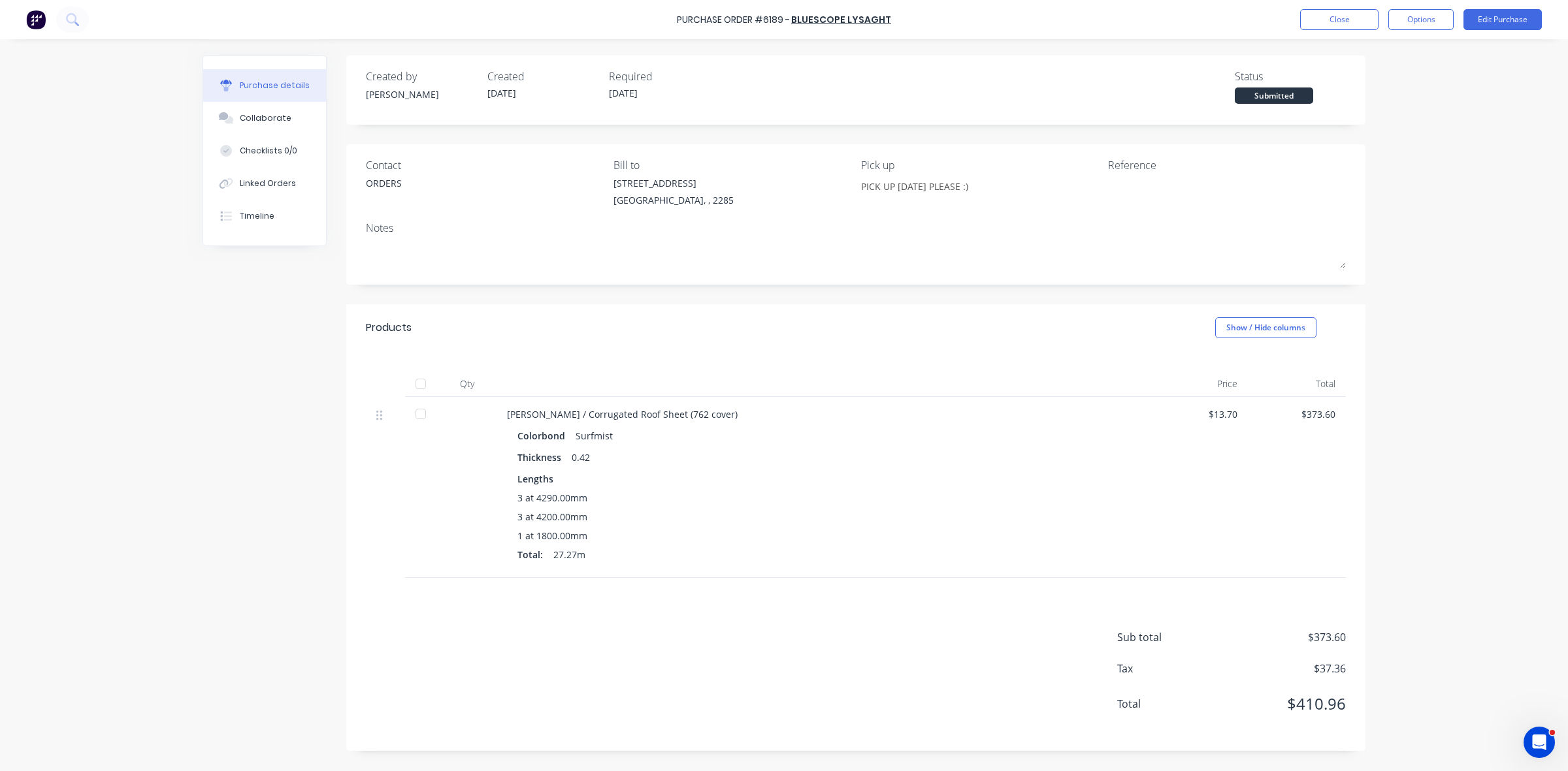
click at [421, 379] on div at bounding box center [421, 384] width 26 height 26
click at [270, 189] on div "Linked Orders" at bounding box center [267, 184] width 56 height 12
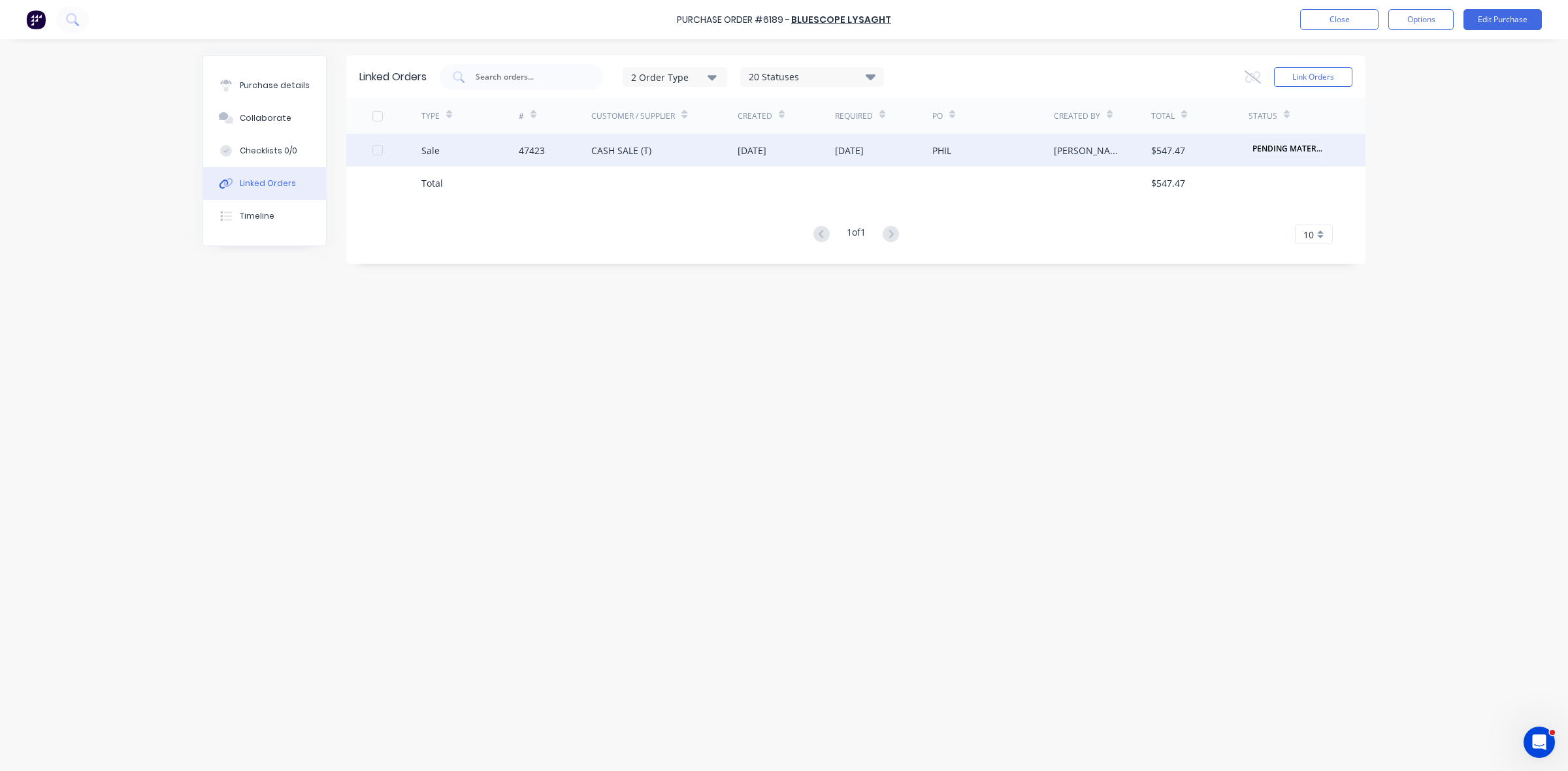
click at [605, 162] on div "CASH SALE (T)" at bounding box center [664, 149] width 146 height 32
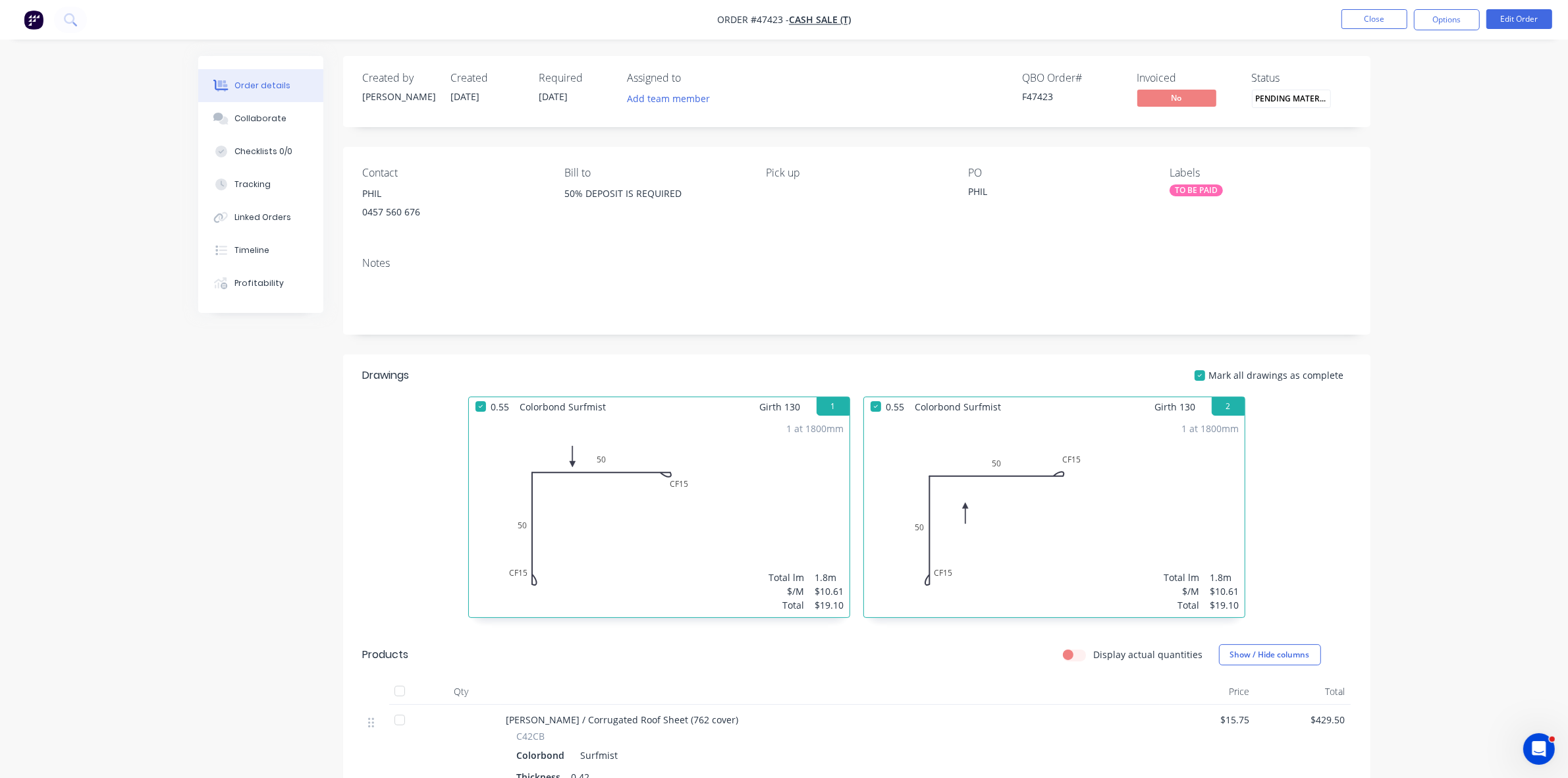
click at [1312, 103] on span "PENDING MATERIA..." at bounding box center [1291, 98] width 79 height 18
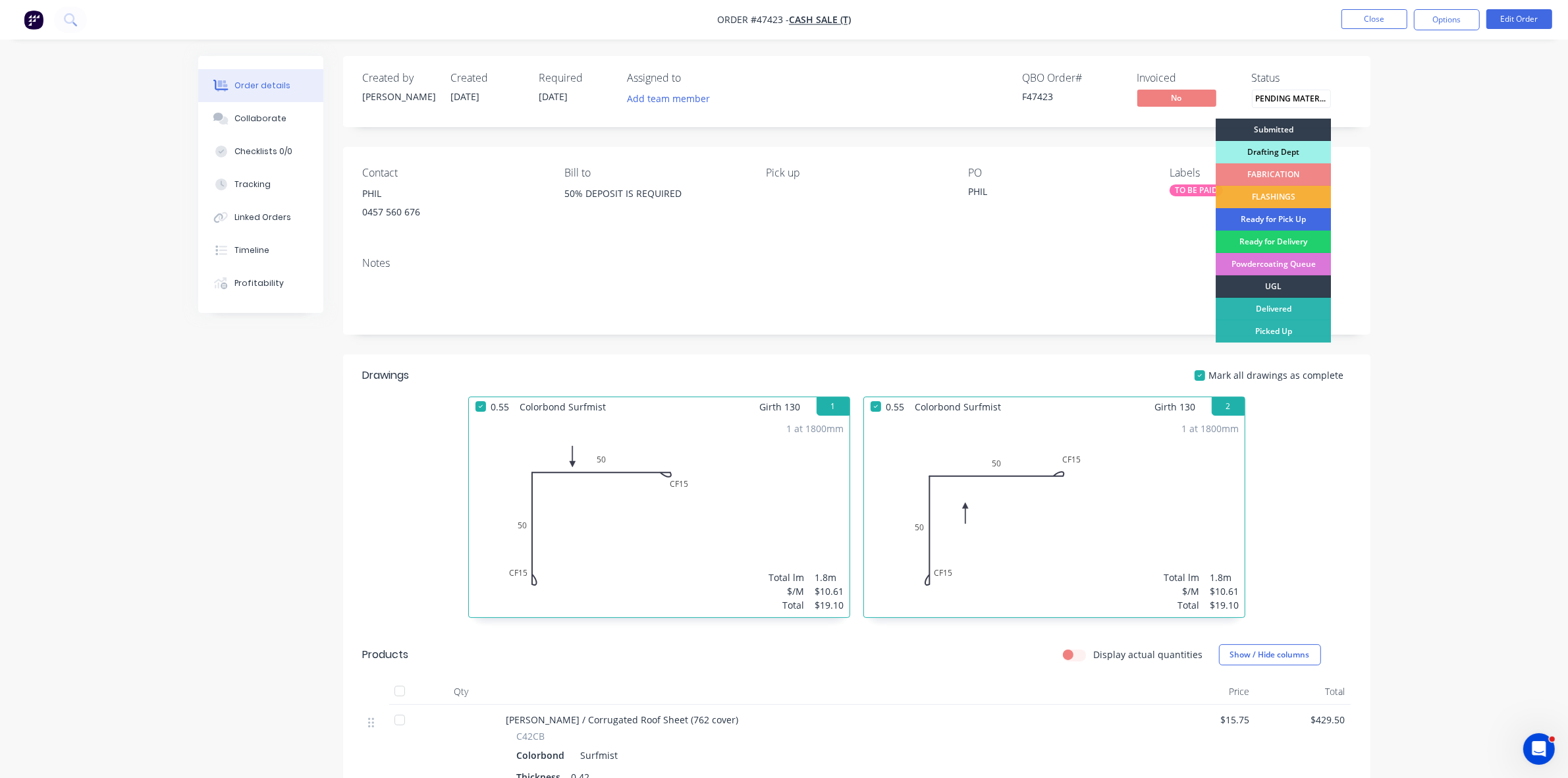
click at [1282, 222] on div "Ready for Pick Up" at bounding box center [1273, 220] width 115 height 23
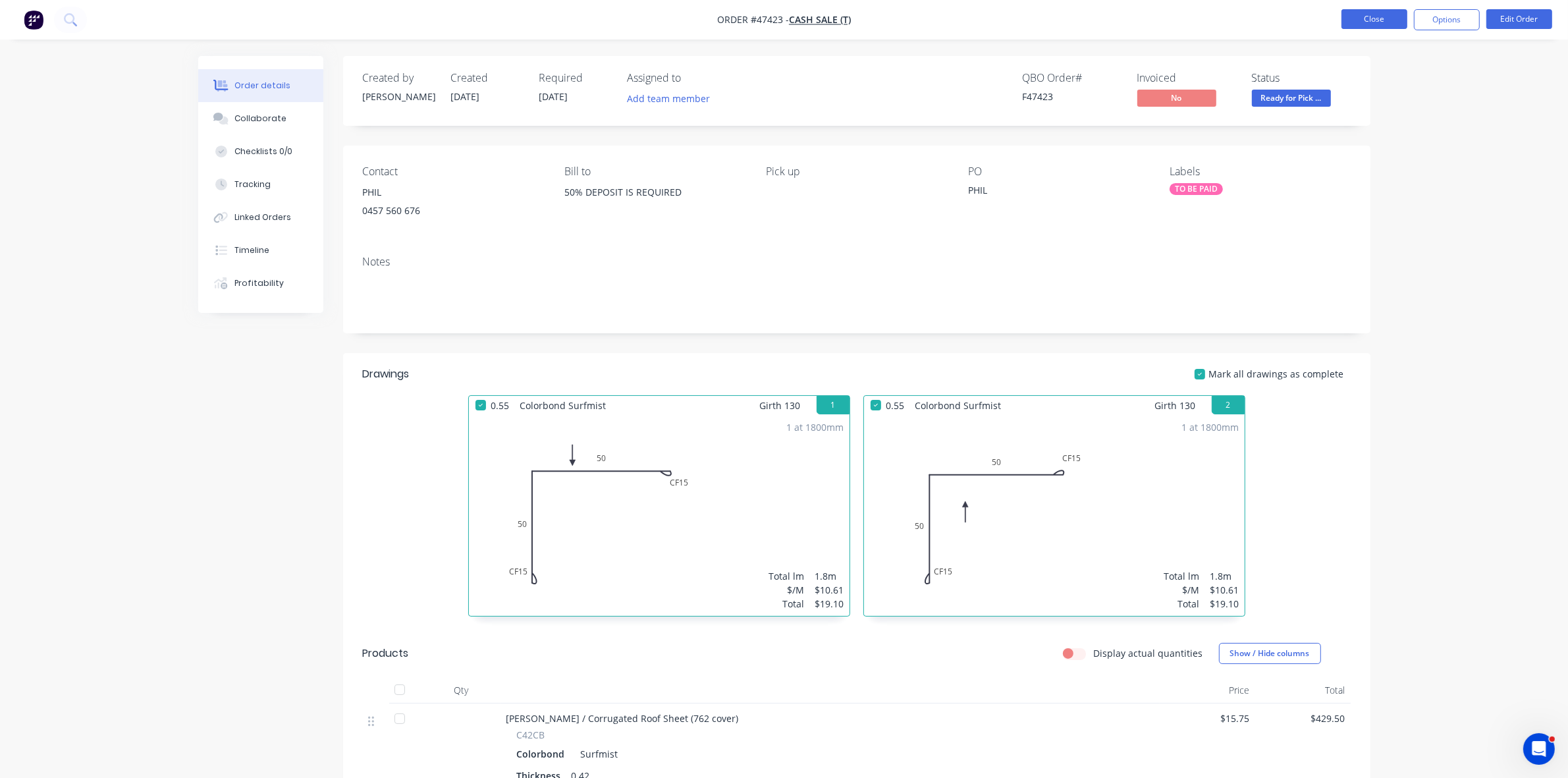
click at [1374, 15] on button "Close" at bounding box center [1375, 19] width 66 height 20
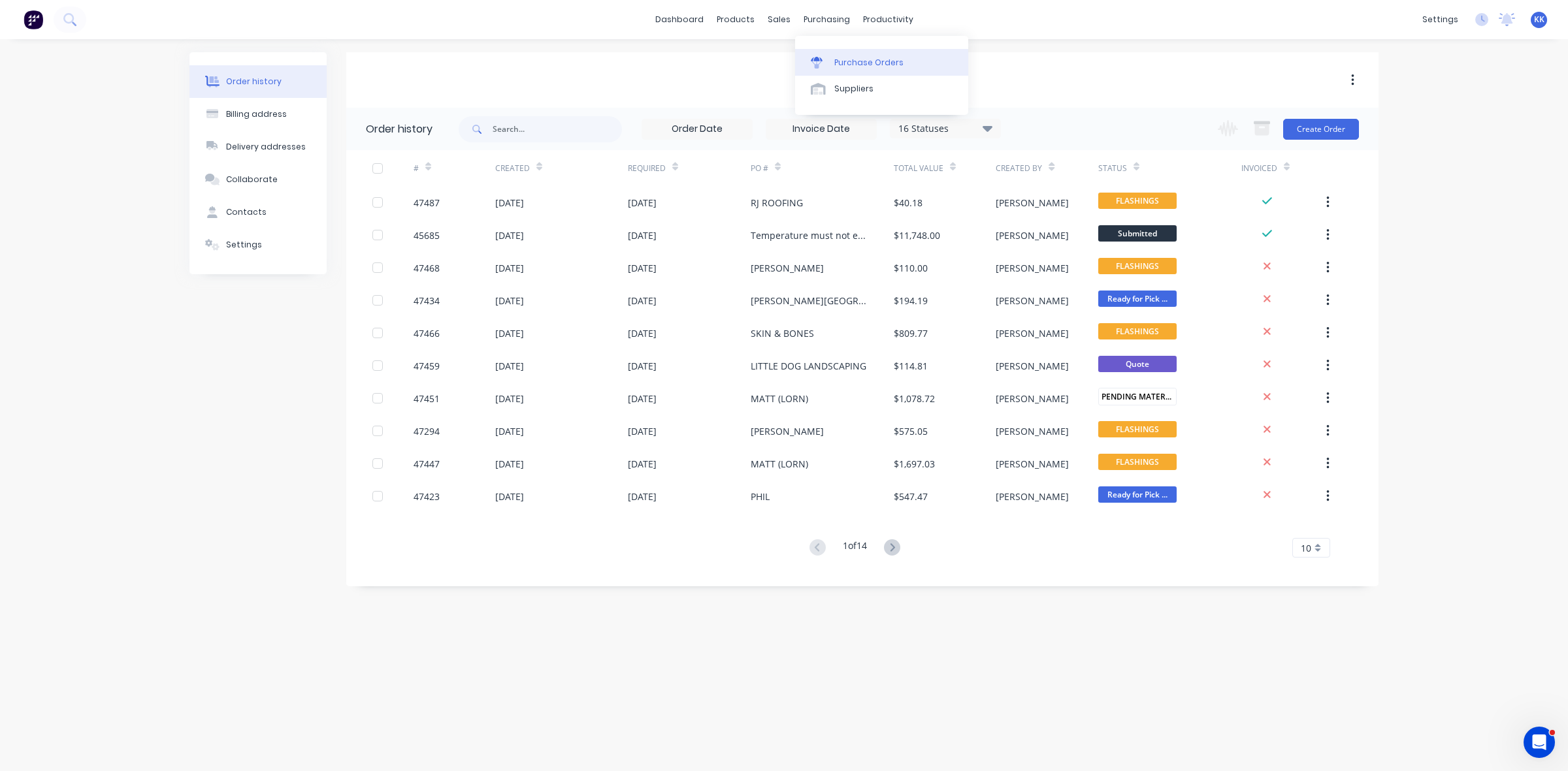
click at [851, 63] on div "Purchase Orders" at bounding box center [869, 63] width 69 height 12
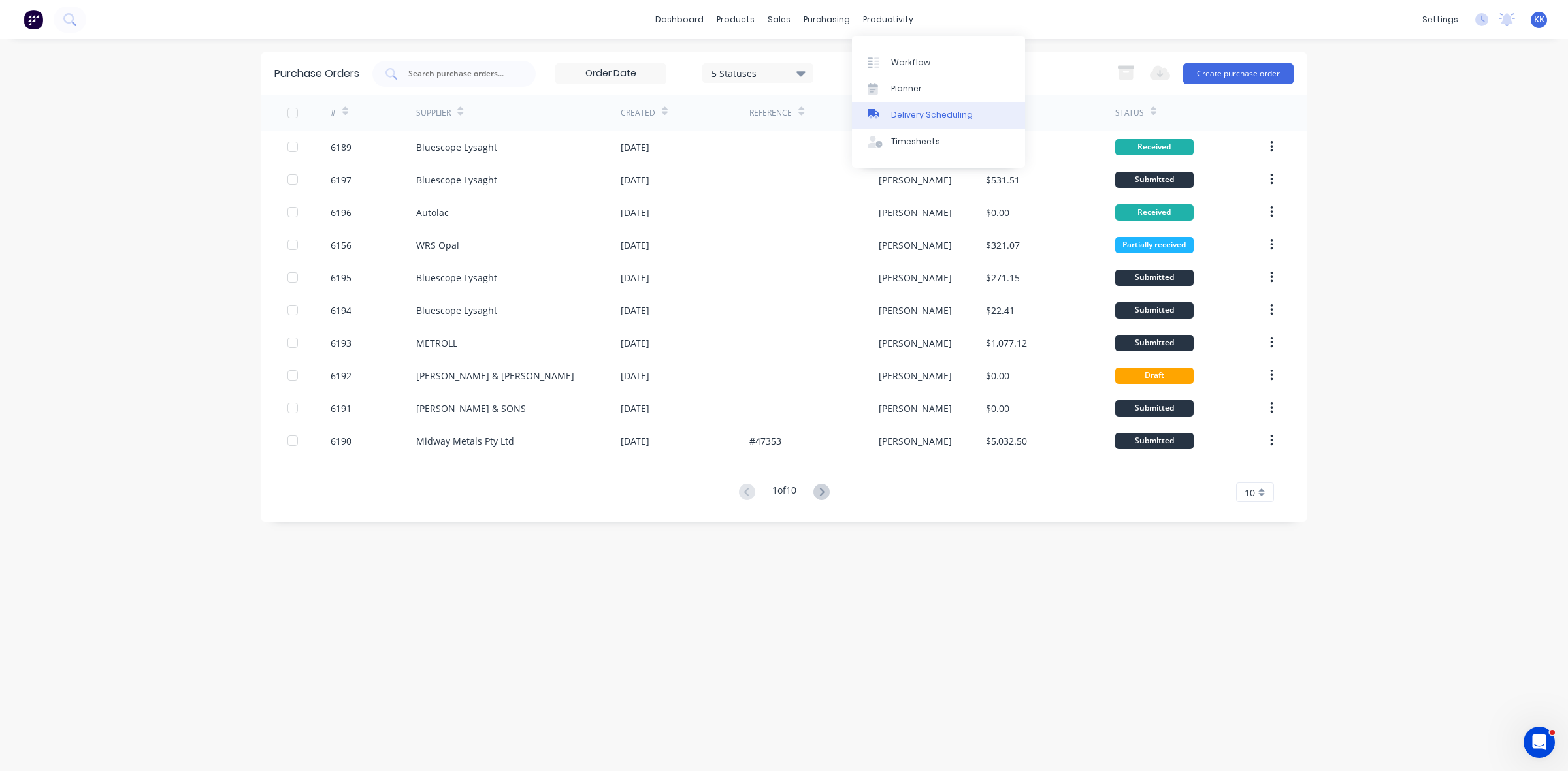
click at [926, 113] on div "Delivery Scheduling" at bounding box center [932, 115] width 81 height 12
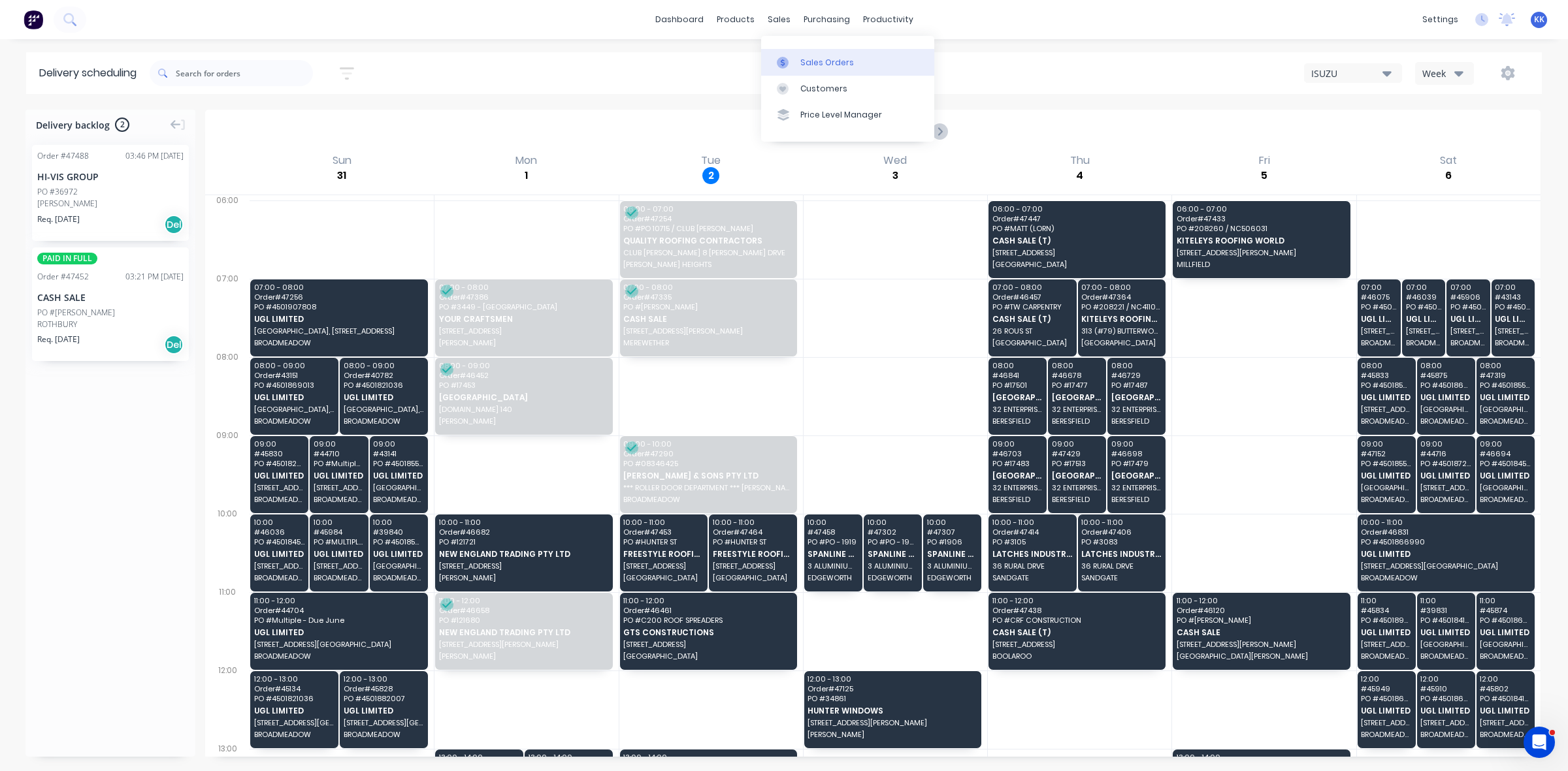
click at [798, 69] on link "Sales Orders" at bounding box center [848, 62] width 173 height 26
click at [785, 56] on link "Sales Orders" at bounding box center [848, 62] width 173 height 26
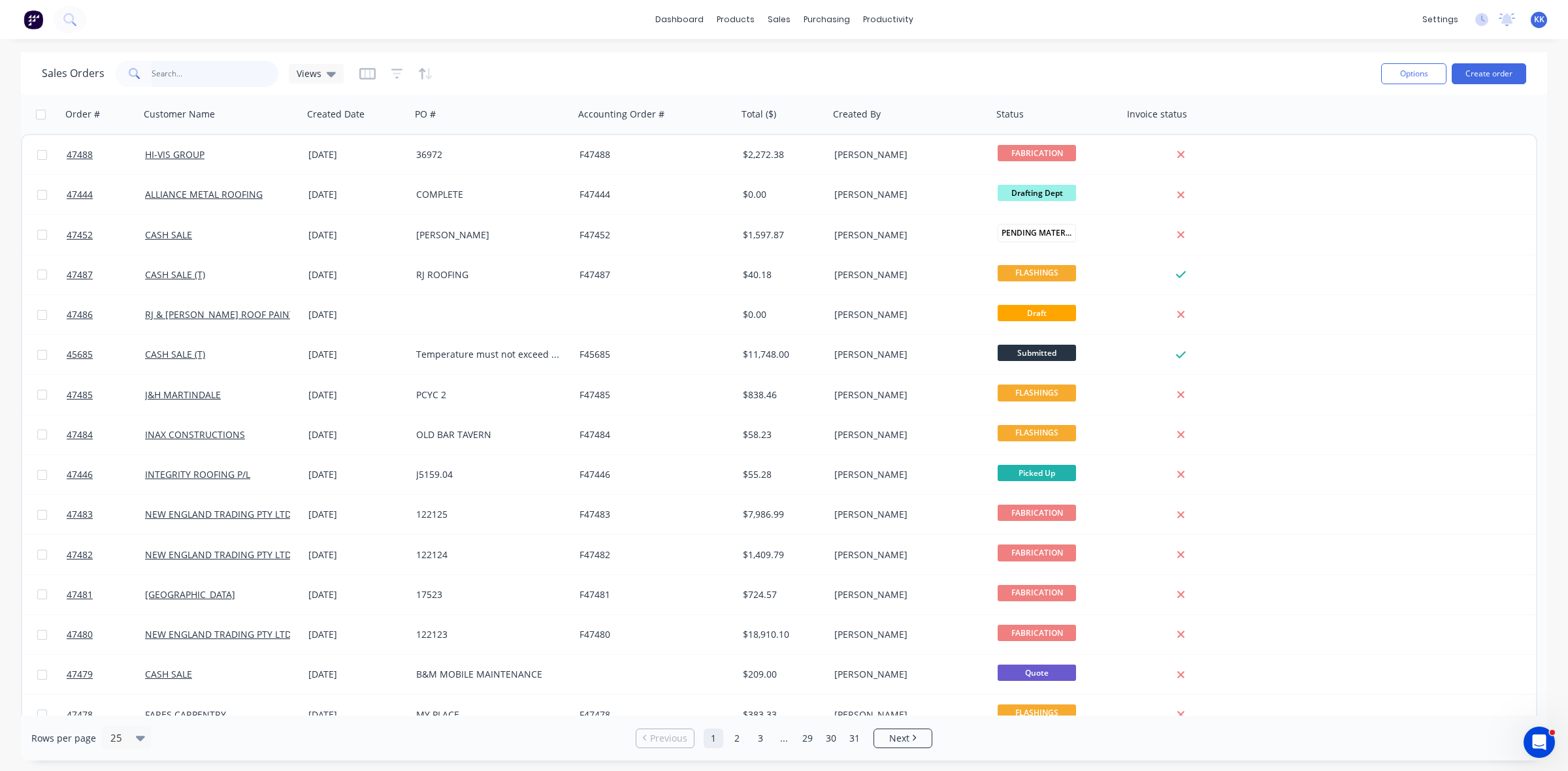
click at [181, 74] on input "text" at bounding box center [215, 74] width 128 height 26
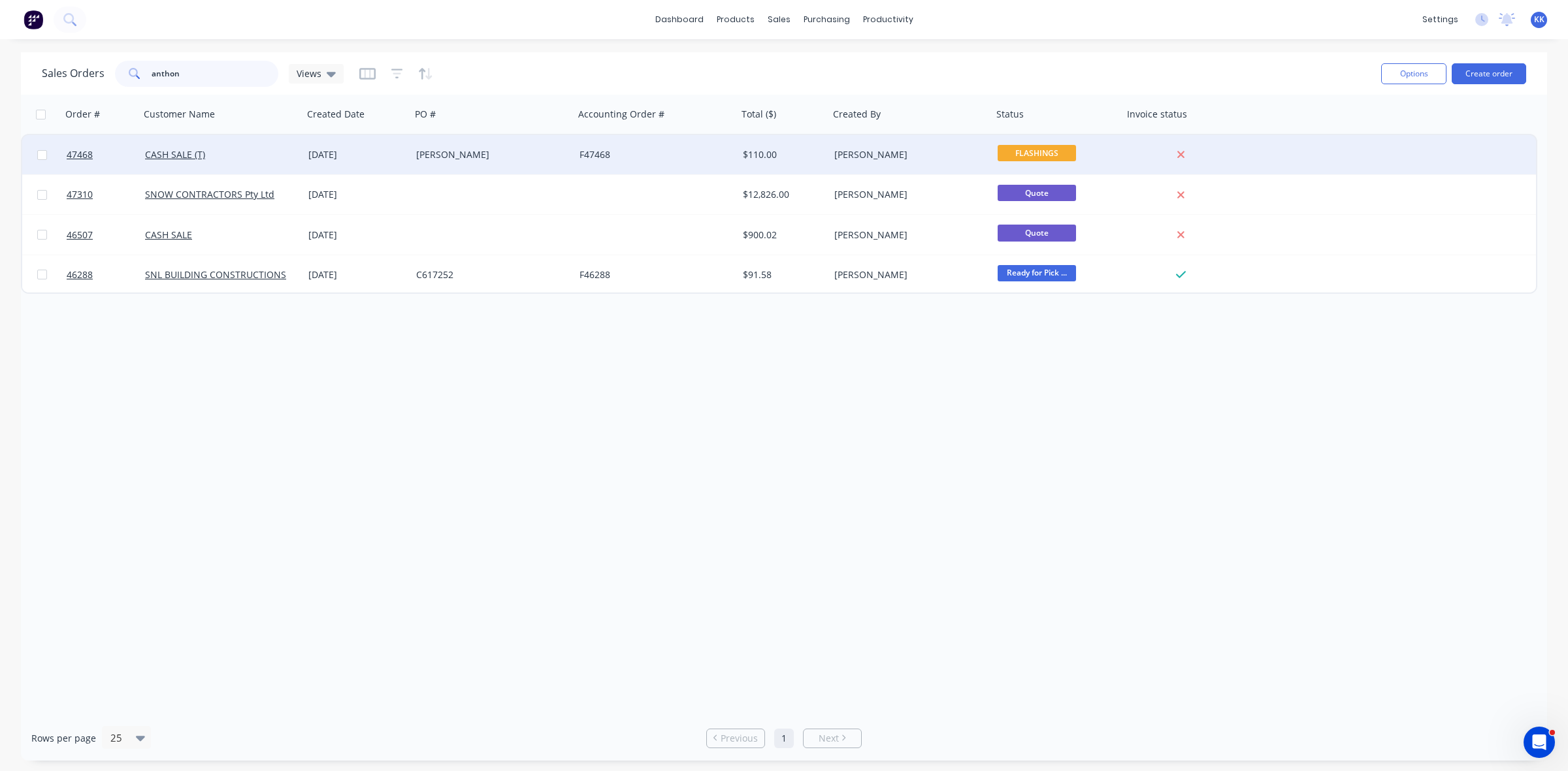
type input "anthon"
click at [439, 157] on div "[PERSON_NAME]" at bounding box center [488, 155] width 145 height 13
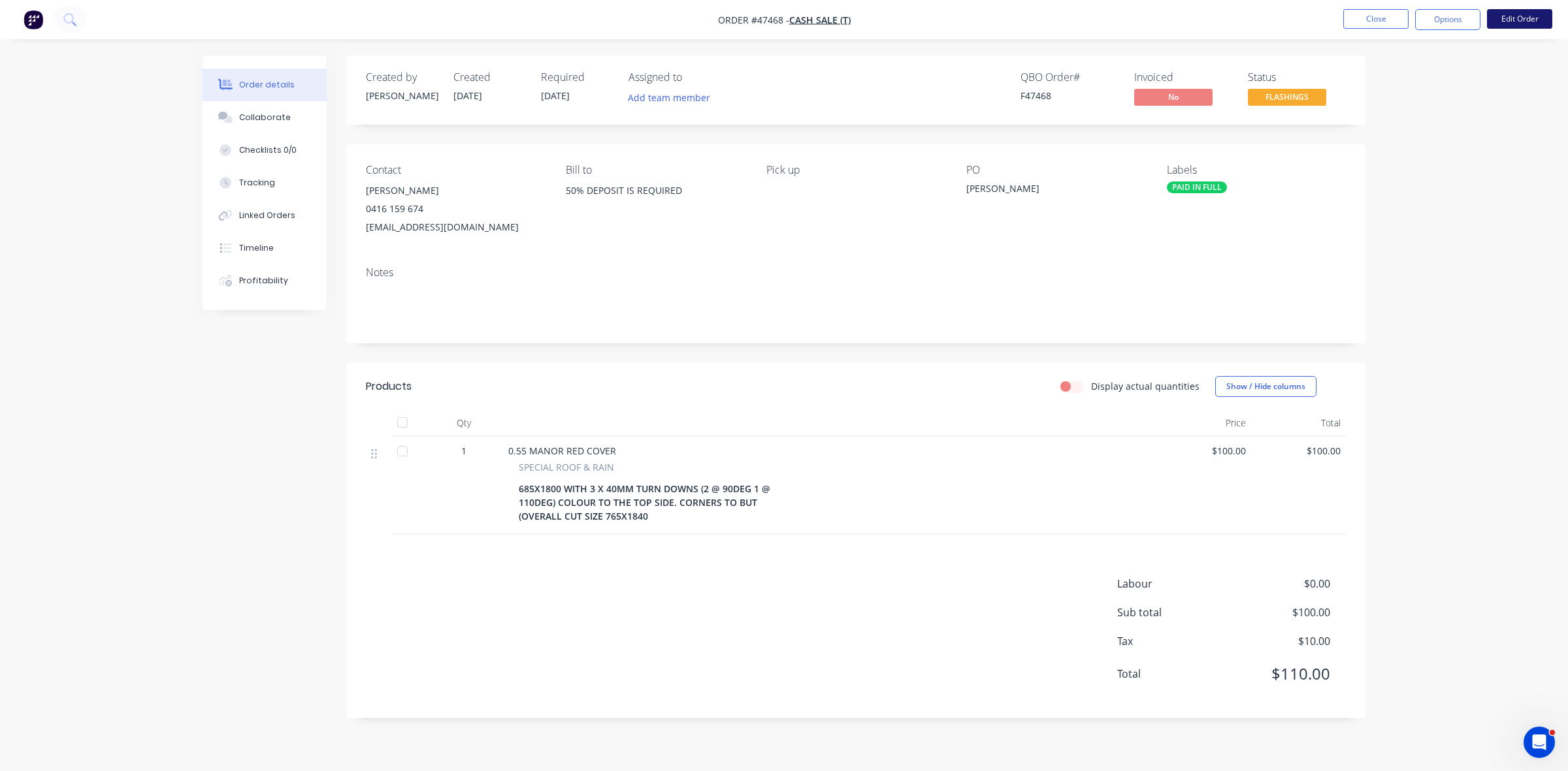
click at [1520, 18] on button "Edit Order" at bounding box center [1520, 19] width 65 height 20
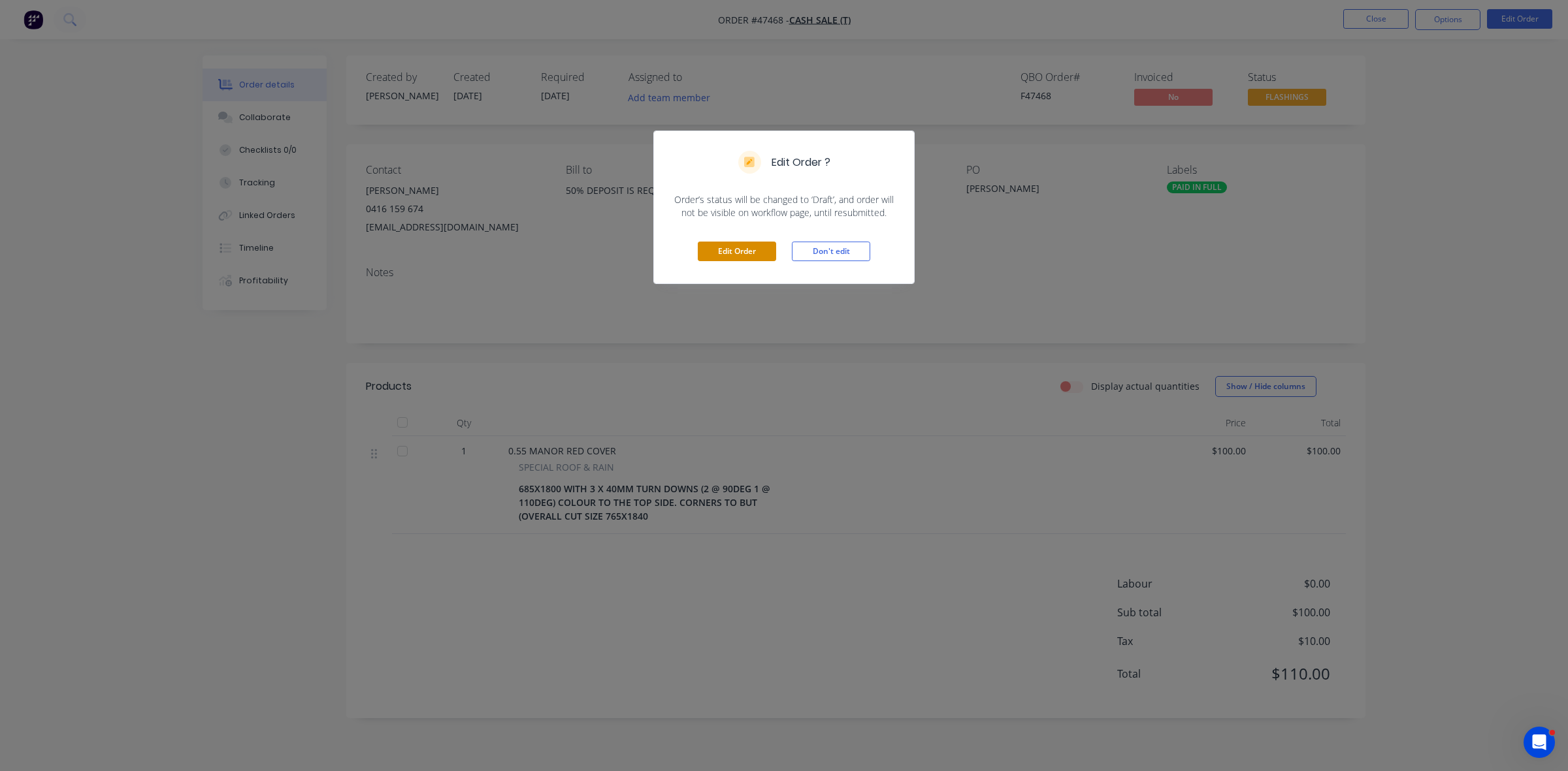
click at [743, 249] on button "Edit Order" at bounding box center [737, 251] width 79 height 20
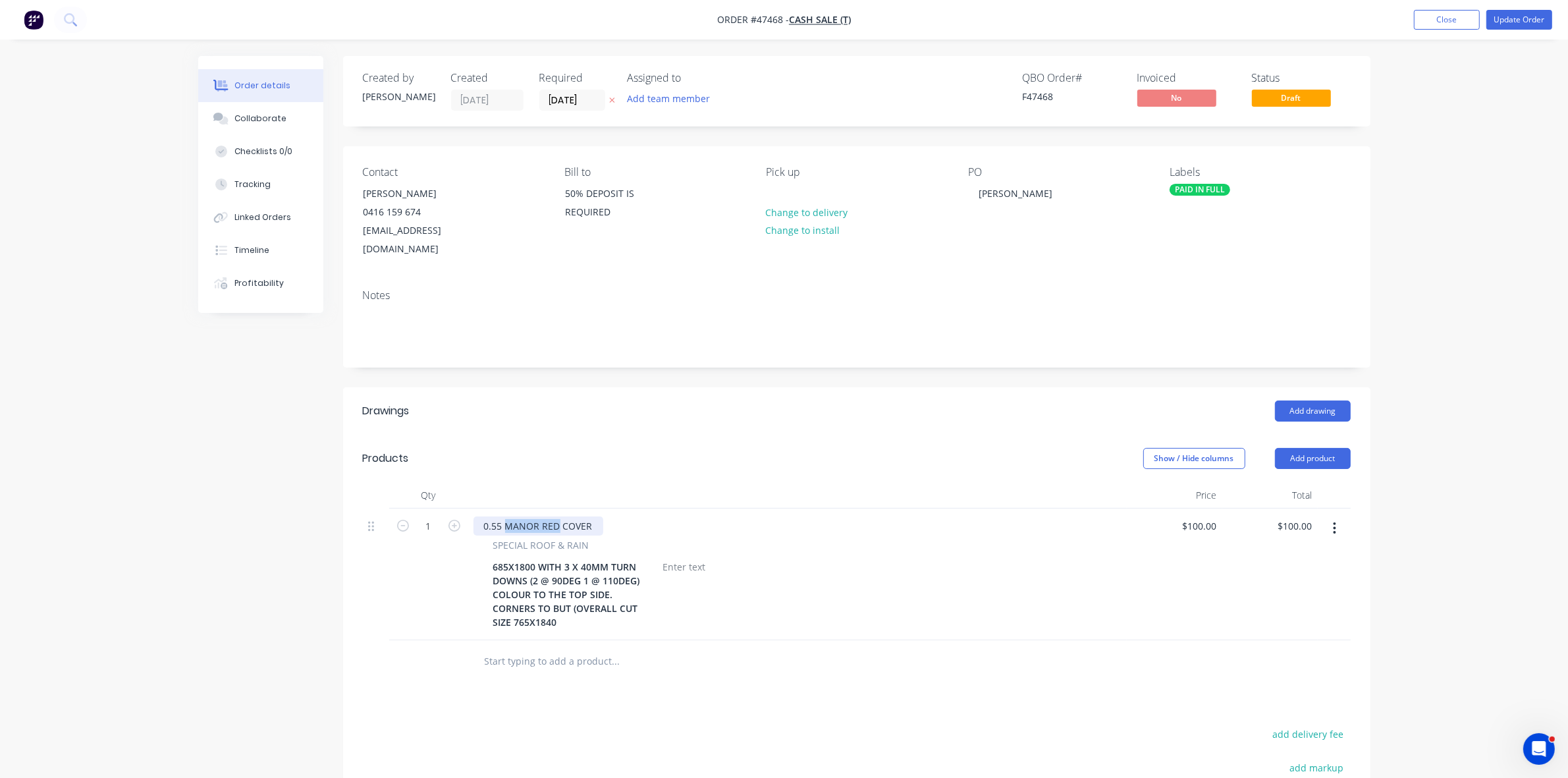
drag, startPoint x: 557, startPoint y: 504, endPoint x: 504, endPoint y: 498, distance: 53.3
click at [505, 516] on div "0.55 MANOR RED COVER" at bounding box center [538, 526] width 130 height 19
click at [269, 120] on div "Collaborate" at bounding box center [261, 119] width 52 height 12
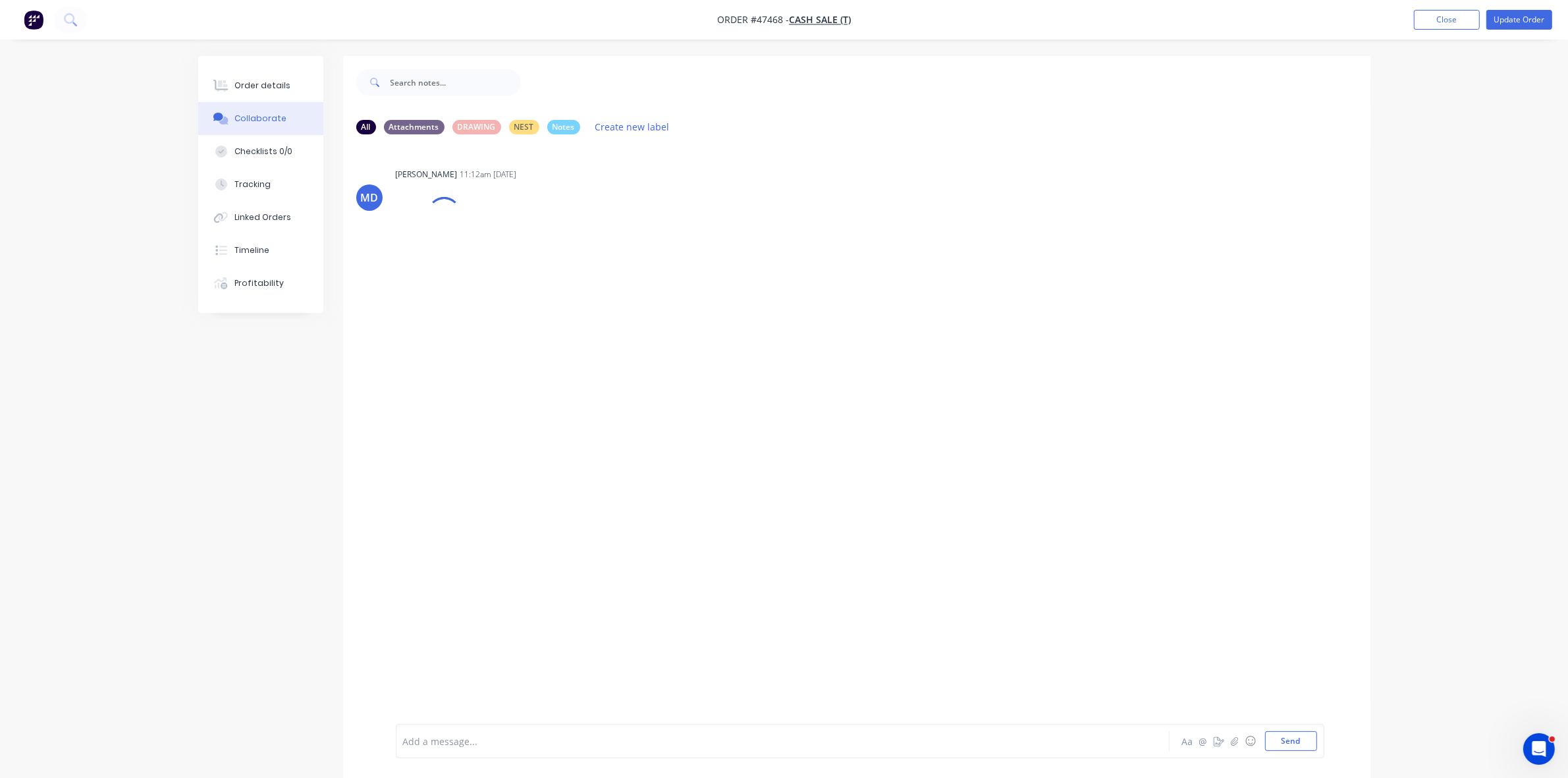
click at [468, 728] on div "Add a message... Aa @ ☺ Send" at bounding box center [860, 741] width 929 height 34
click at [488, 737] on div at bounding box center [746, 741] width 685 height 14
click at [294, 75] on button "Order details" at bounding box center [261, 85] width 125 height 33
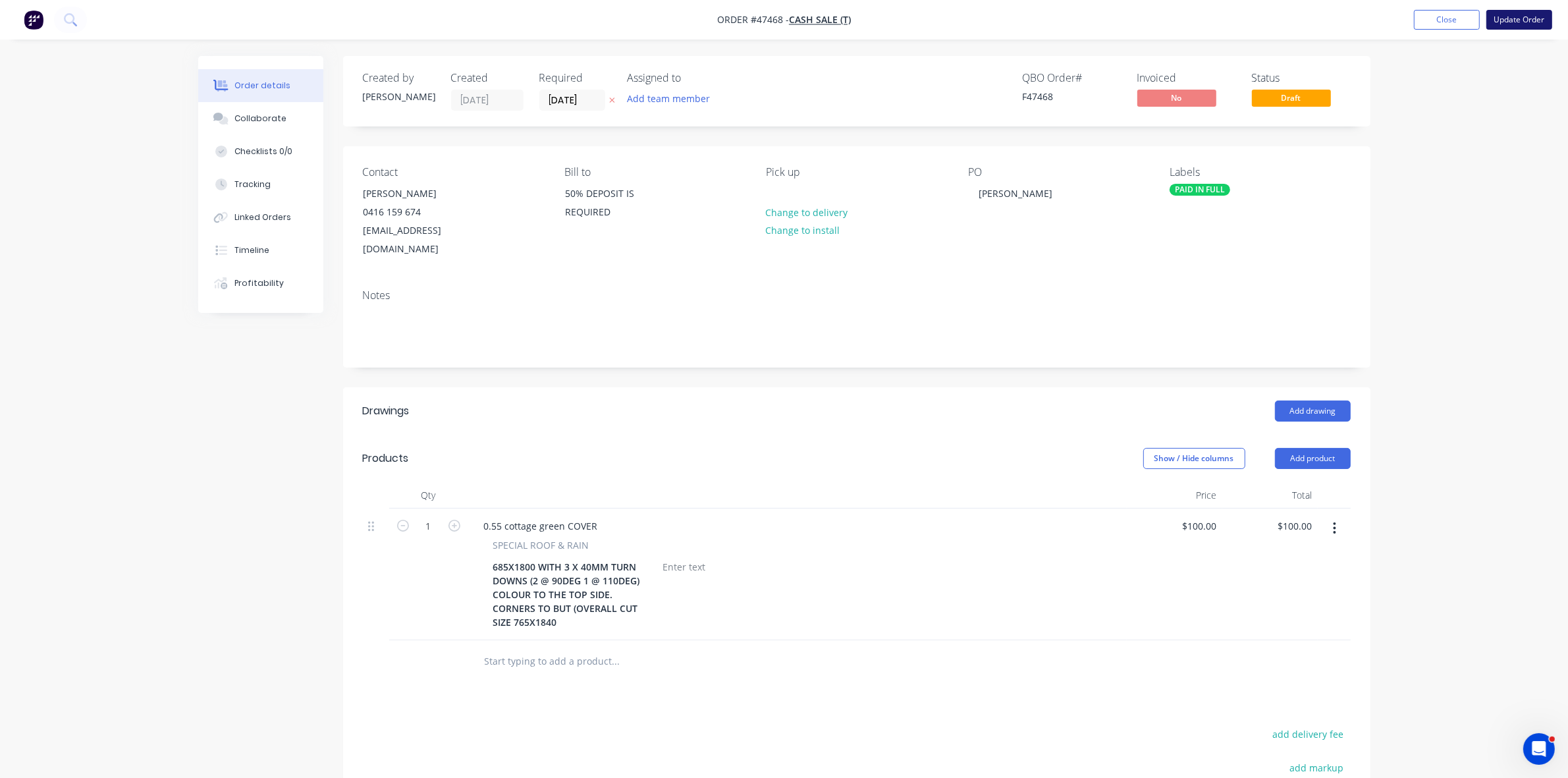
click at [1531, 13] on button "Update Order" at bounding box center [1519, 20] width 66 height 20
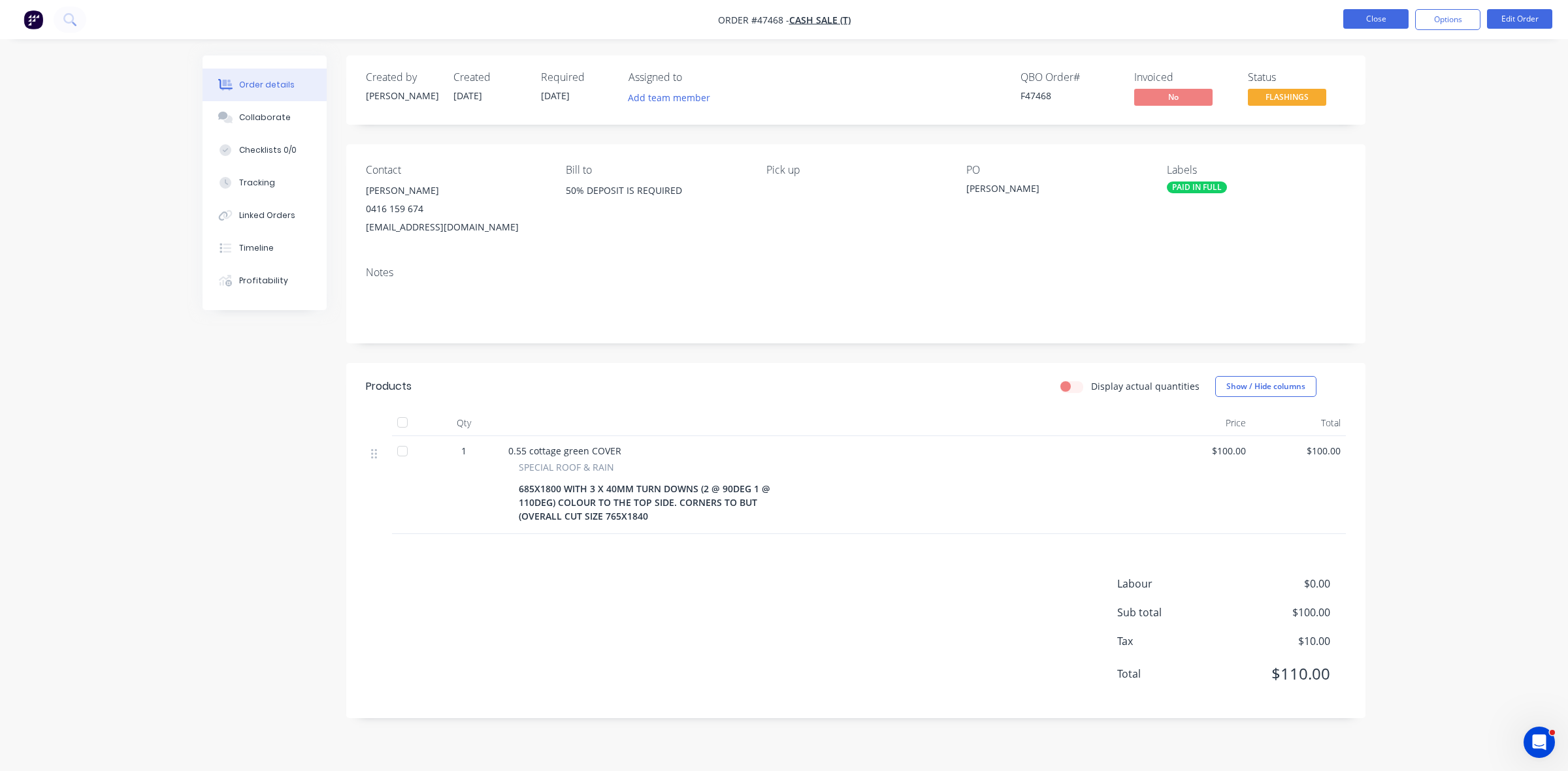
click at [1370, 17] on button "Close" at bounding box center [1375, 19] width 65 height 20
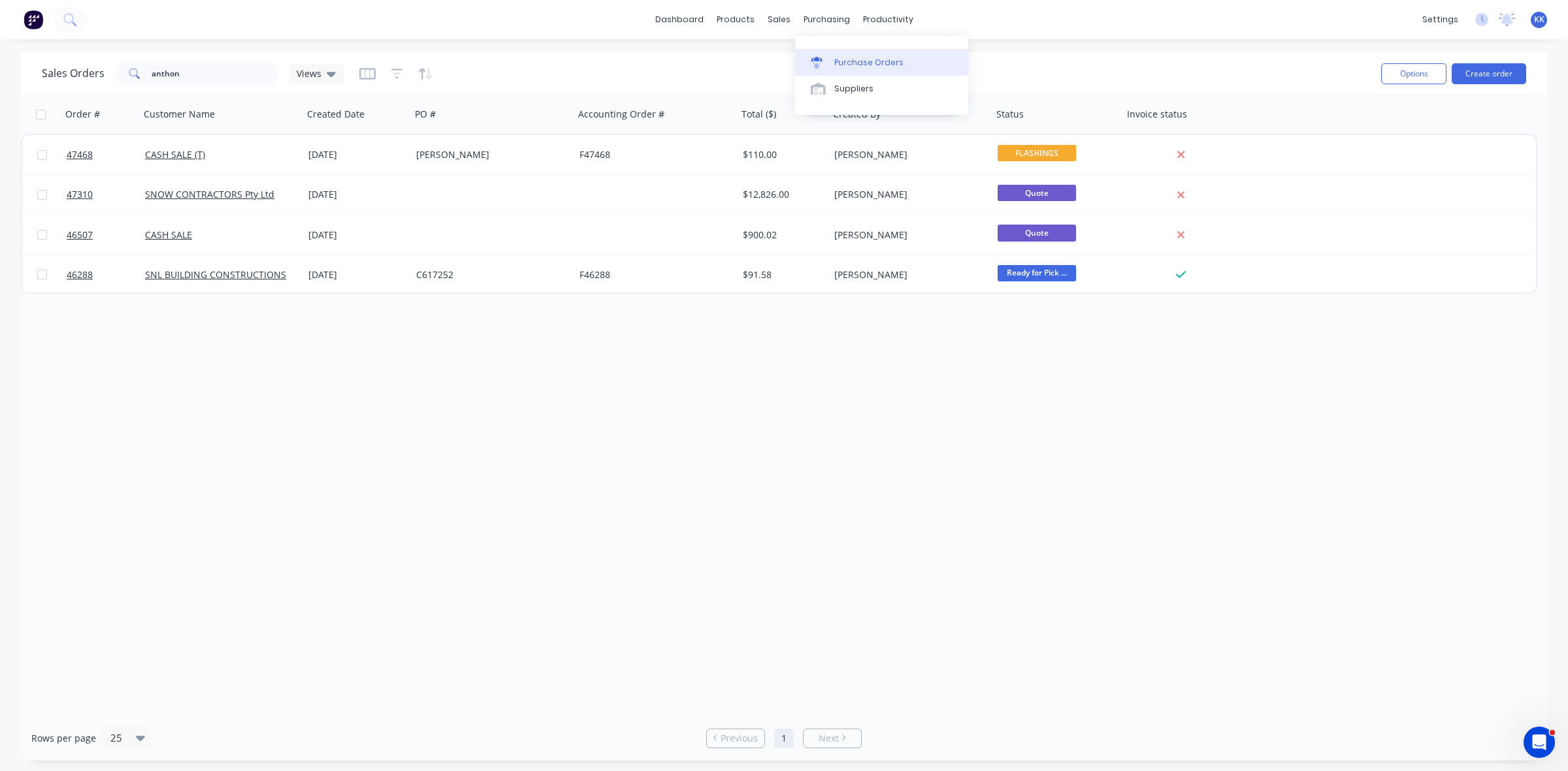
click at [850, 50] on link "Purchase Orders" at bounding box center [882, 62] width 173 height 26
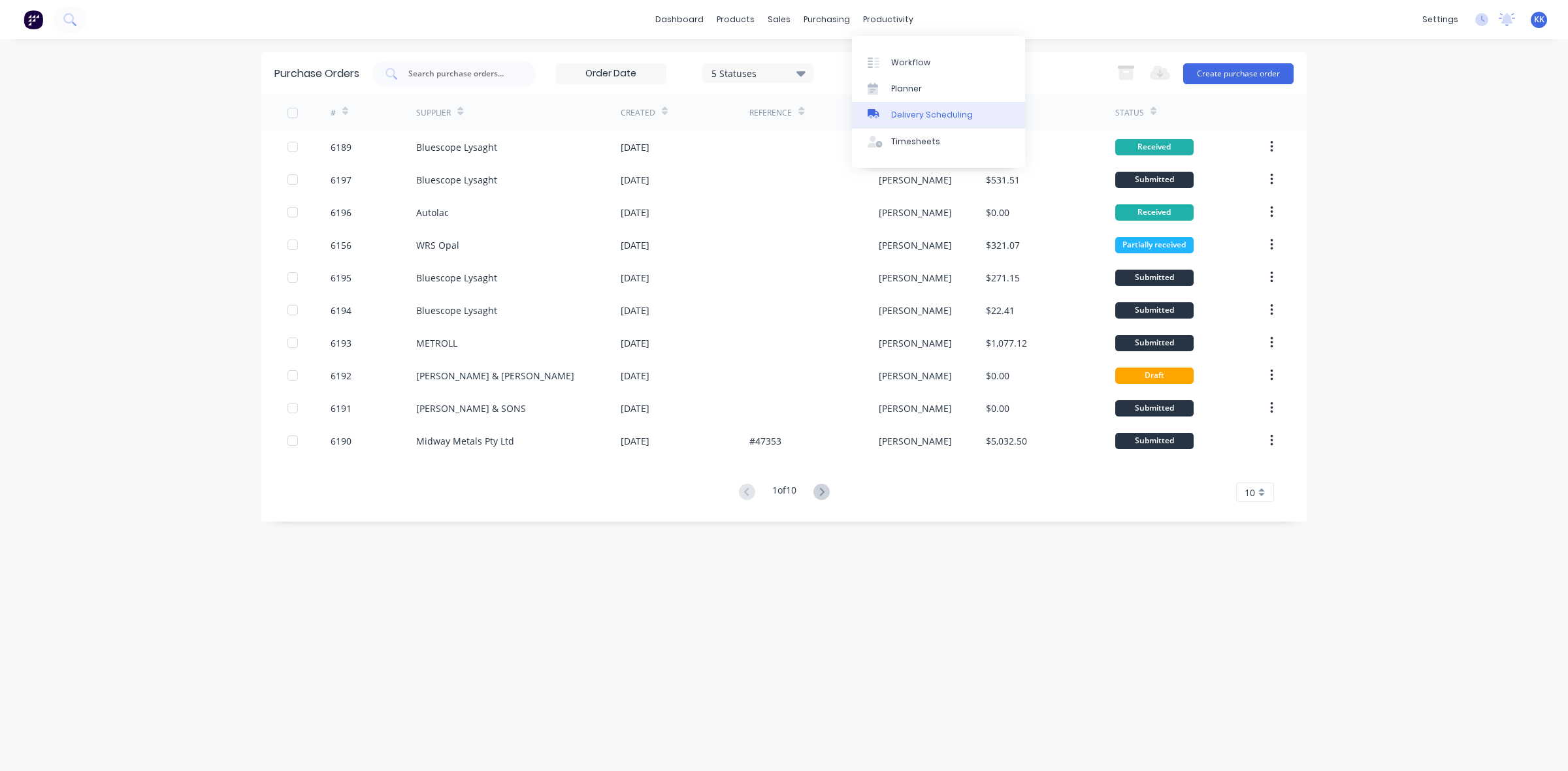
click at [939, 116] on div "Delivery Scheduling" at bounding box center [932, 115] width 81 height 12
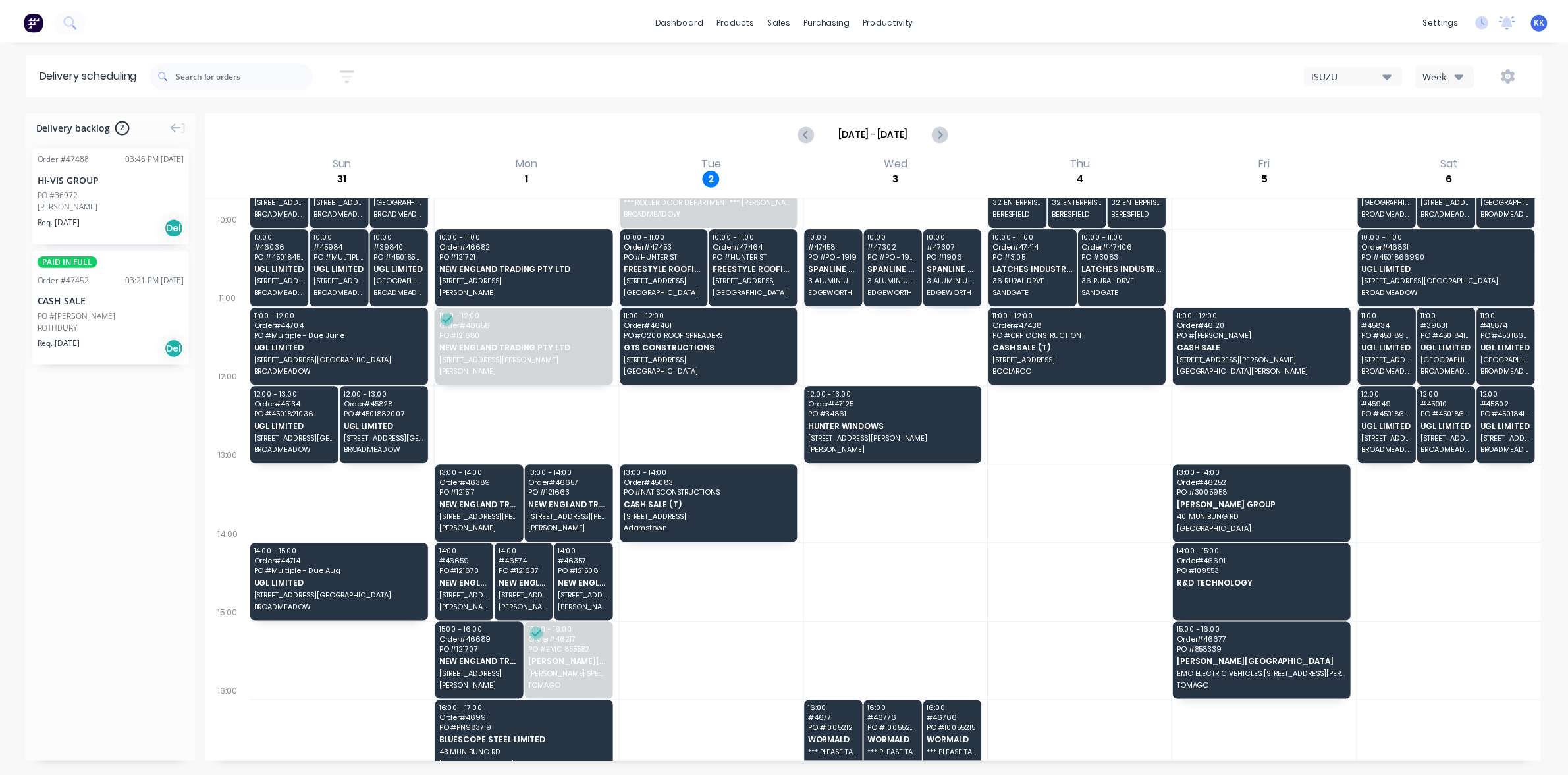
scroll to position [314, 0]
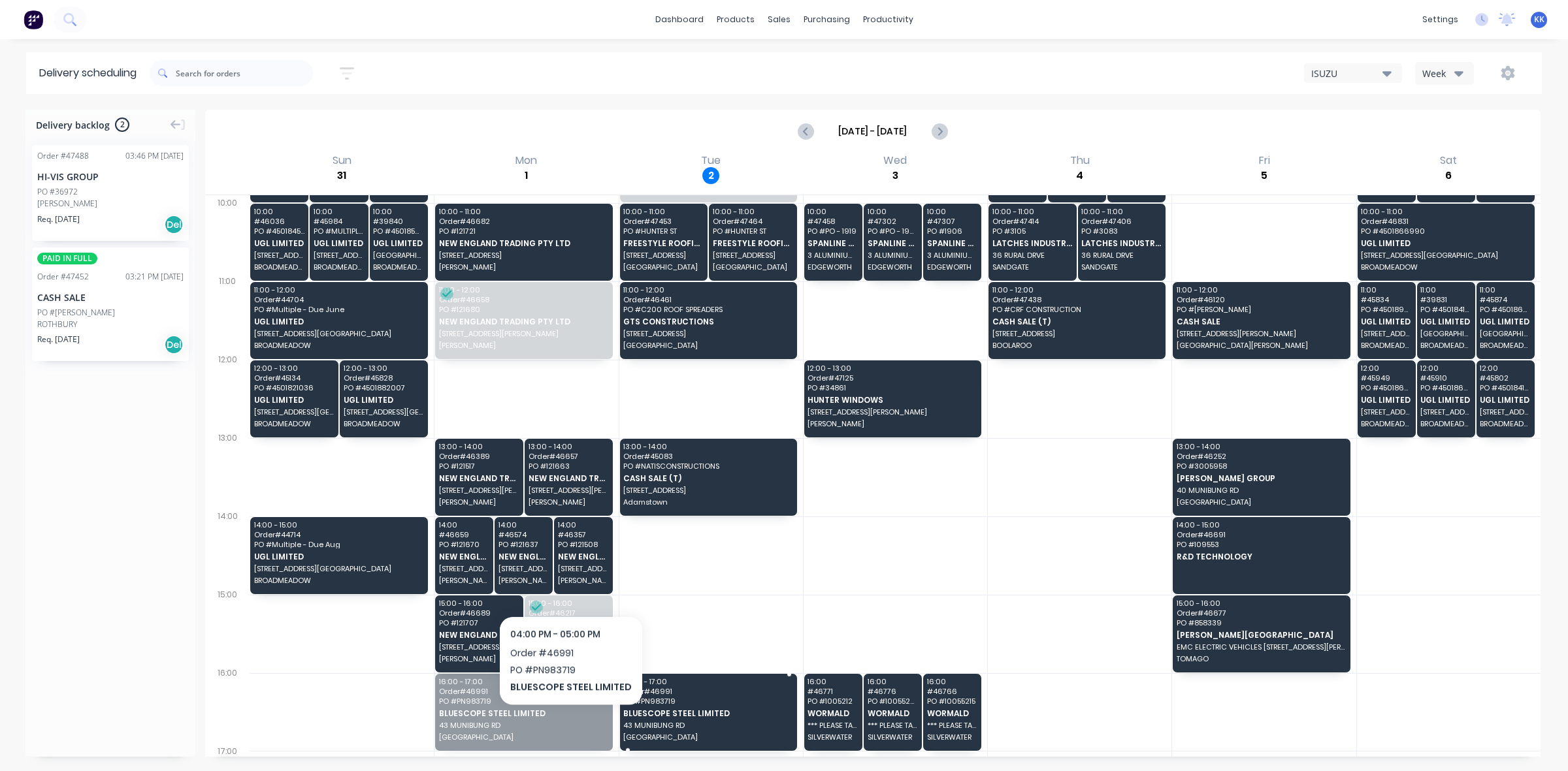
drag, startPoint x: 557, startPoint y: 722, endPoint x: 673, endPoint y: 713, distance: 116.3
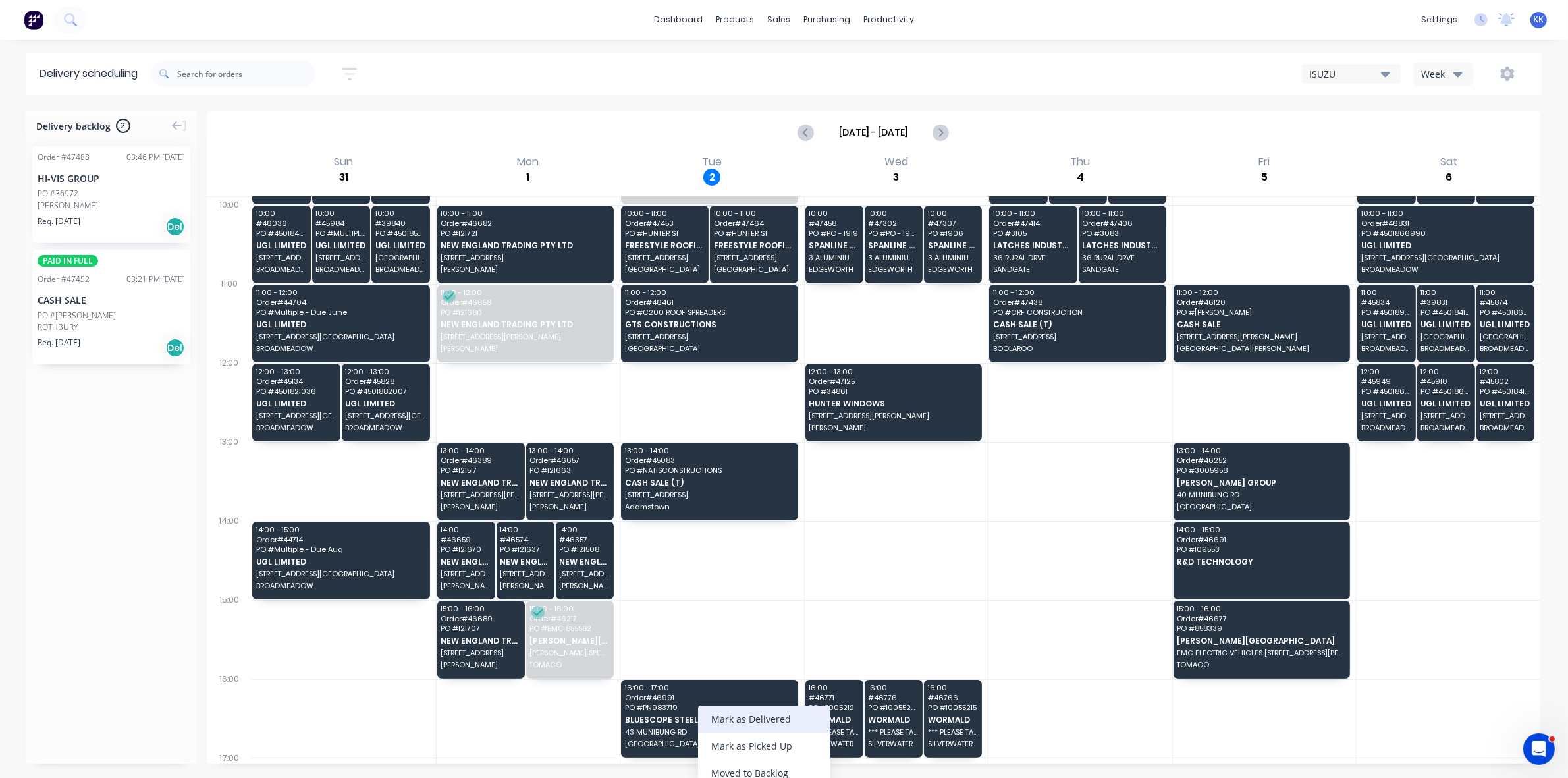
scroll to position [0, 0]
click at [740, 716] on div "Mark as Delivered" at bounding box center [764, 719] width 133 height 27
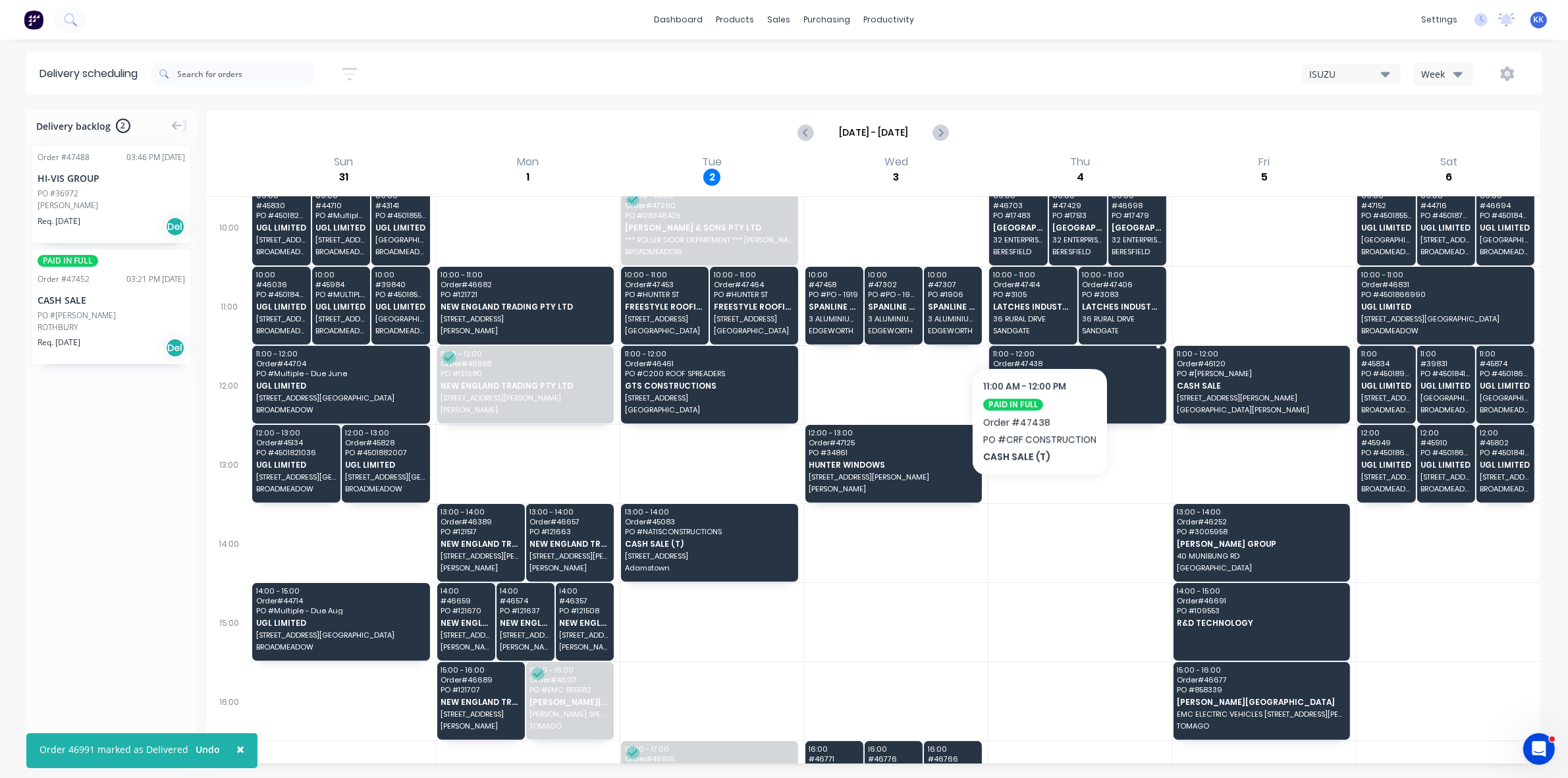
scroll to position [149, 0]
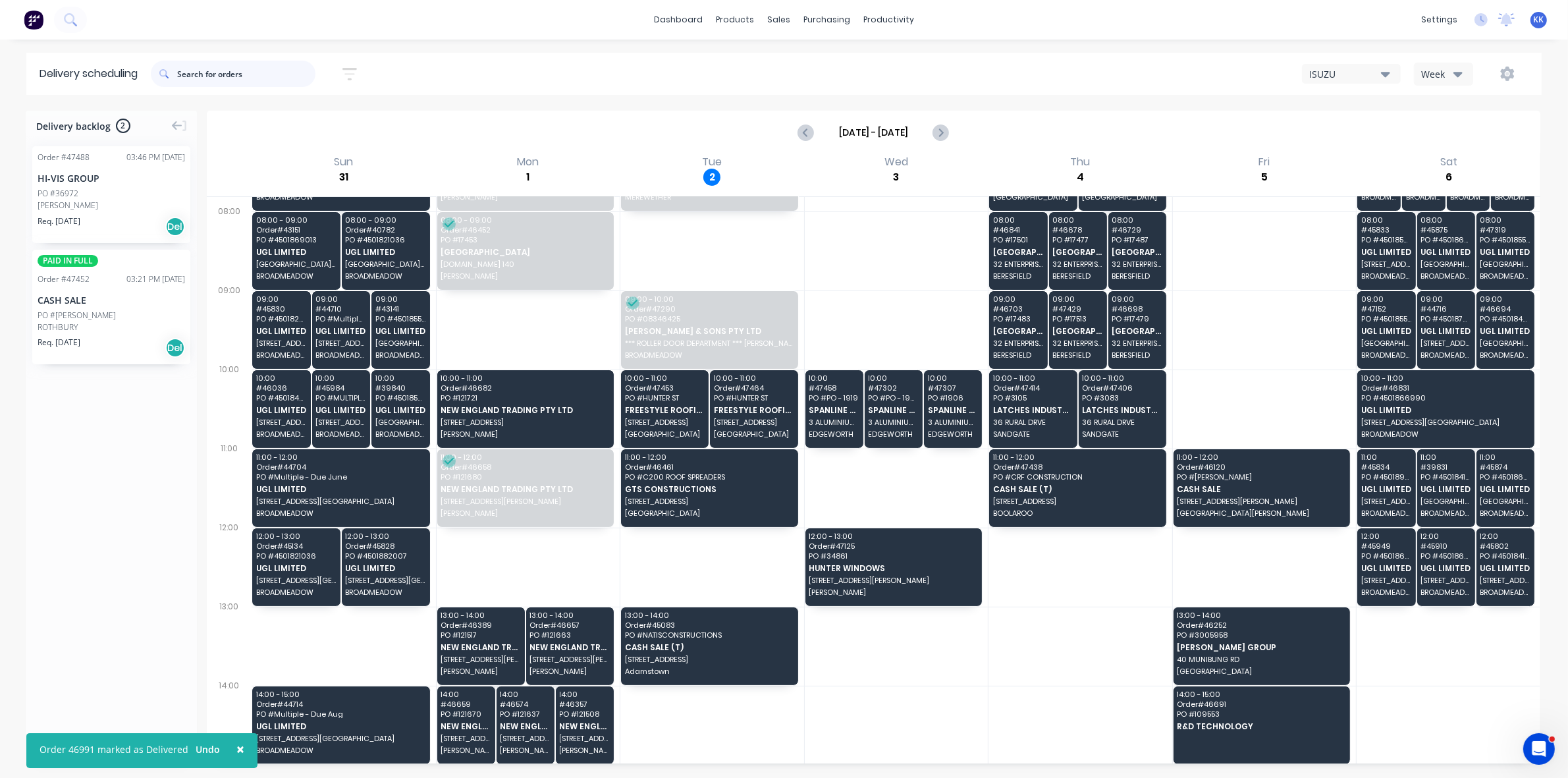
click at [223, 75] on input "text" at bounding box center [246, 74] width 138 height 27
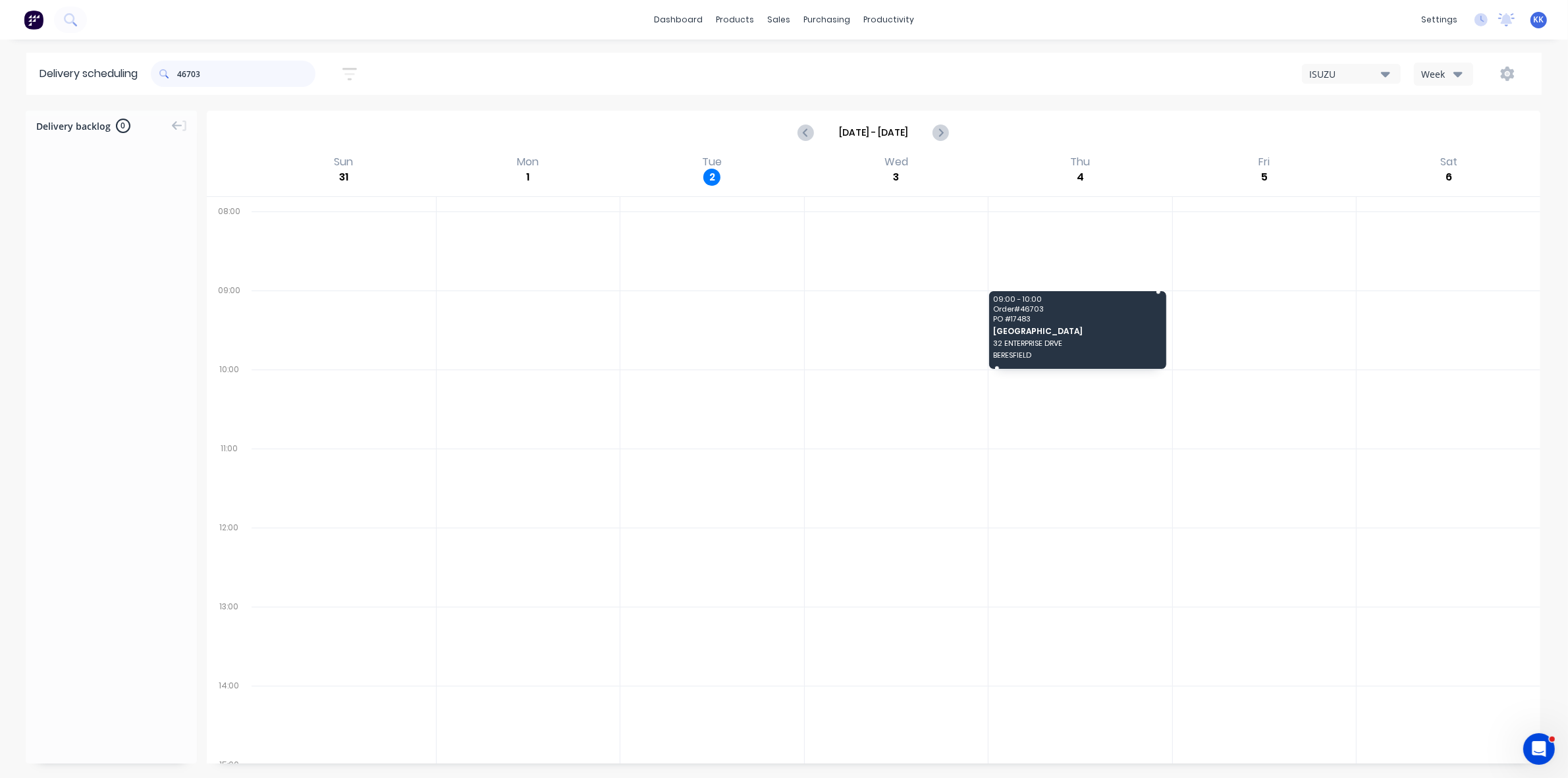
type input "46703"
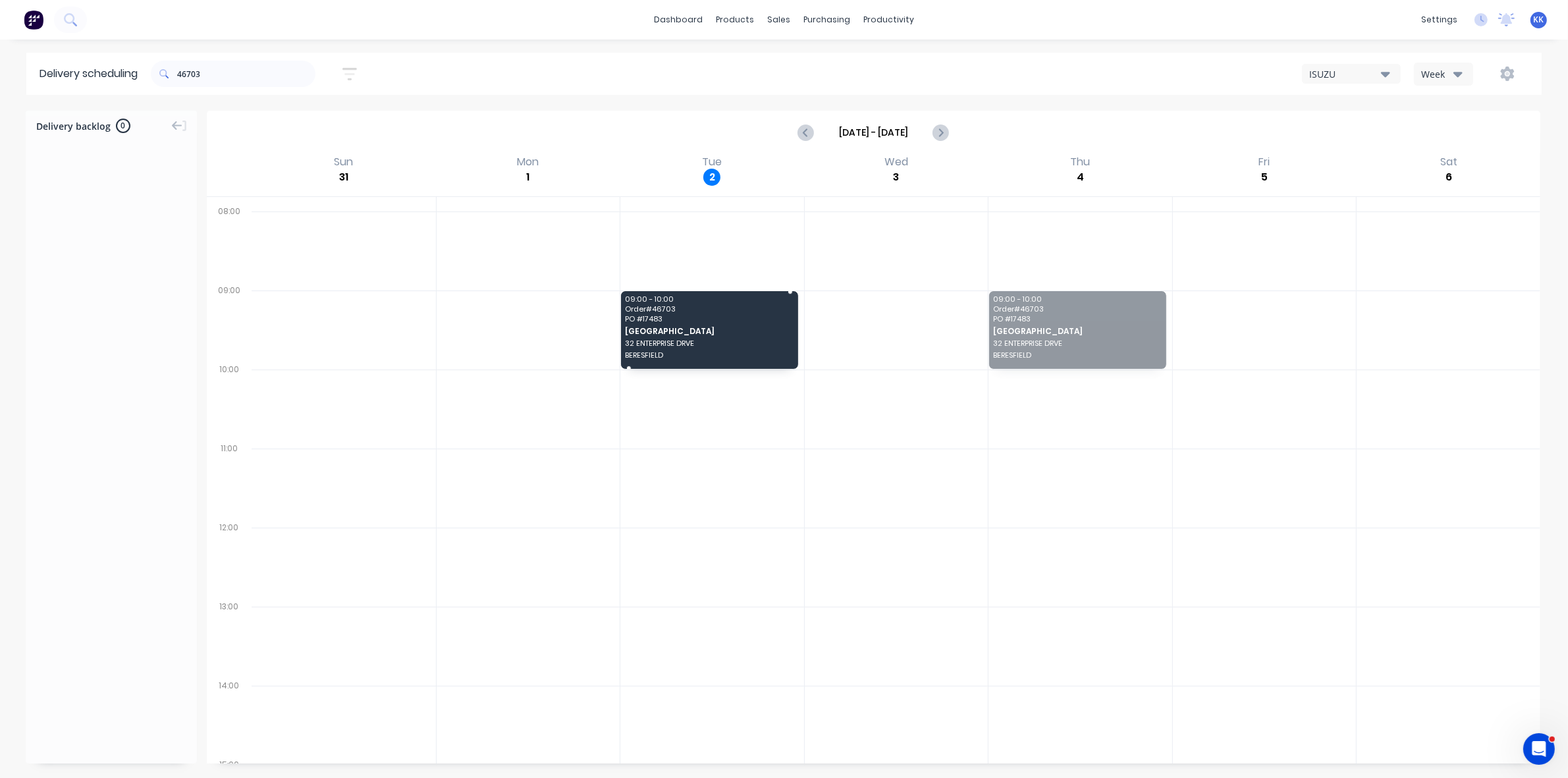
drag, startPoint x: 1064, startPoint y: 341, endPoint x: 715, endPoint y: 334, distance: 349.1
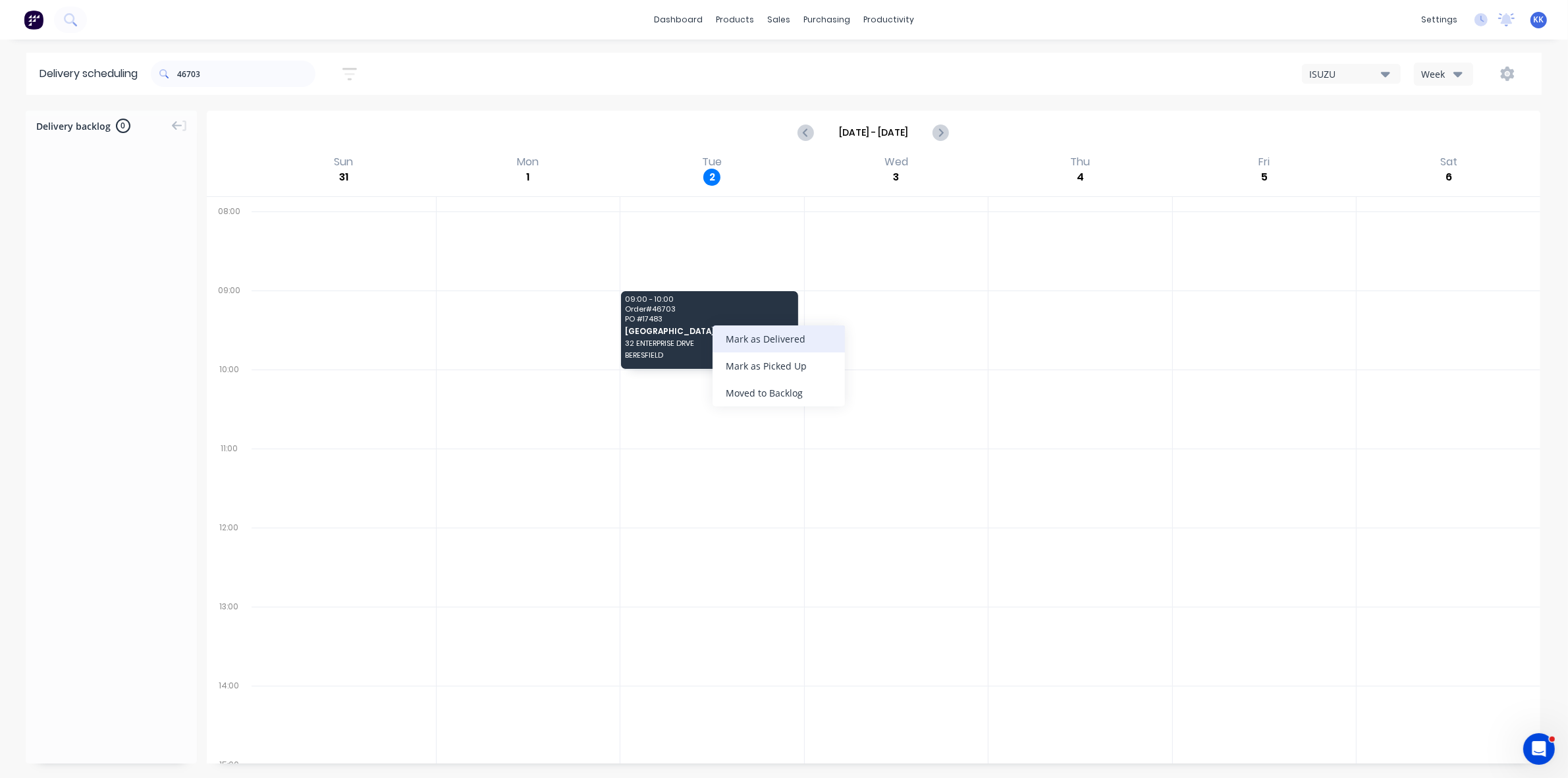
click at [759, 340] on div "Mark as Delivered" at bounding box center [779, 339] width 133 height 27
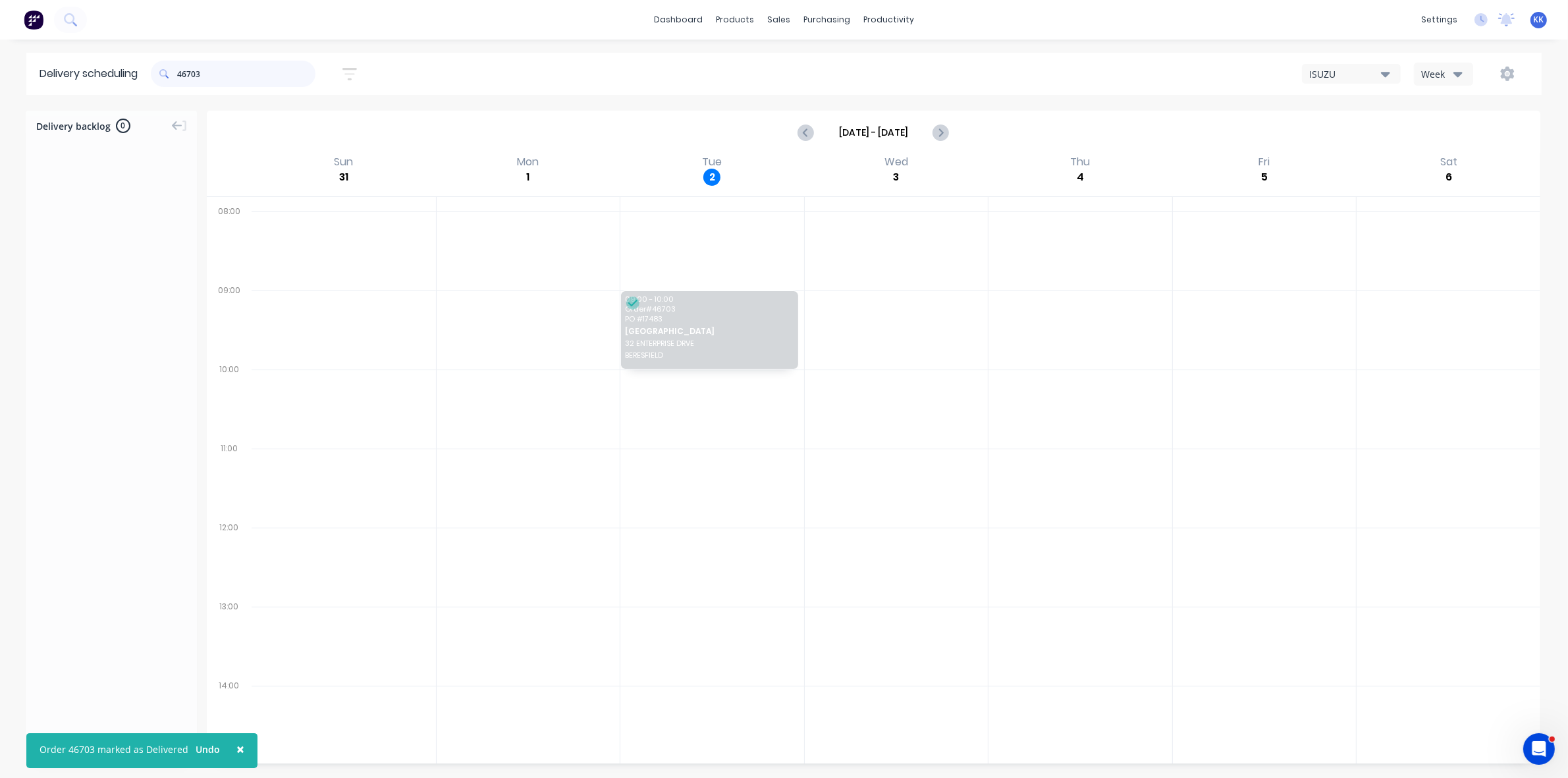
drag, startPoint x: 222, startPoint y: 67, endPoint x: 148, endPoint y: 63, distance: 74.1
click at [149, 63] on header "Delivery scheduling 46703 Sort by Most recent Created date Required date Order …" at bounding box center [784, 73] width 1515 height 42
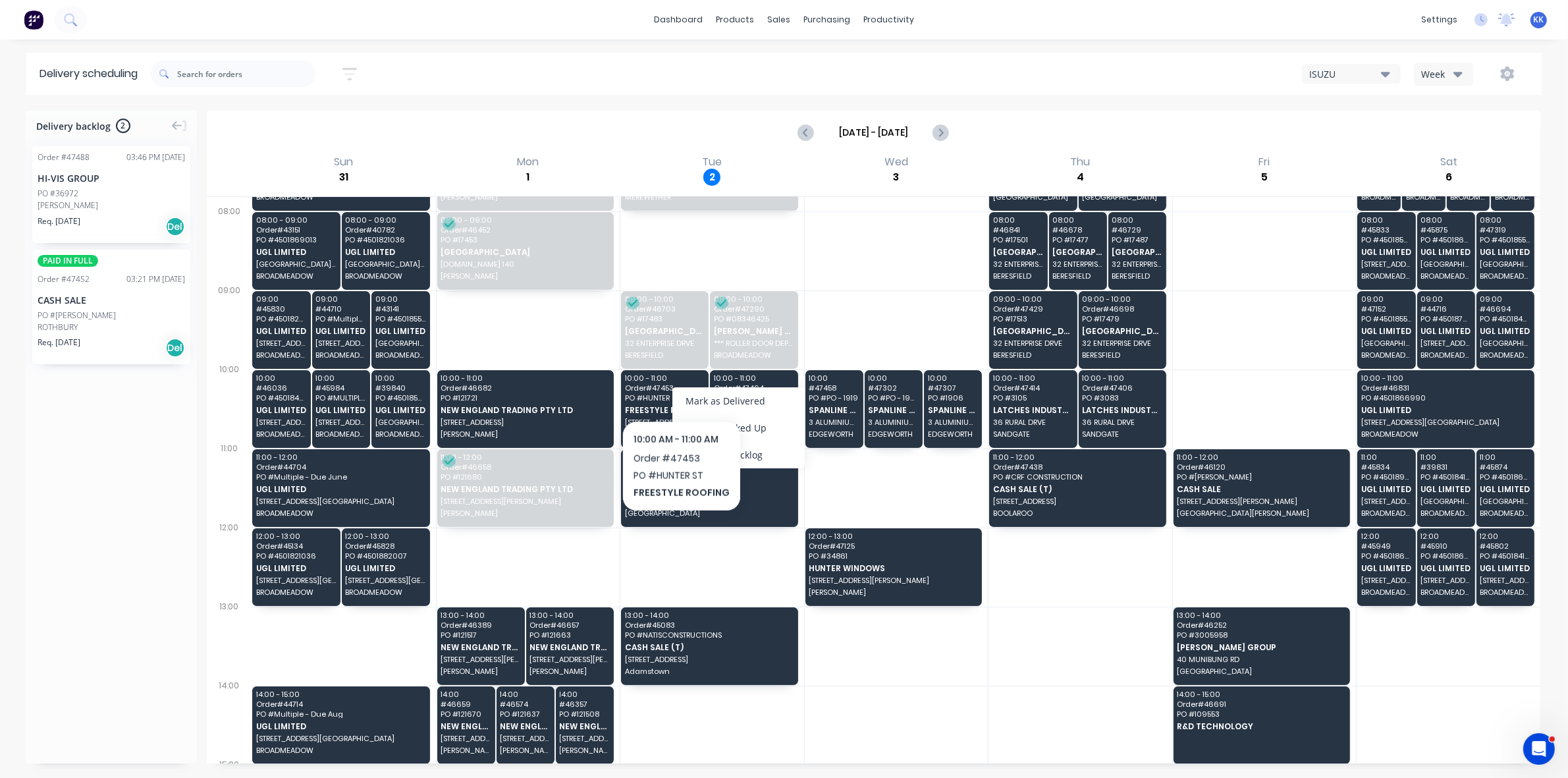
click at [709, 398] on div "Mark as Delivered" at bounding box center [738, 401] width 133 height 27
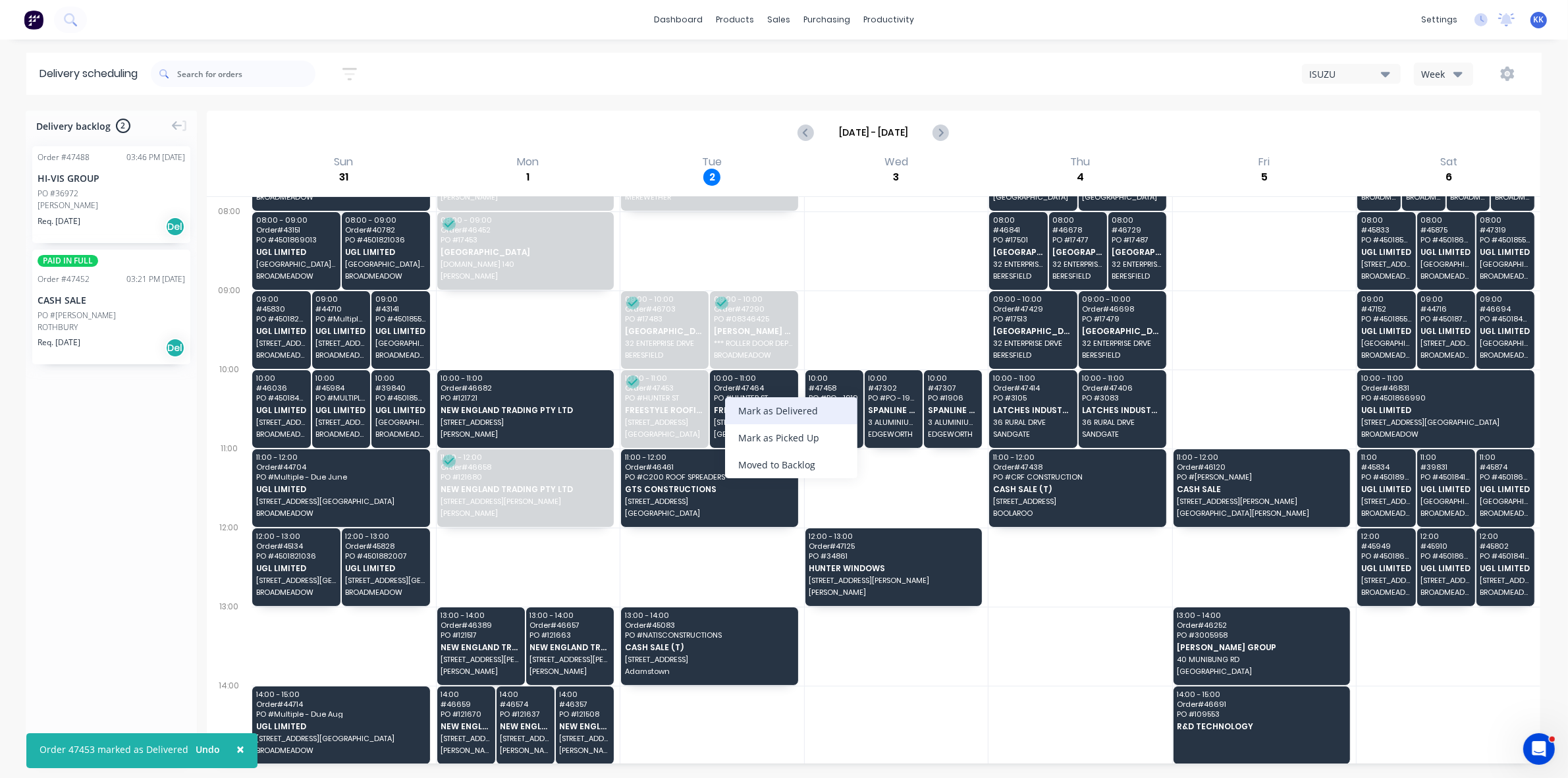
click at [769, 413] on div "Mark as Delivered" at bounding box center [791, 411] width 133 height 27
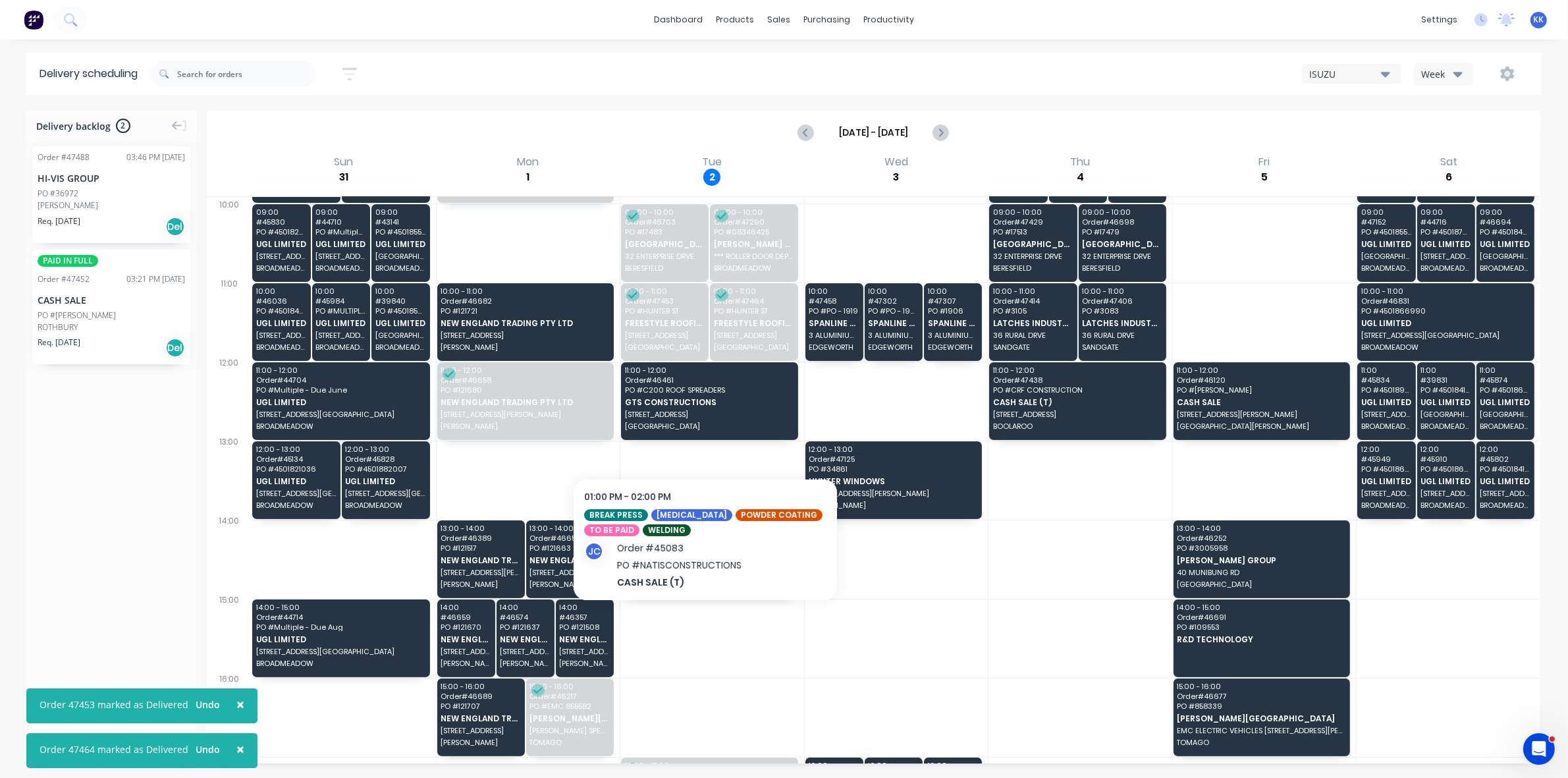
scroll to position [314, 0]
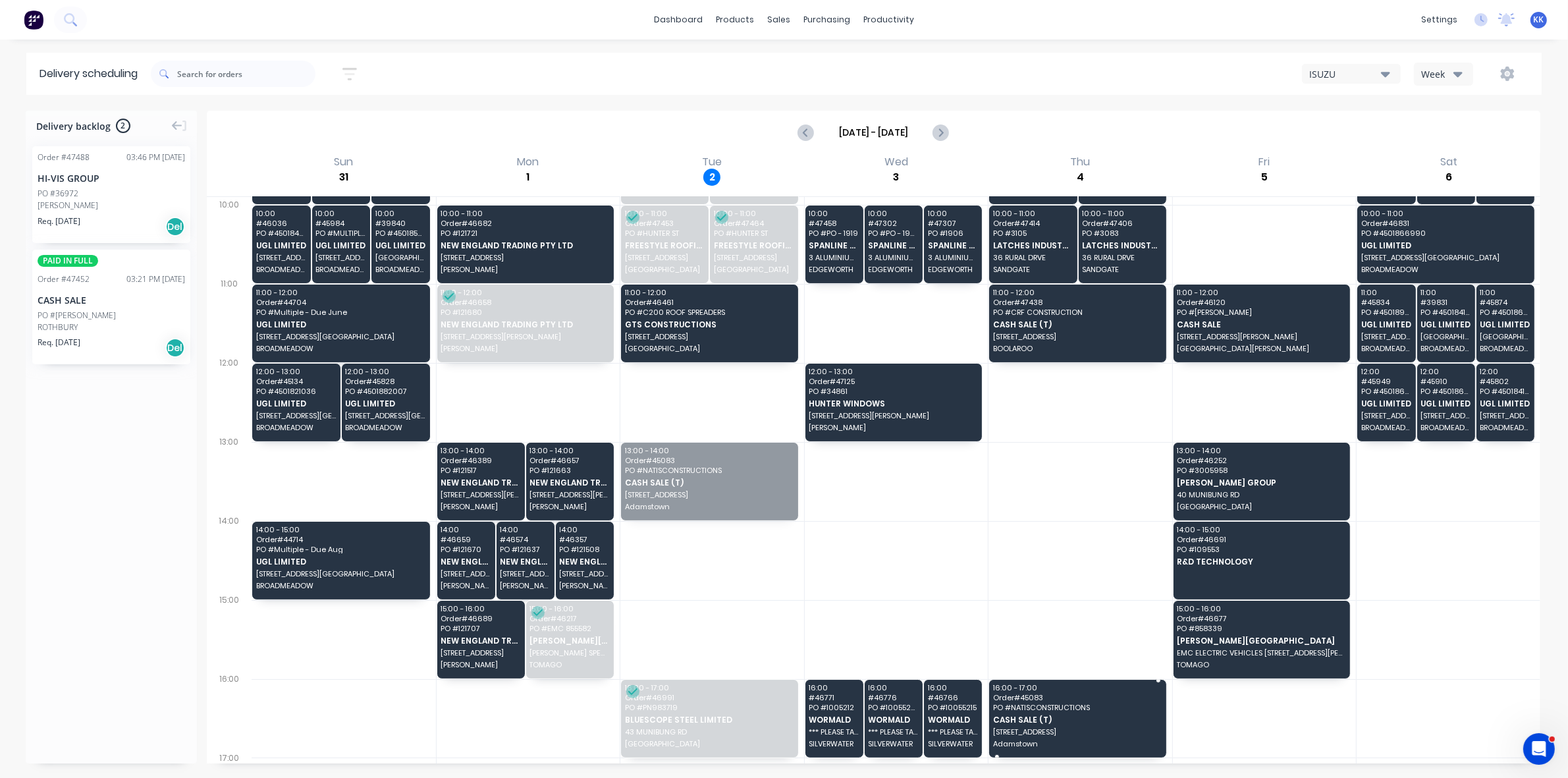
drag, startPoint x: 688, startPoint y: 479, endPoint x: 1114, endPoint y: 699, distance: 479.5
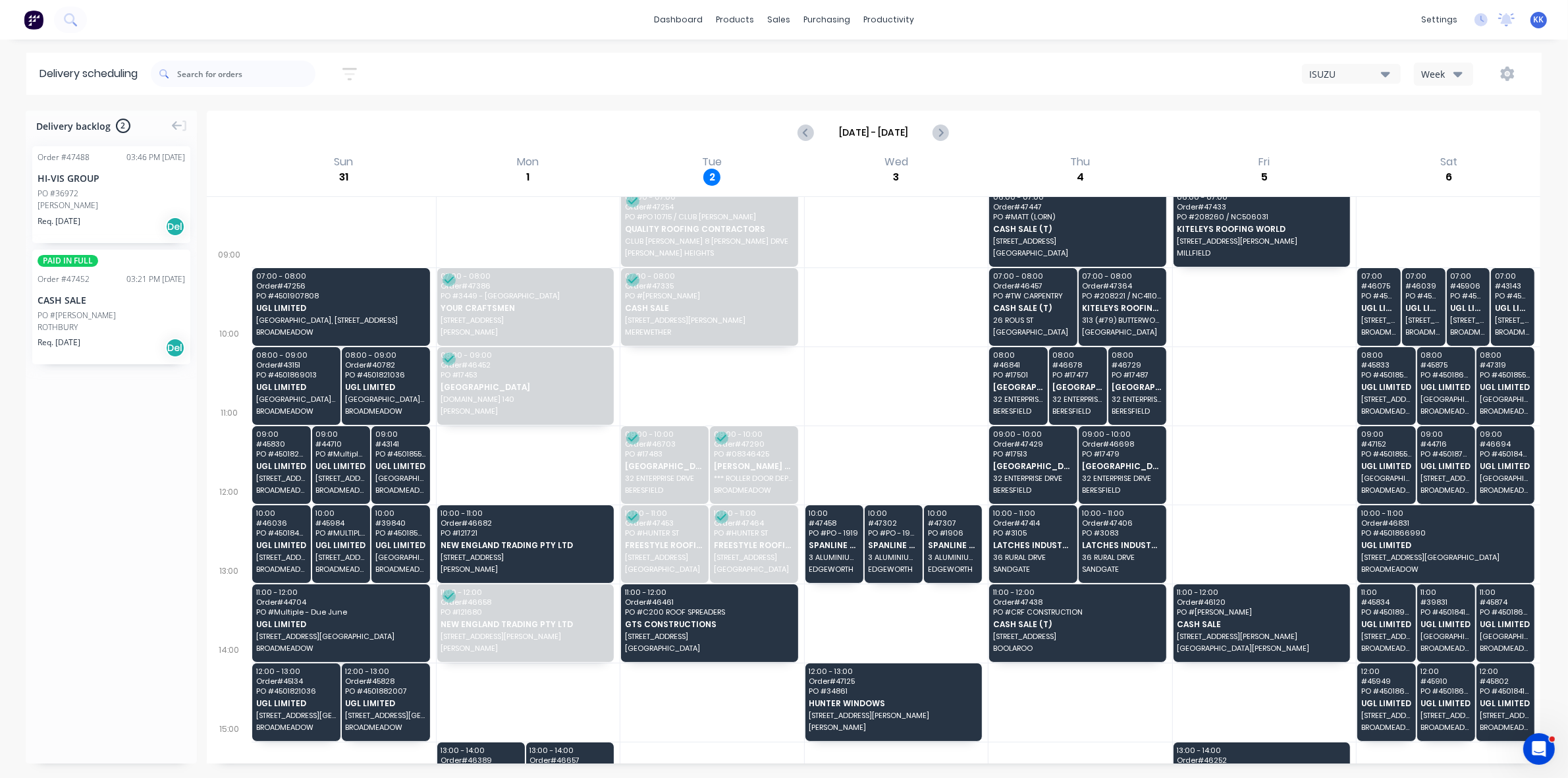
scroll to position [0, 0]
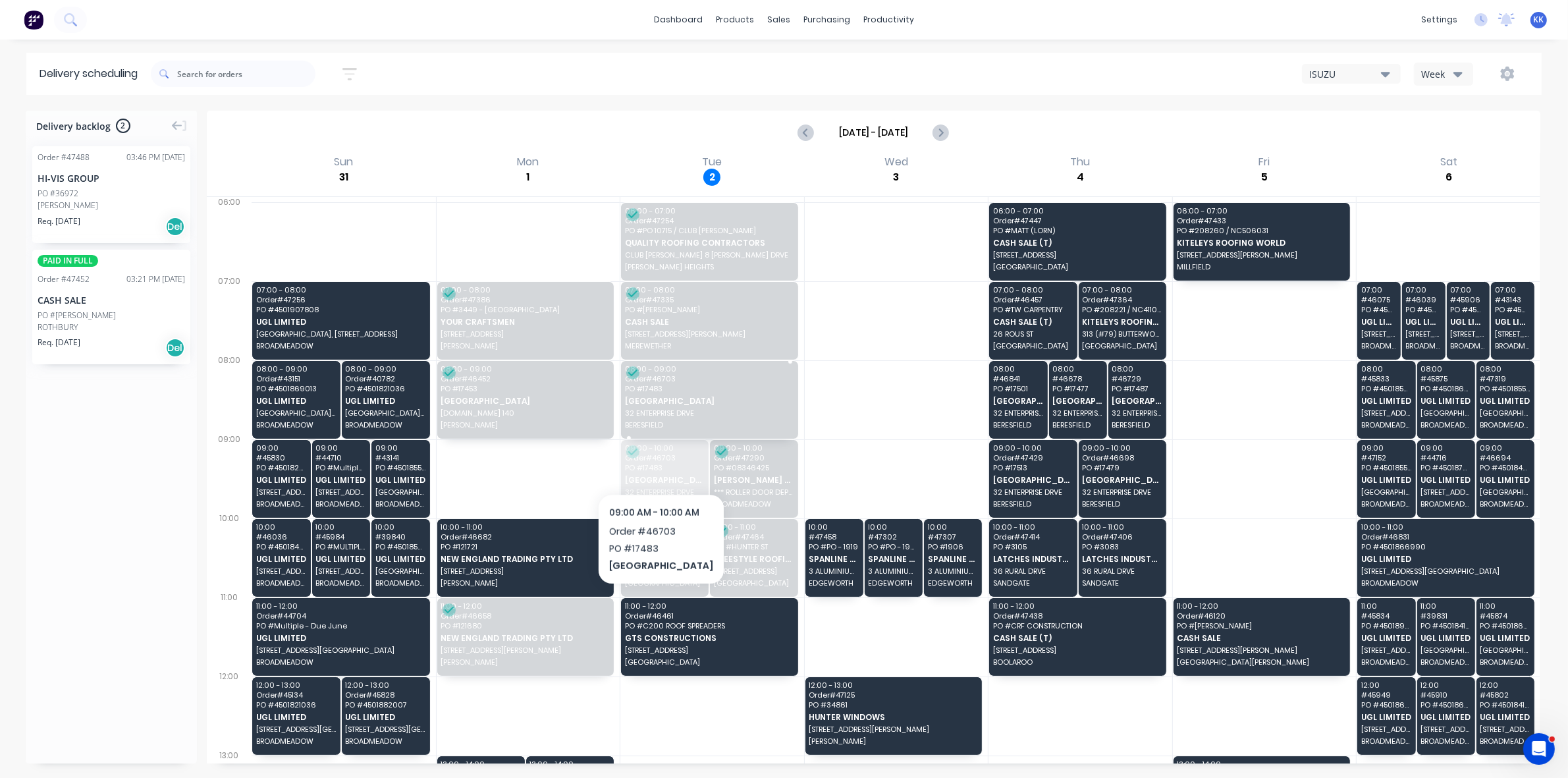
drag, startPoint x: 676, startPoint y: 479, endPoint x: 700, endPoint y: 404, distance: 78.7
click at [245, 79] on input "text" at bounding box center [246, 74] width 138 height 27
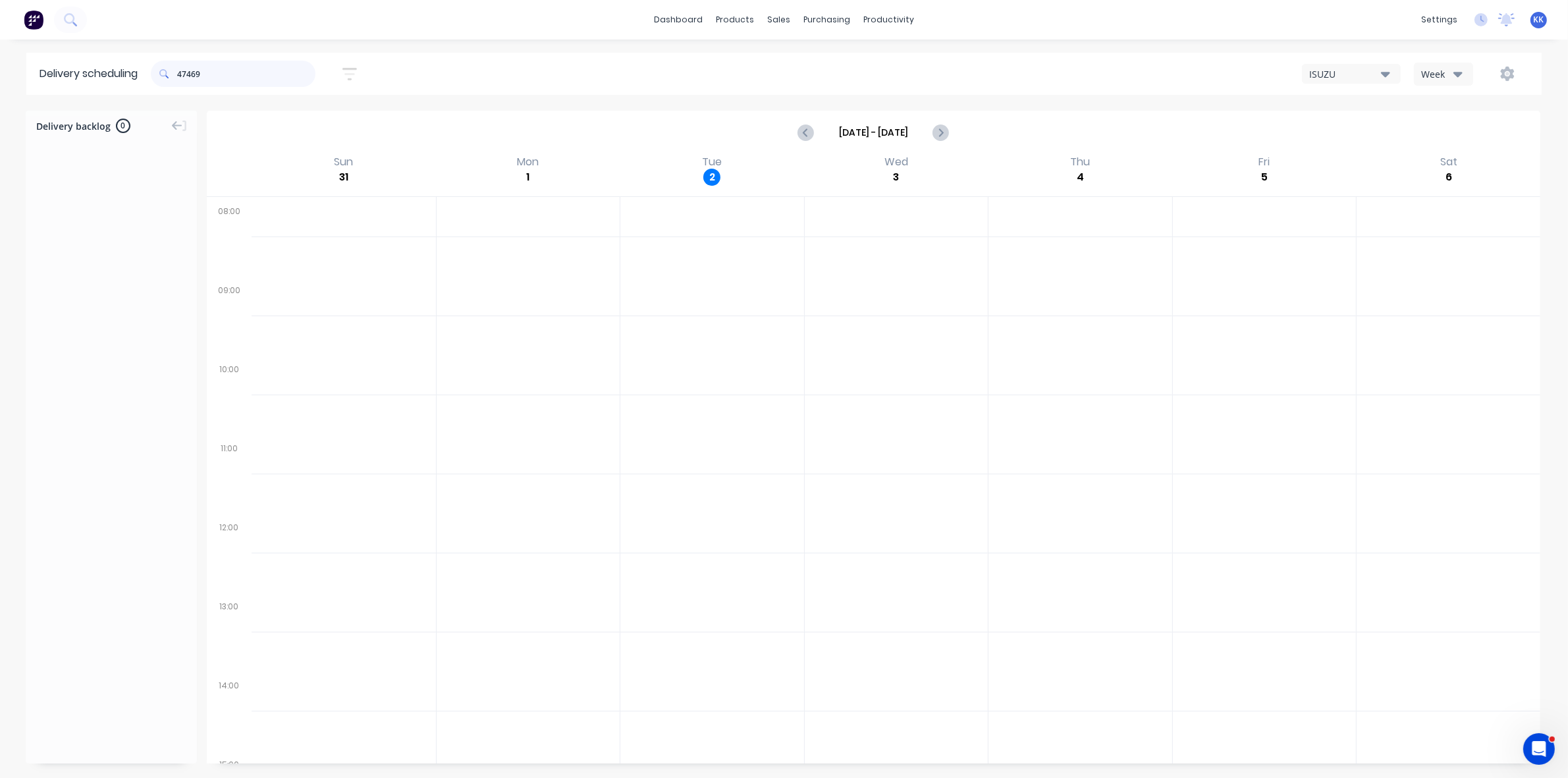
scroll to position [314, 0]
type input "47469"
click at [810, 64] on div "Sales Orders" at bounding box center [828, 63] width 54 height 12
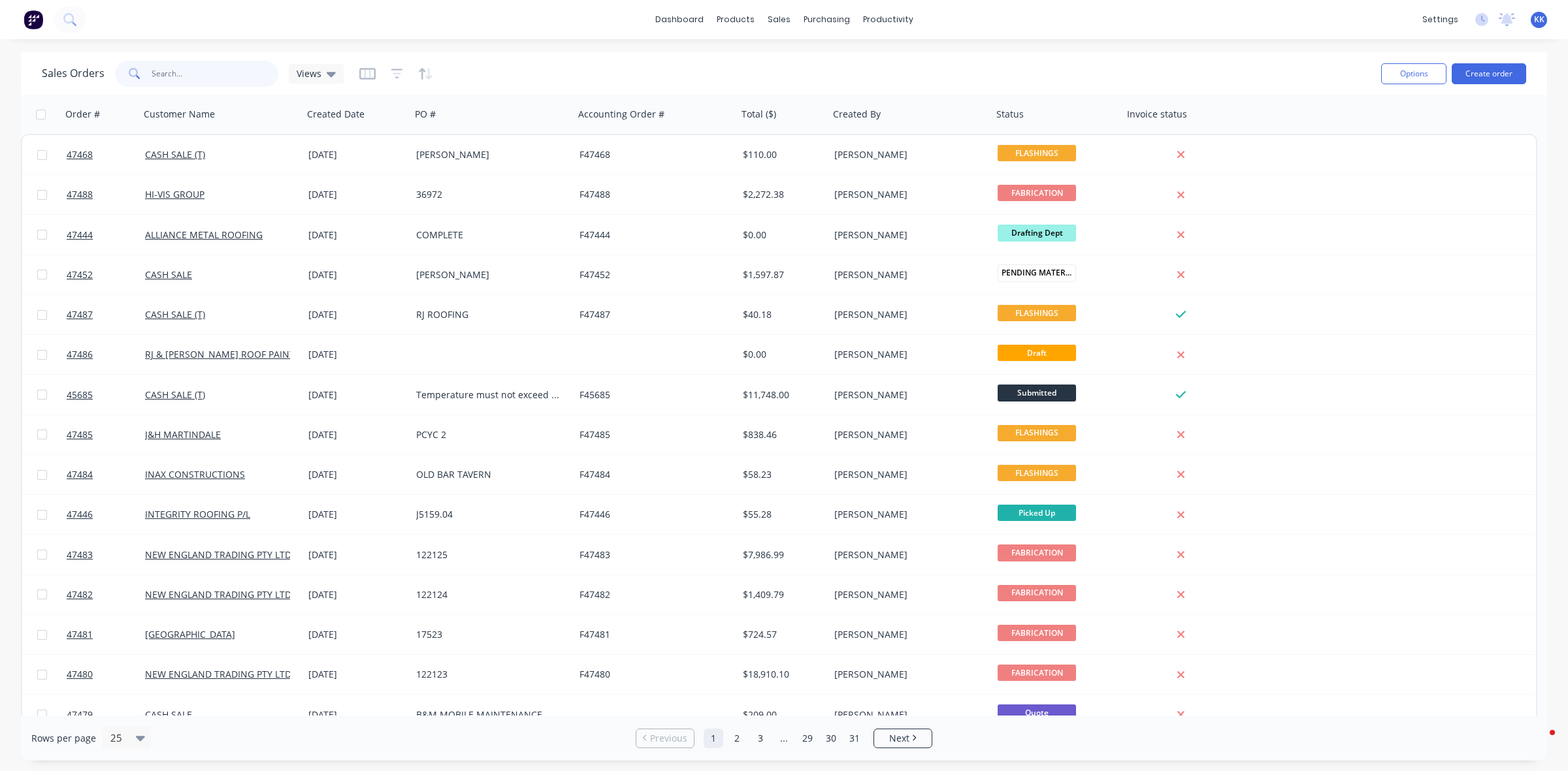
click at [255, 73] on input "text" at bounding box center [215, 74] width 128 height 26
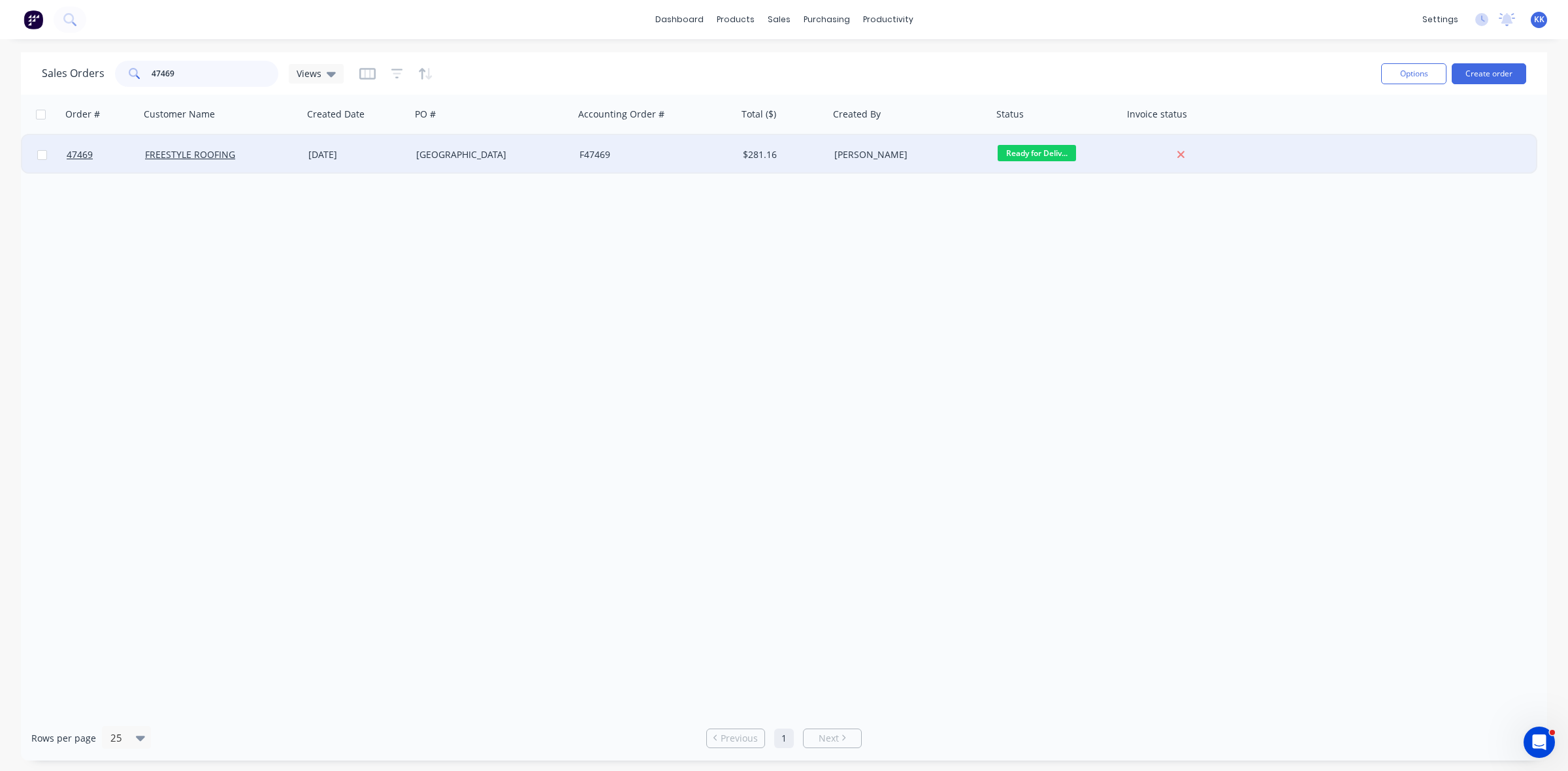
type input "47469"
click at [418, 153] on div "[GEOGRAPHIC_DATA]" at bounding box center [488, 155] width 145 height 13
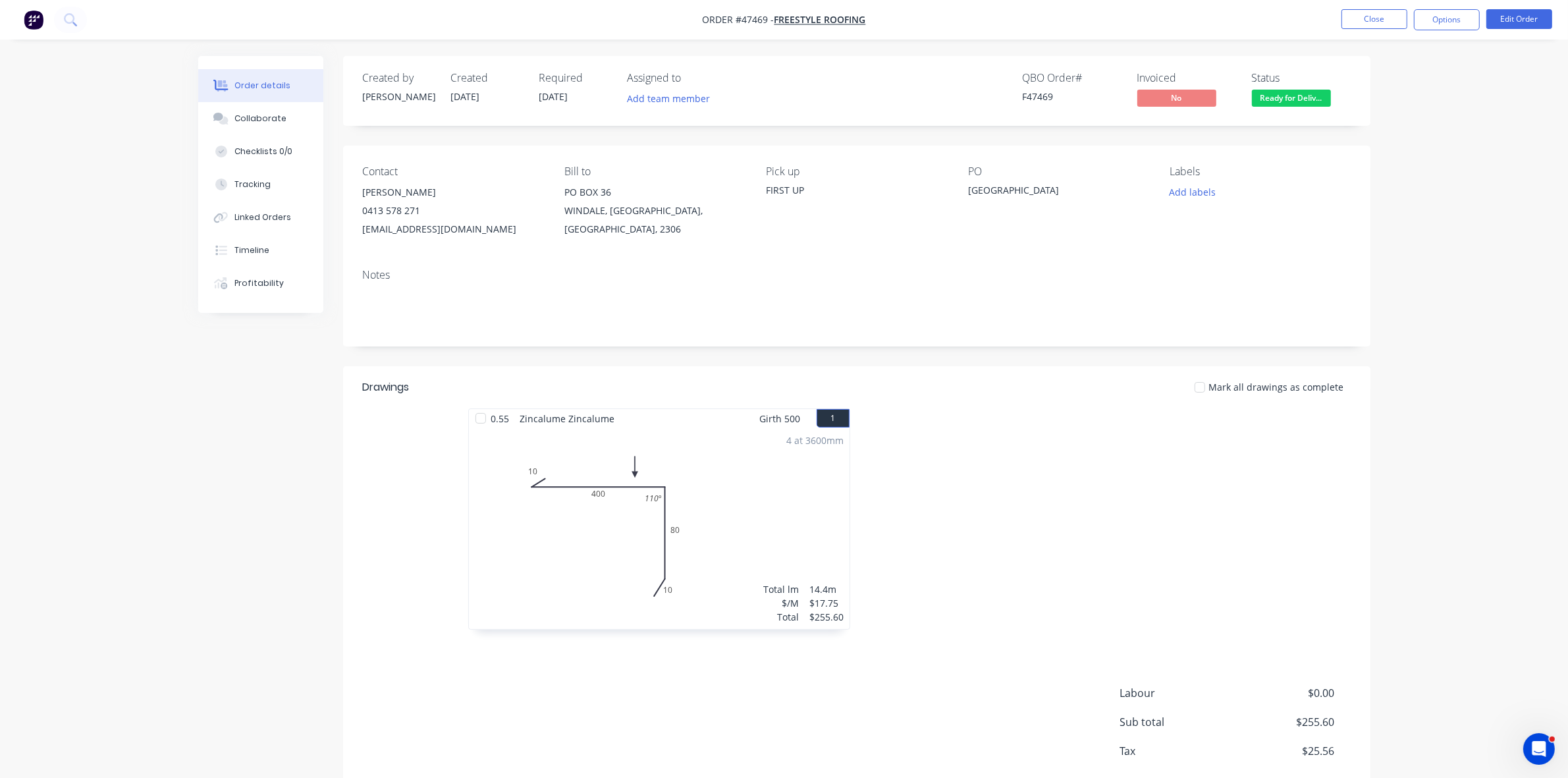
click at [1281, 97] on span "Ready for Deliv..." at bounding box center [1291, 97] width 79 height 17
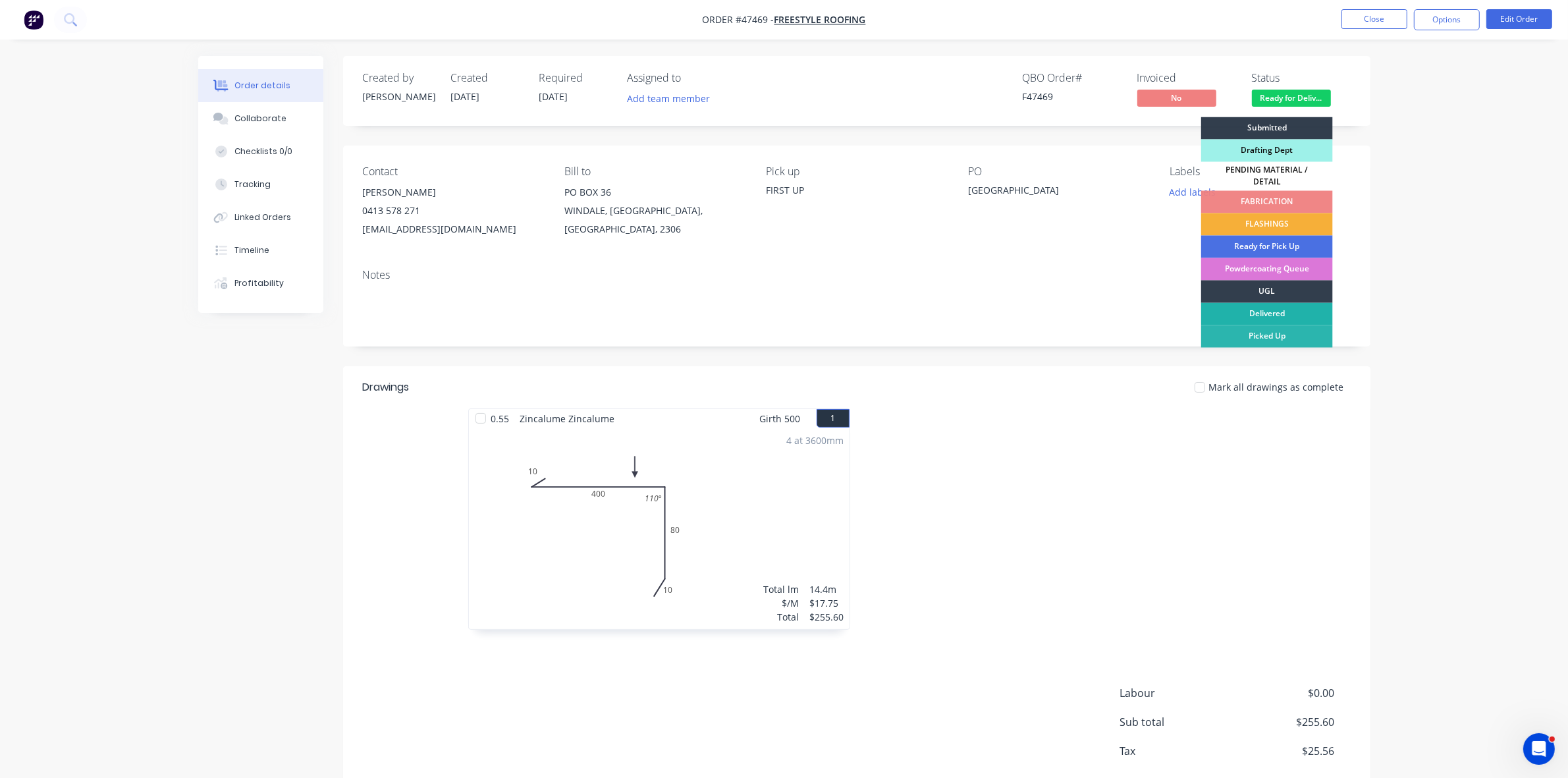
click at [1269, 306] on div "Delivered" at bounding box center [1267, 314] width 132 height 23
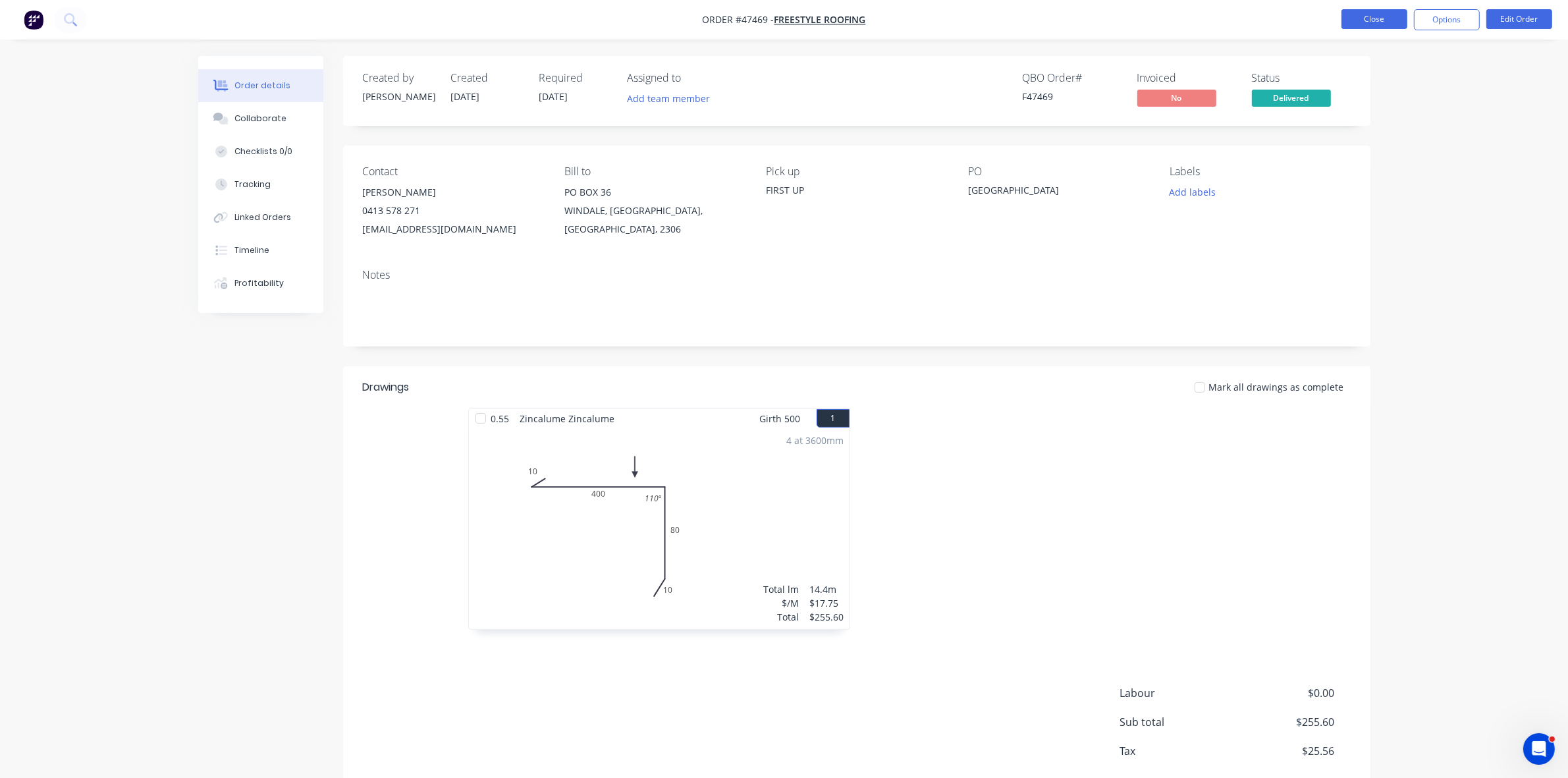
click at [1357, 20] on button "Close" at bounding box center [1375, 19] width 66 height 20
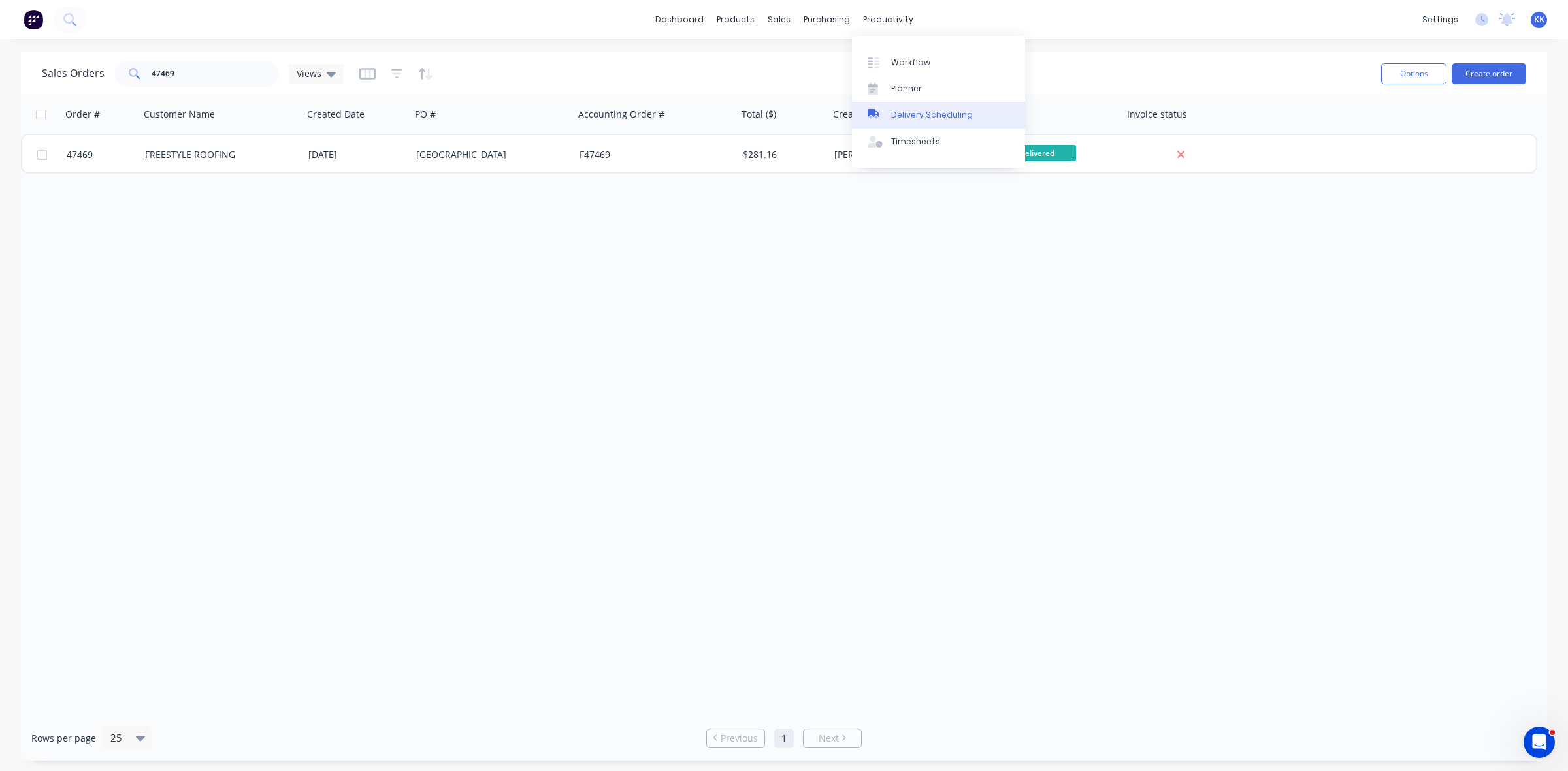
click at [919, 113] on div "Delivery Scheduling" at bounding box center [932, 115] width 81 height 12
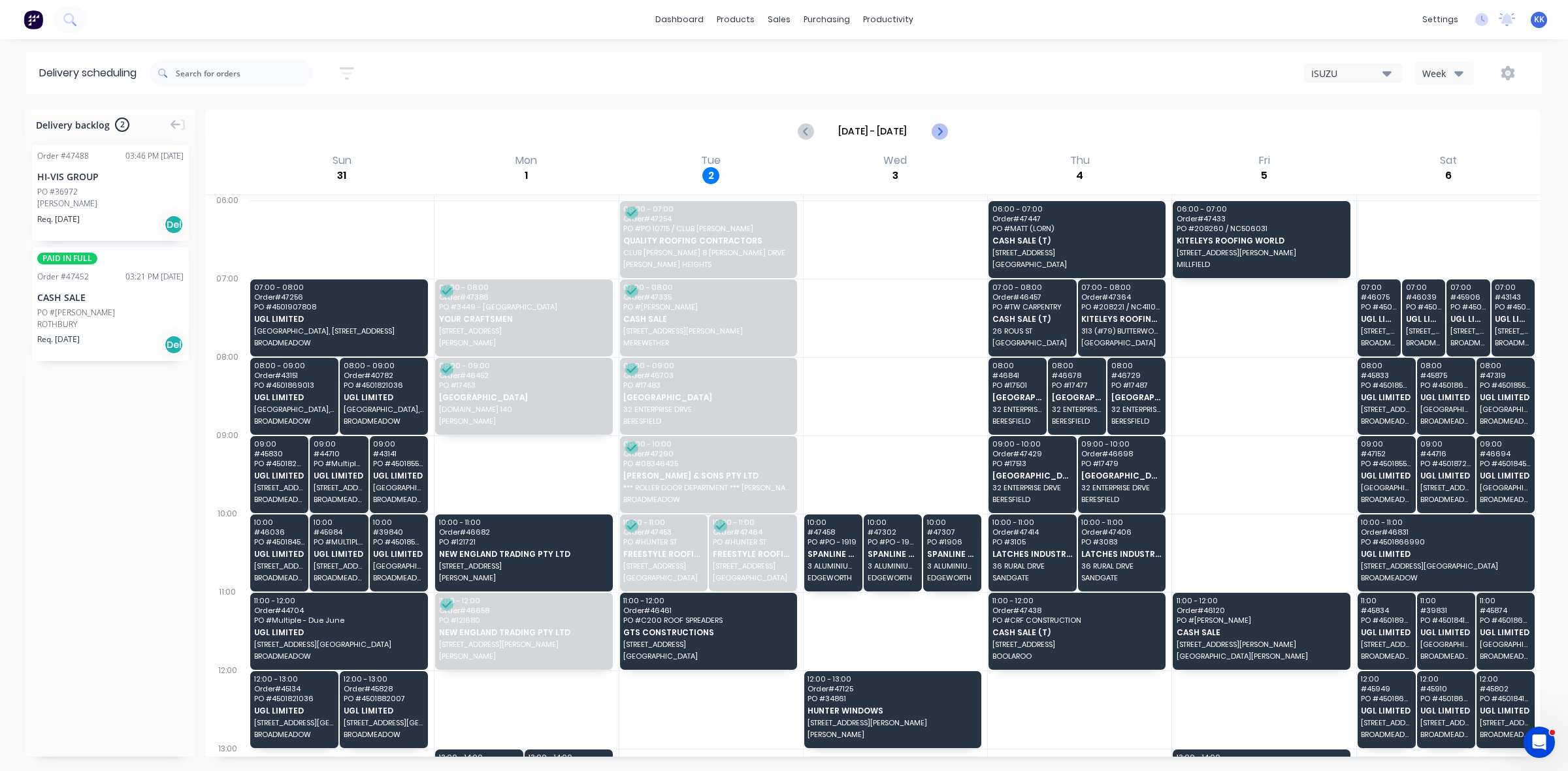
click at [943, 125] on icon "Next page" at bounding box center [939, 132] width 16 height 16
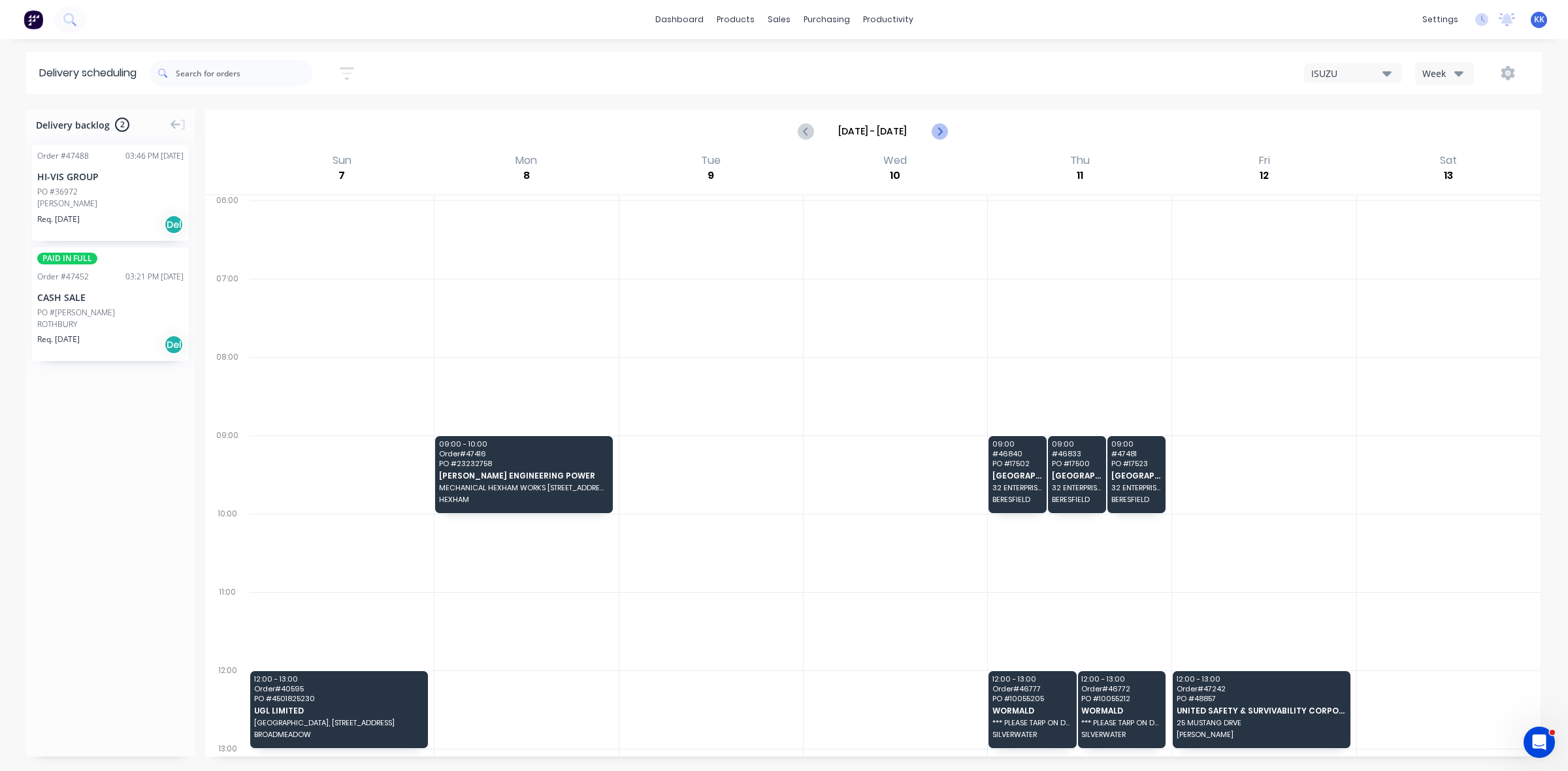
click at [941, 128] on icon "Next page" at bounding box center [939, 132] width 16 height 16
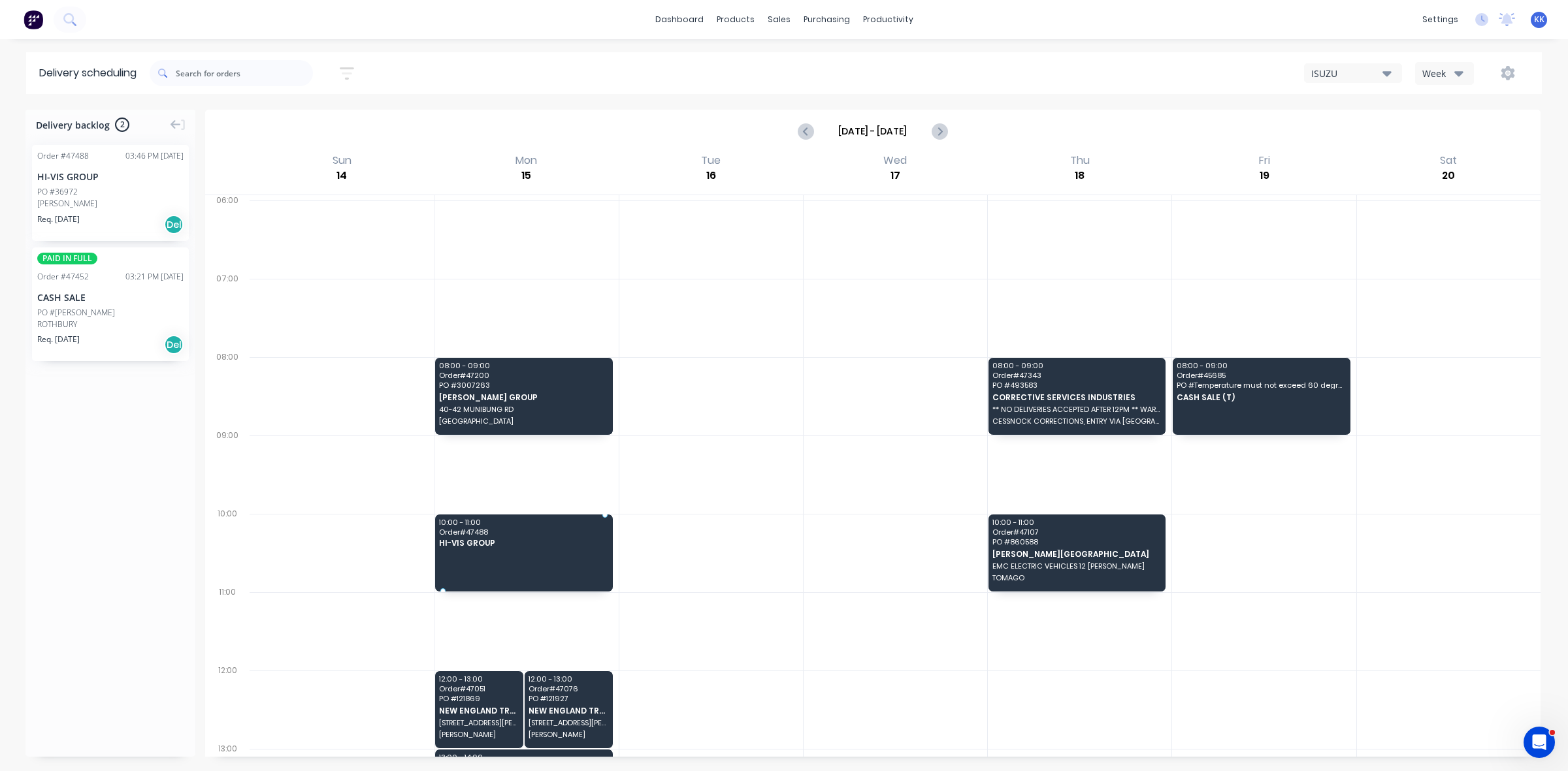
drag, startPoint x: 97, startPoint y: 206, endPoint x: 507, endPoint y: 524, distance: 518.9
click at [805, 132] on icon "Previous page" at bounding box center [806, 132] width 6 height 11
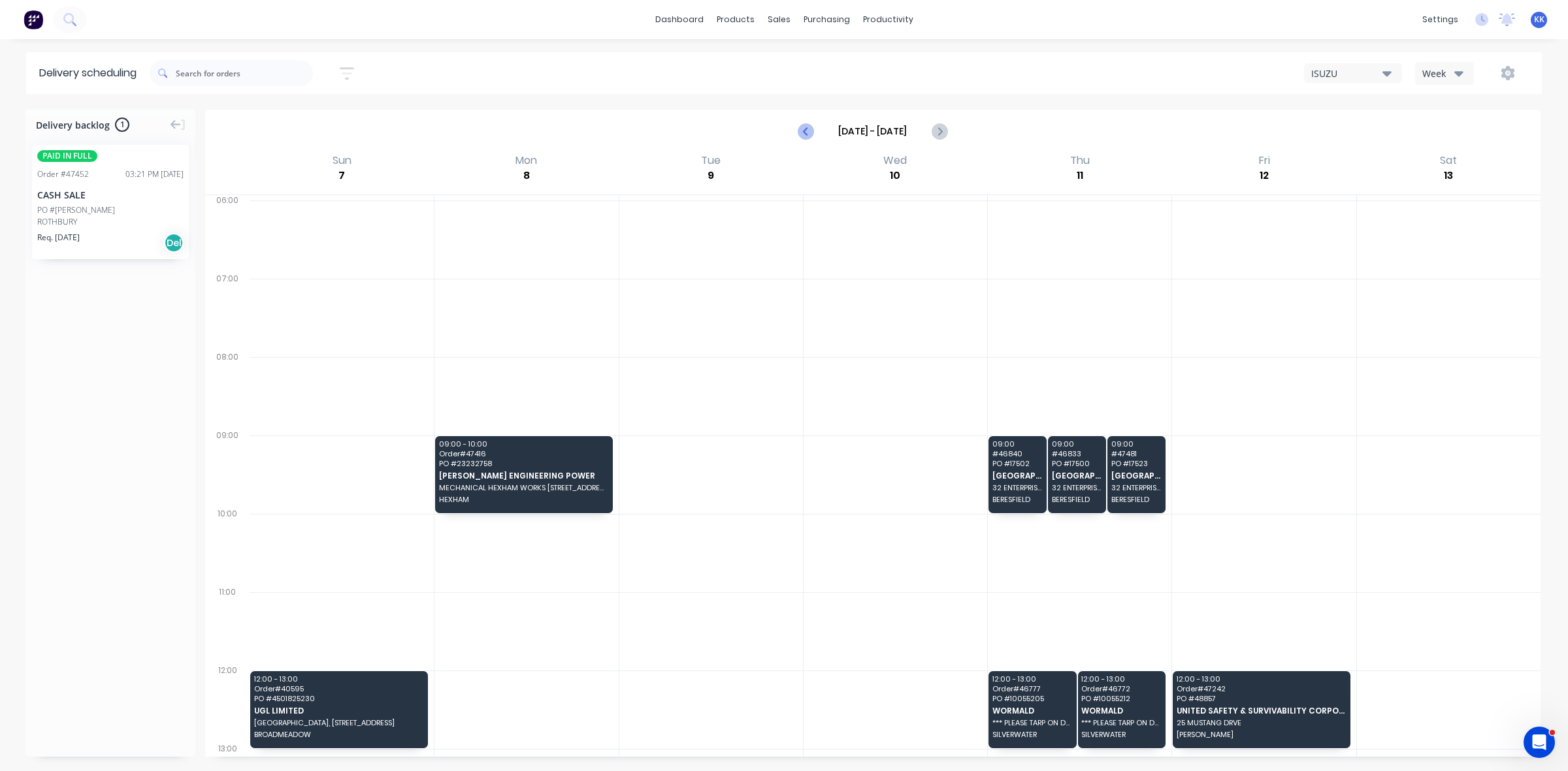
click at [805, 132] on icon "Previous page" at bounding box center [806, 132] width 6 height 11
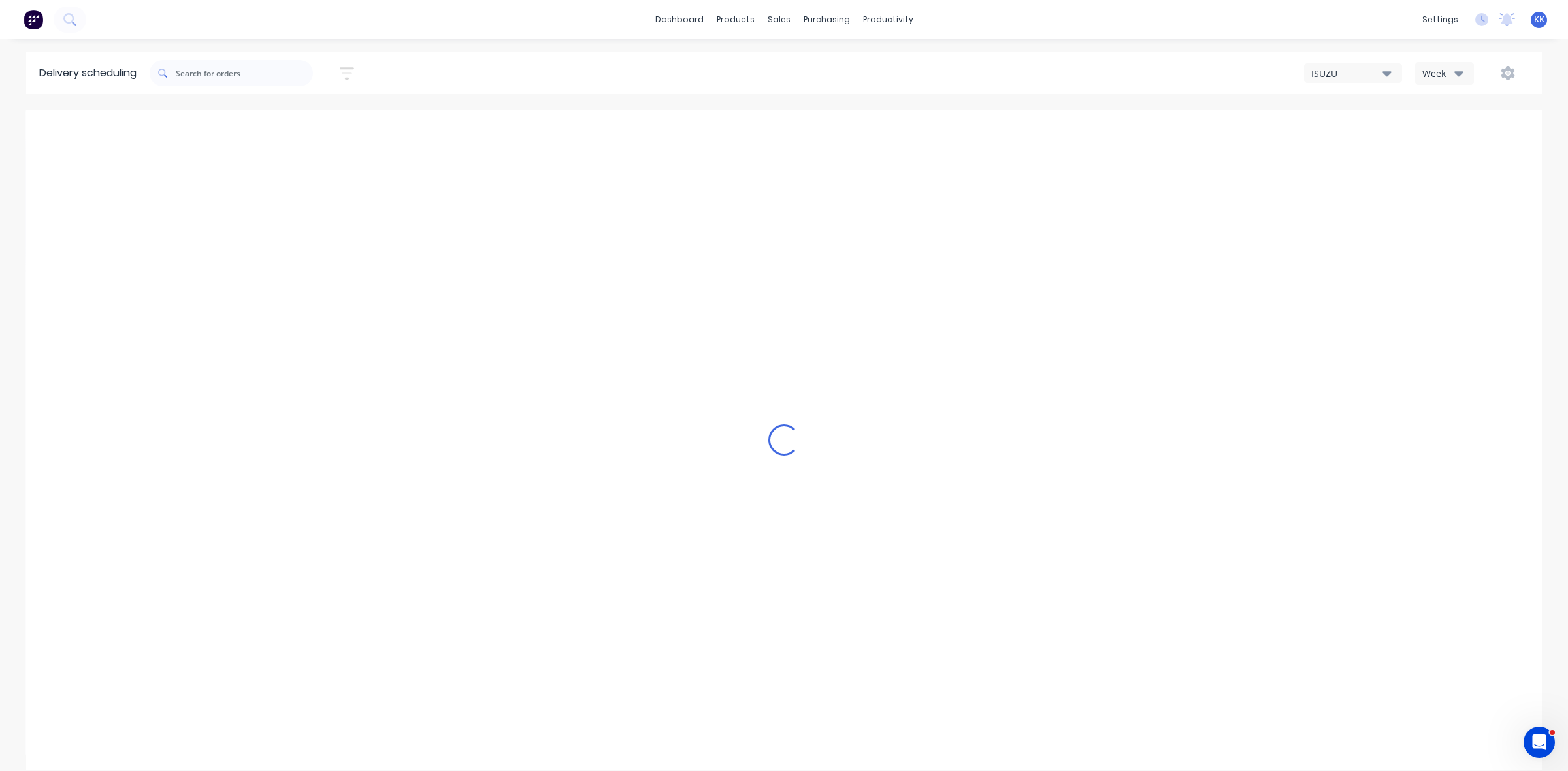
type input "Aug 31 - Sep 6"
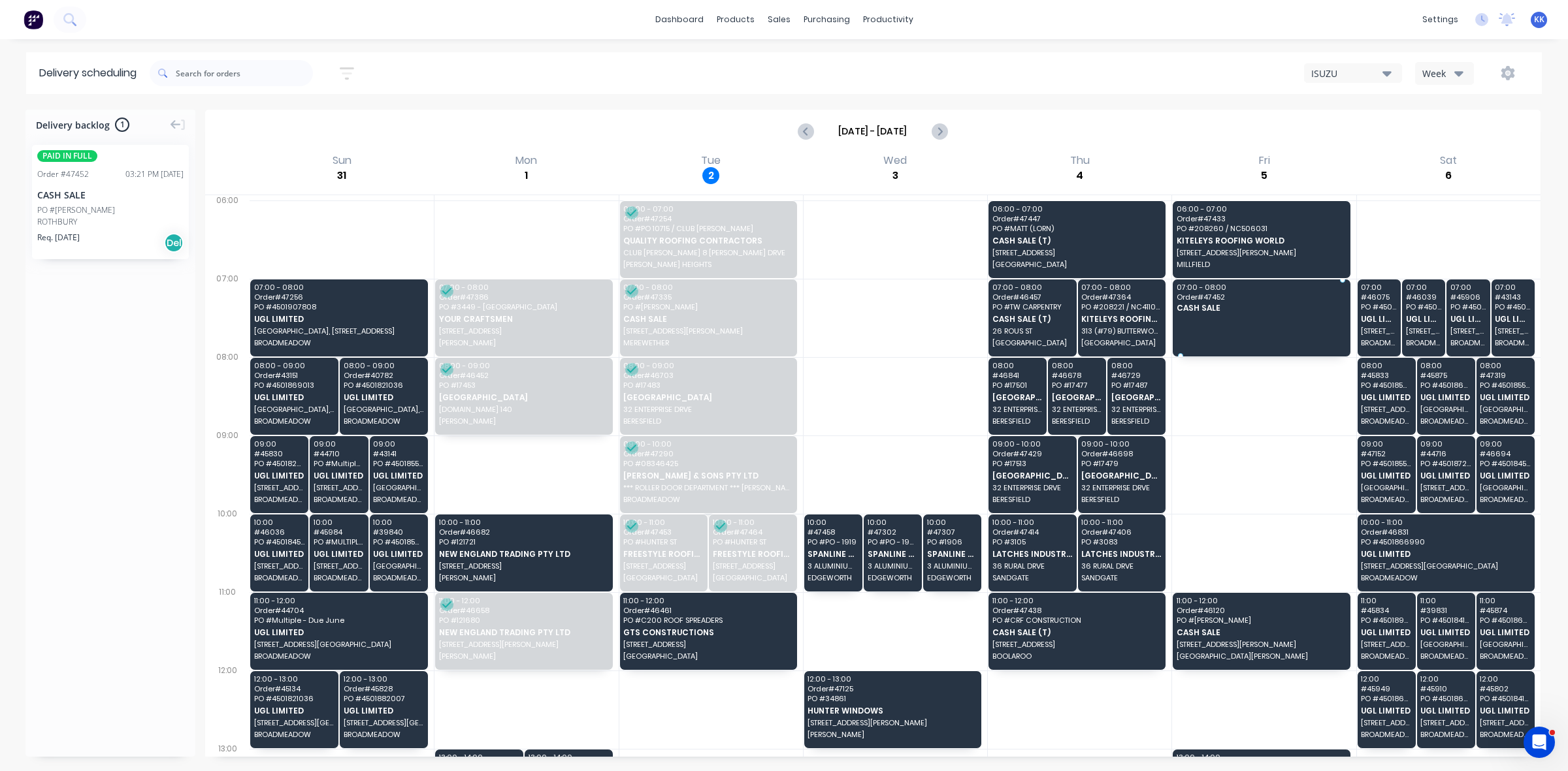
drag, startPoint x: 90, startPoint y: 213, endPoint x: 1186, endPoint y: 317, distance: 1100.9
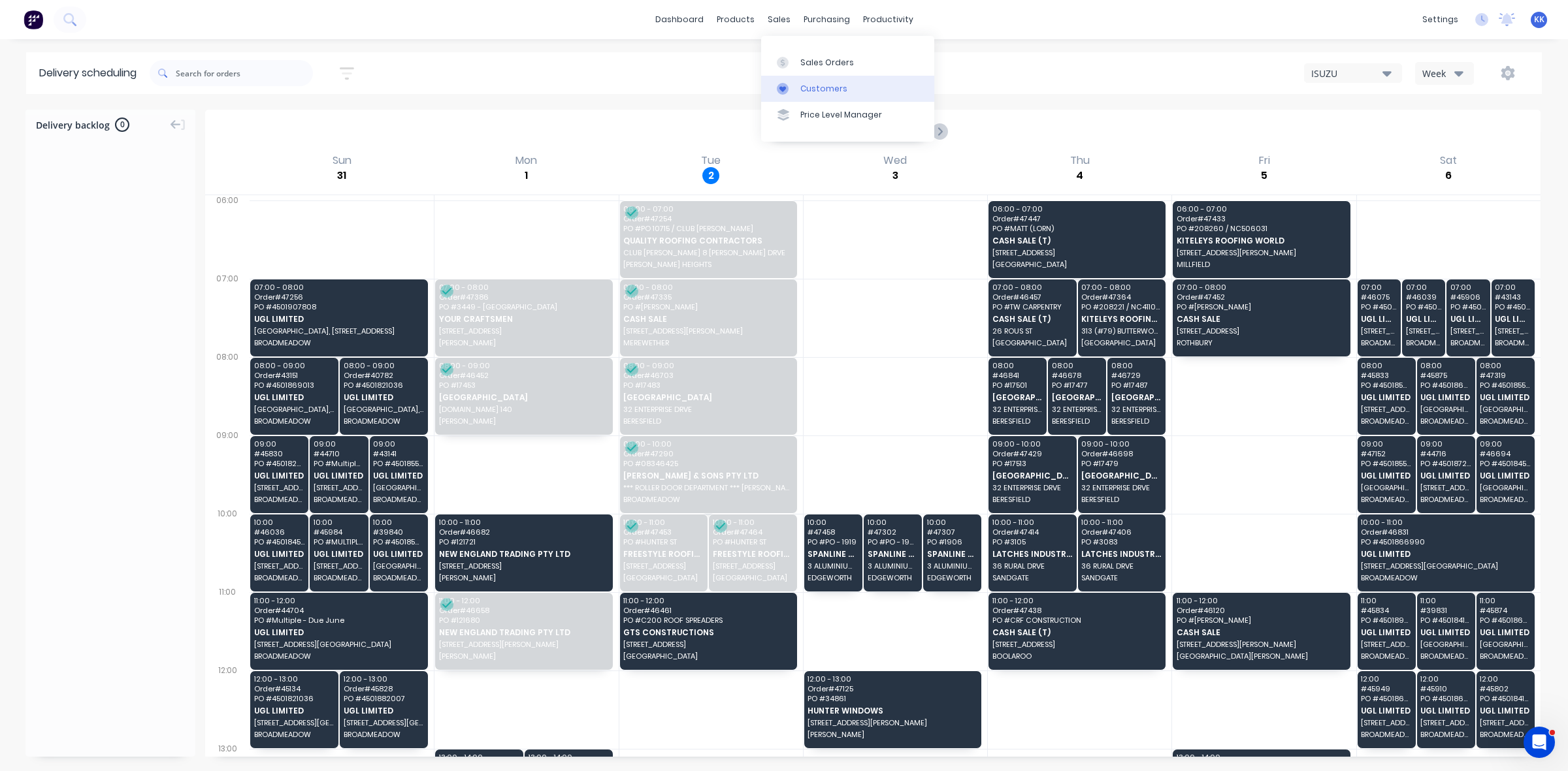
click at [818, 77] on link "Customers" at bounding box center [848, 89] width 173 height 26
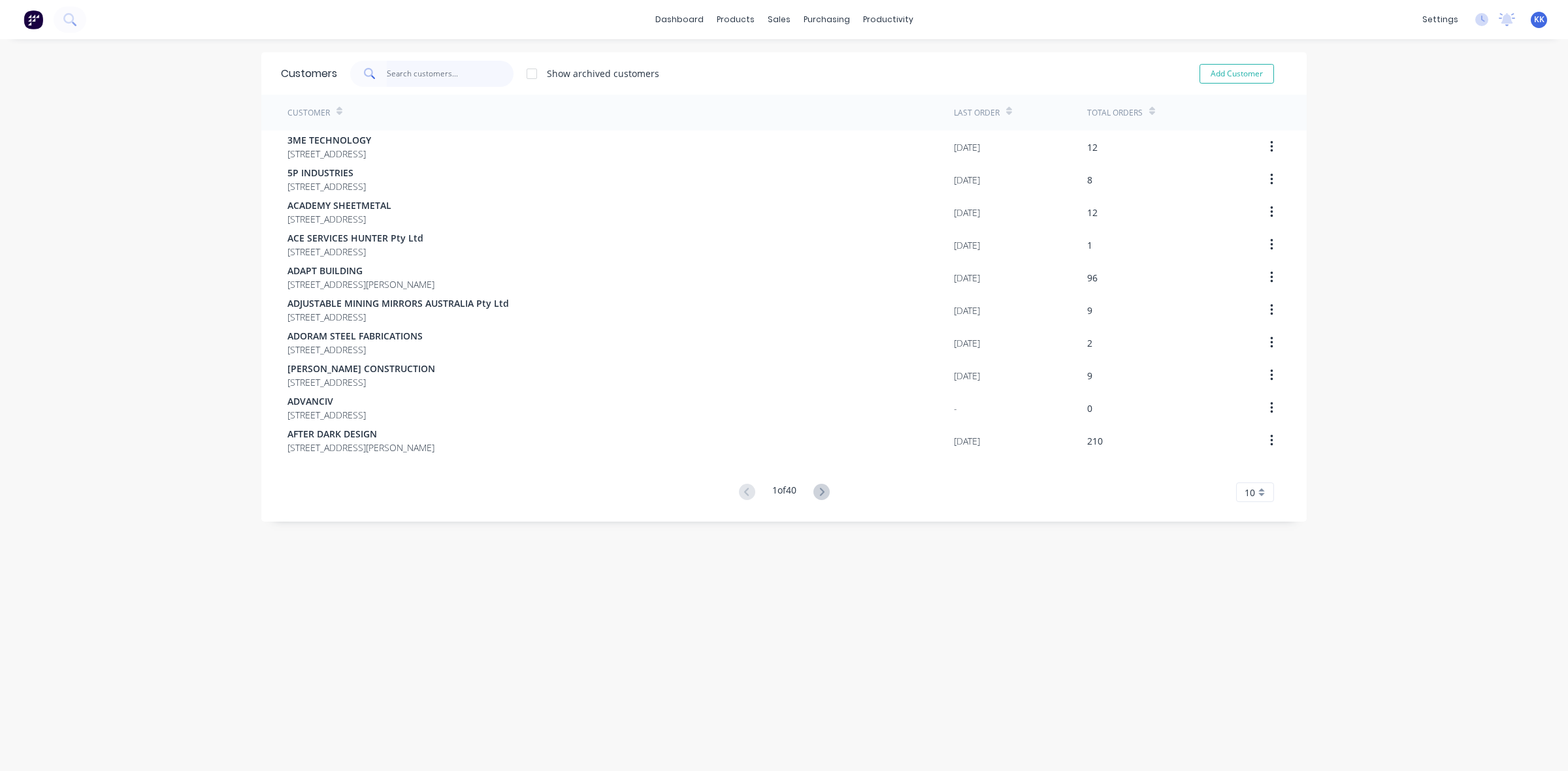
click at [454, 77] on input "text" at bounding box center [451, 74] width 128 height 26
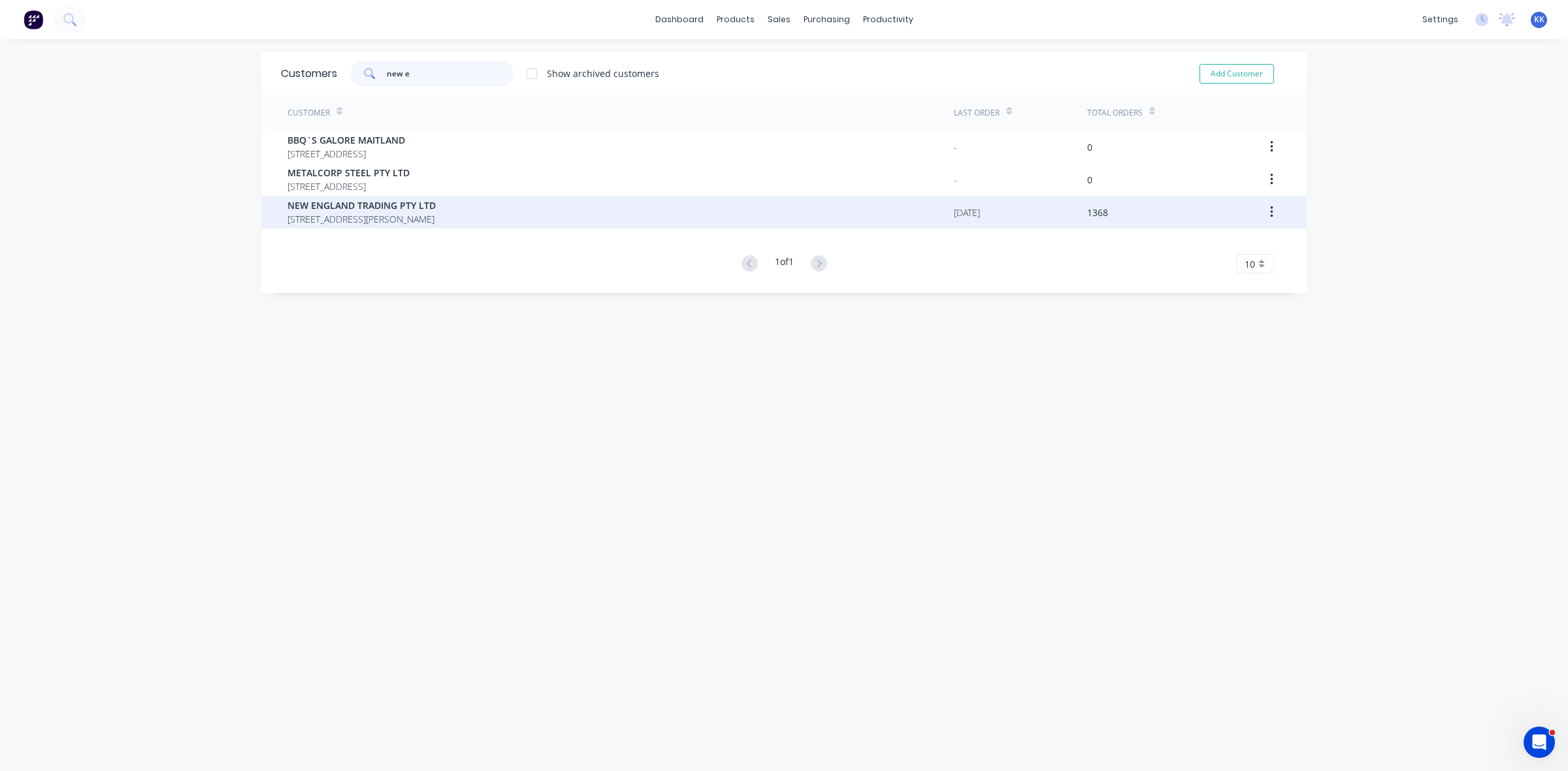
type input "new e"
click at [436, 213] on span "PO BOX 198 RUTHERFORD New South Wales Australia 2320" at bounding box center [362, 219] width 148 height 14
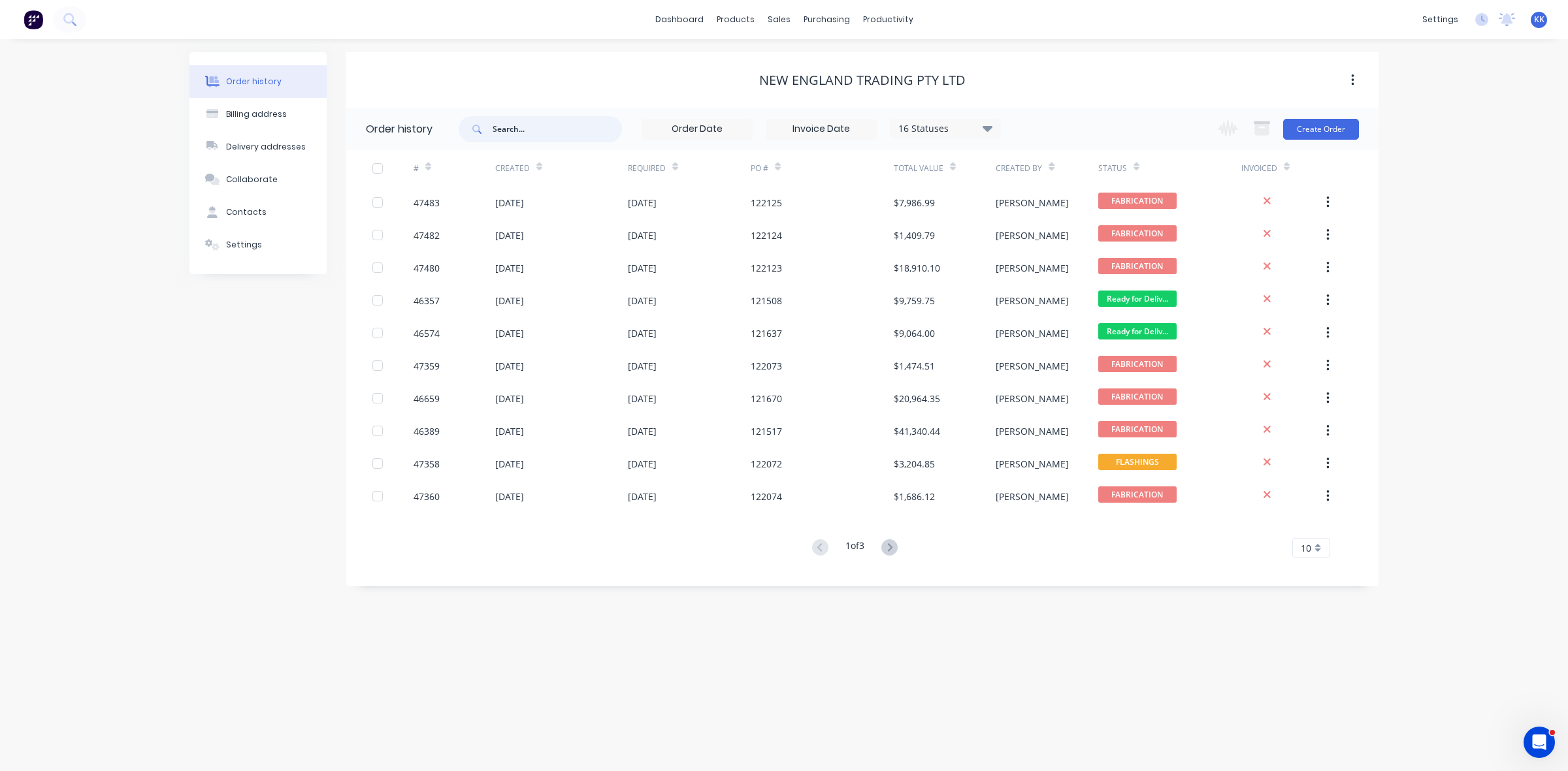
click at [546, 132] on input "text" at bounding box center [558, 130] width 130 height 26
type input "46682"
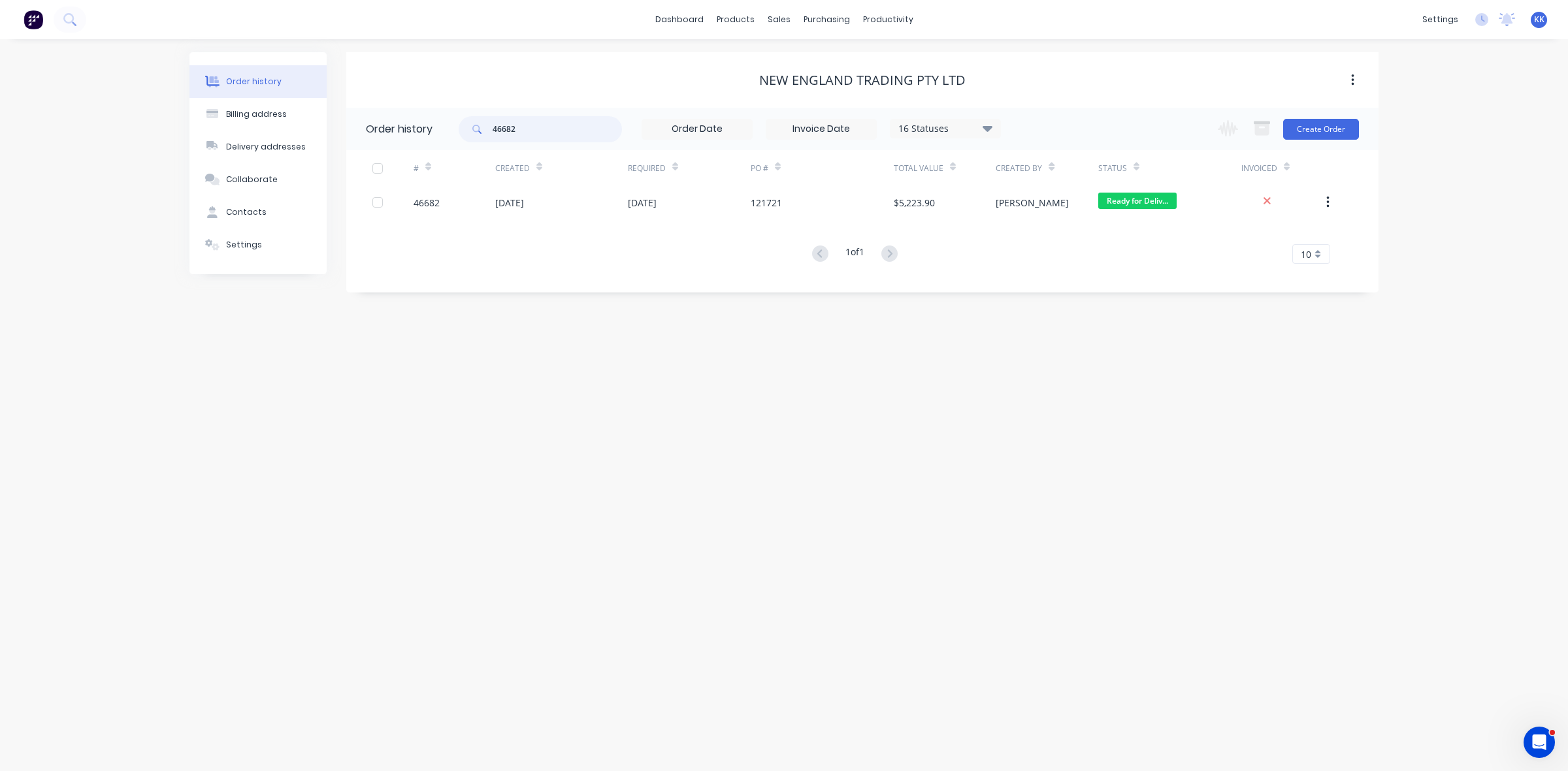
drag, startPoint x: 482, startPoint y: 126, endPoint x: 453, endPoint y: 122, distance: 29.3
click at [454, 124] on header "Order history 46682 16 Statuses Invoice Status Invoiced Not Invoiced Partial Or…" at bounding box center [862, 129] width 1032 height 42
type input "46659"
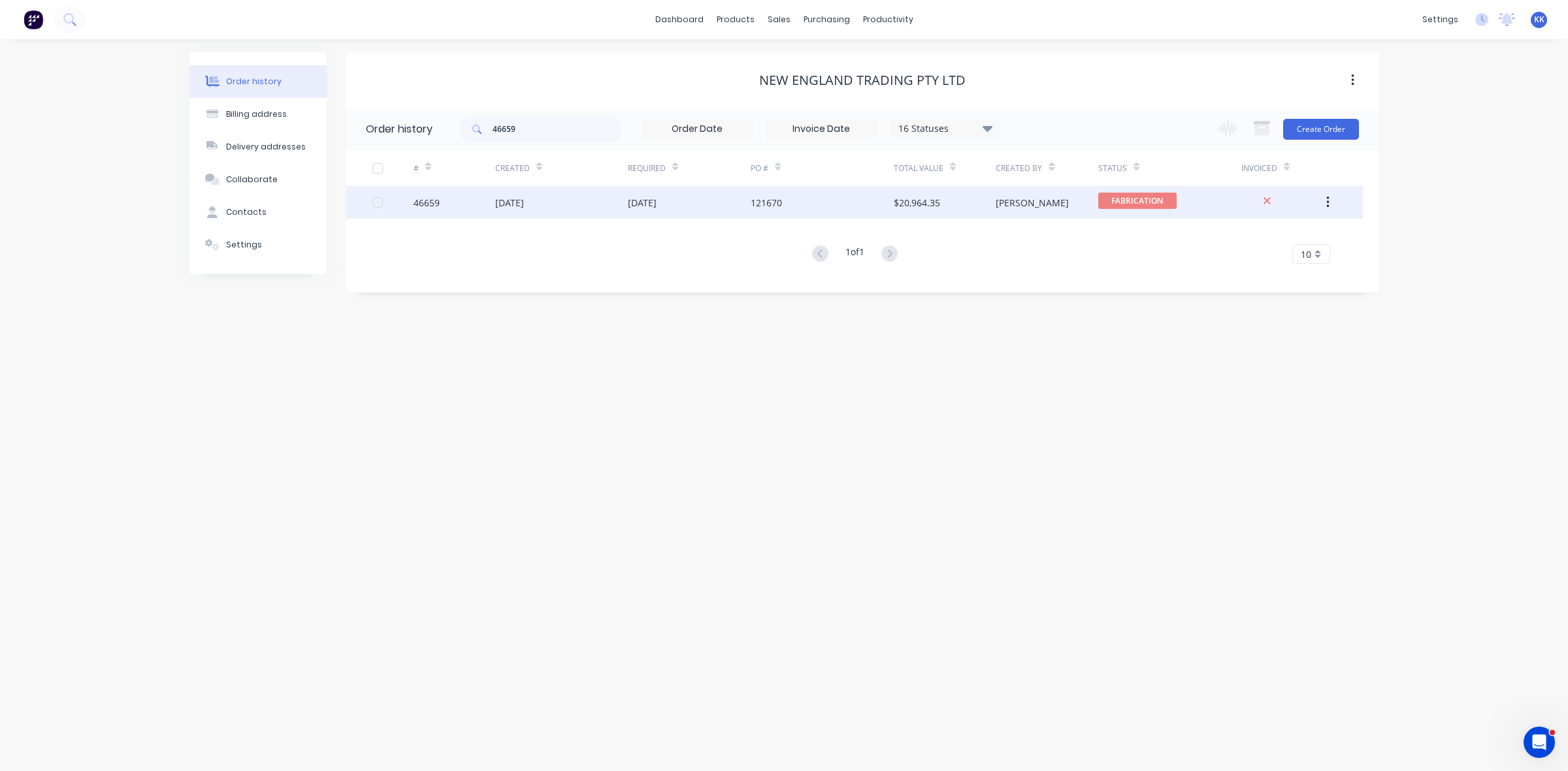
click at [524, 203] on div "[DATE]" at bounding box center [509, 202] width 28 height 14
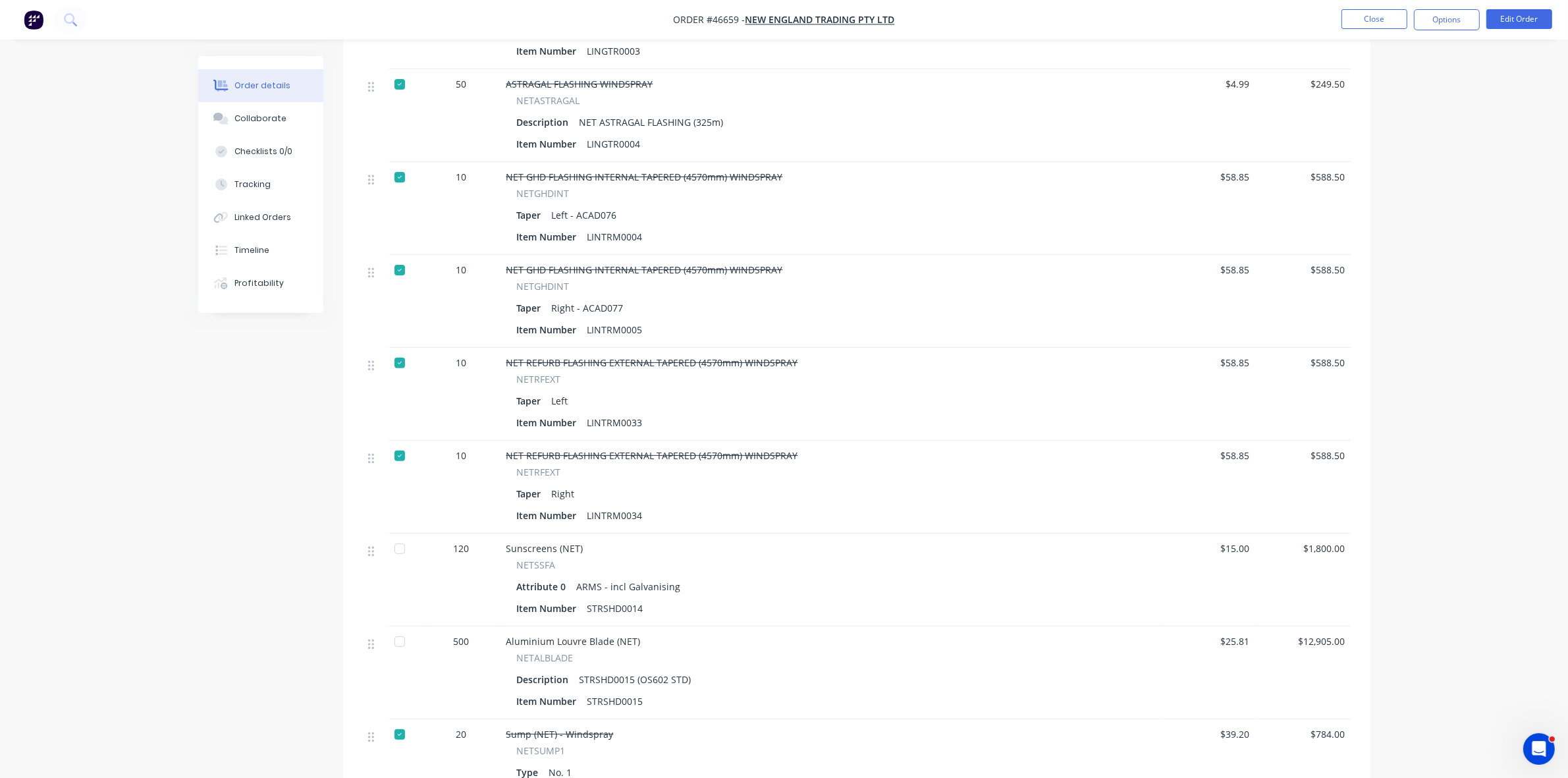
scroll to position [458, 0]
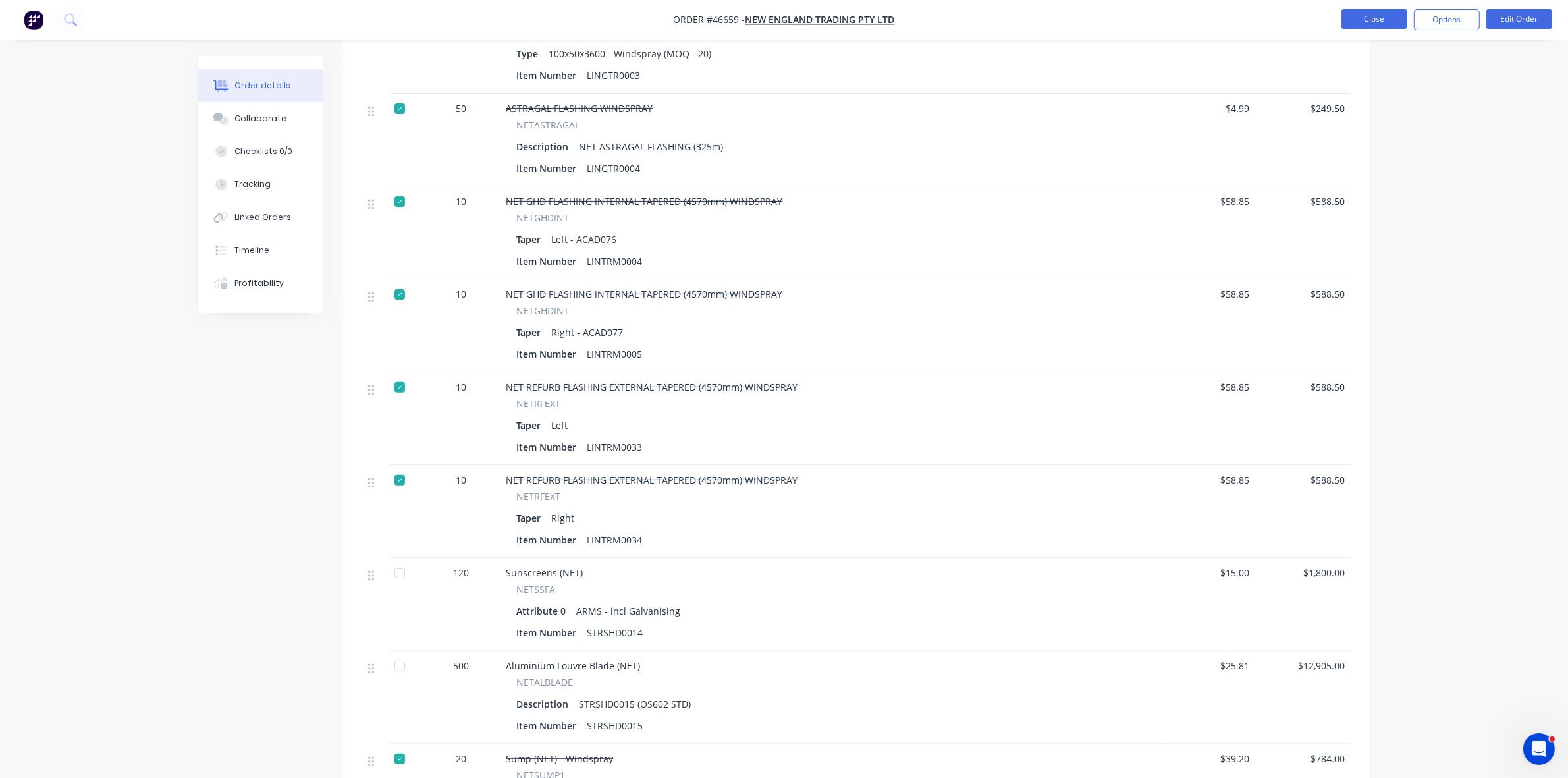
click at [1367, 21] on button "Close" at bounding box center [1375, 19] width 66 height 20
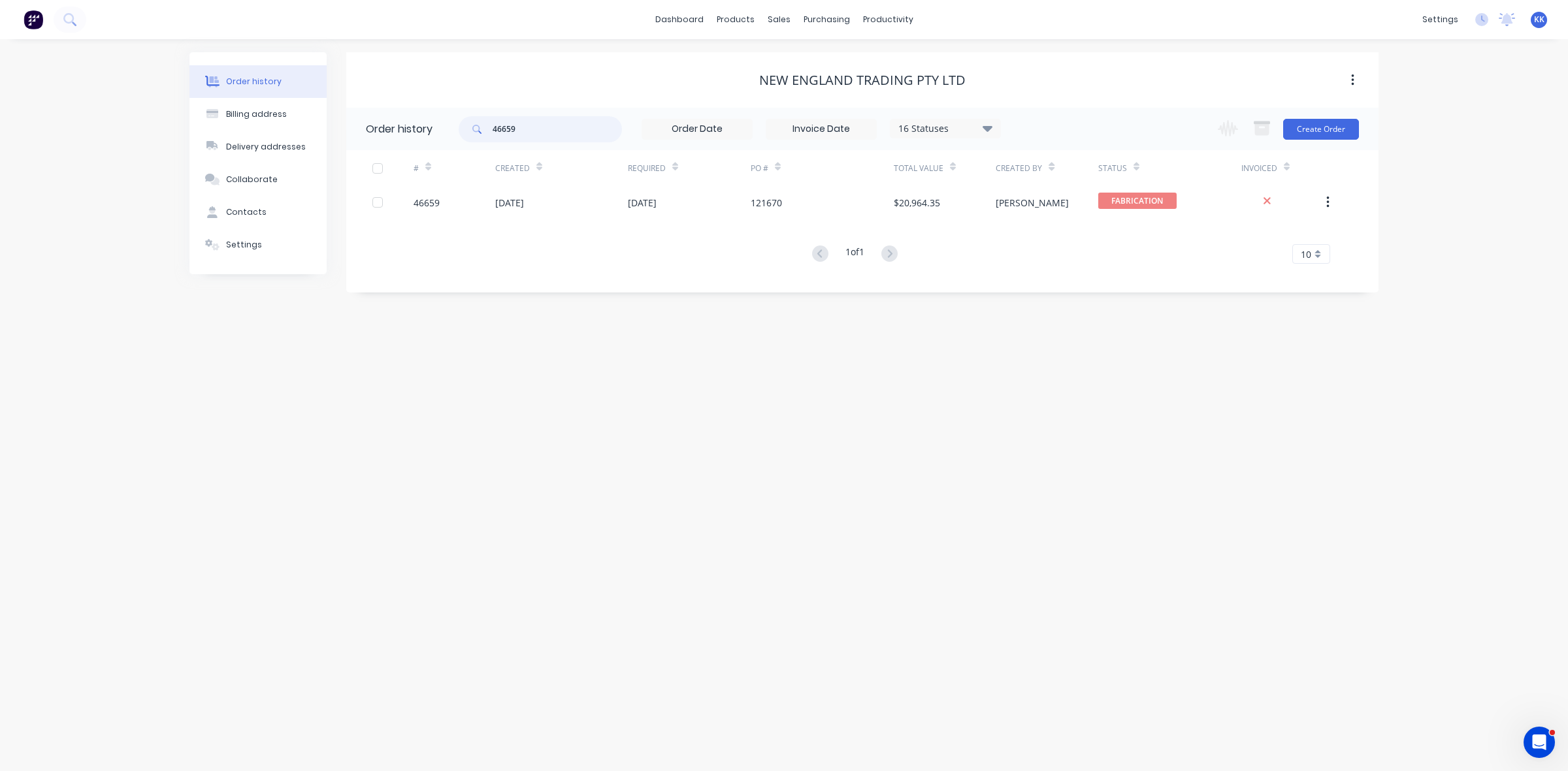
drag, startPoint x: 562, startPoint y: 134, endPoint x: 439, endPoint y: 134, distance: 123.0
click at [439, 134] on header "Order history 46659 16 Statuses Invoice Status Invoiced Not Invoiced Partial Or…" at bounding box center [862, 129] width 1032 height 42
type input "46357"
drag, startPoint x: 507, startPoint y: 129, endPoint x: 534, endPoint y: 131, distance: 27.1
click at [534, 131] on input "46357" at bounding box center [558, 130] width 130 height 26
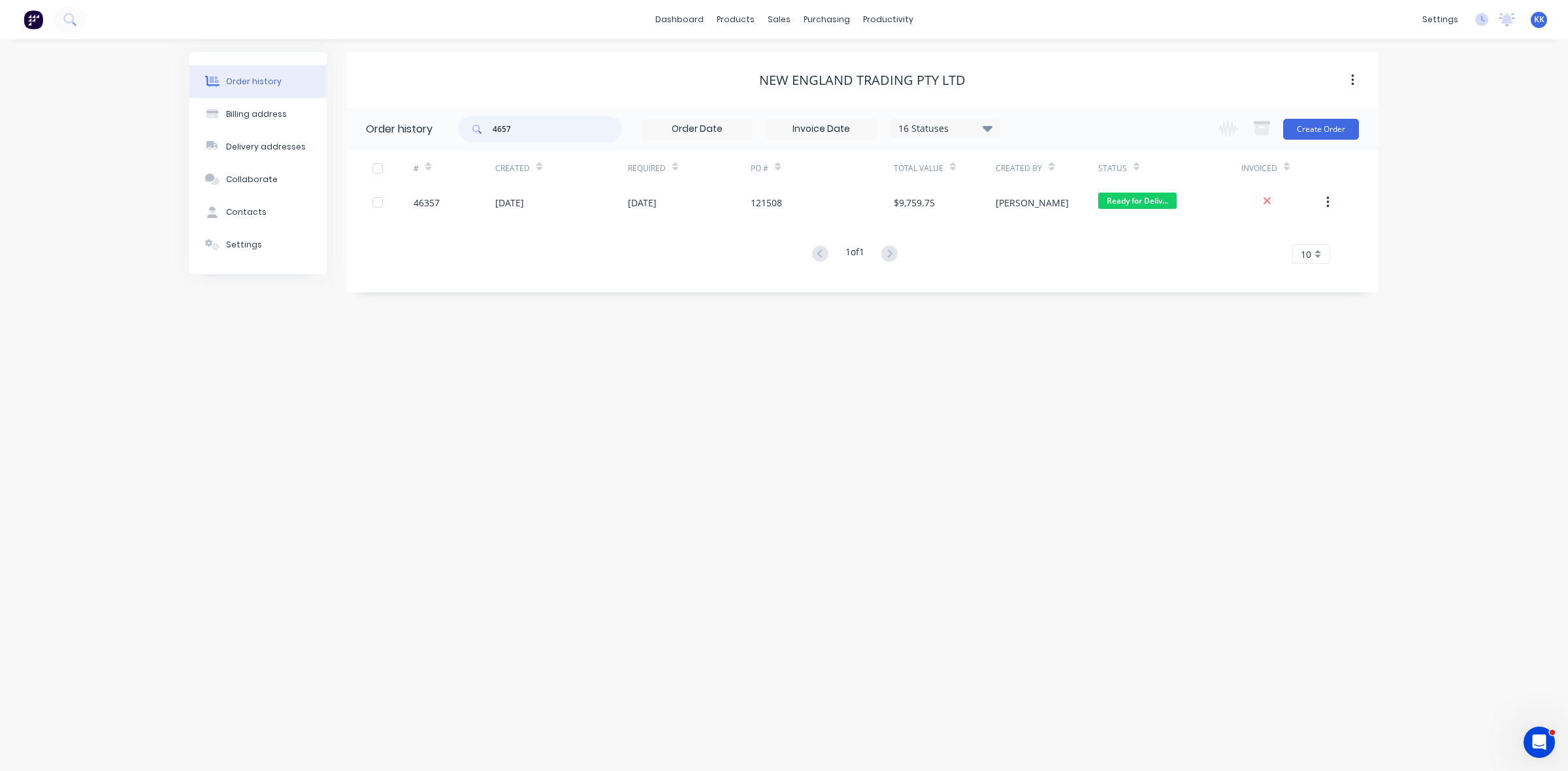
type input "46574"
drag, startPoint x: 548, startPoint y: 132, endPoint x: 470, endPoint y: 128, distance: 78.1
click at [470, 130] on div "46574" at bounding box center [540, 130] width 163 height 26
type input "46868"
drag, startPoint x: 547, startPoint y: 131, endPoint x: 472, endPoint y: 131, distance: 75.0
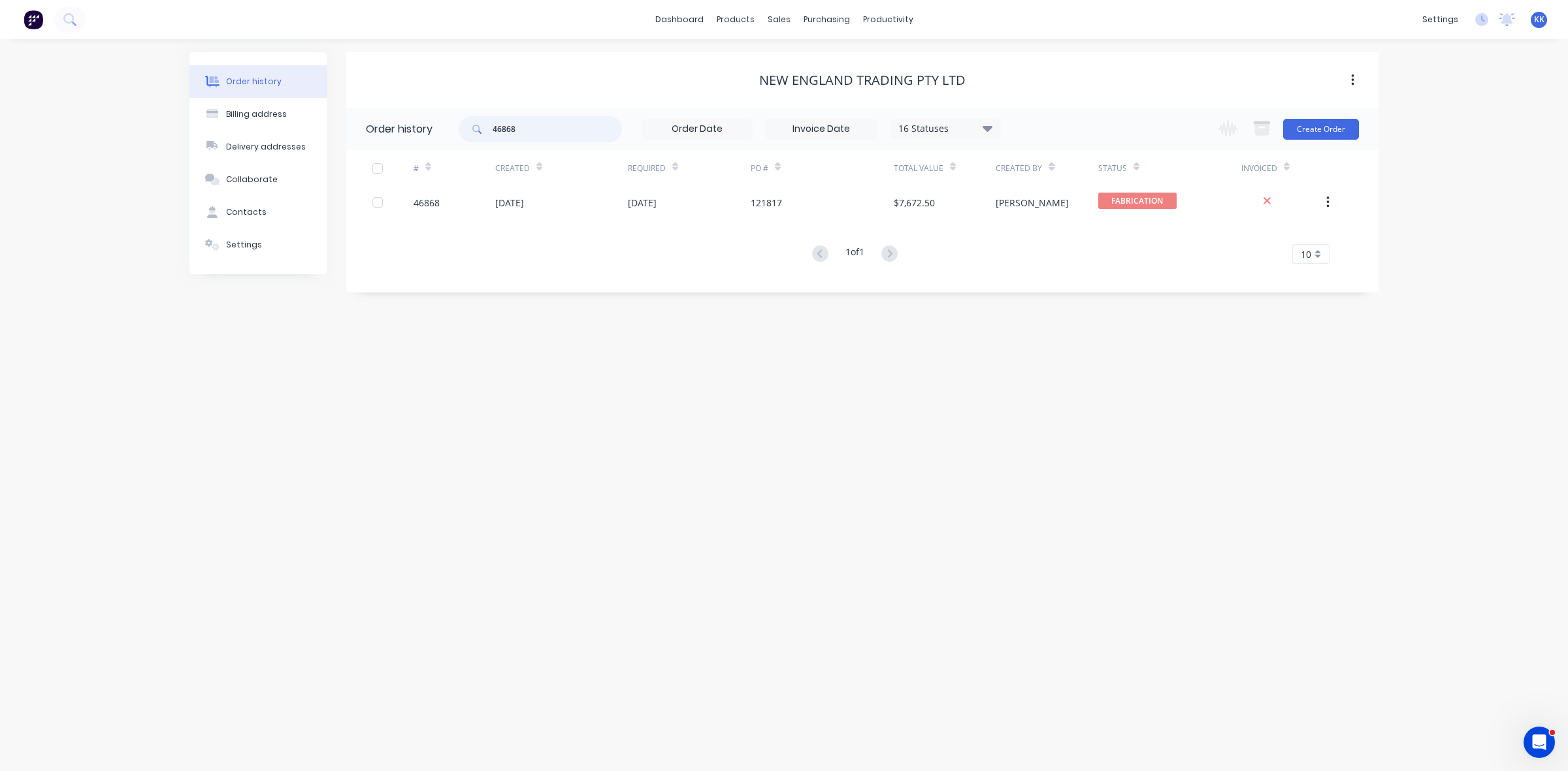
click at [472, 131] on div "46868" at bounding box center [540, 130] width 163 height 26
type input "46574"
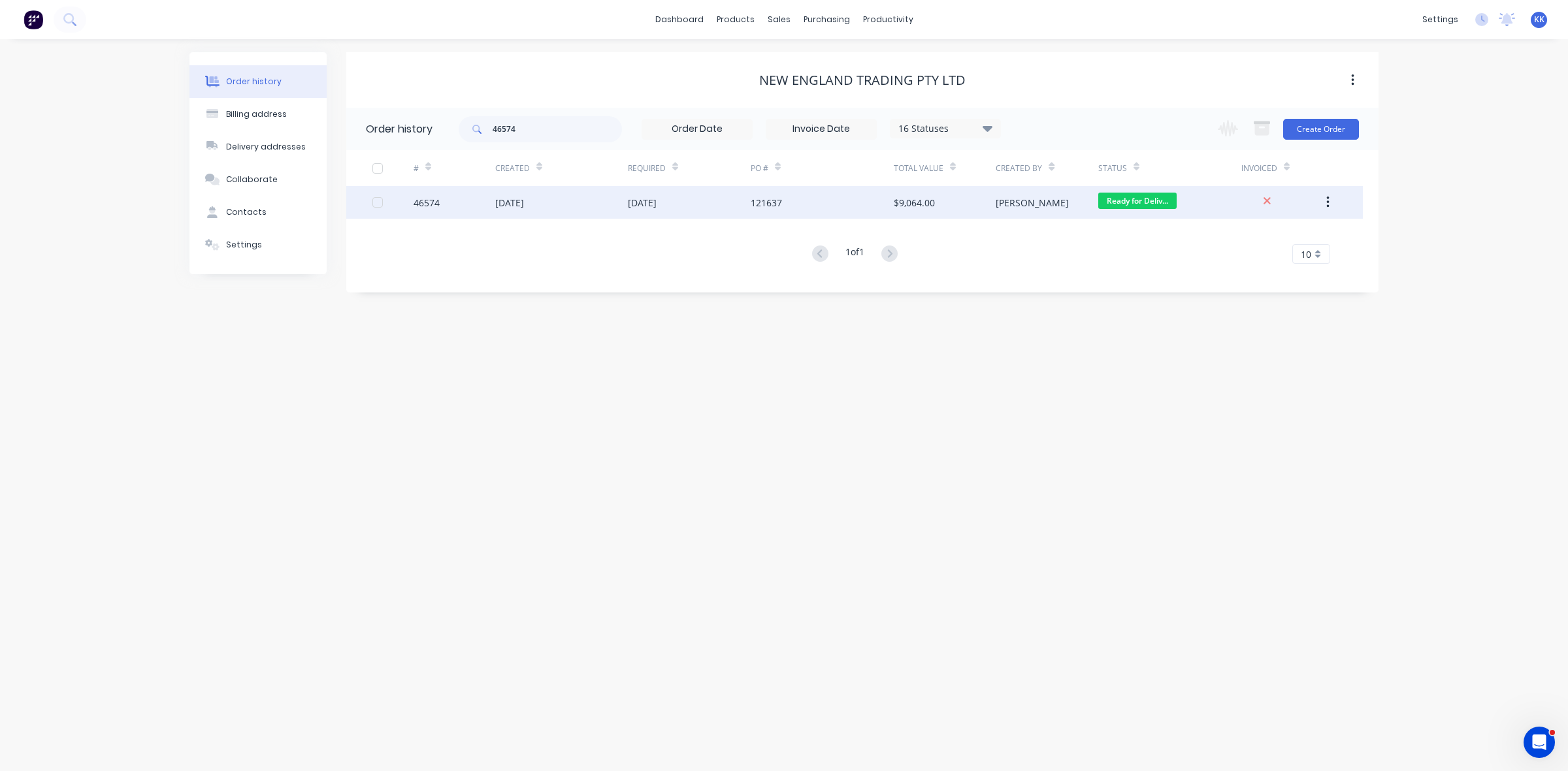
click at [524, 196] on div "[DATE]" at bounding box center [509, 202] width 28 height 14
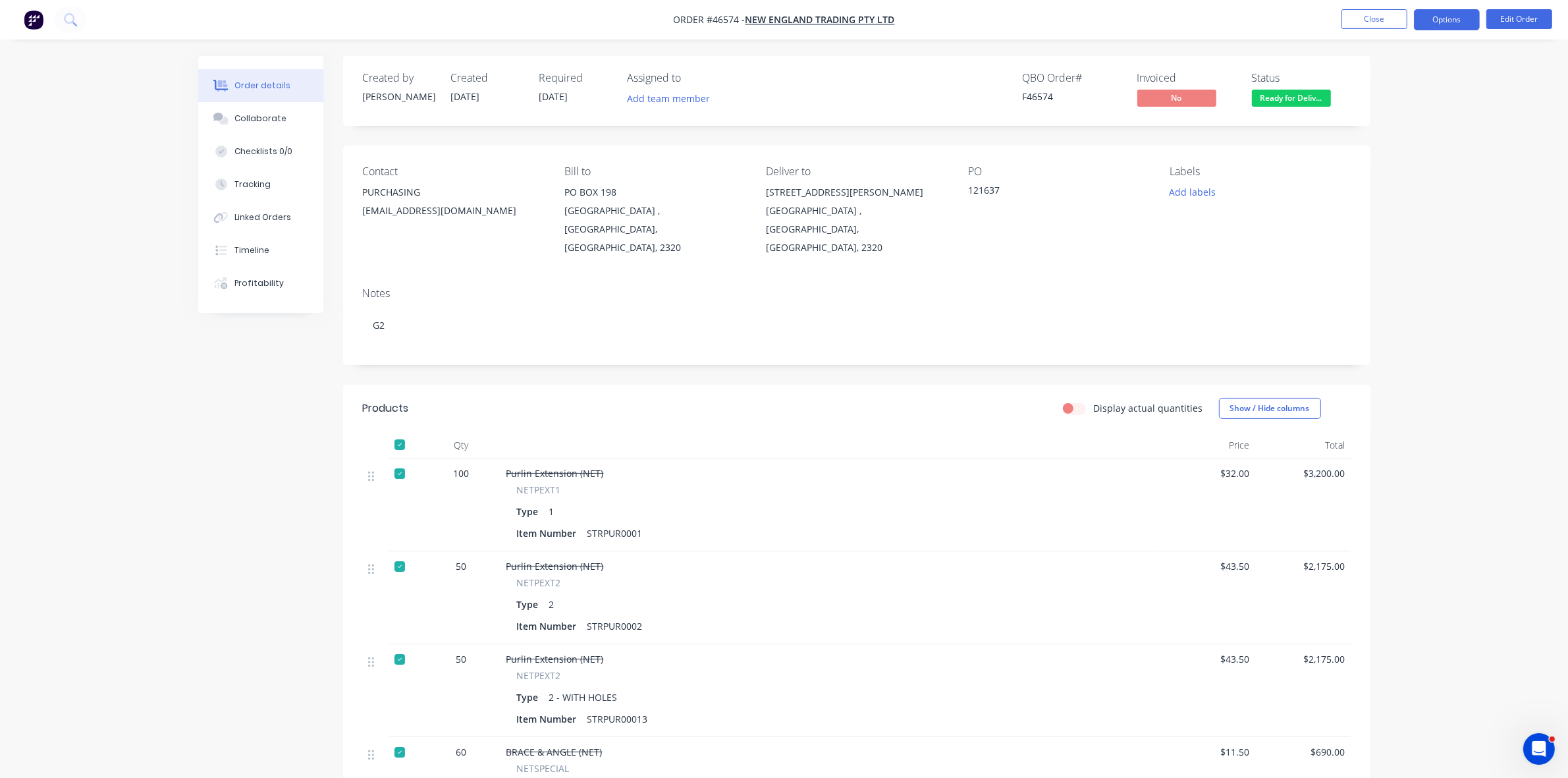
click at [1453, 14] on button "Options" at bounding box center [1447, 20] width 66 height 21
click at [1369, 185] on div "Delivery Docket" at bounding box center [1408, 185] width 121 height 19
click at [1375, 133] on div "Without pricing" at bounding box center [1408, 133] width 121 height 19
click at [1385, 12] on button "Close" at bounding box center [1375, 19] width 66 height 20
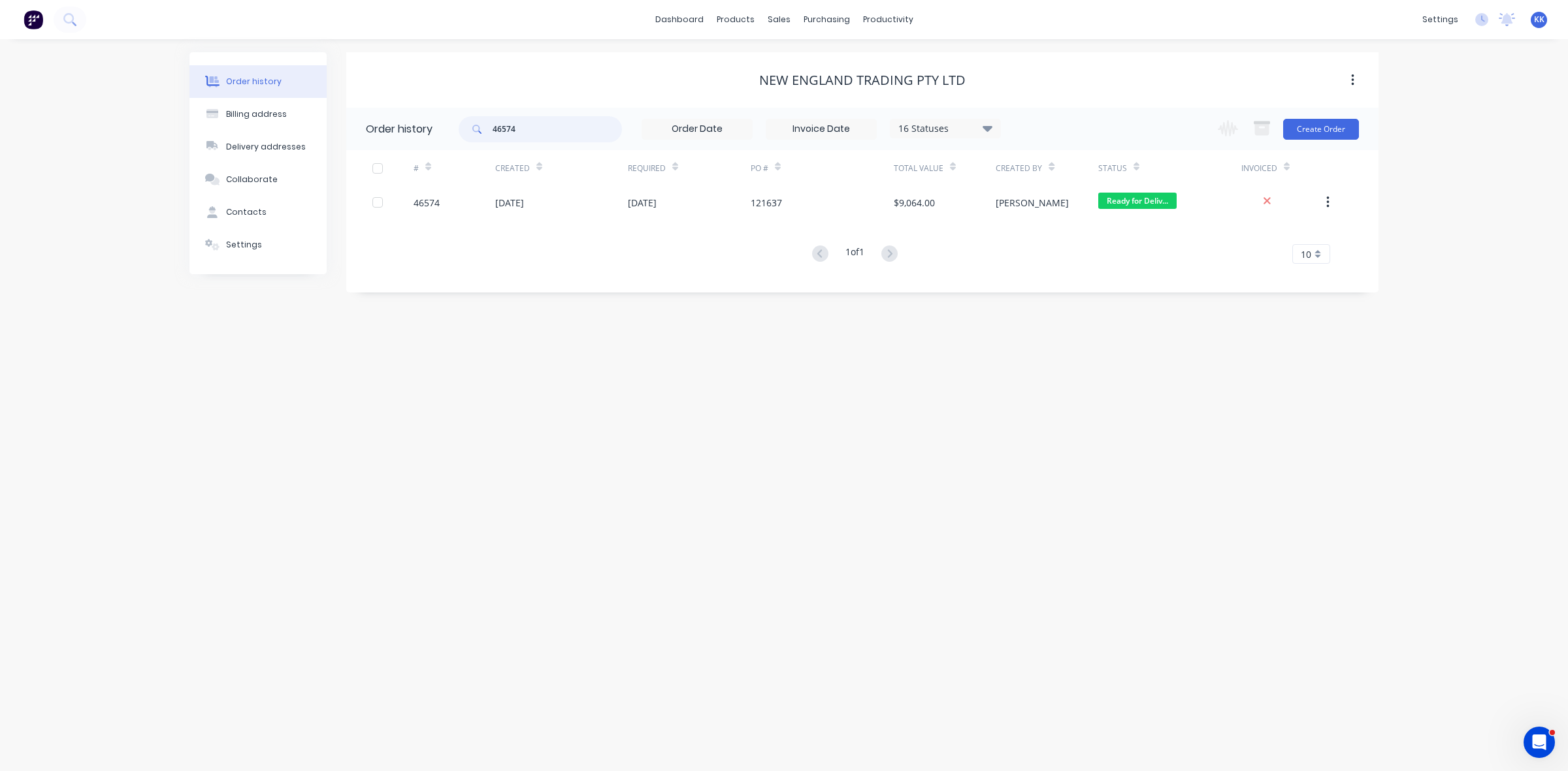
drag, startPoint x: 537, startPoint y: 122, endPoint x: 462, endPoint y: 125, distance: 75.1
click at [462, 125] on div "46574" at bounding box center [540, 130] width 163 height 26
type input "46357"
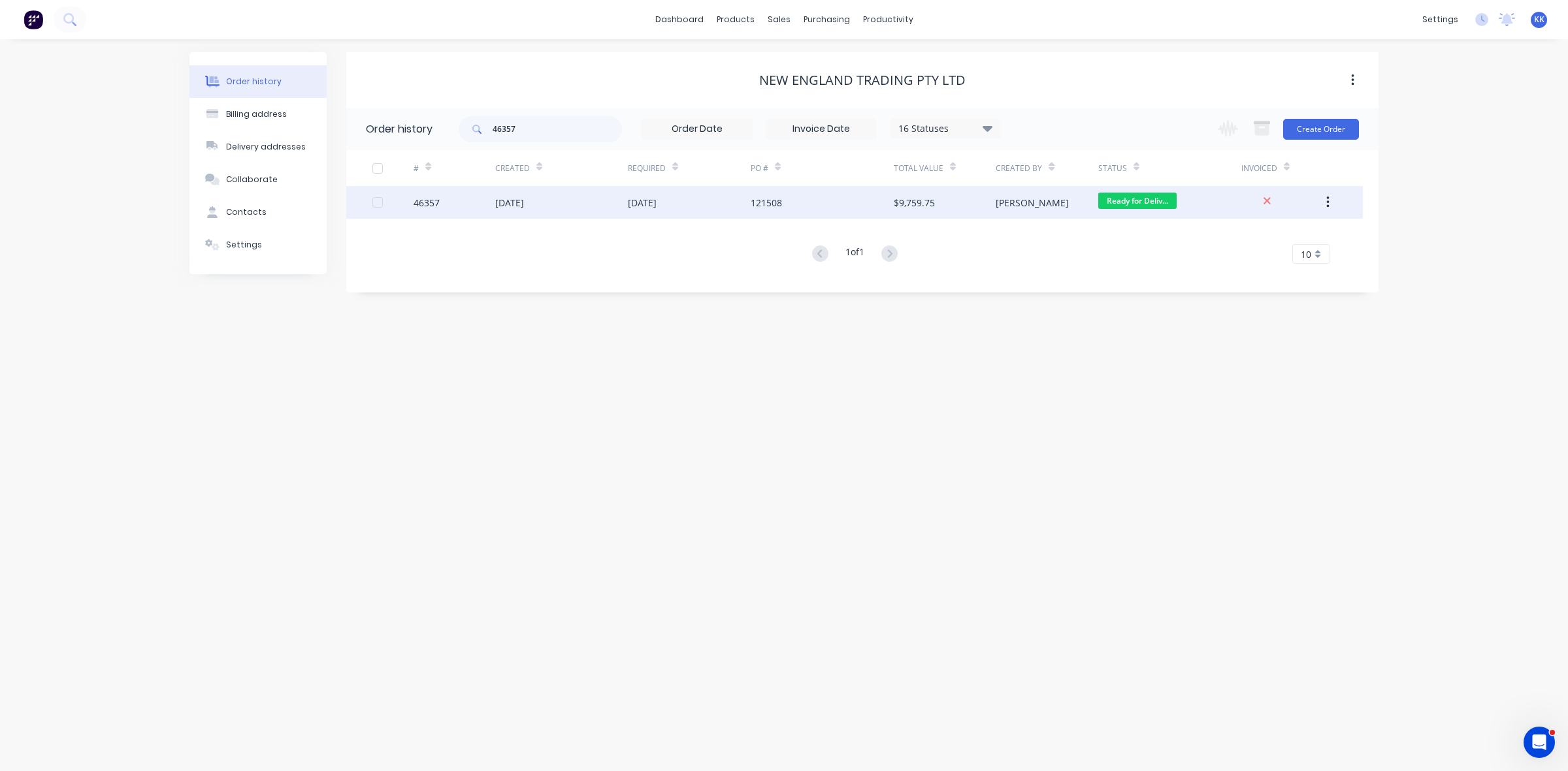
click at [734, 208] on div "18 Aug 2025" at bounding box center [689, 202] width 123 height 32
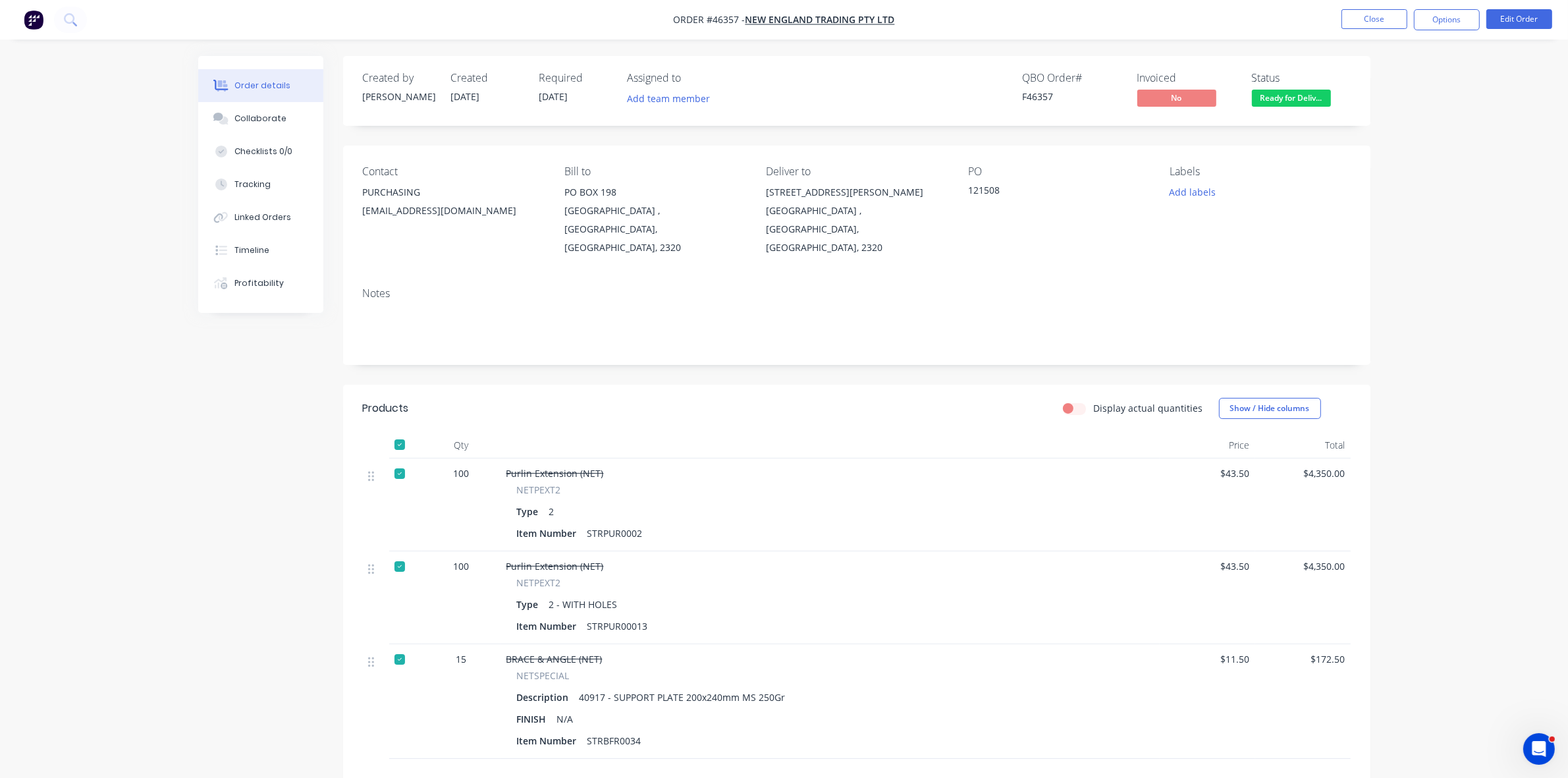
drag, startPoint x: 1463, startPoint y: 24, endPoint x: 1448, endPoint y: 33, distance: 17.5
click at [1463, 24] on button "Options" at bounding box center [1447, 20] width 66 height 21
click at [1385, 176] on div "Delivery Docket" at bounding box center [1408, 185] width 121 height 19
click at [1384, 139] on div "Without pricing" at bounding box center [1408, 133] width 121 height 19
click at [1360, 18] on button "Close" at bounding box center [1375, 19] width 66 height 20
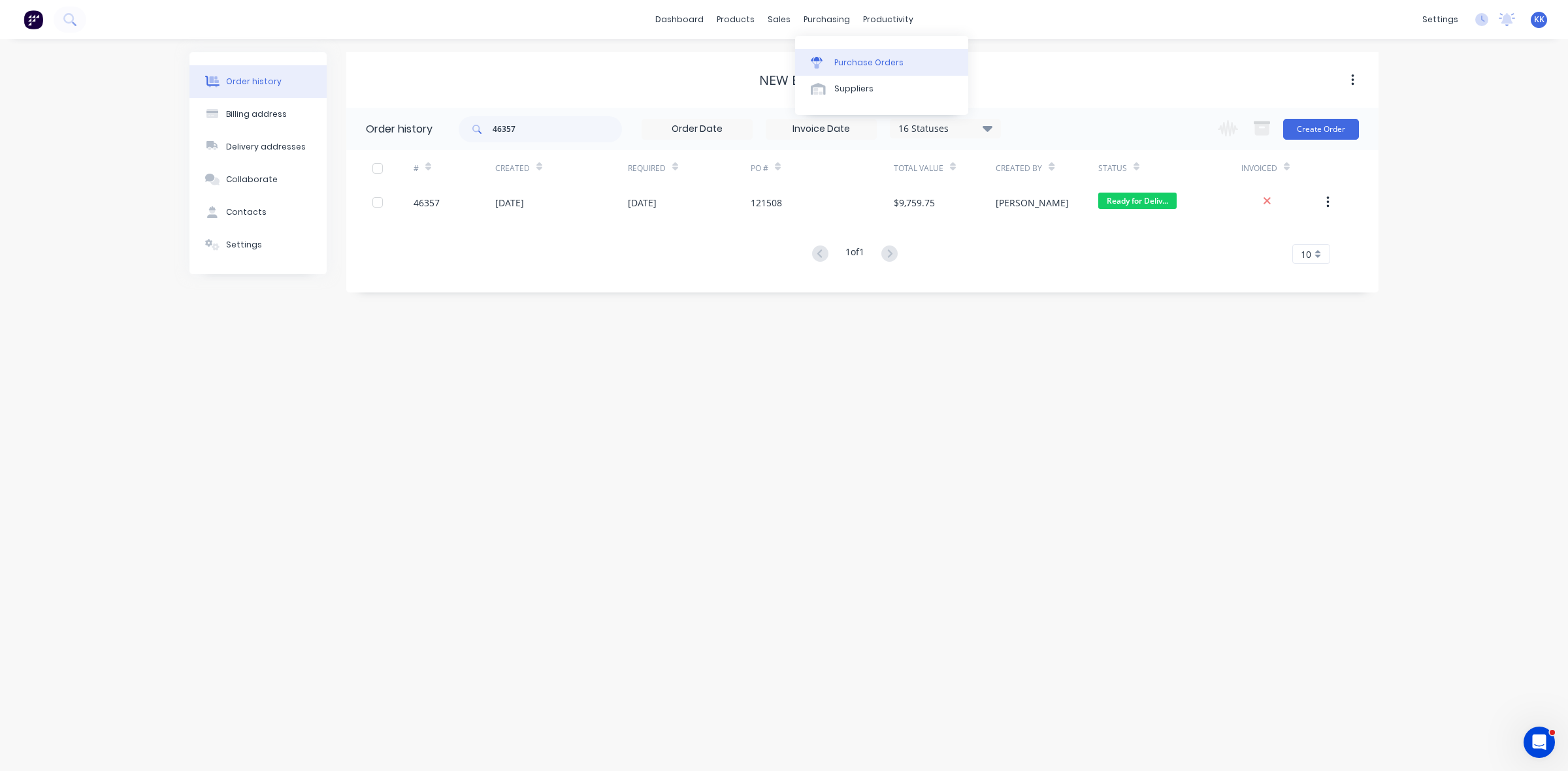
click at [851, 62] on div "Purchase Orders" at bounding box center [869, 63] width 69 height 12
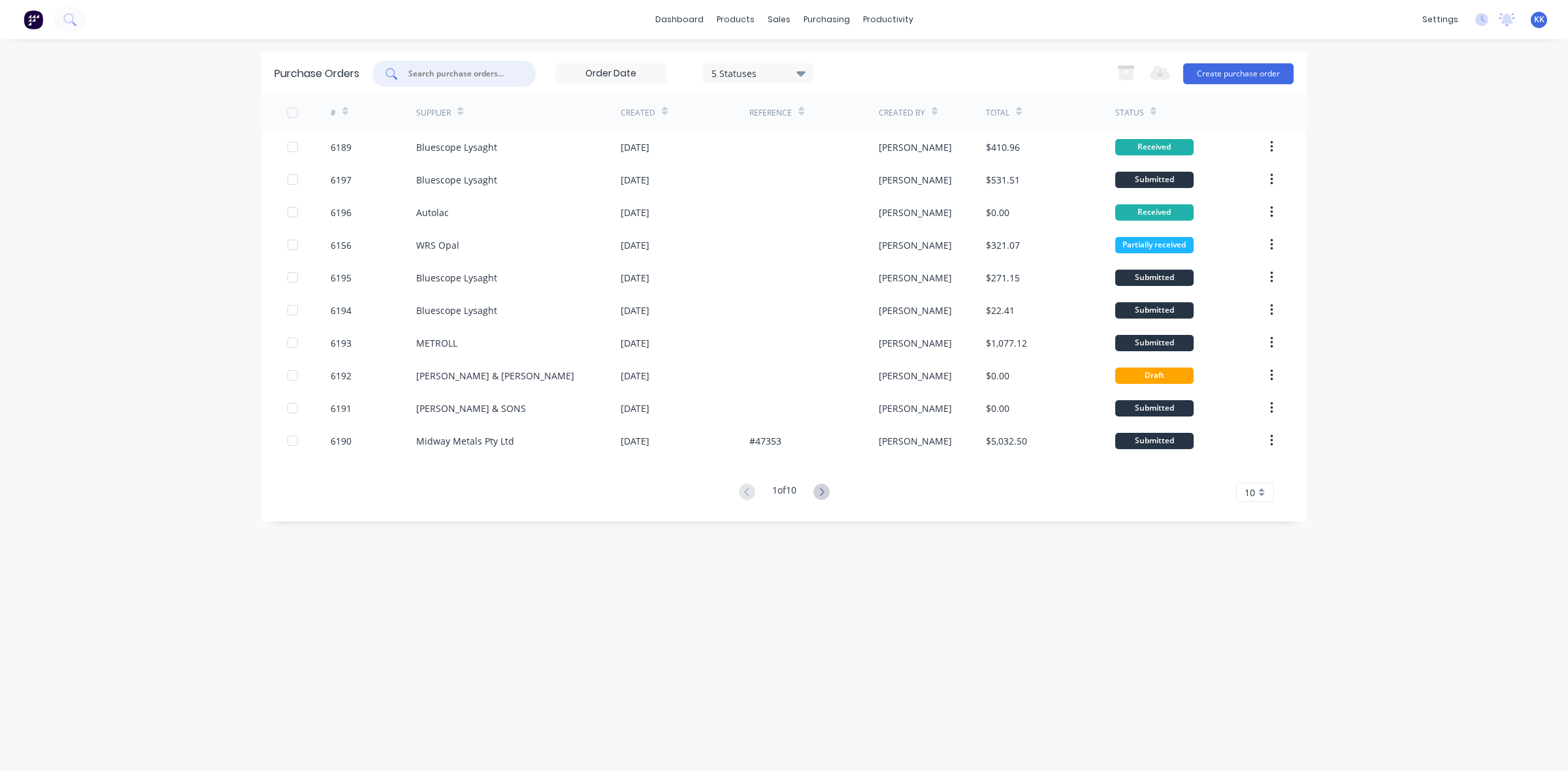
click at [451, 72] on input "text" at bounding box center [461, 74] width 109 height 13
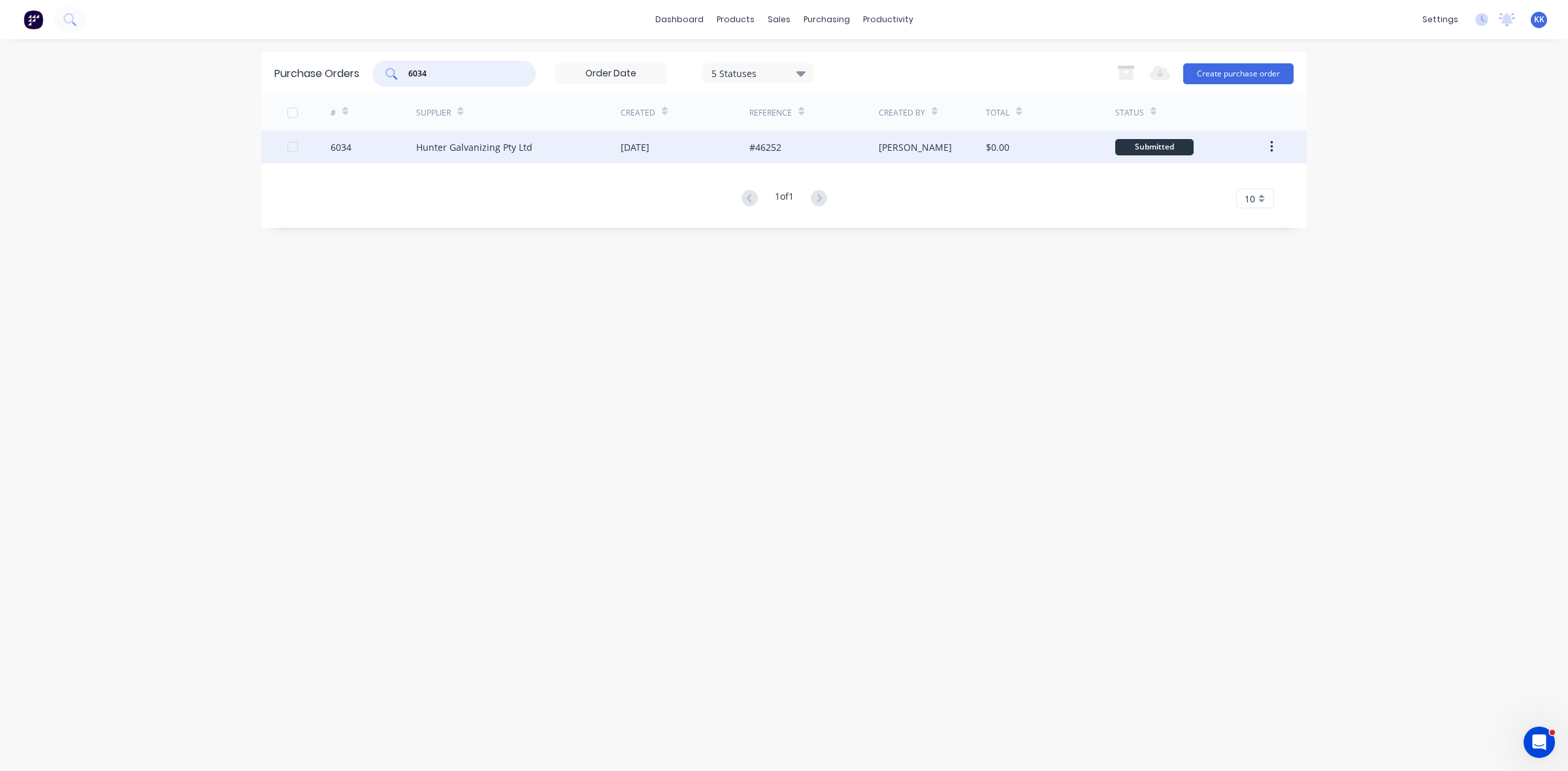
type input "6034"
click at [494, 147] on div "Hunter Galvanizing Pty Ltd" at bounding box center [474, 147] width 116 height 14
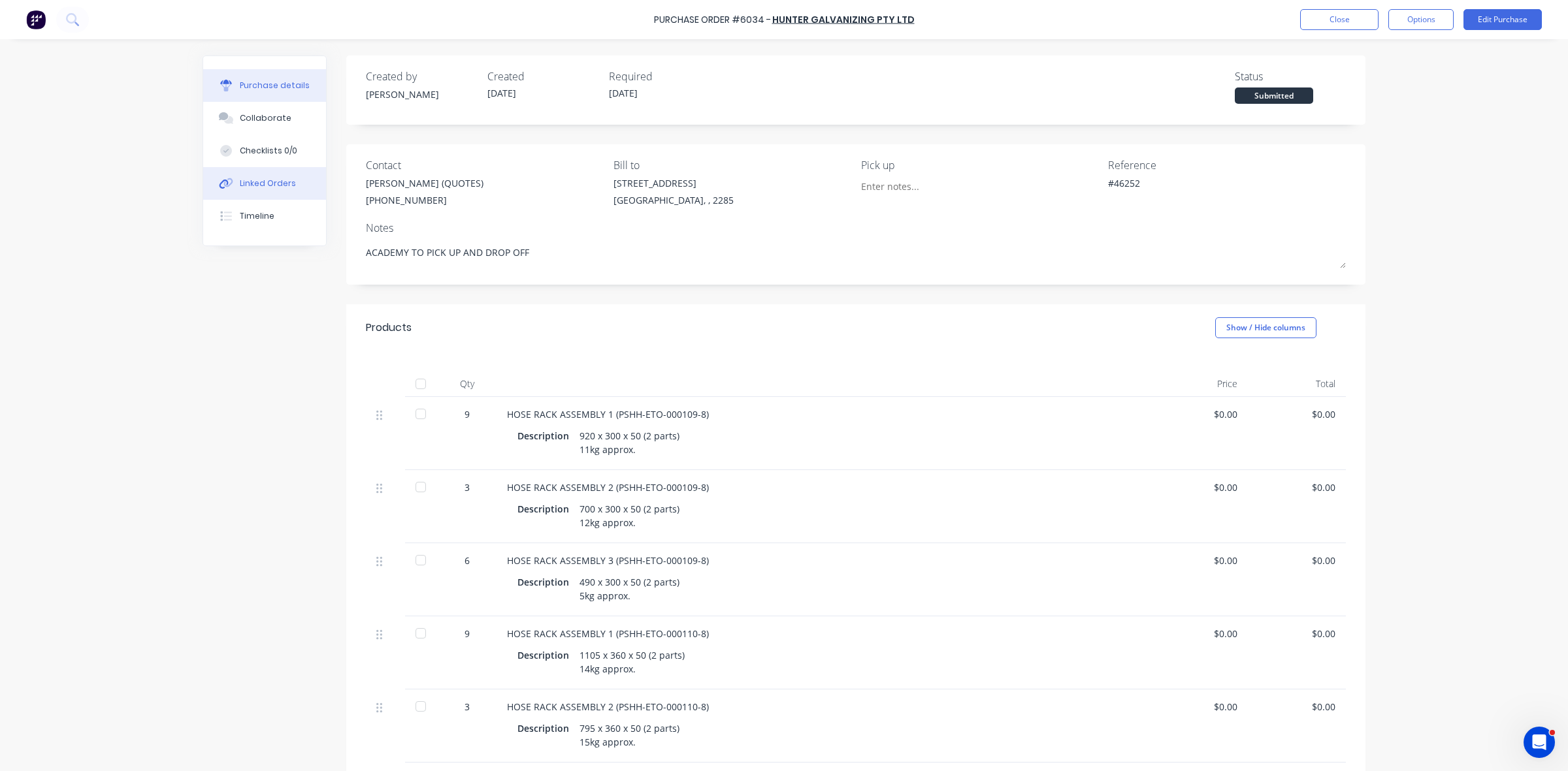
click at [275, 184] on div "Linked Orders" at bounding box center [267, 184] width 56 height 12
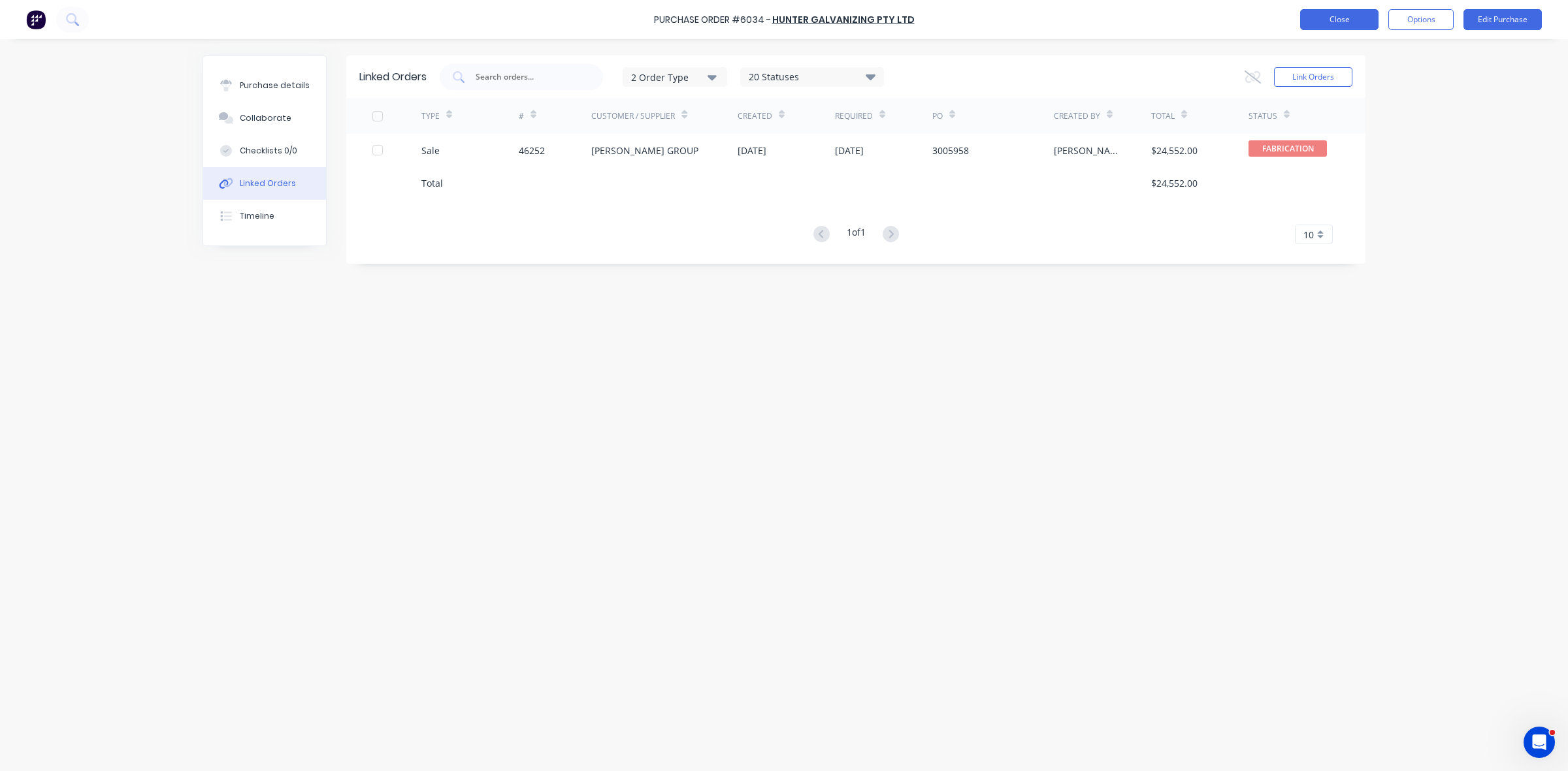
click at [1310, 24] on button "Close" at bounding box center [1339, 20] width 79 height 21
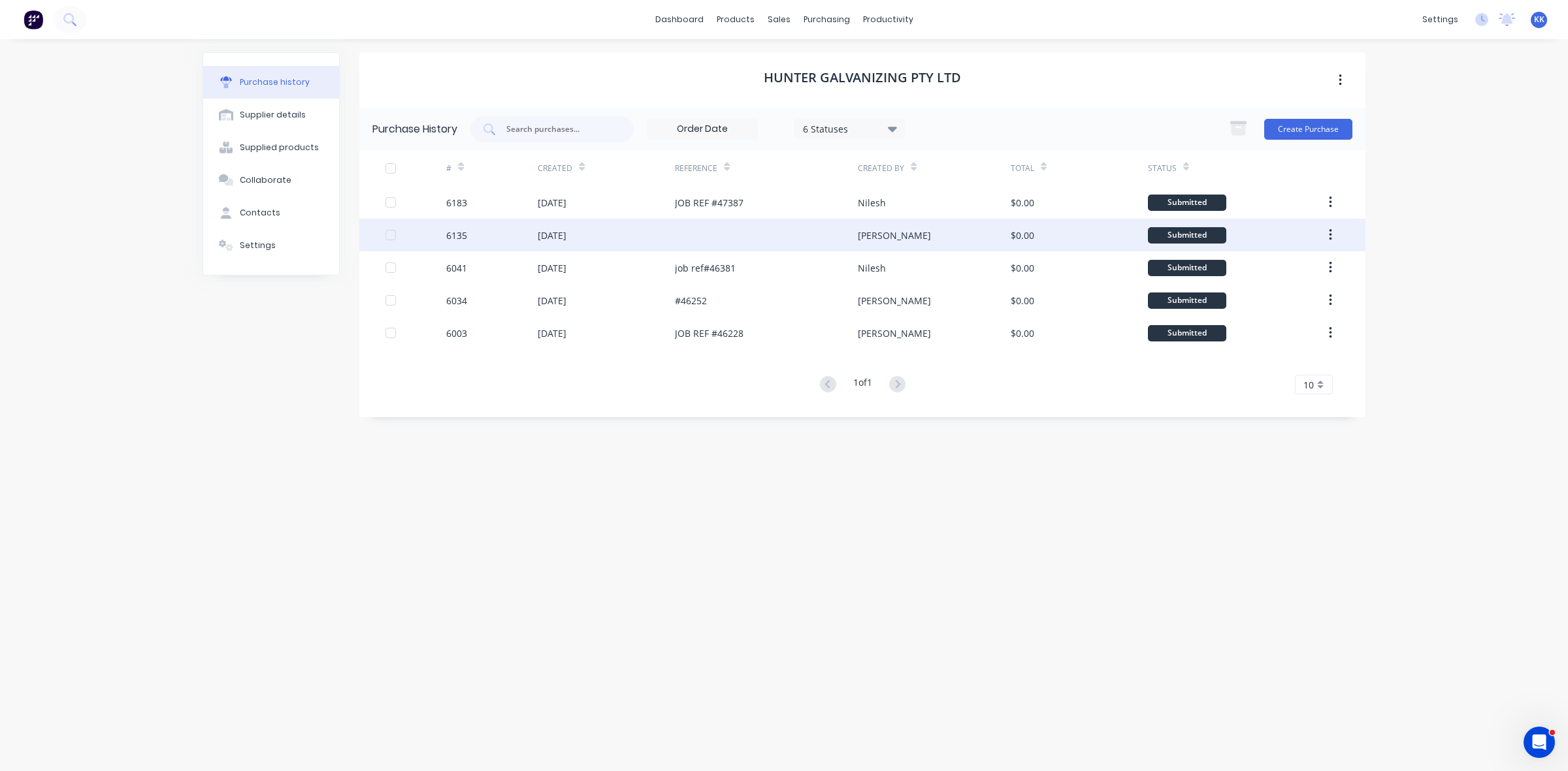
click at [537, 230] on div "6135" at bounding box center [492, 235] width 91 height 32
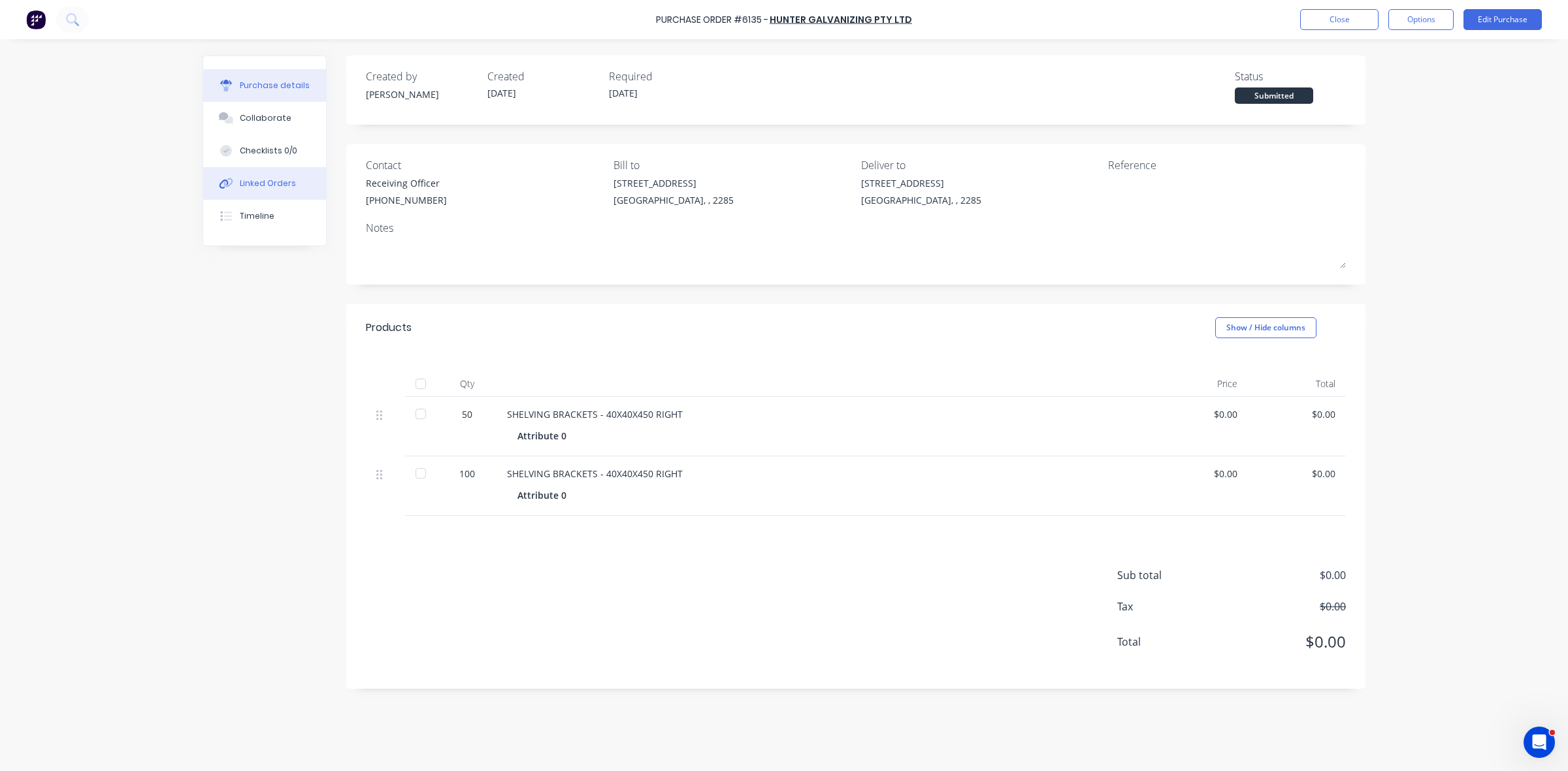
click at [290, 179] on div "Linked Orders" at bounding box center [267, 184] width 56 height 12
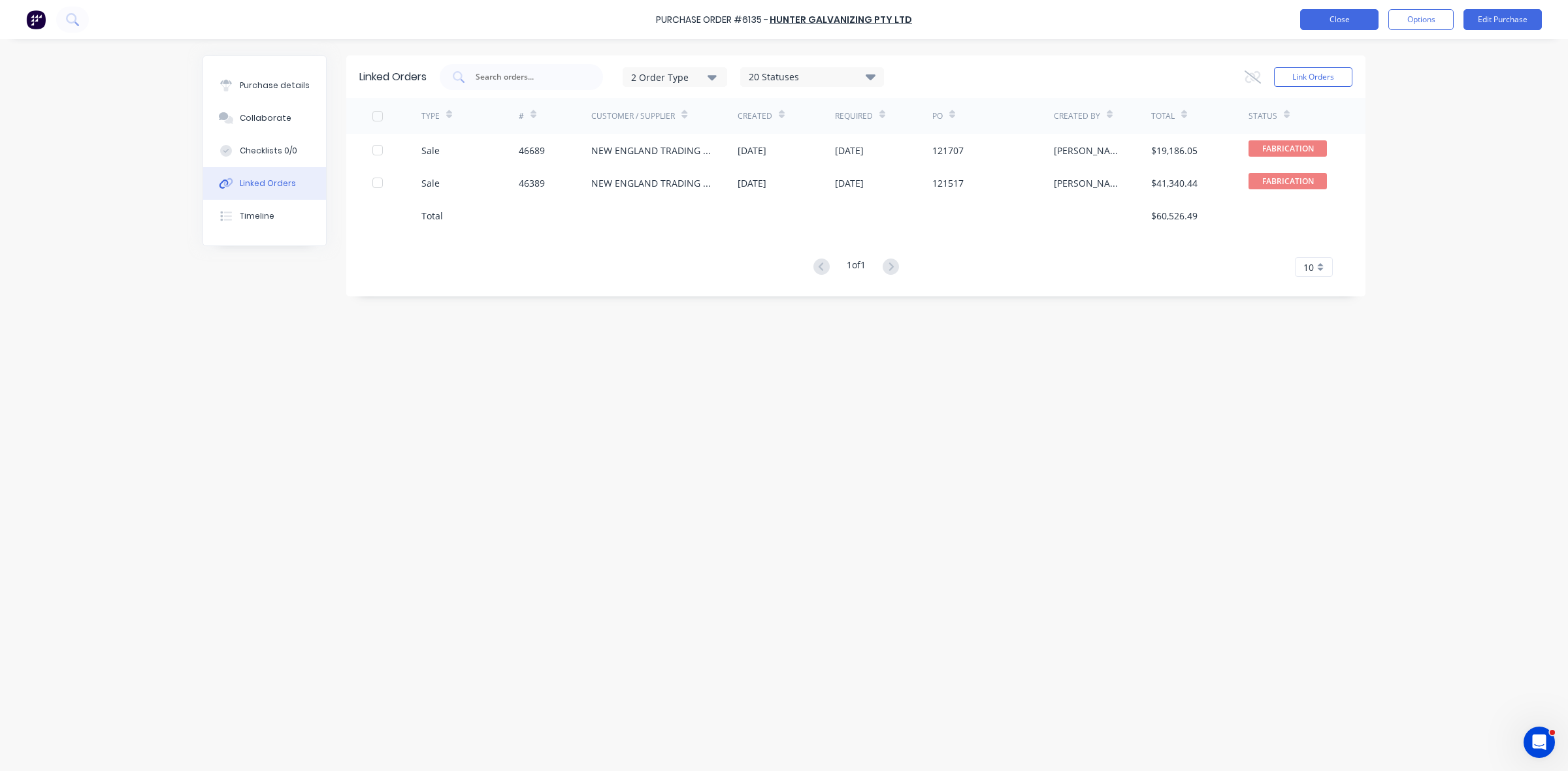
drag, startPoint x: 1349, startPoint y: 22, endPoint x: 1342, endPoint y: 24, distance: 7.3
click at [1342, 24] on button "Close" at bounding box center [1339, 20] width 79 height 21
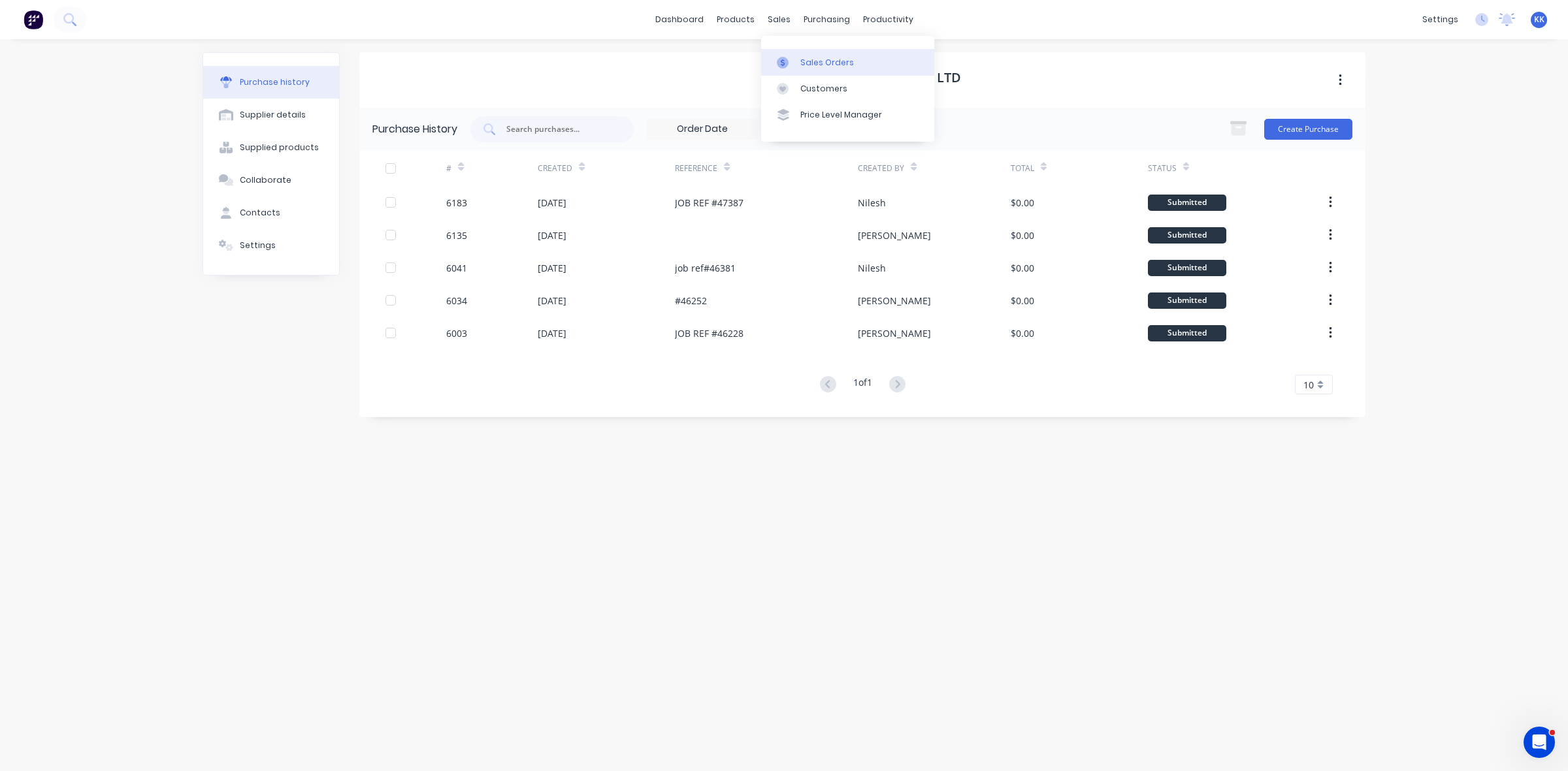
click at [789, 50] on link "Sales Orders" at bounding box center [848, 62] width 173 height 26
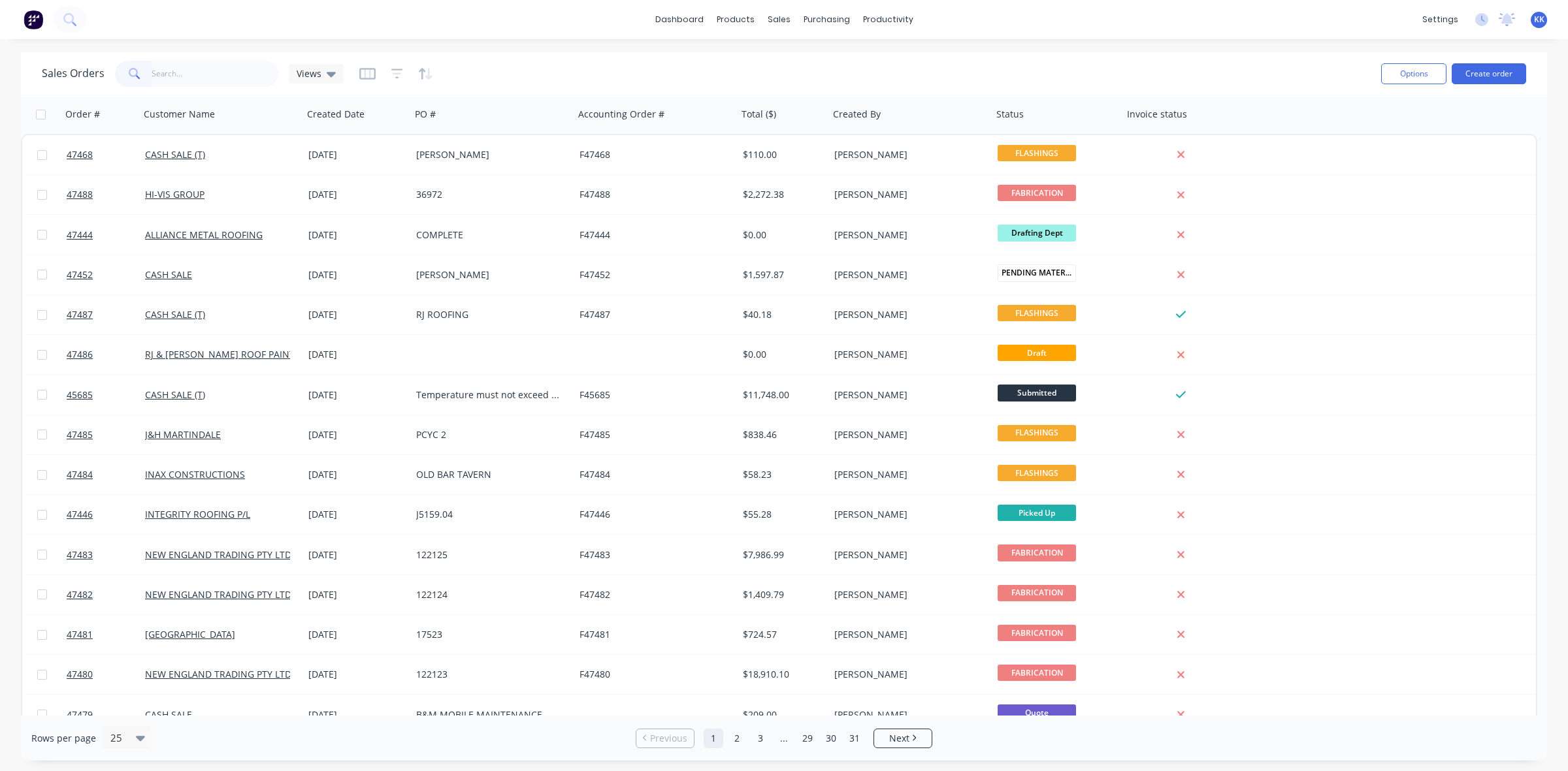
click at [194, 67] on input "text" at bounding box center [215, 74] width 128 height 26
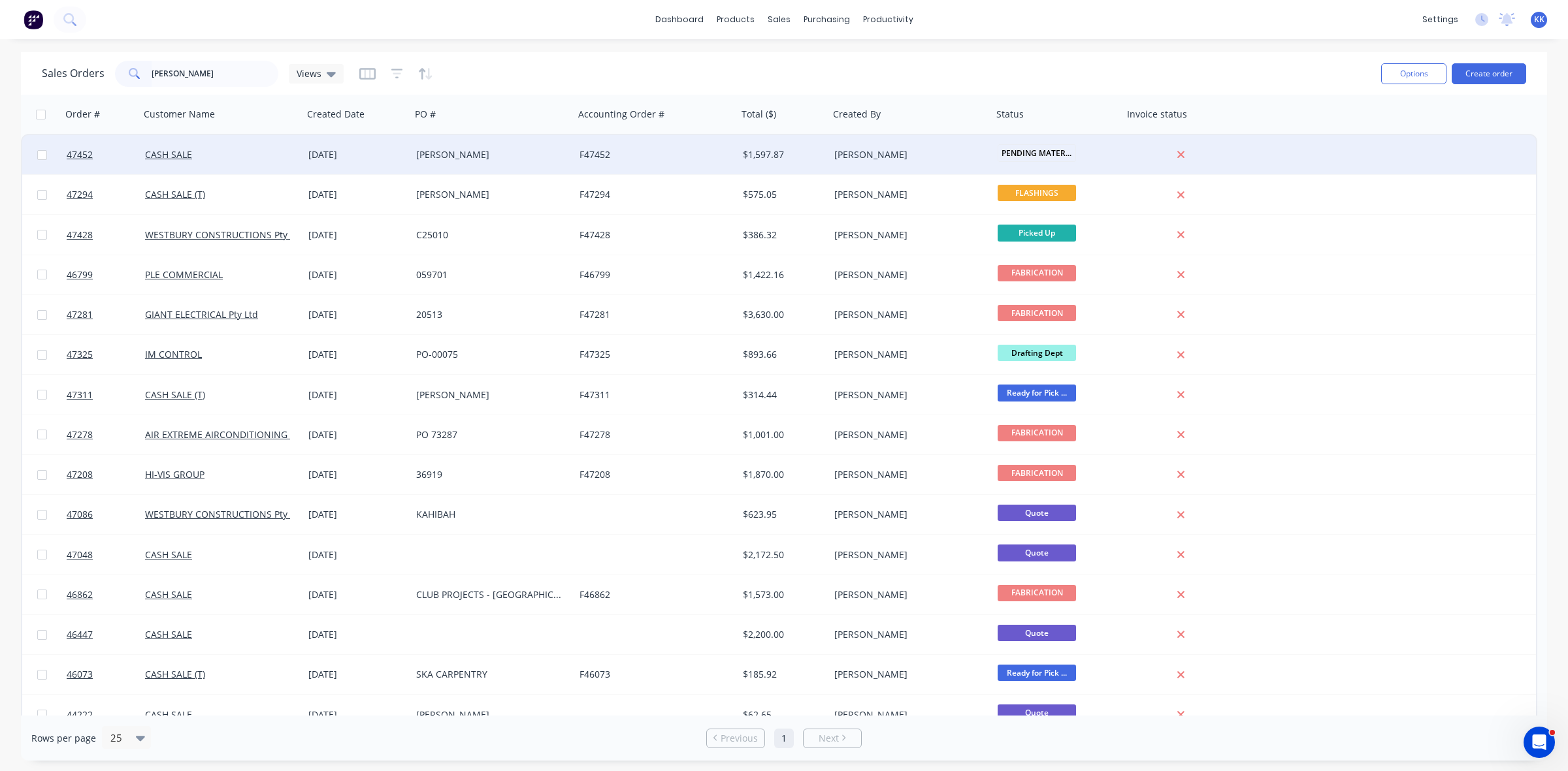
type input "SAM"
click at [481, 162] on div "SAM" at bounding box center [492, 154] width 163 height 39
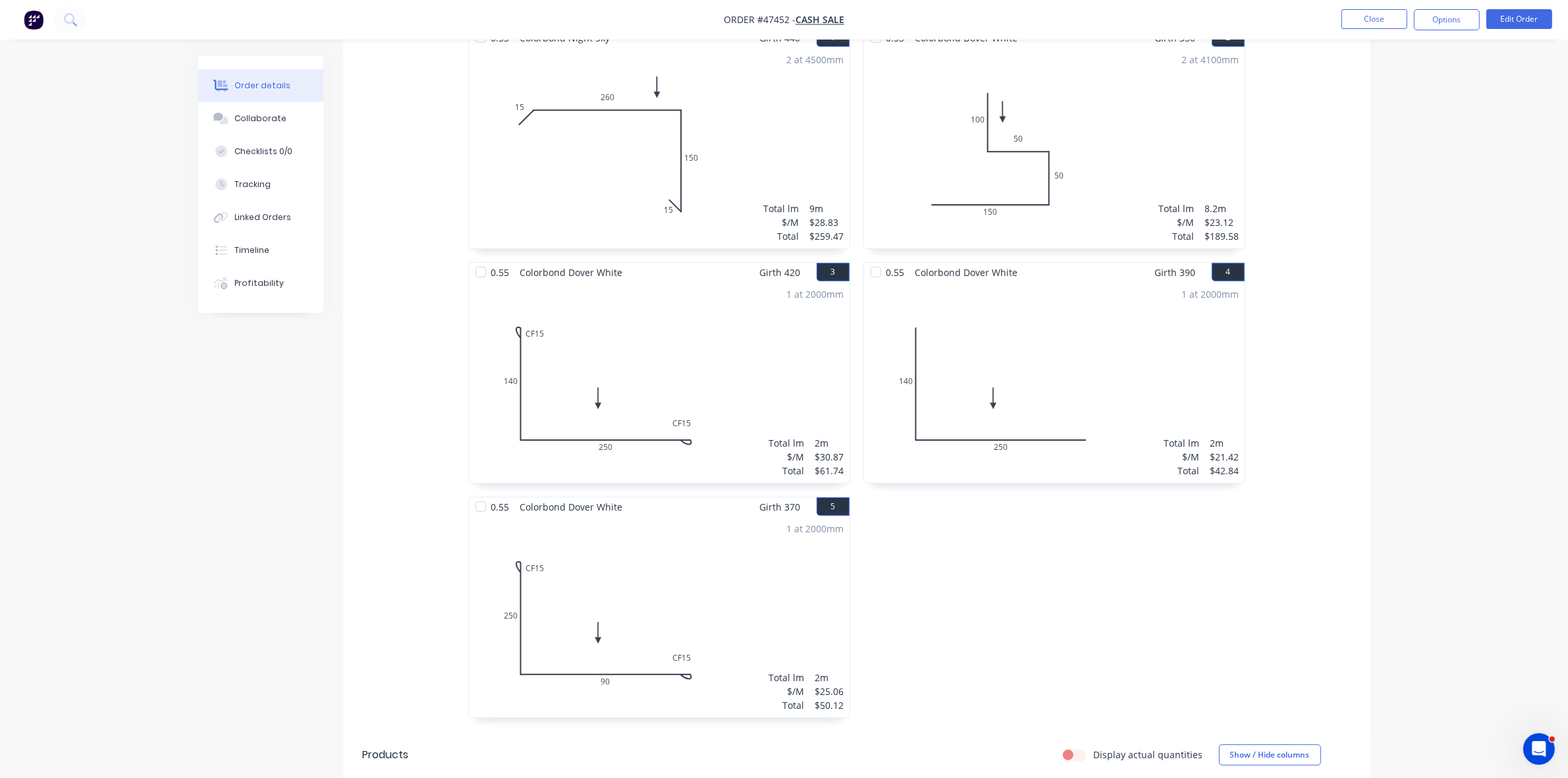
scroll to position [89, 0]
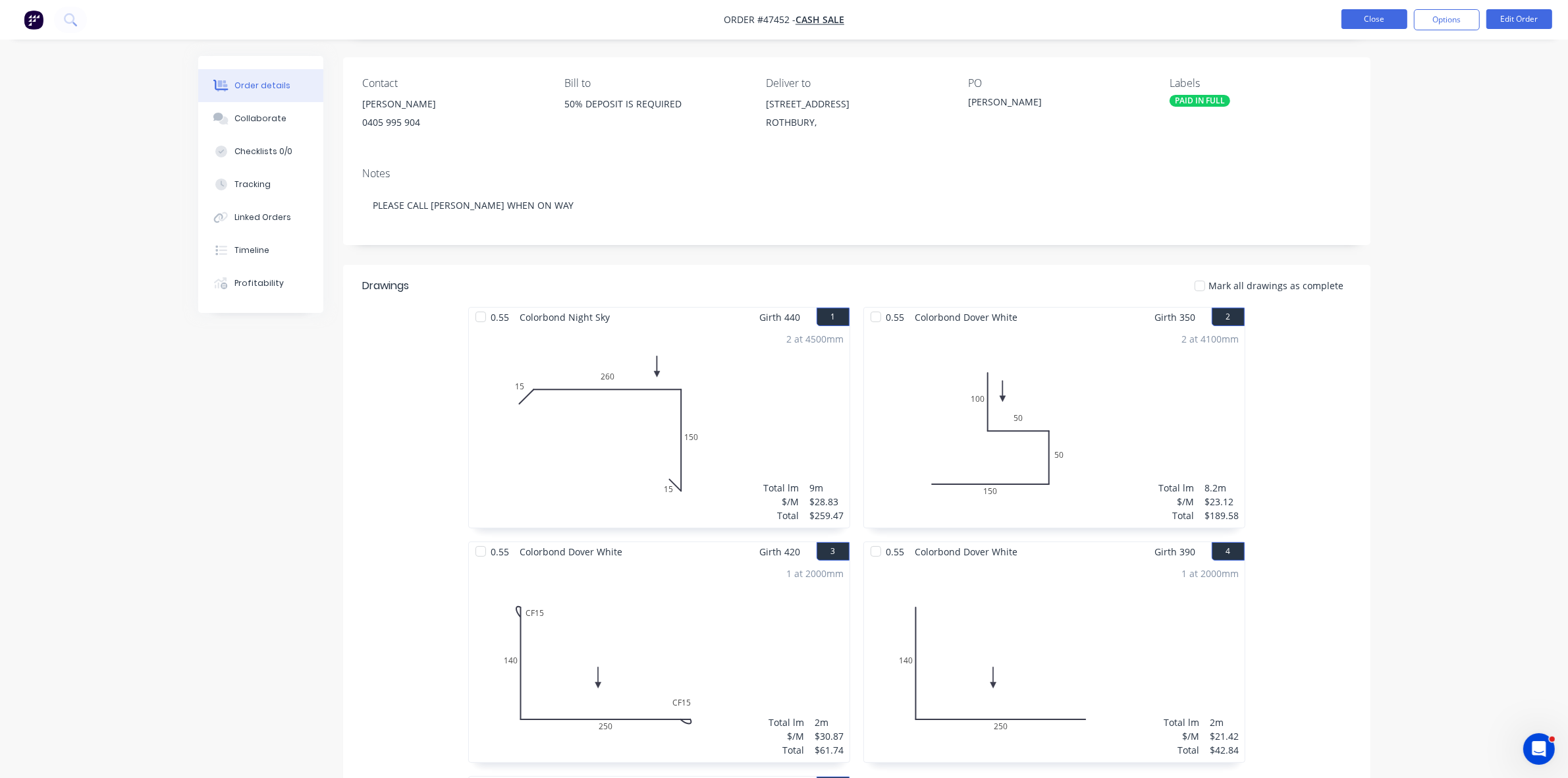
click at [1355, 24] on button "Close" at bounding box center [1375, 19] width 66 height 20
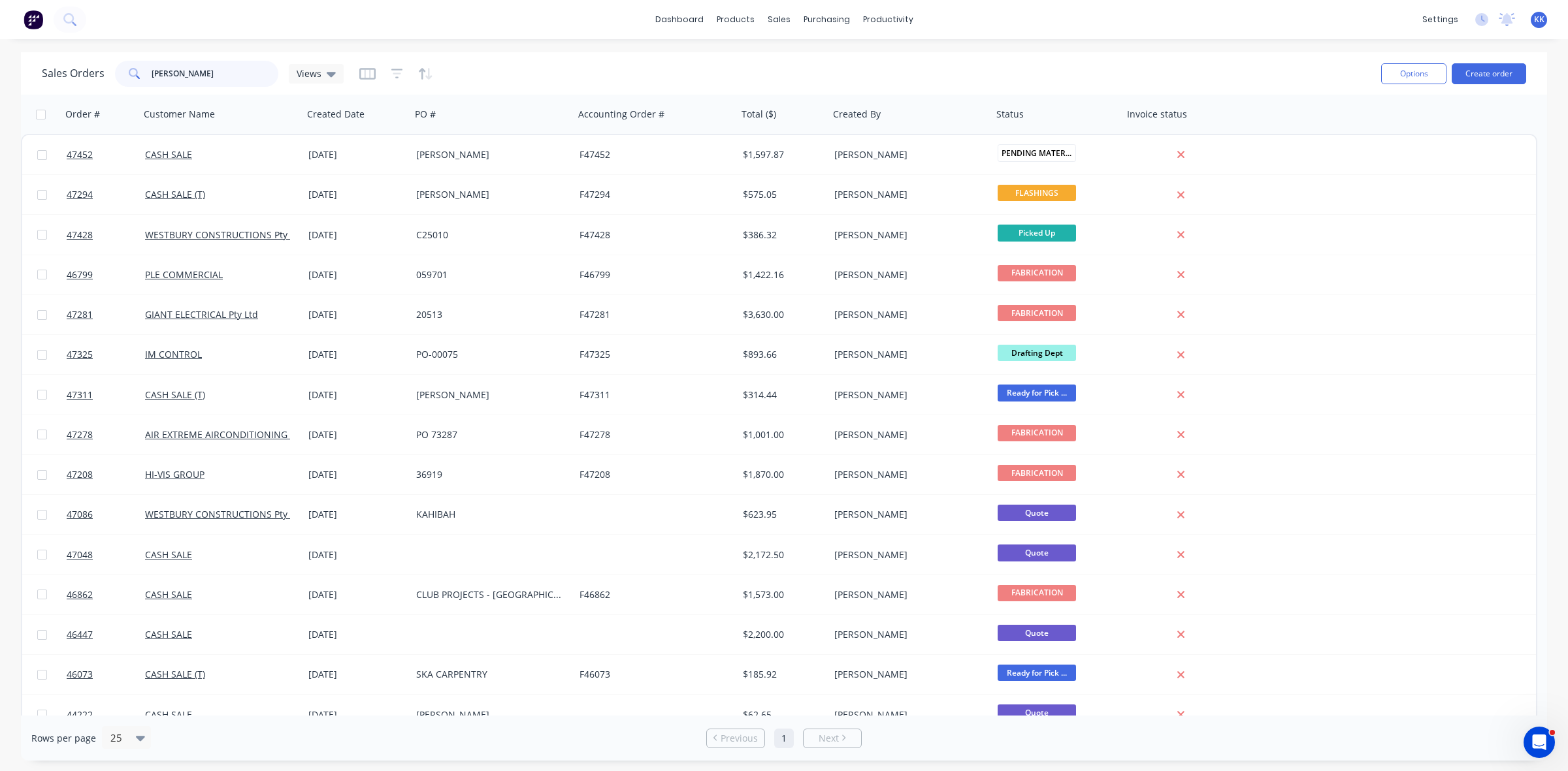
drag, startPoint x: 198, startPoint y: 77, endPoint x: 141, endPoint y: 80, distance: 57.1
click at [141, 80] on div "SAM" at bounding box center [196, 74] width 163 height 26
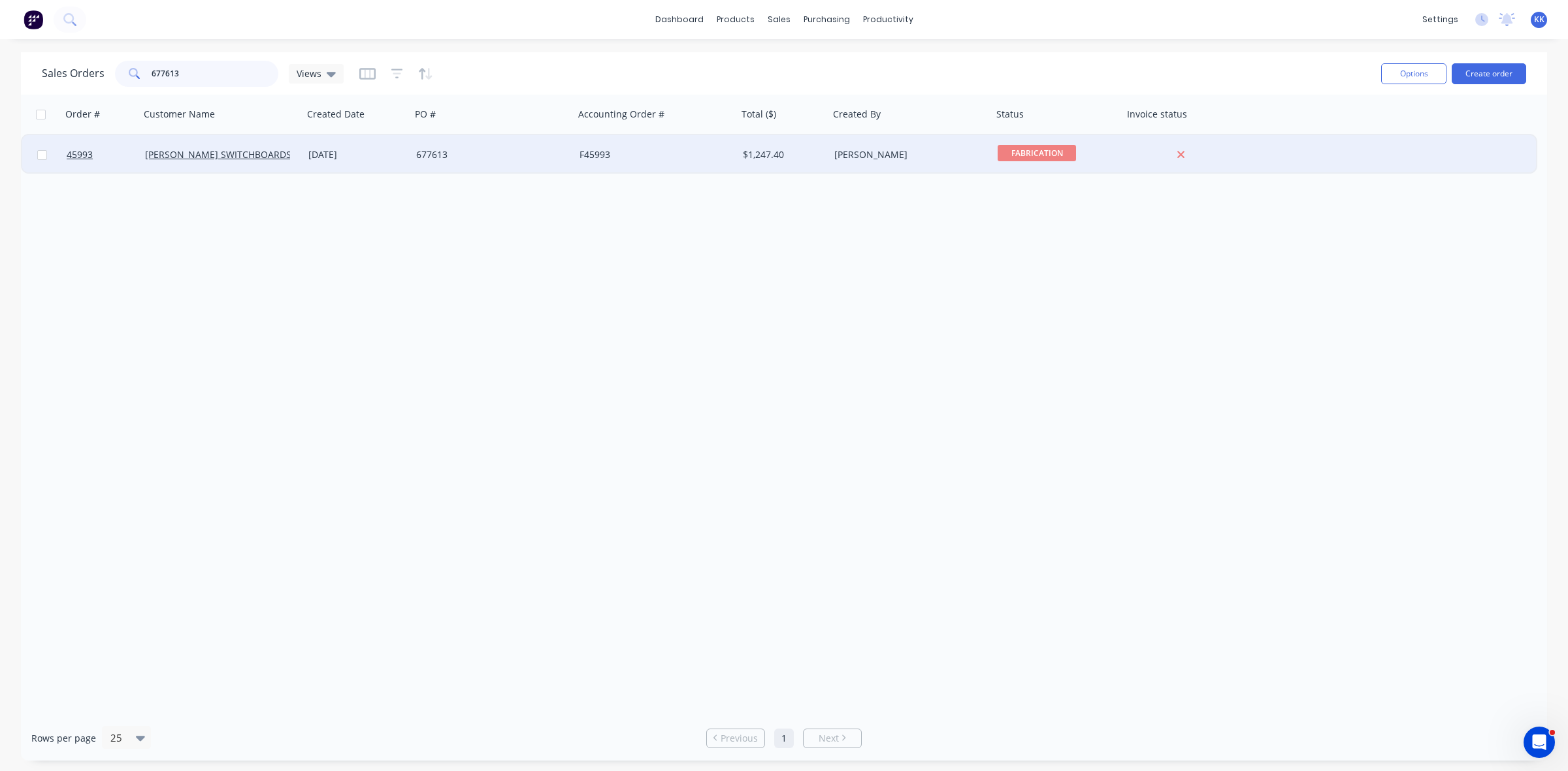
type input "677613"
click at [358, 165] on div "[DATE]" at bounding box center [357, 154] width 108 height 39
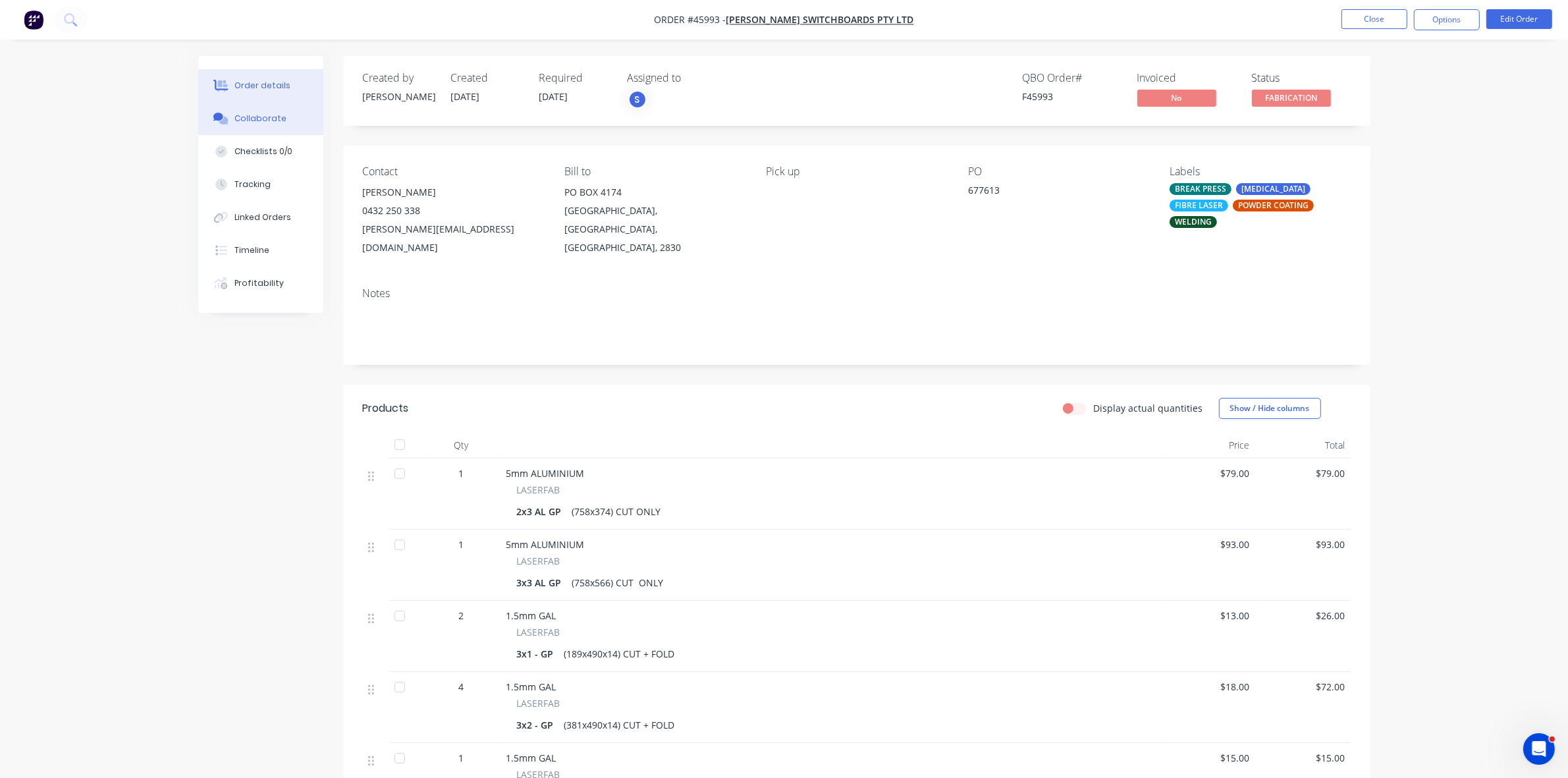
click at [235, 123] on div "Collaborate" at bounding box center [261, 119] width 52 height 12
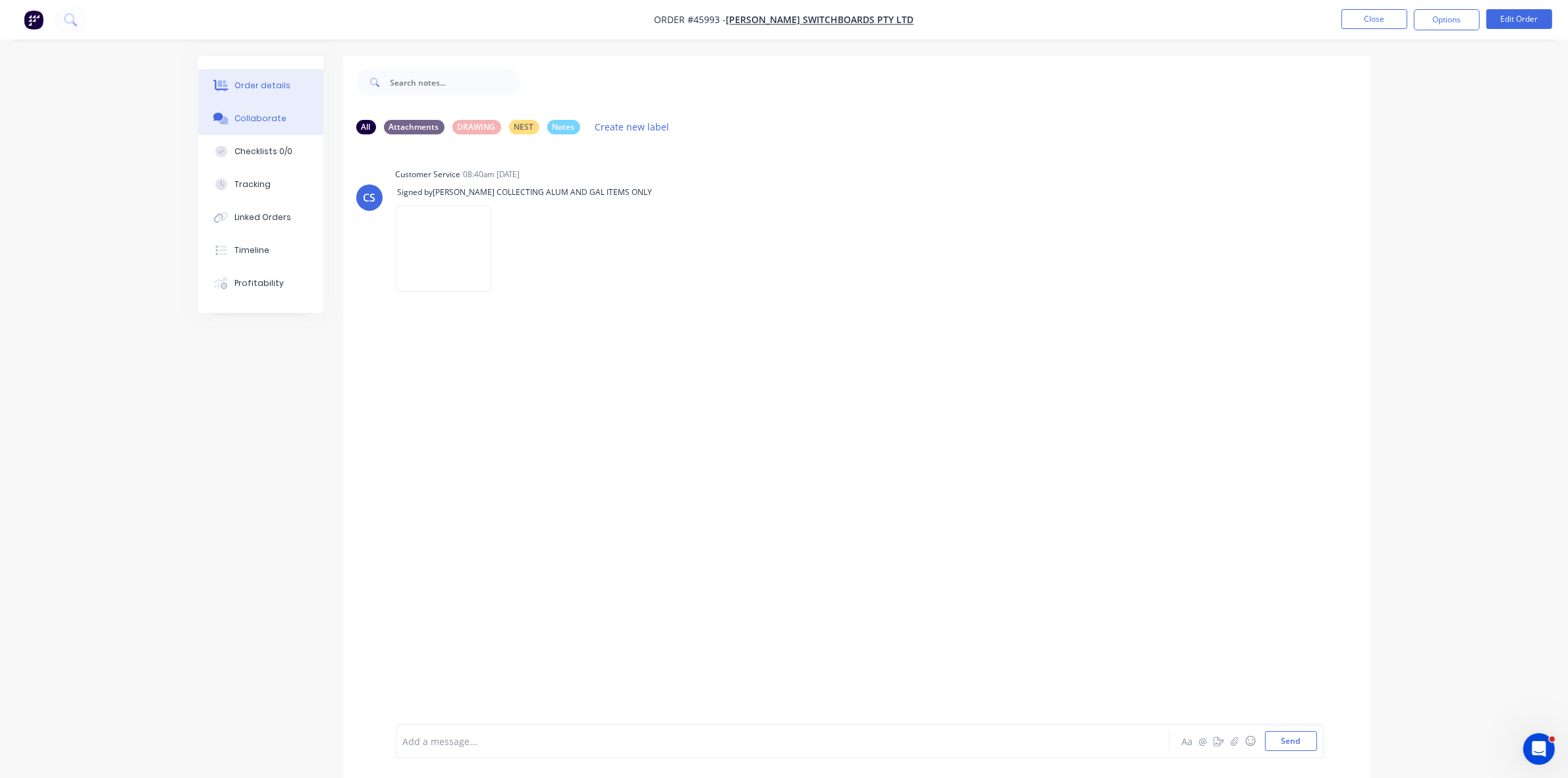
click at [278, 93] on button "Order details" at bounding box center [261, 85] width 125 height 33
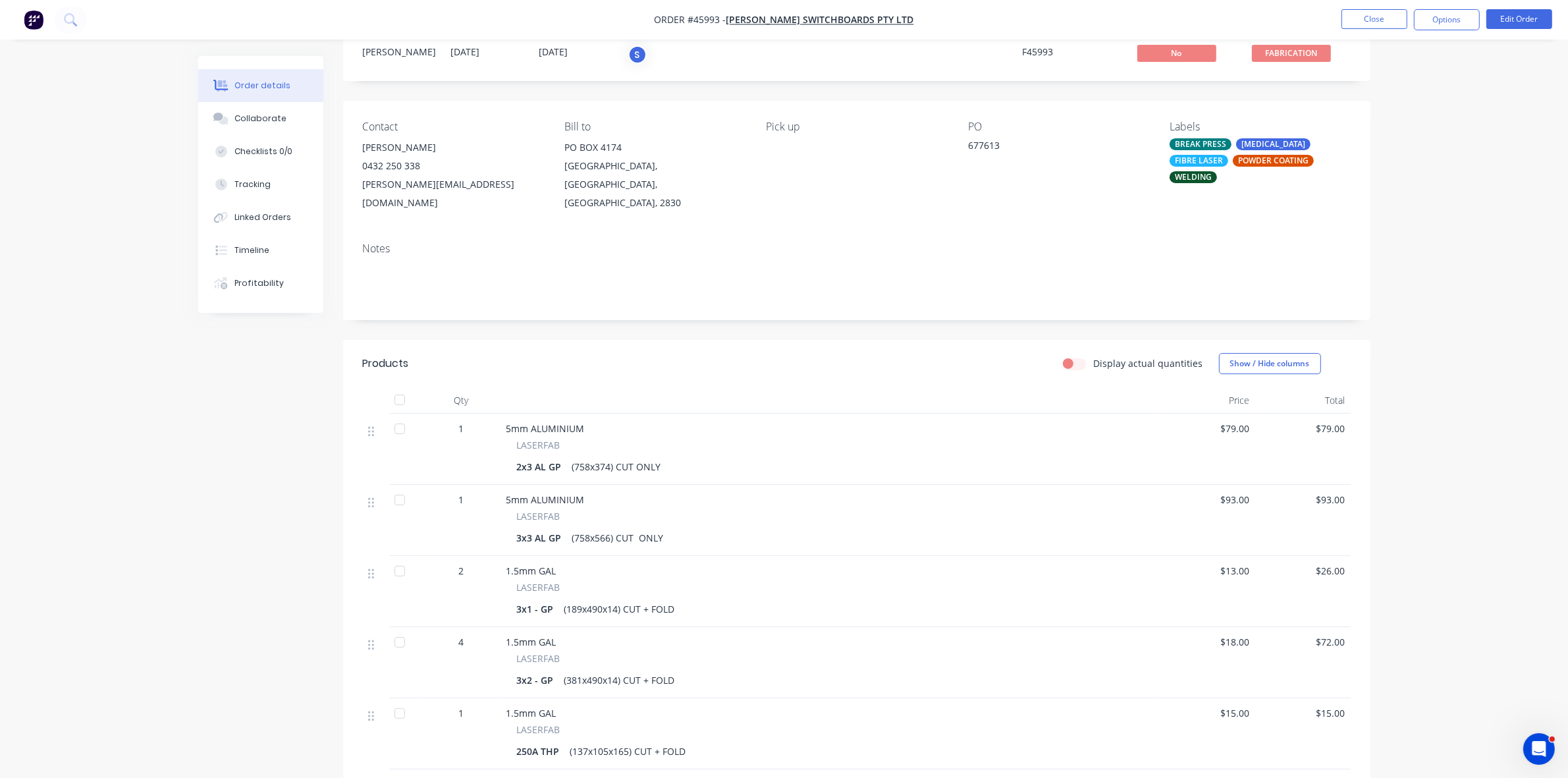
scroll to position [82, 0]
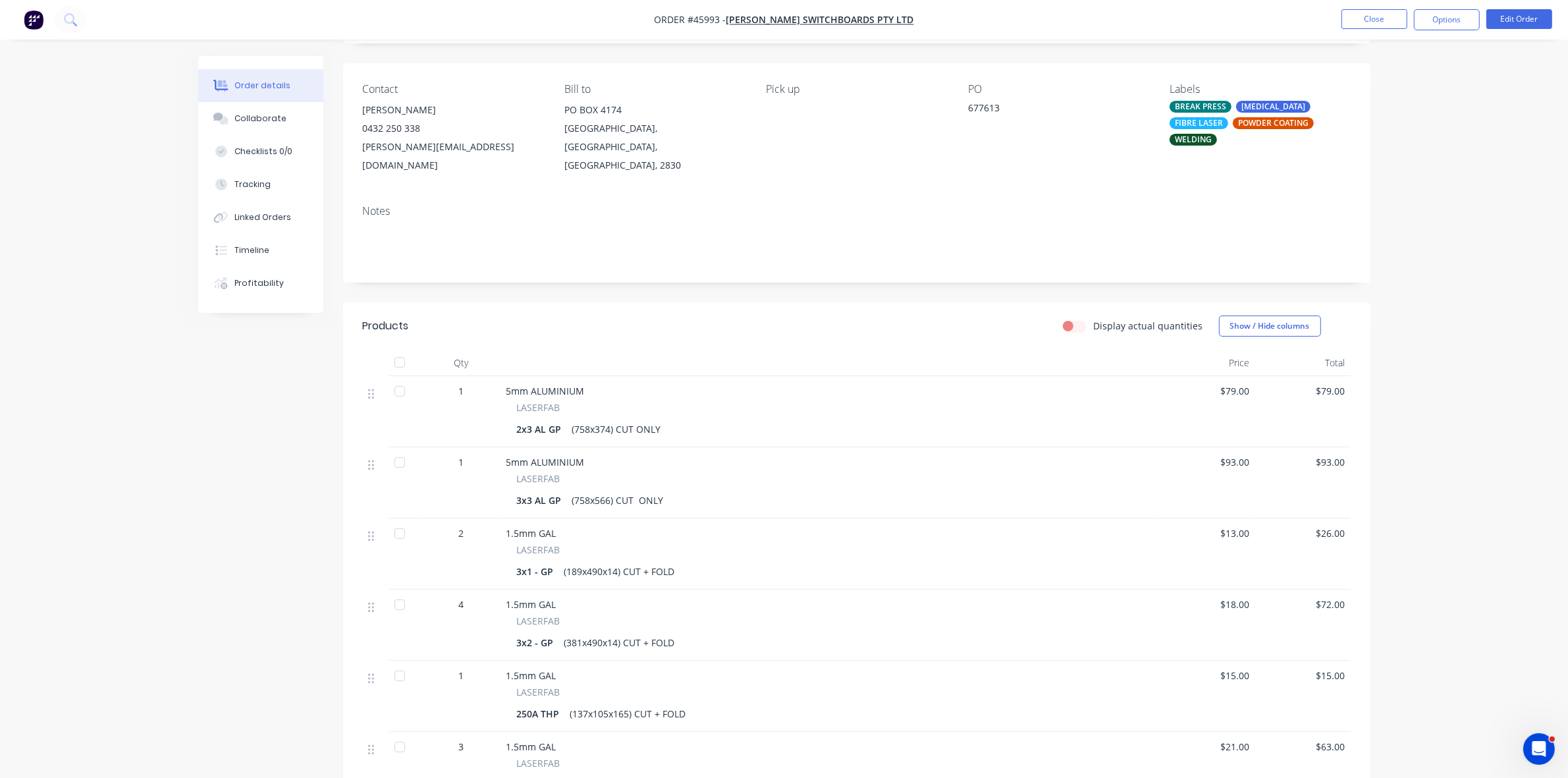
click at [399, 378] on div at bounding box center [400, 392] width 27 height 27
click at [402, 450] on div at bounding box center [400, 463] width 27 height 27
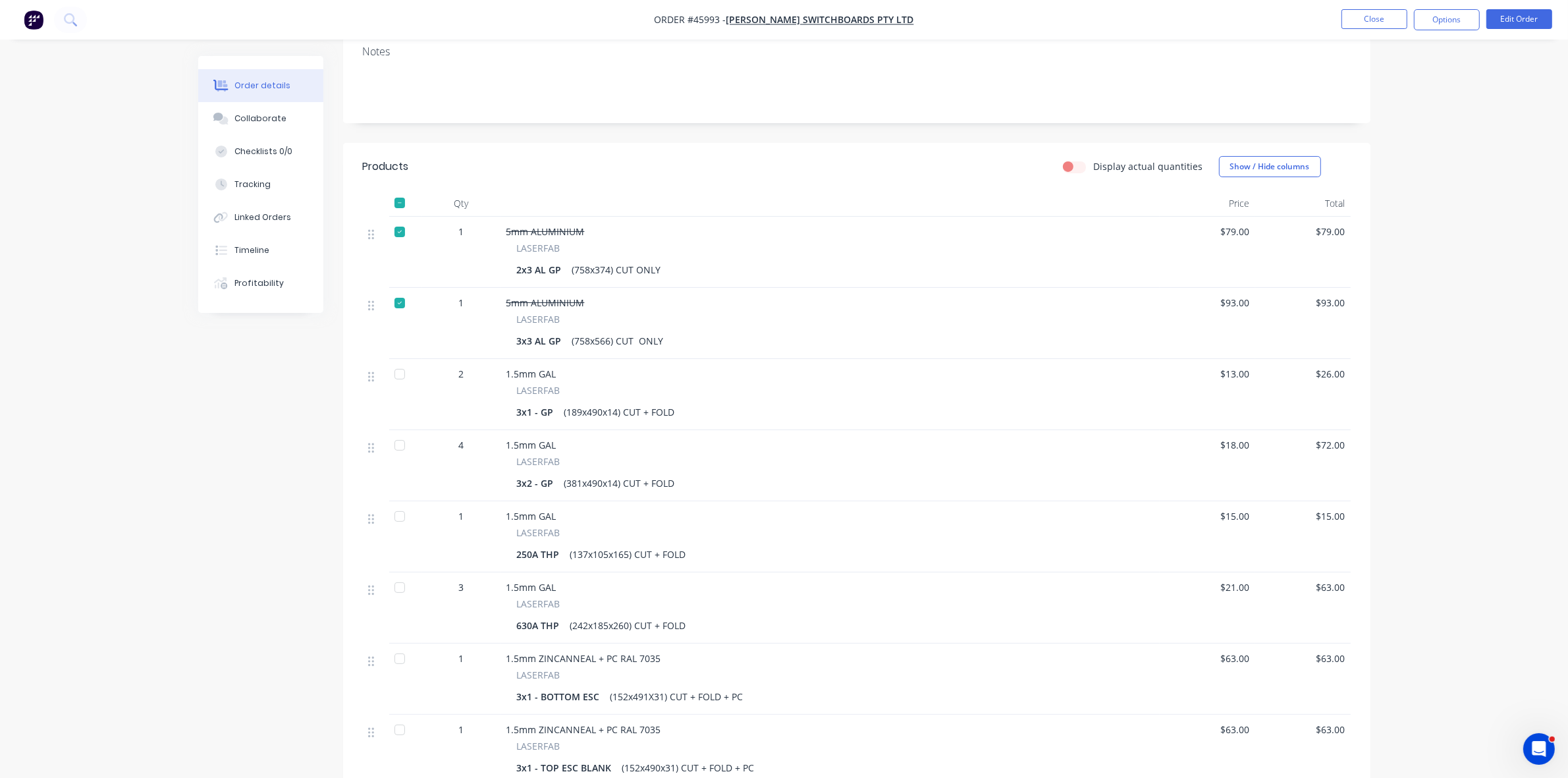
scroll to position [412, 0]
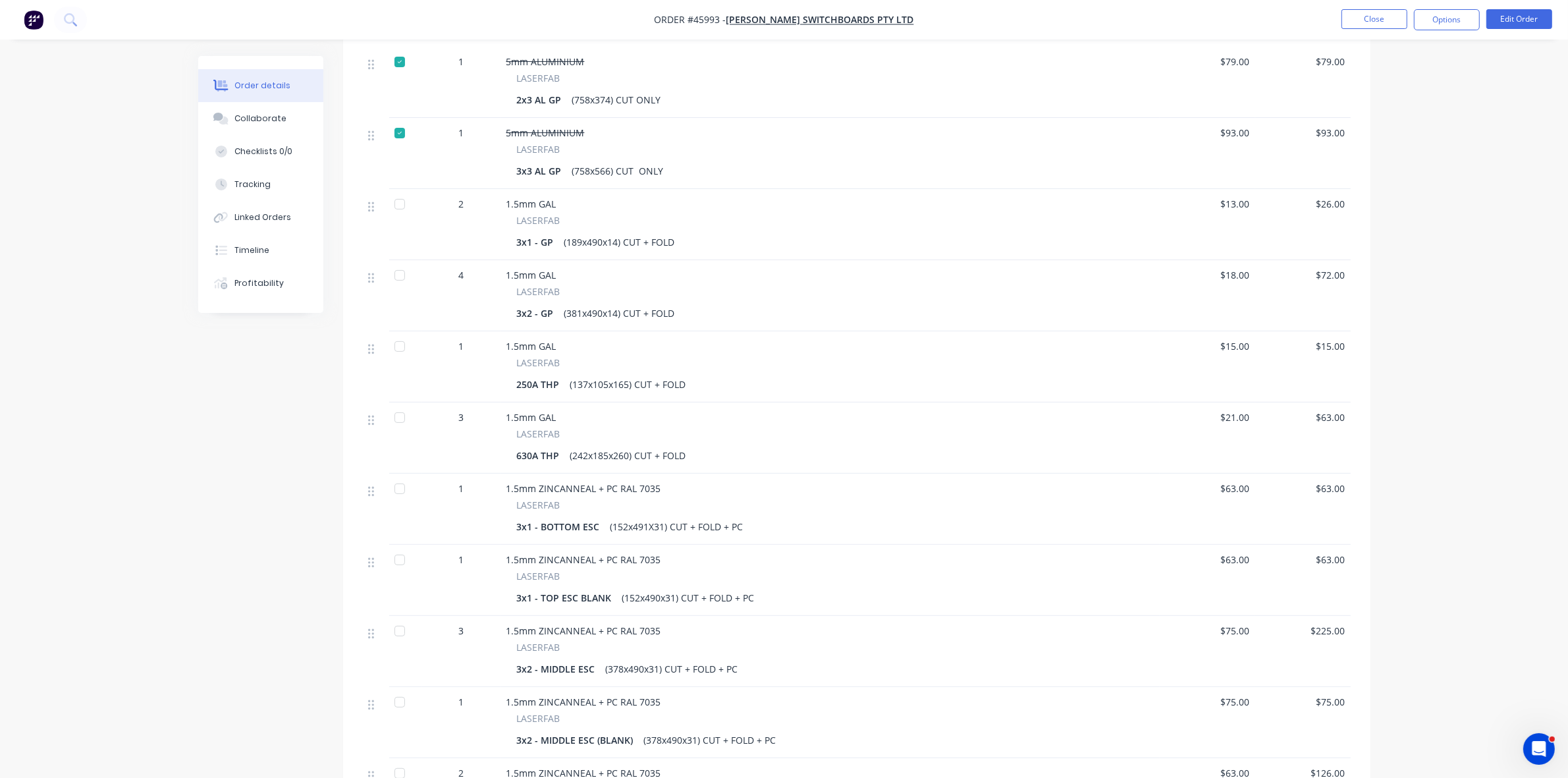
click at [397, 404] on div at bounding box center [400, 418] width 27 height 27
click at [398, 334] on div at bounding box center [400, 347] width 27 height 27
click at [400, 262] on div at bounding box center [400, 276] width 27 height 27
click at [399, 191] on div at bounding box center [400, 204] width 27 height 27
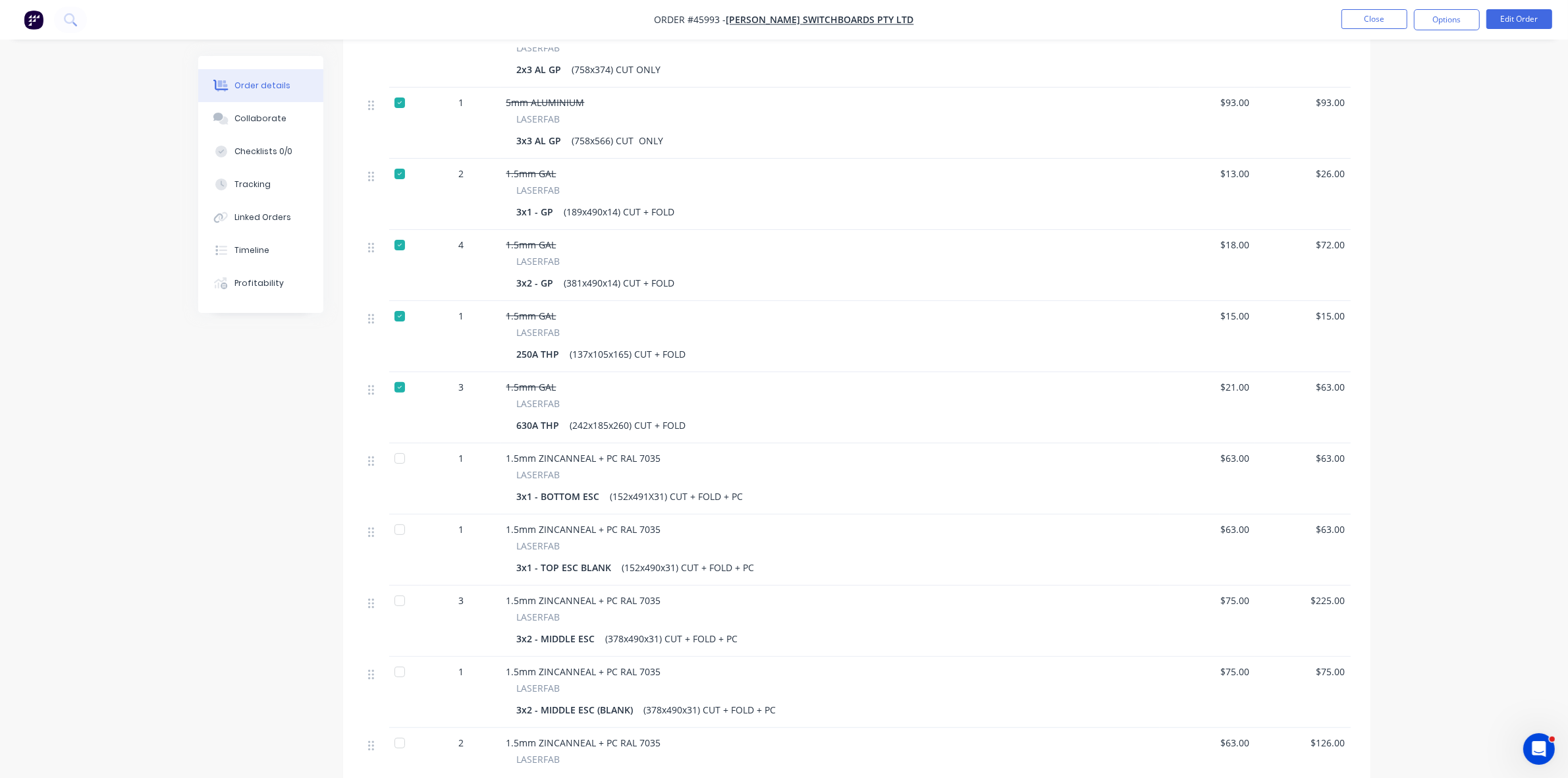
scroll to position [311, 0]
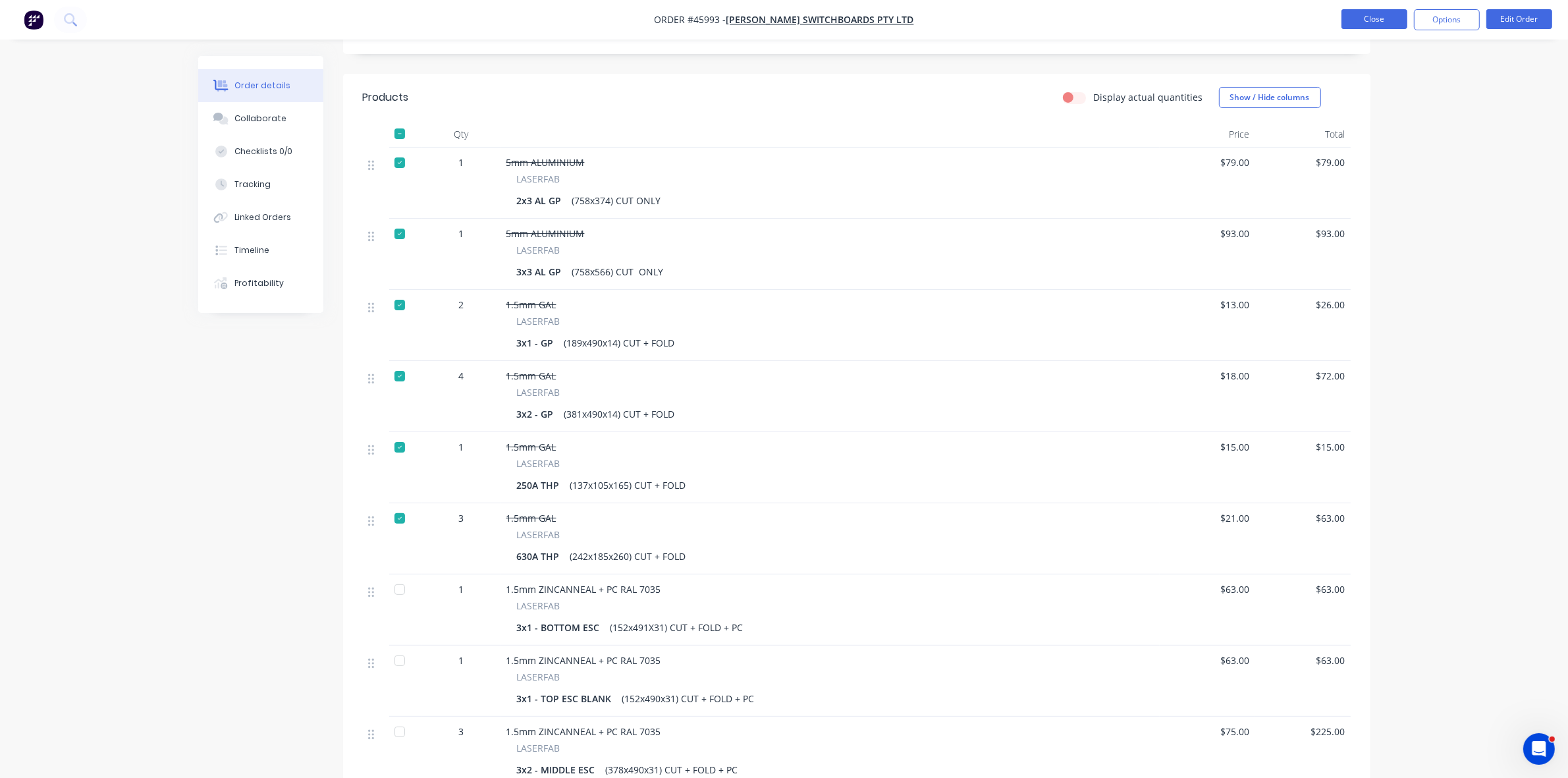
click at [1371, 24] on button "Close" at bounding box center [1375, 19] width 66 height 20
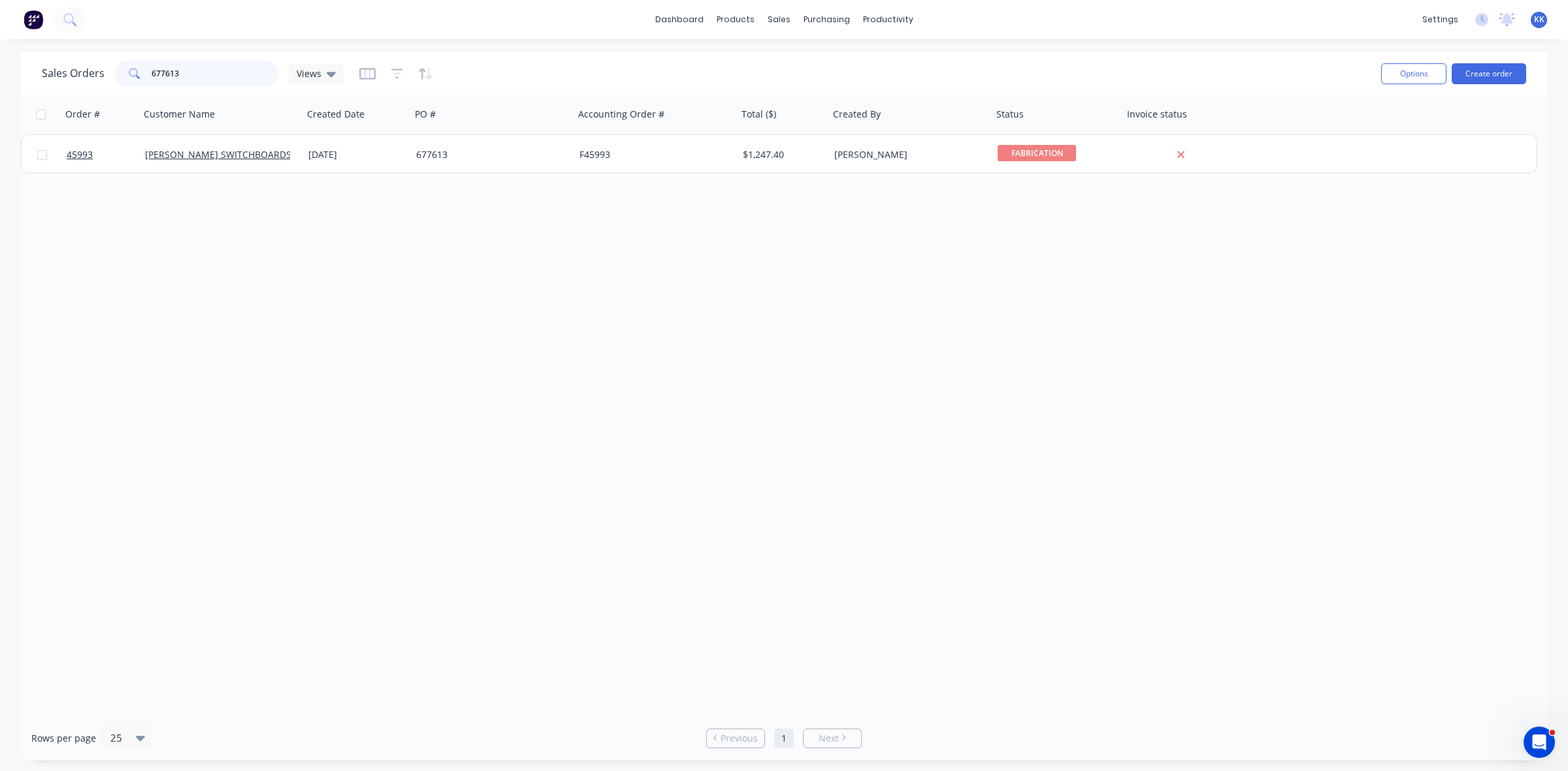
drag, startPoint x: 197, startPoint y: 70, endPoint x: 132, endPoint y: 70, distance: 65.0
click at [132, 70] on div "677613" at bounding box center [196, 74] width 163 height 26
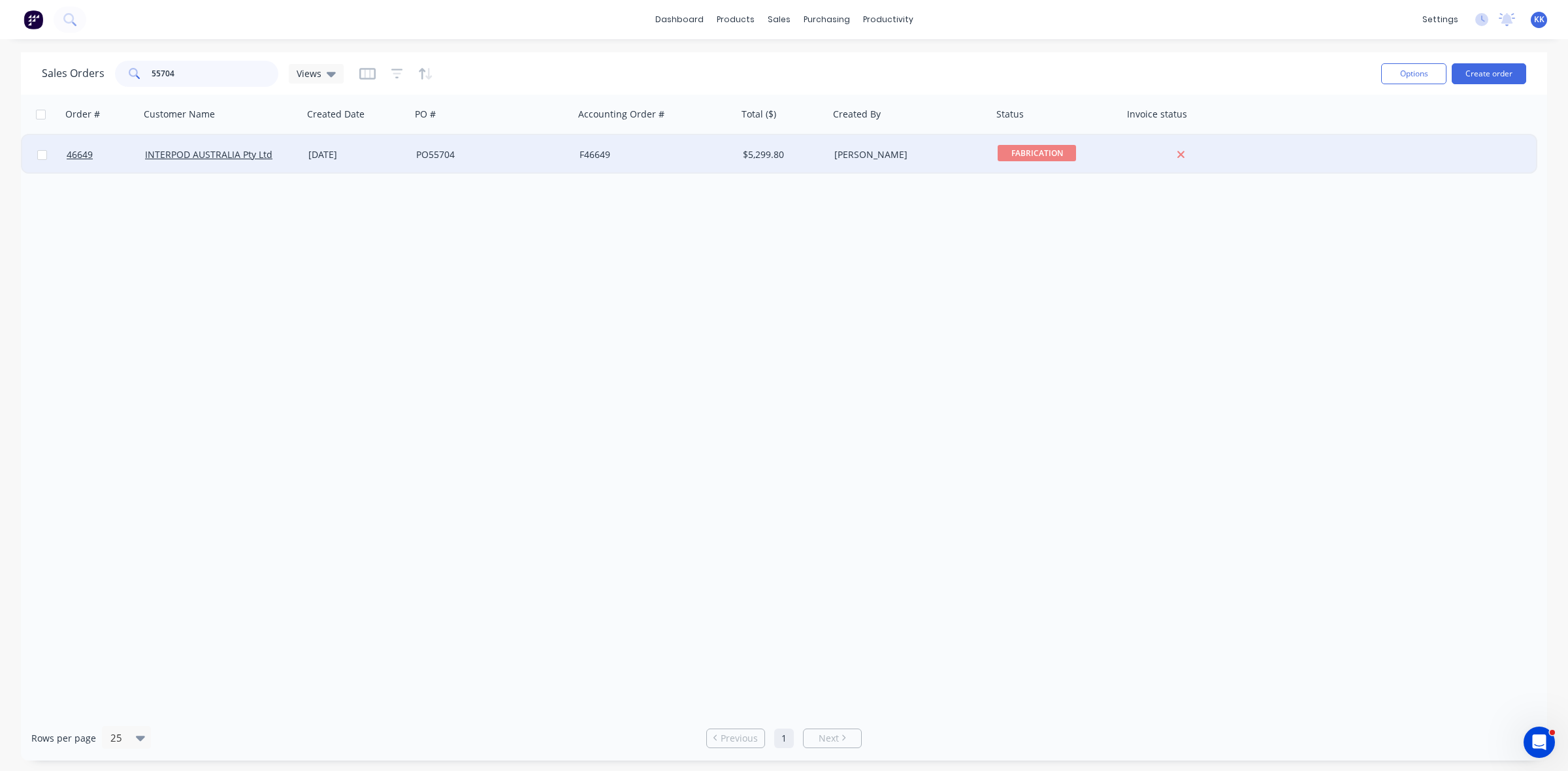
type input "55704"
click at [425, 151] on div "PO55704" at bounding box center [488, 155] width 145 height 13
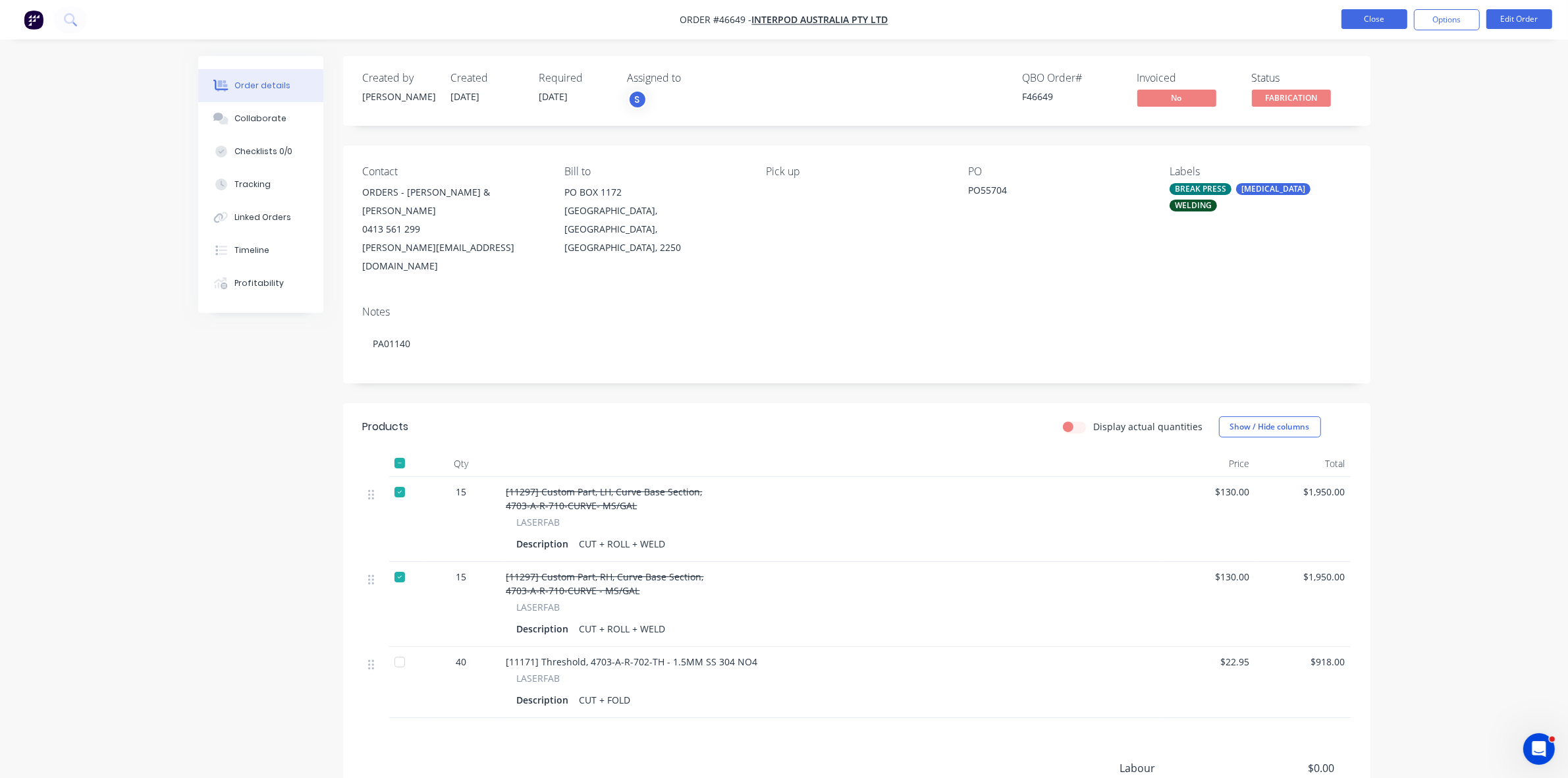
click at [1365, 25] on button "Close" at bounding box center [1375, 19] width 66 height 20
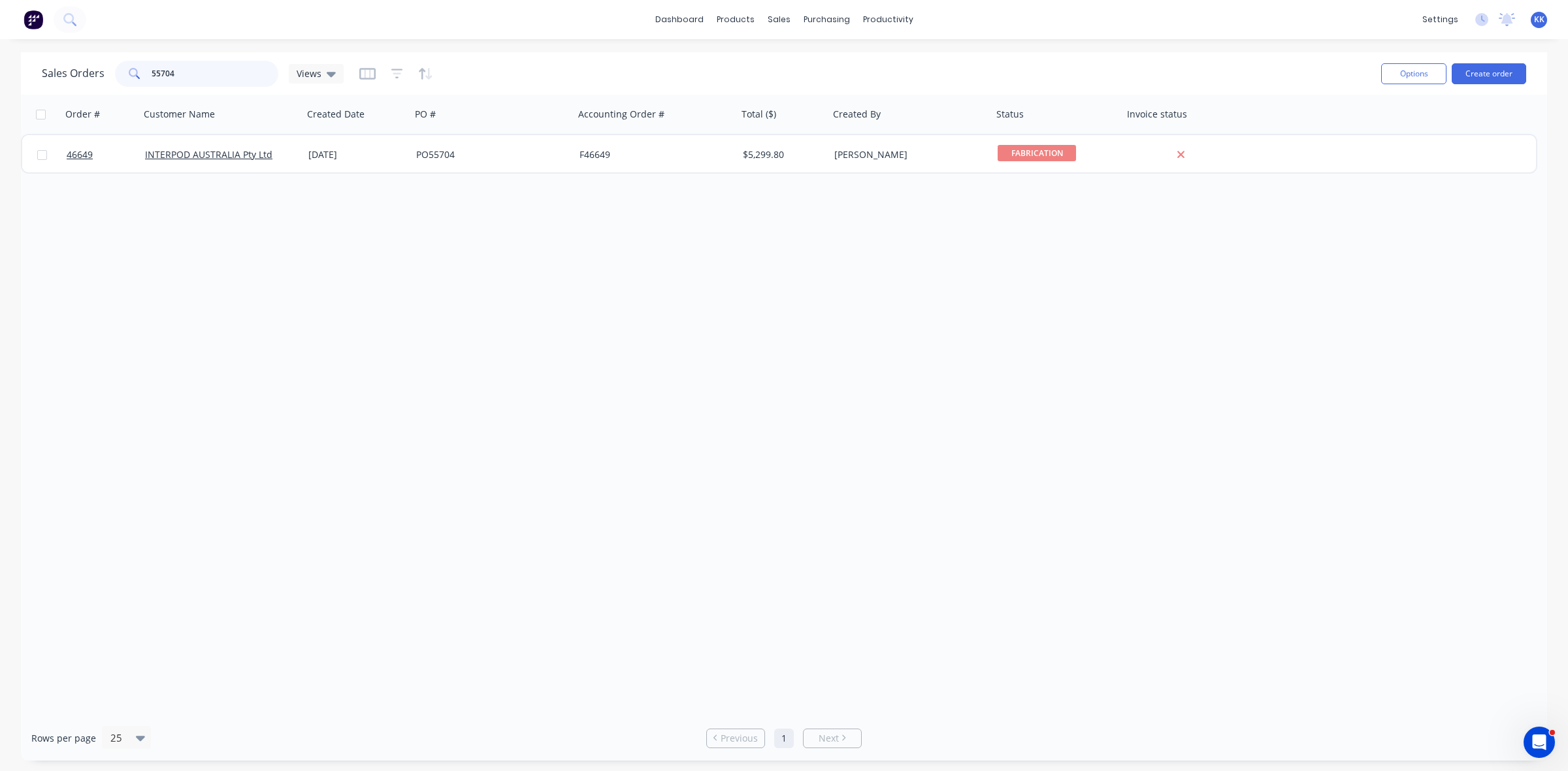
drag, startPoint x: 185, startPoint y: 72, endPoint x: 128, endPoint y: 66, distance: 57.3
click at [128, 66] on div "55704" at bounding box center [196, 74] width 163 height 26
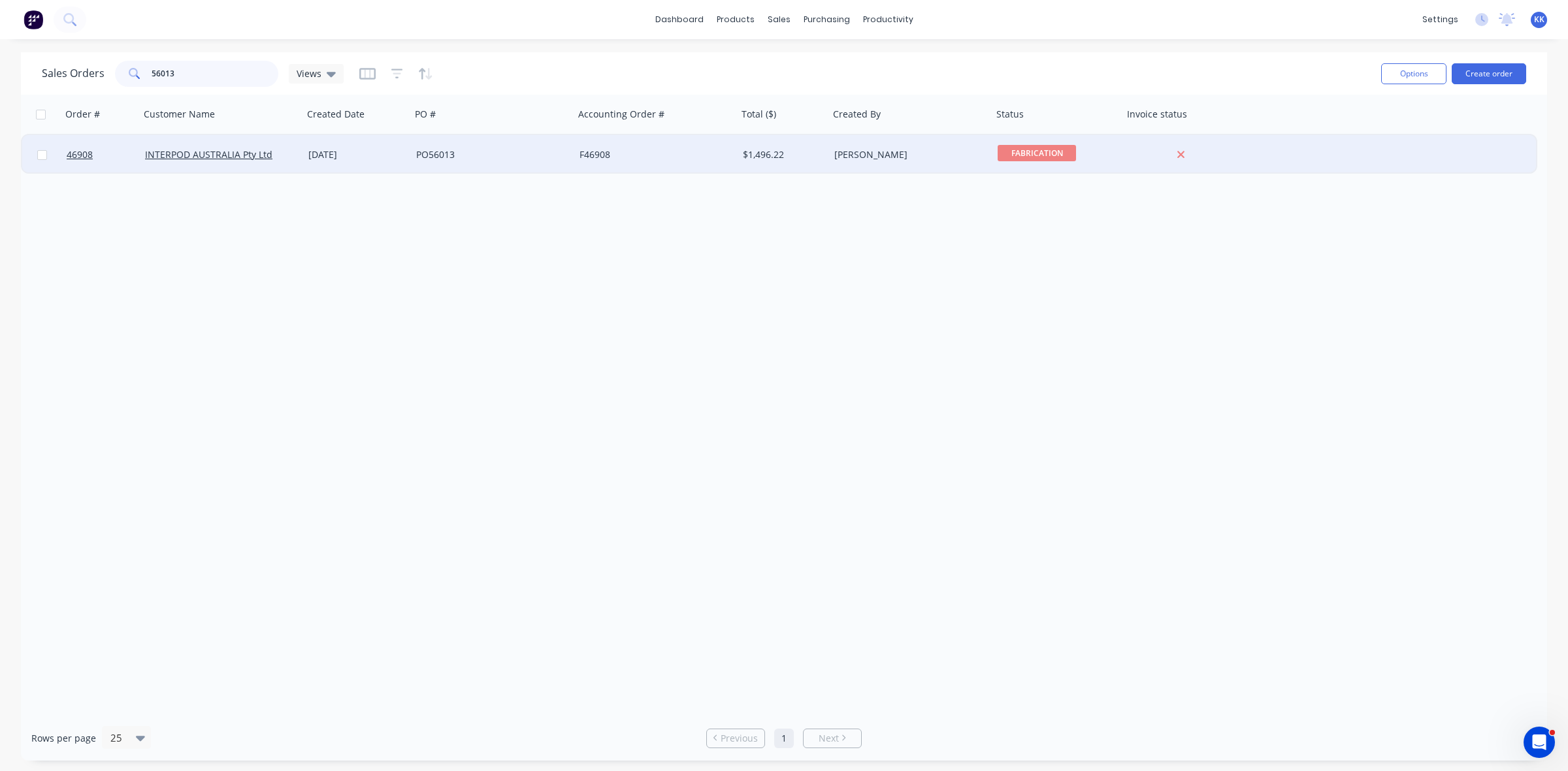
type input "56013"
click at [342, 161] on div "12 Aug 2025" at bounding box center [357, 154] width 108 height 39
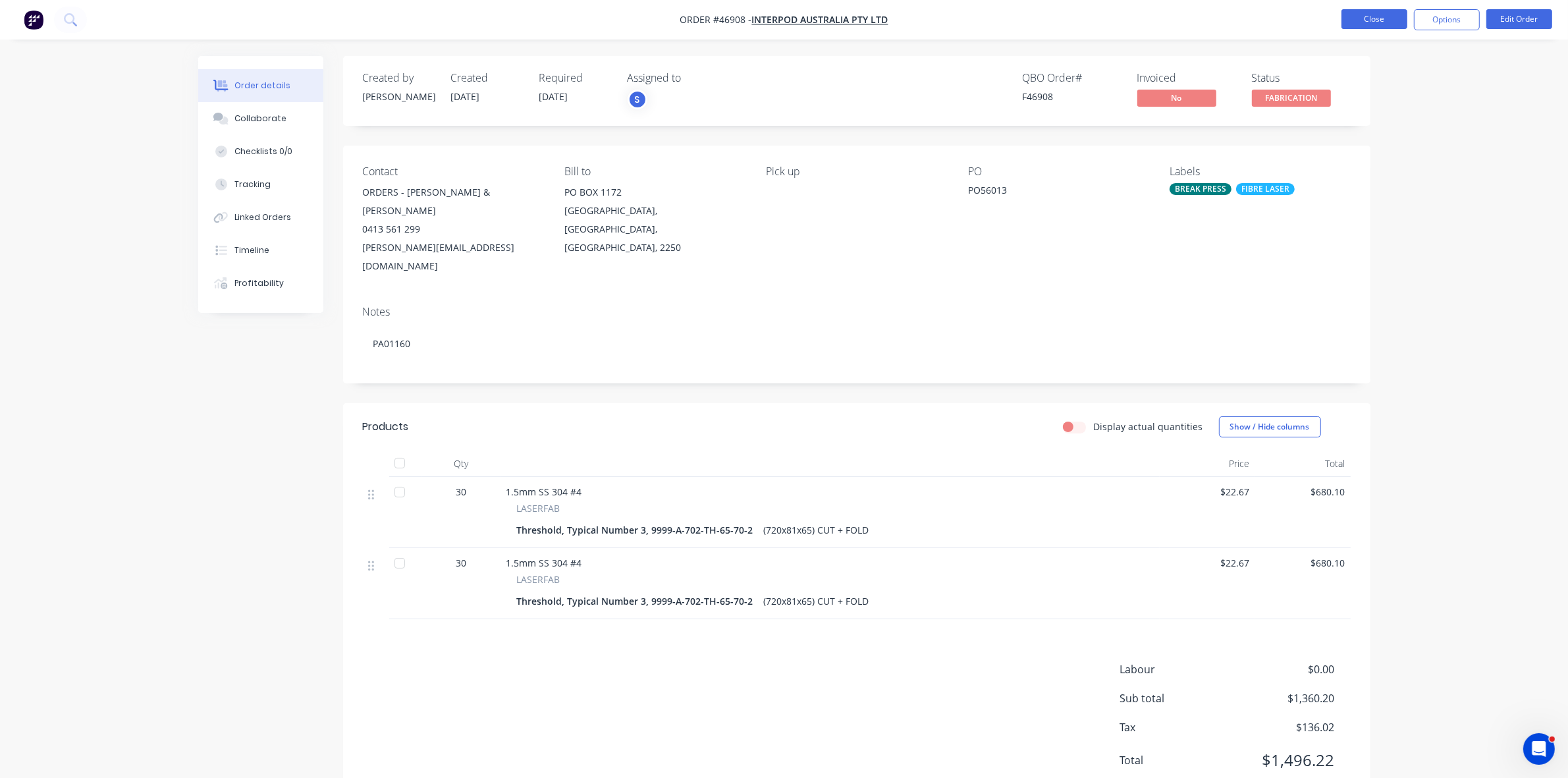
click at [1372, 23] on button "Close" at bounding box center [1375, 19] width 66 height 20
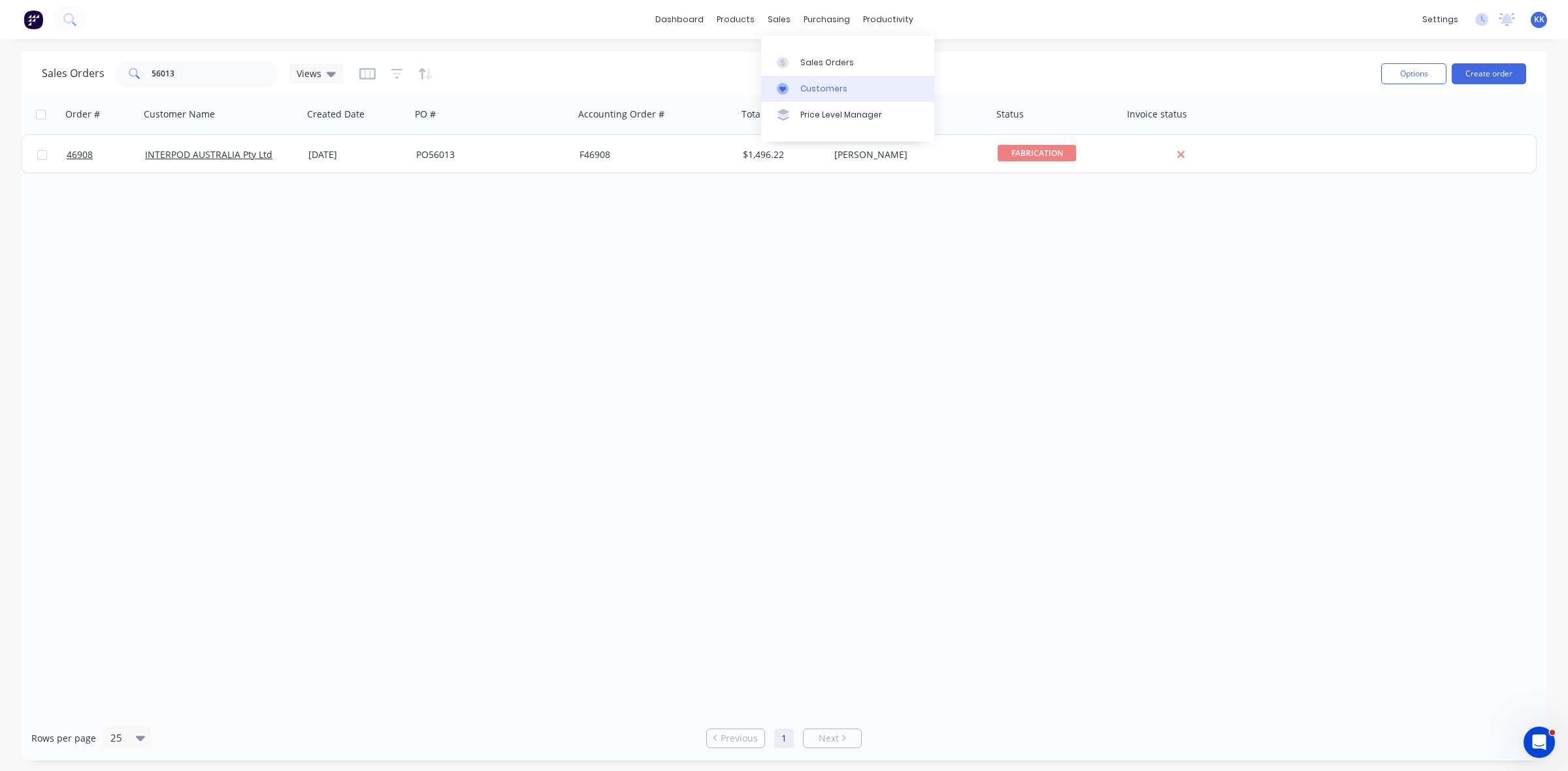
click at [795, 83] on div at bounding box center [787, 89] width 20 height 12
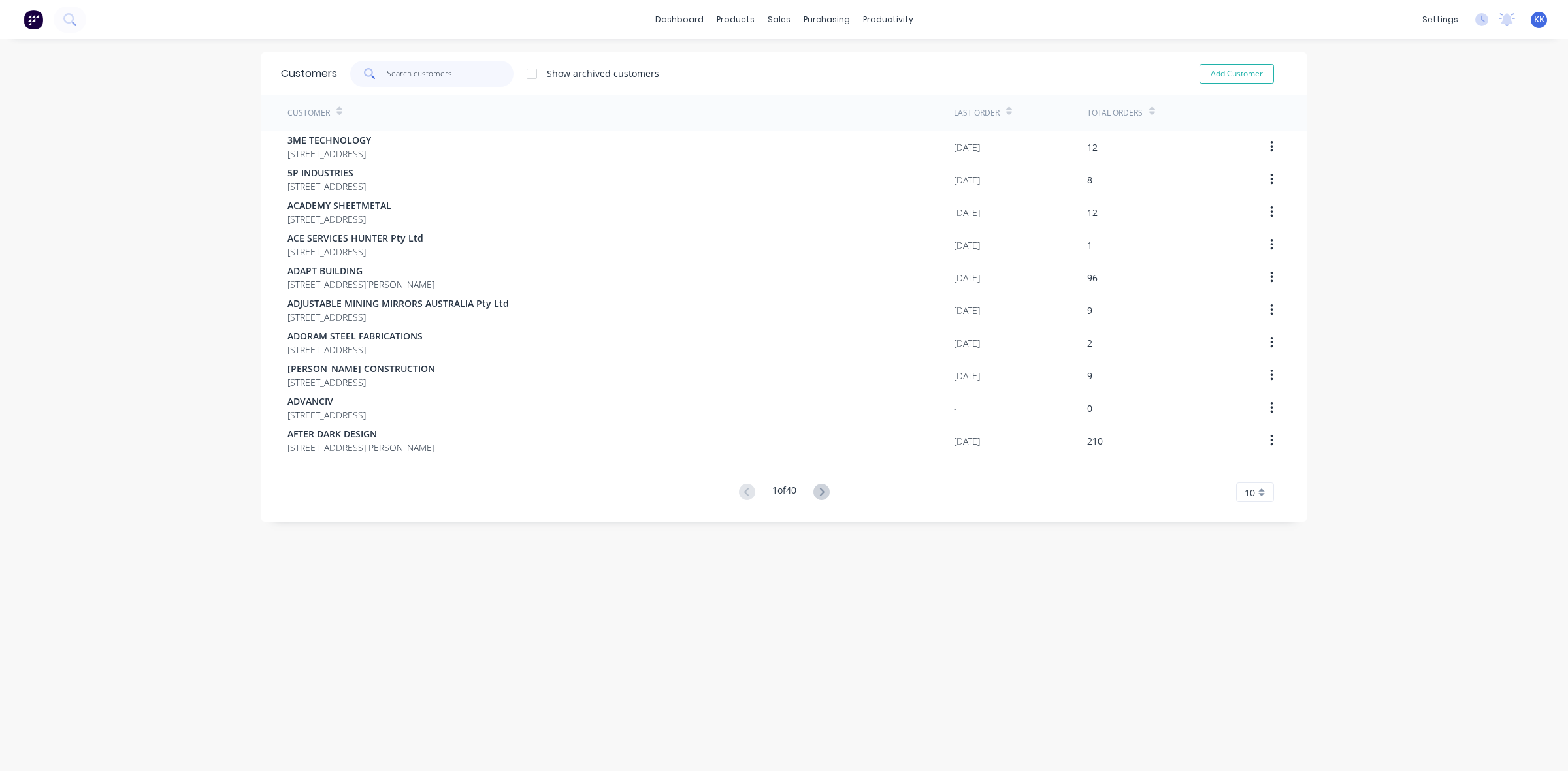
drag, startPoint x: 0, startPoint y: 0, endPoint x: 438, endPoint y: 63, distance: 442.5
click at [438, 63] on input "text" at bounding box center [451, 74] width 128 height 26
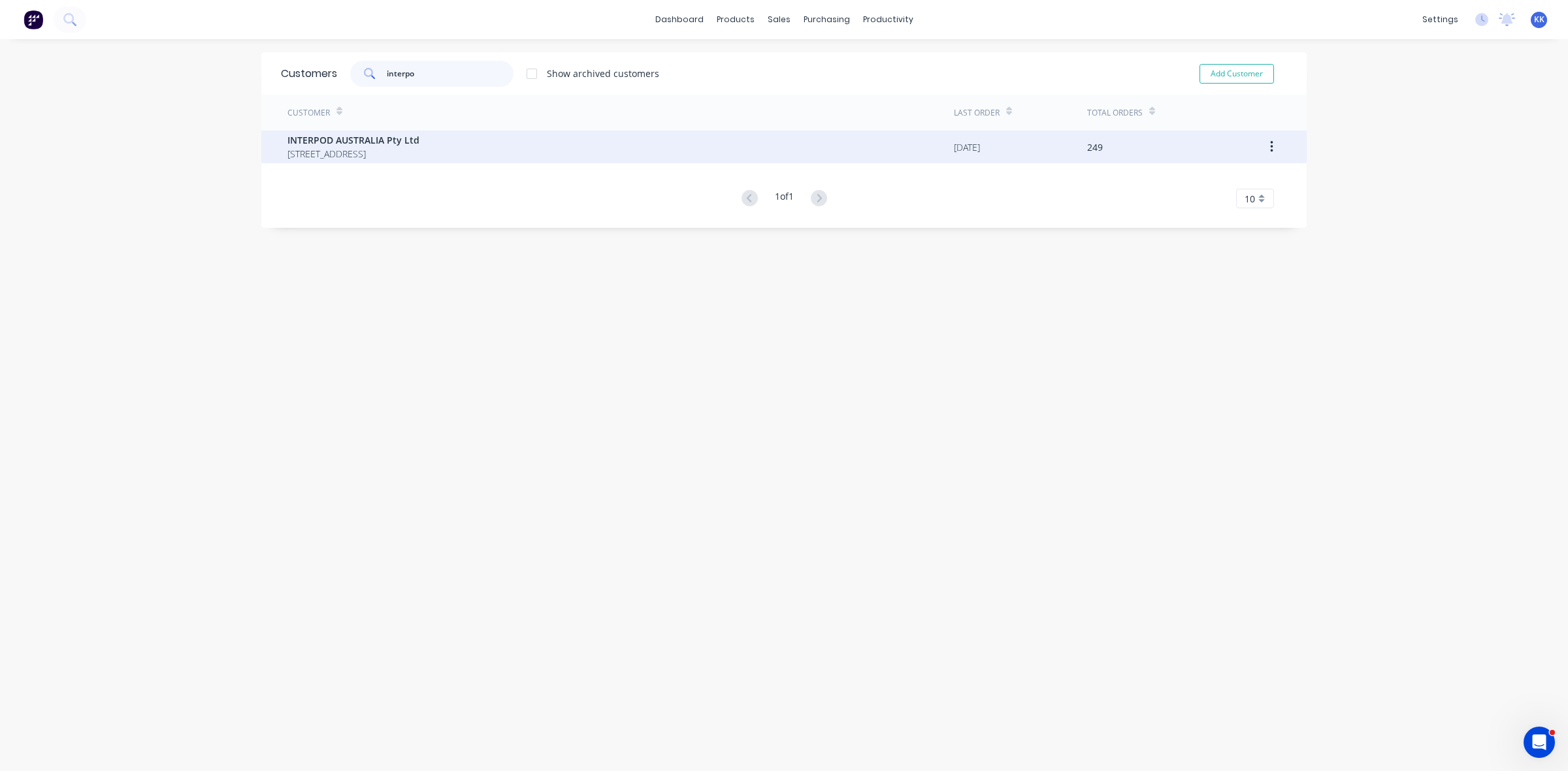
type input "interpo"
click at [404, 138] on span "INTERPOD AUSTRALIA Pty Ltd" at bounding box center [353, 140] width 132 height 14
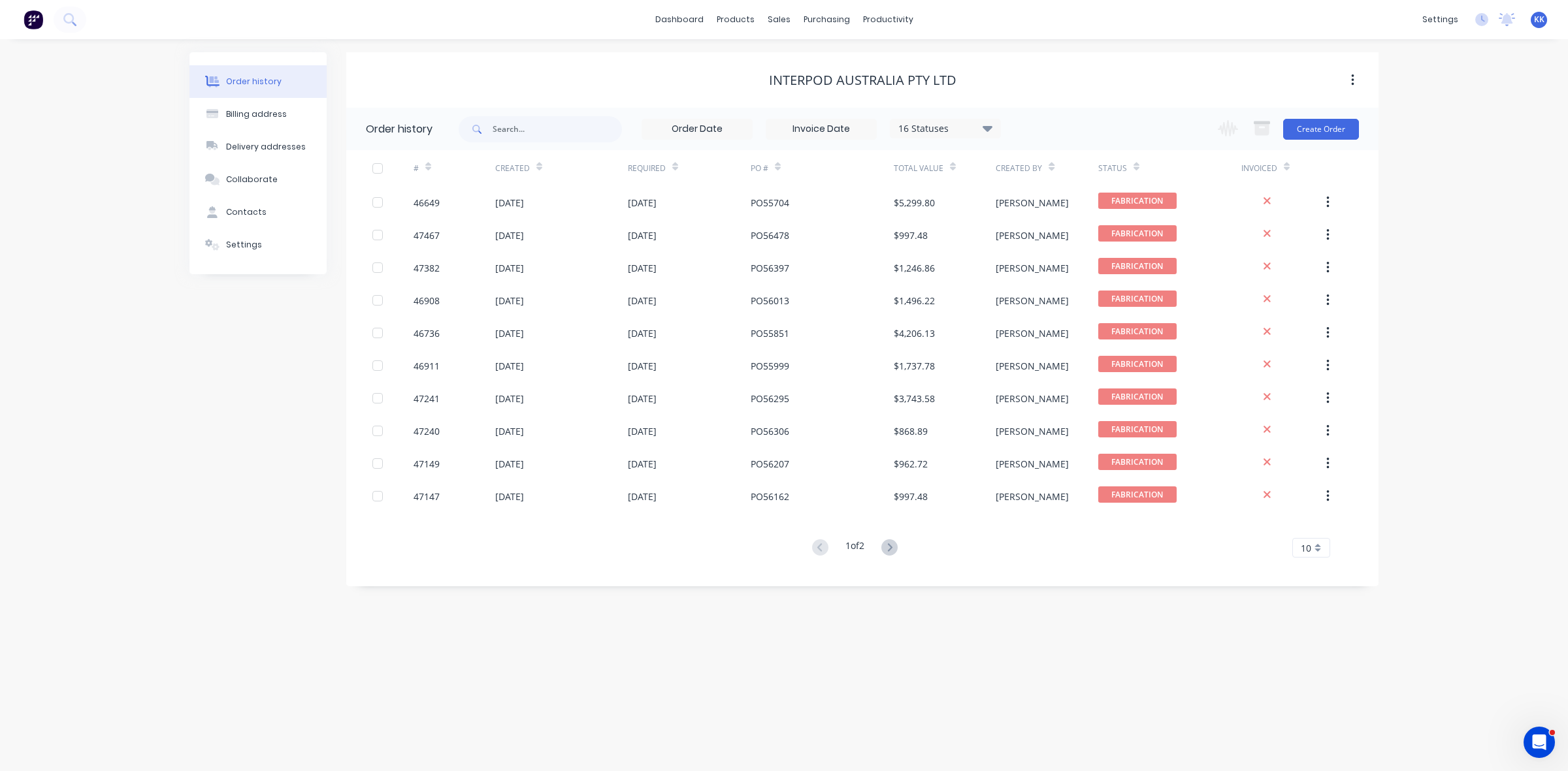
click at [893, 544] on g at bounding box center [889, 548] width 17 height 17
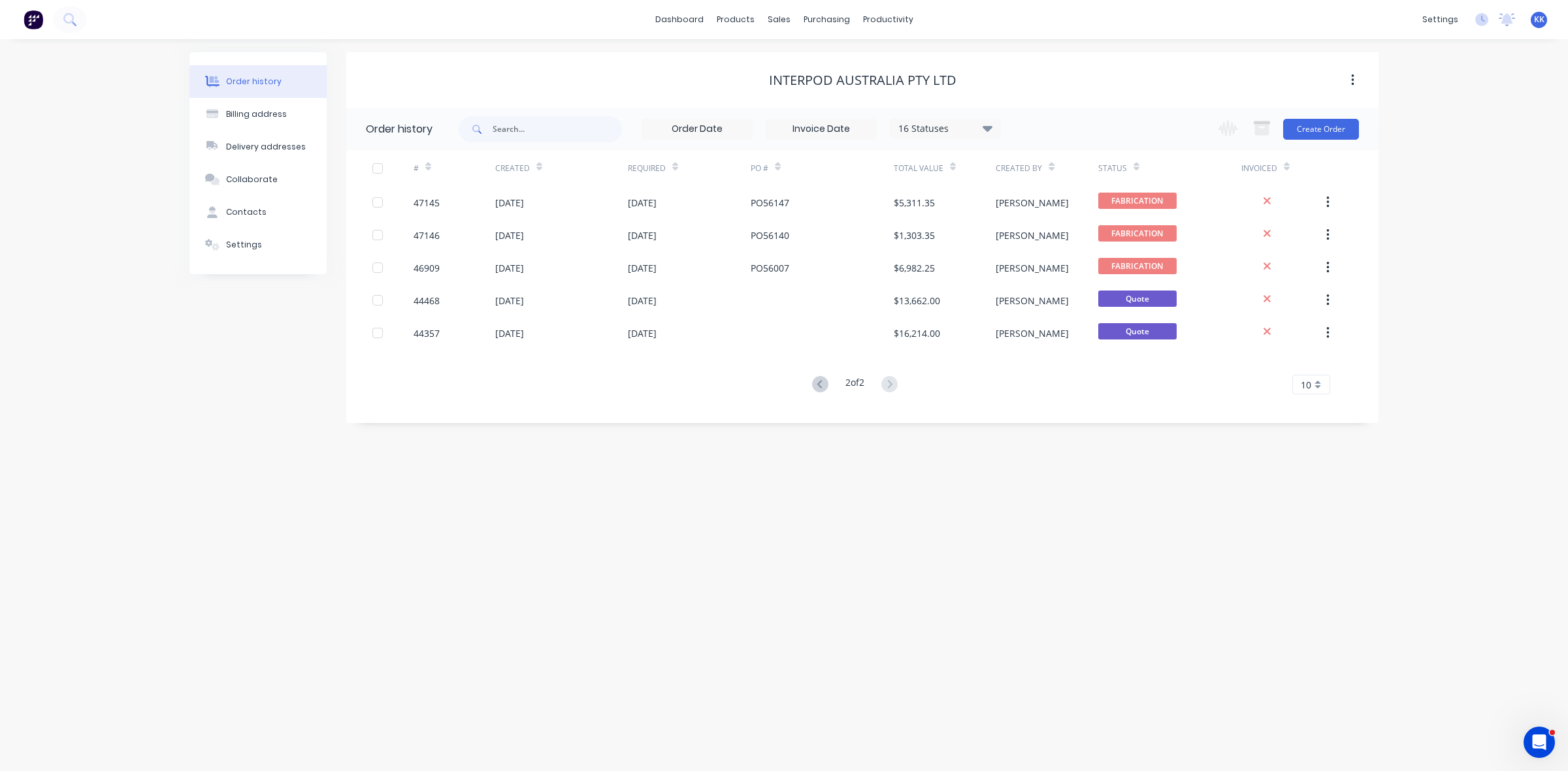
click at [815, 386] on icon at bounding box center [820, 384] width 17 height 17
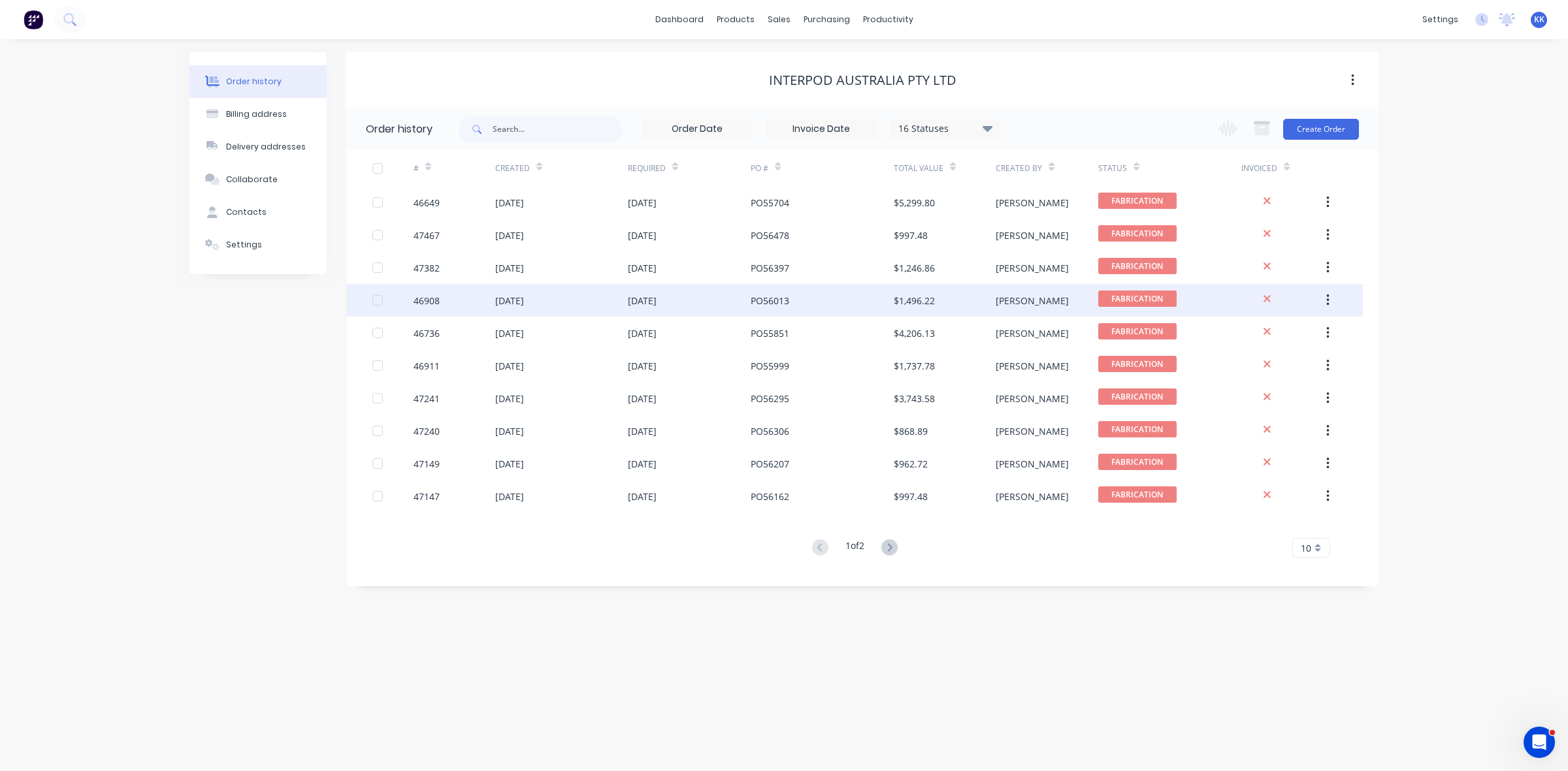
click at [806, 310] on div "PO56013" at bounding box center [822, 300] width 143 height 32
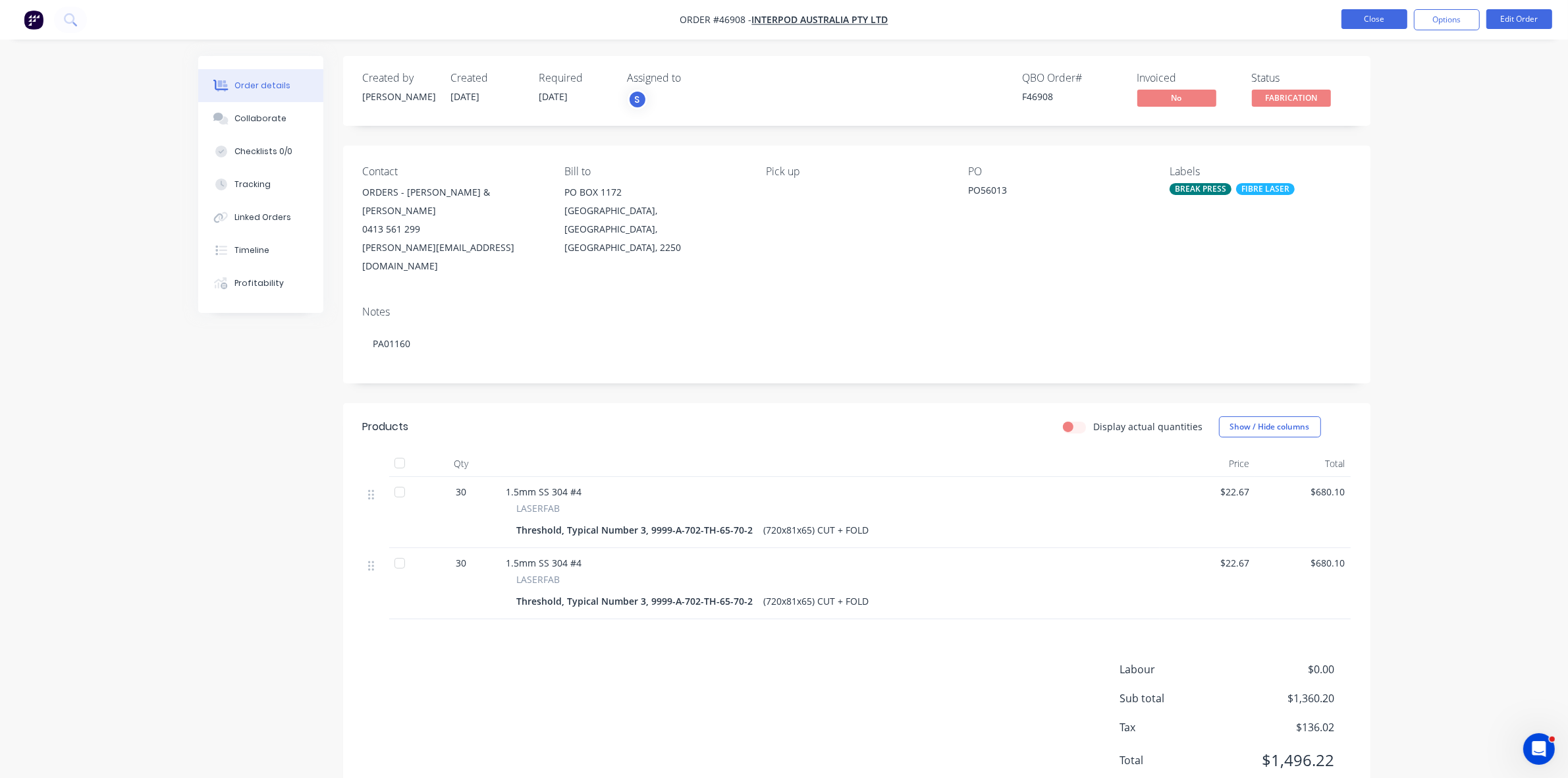
click at [1371, 21] on button "Close" at bounding box center [1375, 19] width 66 height 20
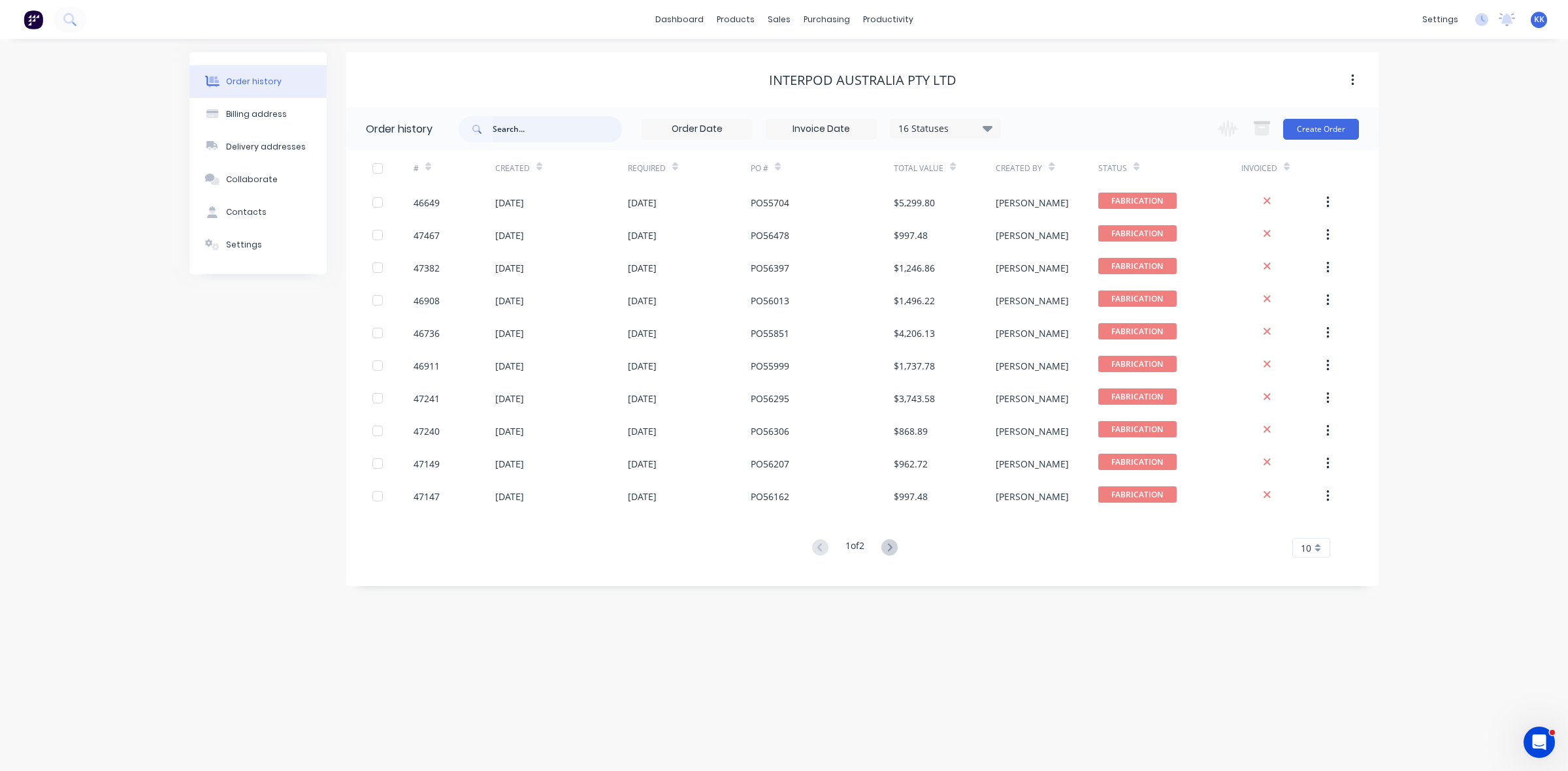
click at [551, 121] on input "text" at bounding box center [558, 130] width 130 height 26
type input "55851"
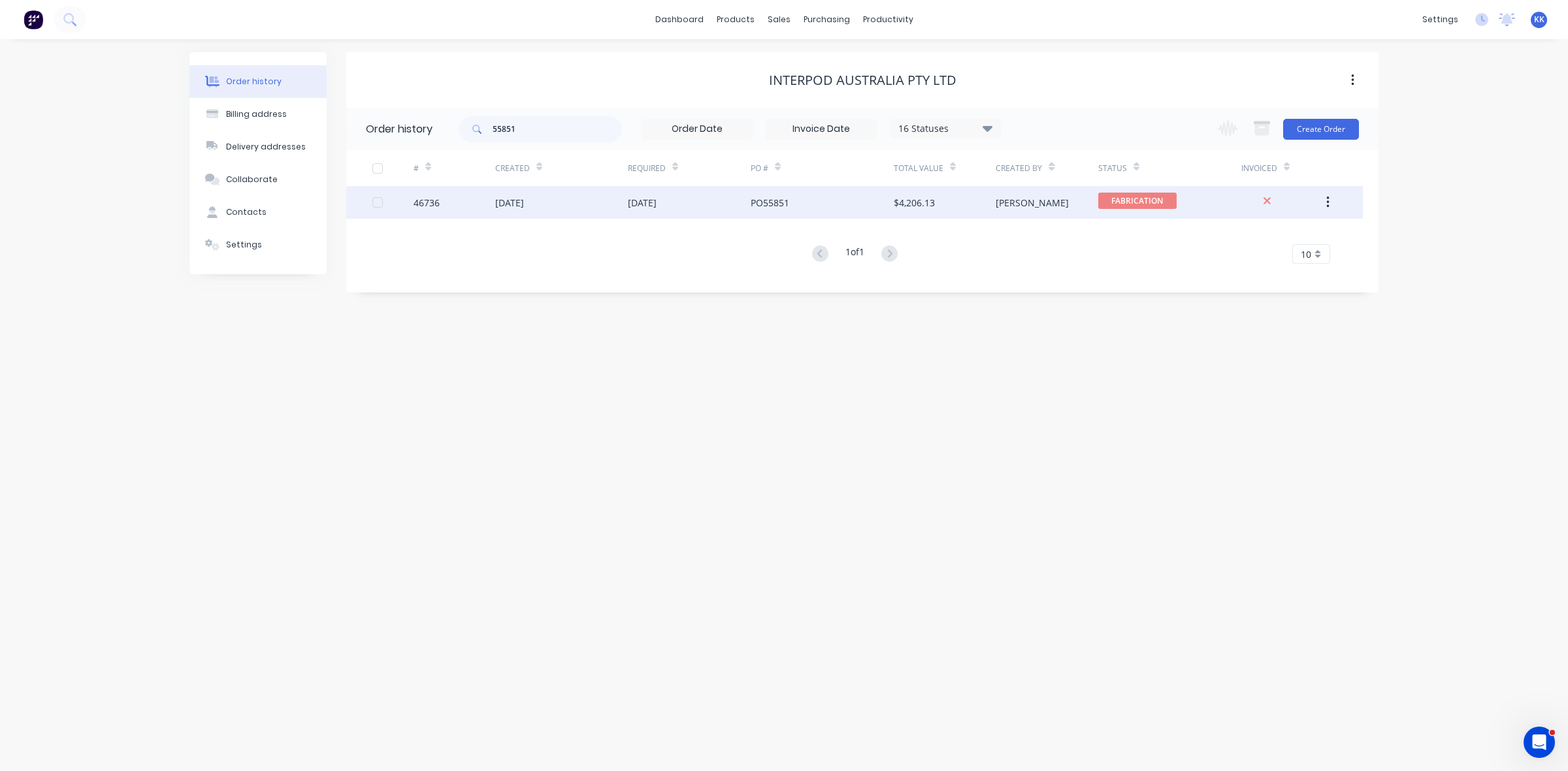
click at [624, 206] on div "05 Aug 2025" at bounding box center [562, 202] width 132 height 32
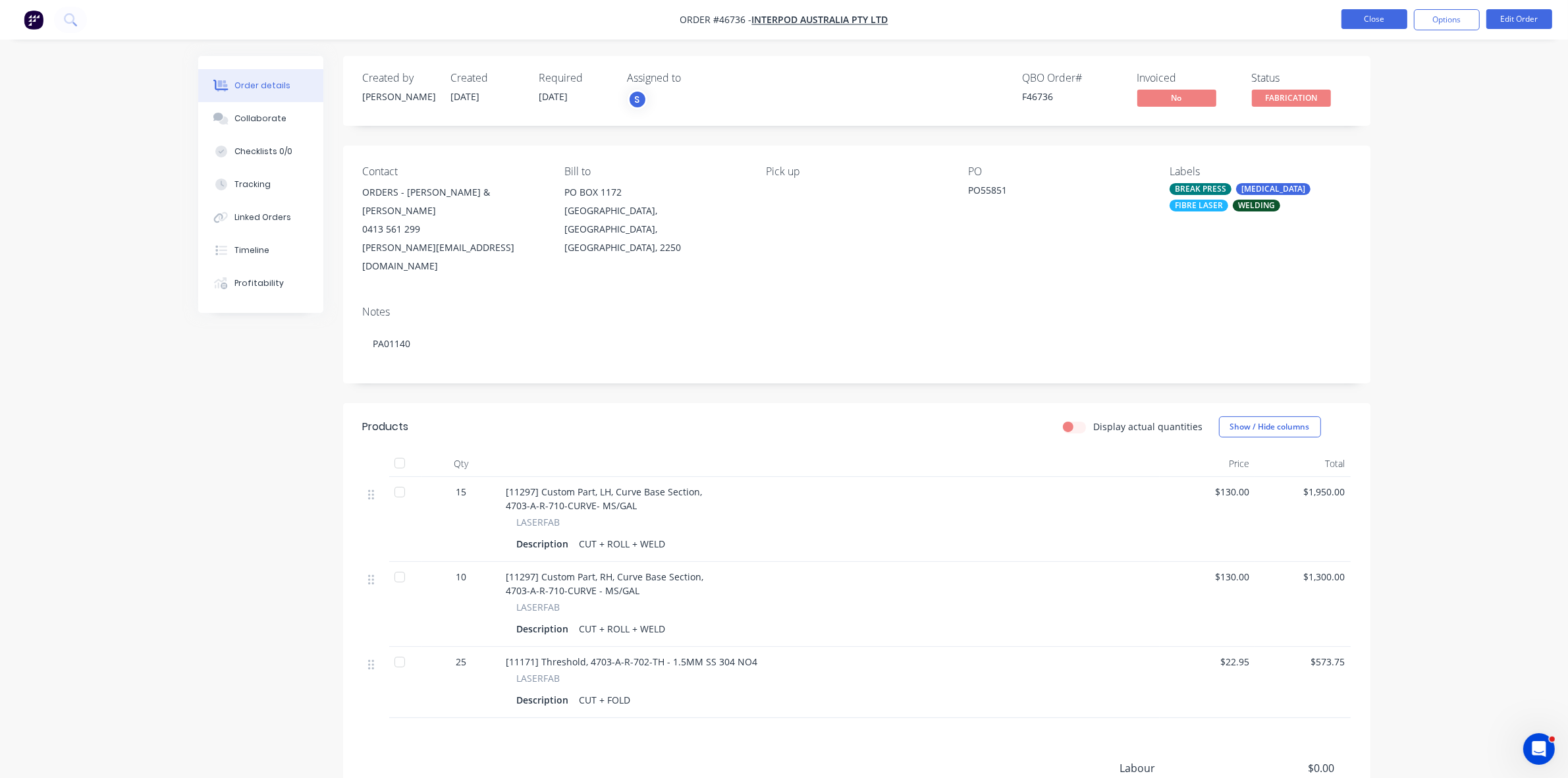
click at [1365, 25] on button "Close" at bounding box center [1375, 19] width 66 height 20
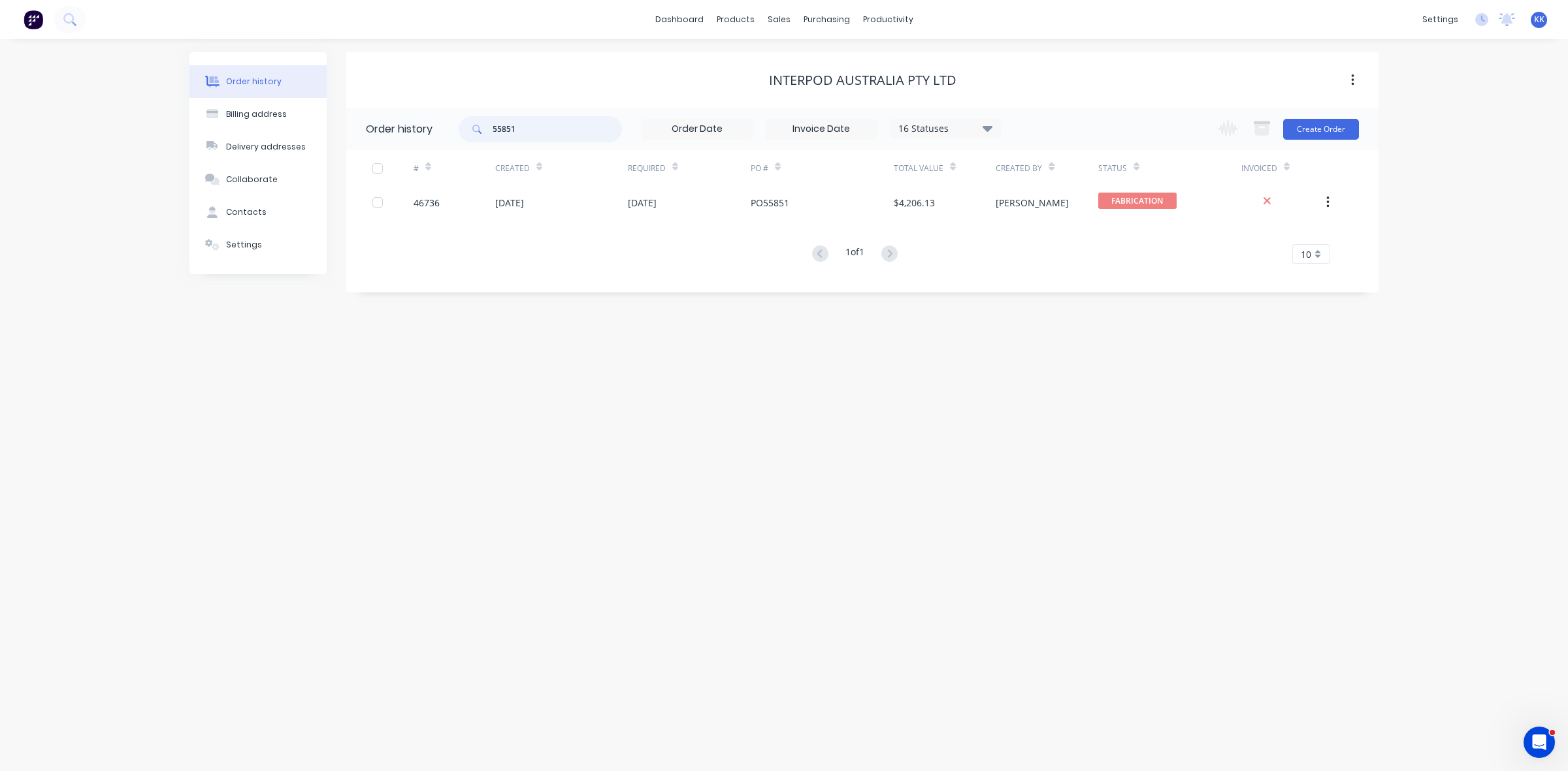
drag, startPoint x: 546, startPoint y: 128, endPoint x: 471, endPoint y: 128, distance: 75.0
click at [471, 128] on div "55851" at bounding box center [540, 130] width 163 height 26
type input "55999"
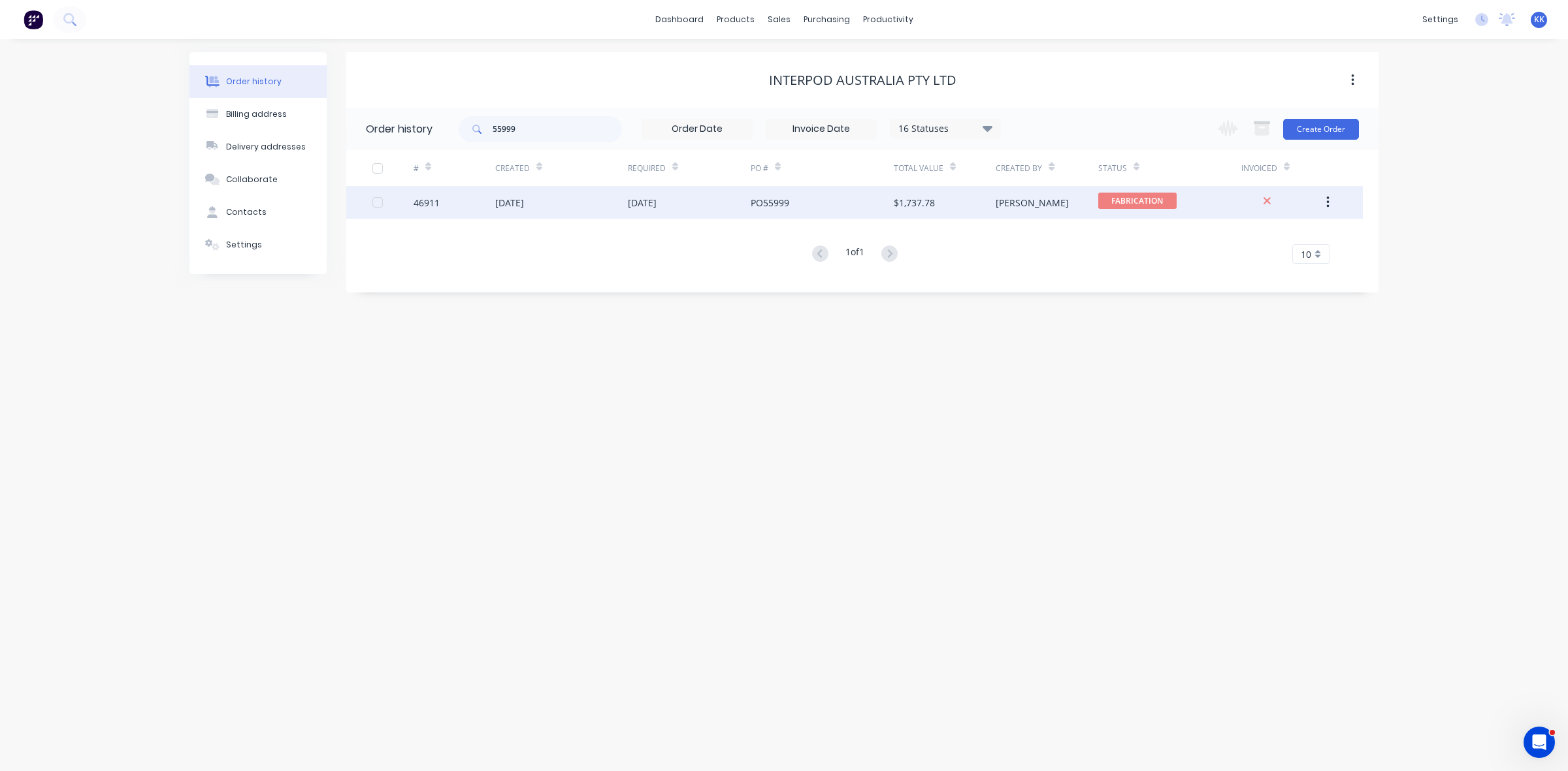
click at [580, 209] on div "12 Aug 2025" at bounding box center [562, 202] width 132 height 32
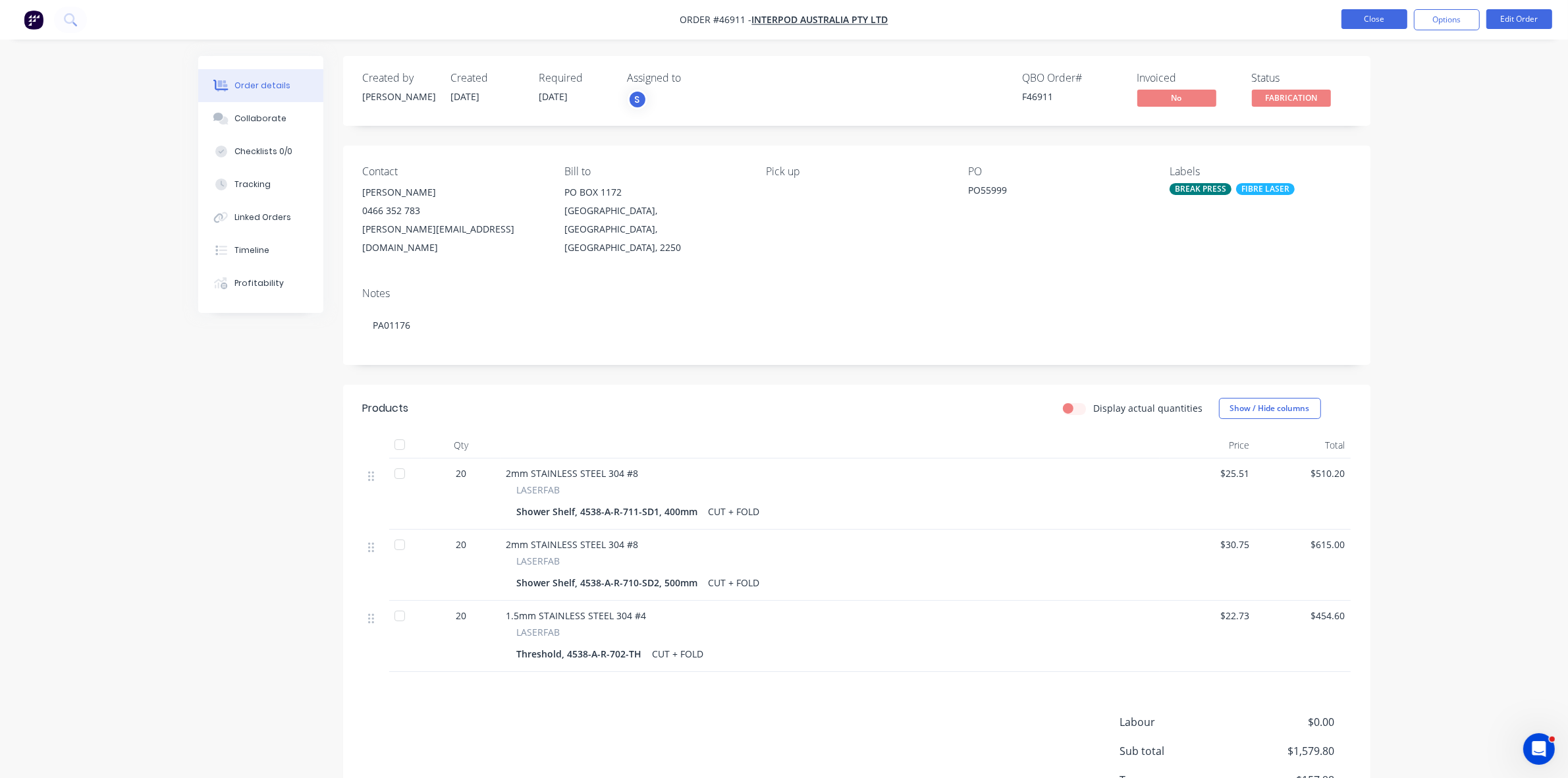
click at [1362, 25] on button "Close" at bounding box center [1375, 19] width 66 height 20
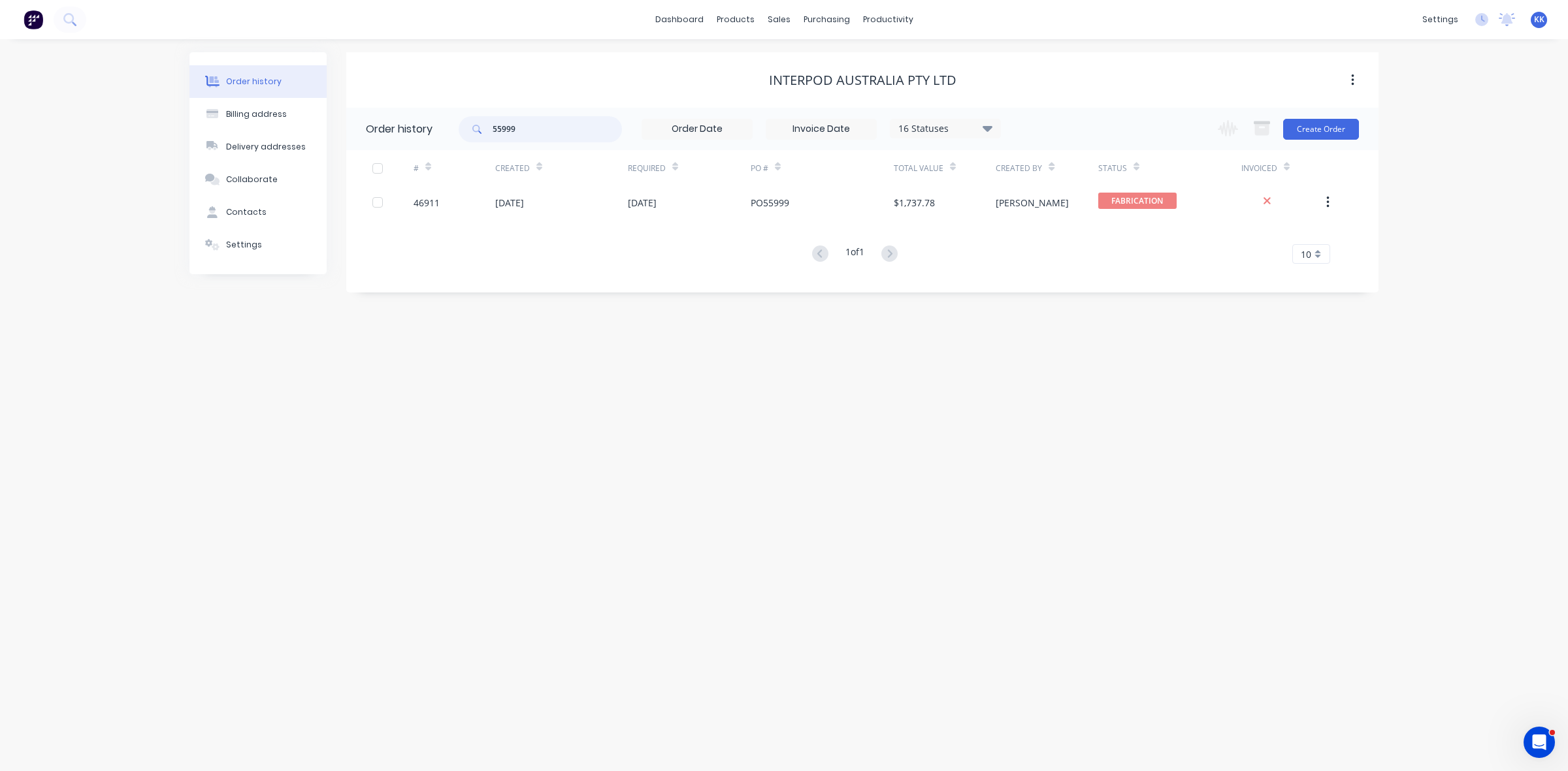
drag, startPoint x: 562, startPoint y: 137, endPoint x: 478, endPoint y: 137, distance: 84.0
click at [478, 137] on div "55999" at bounding box center [540, 130] width 163 height 26
type input "56007"
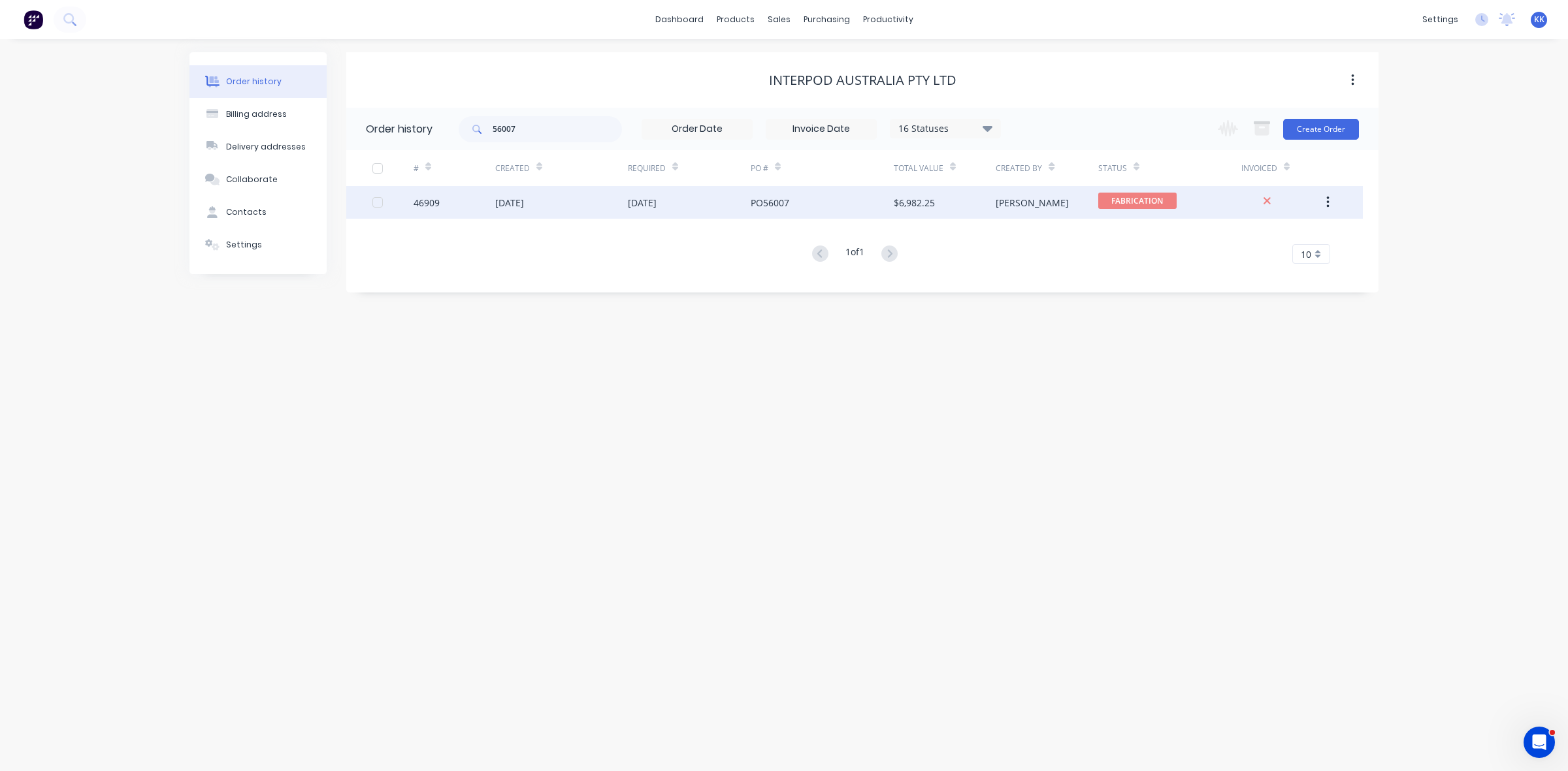
click at [607, 208] on div "12 Aug 2025" at bounding box center [562, 202] width 132 height 32
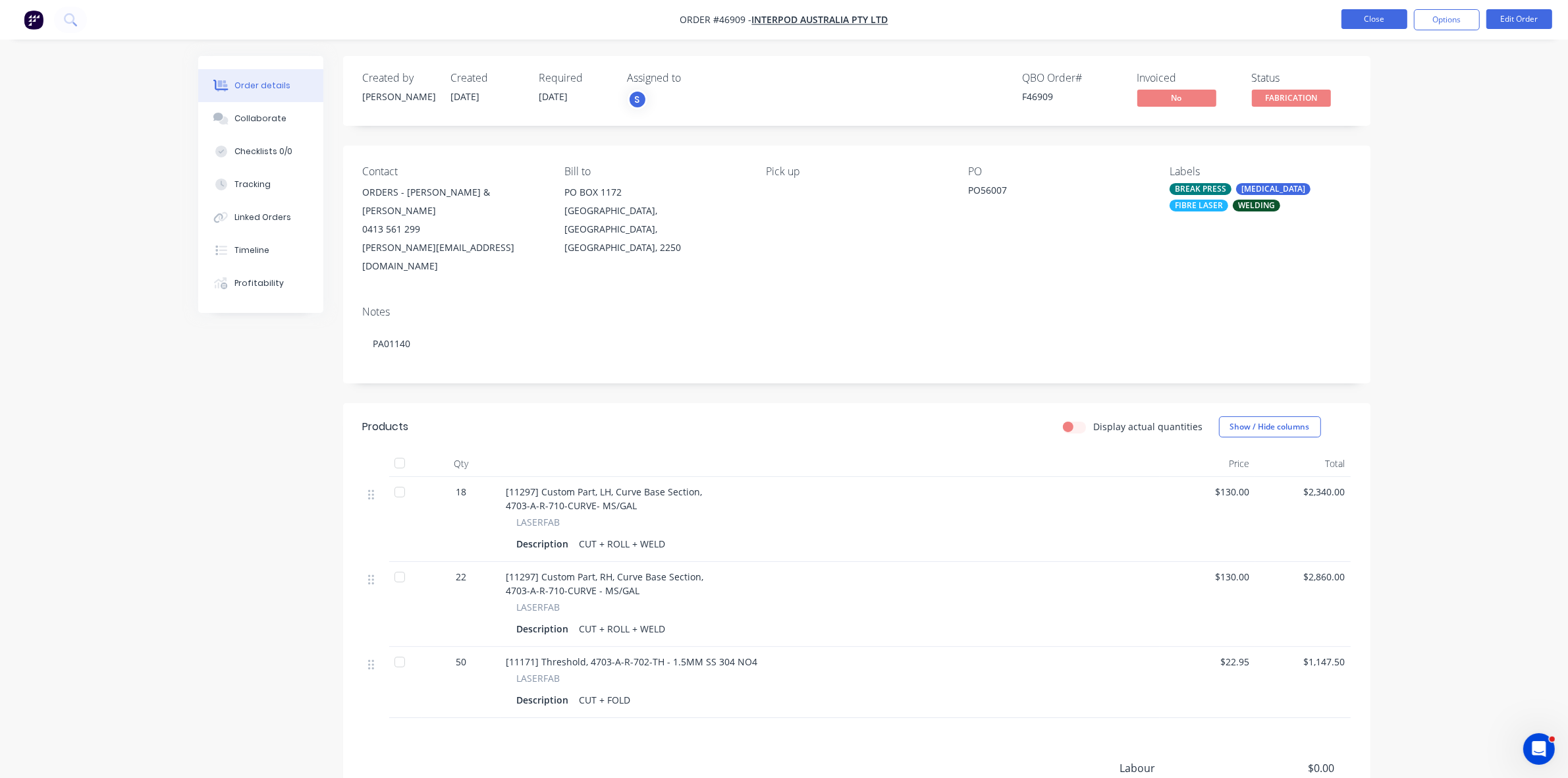
click at [1385, 20] on button "Close" at bounding box center [1375, 19] width 66 height 20
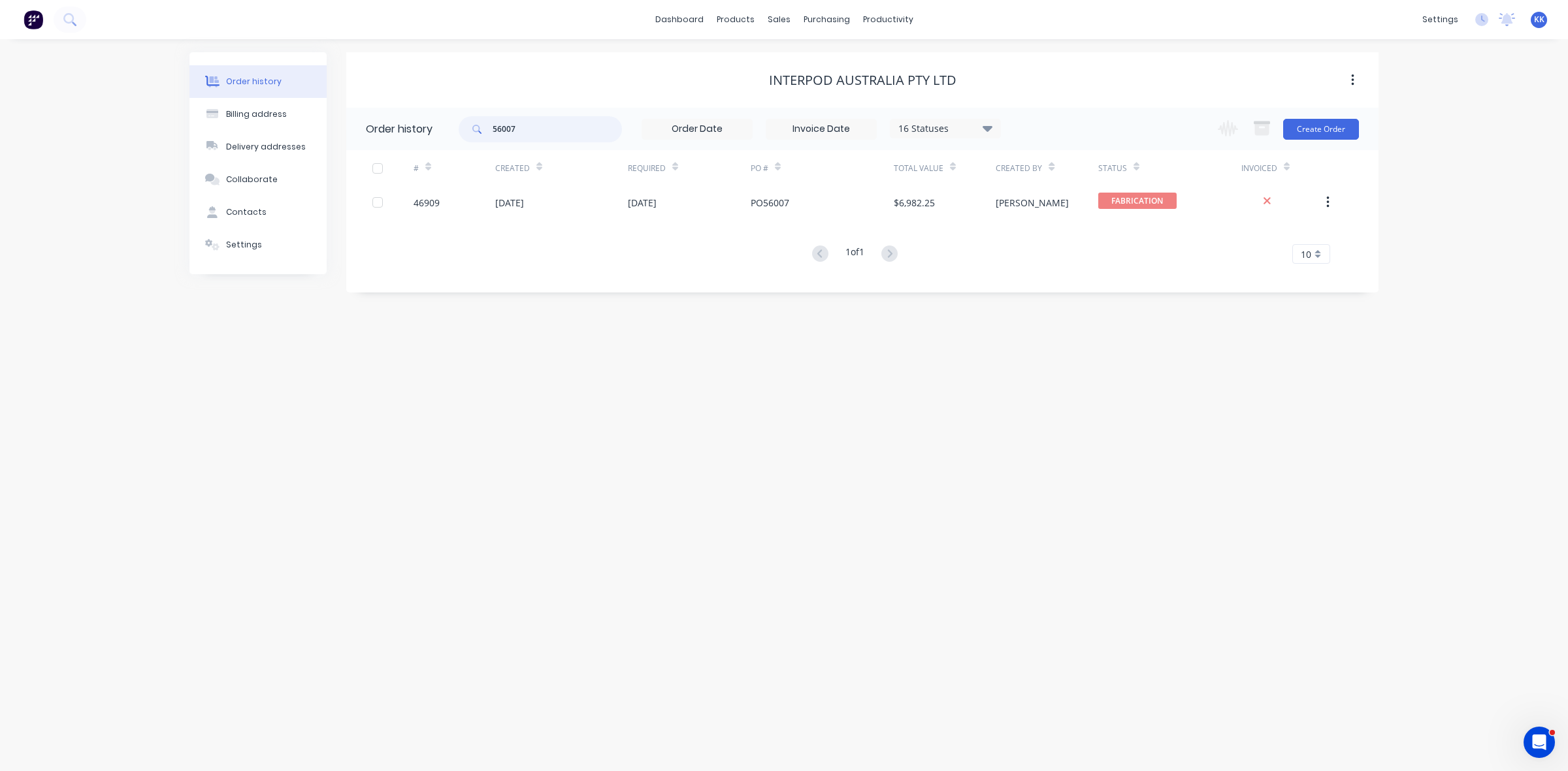
drag, startPoint x: 541, startPoint y: 125, endPoint x: 475, endPoint y: 120, distance: 66.2
click at [475, 120] on div "56007" at bounding box center [540, 130] width 163 height 26
type input "55704"
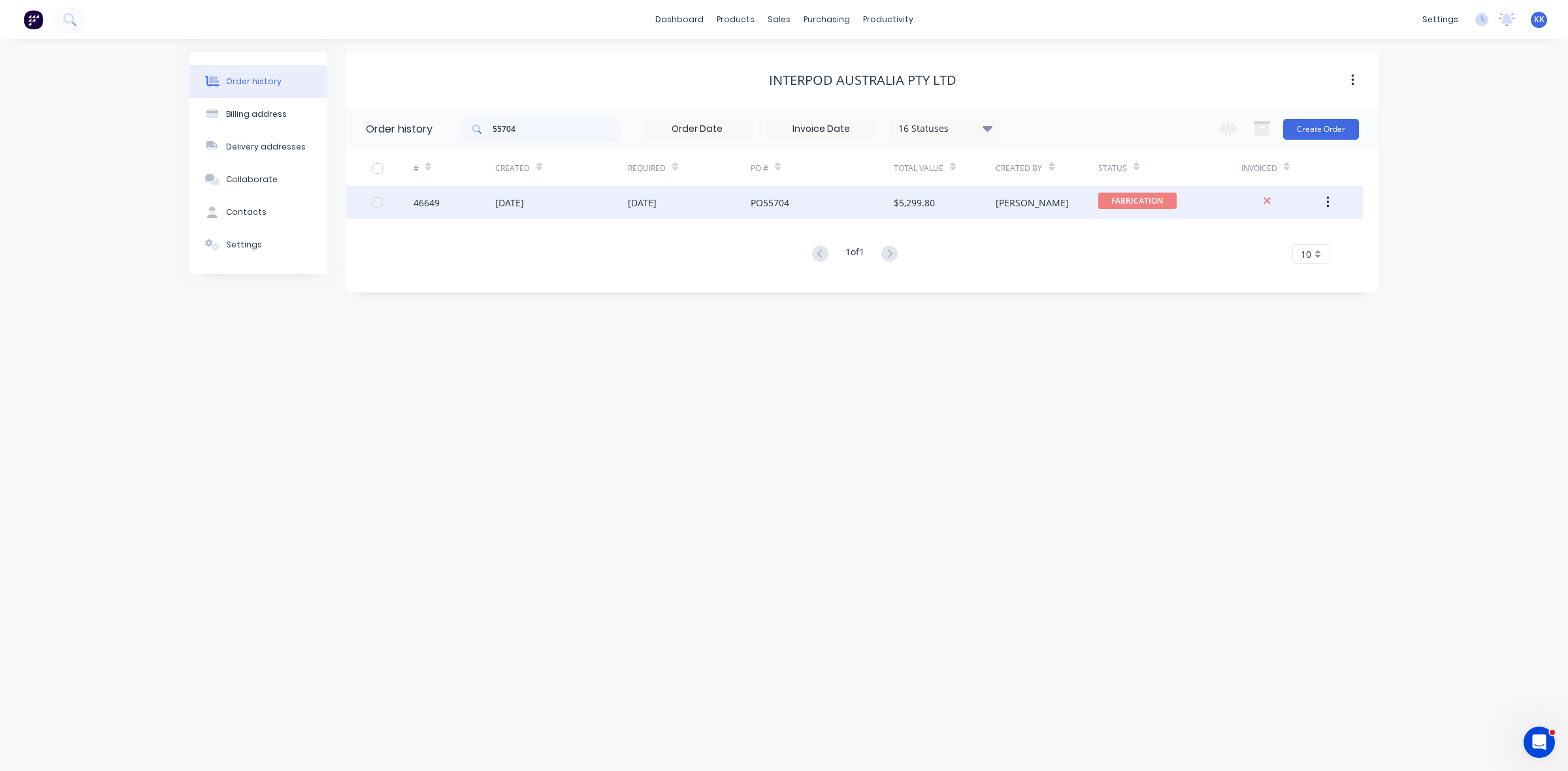
click at [579, 200] on div "31 Jul 2025" at bounding box center [562, 202] width 132 height 32
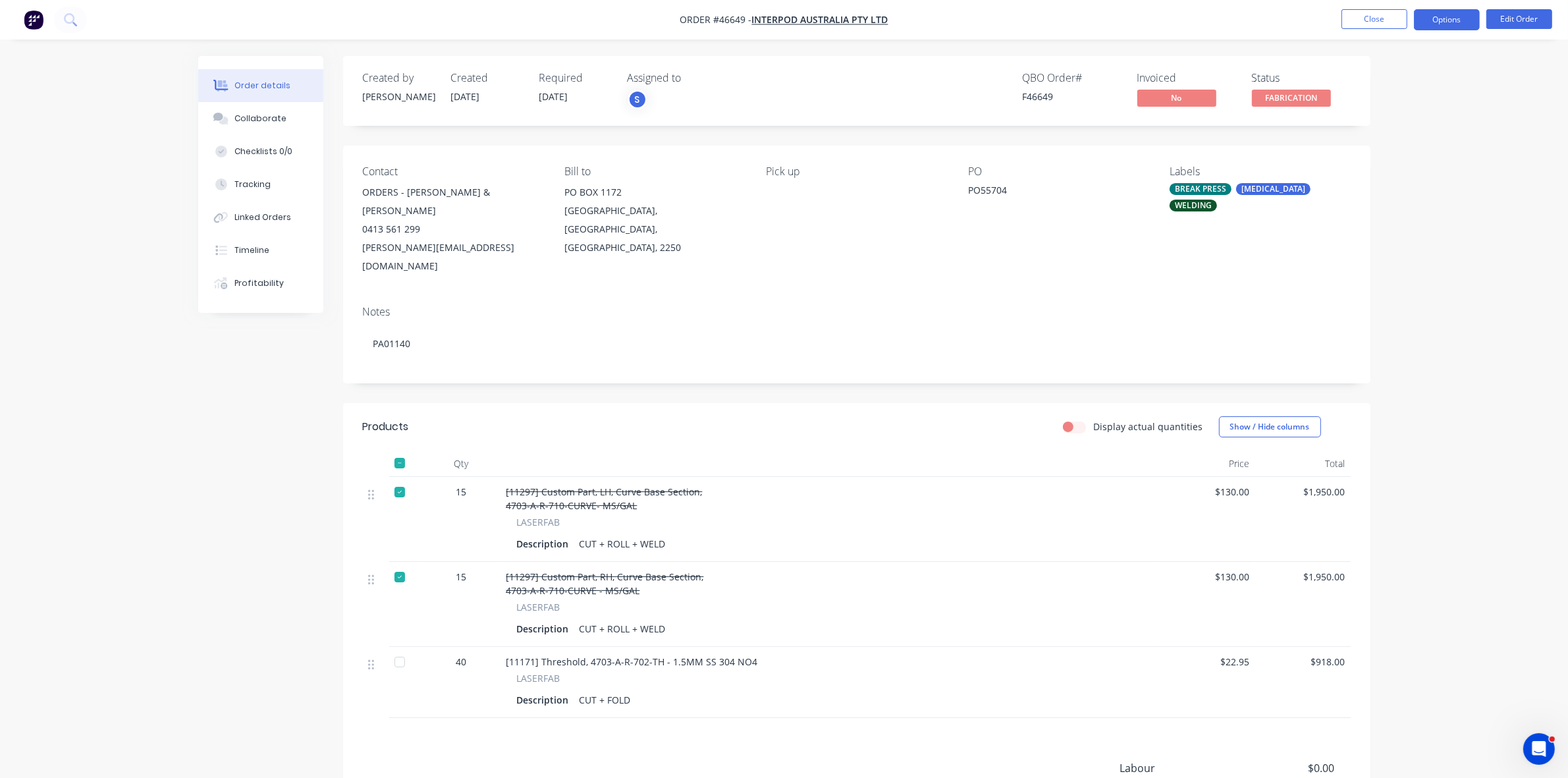
click at [1433, 17] on button "Options" at bounding box center [1447, 20] width 66 height 21
click at [1383, 188] on div "Delivery Docket" at bounding box center [1408, 185] width 121 height 19
click at [1381, 139] on div "Without pricing" at bounding box center [1408, 133] width 121 height 19
click at [1370, 17] on button "Close" at bounding box center [1375, 19] width 66 height 20
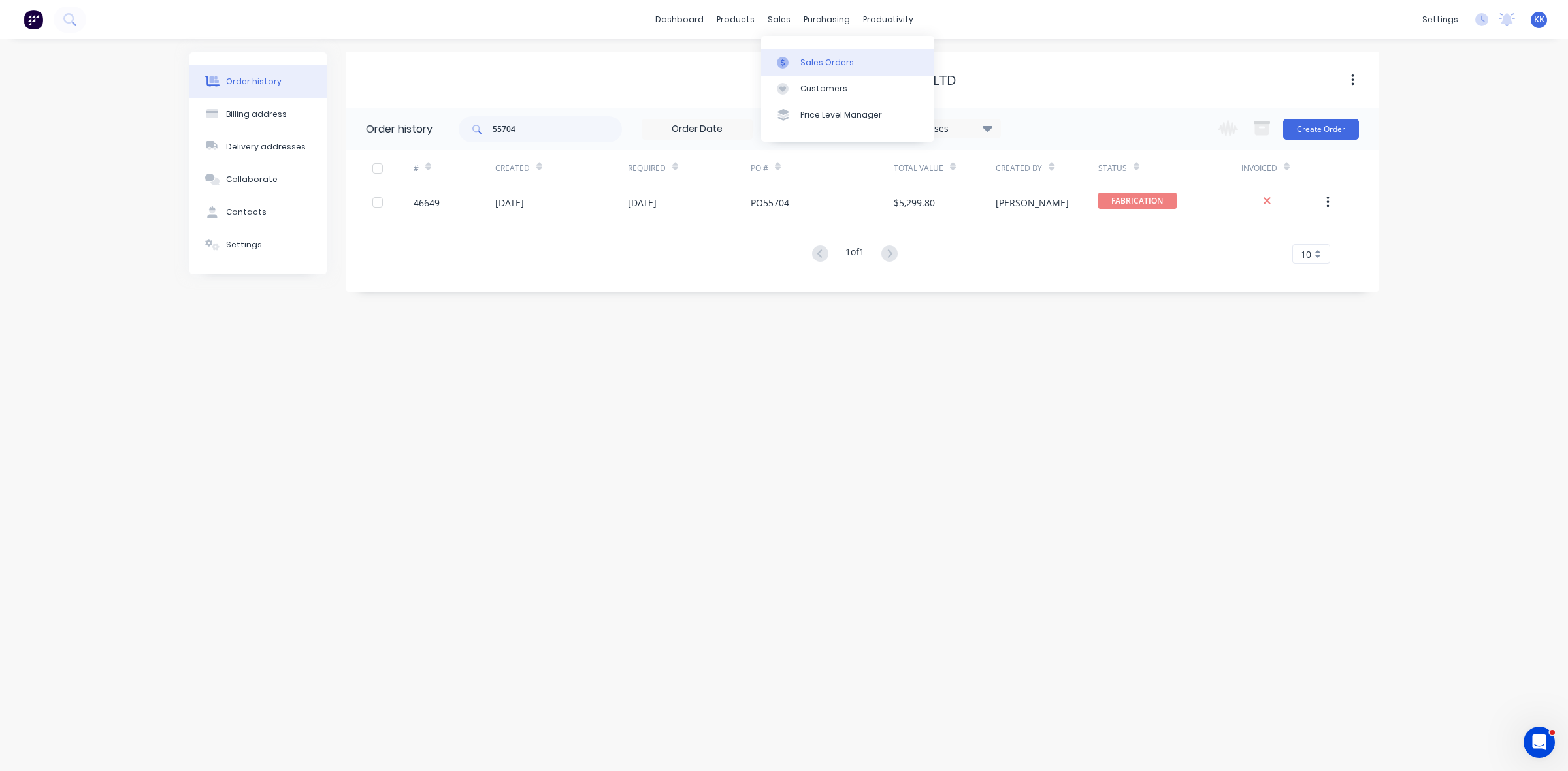
click at [792, 49] on link "Sales Orders" at bounding box center [848, 62] width 173 height 26
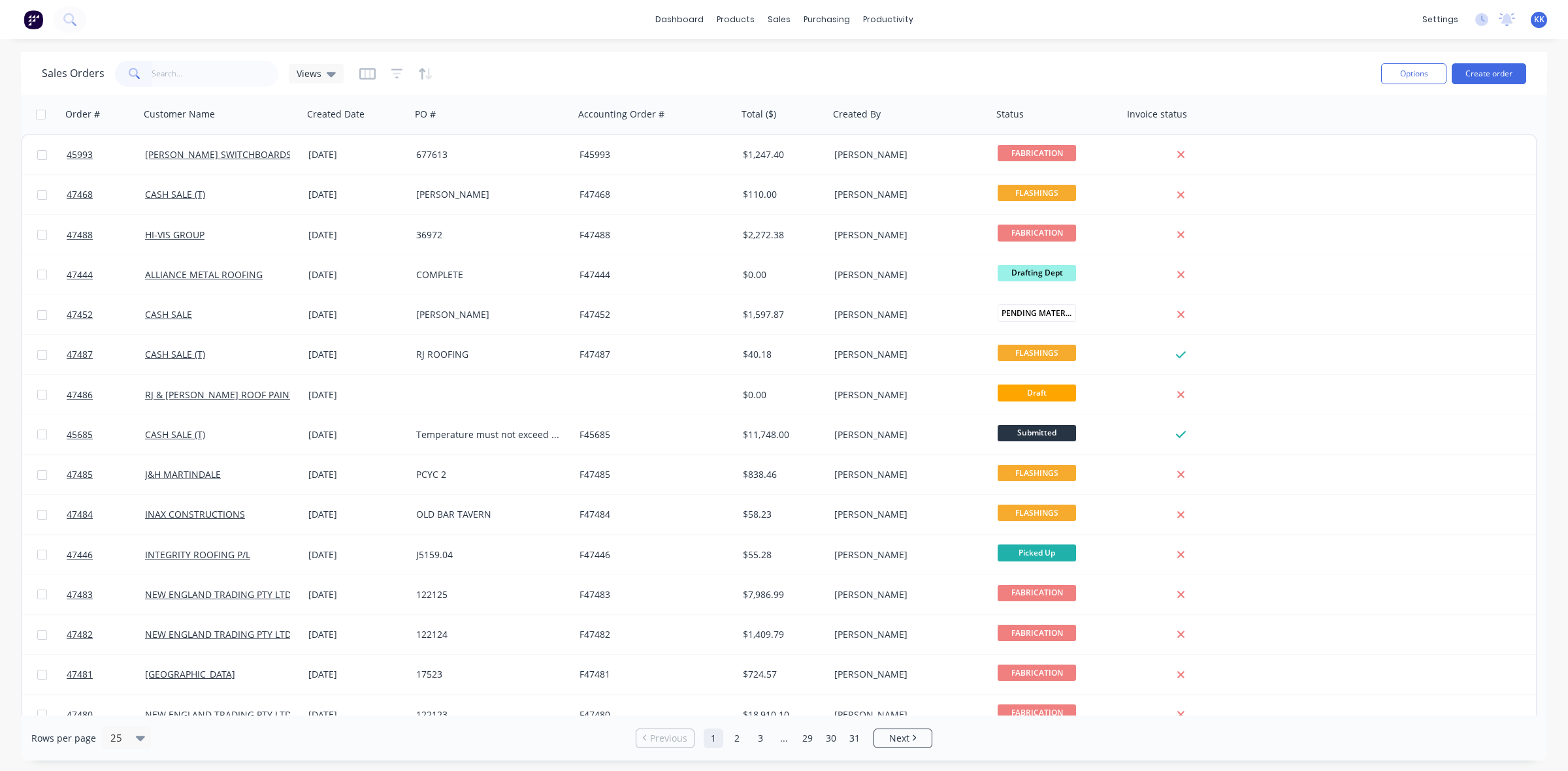
click at [207, 81] on input "text" at bounding box center [215, 74] width 128 height 26
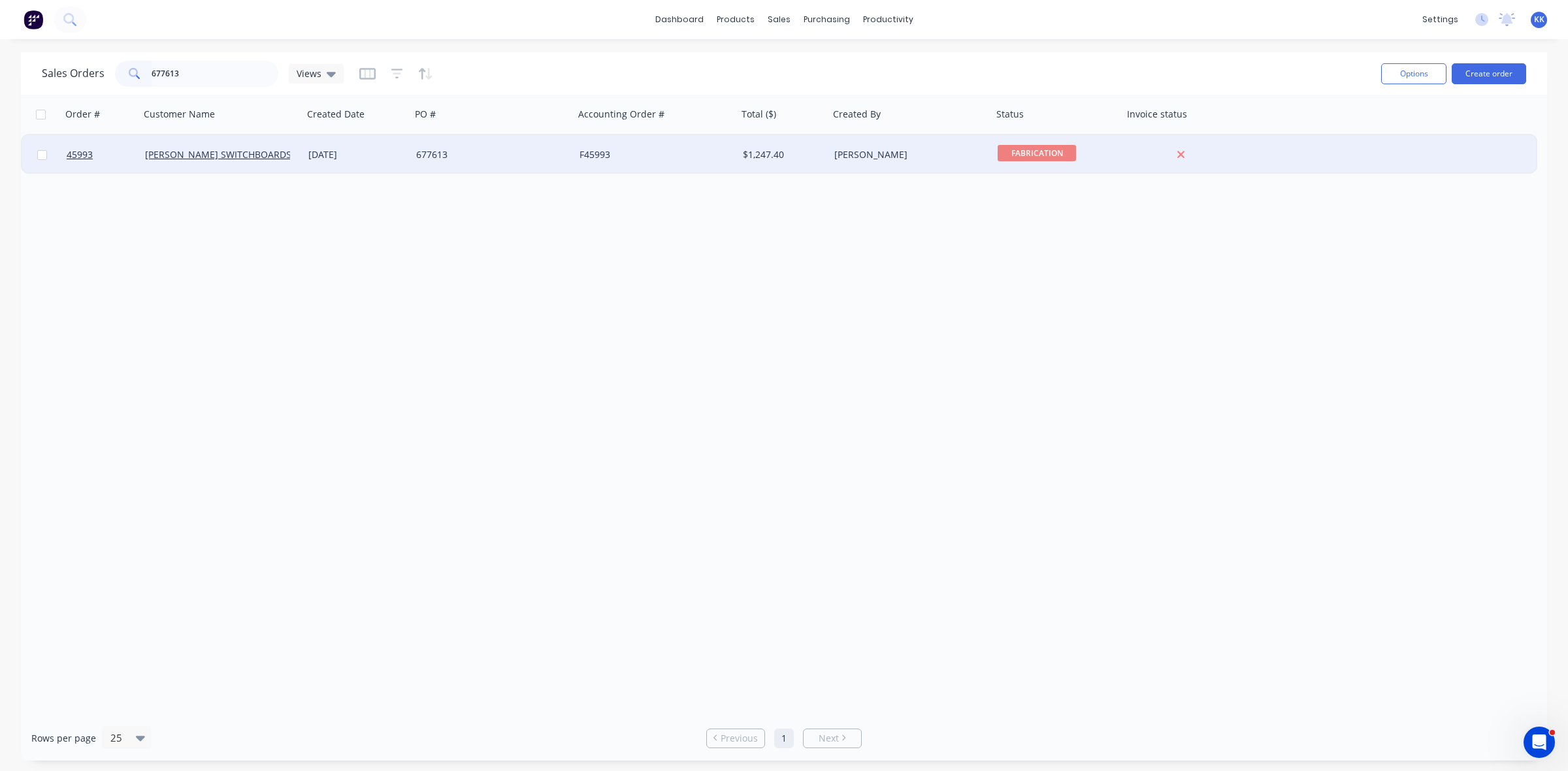
type input "677613"
click at [374, 145] on div "[DATE]" at bounding box center [357, 154] width 108 height 39
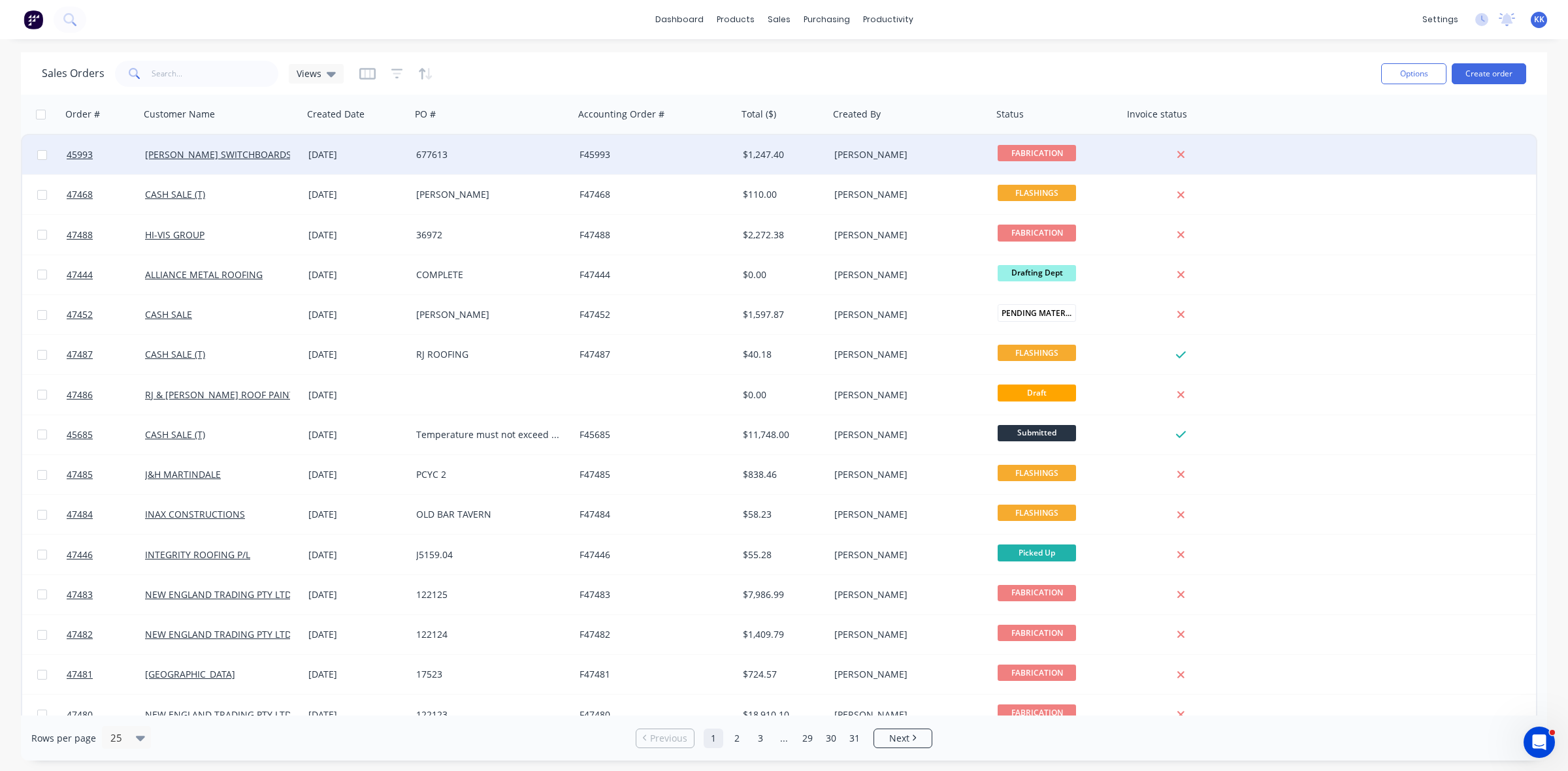
click at [437, 161] on div "677613" at bounding box center [492, 154] width 163 height 39
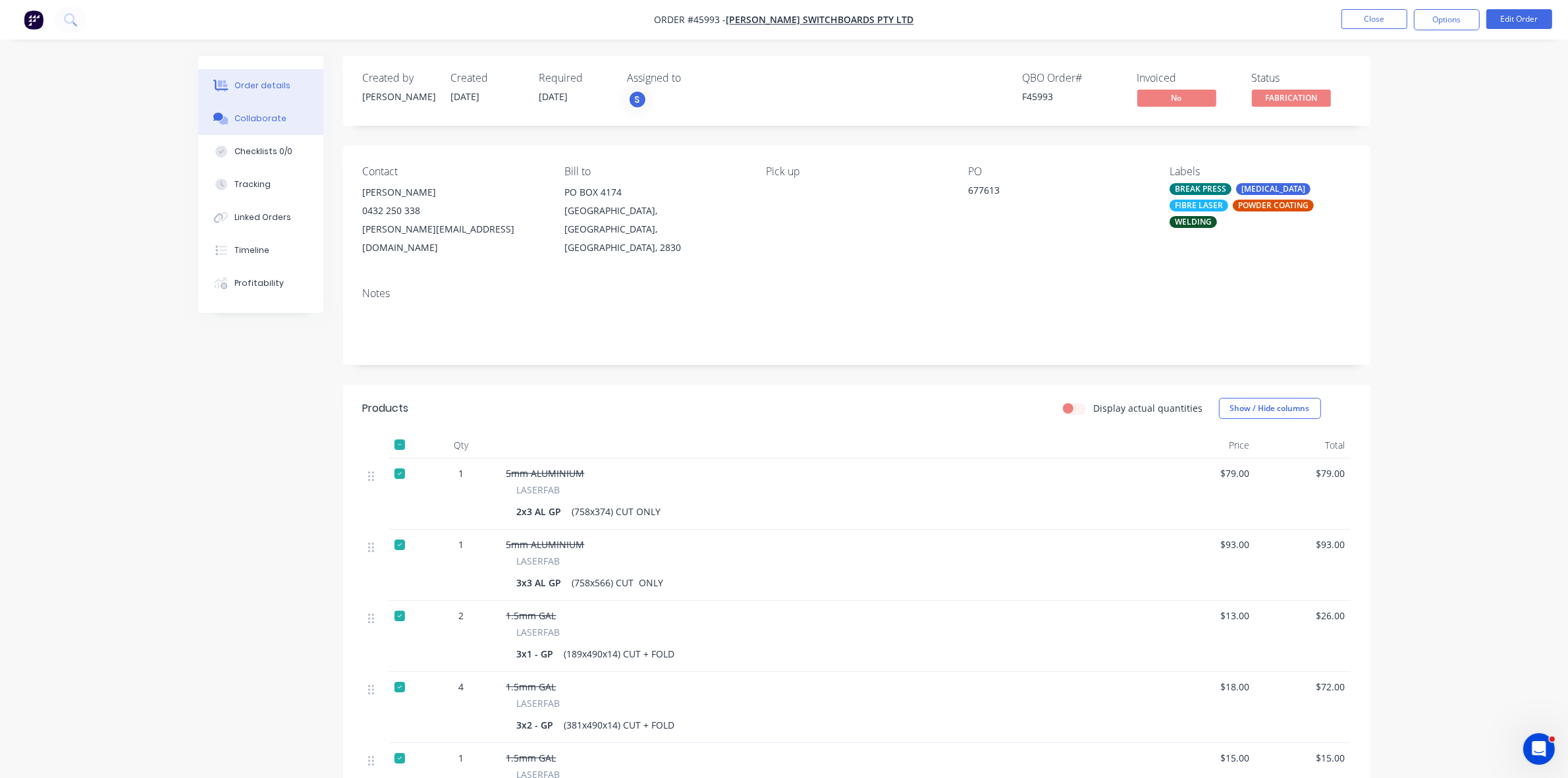
click at [287, 129] on button "Collaborate" at bounding box center [261, 118] width 125 height 33
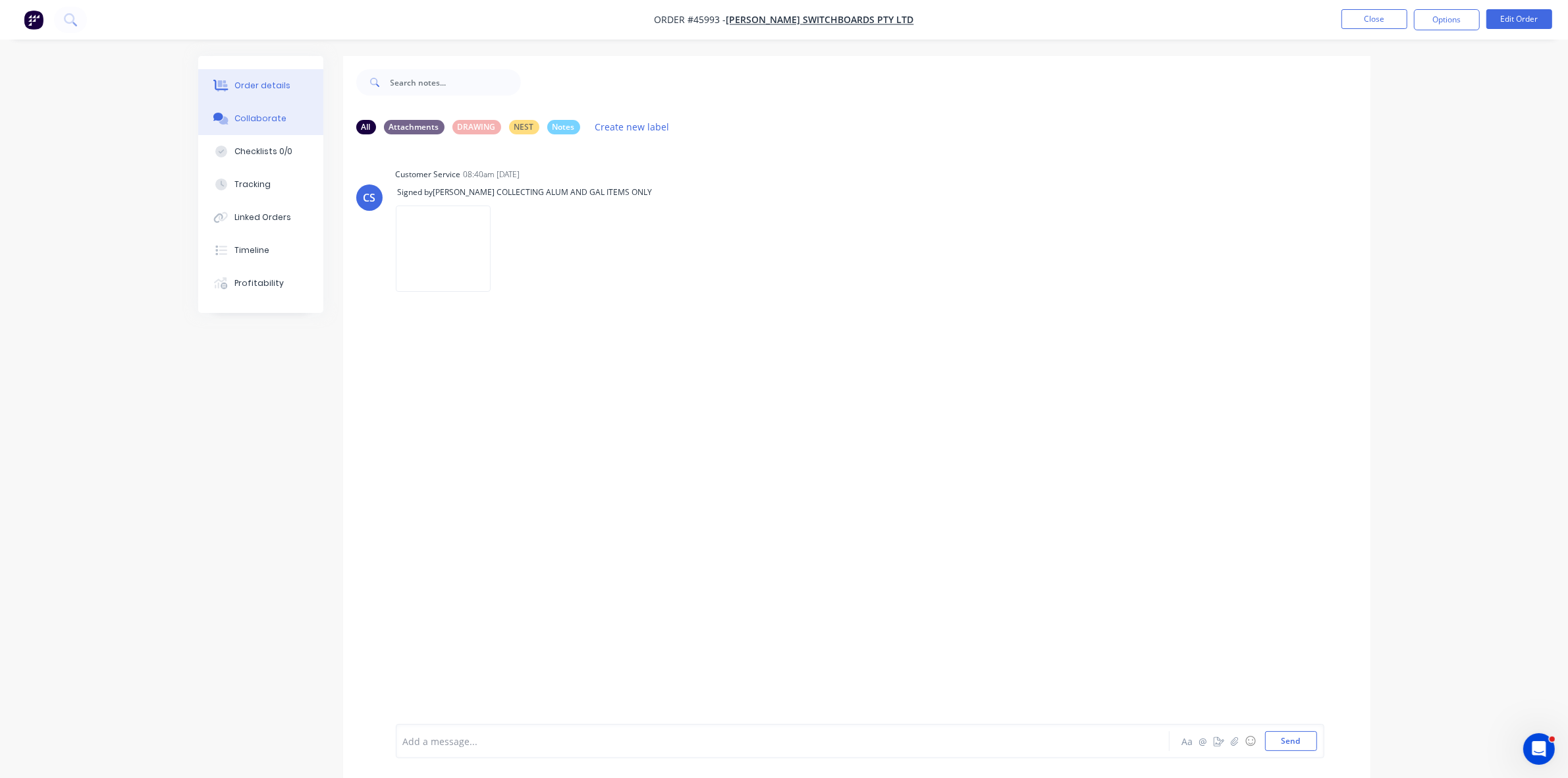
click at [235, 84] on div "Order details" at bounding box center [263, 85] width 56 height 12
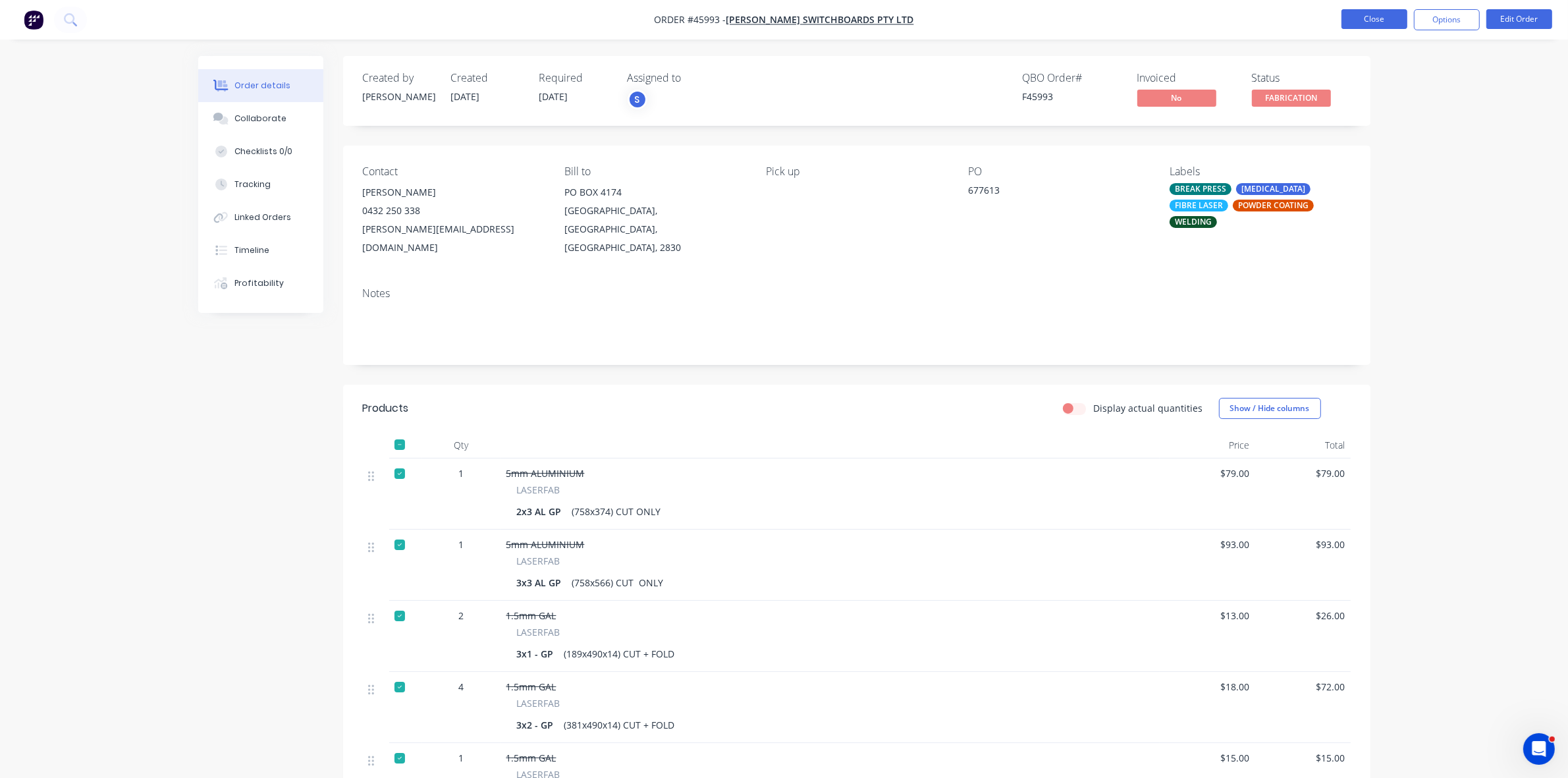
click at [1383, 17] on button "Close" at bounding box center [1375, 19] width 66 height 20
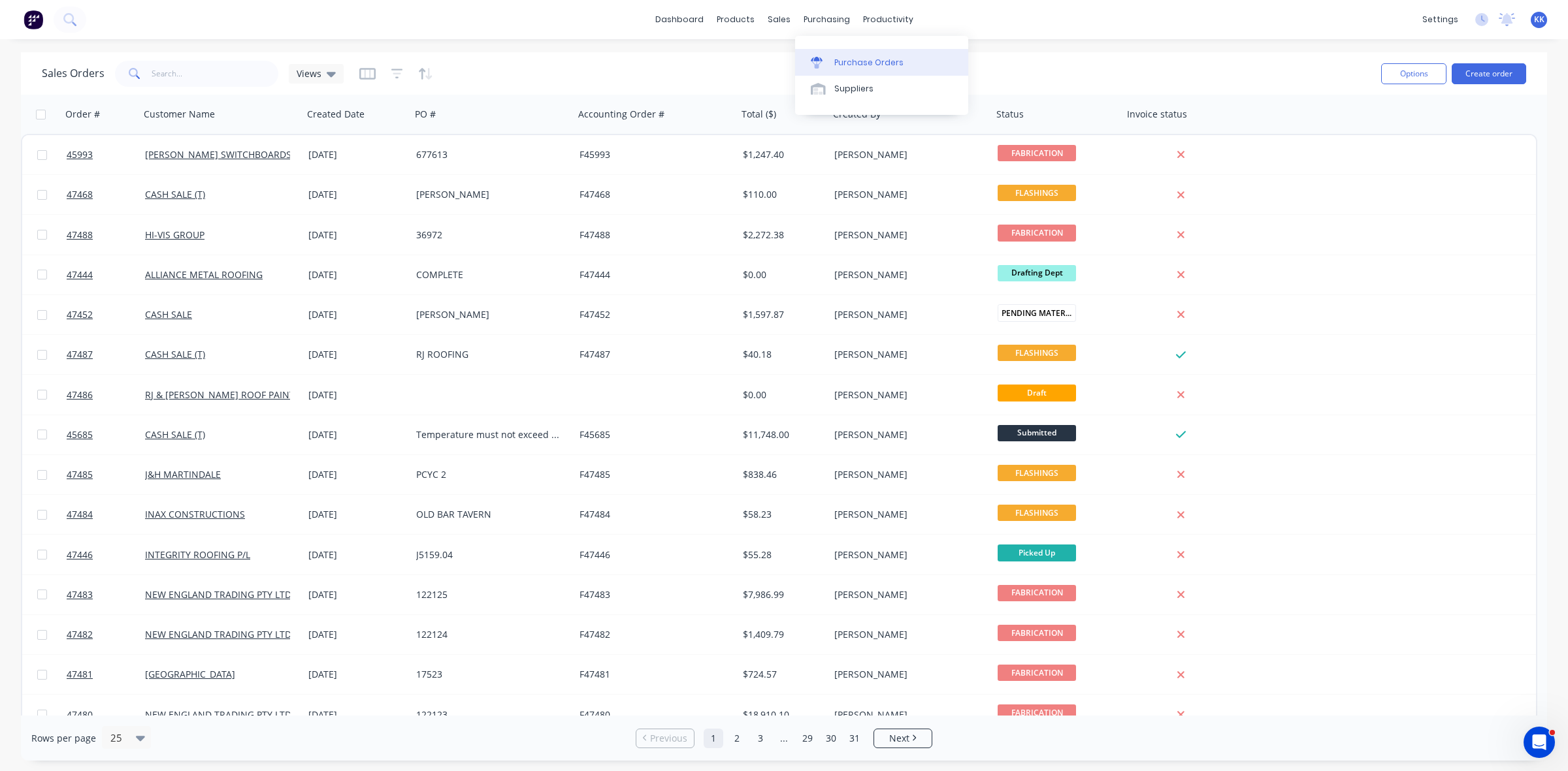
click at [846, 54] on link "Purchase Orders" at bounding box center [882, 62] width 173 height 26
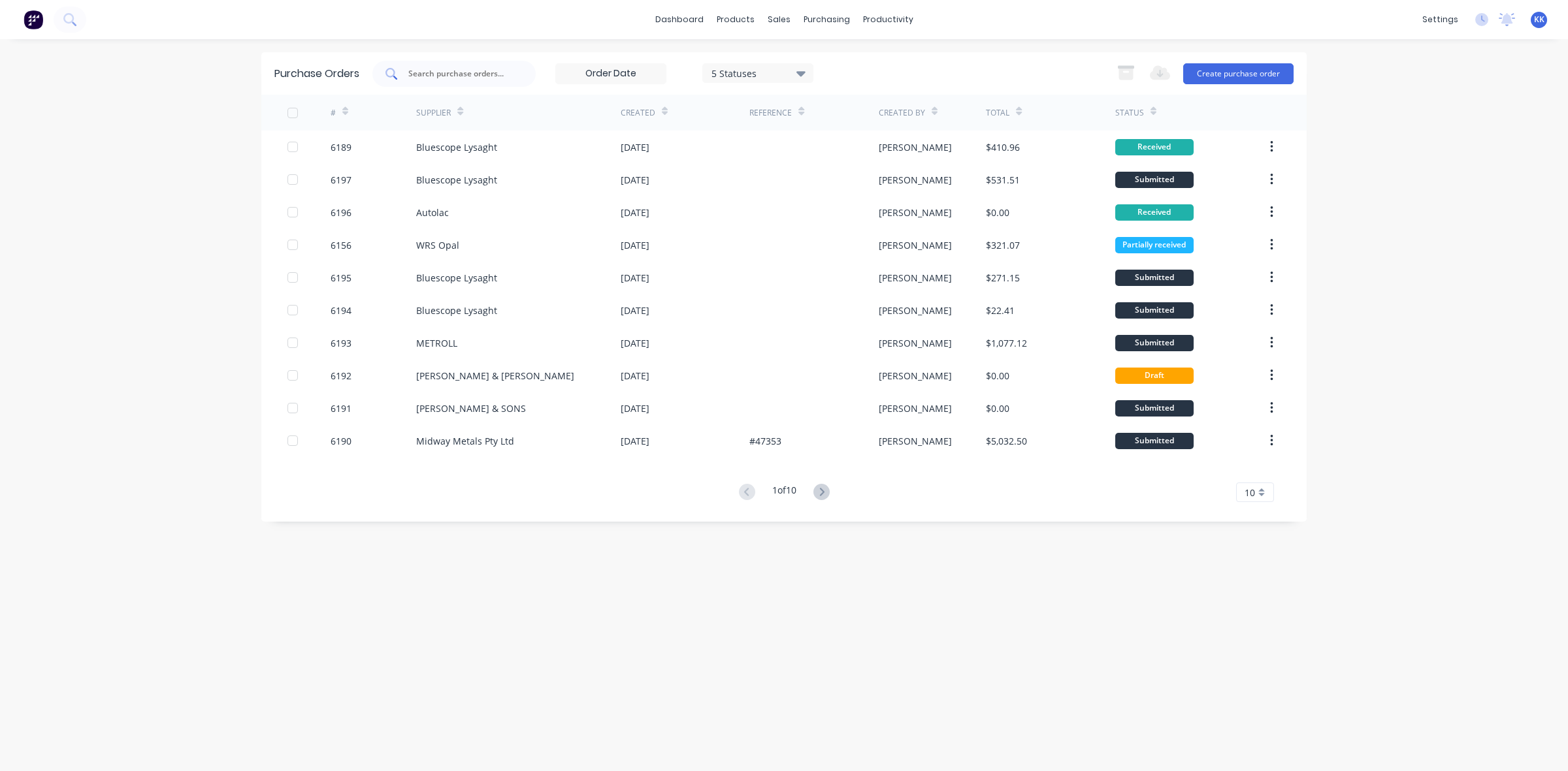
click at [430, 77] on input "text" at bounding box center [461, 74] width 109 height 13
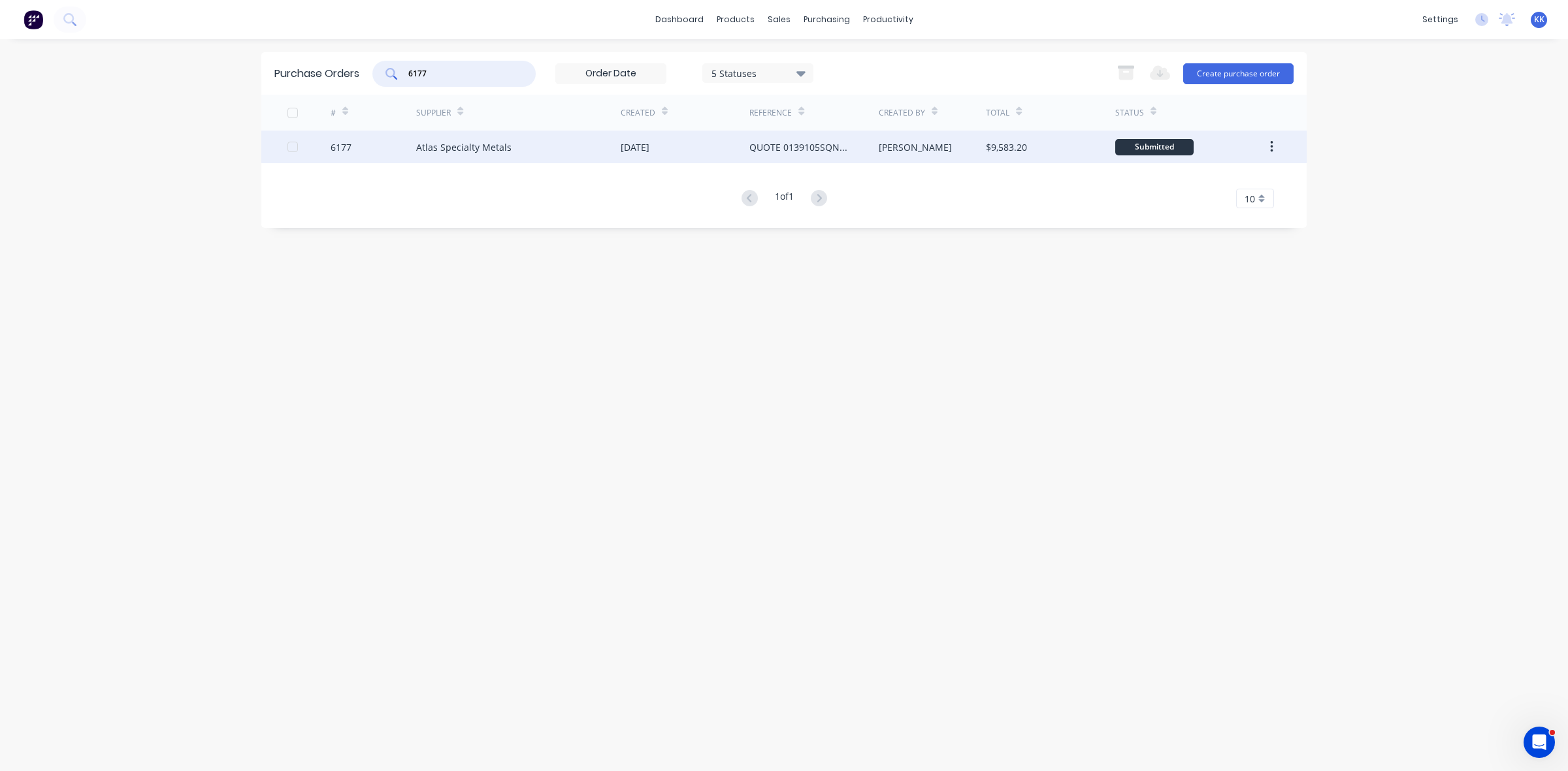
type input "6177"
click at [551, 148] on div "Atlas Specialty Metals" at bounding box center [518, 147] width 204 height 32
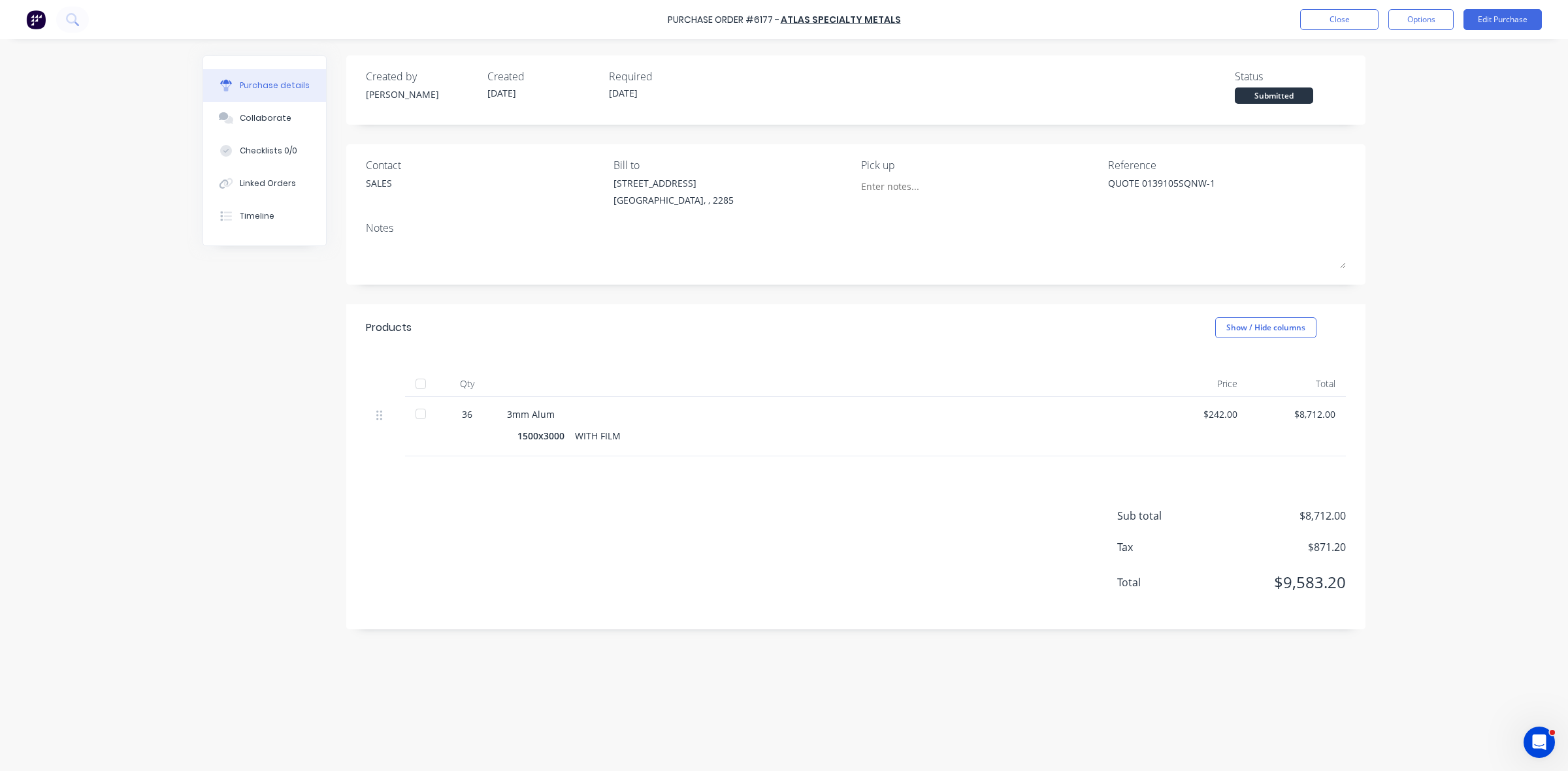
click at [422, 413] on div at bounding box center [421, 414] width 26 height 26
type textarea "x"
click at [1336, 11] on button "Close" at bounding box center [1339, 20] width 79 height 21
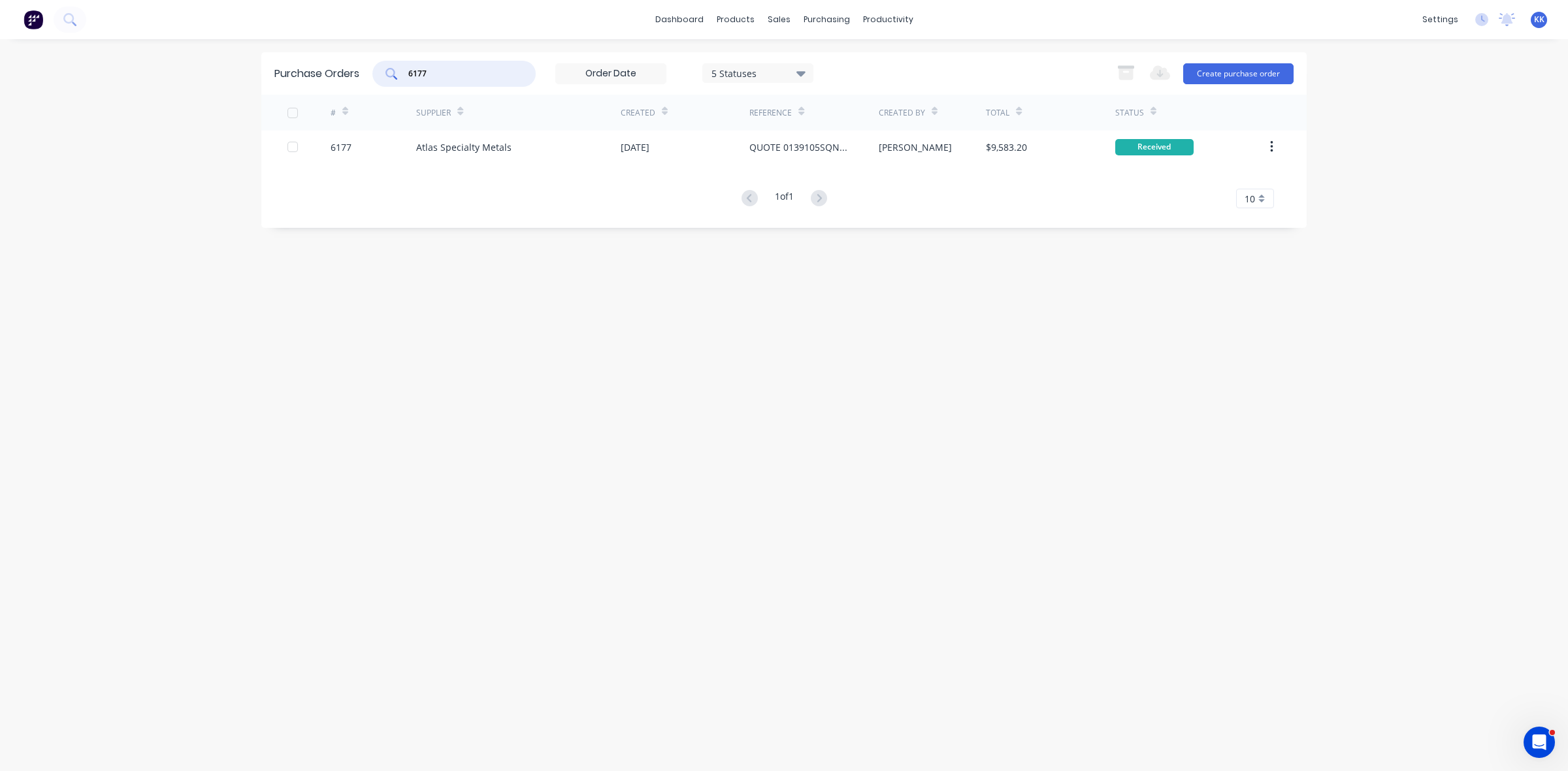
drag, startPoint x: 464, startPoint y: 69, endPoint x: 384, endPoint y: 67, distance: 80.0
click at [384, 67] on div "6177" at bounding box center [454, 74] width 163 height 26
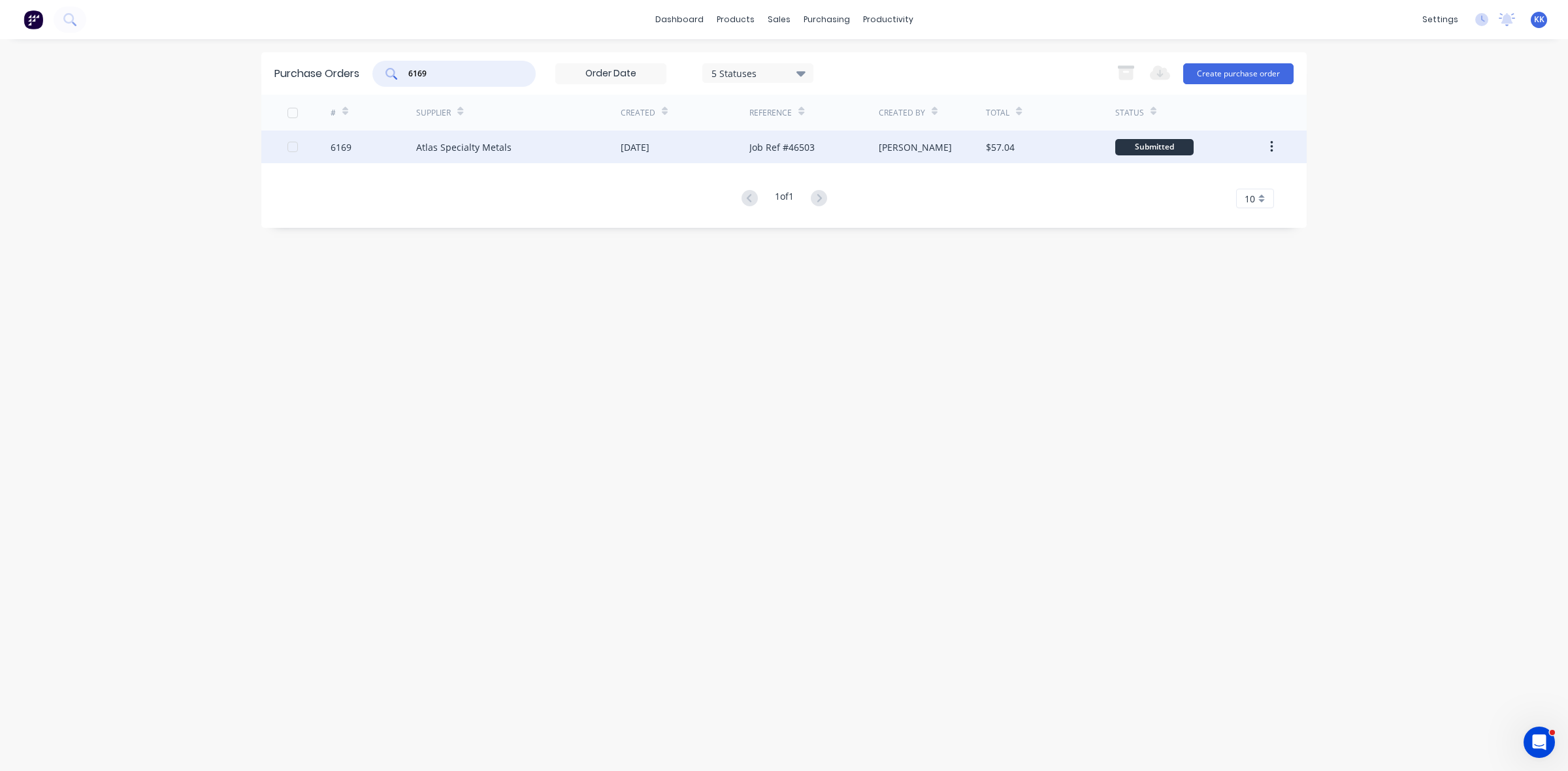
type input "6169"
click at [430, 142] on div "Atlas Specialty Metals" at bounding box center [464, 147] width 95 height 14
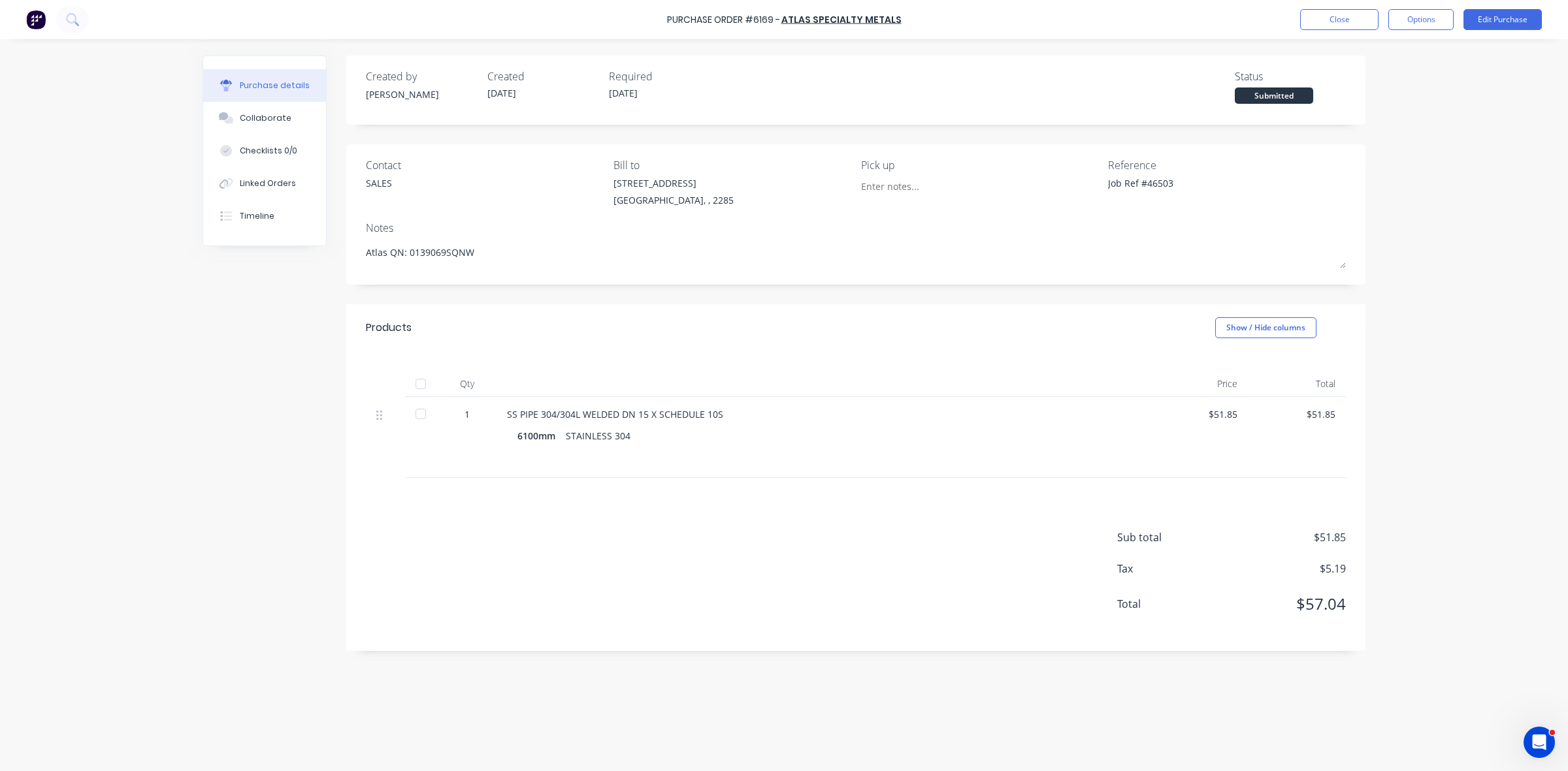
click at [420, 413] on div at bounding box center [421, 414] width 26 height 26
type textarea "x"
click at [1367, 15] on button "Close" at bounding box center [1339, 20] width 79 height 21
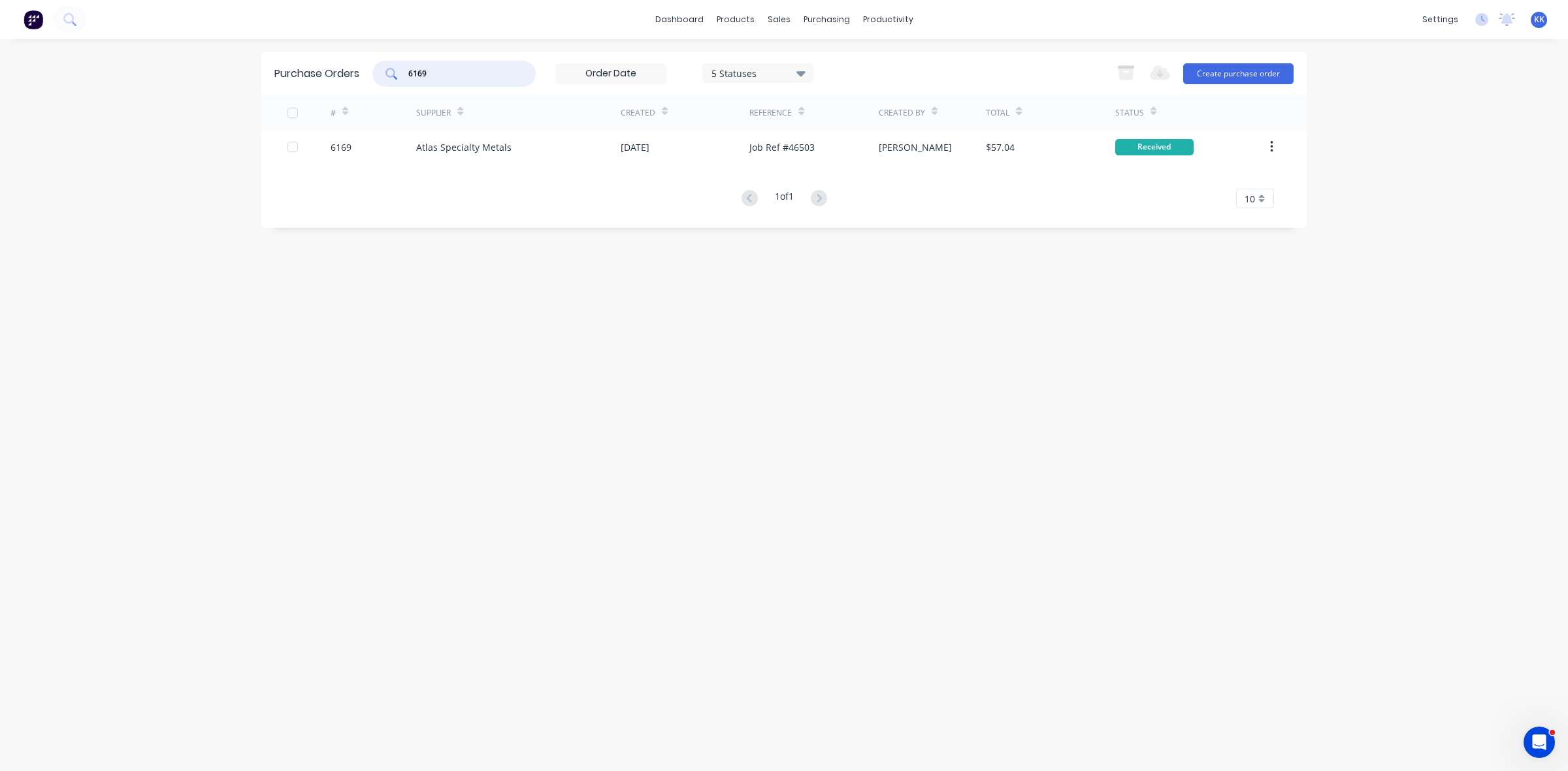
drag, startPoint x: 465, startPoint y: 69, endPoint x: 402, endPoint y: 59, distance: 63.8
click at [402, 59] on div "Purchase Orders 6169 5 Statuses 5 Statuses Export to Excel (XLSX) Create purcha…" at bounding box center [784, 73] width 1045 height 42
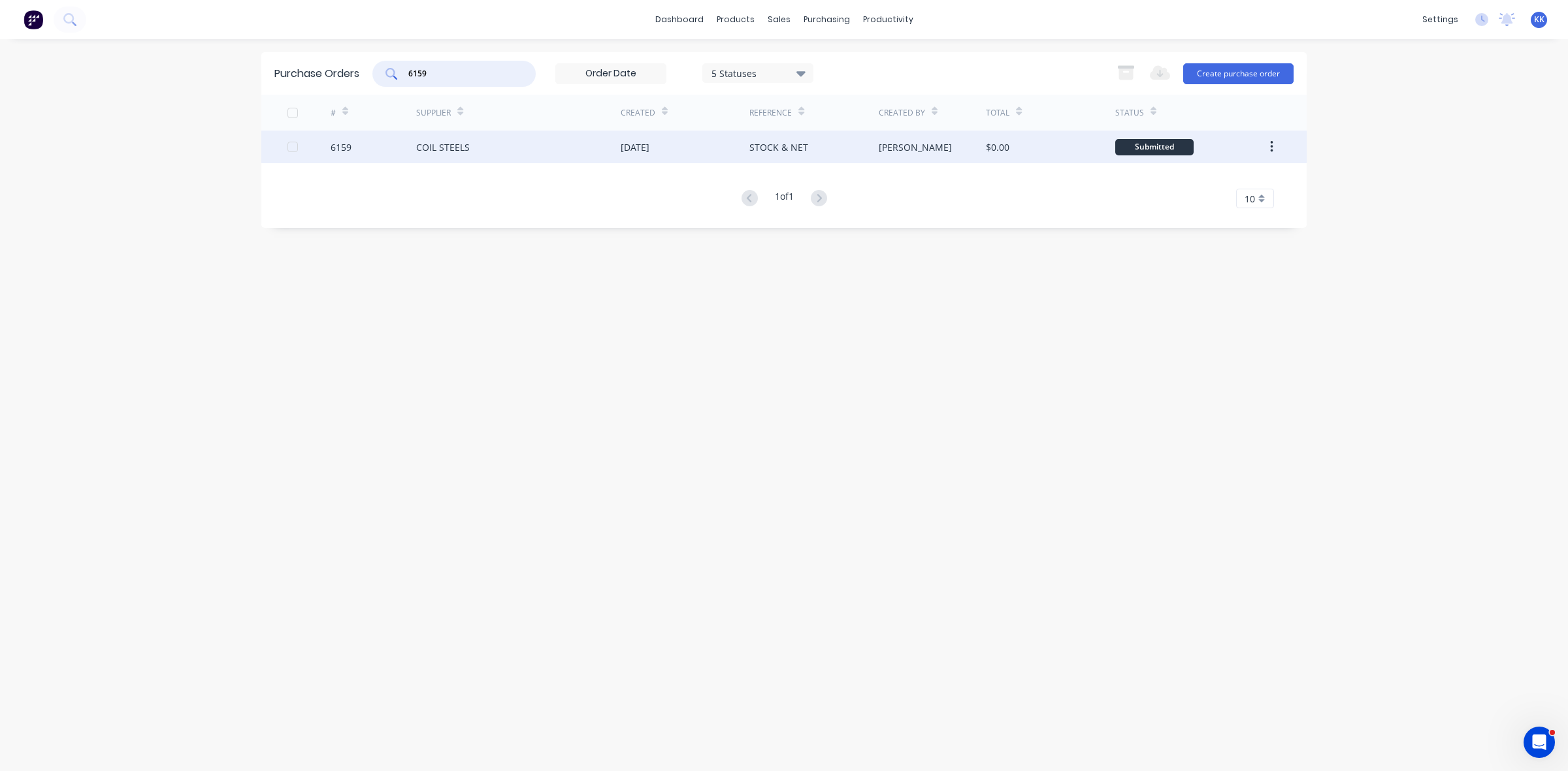
type input "6159"
click at [650, 150] on div "[DATE]" at bounding box center [634, 147] width 28 height 14
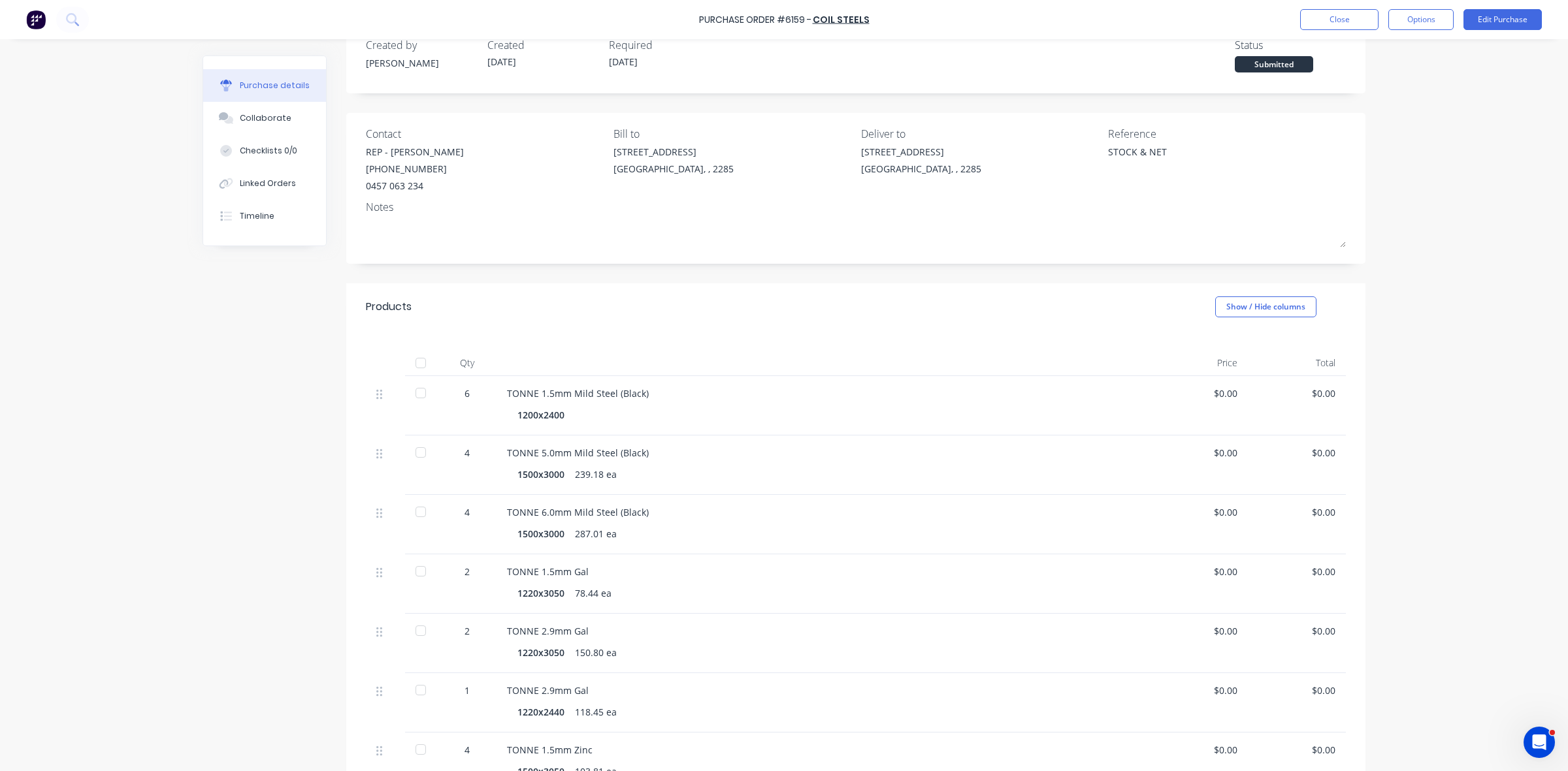
scroll to position [81, 0]
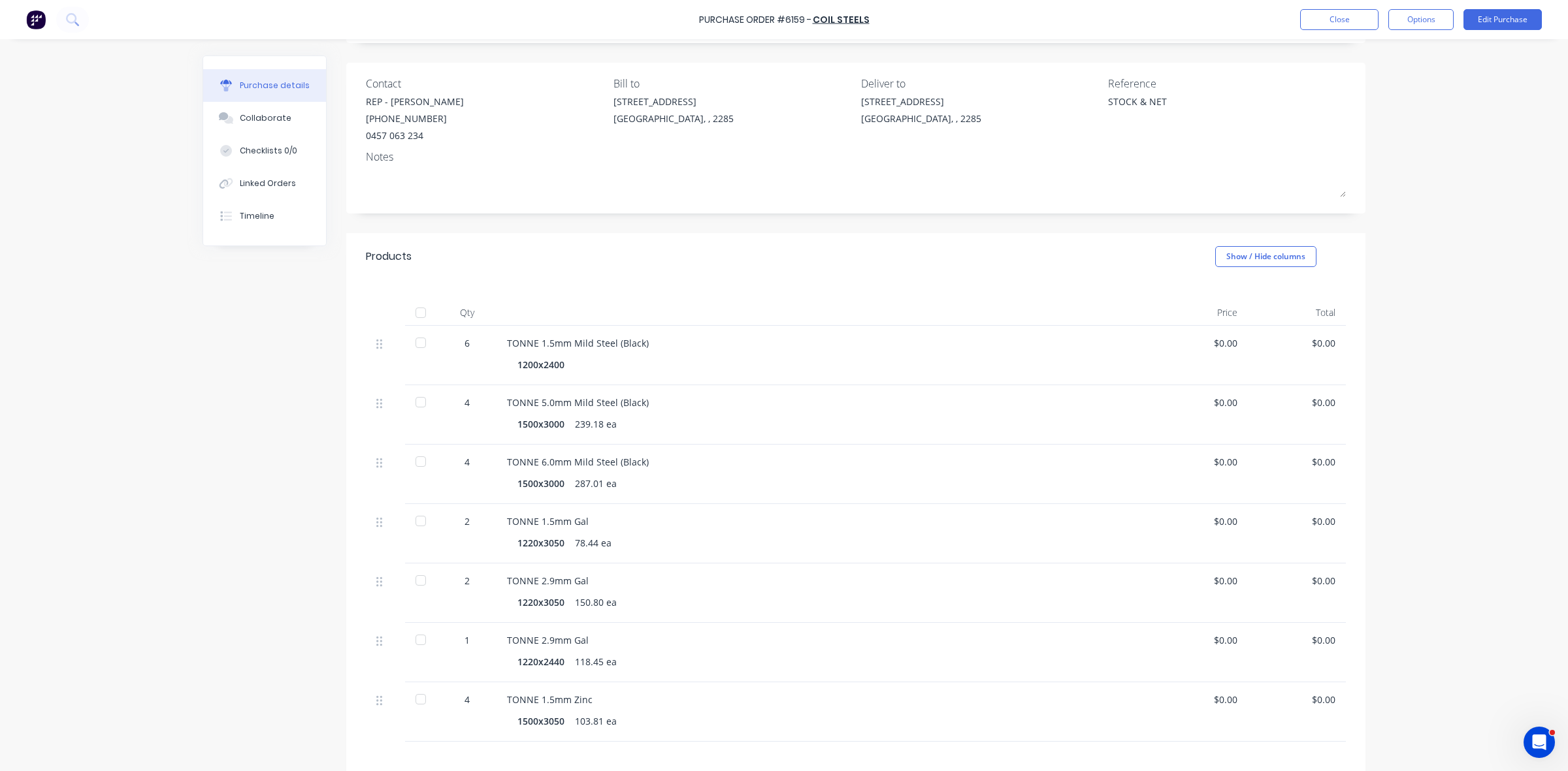
click at [414, 700] on div at bounding box center [421, 700] width 26 height 26
click at [415, 342] on div at bounding box center [421, 343] width 26 height 26
type textarea "x"
click at [1341, 17] on button "Close" at bounding box center [1339, 20] width 79 height 21
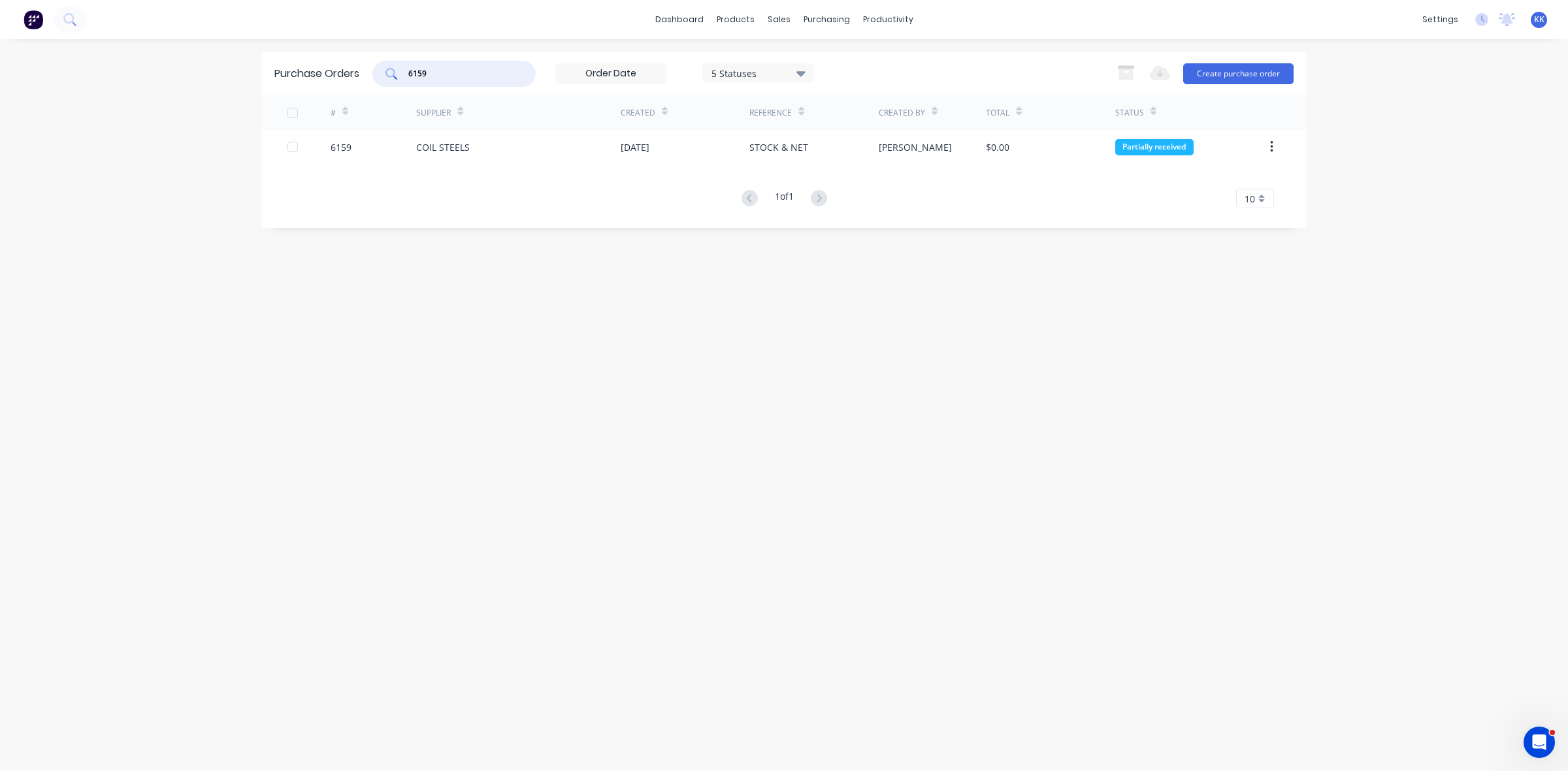
drag, startPoint x: 437, startPoint y: 74, endPoint x: 384, endPoint y: 75, distance: 53.0
click at [384, 75] on div "6159" at bounding box center [454, 74] width 163 height 26
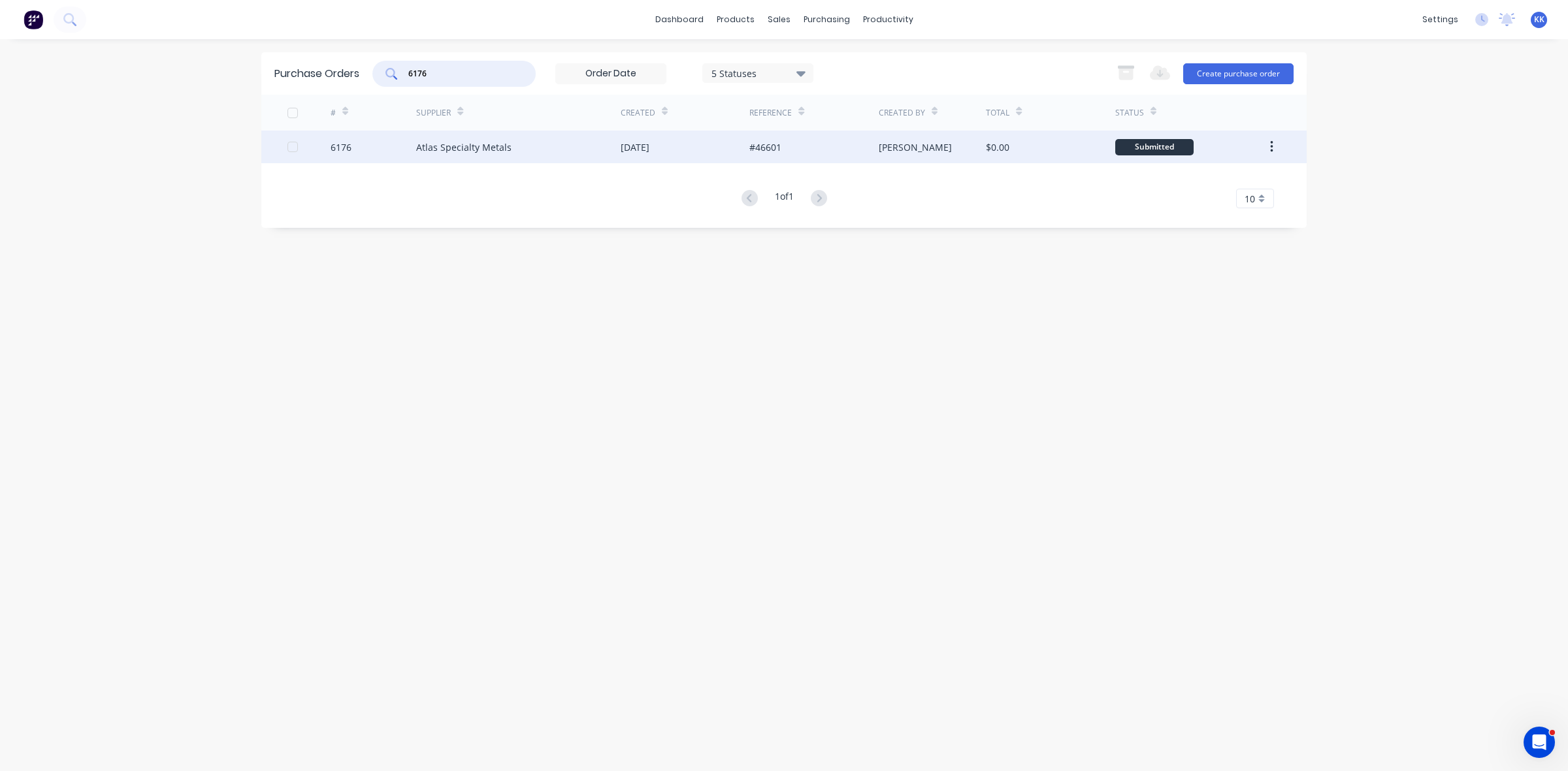
type input "6176"
click at [448, 151] on div "Atlas Specialty Metals" at bounding box center [464, 147] width 95 height 14
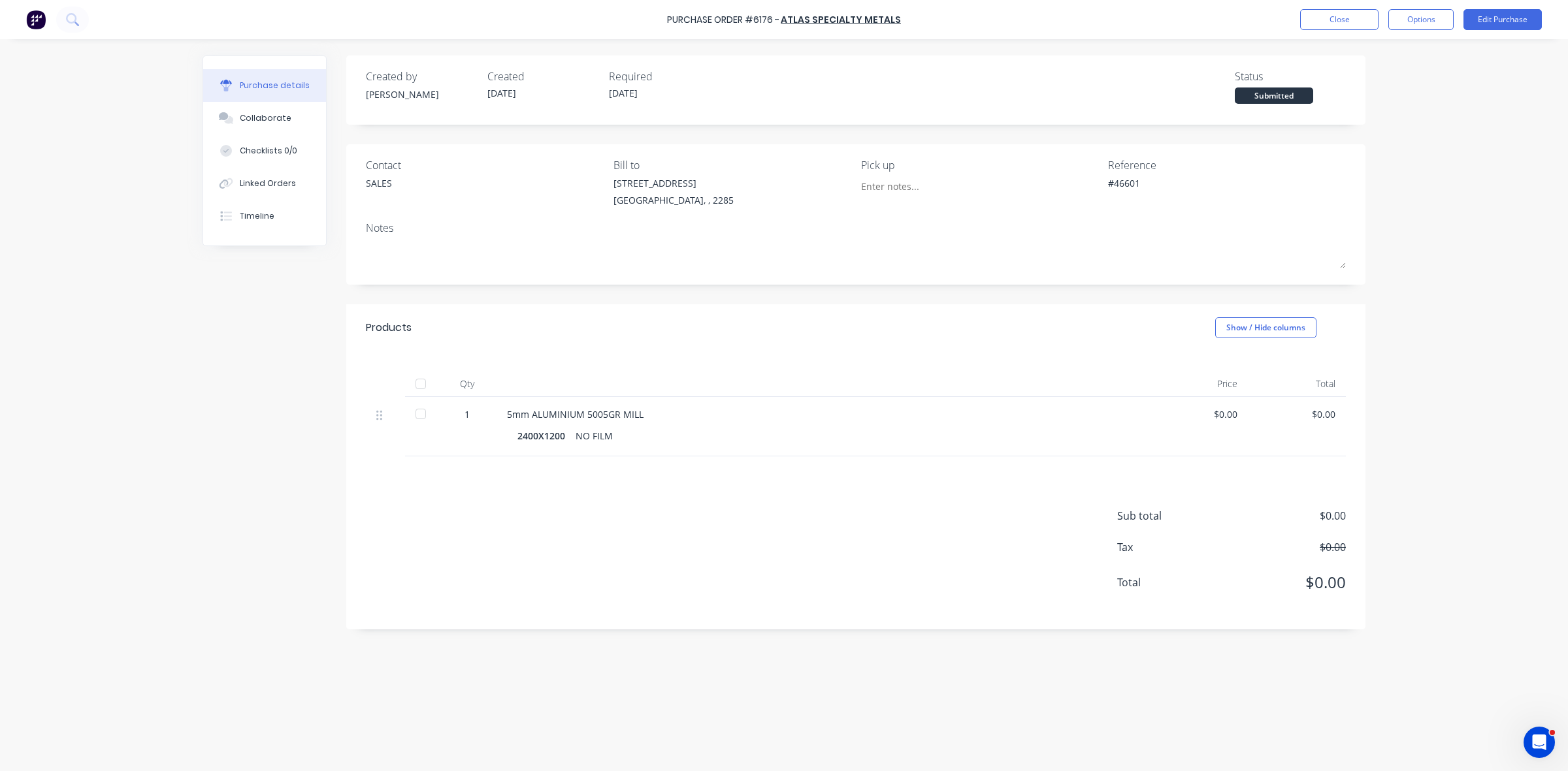
click at [419, 386] on div at bounding box center [421, 384] width 26 height 26
type textarea "x"
click at [1370, 24] on button "Close" at bounding box center [1339, 20] width 79 height 21
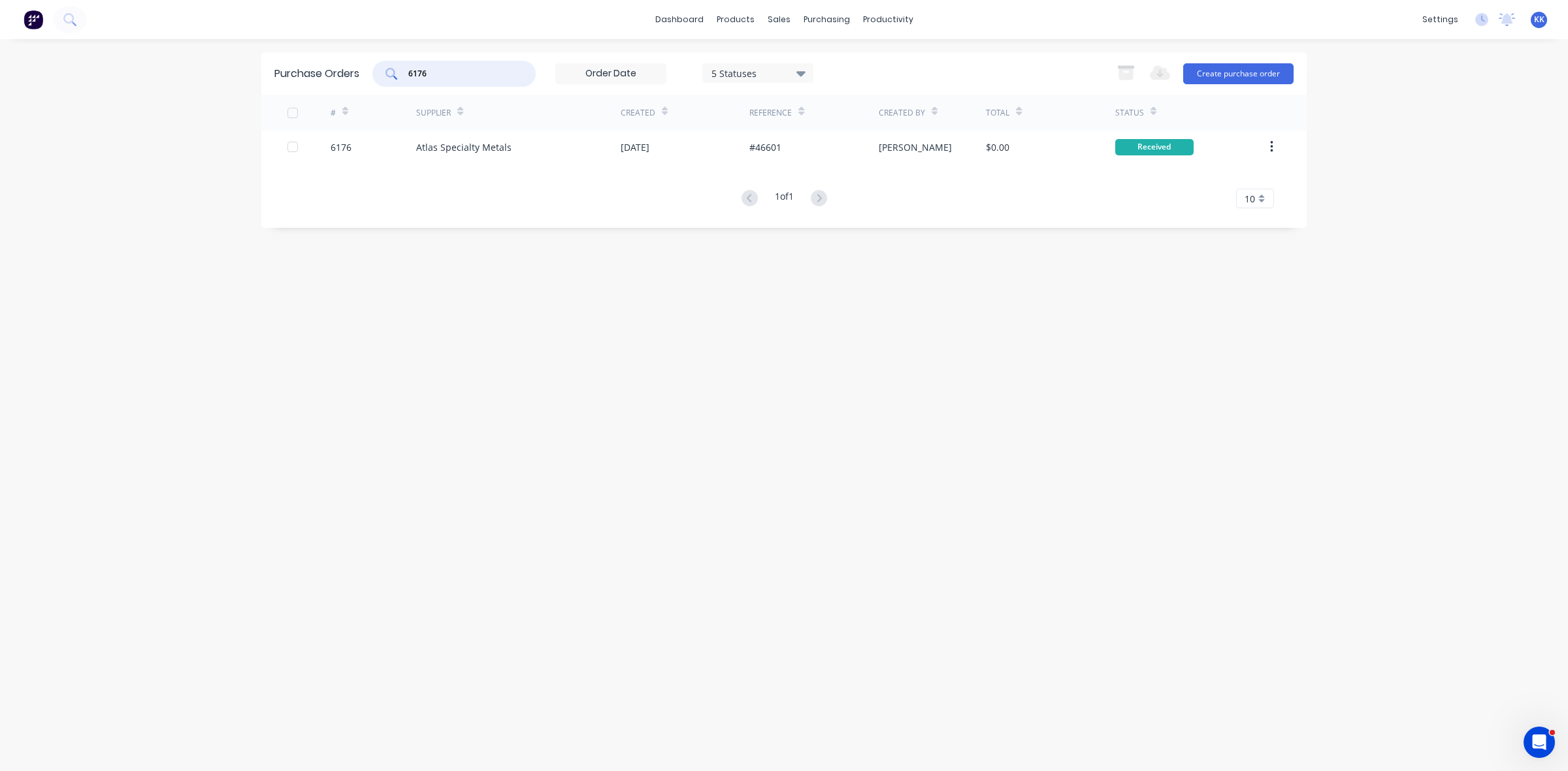
drag, startPoint x: 425, startPoint y: 77, endPoint x: 390, endPoint y: 79, distance: 35.1
click at [390, 79] on div "6176" at bounding box center [454, 74] width 163 height 26
type input "6185"
click at [464, 142] on div "Bluescope Distribution" at bounding box center [466, 147] width 100 height 14
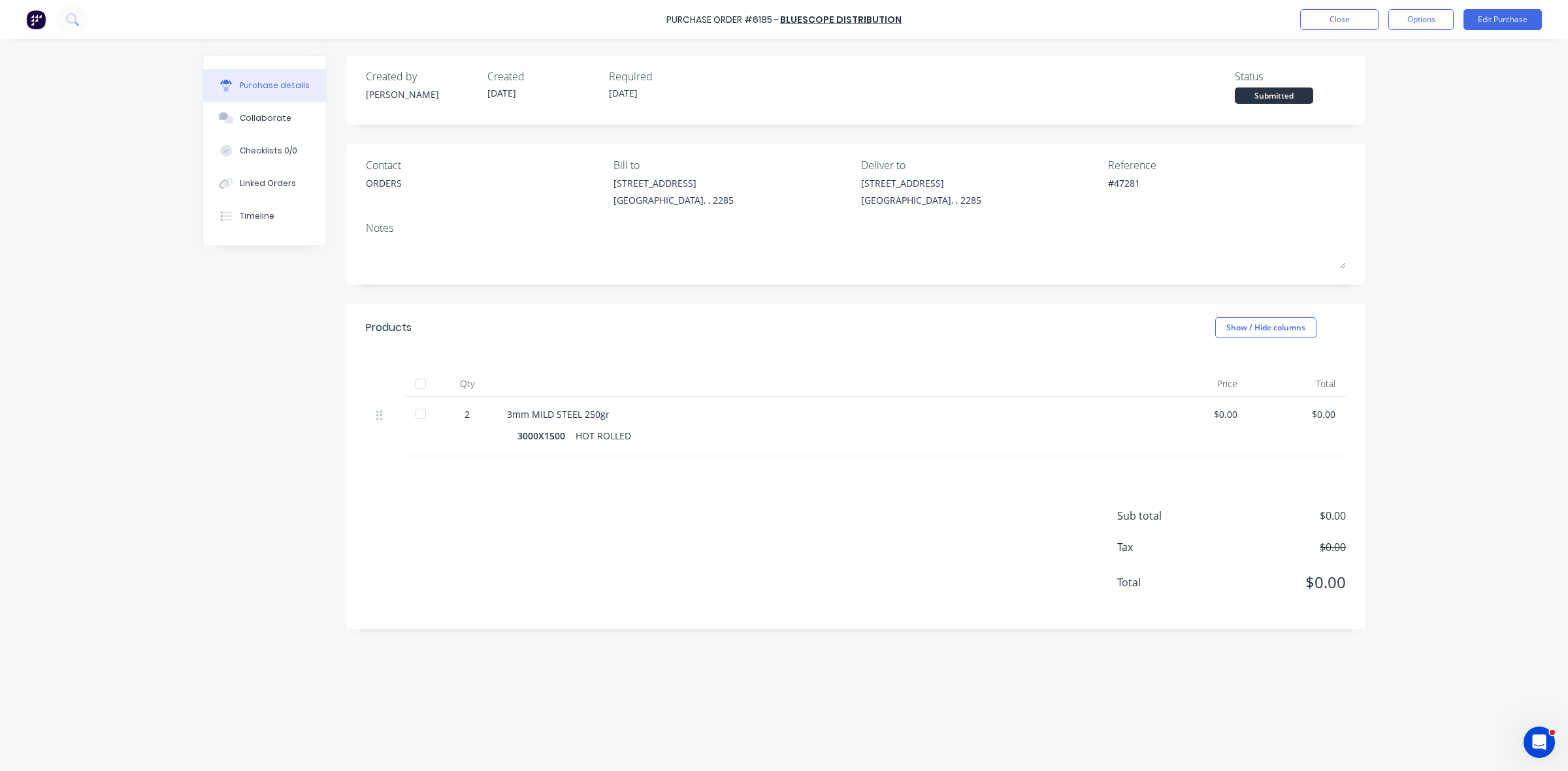
click at [425, 415] on div at bounding box center [421, 414] width 26 height 26
type textarea "x"
drag, startPoint x: 1340, startPoint y: 22, endPoint x: 1320, endPoint y: 26, distance: 20.4
click at [1320, 26] on button "Close" at bounding box center [1339, 20] width 79 height 21
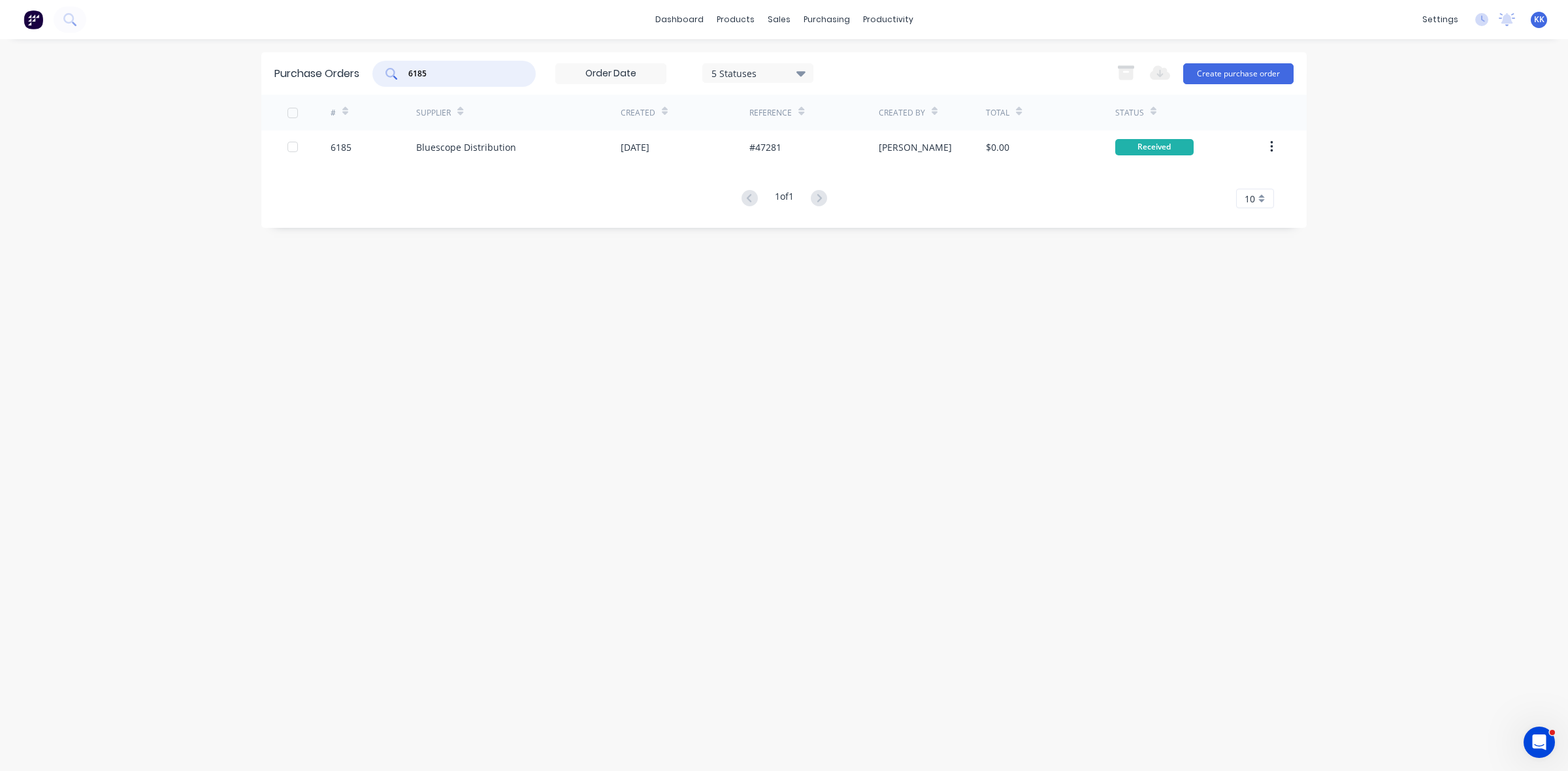
click at [433, 76] on input "6185" at bounding box center [461, 74] width 109 height 13
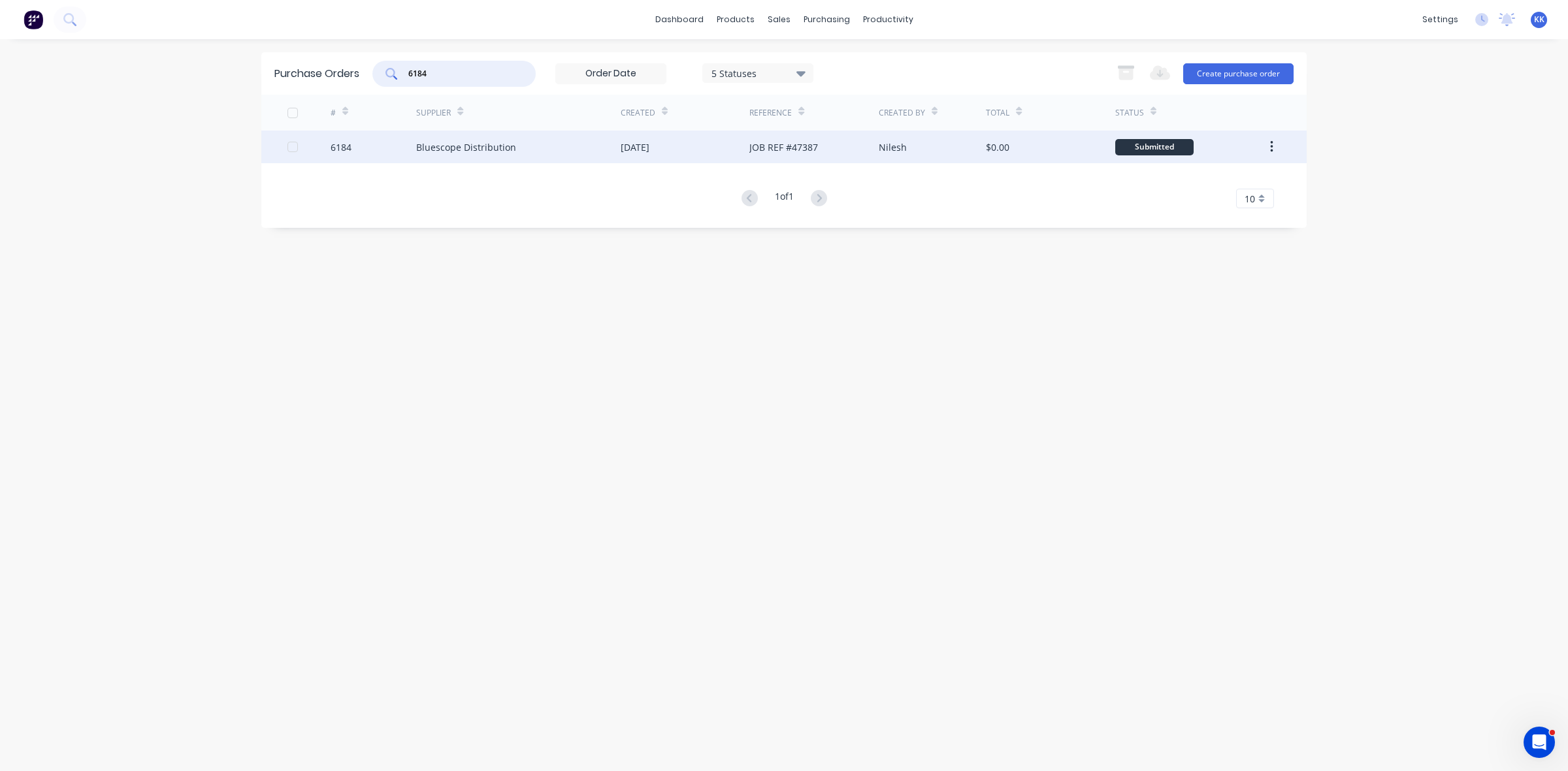
type input "6184"
click at [595, 149] on div "Bluescope Distribution" at bounding box center [518, 147] width 204 height 32
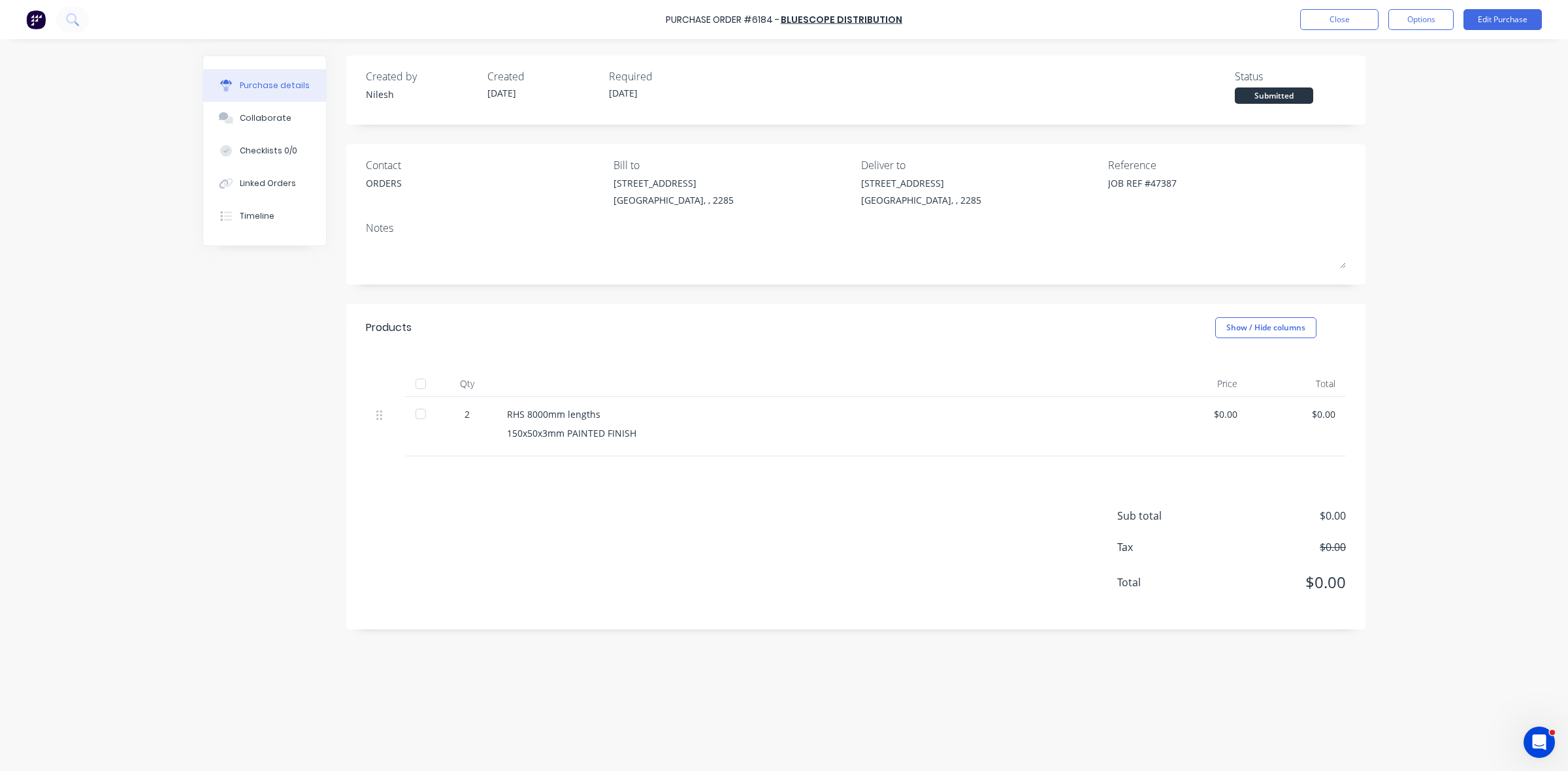
click at [420, 421] on div at bounding box center [421, 414] width 26 height 26
type textarea "x"
click at [1356, 15] on button "Close" at bounding box center [1339, 20] width 79 height 21
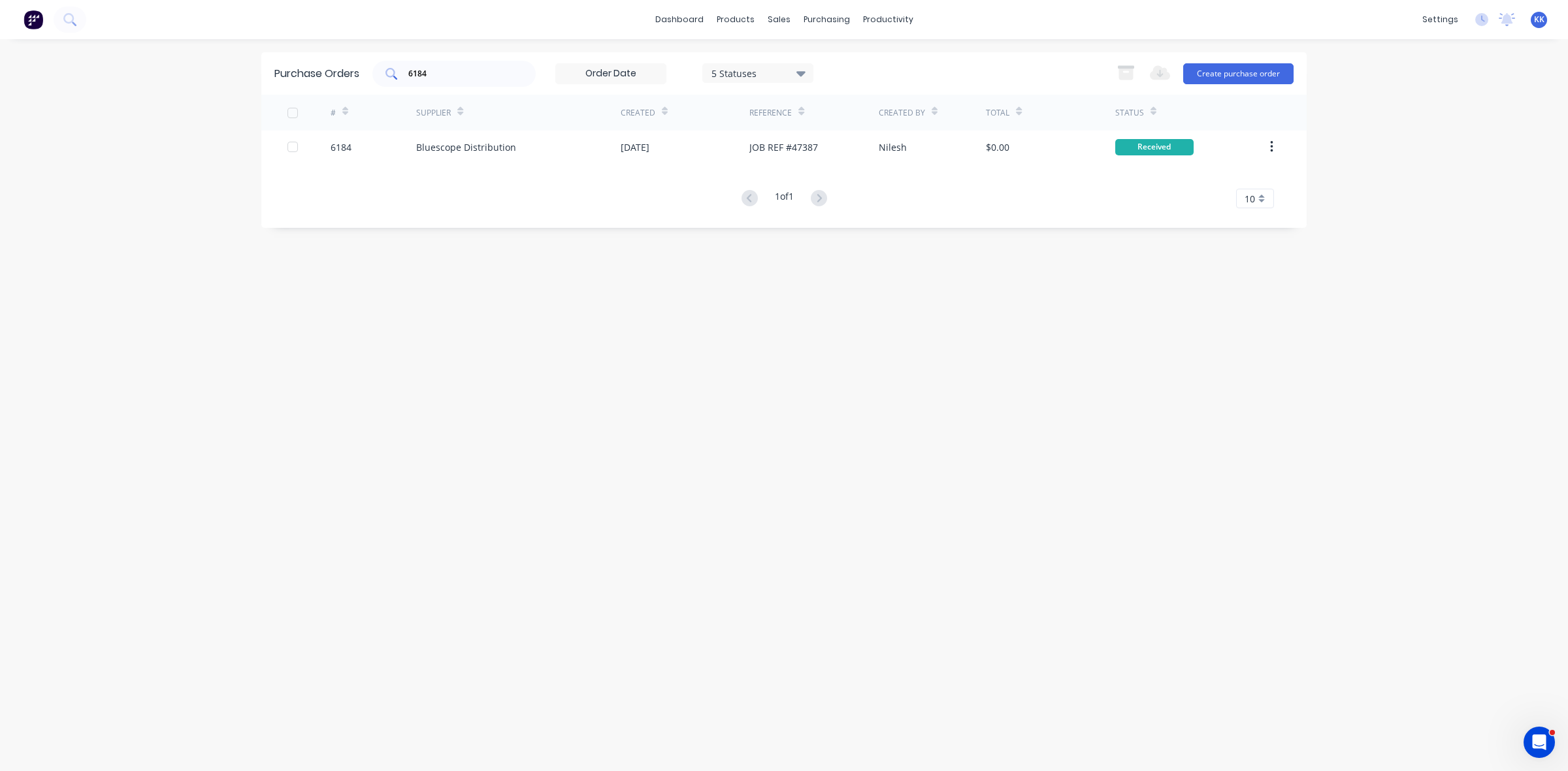
drag, startPoint x: 491, startPoint y: 60, endPoint x: 374, endPoint y: 72, distance: 117.6
click at [374, 72] on div "6184" at bounding box center [454, 74] width 163 height 26
type input "618"
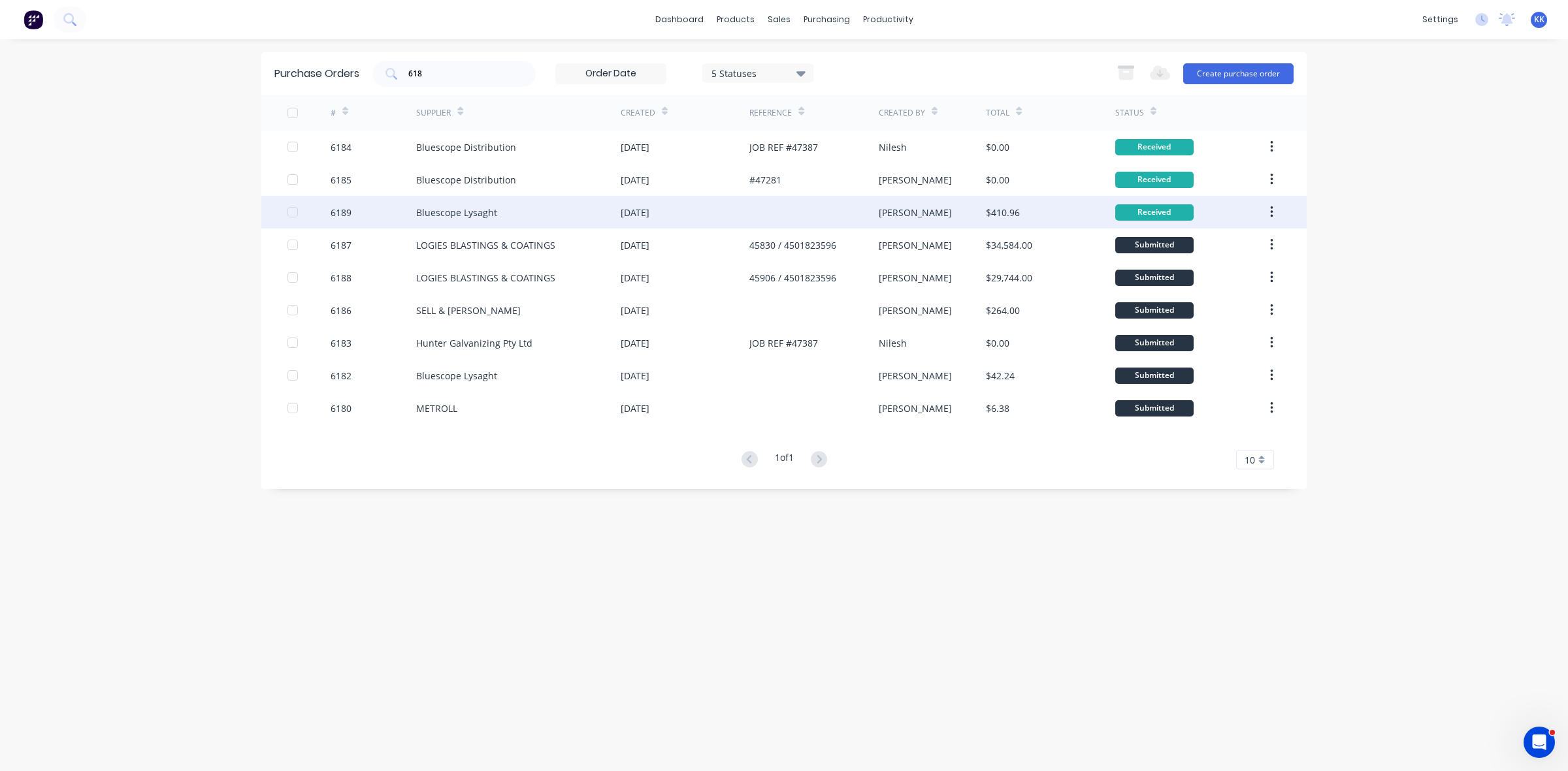
click at [295, 213] on div at bounding box center [293, 212] width 26 height 26
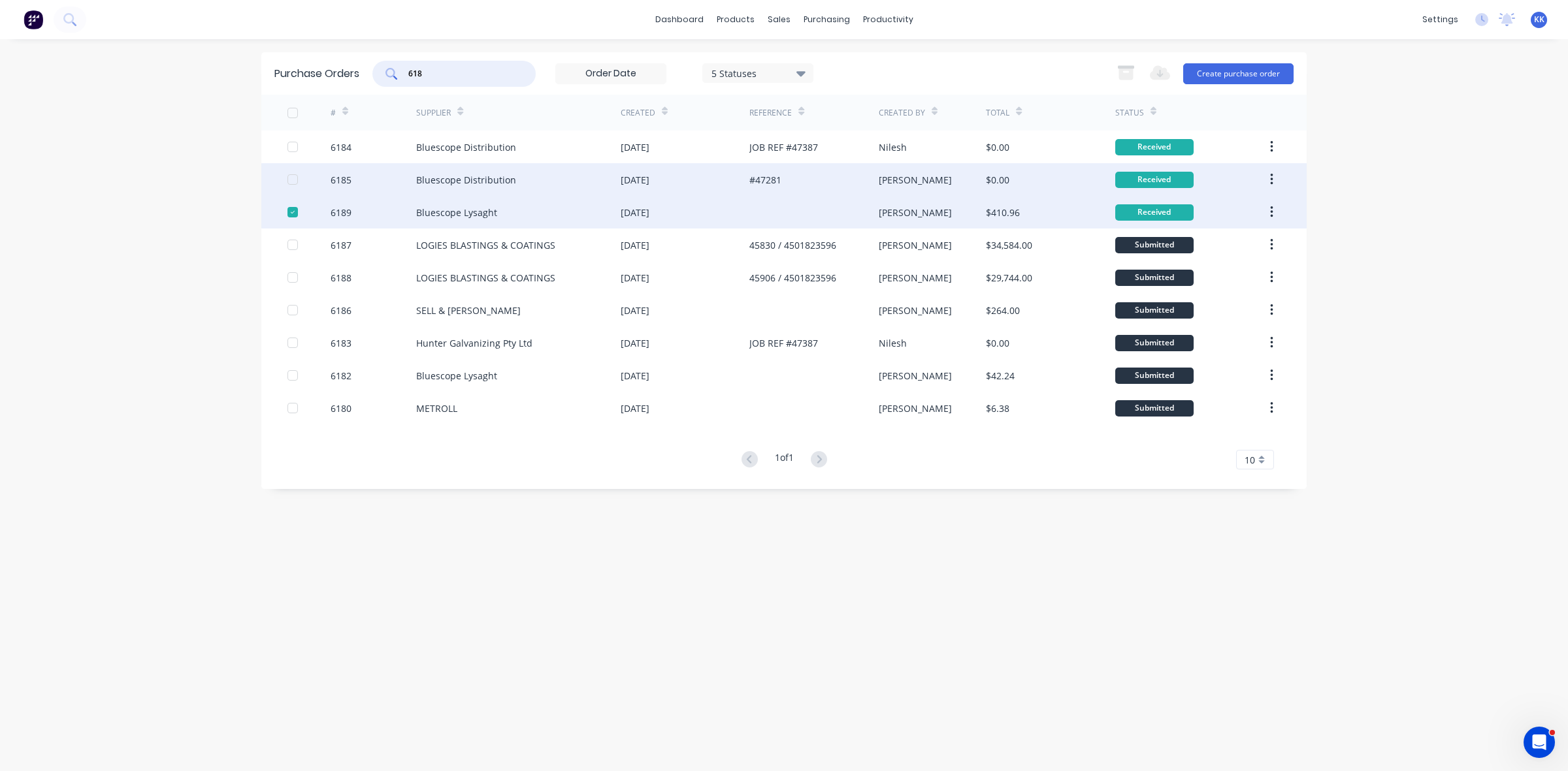
click at [292, 183] on div at bounding box center [293, 180] width 26 height 26
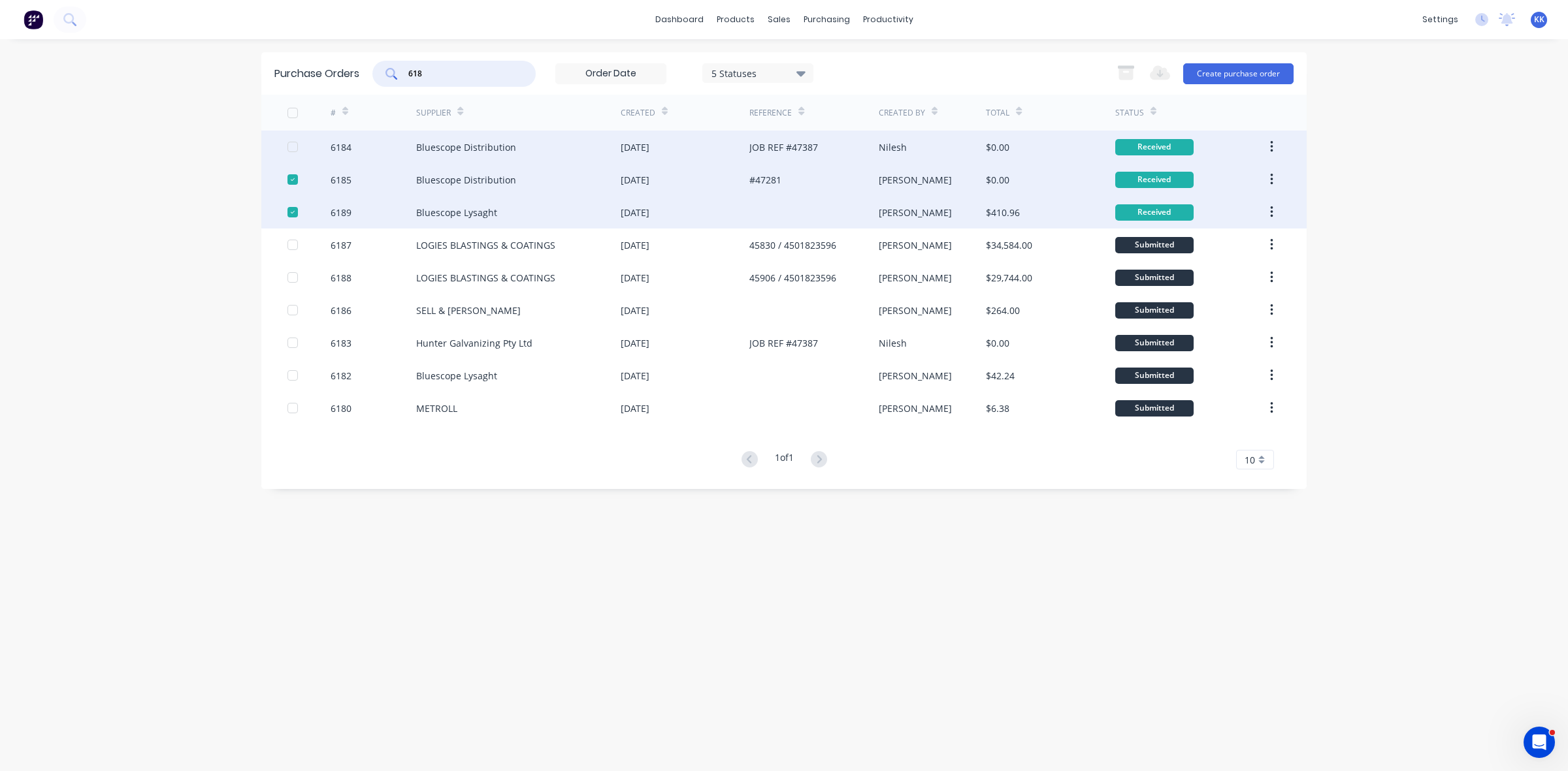
click at [292, 150] on div at bounding box center [293, 147] width 26 height 26
click at [1119, 71] on icon "button" at bounding box center [1126, 73] width 17 height 17
